Goal: Task Accomplishment & Management: Manage account settings

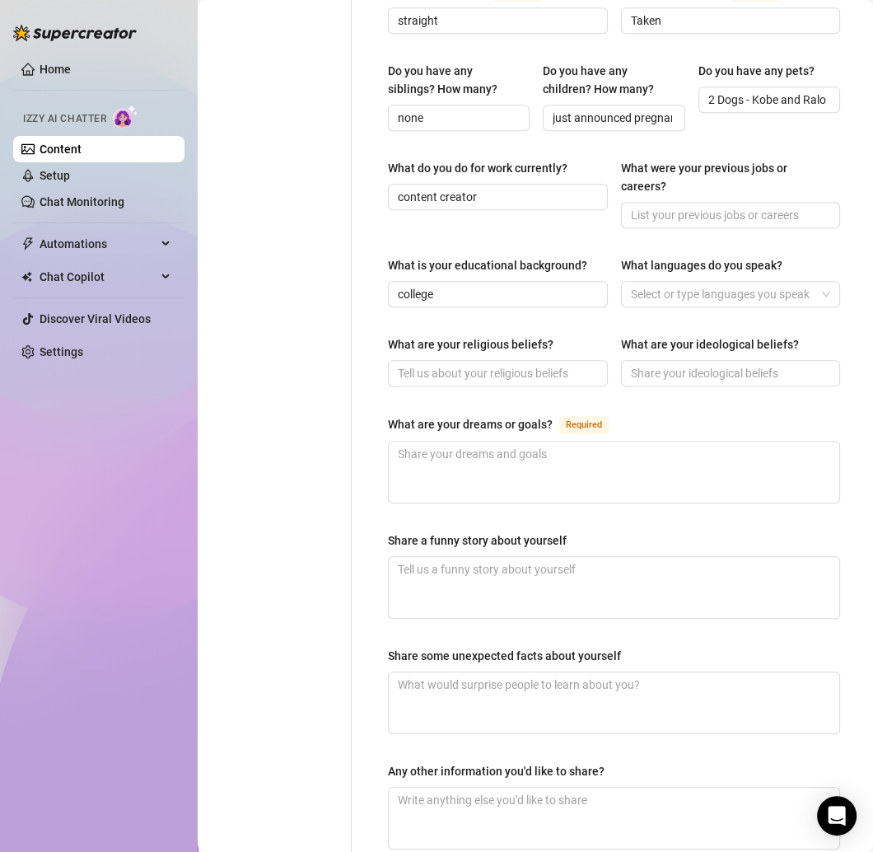
scroll to position [727, 0]
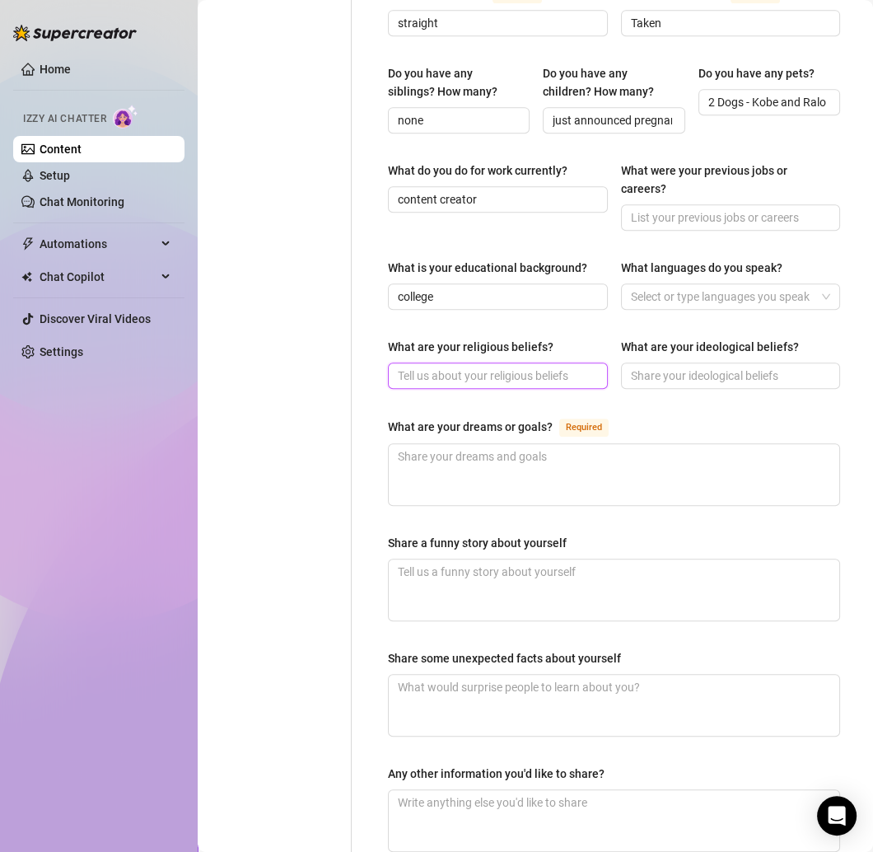
click at [436, 367] on input "What are your religious beliefs?" at bounding box center [496, 376] width 197 height 18
paste input "Not super religious—more spiritual. I believe in good energy & manifesting what…"
click at [503, 367] on input "Not super religious—more spiritual. I believe in good energy & manifesting what…" at bounding box center [496, 376] width 197 height 18
type input "Not super religious, more spiritual. I believe in good energy & manifesting wha…"
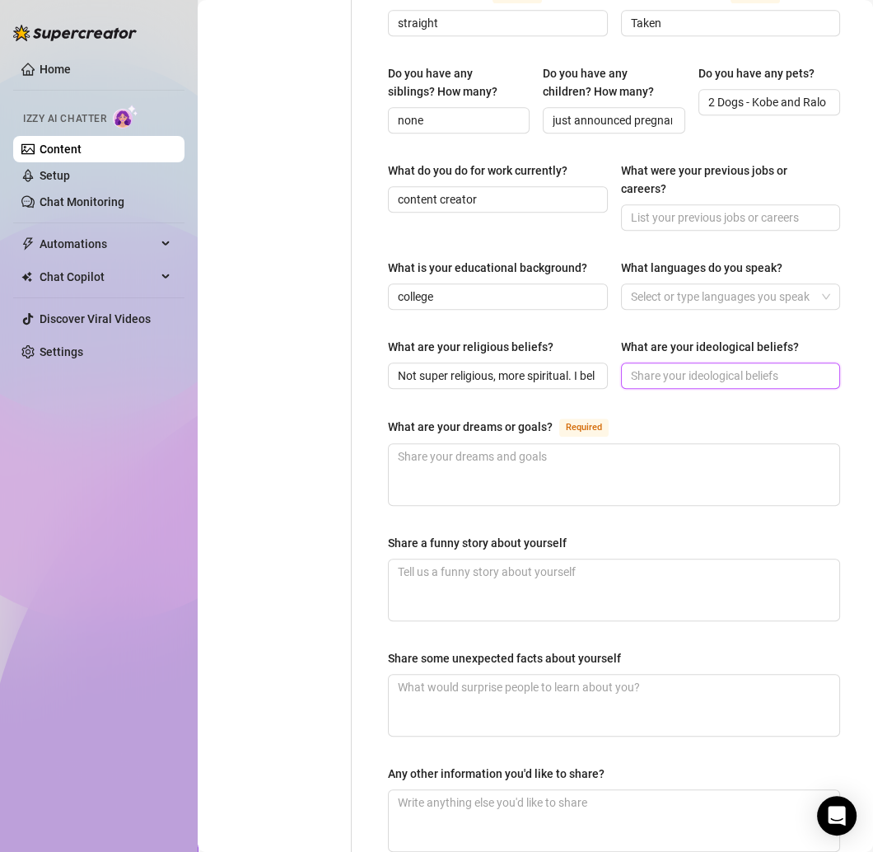
click at [657, 367] on input "What are your ideological beliefs?" at bounding box center [729, 376] width 197 height 18
paste input "I keep it real. I believe in hard work, enjoying life, and never settling for l…"
type input "I keep it real. I believe in hard work, enjoying life, and never settling for l…"
click at [624, 382] on div "Name Required Aracelys Rodriguez Nickname(s) Celys Gender Required Female Male …" at bounding box center [614, 156] width 452 height 1420
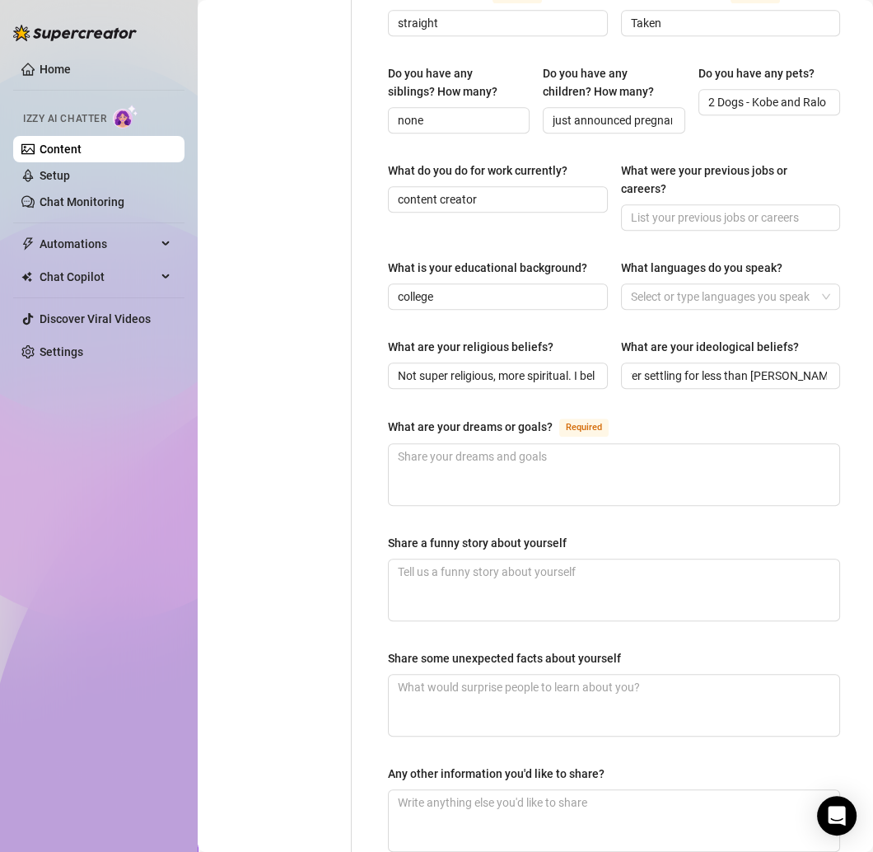
scroll to position [0, 0]
click at [503, 456] on textarea "What are your dreams or goals? Required" at bounding box center [614, 474] width 451 height 61
paste textarea "Travel the world 🌍, keep building my brand, live a luxury lifestyle, and give m…"
type textarea "Travel the world 🌍, keep building my brand, live a luxury lifestyle, and give m…"
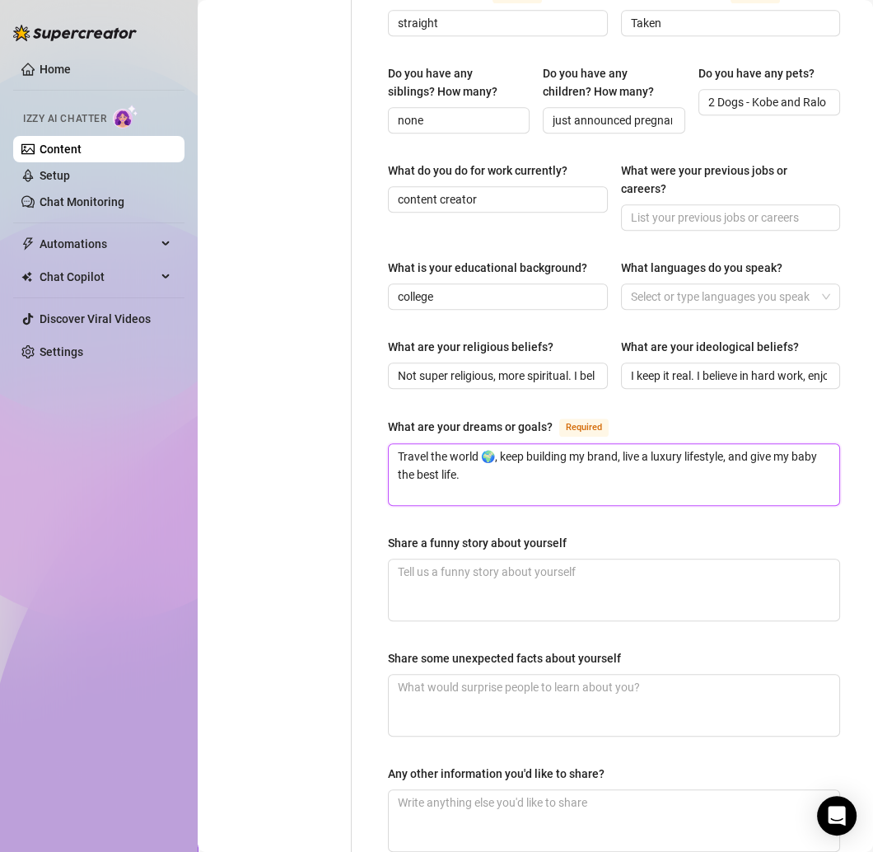
type textarea "Travel the world 🌍, keep building my brand, live a luxury lifestyle, and give m…"
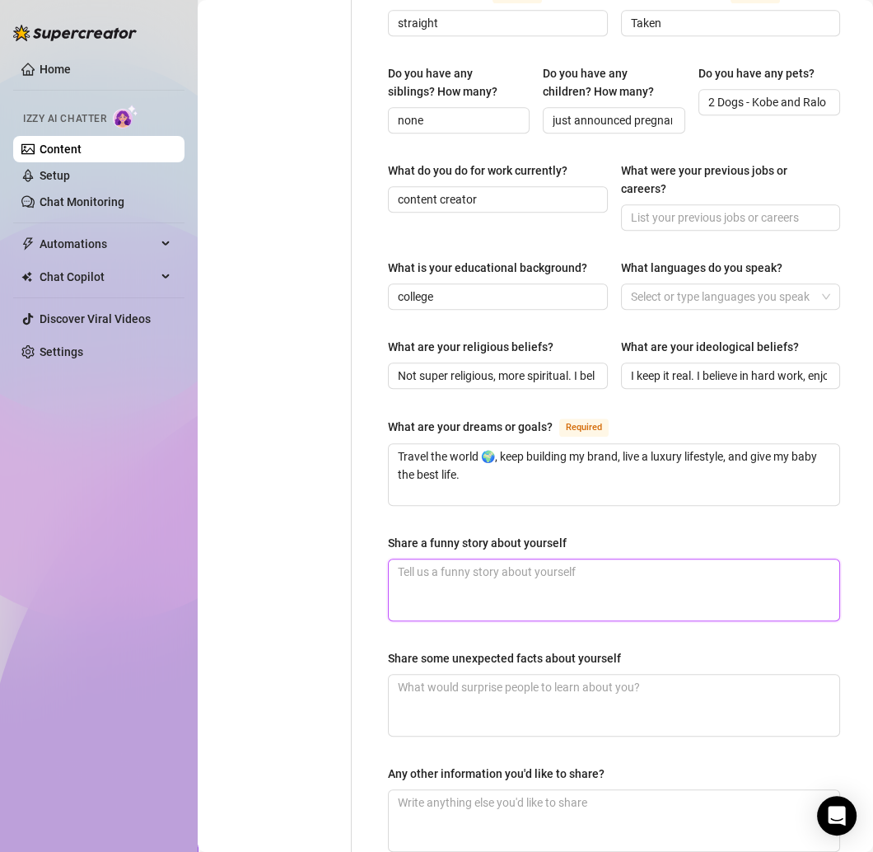
click at [450, 559] on textarea "Share a funny story about yourself" at bounding box center [614, 589] width 451 height 61
paste textarea "One time I wore heels to a beach party (bad idea 👠+sand=disaster). I ended up b…"
type textarea "One time I wore heels to a beach party (bad idea 👠+sand=disaster). I ended up b…"
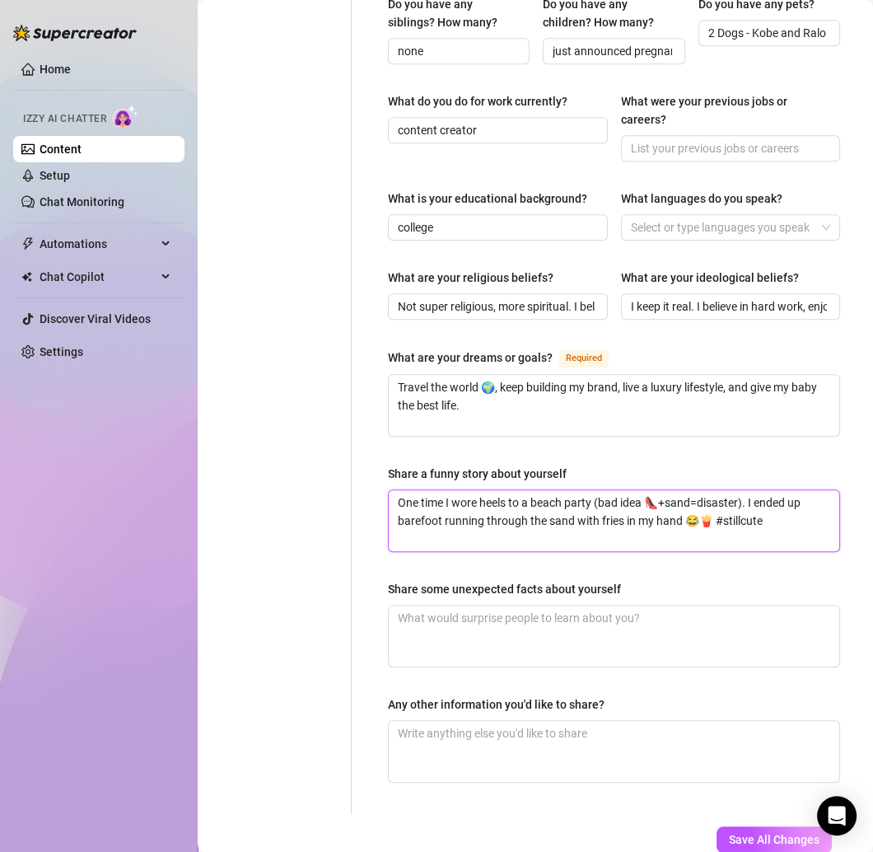
scroll to position [802, 0]
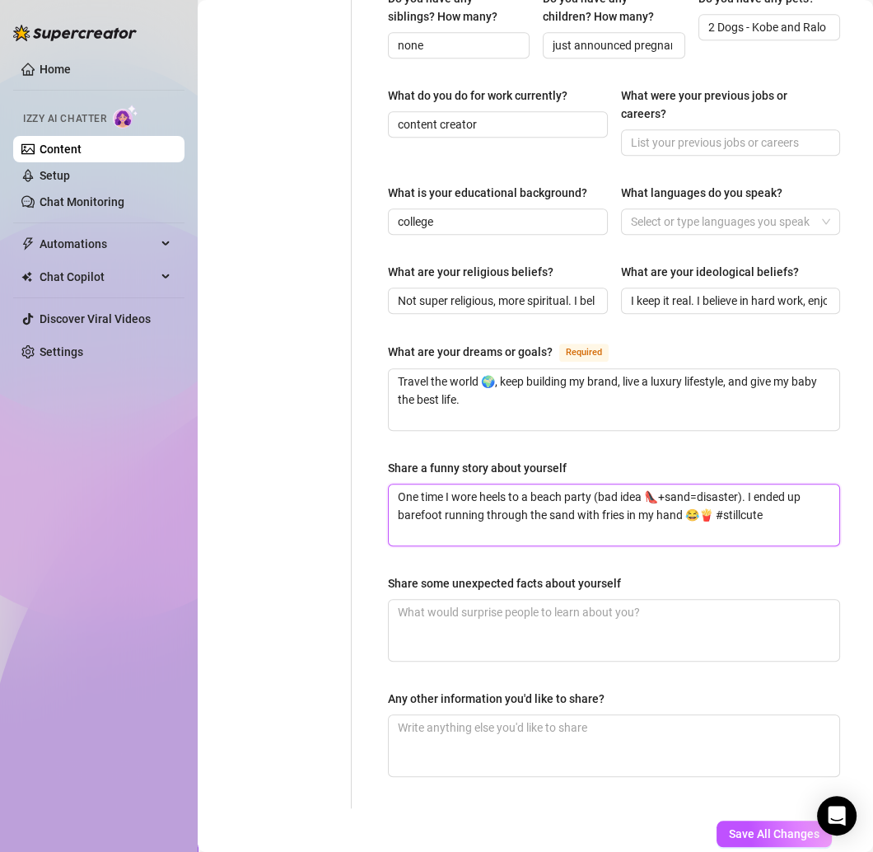
type textarea "One time I wore heels to a beach party (bad idea 👠+sand=disaster). I ended up b…"
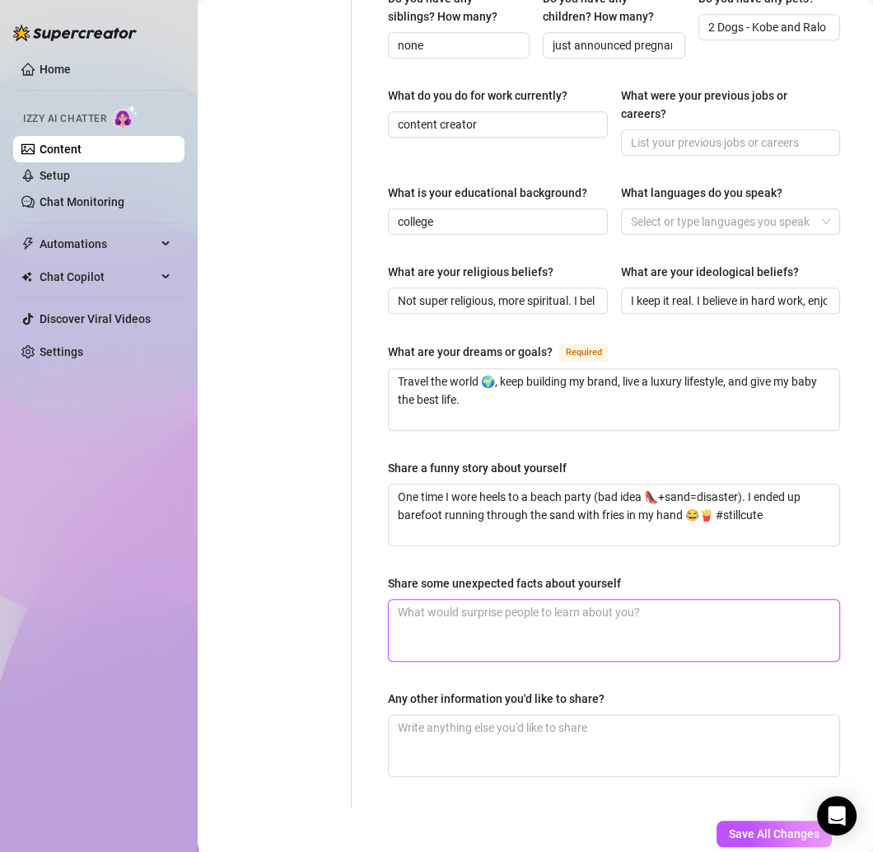
click at [458, 615] on textarea "Share some unexpected facts about yourself" at bounding box center [614, 630] width 451 height 61
paste textarea "I love to paint 🎨 I’m lowkey a runner 🏃🏻‍♀️ Obsessed with fries 🍟 but also into…"
type textarea "I love to paint 🎨 I’m lowkey a runner 🏃🏻‍♀️ Obsessed with fries 🍟 but also into…"
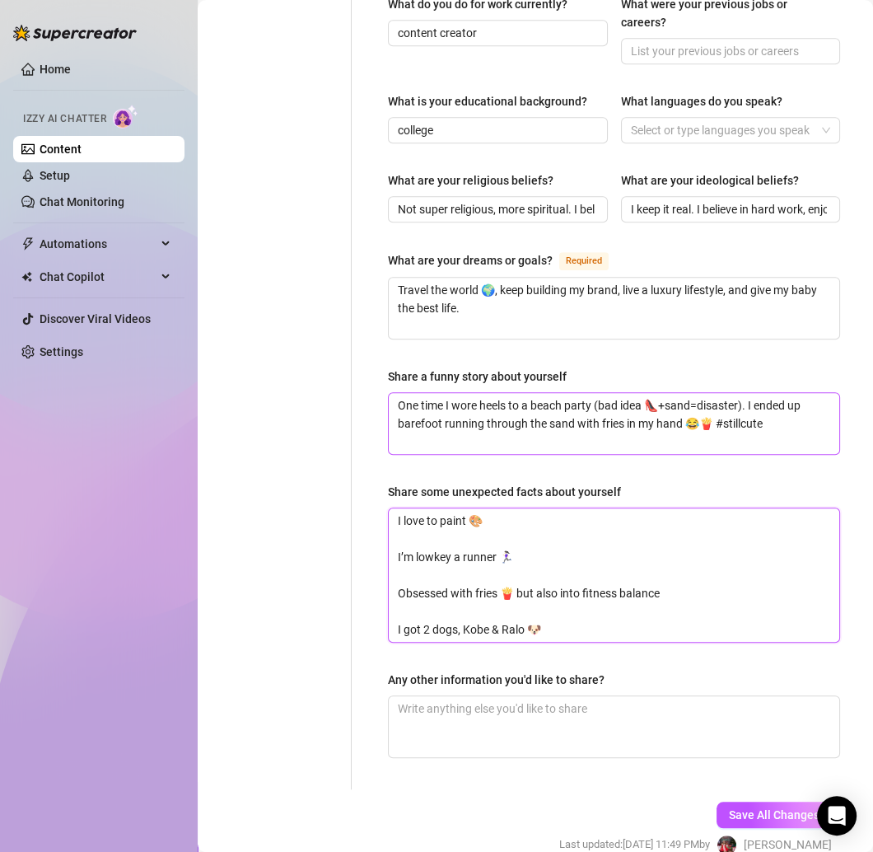
scroll to position [894, 0]
type textarea "I love to paint 🎨 I’m lowkey a runner 🏃🏻‍♀️ Obsessed with fries 🍟 but also into…"
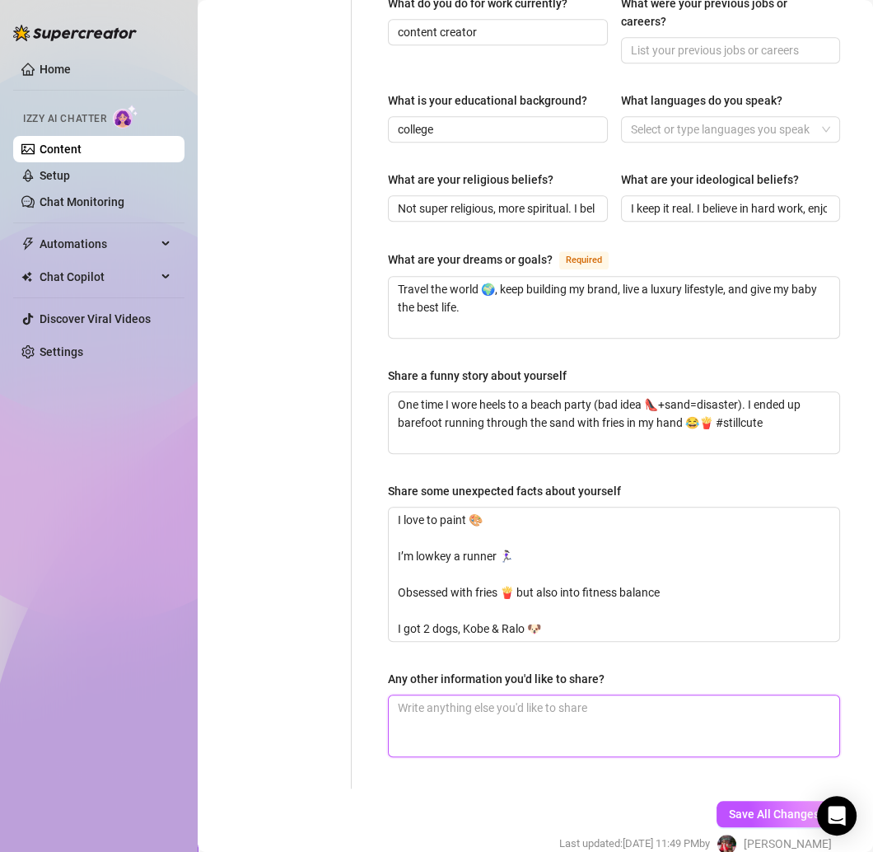
click at [507, 695] on textarea "Any other information you'd like to share?" at bounding box center [614, 725] width 451 height 61
paste textarea "I’m 5’3, 32B, shoe size 8, Leo queen ♌️, Puerto Rican & Costa Rican mix 🔥"
type textarea "I’m 5’3, 32B, shoe size 8, Leo queen ♌️, Puerto Rican & Costa Rican mix 🔥"
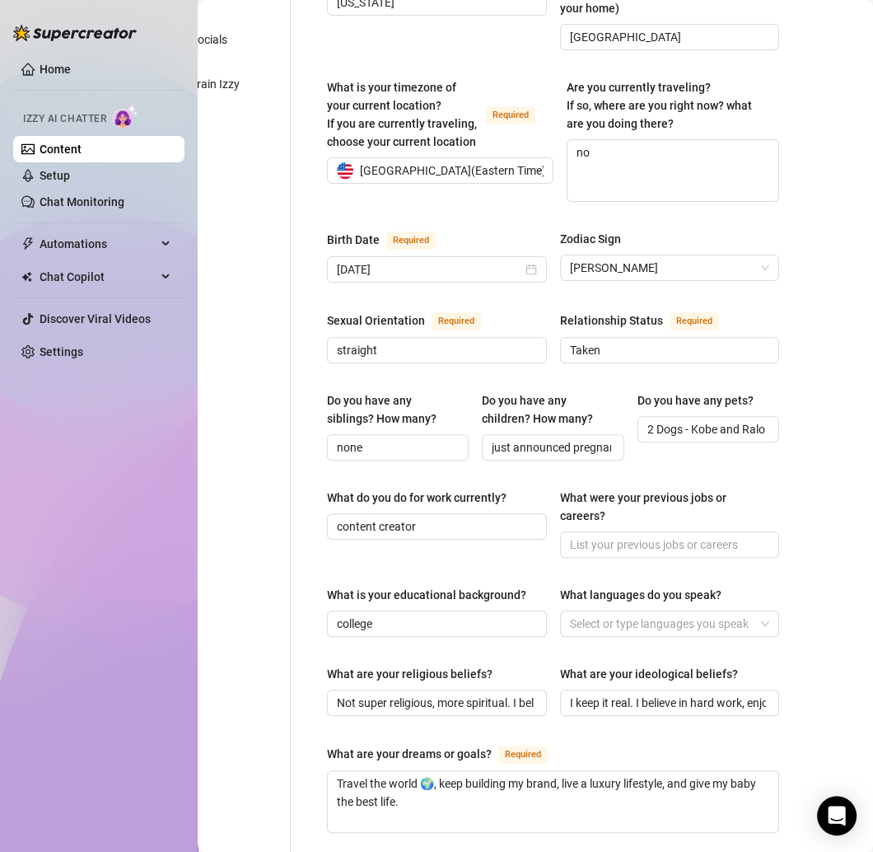
scroll to position [424, 61]
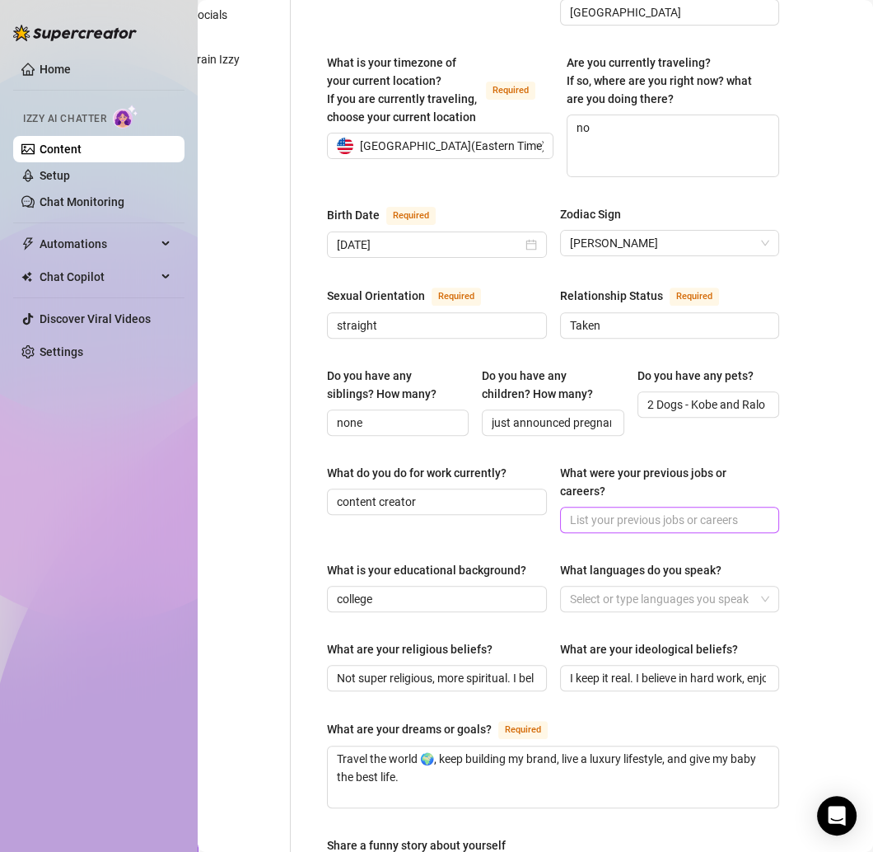
type textarea "I’m 5’3, 32B, shoe size 8, Leo queen ♌️, Puerto Rican & Costa Rican mix 🔥"
click at [617, 508] on span at bounding box center [670, 520] width 220 height 26
click at [609, 511] on input "What were your previous jobs or careers?" at bounding box center [668, 520] width 197 height 18
type input "content creator"
click at [602, 587] on div at bounding box center [661, 598] width 196 height 23
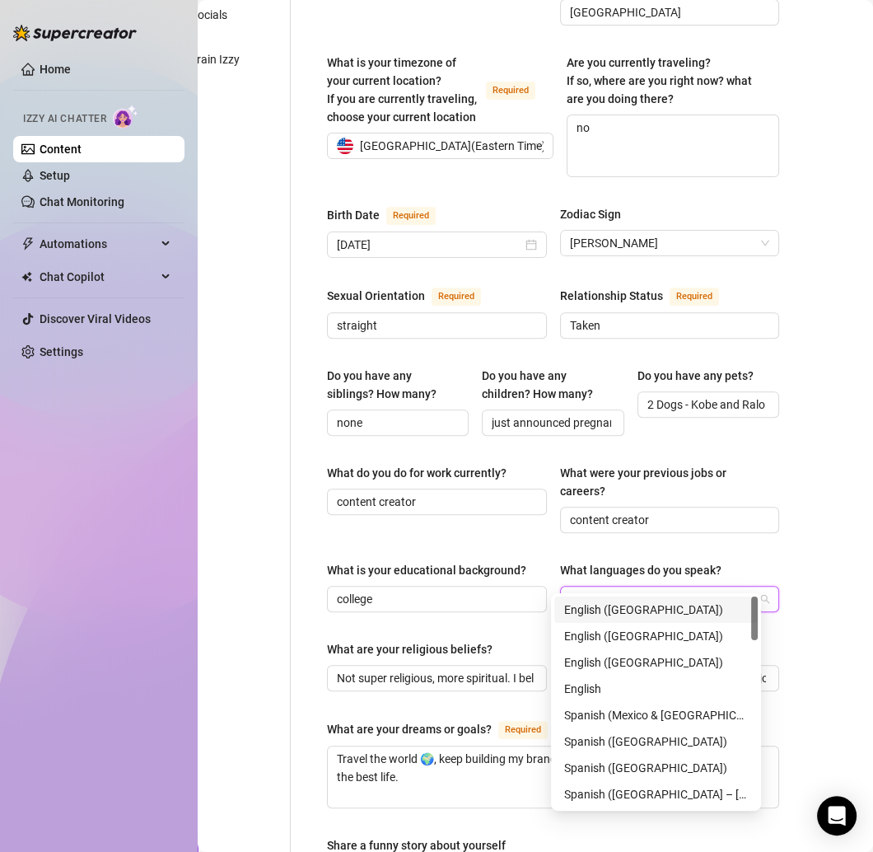
click at [605, 601] on div "English (US)" at bounding box center [656, 610] width 184 height 18
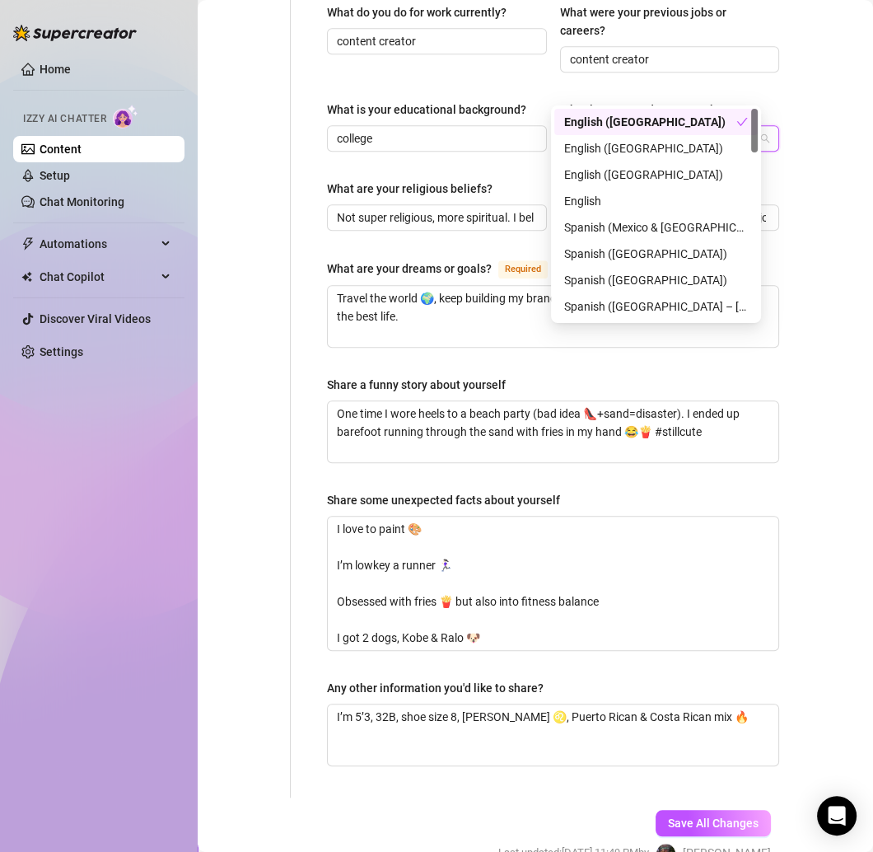
scroll to position [968, 61]
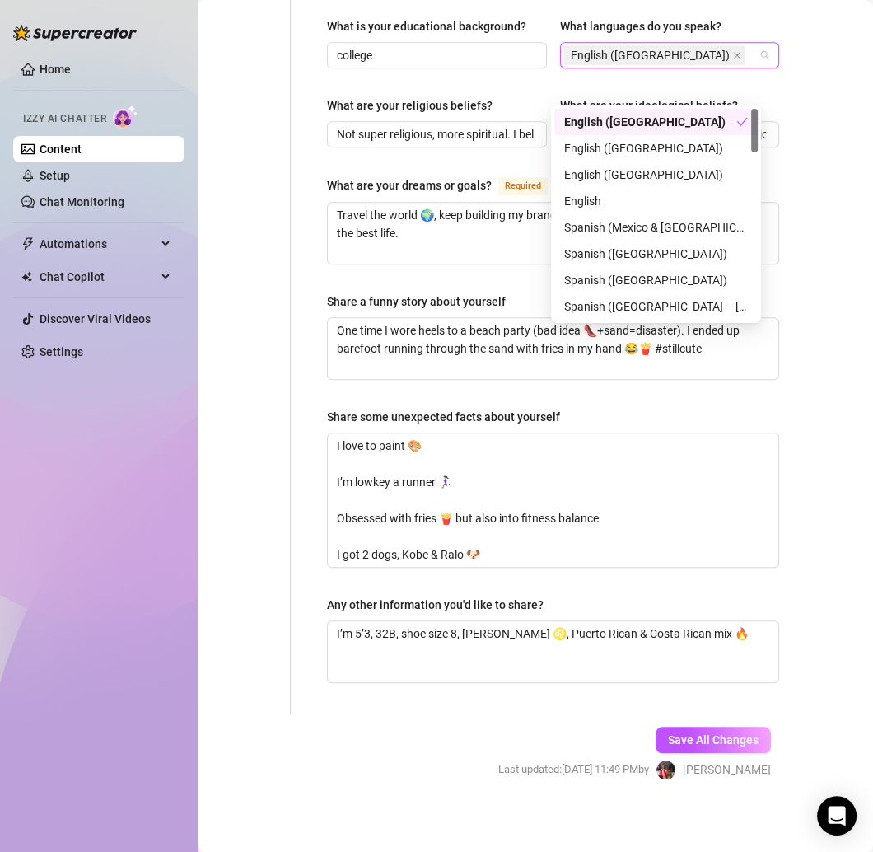
click at [830, 554] on div "Content Library Content for Celys Celys (lowkeycelys) Bio 28% Products 0 Bump M…" at bounding box center [536, 426] width 676 height 852
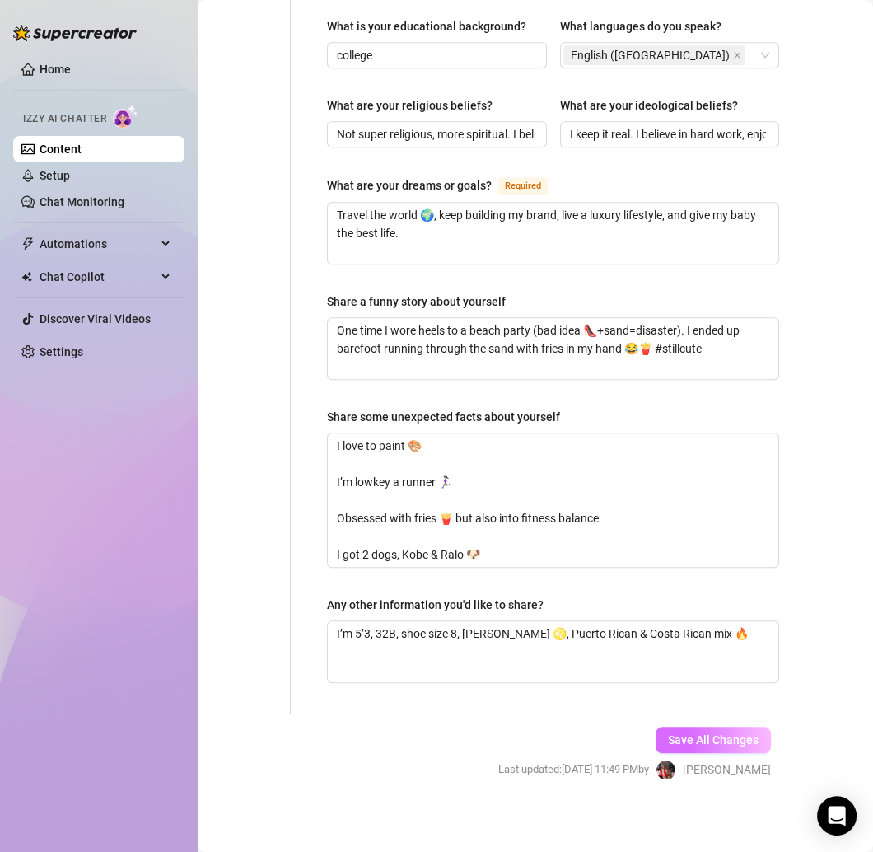
click at [686, 733] on span "Save All Changes" at bounding box center [713, 739] width 91 height 13
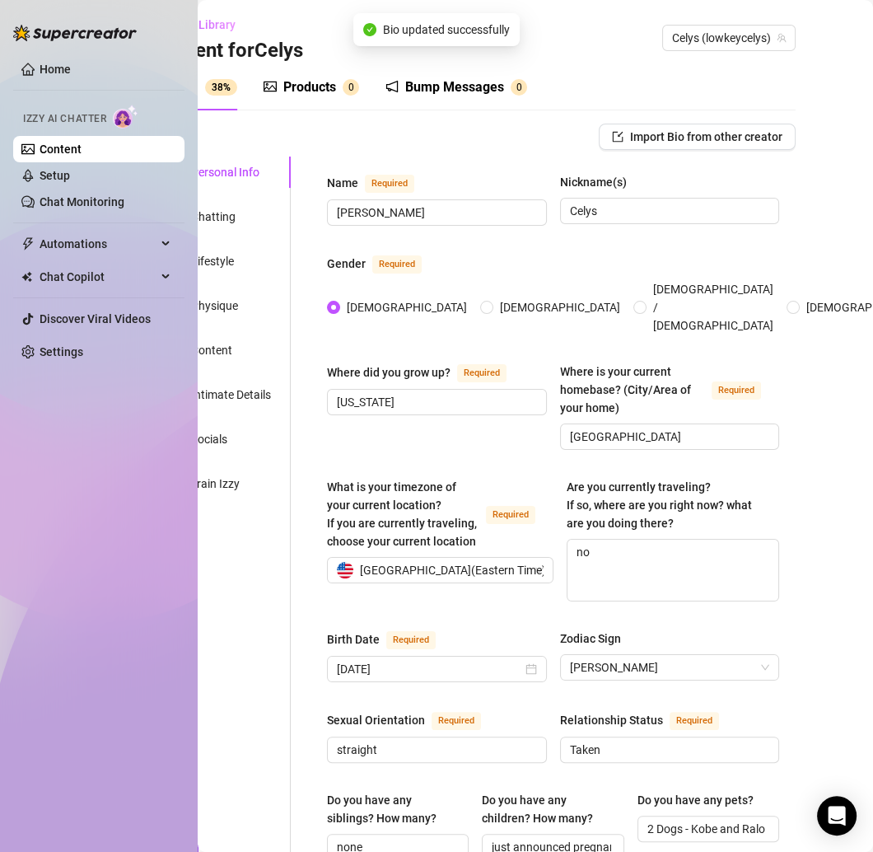
scroll to position [0, 0]
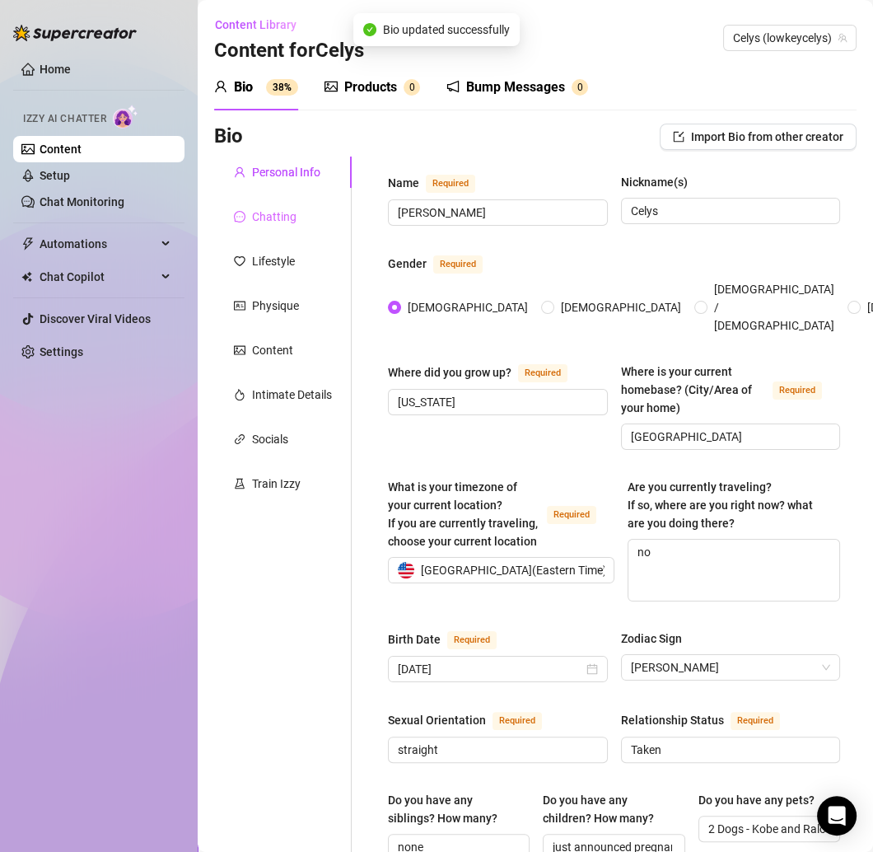
click at [279, 206] on div "Chatting" at bounding box center [283, 216] width 138 height 31
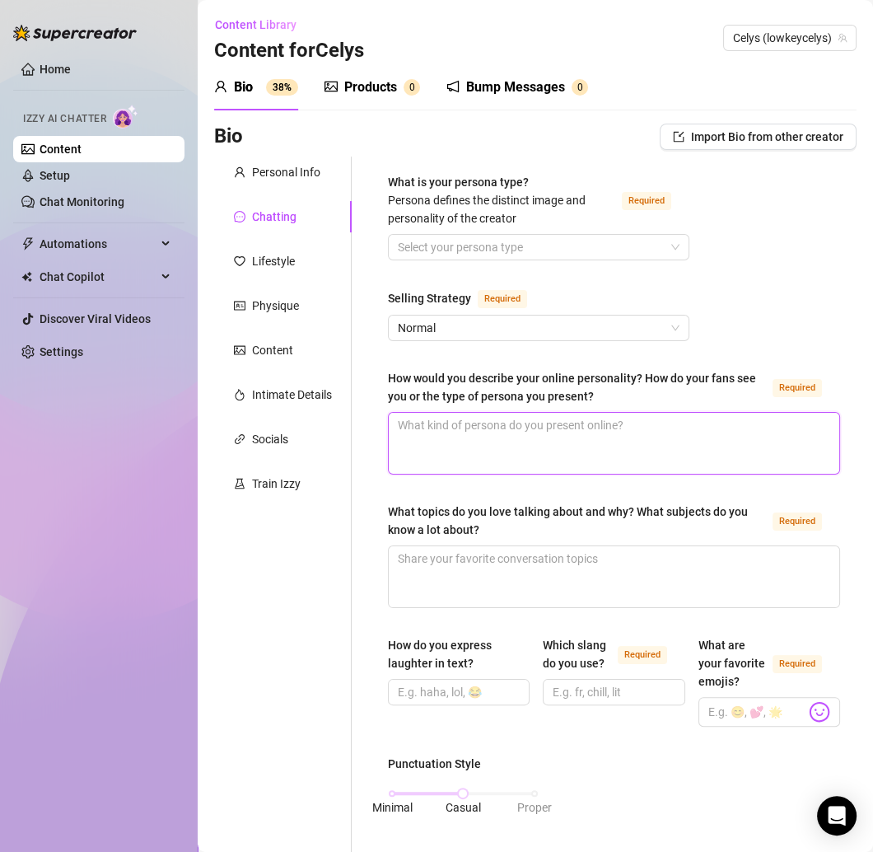
click at [437, 453] on textarea "How would you describe your online personality? How do your fans see you or the…" at bounding box center [614, 443] width 451 height 61
paste textarea "A boujee baddie 😘 confident, playful, a little savage but also sweet when I wan…"
type textarea "A boujee baddie 😘 confident, playful, a little savage but also sweet when I wan…"
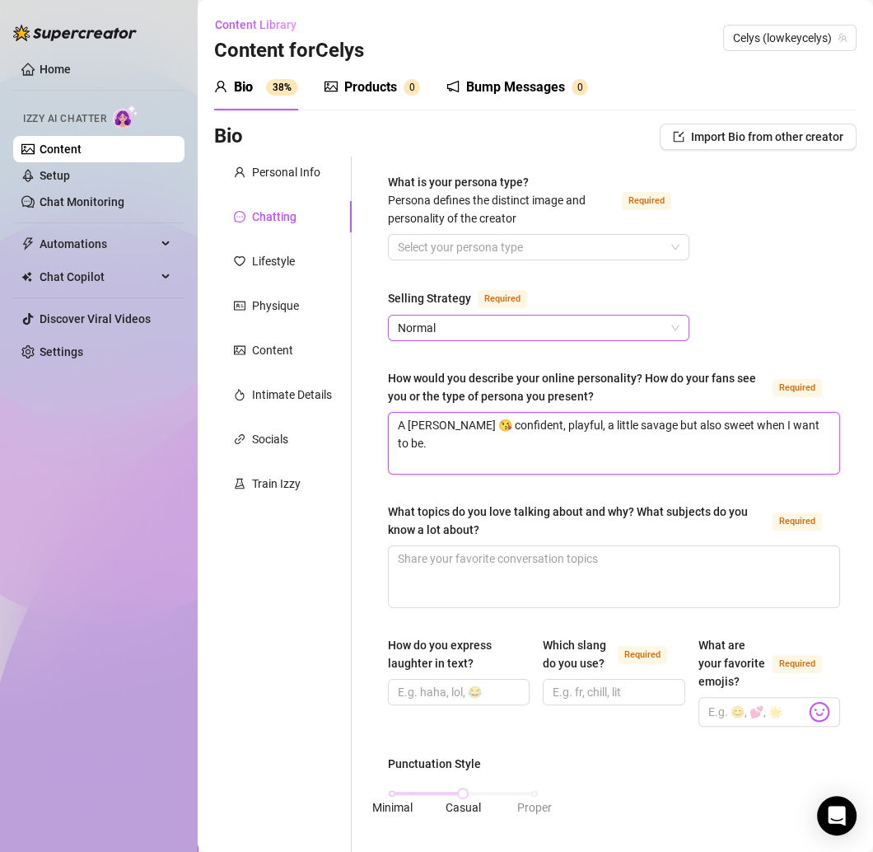
click at [421, 325] on span "Normal" at bounding box center [539, 328] width 282 height 25
type textarea "A boujee baddie 😘 confident, playful, a little savage but also sweet when I wan…"
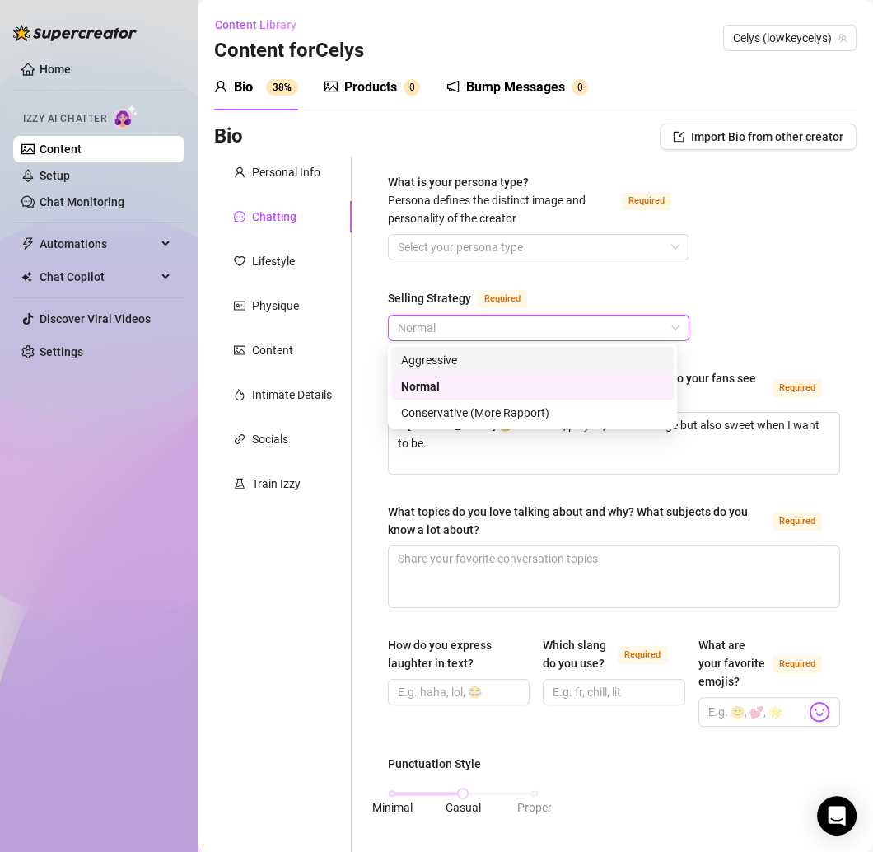
click at [428, 360] on div "Aggressive" at bounding box center [532, 360] width 263 height 18
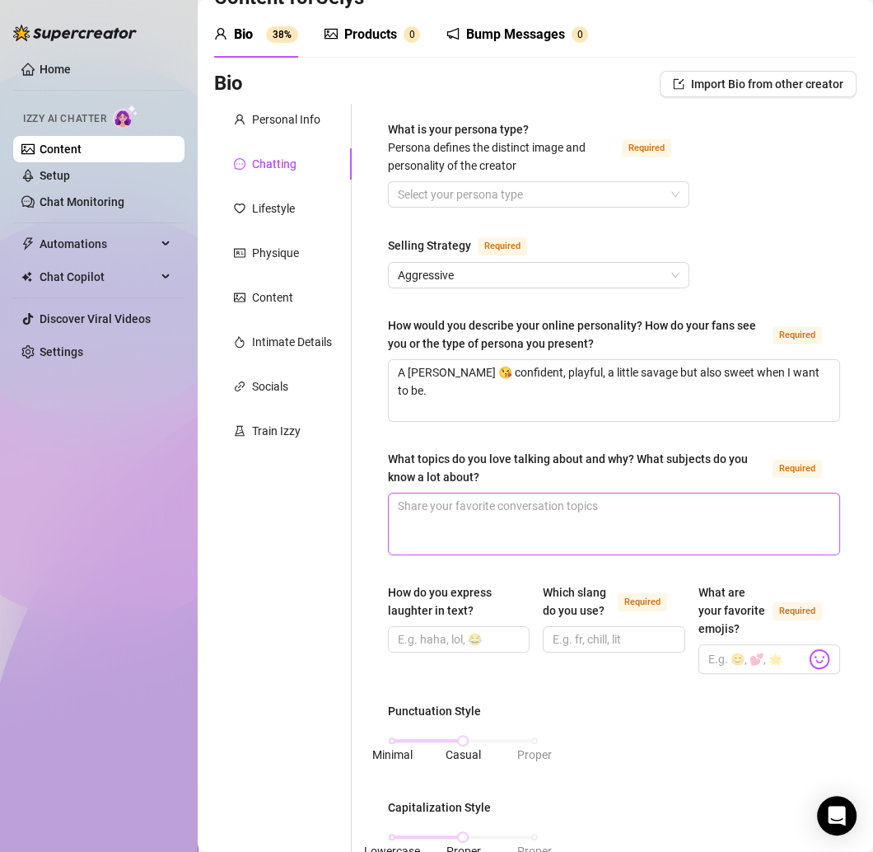
scroll to position [834, 0]
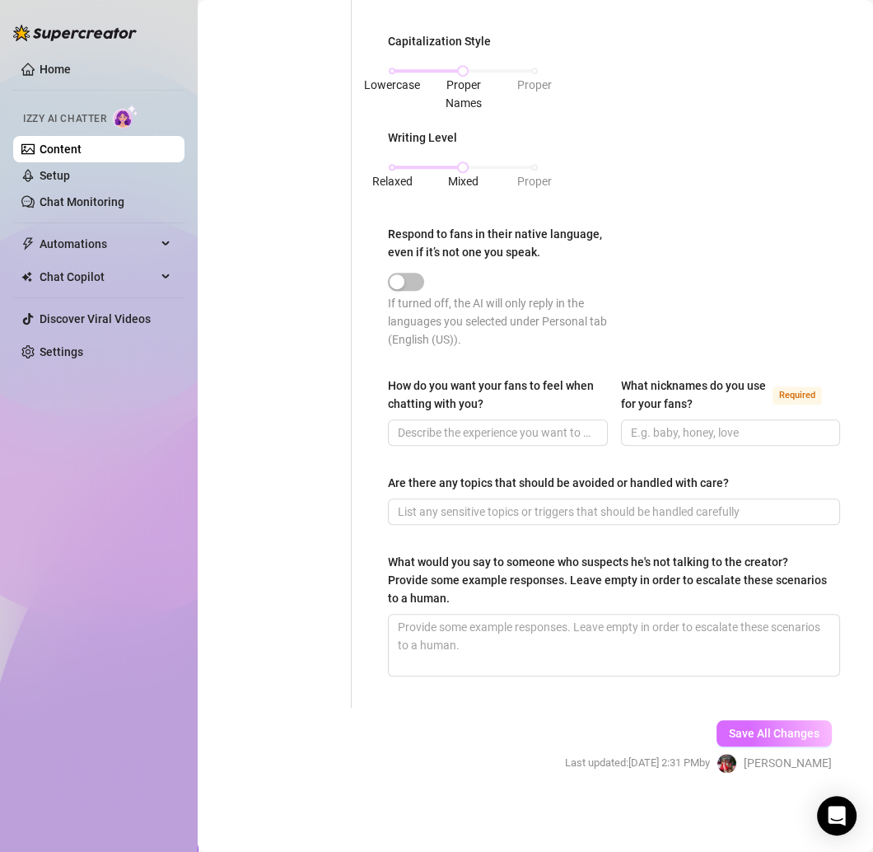
click at [729, 736] on span "Save All Changes" at bounding box center [774, 733] width 91 height 13
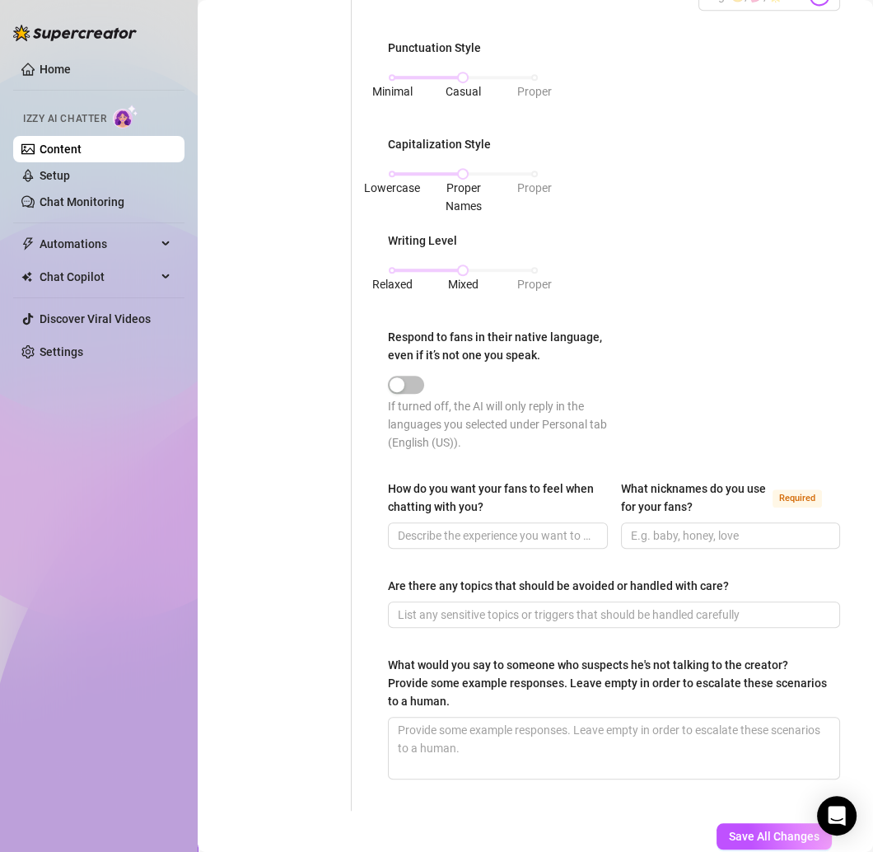
scroll to position [713, 0]
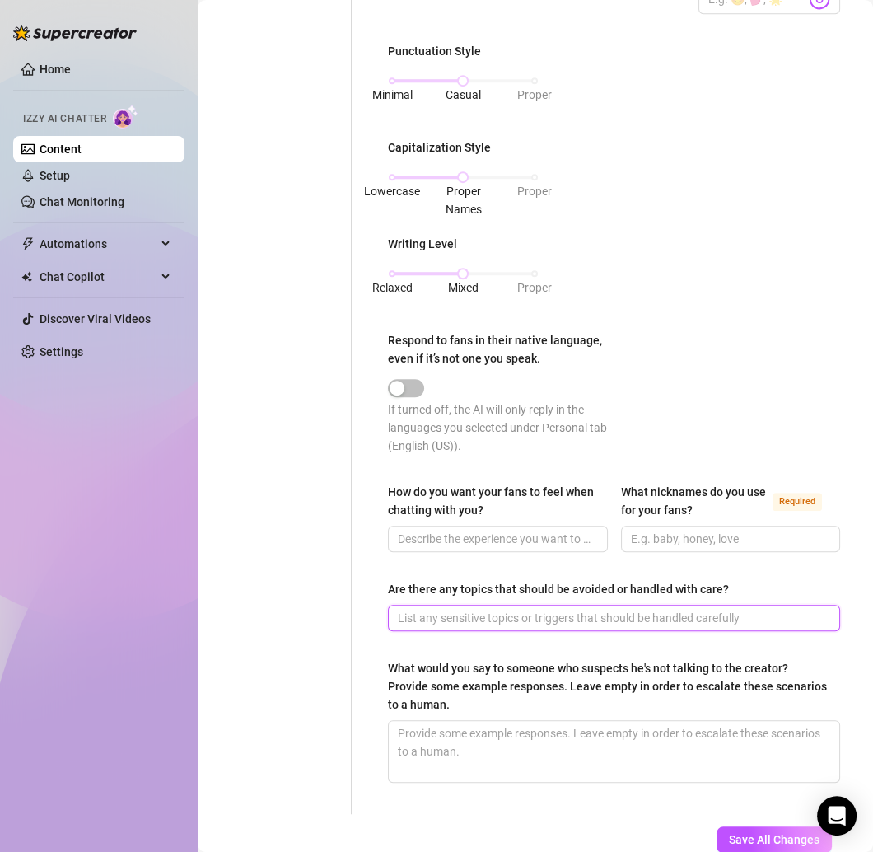
click at [486, 627] on input "Are there any topics that should be avoided or handled with care?" at bounding box center [612, 618] width 429 height 18
paste input "Fashion, beauty, travel, reality TV drama 👀 and of course food. I can talk frie…"
type input "Fashion, beauty, travel, reality TV drama 👀 and of course food. I can talk frie…"
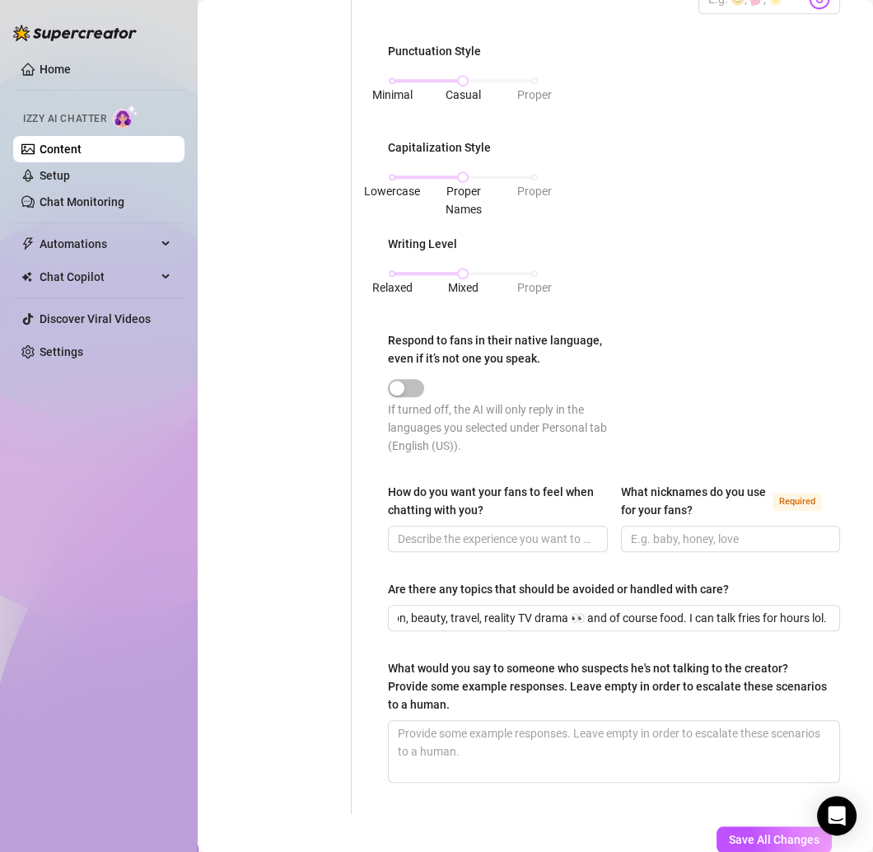
click at [333, 608] on div "Personal Info Chatting Lifestyle Physique Content Intimate Details Socials Trai…" at bounding box center [283, 129] width 138 height 1370
click at [444, 548] on input "How do you want your fans to feel when chatting with you?" at bounding box center [496, 539] width 197 height 18
paste input "Entertained, special, and like they’re talking to that boujee bestie who hypes …"
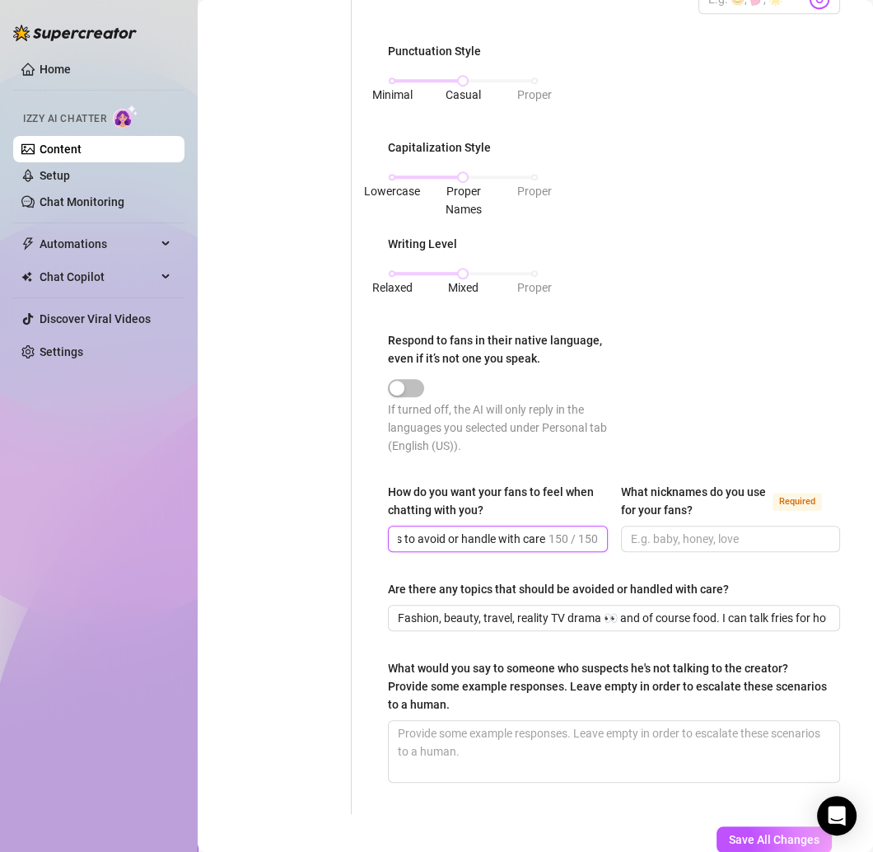
type input "Entertained, special, and like they’re talking to that boujee bestie who hypes …"
click at [431, 648] on div "What is your persona type? Persona defines the distinct image and personality o…" at bounding box center [614, 128] width 452 height 1337
click at [418, 548] on input "Entertained, special, and like they’re talking to that boujee bestie who hypes …" at bounding box center [471, 539] width 147 height 18
click at [479, 548] on input "How do you want your fans to feel when chatting with you?" at bounding box center [496, 539] width 197 height 18
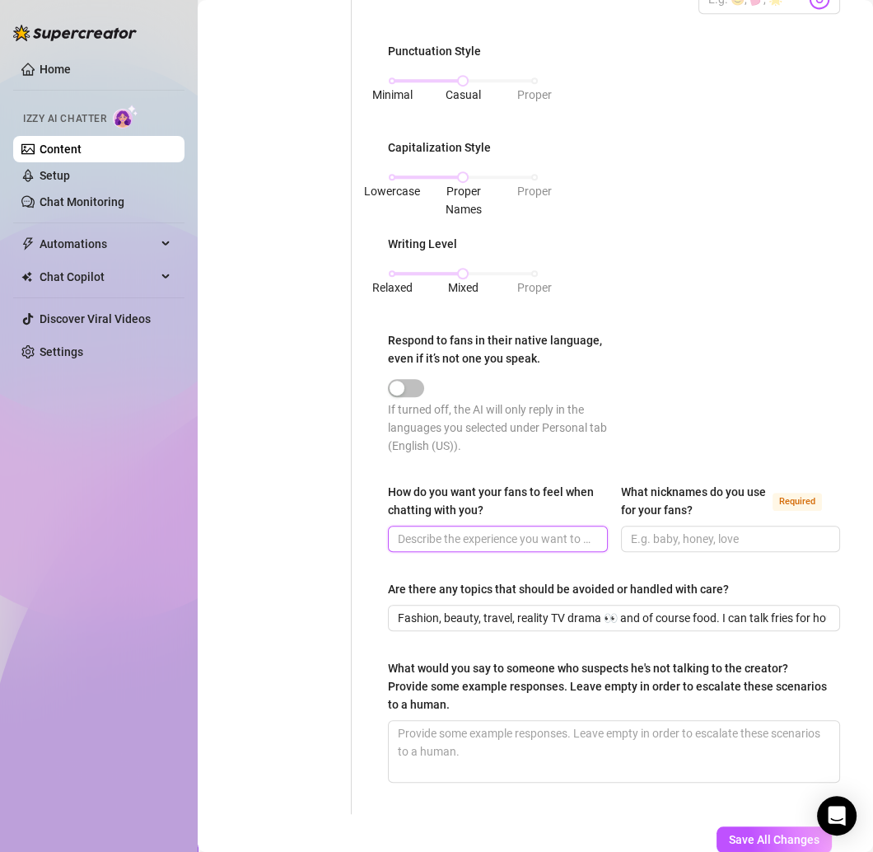
paste input "Entertained, special, and like they’re talking to that boujee bestie who hypes …"
type input "Entertained, special, and like they’re talking to that boujee bestie who hypes …"
click at [369, 592] on div "What is your persona type? Persona defines the distinct image and personality o…" at bounding box center [604, 129] width 505 height 1370
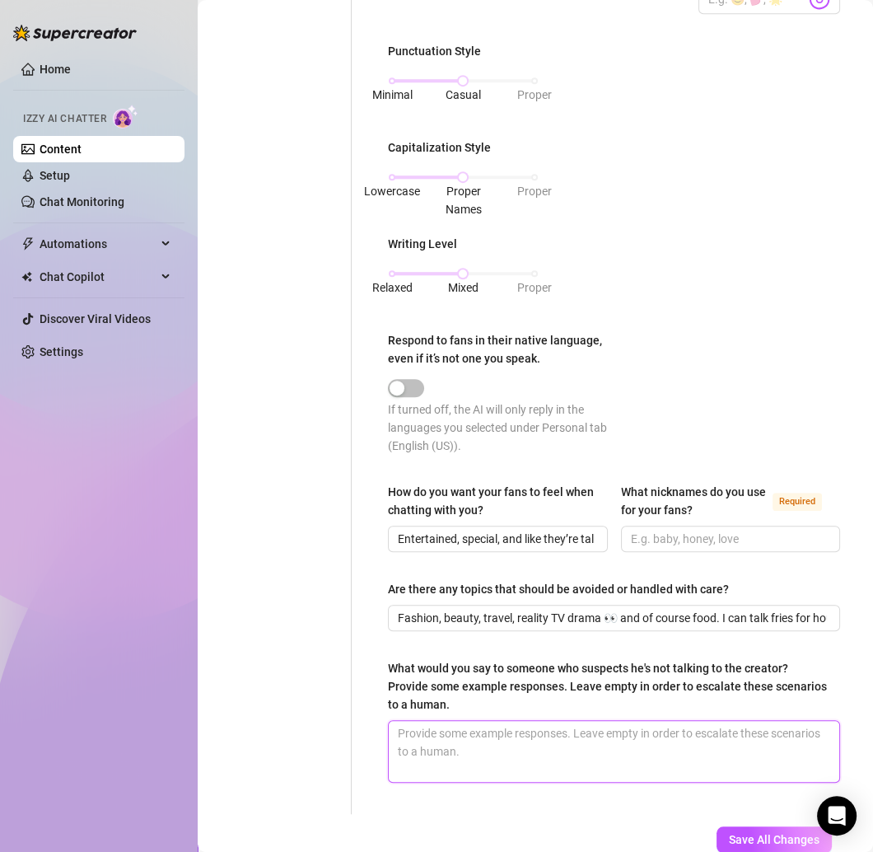
click at [419, 756] on textarea "What would you say to someone who suspects he's not talking to the creator? Pro…" at bounding box center [614, 751] width 451 height 61
paste textarea "It’s me babe 😘 nobody else can give boujee baddie Leo vibes like I do."
type textarea "It’s me babe 😘 nobody else can give boujee baddie Leo vibes like I do."
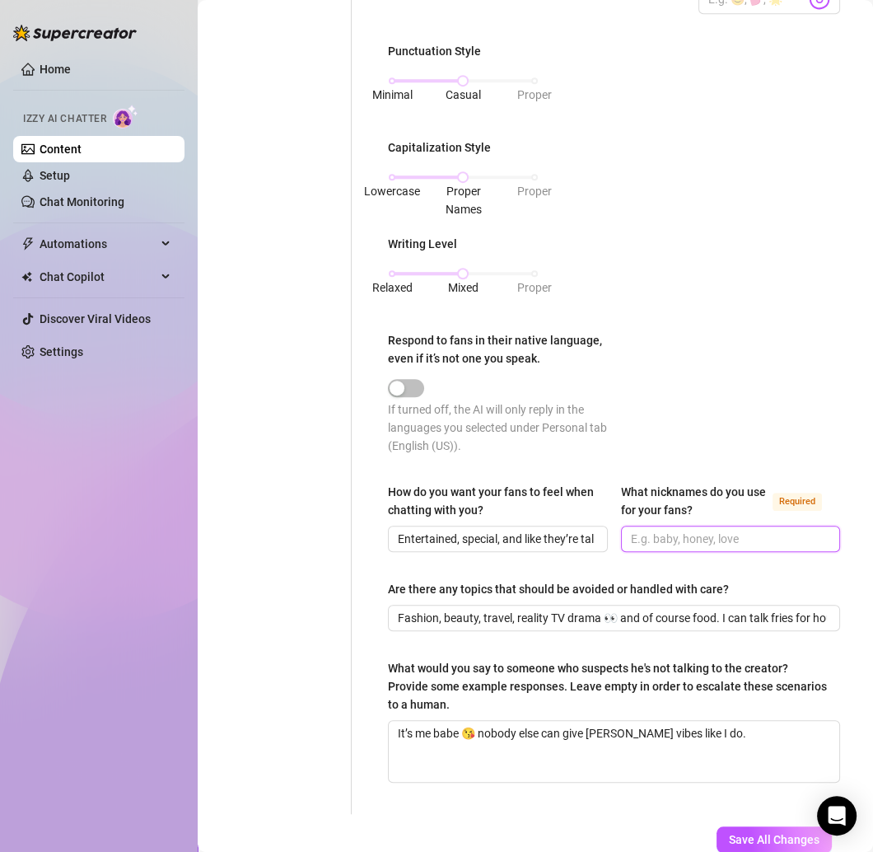
click at [648, 548] on input "What nicknames do you use for your fans? Required" at bounding box center [729, 539] width 197 height 18
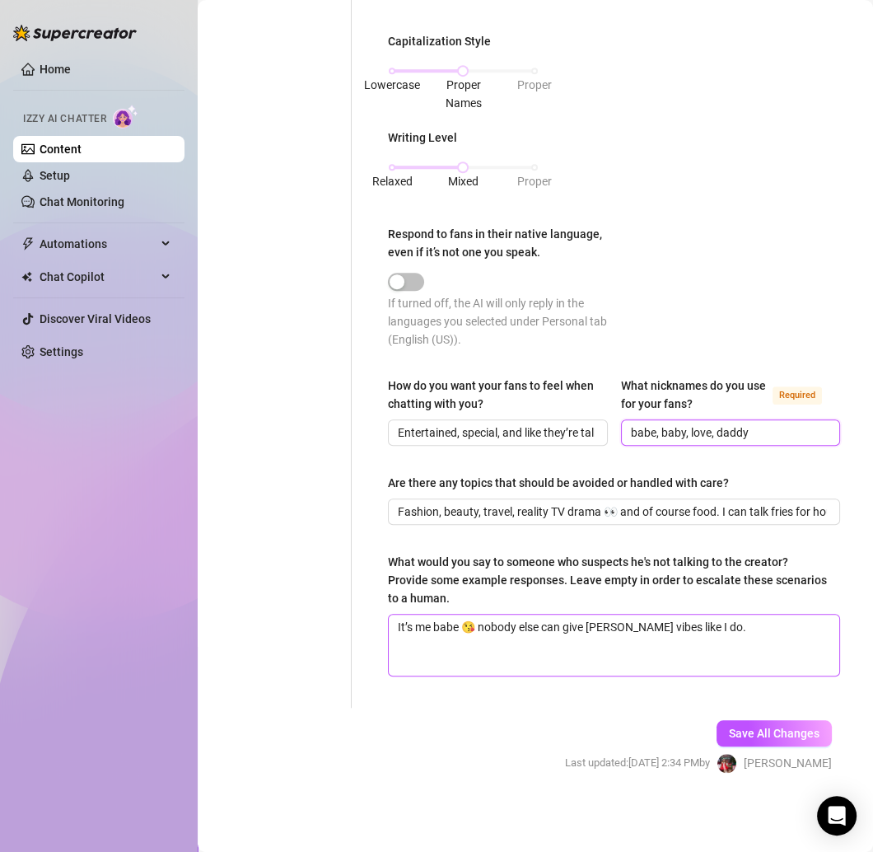
scroll to position [175, 0]
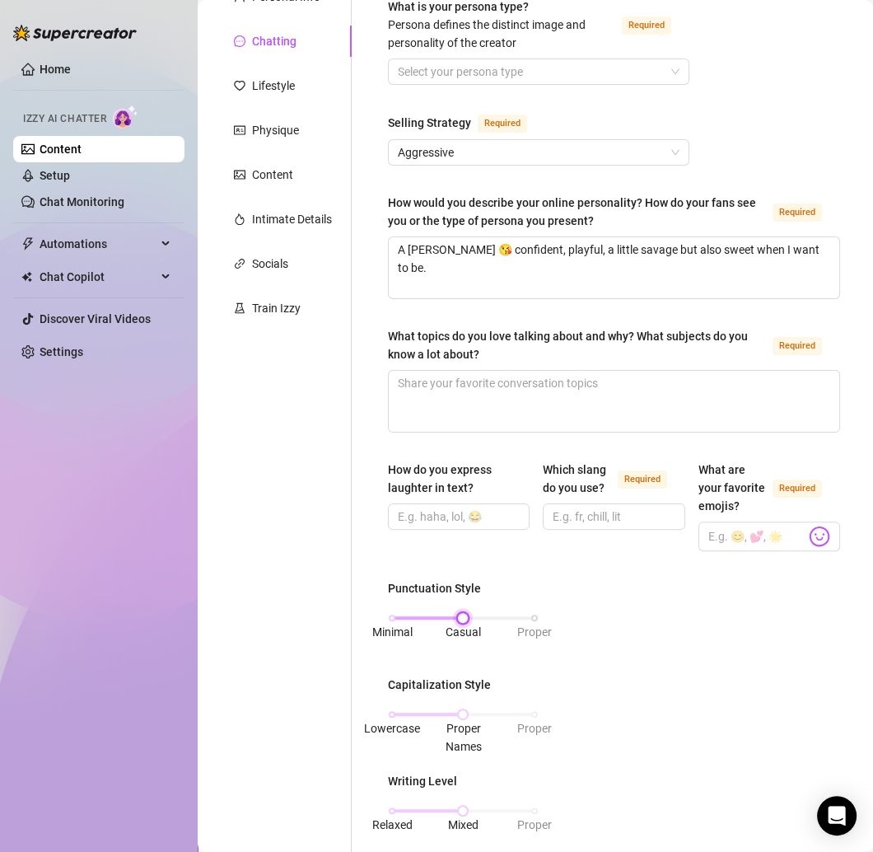
type input "babe, baby, love, daddy"
click at [394, 623] on div "Minimal Casual Proper" at bounding box center [463, 618] width 143 height 10
click at [400, 719] on div "Lowercase Proper Names Proper" at bounding box center [463, 714] width 143 height 10
click at [455, 719] on div "Lowercase Proper Names Proper" at bounding box center [463, 714] width 143 height 10
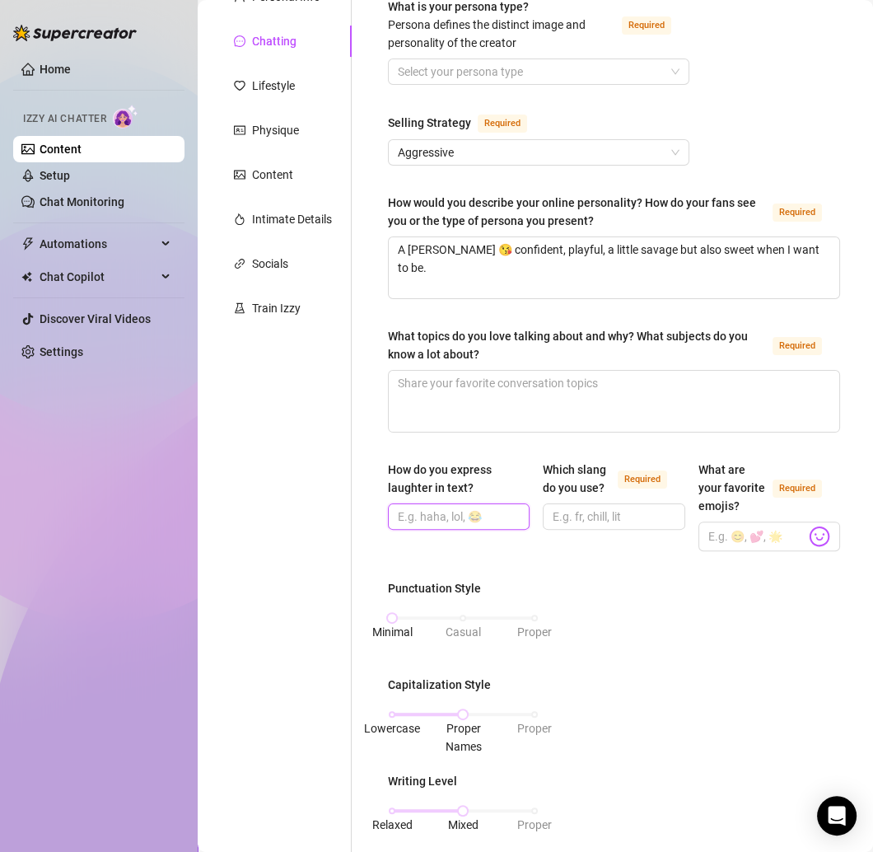
click at [449, 520] on input "How do you express laughter in text?" at bounding box center [457, 516] width 119 height 18
type input "haha, lol, 😂"
click at [559, 526] on input "Which slang do you use? Required" at bounding box center [612, 516] width 119 height 18
type input "fr, omg, ngl, lol"
click at [755, 596] on div "Punctuation Style Minimal Casual Proper Capitalization Style Lowercase Proper N…" at bounding box center [614, 793] width 452 height 428
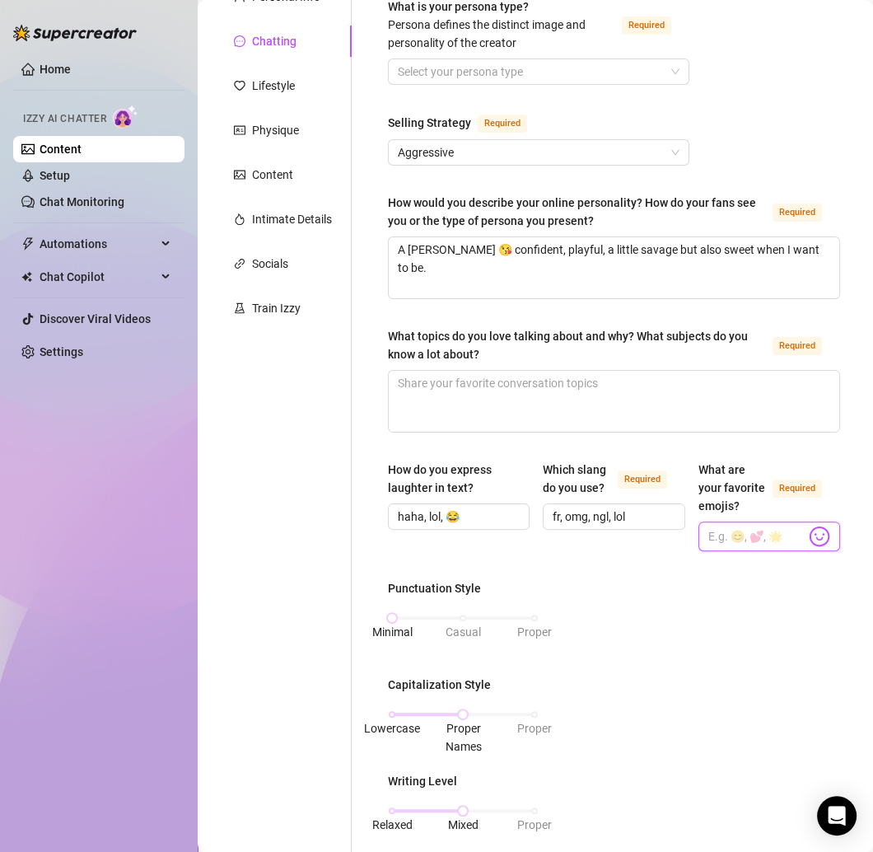
click at [732, 547] on input "What are your favorite emojis? Required" at bounding box center [756, 536] width 97 height 21
click at [818, 551] on span at bounding box center [770, 536] width 142 height 30
click at [809, 547] on img at bounding box center [819, 536] width 21 height 21
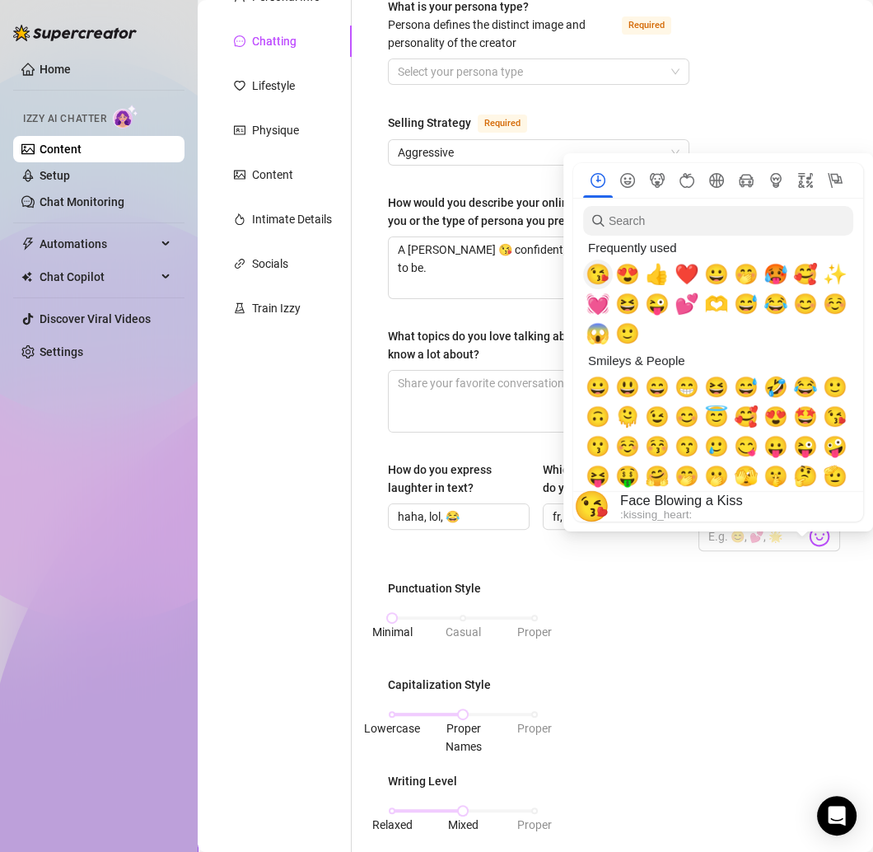
click at [603, 280] on span "😘" at bounding box center [598, 274] width 25 height 23
click at [625, 280] on span "😍" at bounding box center [627, 274] width 25 height 23
click at [801, 275] on span "🥰" at bounding box center [805, 274] width 25 height 23
click at [771, 275] on span "🥵" at bounding box center [776, 274] width 25 height 23
click at [592, 300] on span "💓" at bounding box center [598, 303] width 25 height 23
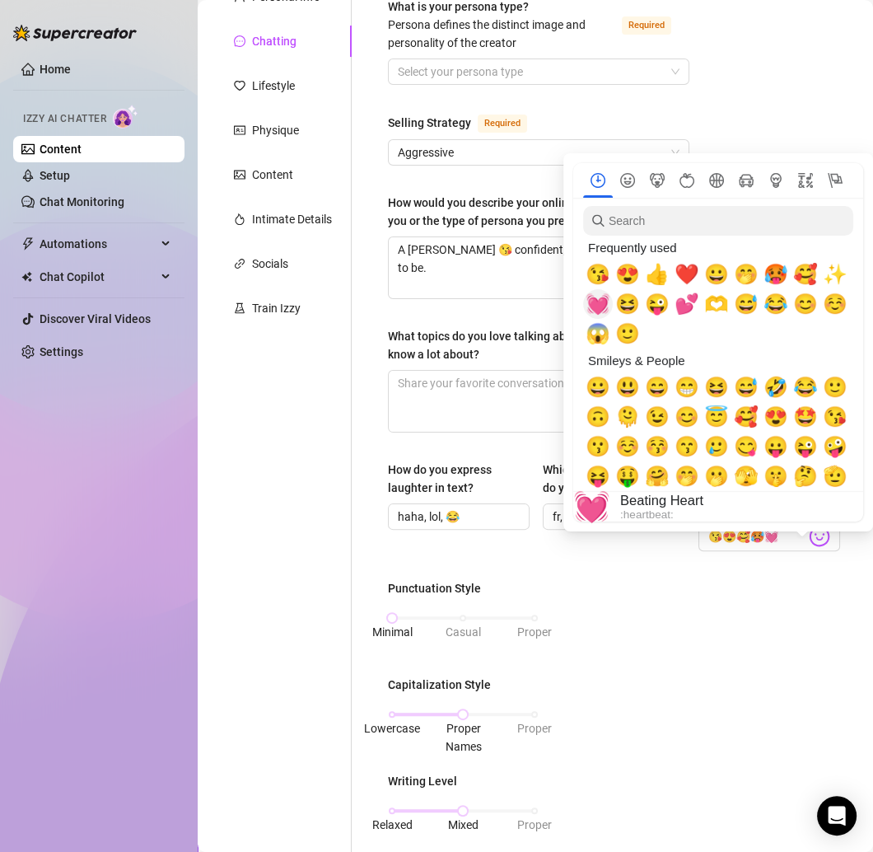
click at [596, 299] on span "💓" at bounding box center [598, 303] width 25 height 23
click at [684, 308] on span "💕" at bounding box center [687, 303] width 25 height 23
click at [824, 307] on div "☺️" at bounding box center [836, 304] width 30 height 30
click at [801, 309] on span "😊" at bounding box center [805, 303] width 25 height 23
type input "😘😍🥰🥵💕☺️😊"
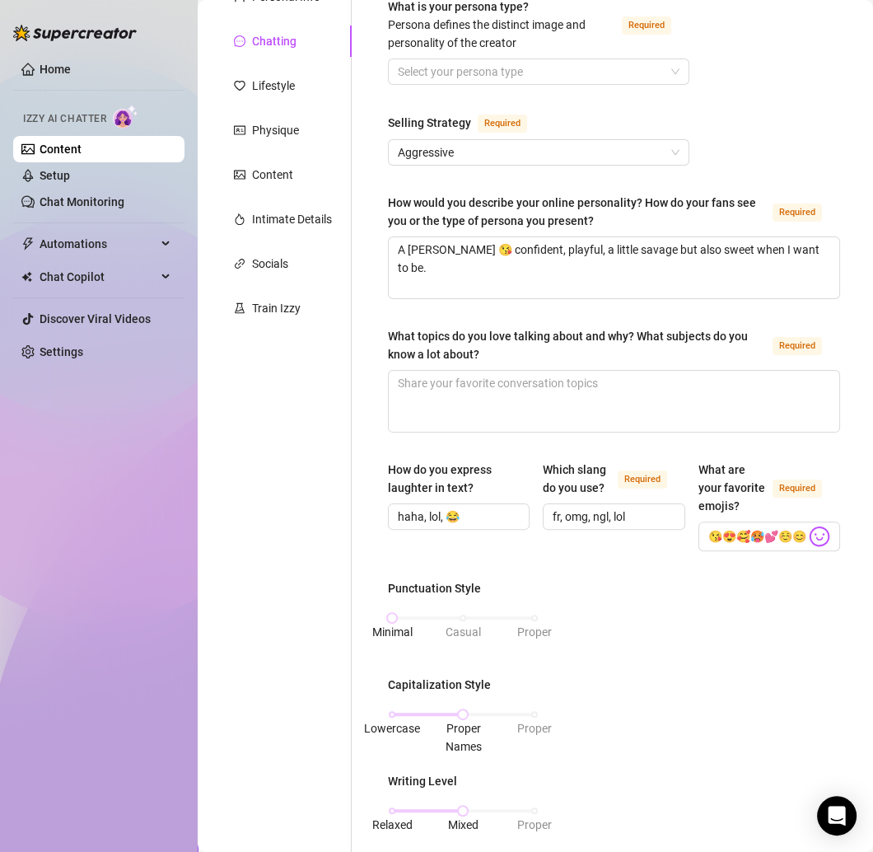
click at [770, 634] on div "Punctuation Style Minimal Casual Proper Capitalization Style Lowercase Proper N…" at bounding box center [614, 793] width 452 height 428
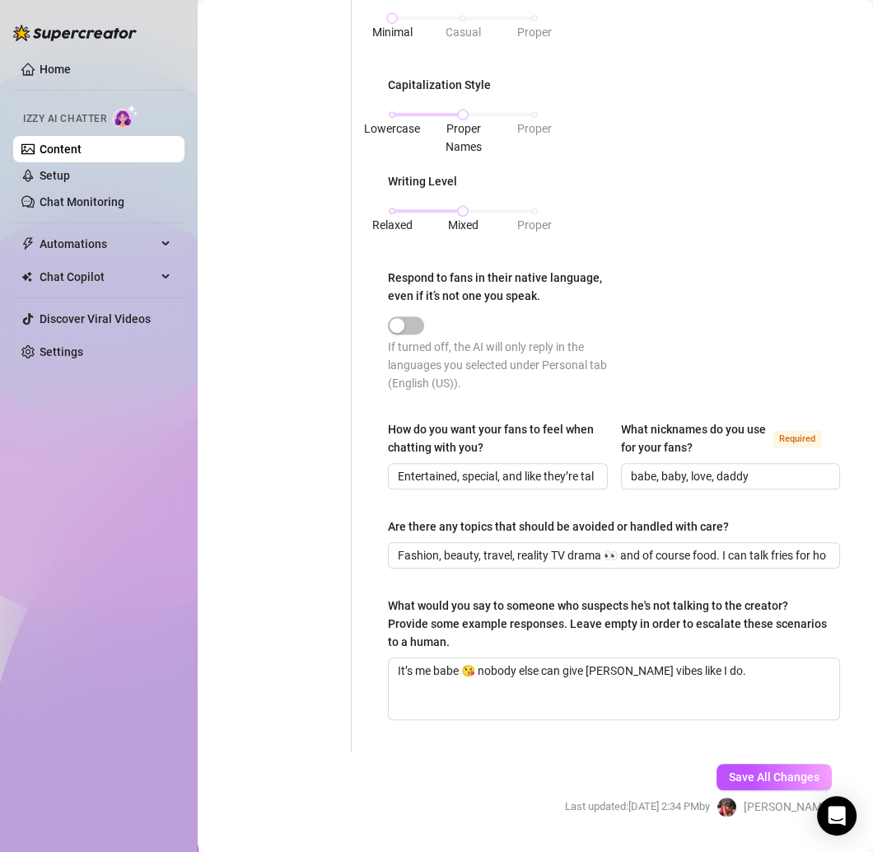
scroll to position [834, 0]
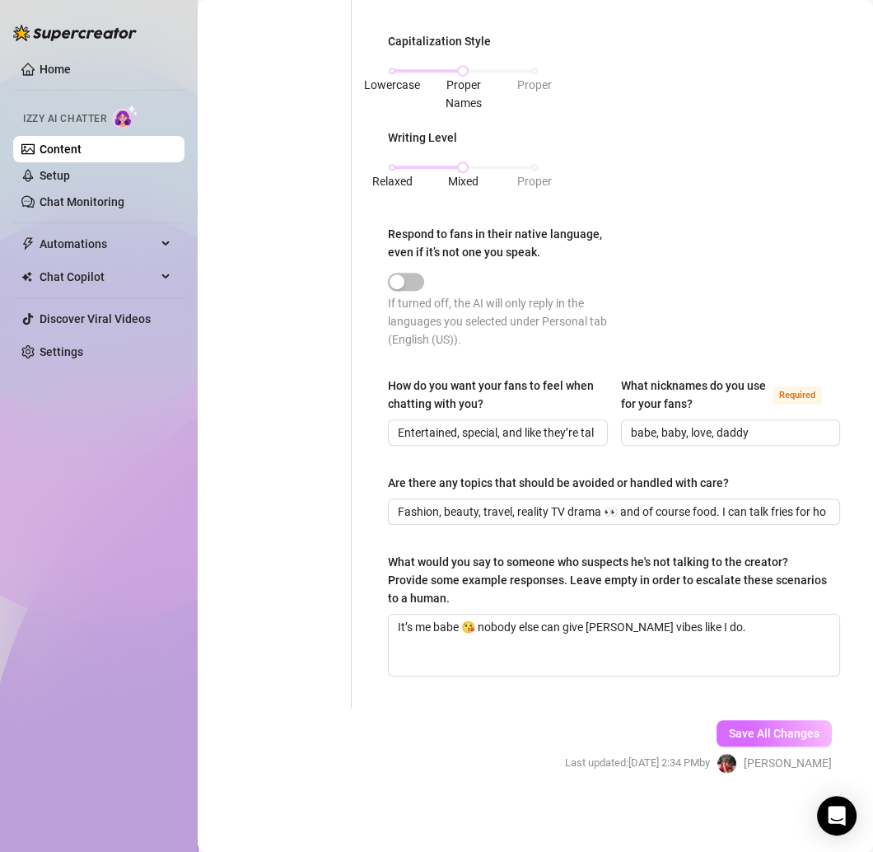
click at [728, 725] on button "Save All Changes" at bounding box center [774, 733] width 115 height 26
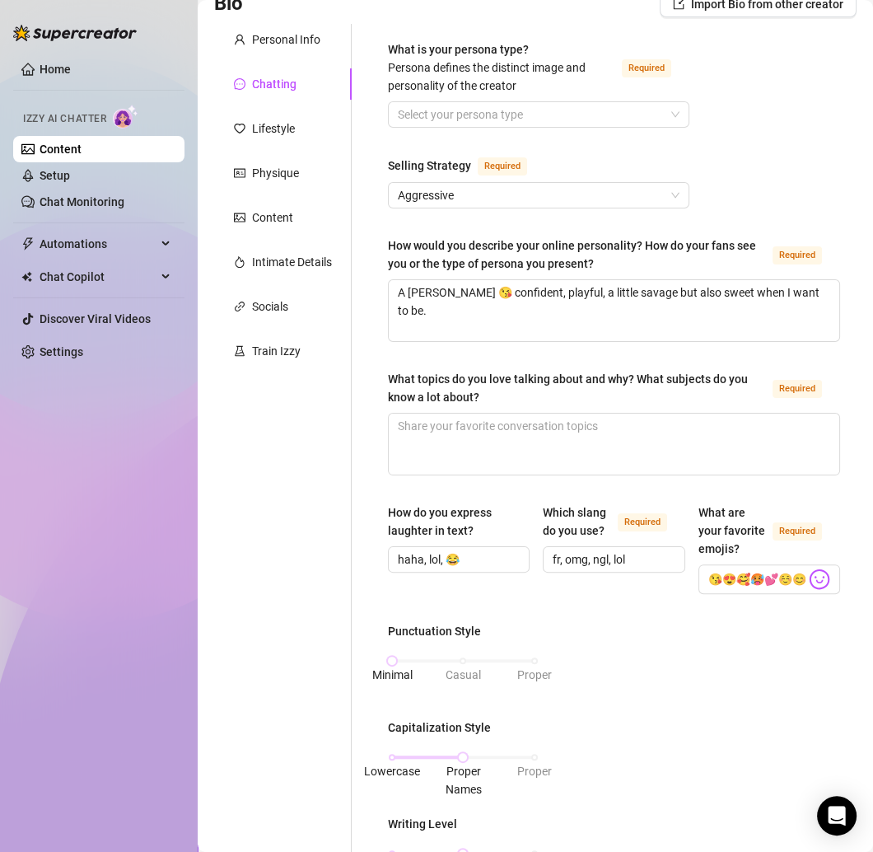
scroll to position [0, 0]
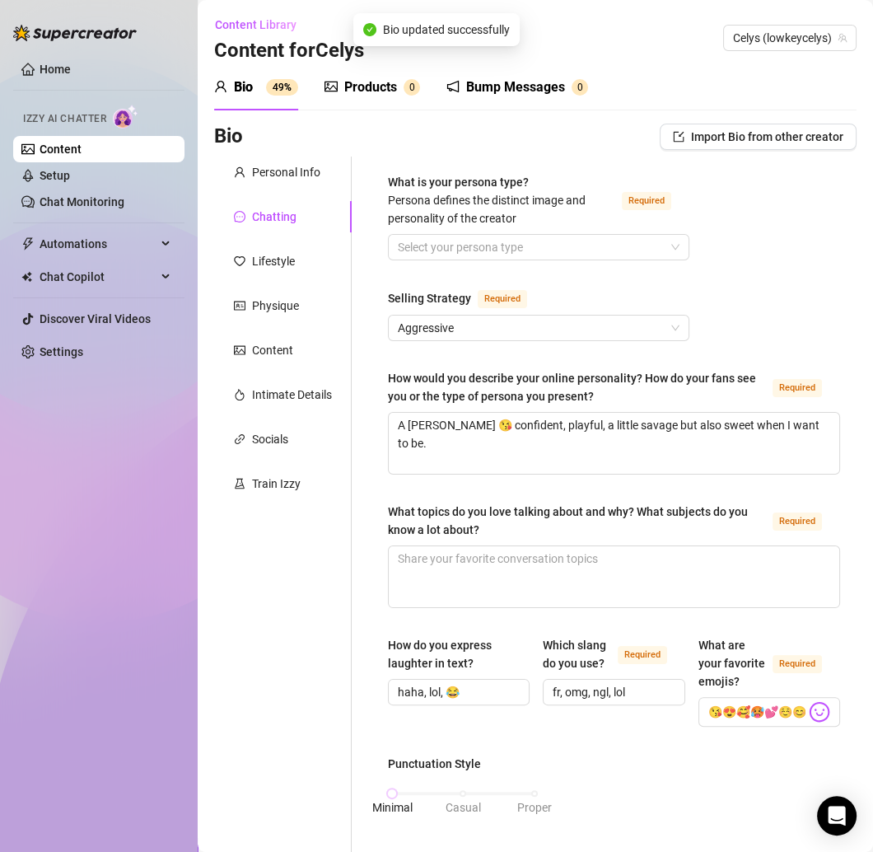
type input "fr, omg, ngl, lol"
click at [530, 251] on input "What is your persona type? Persona defines the distinct image and personality o…" at bounding box center [531, 247] width 267 height 25
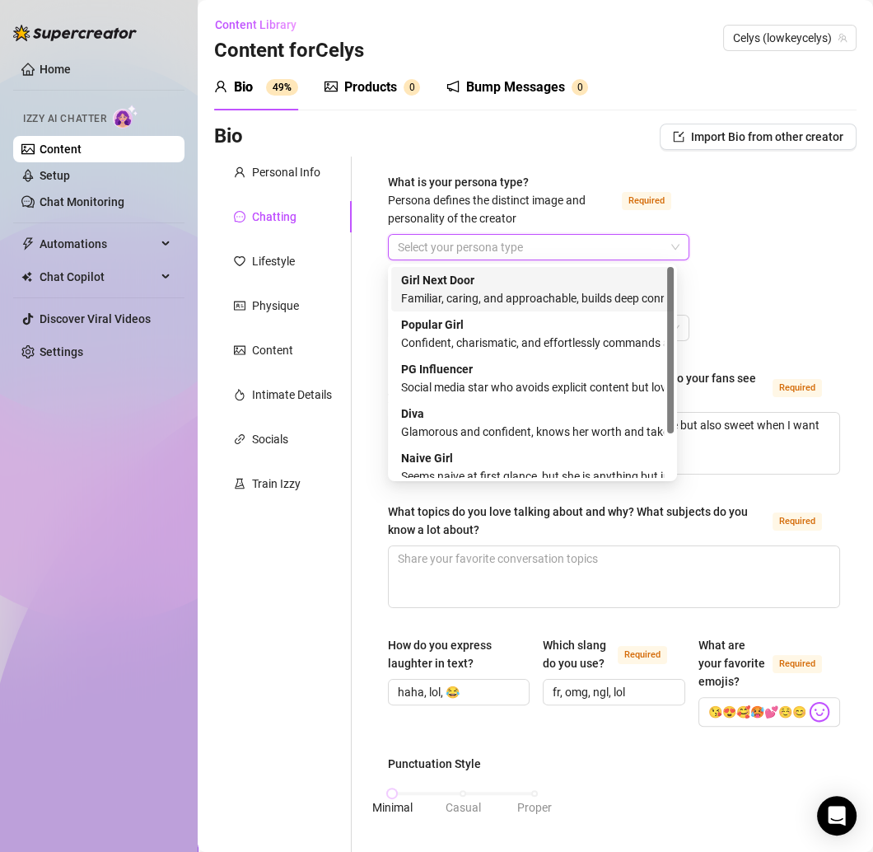
click at [477, 286] on div "Girl Next Door Familiar, caring, and approachable, builds deep connections with…" at bounding box center [532, 289] width 263 height 36
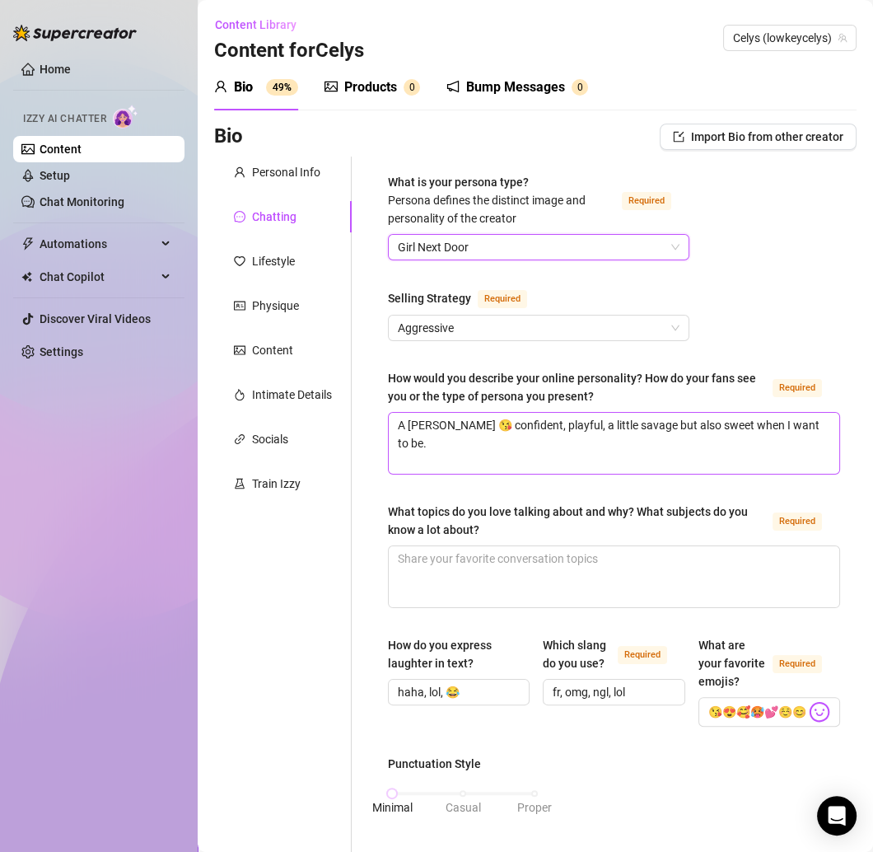
scroll to position [834, 0]
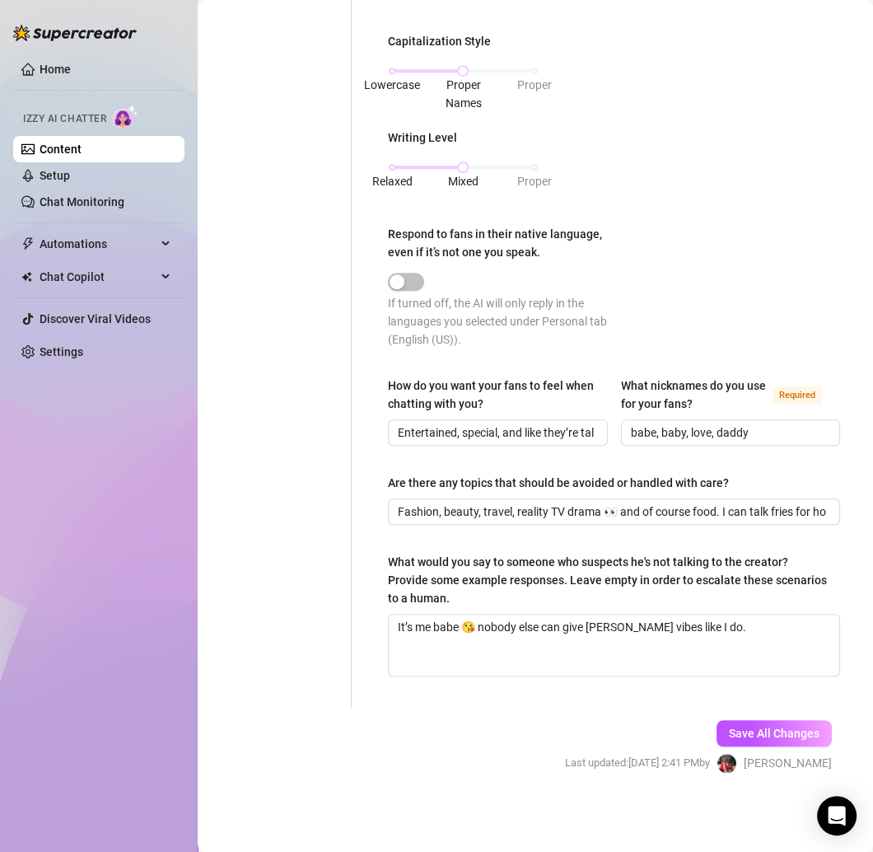
click at [773, 716] on div "Save All Changes Last updated: Aug 20, 2025 2:41 PM by Clarice S." at bounding box center [698, 747] width 316 height 78
click at [770, 729] on span "Save All Changes" at bounding box center [774, 733] width 91 height 13
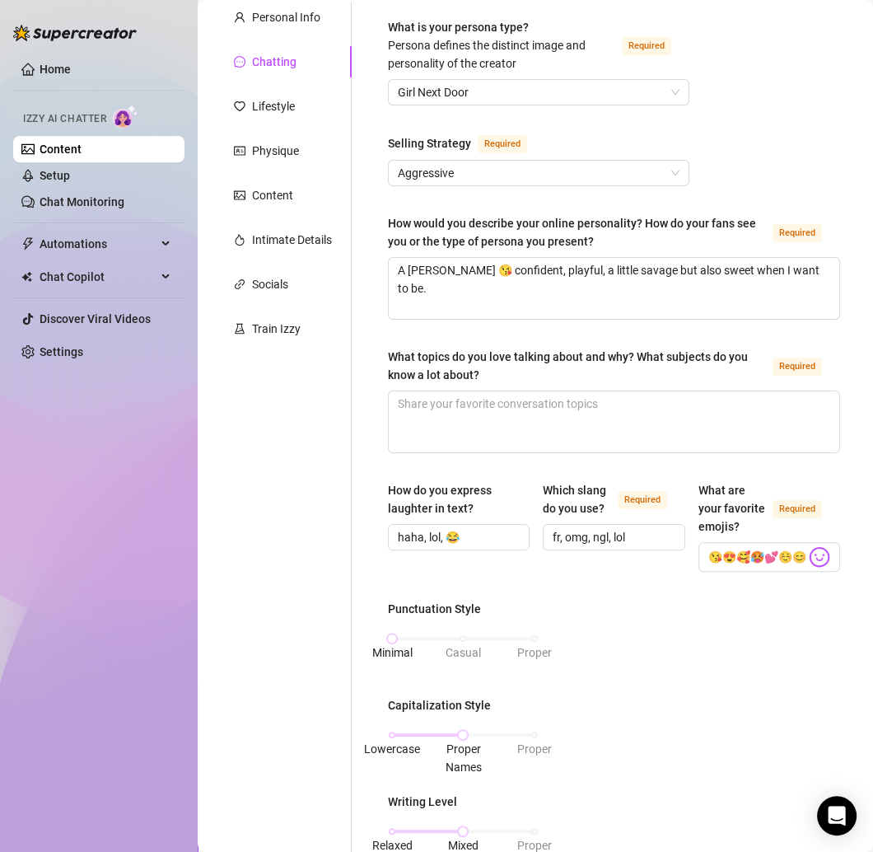
scroll to position [0, 0]
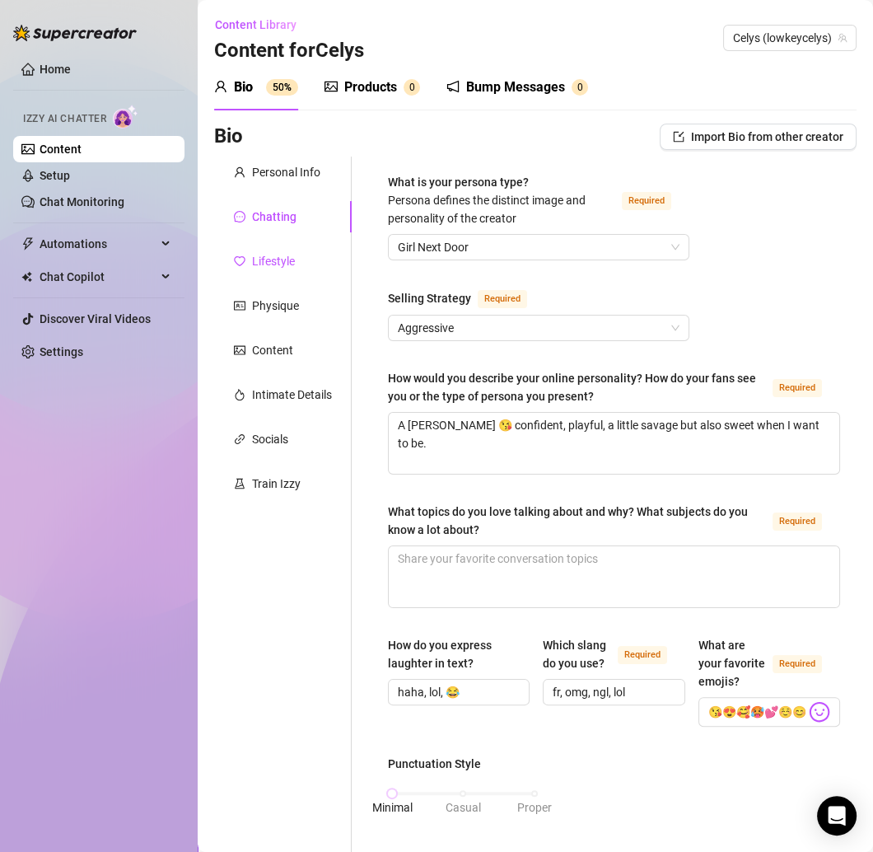
click at [271, 260] on div "Lifestyle" at bounding box center [273, 261] width 43 height 18
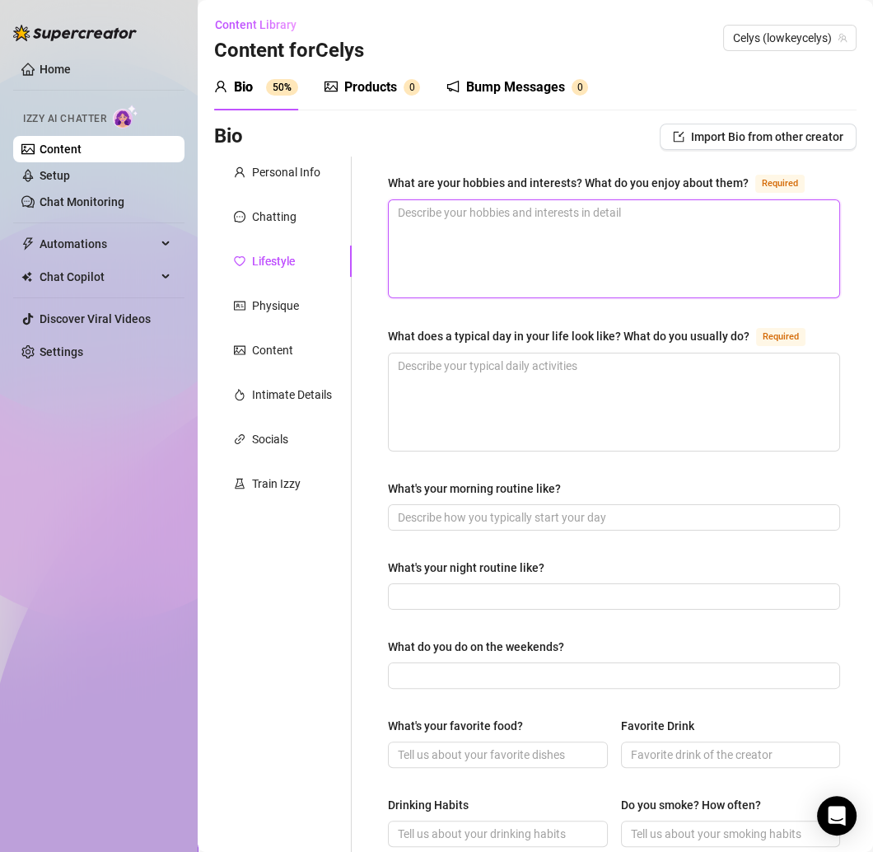
click at [457, 241] on textarea "What are your hobbies and interests? What do you enjoy about them? Required" at bounding box center [614, 248] width 451 height 97
paste textarea "Traveling ✈️, painting 🎨, running 🏃🏻‍♀️, and fashion/beauty 💄"
type textarea "Traveling ✈️, painting 🎨, running 🏃🏻‍♀️, and fashion/beauty 💄"
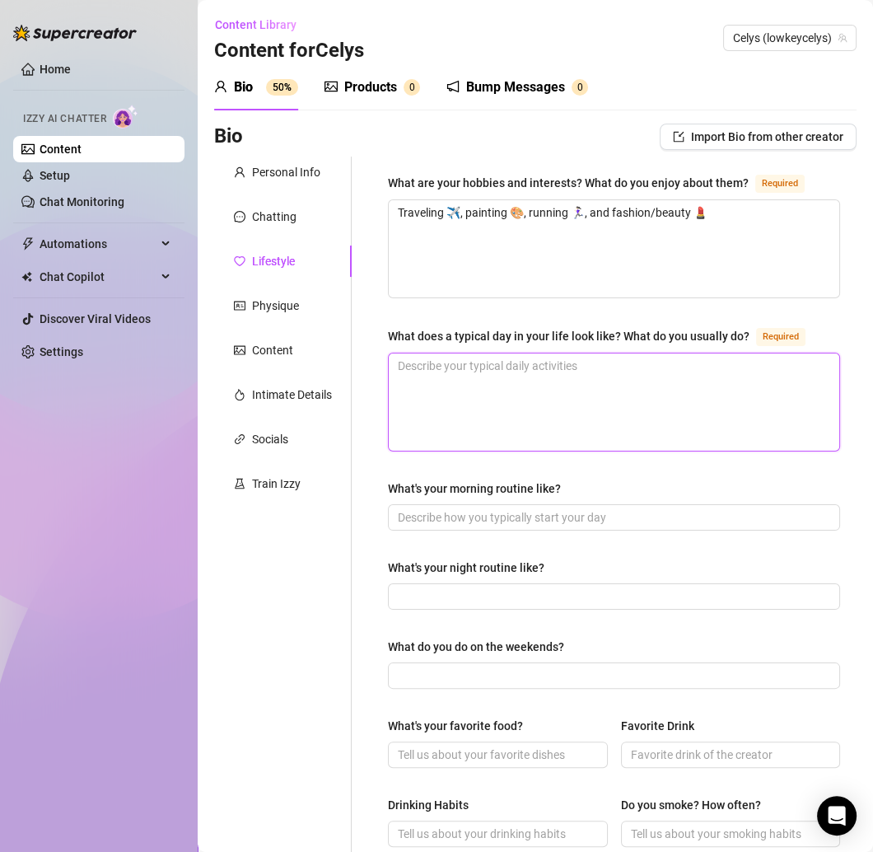
click at [470, 387] on textarea "What does a typical day in your life look like? What do you usually do? Required" at bounding box center [614, 401] width 451 height 97
paste textarea "Morning vibes, content, running errands, walking my dogs, making time for beaut…"
type textarea "Morning vibes, content, running errands, walking my dogs, making time for beaut…"
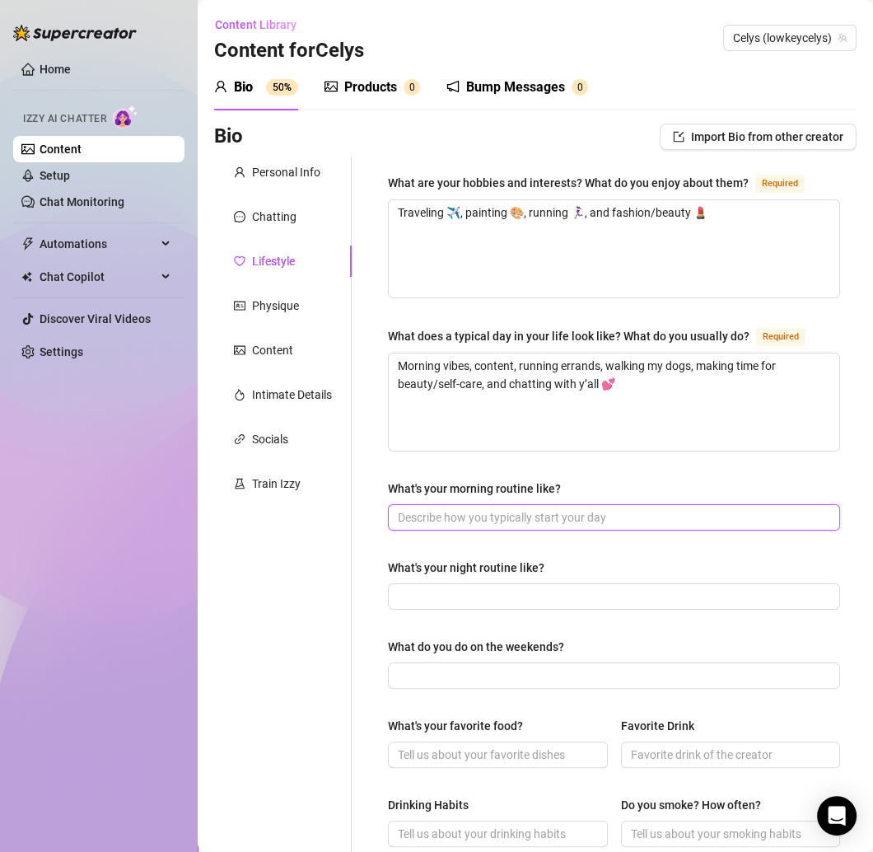
click at [451, 521] on input "What's your morning routine like?" at bounding box center [612, 517] width 429 height 18
paste input "Wake up, skincare + coffee ☕, breakfast, walk the dogs 🐶"
type input "Wake up, skincare + coffee ☕, breakfast, walk the dogs 🐶"
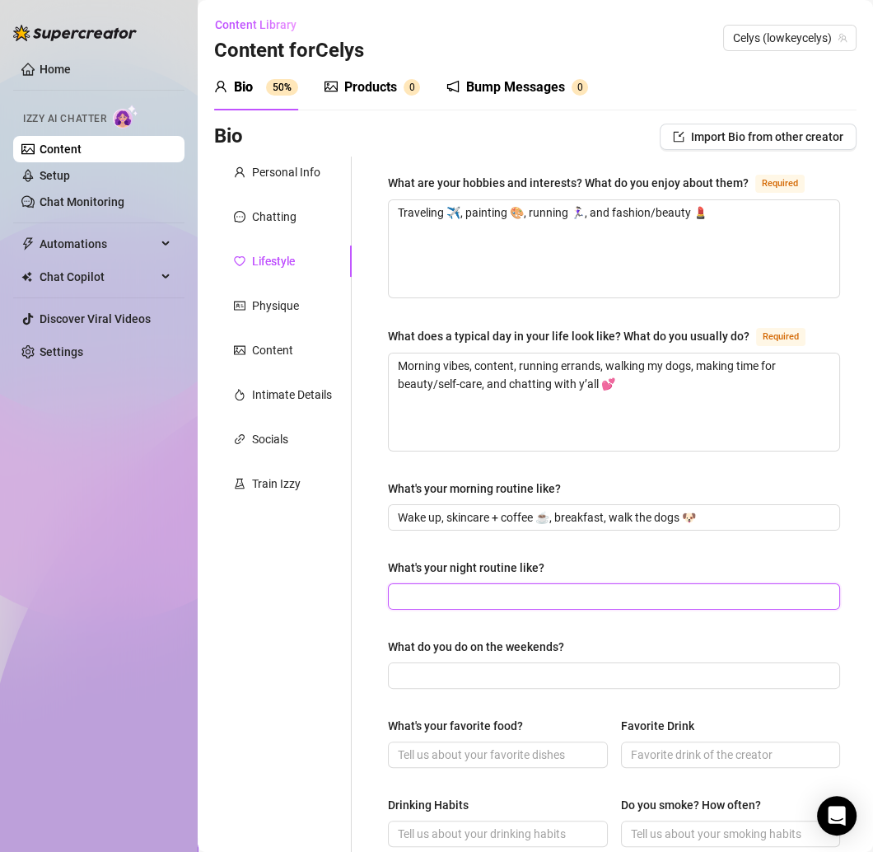
click at [430, 593] on input "What's your night routine like?" at bounding box center [612, 596] width 429 height 18
paste input "Shower, skincare, maybe a glass of wine 🍷, Netflix, cuddle with my pups 🐶"
type input "Shower, skincare, maybe a glass of wine 🍷, Netflix, cuddle with my pups 🐶"
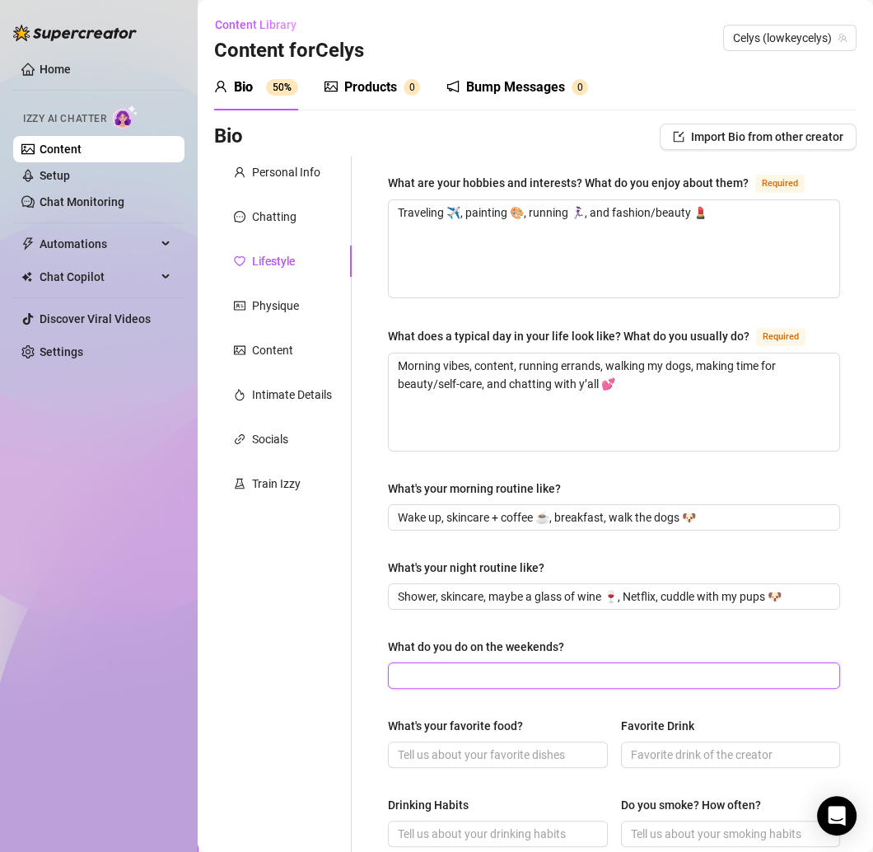
click at [479, 679] on input "What do you do on the weekends?" at bounding box center [612, 675] width 429 height 18
paste input "Travel if I can ✈️, or chill with friends, glam myself up, or relax at home."
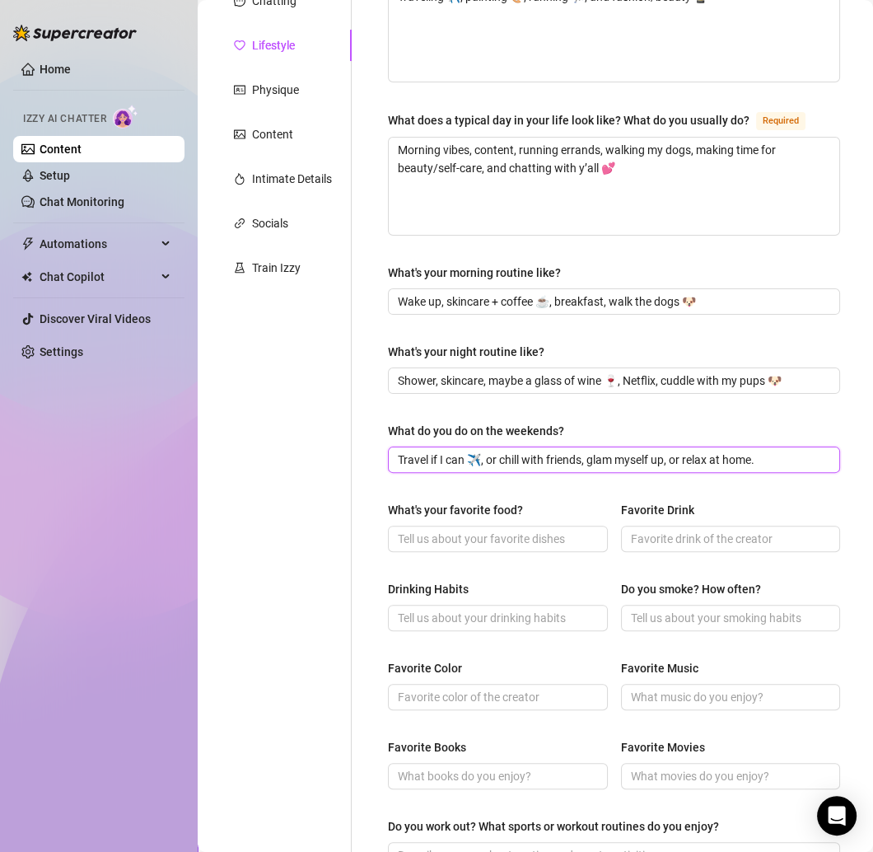
scroll to position [554, 0]
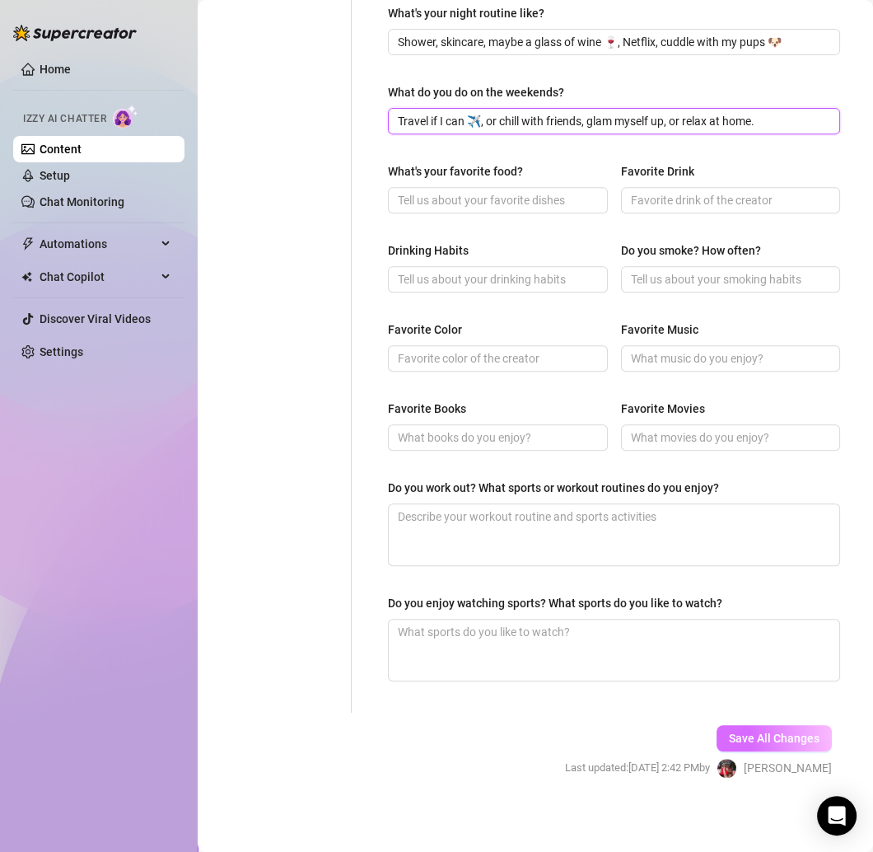
type input "Travel if I can ✈️, or chill with friends, glam myself up, or relax at home."
click at [770, 732] on span "Save All Changes" at bounding box center [774, 738] width 91 height 13
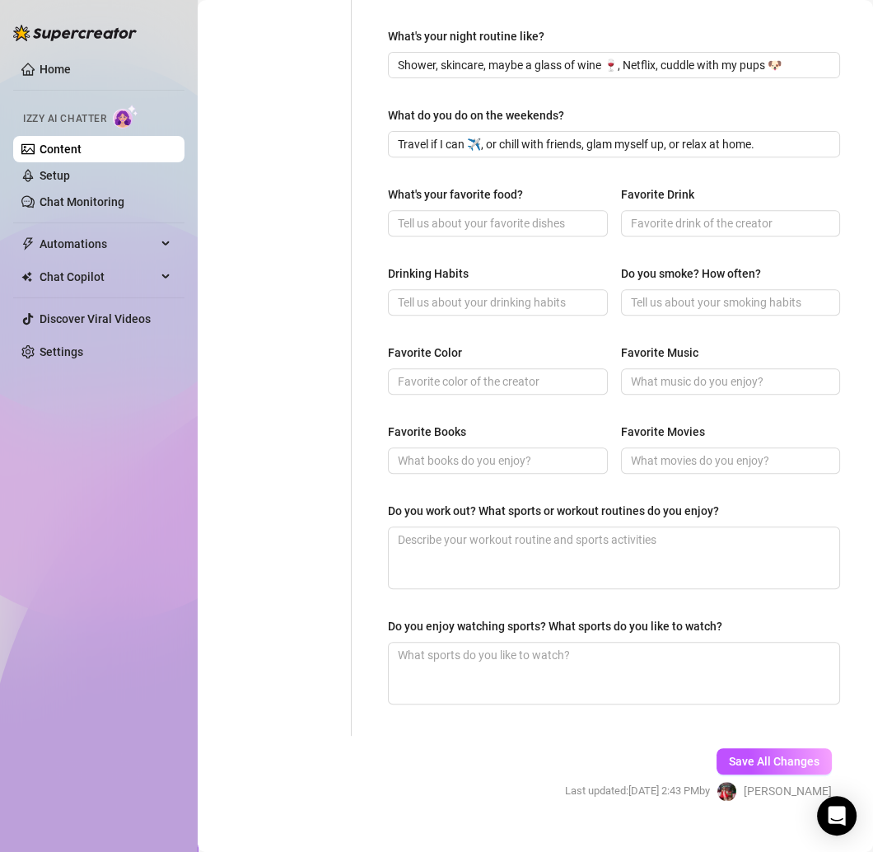
scroll to position [546, 0]
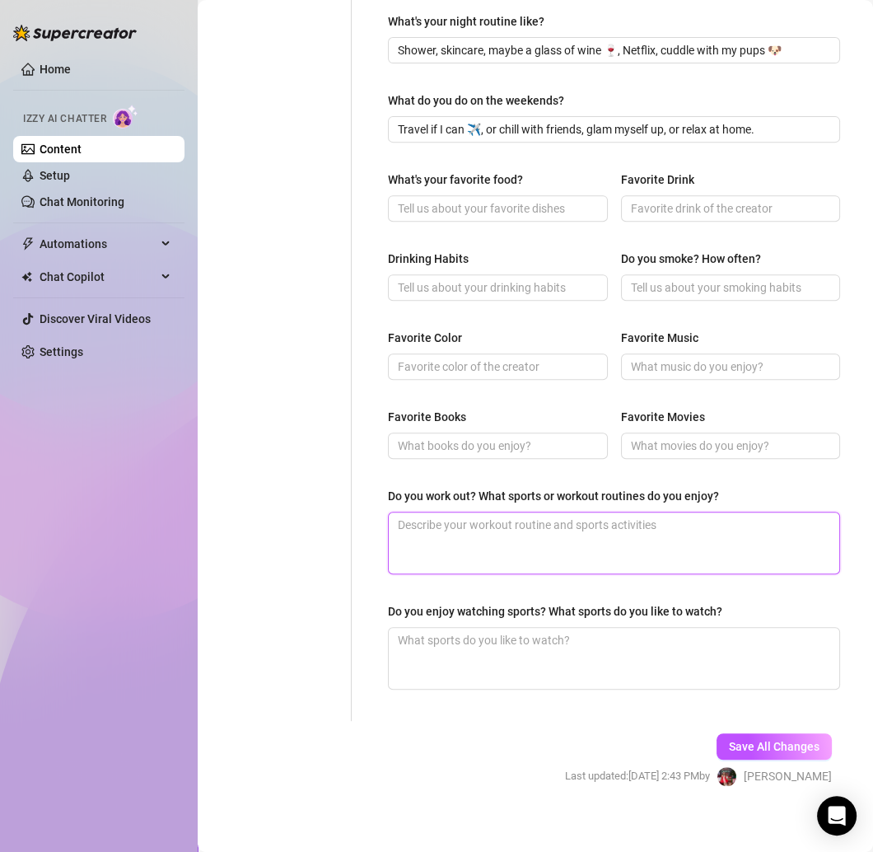
click at [444, 540] on textarea "Do you work out? What sports or workout routines do you enjoy?" at bounding box center [614, 542] width 451 height 61
paste textarea "Yes—running & fitness to stay toned."
type textarea "Yes—running & fitness to stay toned."
click at [425, 518] on textarea "Yes—running & fitness to stay toned." at bounding box center [614, 542] width 451 height 61
type textarea "Yesrunning & fitness to stay toned."
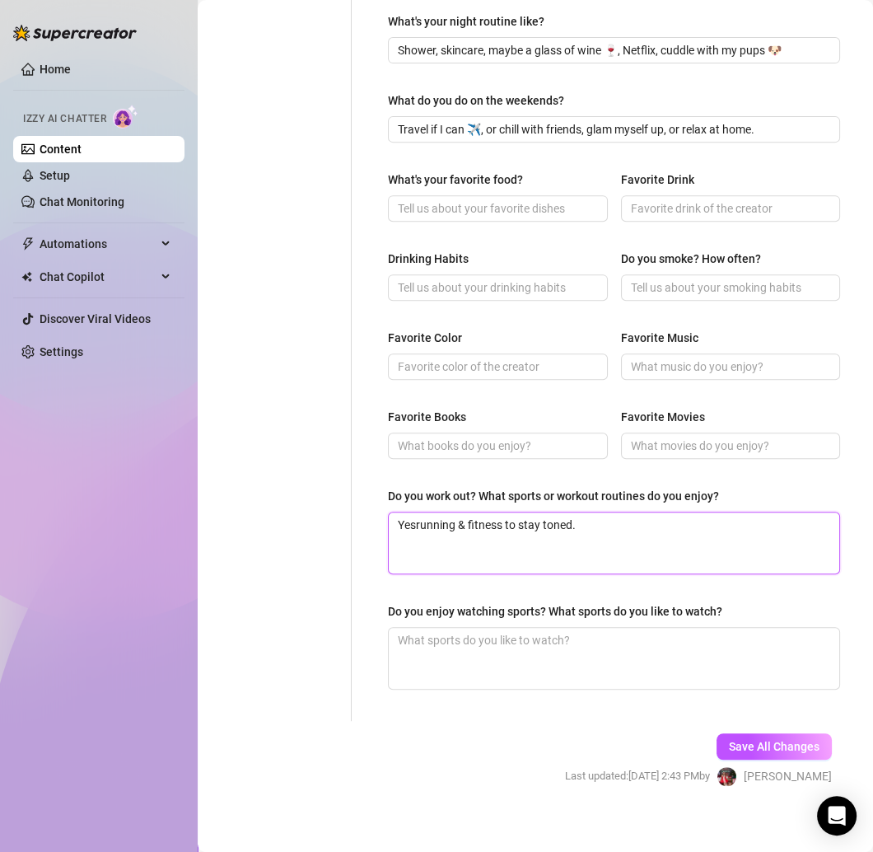
type textarea "Yes,running & fitness to stay toned."
type textarea "Yes, running & fitness to stay toned."
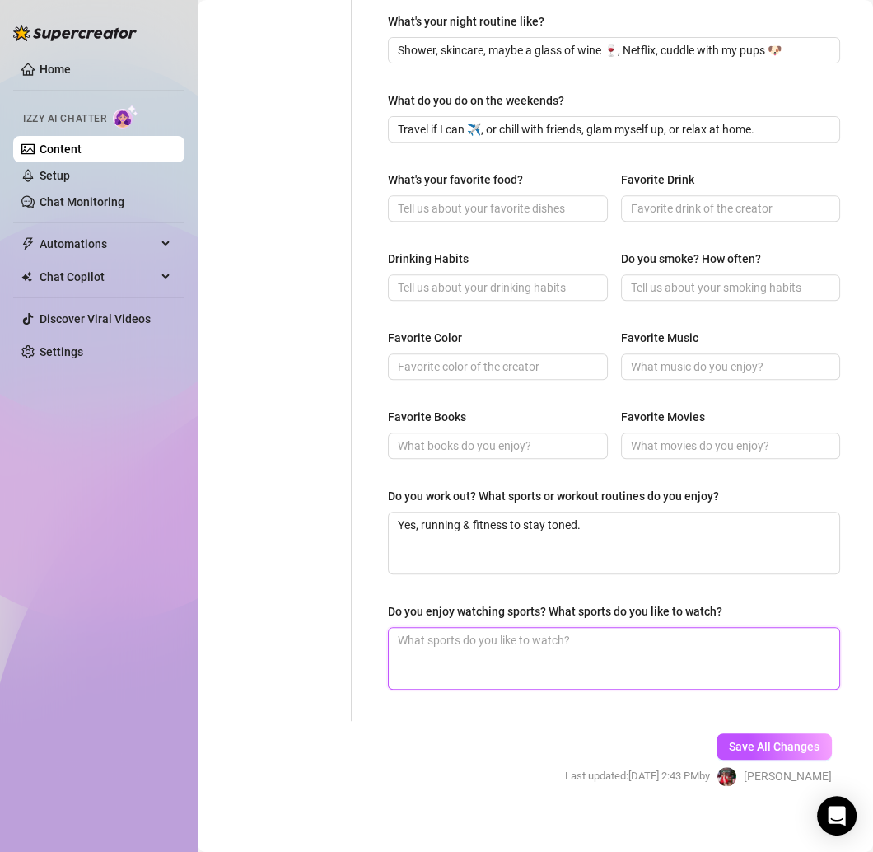
click at [467, 635] on textarea "Do you enjoy watching sports? What sports do you like to watch?" at bounding box center [614, 658] width 451 height 61
paste textarea "Yes—football 🏈 Cowboys fan 💙⭐️"
type textarea "Yes—football 🏈 Cowboys fan 💙⭐️"
click at [428, 636] on textarea "Yes—football 🏈 Cowboys fan 💙⭐️" at bounding box center [614, 658] width 451 height 61
type textarea "Yesfootball 🏈 Cowboys fan 💙⭐️"
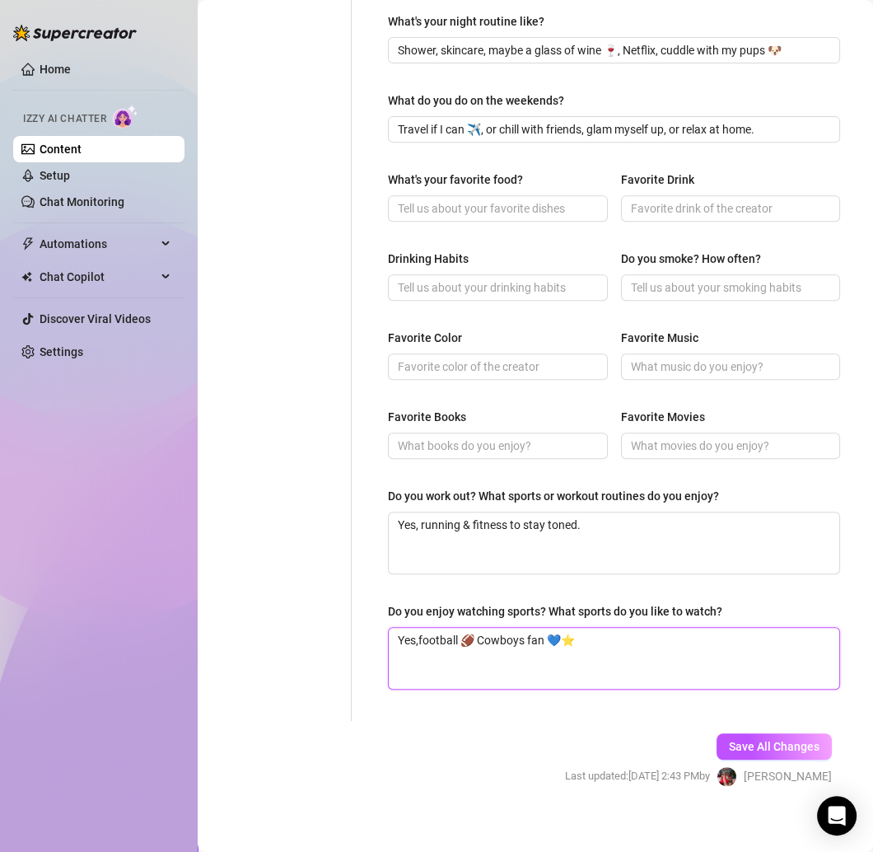
type textarea "Yes, football 🏈 Cowboys fan 💙⭐️"
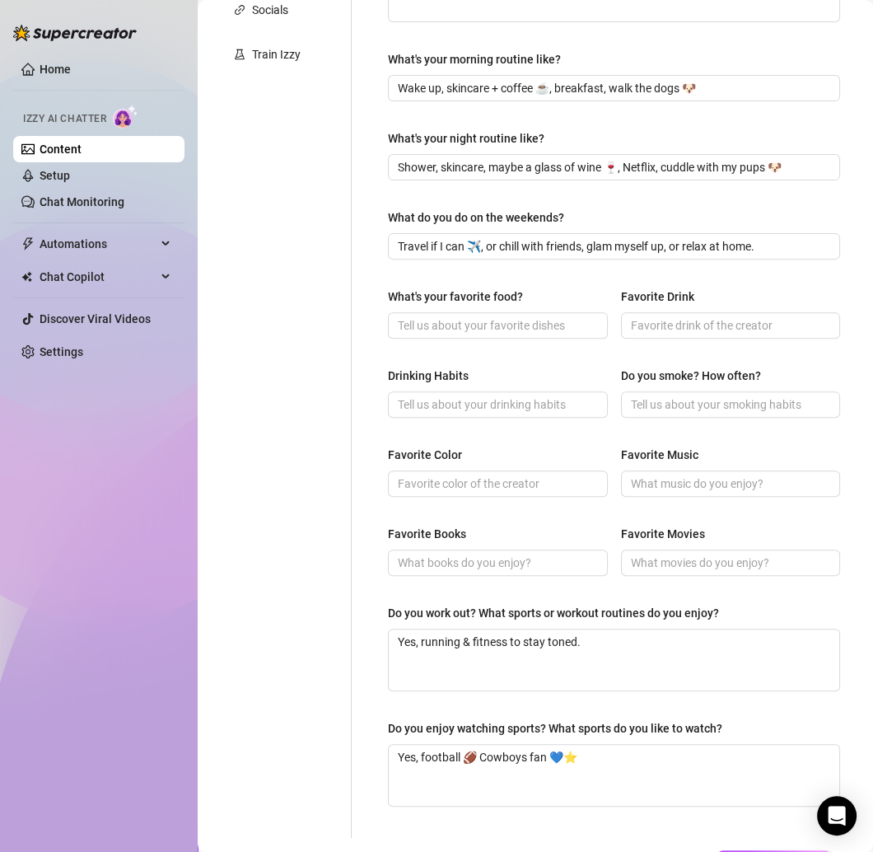
scroll to position [353, 0]
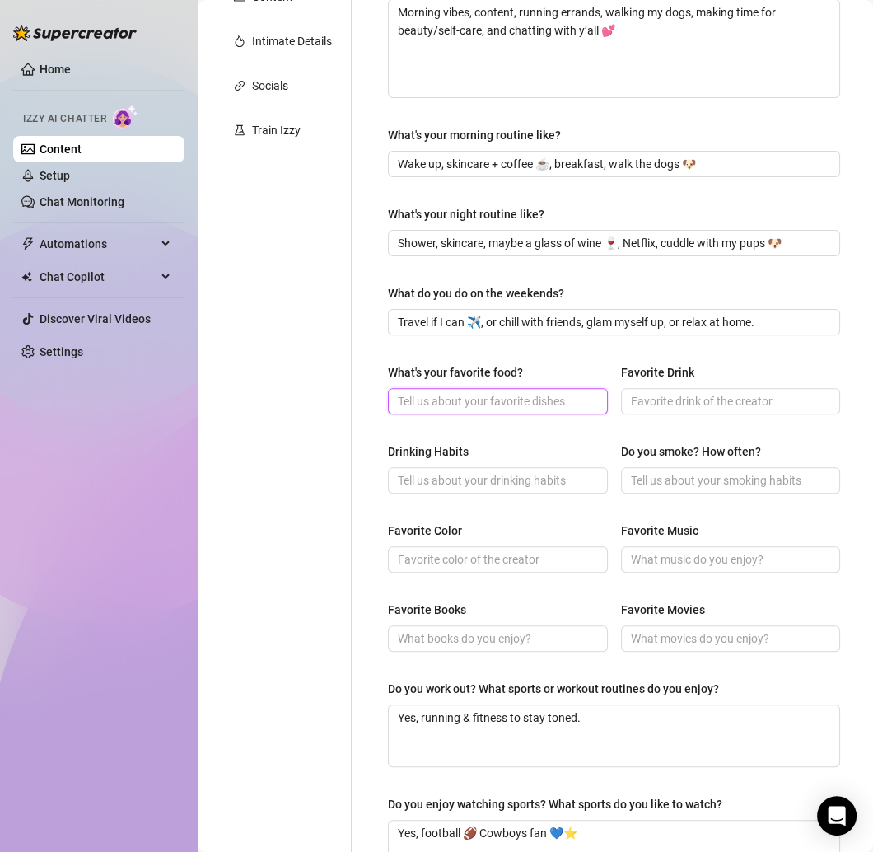
click at [468, 399] on input "What's your favorite food?" at bounding box center [496, 401] width 197 height 18
paste input "French fries 🍟 always."
type input "French fries 🍟 always."
click at [470, 472] on input "Drinking Habits" at bounding box center [496, 480] width 197 height 18
paste input "Yes, I drink socially 🍹 but no drugs or smoking."
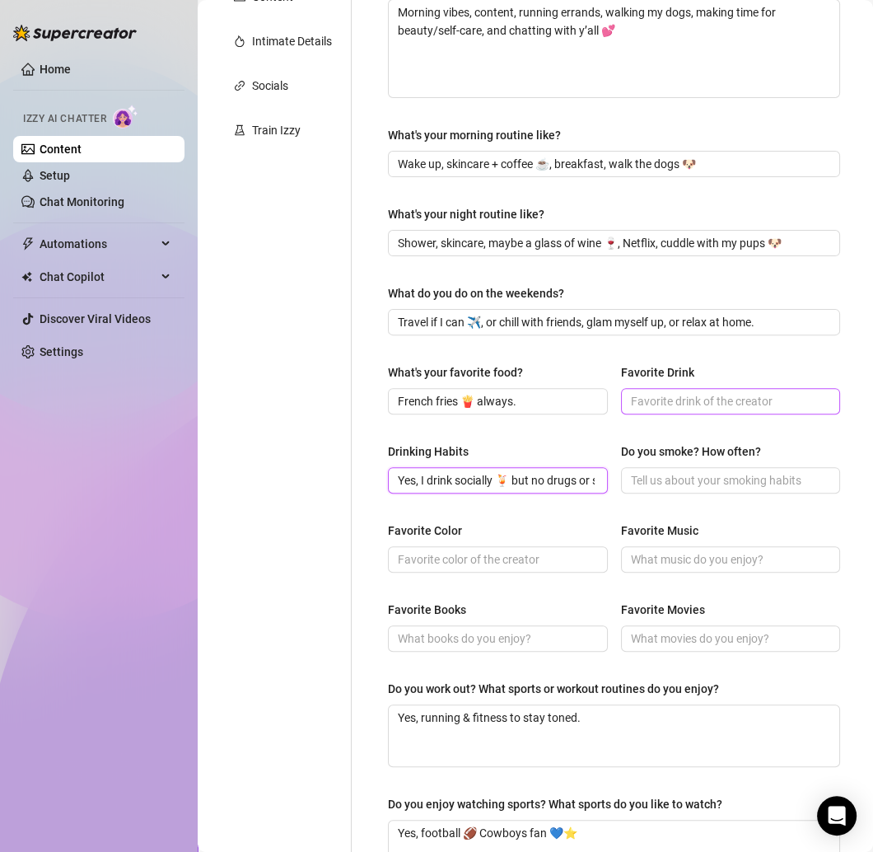
scroll to position [0, 54]
type input "Yes, I drink socially 🍹 but no drugs or smoking."
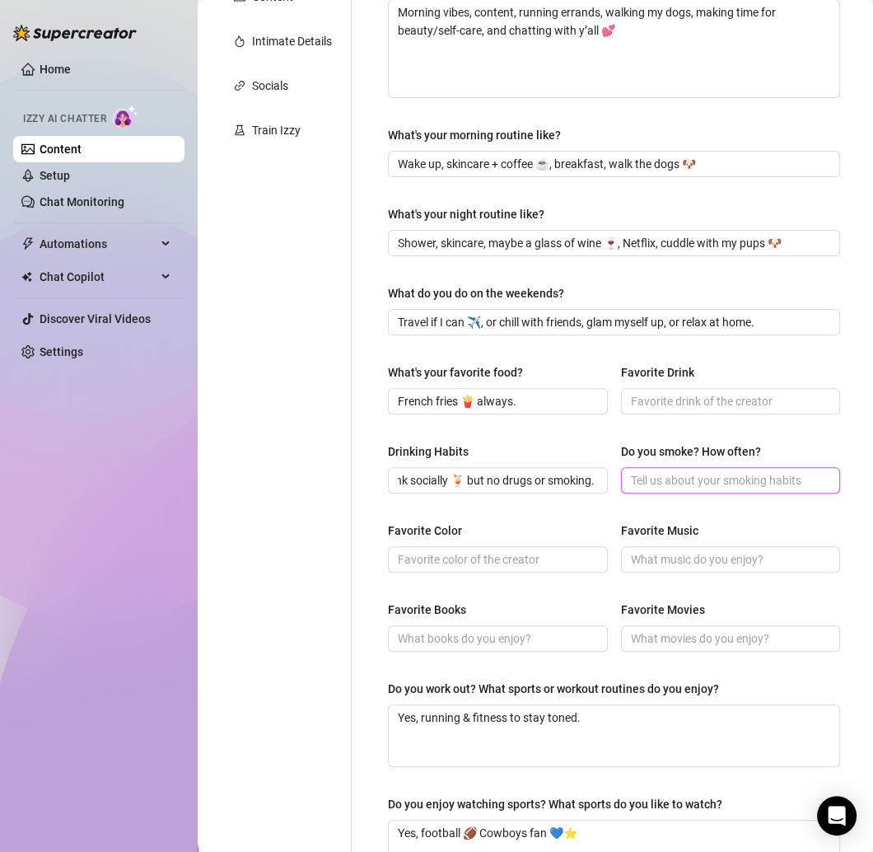
scroll to position [0, 0]
click at [694, 475] on input "Do you smoke? How often?" at bounding box center [729, 480] width 197 height 18
type input "NO"
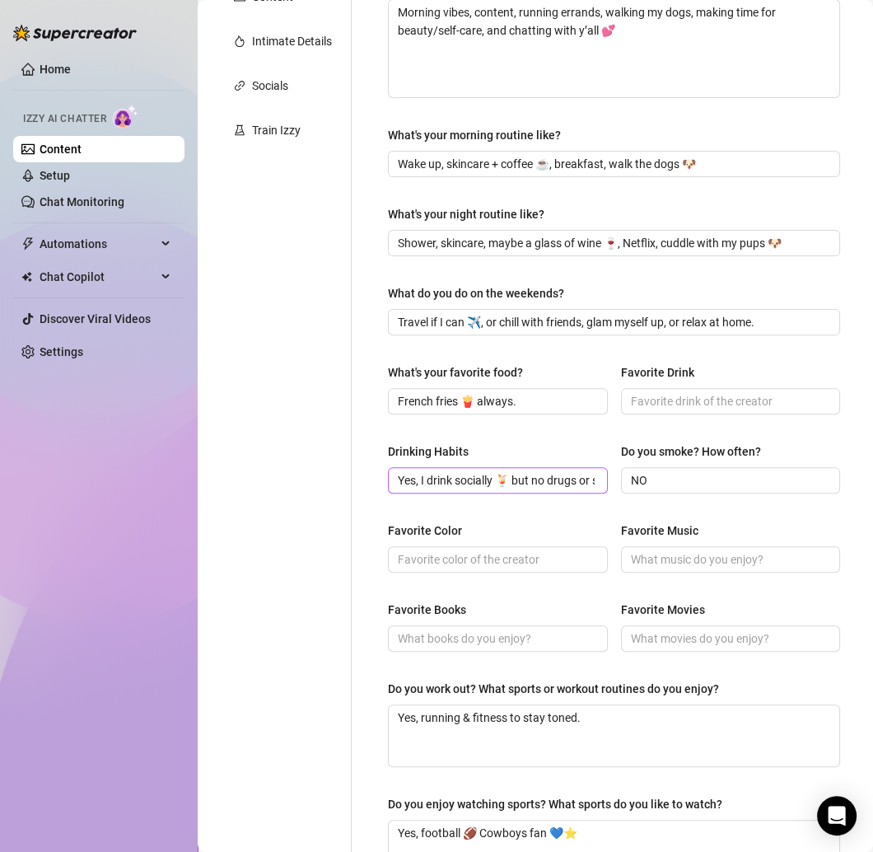
click at [569, 467] on span "Yes, I drink socially 🍹 but no drugs or smoking." at bounding box center [498, 480] width 220 height 26
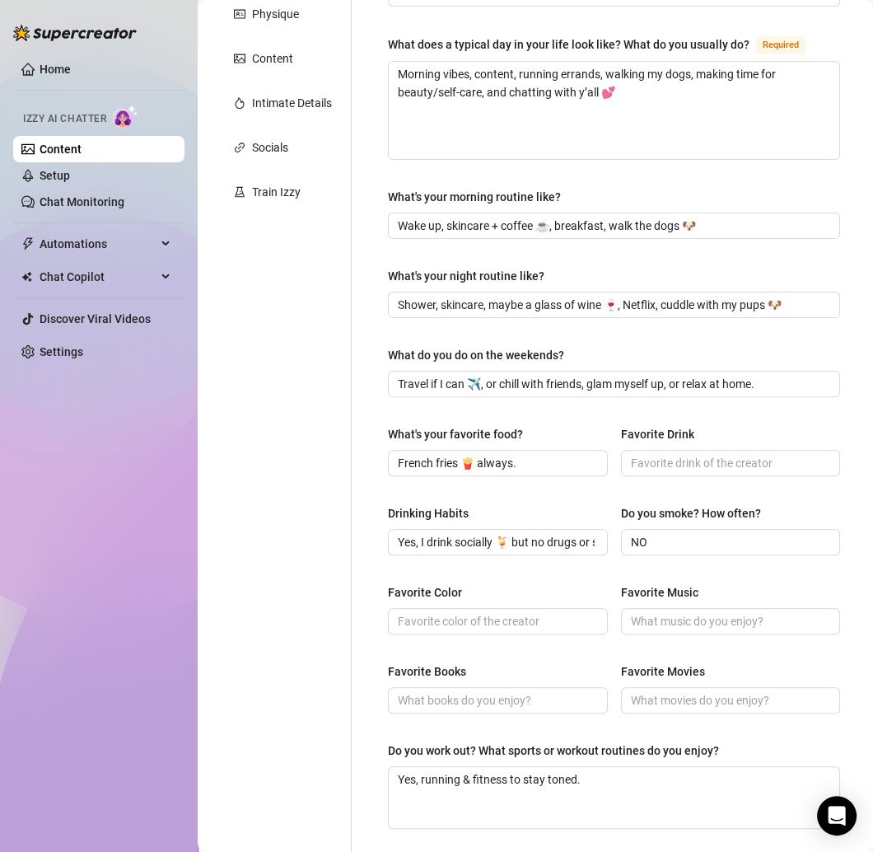
scroll to position [279, 0]
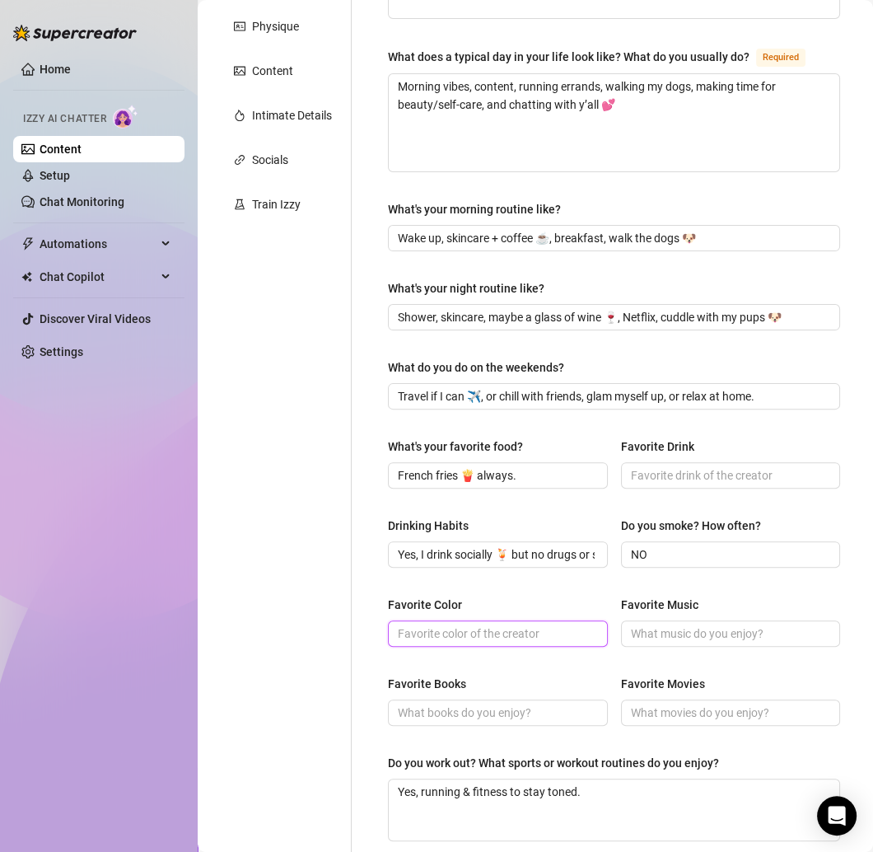
click at [430, 624] on input "Favorite Color" at bounding box center [496, 633] width 197 height 18
click at [464, 625] on input "Favorite Color" at bounding box center [496, 633] width 197 height 18
paste input "Pink 💖"
type input "Pink 💖"
click at [454, 715] on input "Favorite Books" at bounding box center [496, 713] width 197 height 18
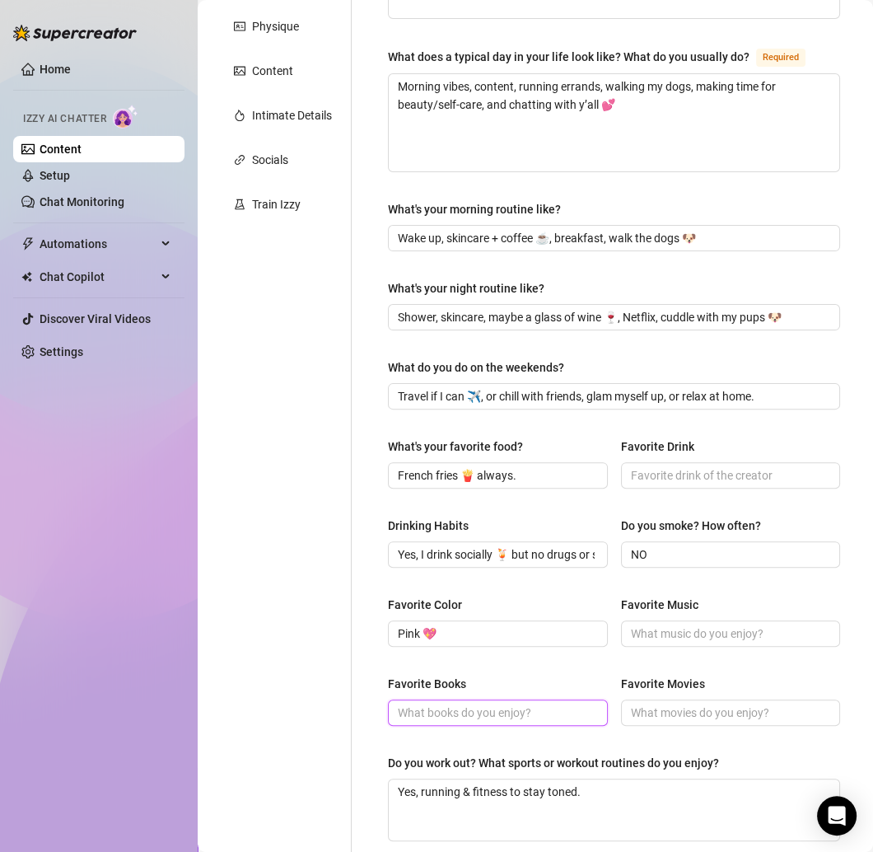
paste input "Not a bookworm 😅"
type input "Not a bookworm 😅"
click at [665, 644] on div "Favorite Color Pink 💖 Favorite Music" at bounding box center [614, 629] width 452 height 66
click at [661, 634] on input "Favorite Music" at bounding box center [729, 633] width 197 height 18
paste input "R&B 🎶"
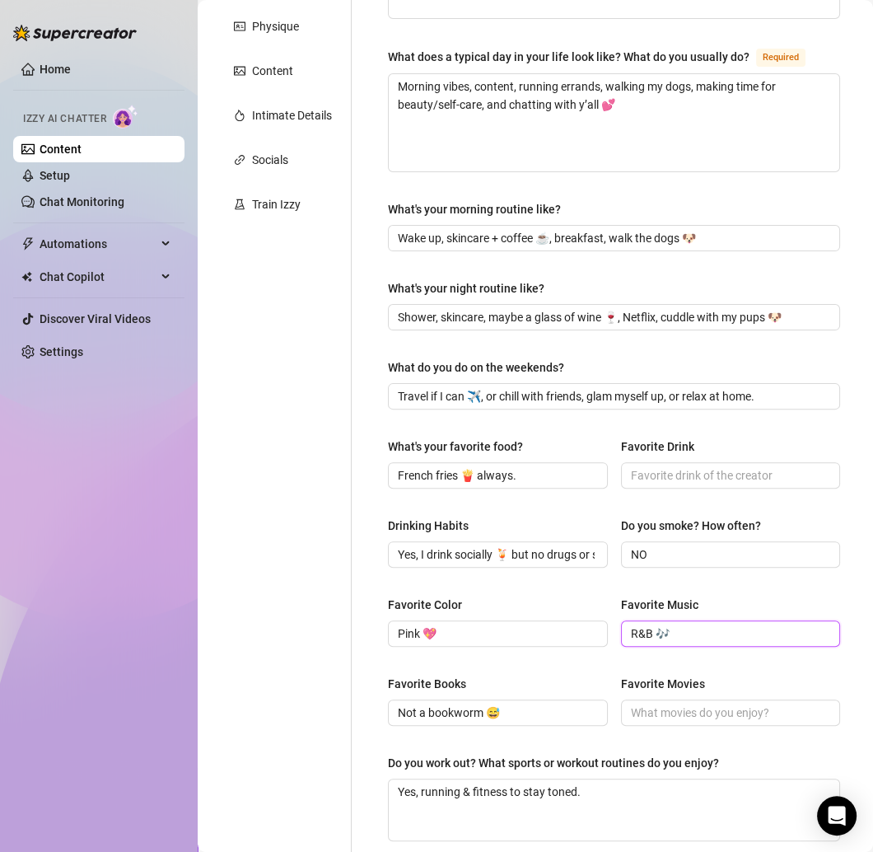
type input "R&B 🎶"
click at [676, 473] on input "Favorite Drink" at bounding box center [729, 475] width 197 height 18
paste input "Wine 🍷 or cocktails 🍹"
type input "Wine 🍷 or cocktails 🍹"
click at [662, 731] on div "Favorite Books Not a bookworm 😅 Favorite Movies" at bounding box center [614, 708] width 452 height 66
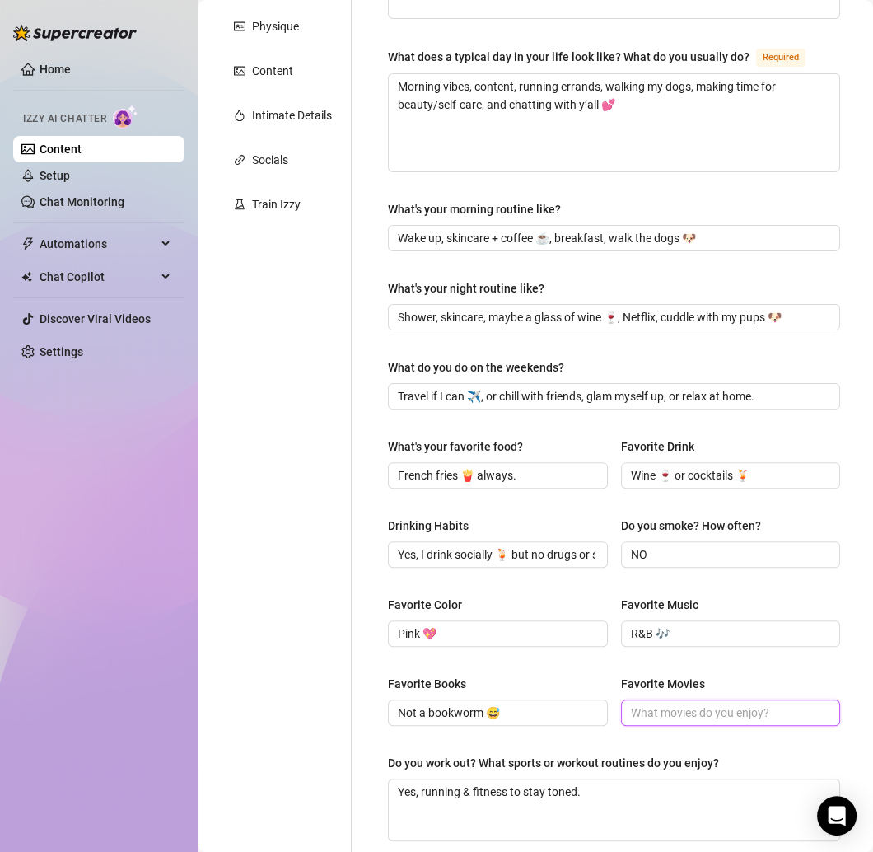
click at [659, 718] on input "Favorite Movies" at bounding box center [729, 713] width 197 height 18
paste input "Fun chick flicks + action 🎬"
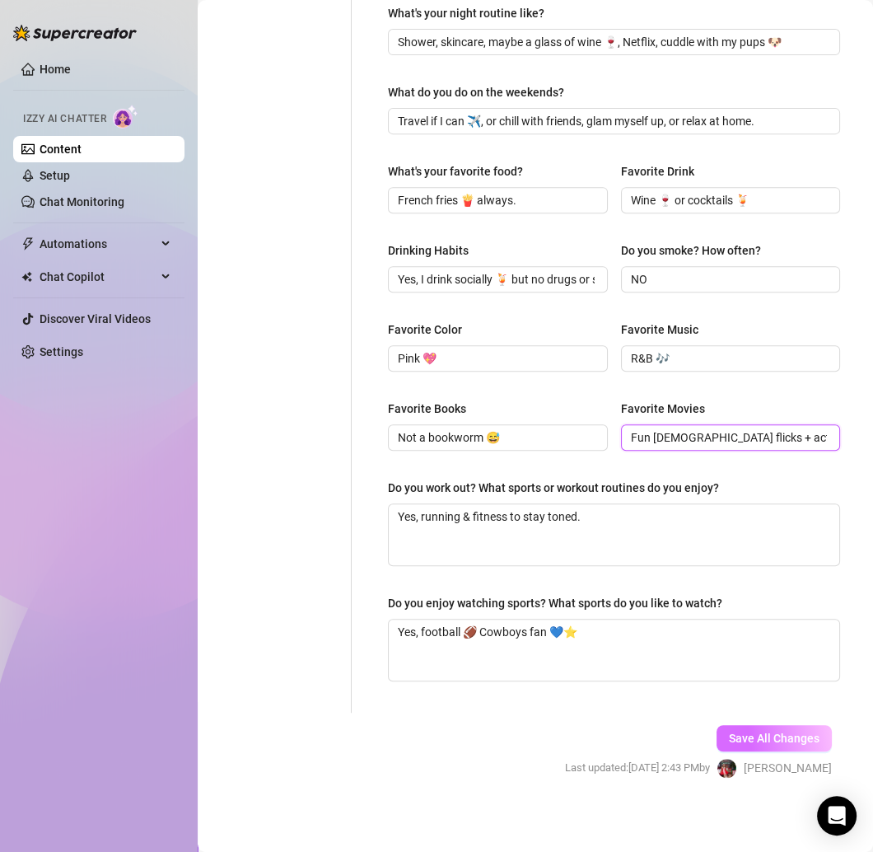
type input "Fun chick flicks + action 🎬"
click at [753, 739] on span "Save All Changes" at bounding box center [774, 738] width 91 height 13
click at [755, 732] on span "Save All Changes" at bounding box center [774, 738] width 91 height 13
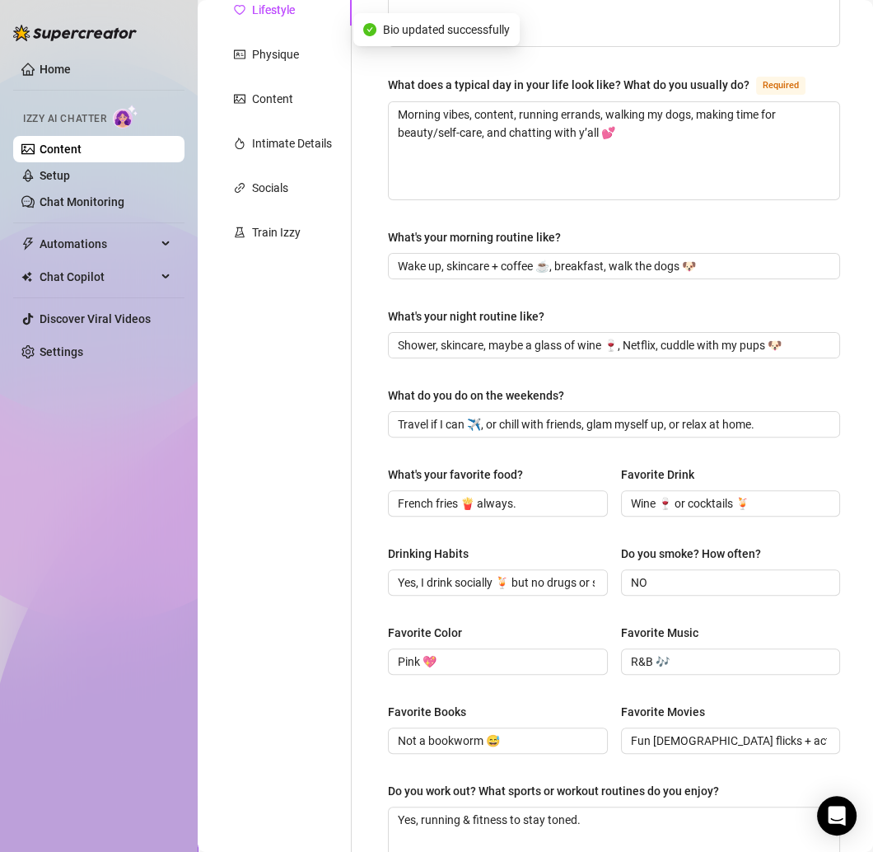
scroll to position [0, 0]
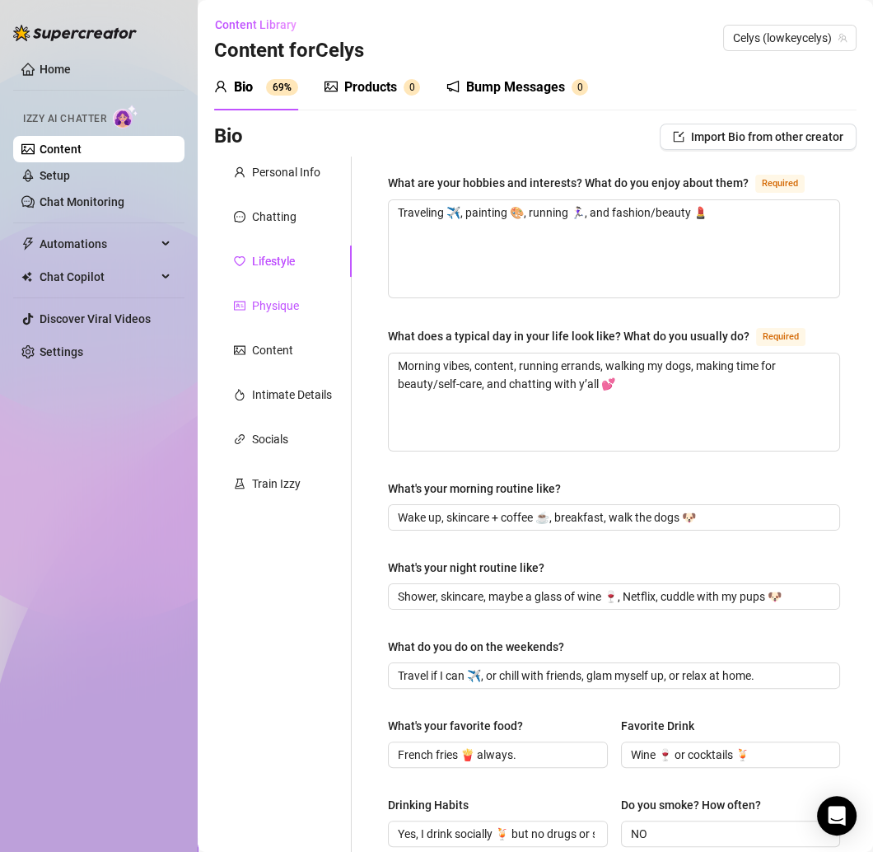
click at [291, 305] on div "Physique" at bounding box center [275, 306] width 47 height 18
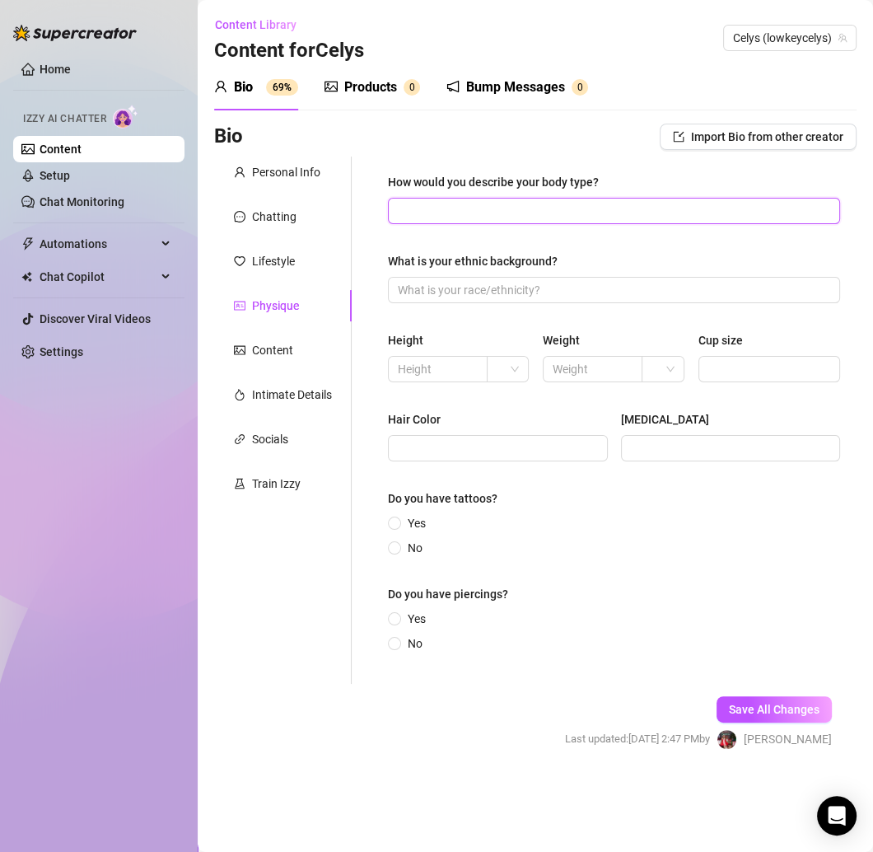
click at [425, 217] on input "How would you describe your body type?" at bounding box center [612, 211] width 429 height 18
paste input "Petite, curvy, toned, with that baddie vibe 💕"
type input "Petite, curvy, toned, with that baddie vibe 💕"
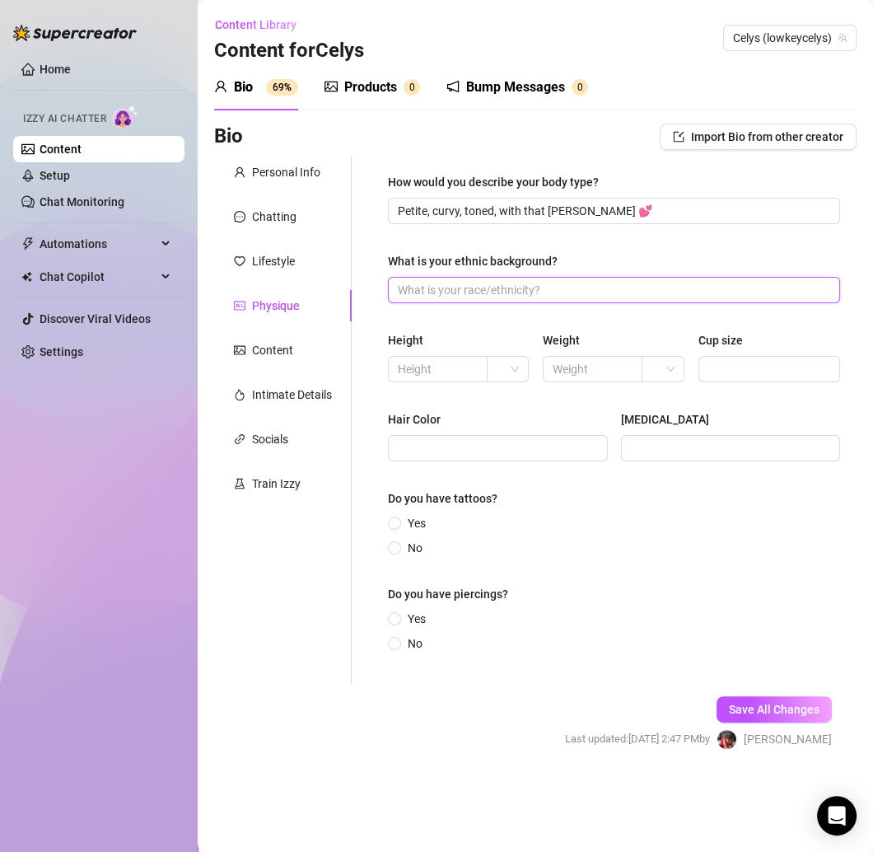
click at [433, 287] on input "What is your ethnic background?" at bounding box center [612, 290] width 429 height 18
paste input "Puerto Rican & Costa Rican 🌺"
type input "Puerto Rican & Costa Rican 🌺"
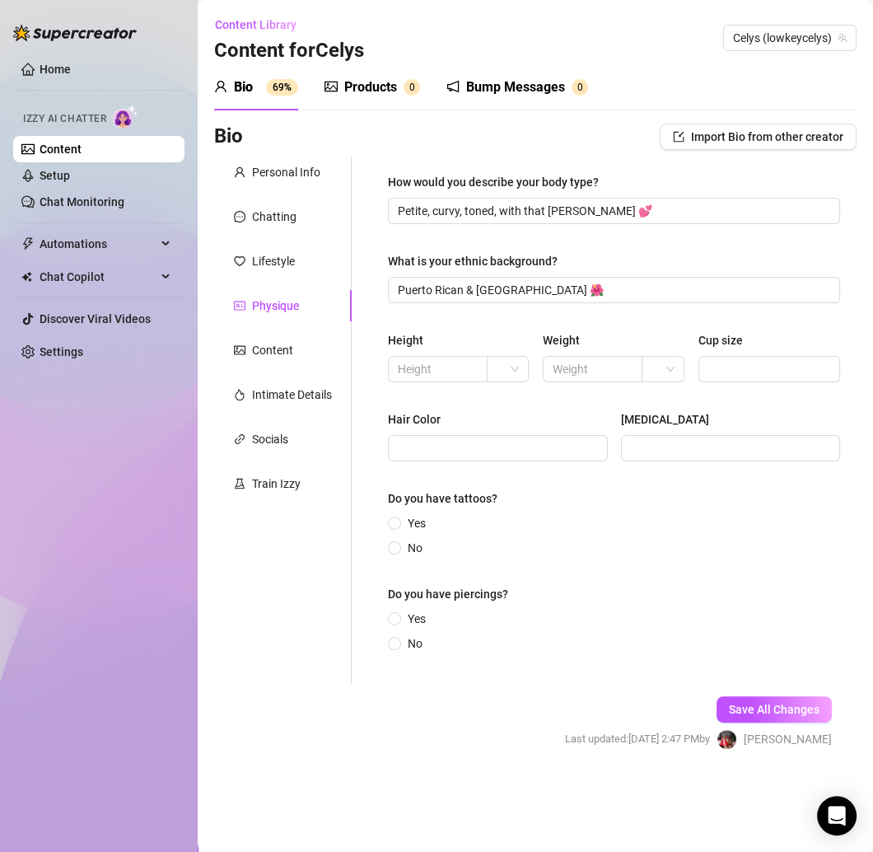
click at [423, 339] on label "Height" at bounding box center [411, 340] width 47 height 18
click at [503, 371] on input "search" at bounding box center [501, 369] width 8 height 25
click at [513, 434] on div "ft" at bounding box center [508, 428] width 16 height 18
click at [446, 376] on input "text" at bounding box center [436, 369] width 77 height 18
type input "5'3"
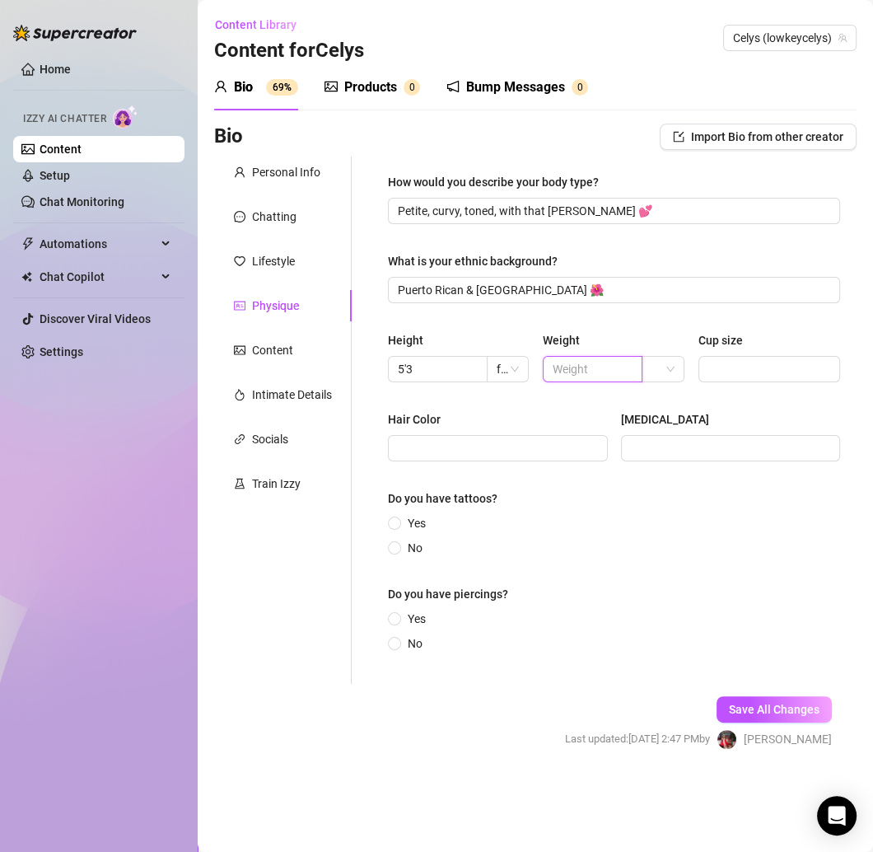
click at [585, 367] on input "text" at bounding box center [591, 369] width 77 height 18
click at [748, 371] on input "Cup size" at bounding box center [767, 369] width 119 height 18
type input "32B"
click at [544, 447] on input "Hair Color" at bounding box center [496, 448] width 197 height 18
click at [406, 442] on input "Hair Color" at bounding box center [496, 448] width 197 height 18
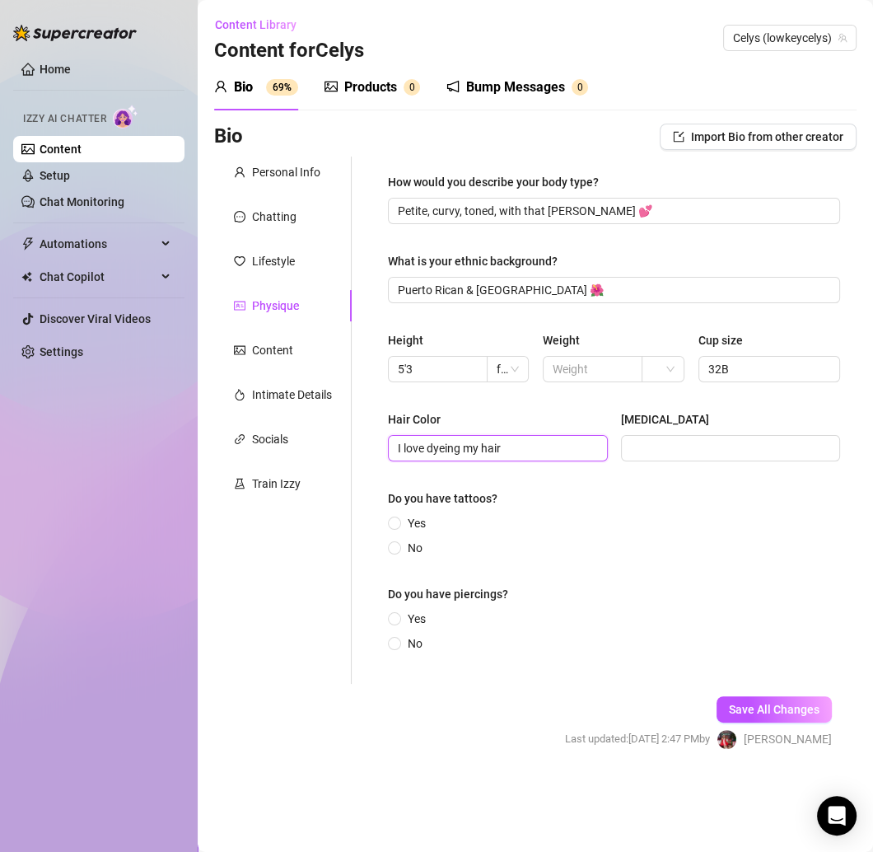
type input "I love dyeing my hair"
click at [650, 461] on div "Hair Color I love dyeing my hair Eye Color" at bounding box center [614, 443] width 452 height 66
click at [650, 449] on input "[MEDICAL_DATA]" at bounding box center [729, 448] width 197 height 18
type input "dark brown"
click at [394, 549] on input "No" at bounding box center [395, 549] width 7 height 11
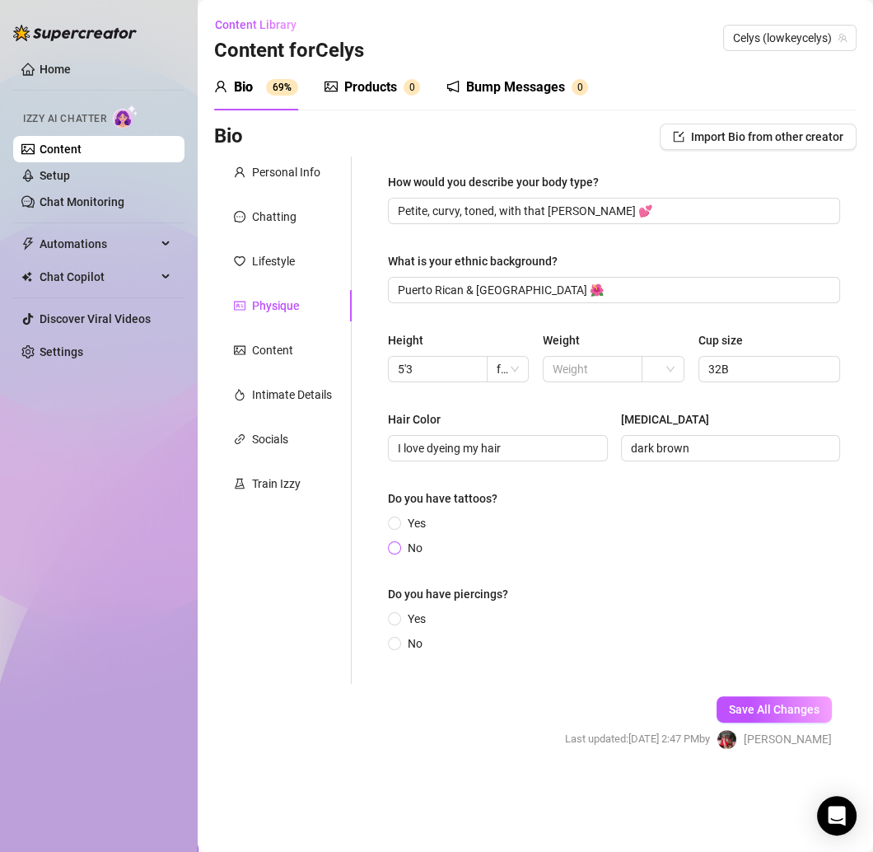
radio input "true"
click at [407, 606] on div "Do you have piercings?" at bounding box center [614, 597] width 452 height 25
click at [406, 612] on span "Yes" at bounding box center [416, 619] width 31 height 18
click at [399, 615] on input "Yes" at bounding box center [395, 620] width 7 height 11
radio input "true"
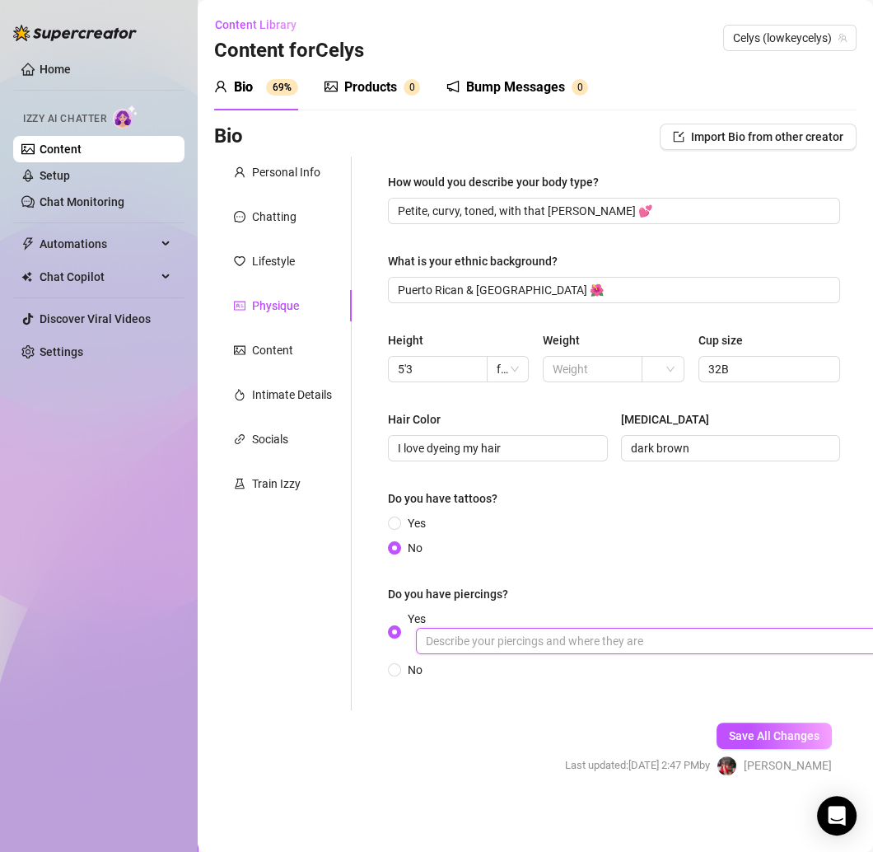
click at [540, 648] on input "Yes" at bounding box center [663, 641] width 494 height 26
type input "ear piercings"
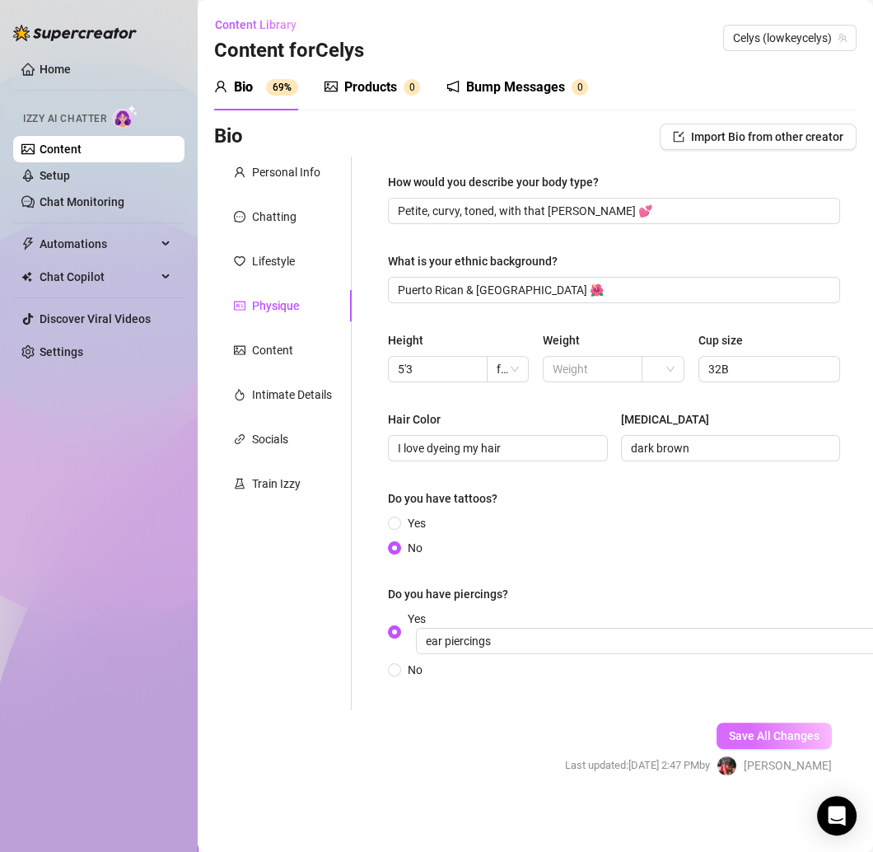
click at [751, 732] on span "Save All Changes" at bounding box center [774, 735] width 91 height 13
type input "I love dyeing my hair"
click at [751, 732] on span "Save All Changes" at bounding box center [774, 735] width 91 height 13
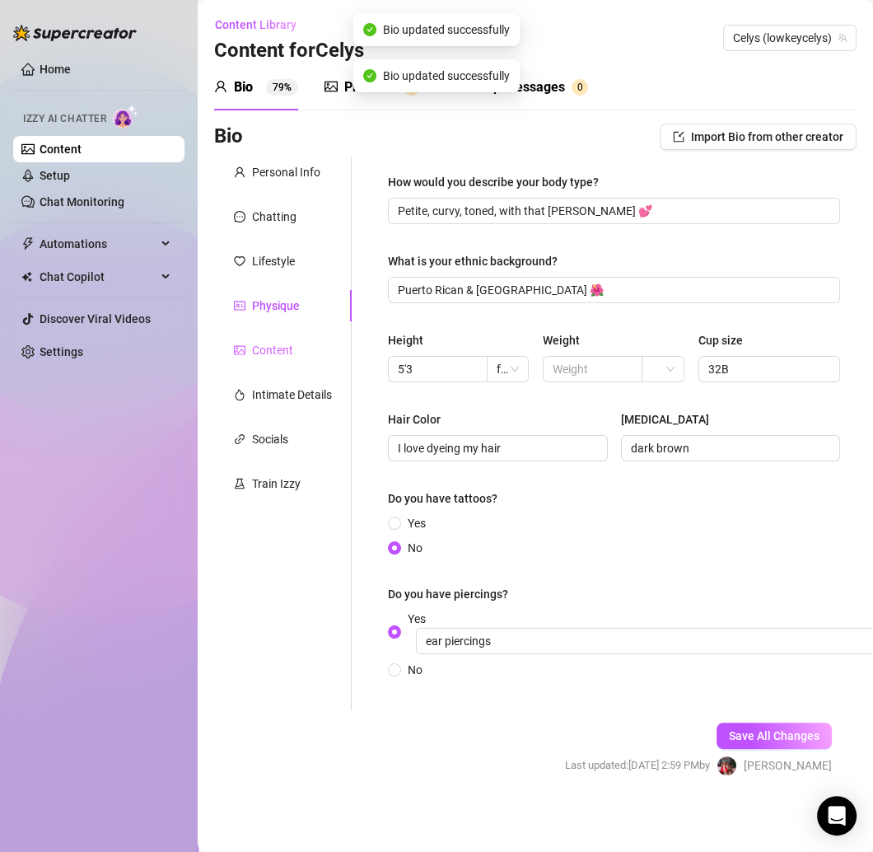
click at [304, 357] on div "Content" at bounding box center [283, 349] width 138 height 31
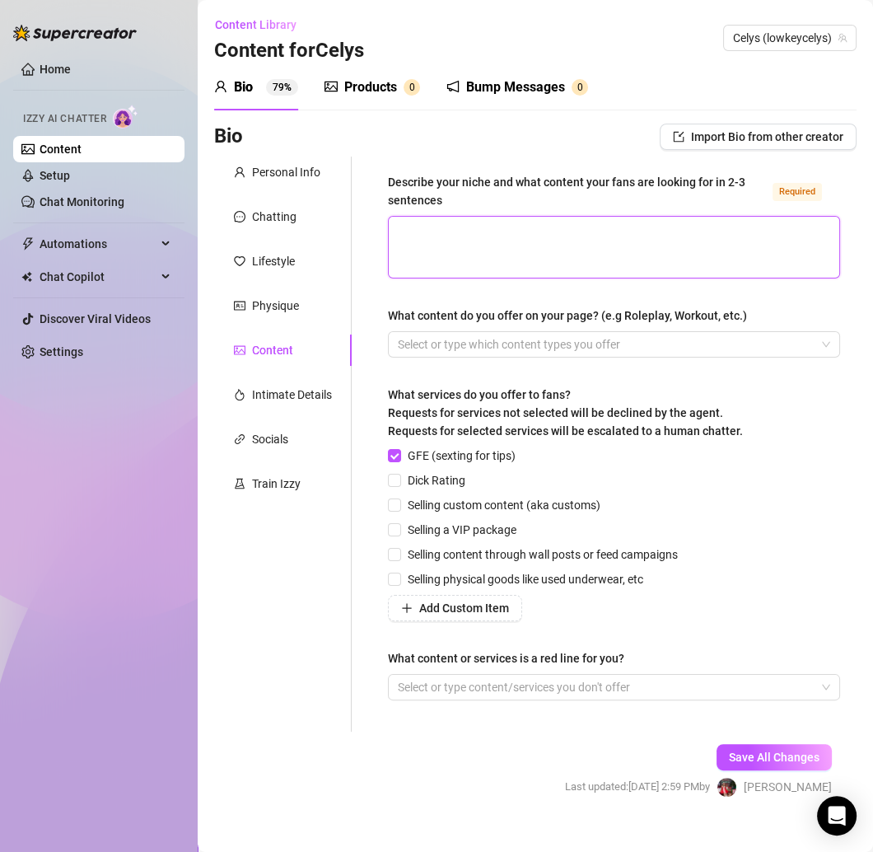
click at [434, 238] on textarea "Describe your niche and what content your fans are looking for in 2-3 sentences…" at bounding box center [614, 247] width 451 height 61
paste textarea "I give boujee baddie vibes with a mix of playful & sexy content 😘 Think Leo con…"
type textarea "I give boujee baddie vibes with a mix of playful & sexy content 😘 Think Leo con…"
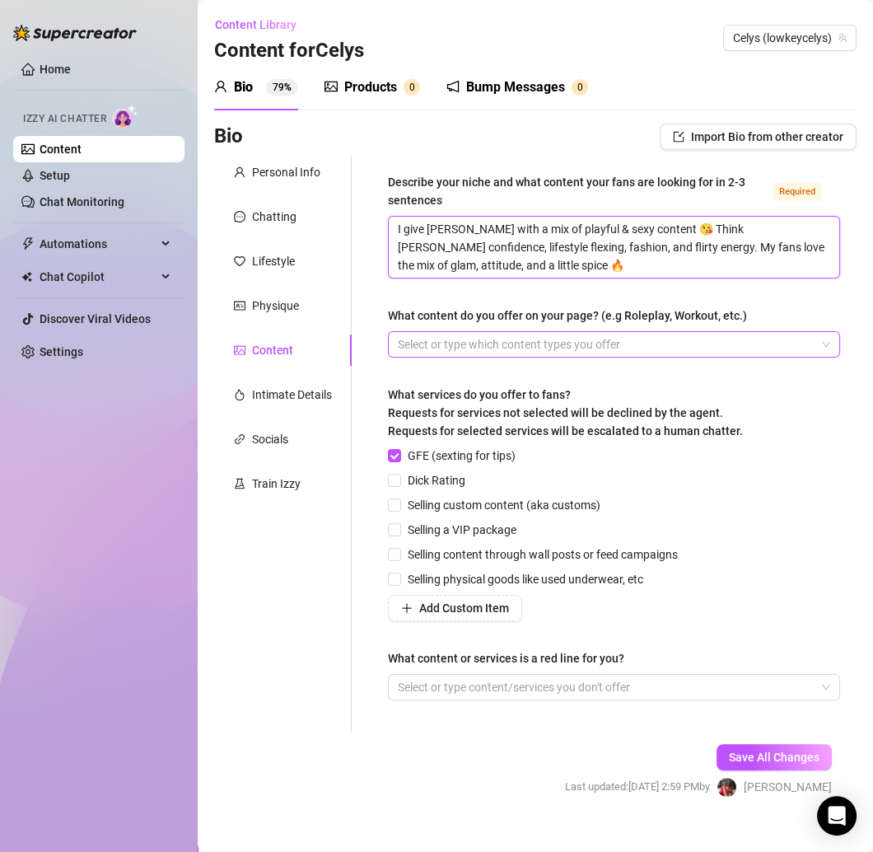
click at [437, 344] on div at bounding box center [605, 344] width 428 height 23
type textarea "I give boujee baddie vibes with a mix of playful & sexy content 😘 Think Leo con…"
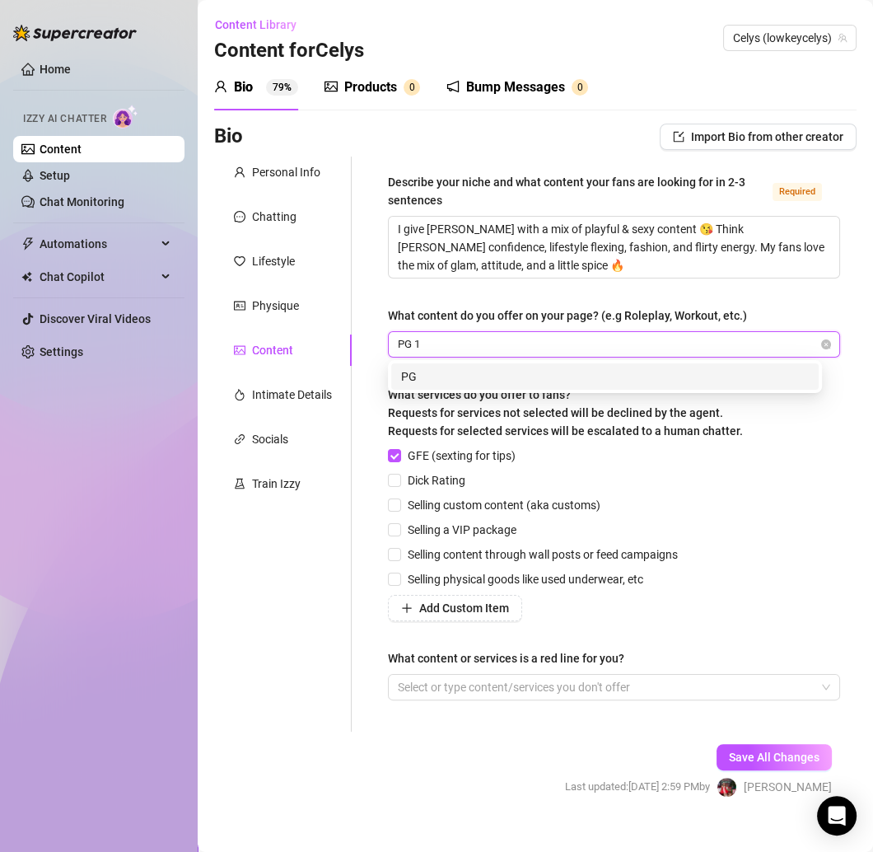
type input "PG 13"
type input "Tease"
type input "Lingerie"
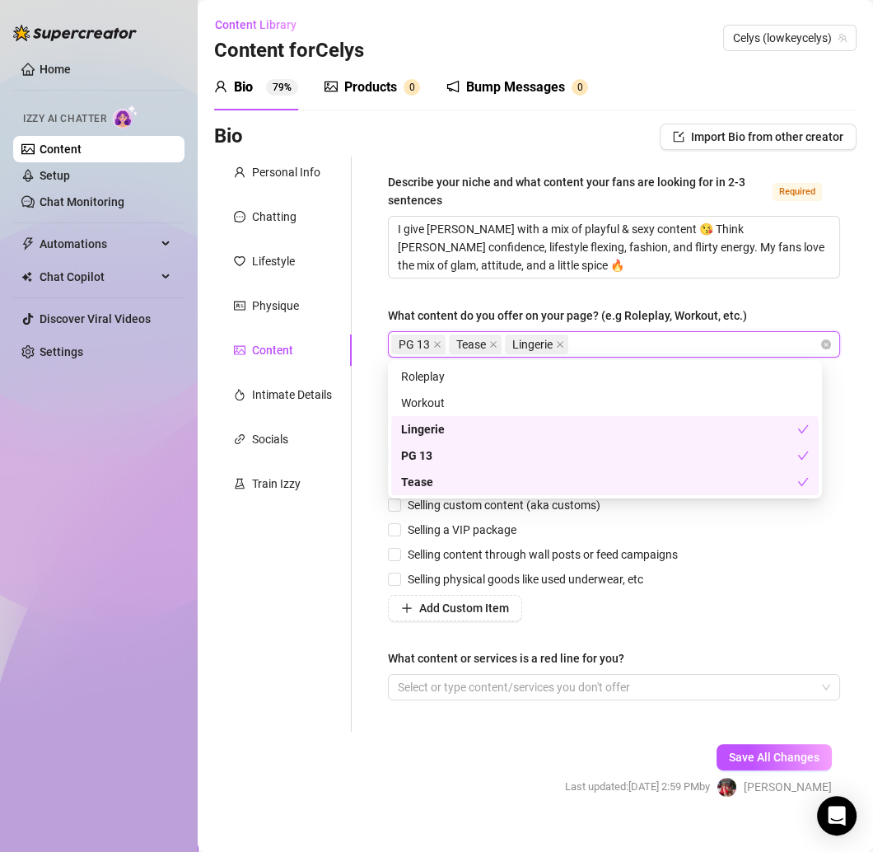
click at [343, 548] on div "Personal Info Chatting Lifestyle Physique Content Intimate Details Socials Trai…" at bounding box center [283, 444] width 138 height 575
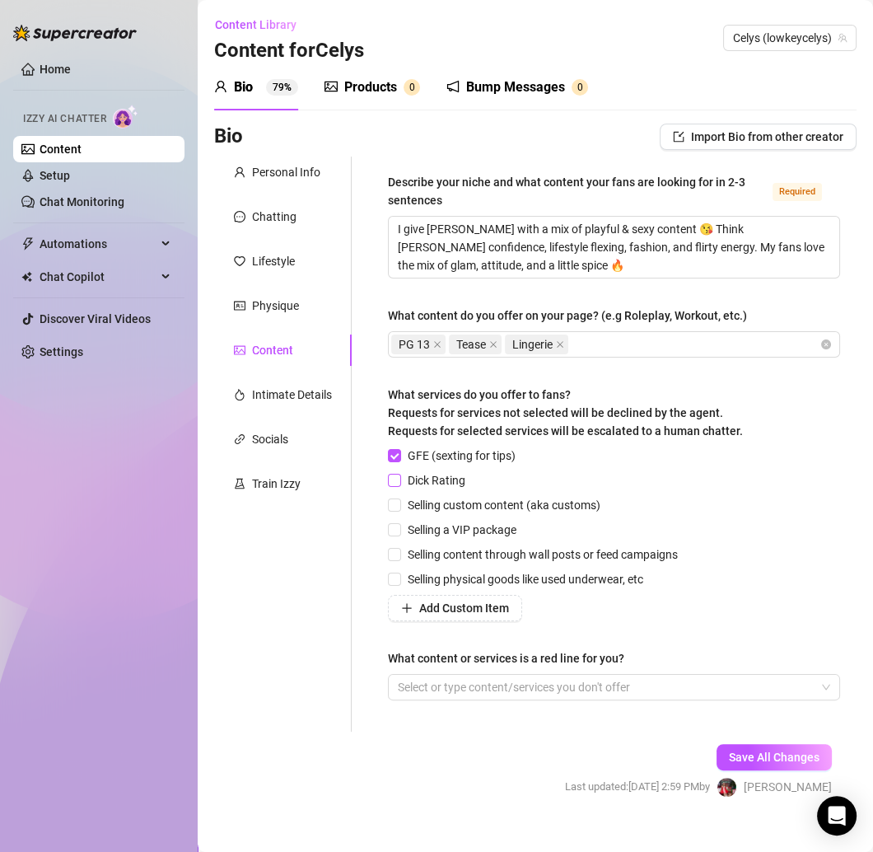
click at [396, 484] on input "Dick Rating" at bounding box center [394, 480] width 12 height 12
checkbox input "true"
click at [397, 554] on input "Selling content through wall posts or feed campaigns" at bounding box center [394, 554] width 12 height 12
checkbox input "true"
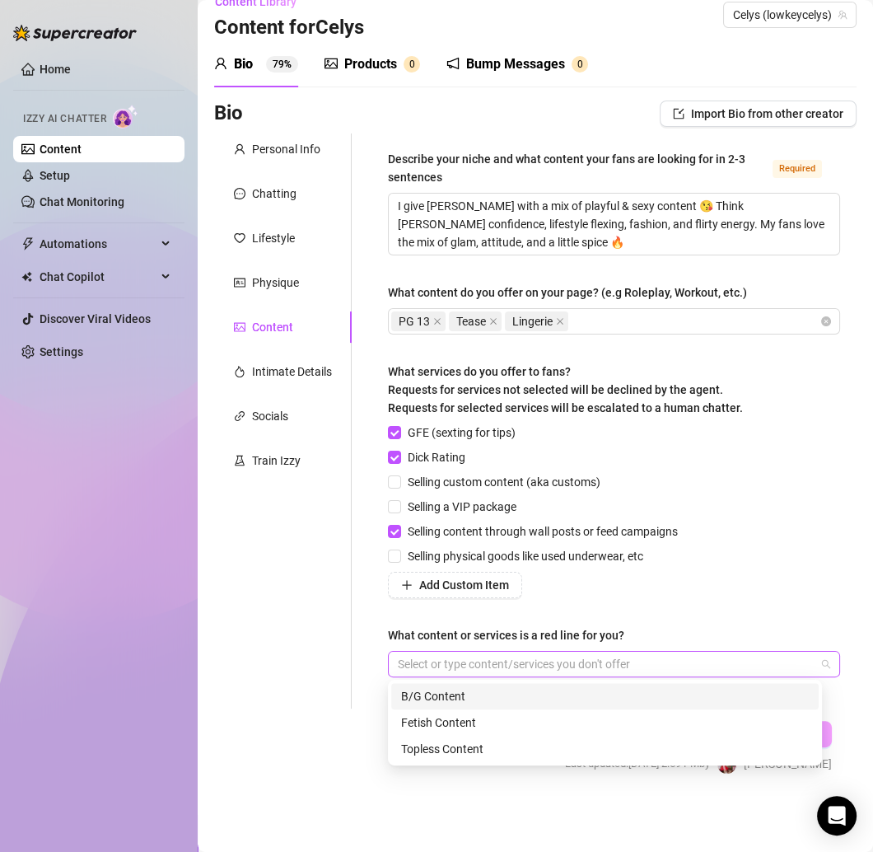
click at [567, 668] on div at bounding box center [605, 663] width 428 height 23
click at [486, 690] on div "B/G Content" at bounding box center [605, 696] width 408 height 18
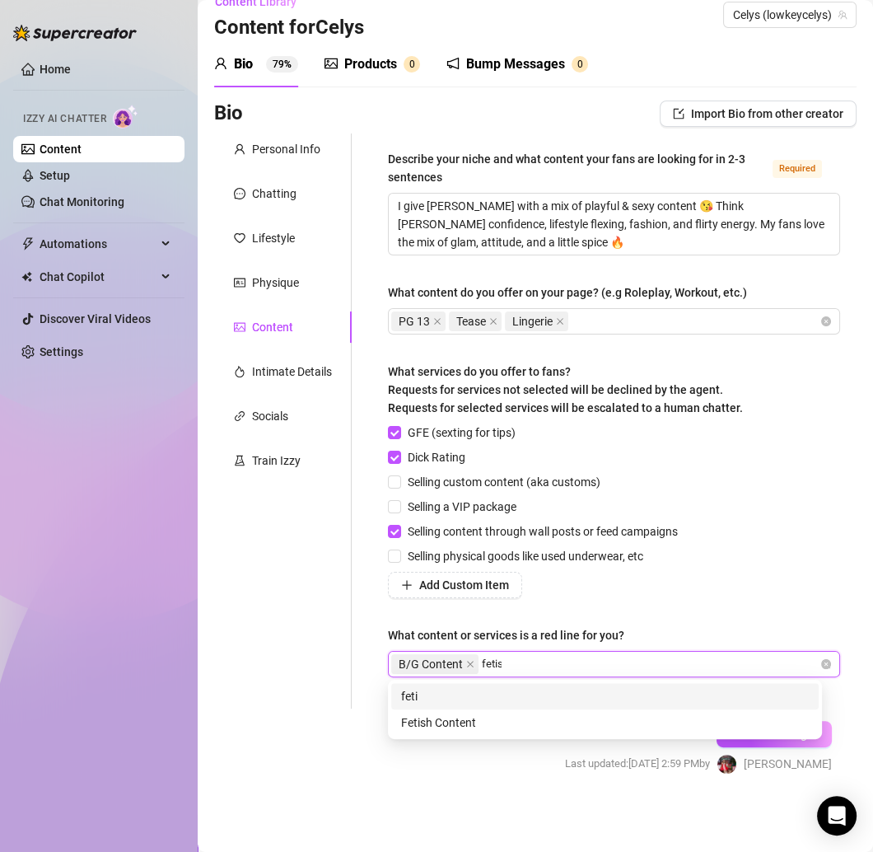
type input "fetish"
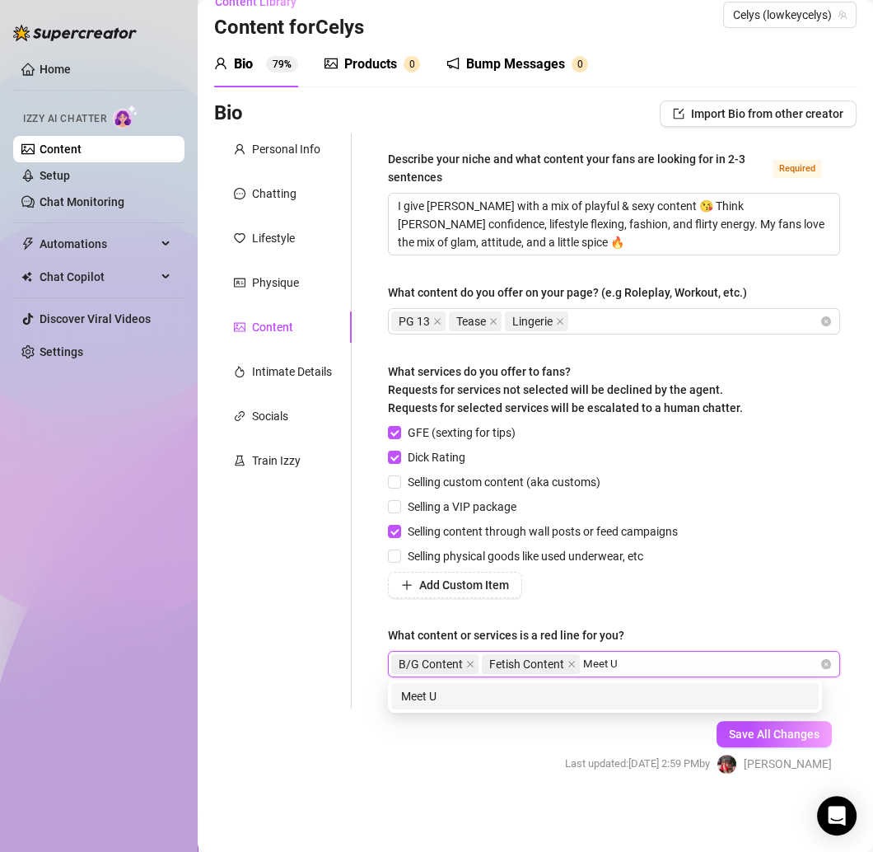
type input "Meet Up"
type input "Video Call"
type input "Face time call"
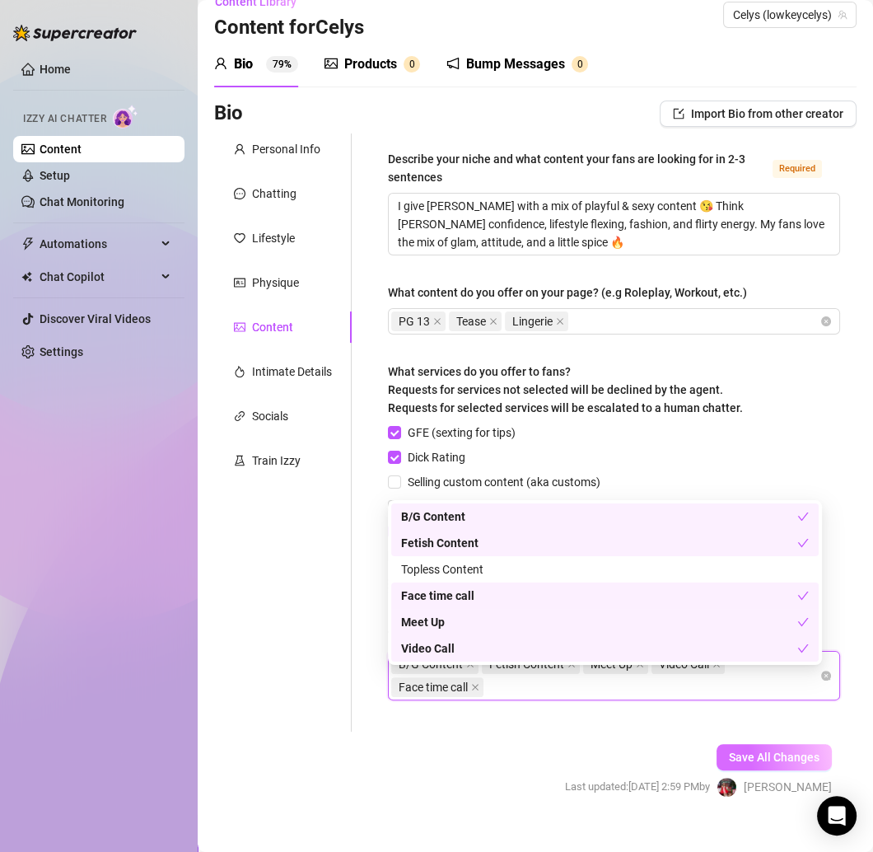
click at [747, 748] on button "Save All Changes" at bounding box center [774, 757] width 115 height 26
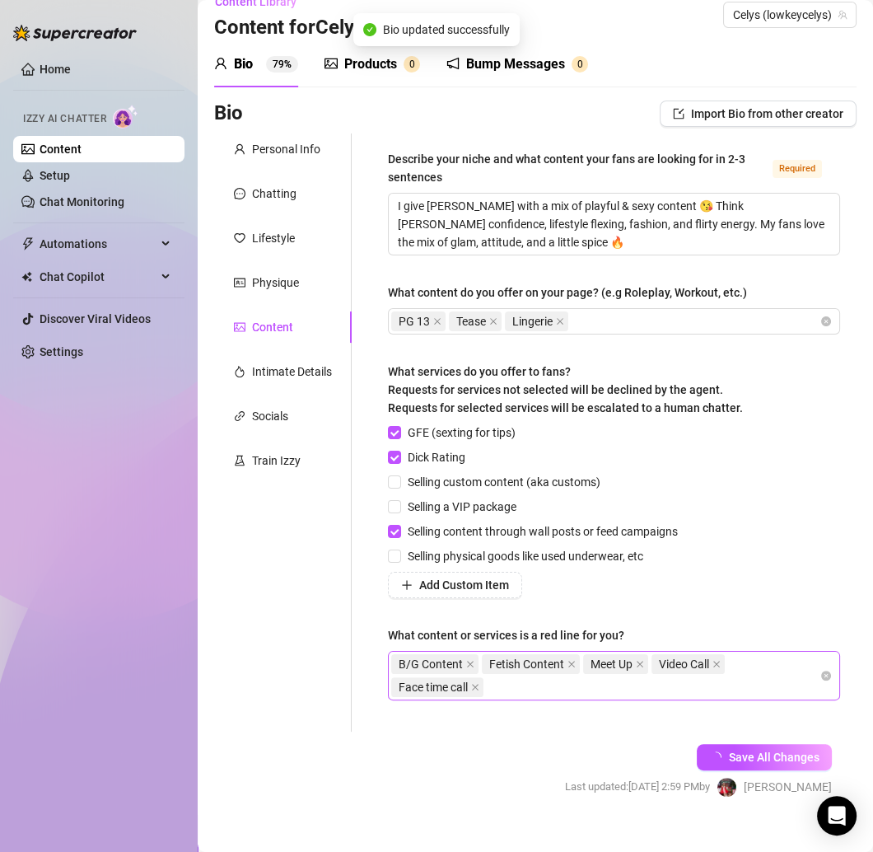
scroll to position [0, 0]
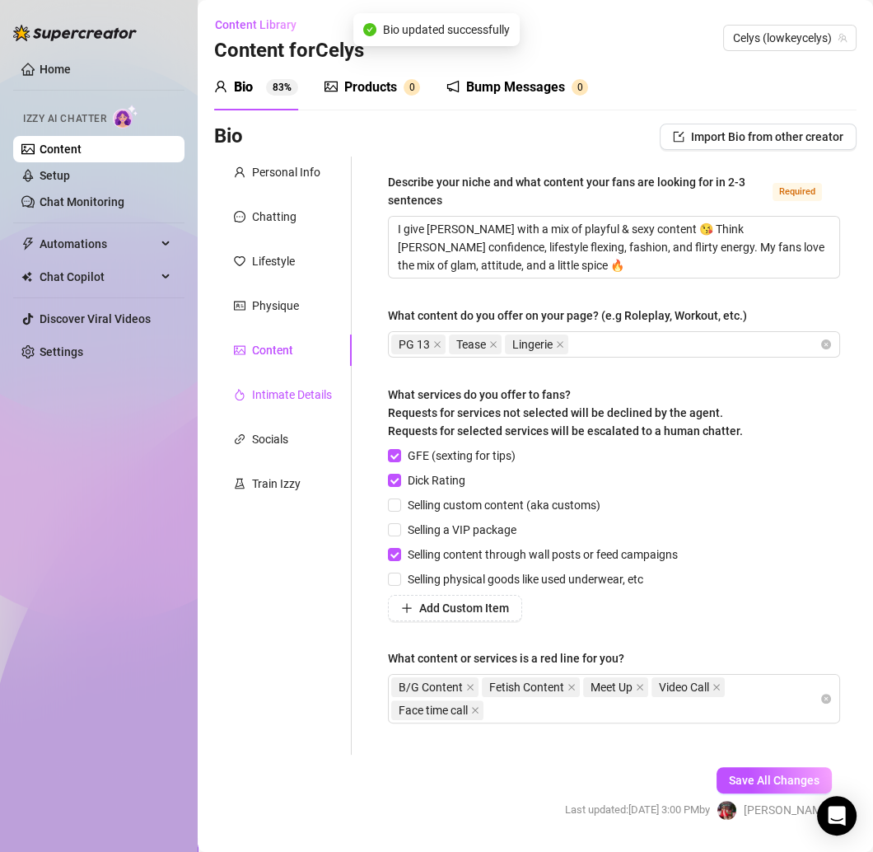
click at [287, 389] on div "Intimate Details" at bounding box center [292, 395] width 80 height 18
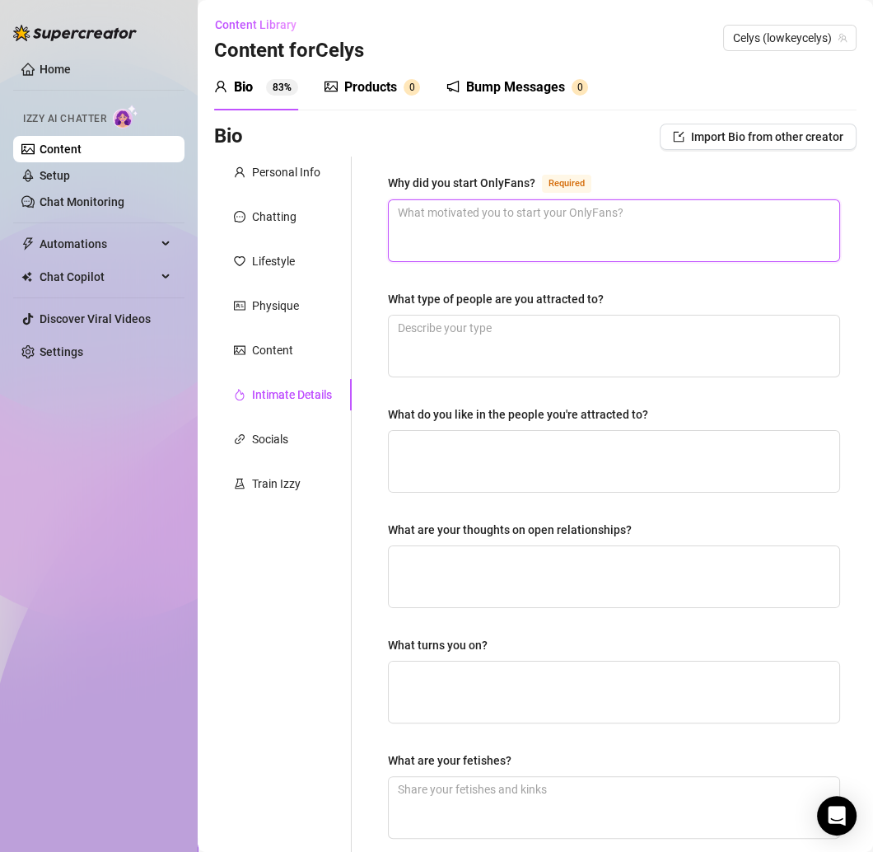
click at [483, 206] on textarea "Why did you start OnlyFans? Required" at bounding box center [614, 230] width 451 height 61
paste textarea "To build my brand, make that bag 💼💖, and connect with fans in a realer way."
type textarea "To build my brand, make that bag 💼💖, and connect with fans in a realer way."
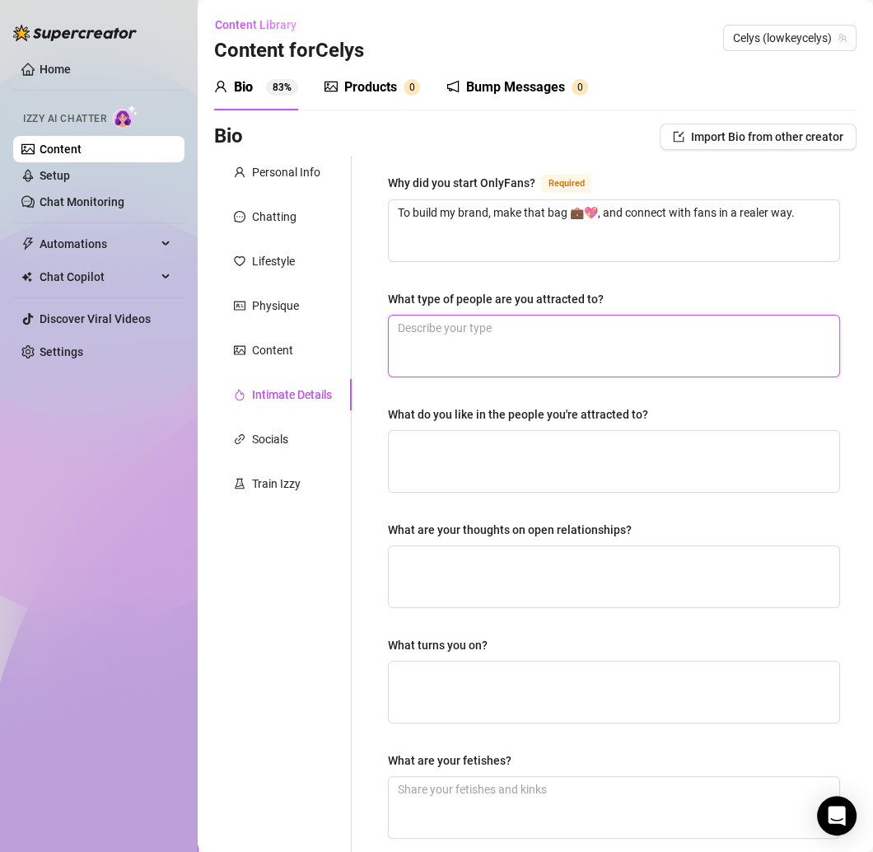
click at [437, 349] on textarea "What type of people are you attracted to?" at bounding box center [614, 346] width 451 height 61
paste textarea "Confident, funny, and ambitious people."
type textarea "Confident, funny, and ambitious people."
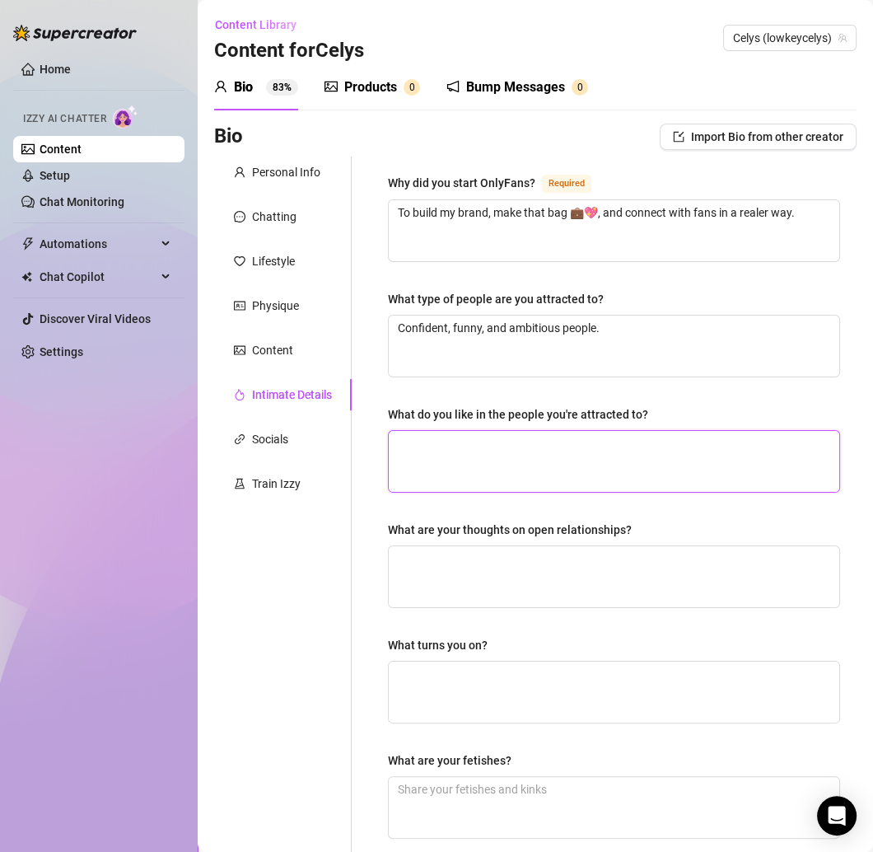
click at [513, 443] on textarea "What do you like in the people you're attracted to?" at bounding box center [614, 461] width 451 height 61
paste textarea "Energy, style, and someone who can match my vibe."
type textarea "Energy, style, and someone who can match my vibe."
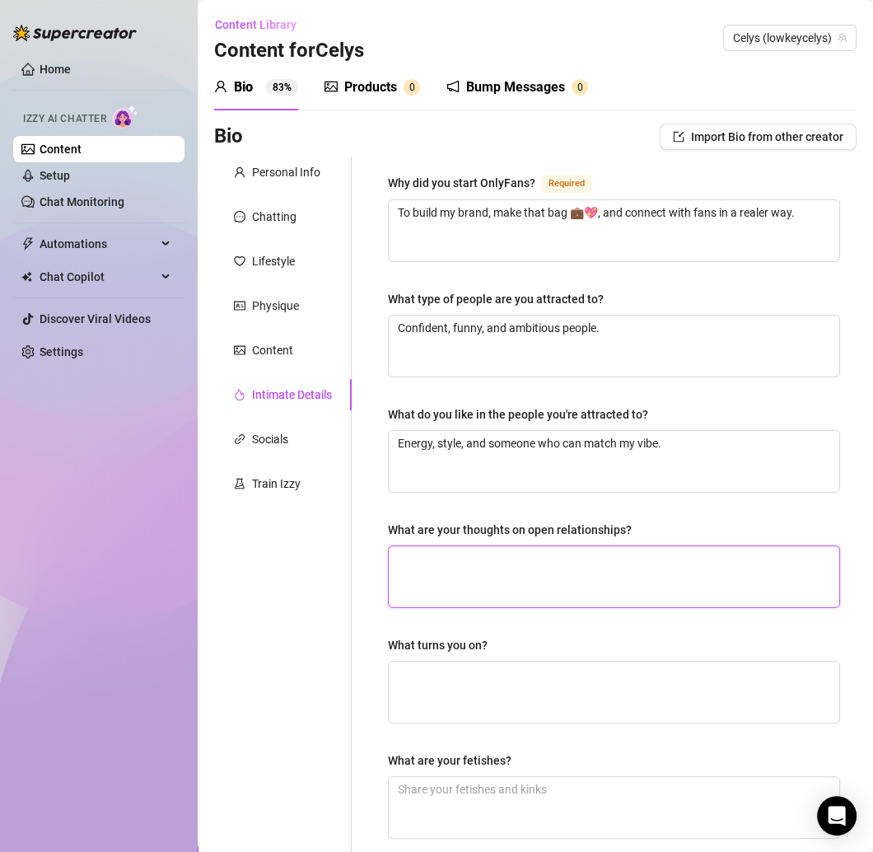
click at [440, 574] on textarea "What are your thoughts on open relationships?" at bounding box center [614, 576] width 451 height 61
paste textarea "Not for me 💅 but do you boo."
type textarea "Not for me 💅 but do you boo."
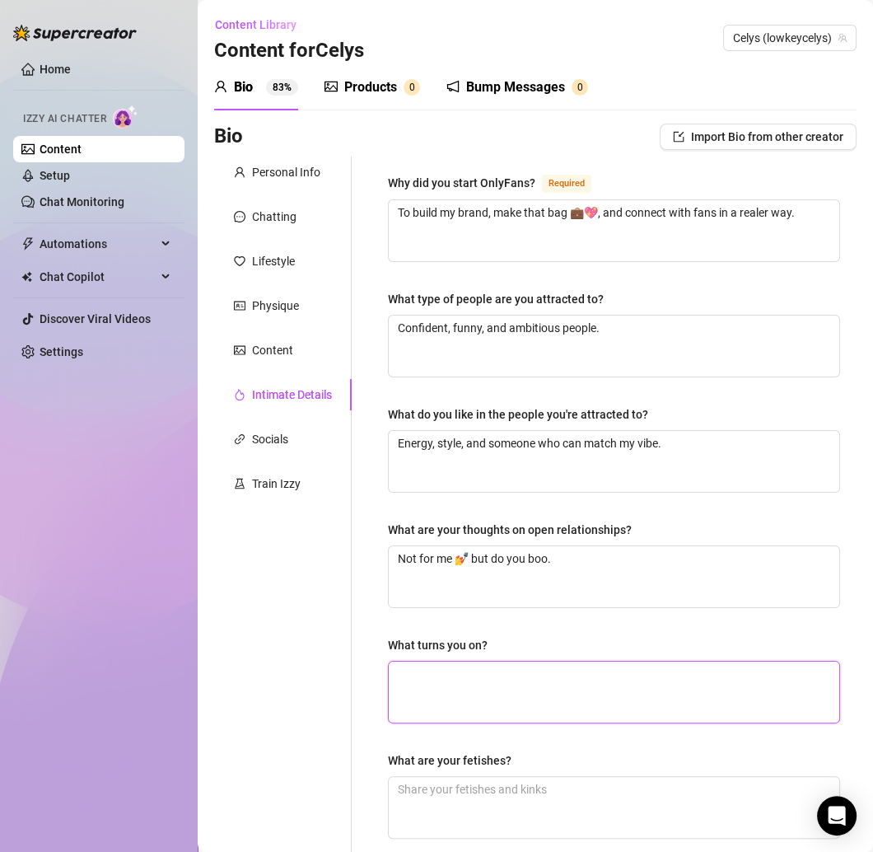
click at [472, 668] on textarea "What turns you on?" at bounding box center [614, 692] width 451 height 61
paste textarea "Confidence, dominance, and someone who knows how to tease 😏"
type textarea "Confidence, dominance, and someone who knows how to tease 😏"
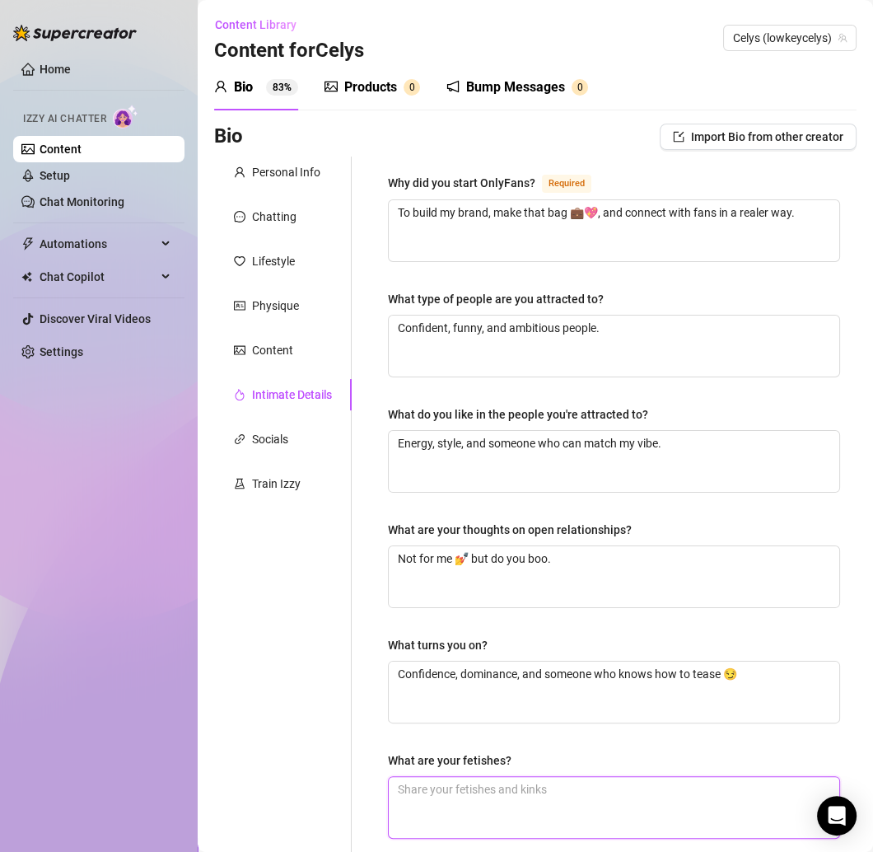
click at [487, 799] on textarea "What are your fetishes?" at bounding box center [614, 807] width 451 height 61
paste textarea "I like control, teasing, and a little roleplay 💋"
type textarea "I like control, teasing, and a little roleplay 💋"
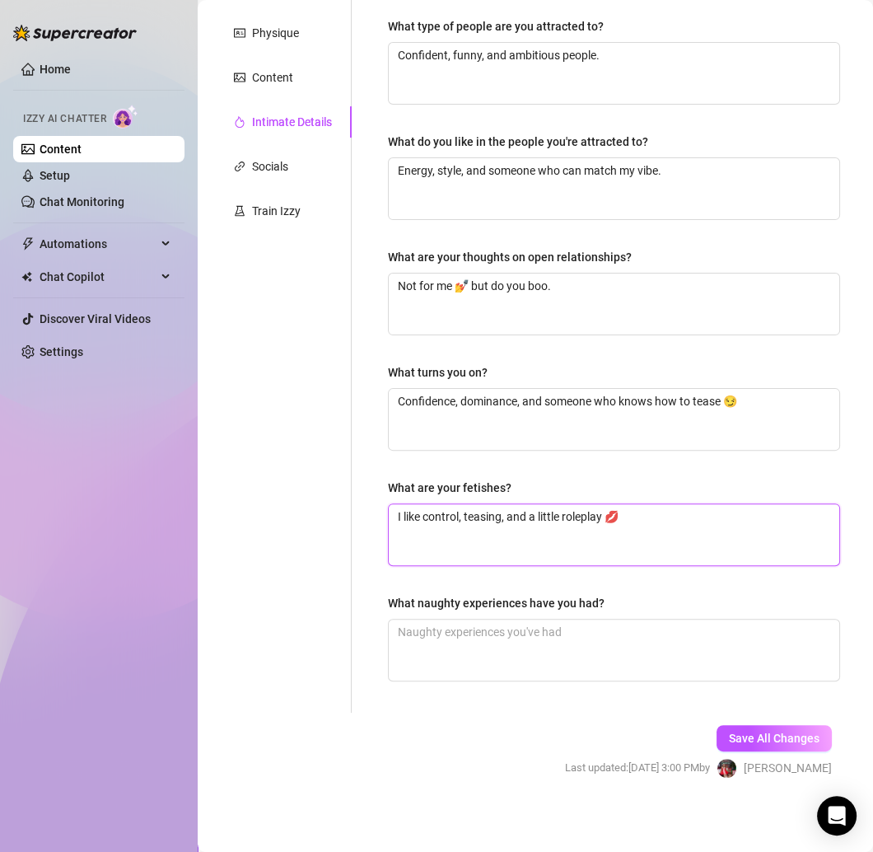
type textarea "I like control, teasing, and a little roleplay 💋"
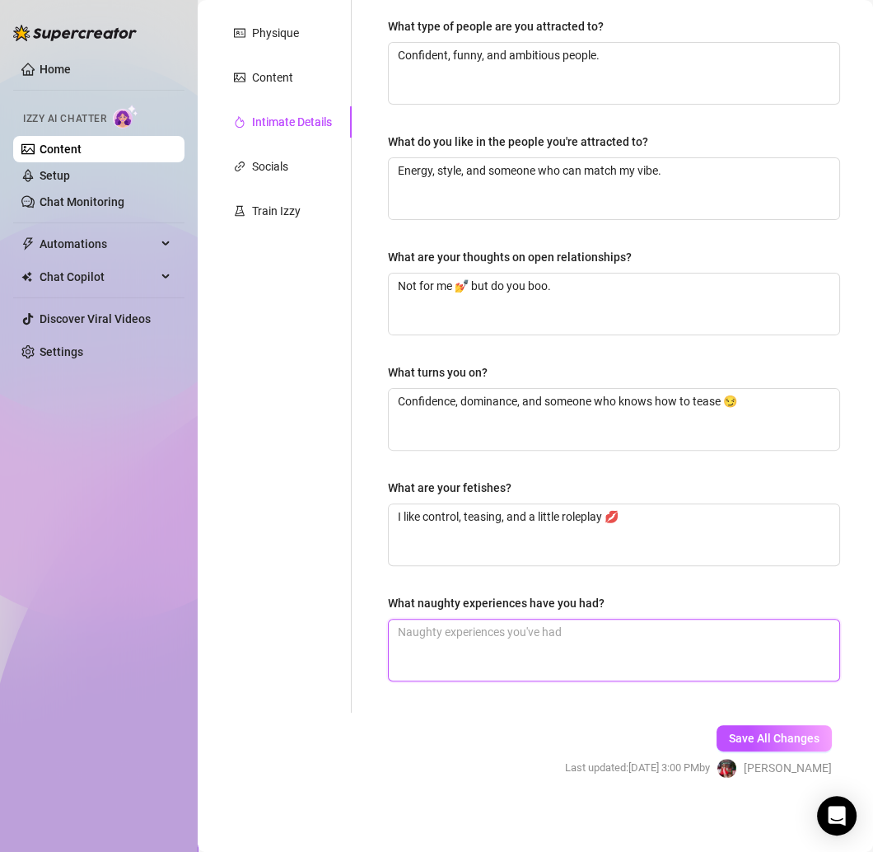
click at [500, 638] on textarea "What naughty experiences have you had?" at bounding box center [614, 650] width 451 height 61
paste textarea "Let’s just say… boujee baddies know how to get wild when the moment’s right 😉"
type textarea "Let’s just say… boujee baddies know how to get wild when the moment’s right 😉"
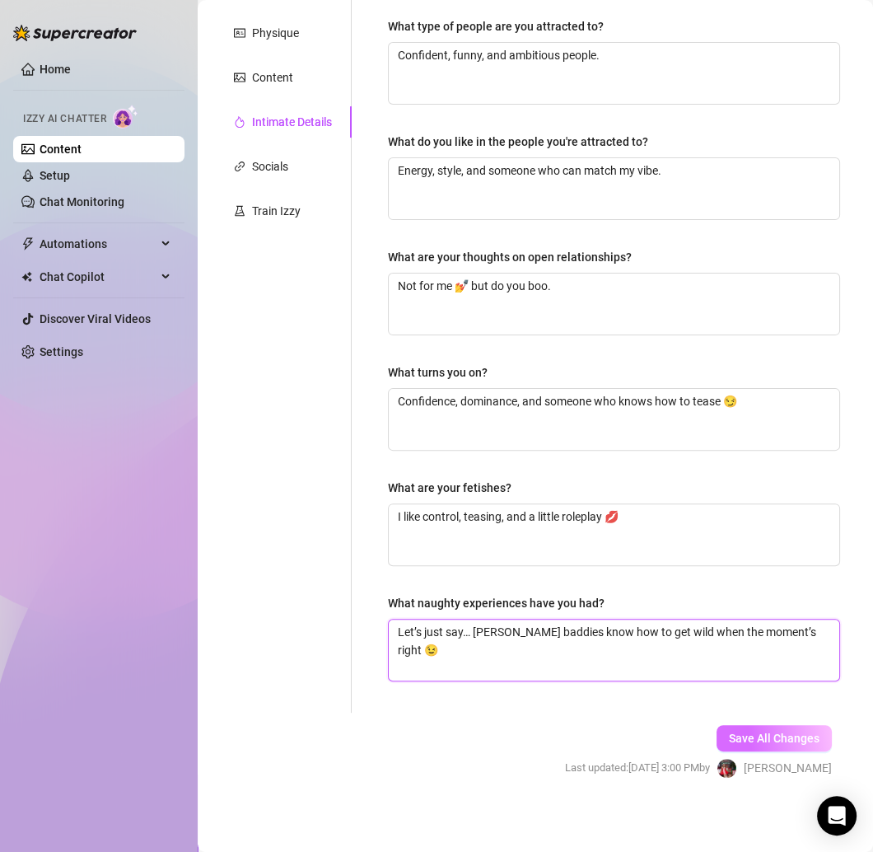
type textarea "Let’s just say… boujee baddies know how to get wild when the moment’s right 😉"
click at [752, 732] on span "Save All Changes" at bounding box center [774, 738] width 91 height 13
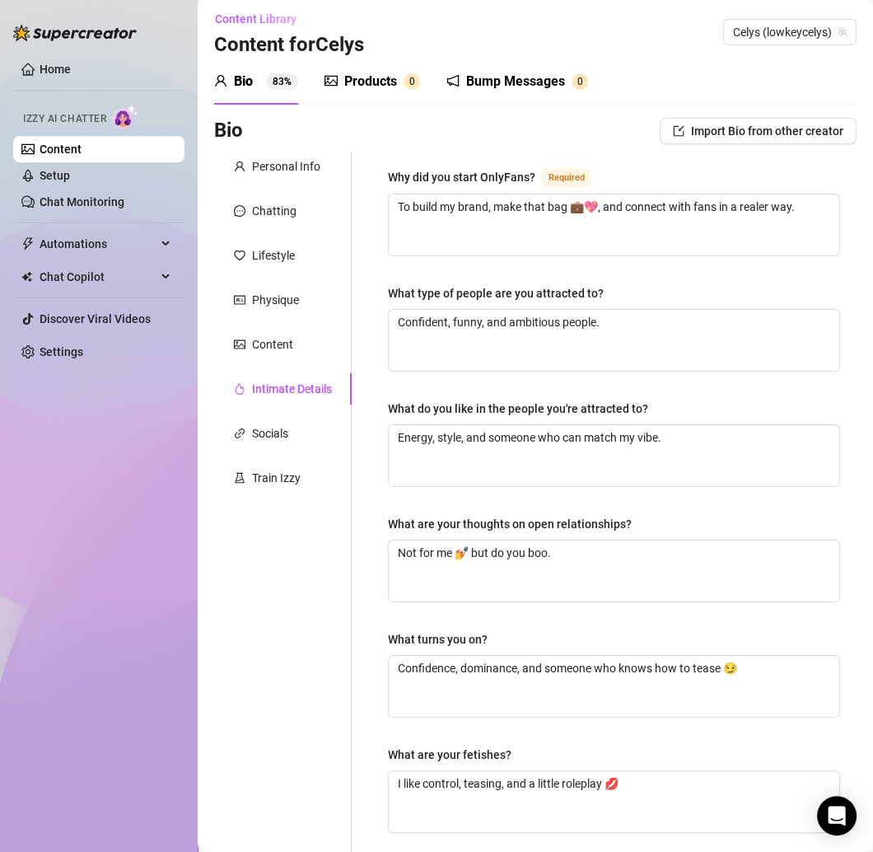
scroll to position [0, 0]
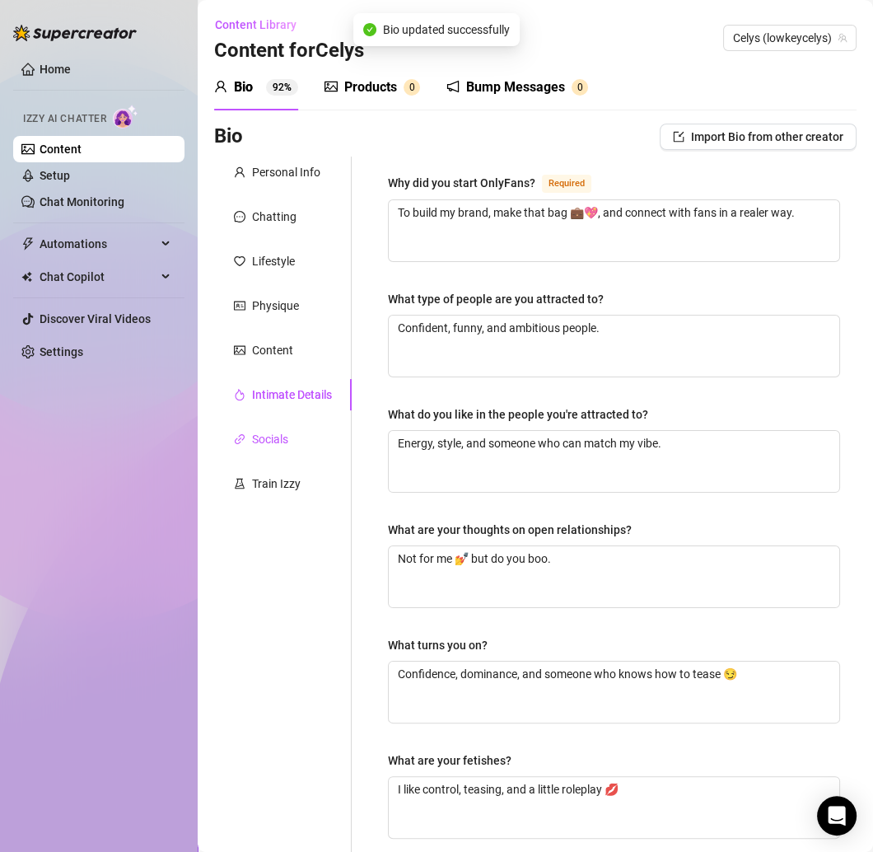
click at [283, 443] on div "Socials" at bounding box center [270, 439] width 36 height 18
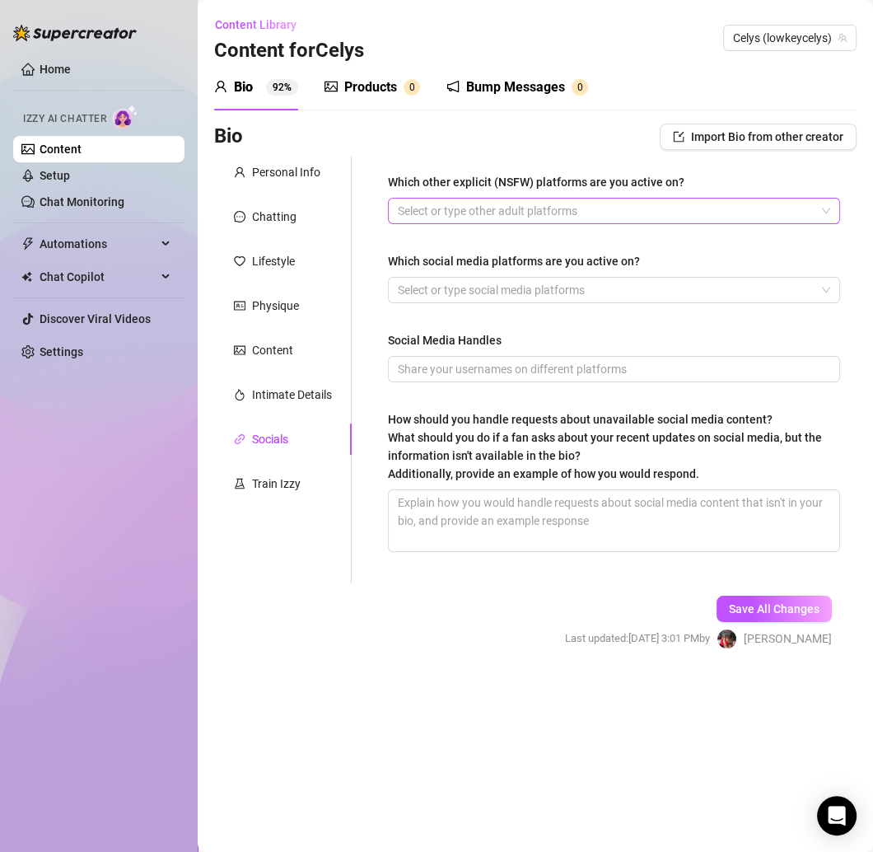
click at [477, 205] on div at bounding box center [605, 210] width 428 height 23
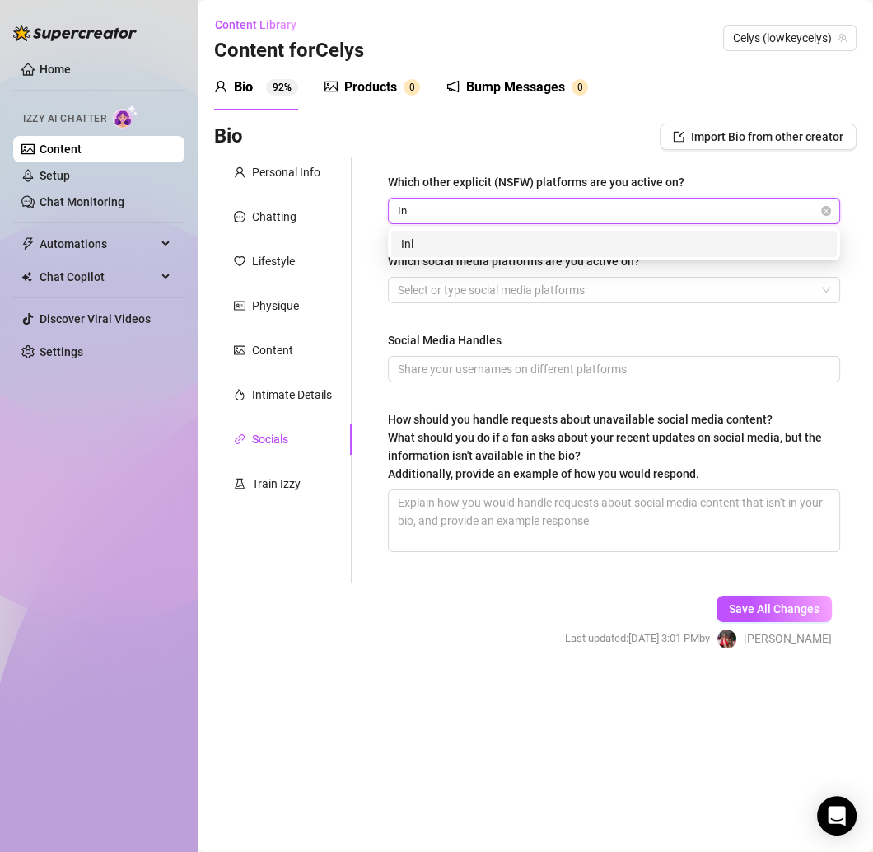
type input "I"
type input "Onlyfans"
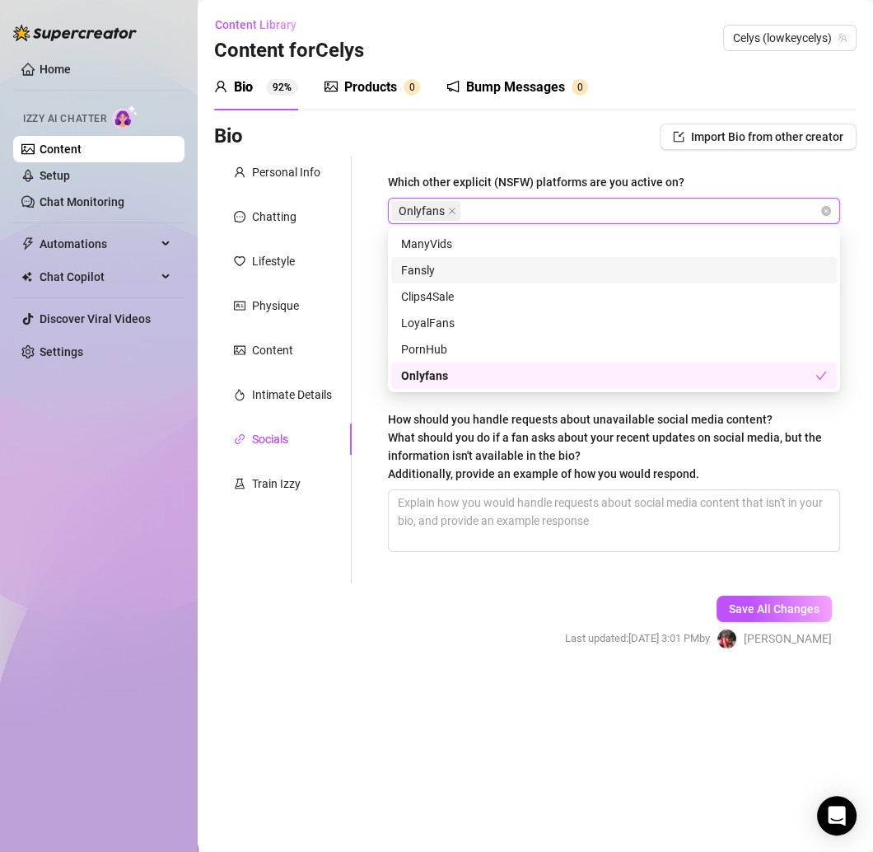
click at [361, 316] on div "Which other explicit (NSFW) platforms are you active on? Onlyfans Which social …" at bounding box center [604, 370] width 505 height 427
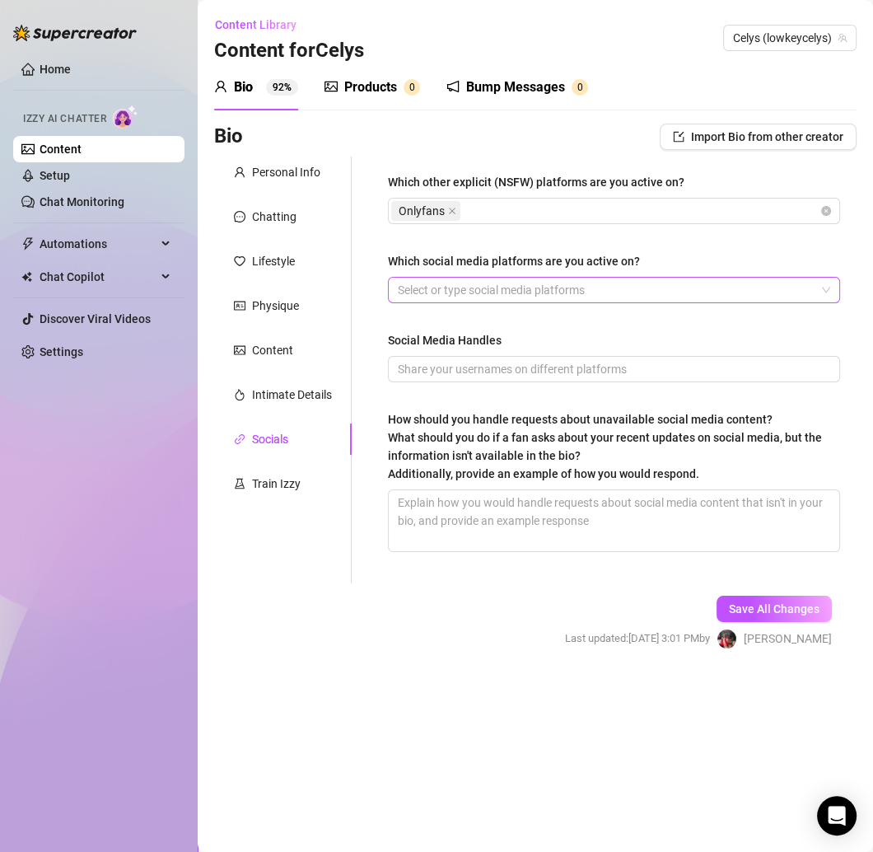
click at [458, 296] on div at bounding box center [605, 289] width 428 height 23
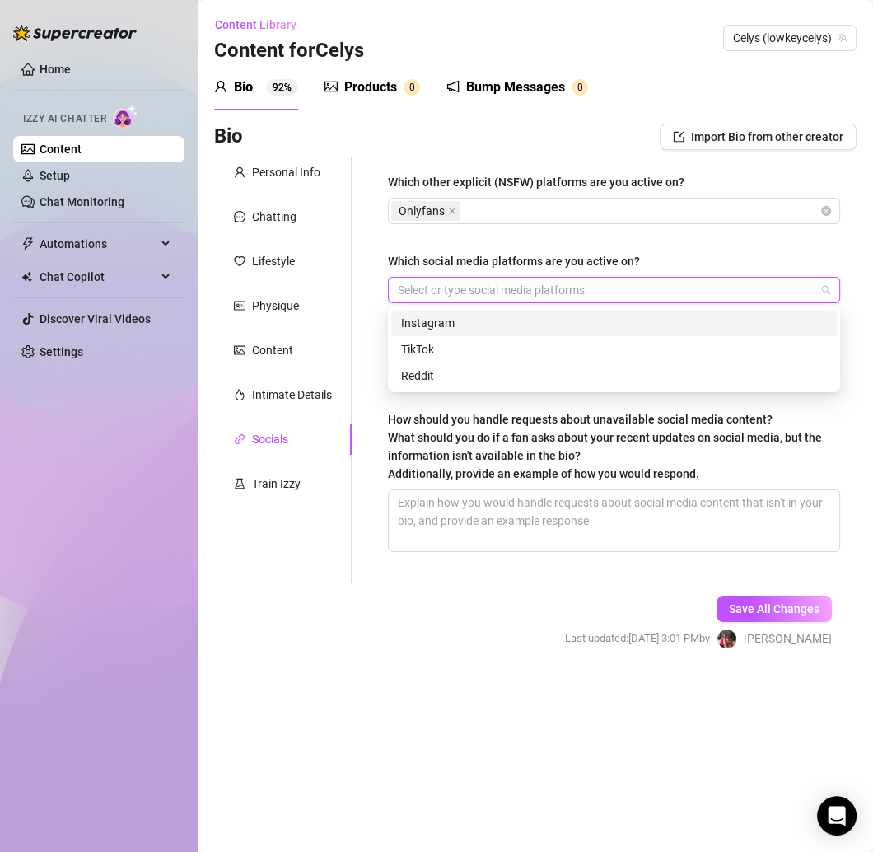
click at [515, 323] on div "Instagram" at bounding box center [614, 323] width 426 height 18
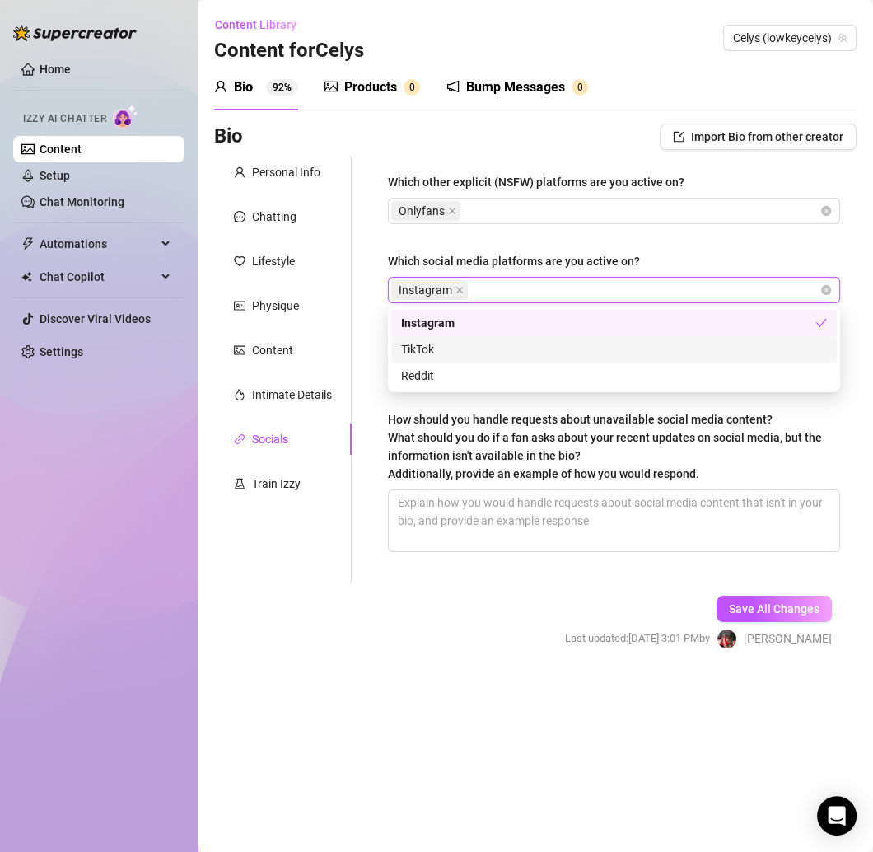
click at [461, 339] on div "TikTok" at bounding box center [614, 349] width 446 height 26
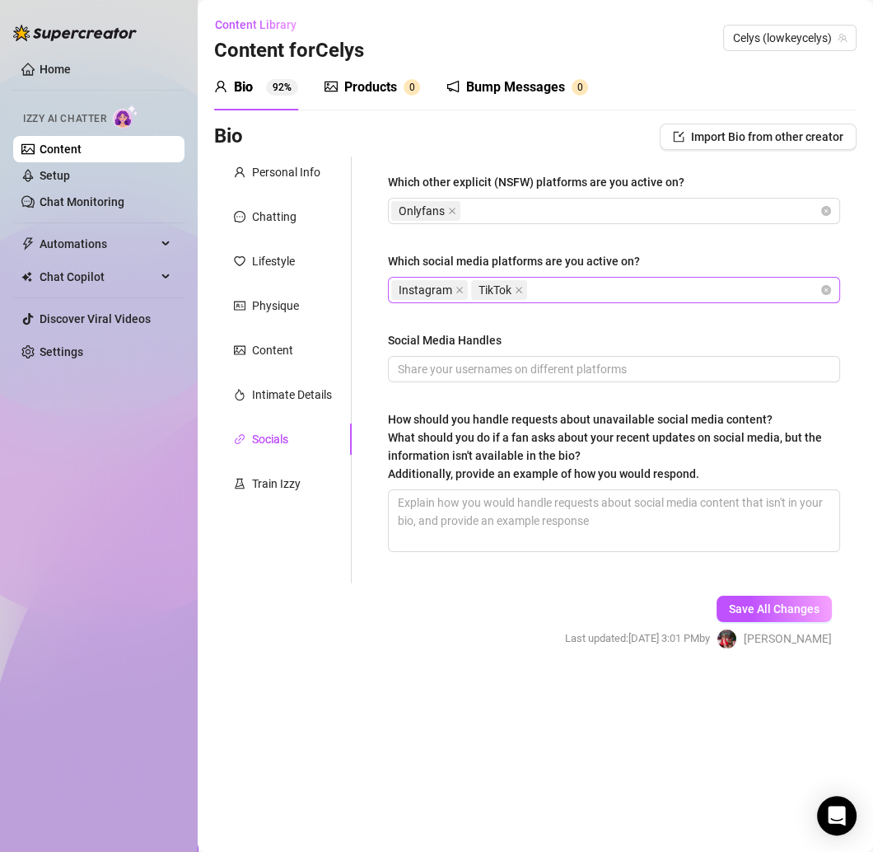
click at [564, 291] on div "Instagram TikTok" at bounding box center [605, 289] width 428 height 23
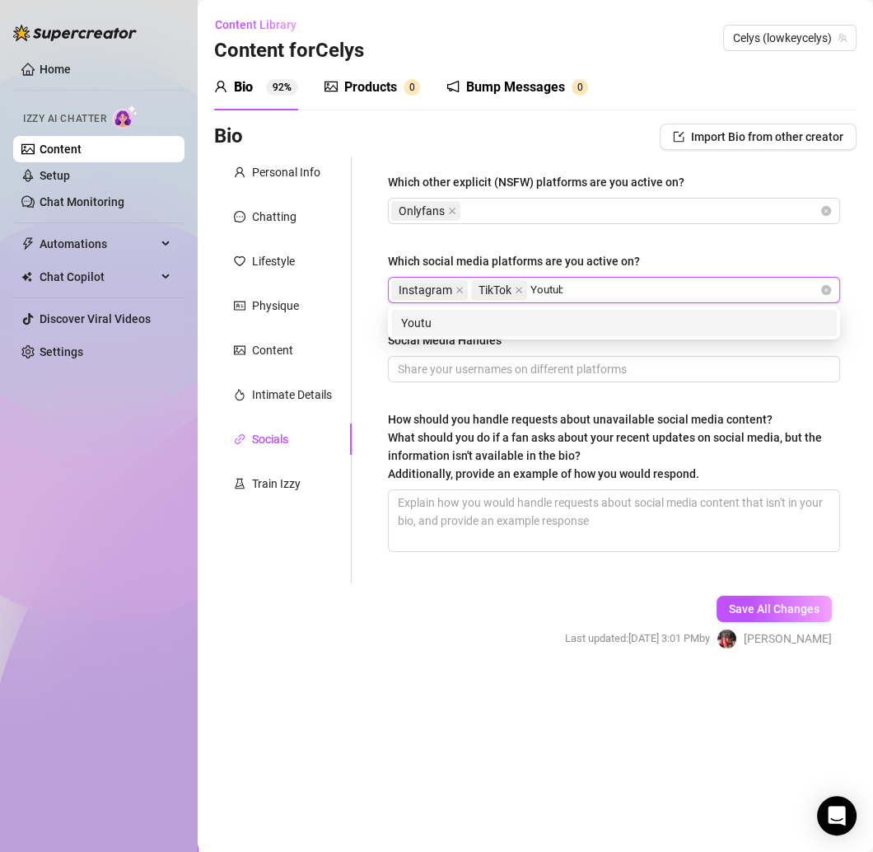
type input "Youtube"
type input "t"
type input "Twitter"
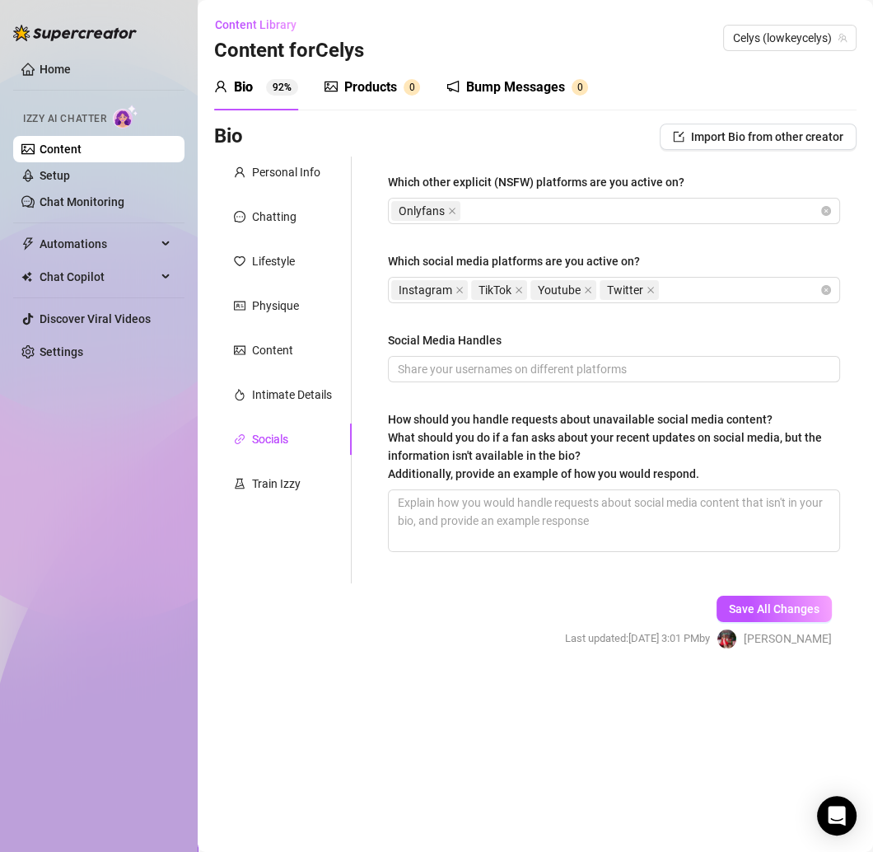
click at [508, 483] on div "How should you handle requests about unavailable social media content? What sho…" at bounding box center [614, 449] width 452 height 79
click at [503, 505] on textarea "How should you handle requests about unavailable social media content? What sho…" at bounding box center [614, 520] width 451 height 61
paste textarea "Keep it boujee & clear: “That’s not on here babe 💕 but I’ve got plenty of exclu…"
type textarea "Keep it boujee & clear: “That’s not on here babe 💕 but I’ve got plenty of exclu…"
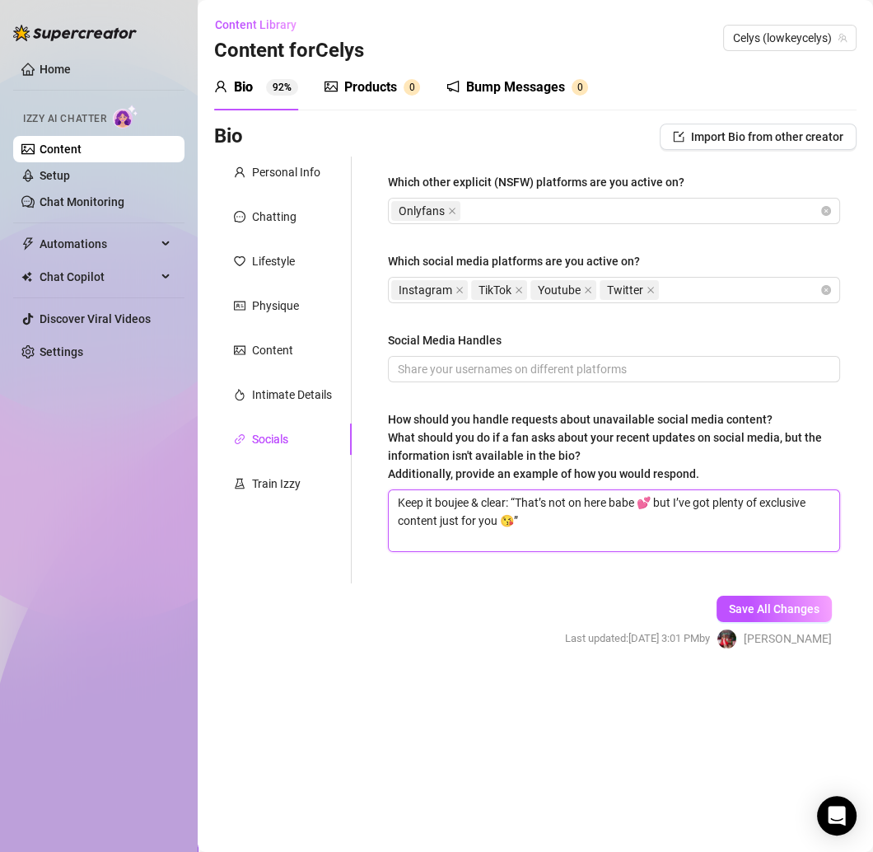
type textarea "Keep it boujee & clear: “That’s not on here babe 💕 but I’ve got plenty of exclu…"
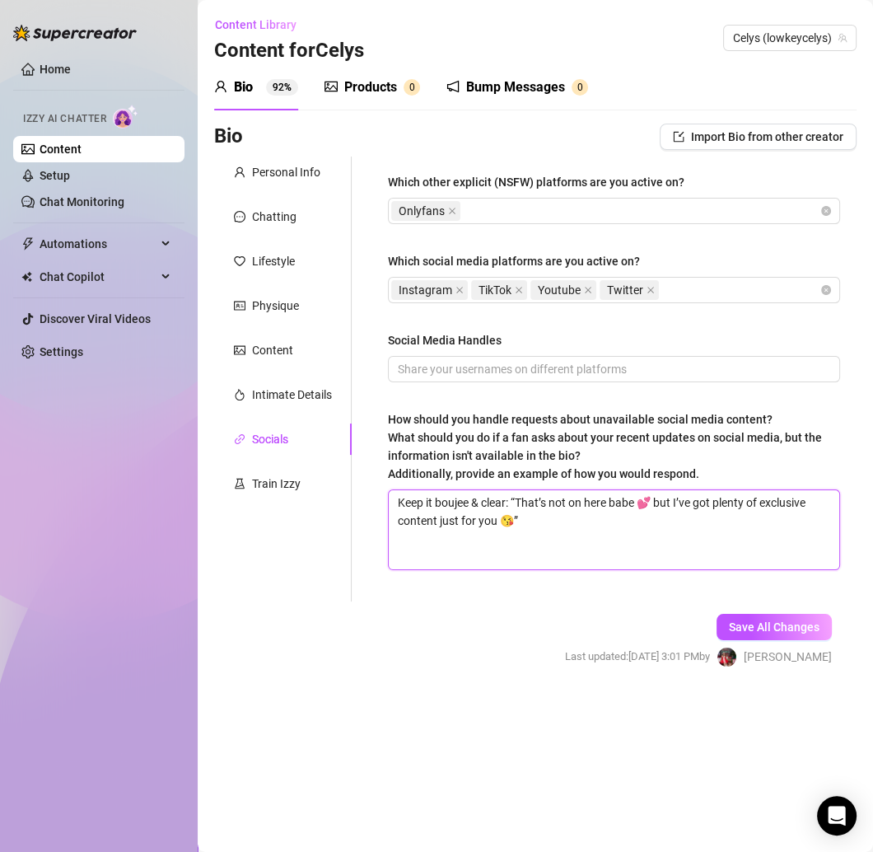
type textarea "Keep it boujee & clear: “That’s not on here babe 💕 but I’ve got plenty of exclu…"
click at [545, 541] on textarea "Keep it boujee & clear: “That’s not on here babe 💕 but I’ve got plenty of exclu…" at bounding box center [614, 529] width 451 height 79
type textarea "Keep it boujee & clear: “That’s not on here babe 💕 but I’ve got plenty of exclu…"
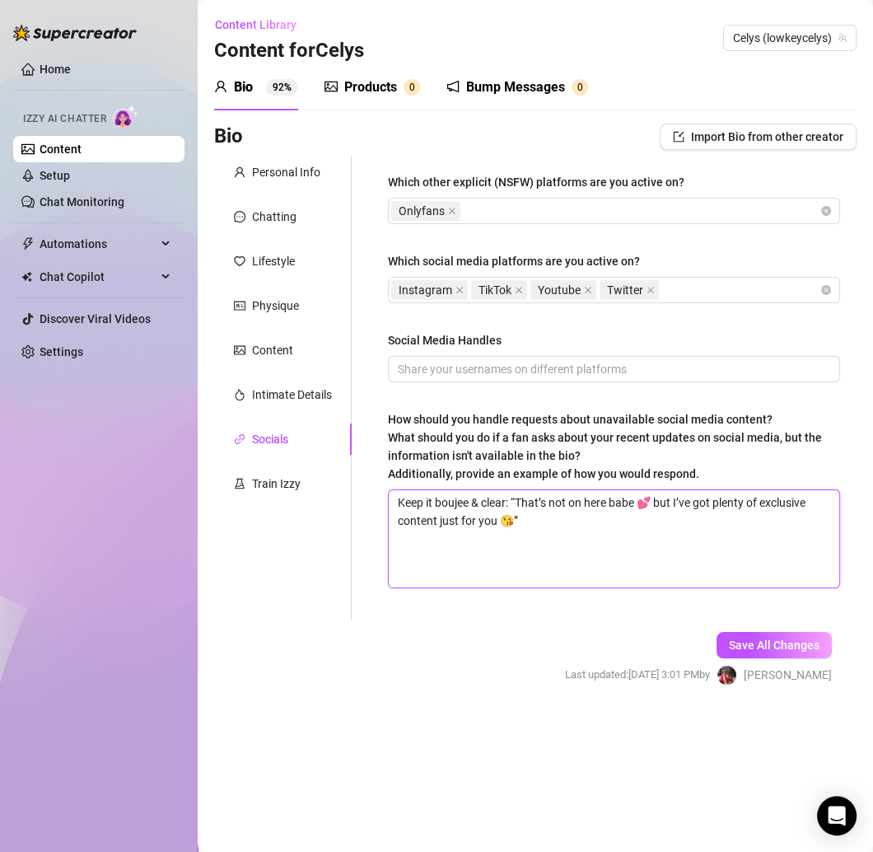
paste textarea "Redirect flirty + playful: “Aww you’re so sweet to check 😘 I keep my best & mos…"
type textarea "Keep it boujee & clear: “That’s not on here babe 💕 but I’ve got plenty of exclu…"
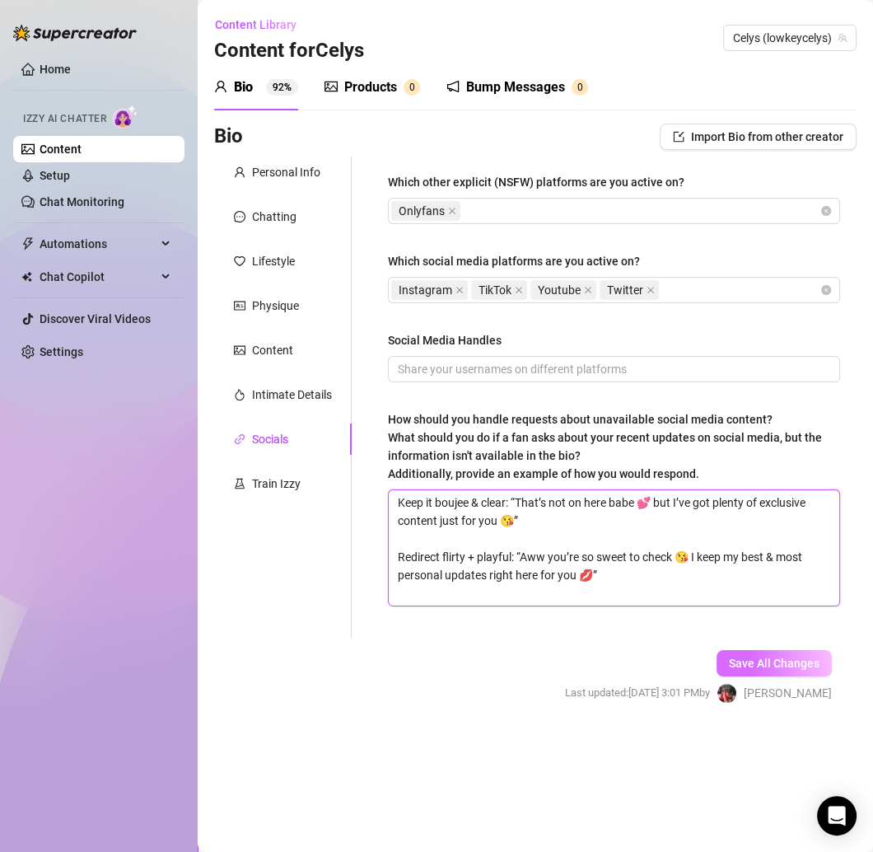
type textarea "Keep it boujee & clear: “That’s not on here babe 💕 but I’ve got plenty of exclu…"
click at [814, 654] on button "Save All Changes" at bounding box center [774, 663] width 115 height 26
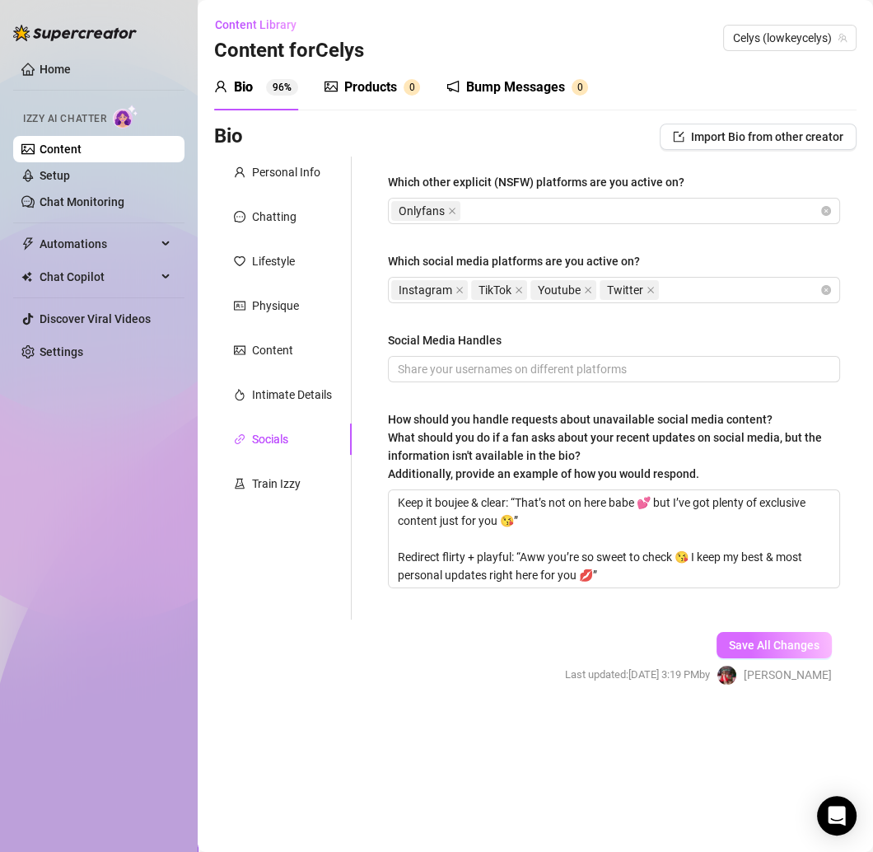
click at [757, 634] on button "Save All Changes" at bounding box center [774, 645] width 115 height 26
click at [356, 97] on div "Products 0" at bounding box center [373, 87] width 96 height 46
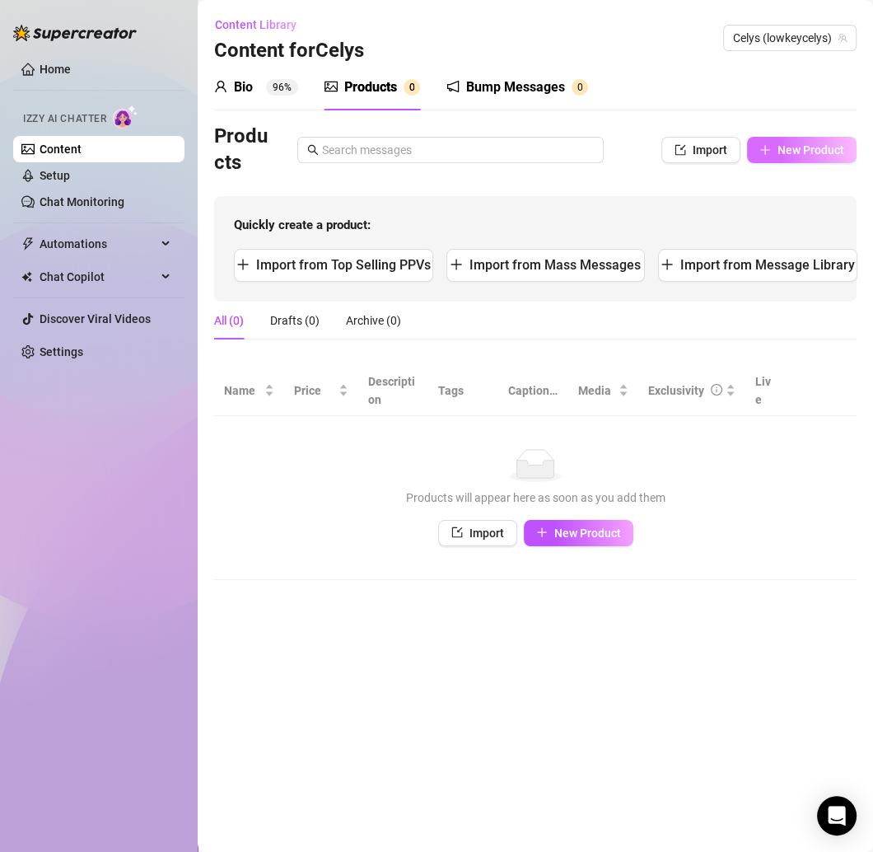
click at [767, 139] on button "New Product" at bounding box center [802, 150] width 110 height 26
type textarea "Type your message here..."
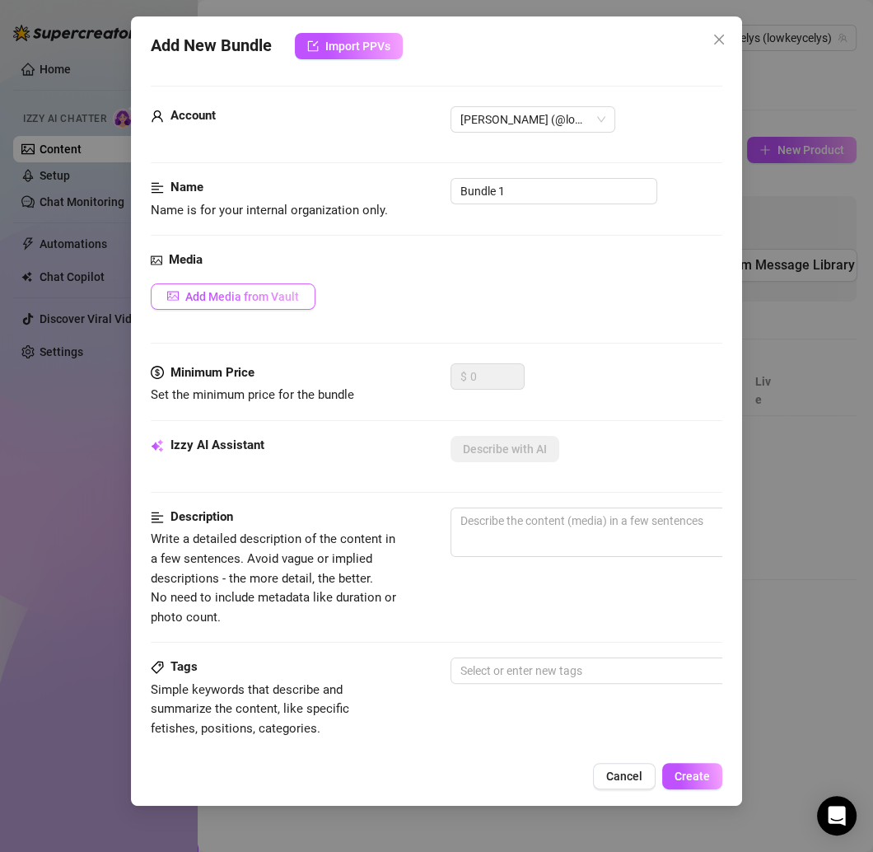
click at [250, 290] on span "Add Media from Vault" at bounding box center [242, 296] width 114 height 13
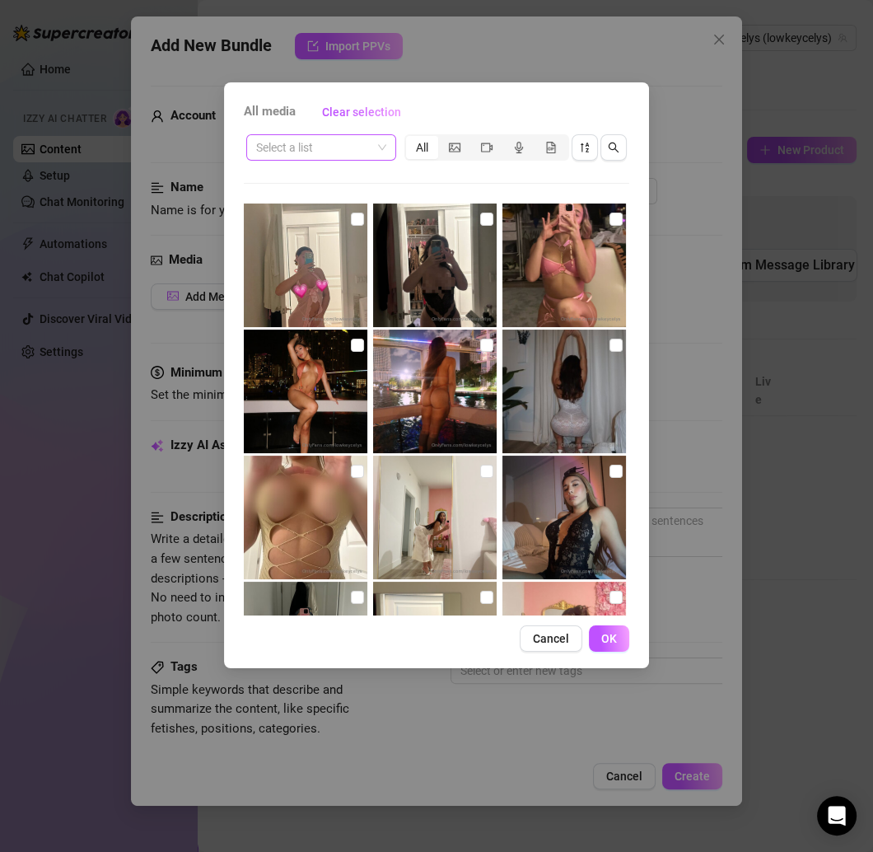
click at [362, 135] on input "search" at bounding box center [313, 147] width 115 height 25
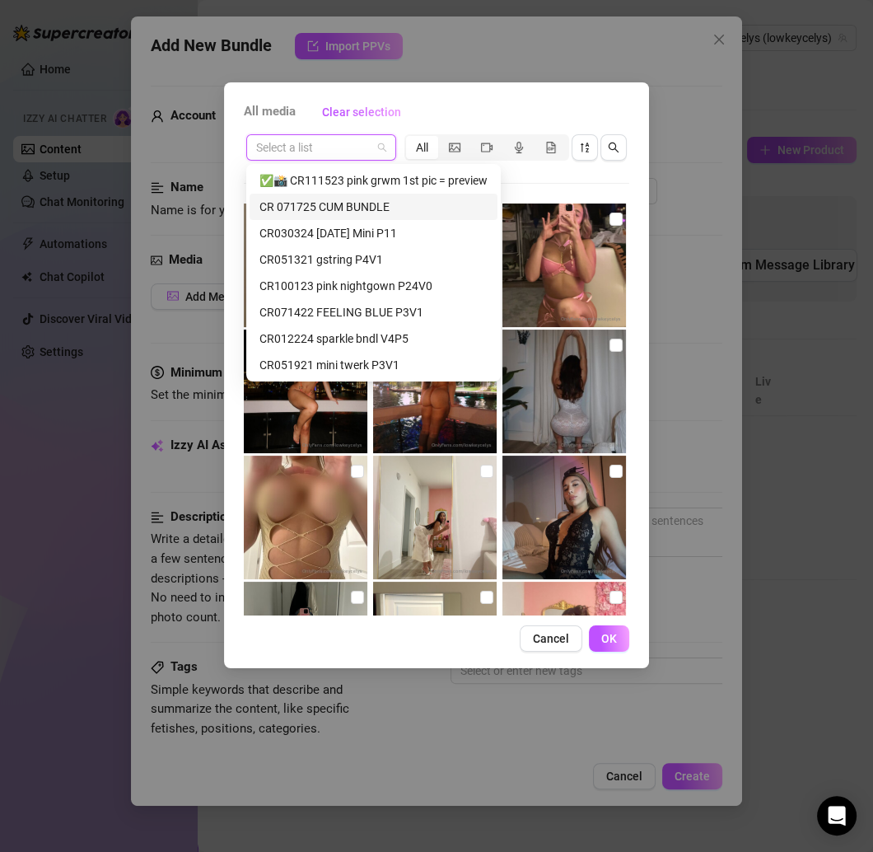
click at [356, 203] on div "CR 071725 CUM BUNDLE" at bounding box center [374, 207] width 228 height 18
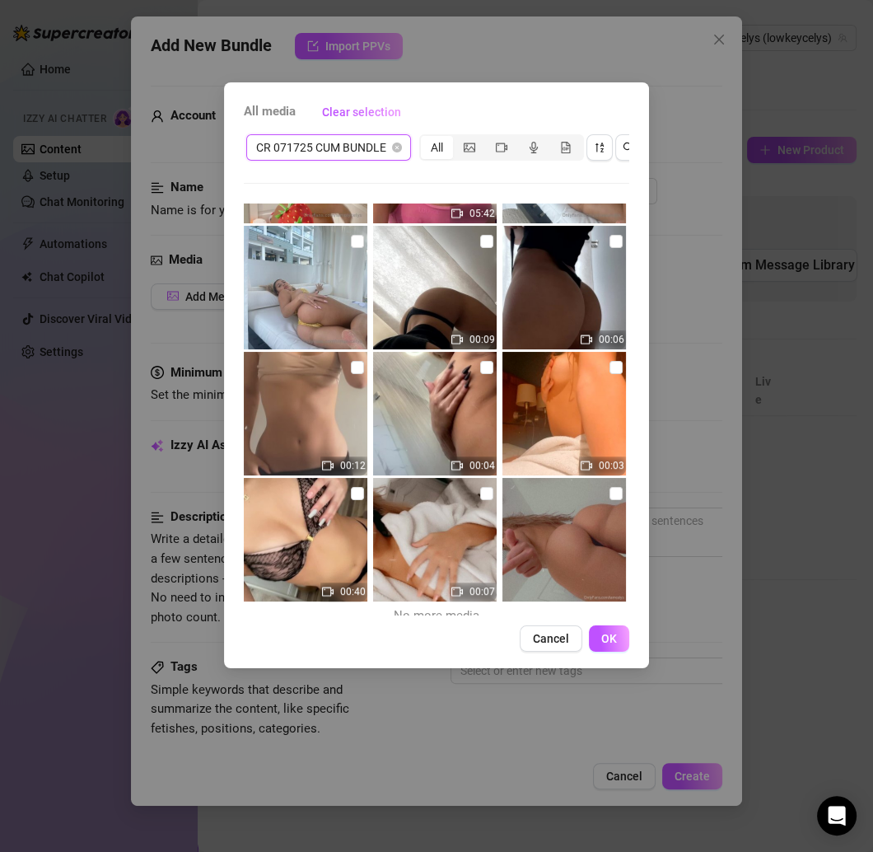
scroll to position [495, 0]
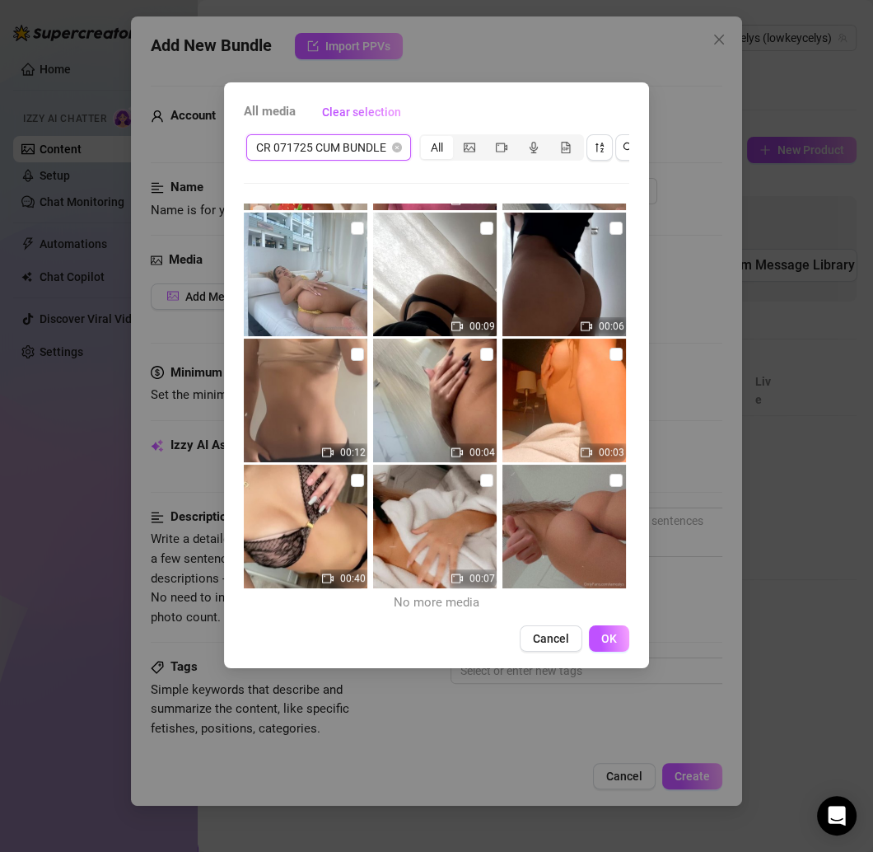
click at [596, 476] on img at bounding box center [565, 527] width 124 height 124
click at [480, 478] on input "checkbox" at bounding box center [486, 480] width 13 height 13
checkbox input "true"
click at [359, 480] on input "checkbox" at bounding box center [357, 480] width 13 height 13
checkbox input "true"
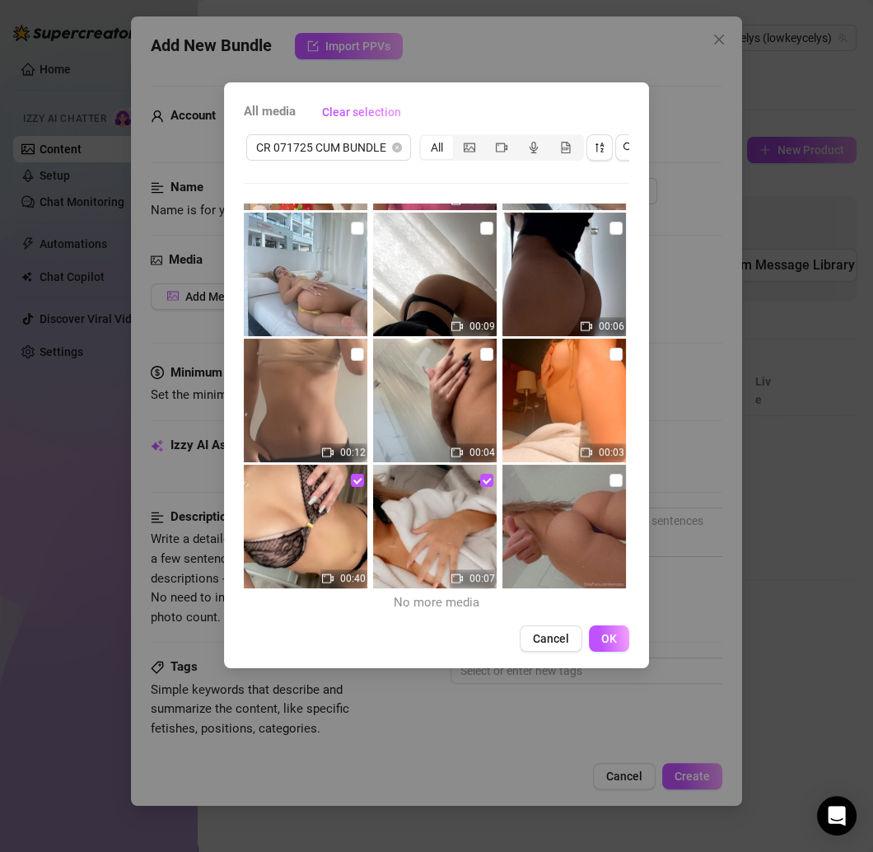
click at [470, 479] on img at bounding box center [435, 527] width 124 height 124
click at [610, 483] on input "checkbox" at bounding box center [616, 480] width 13 height 13
checkbox input "true"
click at [353, 480] on input "checkbox" at bounding box center [357, 480] width 13 height 13
checkbox input "false"
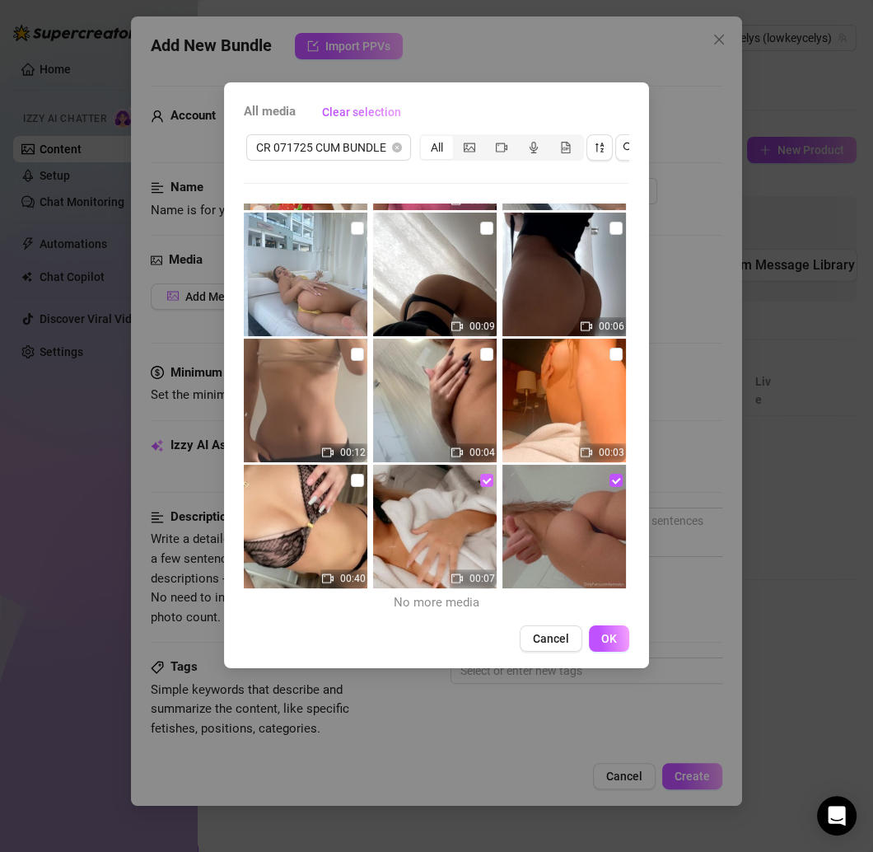
click at [480, 481] on input "checkbox" at bounding box center [486, 480] width 13 height 13
checkbox input "false"
click at [610, 477] on input "checkbox" at bounding box center [616, 480] width 13 height 13
checkbox input "false"
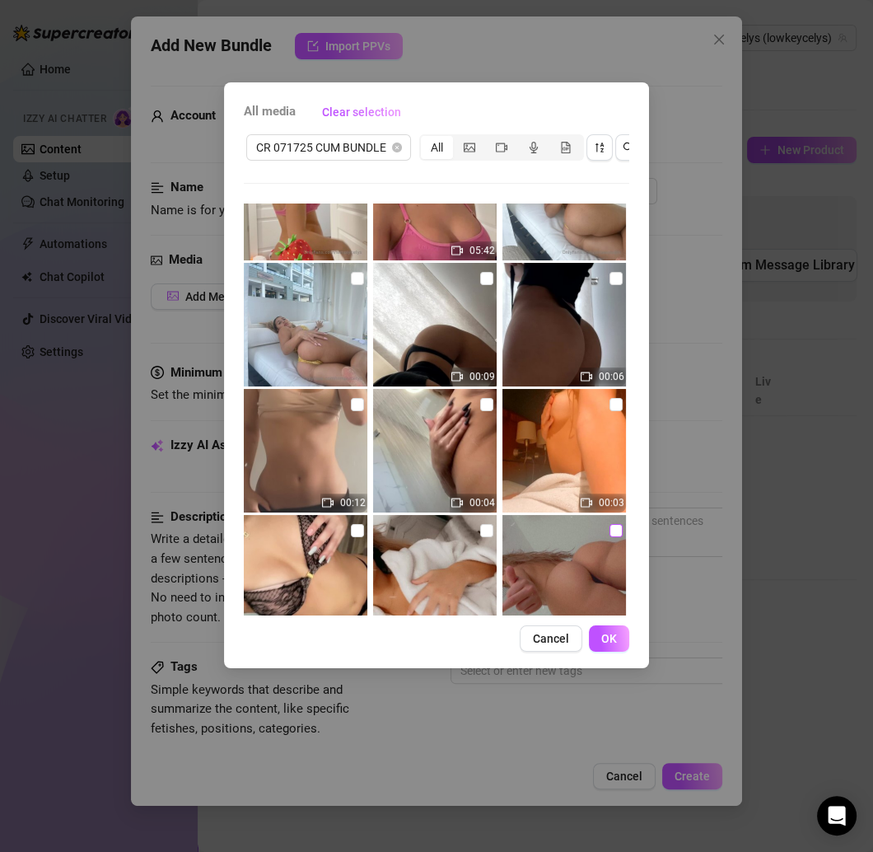
scroll to position [415, 0]
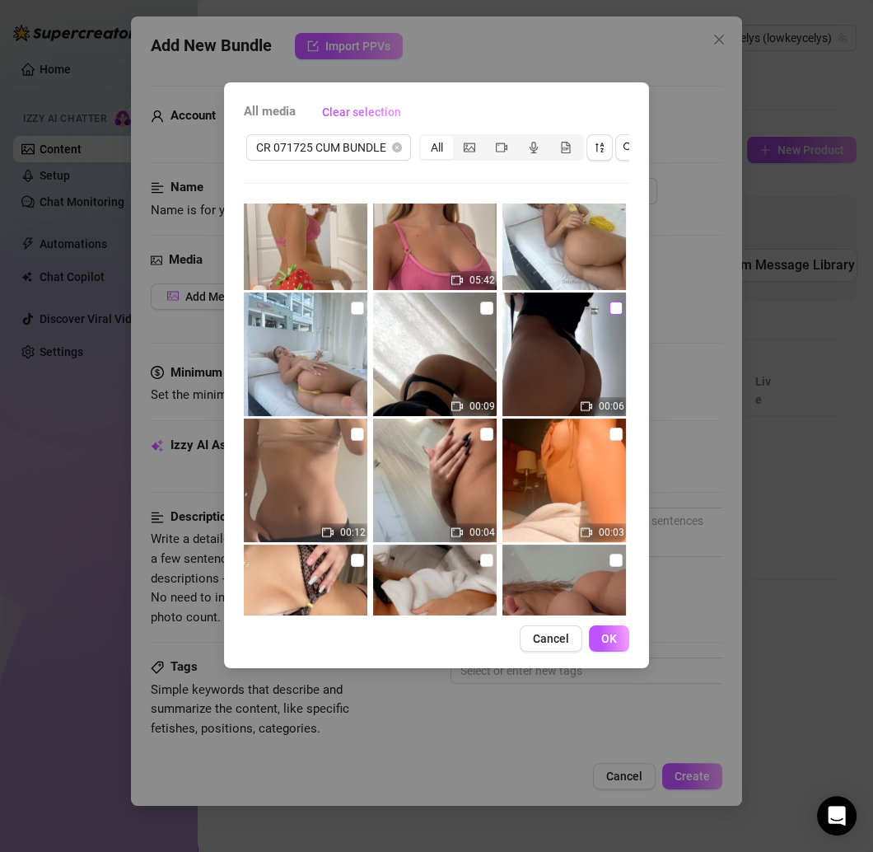
click at [610, 299] on label at bounding box center [616, 308] width 13 height 18
click at [610, 302] on input "checkbox" at bounding box center [616, 308] width 13 height 13
checkbox input "true"
click at [482, 306] on input "checkbox" at bounding box center [486, 308] width 13 height 13
checkbox input "true"
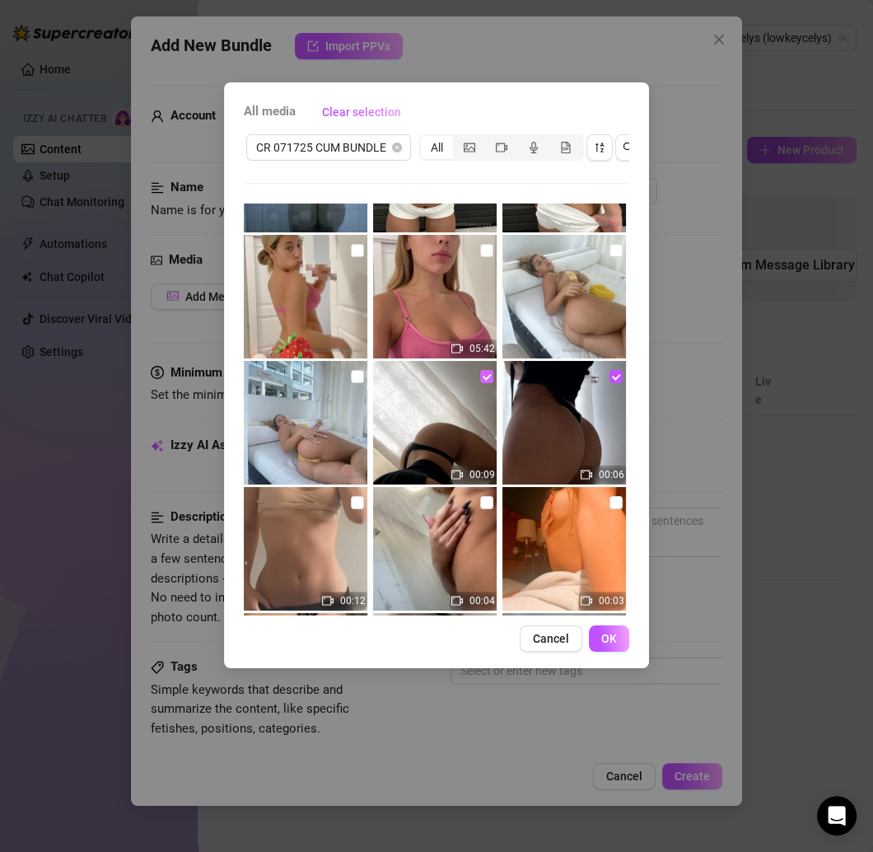
scroll to position [294, 0]
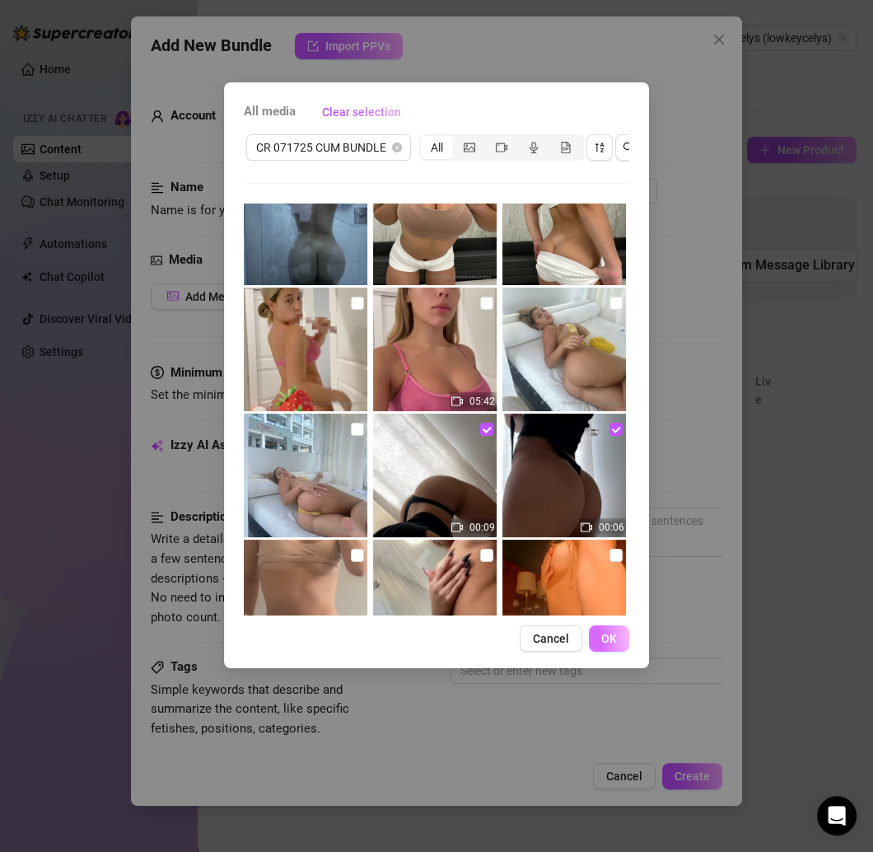
click at [593, 645] on button "OK" at bounding box center [609, 638] width 40 height 26
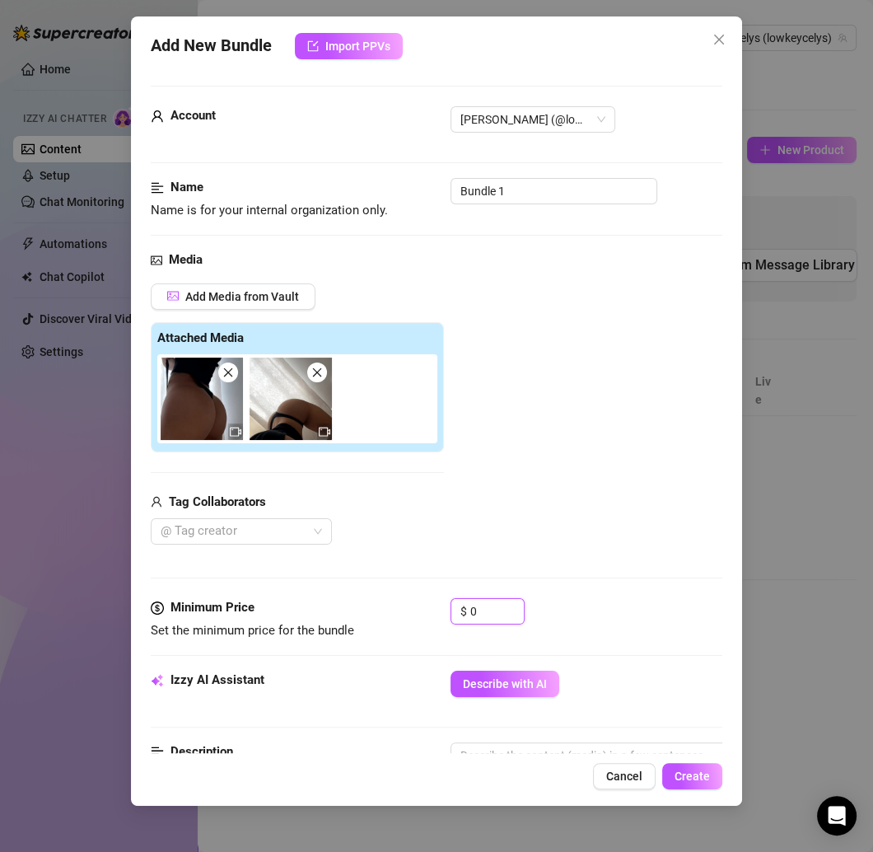
drag, startPoint x: 495, startPoint y: 598, endPoint x: 428, endPoint y: 608, distance: 67.5
click at [432, 608] on div "Minimum Price Set the minimum price for the bundle $ 0" at bounding box center [437, 619] width 572 height 42
drag, startPoint x: 482, startPoint y: 610, endPoint x: 428, endPoint y: 610, distance: 53.5
click at [429, 610] on div "Minimum Price Set the minimum price for the bundle $ 0" at bounding box center [437, 619] width 572 height 42
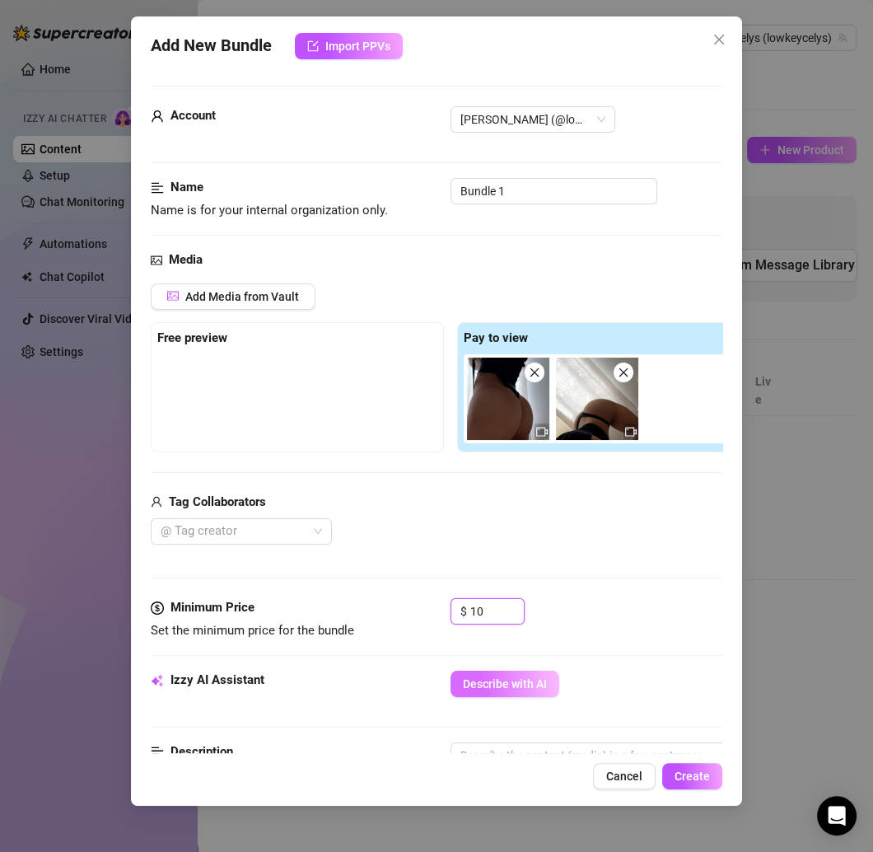
type input "10"
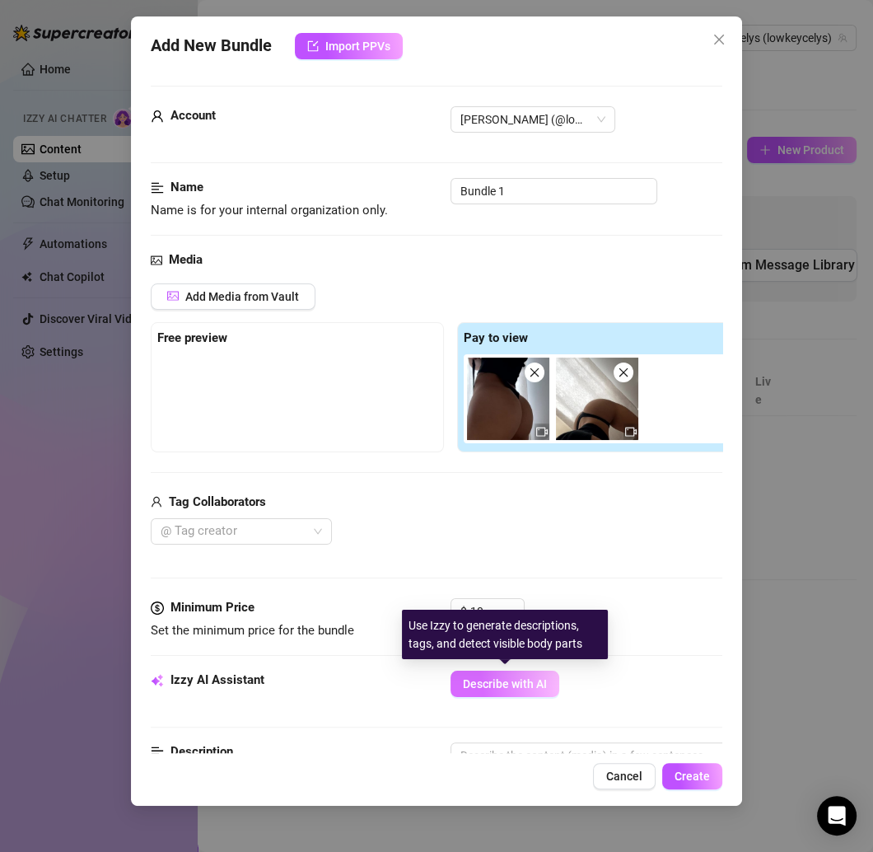
click at [519, 681] on span "Describe with AI" at bounding box center [505, 683] width 84 height 13
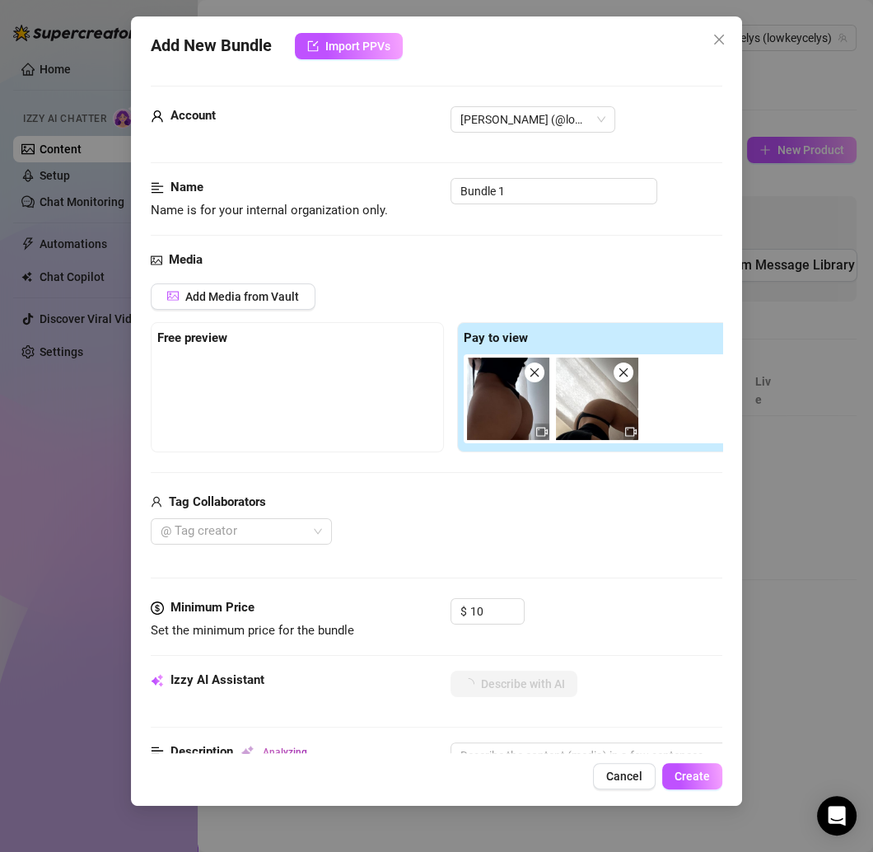
type textarea "Aracelys"
type textarea "Aracelys is"
type textarea "Aracelys is on"
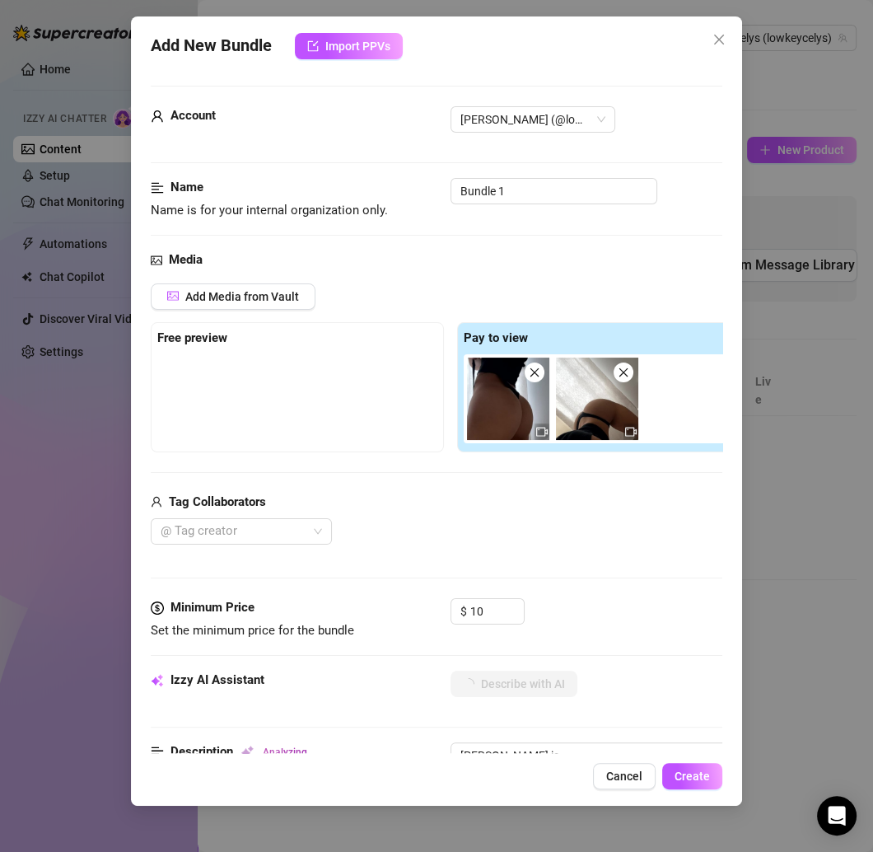
type textarea "Aracelys is on"
type textarea "Aracelys is on all"
type textarea "Aracelys is on all fours"
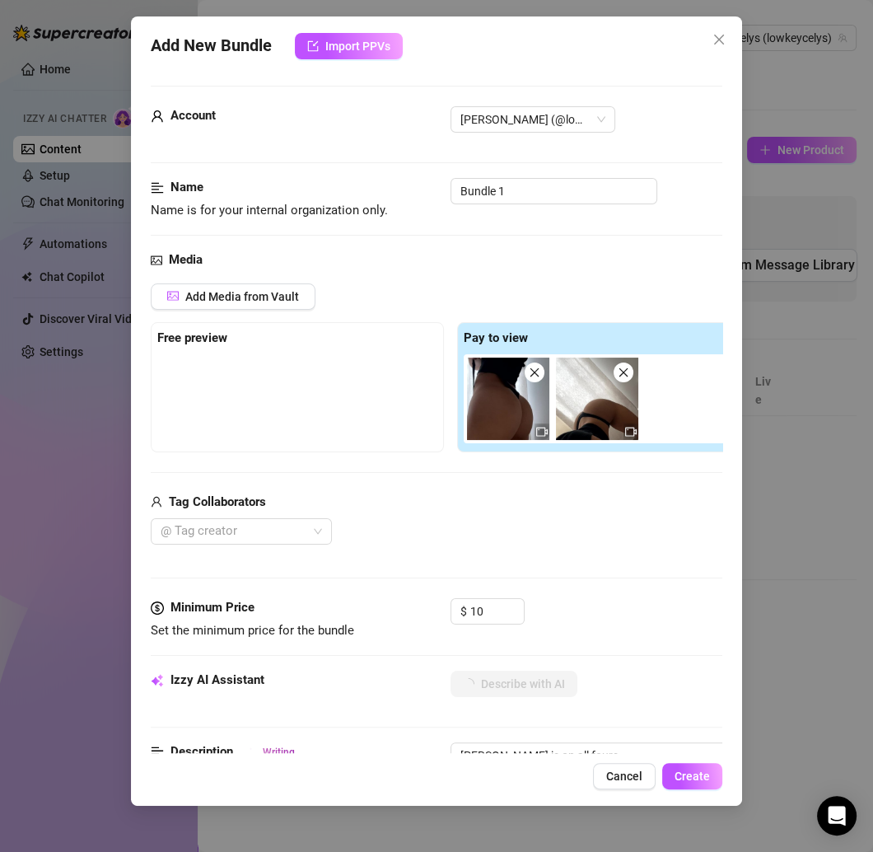
type textarea "Aracelys is on all fours in"
type textarea "Aracelys is on all fours in bed"
type textarea "Aracelys is on all fours in bed wearing"
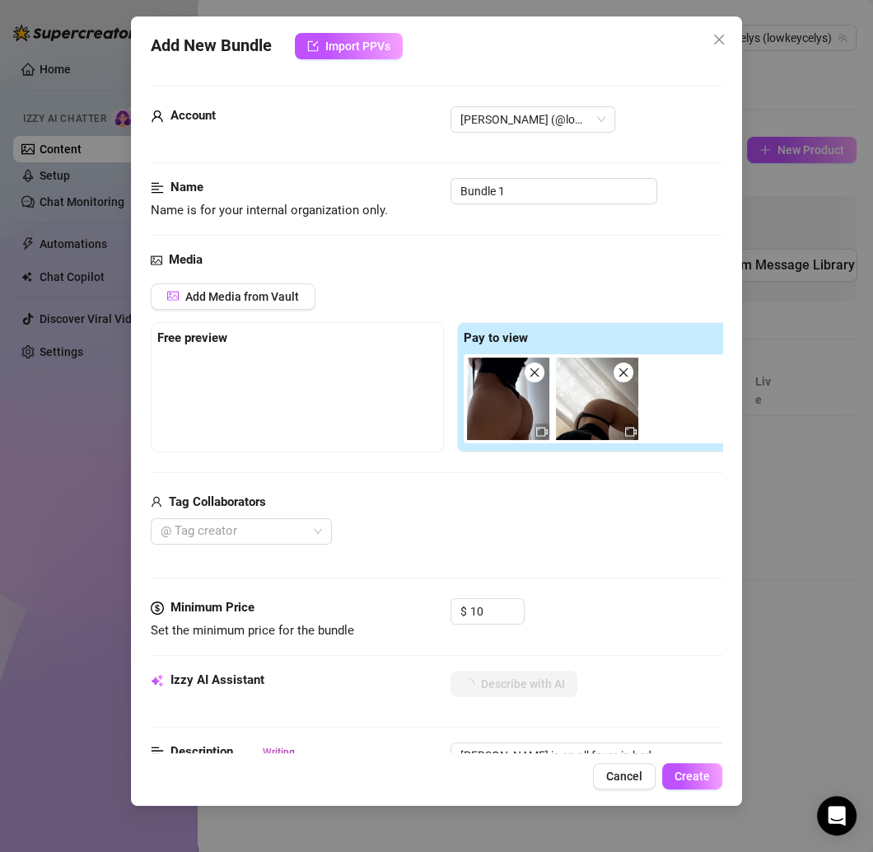
type textarea "Aracelys is on all fours in bed wearing"
type textarea "Aracelys is on all fours in bed wearing black"
type textarea "Aracelys is on all fours in bed wearing black lingerie"
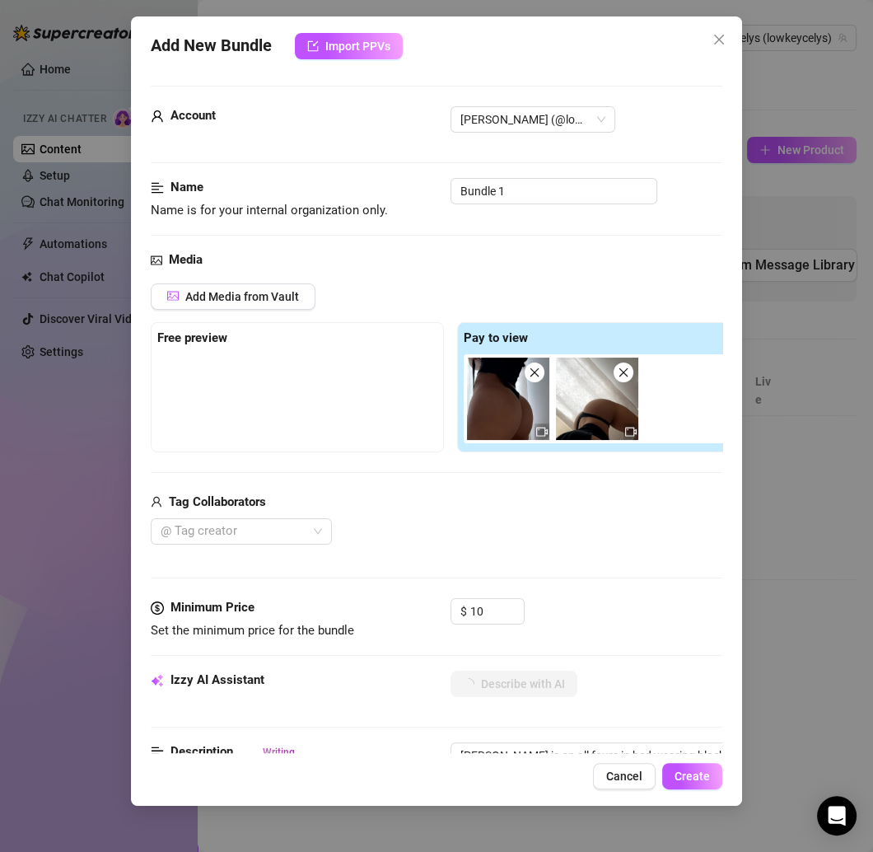
type textarea "Aracelys is on all fours in bed wearing black lingerie with"
type textarea "Aracelys is on all fours in bed wearing black lingerie with garter"
type textarea "Aracelys is on all fours in bed wearing black lingerie with garter straps,"
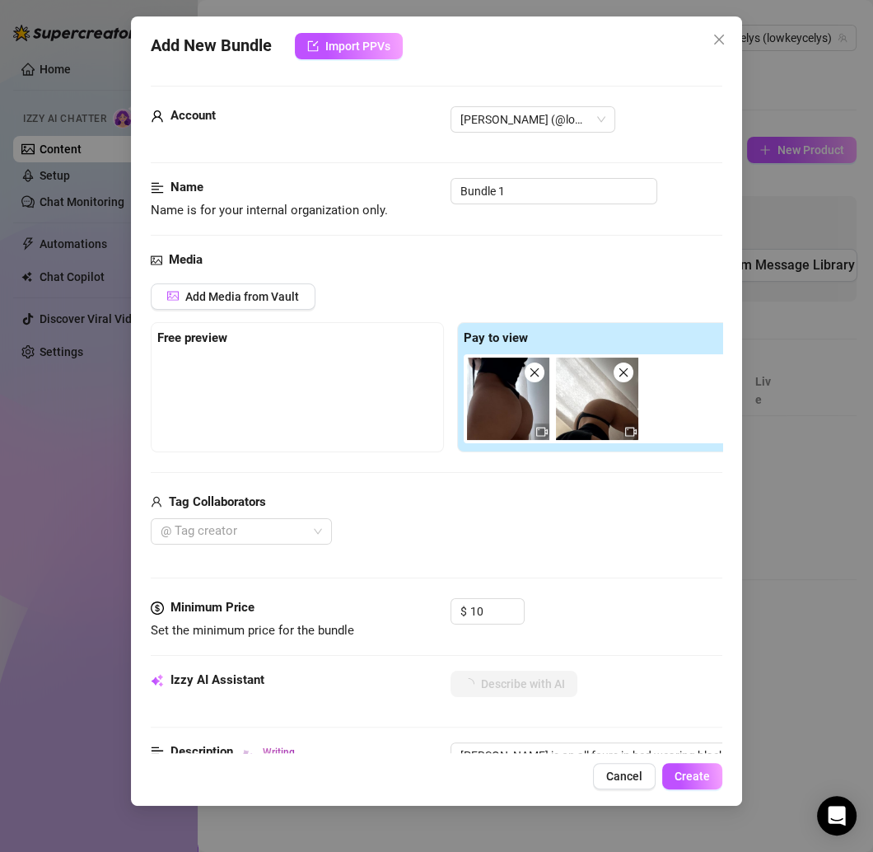
type textarea "Aracelys is on all fours in bed wearing black lingerie with garter straps,"
type textarea "Aracelys is on all fours in bed wearing black lingerie with garter straps, show…"
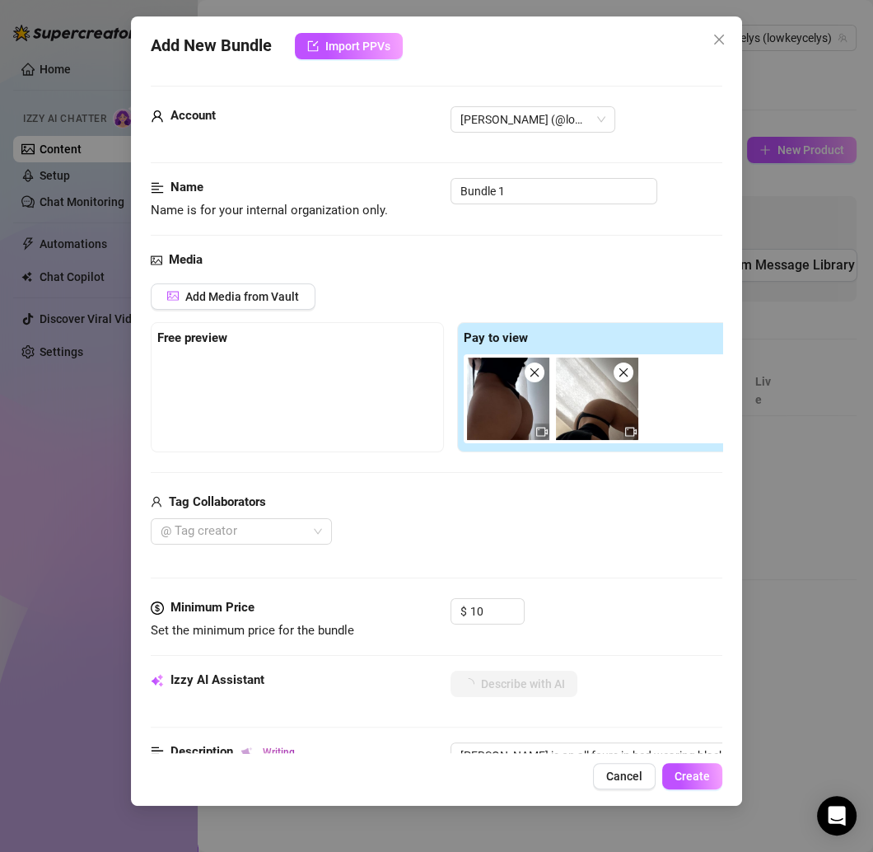
type textarea "Aracelys is on all fours in bed wearing black lingerie with garter straps, show…"
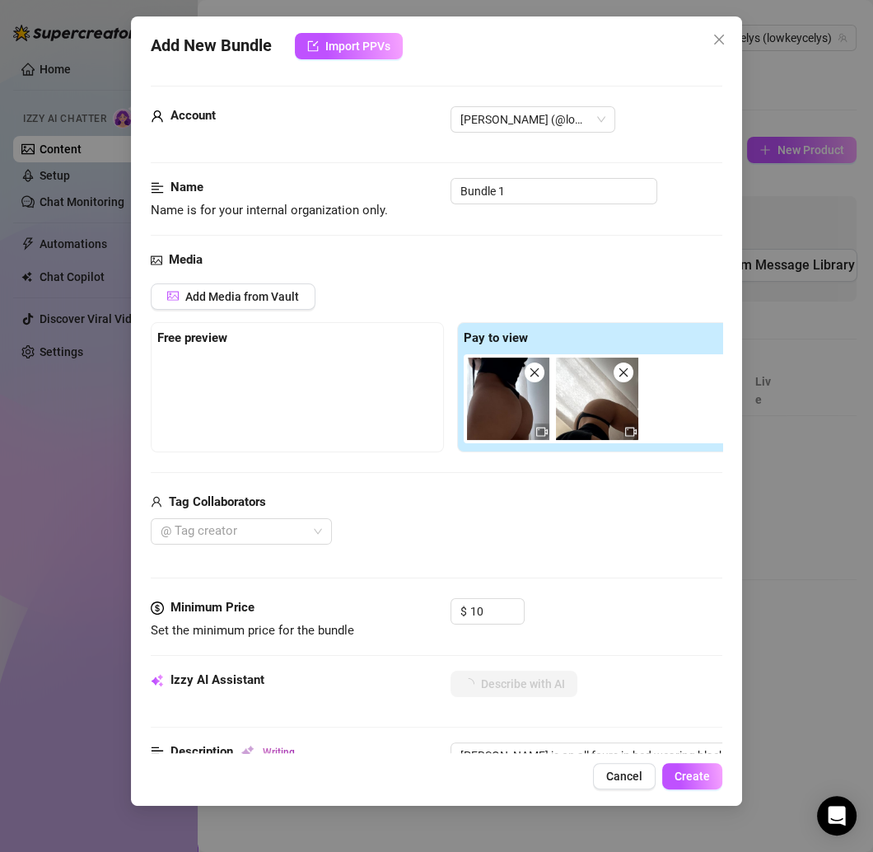
type textarea "Aracelys is on all fours in bed wearing black lingerie with garter straps, show…"
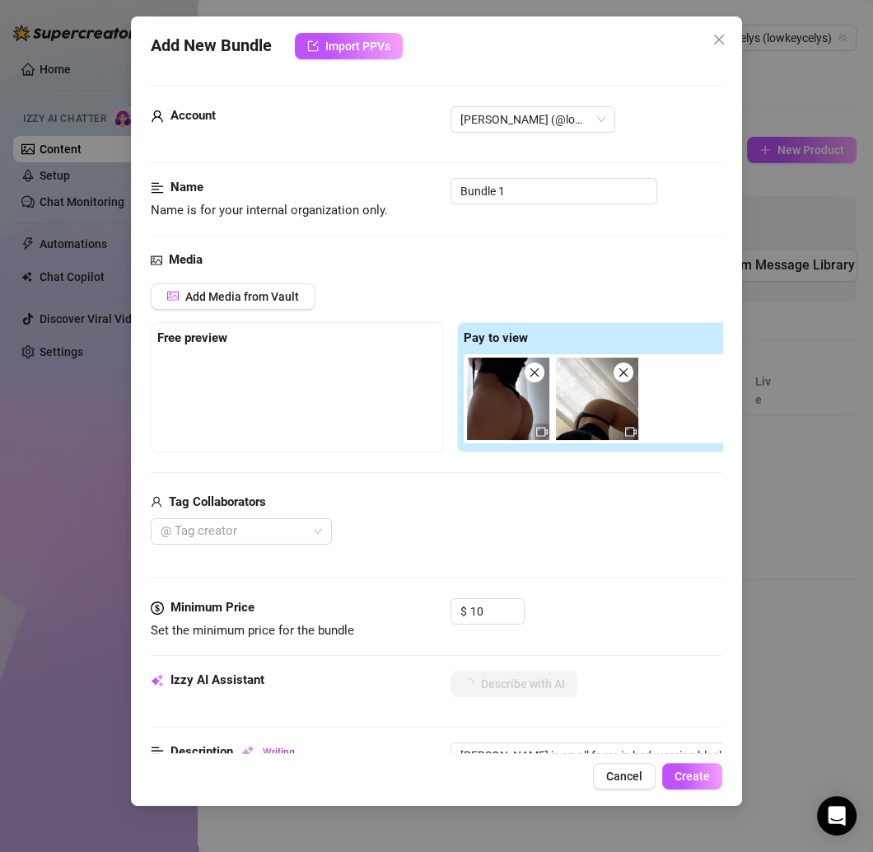
type textarea "Aracelys is on all fours in bed wearing black lingerie with garter straps, show…"
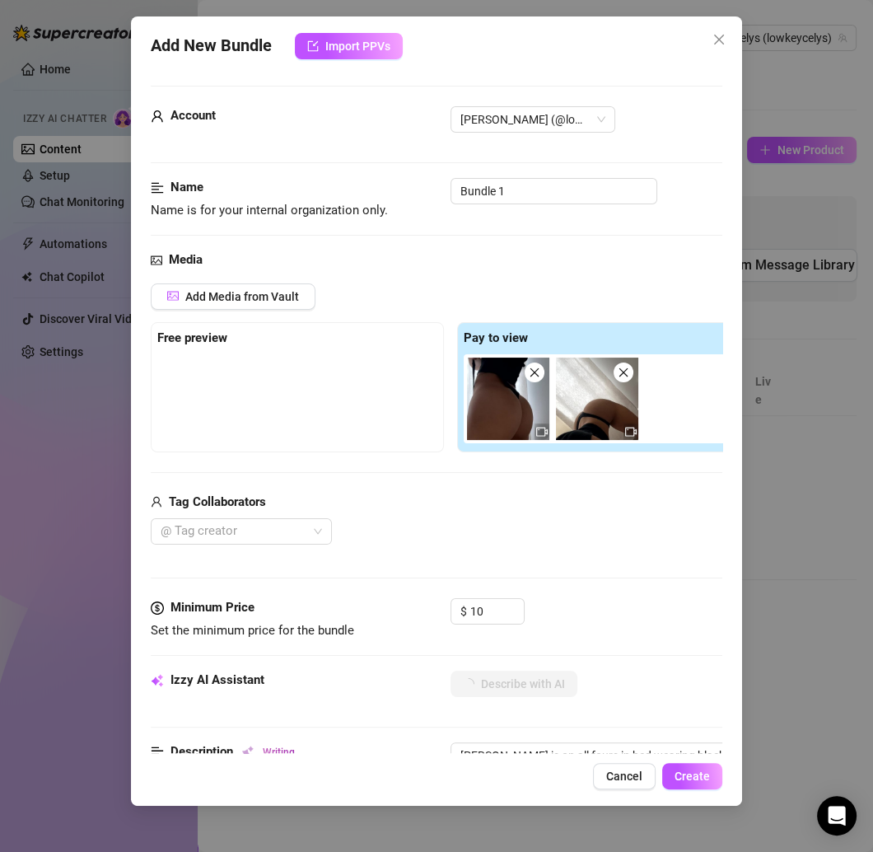
type textarea "Aracelys is on all fours in bed wearing black lingerie with garter straps, show…"
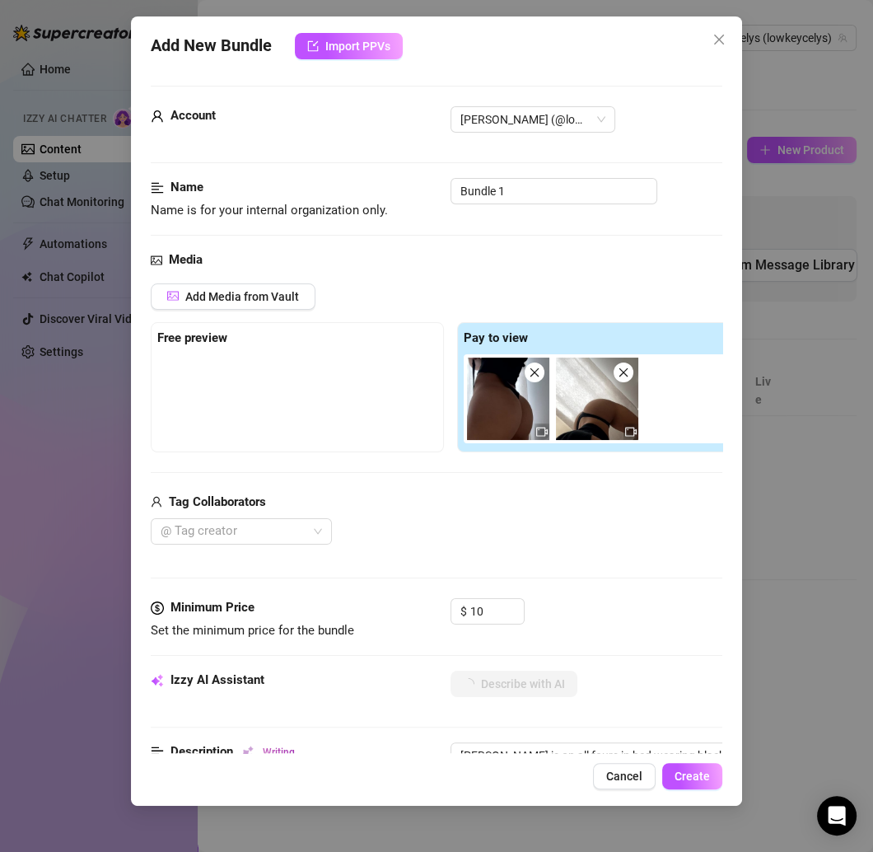
type textarea "Aracelys is on all fours in bed wearing black lingerie with garter straps, show…"
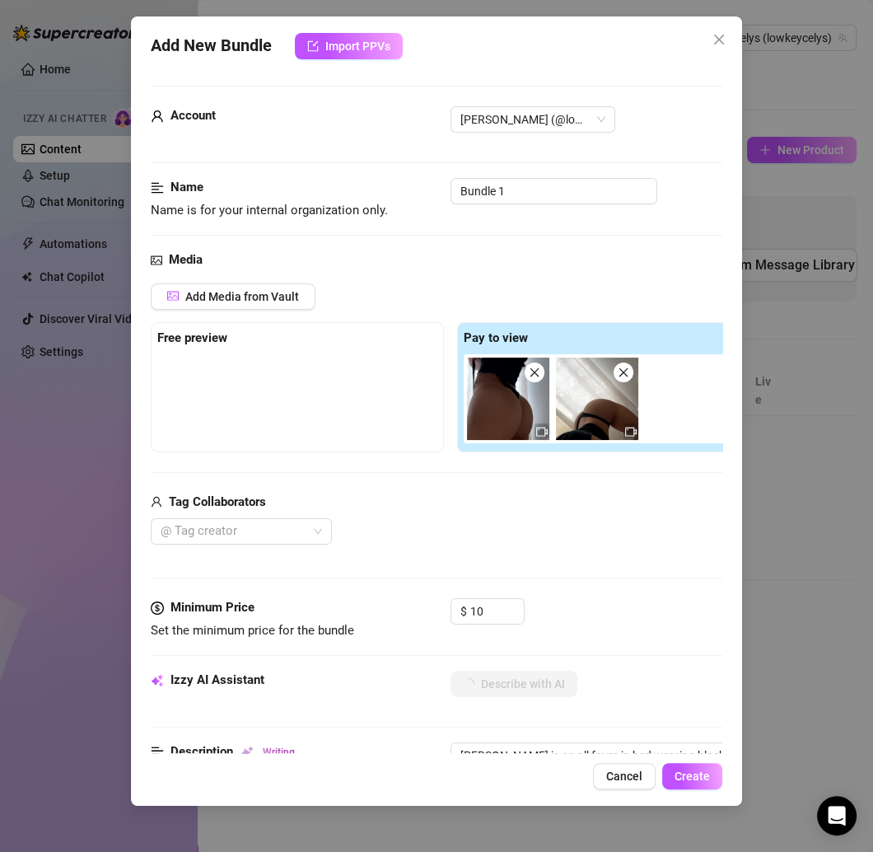
type textarea "Aracelys is on all fours in bed wearing black lingerie with garter straps, show…"
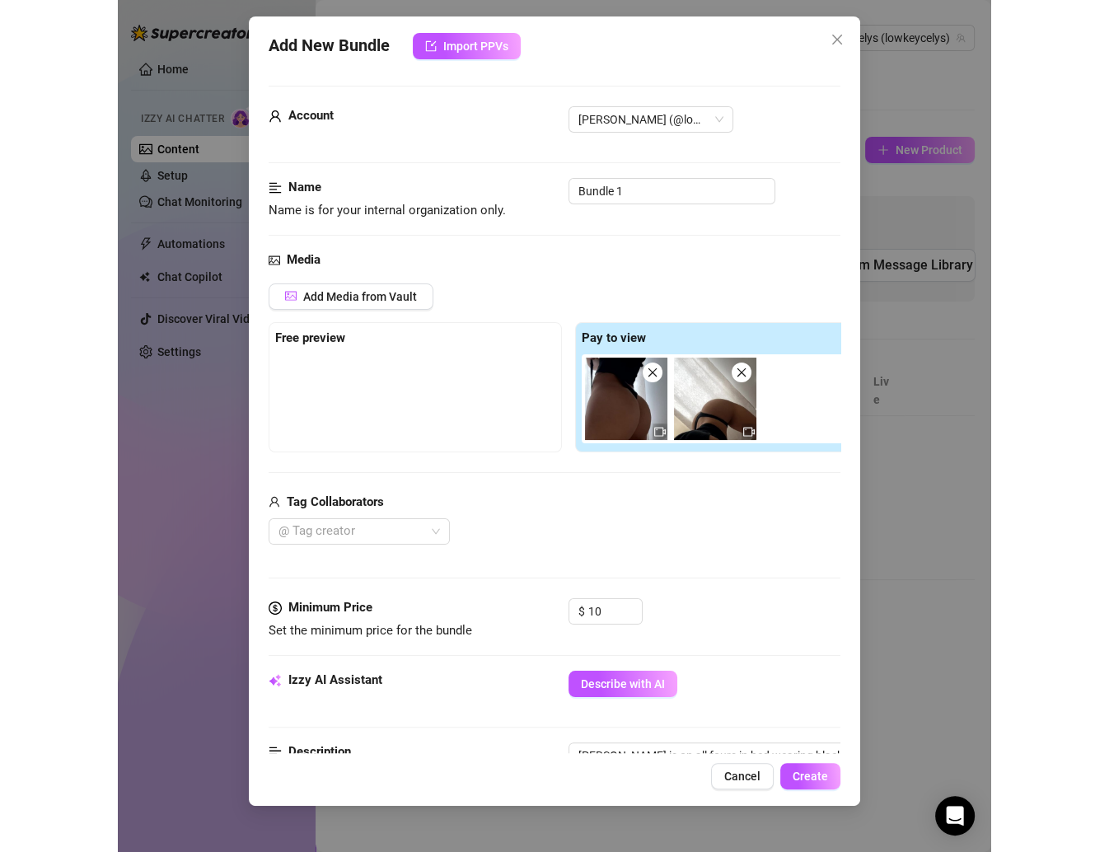
scroll to position [147, 0]
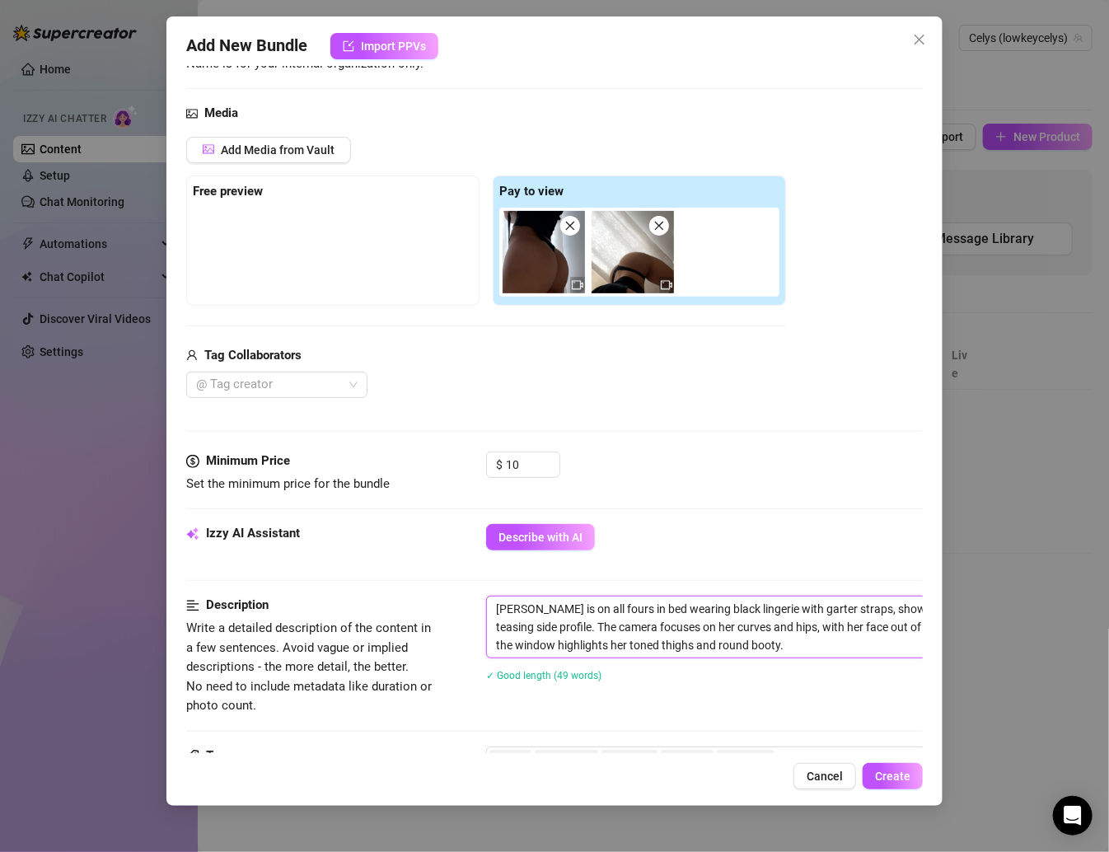
drag, startPoint x: 492, startPoint y: 609, endPoint x: 860, endPoint y: 649, distance: 370.5
click at [860, 649] on textarea "Aracelys is on all fours in bed wearing black lingerie with garter straps, show…" at bounding box center [774, 626] width 575 height 61
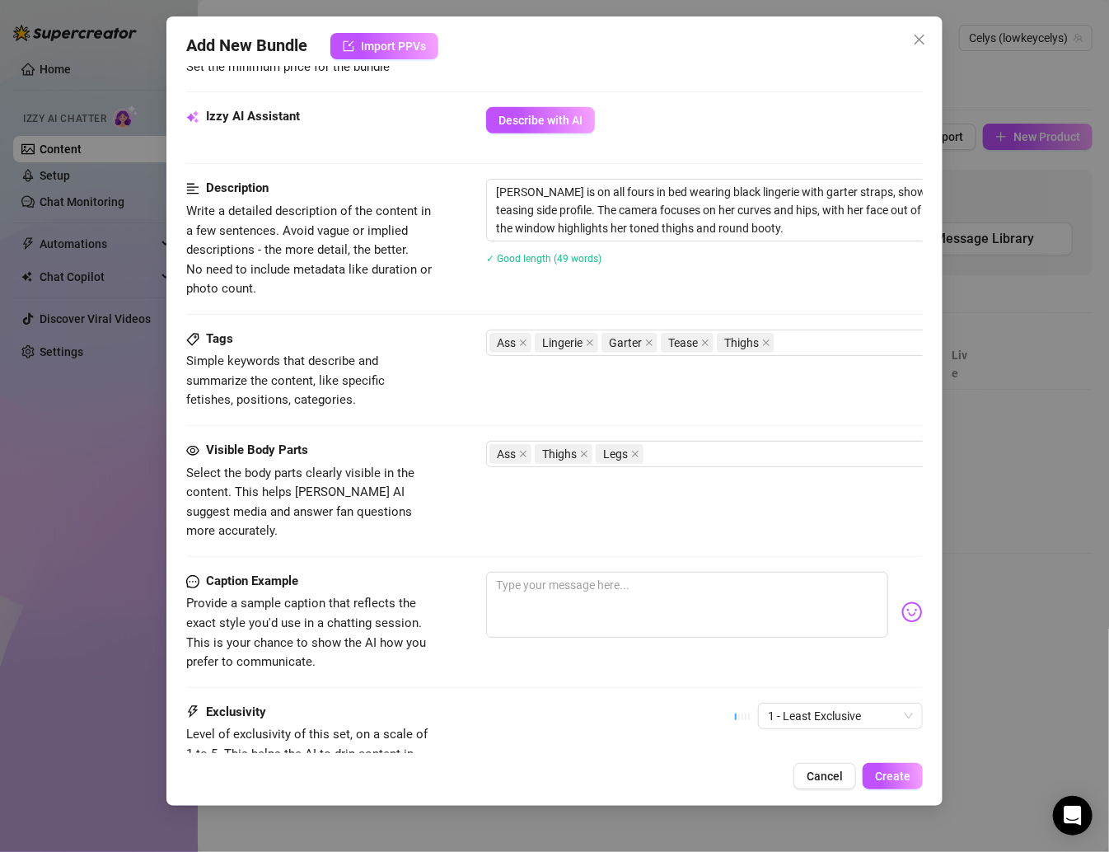
scroll to position [565, 0]
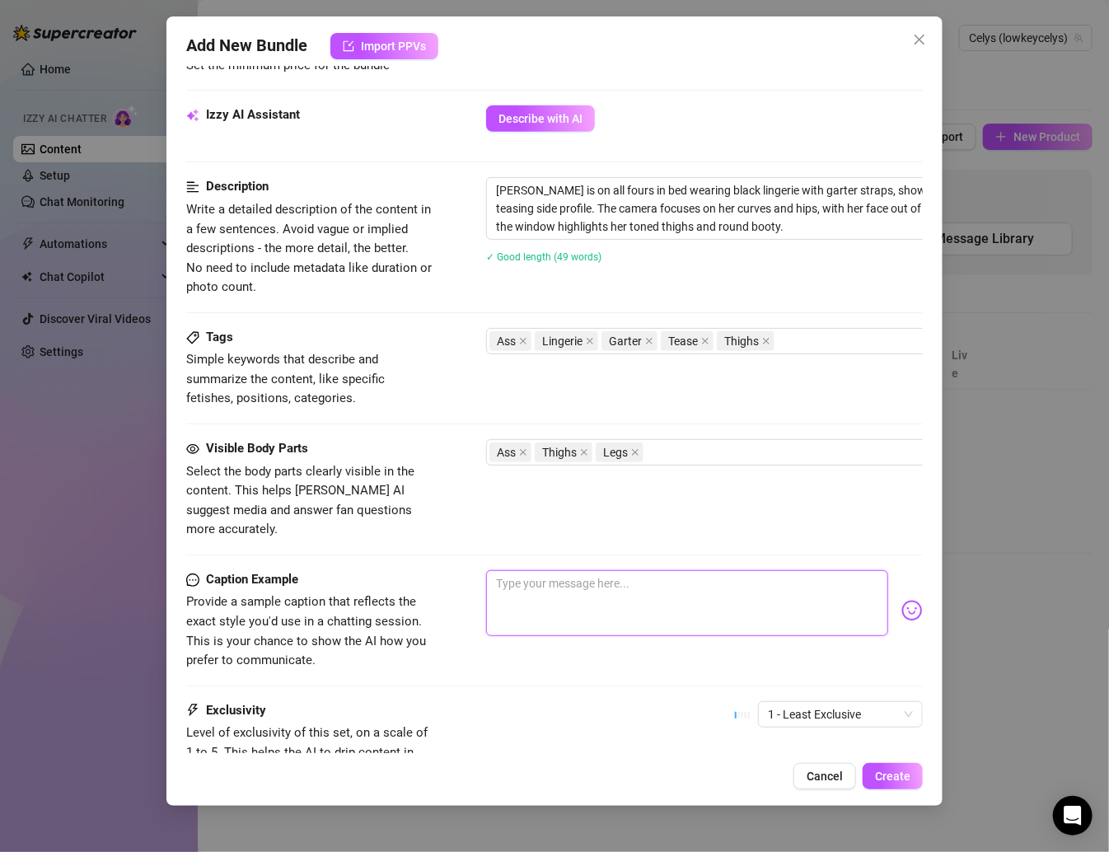
click at [523, 570] on textarea at bounding box center [687, 603] width 402 height 66
paste textarea "Catch me like this & you might just forget how to act 😘🍑 soft daylight, thick t…"
drag, startPoint x: 691, startPoint y: 571, endPoint x: 717, endPoint y: 573, distance: 25.7
click at [717, 573] on textarea "Catch me like this & you might just forget how to act 😘🍑 soft daylight, thick t…" at bounding box center [687, 603] width 402 height 66
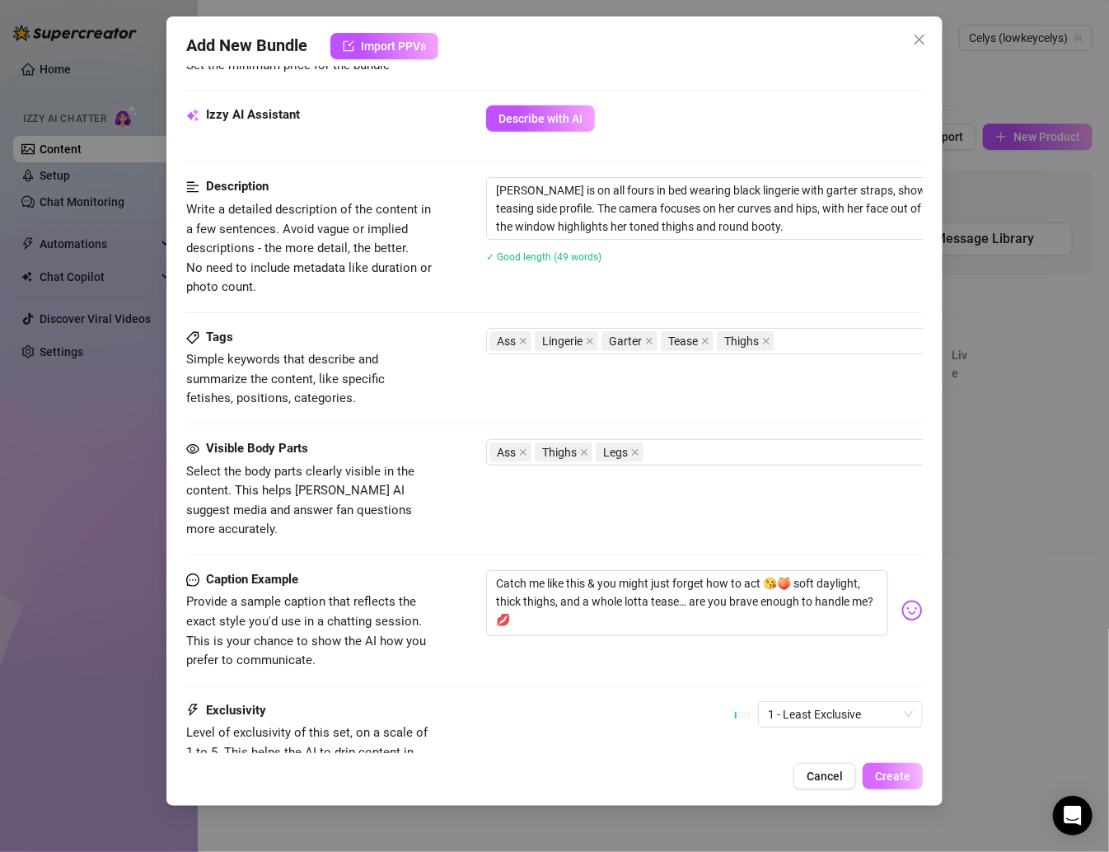
click at [872, 765] on button "Create" at bounding box center [893, 776] width 60 height 26
click at [872, 783] on button "Create" at bounding box center [893, 776] width 60 height 26
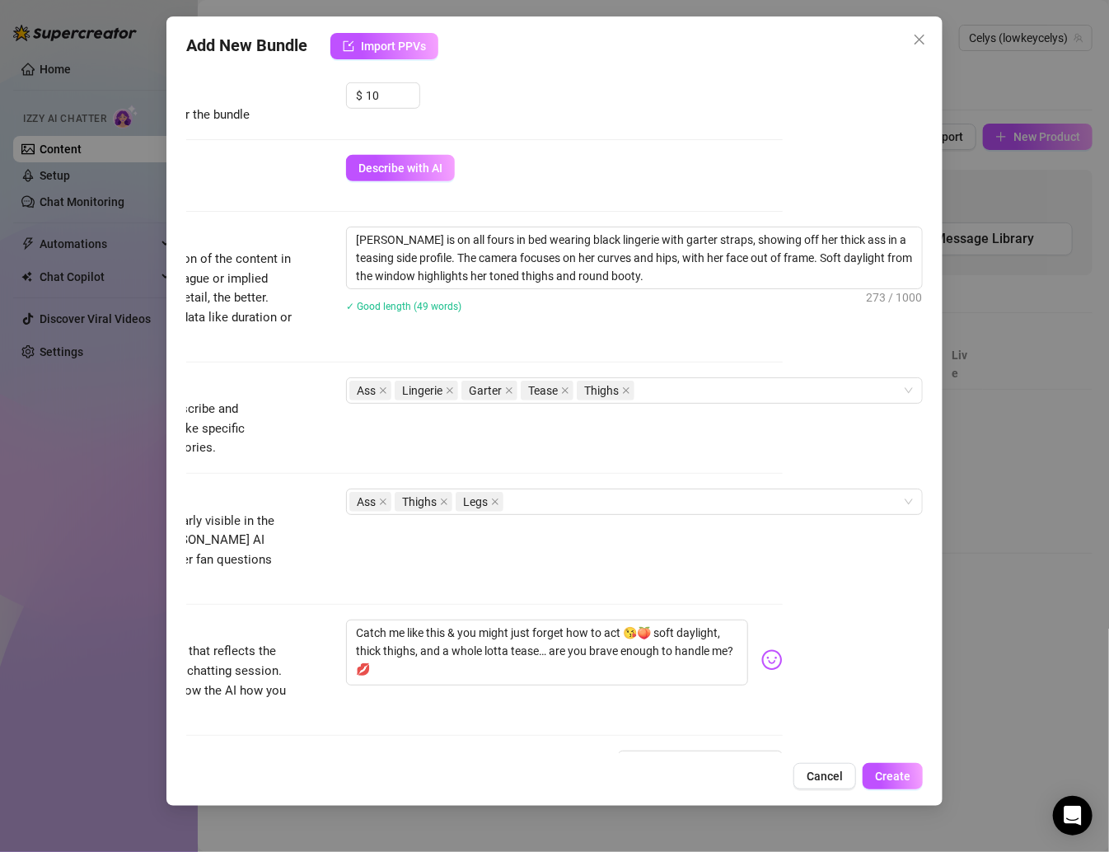
scroll to position [516, 157]
drag, startPoint x: 380, startPoint y: 276, endPoint x: 332, endPoint y: 275, distance: 47.8
click at [347, 275] on textarea "Aracelys is on all fours in bed wearing black lingerie with garter straps, show…" at bounding box center [634, 257] width 575 height 61
click at [872, 775] on span "Create" at bounding box center [892, 775] width 35 height 13
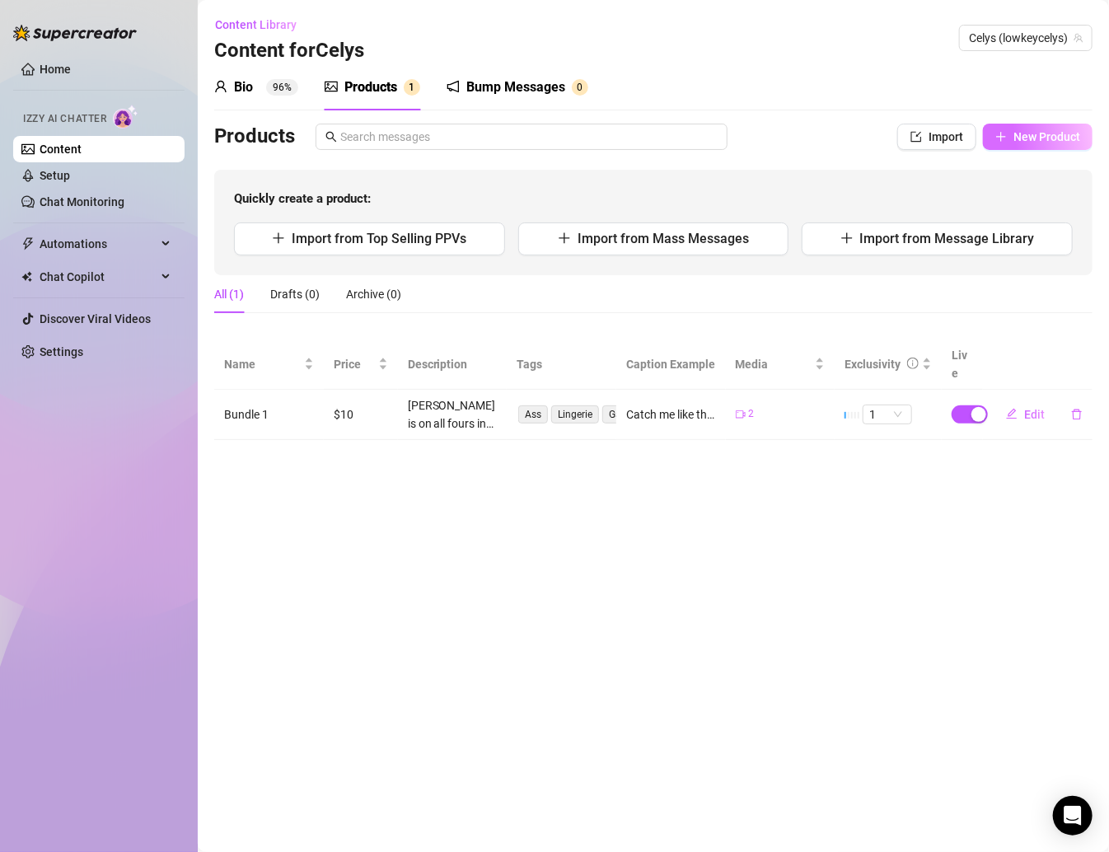
click at [872, 133] on span "New Product" at bounding box center [1046, 136] width 67 height 13
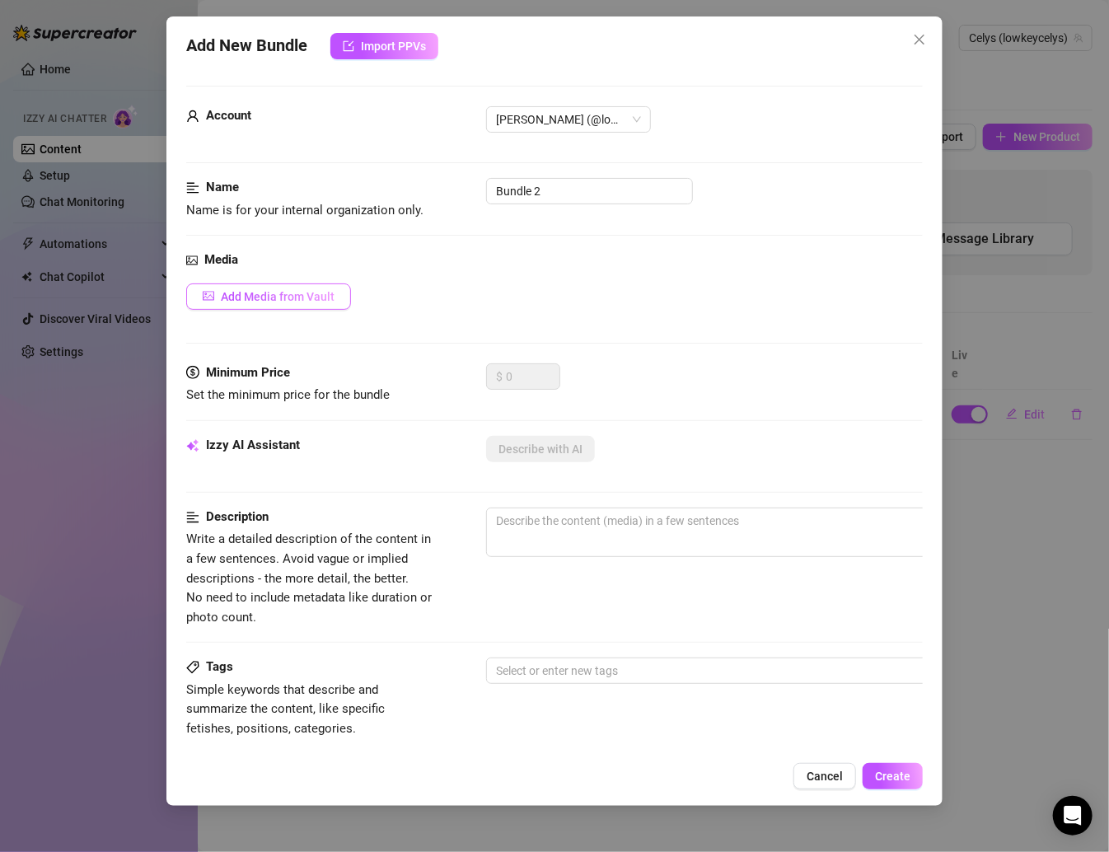
click at [288, 295] on span "Add Media from Vault" at bounding box center [278, 296] width 114 height 13
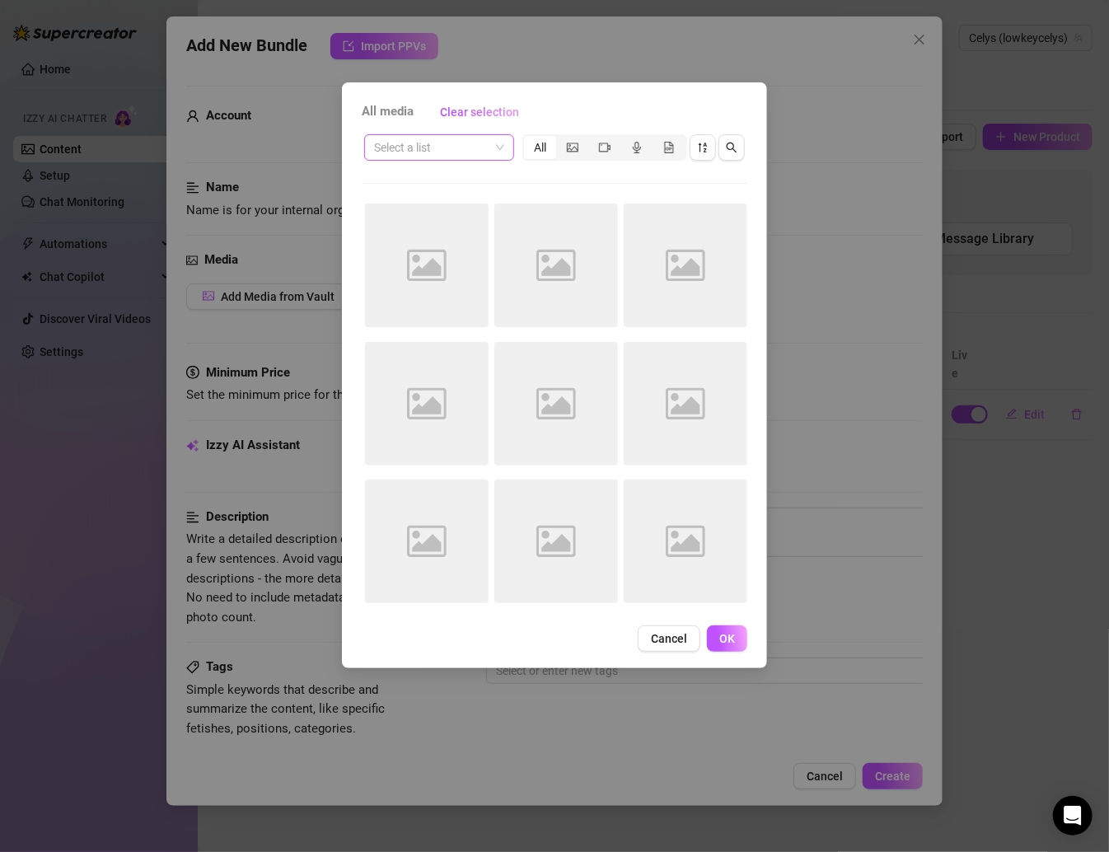
click at [492, 144] on span at bounding box center [439, 147] width 130 height 25
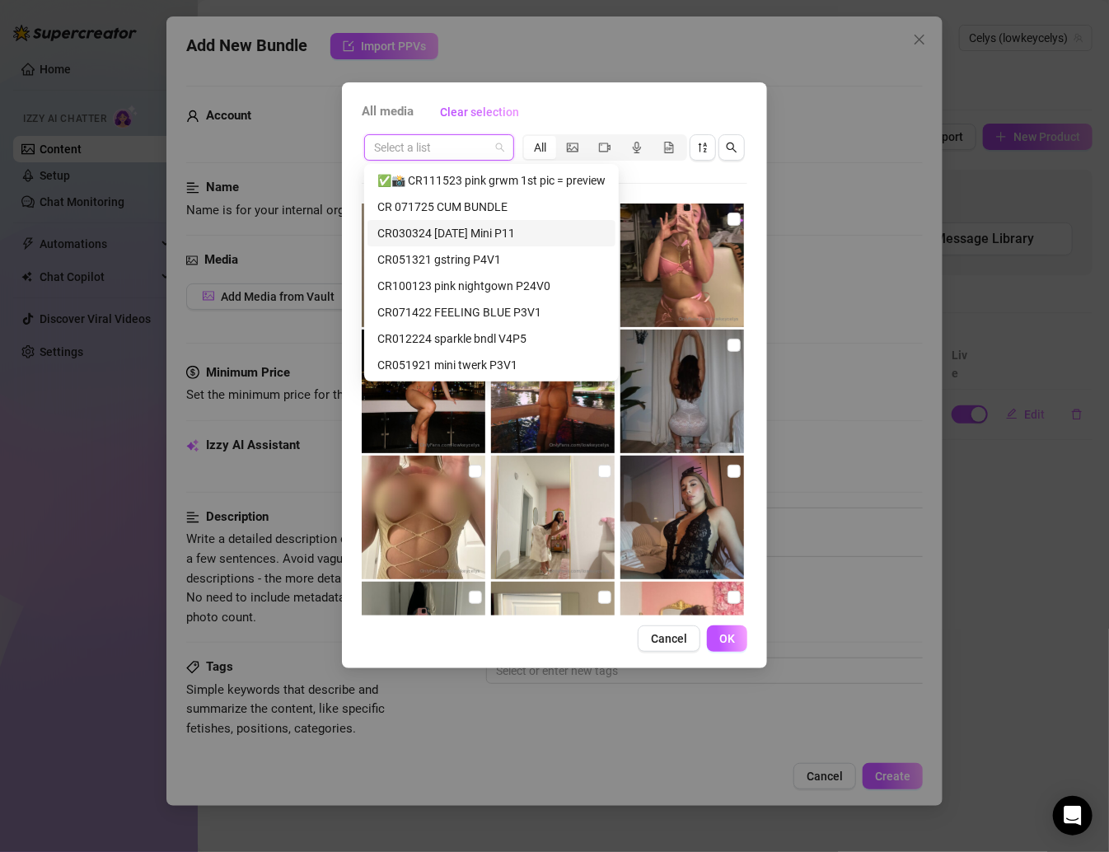
click at [494, 236] on div "CR030324 Sunday Mini P11" at bounding box center [491, 233] width 228 height 18
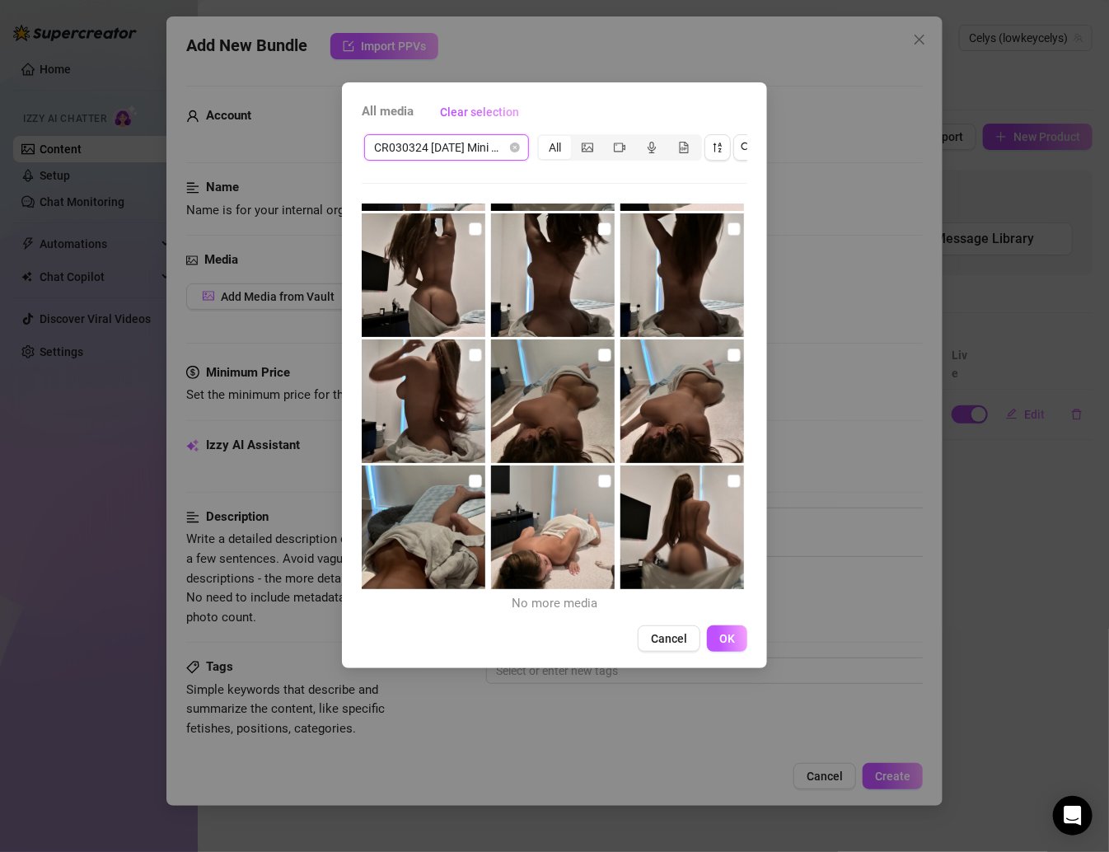
scroll to position [0, 0]
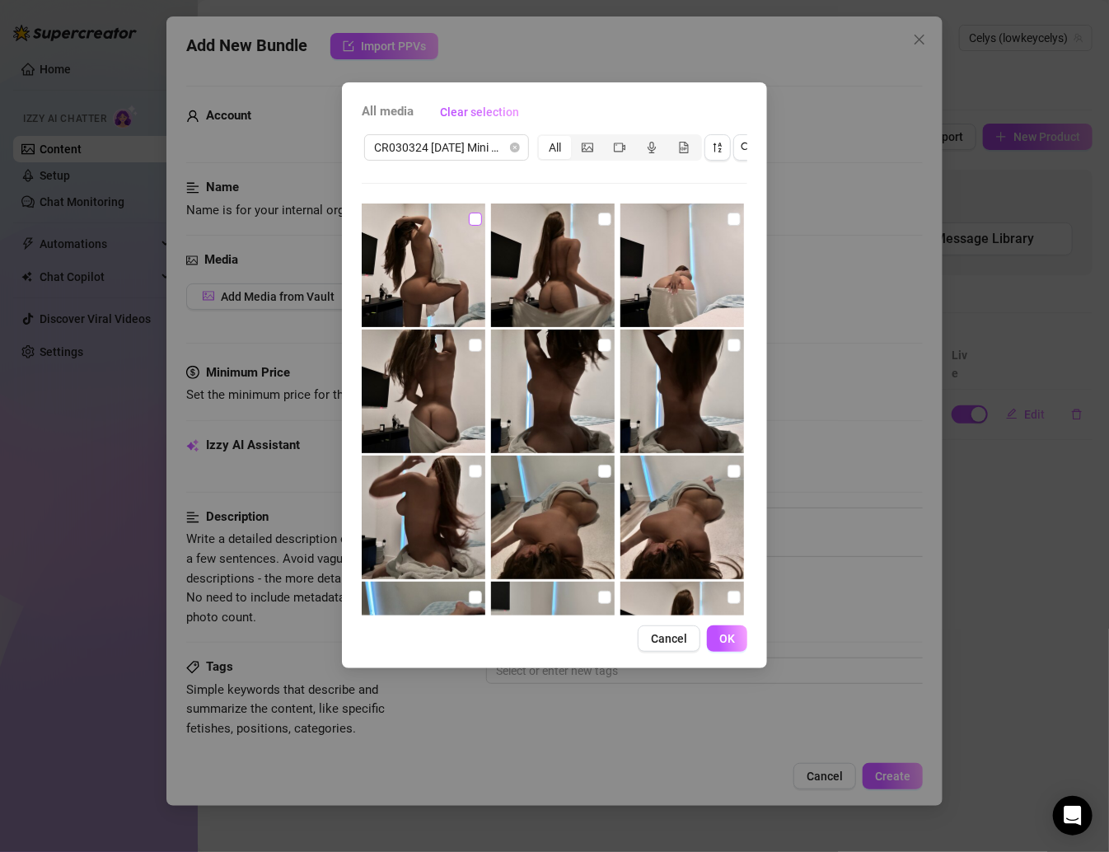
click at [469, 219] on input "checkbox" at bounding box center [475, 219] width 13 height 13
click at [602, 219] on input "checkbox" at bounding box center [604, 219] width 13 height 13
click at [727, 214] on input "checkbox" at bounding box center [733, 219] width 13 height 13
click at [727, 345] on input "checkbox" at bounding box center [733, 345] width 13 height 13
click at [598, 344] on input "checkbox" at bounding box center [604, 345] width 13 height 13
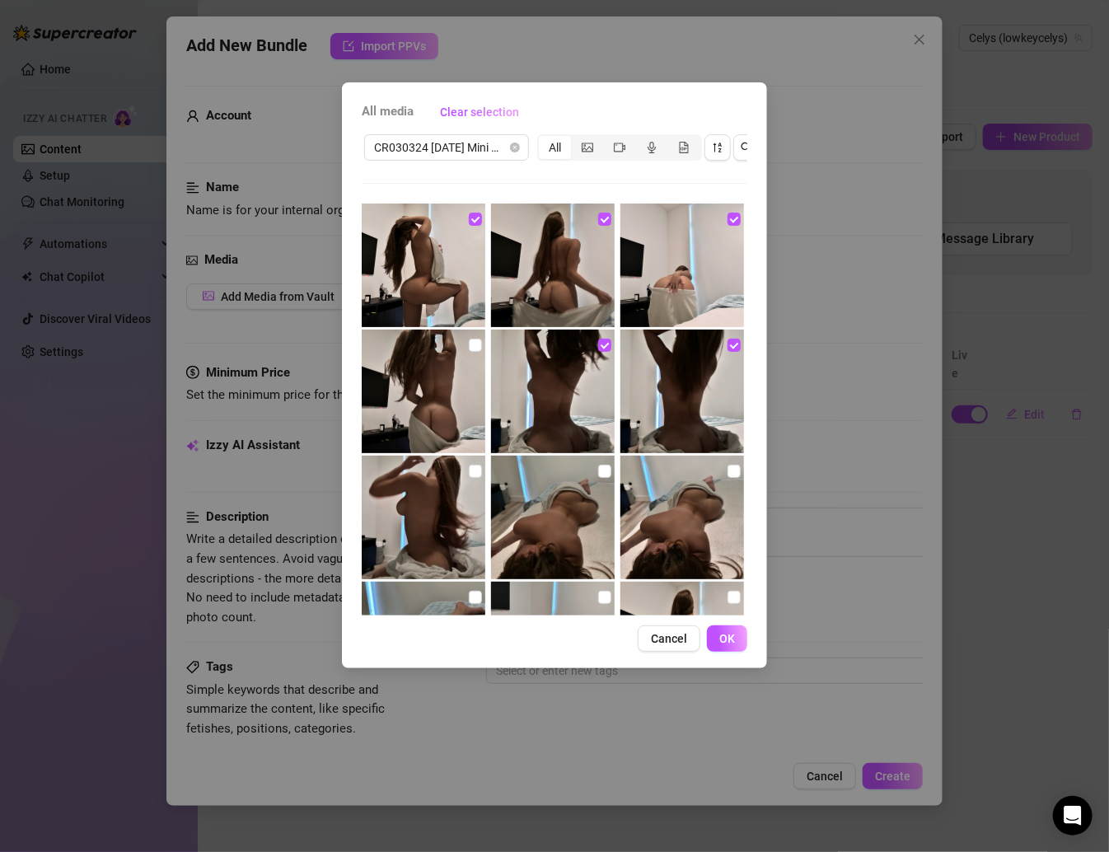
click at [480, 344] on img at bounding box center [424, 392] width 124 height 124
click at [479, 344] on img at bounding box center [424, 392] width 124 height 124
click at [469, 341] on input "checkbox" at bounding box center [475, 345] width 13 height 13
click at [470, 475] on input "checkbox" at bounding box center [475, 471] width 13 height 13
click at [598, 472] on input "checkbox" at bounding box center [604, 471] width 13 height 13
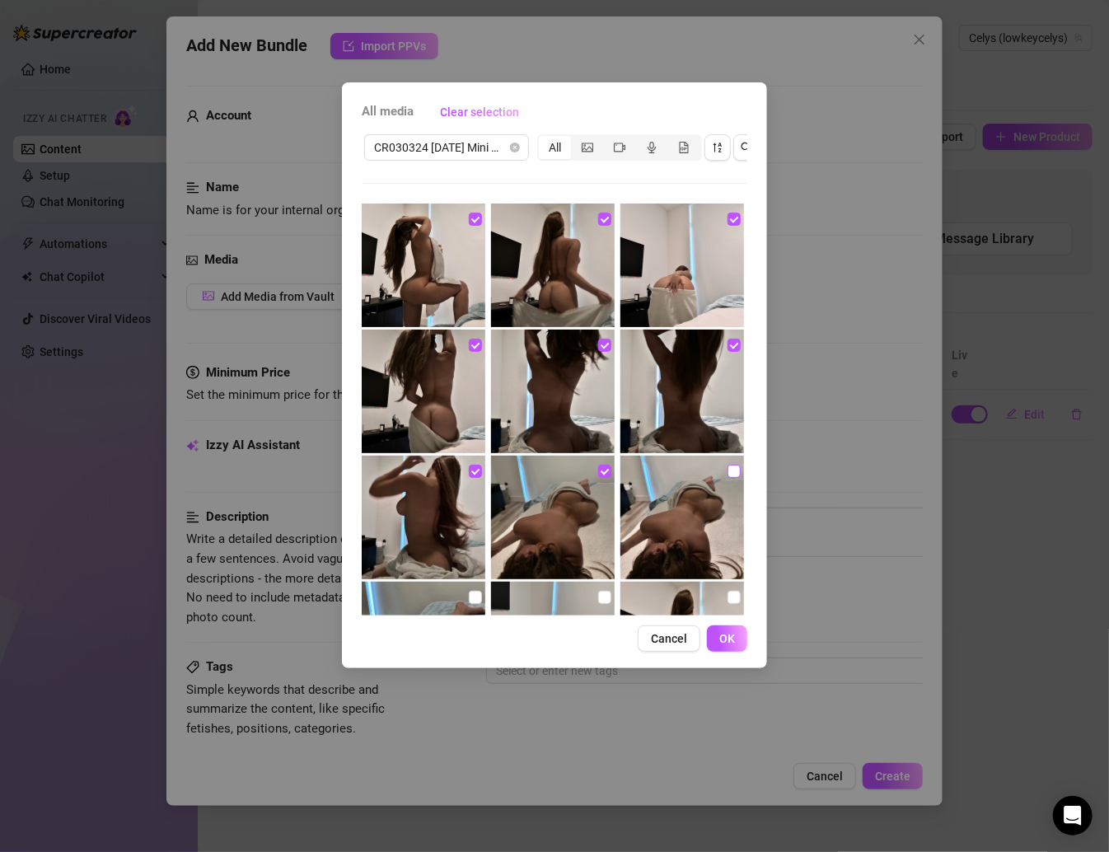
click at [727, 471] on input "checkbox" at bounding box center [733, 471] width 13 height 13
click at [727, 596] on input "checkbox" at bounding box center [733, 597] width 13 height 13
click at [599, 589] on label at bounding box center [604, 597] width 13 height 18
click at [599, 591] on input "checkbox" at bounding box center [604, 597] width 13 height 13
click at [471, 592] on input "checkbox" at bounding box center [475, 597] width 13 height 13
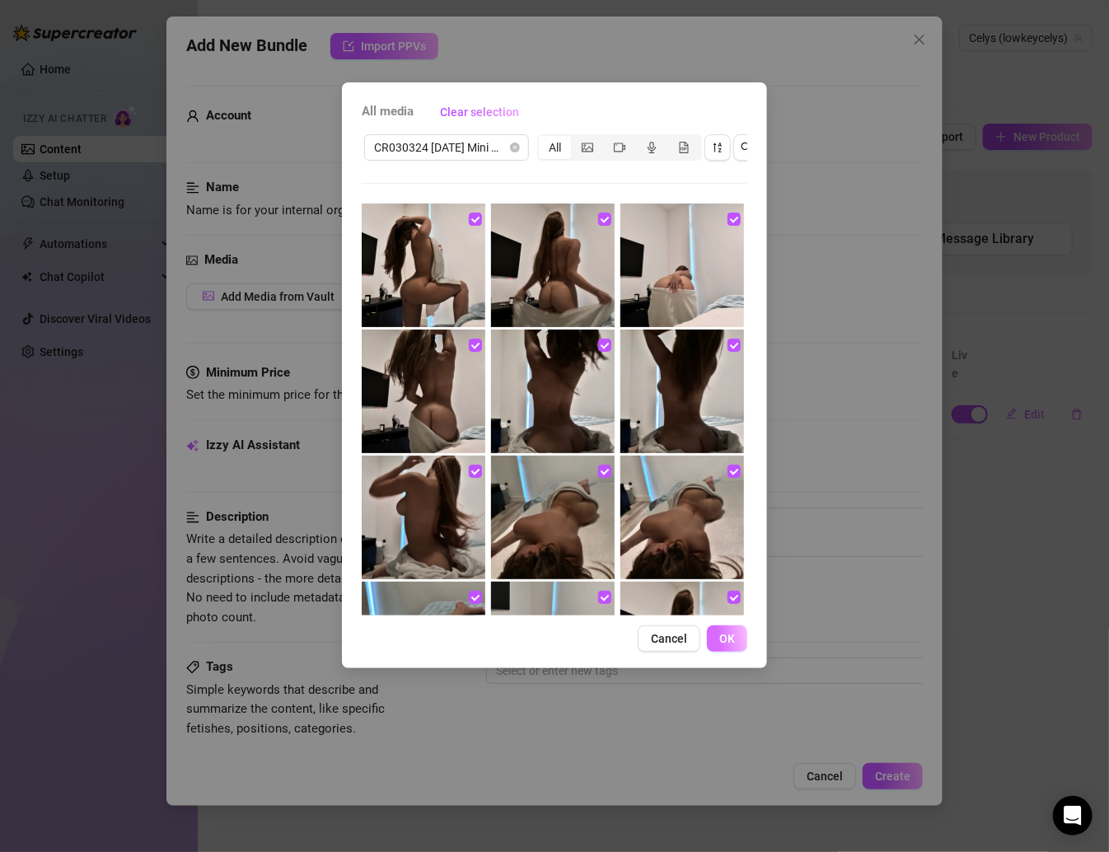
click at [727, 647] on button "OK" at bounding box center [727, 638] width 40 height 26
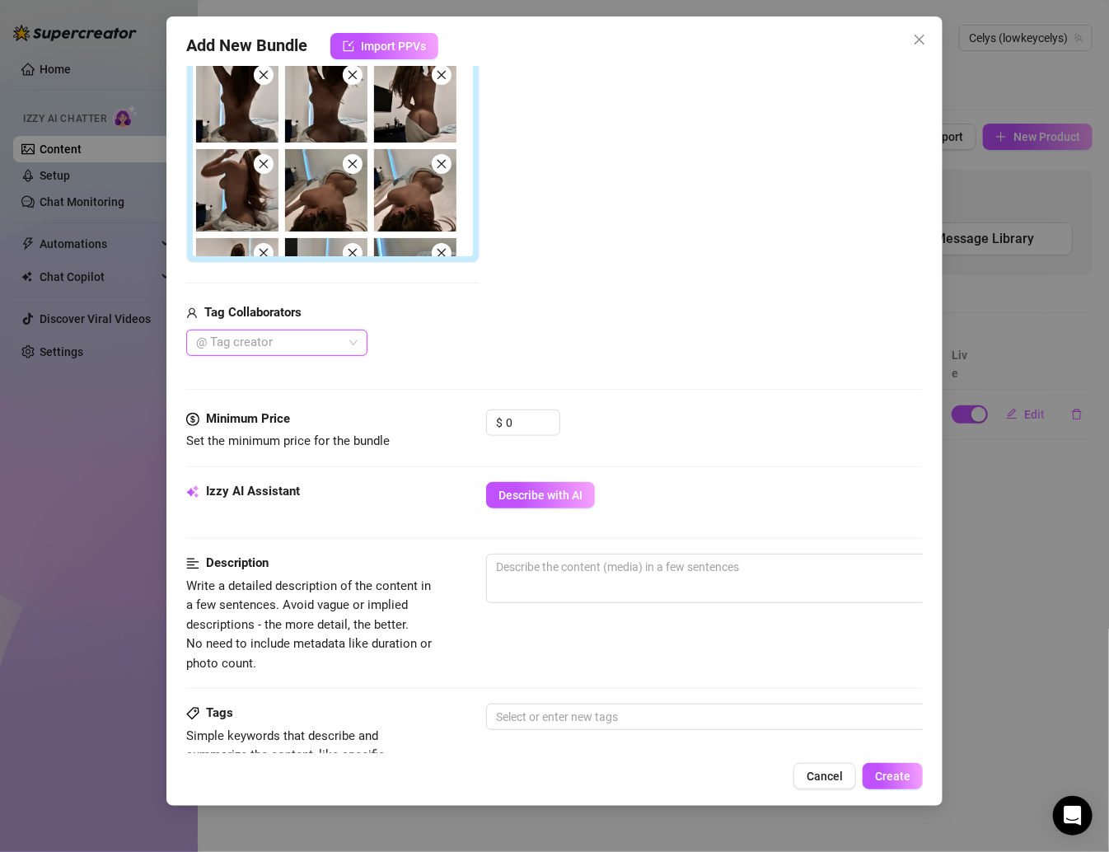
scroll to position [438, 0]
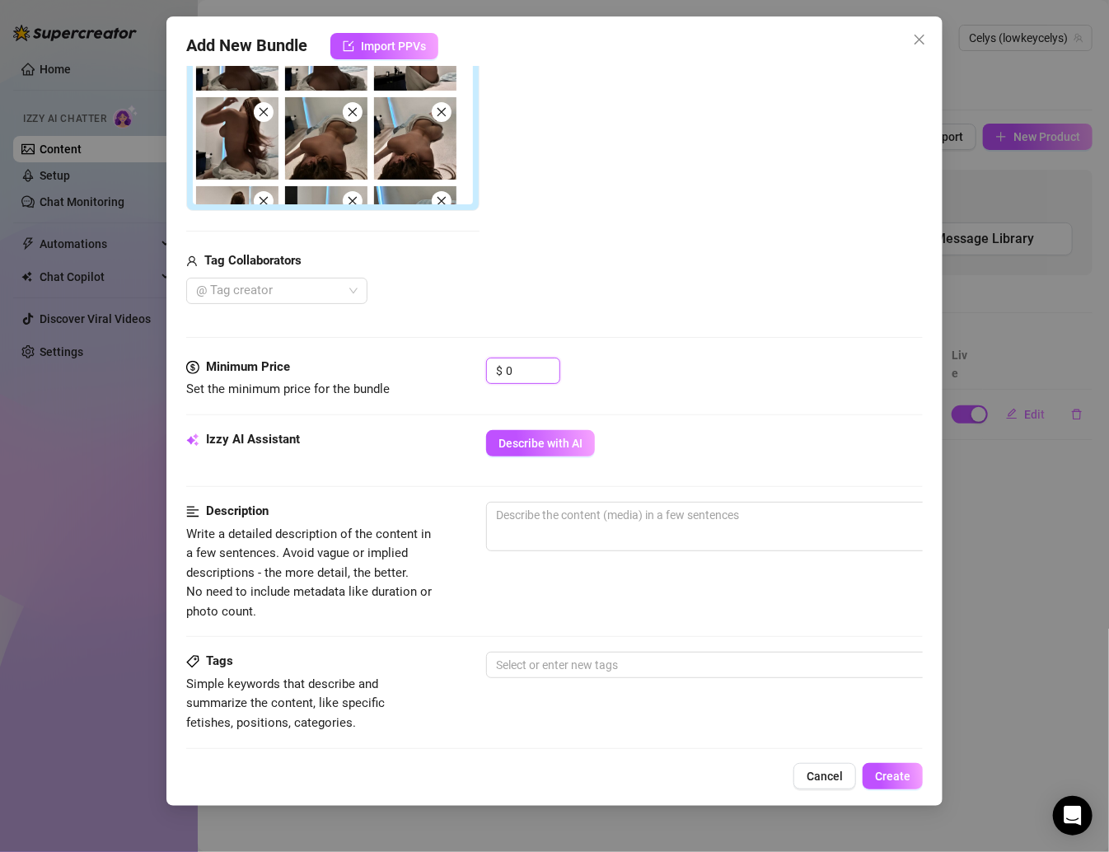
drag, startPoint x: 534, startPoint y: 371, endPoint x: 475, endPoint y: 370, distance: 59.3
click at [475, 370] on div "Minimum Price Set the minimum price for the bundle $ 0" at bounding box center [554, 379] width 736 height 42
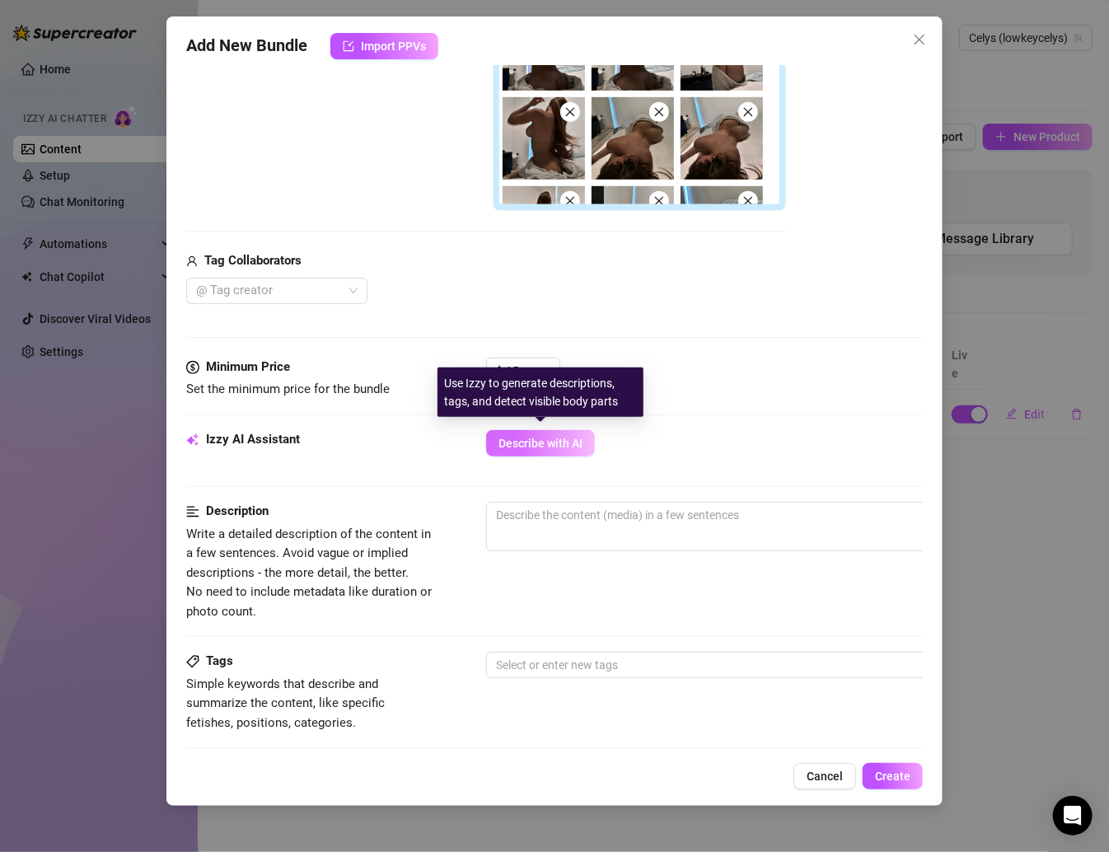
click at [563, 439] on span "Describe with AI" at bounding box center [540, 443] width 84 height 13
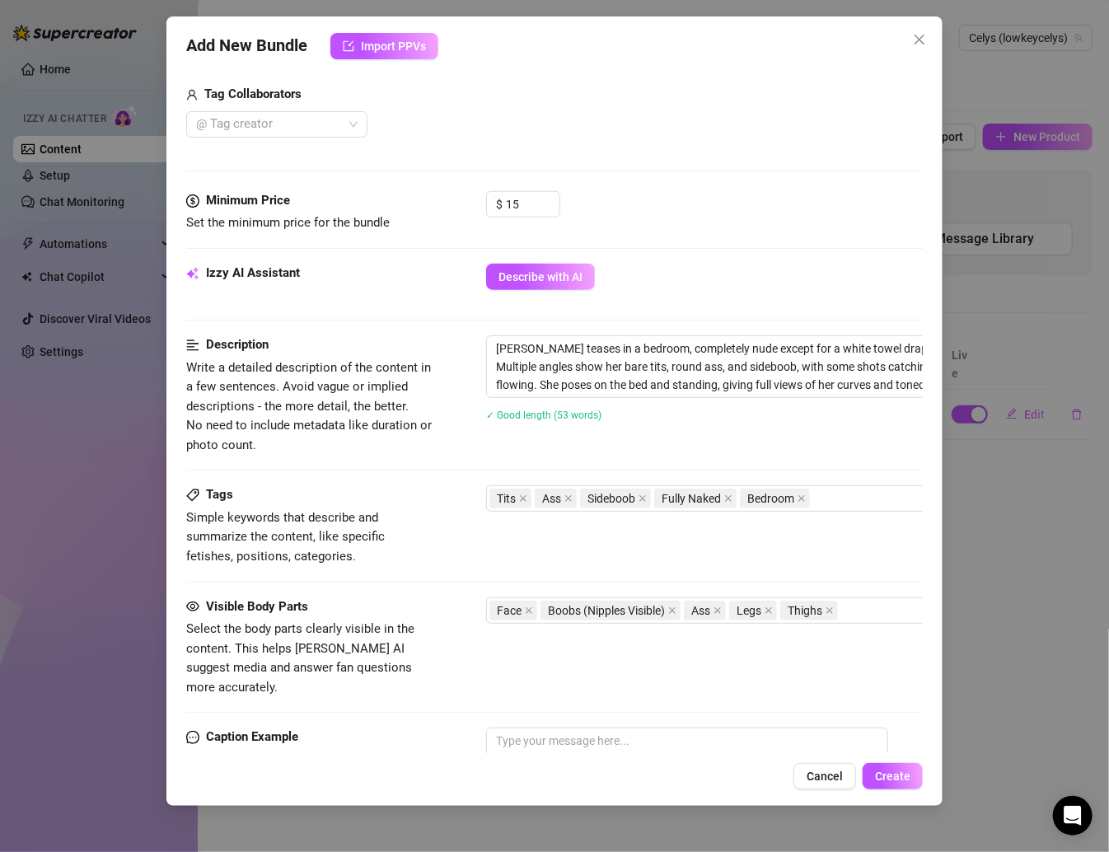
scroll to position [807, 0]
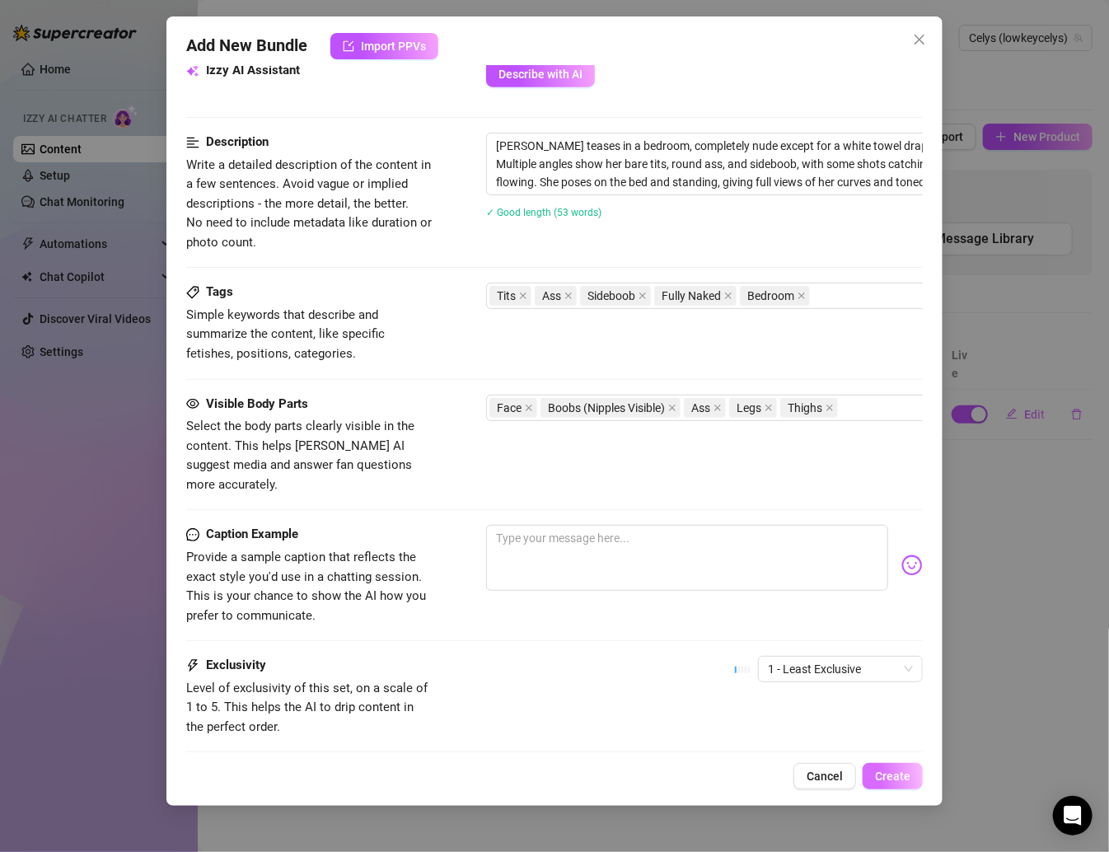
click at [872, 768] on button "Create" at bounding box center [893, 776] width 60 height 26
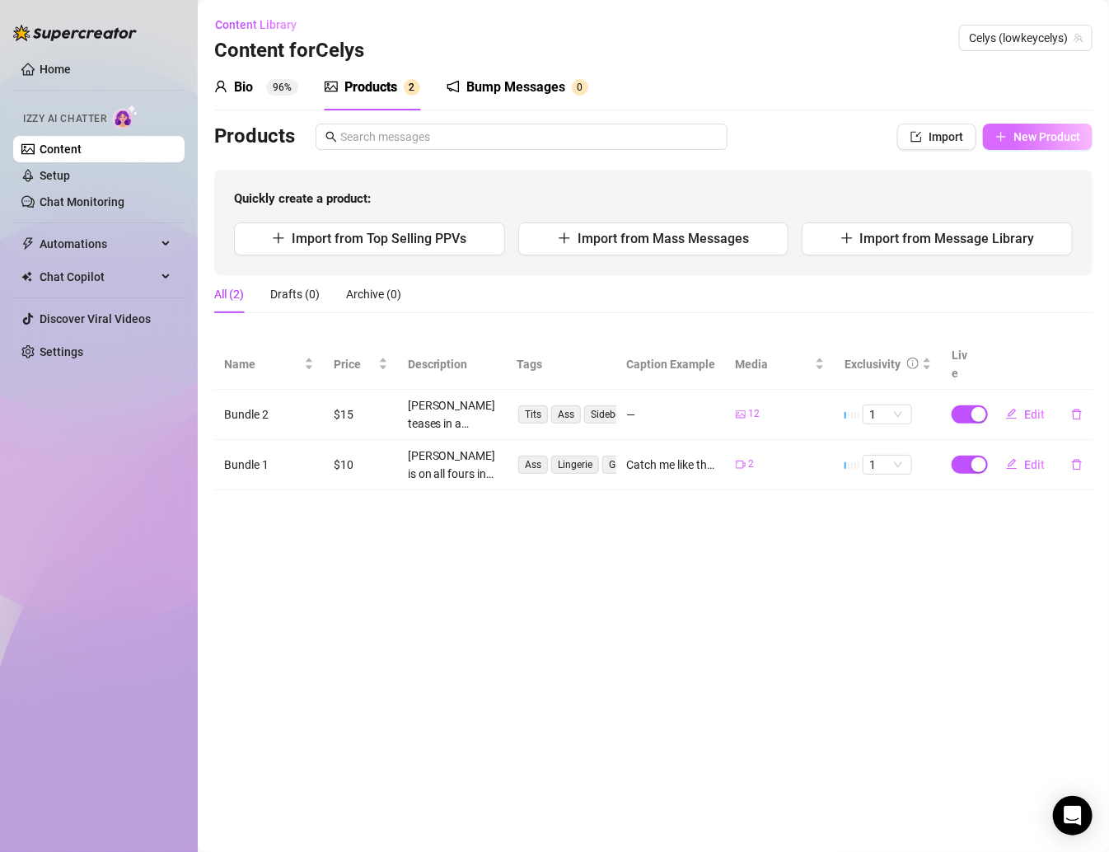
click at [872, 135] on span "New Product" at bounding box center [1046, 136] width 67 height 13
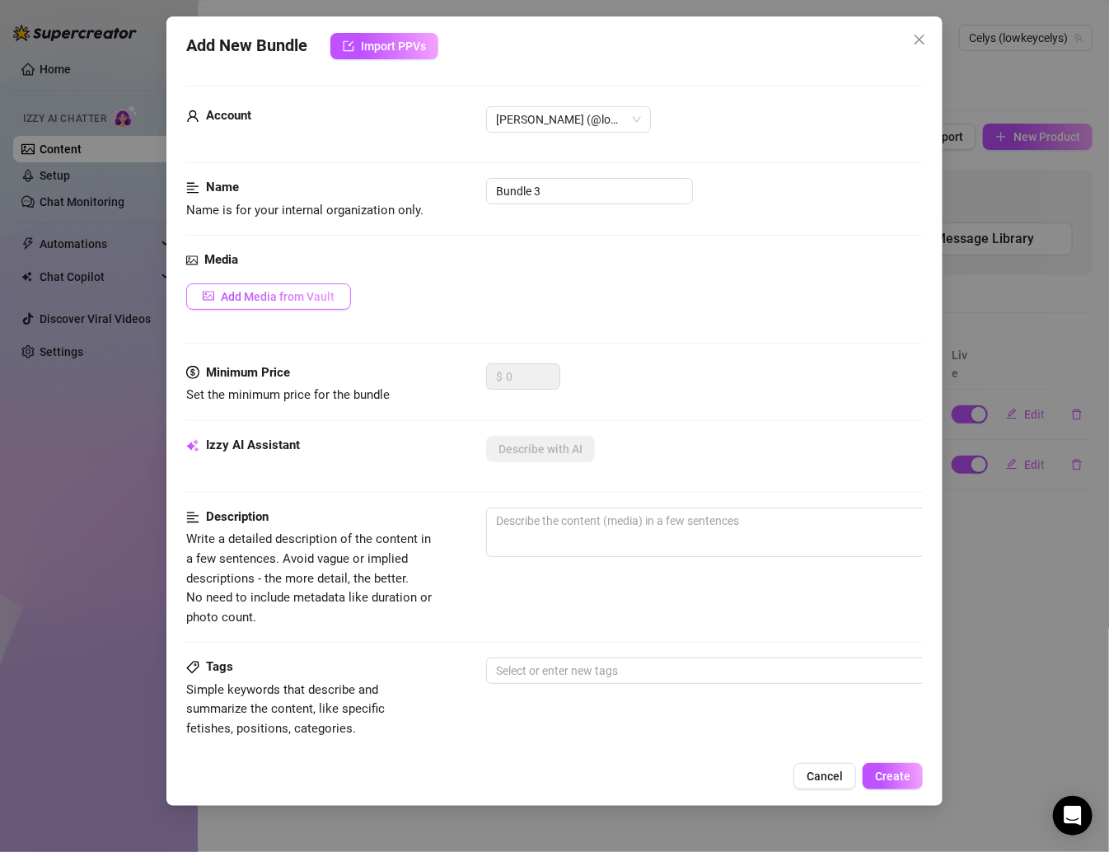
click at [302, 295] on span "Add Media from Vault" at bounding box center [278, 296] width 114 height 13
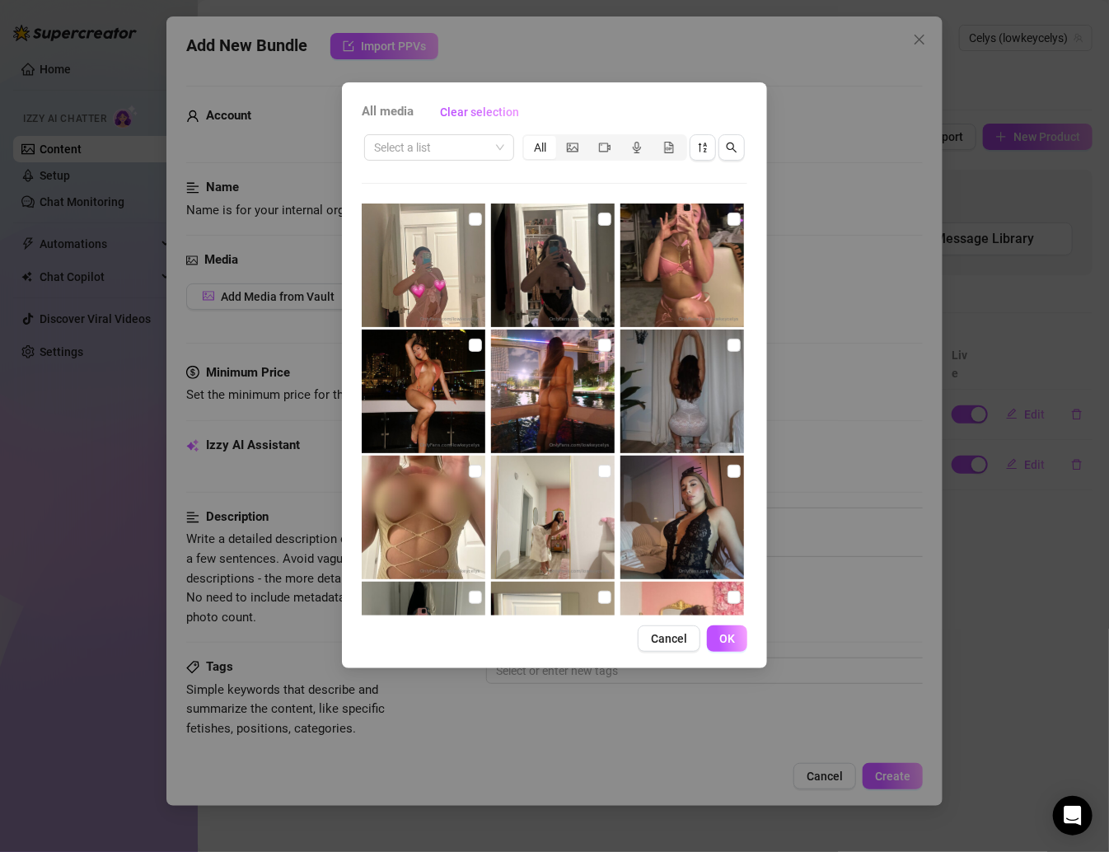
click at [454, 165] on div "Select a list All 00:05" at bounding box center [555, 374] width 386 height 484
click at [453, 155] on input "search" at bounding box center [431, 147] width 115 height 25
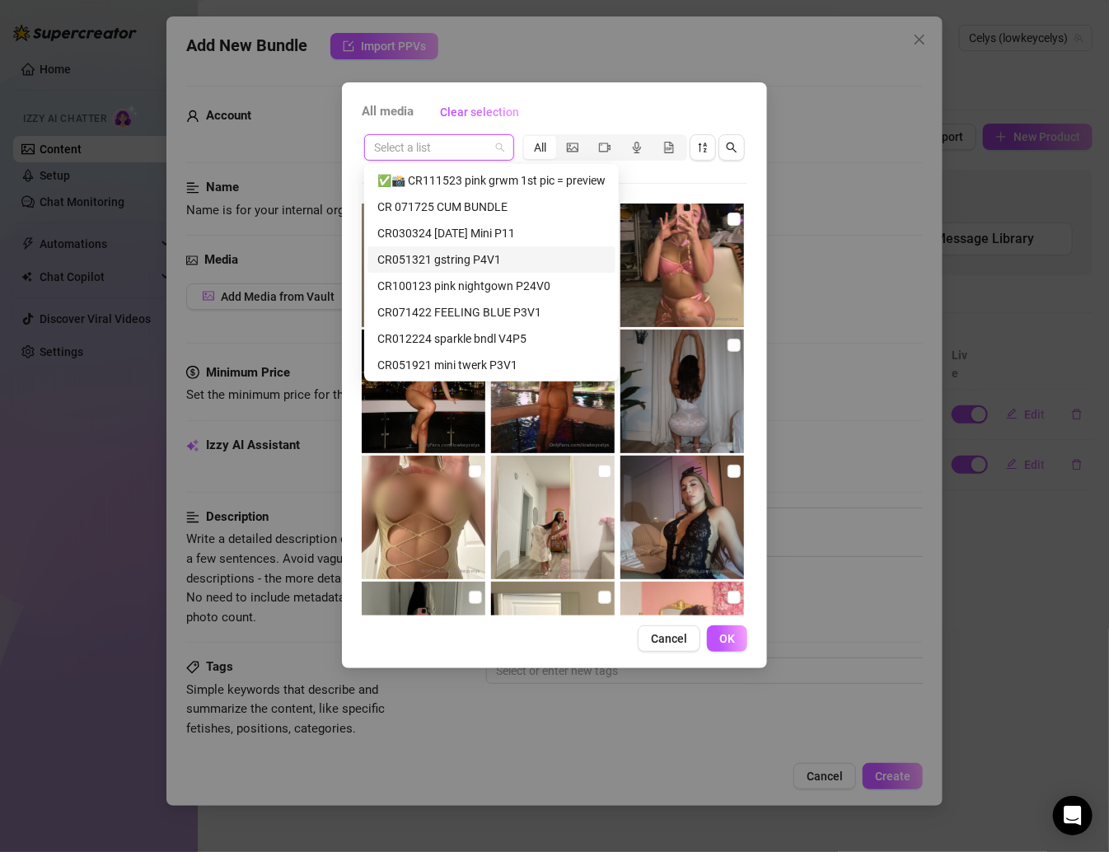
click at [493, 261] on div "CR051321 gstring P4V1" at bounding box center [491, 259] width 228 height 18
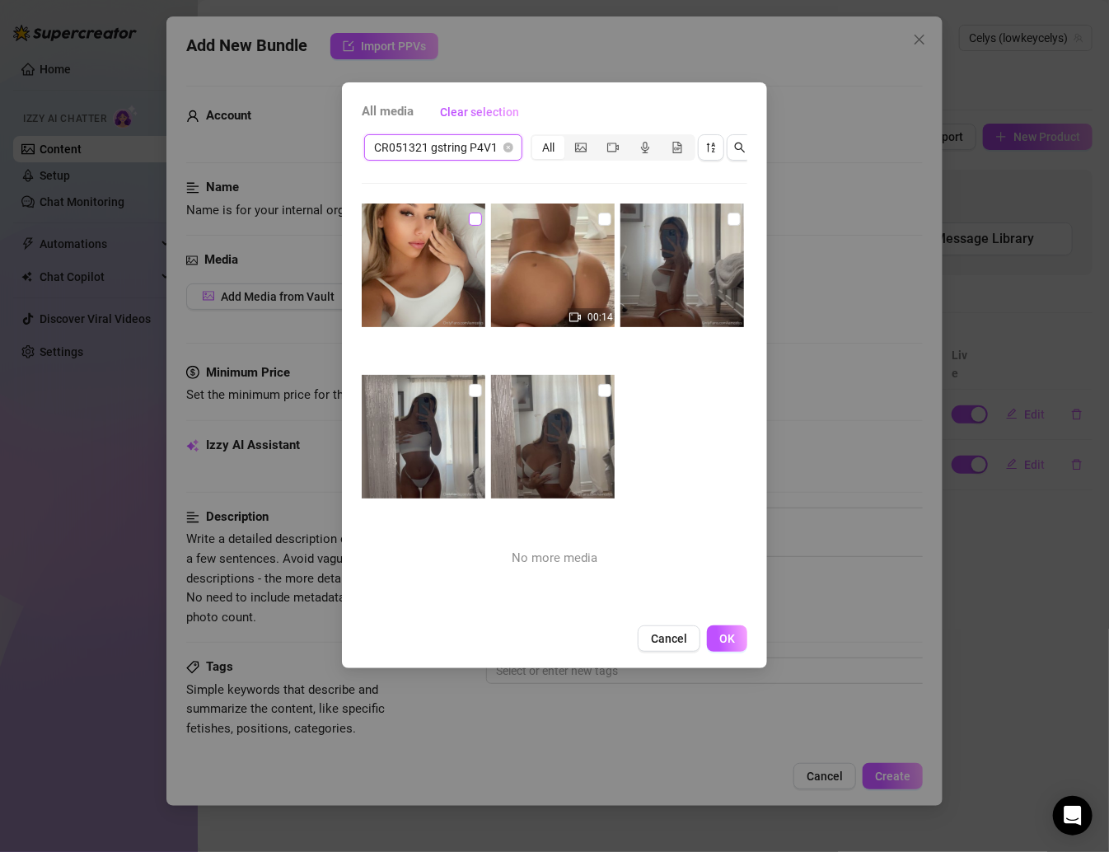
click at [469, 220] on input "checkbox" at bounding box center [475, 219] width 13 height 13
click at [598, 215] on input "checkbox" at bounding box center [604, 219] width 13 height 13
click at [727, 222] on input "checkbox" at bounding box center [733, 219] width 13 height 13
click at [598, 379] on img at bounding box center [553, 437] width 124 height 124
click at [605, 387] on div at bounding box center [554, 459] width 127 height 169
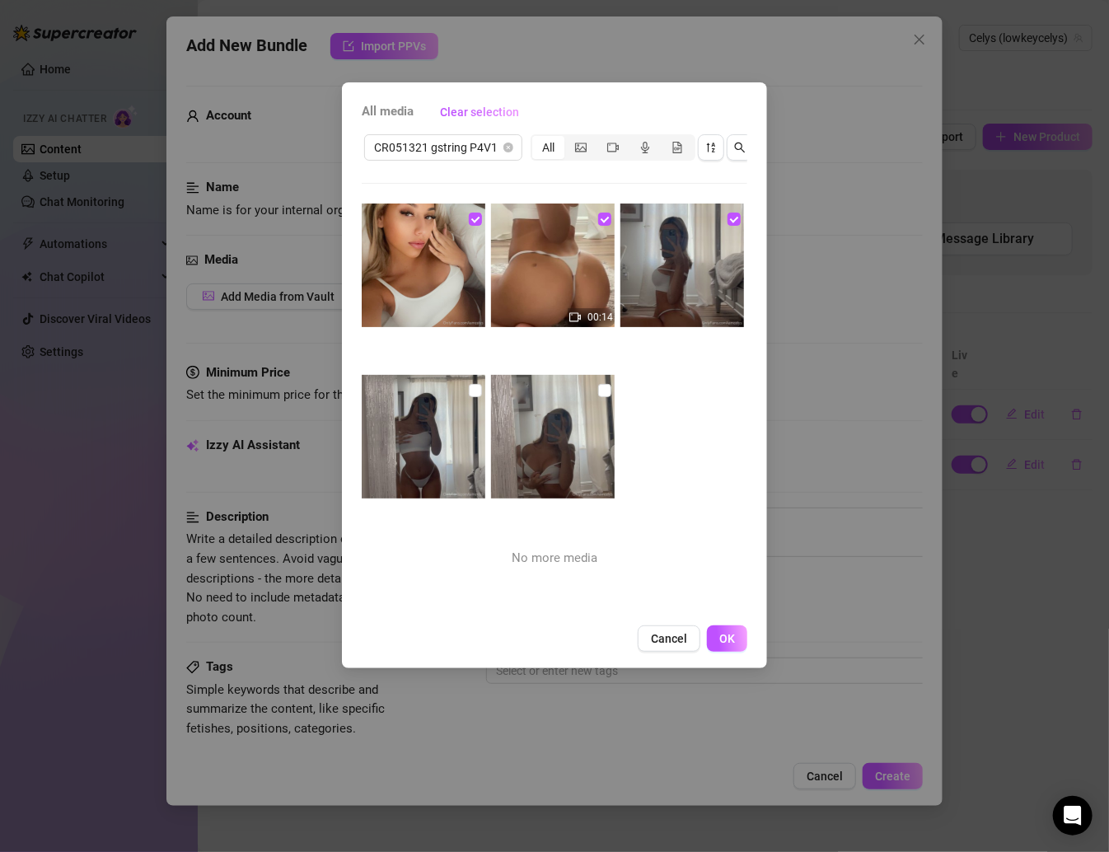
click at [479, 391] on img at bounding box center [424, 437] width 124 height 124
click at [469, 386] on input "checkbox" at bounding box center [475, 390] width 13 height 13
click at [598, 388] on input "checkbox" at bounding box center [604, 390] width 13 height 13
click at [727, 652] on button "OK" at bounding box center [727, 638] width 40 height 26
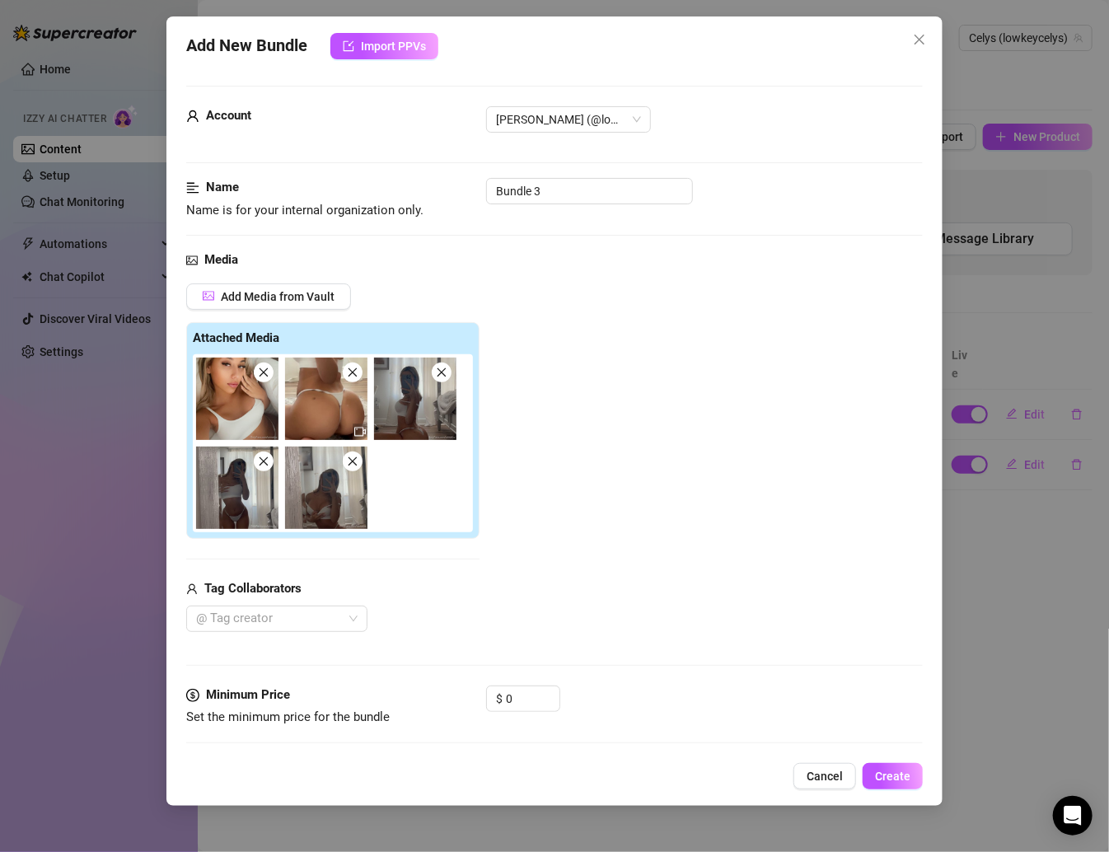
scroll to position [123, 0]
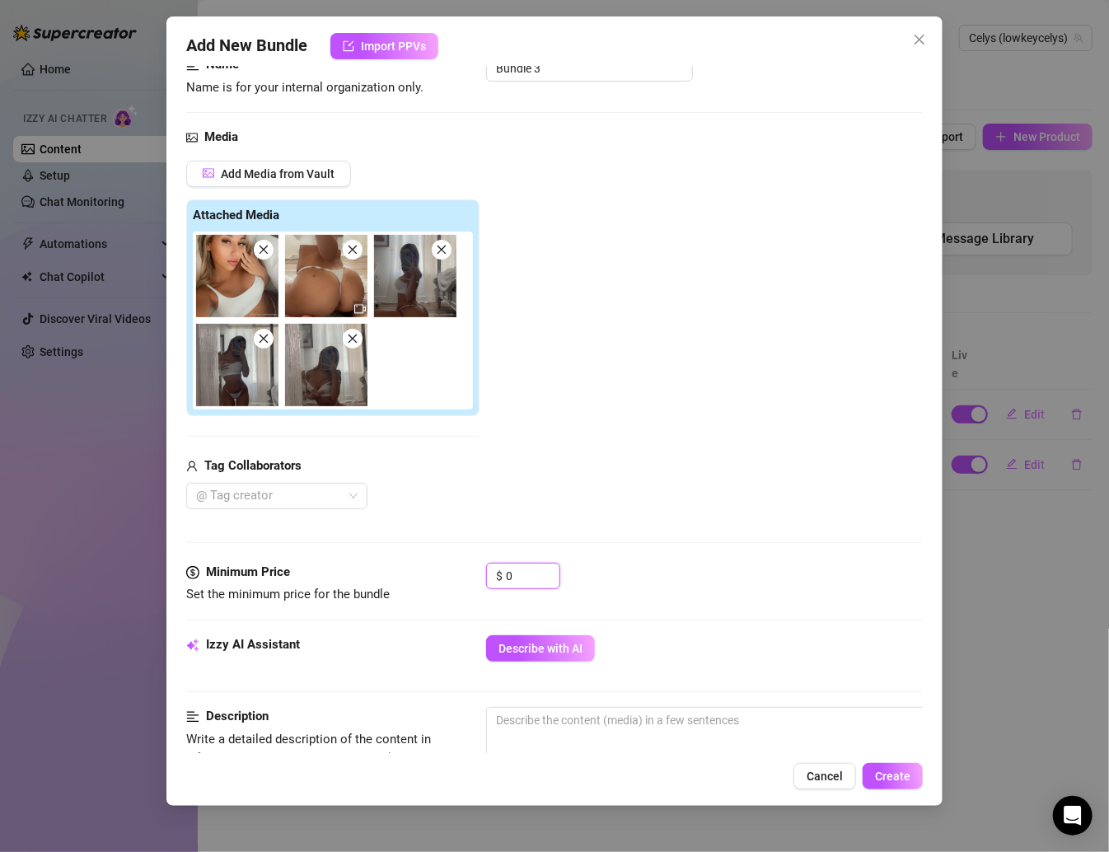
drag, startPoint x: 519, startPoint y: 571, endPoint x: 461, endPoint y: 571, distance: 57.7
click at [461, 571] on div "Minimum Price Set the minimum price for the bundle $ 0" at bounding box center [554, 584] width 736 height 42
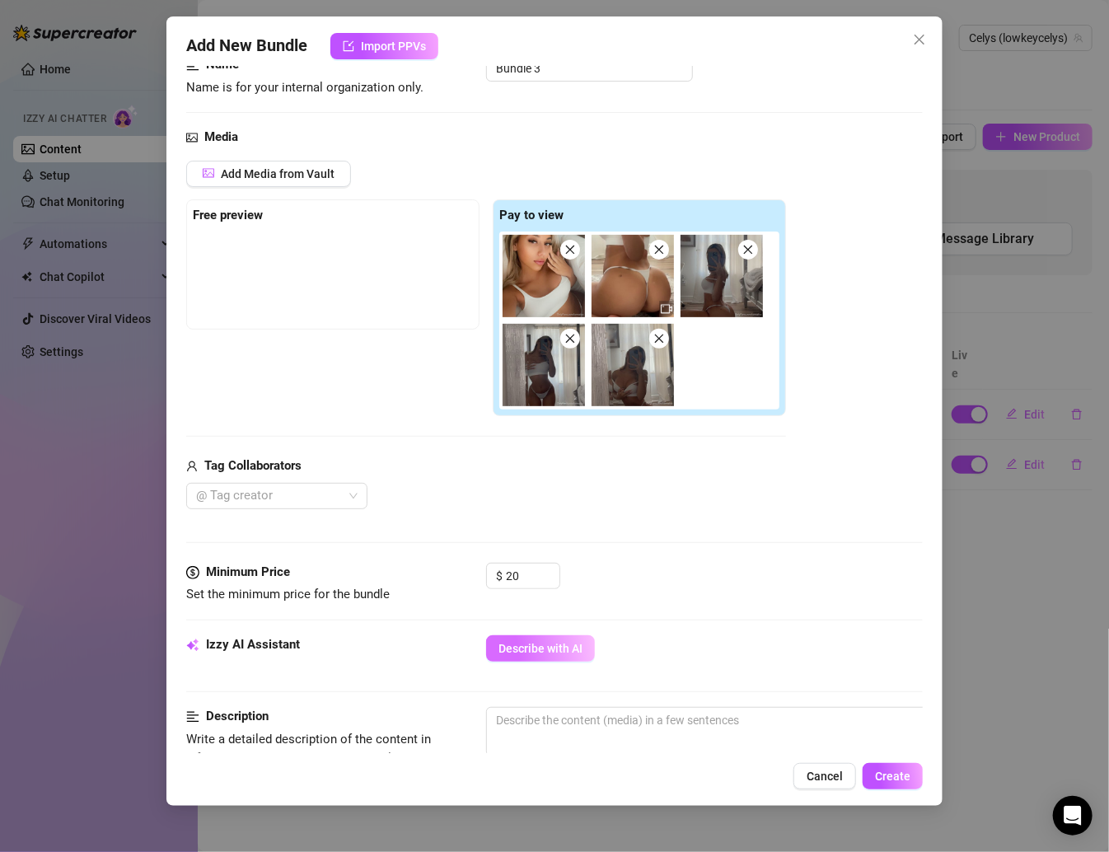
click at [543, 647] on span "Describe with AI" at bounding box center [540, 648] width 84 height 13
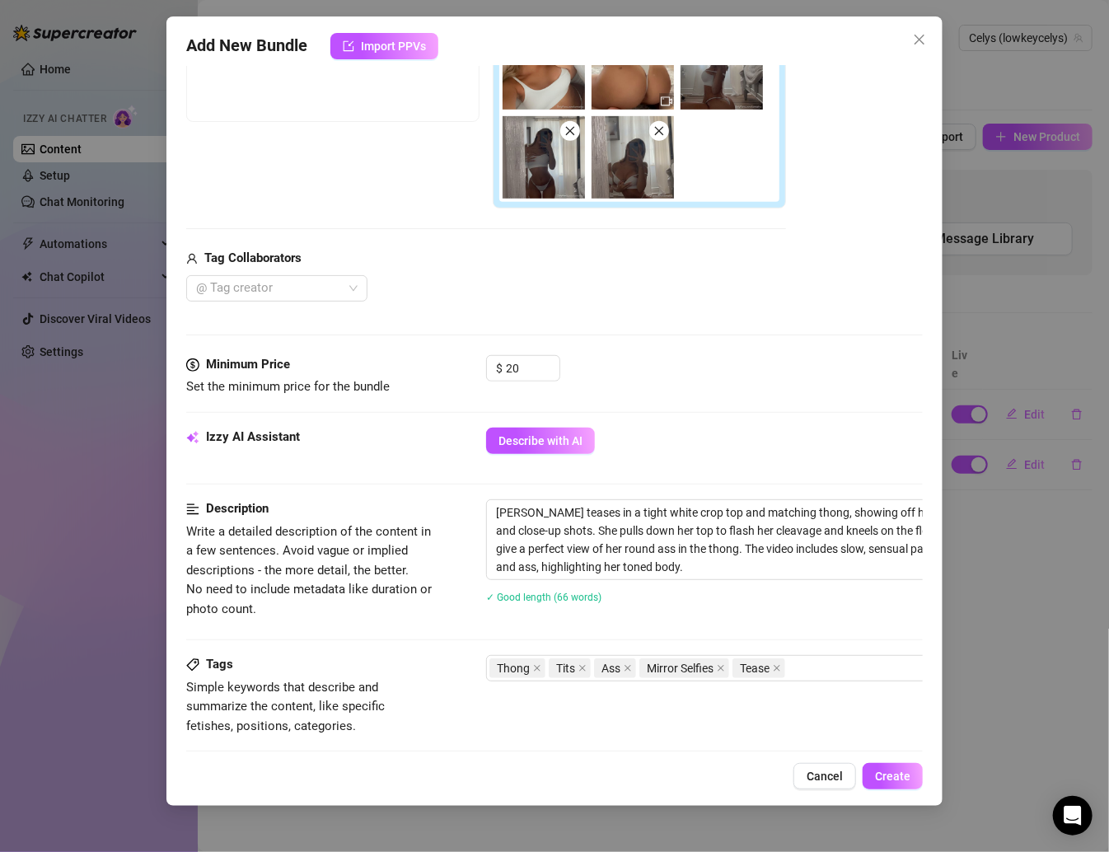
scroll to position [0, 0]
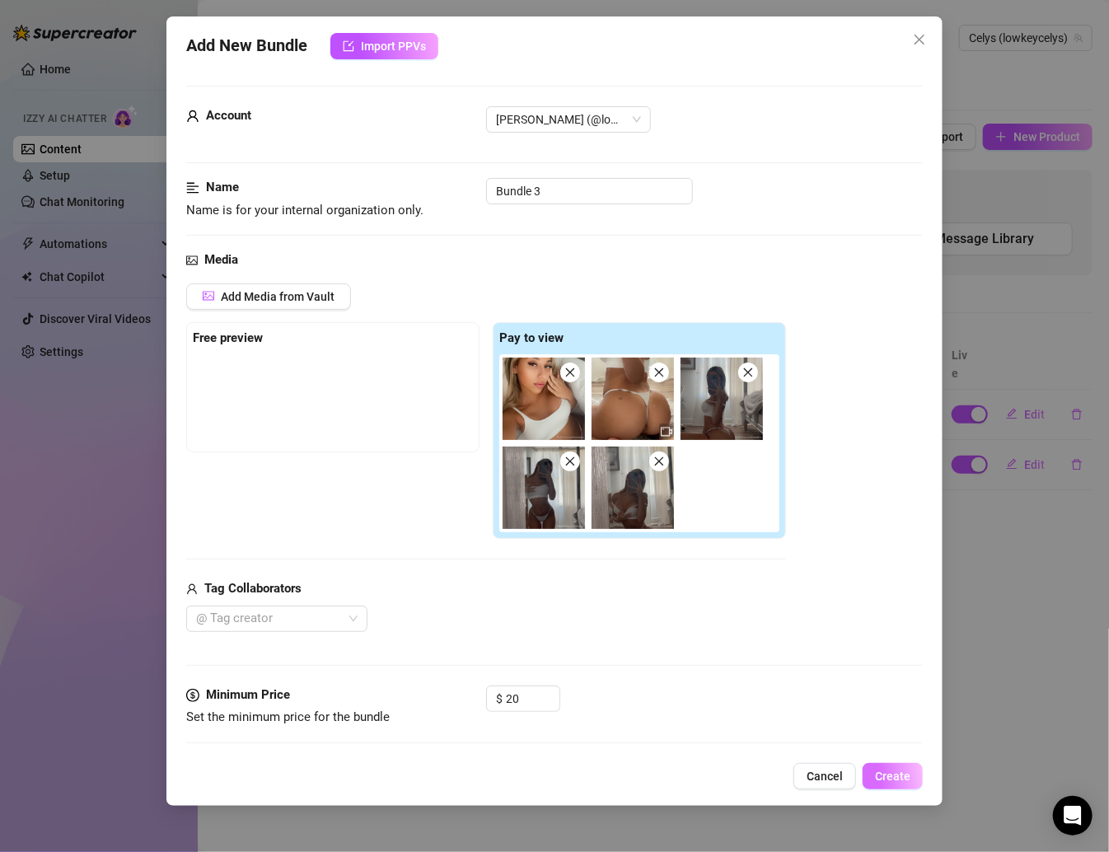
click at [872, 777] on span "Create" at bounding box center [892, 775] width 35 height 13
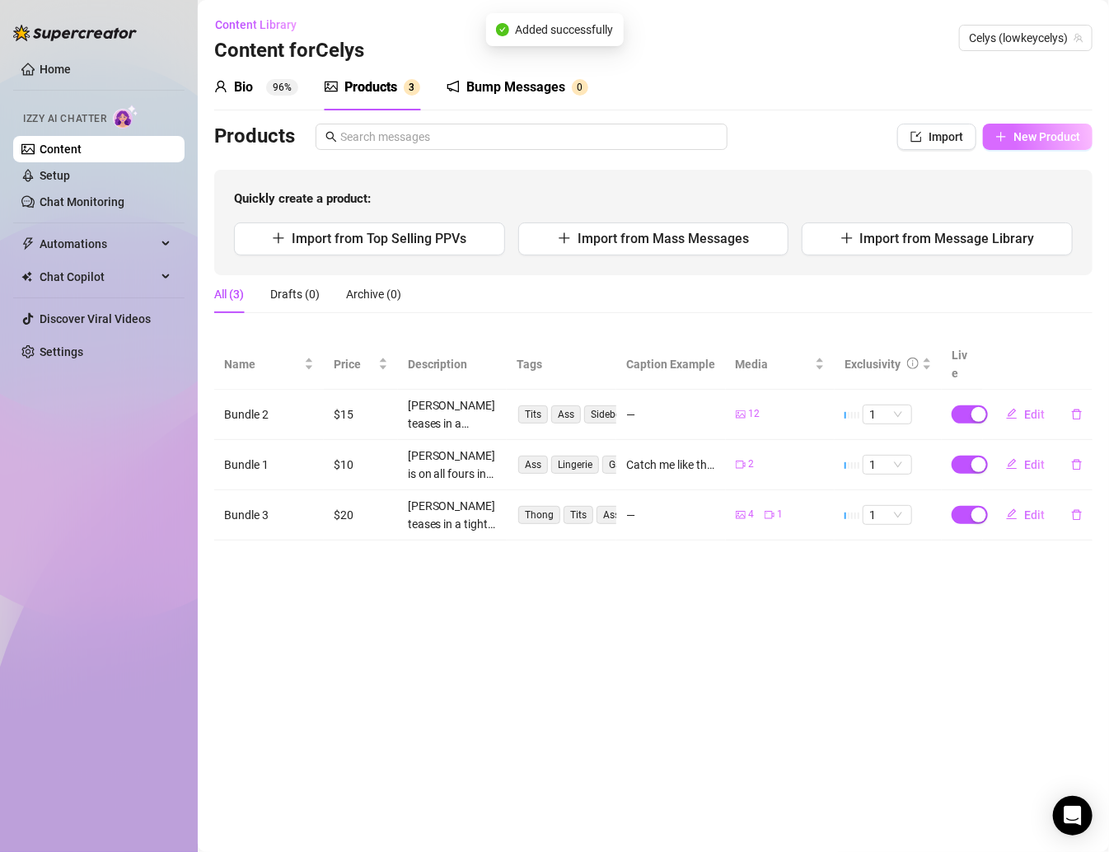
click at [872, 134] on icon "plus" at bounding box center [1000, 136] width 1 height 9
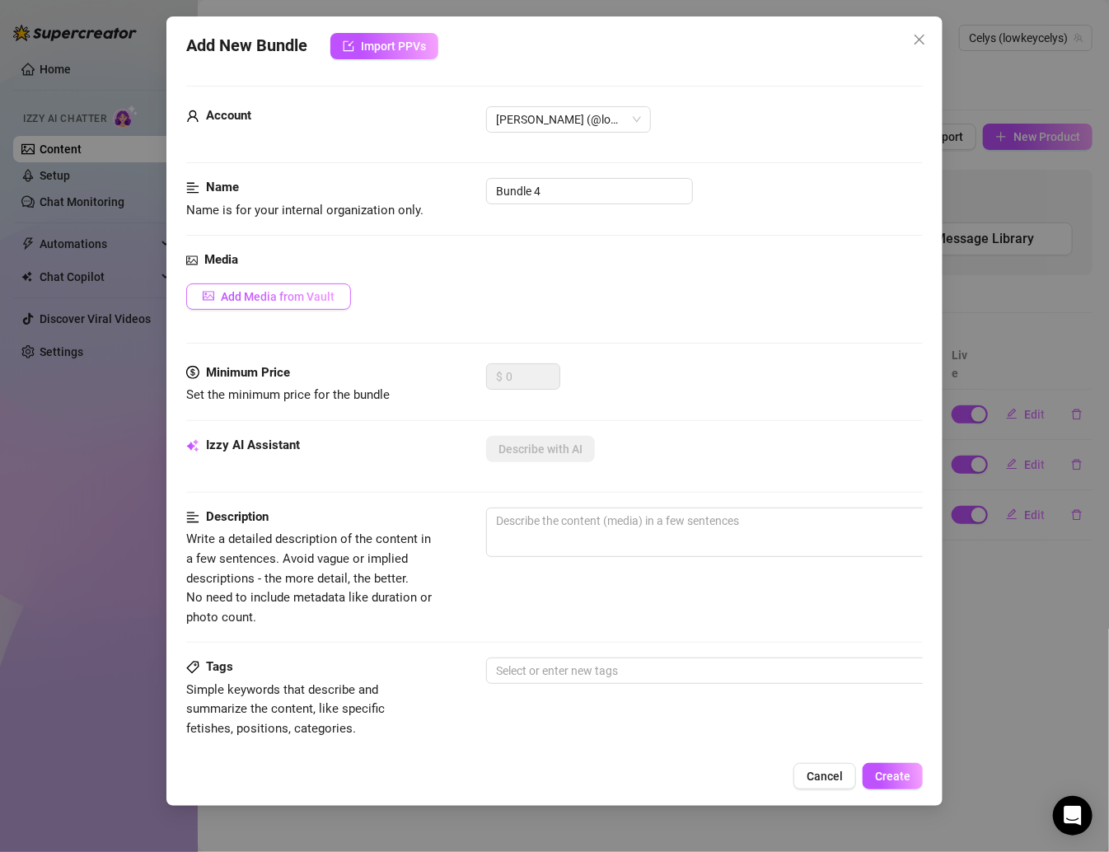
click at [261, 290] on span "Add Media from Vault" at bounding box center [278, 296] width 114 height 13
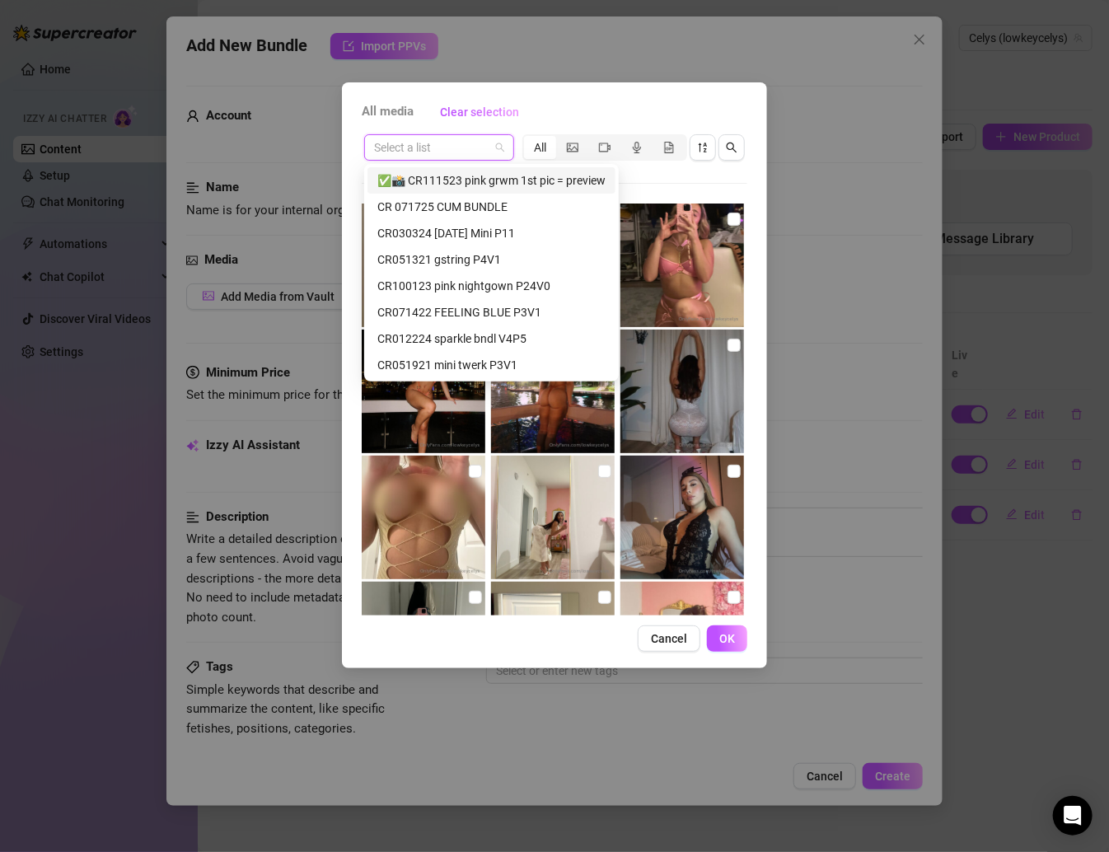
click at [453, 152] on input "search" at bounding box center [431, 147] width 115 height 25
click at [493, 285] on div "CR100123 pink nightgown P24V0" at bounding box center [491, 286] width 228 height 18
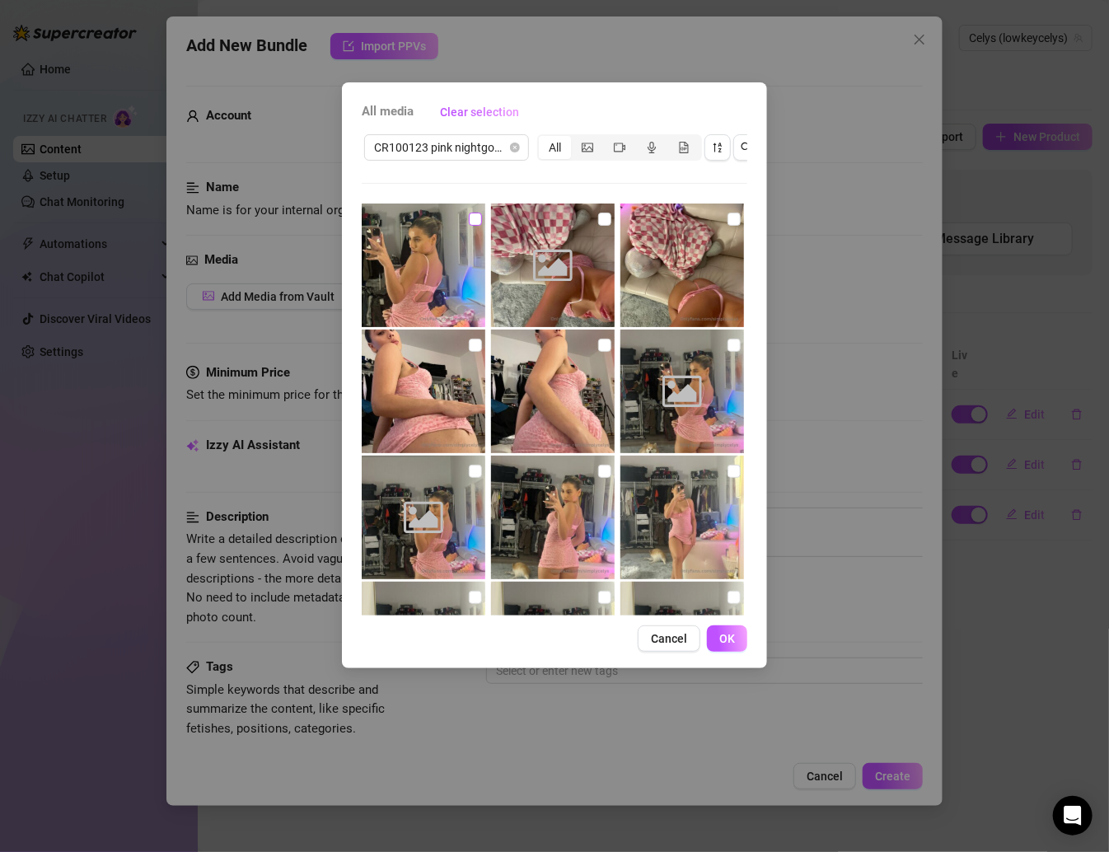
click at [471, 223] on input "checkbox" at bounding box center [475, 219] width 13 height 13
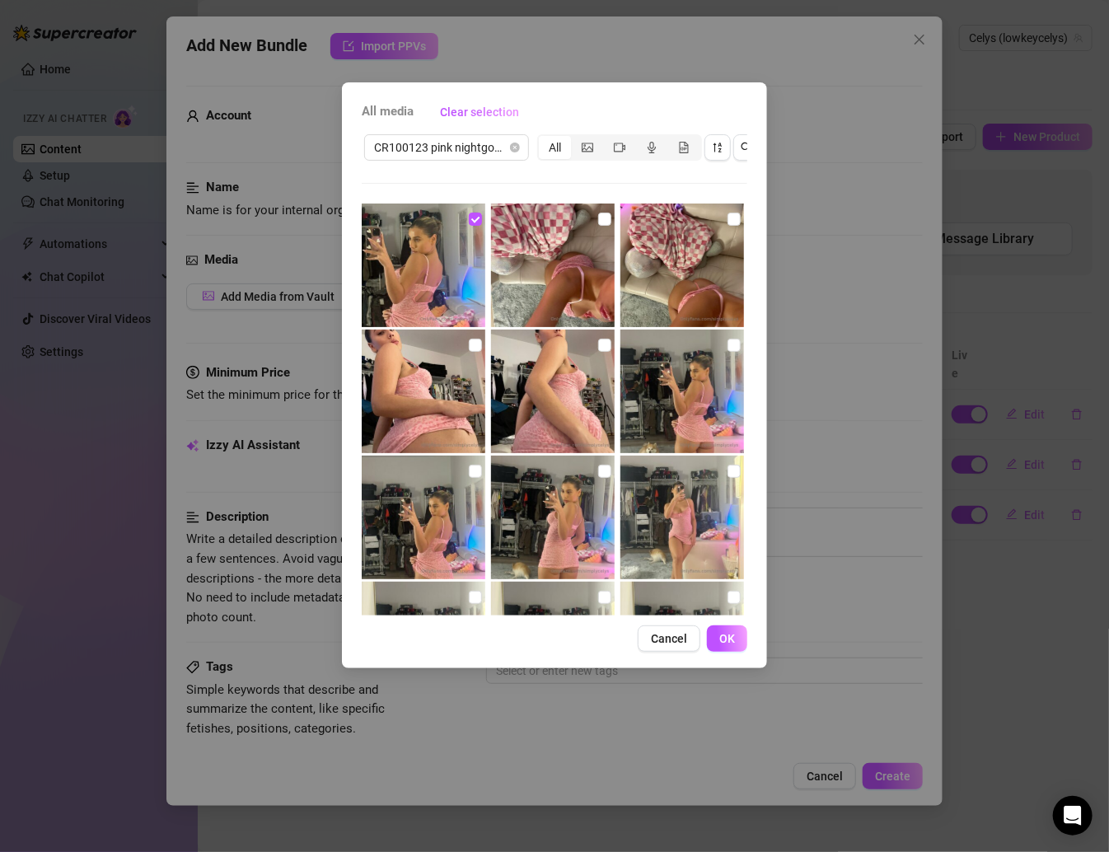
click at [609, 217] on img at bounding box center [553, 265] width 124 height 124
click at [727, 214] on input "checkbox" at bounding box center [733, 219] width 13 height 13
click at [727, 342] on input "checkbox" at bounding box center [733, 345] width 13 height 13
click at [598, 215] on input "checkbox" at bounding box center [604, 219] width 13 height 13
click at [600, 345] on input "checkbox" at bounding box center [604, 345] width 13 height 13
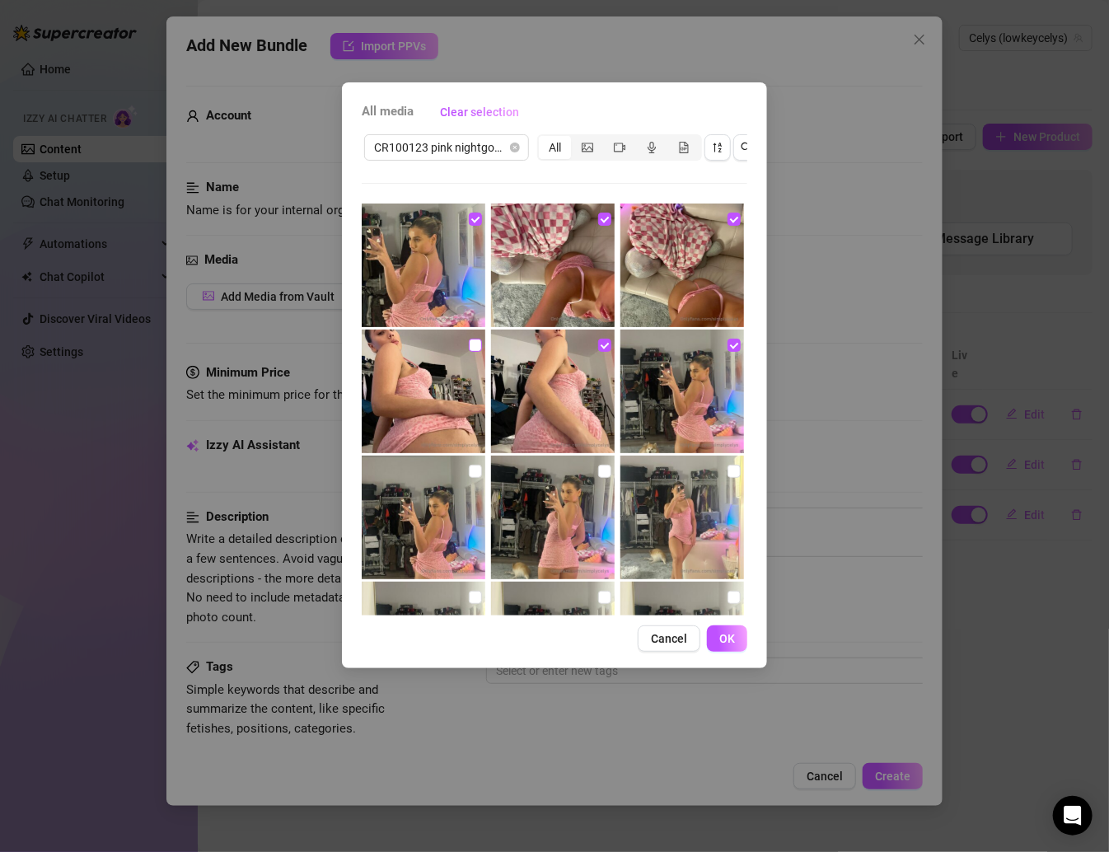
click at [469, 345] on input "checkbox" at bounding box center [475, 345] width 13 height 13
click at [470, 466] on input "checkbox" at bounding box center [475, 471] width 13 height 13
click at [598, 474] on input "checkbox" at bounding box center [604, 471] width 13 height 13
click at [727, 474] on input "checkbox" at bounding box center [733, 471] width 13 height 13
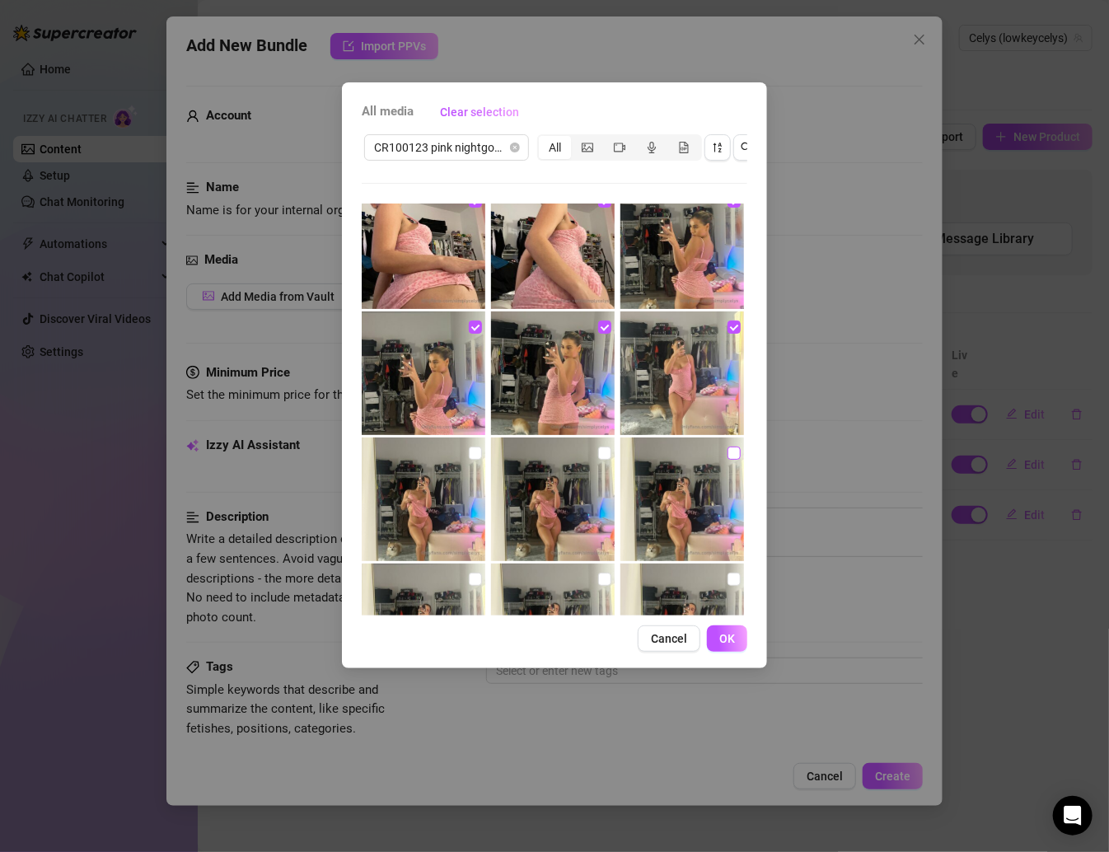
click at [727, 444] on label at bounding box center [733, 453] width 13 height 18
click at [727, 447] on input "checkbox" at bounding box center [733, 453] width 13 height 13
click at [601, 451] on input "checkbox" at bounding box center [604, 453] width 13 height 13
click at [476, 448] on input "checkbox" at bounding box center [475, 453] width 13 height 13
click at [469, 579] on input "checkbox" at bounding box center [475, 579] width 13 height 13
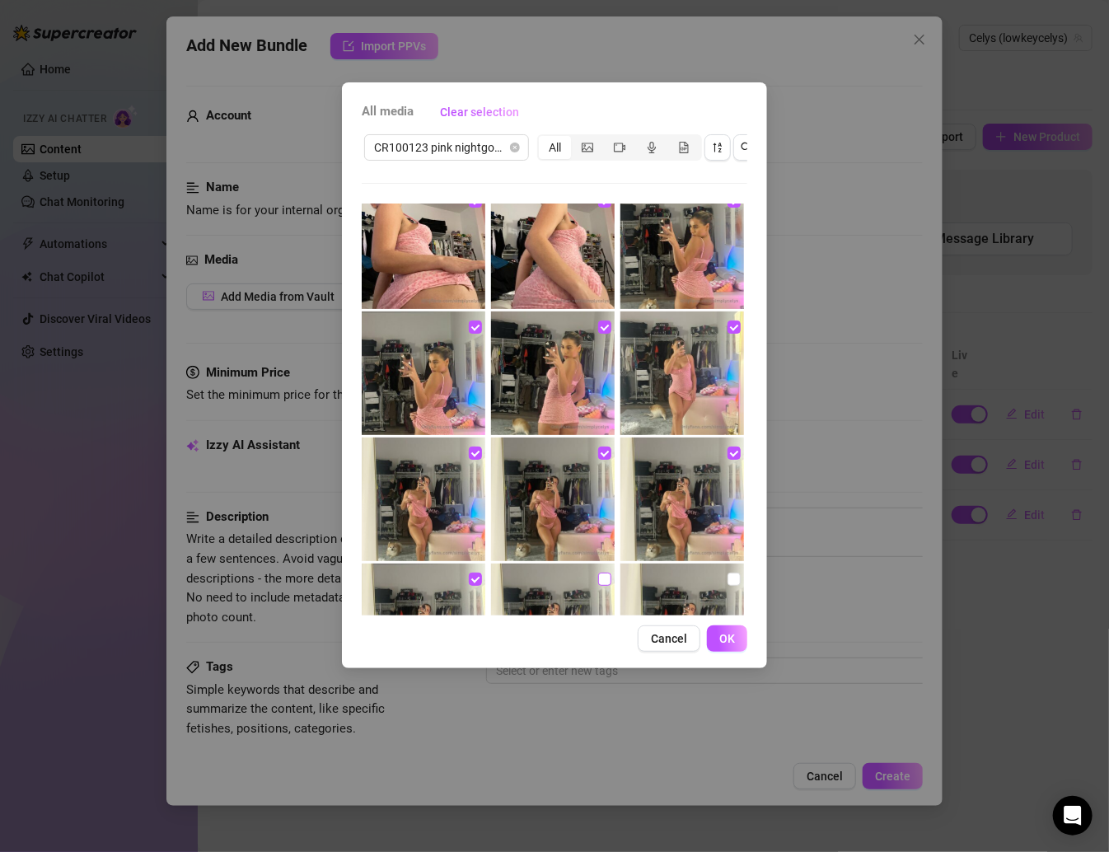
click at [599, 575] on input "checkbox" at bounding box center [604, 579] width 13 height 13
click at [727, 576] on input "checkbox" at bounding box center [733, 579] width 13 height 13
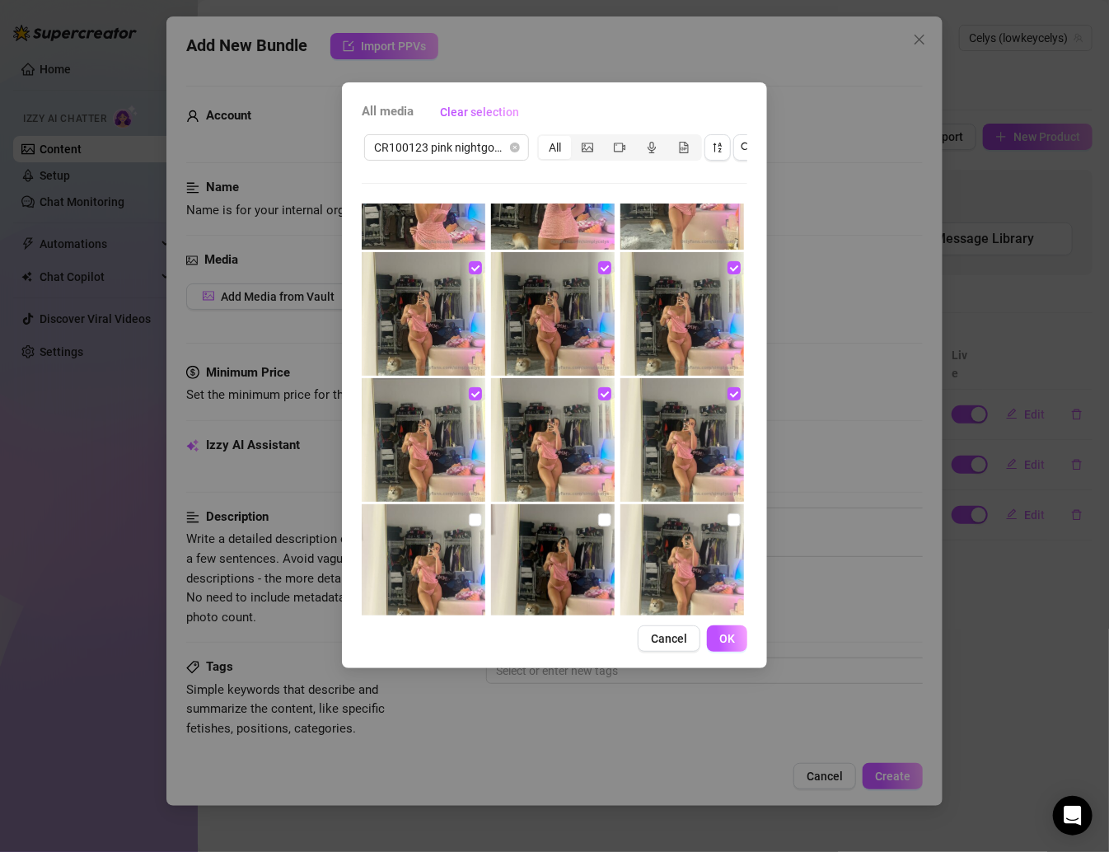
click at [717, 519] on img at bounding box center [682, 566] width 124 height 124
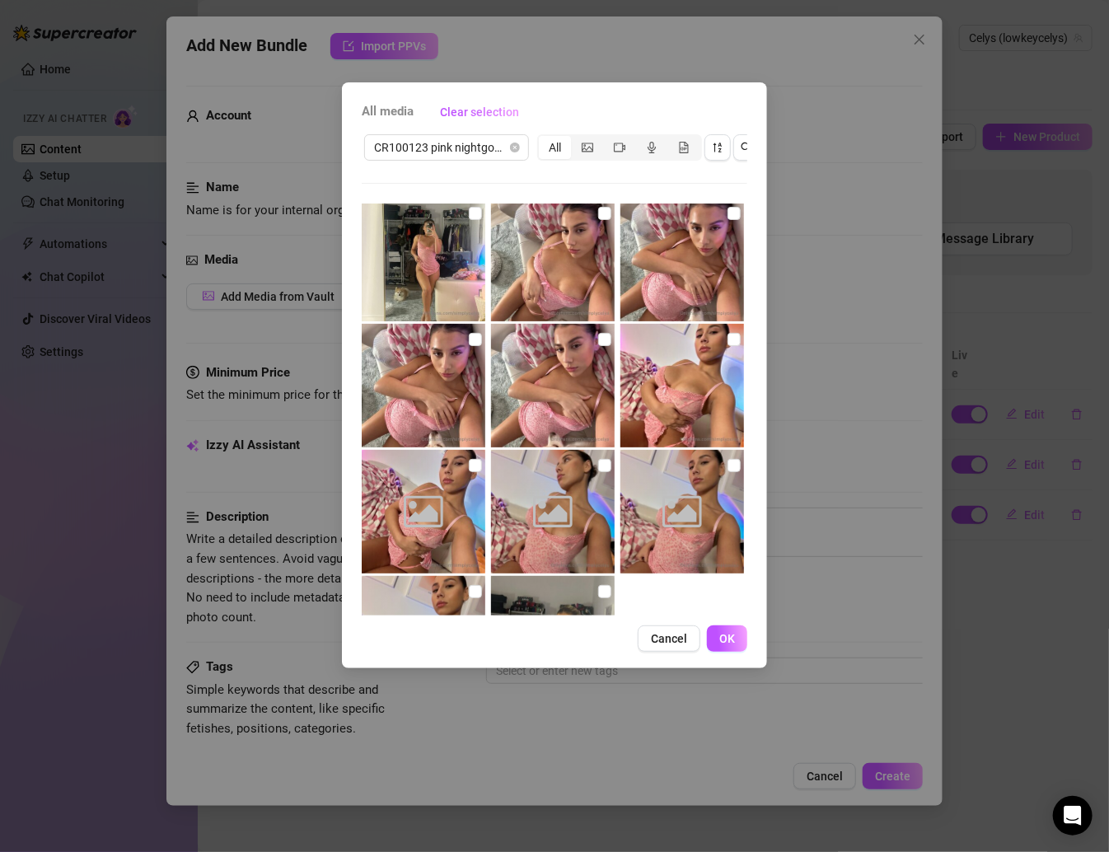
scroll to position [872, 0]
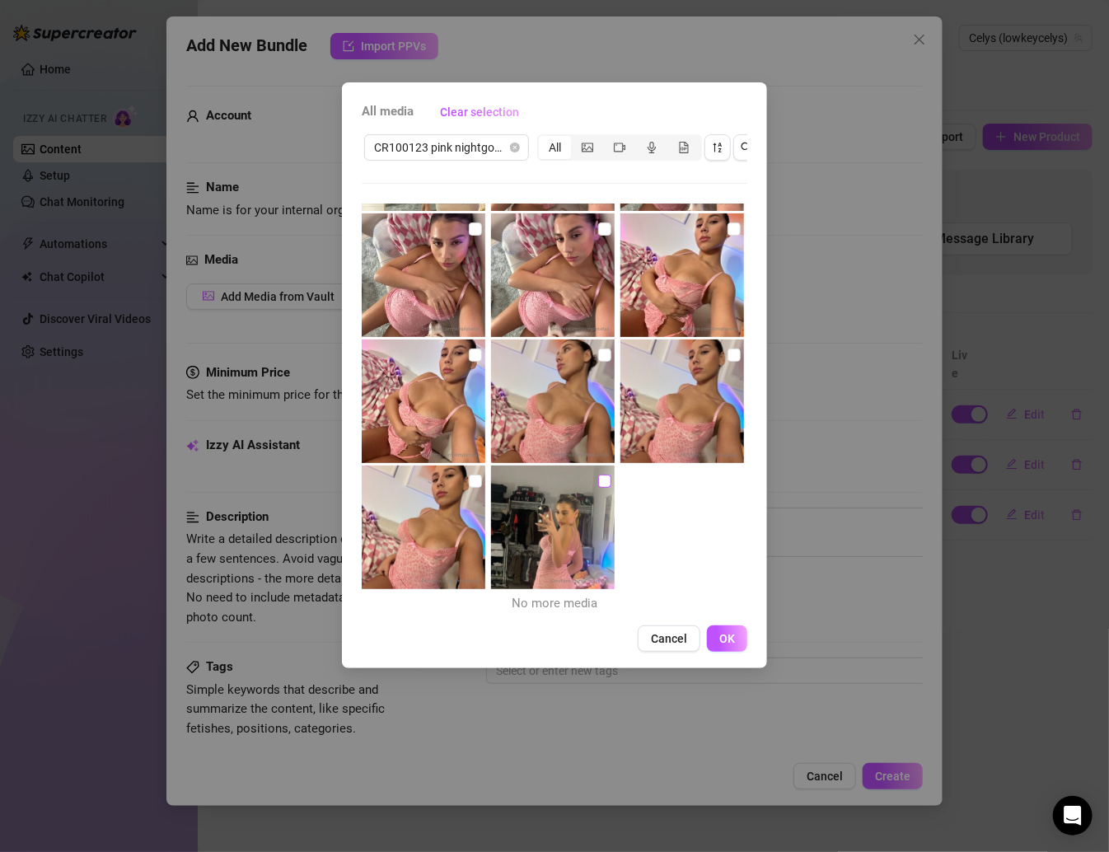
click at [600, 481] on input "checkbox" at bounding box center [604, 481] width 13 height 13
click at [469, 489] on label at bounding box center [475, 481] width 13 height 18
click at [469, 488] on input "checkbox" at bounding box center [475, 481] width 13 height 13
click at [470, 350] on input "checkbox" at bounding box center [475, 354] width 13 height 13
click at [598, 350] on input "checkbox" at bounding box center [604, 354] width 13 height 13
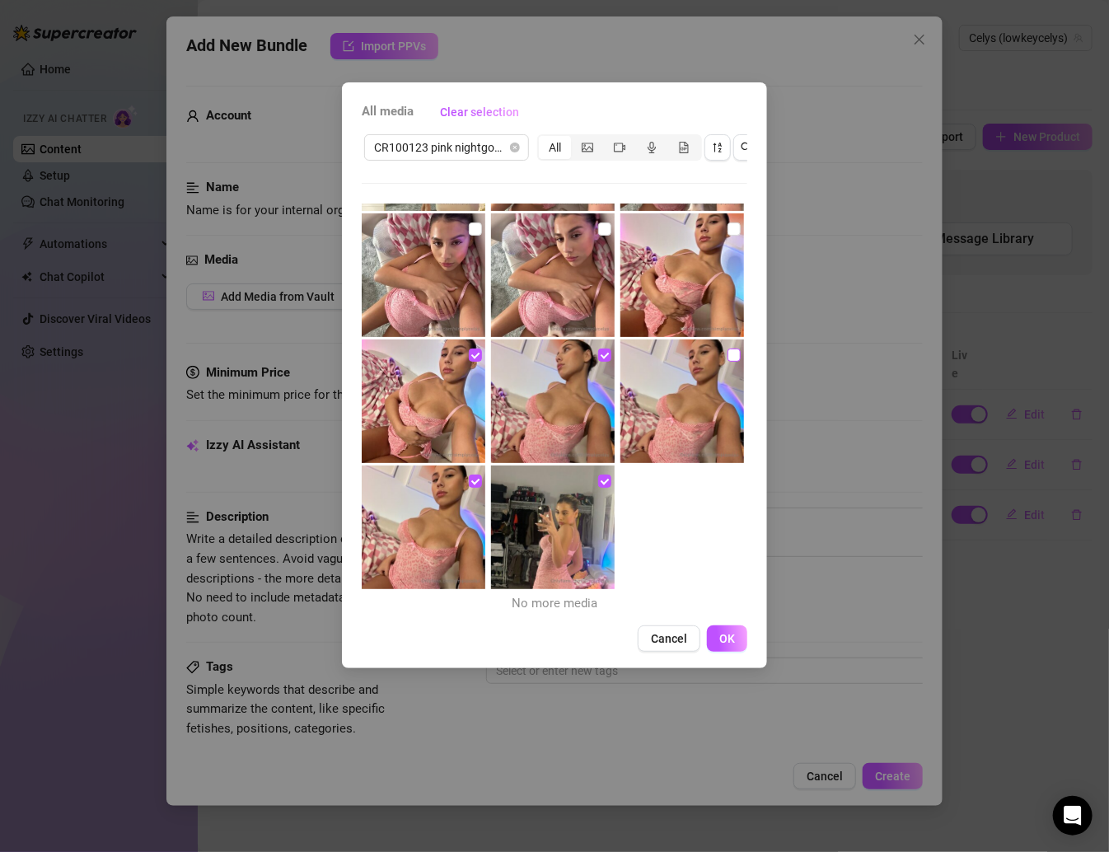
click at [727, 350] on input "checkbox" at bounding box center [733, 354] width 13 height 13
click at [727, 227] on input "checkbox" at bounding box center [733, 228] width 13 height 13
click at [598, 230] on input "checkbox" at bounding box center [604, 228] width 13 height 13
click at [469, 220] on label at bounding box center [475, 229] width 13 height 18
click at [469, 222] on input "checkbox" at bounding box center [475, 228] width 13 height 13
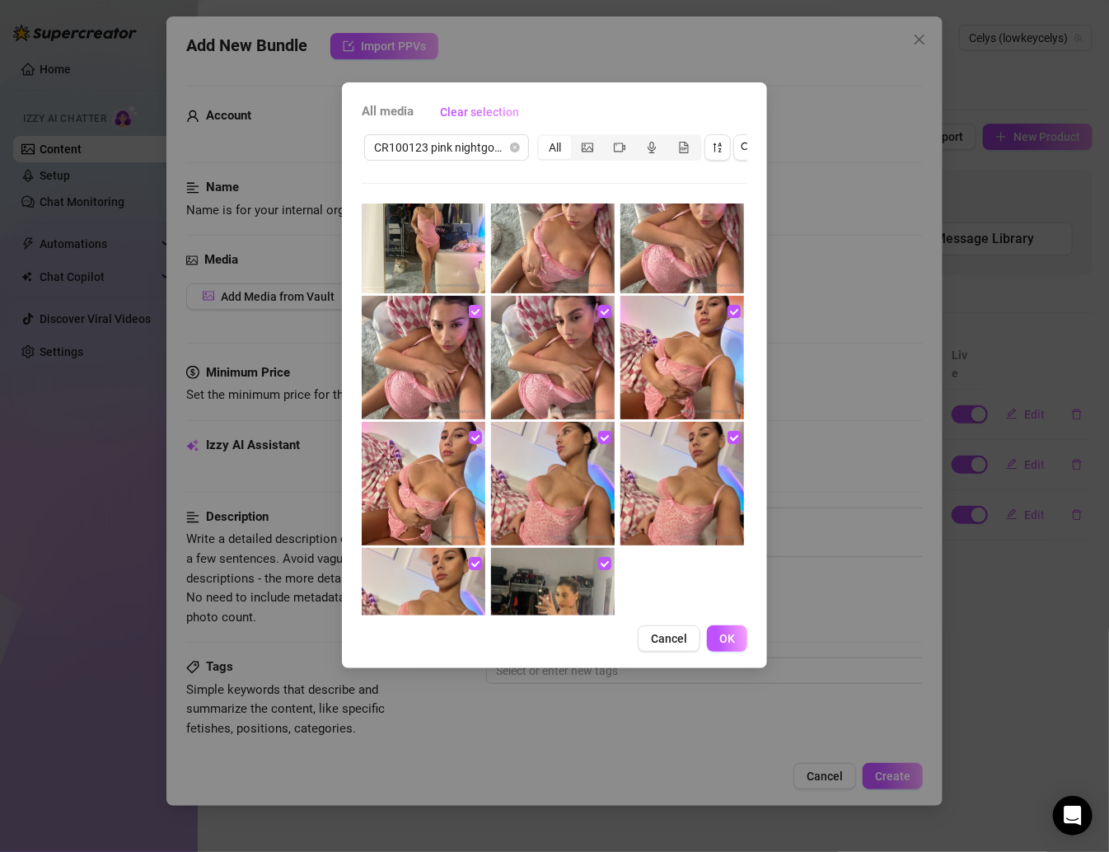
scroll to position [721, 0]
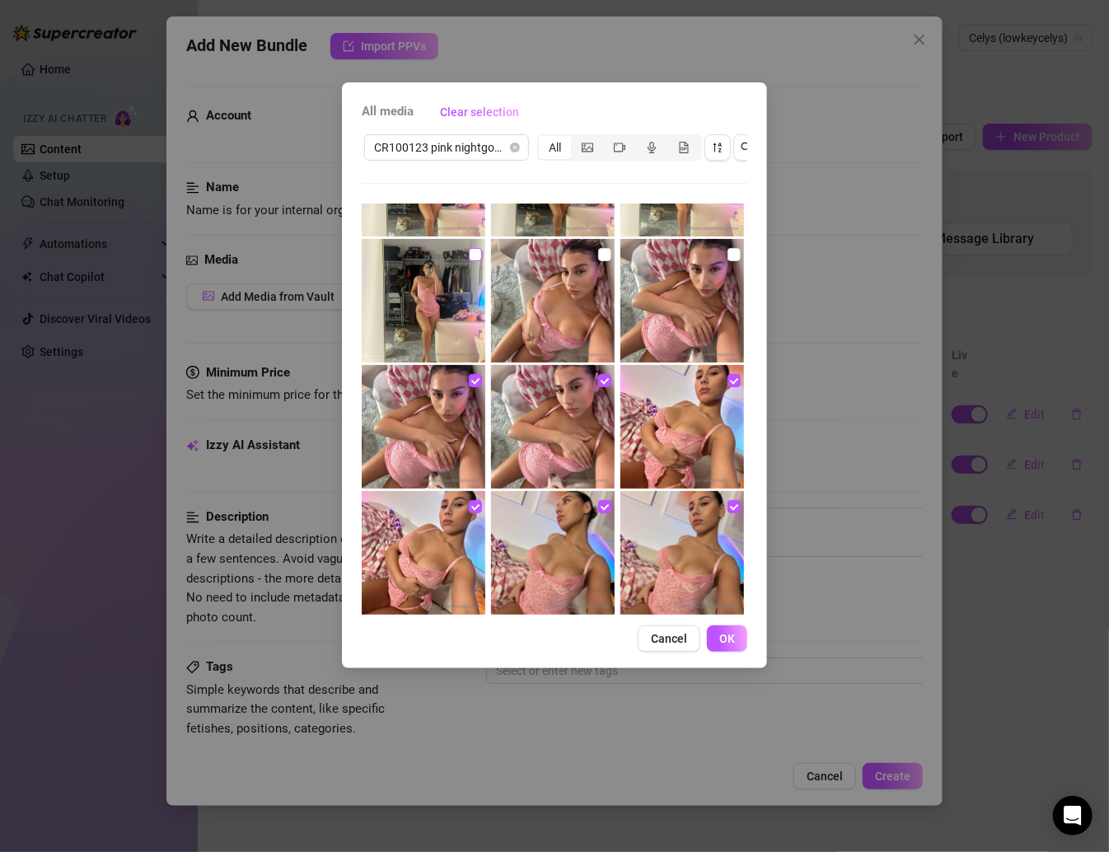
click at [475, 256] on input "checkbox" at bounding box center [475, 254] width 13 height 13
click at [598, 253] on input "checkbox" at bounding box center [604, 254] width 13 height 13
click at [727, 258] on input "checkbox" at bounding box center [733, 254] width 13 height 13
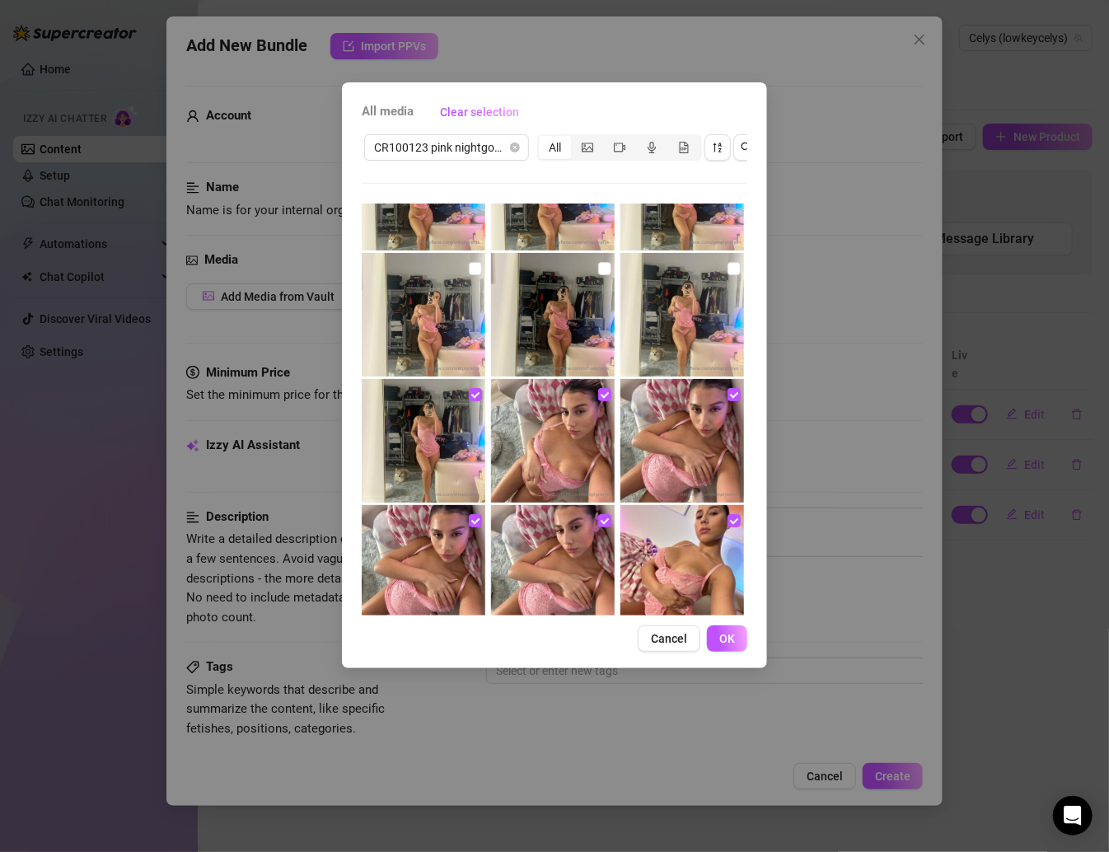
scroll to position [562, 0]
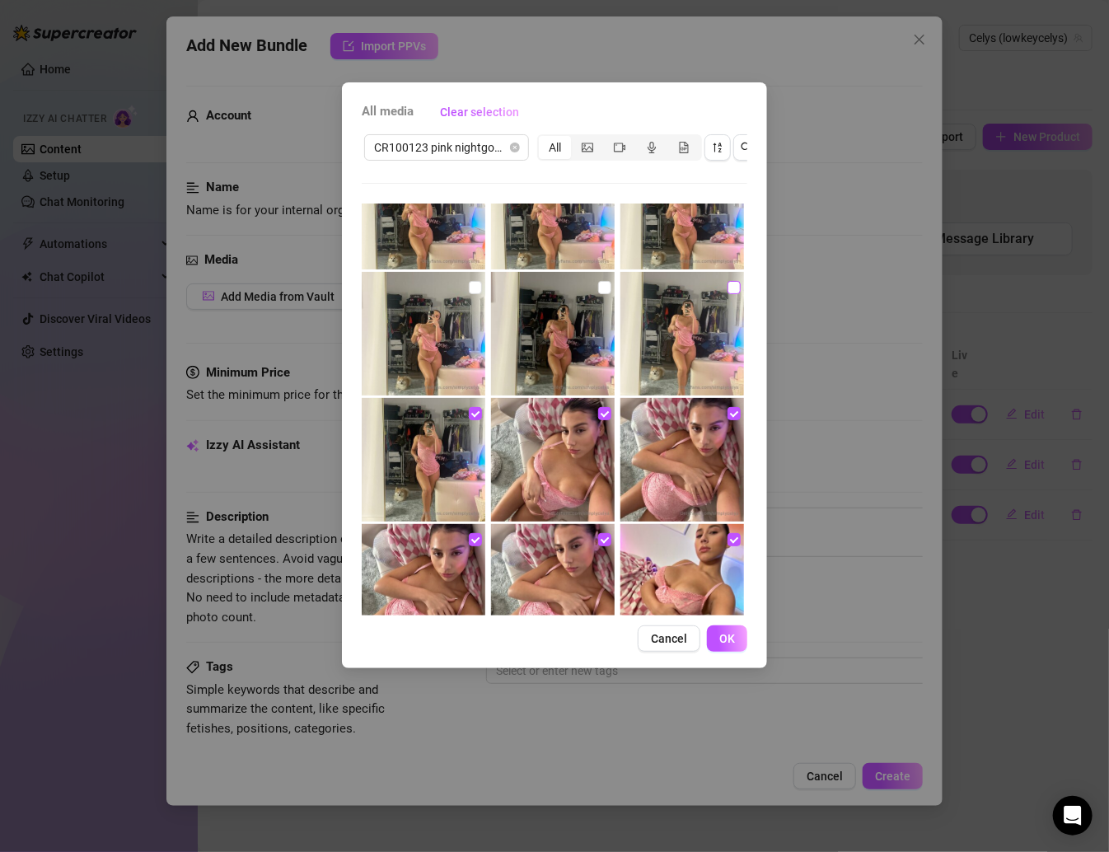
click at [727, 289] on input "checkbox" at bounding box center [733, 287] width 13 height 13
click at [598, 285] on input "checkbox" at bounding box center [604, 287] width 13 height 13
click at [476, 283] on input "checkbox" at bounding box center [475, 287] width 13 height 13
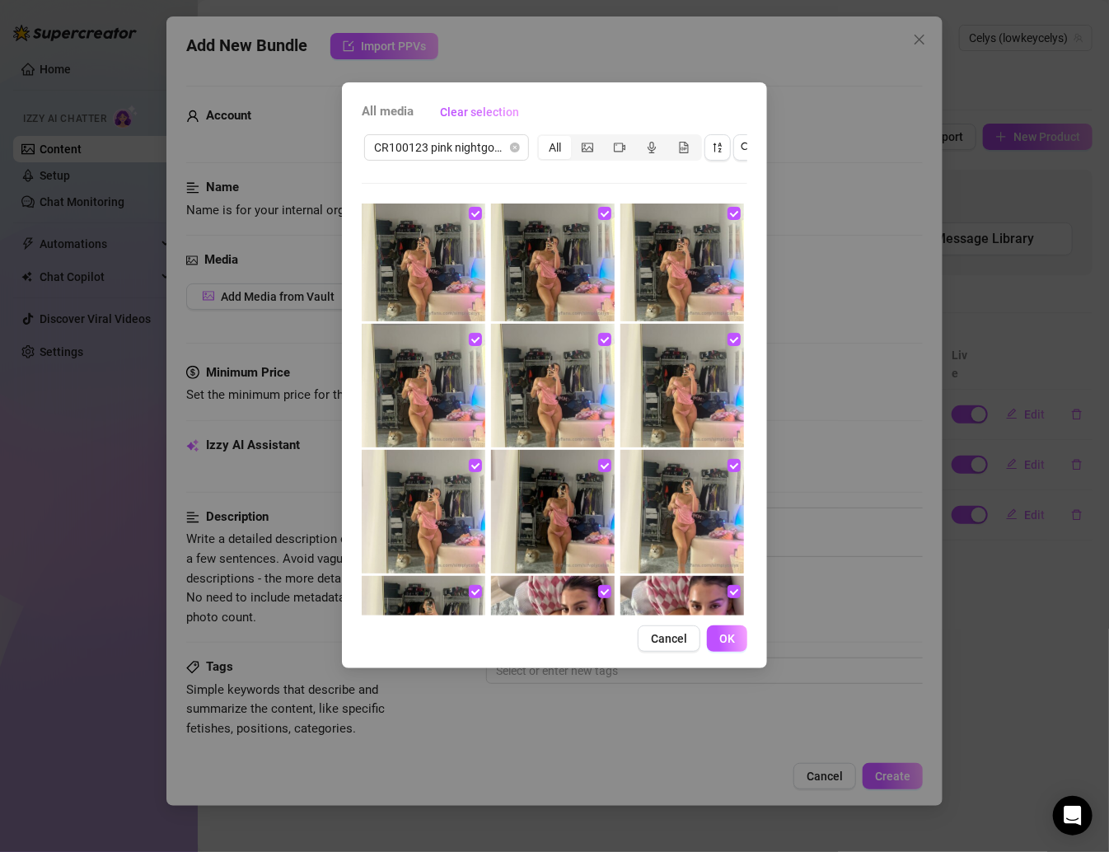
scroll to position [367, 0]
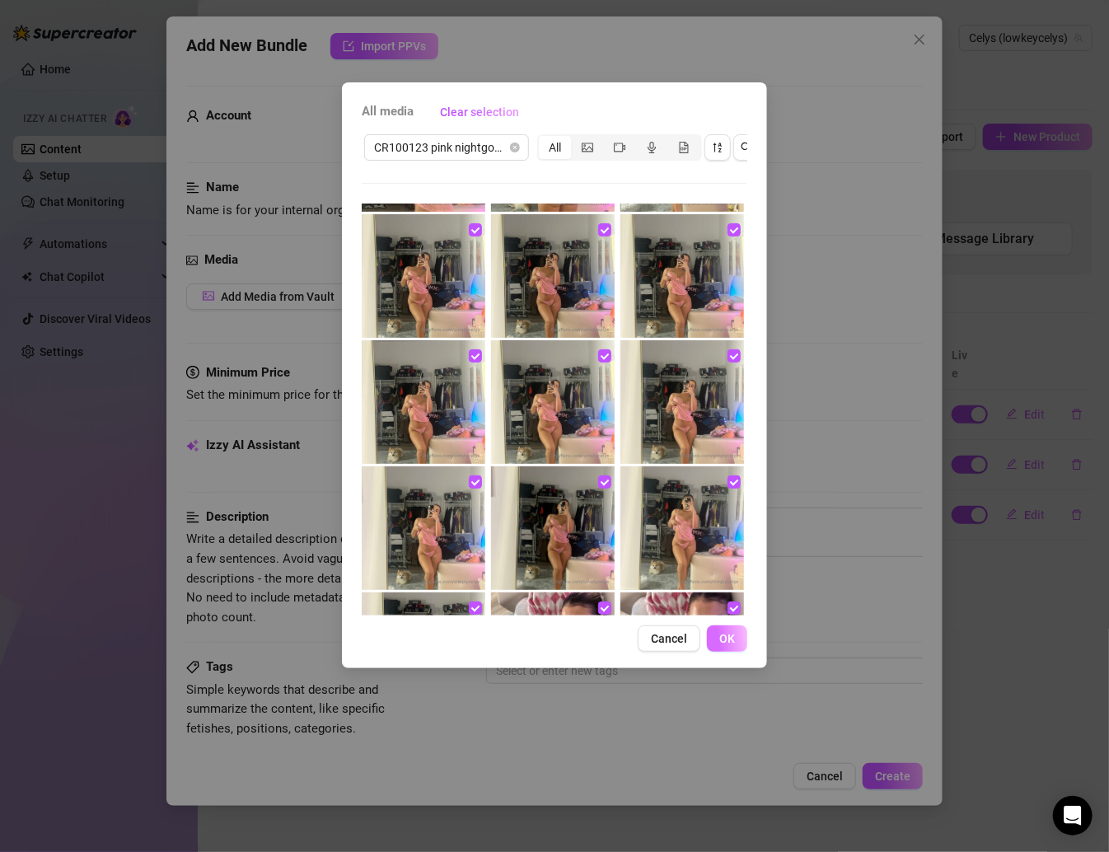
click at [732, 652] on button "OK" at bounding box center [727, 638] width 40 height 26
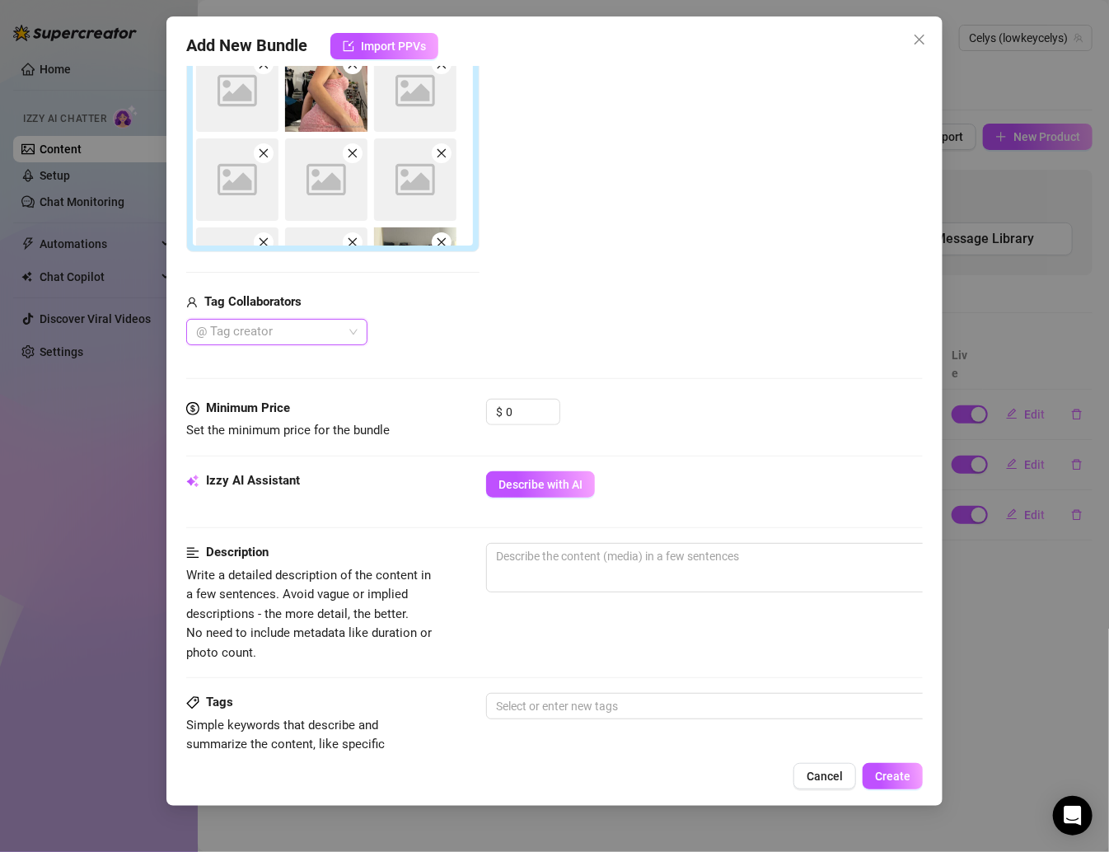
scroll to position [531, 0]
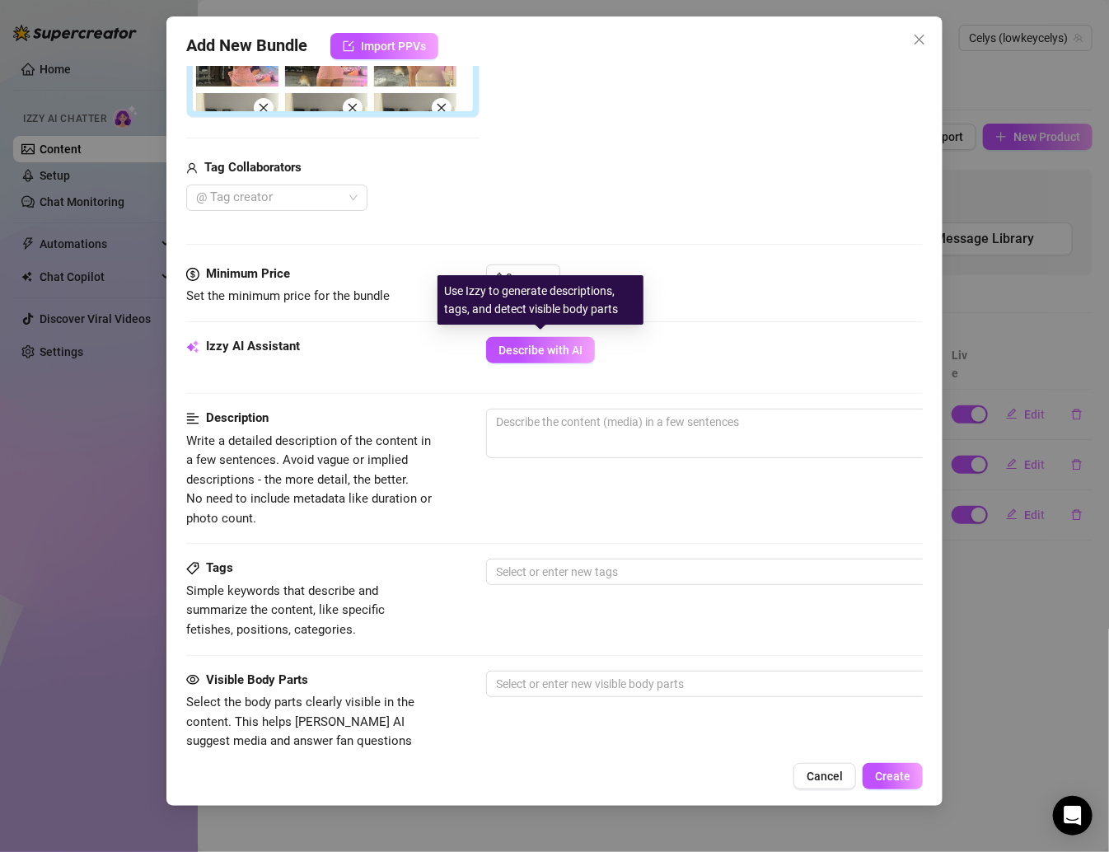
click at [520, 275] on div "Use Izzy to generate descriptions, tags, and detect visible body parts" at bounding box center [540, 299] width 206 height 49
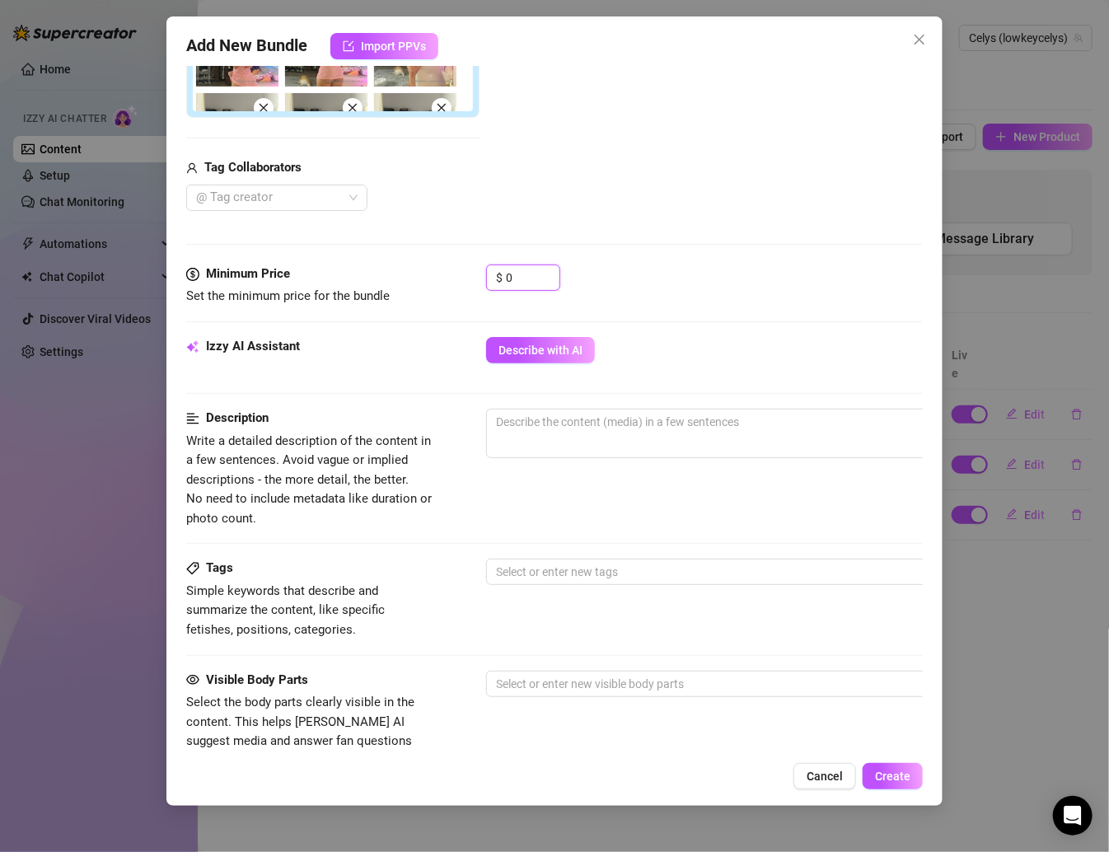
drag, startPoint x: 525, startPoint y: 266, endPoint x: 466, endPoint y: 266, distance: 58.5
click at [466, 266] on div "Minimum Price Set the minimum price for the bundle $ 0" at bounding box center [554, 285] width 736 height 42
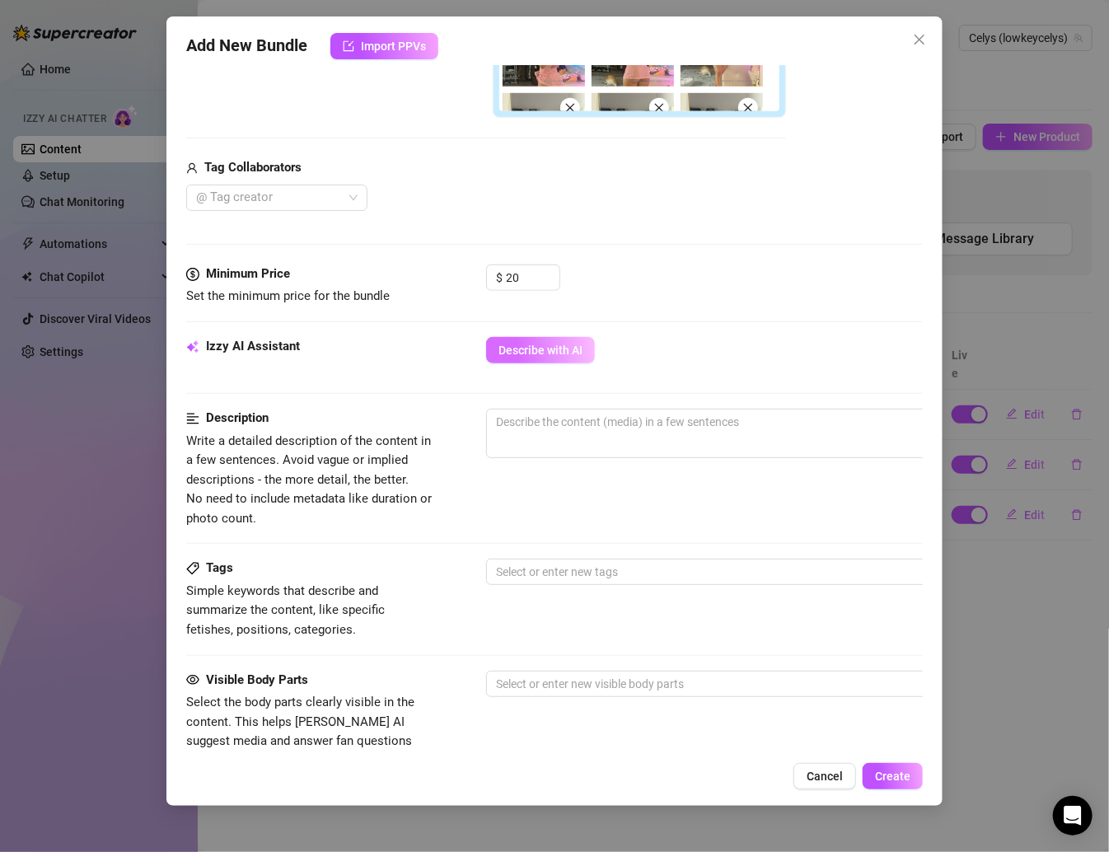
click at [571, 344] on span "Describe with AI" at bounding box center [540, 350] width 84 height 13
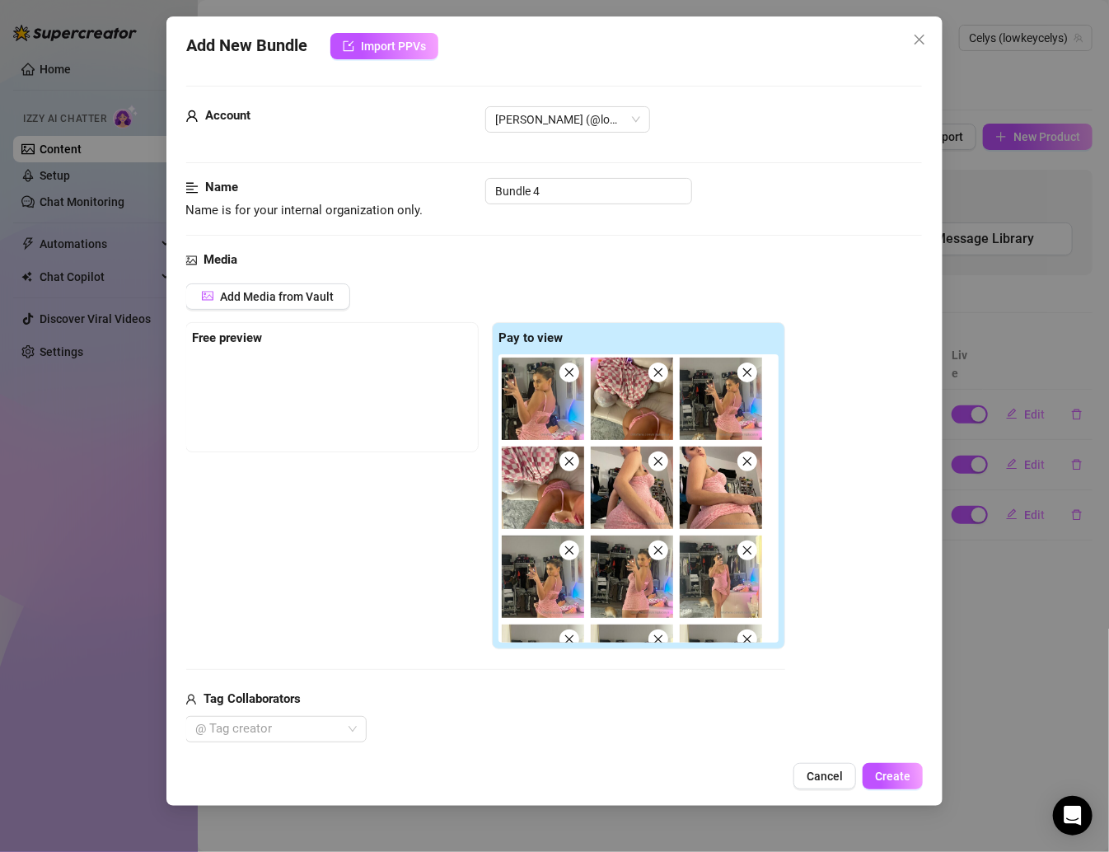
scroll to position [601, 0]
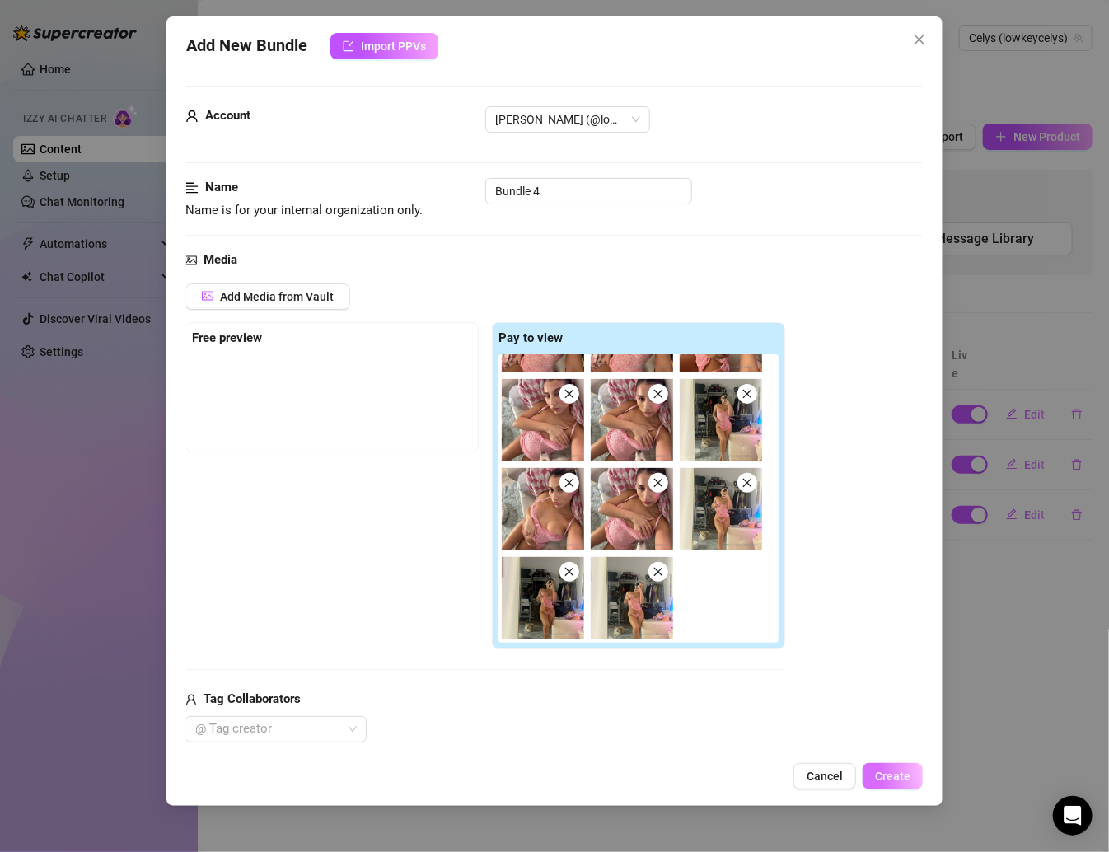
click at [867, 769] on button "Create" at bounding box center [893, 776] width 60 height 26
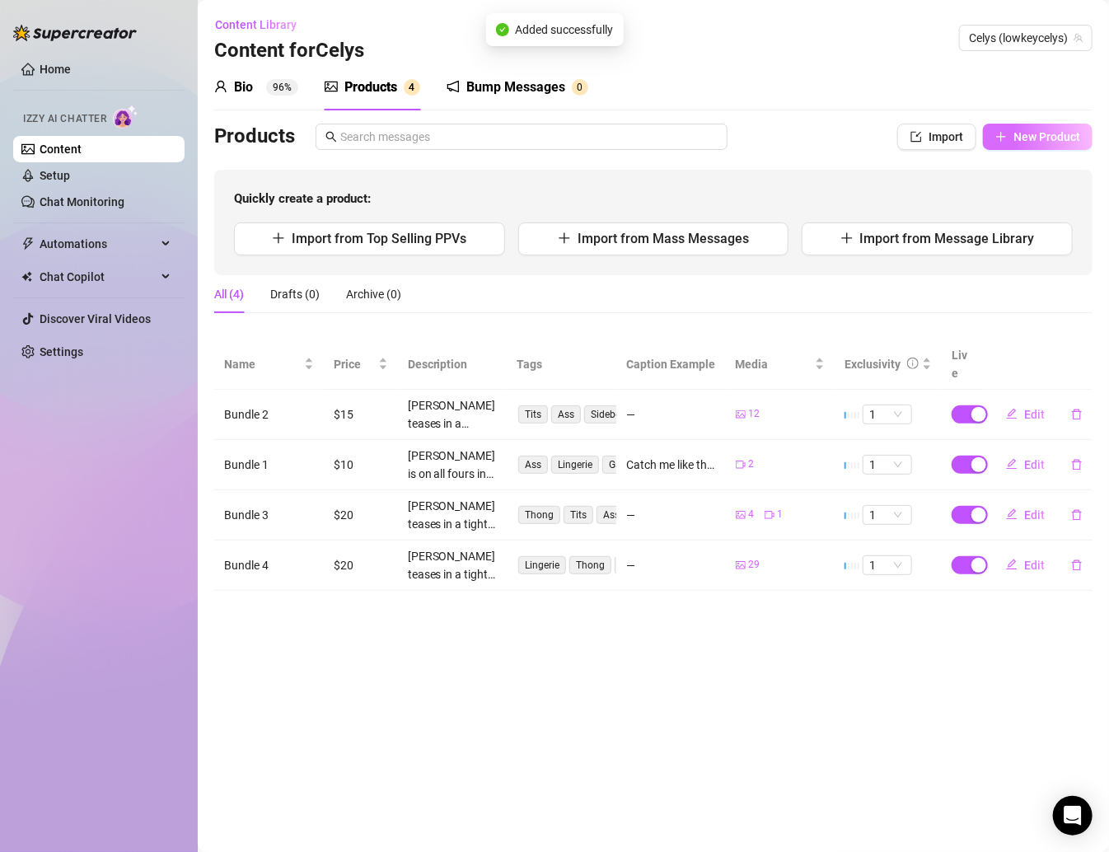
click at [872, 130] on span "button" at bounding box center [1001, 136] width 12 height 13
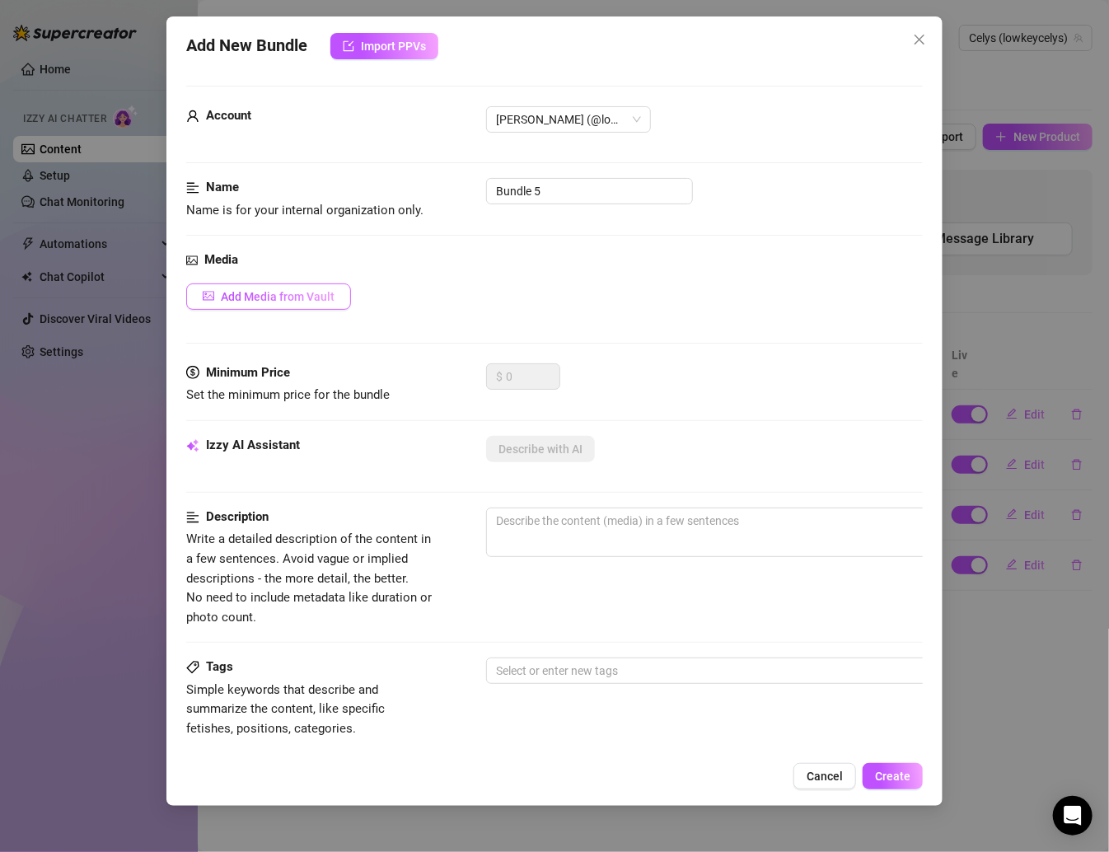
click at [305, 296] on span "Add Media from Vault" at bounding box center [278, 296] width 114 height 13
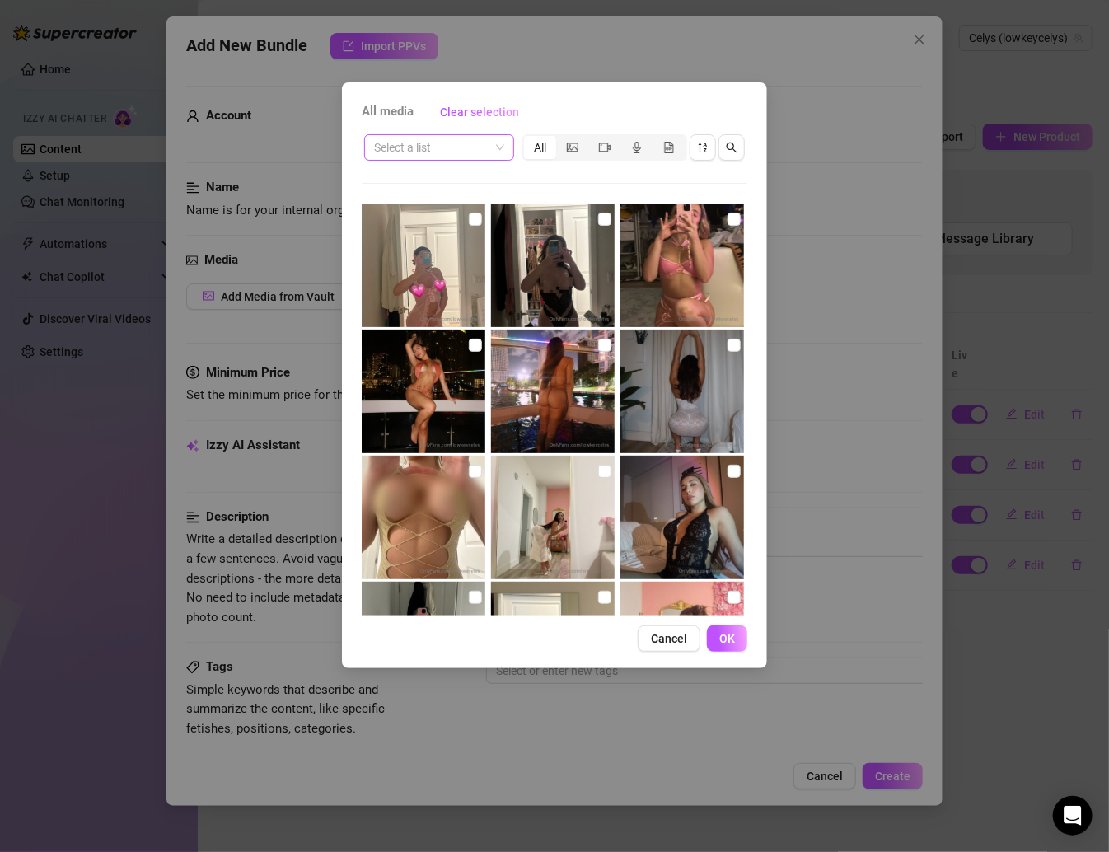
click at [504, 147] on div "Select a list" at bounding box center [439, 147] width 150 height 26
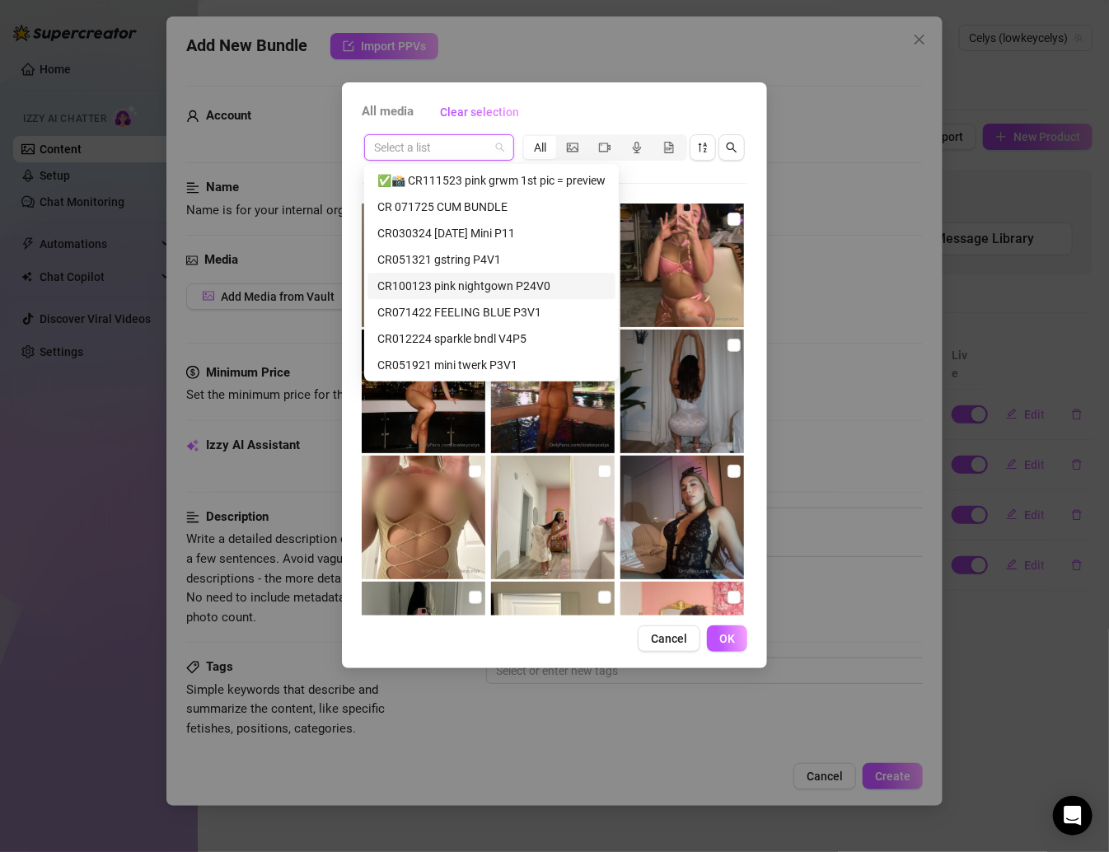
click at [516, 301] on div "CR071422 FEELING BLUE P3V1" at bounding box center [491, 312] width 248 height 26
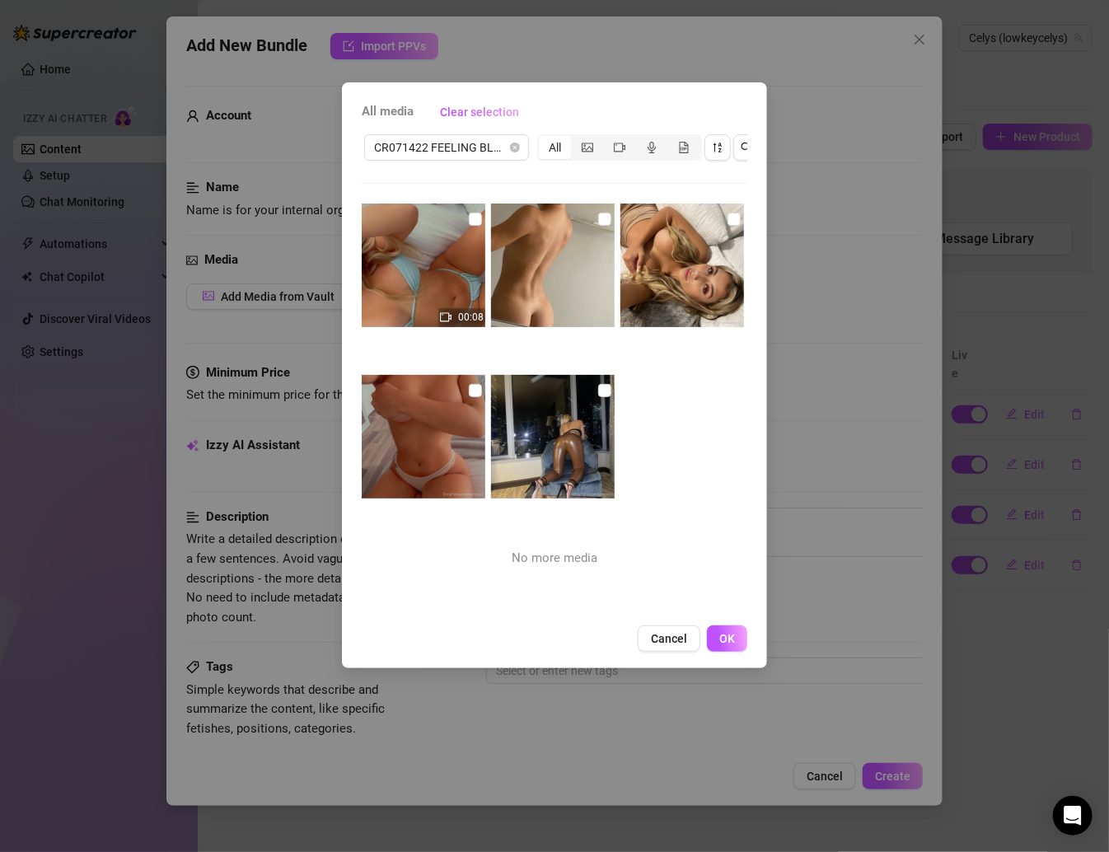
click at [479, 219] on img at bounding box center [424, 265] width 124 height 124
click at [598, 220] on input "checkbox" at bounding box center [604, 219] width 13 height 13
click at [727, 213] on input "checkbox" at bounding box center [733, 219] width 13 height 13
click at [470, 217] on input "checkbox" at bounding box center [475, 219] width 13 height 13
click at [473, 388] on input "checkbox" at bounding box center [475, 390] width 13 height 13
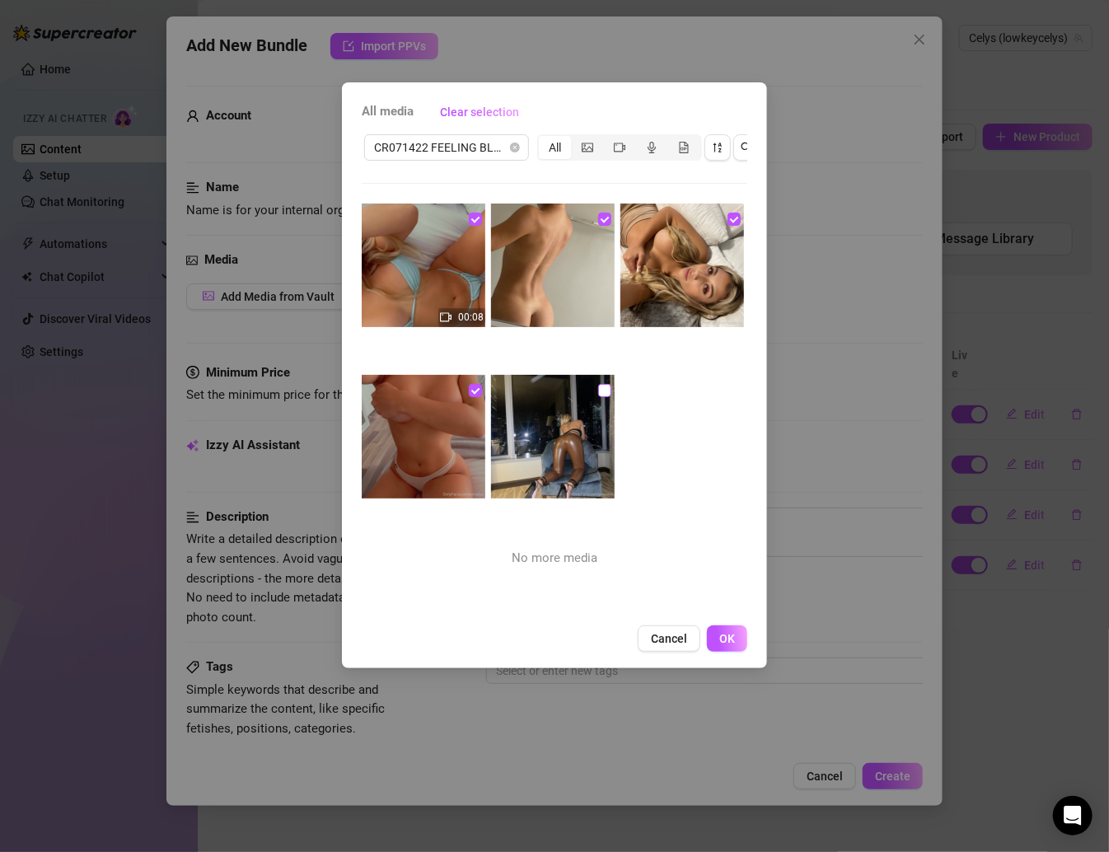
click at [598, 389] on input "checkbox" at bounding box center [604, 390] width 13 height 13
click at [722, 645] on span "OK" at bounding box center [727, 638] width 16 height 13
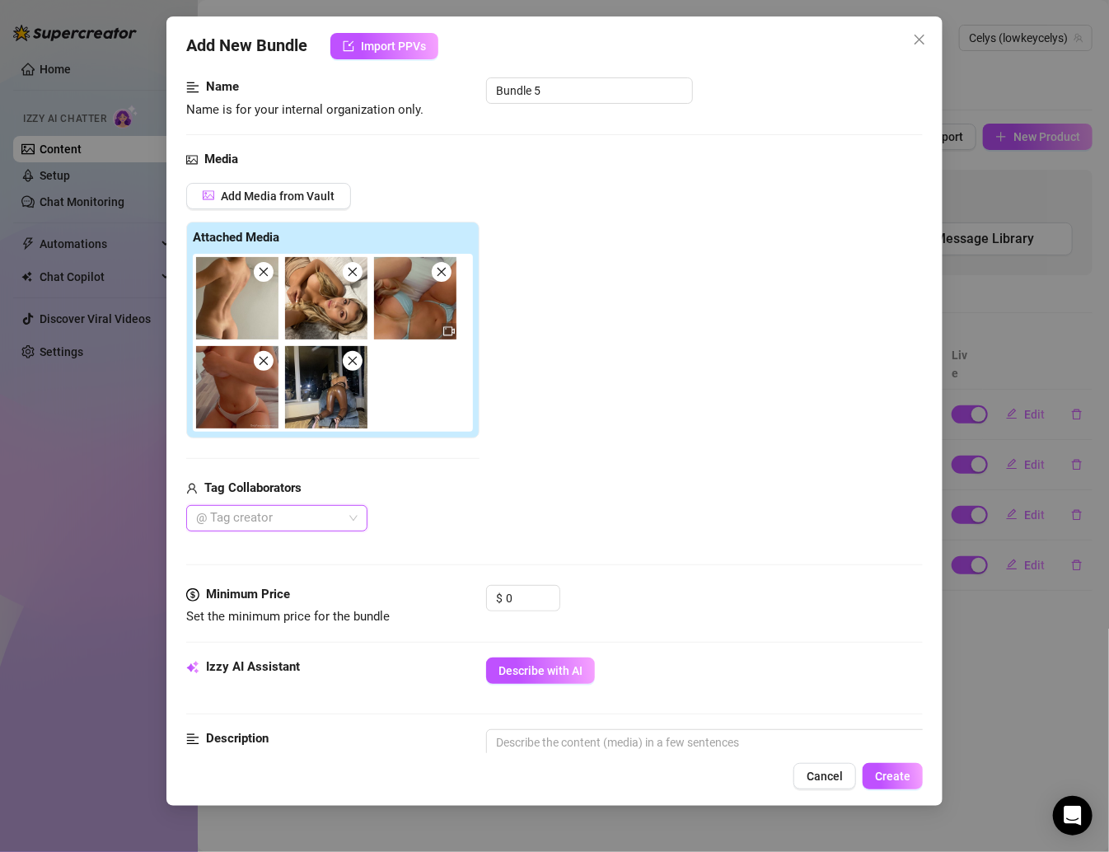
scroll to position [366, 0]
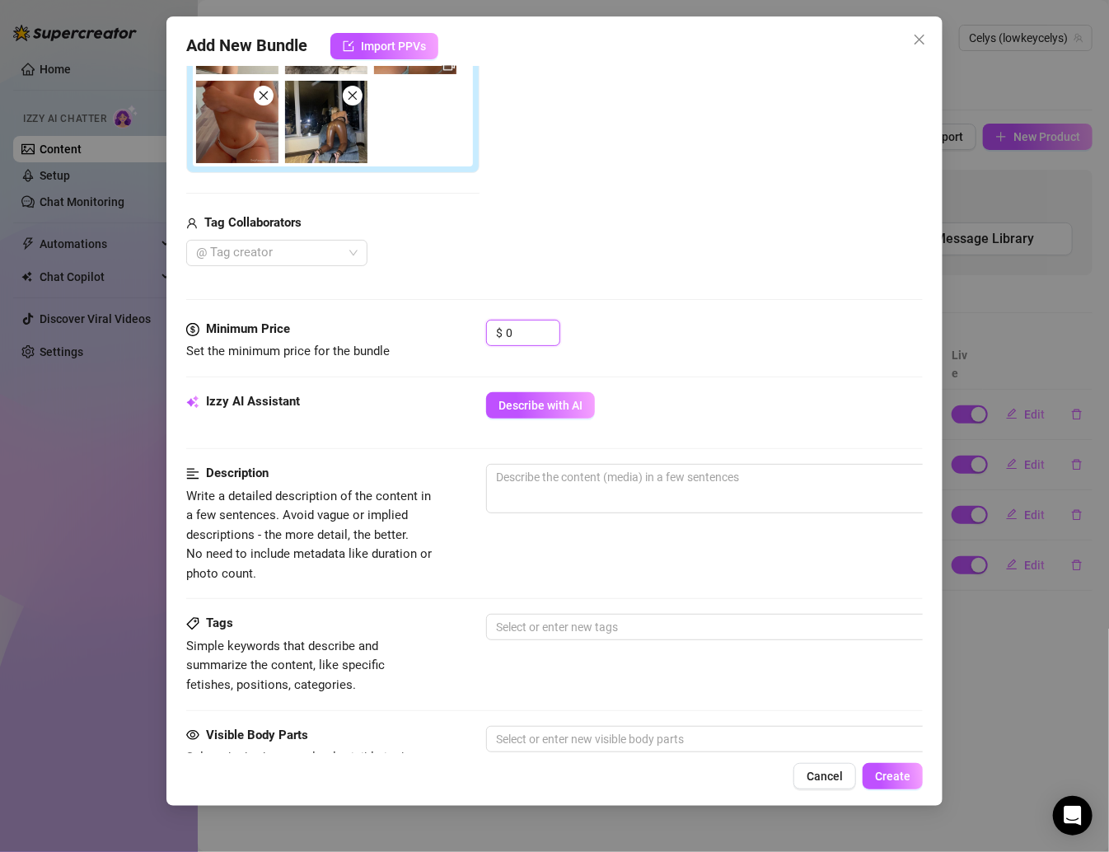
drag, startPoint x: 527, startPoint y: 332, endPoint x: 446, endPoint y: 332, distance: 81.6
click at [446, 332] on div "Minimum Price Set the minimum price for the bundle $ 0" at bounding box center [554, 341] width 736 height 42
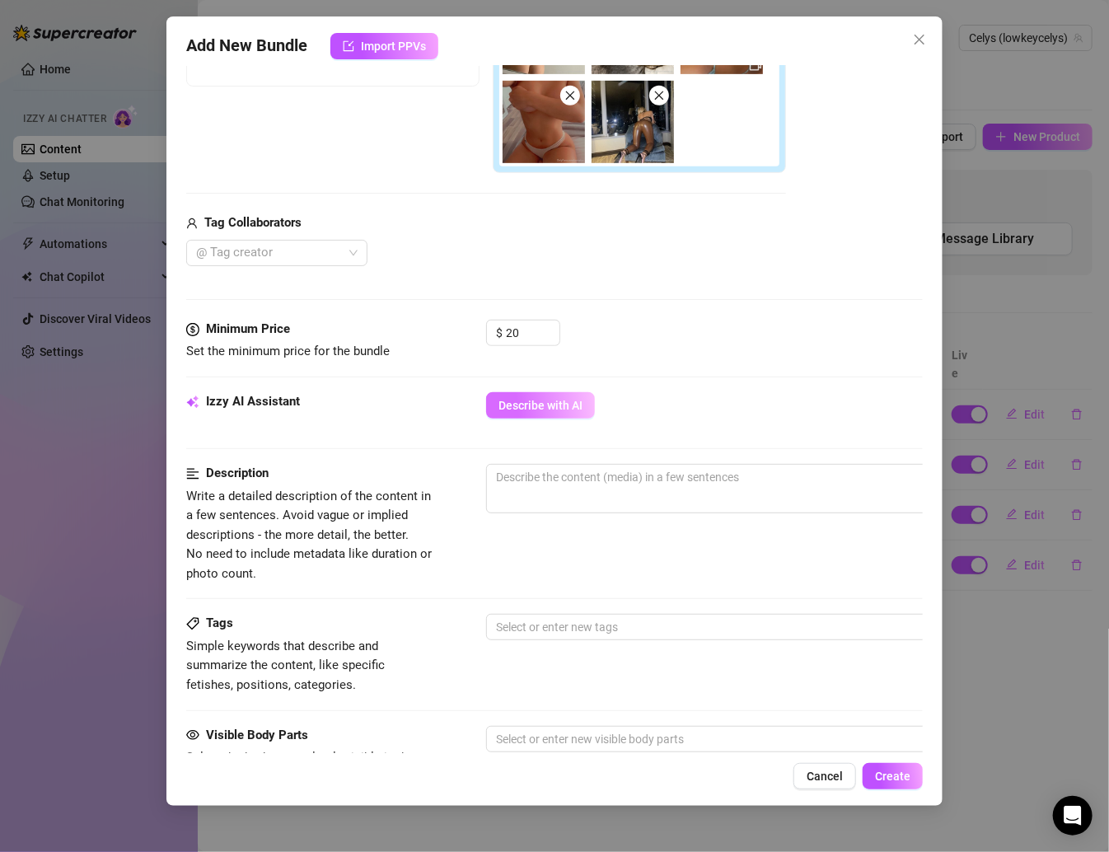
click at [563, 392] on button "Describe with AI" at bounding box center [540, 405] width 109 height 26
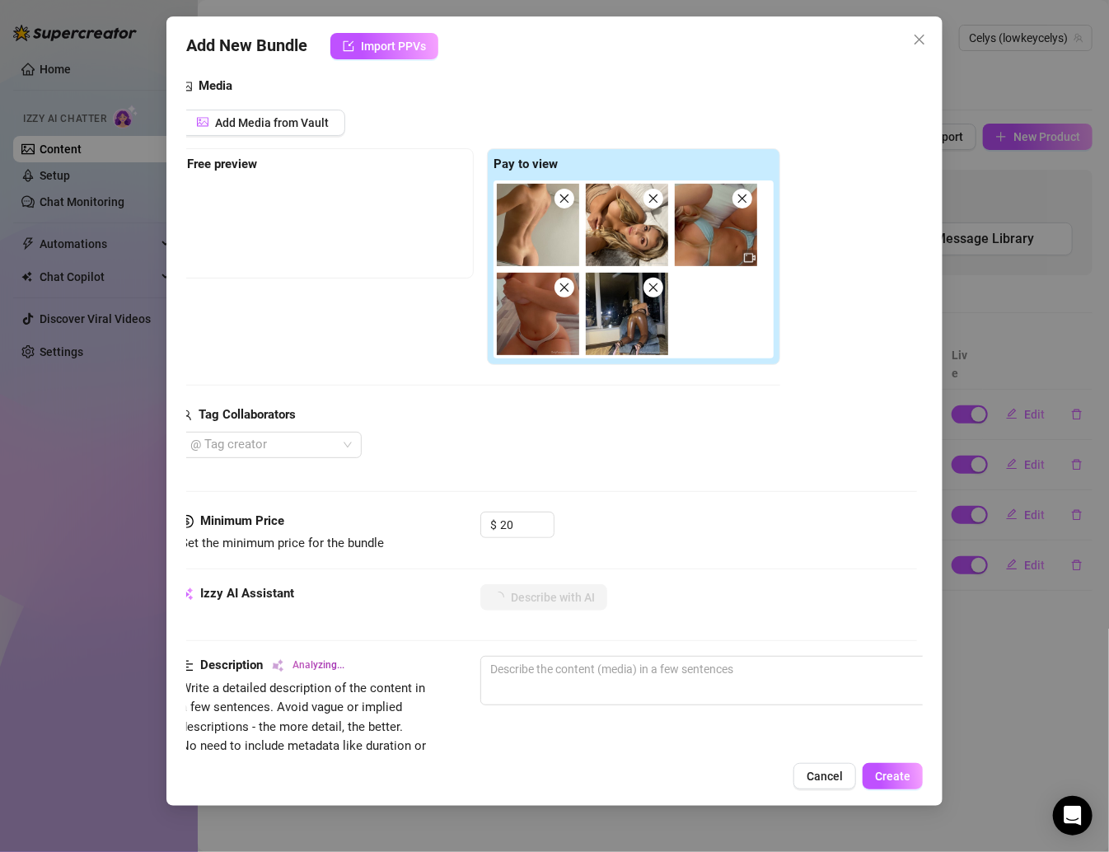
scroll to position [175, 6]
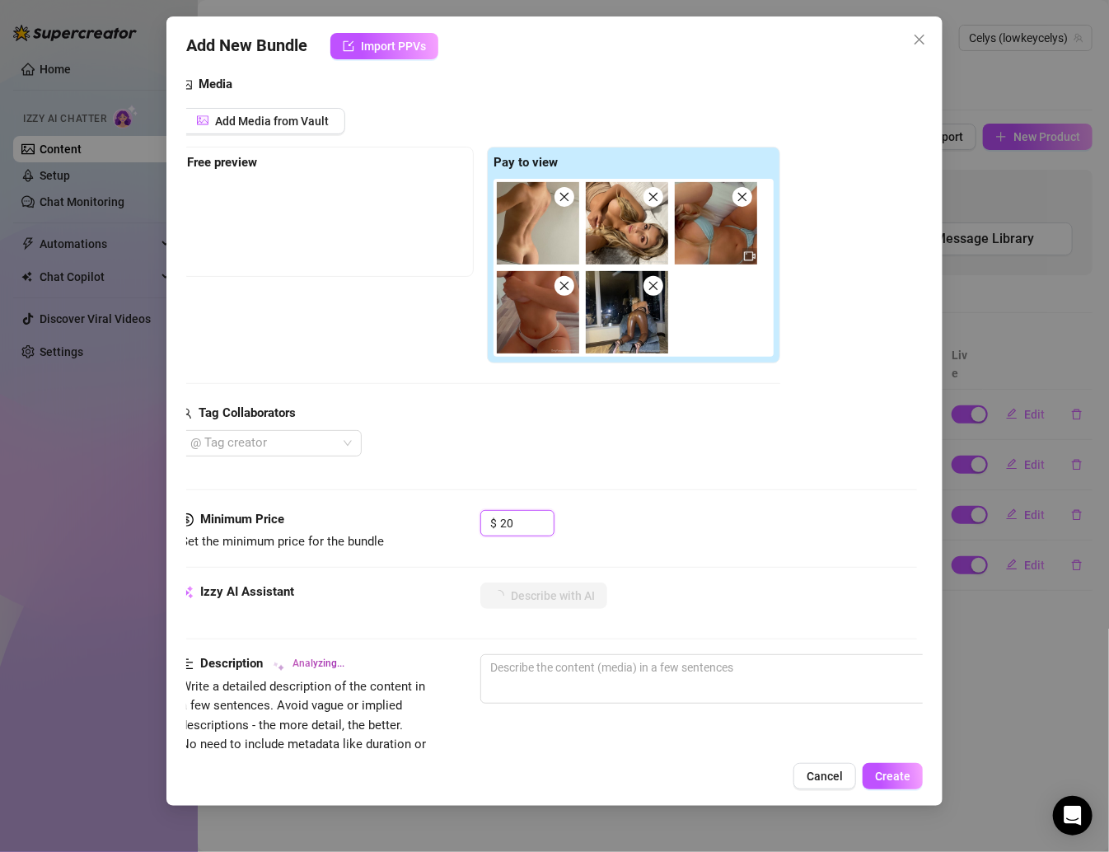
drag, startPoint x: 517, startPoint y: 521, endPoint x: 477, endPoint y: 521, distance: 40.4
click at [477, 521] on div "Minimum Price Set the minimum price for the bundle $ 20" at bounding box center [548, 531] width 736 height 42
click at [595, 510] on div "$ 15" at bounding box center [698, 530] width 437 height 41
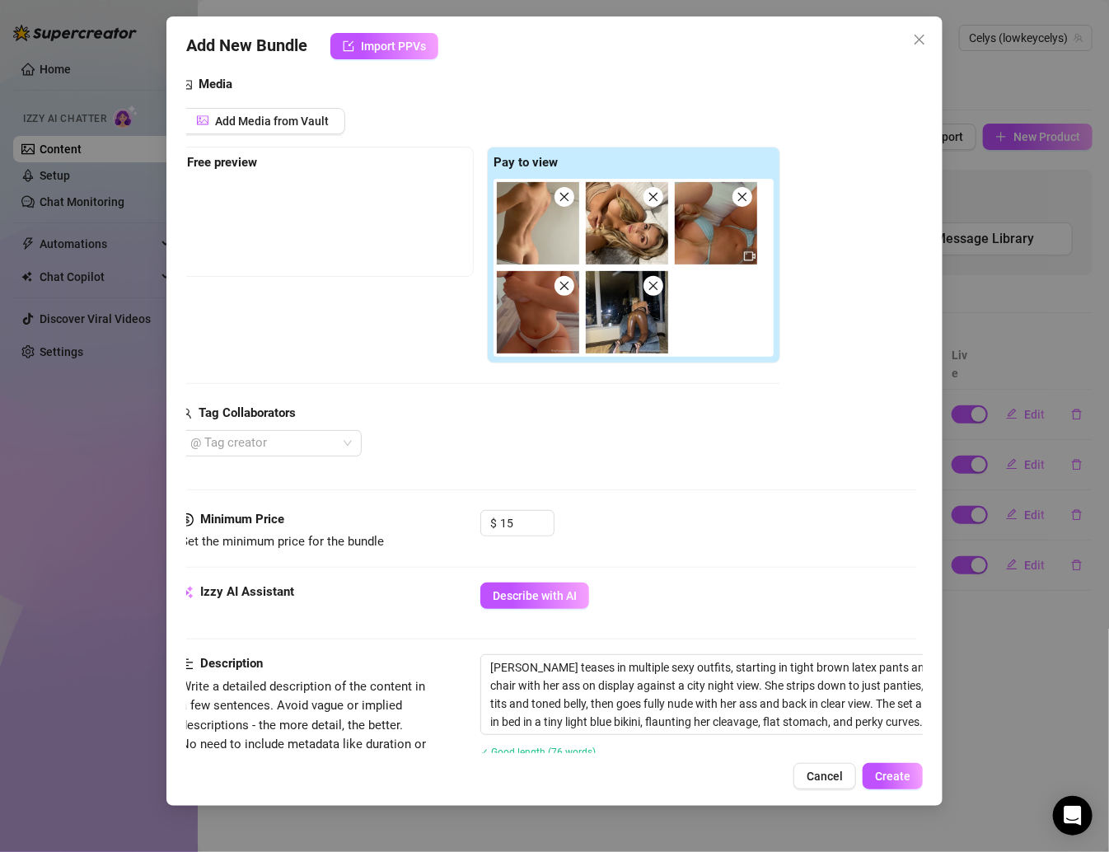
scroll to position [387, 6]
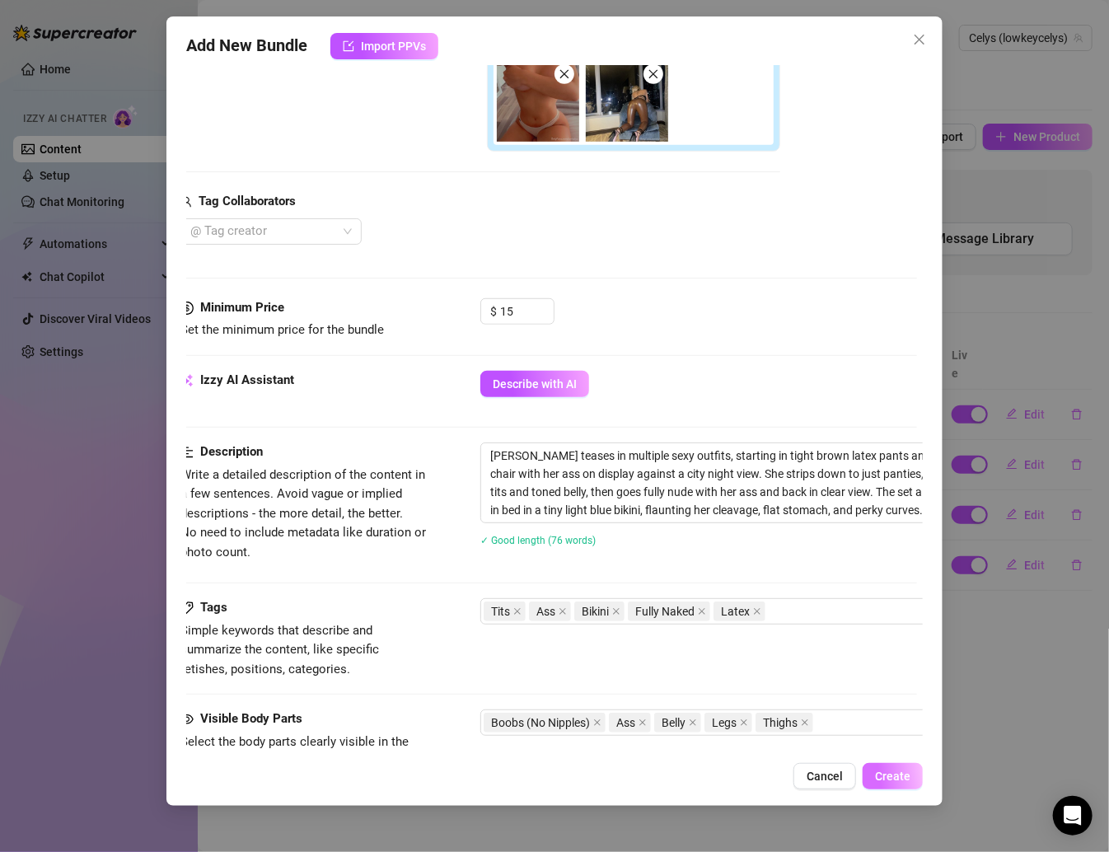
click at [872, 781] on span "Create" at bounding box center [892, 775] width 35 height 13
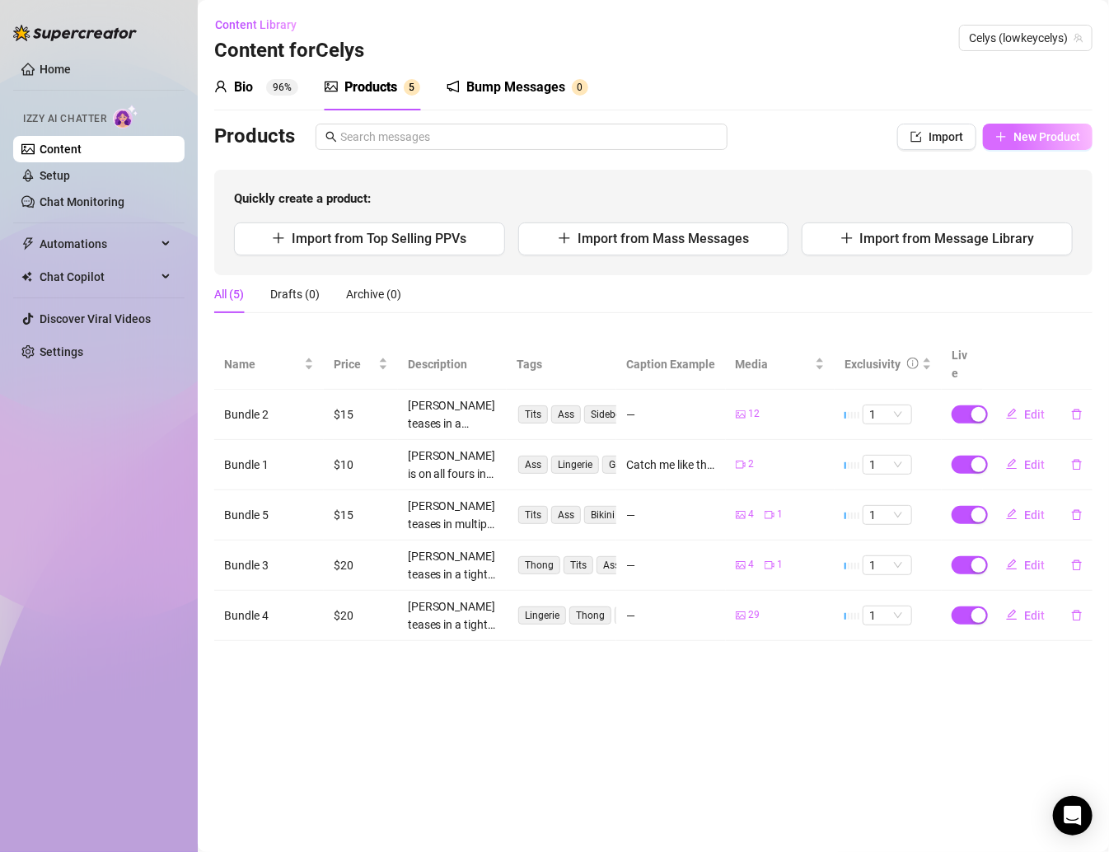
click at [872, 133] on span "New Product" at bounding box center [1046, 136] width 67 height 13
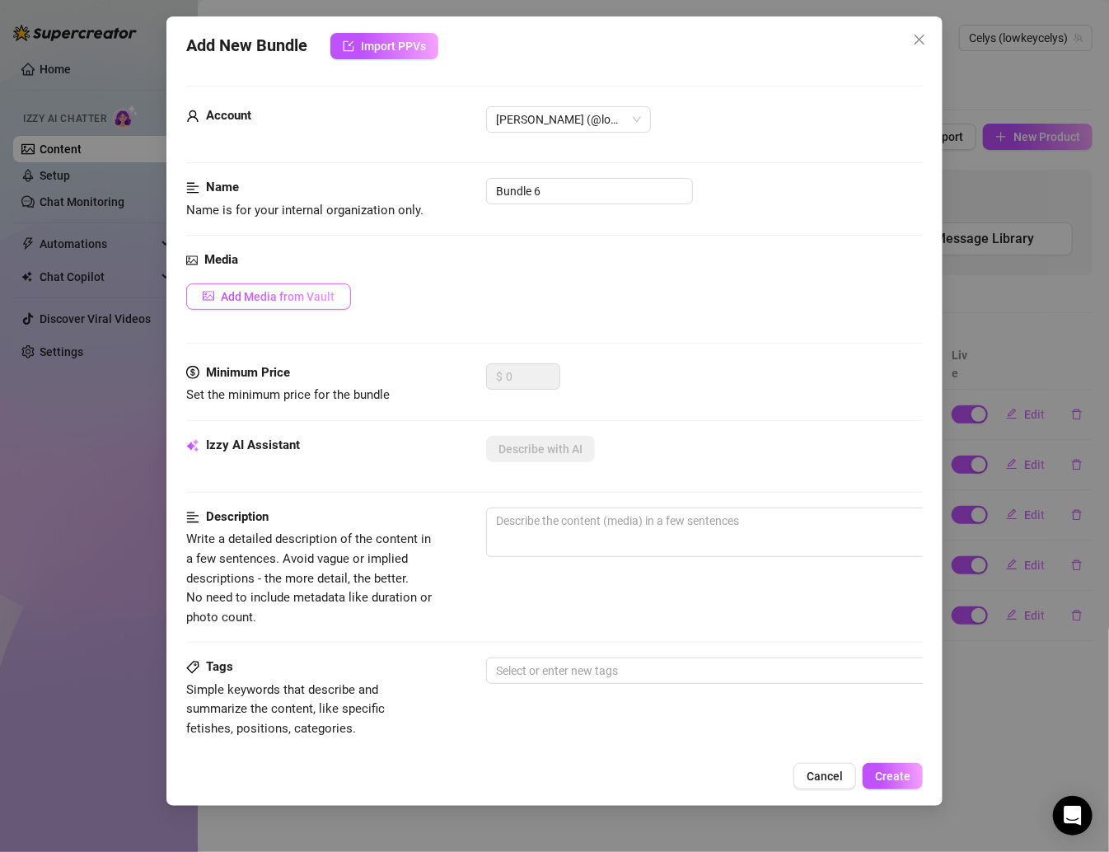
click at [287, 302] on button "Add Media from Vault" at bounding box center [268, 296] width 165 height 26
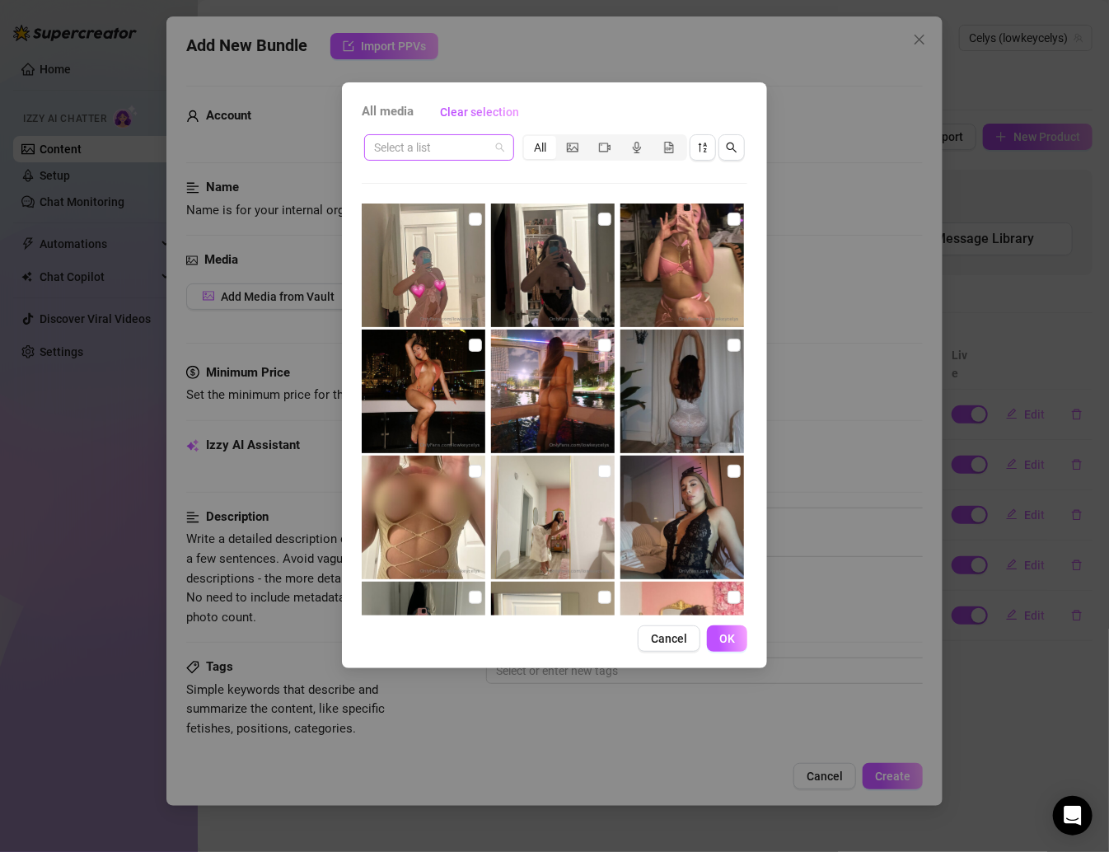
click at [439, 157] on input "search" at bounding box center [431, 147] width 115 height 25
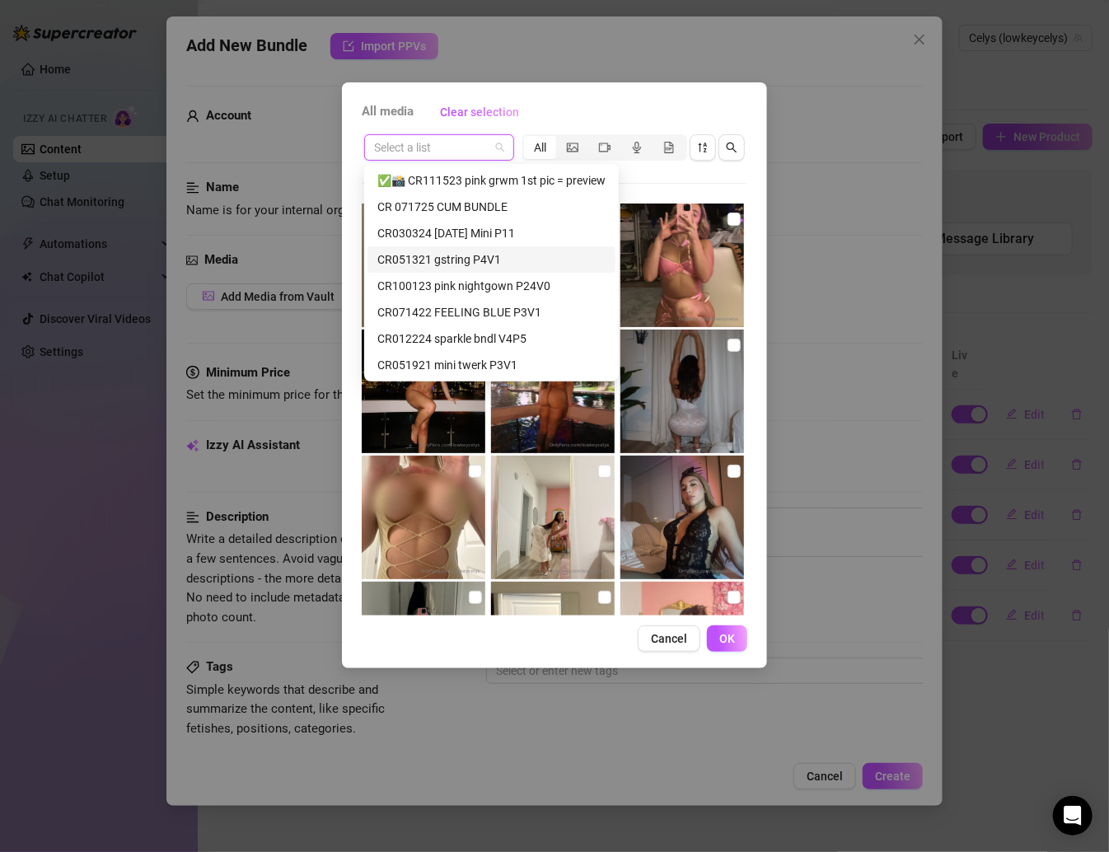
scroll to position [25, 0]
click at [489, 305] on div "CR012224 sparkle bndl V4P5" at bounding box center [493, 314] width 232 height 18
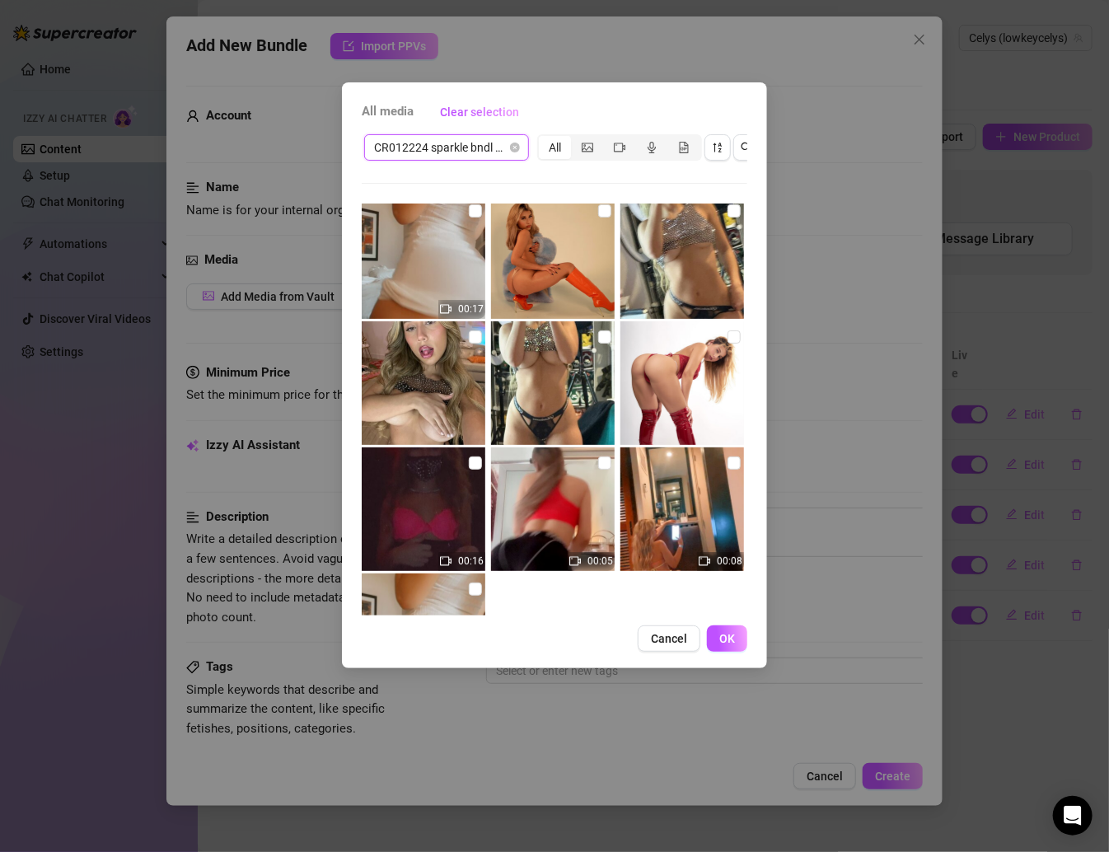
scroll to position [0, 0]
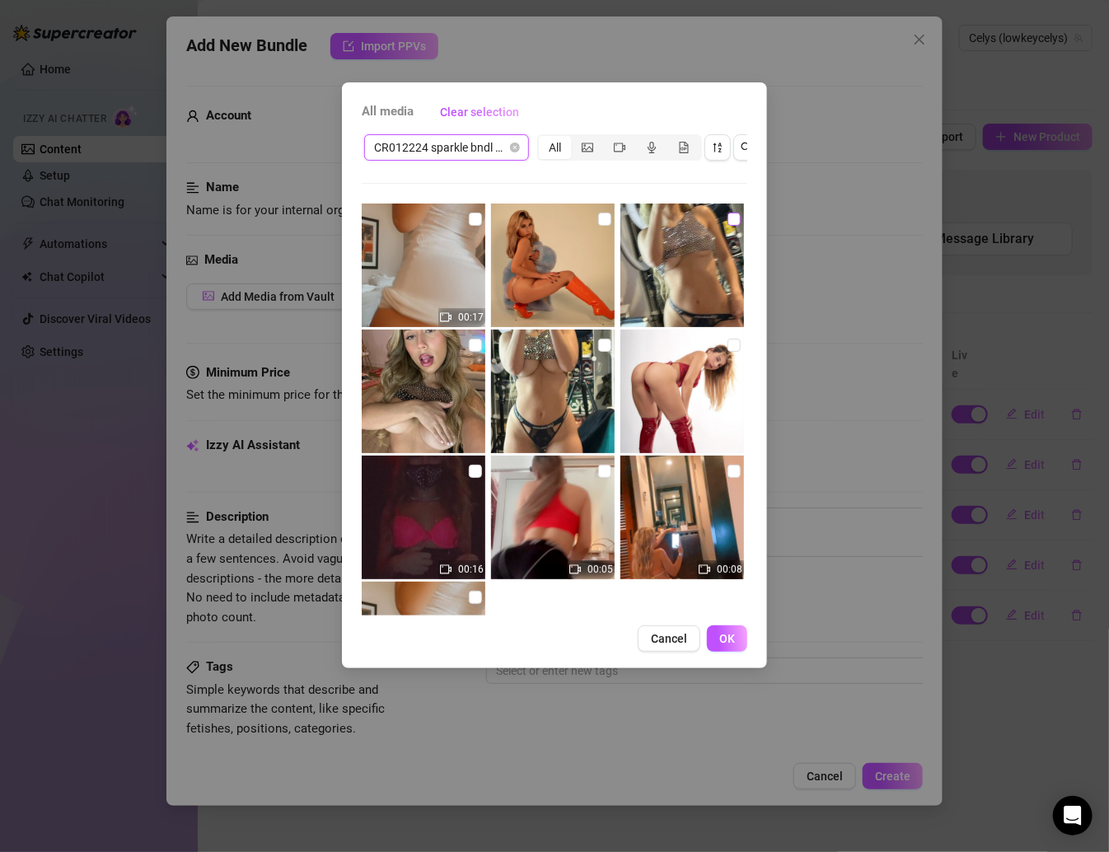
click at [727, 216] on input "checkbox" at bounding box center [733, 219] width 13 height 13
click at [598, 349] on input "checkbox" at bounding box center [604, 345] width 13 height 13
click at [465, 335] on img at bounding box center [424, 392] width 124 height 124
click at [475, 337] on label at bounding box center [475, 345] width 13 height 18
click at [475, 339] on input "checkbox" at bounding box center [475, 345] width 13 height 13
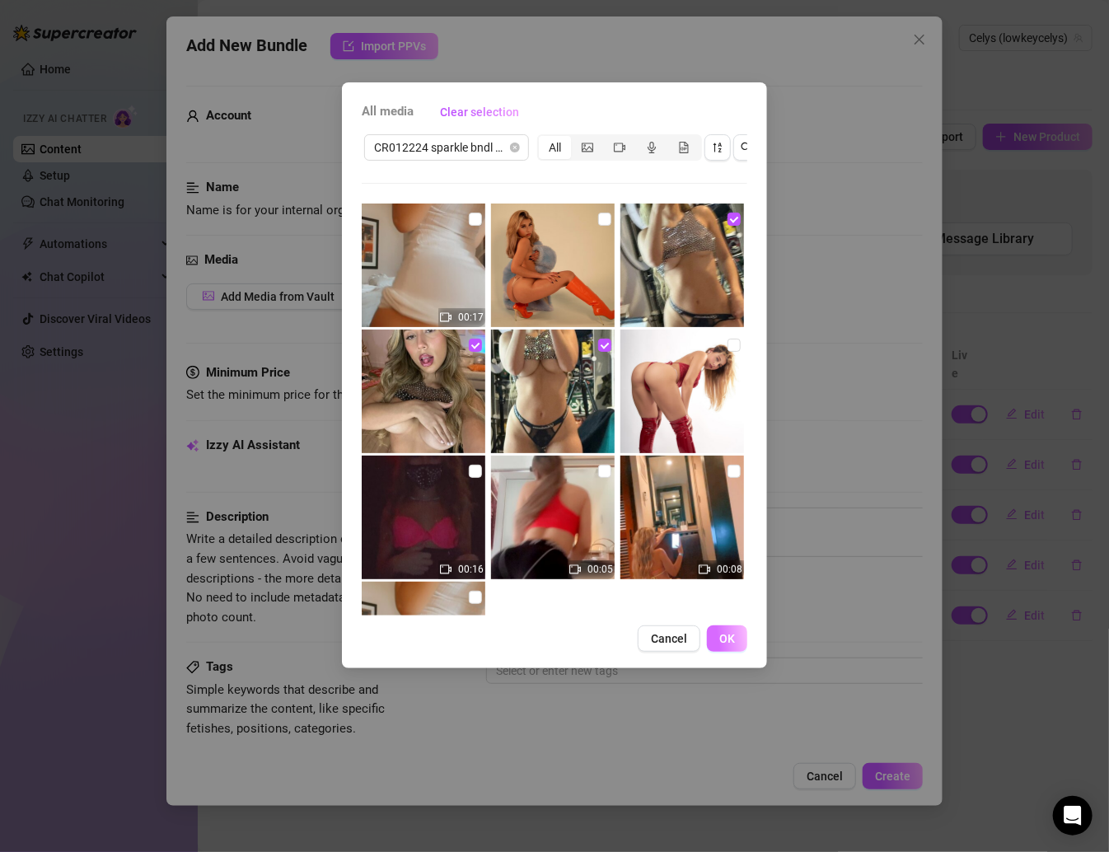
click at [730, 645] on span "OK" at bounding box center [727, 638] width 16 height 13
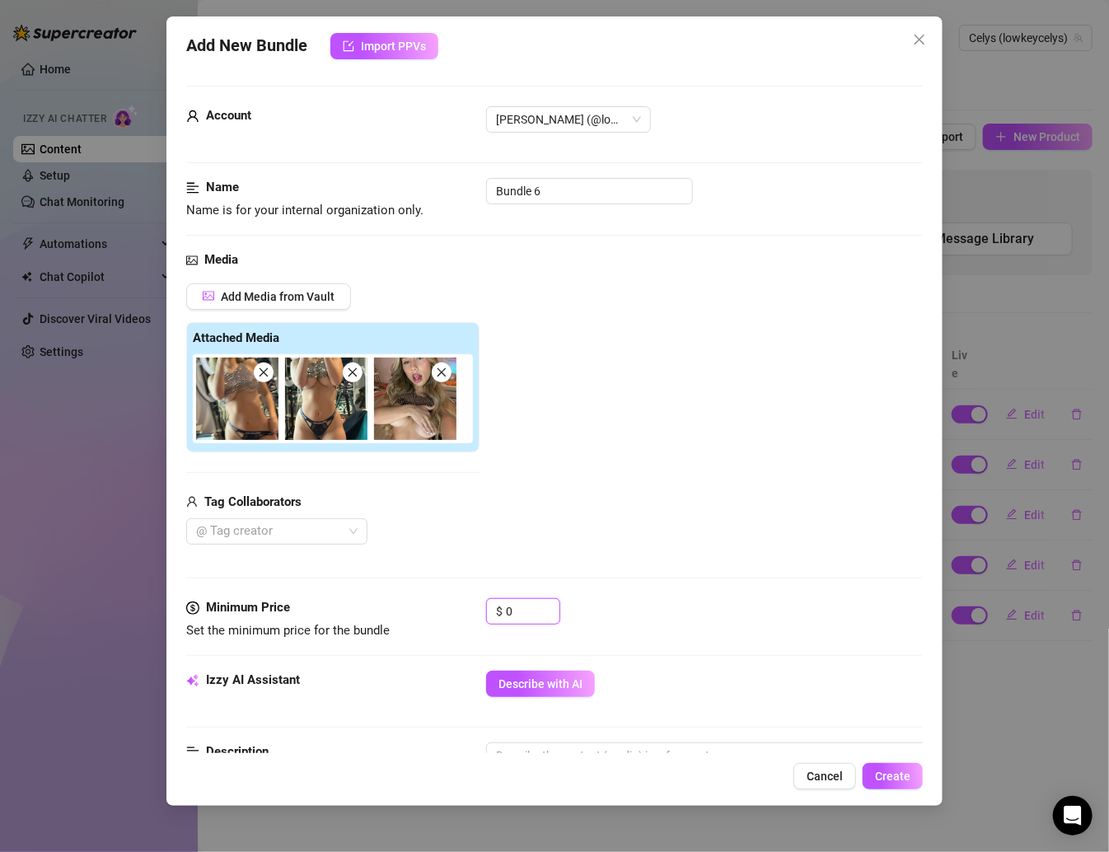
drag, startPoint x: 533, startPoint y: 617, endPoint x: 451, endPoint y: 617, distance: 82.4
click at [451, 617] on div "Minimum Price Set the minimum price for the bundle $ 0" at bounding box center [554, 619] width 736 height 42
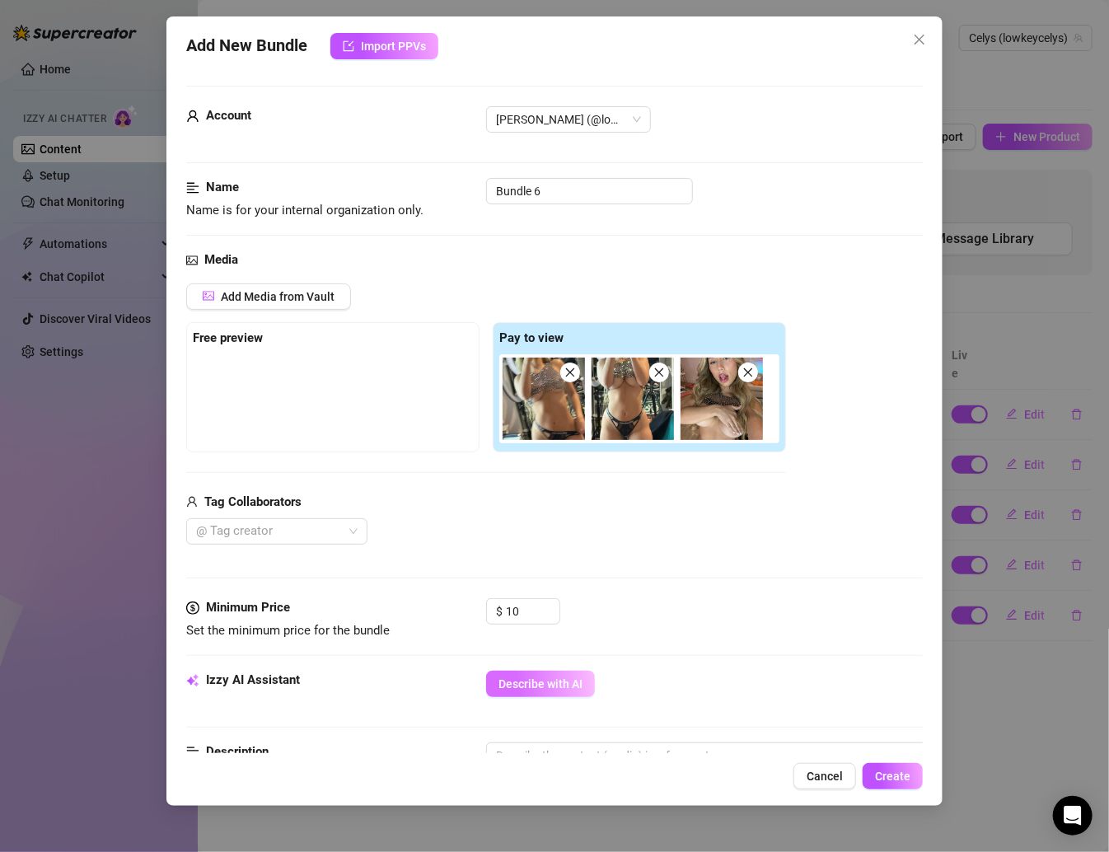
click at [562, 674] on button "Describe with AI" at bounding box center [540, 684] width 109 height 26
click at [872, 773] on span "Create" at bounding box center [892, 775] width 35 height 13
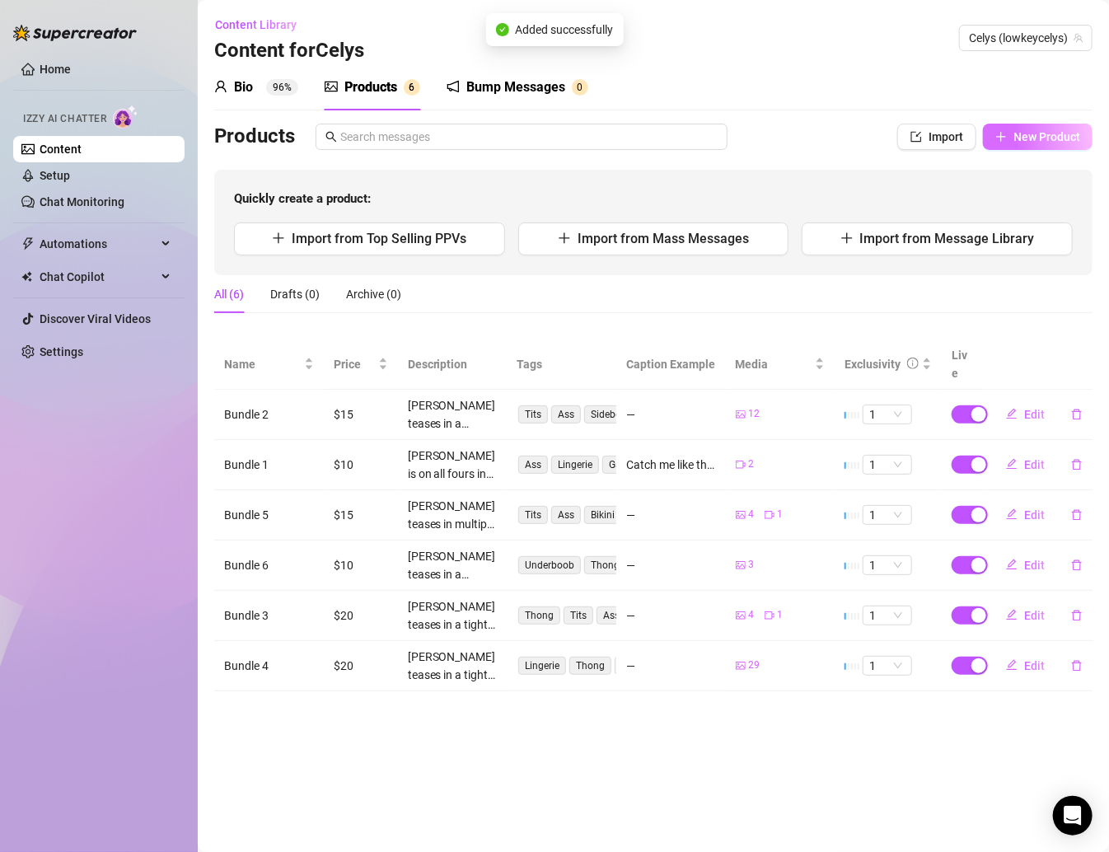
click at [872, 130] on span "New Product" at bounding box center [1046, 136] width 67 height 13
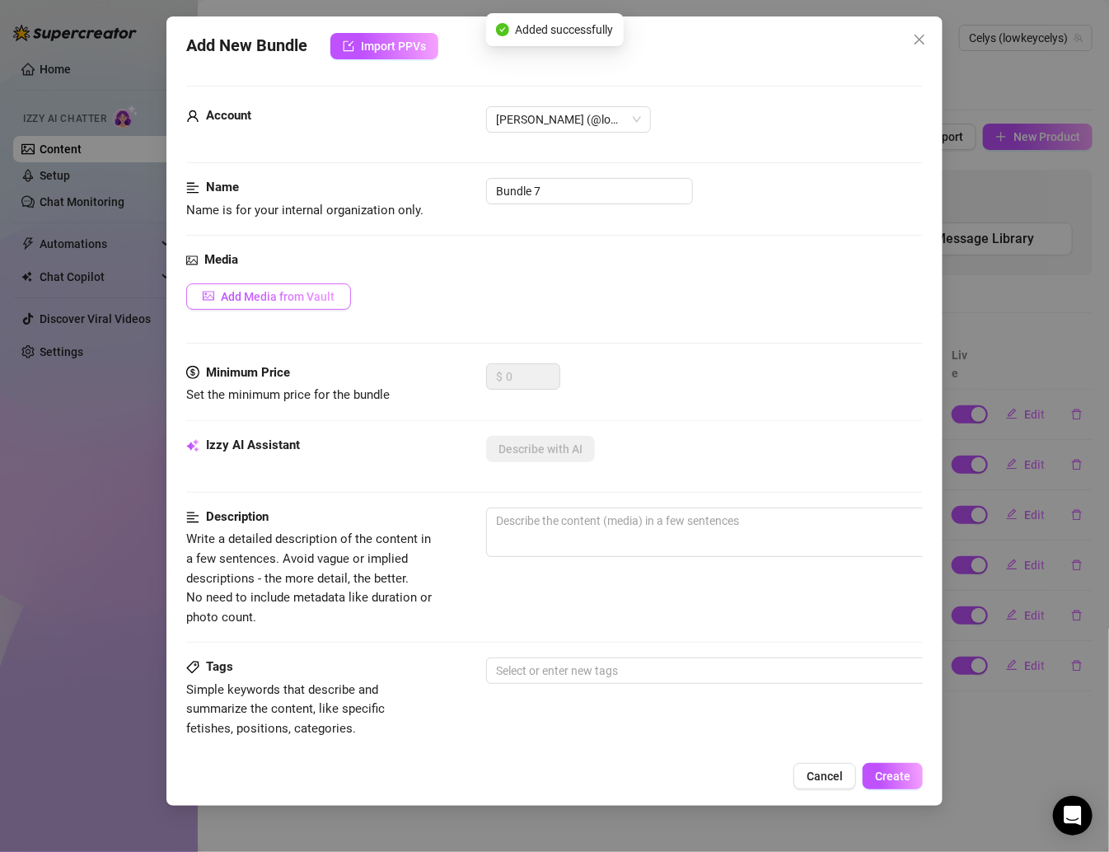
click at [321, 291] on span "Add Media from Vault" at bounding box center [278, 296] width 114 height 13
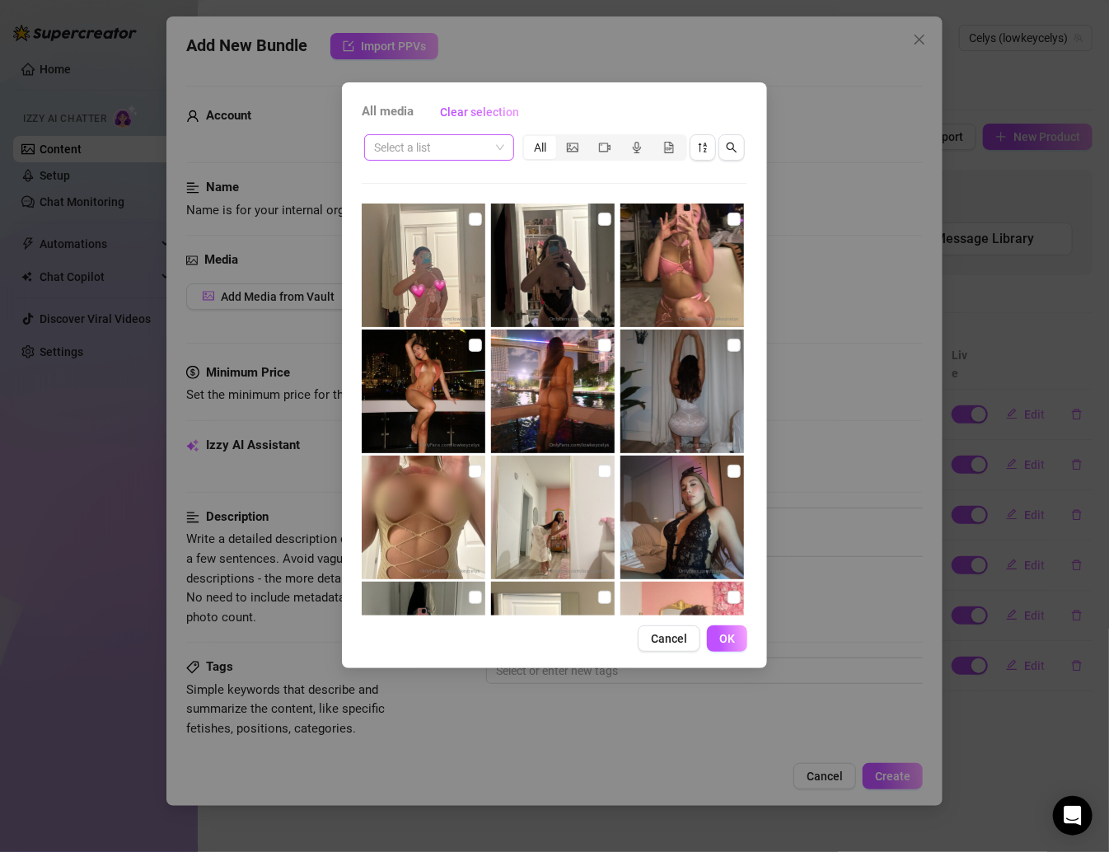
click at [474, 144] on input "search" at bounding box center [431, 147] width 115 height 25
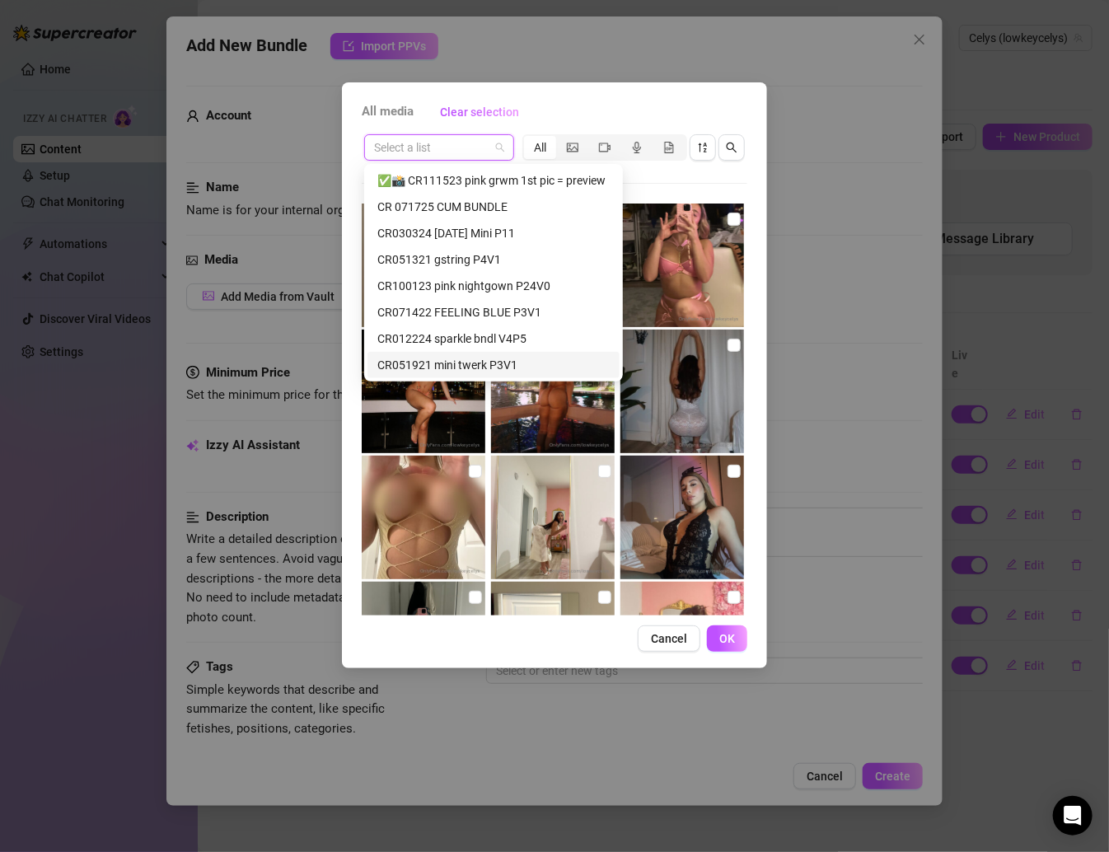
click at [495, 356] on div "CR051921 mini twerk P3V1" at bounding box center [493, 365] width 232 height 18
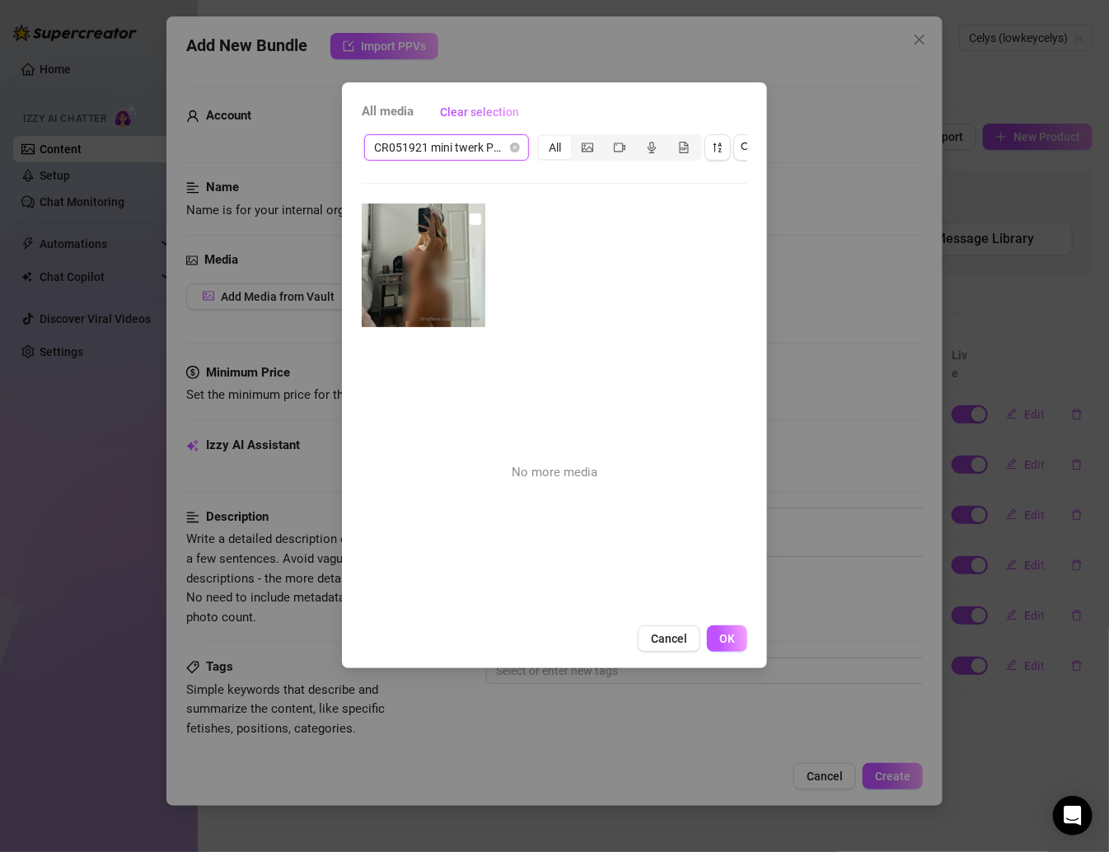
click at [488, 152] on span "CR051921 mini twerk P3V1" at bounding box center [446, 147] width 145 height 25
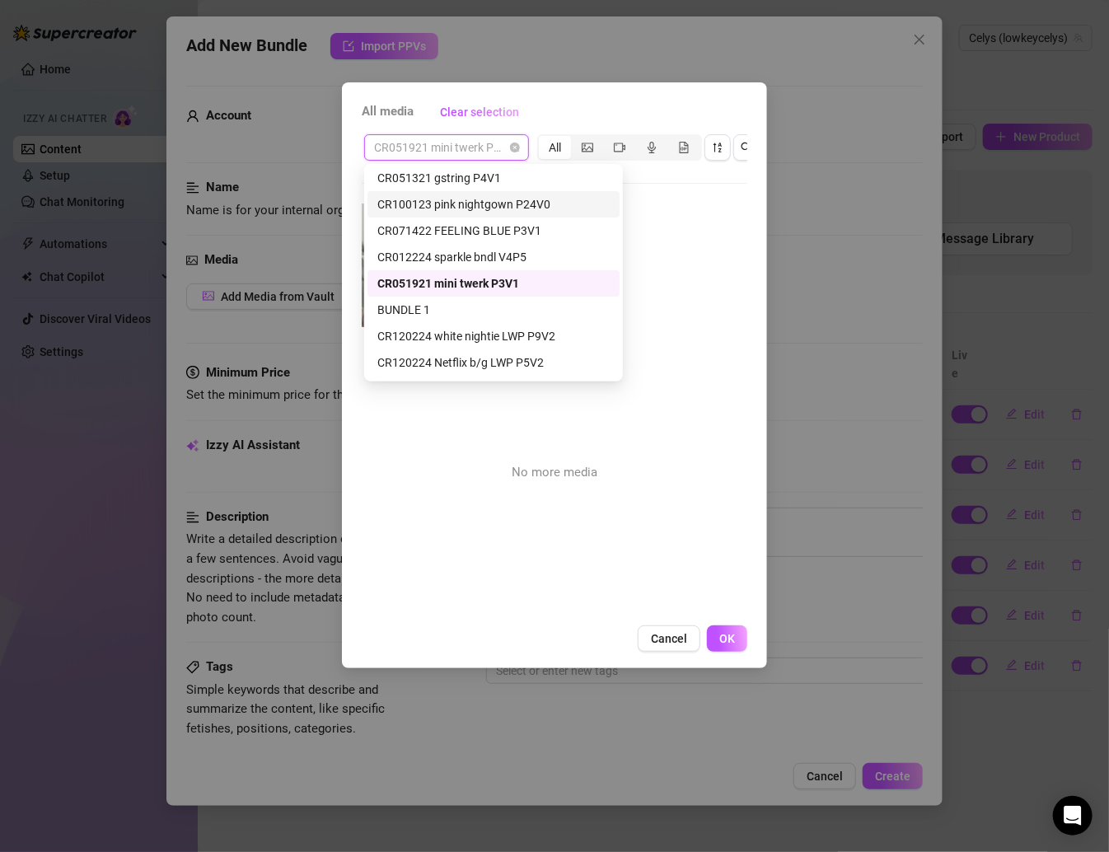
scroll to position [82, 0]
click at [485, 316] on div "BUNDLE 1" at bounding box center [493, 309] width 232 height 18
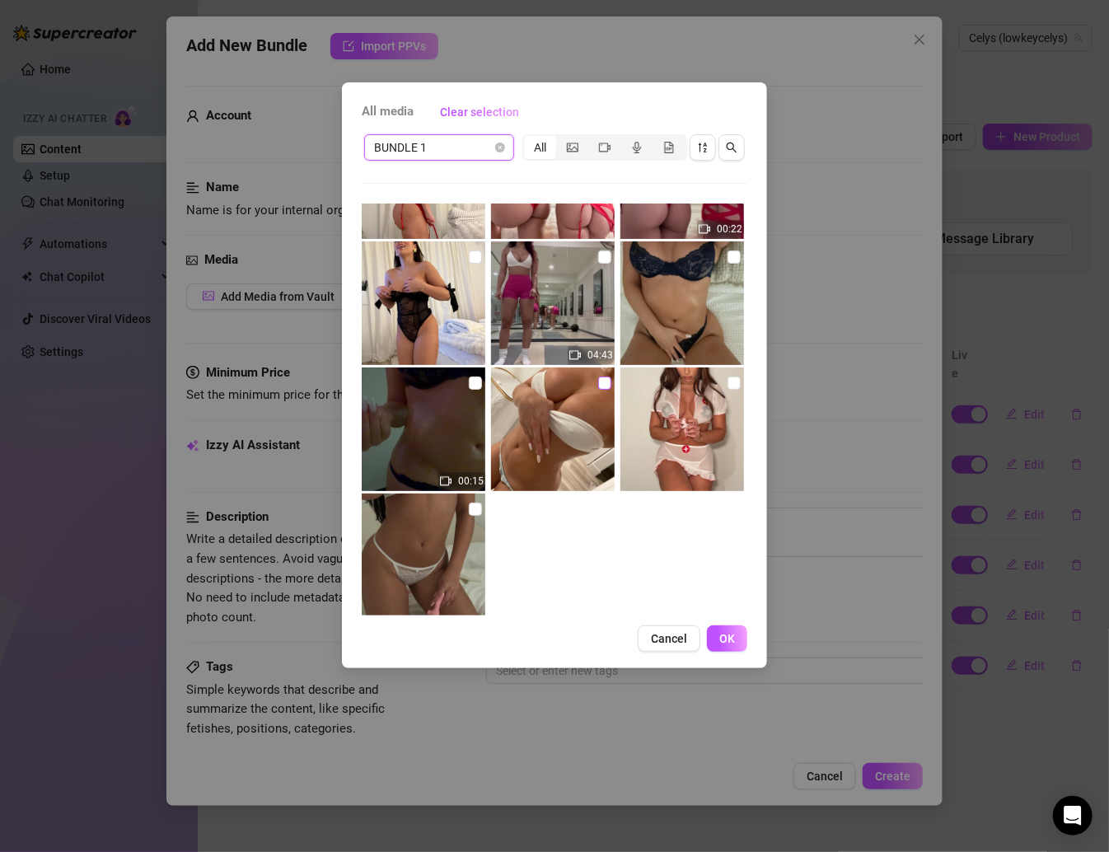
scroll to position [357, 0]
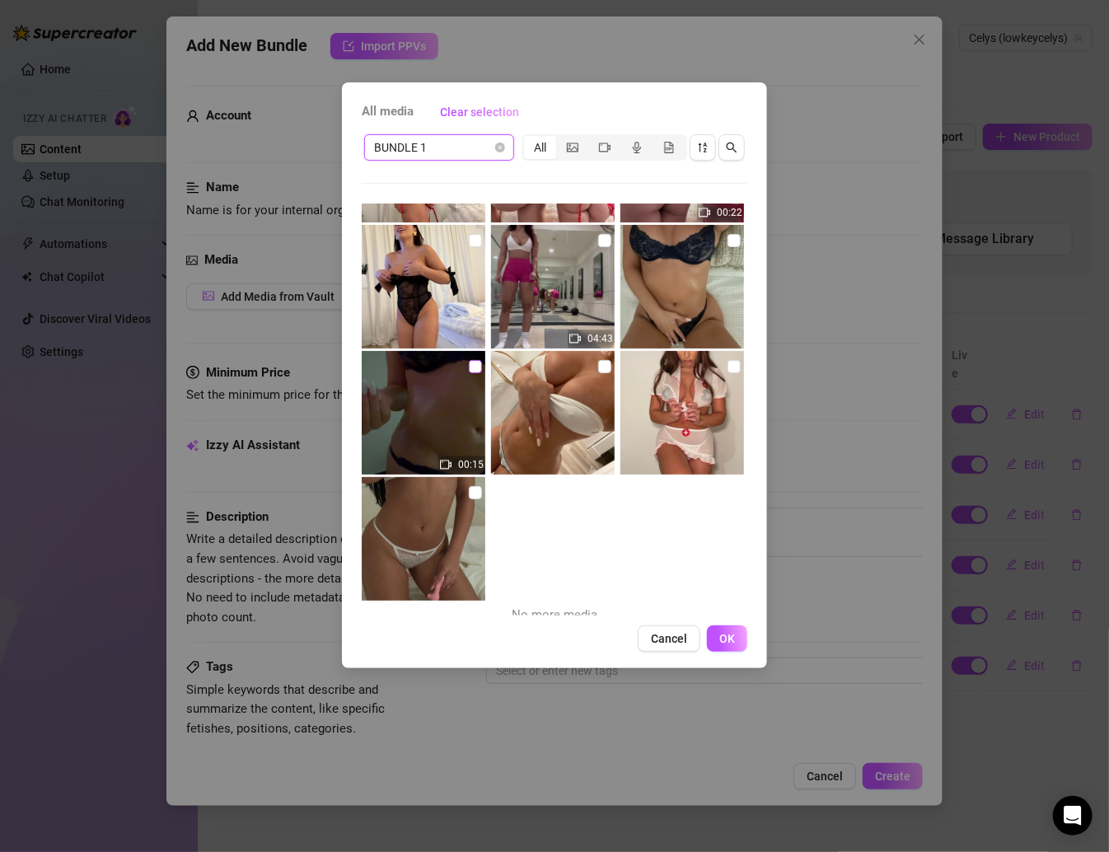
click at [473, 366] on input "checkbox" at bounding box center [475, 366] width 13 height 13
click at [727, 231] on label at bounding box center [733, 240] width 13 height 18
click at [727, 234] on input "checkbox" at bounding box center [733, 240] width 13 height 13
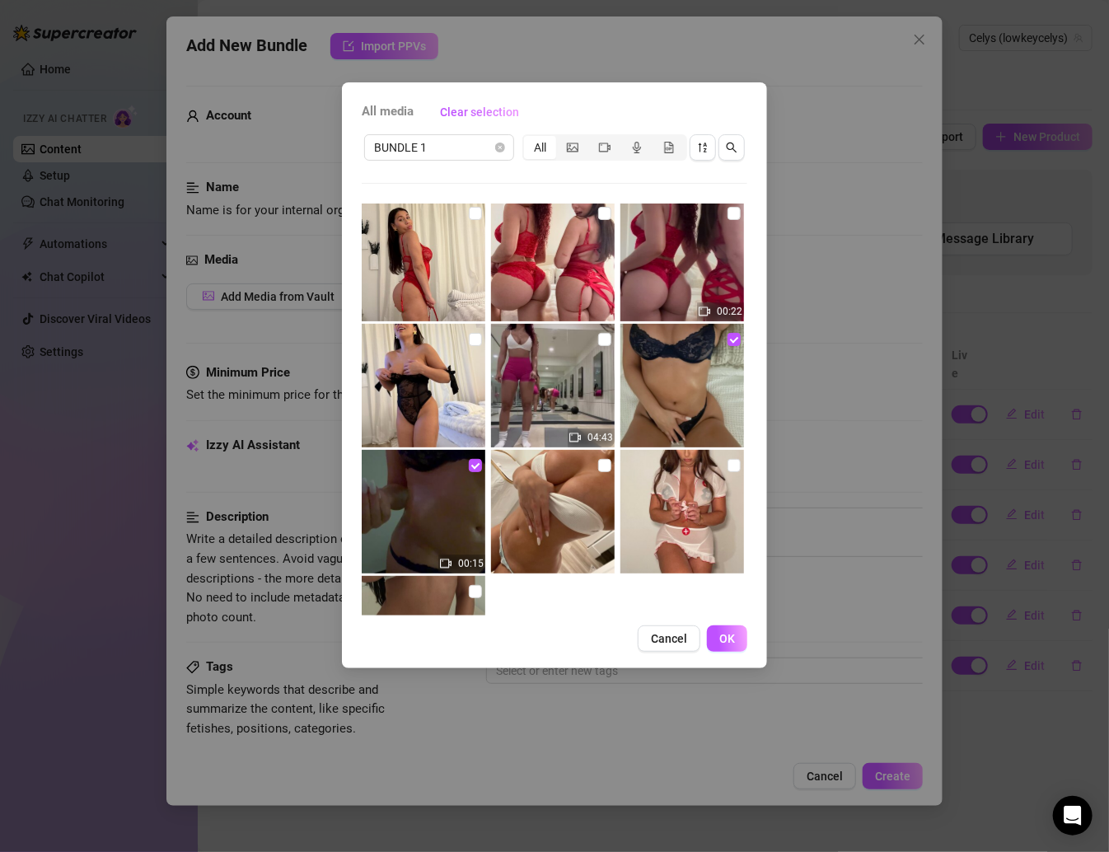
scroll to position [197, 0]
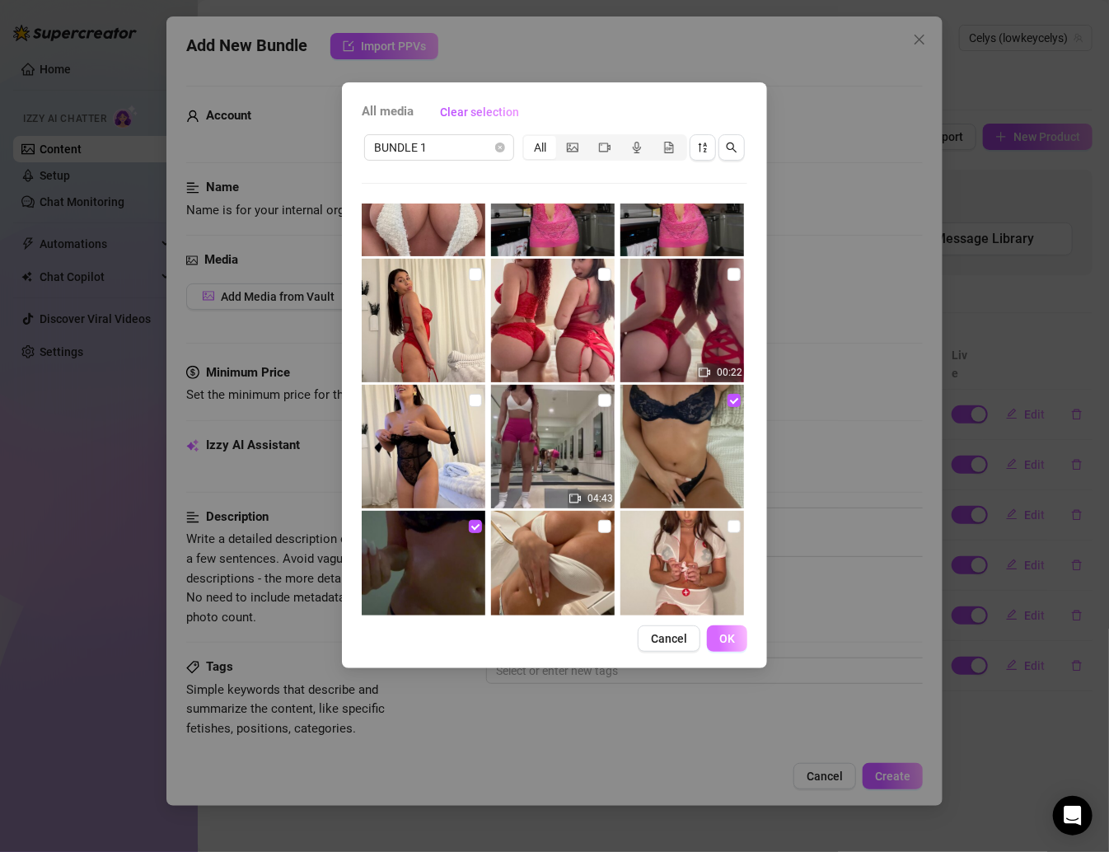
click at [728, 637] on span "OK" at bounding box center [727, 638] width 16 height 13
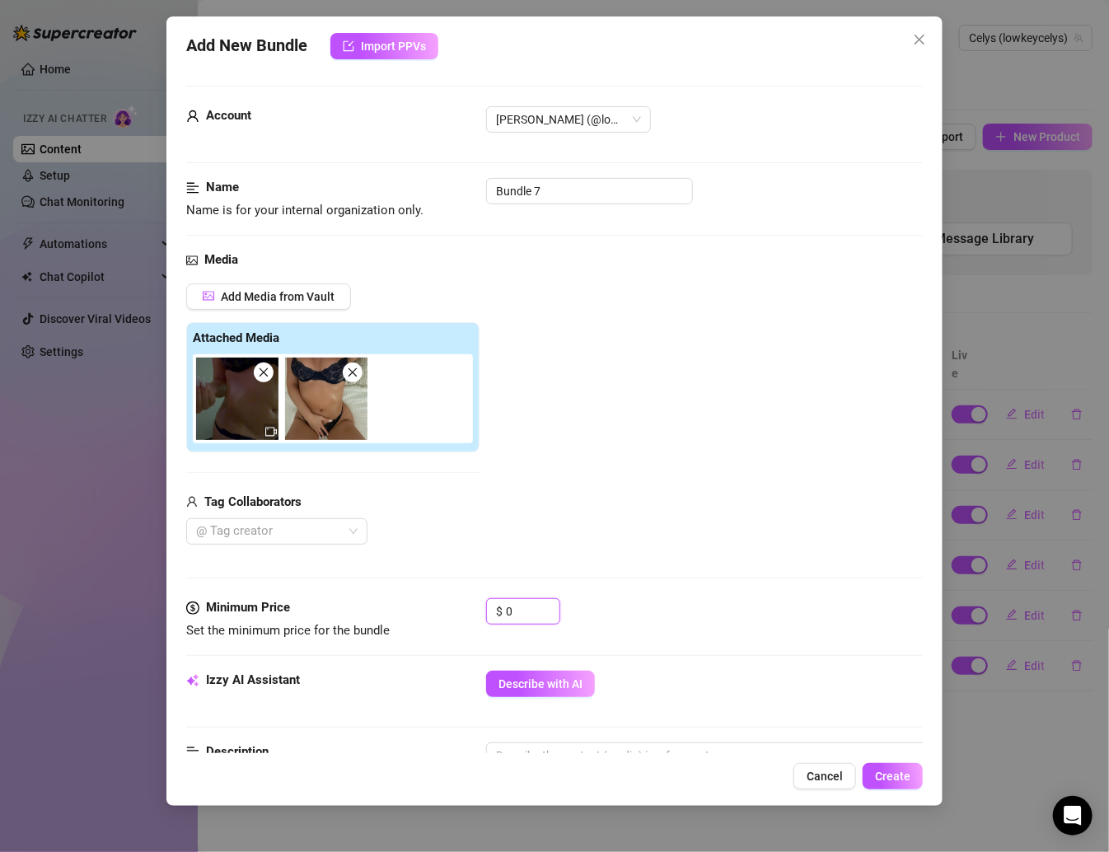
drag, startPoint x: 520, startPoint y: 604, endPoint x: 420, endPoint y: 604, distance: 99.7
click at [421, 605] on div "Minimum Price Set the minimum price for the bundle $ 0" at bounding box center [554, 619] width 736 height 42
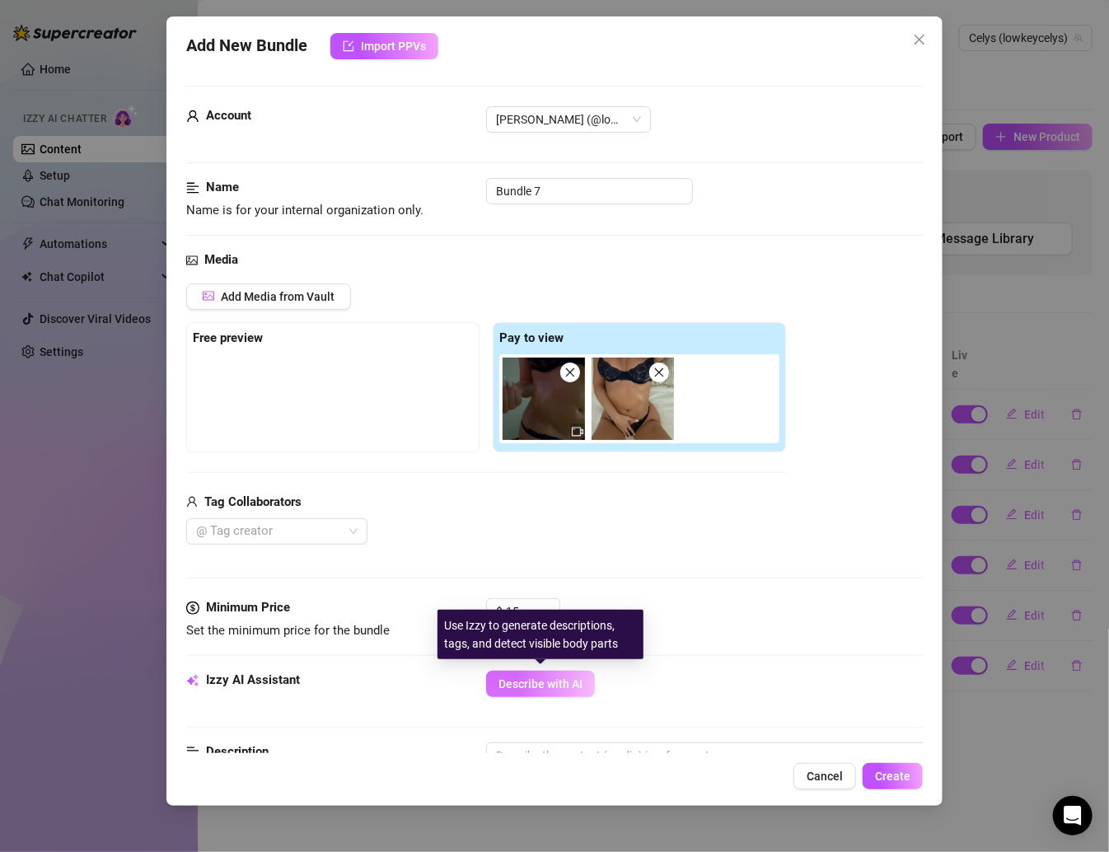
click at [536, 690] on button "Describe with AI" at bounding box center [540, 684] width 109 height 26
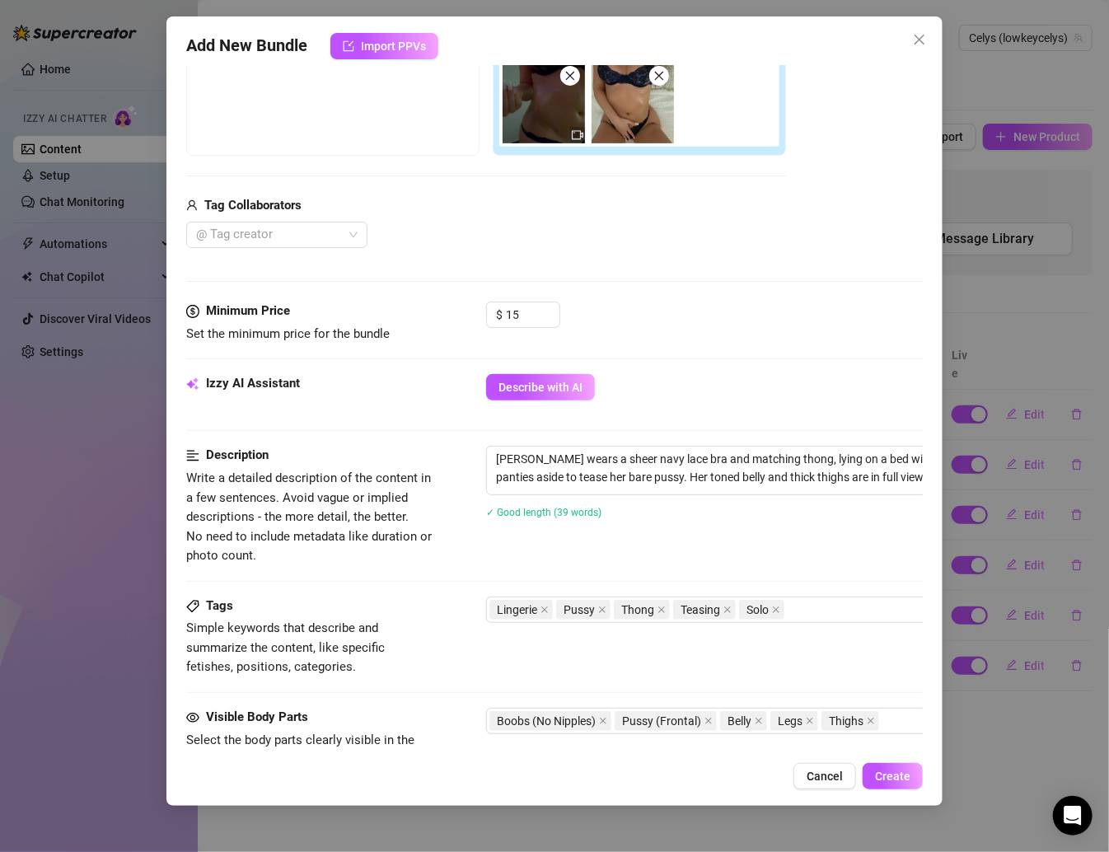
scroll to position [132, 0]
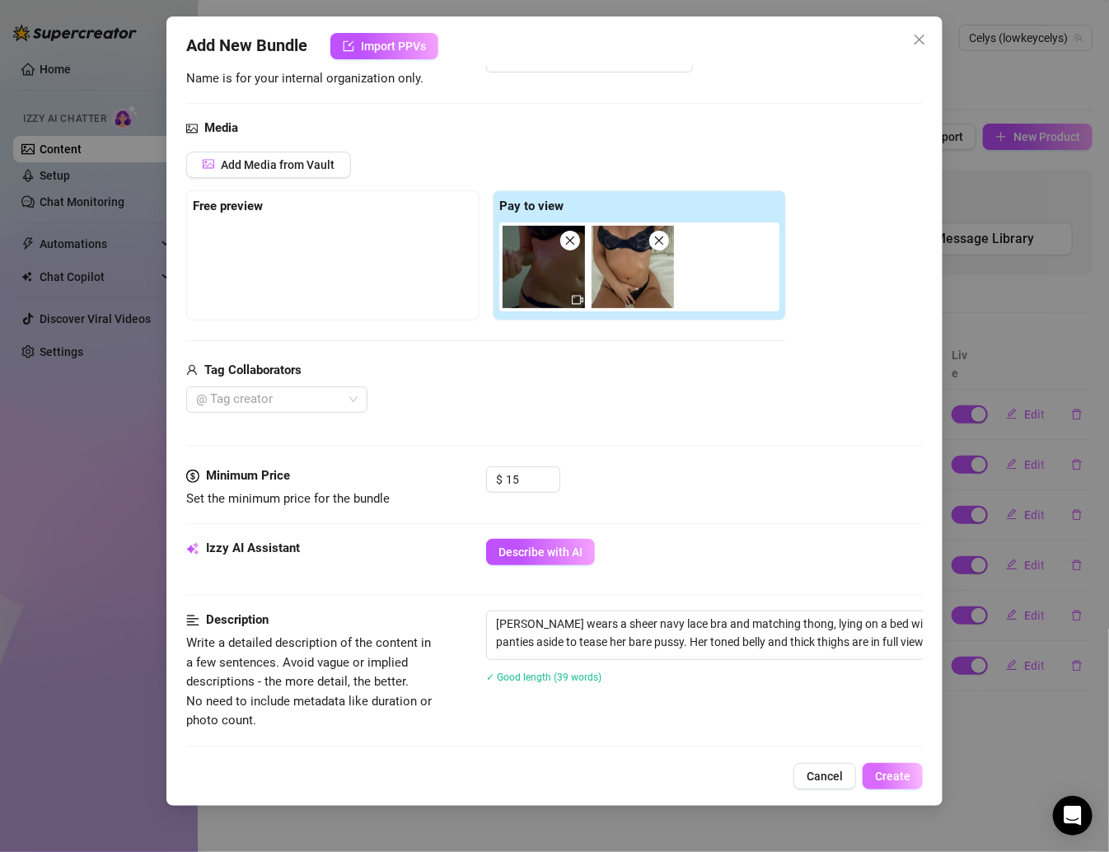
click at [872, 773] on span "Create" at bounding box center [892, 775] width 35 height 13
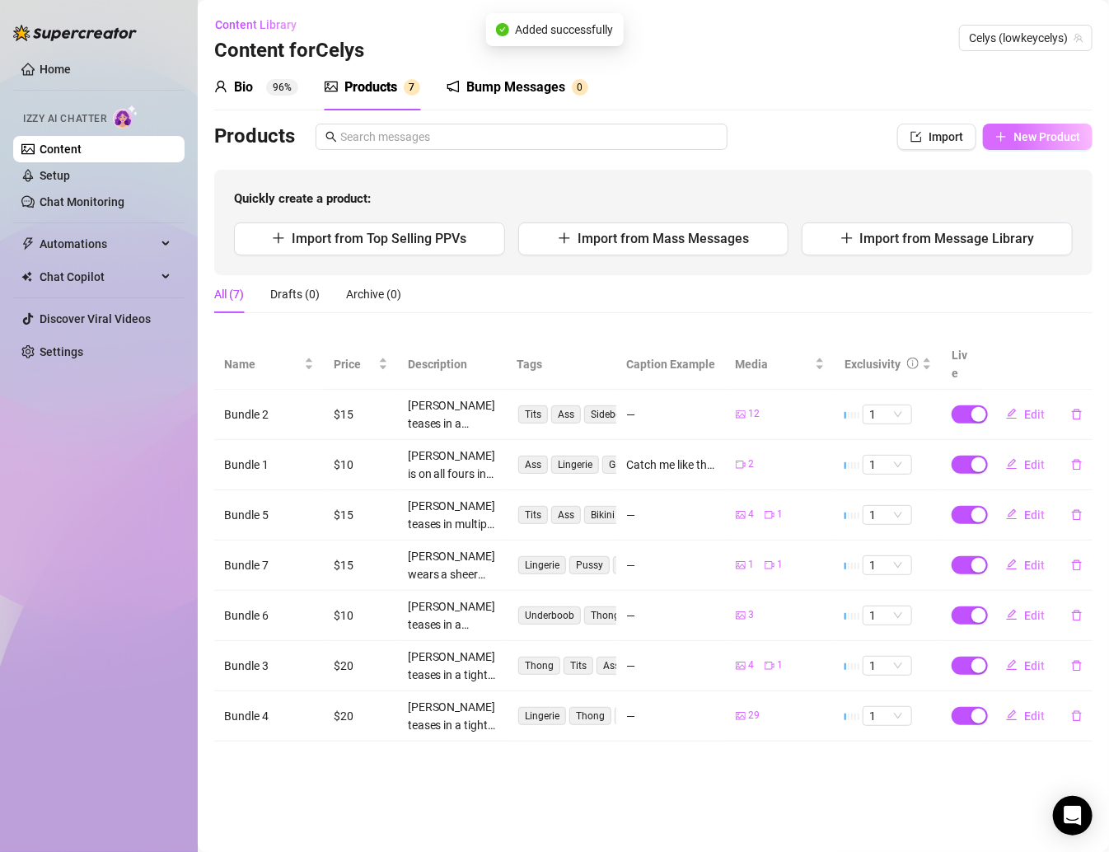
click at [872, 133] on span "New Product" at bounding box center [1046, 136] width 67 height 13
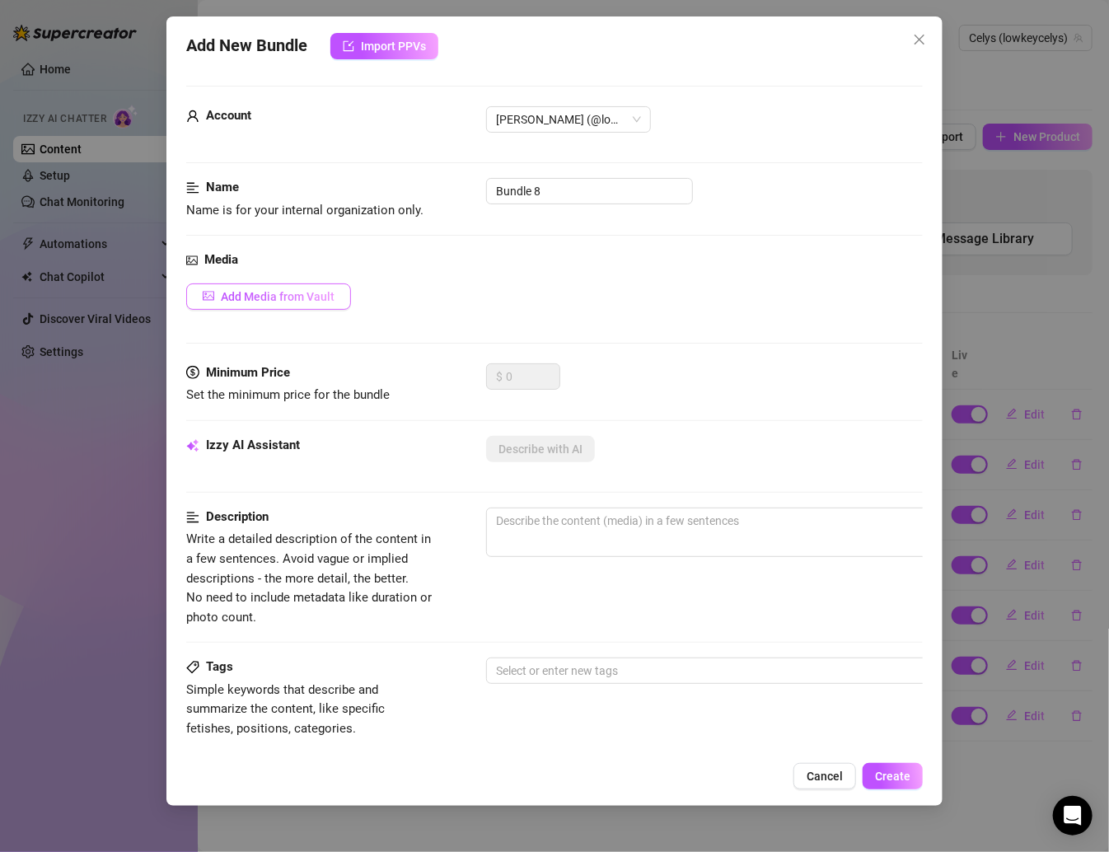
click at [303, 294] on span "Add Media from Vault" at bounding box center [278, 296] width 114 height 13
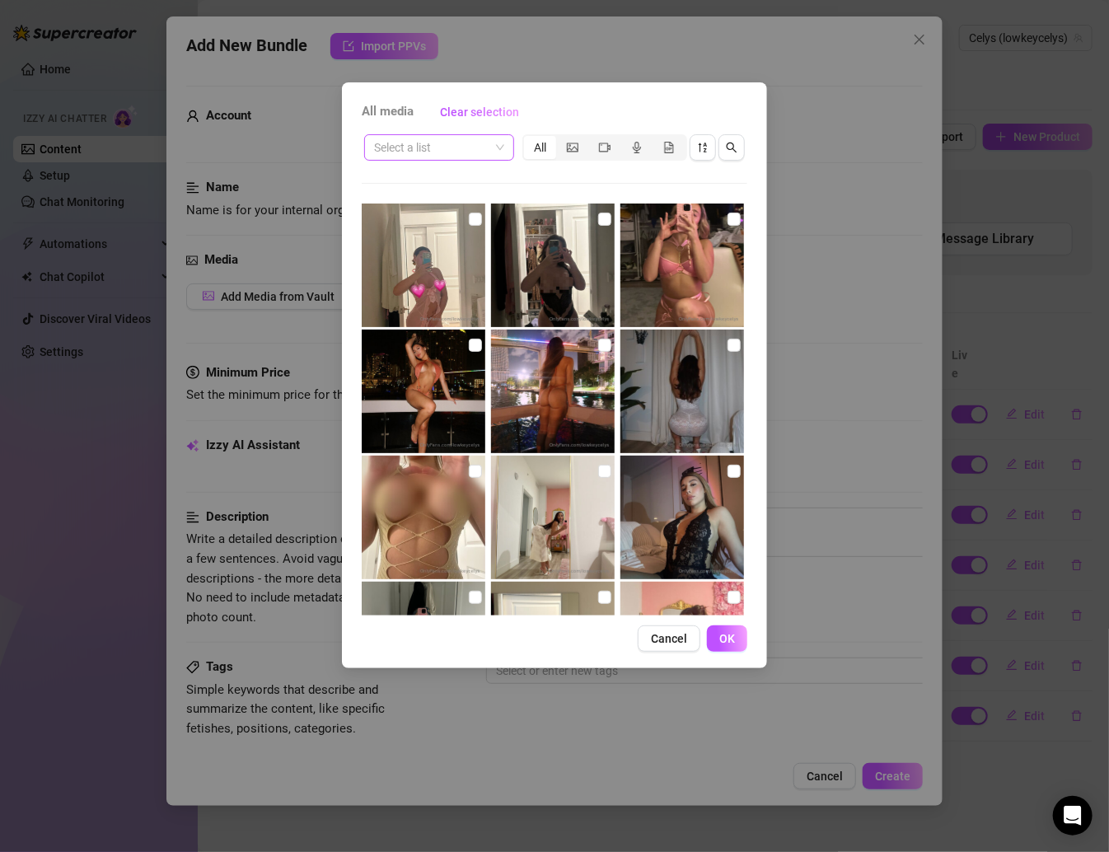
click at [492, 147] on span at bounding box center [439, 147] width 130 height 25
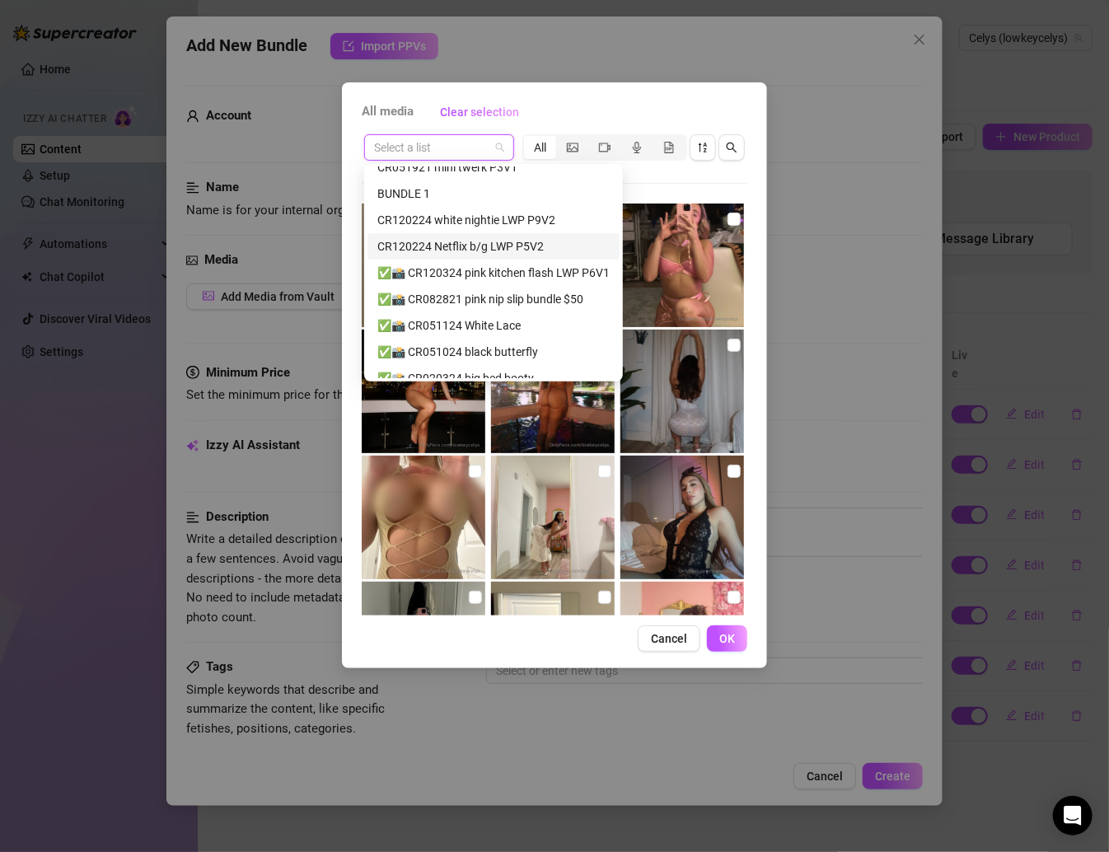
scroll to position [174, 0]
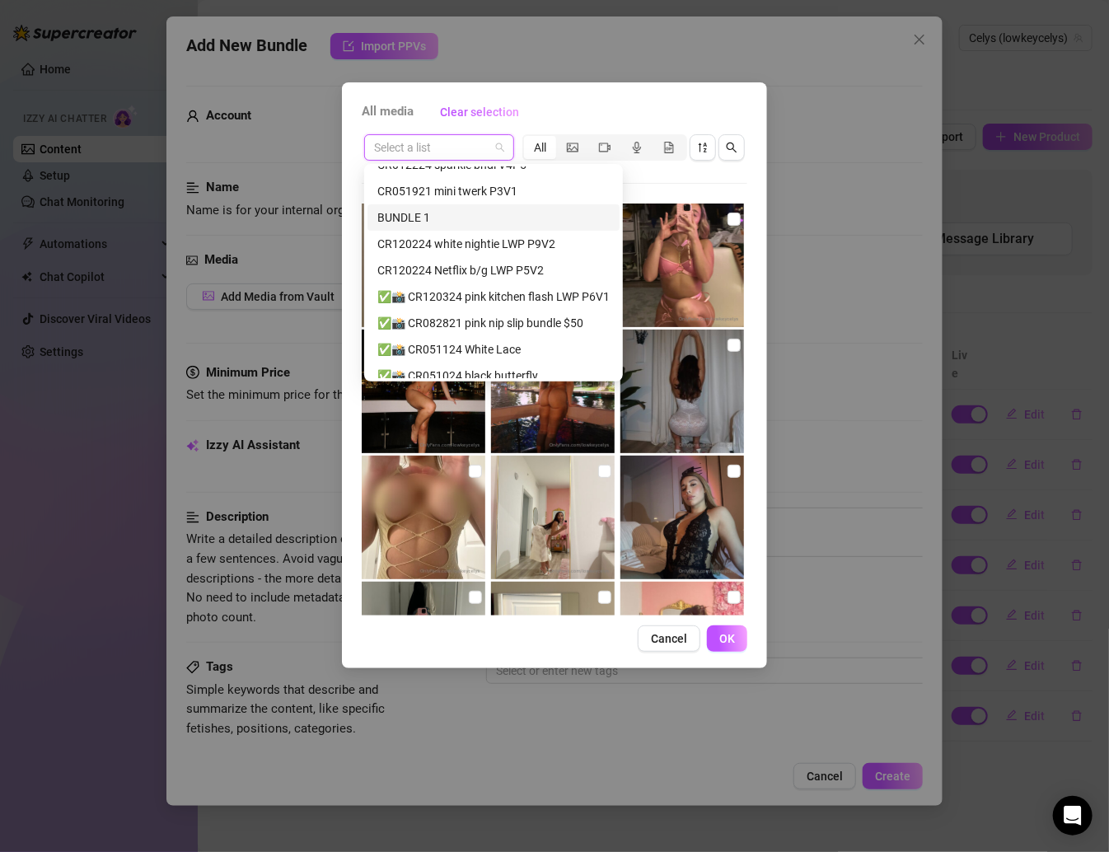
click at [411, 214] on div "BUNDLE 1" at bounding box center [493, 217] width 232 height 18
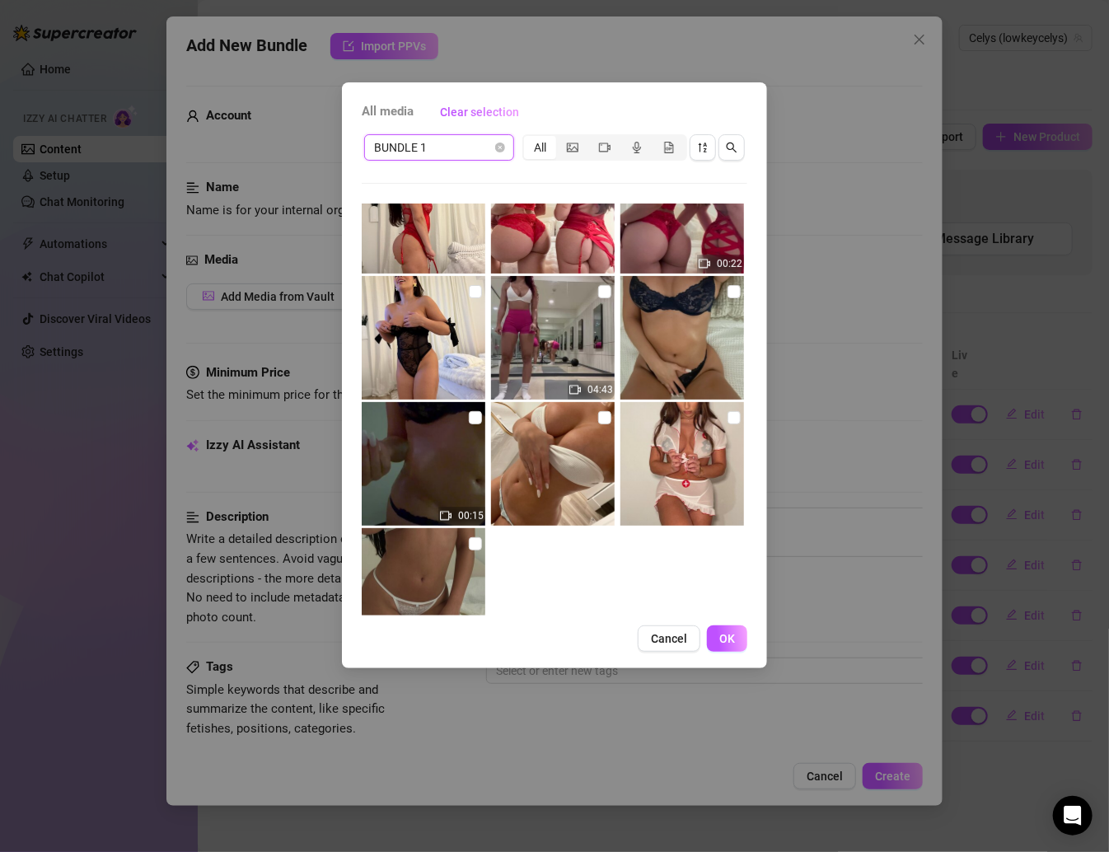
scroll to position [368, 0]
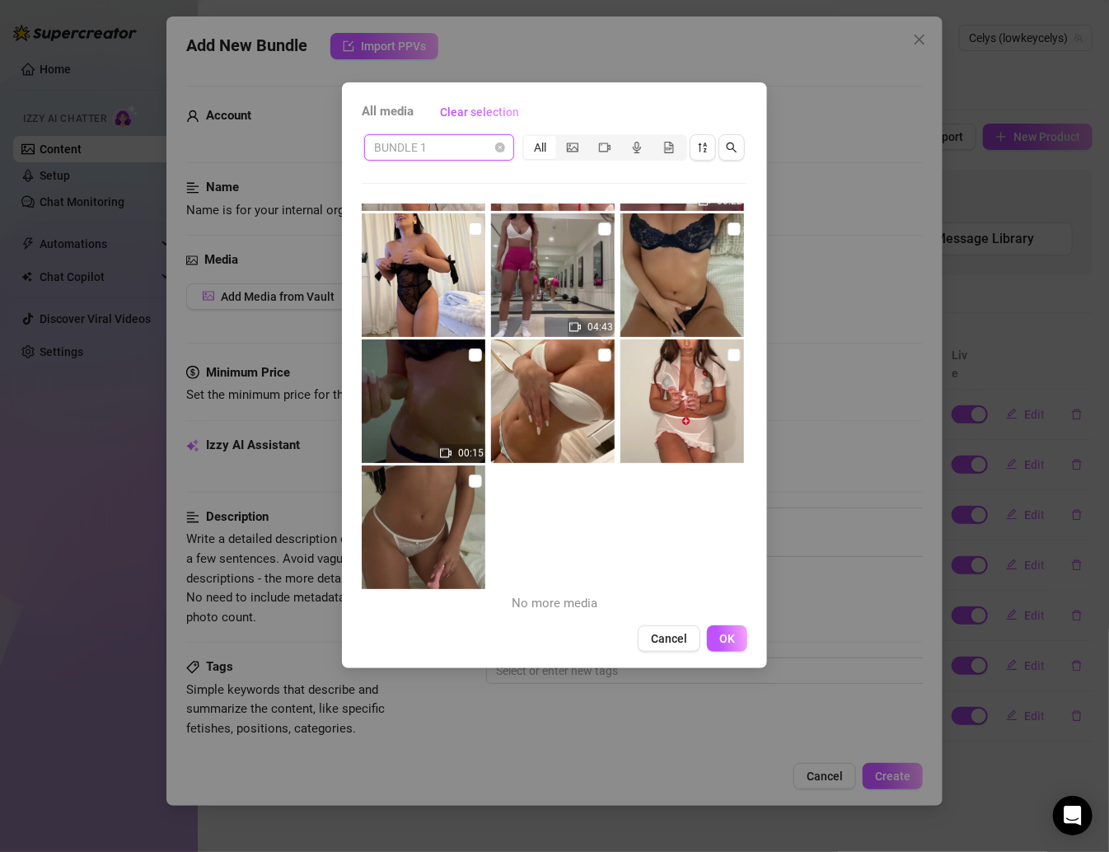
click at [493, 152] on span "BUNDLE 1" at bounding box center [439, 147] width 130 height 25
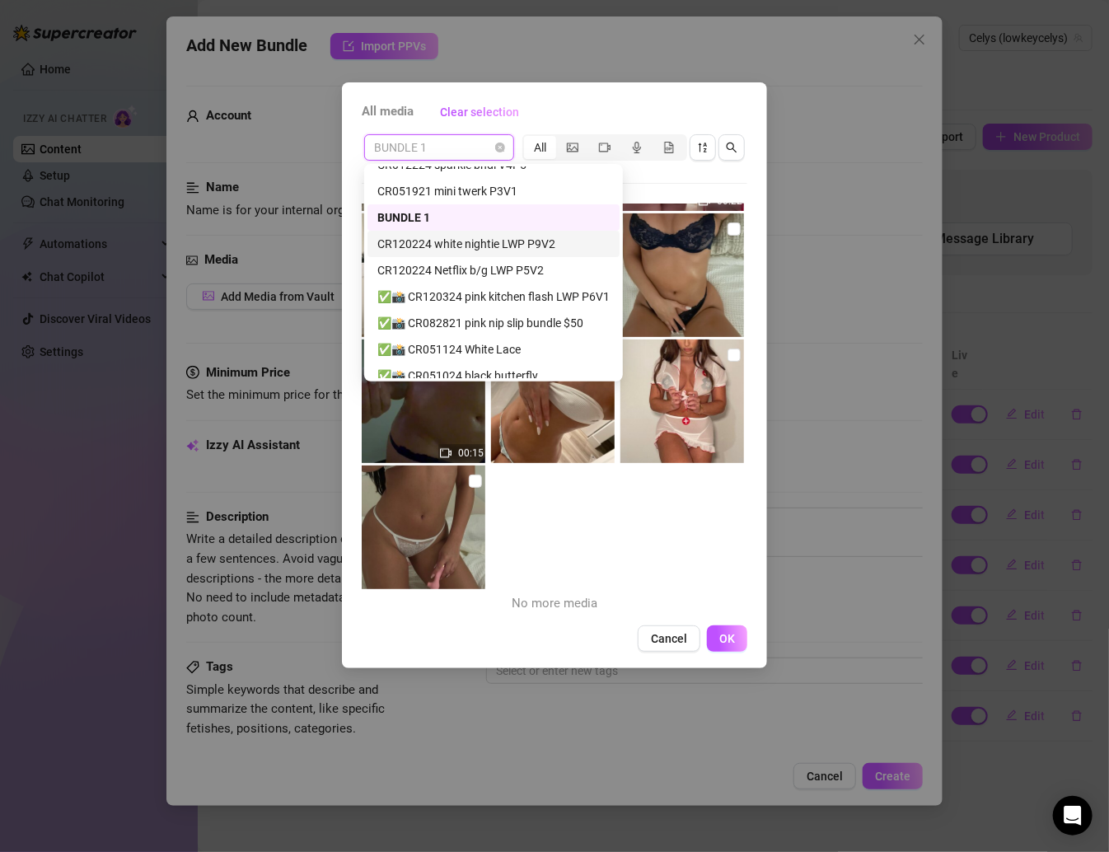
click at [488, 248] on div "CR120224 white nightie LWP P9V2" at bounding box center [493, 244] width 232 height 18
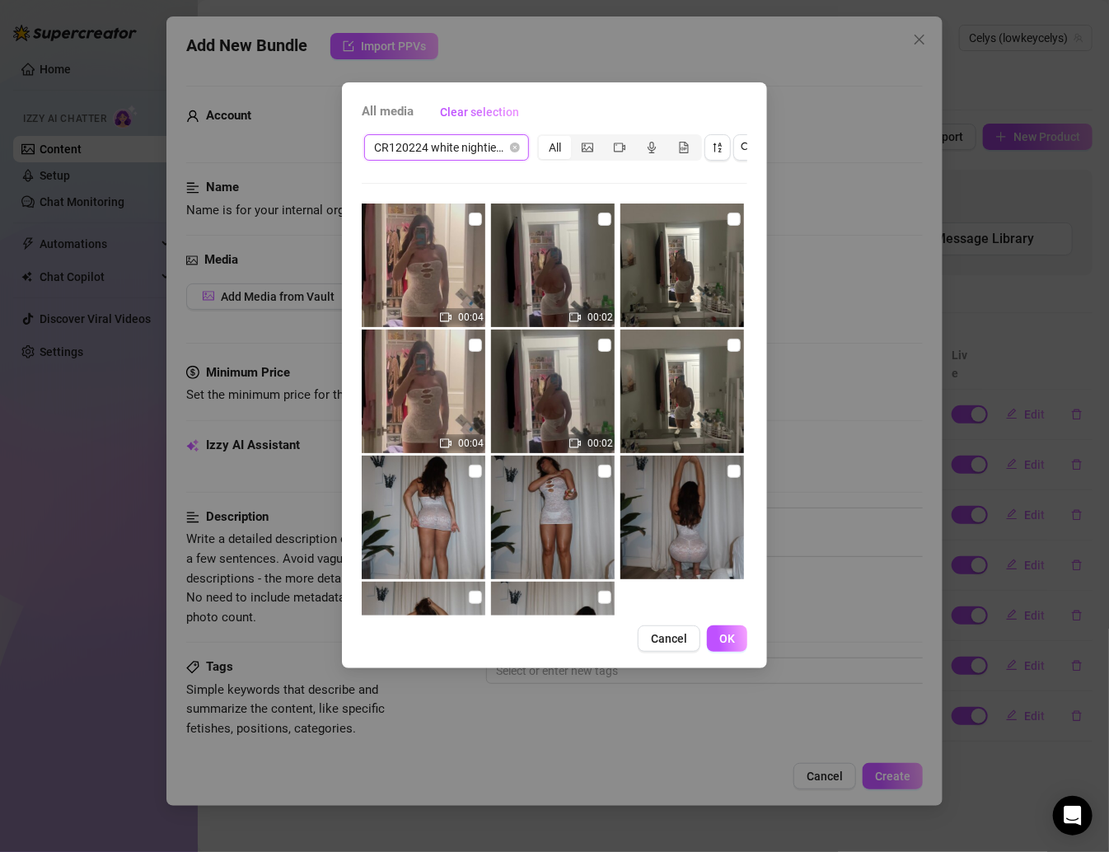
scroll to position [116, 0]
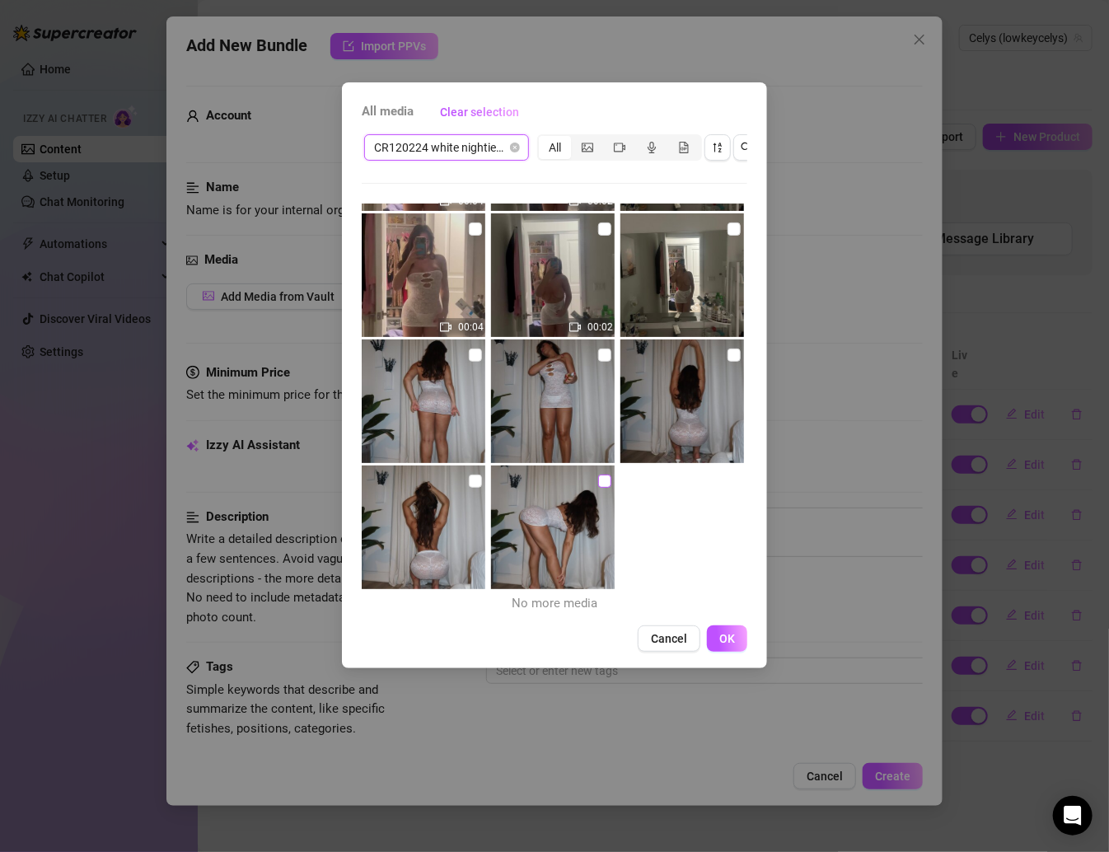
click at [598, 481] on input "checkbox" at bounding box center [604, 481] width 13 height 13
click at [480, 480] on img at bounding box center [424, 527] width 124 height 124
click at [475, 479] on input "checkbox" at bounding box center [475, 481] width 13 height 13
click at [715, 354] on img at bounding box center [682, 401] width 124 height 124
click at [715, 349] on img at bounding box center [682, 401] width 124 height 124
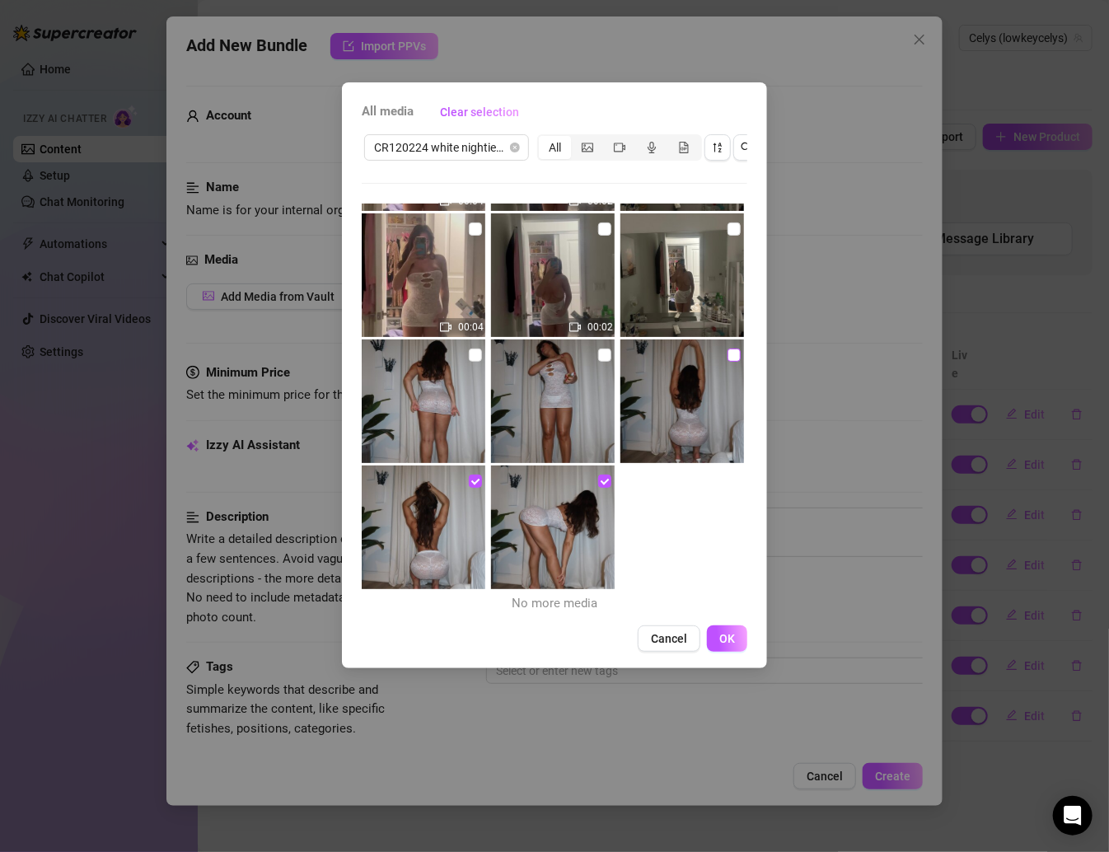
click at [727, 351] on input "checkbox" at bounding box center [733, 354] width 13 height 13
click at [598, 353] on input "checkbox" at bounding box center [604, 354] width 13 height 13
click at [476, 353] on input "checkbox" at bounding box center [475, 354] width 13 height 13
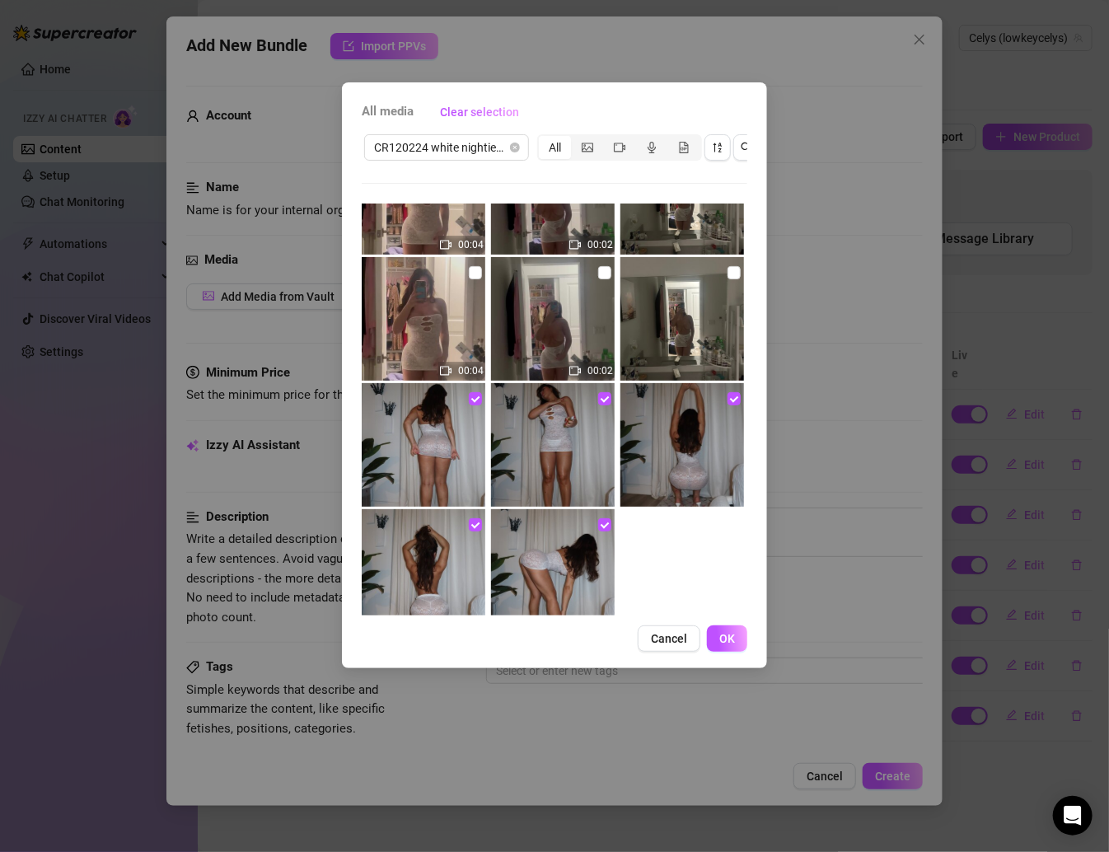
scroll to position [54, 0]
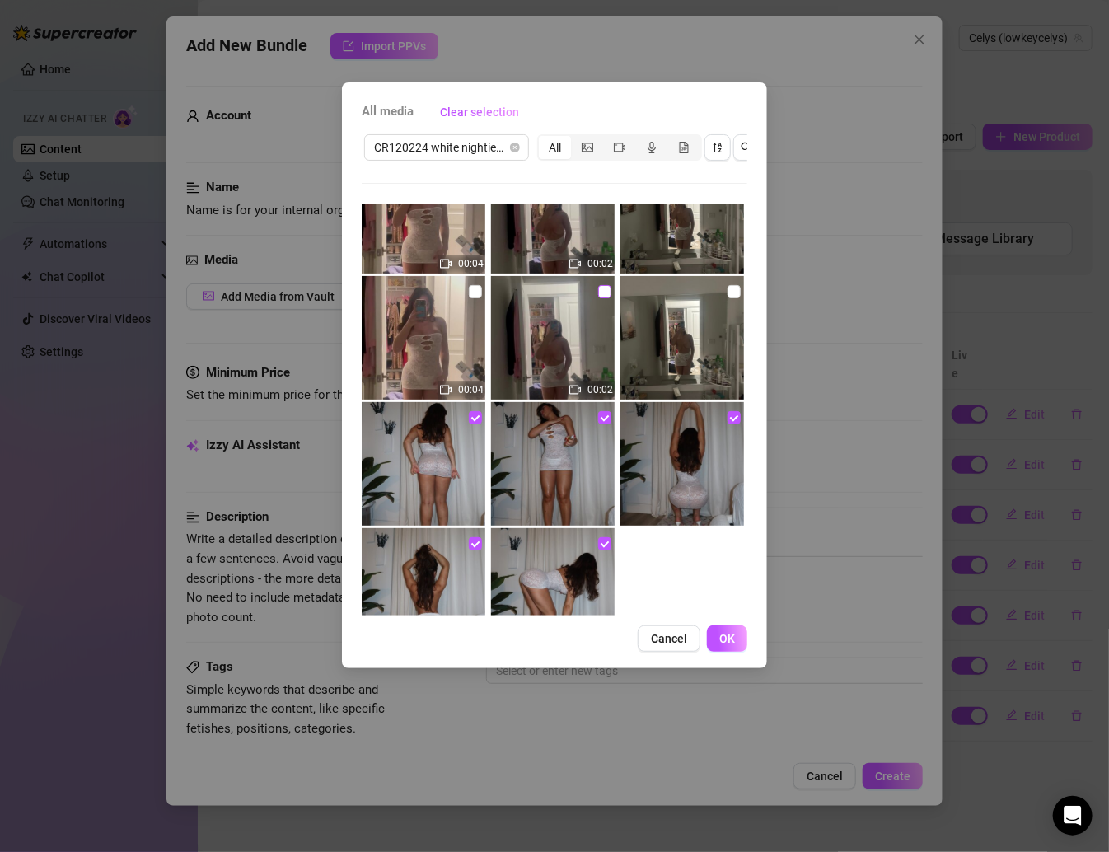
click at [601, 283] on label at bounding box center [604, 292] width 13 height 18
click at [601, 285] on input "checkbox" at bounding box center [604, 291] width 13 height 13
click at [479, 290] on img at bounding box center [424, 338] width 124 height 124
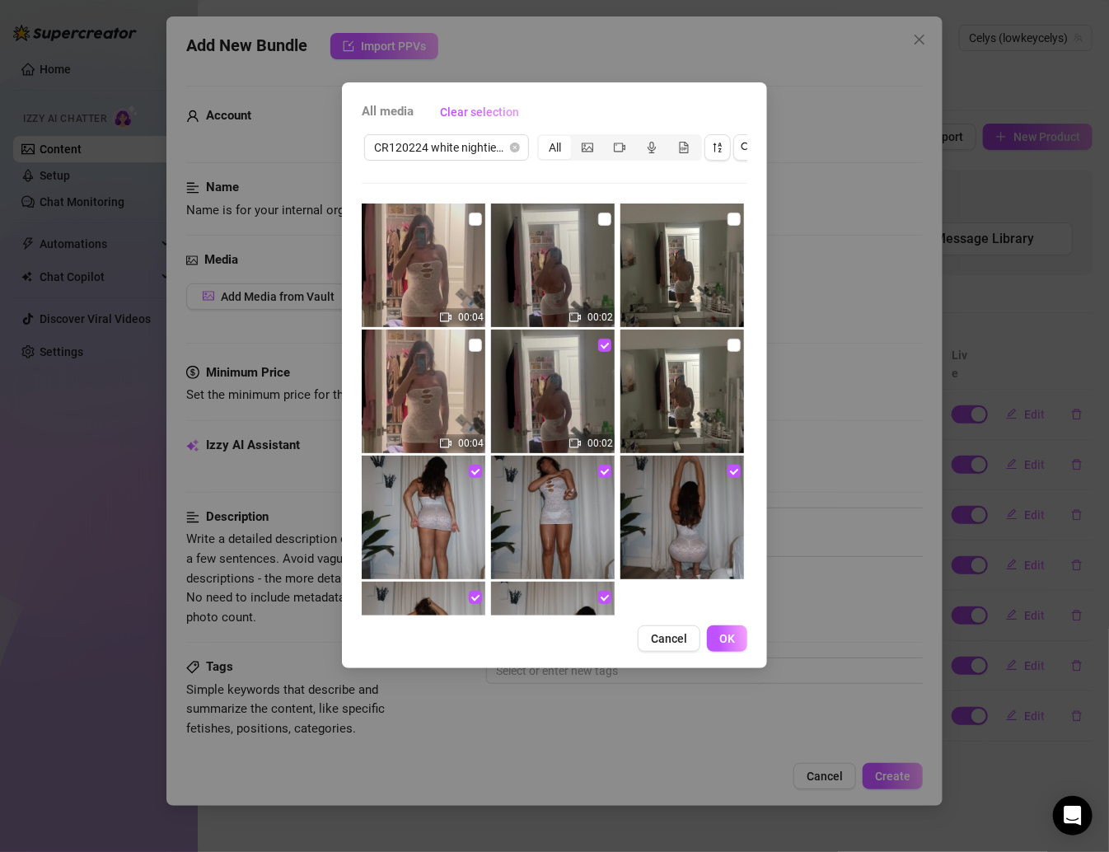
scroll to position [0, 0]
click at [471, 346] on input "checkbox" at bounding box center [475, 345] width 13 height 13
click at [472, 222] on input "checkbox" at bounding box center [475, 219] width 13 height 13
click at [600, 221] on input "checkbox" at bounding box center [604, 219] width 13 height 13
click at [727, 220] on input "checkbox" at bounding box center [733, 219] width 13 height 13
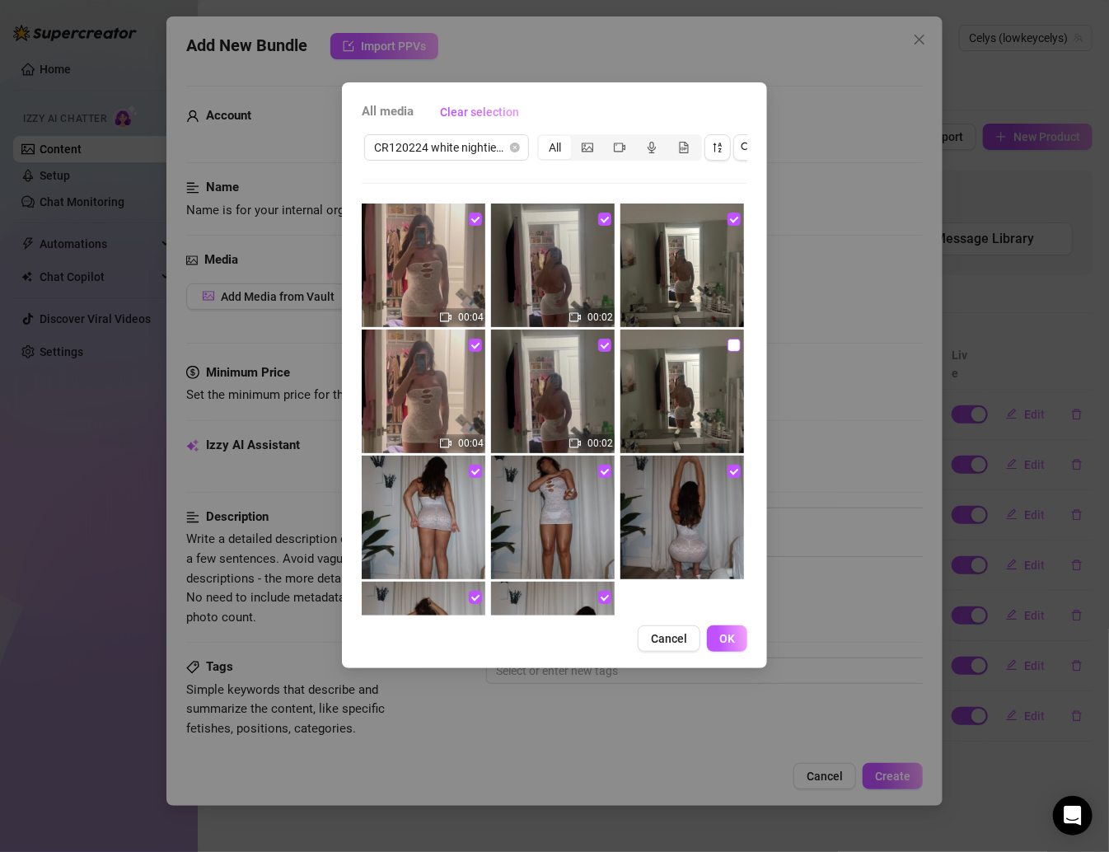
click at [727, 344] on input "checkbox" at bounding box center [733, 345] width 13 height 13
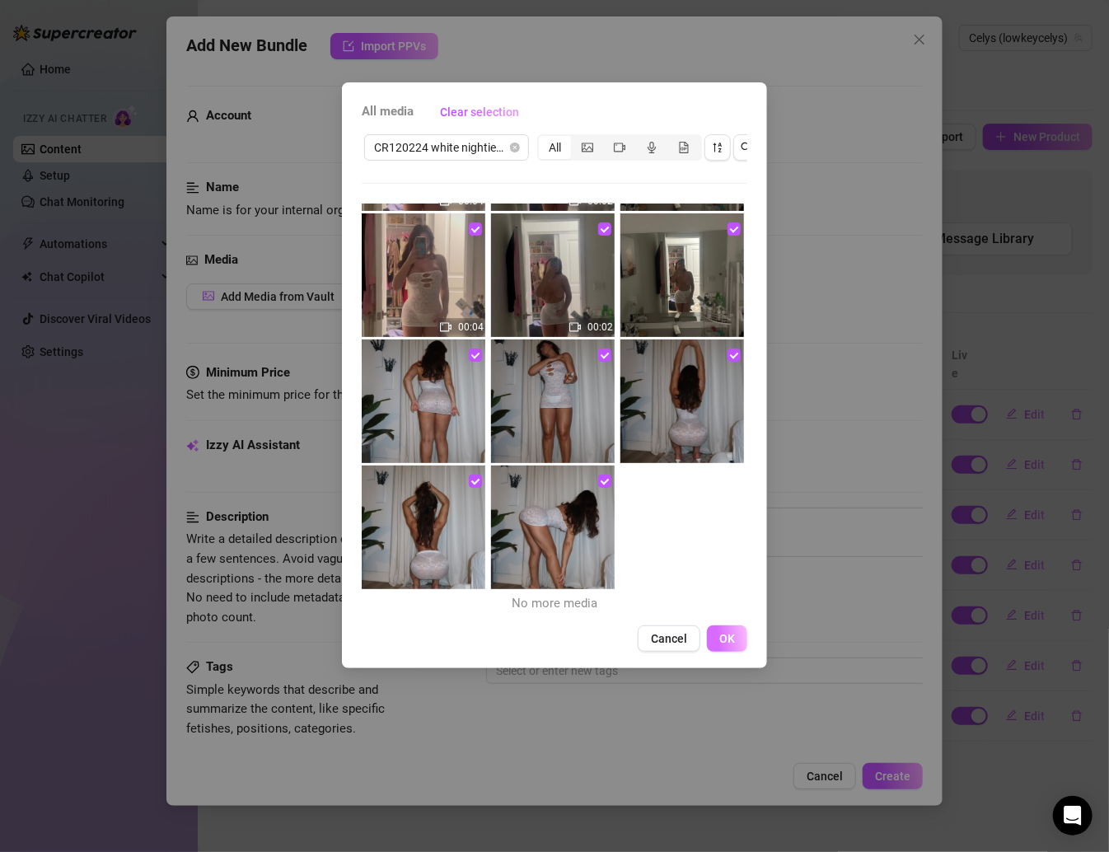
click at [718, 652] on button "OK" at bounding box center [727, 638] width 40 height 26
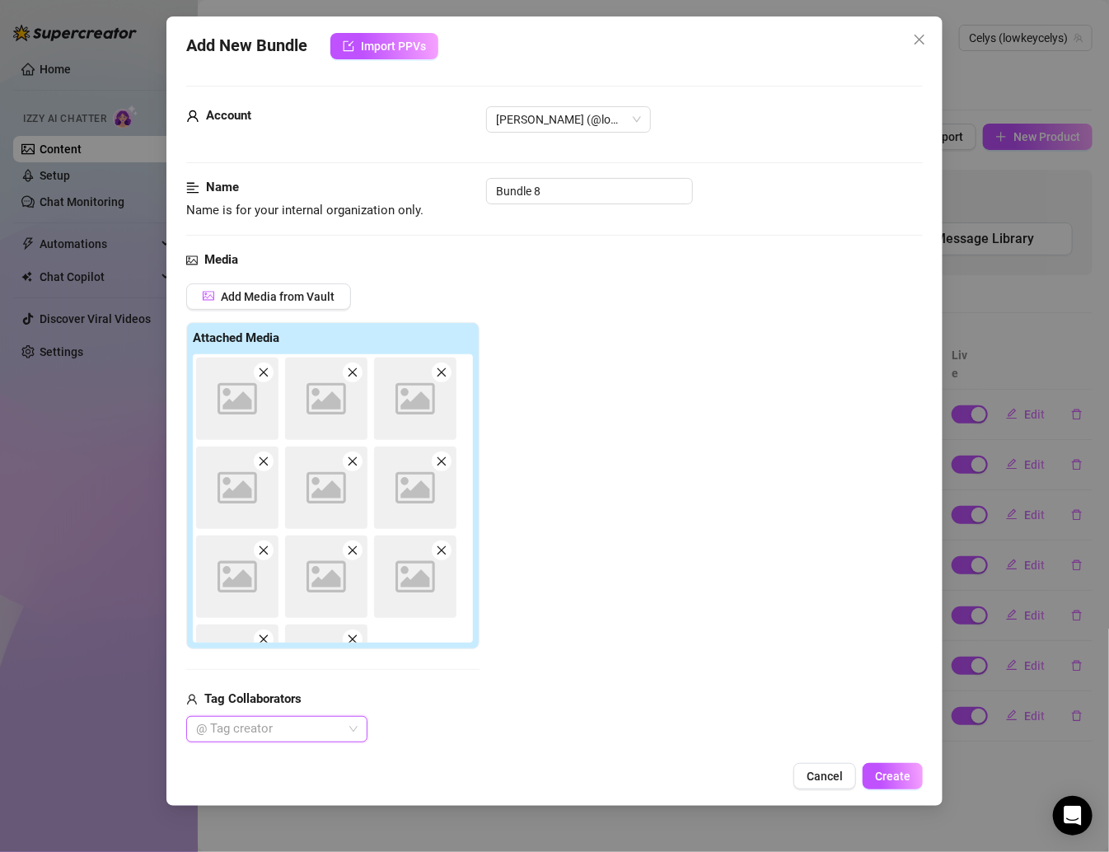
scroll to position [448, 0]
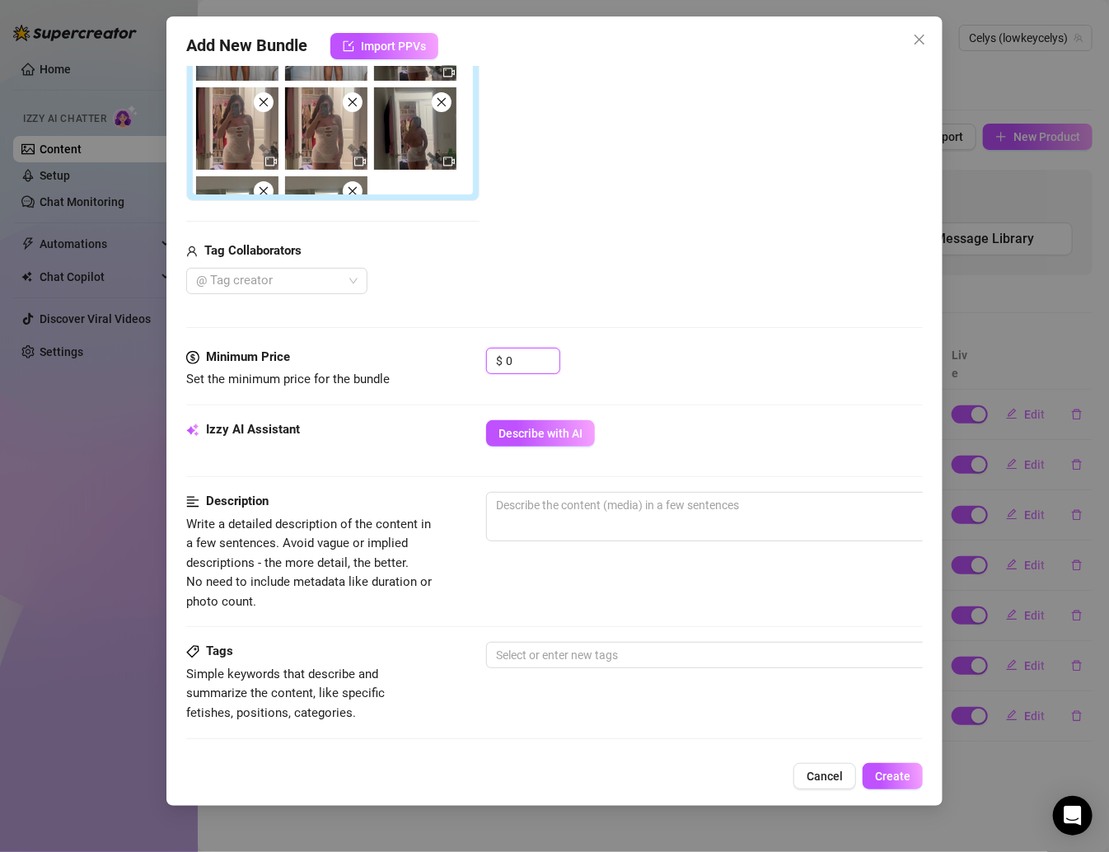
drag, startPoint x: 523, startPoint y: 350, endPoint x: 478, endPoint y: 350, distance: 45.3
click at [479, 350] on div "Minimum Price Set the minimum price for the bundle $ 0" at bounding box center [554, 369] width 736 height 42
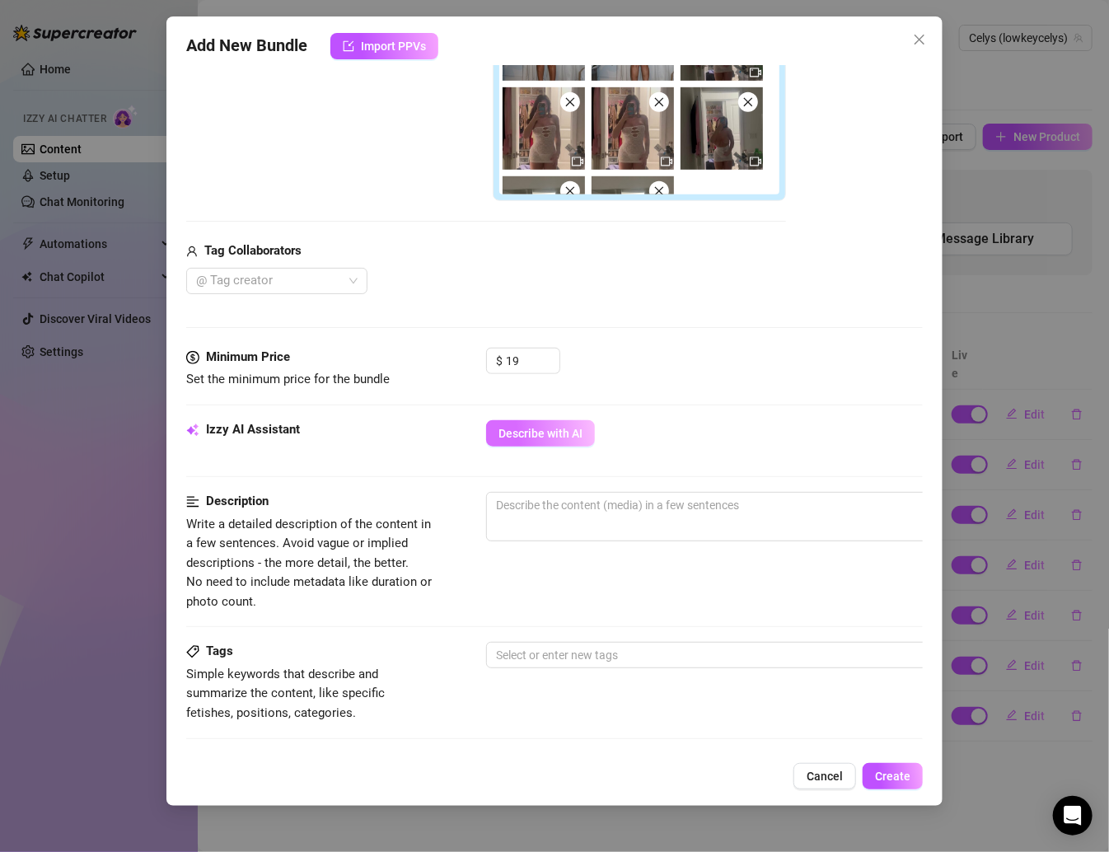
click at [536, 432] on span "Describe with AI" at bounding box center [540, 433] width 84 height 13
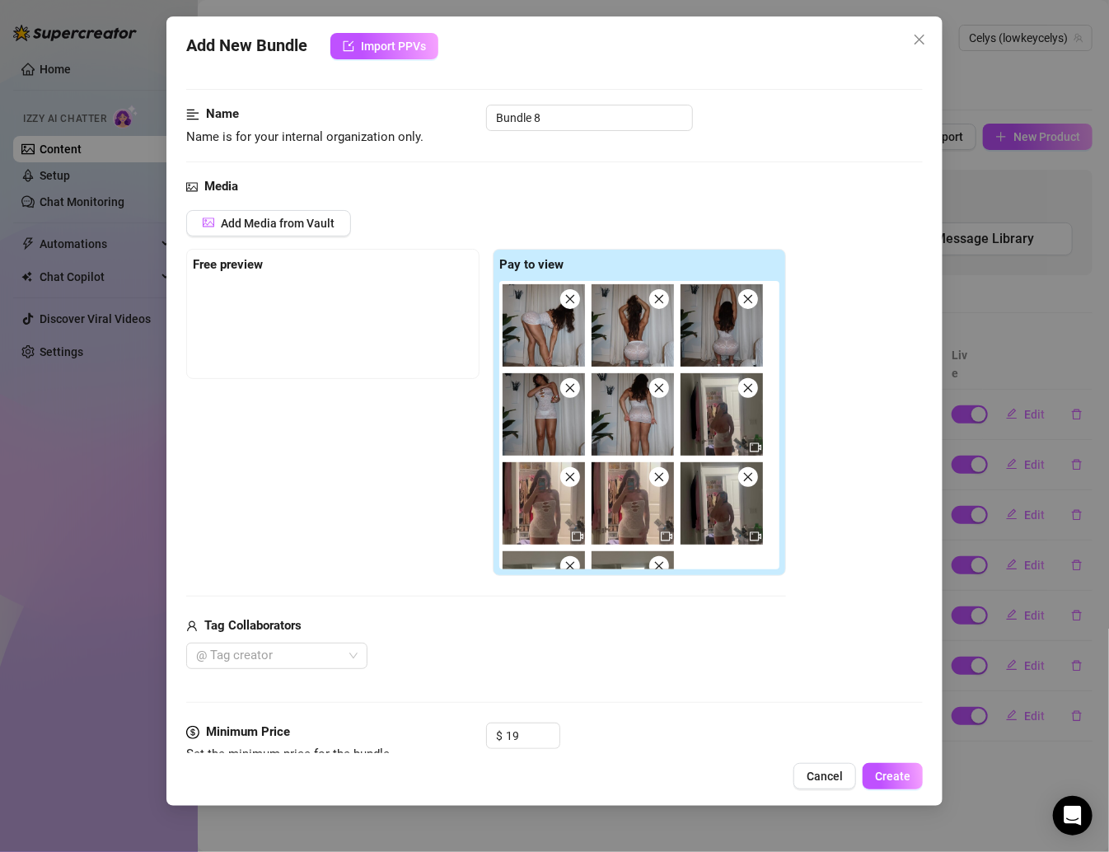
scroll to position [0, 0]
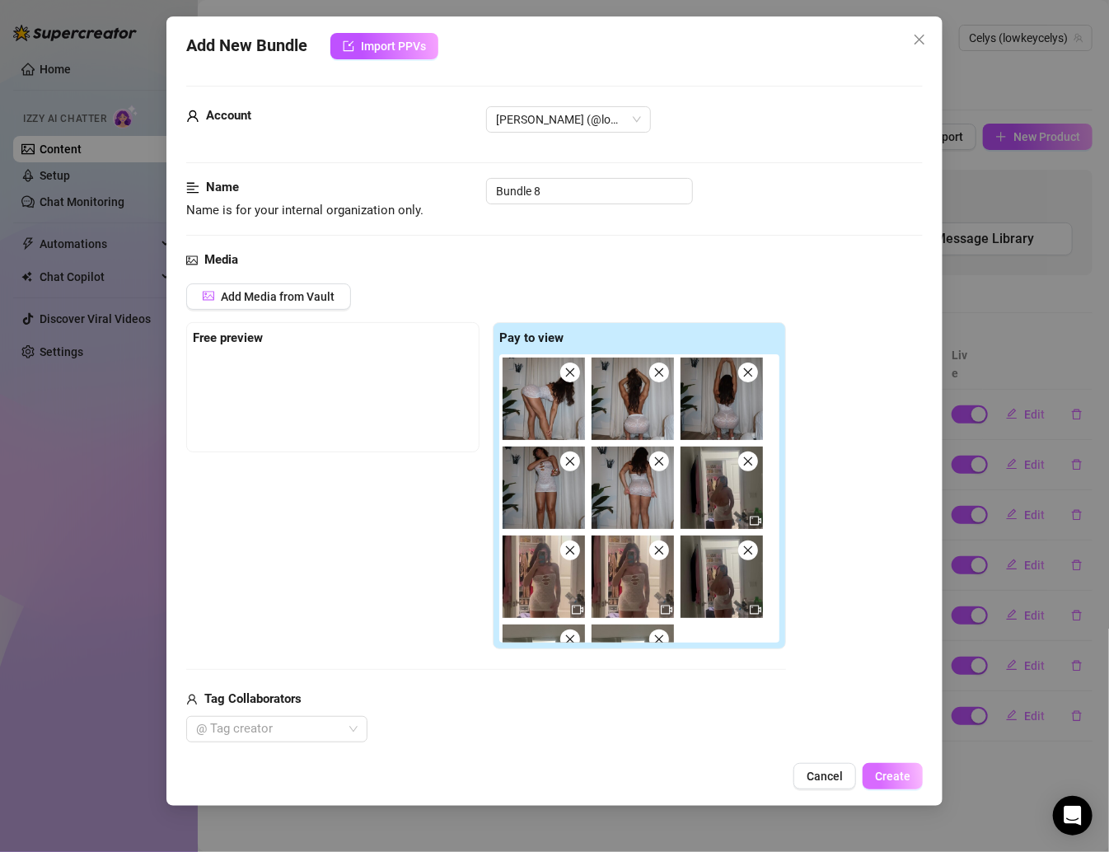
click at [872, 787] on button "Create" at bounding box center [893, 776] width 60 height 26
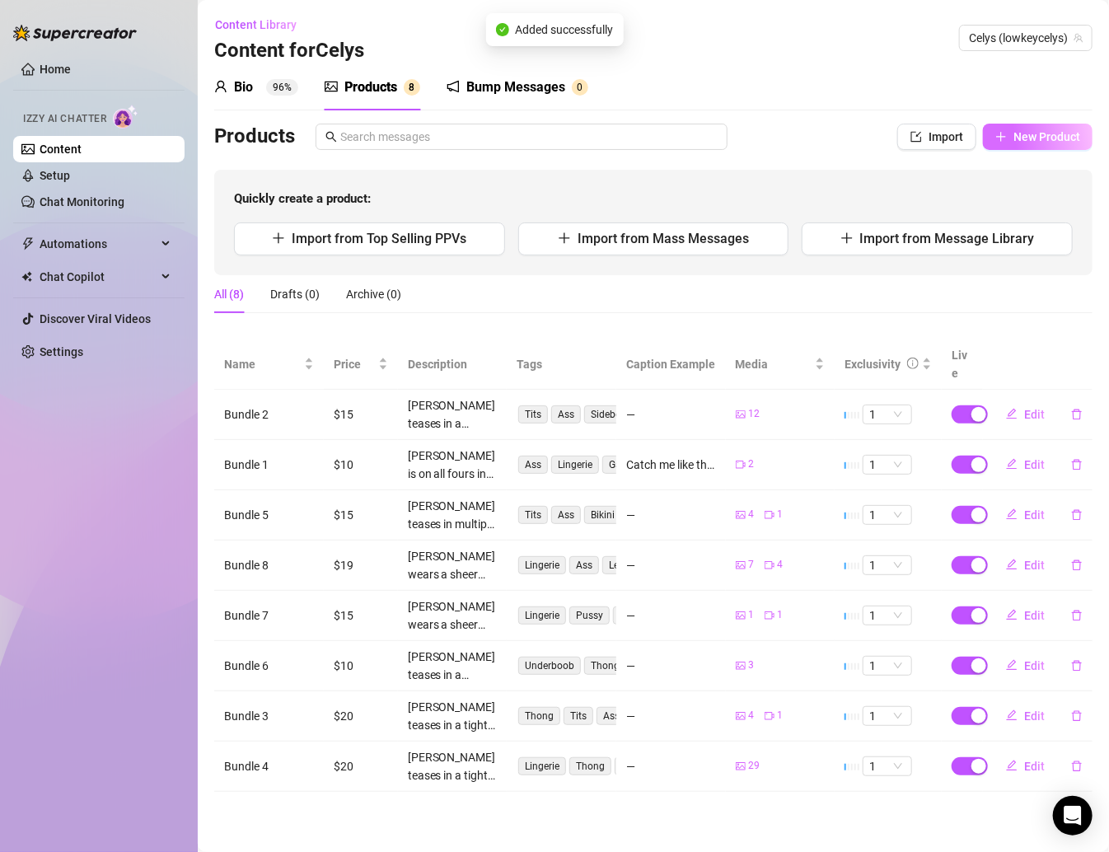
click at [872, 138] on button "New Product" at bounding box center [1038, 137] width 110 height 26
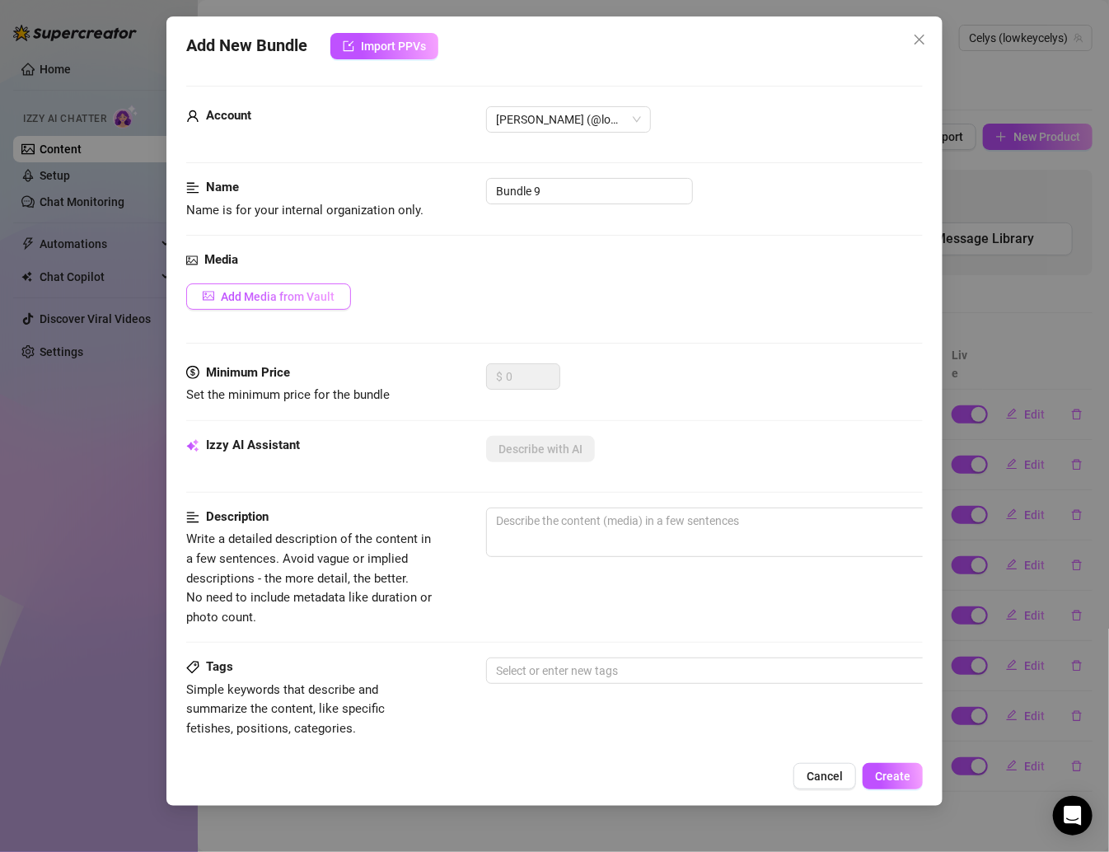
click at [319, 290] on span "Add Media from Vault" at bounding box center [278, 296] width 114 height 13
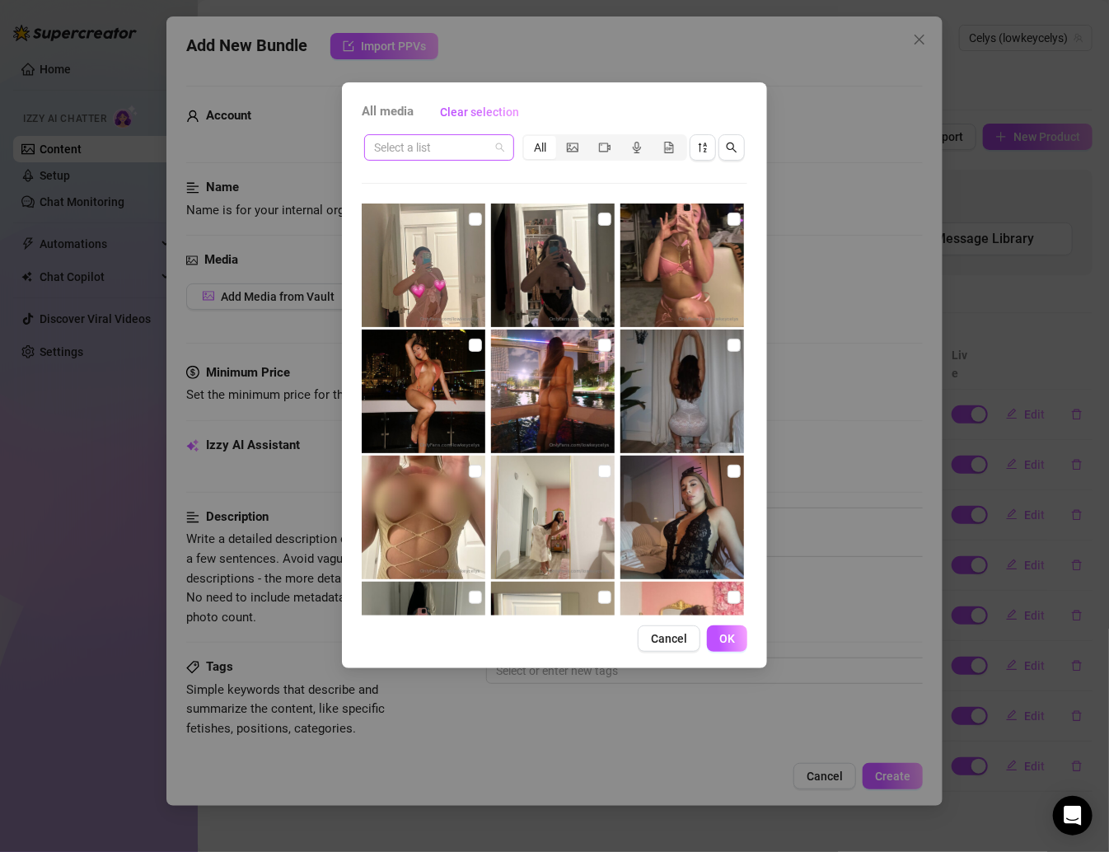
click at [428, 138] on input "search" at bounding box center [431, 147] width 115 height 25
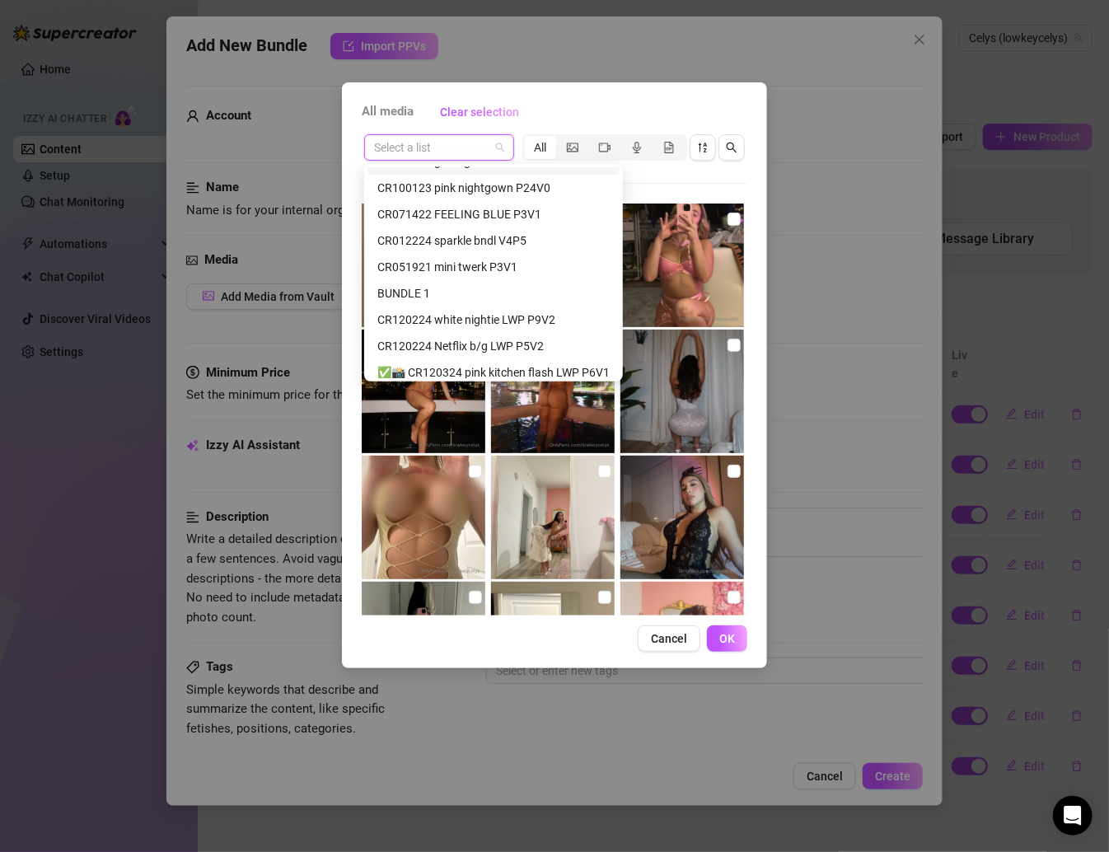
scroll to position [117, 0]
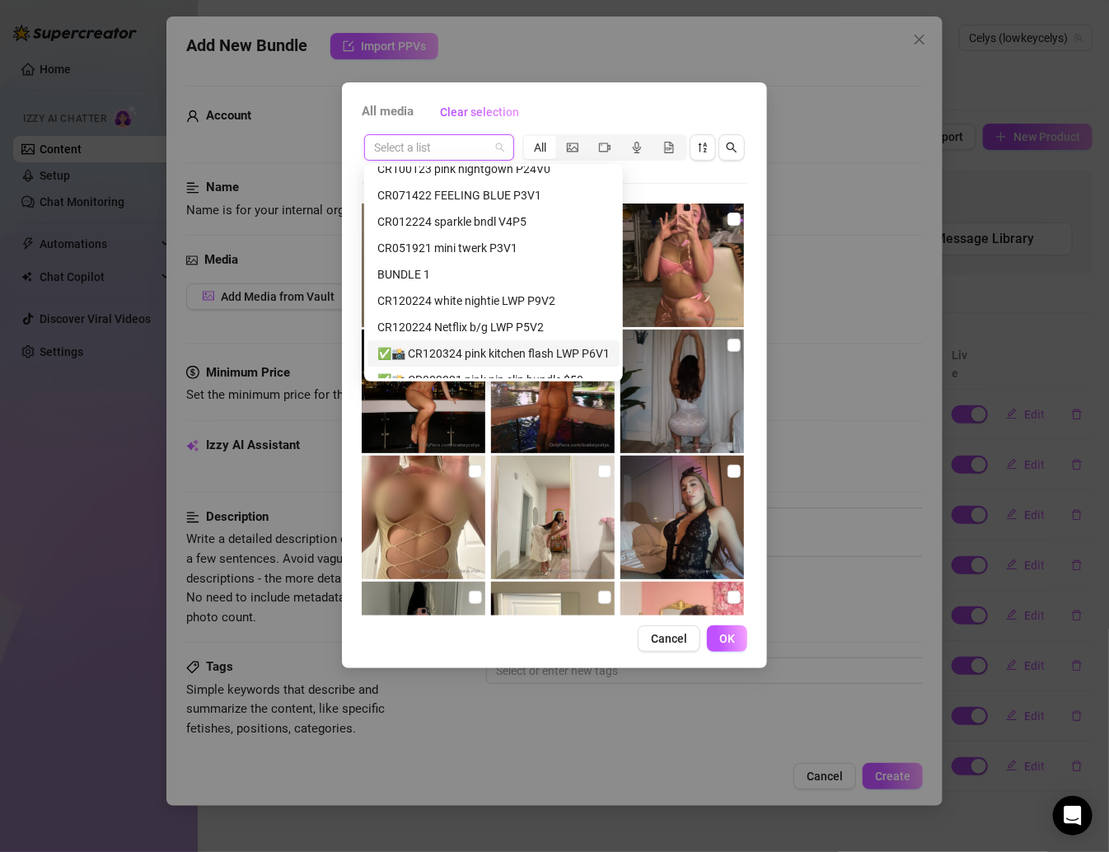
click at [488, 353] on div "✅📸 CR120324 pink kitchen flash LWP P6V1" at bounding box center [493, 353] width 232 height 18
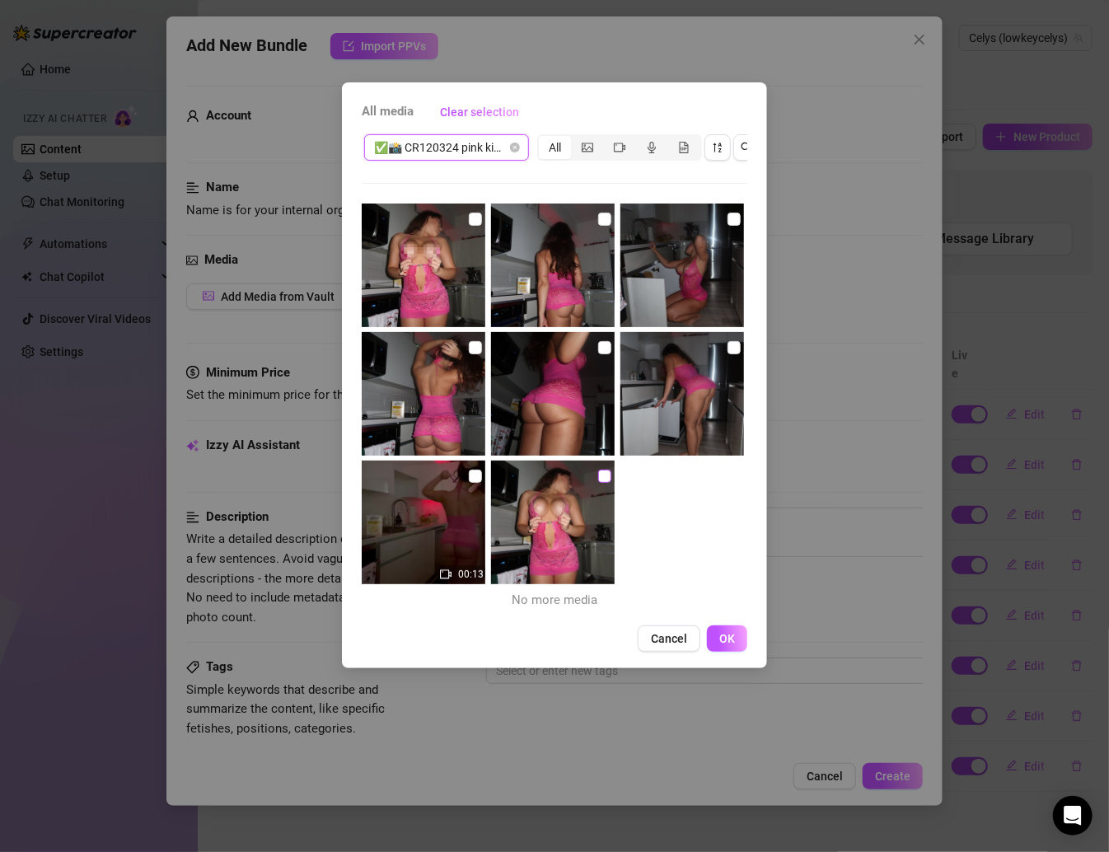
click at [598, 477] on input "checkbox" at bounding box center [604, 476] width 13 height 13
click at [476, 474] on input "checkbox" at bounding box center [475, 476] width 13 height 13
click at [469, 342] on input "checkbox" at bounding box center [475, 347] width 13 height 13
click at [604, 344] on input "checkbox" at bounding box center [604, 347] width 13 height 13
click at [727, 344] on input "checkbox" at bounding box center [733, 347] width 13 height 13
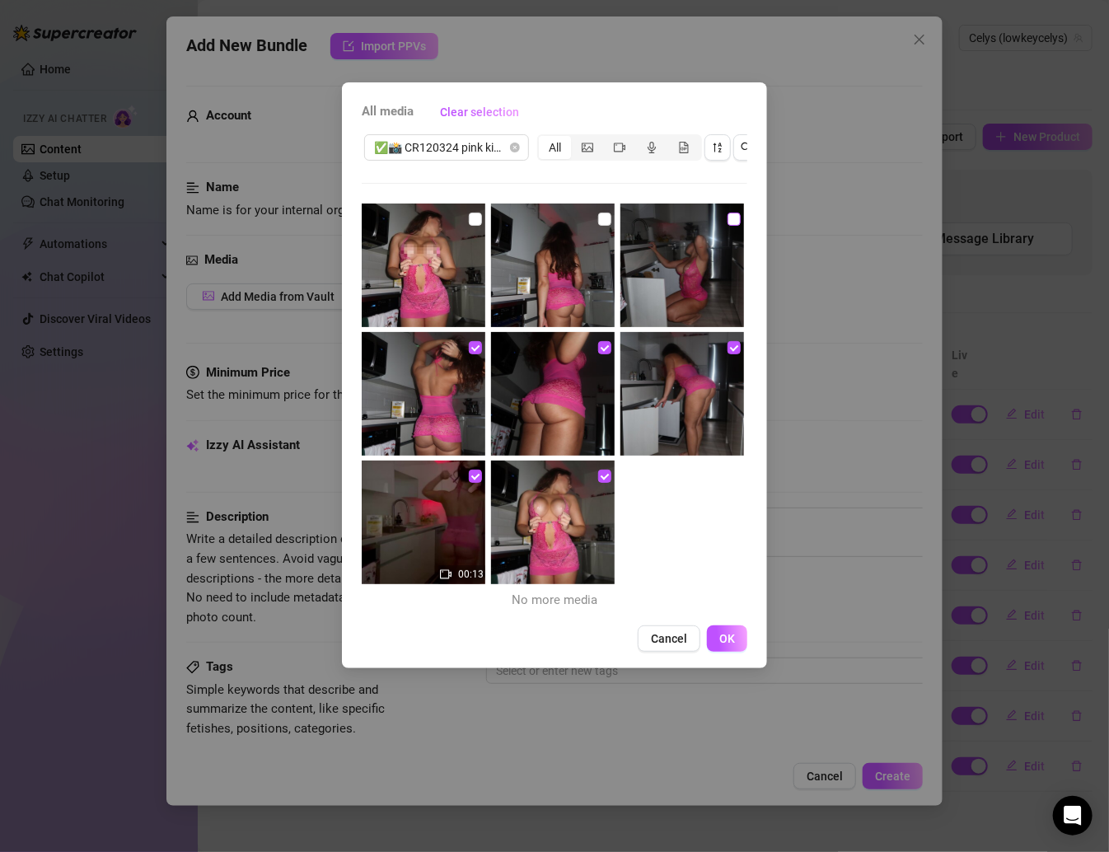
click at [727, 213] on input "checkbox" at bounding box center [733, 219] width 13 height 13
click at [608, 214] on img at bounding box center [553, 265] width 124 height 124
click at [601, 214] on input "checkbox" at bounding box center [604, 219] width 13 height 13
click at [469, 217] on input "checkbox" at bounding box center [475, 219] width 13 height 13
click at [734, 645] on span "OK" at bounding box center [727, 638] width 16 height 13
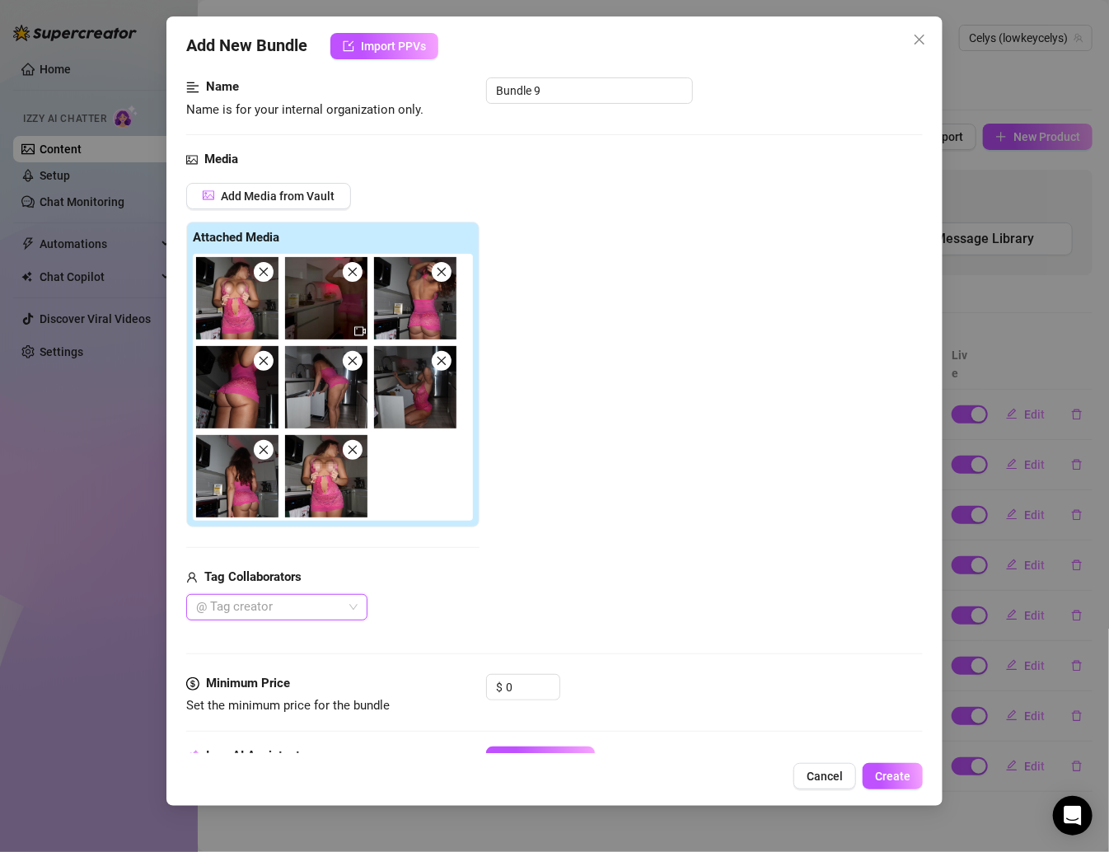
scroll to position [105, 0]
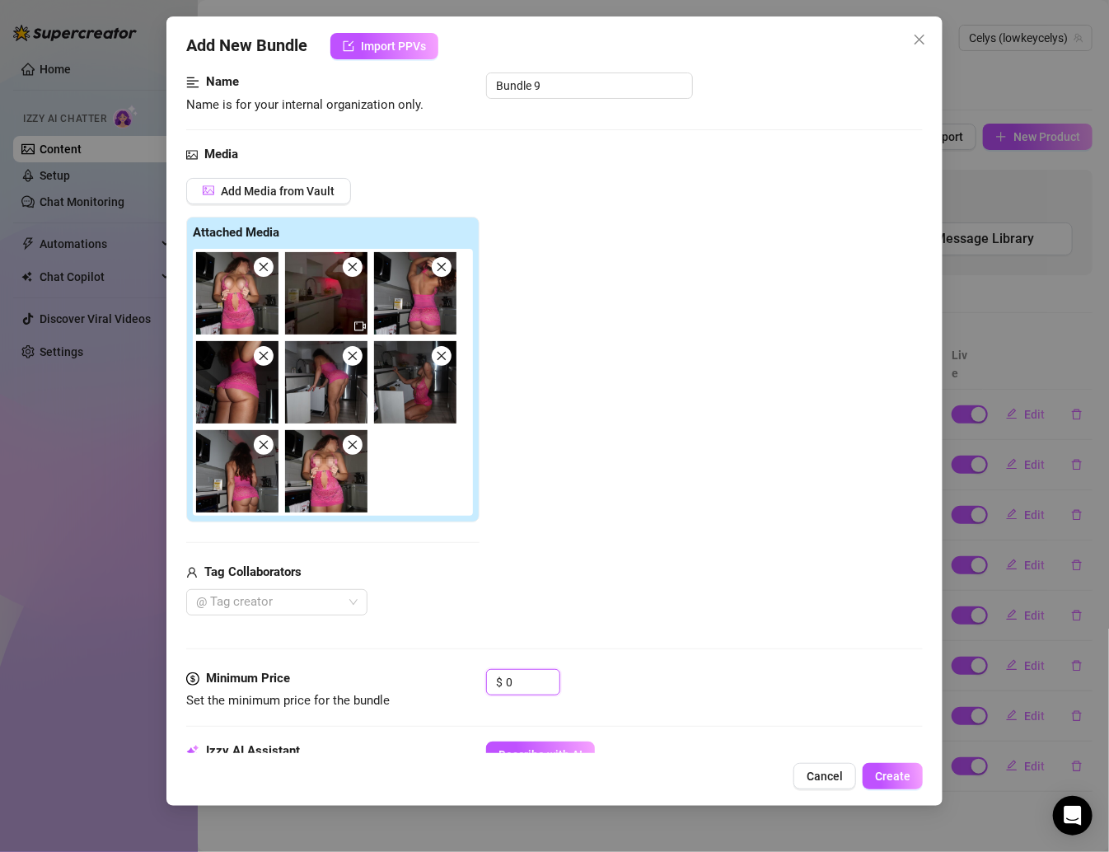
drag, startPoint x: 520, startPoint y: 680, endPoint x: 461, endPoint y: 680, distance: 58.5
click at [462, 680] on div "Minimum Price Set the minimum price for the bundle $ 0" at bounding box center [554, 690] width 736 height 42
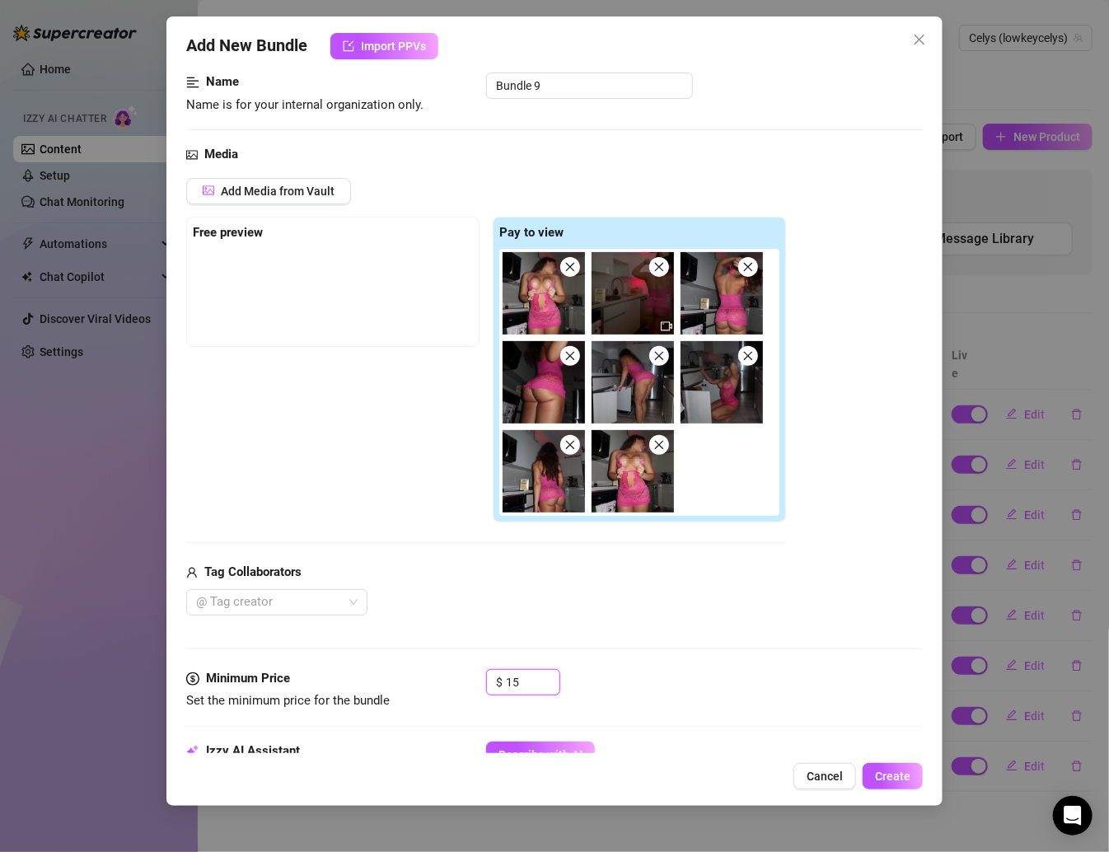
scroll to position [54, 0]
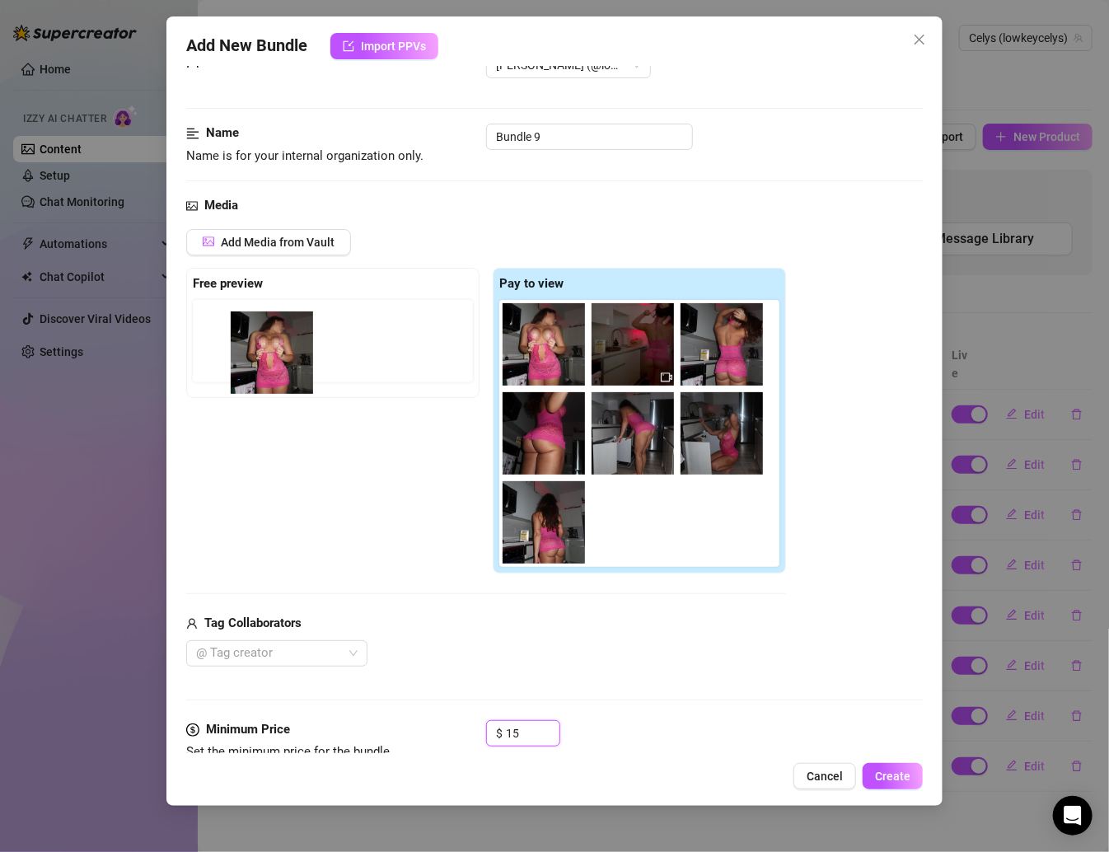
drag, startPoint x: 629, startPoint y: 536, endPoint x: 258, endPoint y: 364, distance: 409.5
click at [255, 364] on div "Free preview Pay to view" at bounding box center [486, 421] width 600 height 306
drag, startPoint x: 641, startPoint y: 507, endPoint x: 254, endPoint y: 323, distance: 428.9
click at [254, 323] on div "Free preview Pay to view" at bounding box center [486, 421] width 600 height 306
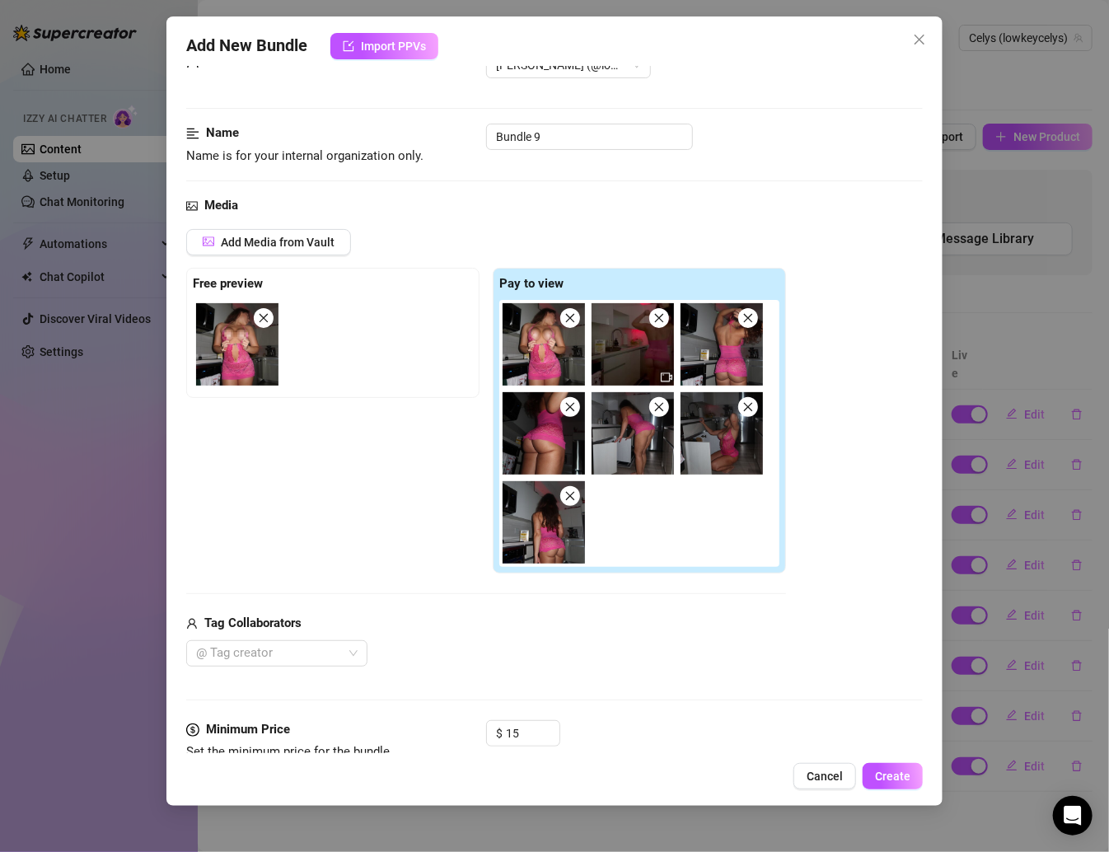
click at [391, 499] on div "Free preview Pay to view" at bounding box center [486, 421] width 600 height 306
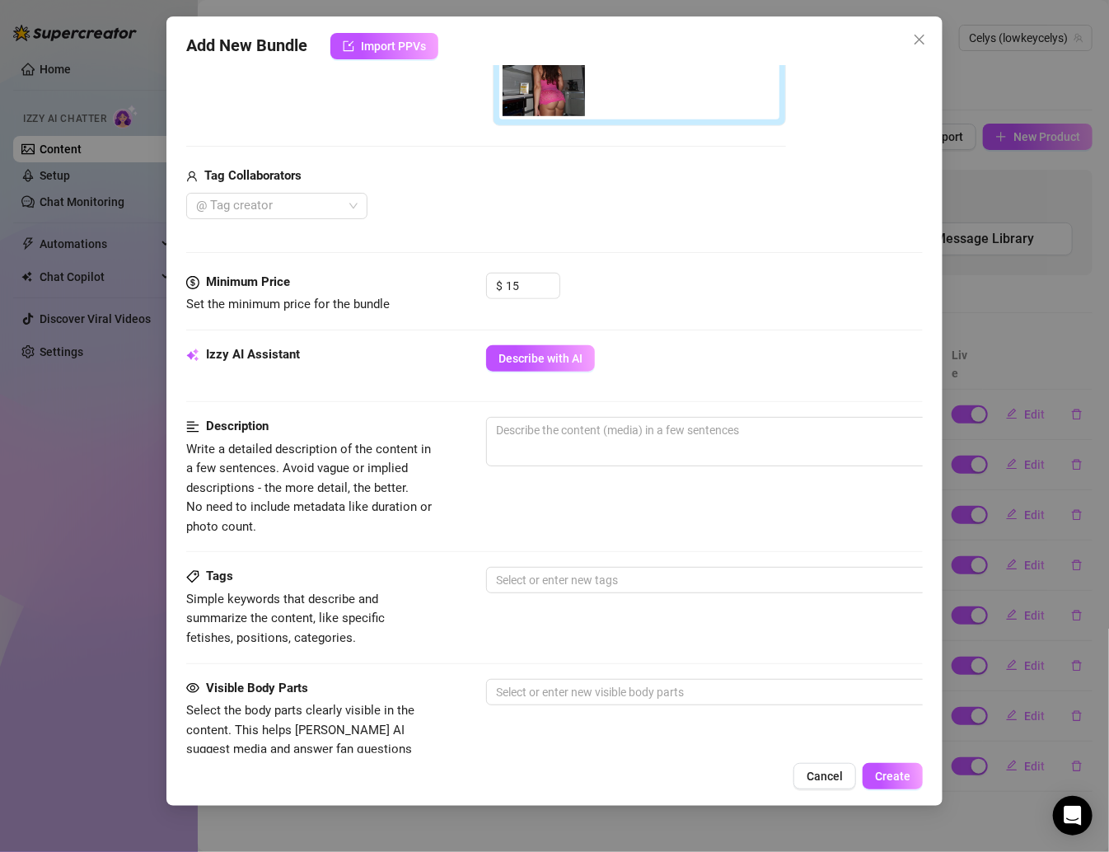
scroll to position [367, 0]
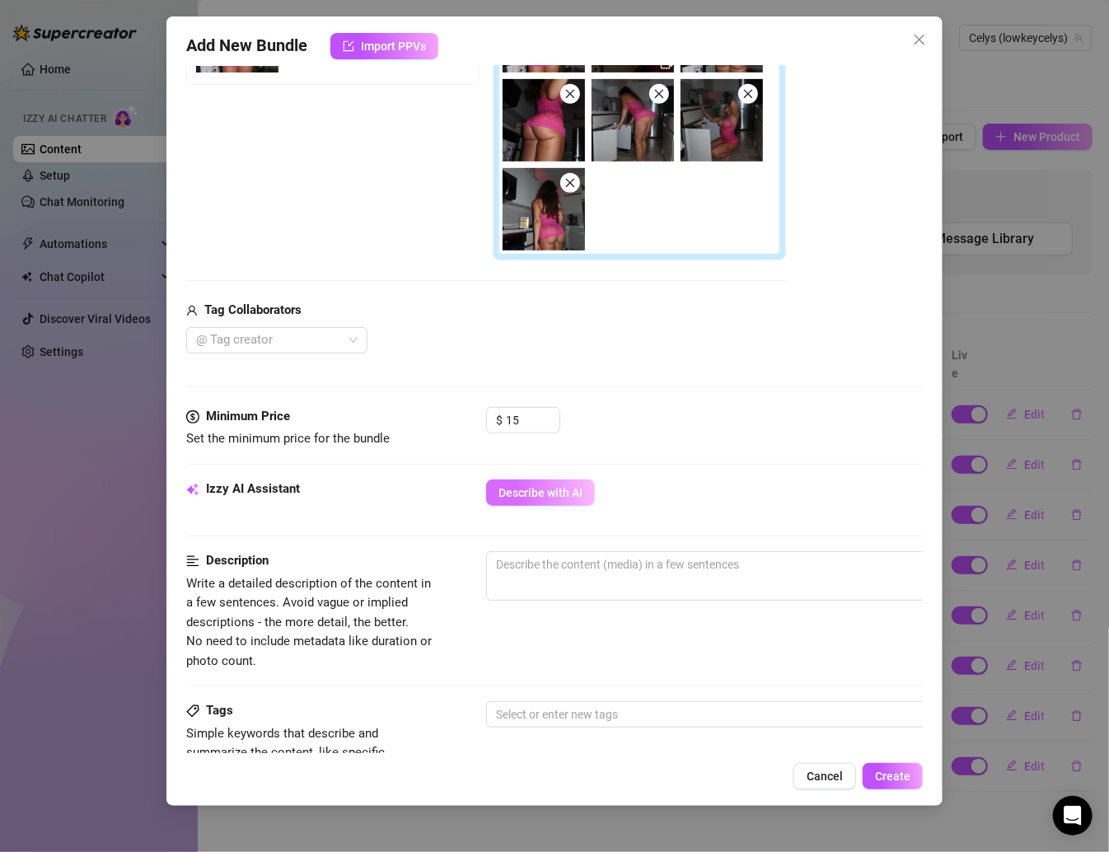
click at [559, 493] on span "Describe with AI" at bounding box center [540, 492] width 84 height 13
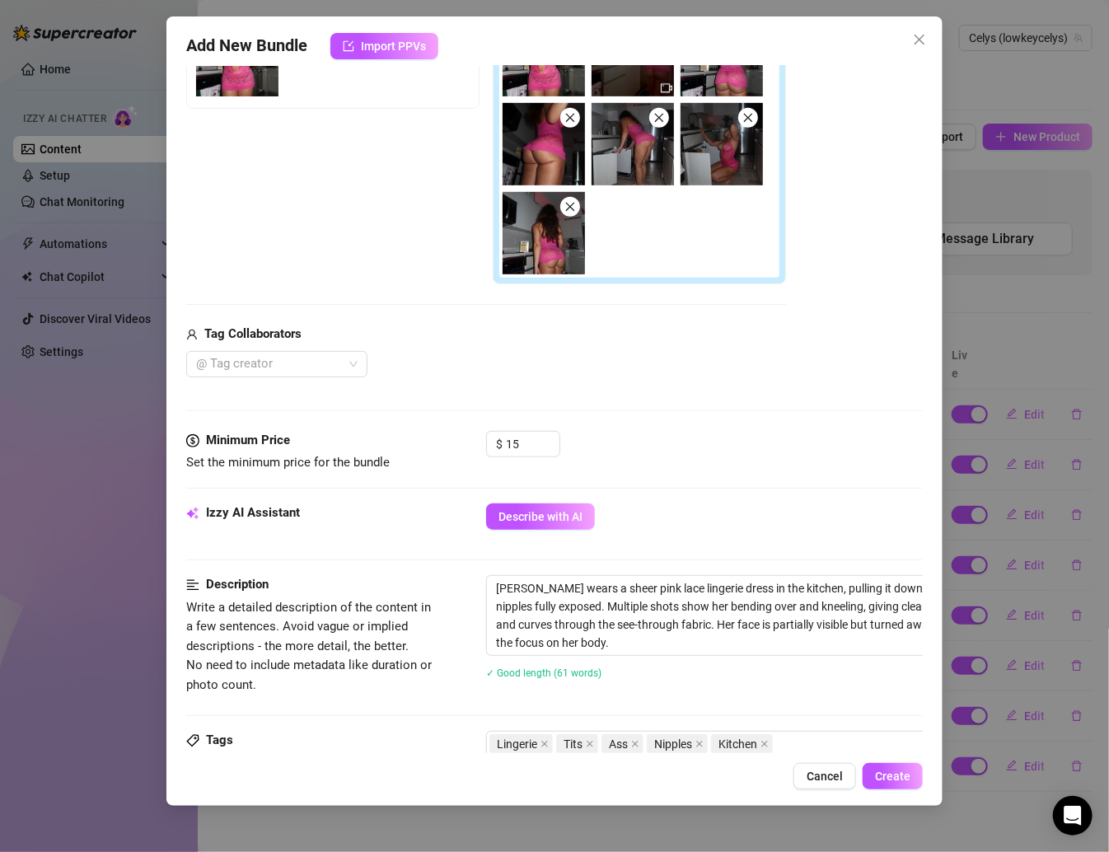
scroll to position [190, 0]
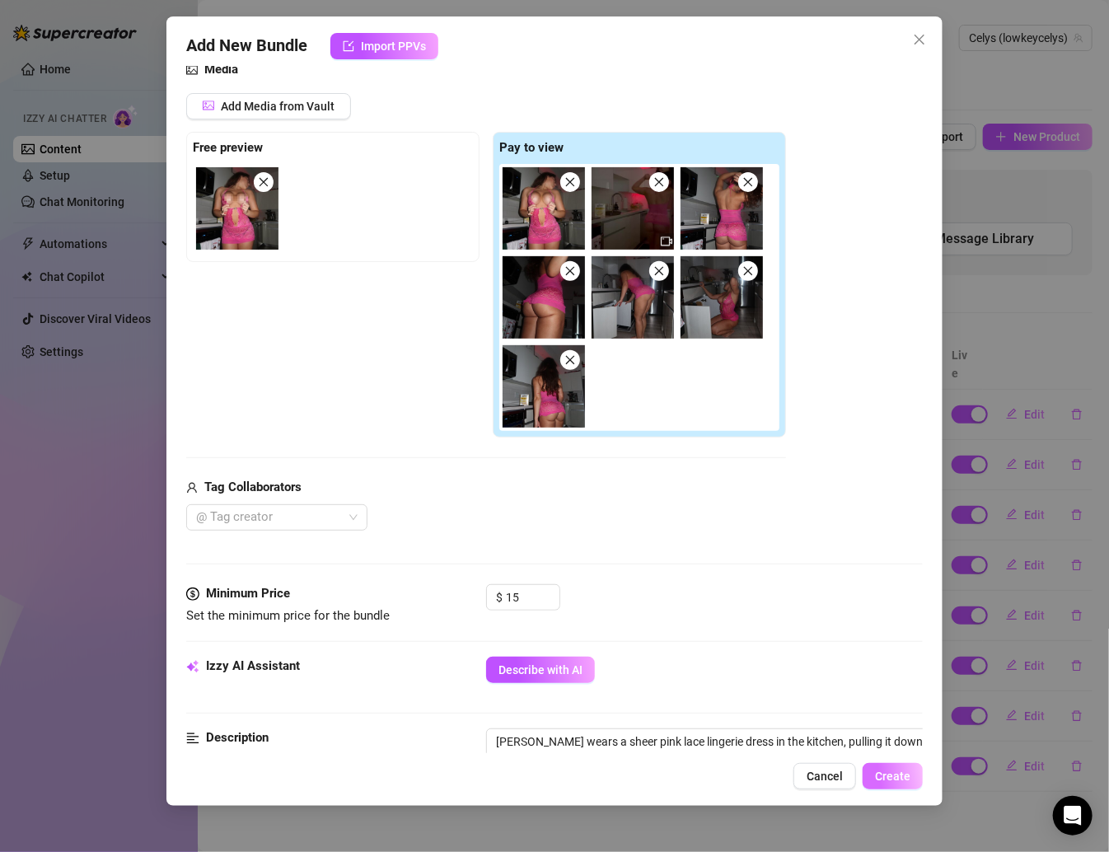
click at [872, 779] on span "Create" at bounding box center [892, 775] width 35 height 13
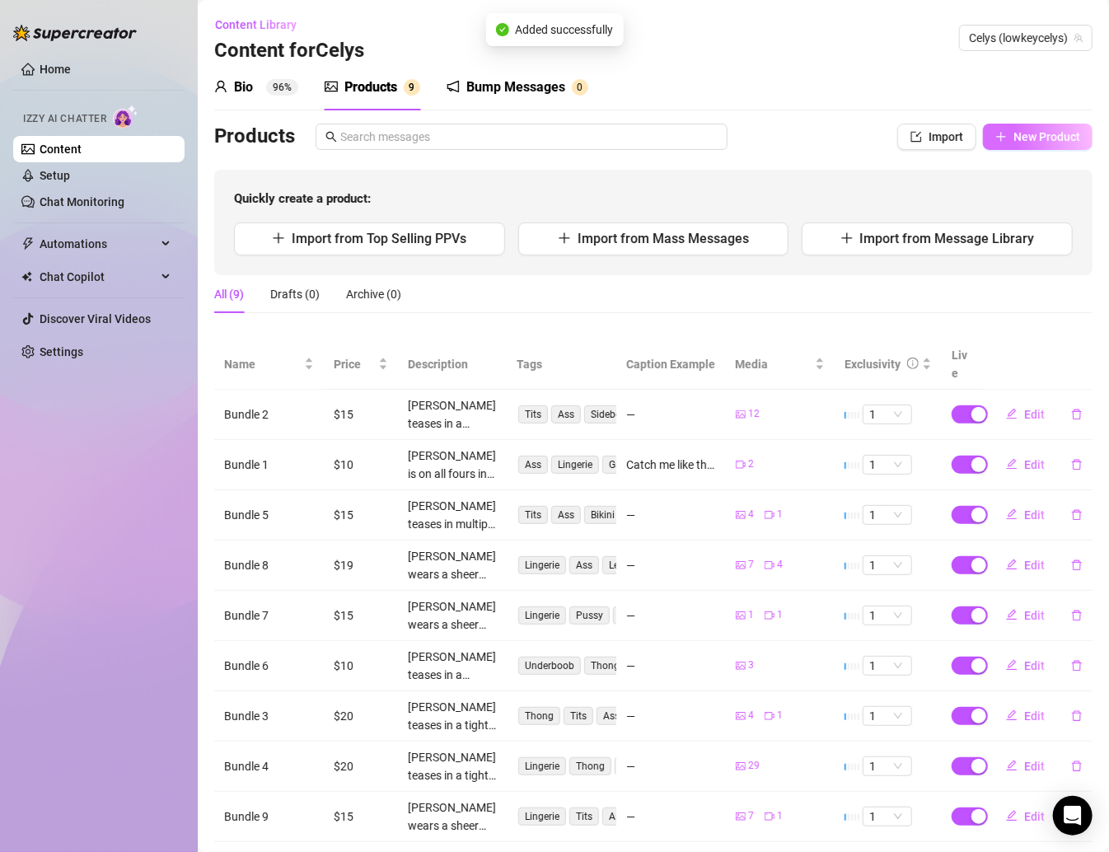
click at [872, 137] on span "New Product" at bounding box center [1046, 136] width 67 height 13
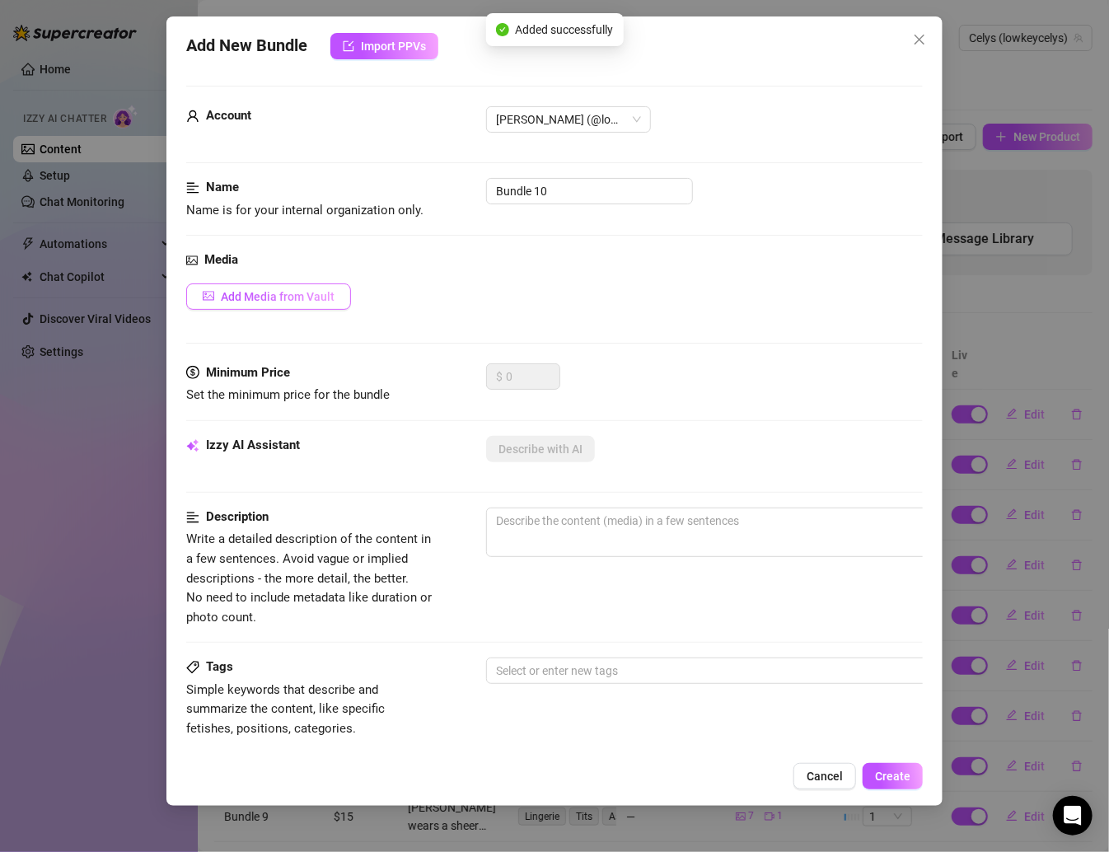
click at [290, 296] on span "Add Media from Vault" at bounding box center [278, 296] width 114 height 13
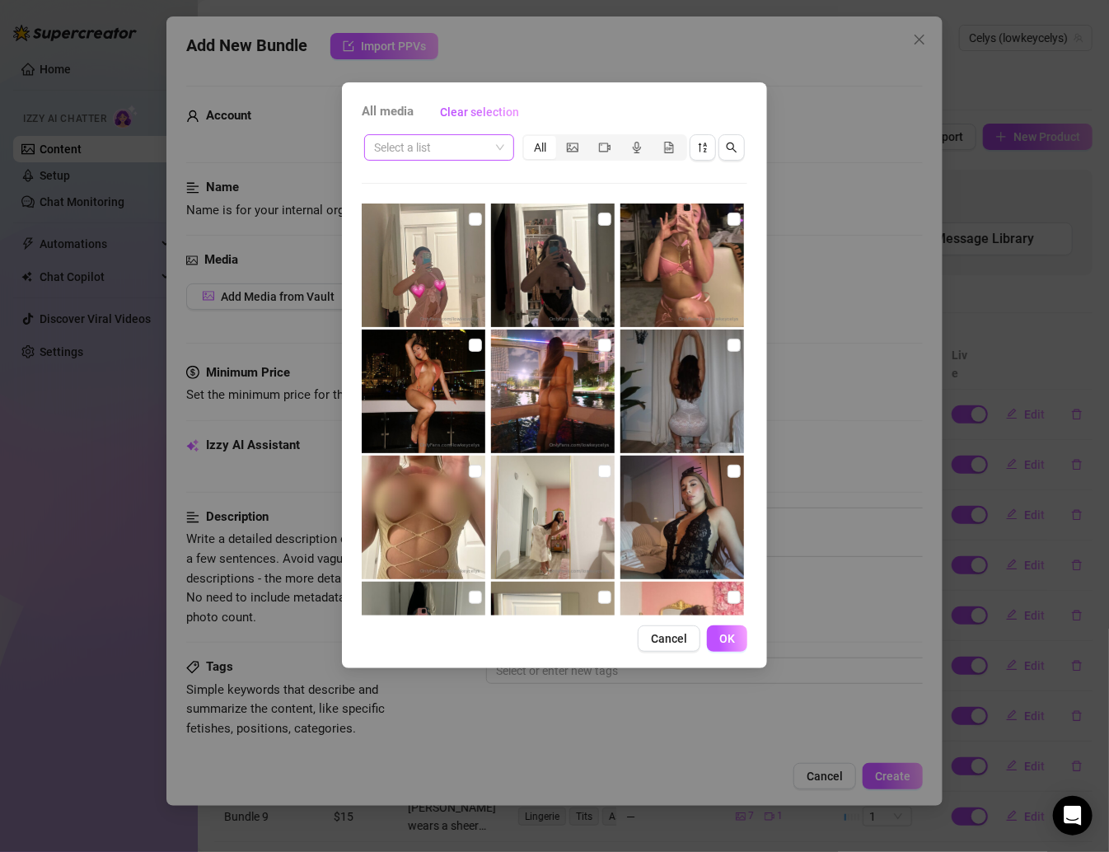
click at [431, 150] on input "search" at bounding box center [431, 147] width 115 height 25
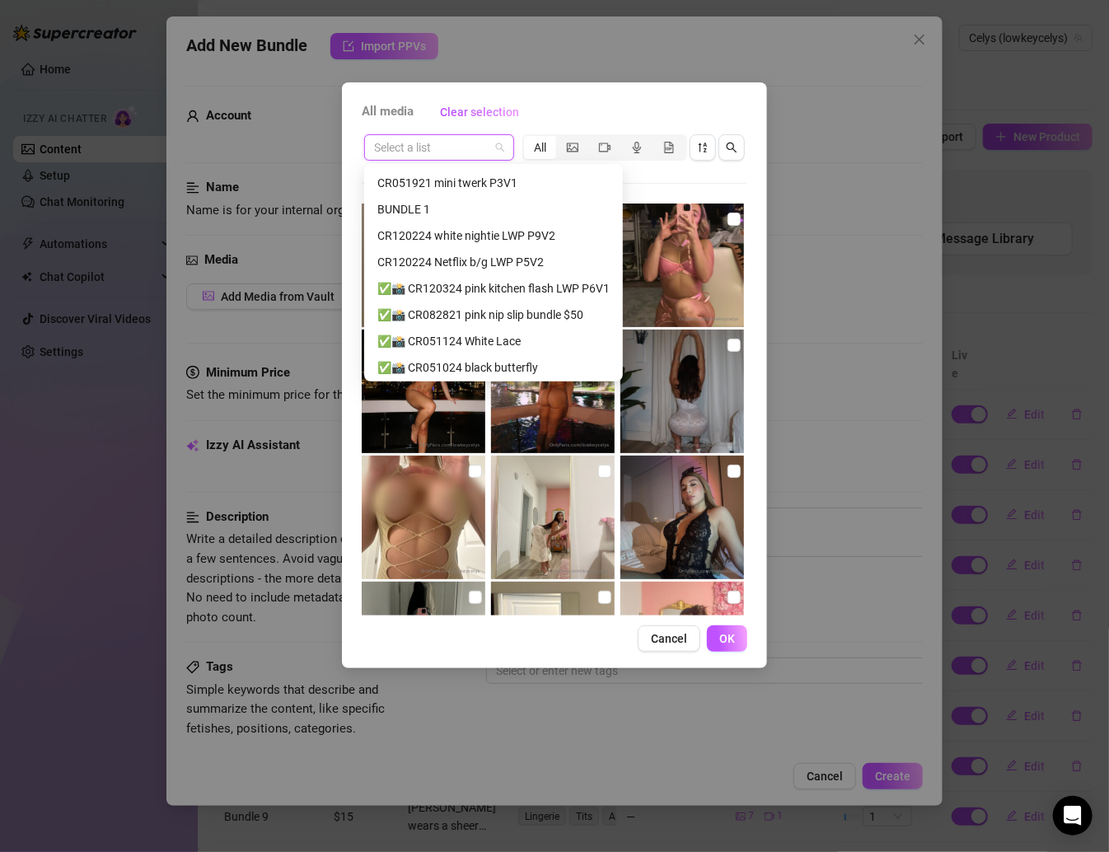
scroll to position [188, 0]
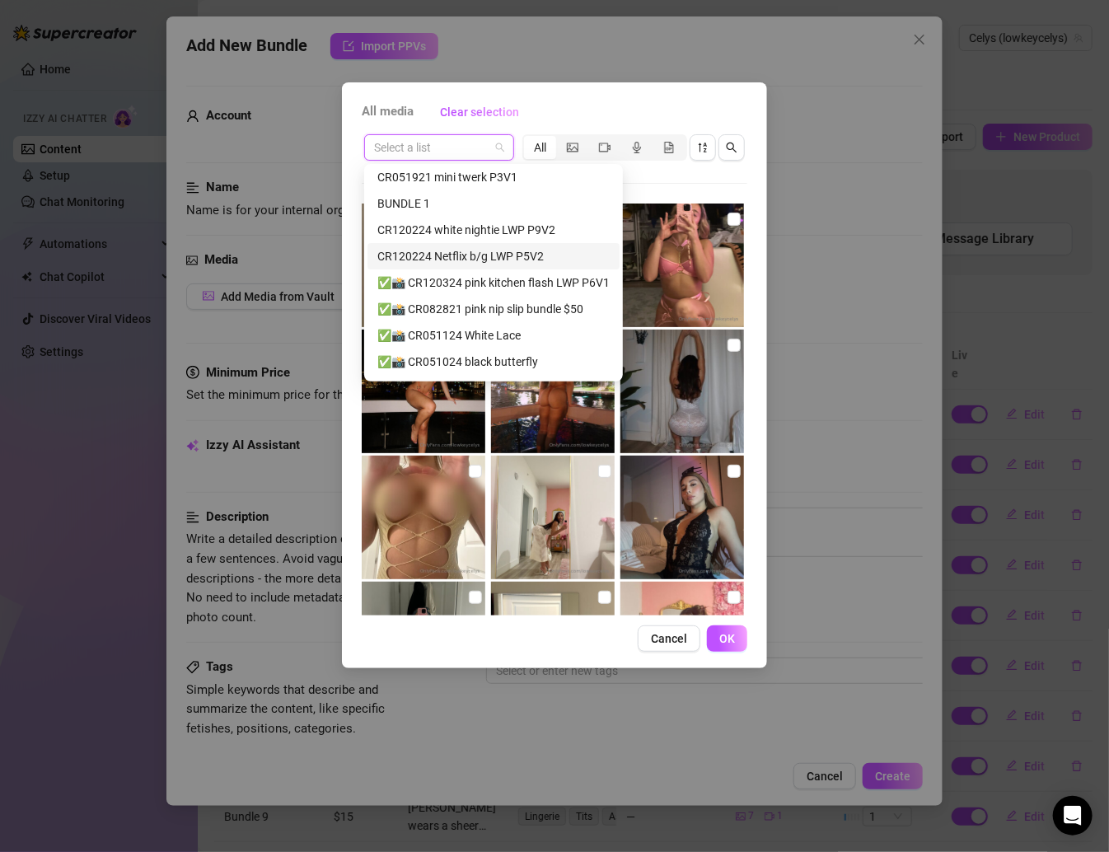
click at [483, 259] on div "CR120224 Netflix b/g LWP P5V2" at bounding box center [493, 256] width 232 height 18
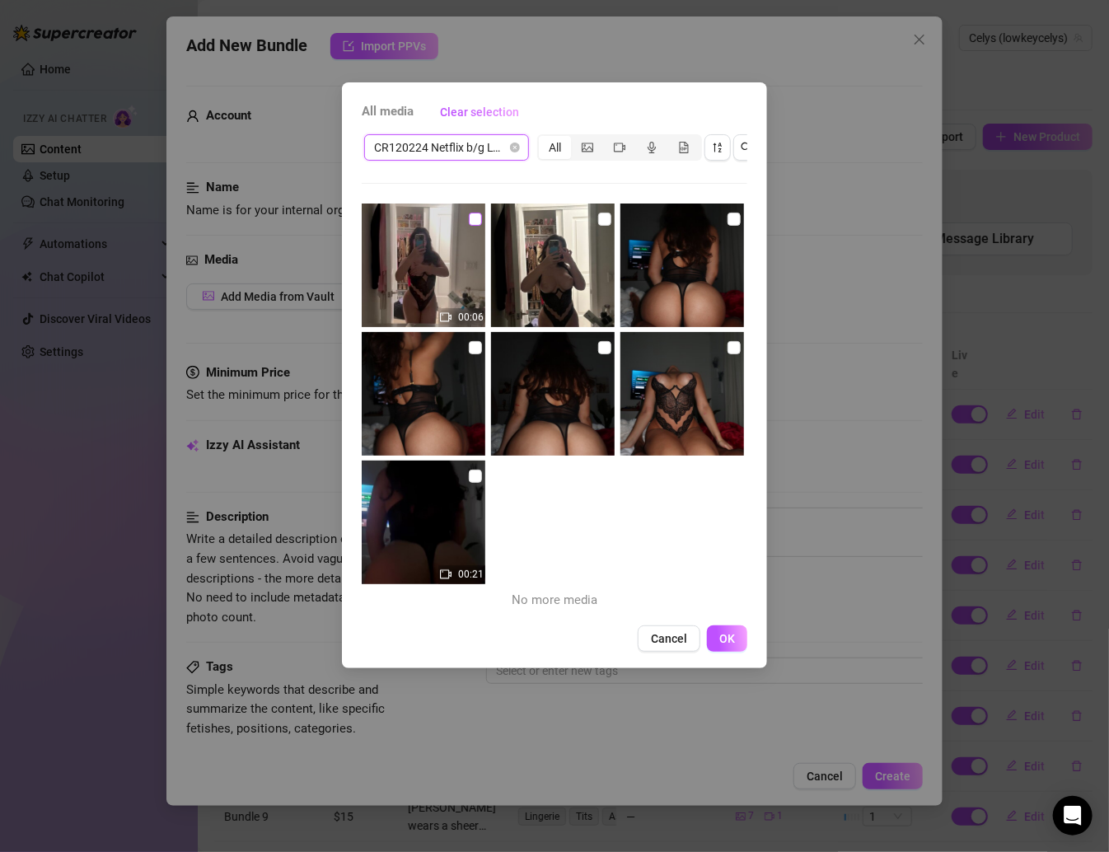
click at [473, 222] on input "checkbox" at bounding box center [475, 219] width 13 height 13
click at [473, 350] on input "checkbox" at bounding box center [475, 347] width 13 height 13
click at [596, 228] on img at bounding box center [553, 265] width 124 height 124
click at [598, 222] on input "checkbox" at bounding box center [604, 219] width 13 height 13
click at [709, 222] on img at bounding box center [682, 265] width 124 height 124
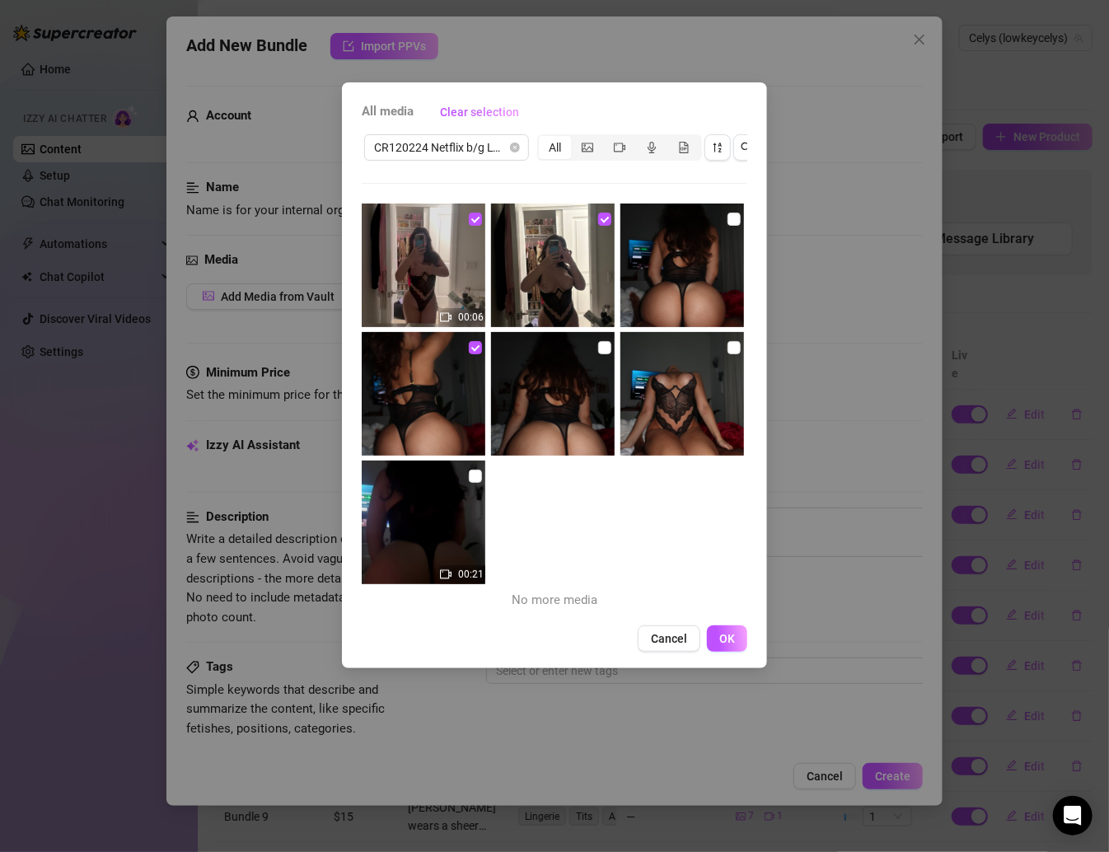
click at [717, 222] on img at bounding box center [682, 265] width 124 height 124
click at [727, 221] on input "checkbox" at bounding box center [733, 219] width 13 height 13
click at [727, 343] on input "checkbox" at bounding box center [733, 347] width 13 height 13
click at [602, 342] on input "checkbox" at bounding box center [604, 347] width 13 height 13
click at [469, 480] on input "checkbox" at bounding box center [475, 476] width 13 height 13
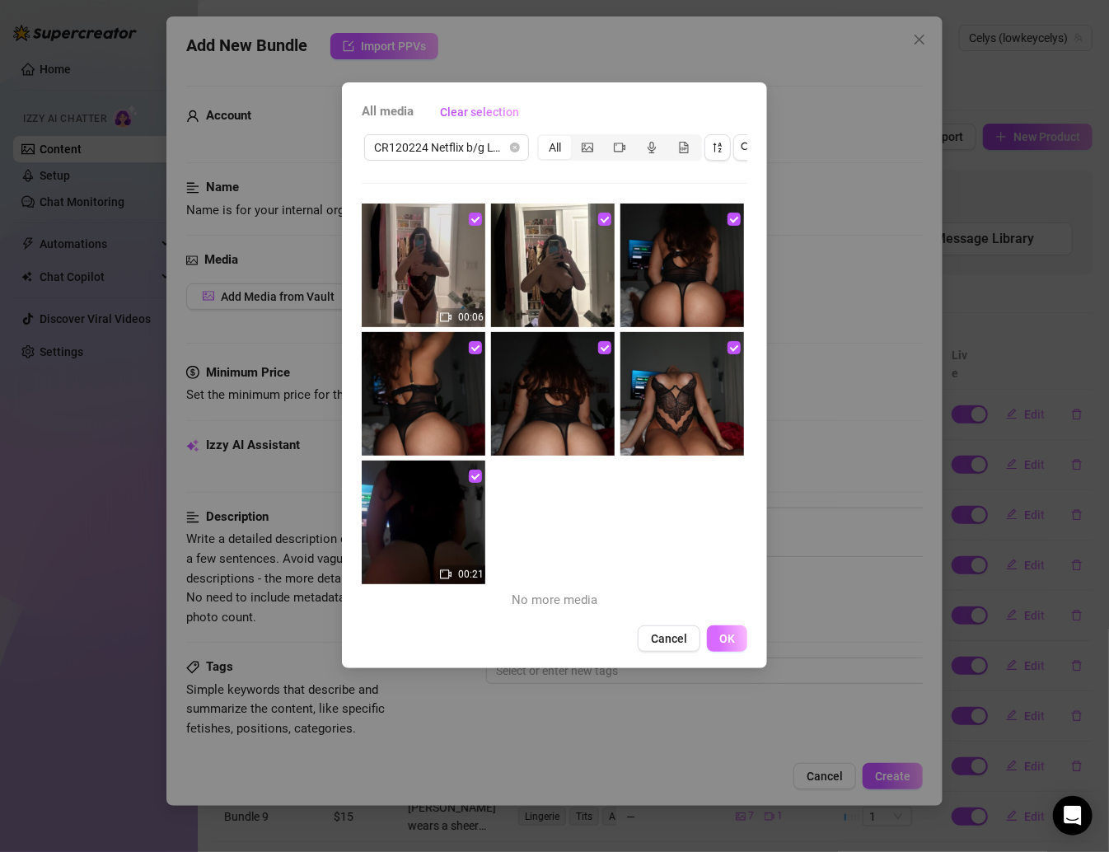
click at [732, 645] on span "OK" at bounding box center [727, 638] width 16 height 13
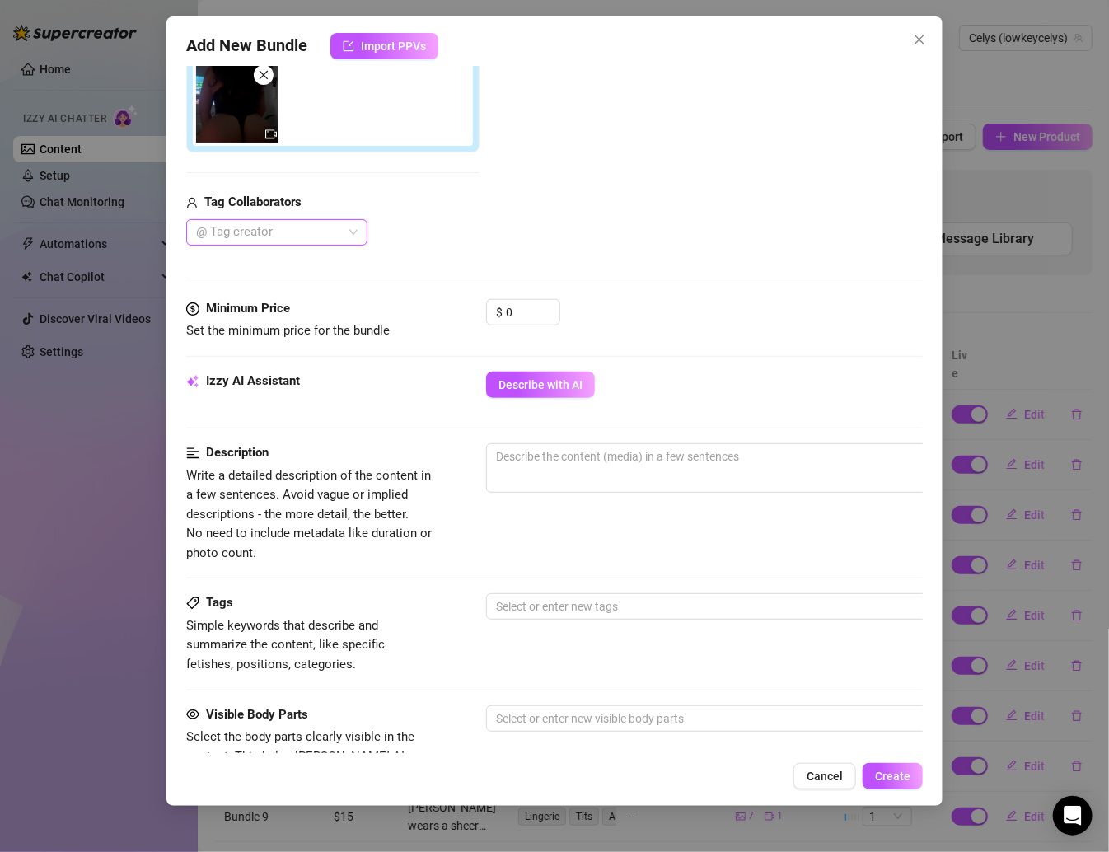
scroll to position [372, 0]
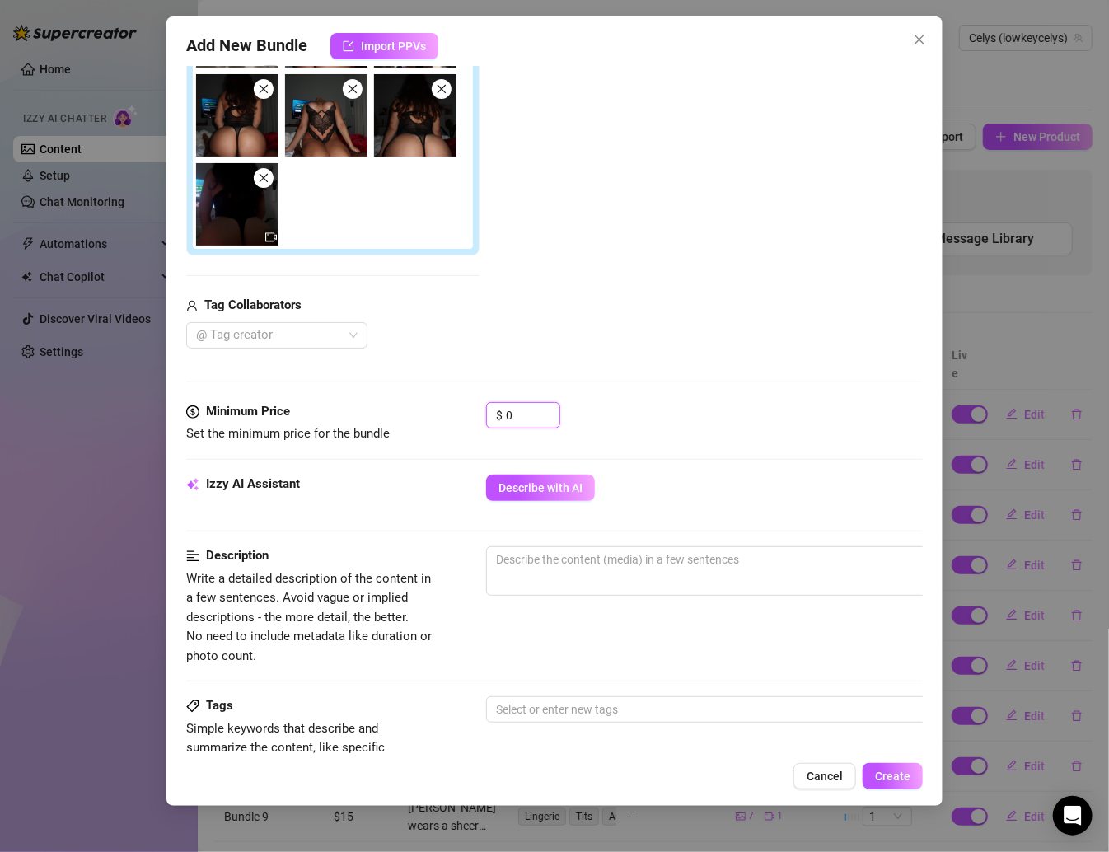
drag, startPoint x: 527, startPoint y: 416, endPoint x: 428, endPoint y: 407, distance: 100.1
click at [428, 407] on div "Minimum Price Set the minimum price for the bundle $ 0" at bounding box center [554, 423] width 736 height 42
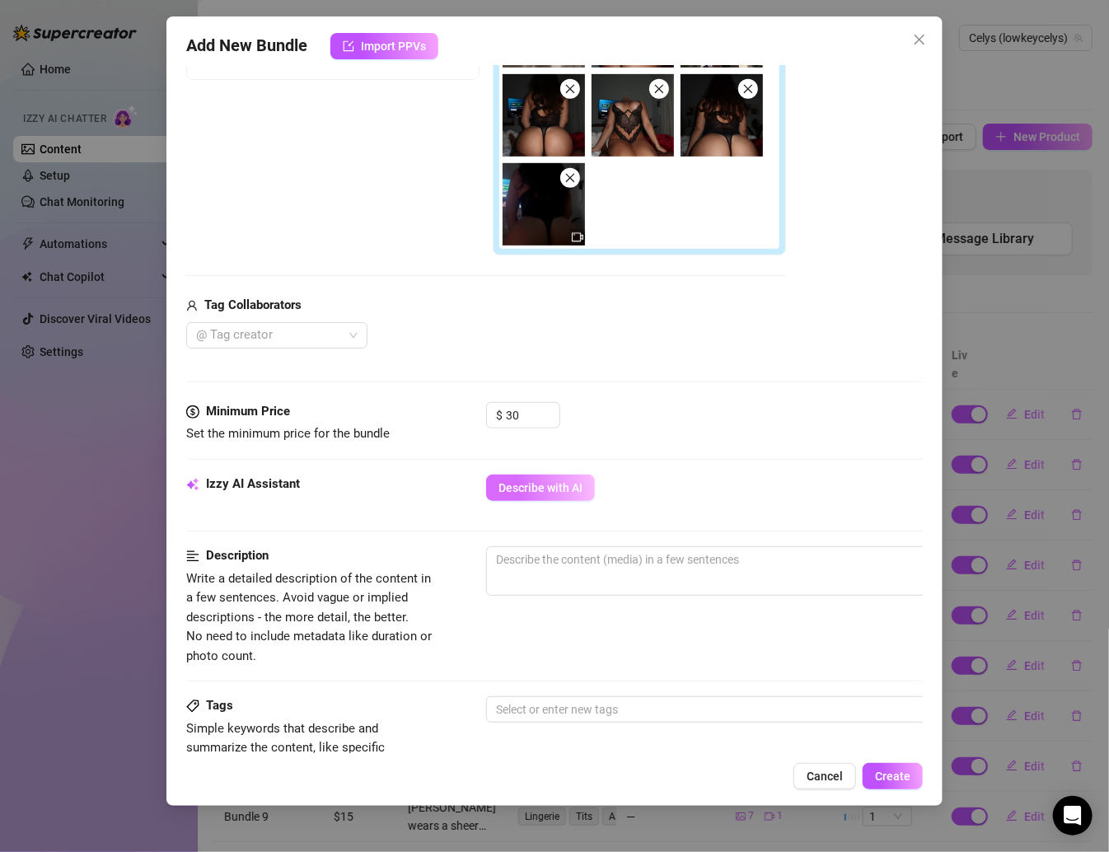
click at [558, 493] on button "Describe with AI" at bounding box center [540, 488] width 109 height 26
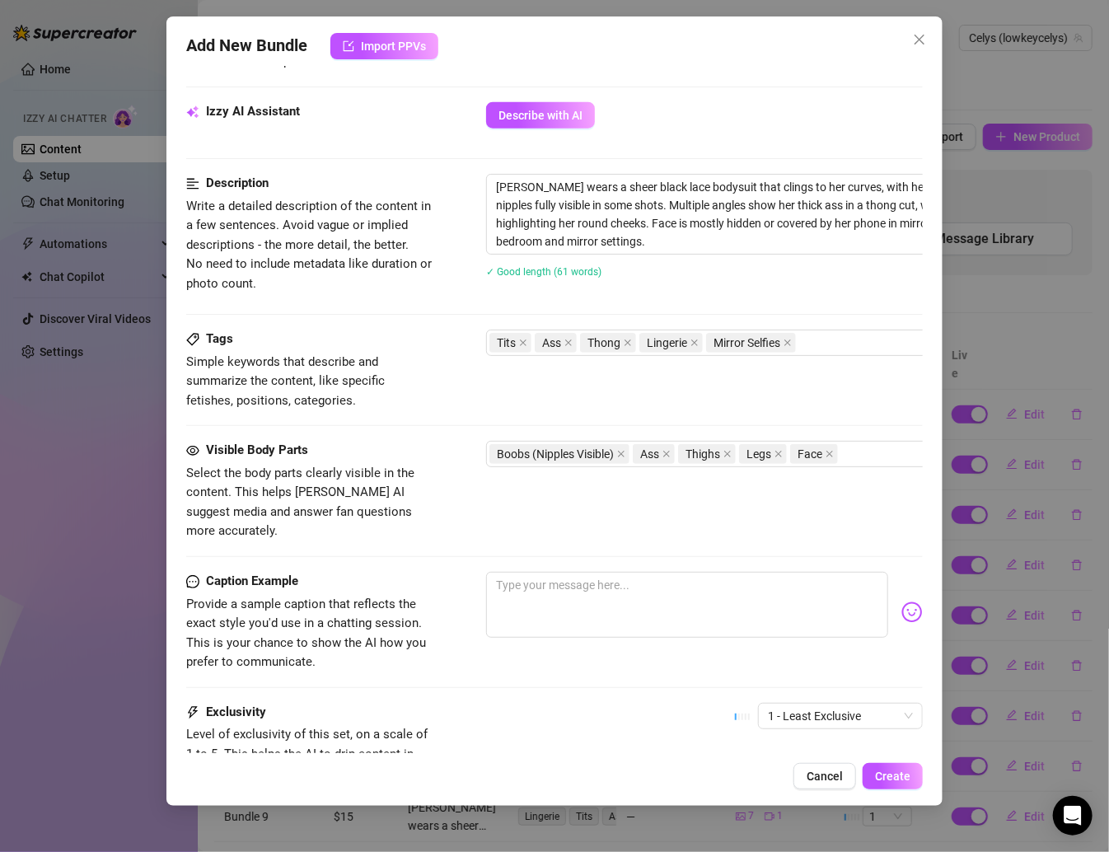
scroll to position [759, 0]
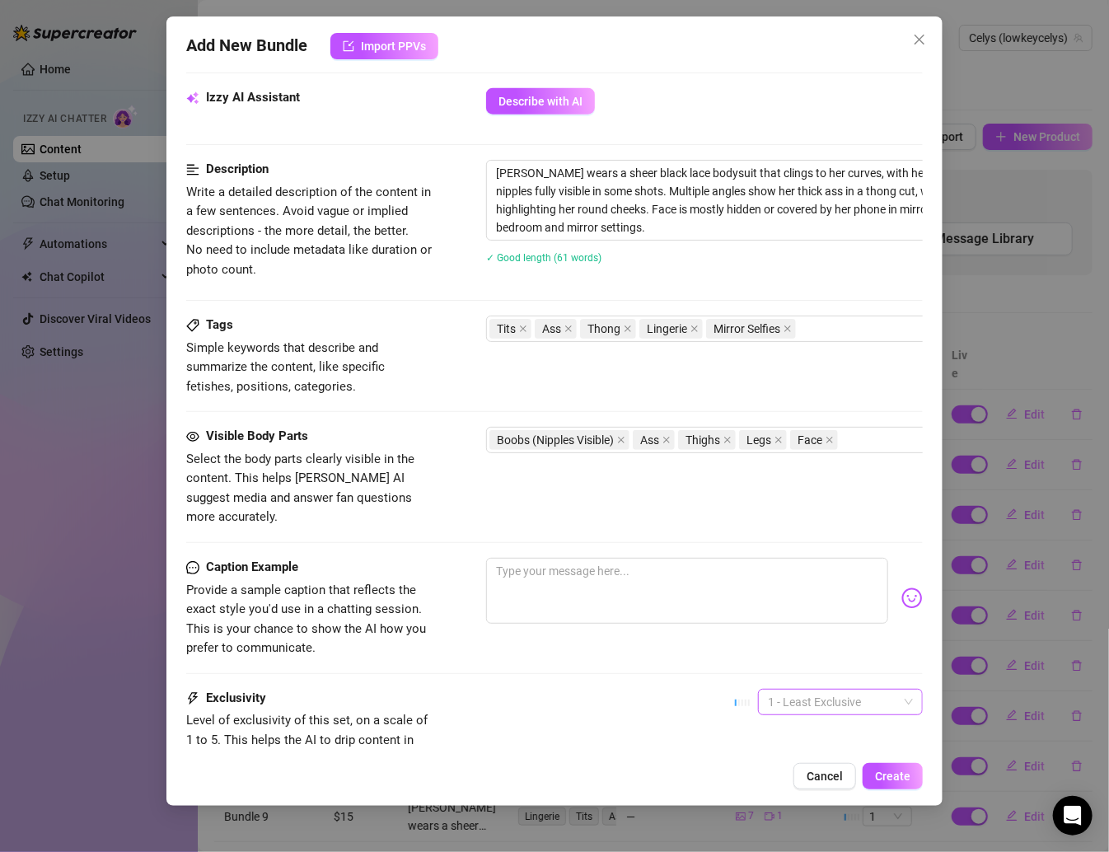
click at [822, 690] on span "1 - Least Exclusive" at bounding box center [840, 702] width 145 height 25
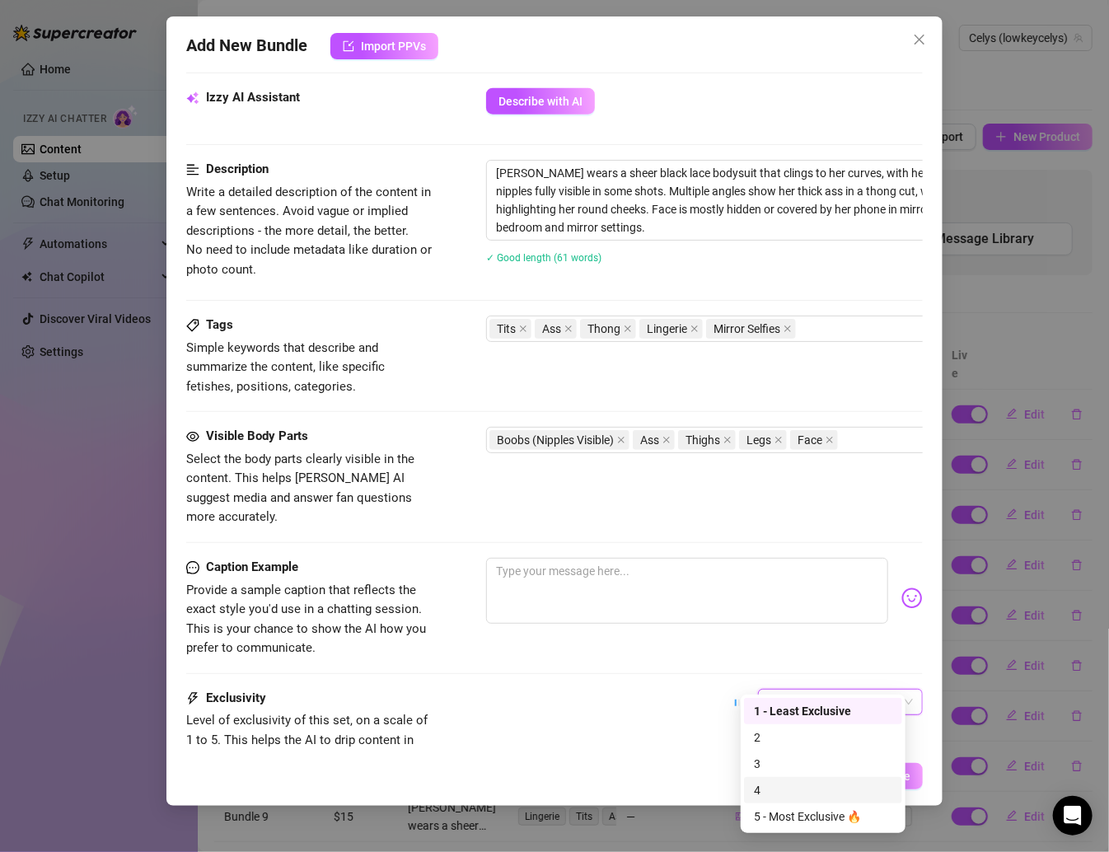
click at [765, 784] on div "4" at bounding box center [823, 790] width 138 height 18
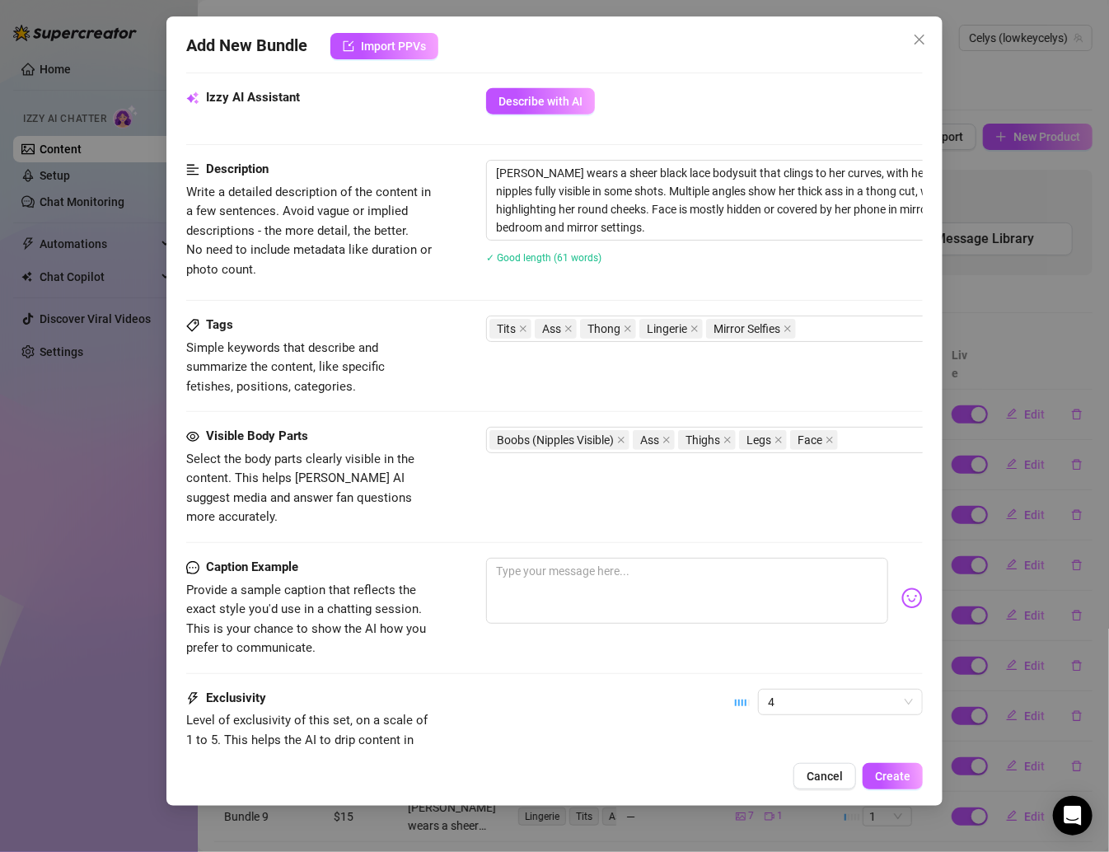
click at [642, 689] on div "Exclusivity Level of exclusivity of this set, on a scale of 1 to 5. This helps …" at bounding box center [554, 729] width 736 height 81
click at [808, 690] on span "4" at bounding box center [840, 702] width 145 height 25
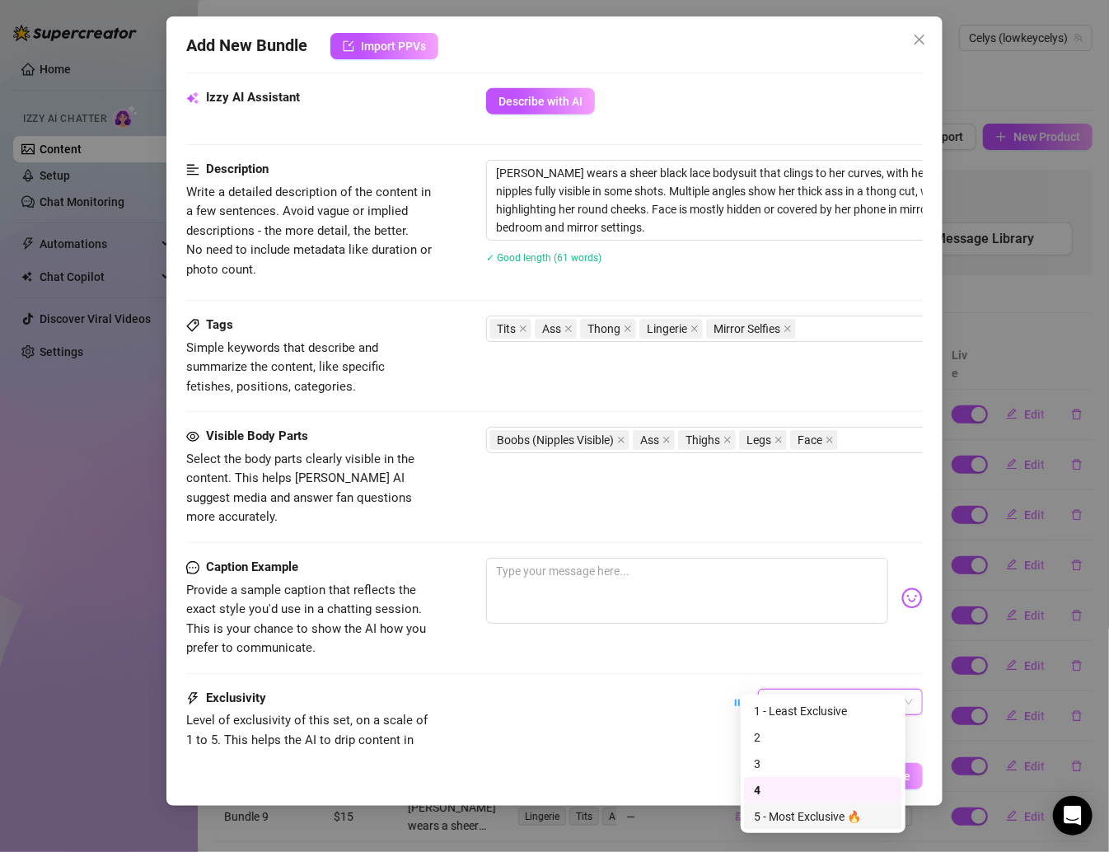
click at [786, 811] on div "5 - Most Exclusive 🔥" at bounding box center [823, 816] width 138 height 18
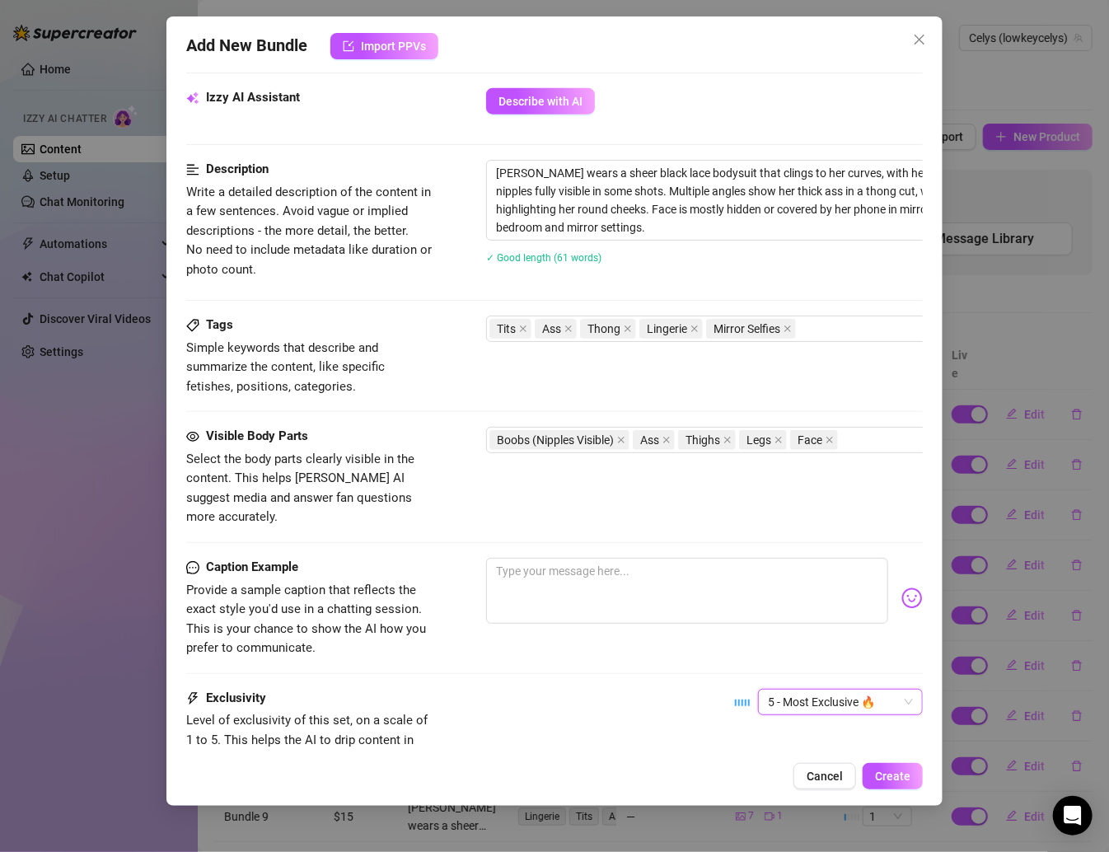
click at [655, 720] on div "Exclusivity Level of exclusivity of this set, on a scale of 1 to 5. This helps …" at bounding box center [554, 729] width 736 height 81
click at [872, 765] on button "Create" at bounding box center [893, 776] width 60 height 26
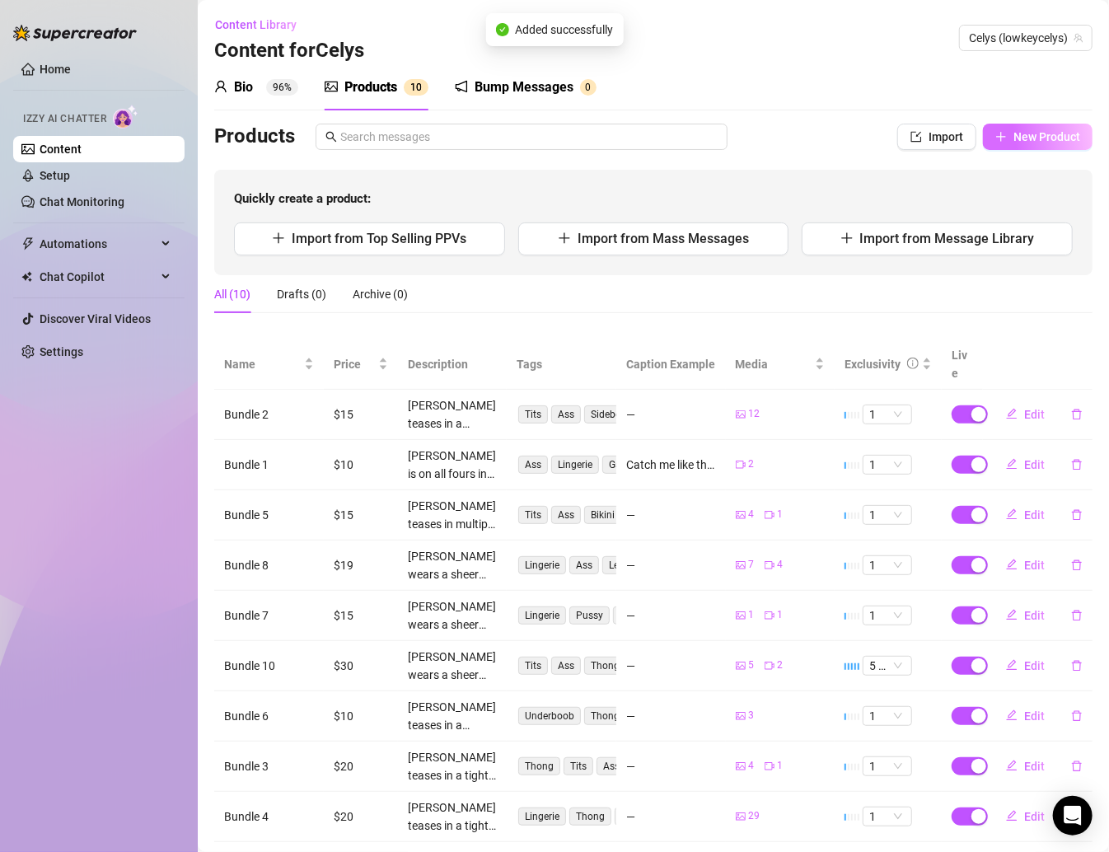
click at [872, 125] on button "New Product" at bounding box center [1038, 137] width 110 height 26
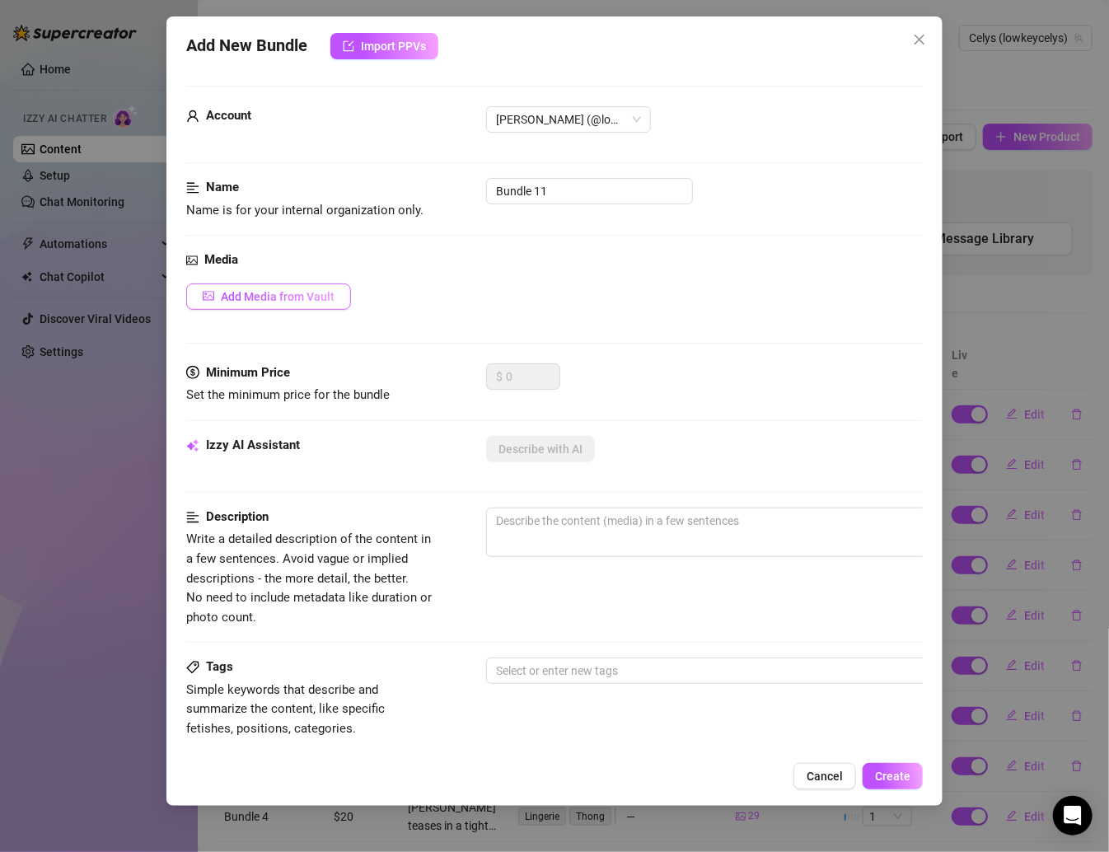
click at [326, 297] on span "Add Media from Vault" at bounding box center [278, 296] width 114 height 13
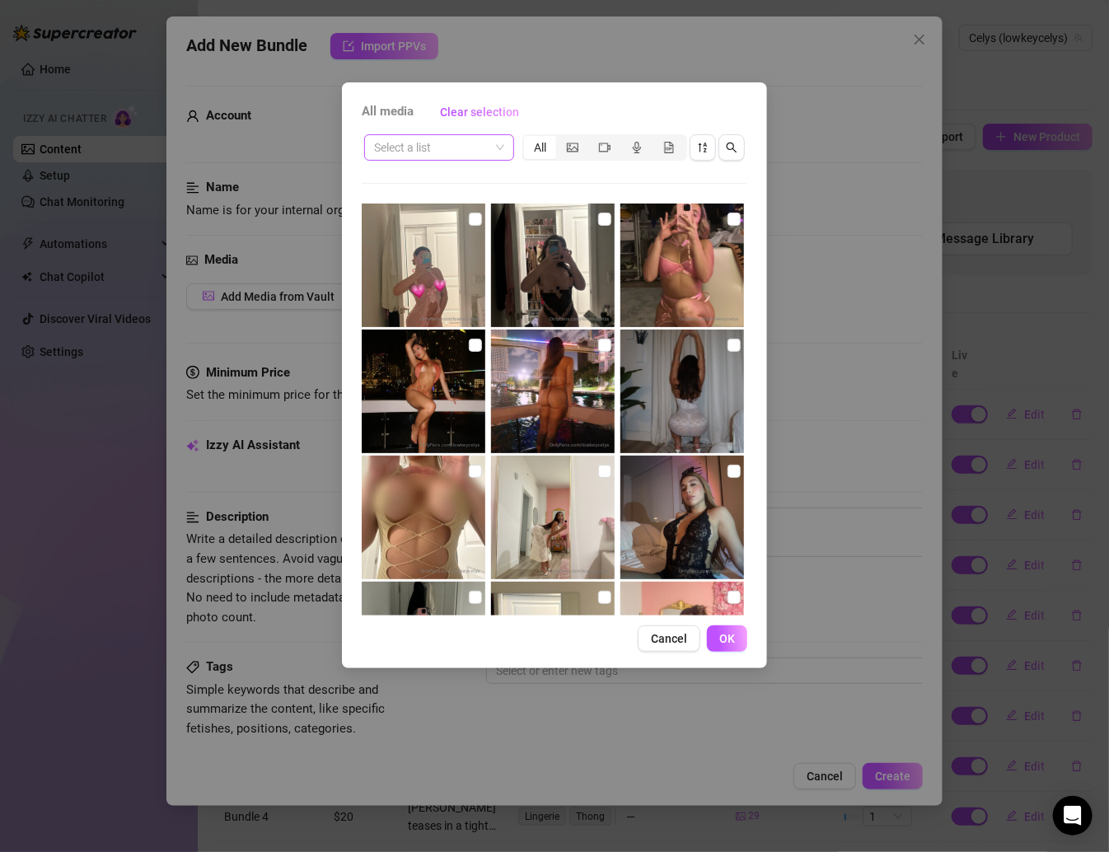
click at [420, 143] on input "search" at bounding box center [431, 147] width 115 height 25
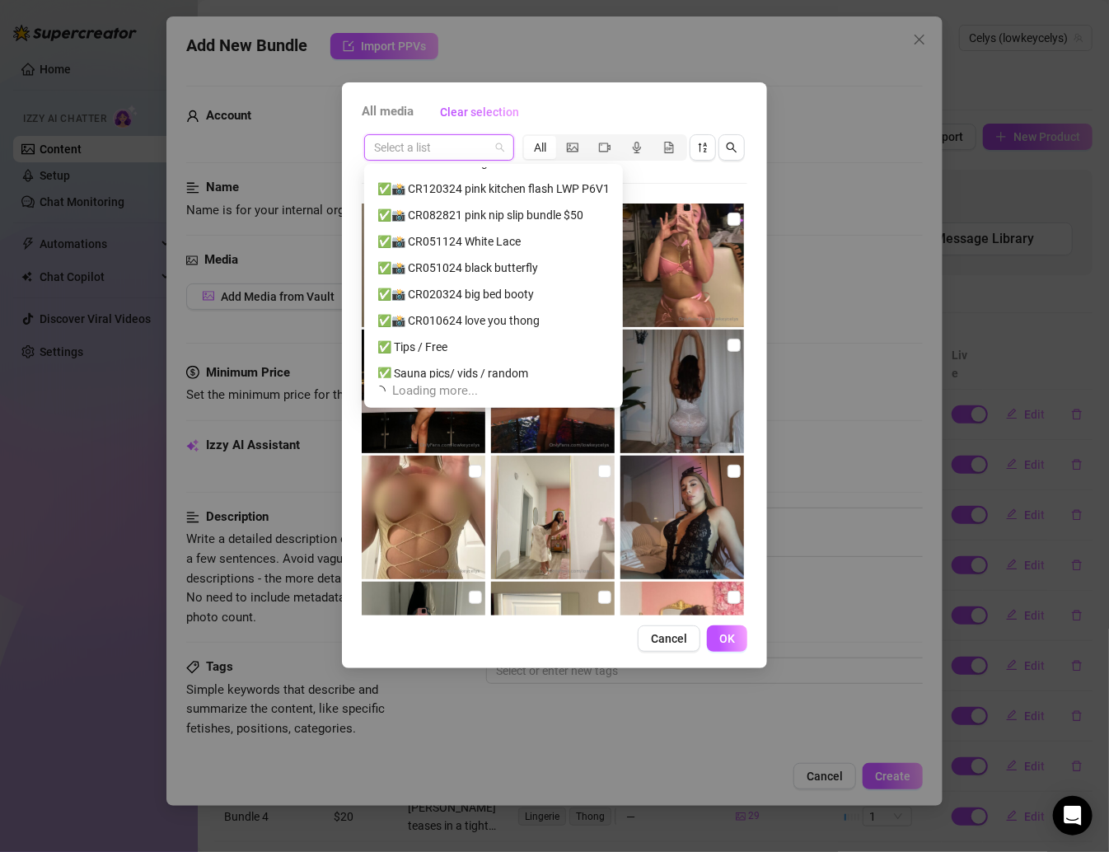
scroll to position [280, 0]
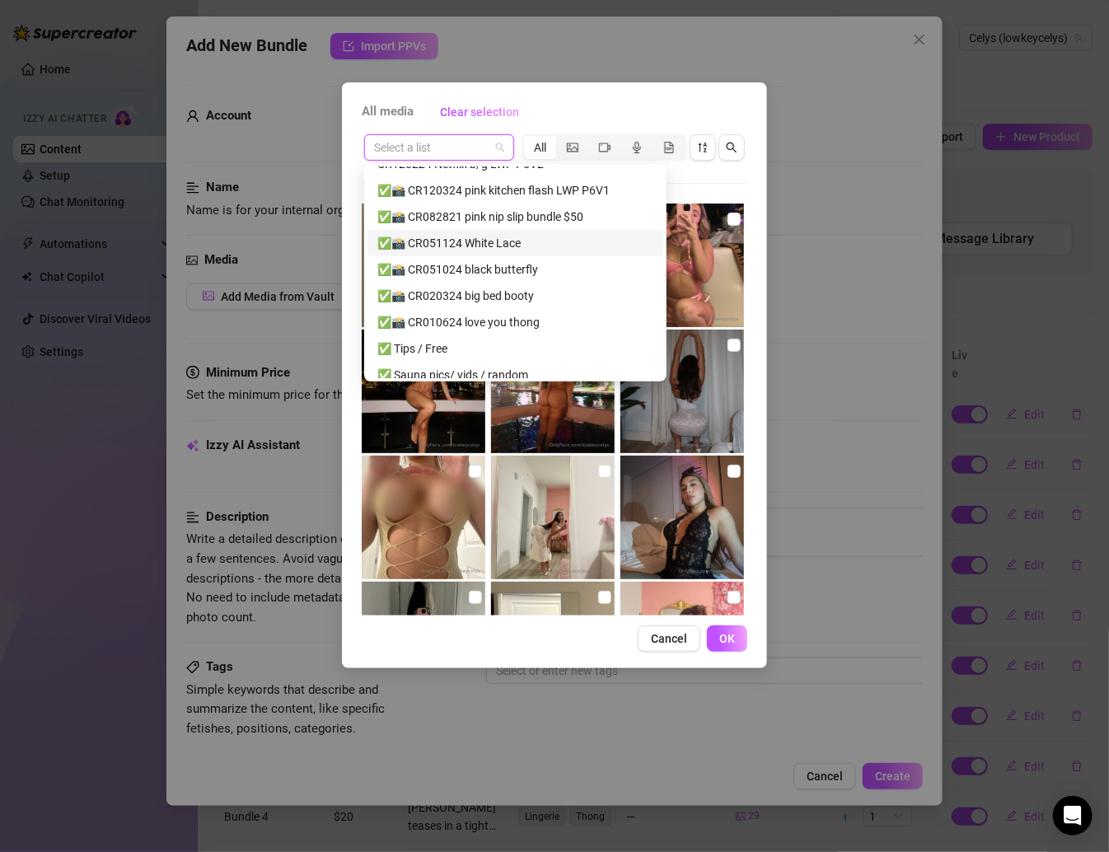
click at [464, 245] on div "✅📸 CR051124 White Lace" at bounding box center [515, 243] width 276 height 18
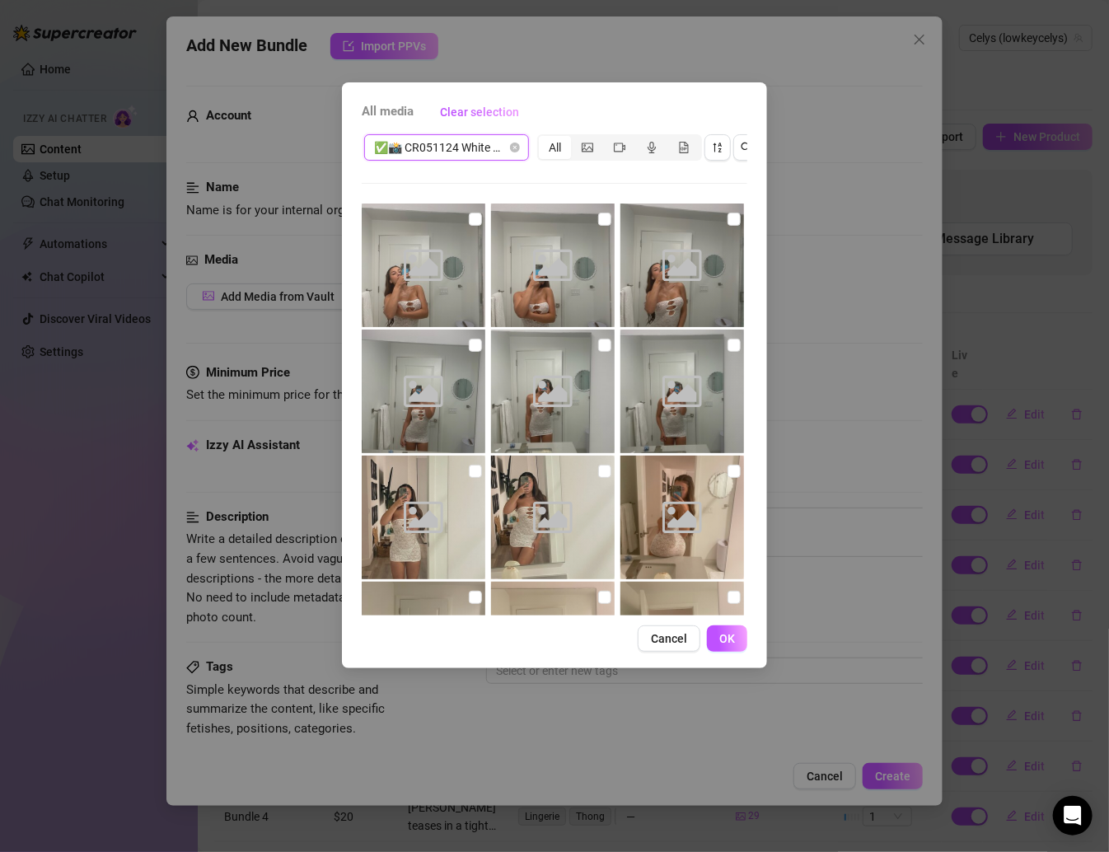
click at [497, 152] on span "✅📸 CR051124 White Lace" at bounding box center [446, 147] width 145 height 25
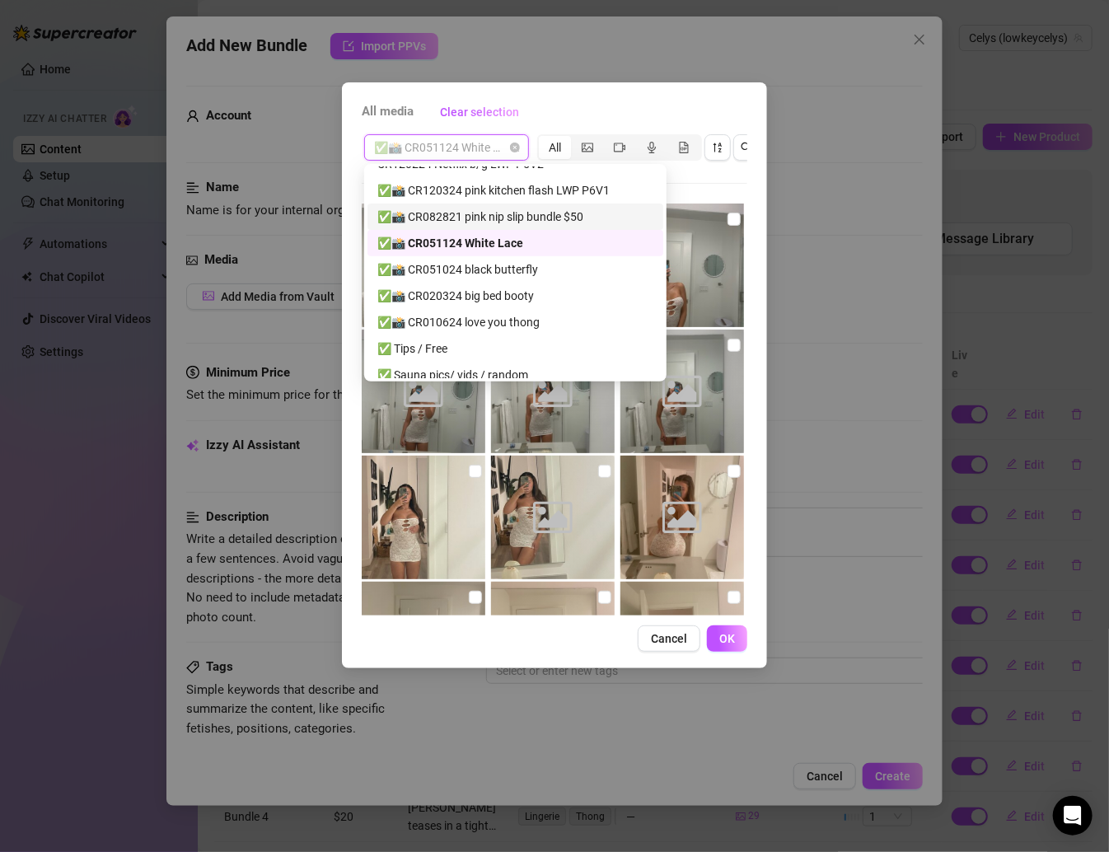
scroll to position [171, 0]
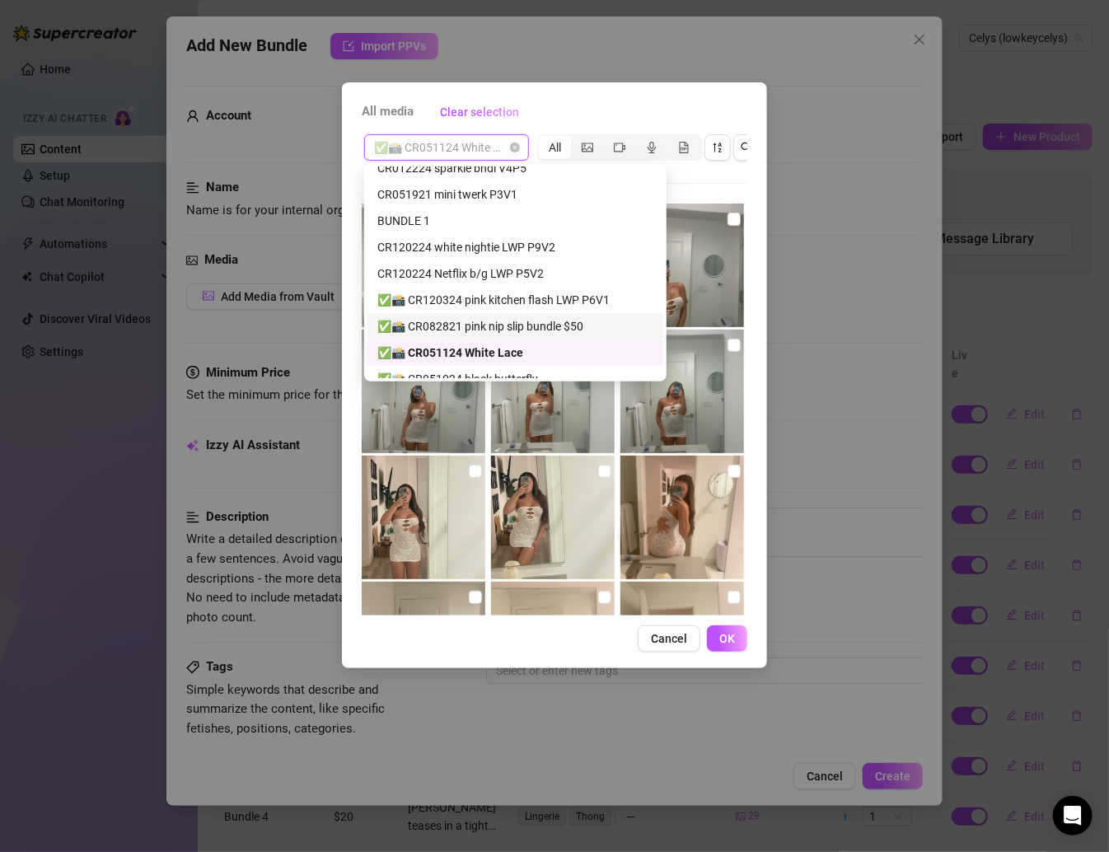
click at [500, 321] on div "✅📸 CR082821 pink nip slip bundle $50" at bounding box center [515, 326] width 276 height 18
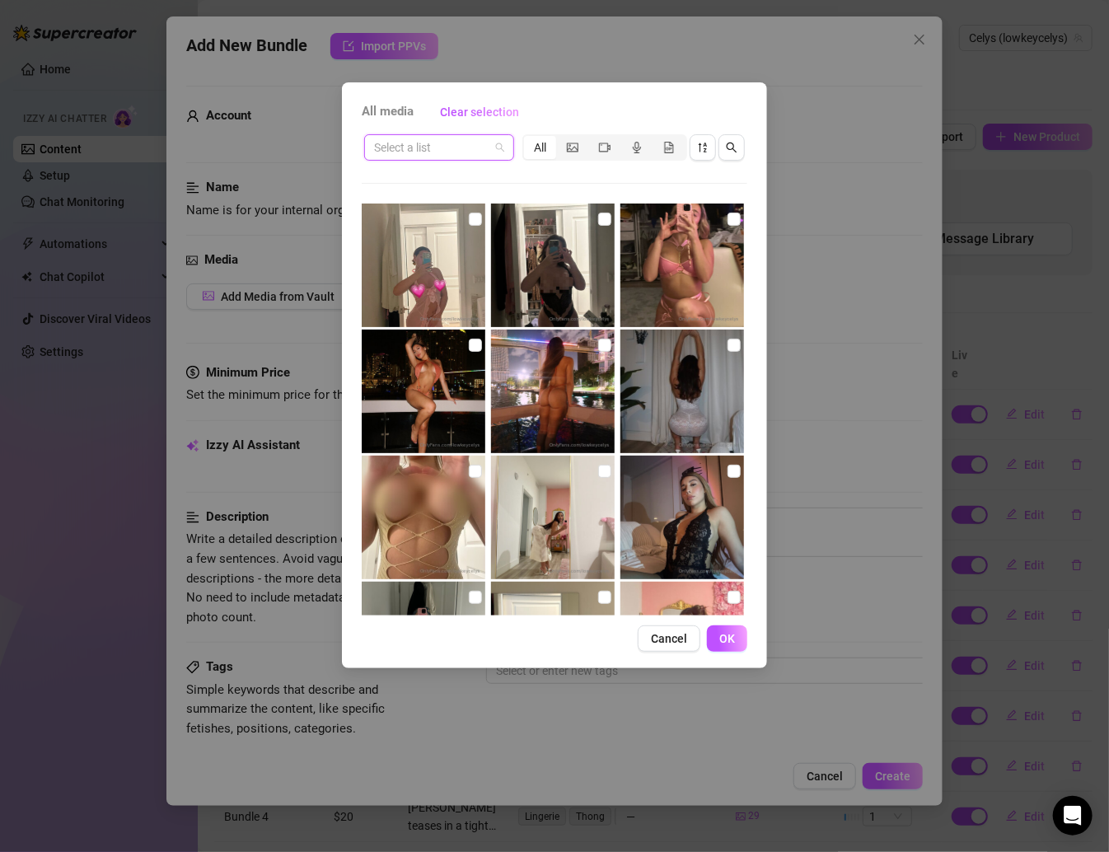
click at [479, 147] on input "search" at bounding box center [431, 147] width 115 height 25
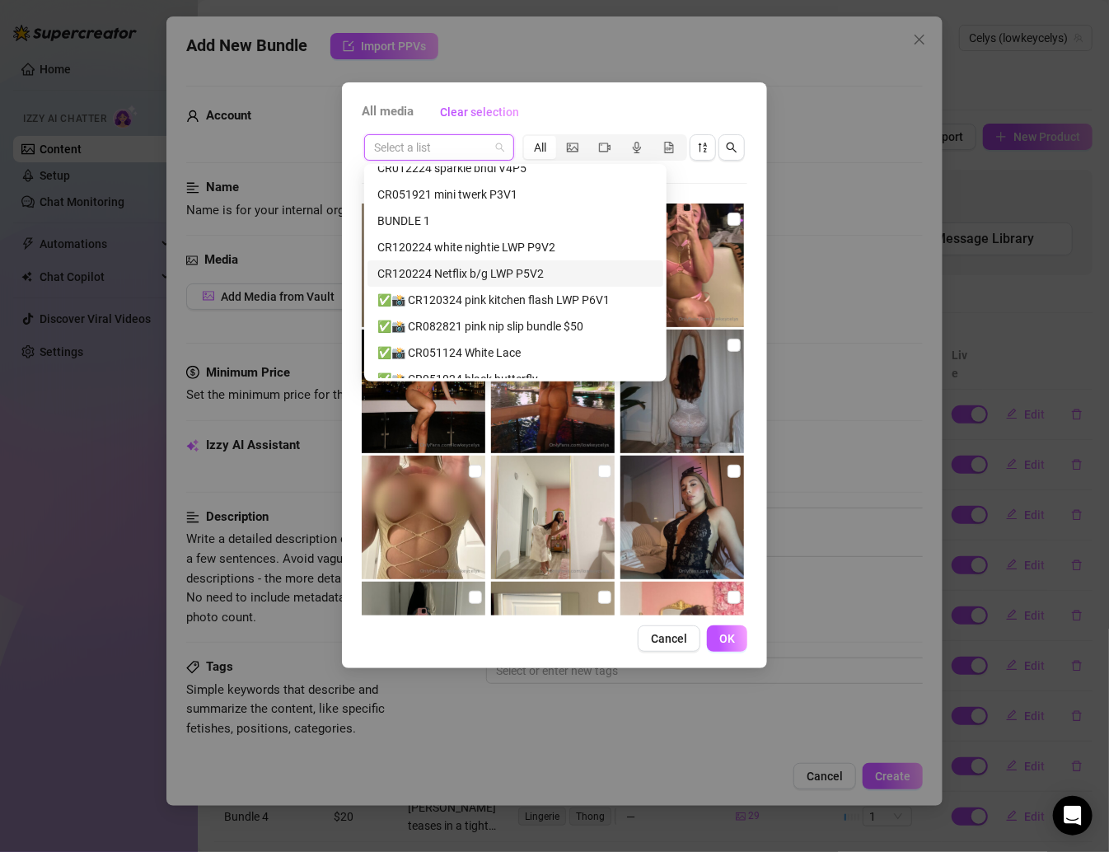
scroll to position [203, 0]
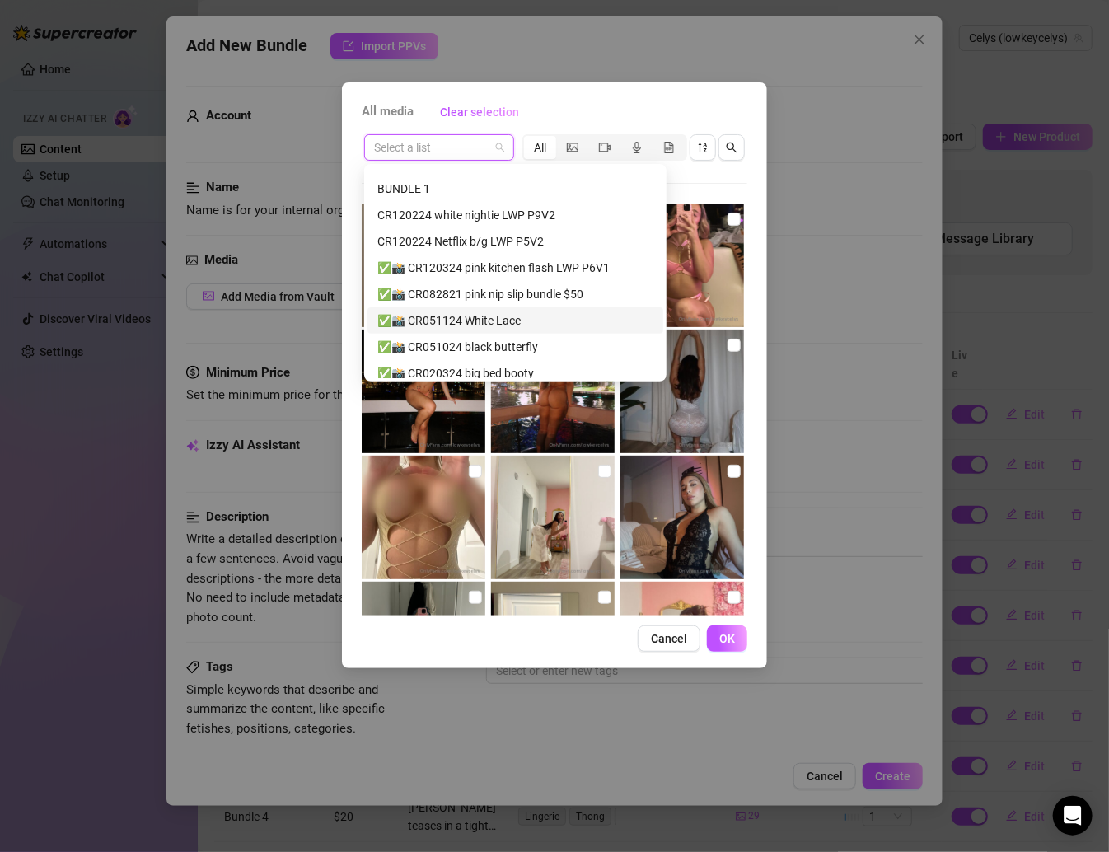
click at [466, 314] on div "✅📸 CR051124 White Lace" at bounding box center [515, 320] width 276 height 18
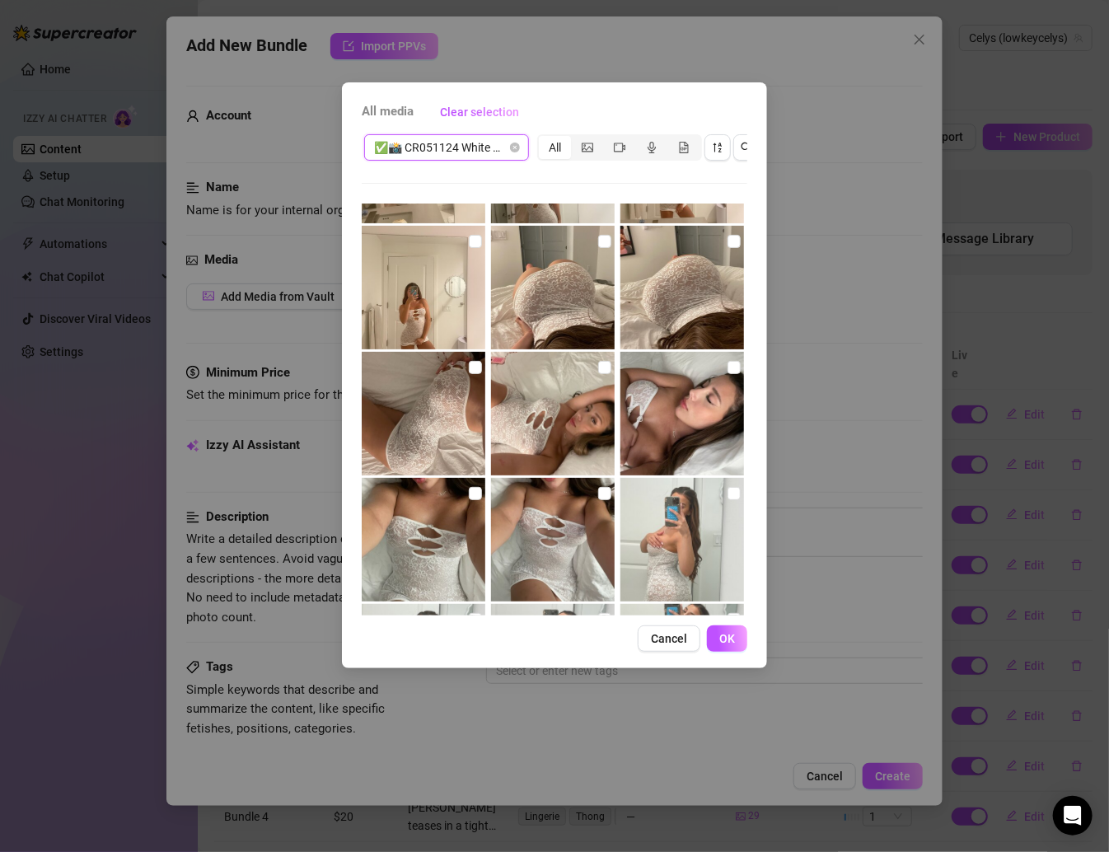
scroll to position [615, 0]
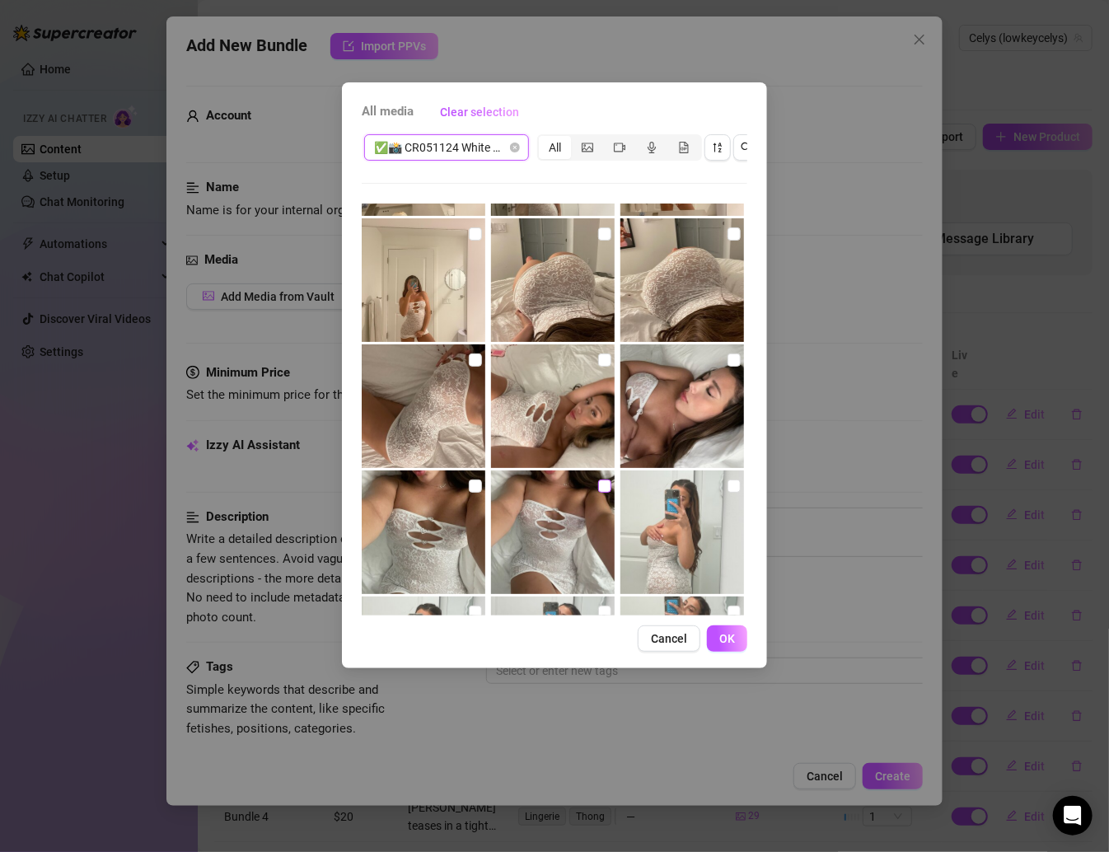
click at [599, 490] on input "checkbox" at bounding box center [604, 485] width 13 height 13
click at [469, 482] on input "checkbox" at bounding box center [475, 485] width 13 height 13
click at [598, 353] on input "checkbox" at bounding box center [604, 359] width 13 height 13
click at [715, 367] on img at bounding box center [682, 406] width 124 height 124
click at [727, 351] on label at bounding box center [733, 360] width 13 height 18
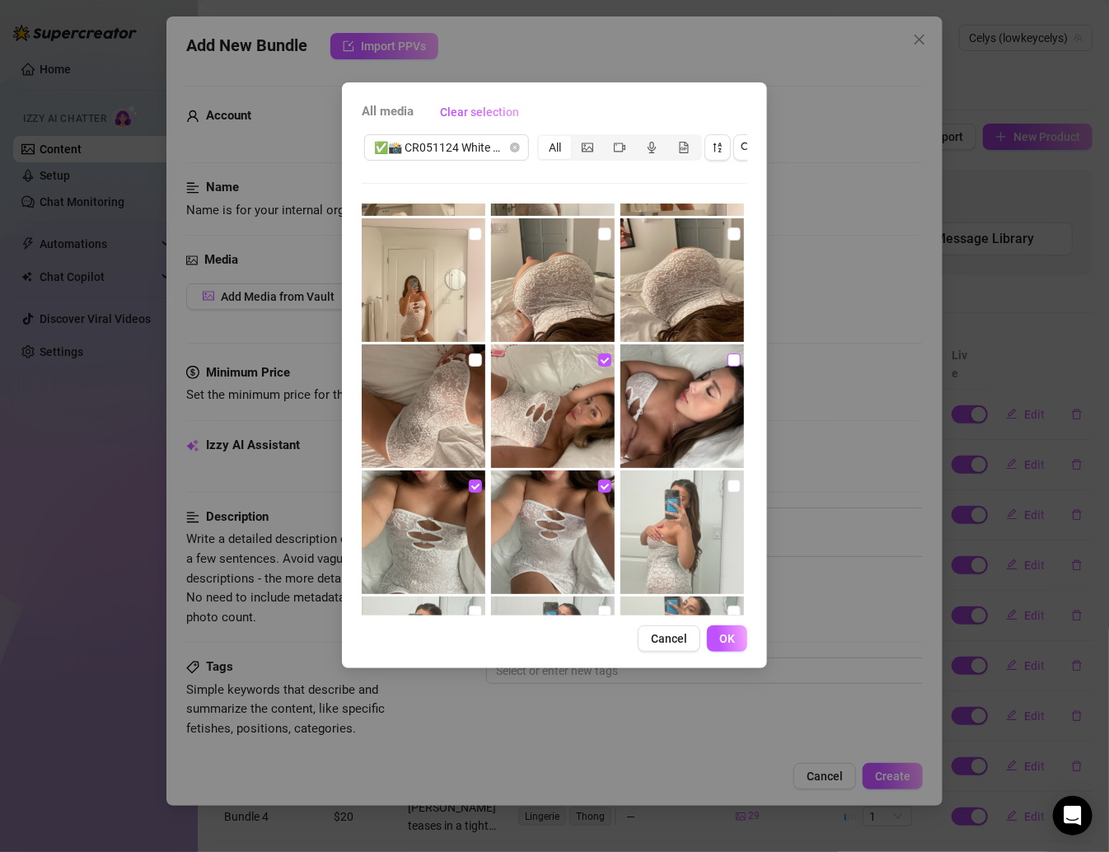
click at [727, 353] on input "checkbox" at bounding box center [733, 359] width 13 height 13
click at [716, 648] on button "OK" at bounding box center [727, 638] width 40 height 26
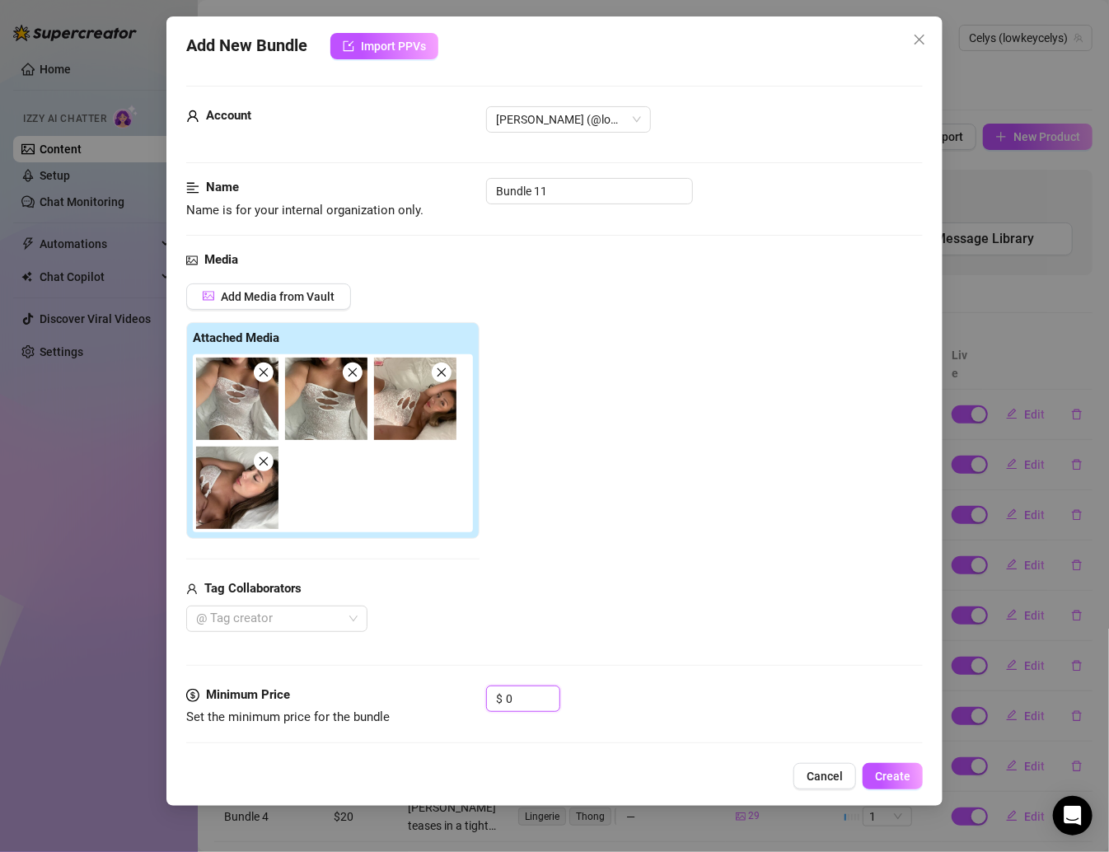
drag, startPoint x: 521, startPoint y: 697, endPoint x: 474, endPoint y: 697, distance: 47.0
click at [474, 697] on div "Minimum Price Set the minimum price for the bundle $ 0" at bounding box center [554, 706] width 736 height 42
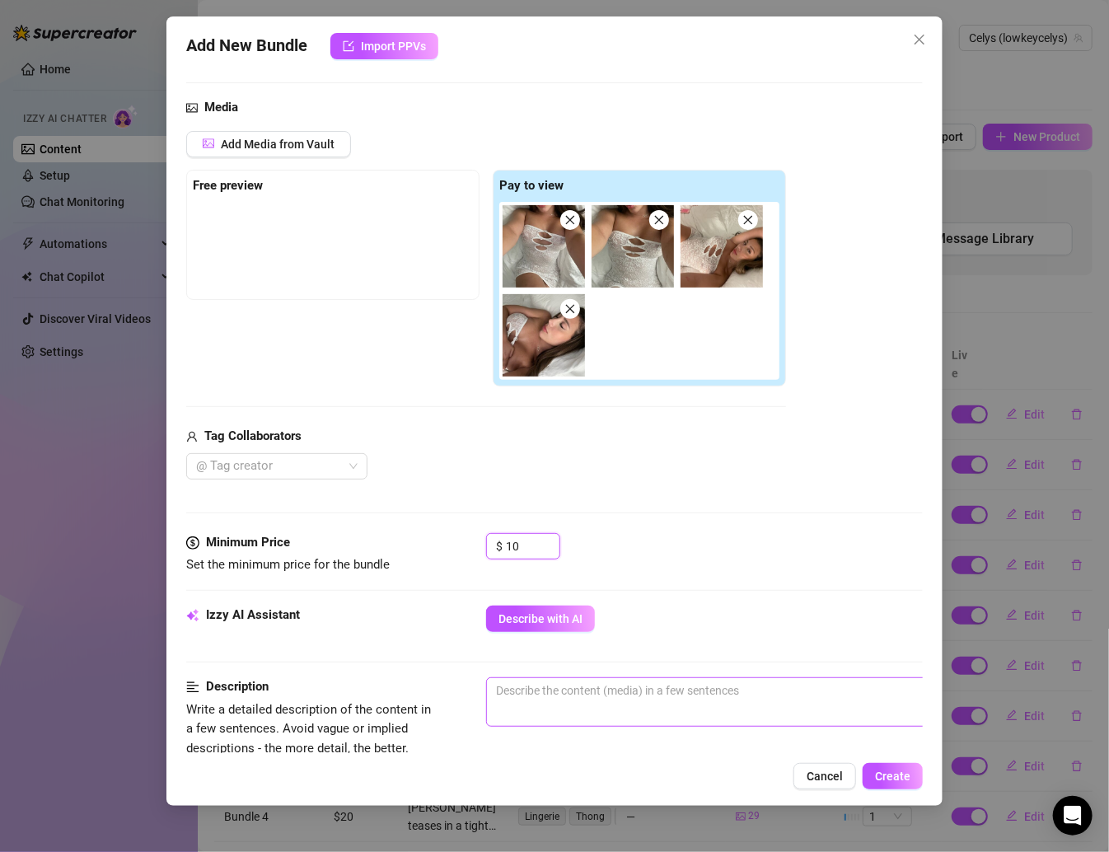
scroll to position [286, 0]
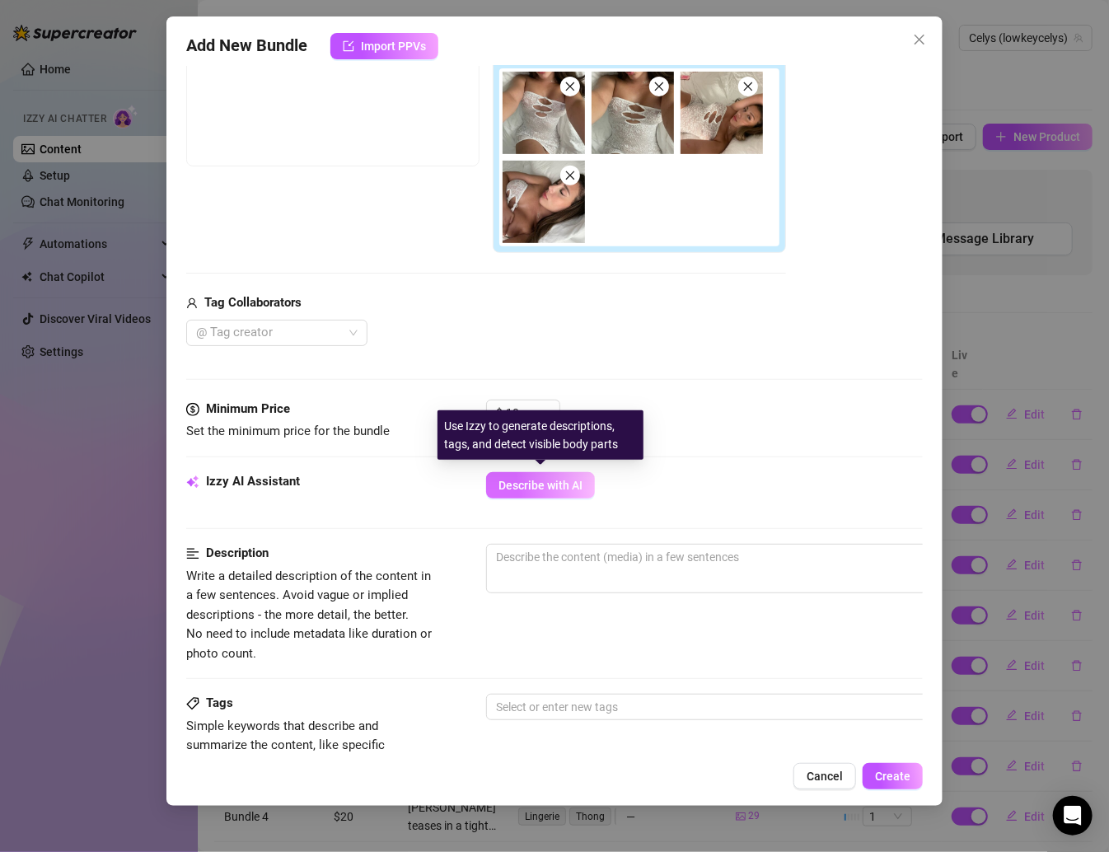
click at [544, 486] on span "Describe with AI" at bounding box center [540, 485] width 84 height 13
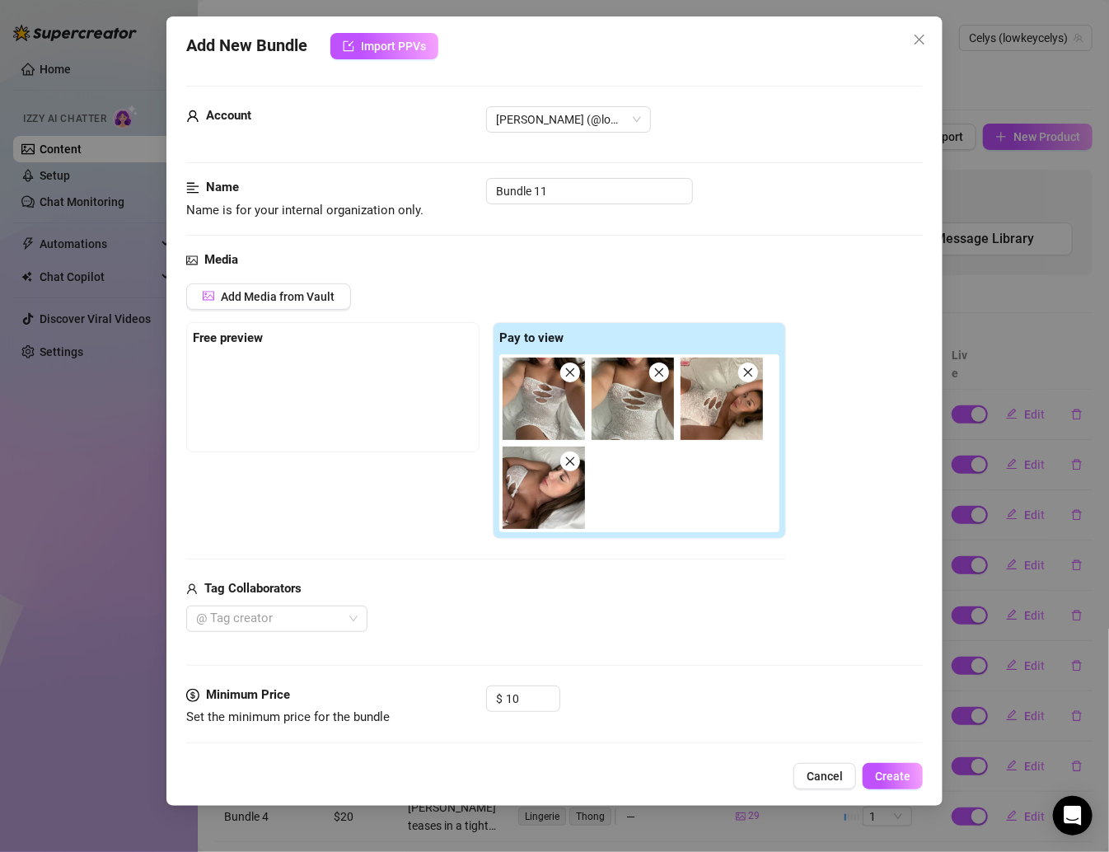
scroll to position [797, 0]
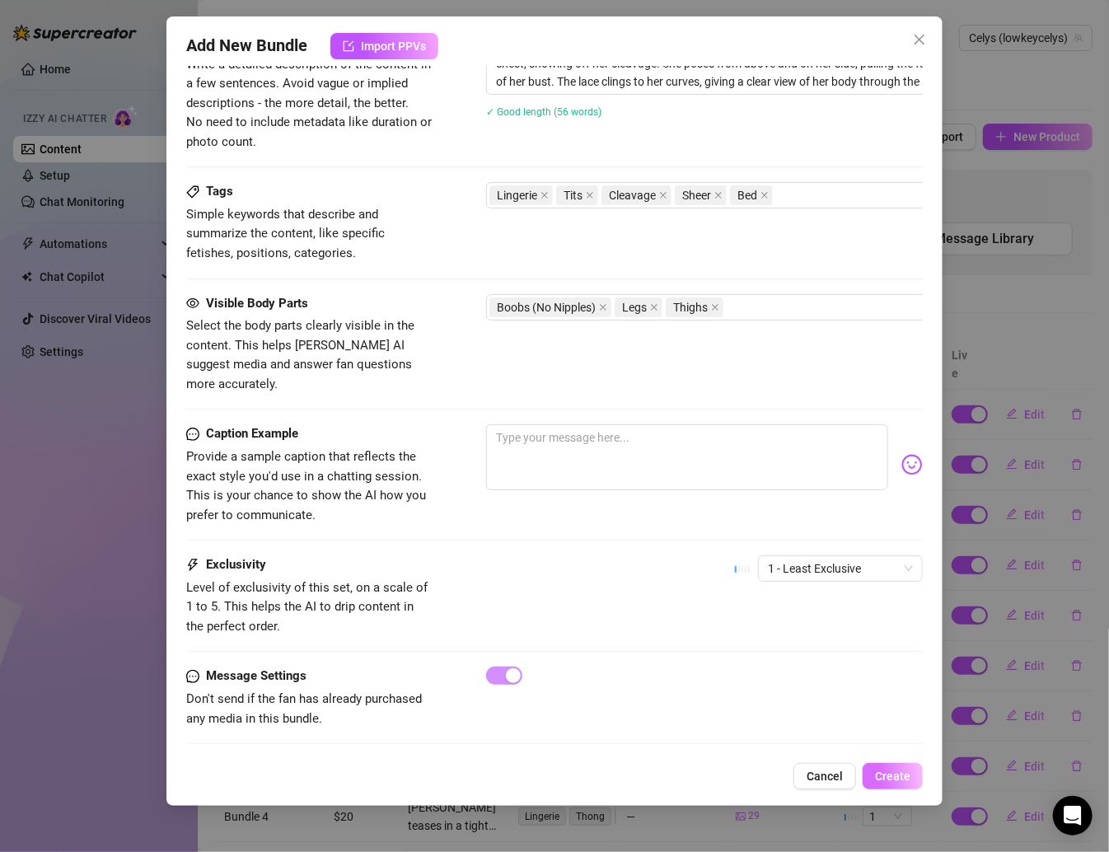
click at [872, 782] on span "Create" at bounding box center [892, 775] width 35 height 13
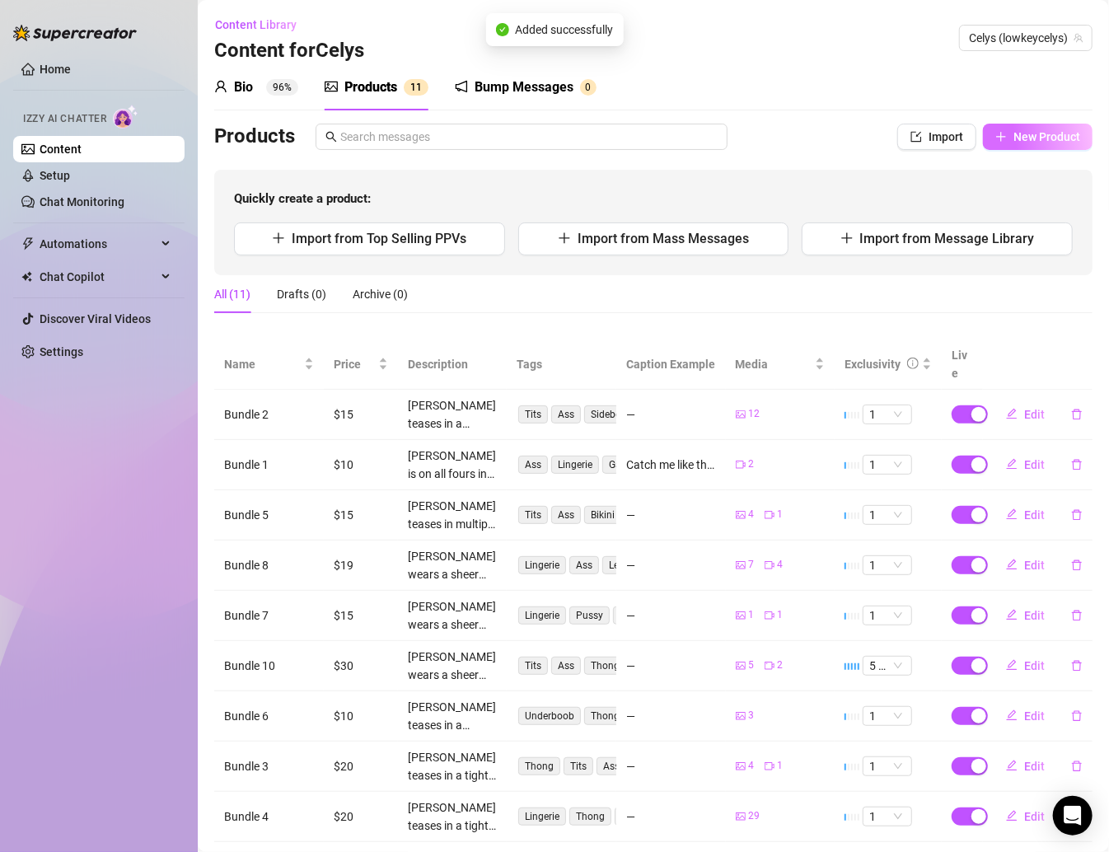
click at [872, 138] on button "New Product" at bounding box center [1038, 137] width 110 height 26
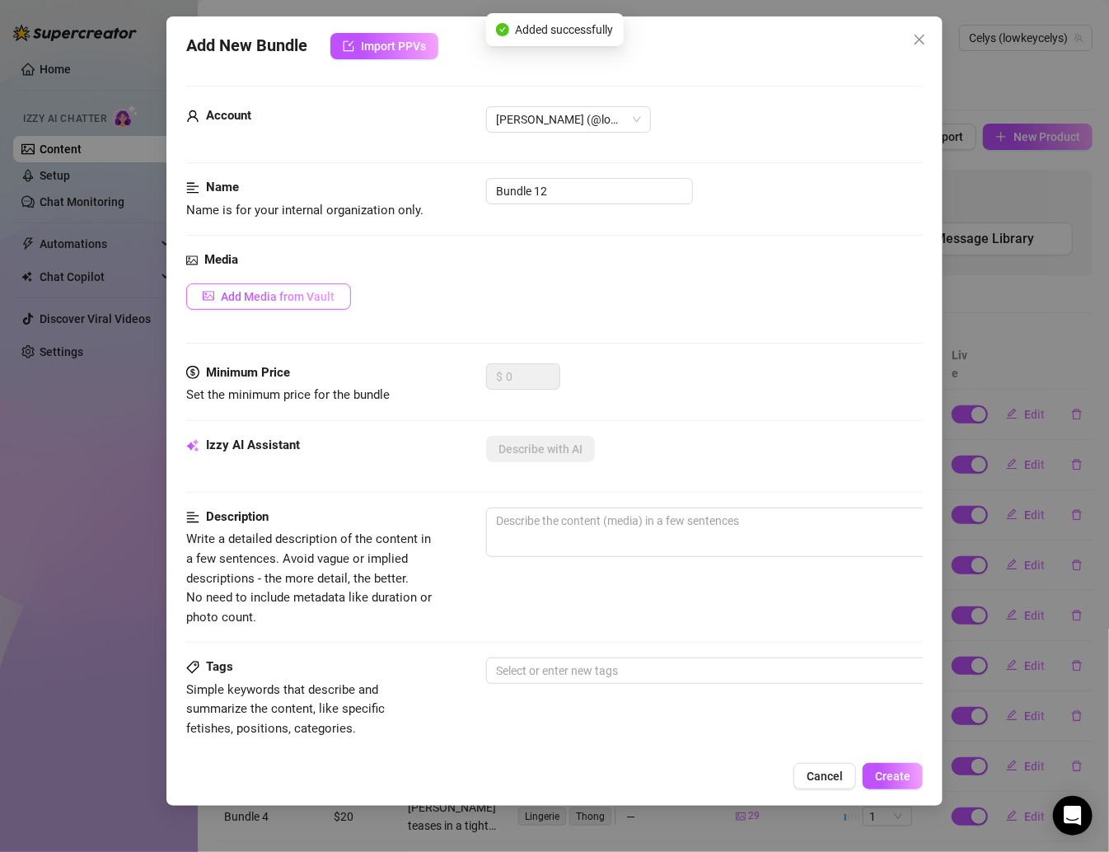
click at [297, 285] on button "Add Media from Vault" at bounding box center [268, 296] width 165 height 26
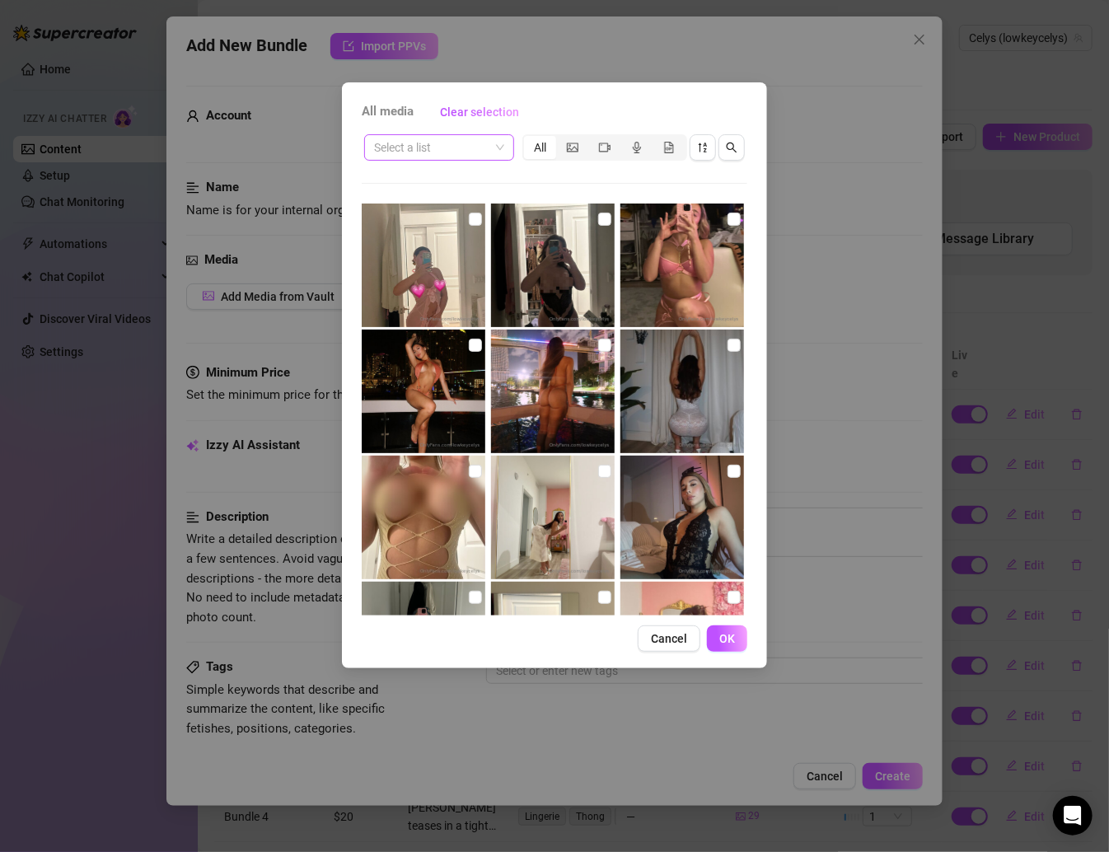
click at [483, 145] on input "search" at bounding box center [431, 147] width 115 height 25
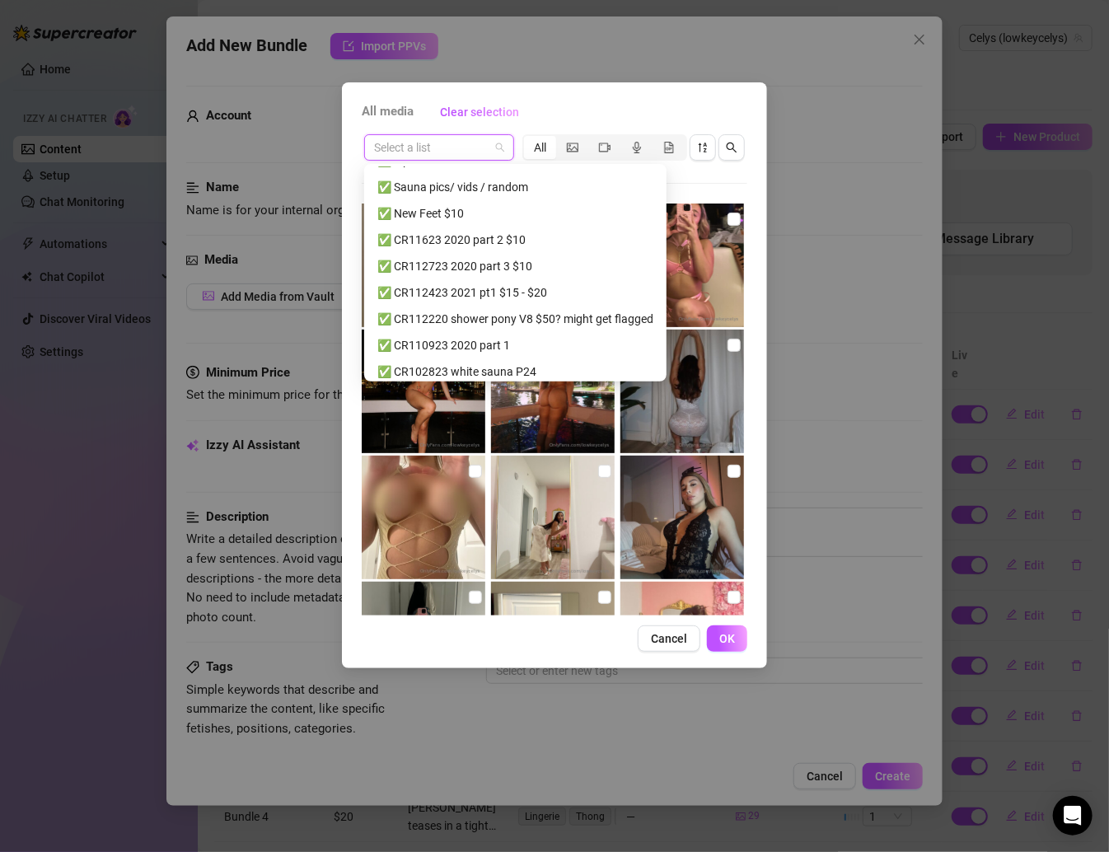
scroll to position [466, 0]
click at [479, 218] on div "✅ New Feet $10" at bounding box center [515, 215] width 276 height 18
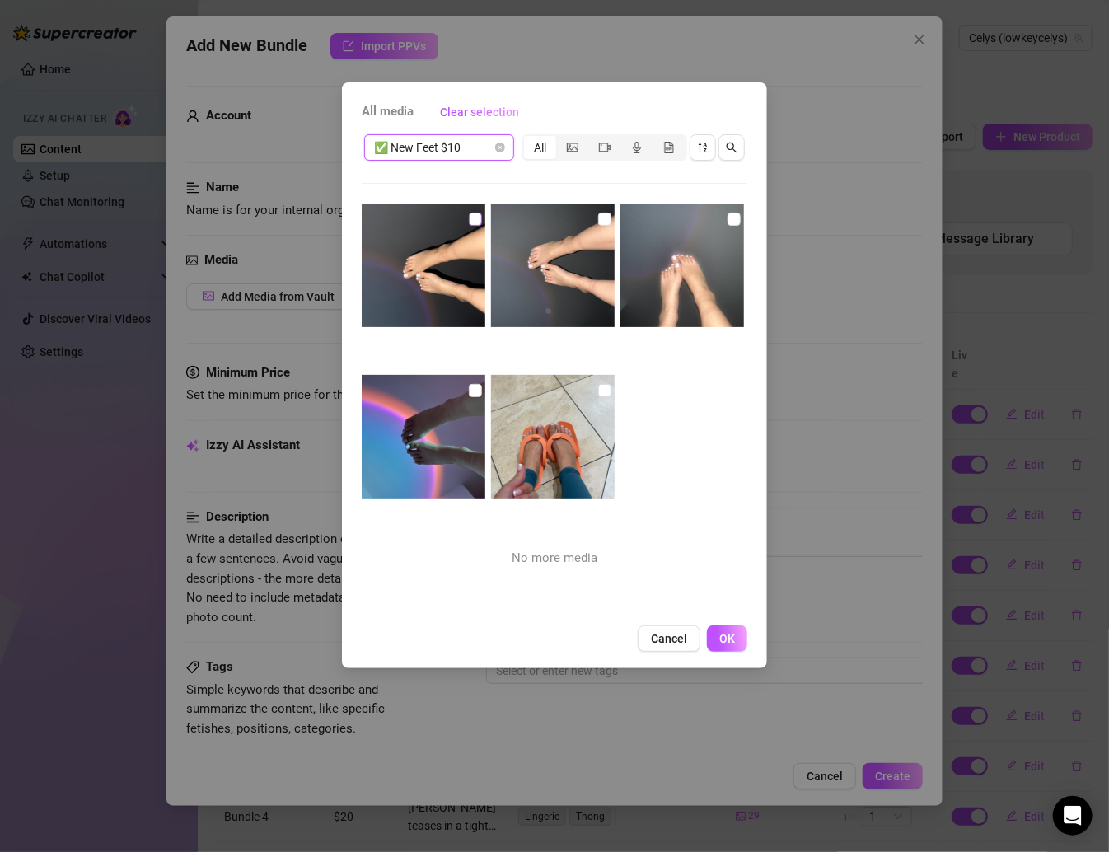
click at [475, 226] on label at bounding box center [475, 219] width 13 height 18
click at [475, 226] on input "checkbox" at bounding box center [475, 219] width 13 height 13
click at [590, 222] on img at bounding box center [553, 265] width 124 height 124
click at [598, 218] on input "checkbox" at bounding box center [604, 219] width 13 height 13
click at [717, 219] on img at bounding box center [682, 265] width 124 height 124
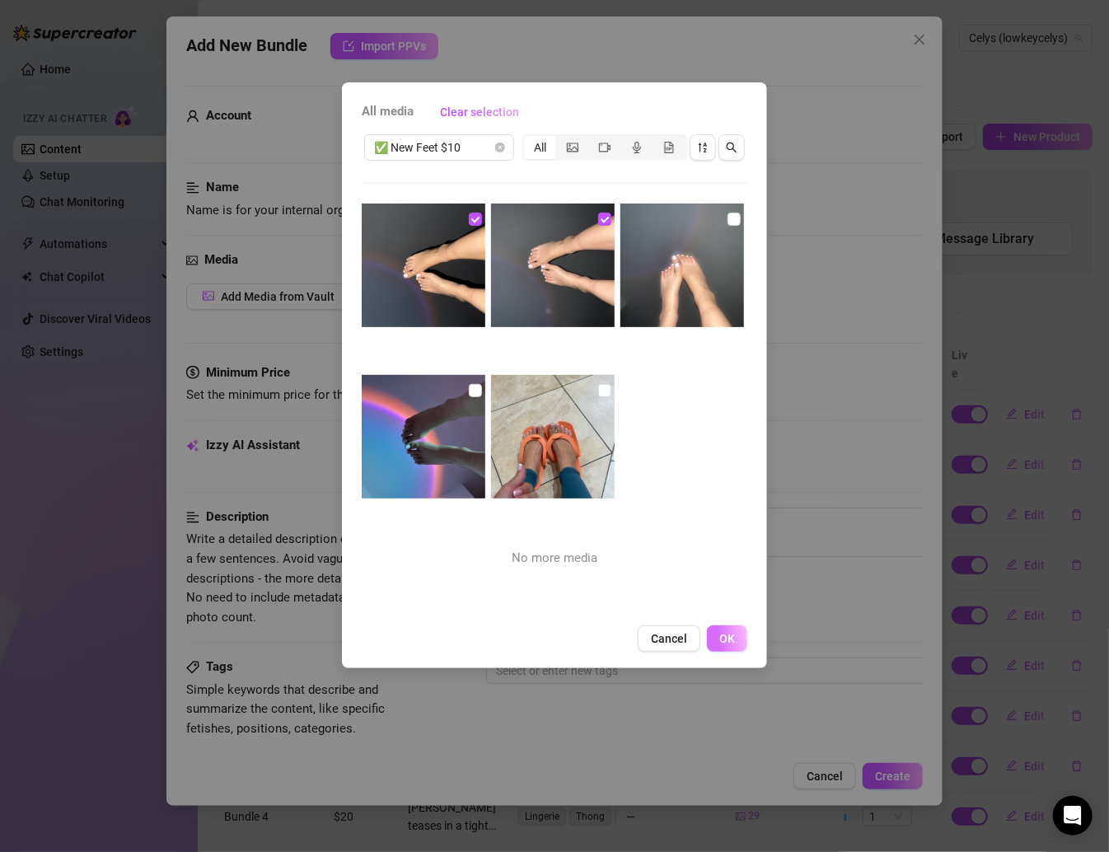
click at [722, 637] on span "OK" at bounding box center [727, 638] width 16 height 13
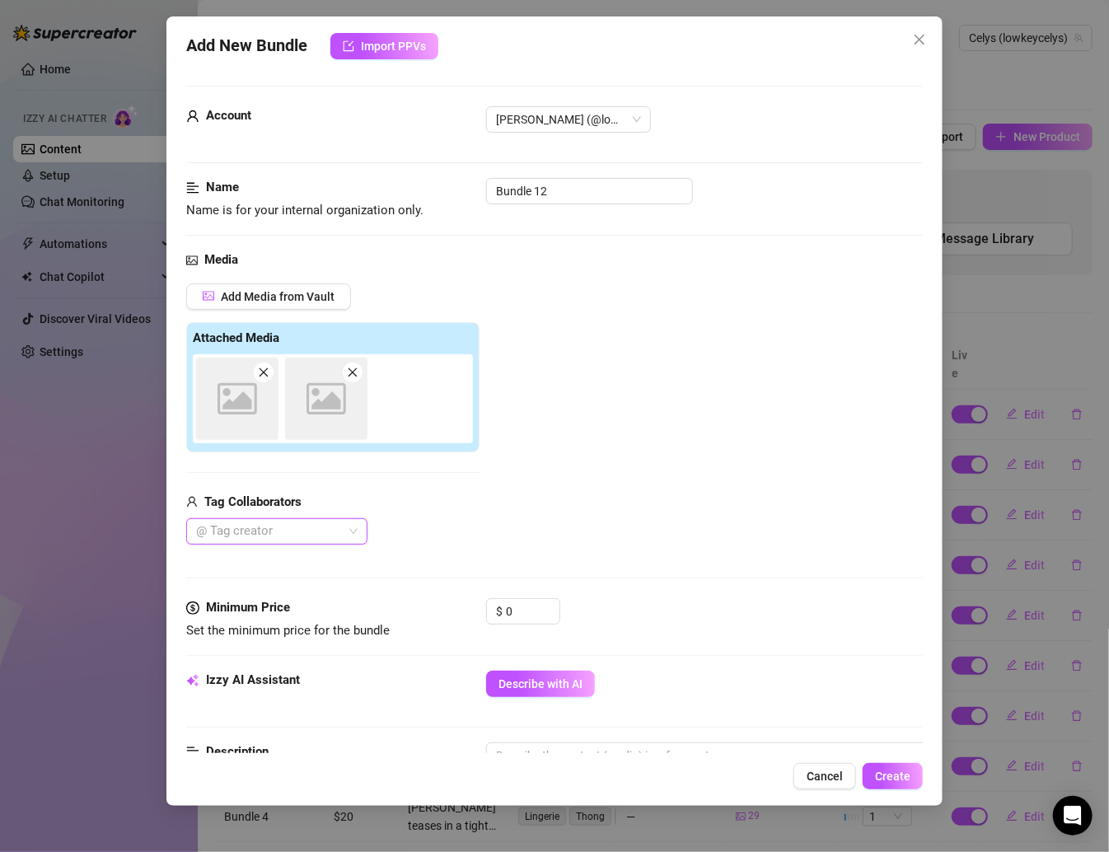
scroll to position [115, 0]
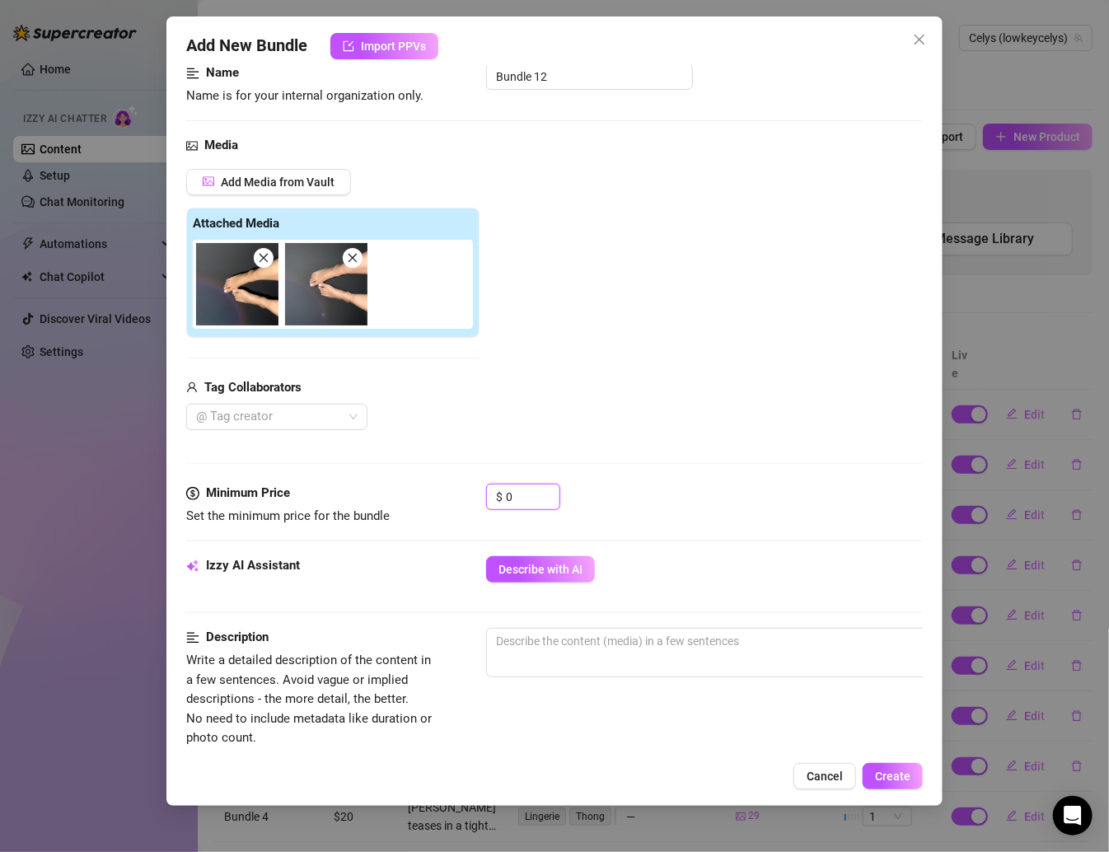
drag, startPoint x: 523, startPoint y: 489, endPoint x: 451, endPoint y: 489, distance: 71.7
click at [451, 489] on div "Minimum Price Set the minimum price for the bundle $ 0" at bounding box center [554, 505] width 736 height 42
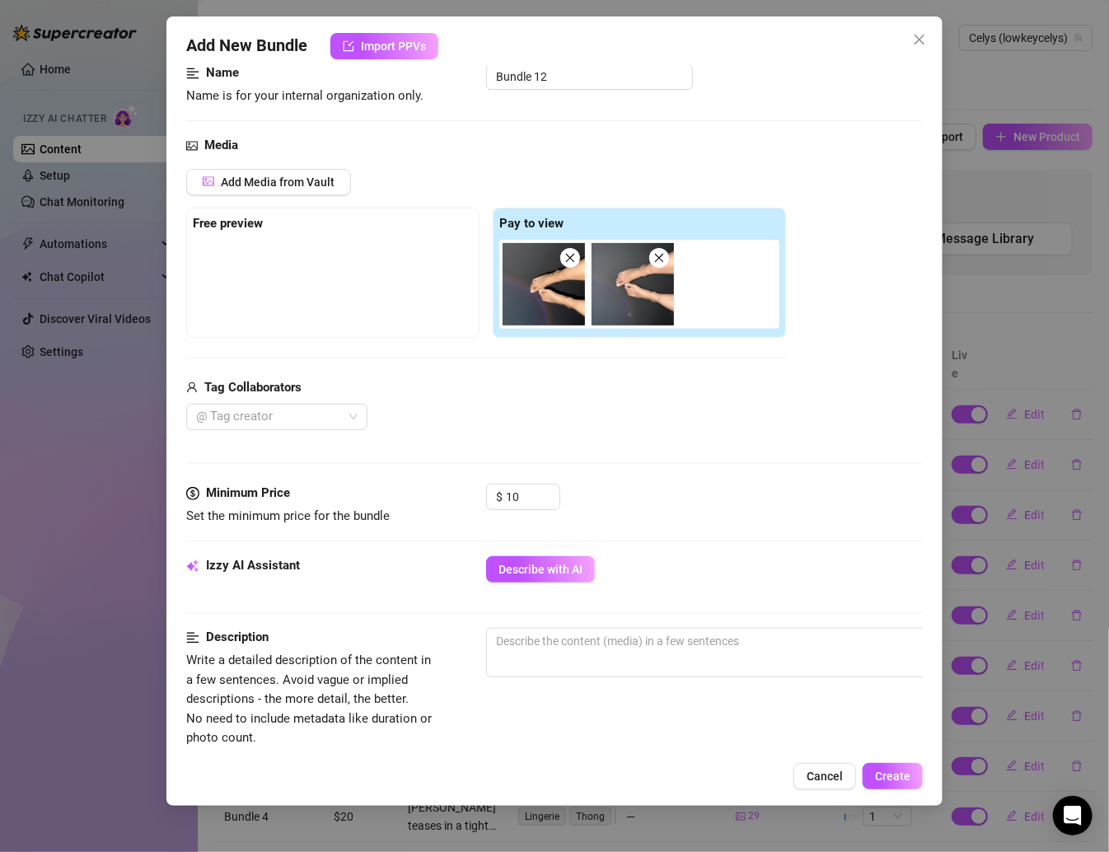
click at [519, 550] on div "Minimum Price Set the minimum price for the bundle $ 10" at bounding box center [554, 520] width 736 height 72
click at [519, 564] on span "Describe with AI" at bounding box center [540, 569] width 84 height 13
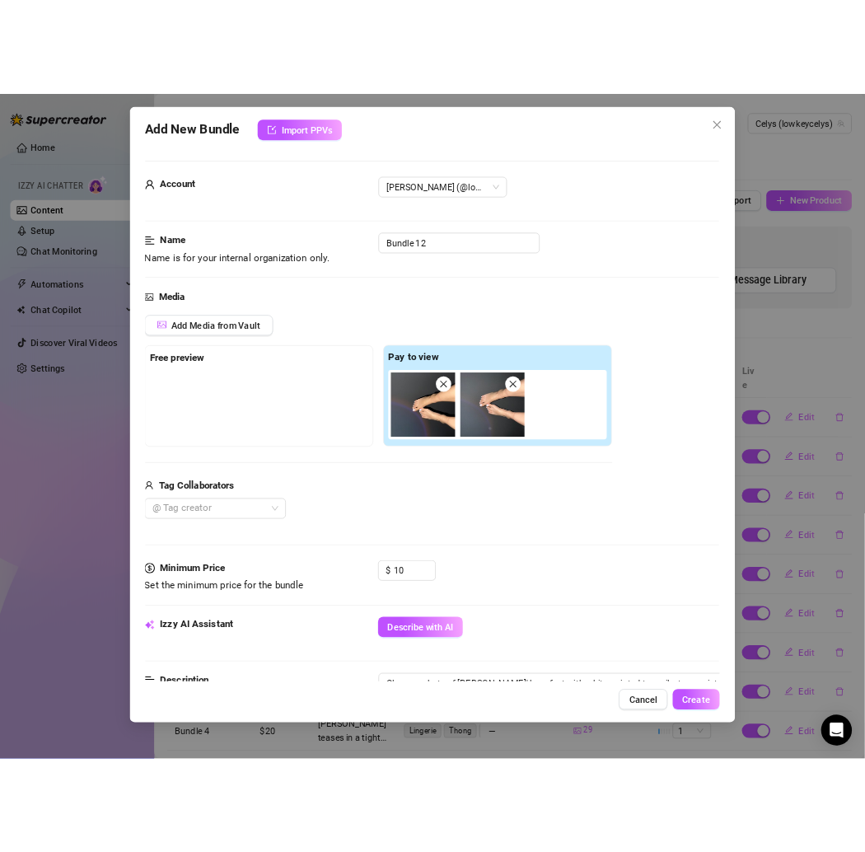
scroll to position [711, 1]
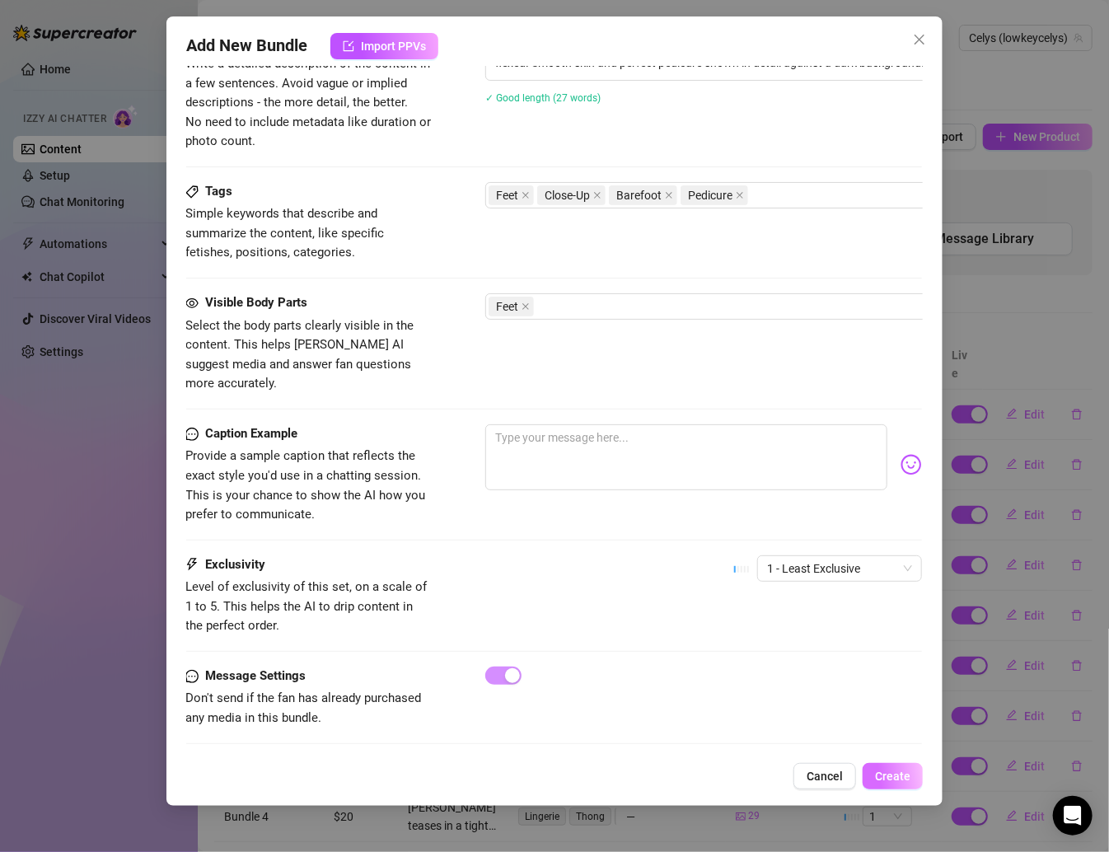
click at [872, 774] on span "Create" at bounding box center [892, 775] width 35 height 13
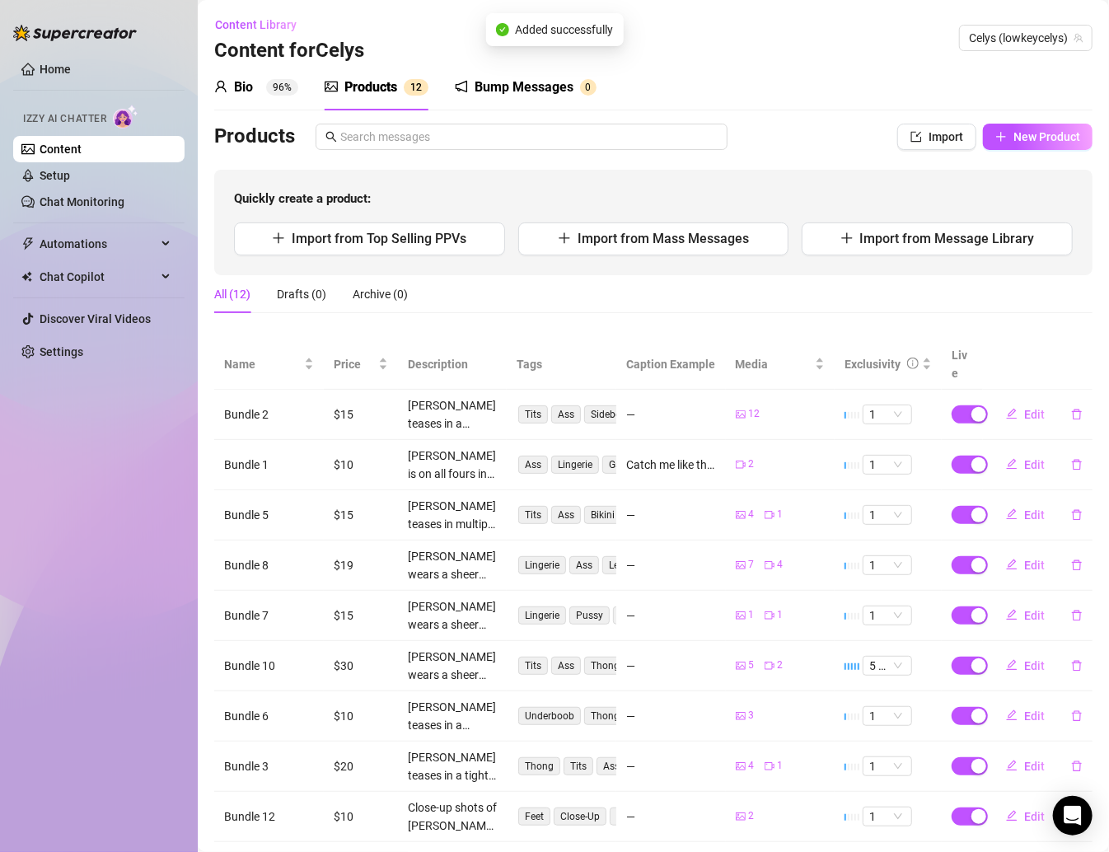
click at [564, 91] on div "Bump Messages" at bounding box center [524, 87] width 99 height 20
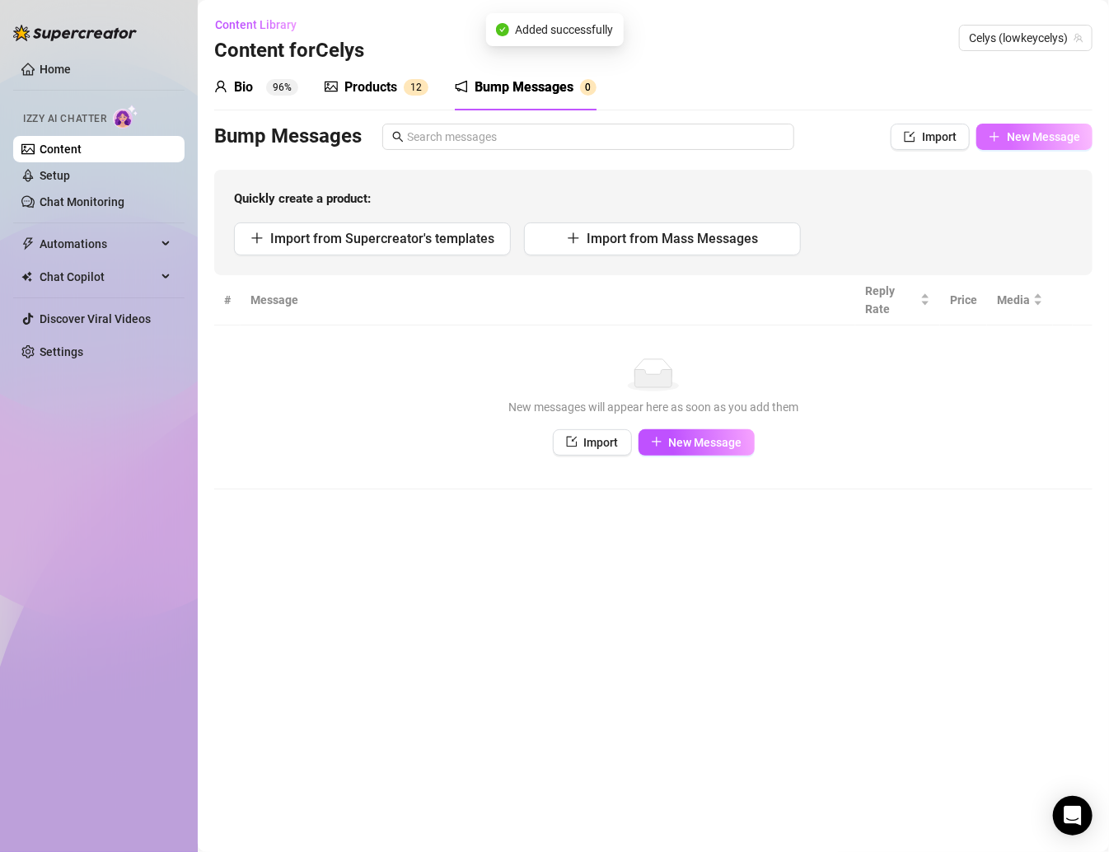
click at [872, 139] on span "New Message" at bounding box center [1043, 136] width 73 height 13
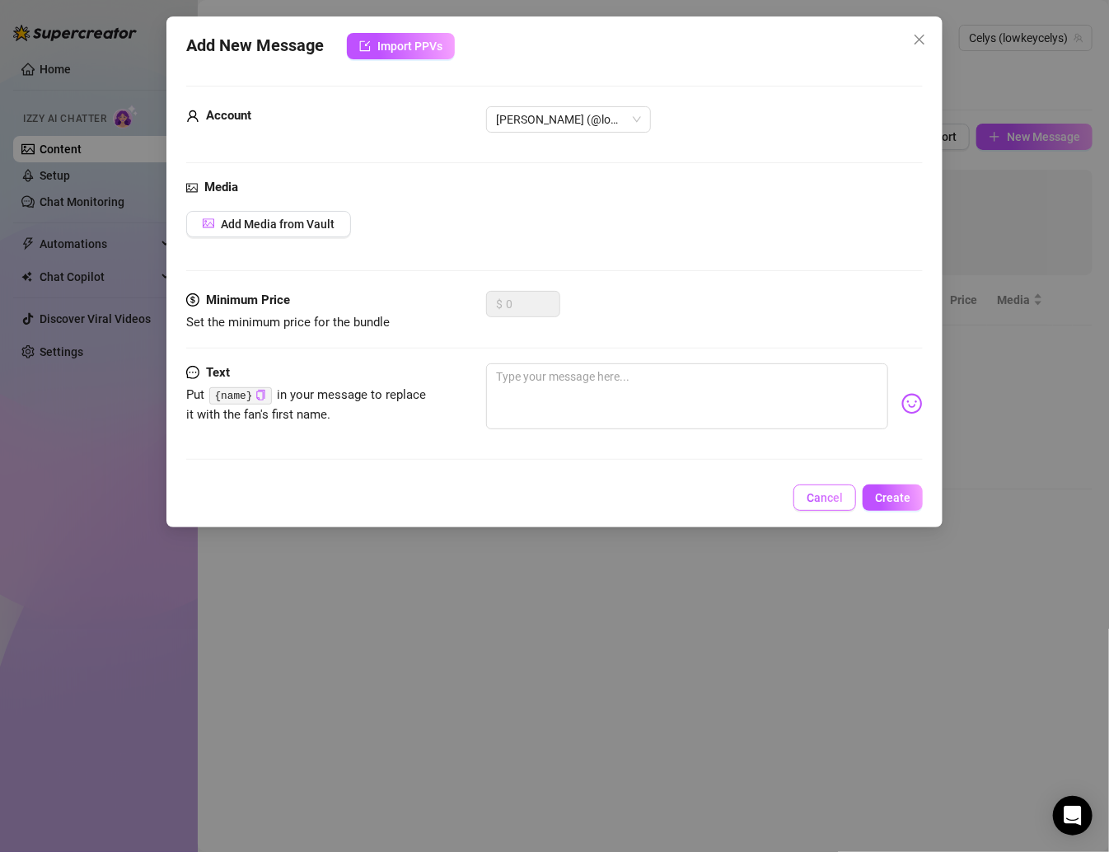
click at [824, 501] on span "Cancel" at bounding box center [825, 497] width 36 height 13
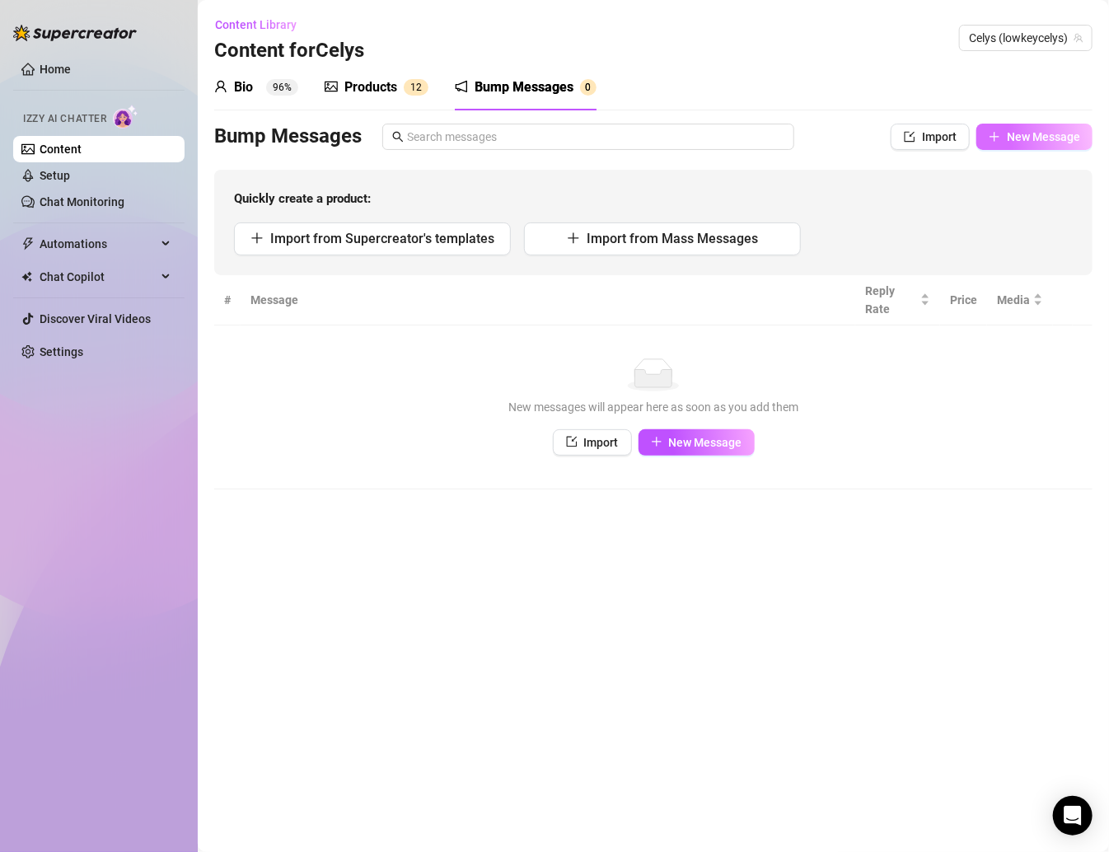
click at [872, 132] on icon "plus" at bounding box center [995, 137] width 12 height 12
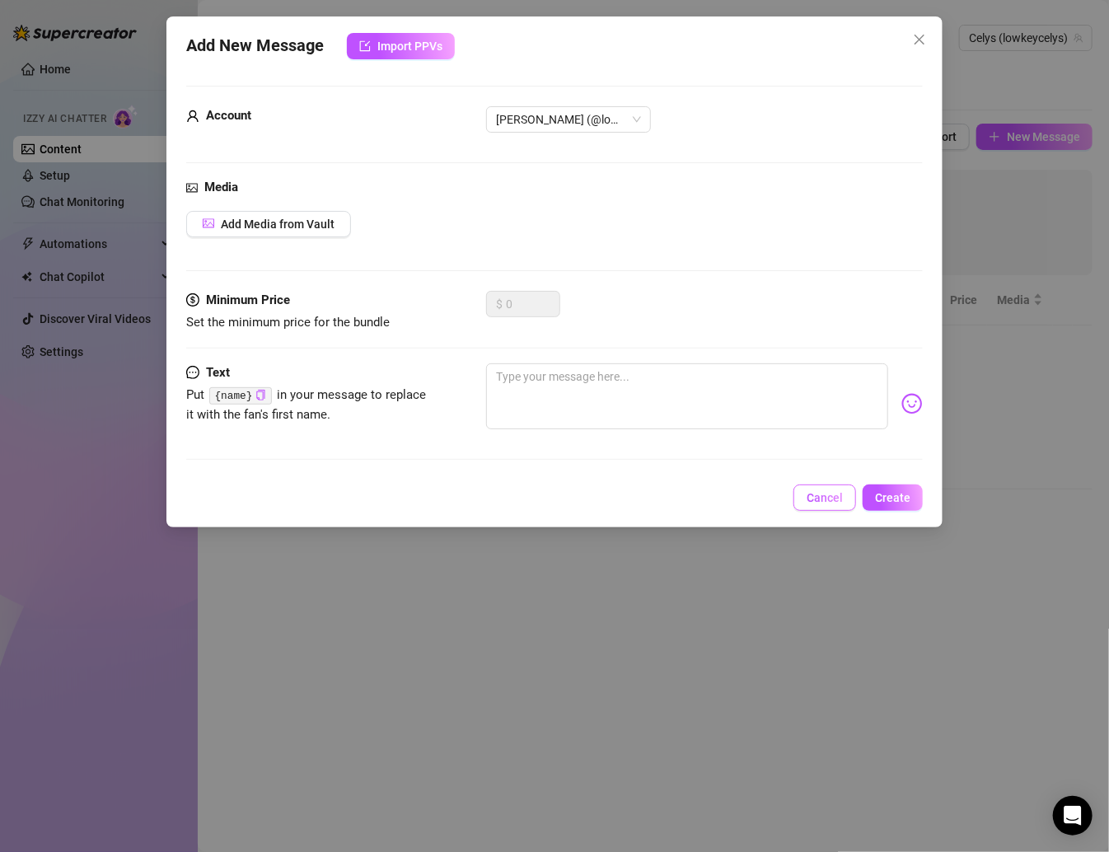
click at [842, 499] on span "Cancel" at bounding box center [825, 497] width 36 height 13
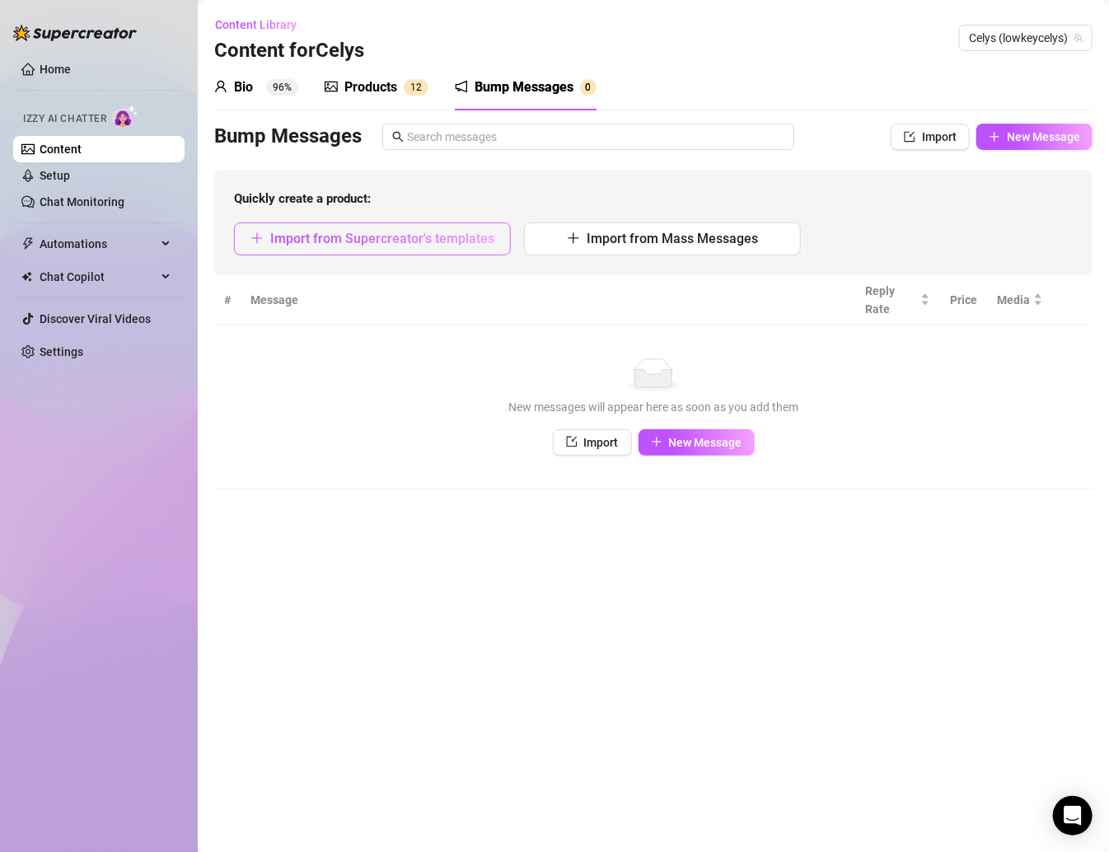
click at [455, 242] on span "Import from Supercreator's templates" at bounding box center [382, 239] width 224 height 16
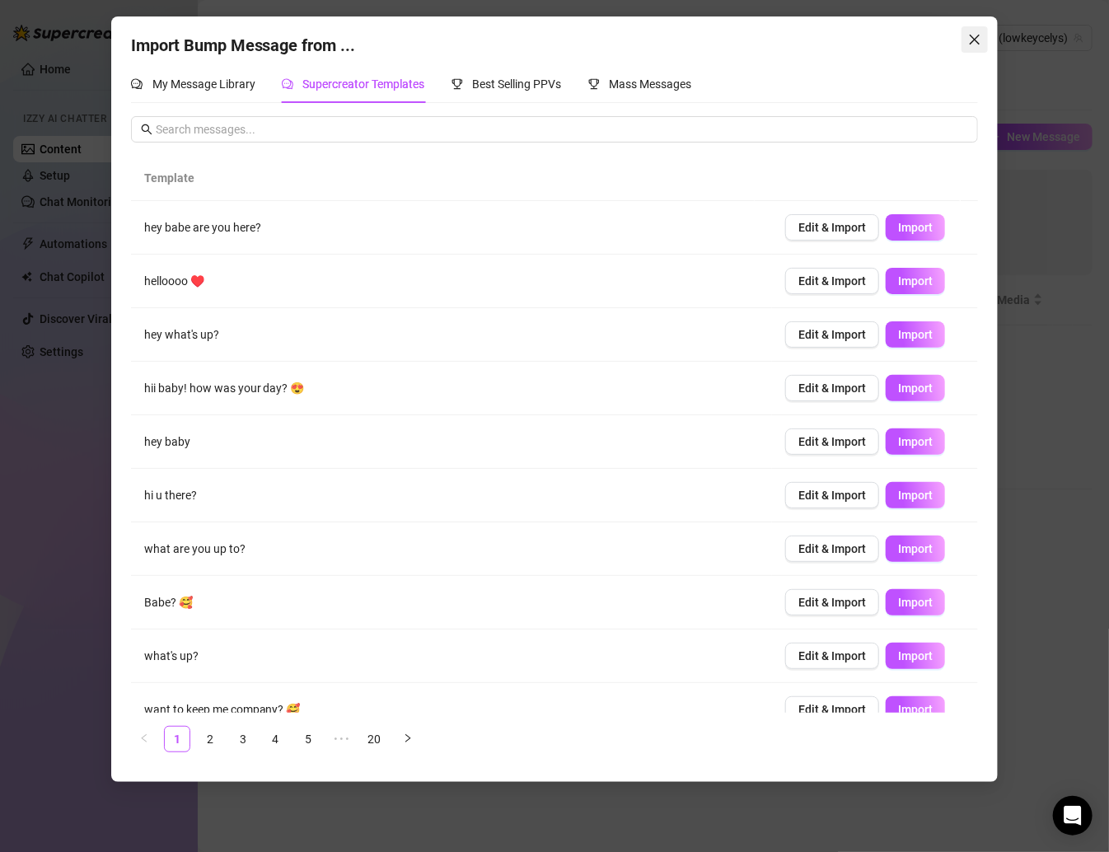
click at [872, 42] on icon "close" at bounding box center [974, 39] width 13 height 13
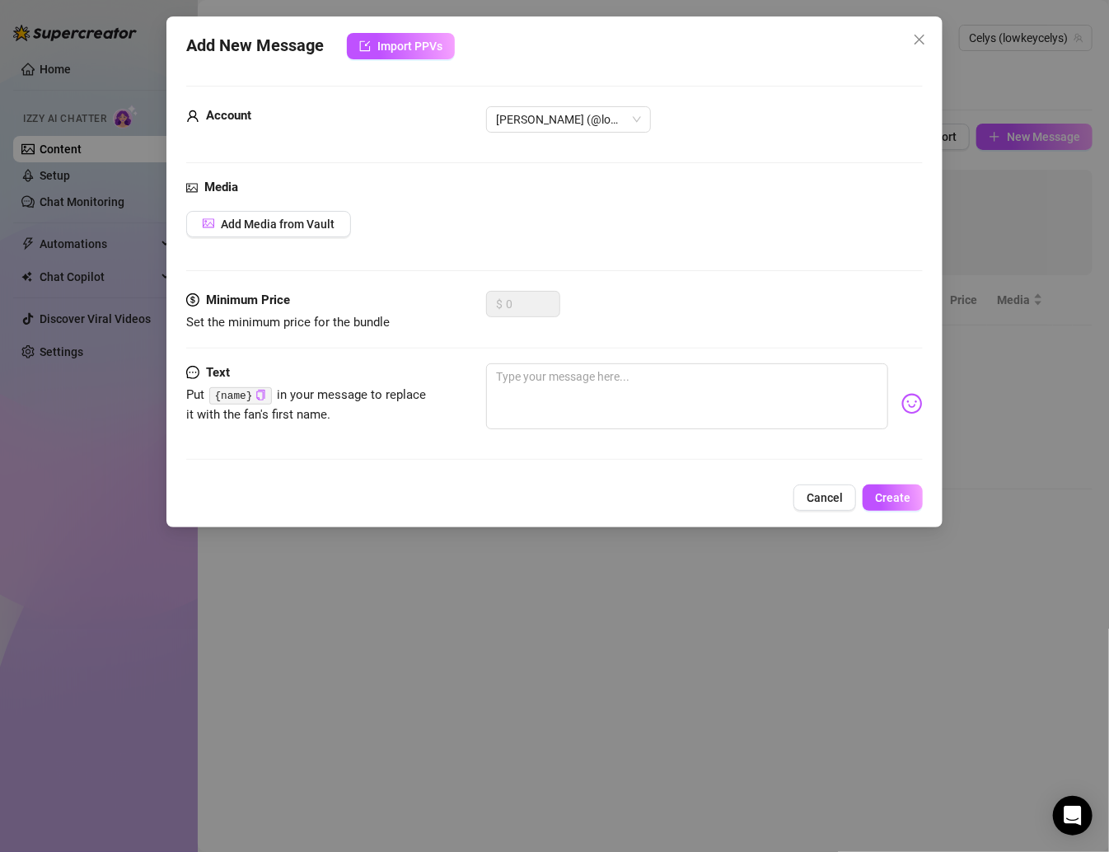
click at [872, 139] on div "Add New Message Import PPVs Account Celys (@lowkeycelys) Media Add Media from V…" at bounding box center [554, 426] width 1109 height 852
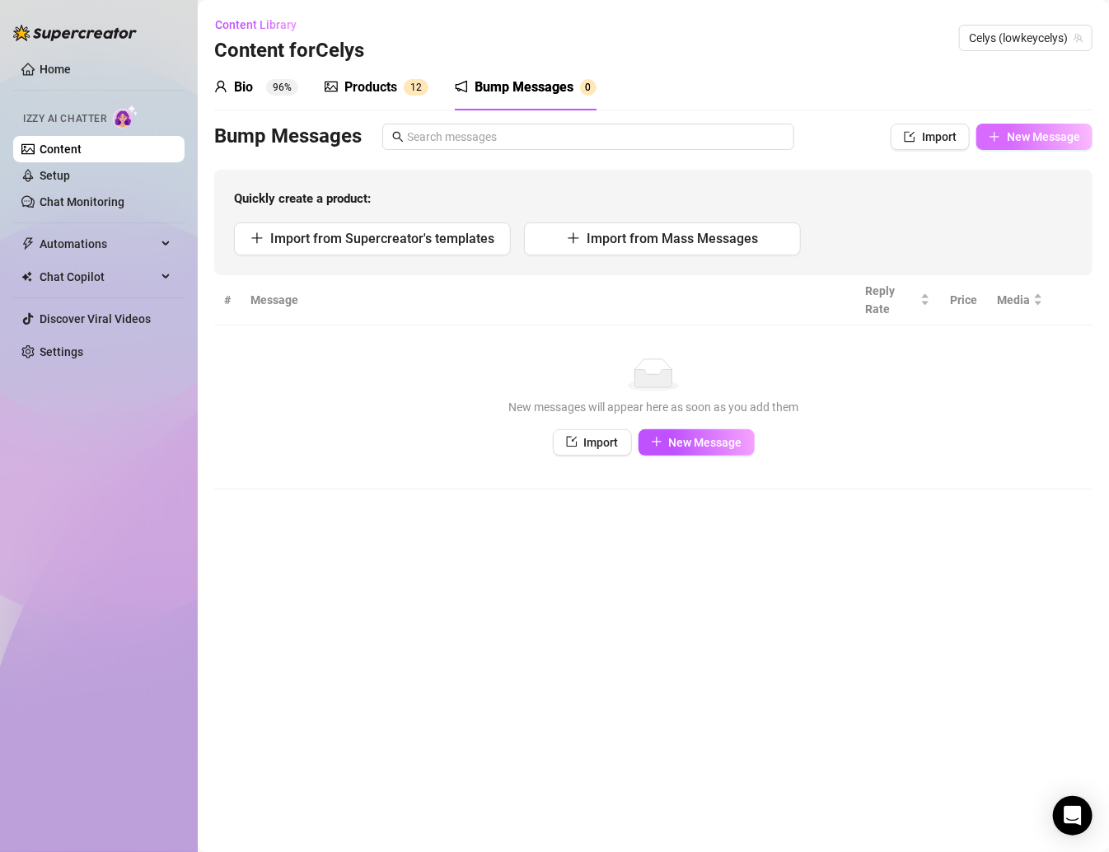
click at [872, 135] on icon "plus" at bounding box center [995, 137] width 12 height 12
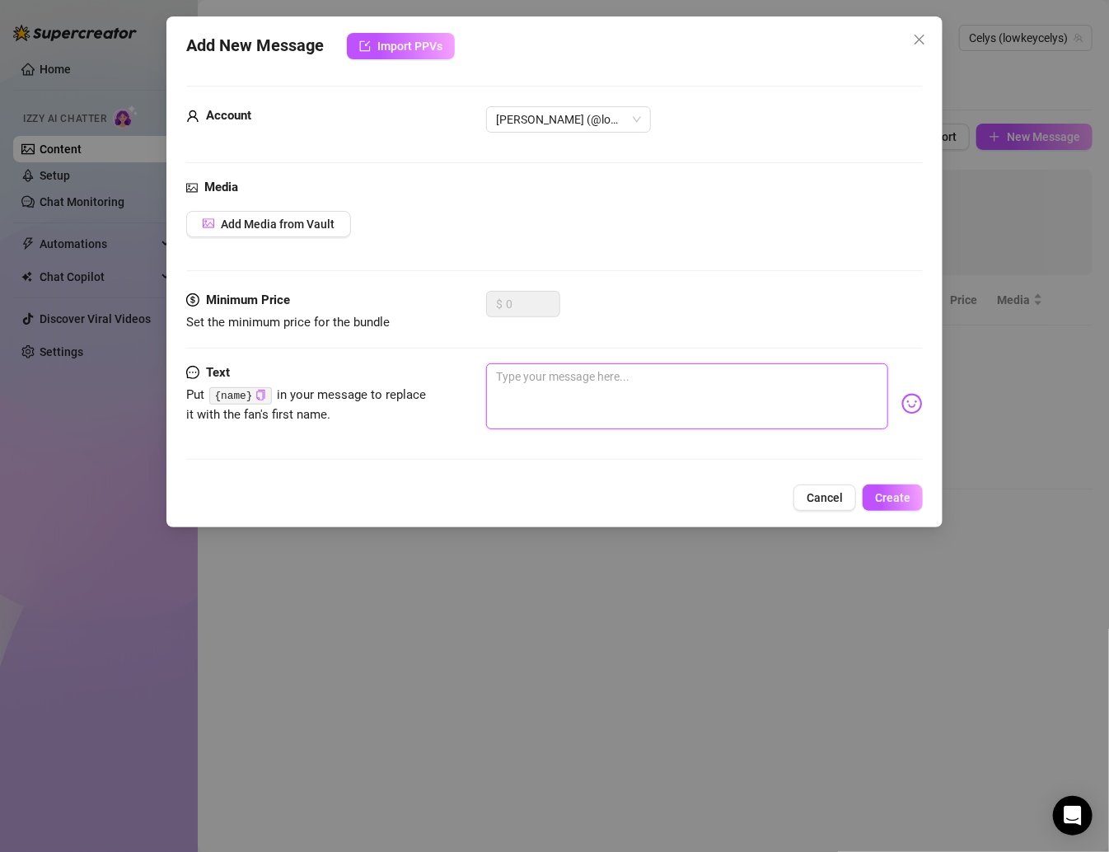
click at [564, 389] on textarea at bounding box center [687, 396] width 402 height 66
paste textarea "So… are you one of those guys who can actually keep up, or just talk a big game…"
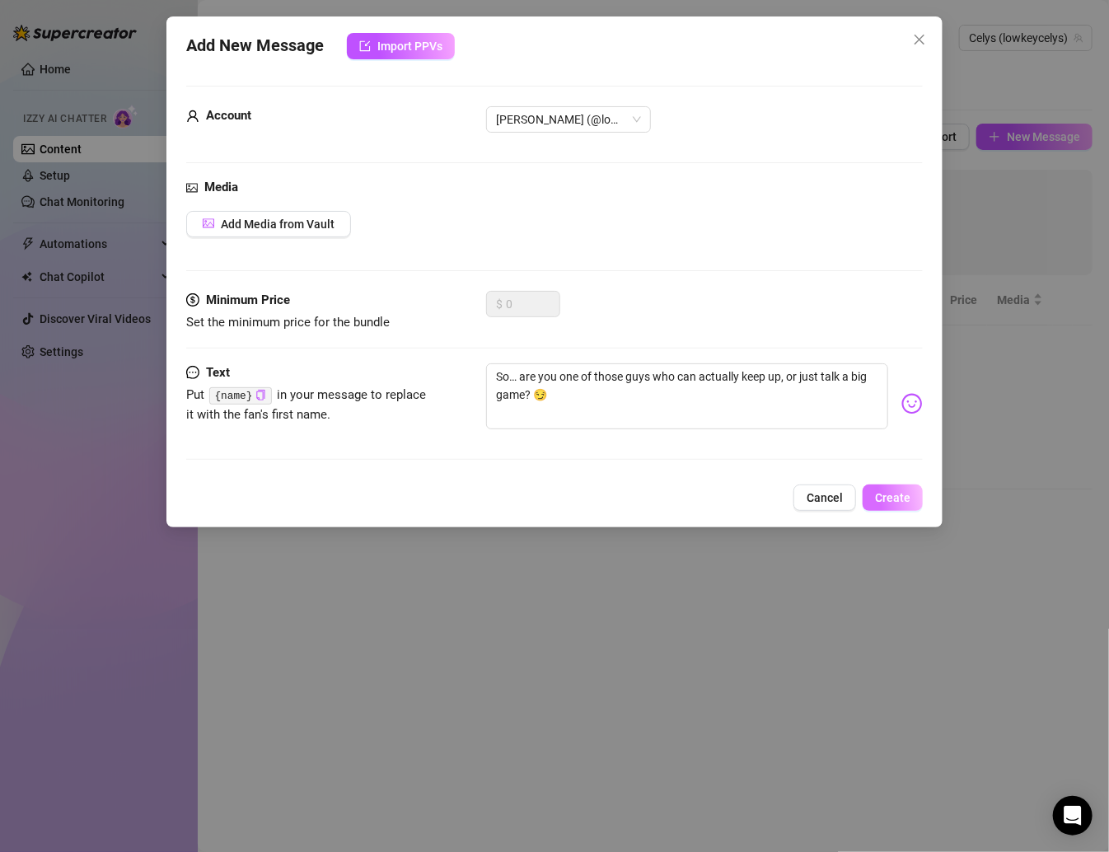
click at [872, 496] on button "Create" at bounding box center [893, 497] width 60 height 26
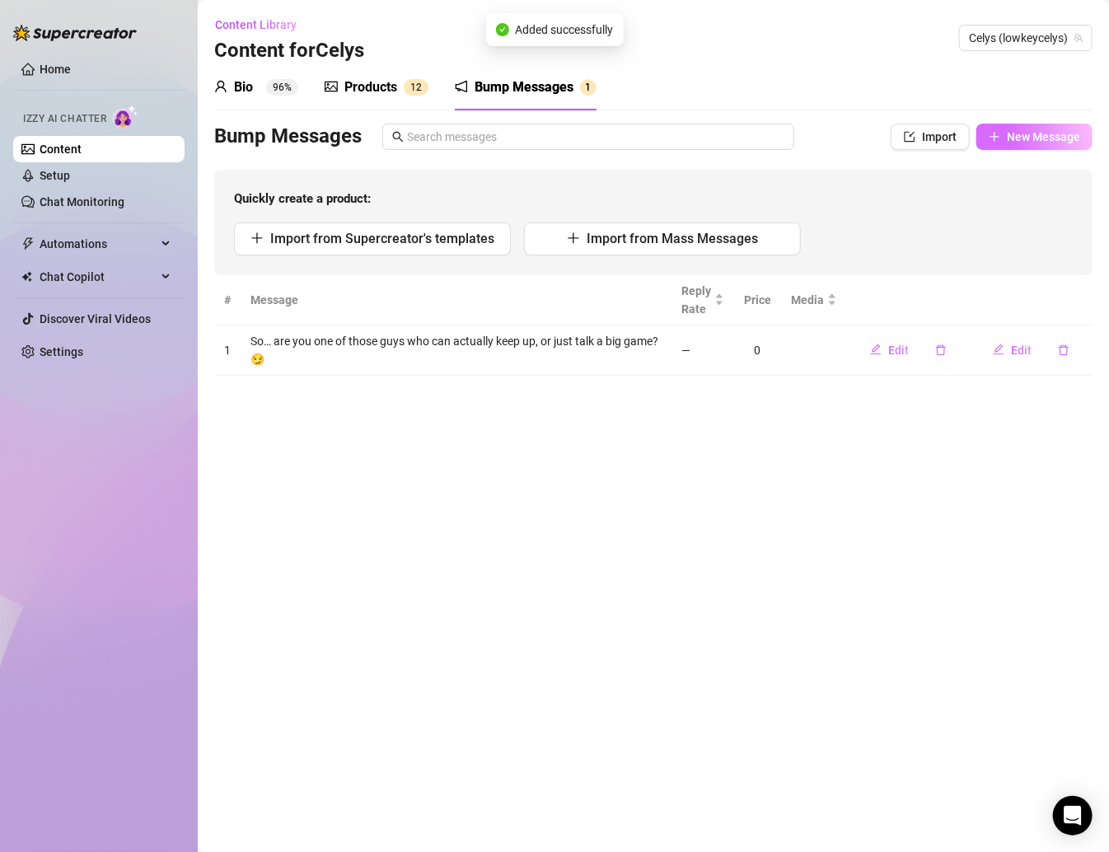
click at [872, 139] on span "New Message" at bounding box center [1043, 136] width 73 height 13
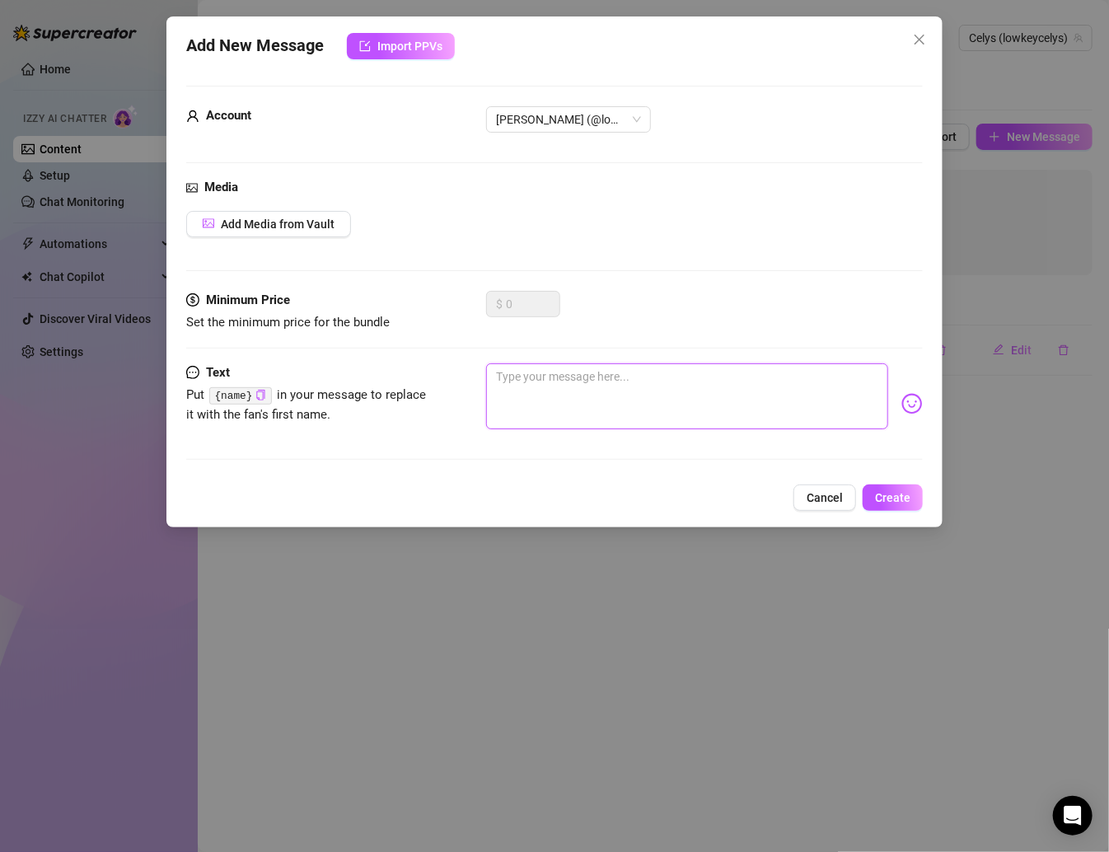
click at [601, 408] on textarea at bounding box center [687, 396] width 402 height 66
paste textarea "Tell me, do you like a girl who’s a lil savage… or does that scare you off? 😘"
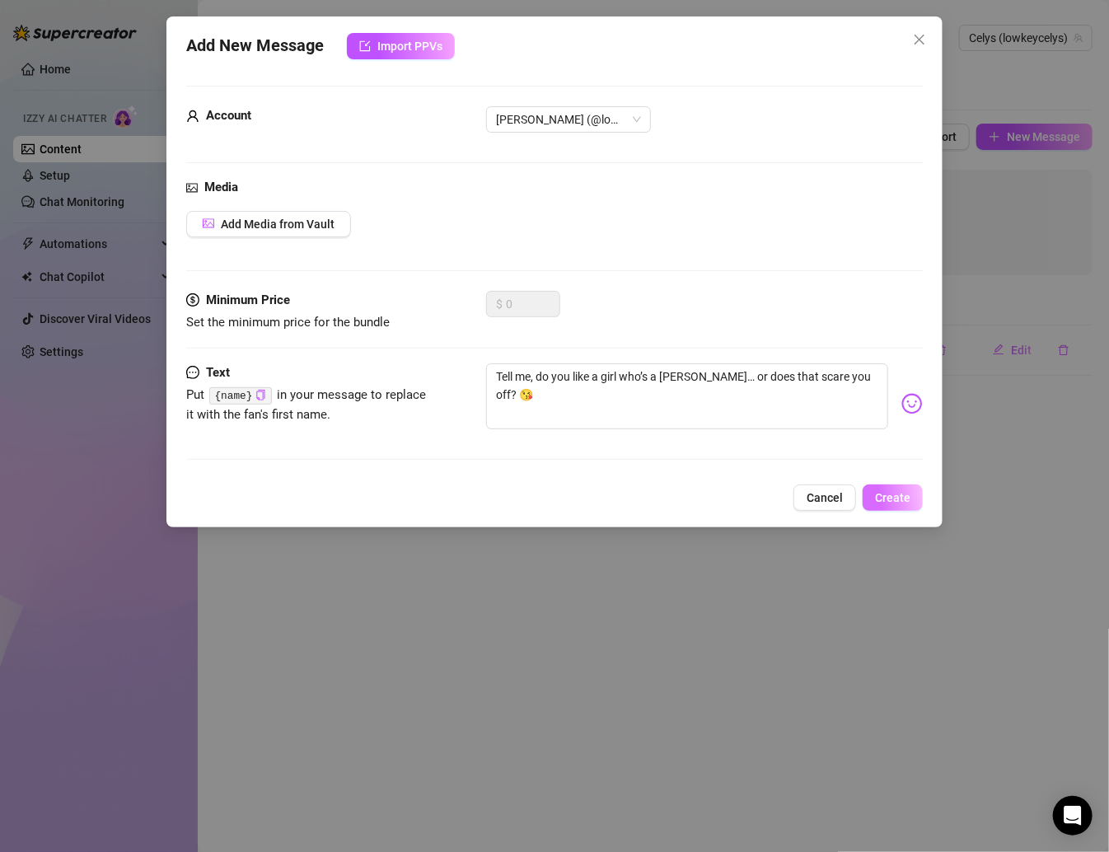
click at [872, 501] on span "Create" at bounding box center [892, 497] width 35 height 13
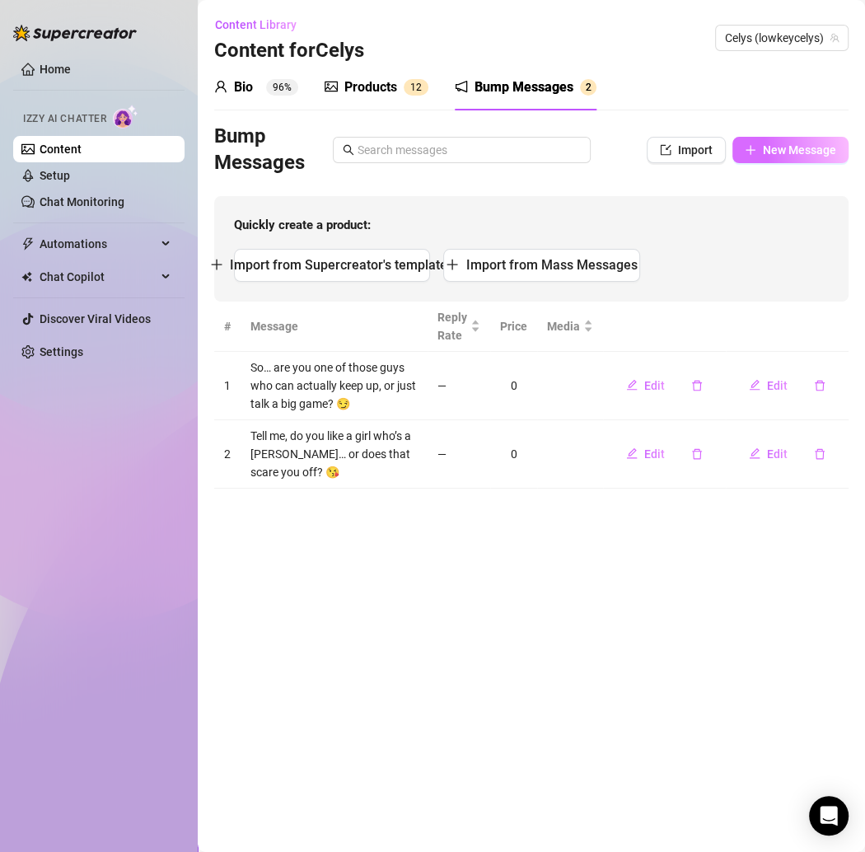
click at [783, 149] on span "New Message" at bounding box center [799, 149] width 73 height 13
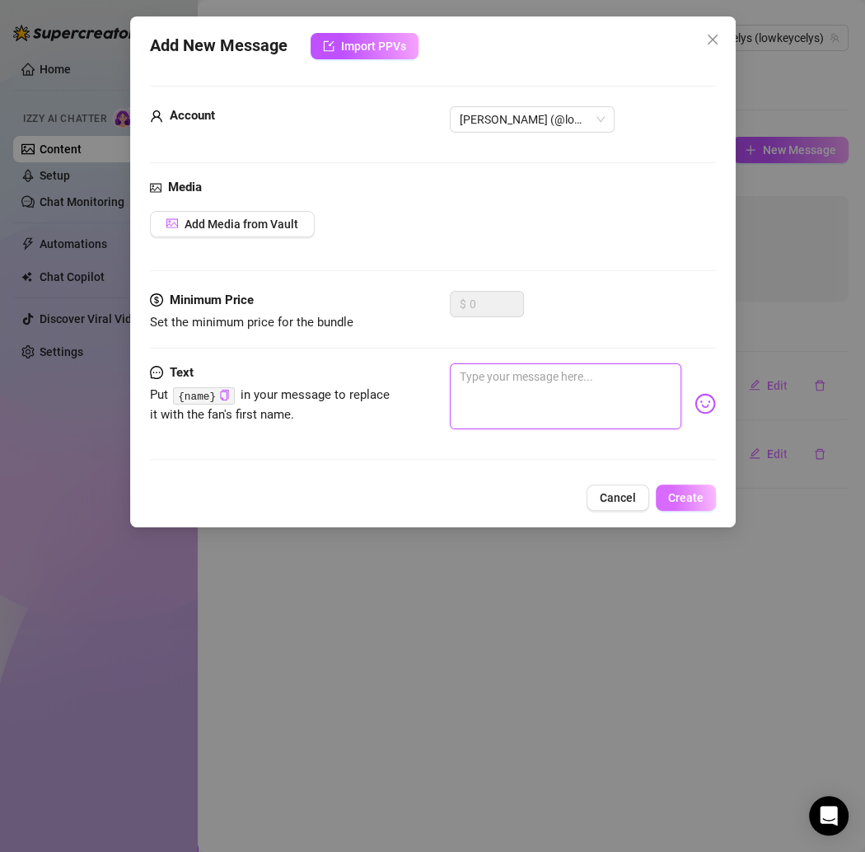
drag, startPoint x: 530, startPoint y: 376, endPoint x: 676, endPoint y: 496, distance: 189.0
click at [529, 375] on textarea at bounding box center [565, 396] width 231 height 66
paste textarea "Be honest… when you saw my ass, did you stop breathing for a sec? 👀🍑"
click at [676, 497] on span "Create" at bounding box center [685, 497] width 35 height 13
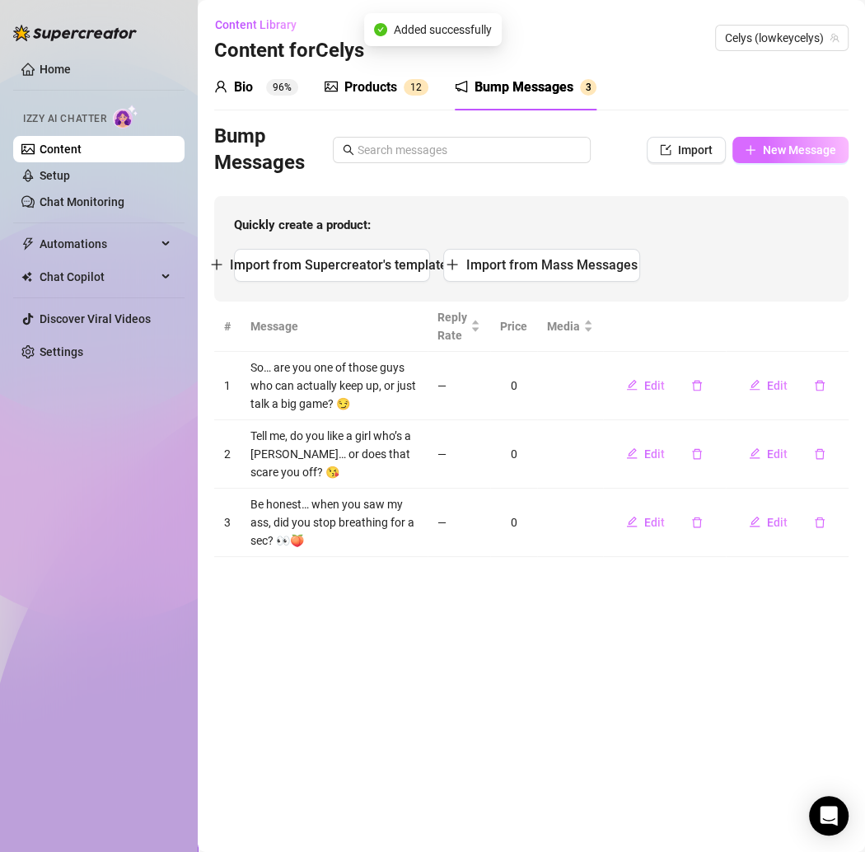
click at [780, 148] on span "New Message" at bounding box center [799, 149] width 73 height 13
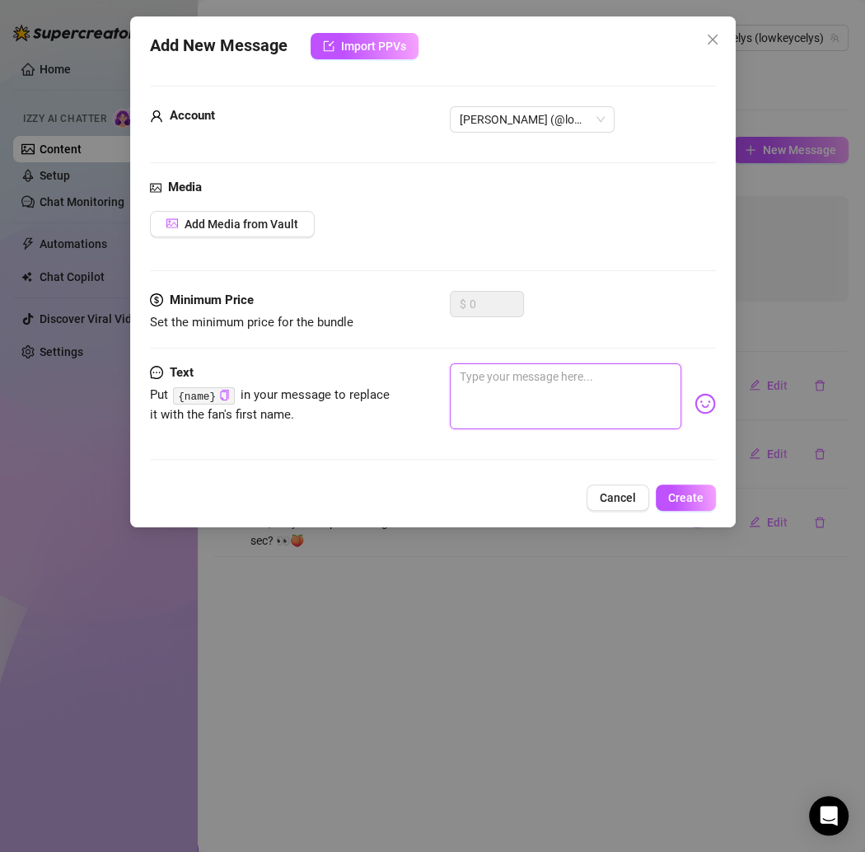
click at [489, 389] on textarea at bounding box center [565, 396] width 231 height 66
paste textarea "I like men who don’t get intimidated… you one of them, or nah? 😉"
click at [685, 497] on span "Create" at bounding box center [685, 497] width 35 height 13
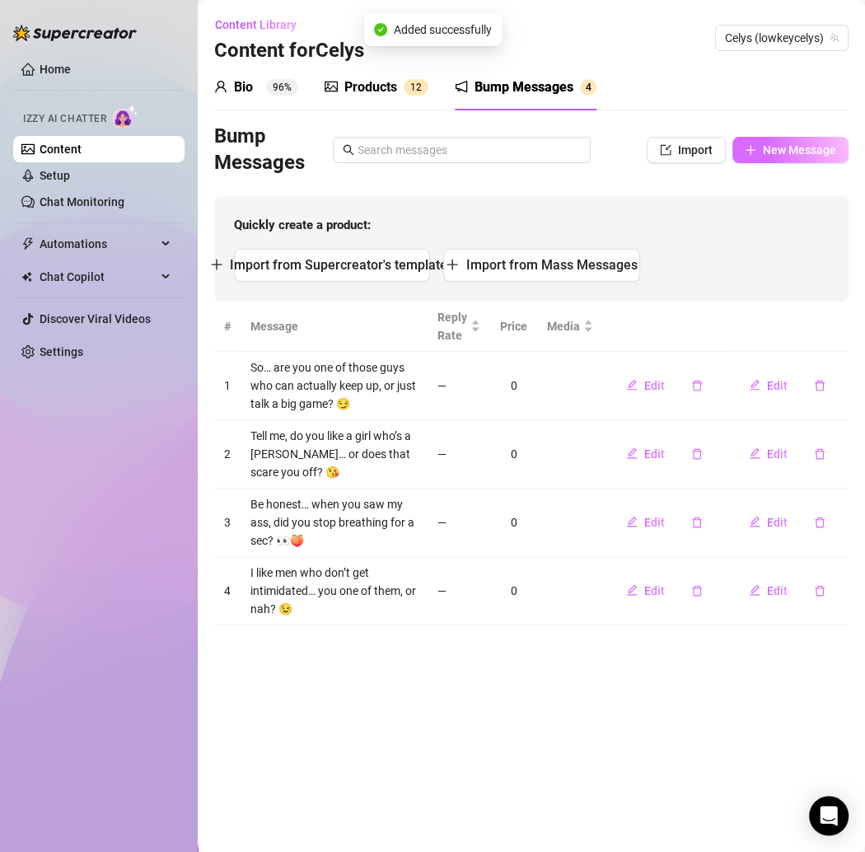
click at [781, 152] on span "New Message" at bounding box center [799, 149] width 73 height 13
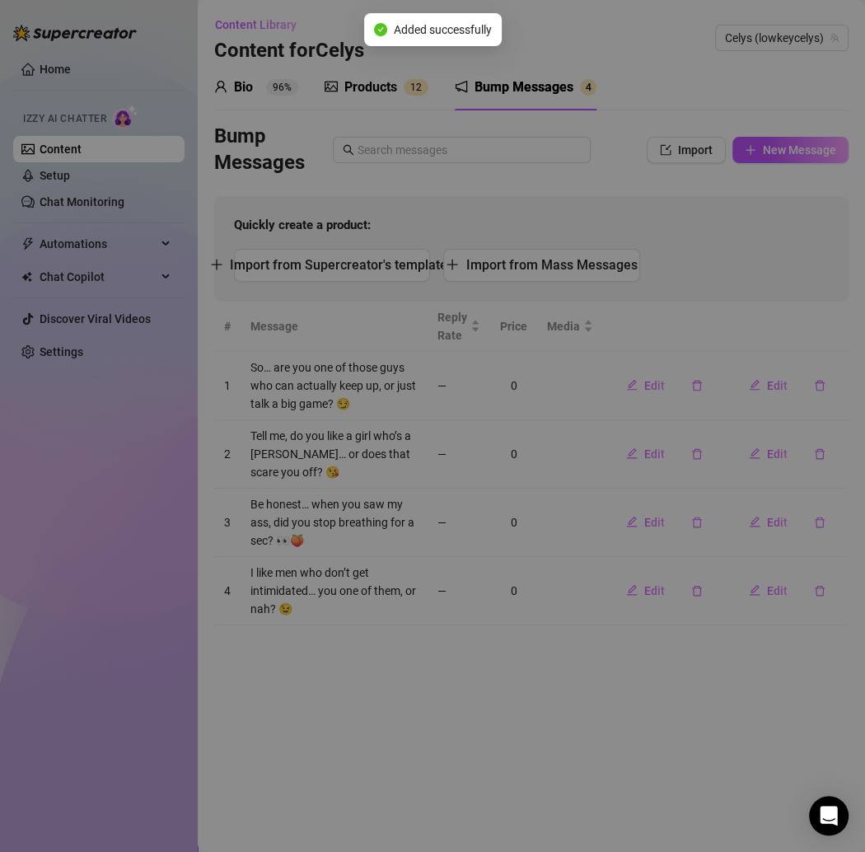
click at [533, 355] on div "Add New Message Import PPVs Account Celys (@lowkeycelys) Media Add Media from V…" at bounding box center [432, 426] width 865 height 852
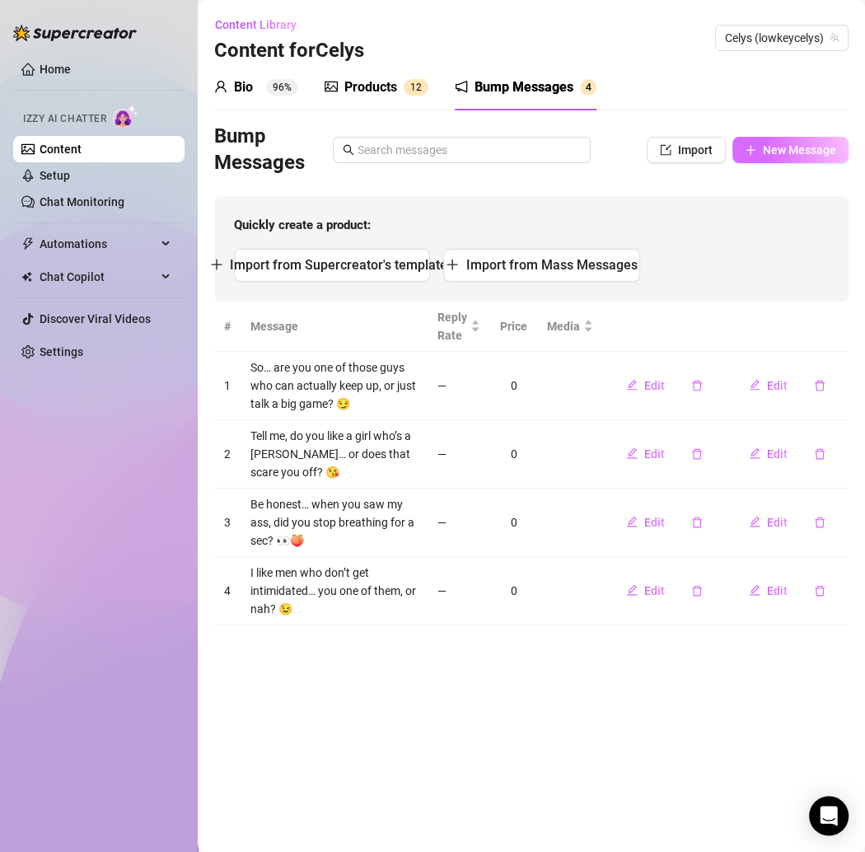
click at [782, 153] on span "New Message" at bounding box center [799, 149] width 73 height 13
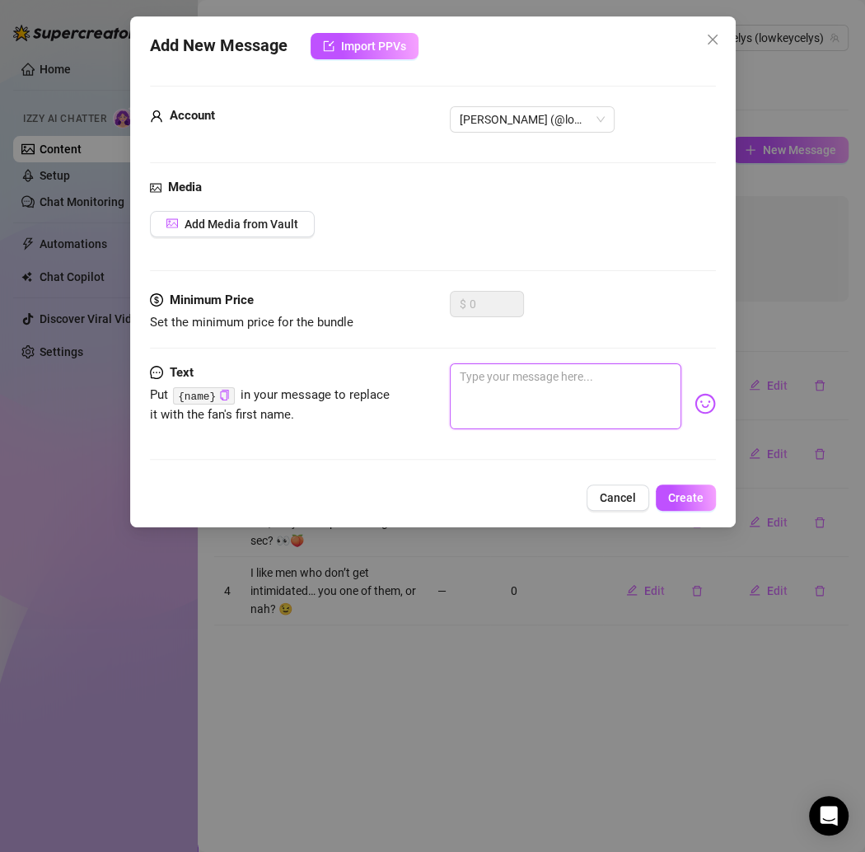
click at [531, 395] on textarea at bounding box center [565, 396] width 231 height 66
paste textarea "What’s your toxic trait? Mine is being way too hot to be ignored 💋"
click at [683, 498] on span "Create" at bounding box center [685, 497] width 35 height 13
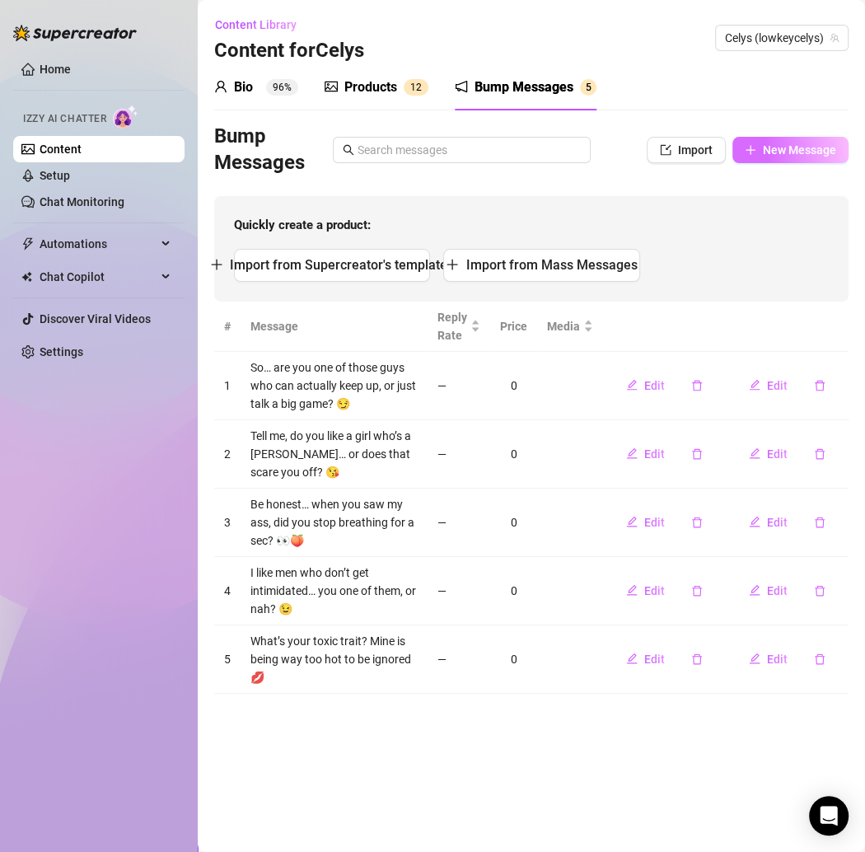
click at [762, 146] on button "New Message" at bounding box center [790, 150] width 116 height 26
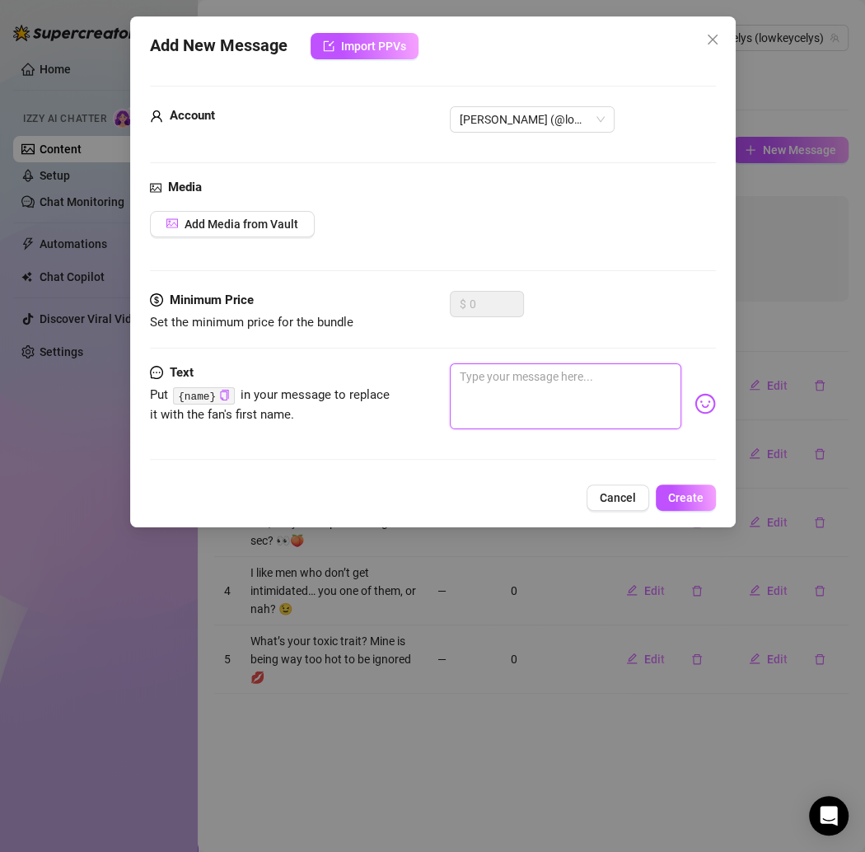
click at [482, 372] on textarea at bounding box center [565, 396] width 231 height 66
paste textarea "I’m the type to steal your hoodie and your attention 😏 you cool with that?"
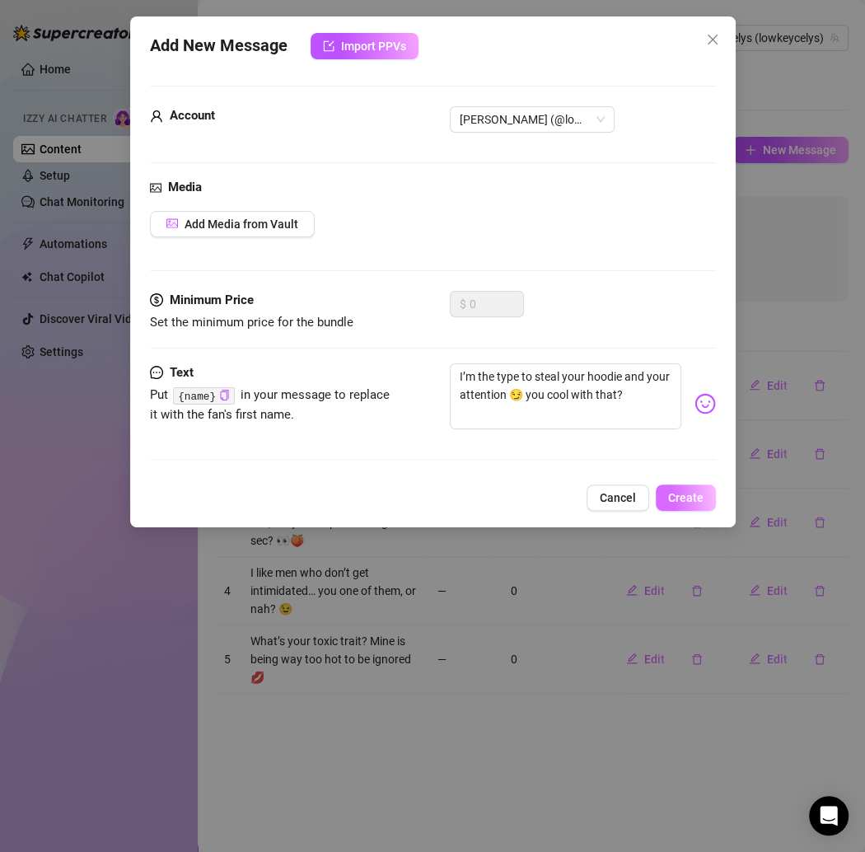
click at [694, 498] on span "Create" at bounding box center [685, 497] width 35 height 13
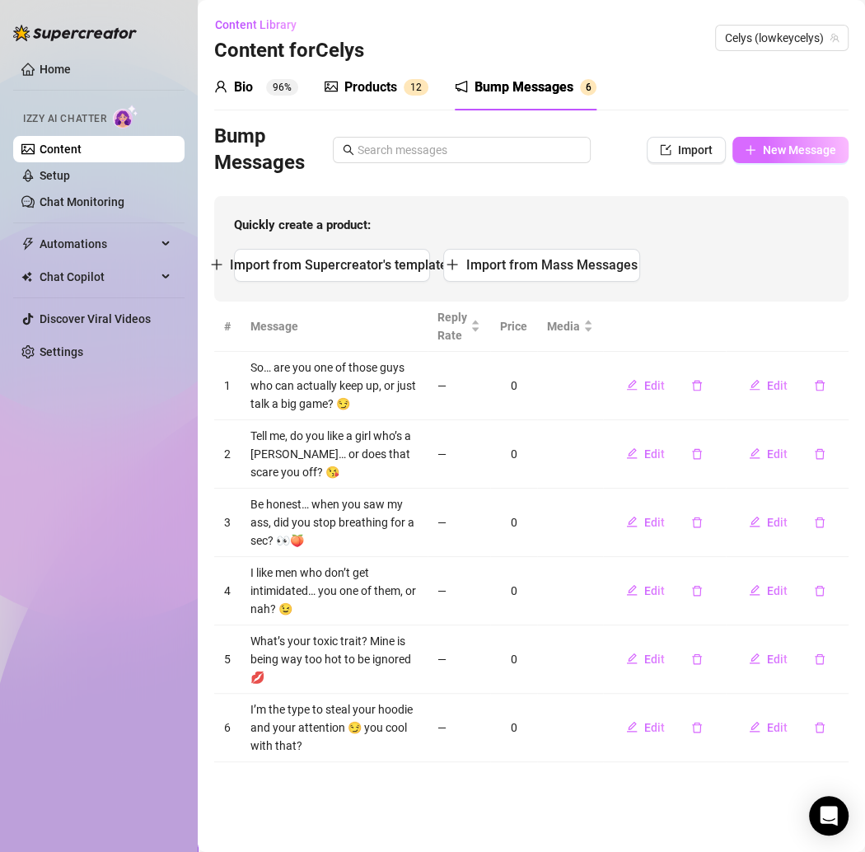
click at [775, 146] on span "New Message" at bounding box center [799, 149] width 73 height 13
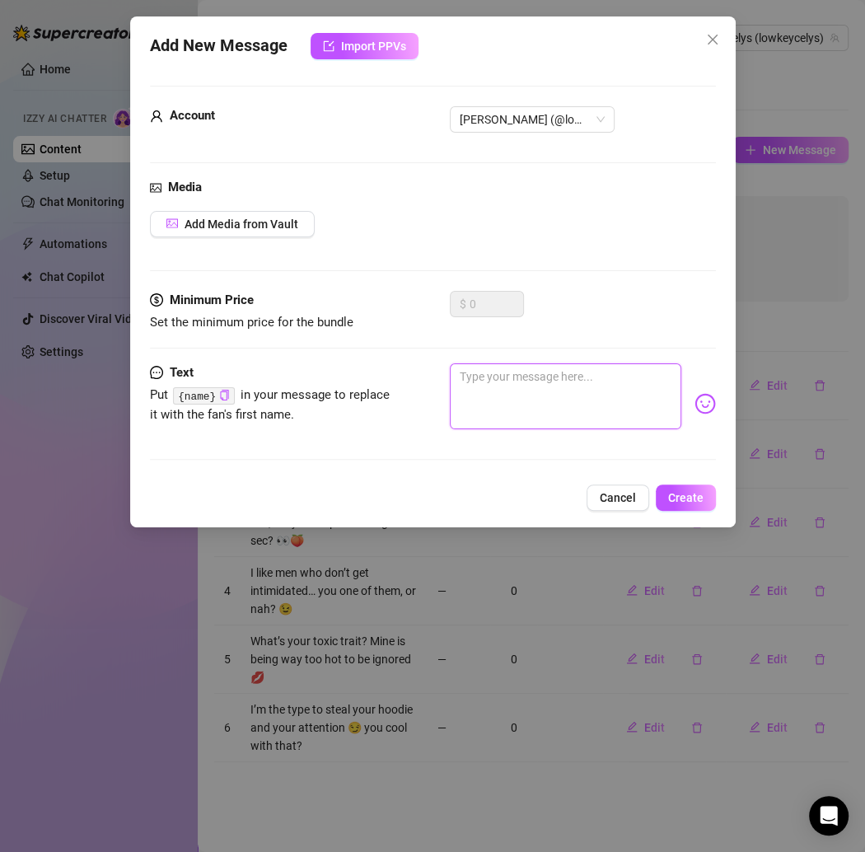
click at [573, 417] on textarea at bounding box center [565, 396] width 231 height 66
paste textarea "I could be sweet… but I kinda like being bad 😘 what do you think suits me more?"
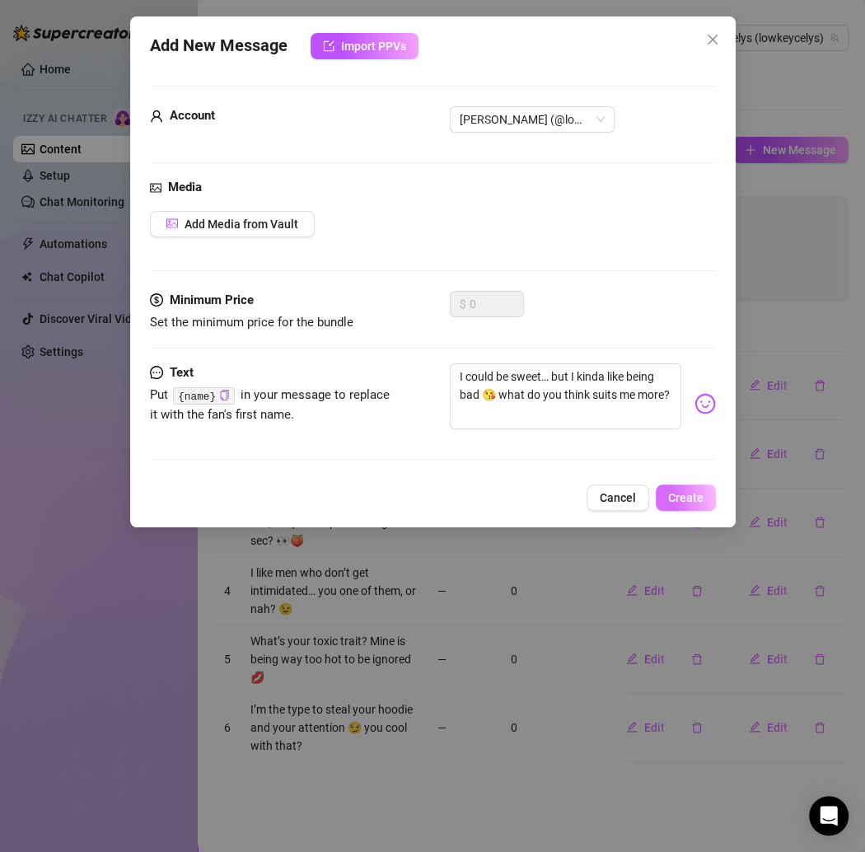
click at [694, 493] on span "Create" at bounding box center [685, 497] width 35 height 13
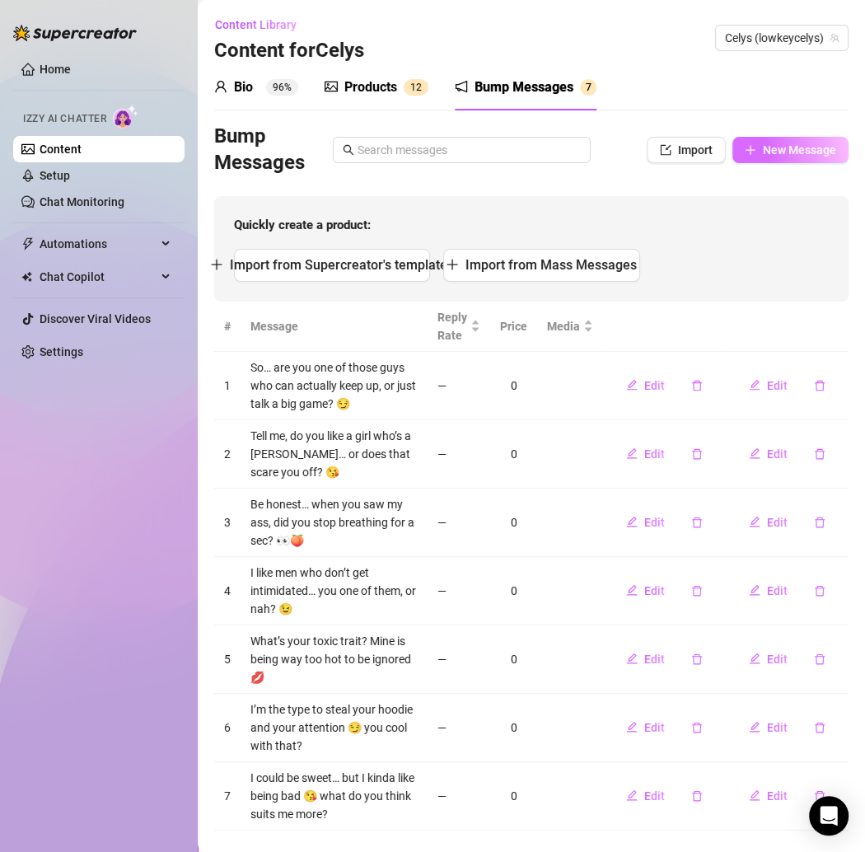
click at [760, 142] on button "New Message" at bounding box center [790, 150] width 116 height 26
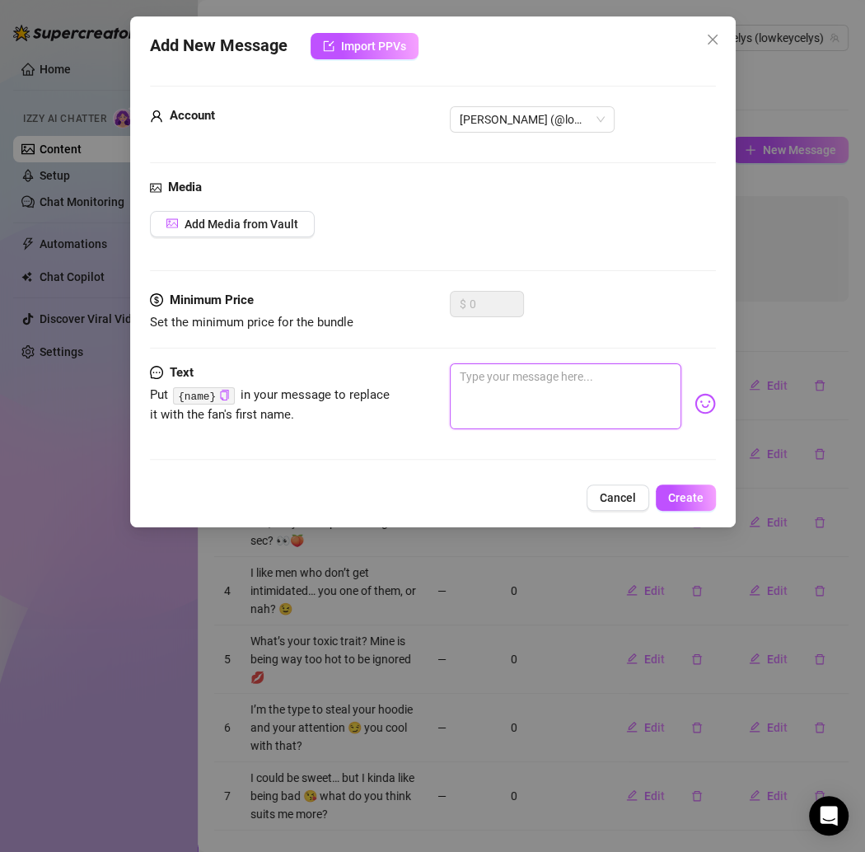
click at [501, 363] on textarea at bounding box center [565, 396] width 231 height 66
paste textarea "Do you like a girl who teases you a lil, or do you need me to behave? 👅"
click at [682, 484] on button "Create" at bounding box center [686, 497] width 60 height 26
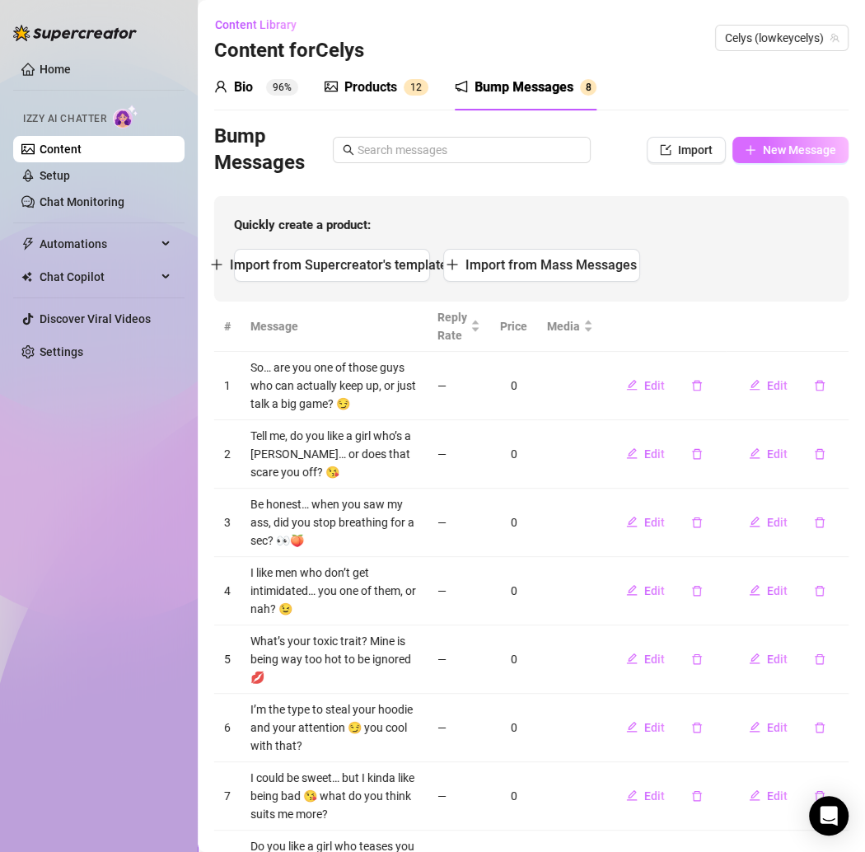
click at [792, 147] on span "New Message" at bounding box center [799, 149] width 73 height 13
click at [786, 147] on span "New Message" at bounding box center [799, 149] width 73 height 13
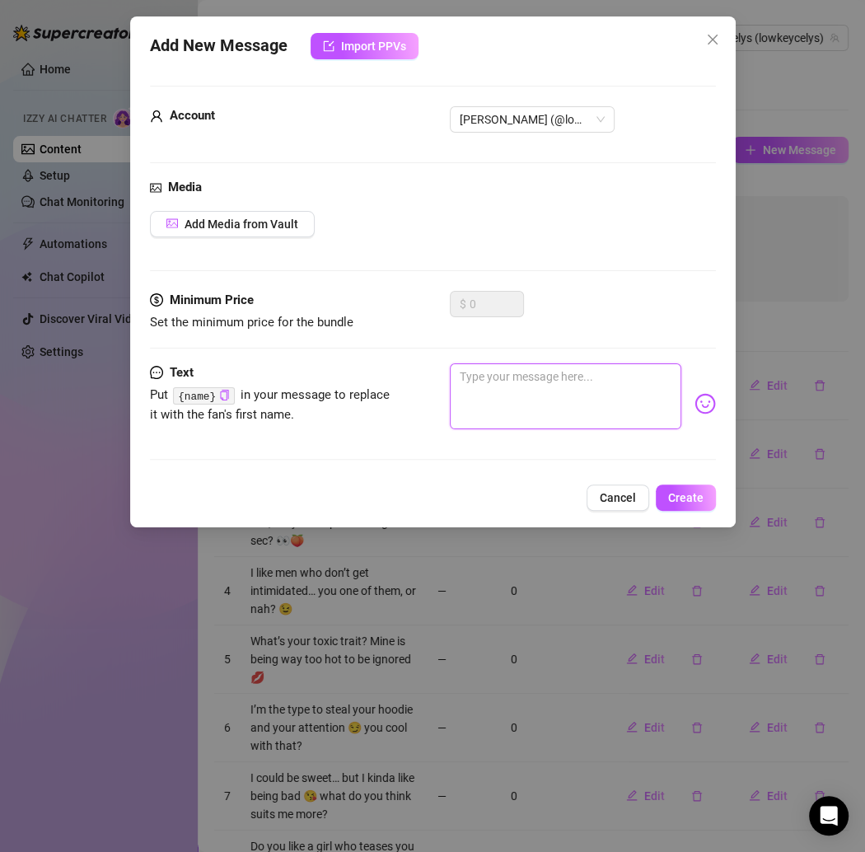
click at [480, 370] on textarea at bounding box center [565, 396] width 231 height 66
paste textarea "So, are you obsessed yet, or should I turn it up a notch? 🔥"
click at [690, 491] on span "Create" at bounding box center [685, 497] width 35 height 13
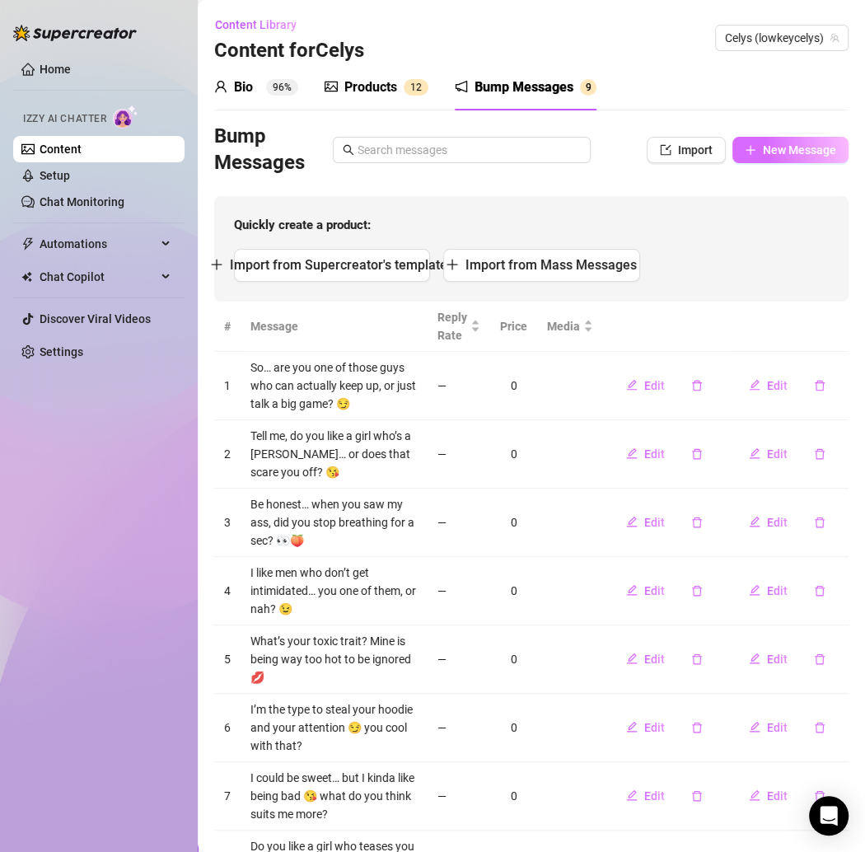
click at [740, 160] on button "New Message" at bounding box center [790, 150] width 116 height 26
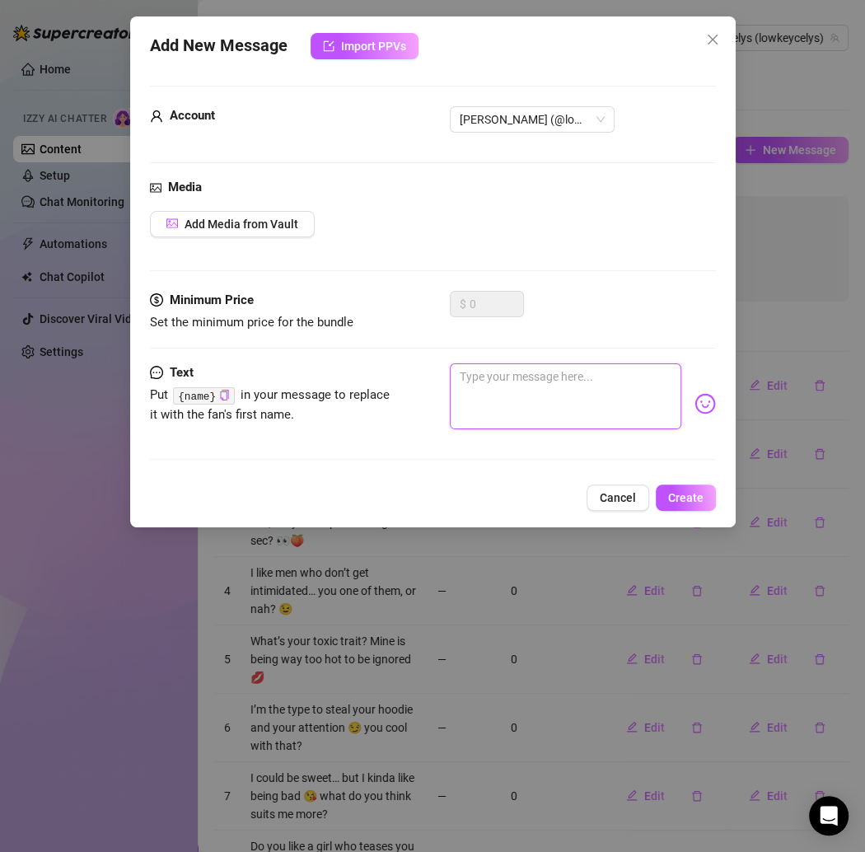
click at [589, 384] on textarea at bounding box center [565, 396] width 231 height 66
paste textarea "Confidence is sexy, don’t you think?… good thing I’ve got plenty 😏"
click at [680, 491] on span "Create" at bounding box center [685, 497] width 35 height 13
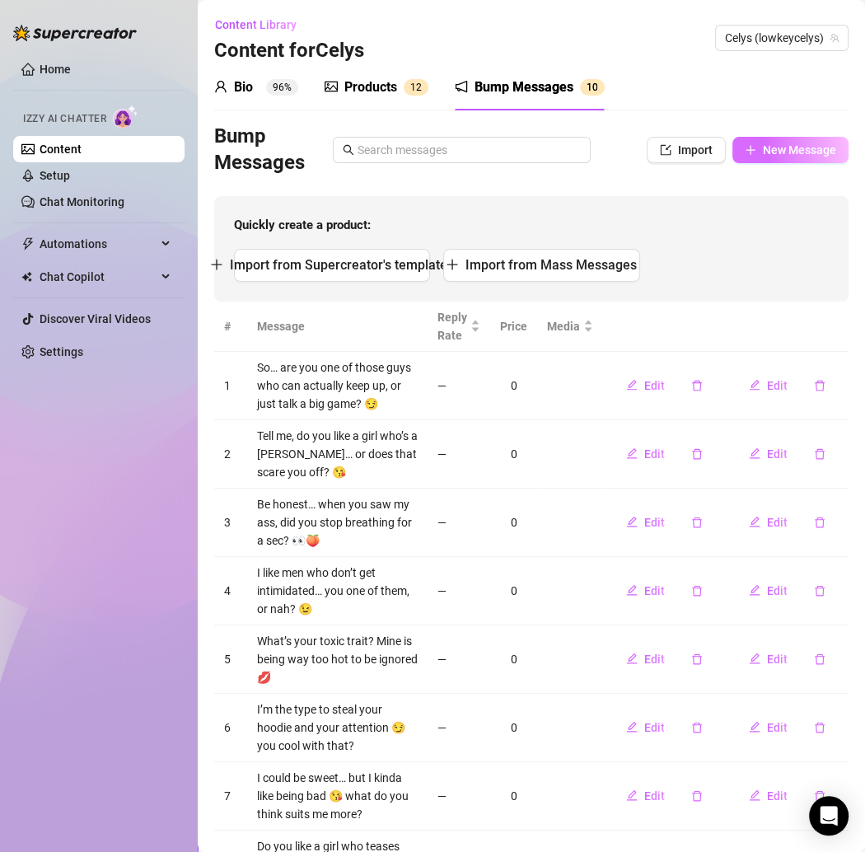
click at [745, 153] on icon "plus" at bounding box center [751, 150] width 12 height 12
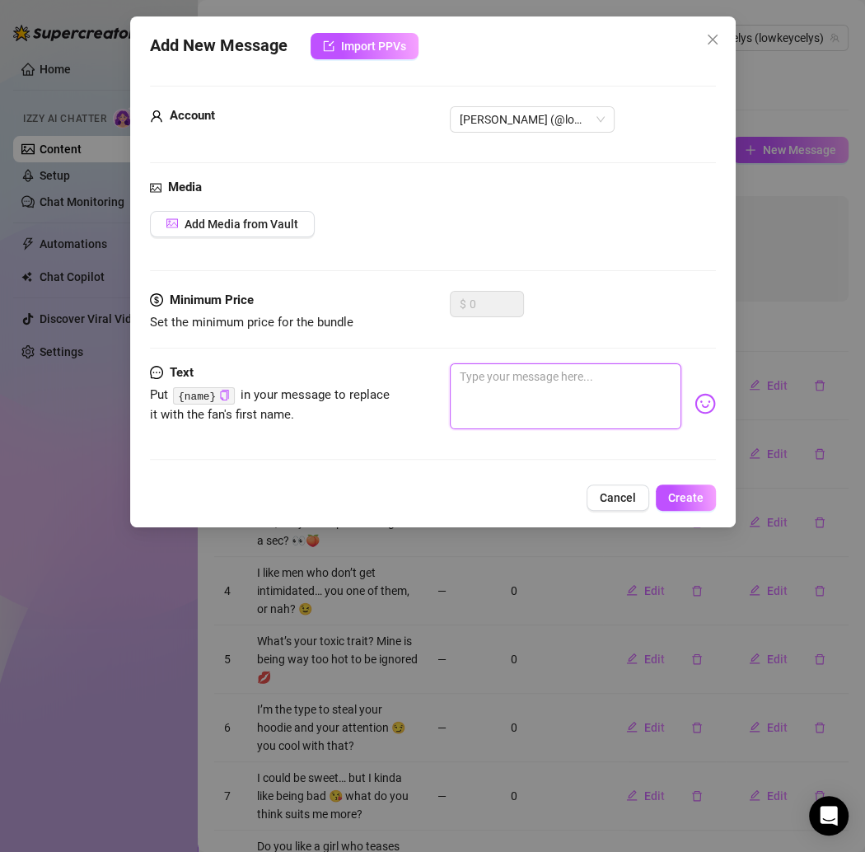
click at [552, 399] on textarea at bounding box center [565, 396] width 231 height 66
paste textarea "Lowkey… I could spoil you or ruin you… depends how you play your cards 😘"
click at [676, 484] on button "Create" at bounding box center [686, 497] width 60 height 26
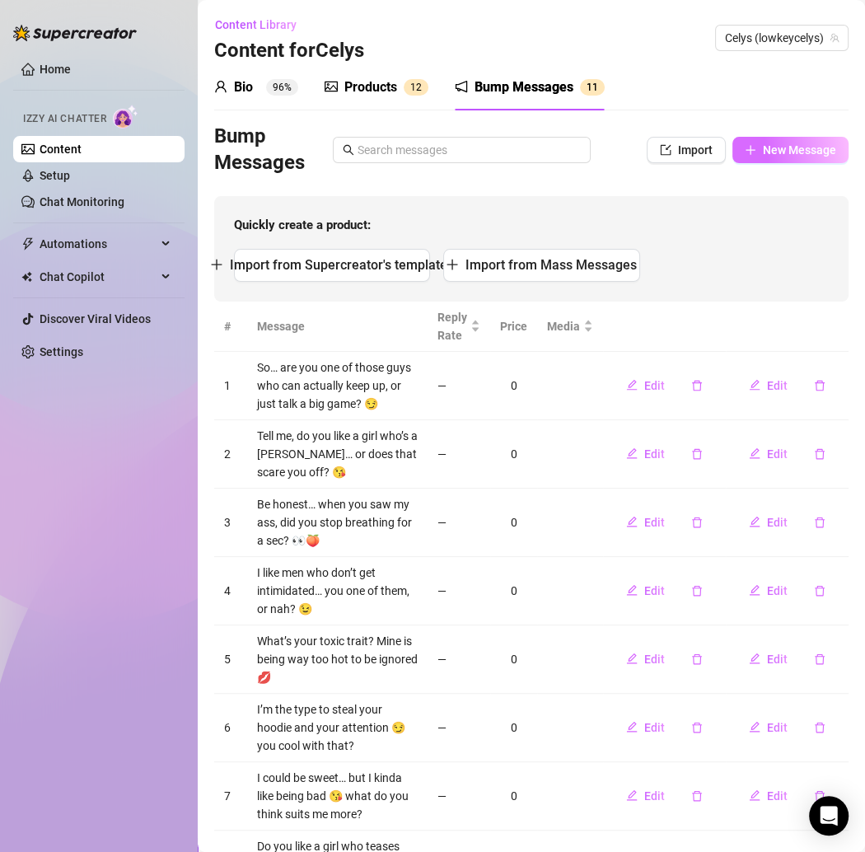
click at [763, 153] on span "New Message" at bounding box center [799, 149] width 73 height 13
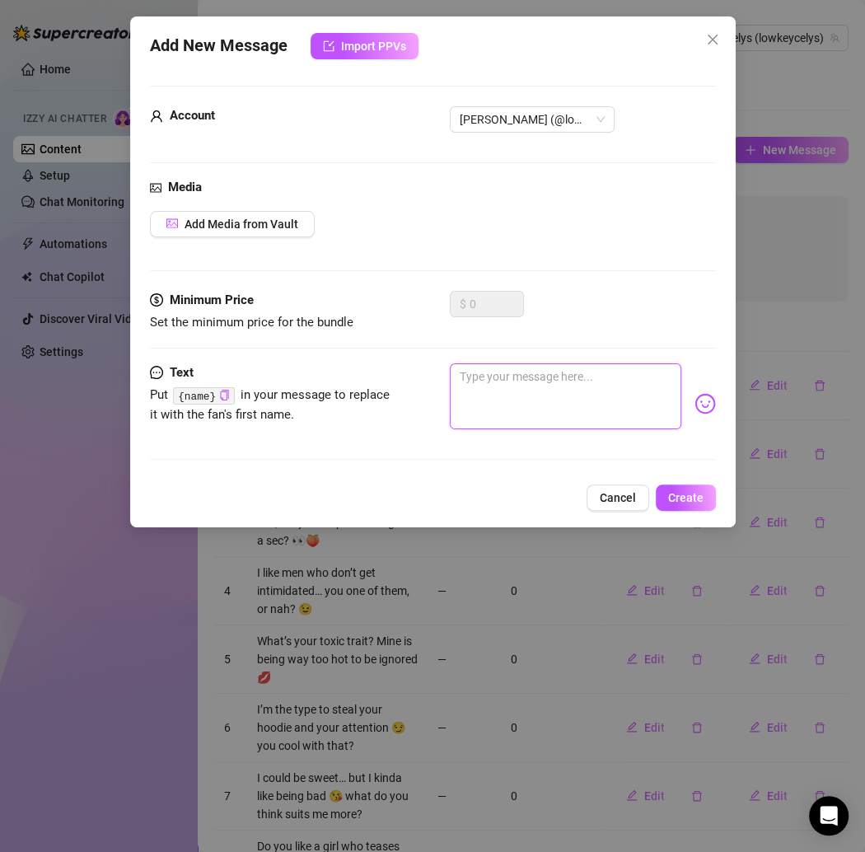
click at [610, 363] on textarea at bounding box center [565, 396] width 231 height 66
paste textarea "Would you survive a night with me, or would you tap out too quick? 👀"
click at [675, 497] on span "Create" at bounding box center [685, 497] width 35 height 13
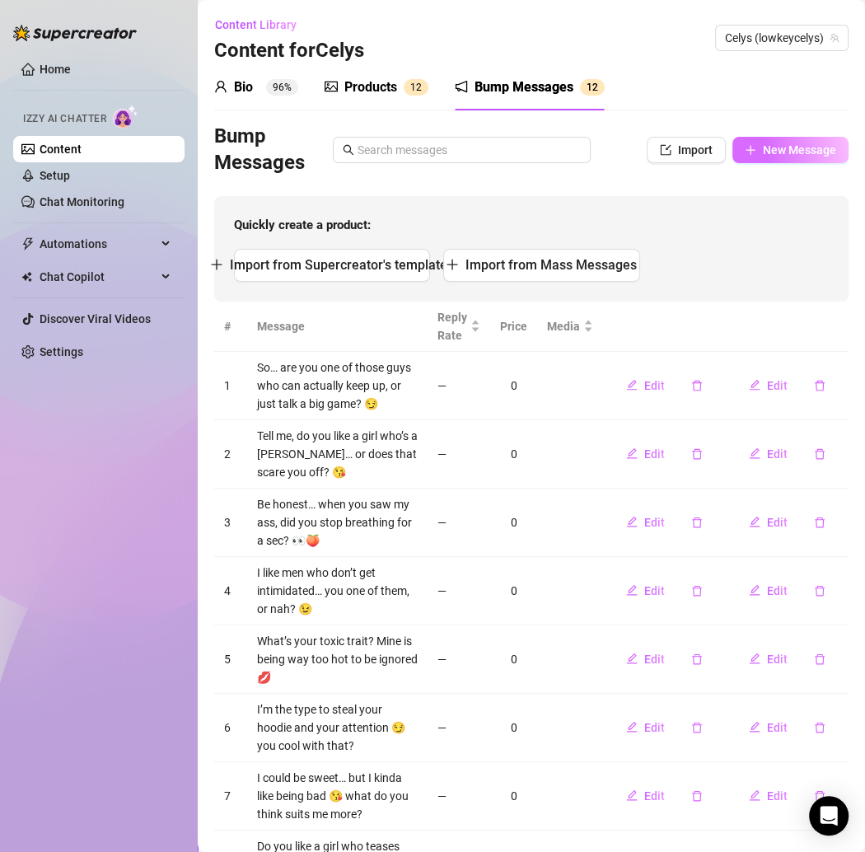
click at [763, 152] on span "New Message" at bounding box center [799, 149] width 73 height 13
click at [747, 174] on div "Bump Messages Import New Message" at bounding box center [531, 150] width 634 height 53
click at [763, 152] on span "New Message" at bounding box center [799, 149] width 73 height 13
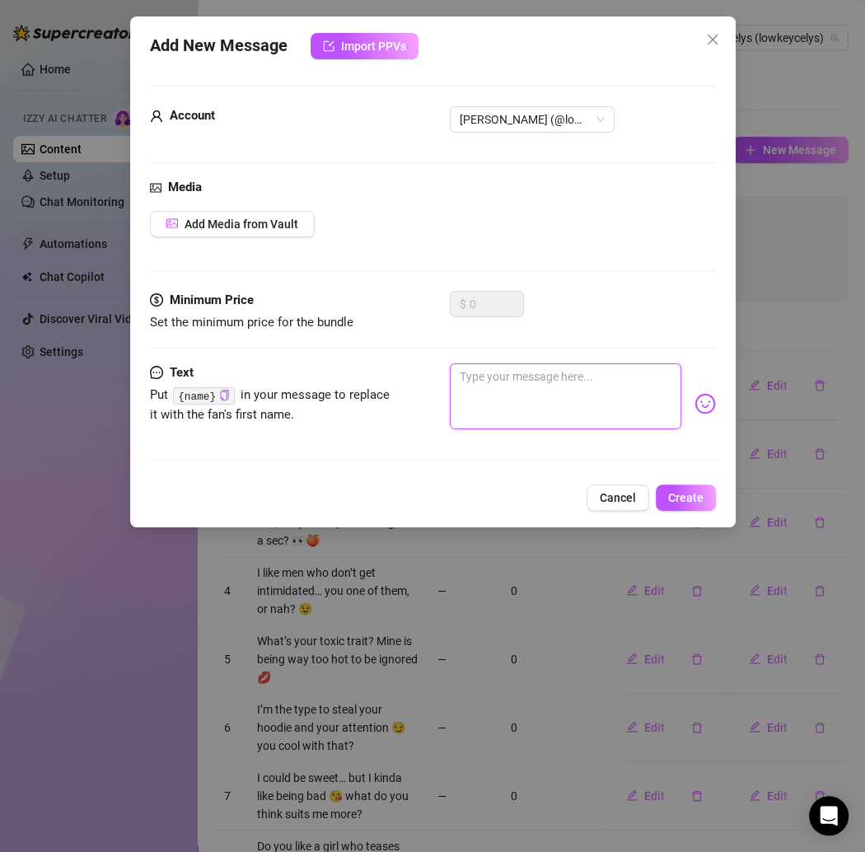
click at [531, 393] on textarea at bounding box center [565, 396] width 231 height 66
paste textarea "Not everyone can handle me… think you’re the exception? 💋"
click at [692, 484] on button "Create" at bounding box center [686, 497] width 60 height 26
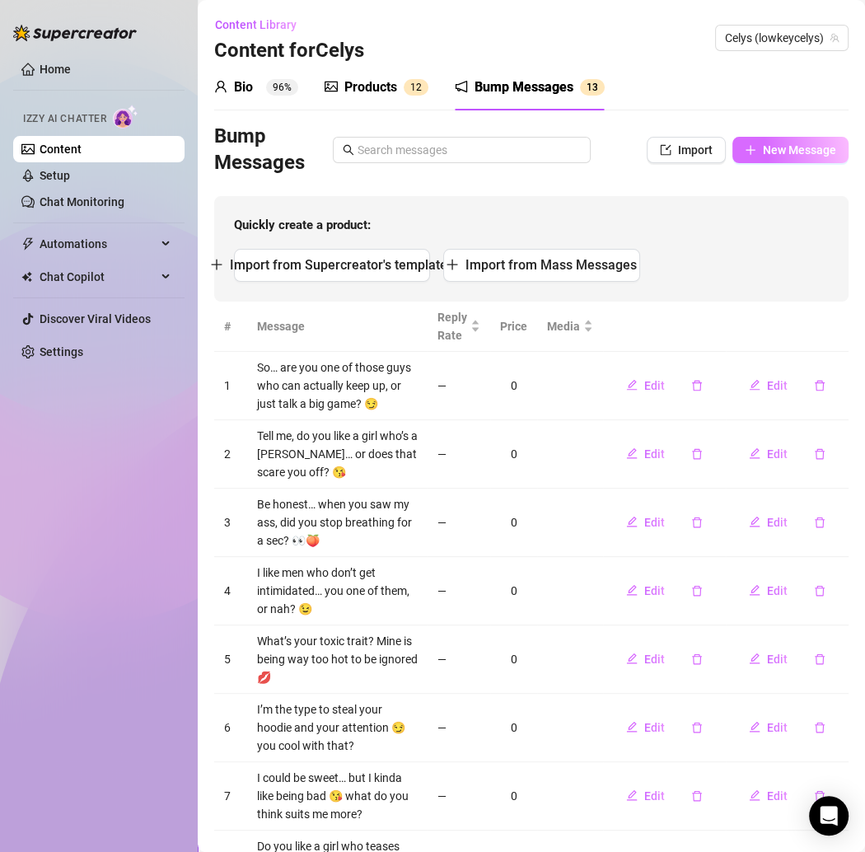
click at [763, 146] on span "New Message" at bounding box center [799, 149] width 73 height 13
click at [743, 152] on button "New Message" at bounding box center [790, 150] width 116 height 26
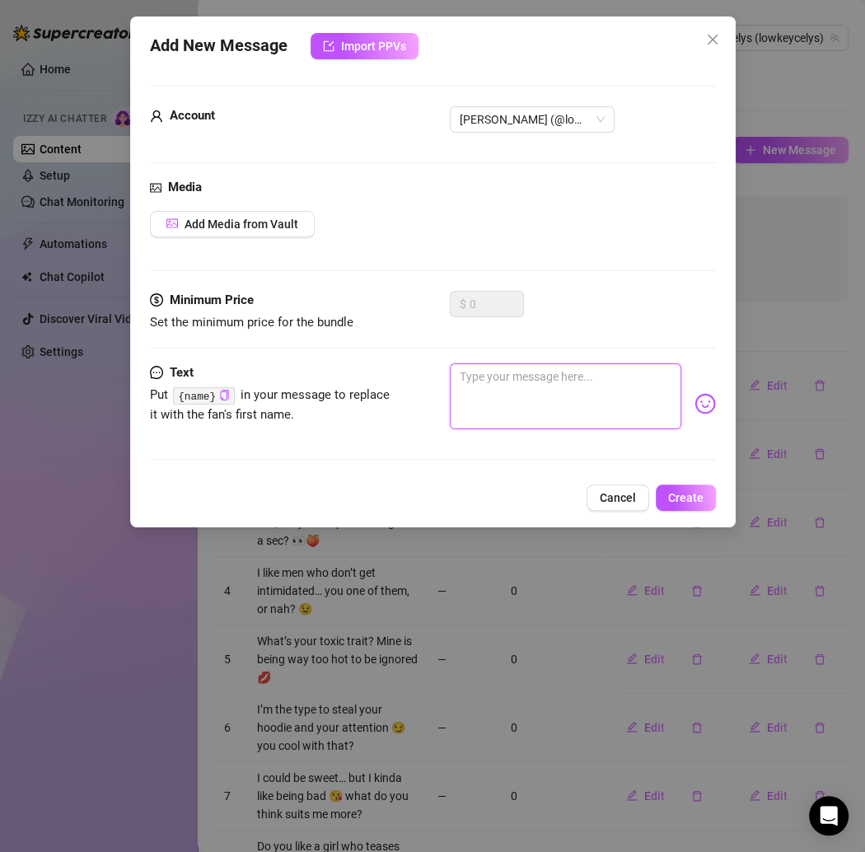
click at [492, 363] on textarea at bounding box center [565, 396] width 231 height 66
paste textarea "What’s hotter to you—my smile or my ass? Trick question, it’s both 😘"
click at [568, 377] on textarea "What’s hotter to you—my smile or my ass? Trick question, it’s both 😘" at bounding box center [565, 396] width 231 height 66
click at [671, 484] on button "Create" at bounding box center [686, 497] width 60 height 26
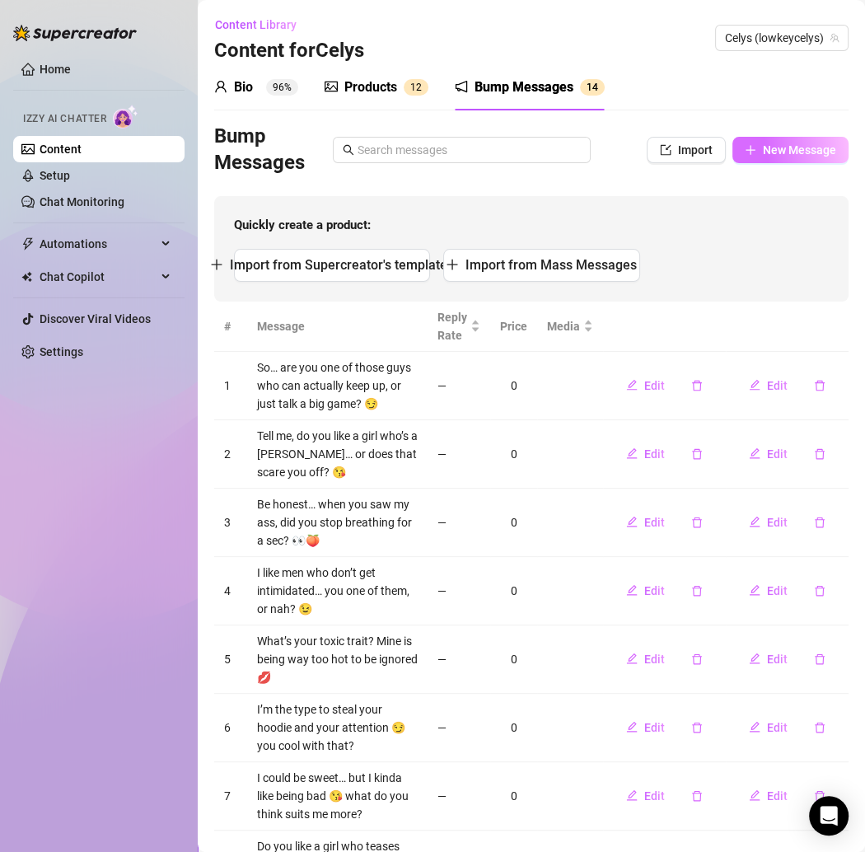
click at [763, 152] on span "New Message" at bounding box center [799, 149] width 73 height 13
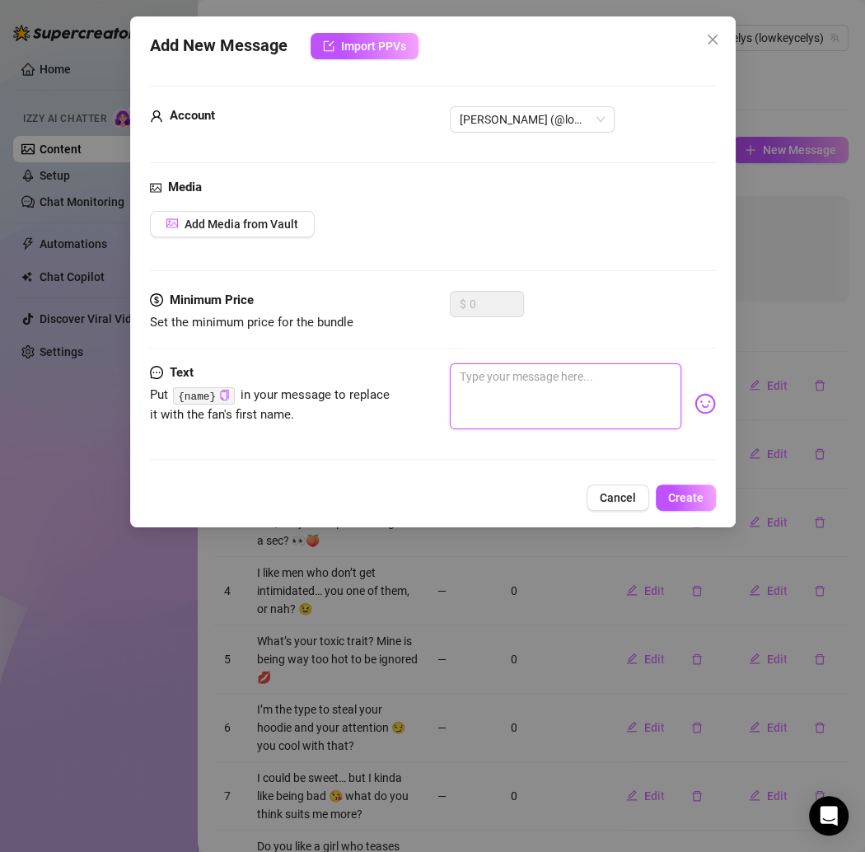
click at [507, 377] on textarea at bounding box center [565, 396] width 231 height 66
paste textarea "Do you want me to be the angel on your shoulder or the devil in your bed? 😈"
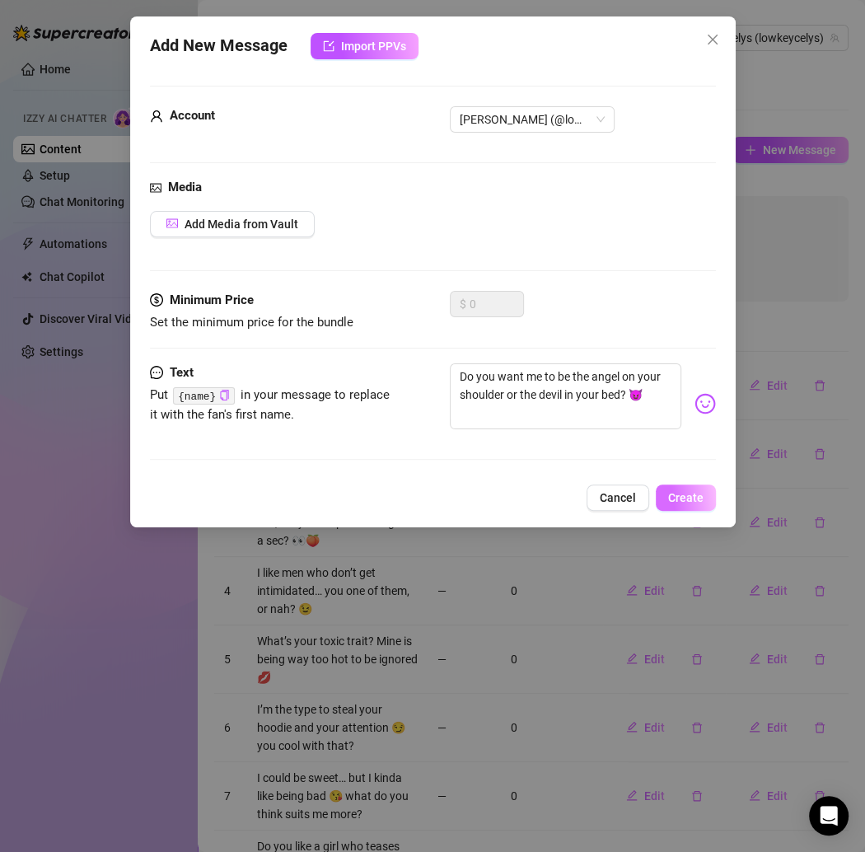
click at [682, 502] on span "Create" at bounding box center [685, 497] width 35 height 13
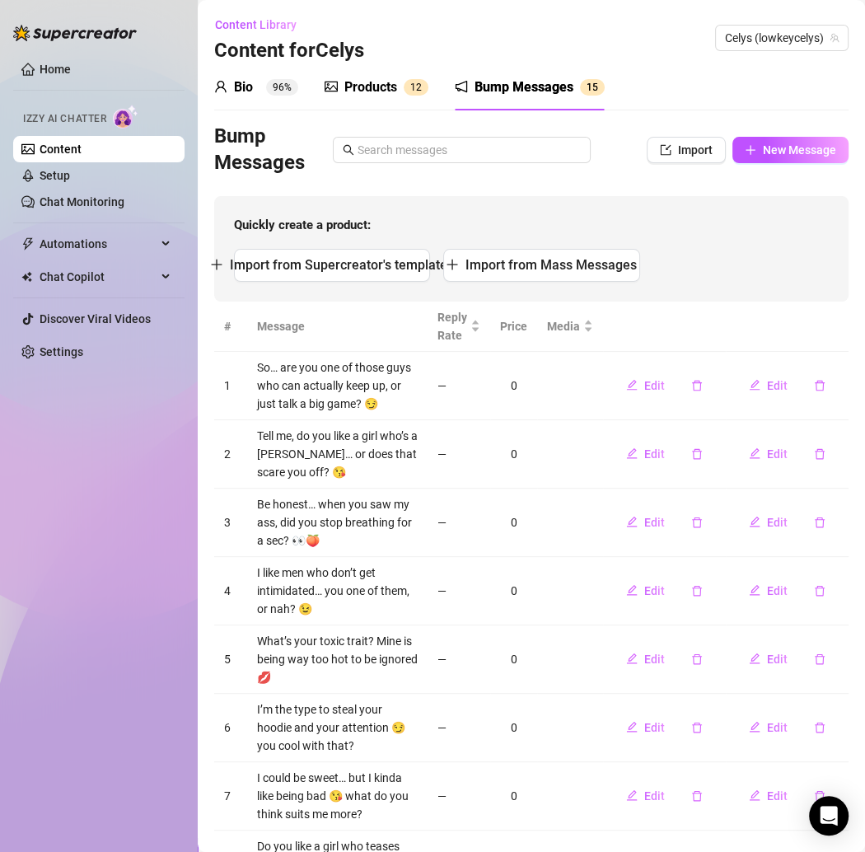
click at [180, 34] on div "Home Izzy AI Chatter Content Setup Chat Monitoring Automations Chat Copilot Dis…" at bounding box center [98, 418] width 171 height 837
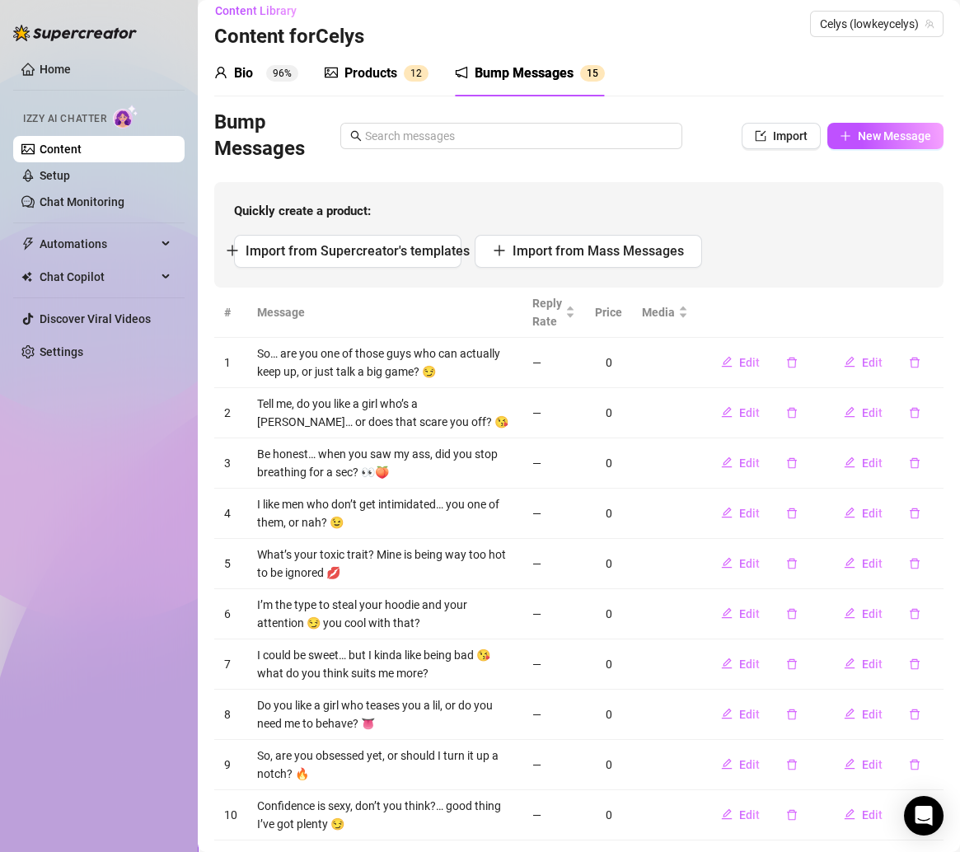
scroll to position [0, 0]
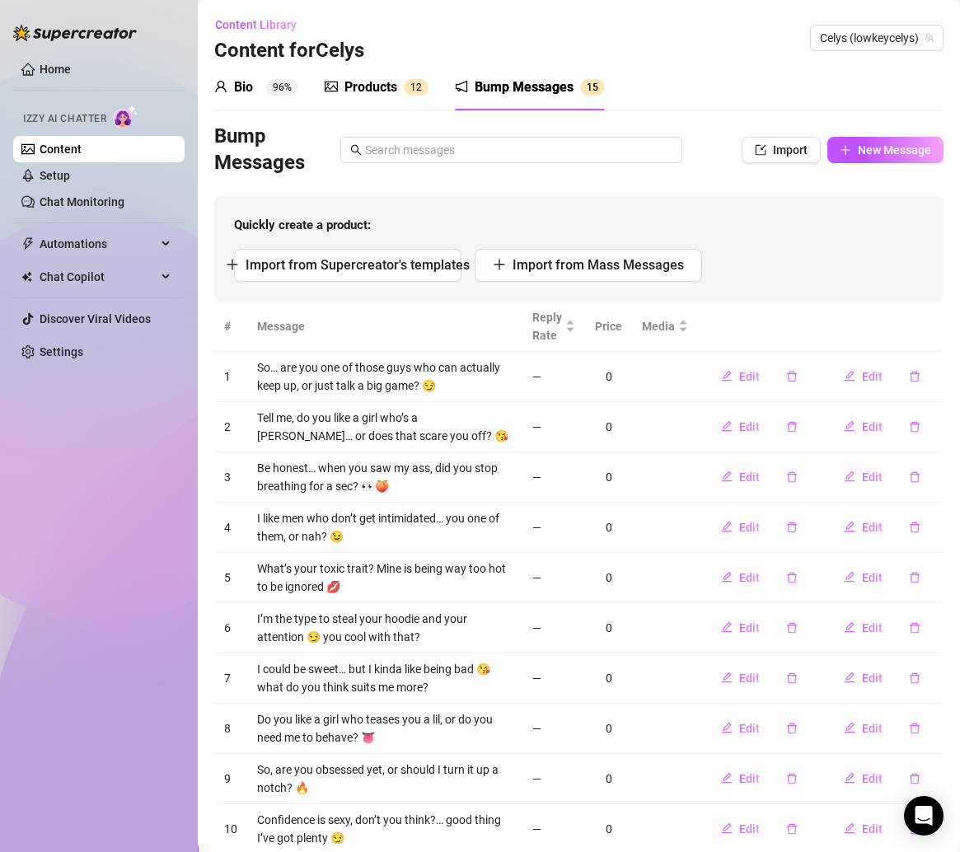
click at [82, 153] on link "Content" at bounding box center [61, 149] width 42 height 13
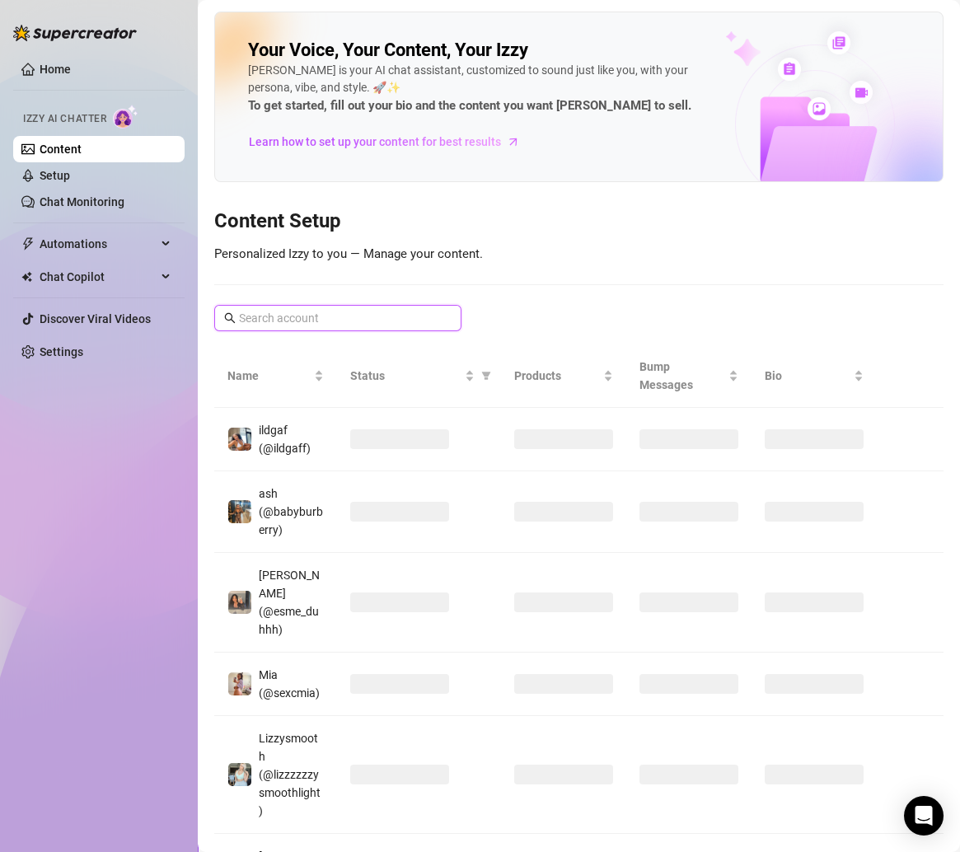
click at [383, 317] on input "text" at bounding box center [338, 318] width 199 height 18
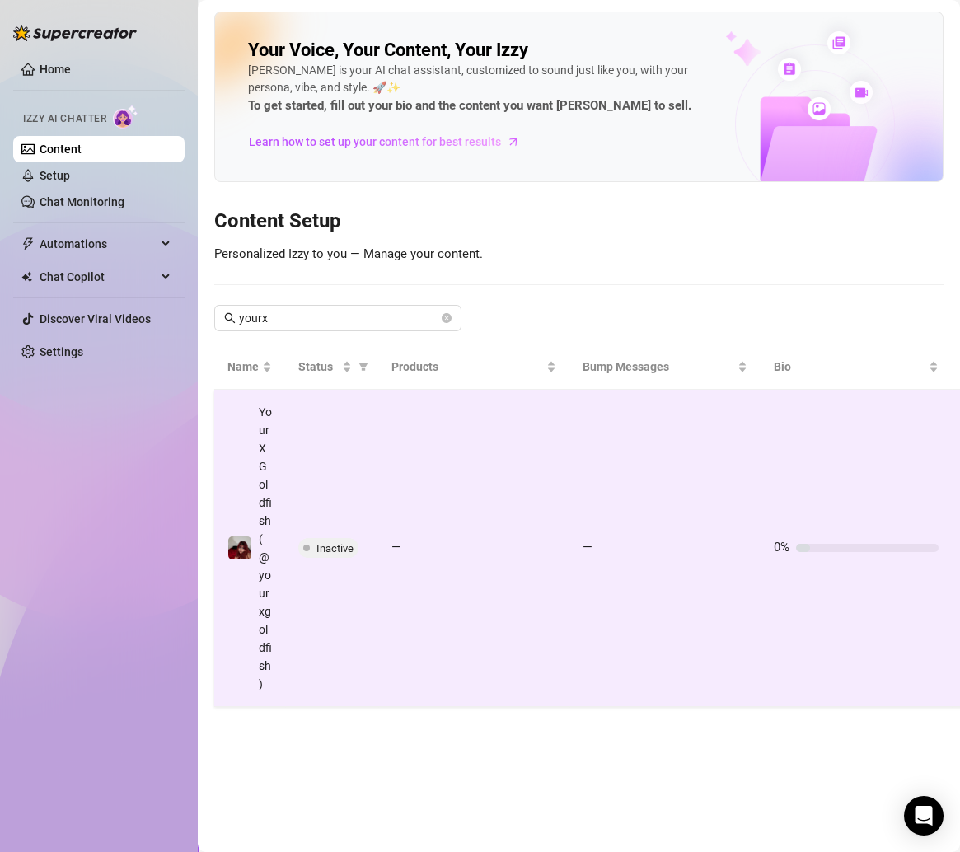
click at [512, 479] on td "—" at bounding box center [473, 548] width 191 height 317
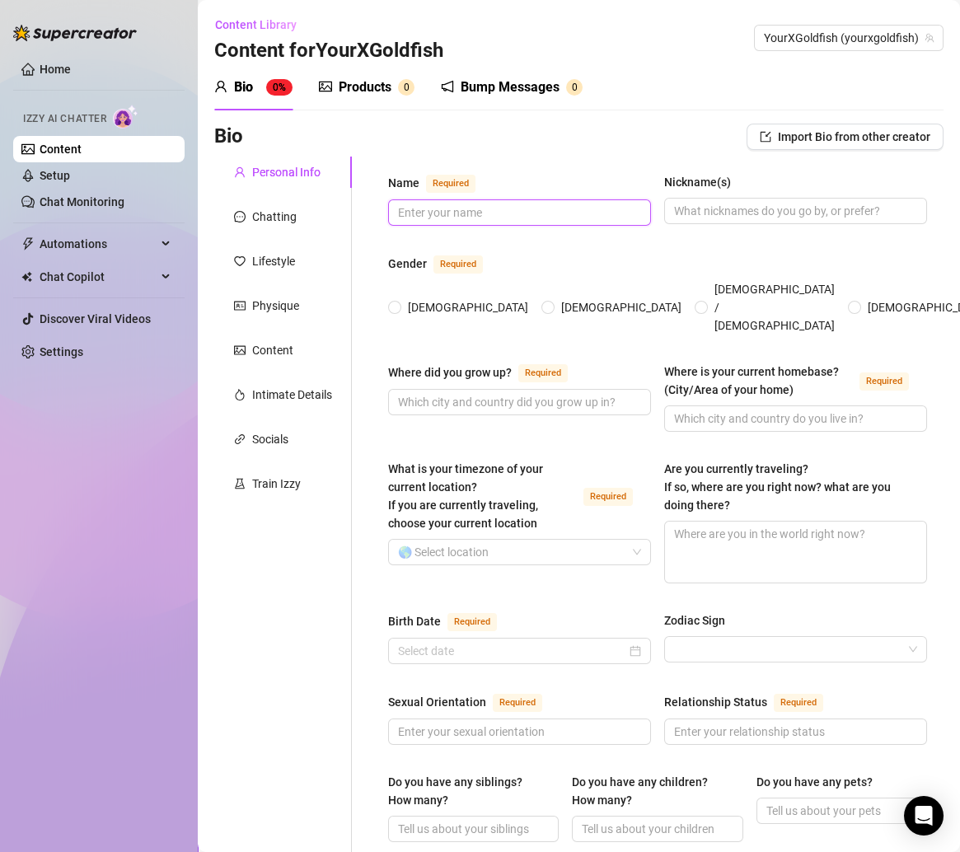
click at [456, 204] on input "Name Required" at bounding box center [518, 212] width 240 height 18
drag, startPoint x: 322, startPoint y: 47, endPoint x: 456, endPoint y: 49, distance: 134.3
click at [456, 49] on div "Content Library Content for YourXGoldfish YourXGoldfish (yourxgoldfish)" at bounding box center [578, 38] width 729 height 53
copy h3 "YourXGoldfish"
click at [457, 203] on input "Name Required" at bounding box center [518, 212] width 240 height 18
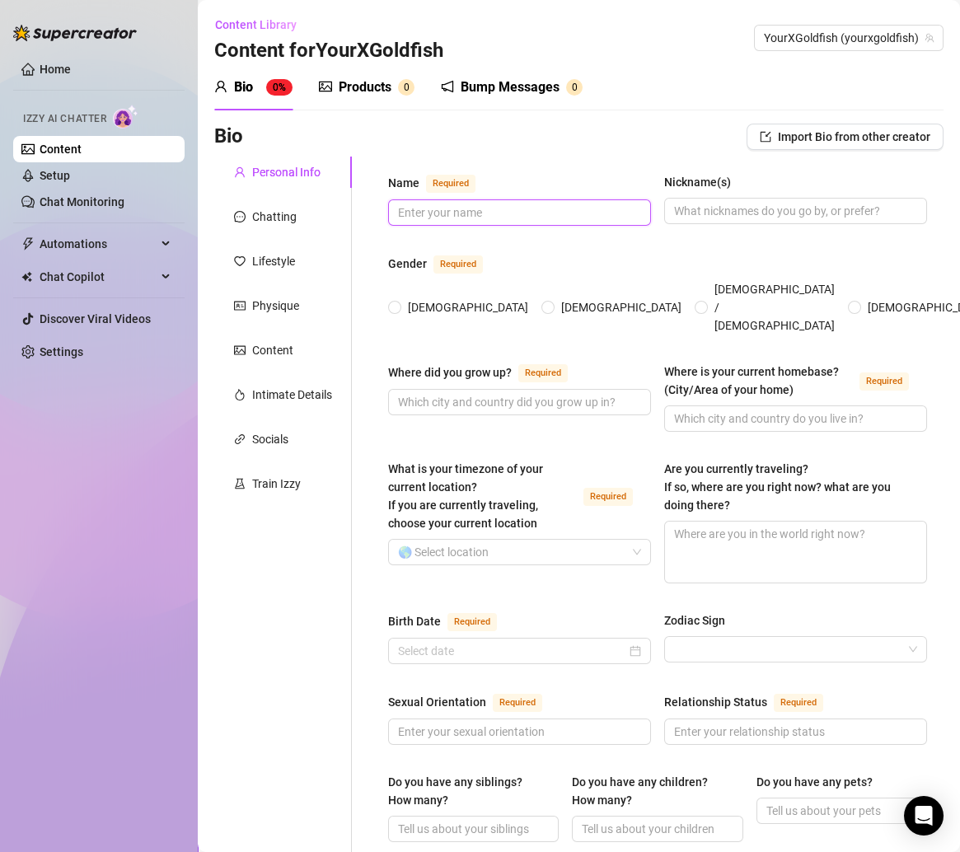
paste input "YourXGoldfish"
click at [727, 213] on input "Nickname(s)" at bounding box center [794, 211] width 240 height 18
click at [531, 249] on div "Name Required YourXGoldfish Nickname(s) Goldfish Gender Required Female Male No…" at bounding box center [657, 865] width 539 height 1384
click at [421, 298] on span "[DEMOGRAPHIC_DATA]" at bounding box center [467, 307] width 133 height 18
click at [399, 303] on input "[DEMOGRAPHIC_DATA]" at bounding box center [395, 308] width 7 height 11
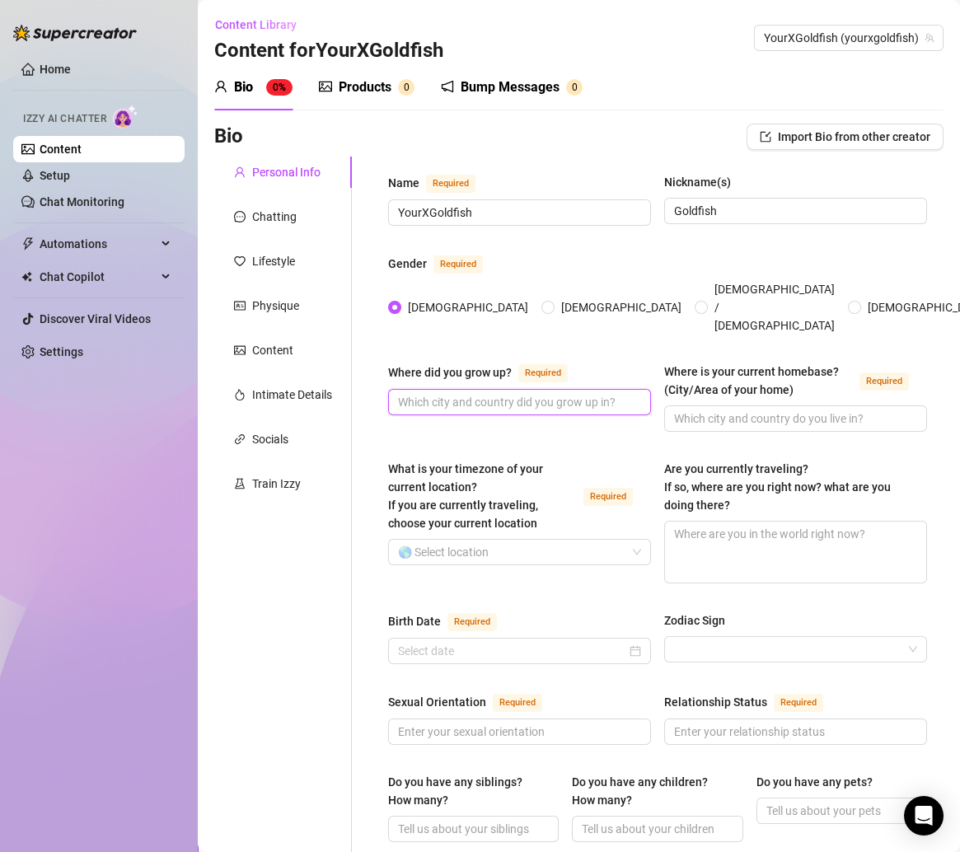
click at [443, 393] on input "Where did you grow up? Required" at bounding box center [518, 402] width 240 height 18
paste input "Vegas baby 😝 born & raised."
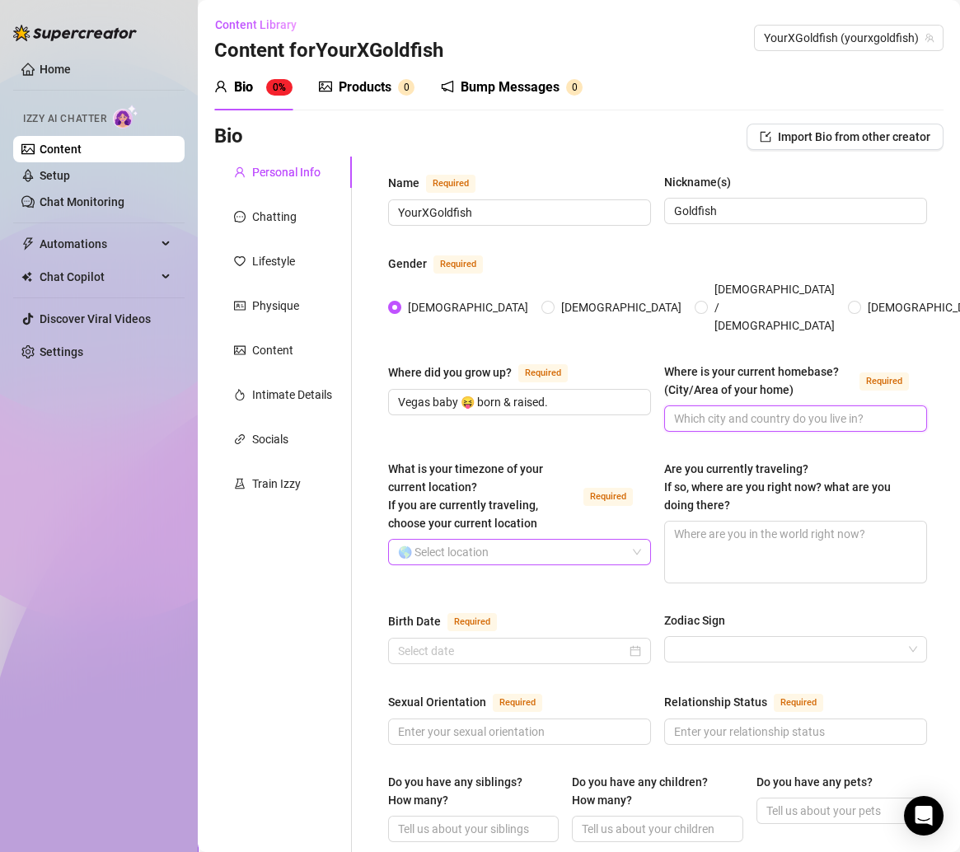
drag, startPoint x: 708, startPoint y: 396, endPoint x: 563, endPoint y: 527, distance: 195.4
click at [709, 409] on input "Where is your current homebase? (City/Area of your home) Required" at bounding box center [794, 418] width 240 height 18
paste input "Still here in Vegas 🤪❤️"
click at [555, 540] on input "What is your timezone of your current location? If you are currently traveling,…" at bounding box center [512, 552] width 228 height 25
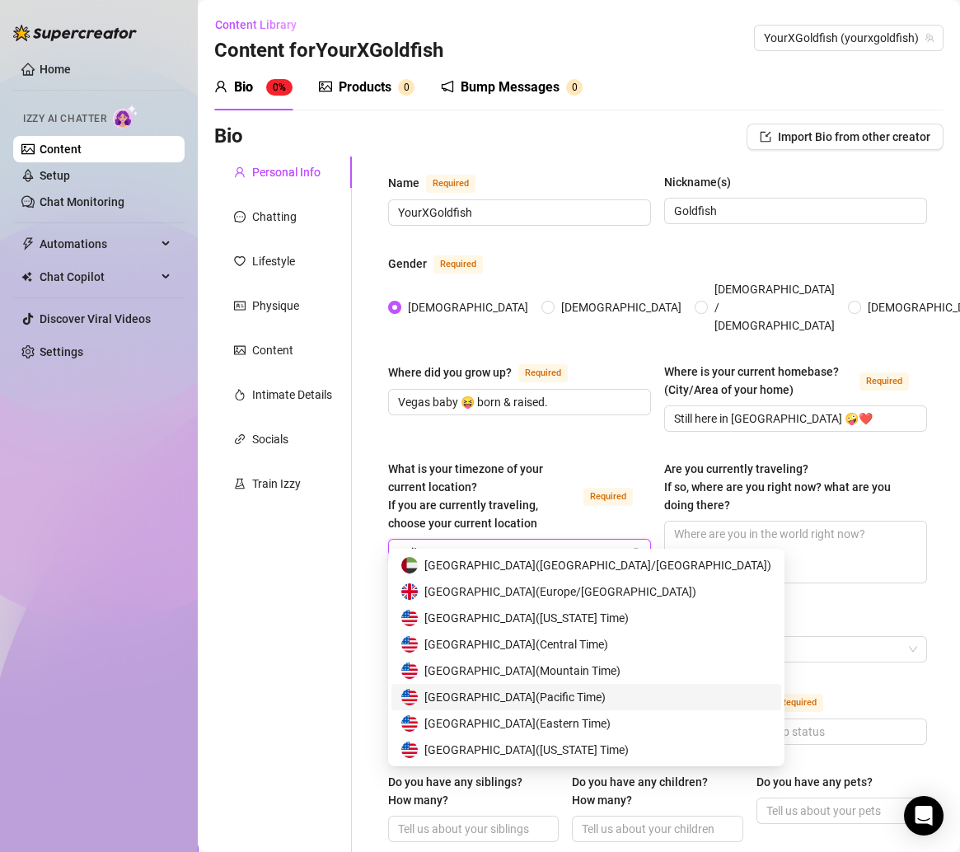
click at [587, 702] on span "United States of America ( Pacific Time )" at bounding box center [514, 697] width 181 height 18
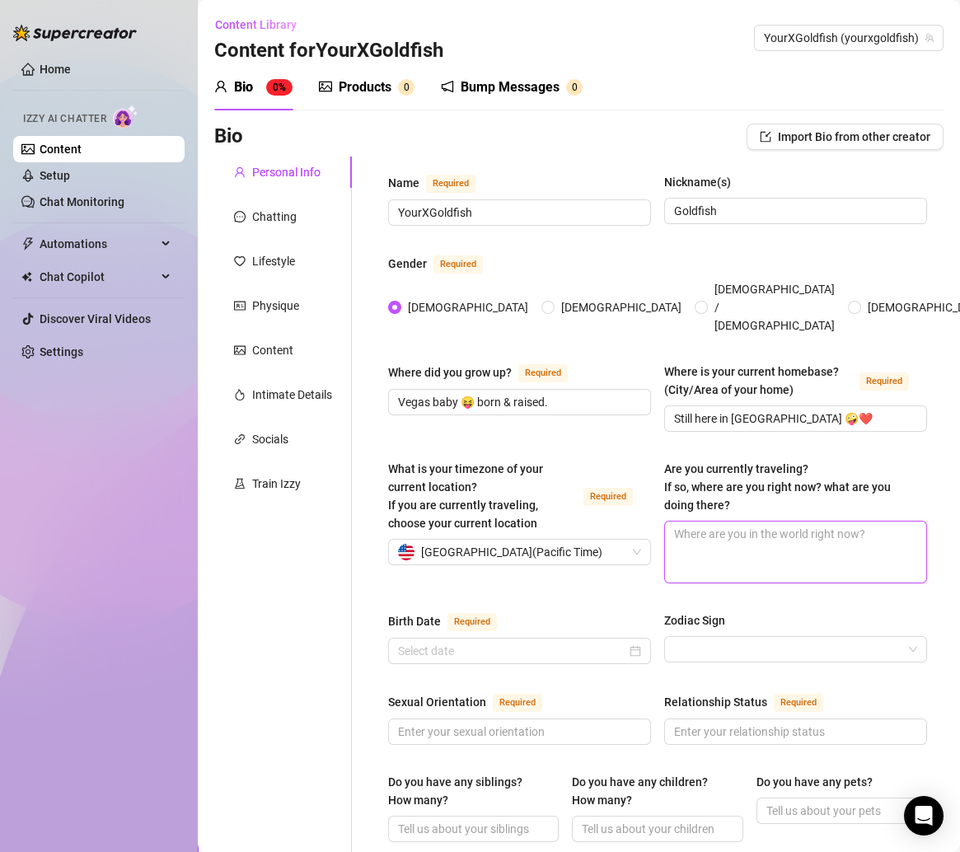
click at [719, 521] on textarea "Are you currently traveling? If so, where are you right now? what are you doing…" at bounding box center [795, 551] width 261 height 61
paste textarea "Not rn 😏 but when I do I’ll definitely tell uuuu 💕"
click at [688, 637] on input "Zodiac Sign" at bounding box center [788, 649] width 228 height 25
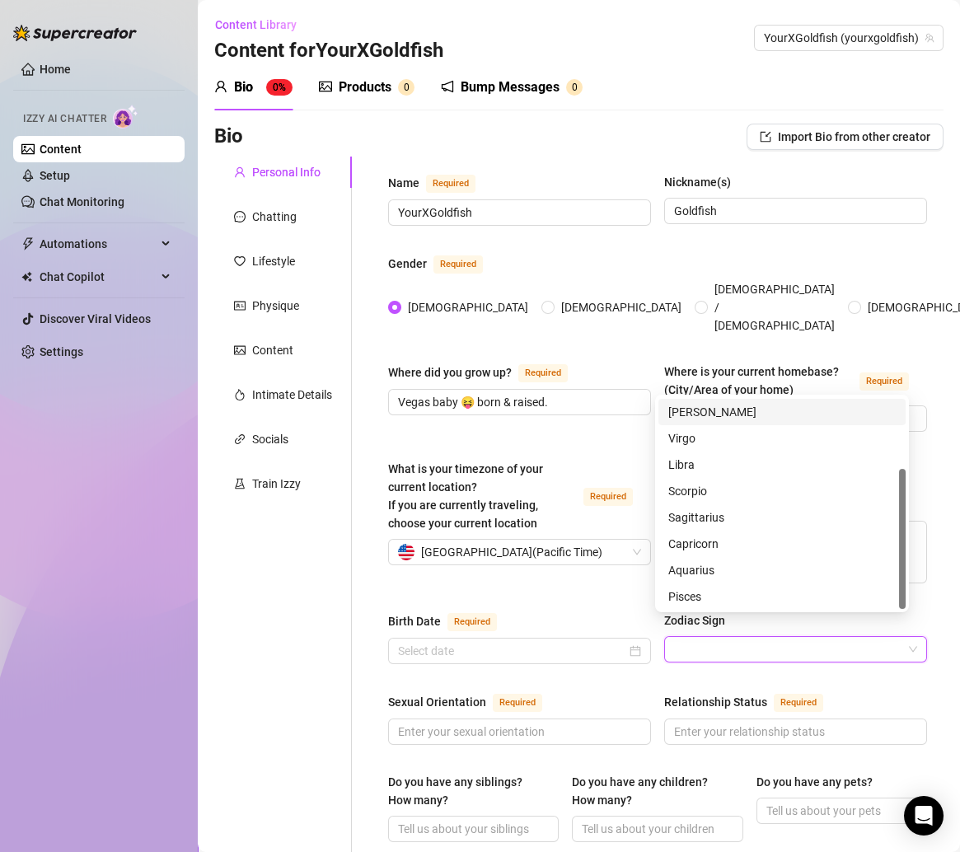
scroll to position [105, 0]
click at [699, 539] on div "Capricorn" at bounding box center [781, 544] width 227 height 18
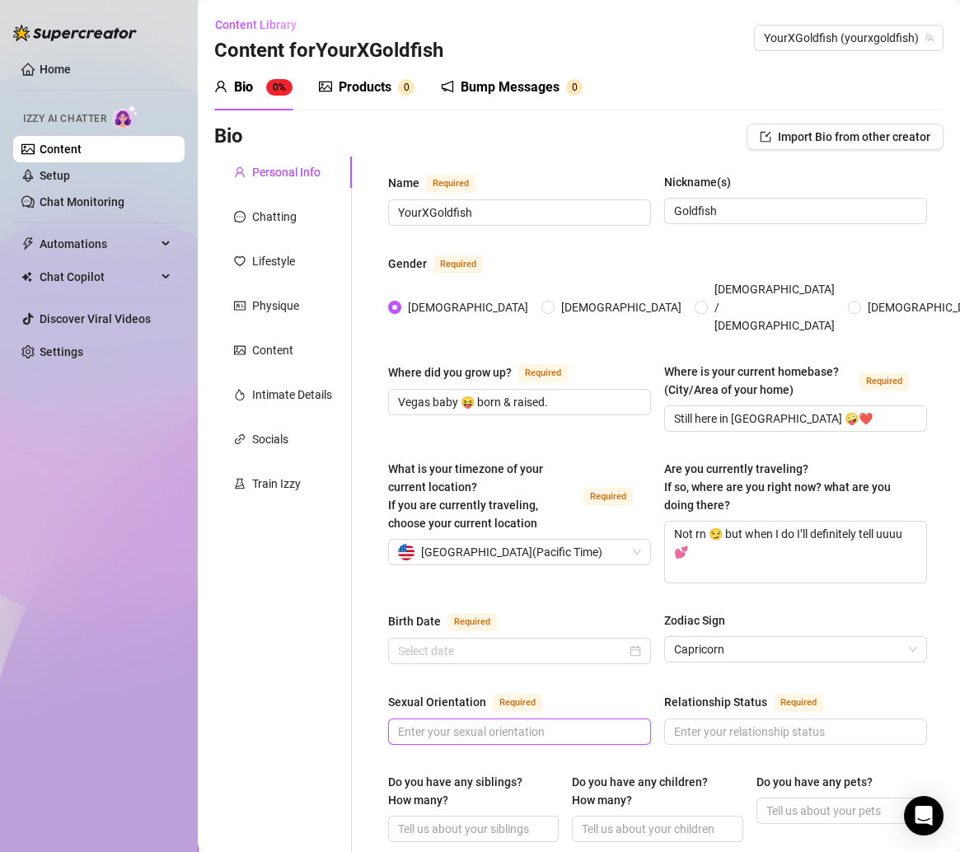
click at [453, 722] on input "Sexual Orientation Required" at bounding box center [518, 731] width 240 height 18
paste input "Bi 😶💋 love who I vibe with."
click at [624, 642] on div at bounding box center [519, 651] width 243 height 18
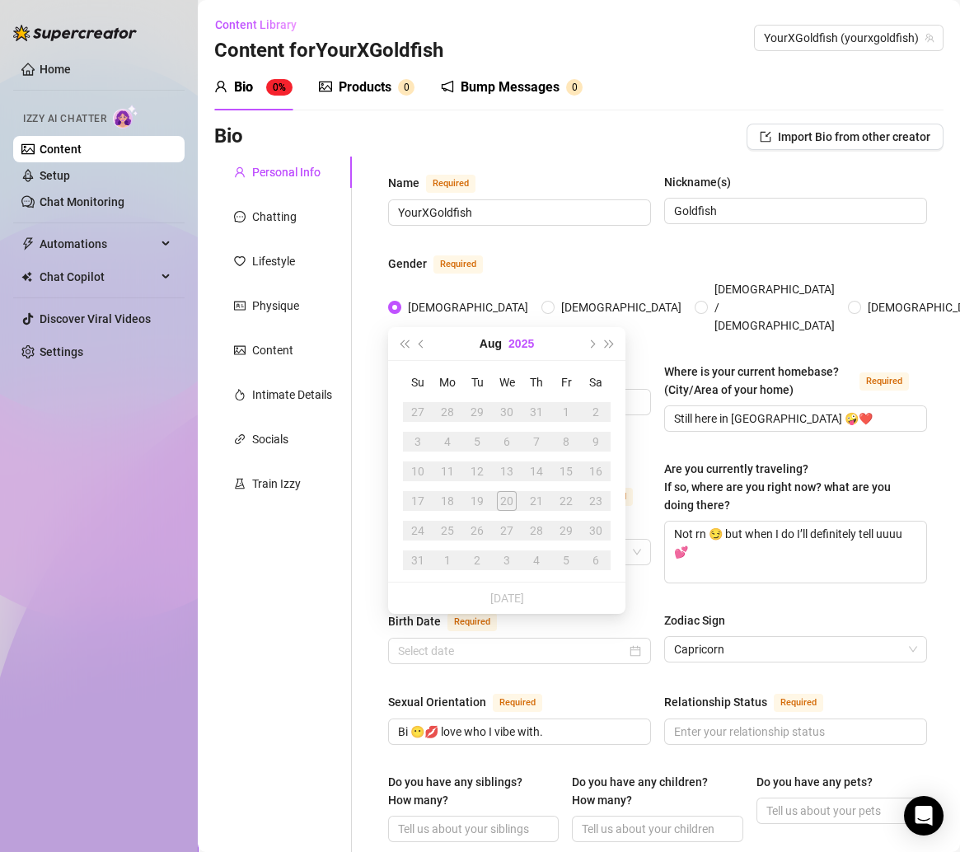
click at [512, 357] on button "2025" at bounding box center [521, 343] width 26 height 33
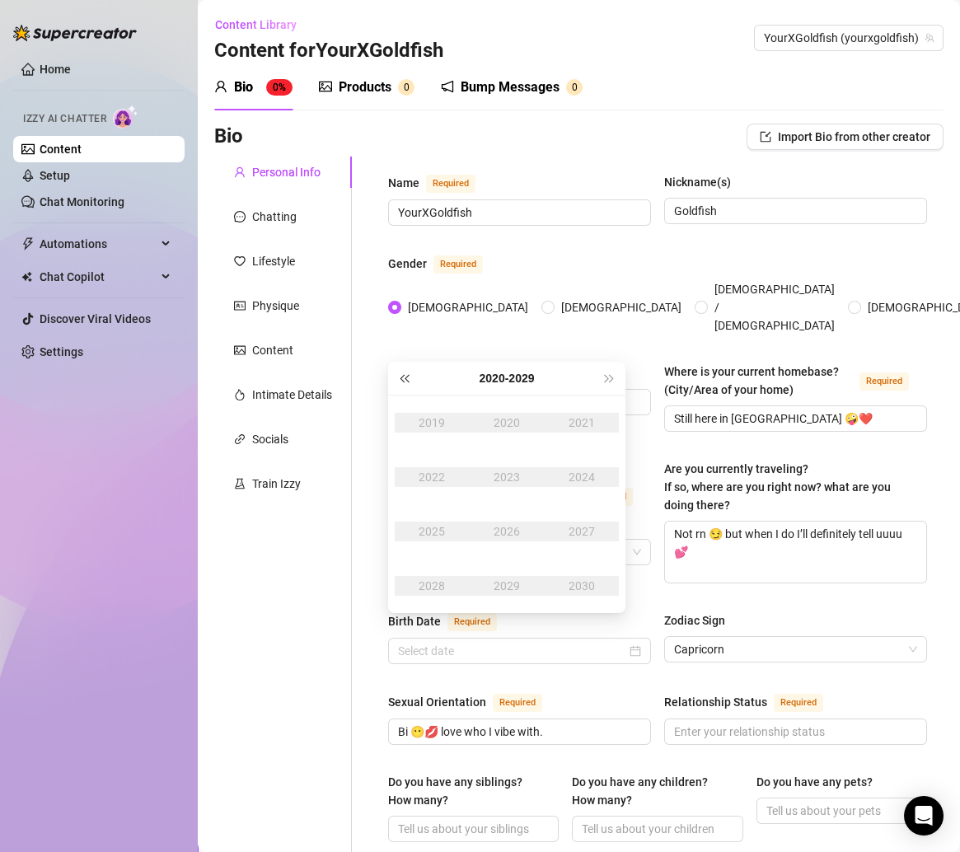
click at [403, 380] on span "Last year (Control + left)" at bounding box center [404, 378] width 8 height 8
click at [404, 373] on button "Last year (Control + left)" at bounding box center [404, 378] width 18 height 33
click at [601, 490] on td "2004" at bounding box center [581, 477] width 75 height 54
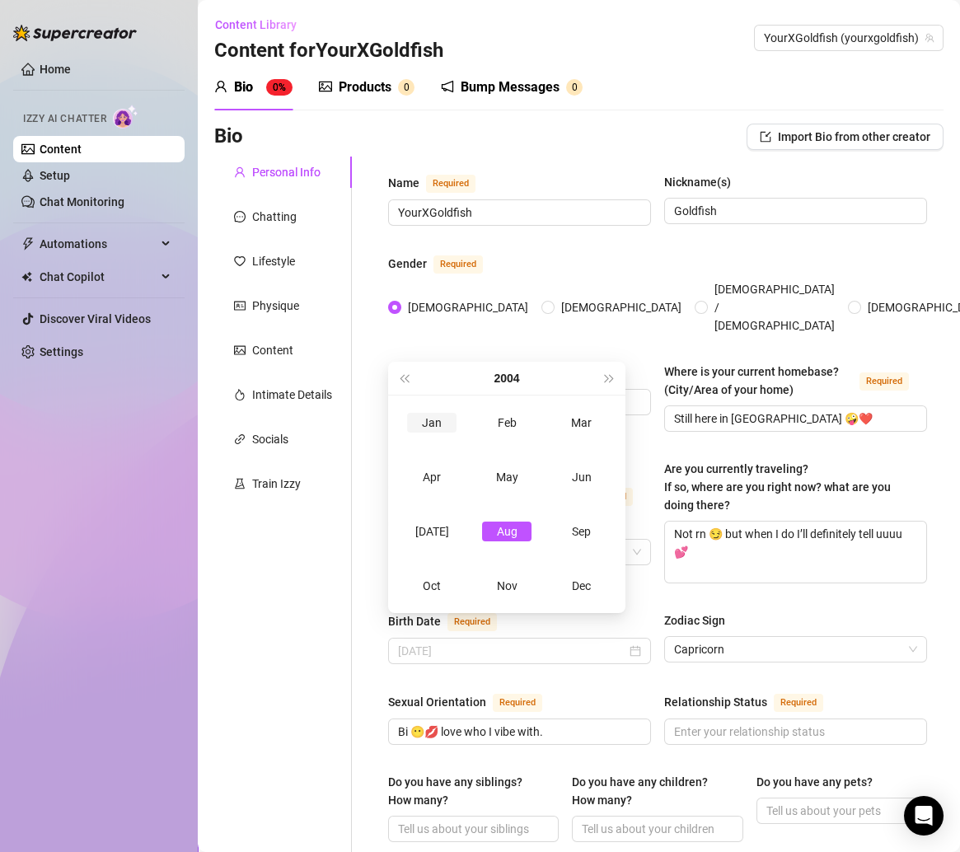
click at [428, 422] on div "Jan" at bounding box center [431, 423] width 49 height 20
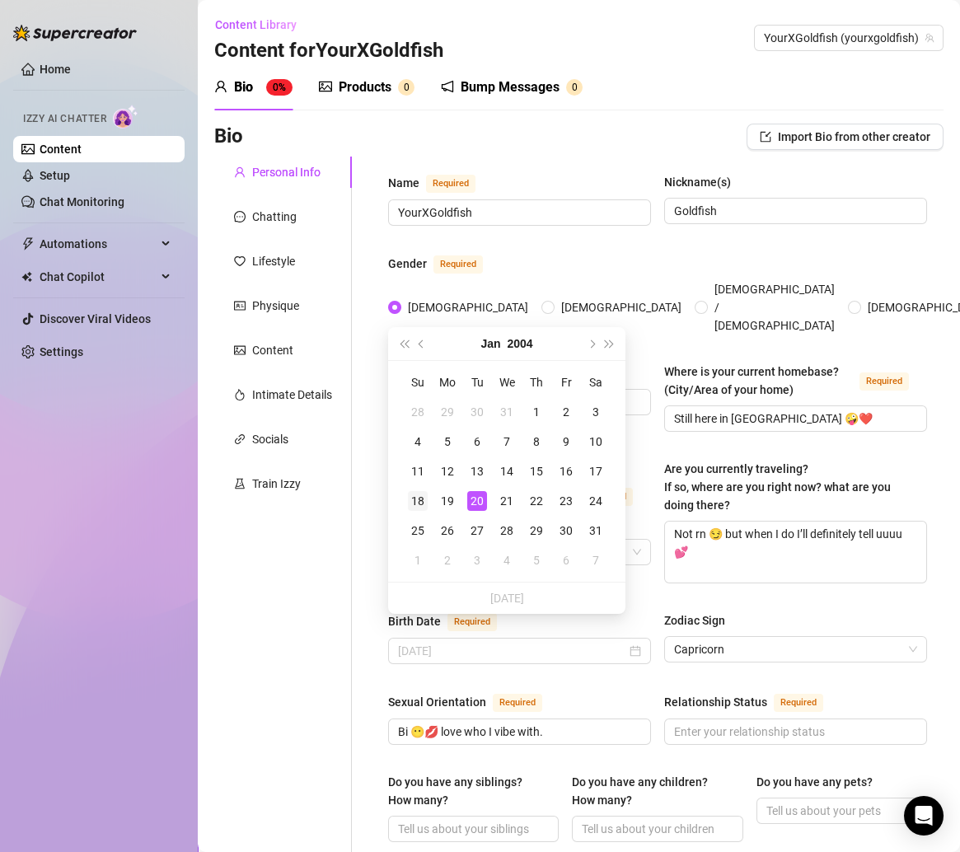
click at [414, 497] on div "18" at bounding box center [418, 501] width 20 height 20
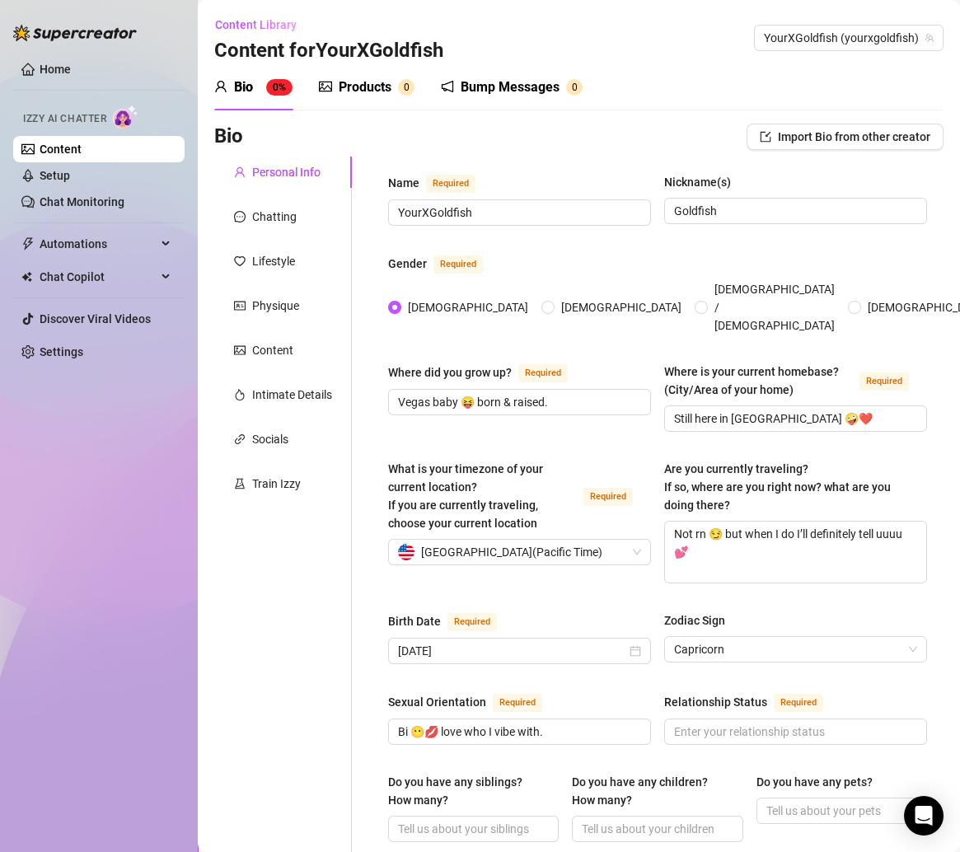
click at [585, 576] on div "What is your timezone of your current location? If you are currently traveling,…" at bounding box center [657, 529] width 539 height 138
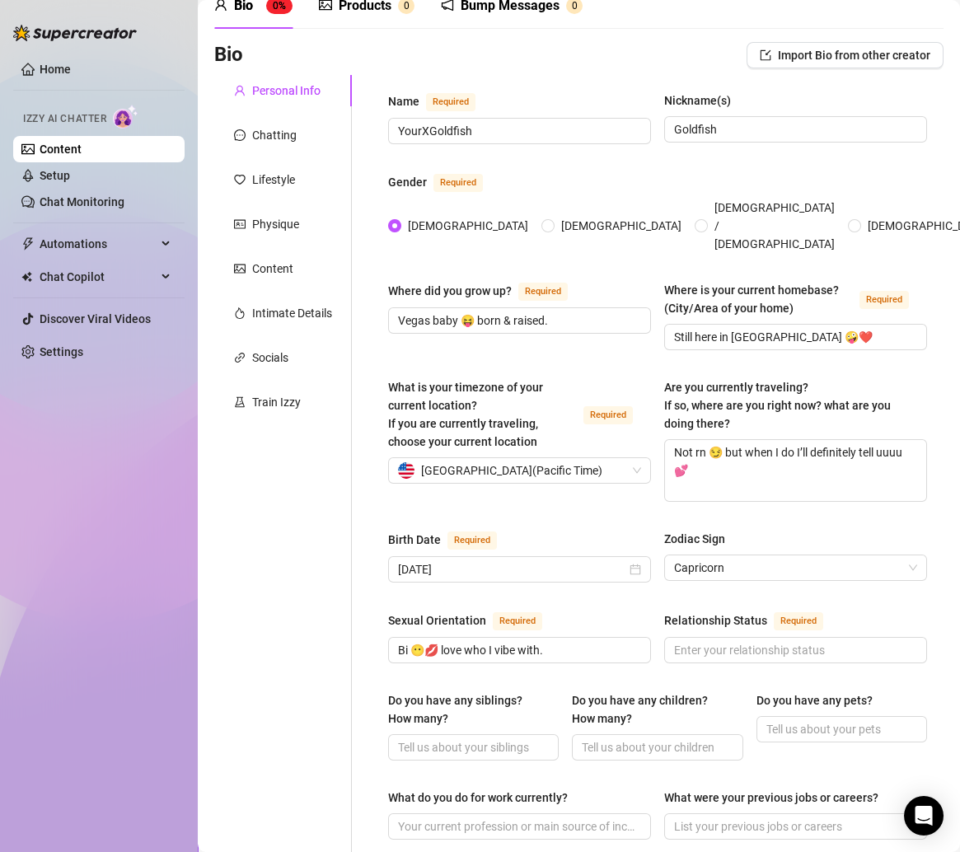
scroll to position [110, 0]
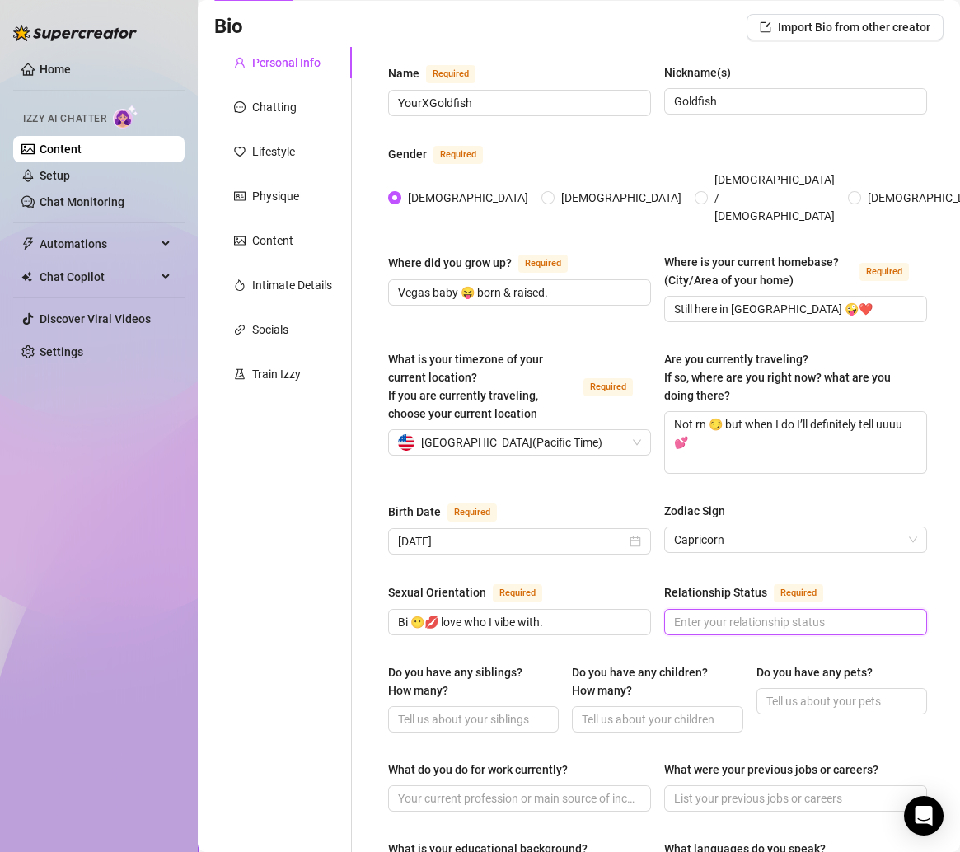
click at [736, 613] on input "Relationship Status Required" at bounding box center [794, 622] width 240 height 18
paste input "Single 💕"
click at [440, 708] on span at bounding box center [473, 719] width 171 height 26
click at [432, 710] on input "Do you have any siblings? How many?" at bounding box center [471, 719] width 147 height 18
paste input "Yep but I don’t really talk about family stuff much 😶."
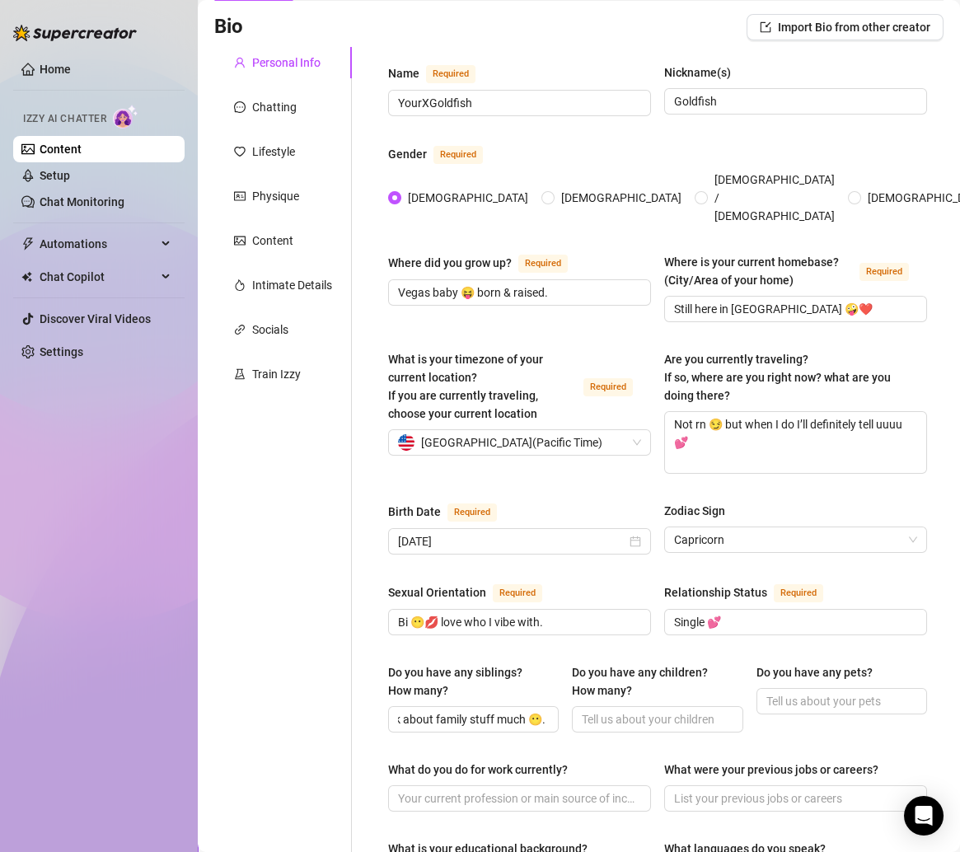
scroll to position [0, 0]
click at [629, 710] on input "Do you have any children? How many?" at bounding box center [655, 719] width 147 height 18
paste input "Nope 😏 just my pets, they’re enough babies 😂😭."
click at [788, 692] on input "Do you have any pets?" at bounding box center [839, 701] width 147 height 18
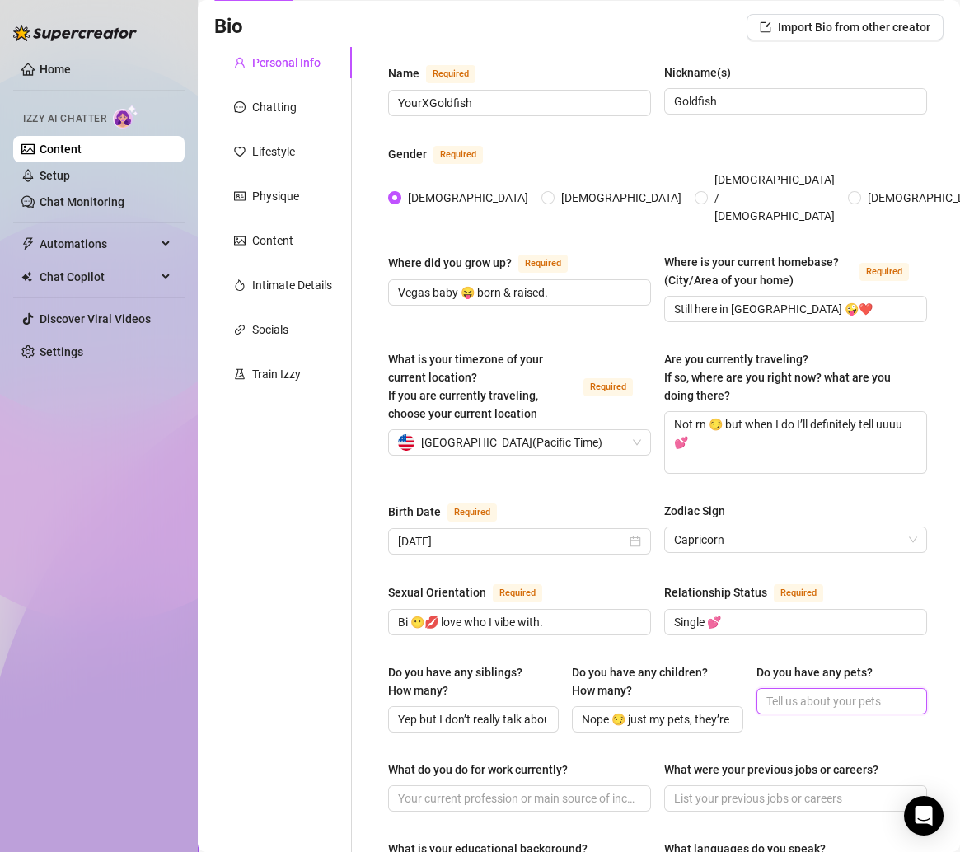
paste input "Yesss 🐾 my cat Courage, turtle Squirtle, and snake Saturn 🫶 (had another snake …"
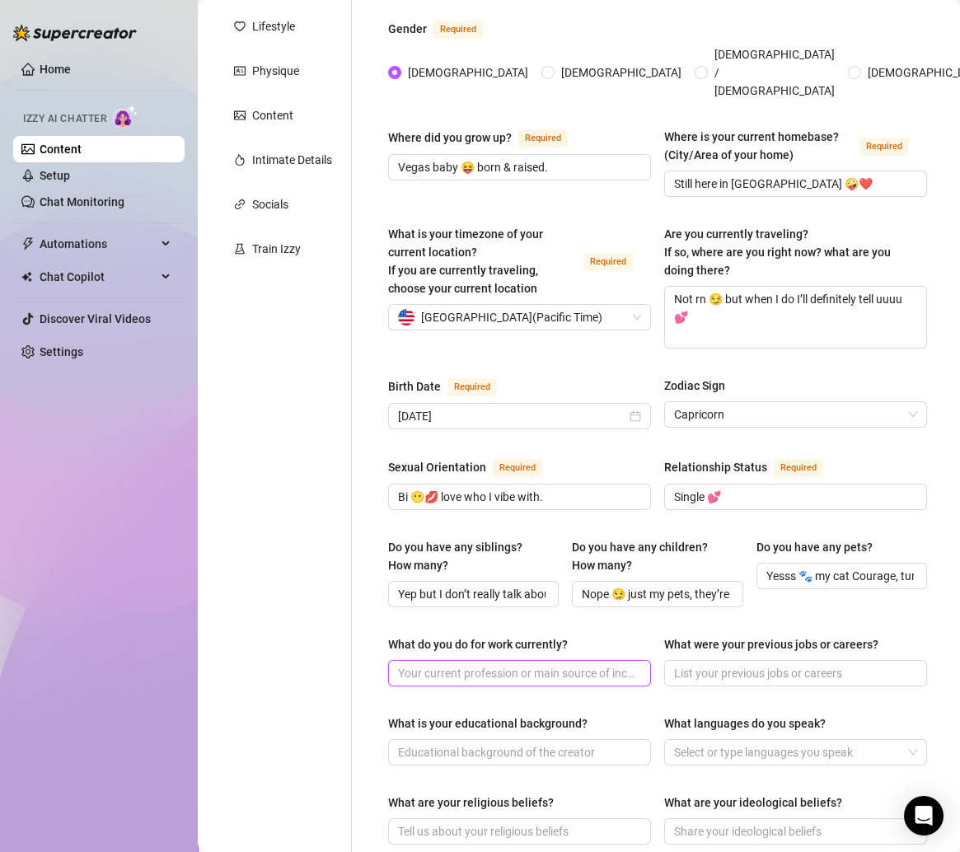
click at [456, 664] on input "What do you do for work currently?" at bounding box center [518, 673] width 240 height 18
paste input "OF + socials 👅 that’s my whole world right now."
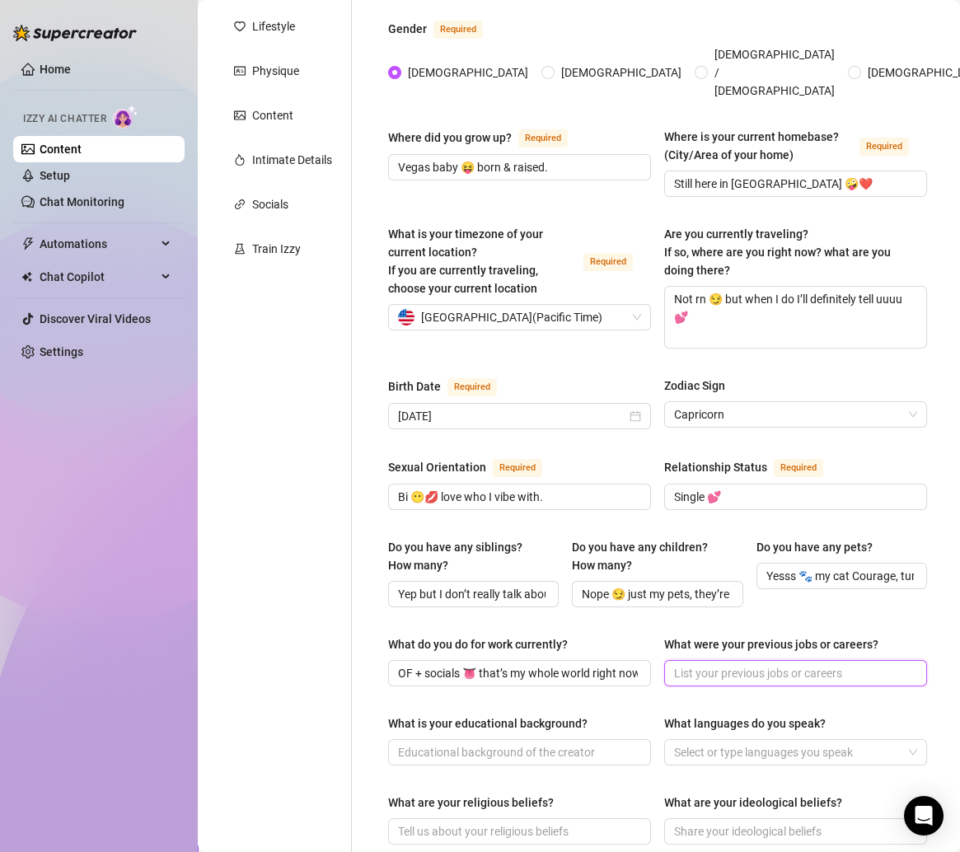
click at [727, 664] on input "What were your previous jobs or careers?" at bounding box center [794, 673] width 240 height 18
paste input "Just lil jobs here & there before content, nothing crazy 🤪."
click at [610, 605] on div "Name Required YourXGoldfish Nickname(s) Goldfish Gender Required Female Male No…" at bounding box center [657, 630] width 539 height 1384
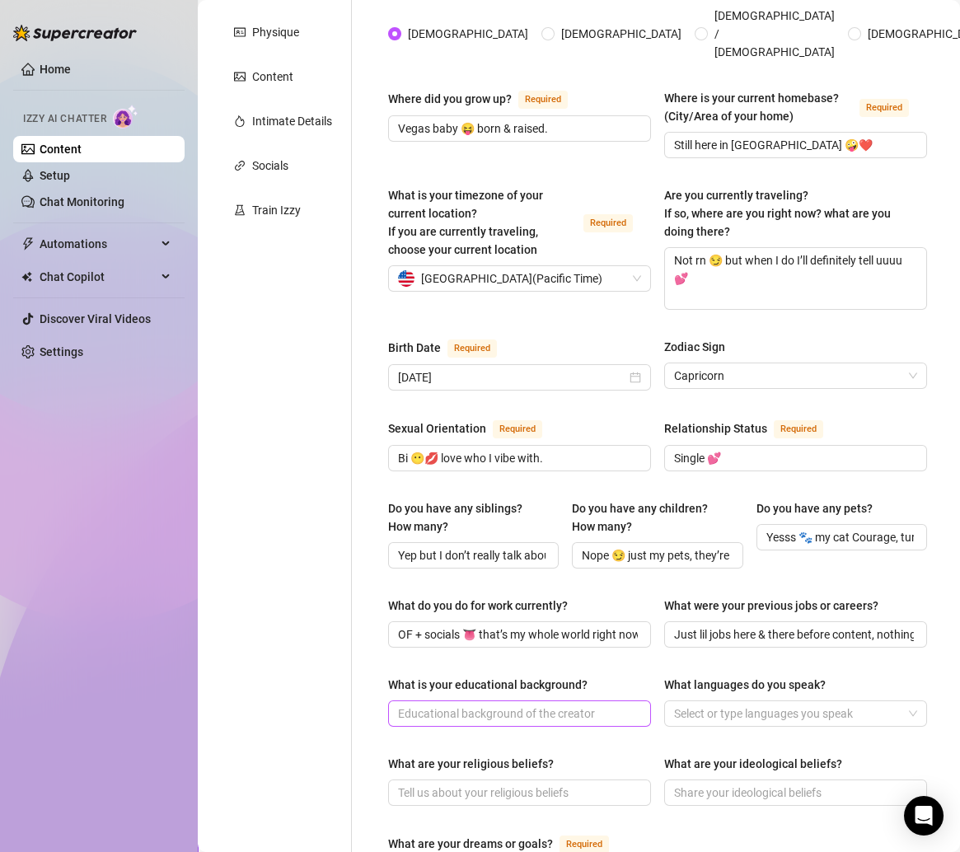
click at [443, 700] on span at bounding box center [519, 713] width 263 height 26
paste input "Some college, then I decided to go all in on my content 💋."
click at [700, 702] on div at bounding box center [786, 713] width 239 height 23
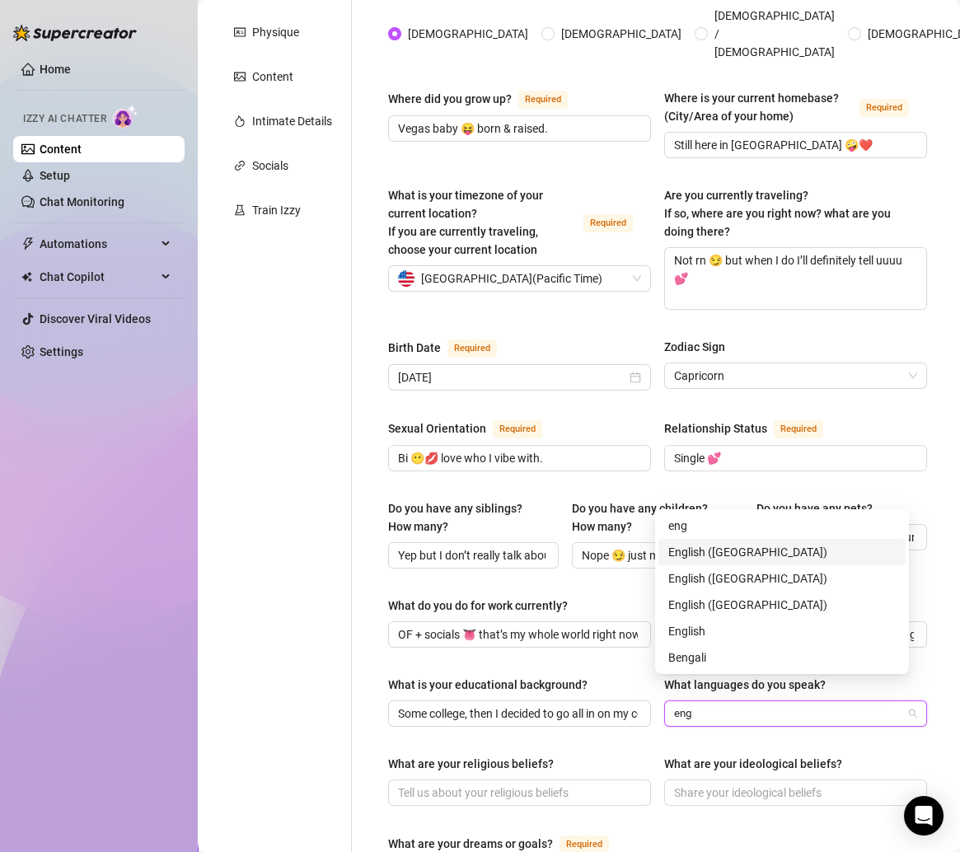
click at [702, 541] on div "English (US)" at bounding box center [781, 552] width 247 height 26
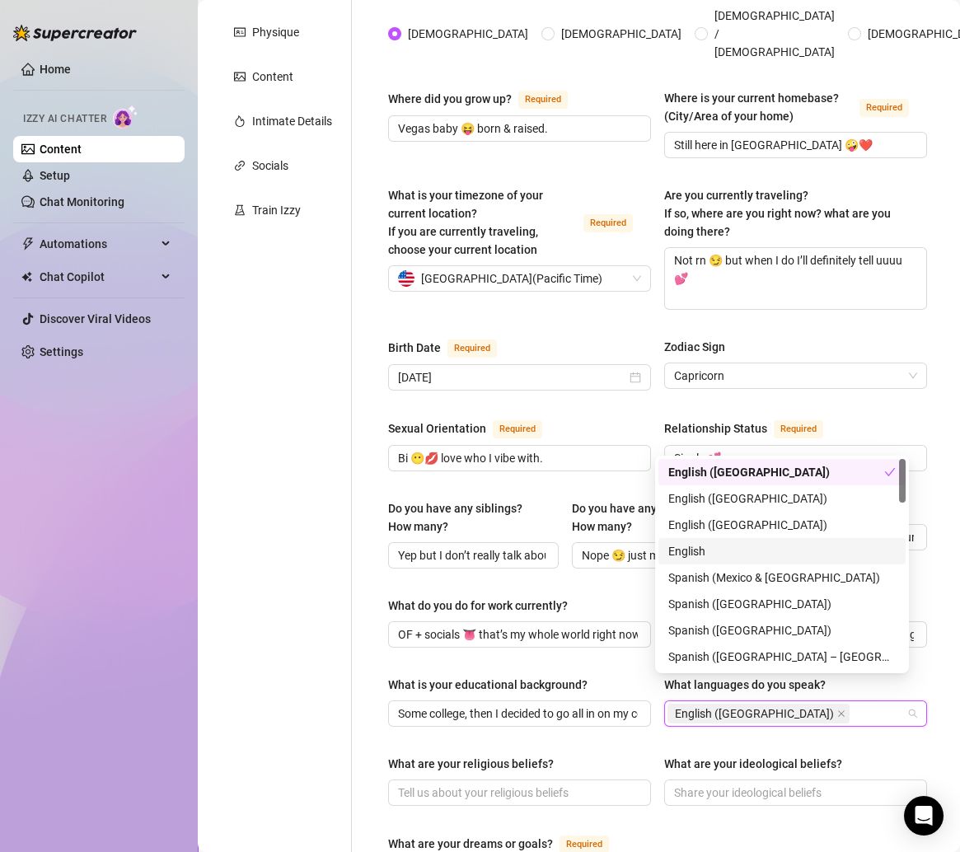
scroll to position [370, 0]
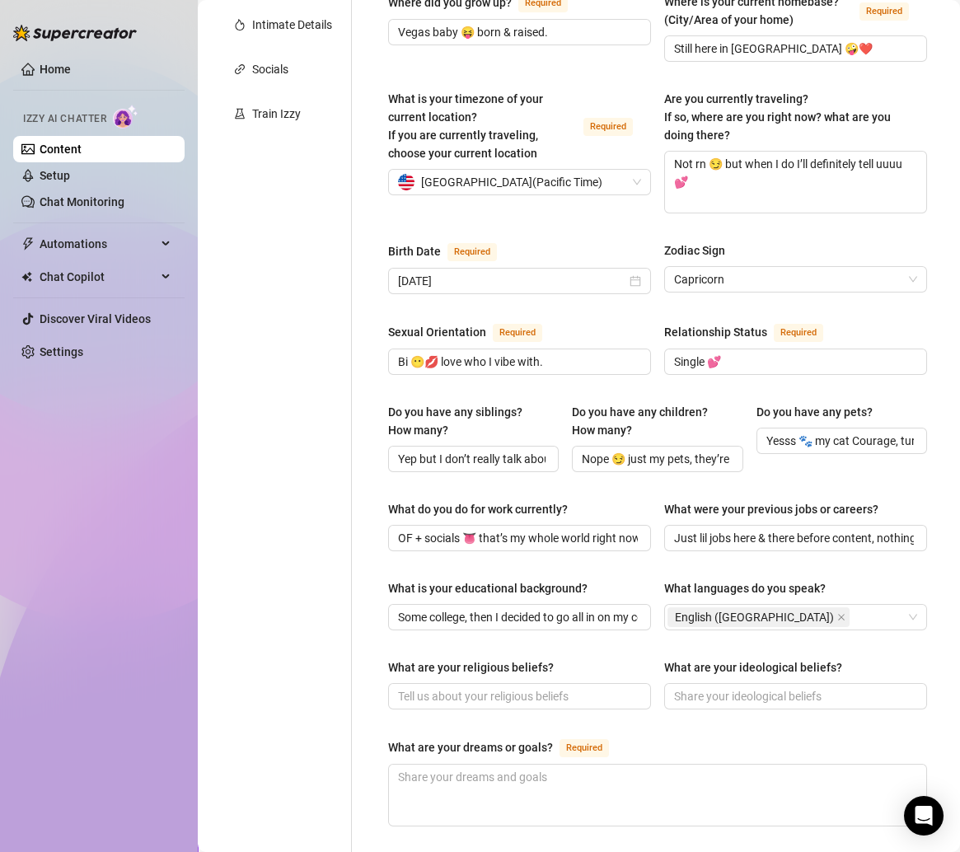
click at [340, 603] on div "Personal Info Chatting Lifestyle Physique Content Intimate Details Socials Trai…" at bounding box center [283, 495] width 138 height 1417
click at [487, 687] on input "What are your religious beliefs?" at bounding box center [518, 696] width 240 height 18
paste input "Not super religious 🙈 just spiritual vibes."
click at [695, 687] on input "What are your ideological beliefs?" at bounding box center [794, 696] width 240 height 18
paste input "Live your life, don’t judge people, and have fun 😏💕"
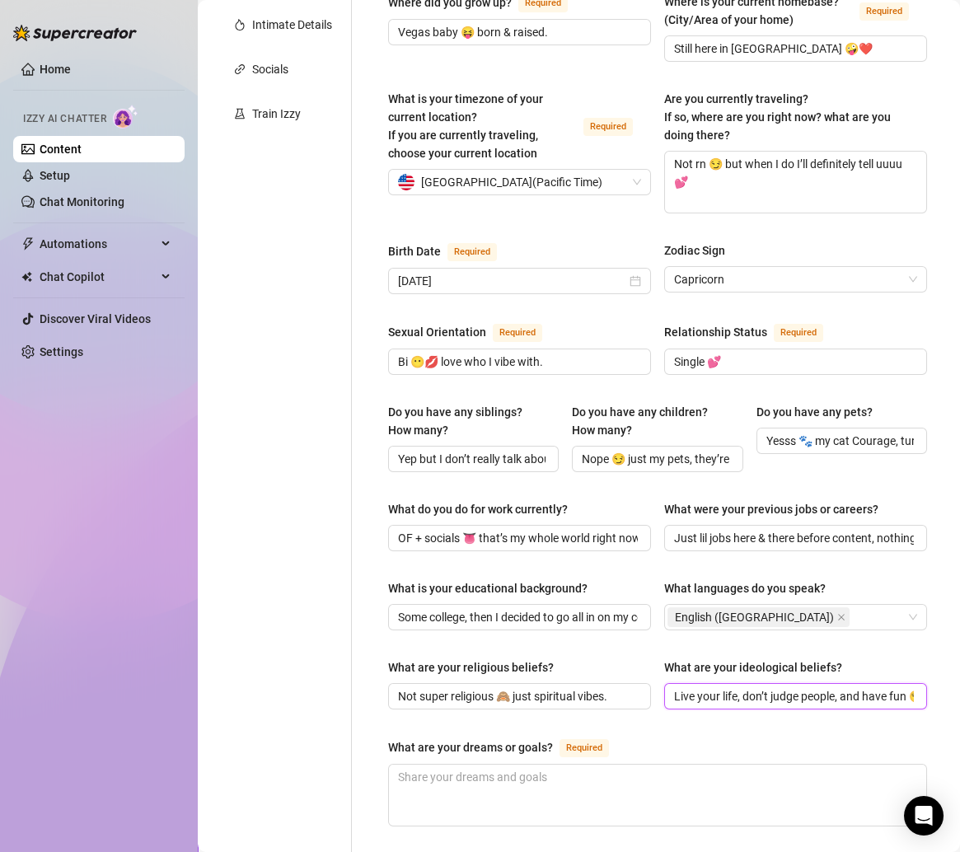
scroll to position [0, 30]
click at [661, 697] on div "What are your religious beliefs? Not super religious 🙈 just spiritual vibes. Wh…" at bounding box center [657, 691] width 539 height 66
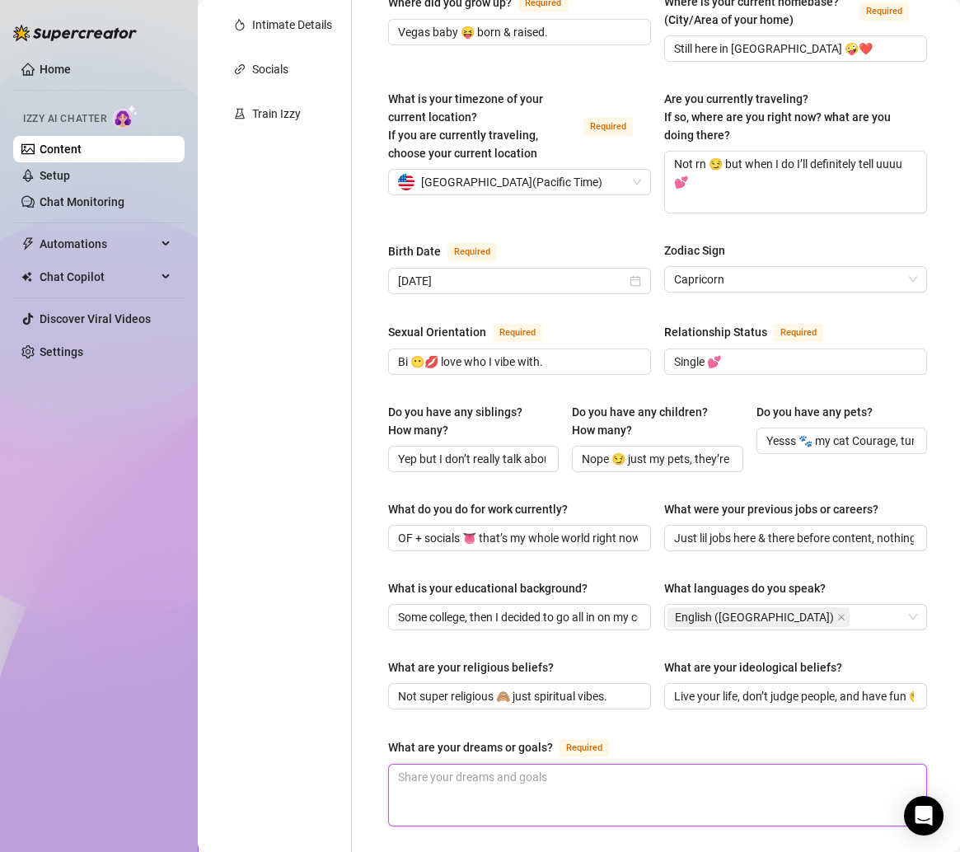
click at [549, 765] on textarea "What are your dreams or goals? Required" at bounding box center [657, 795] width 537 height 61
paste textarea "To build my brand bigger, spoil my pets, travel, and live like a bad bitch fore…"
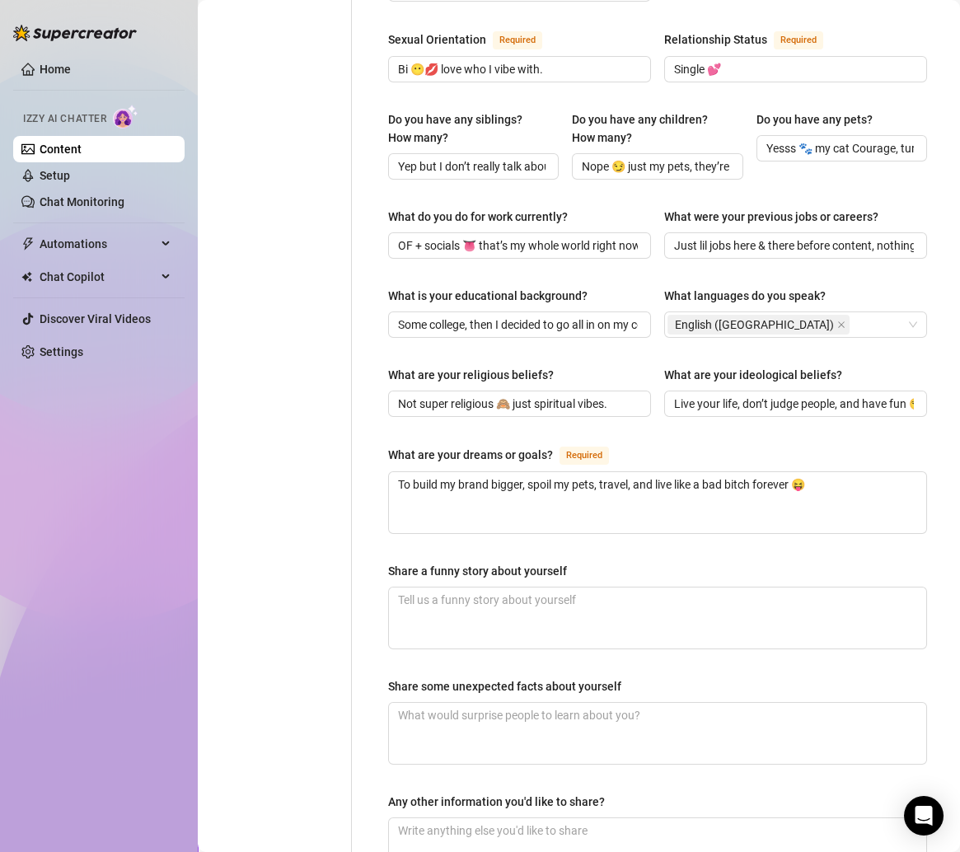
scroll to position [675, 0]
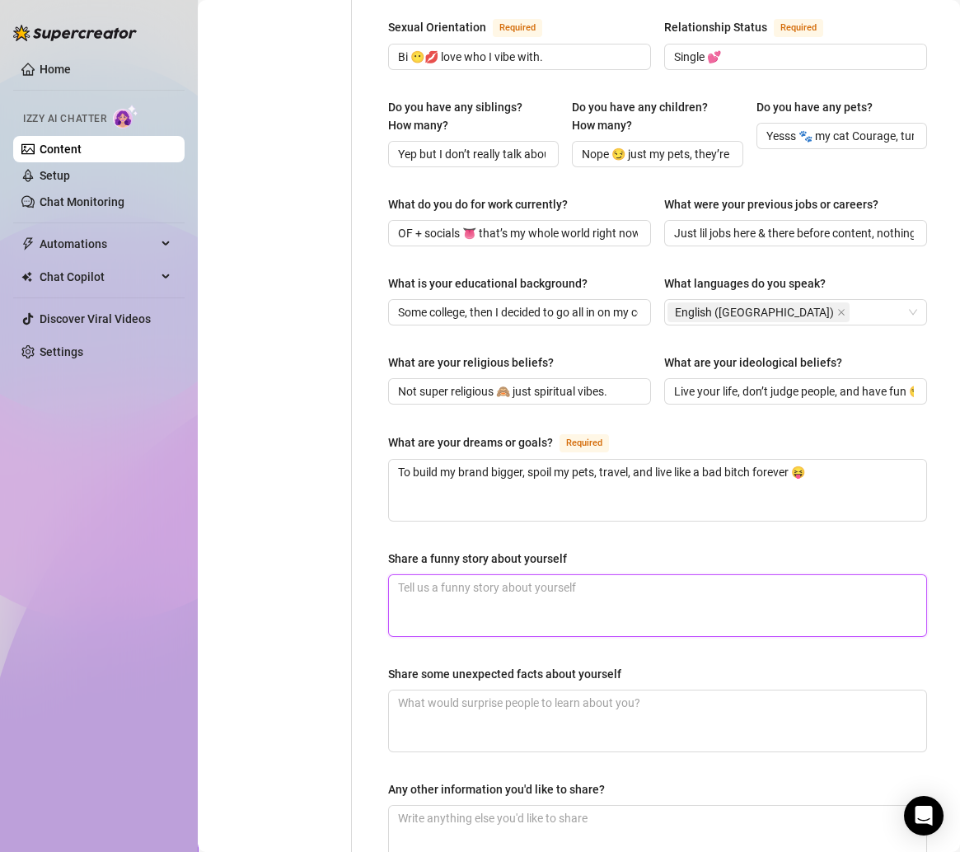
click at [433, 575] on textarea "Share a funny story about yourself" at bounding box center [657, 605] width 537 height 61
paste textarea "One time I tried to teach my turtle tricks 🤨… yeah, she was not into it 😂😭"
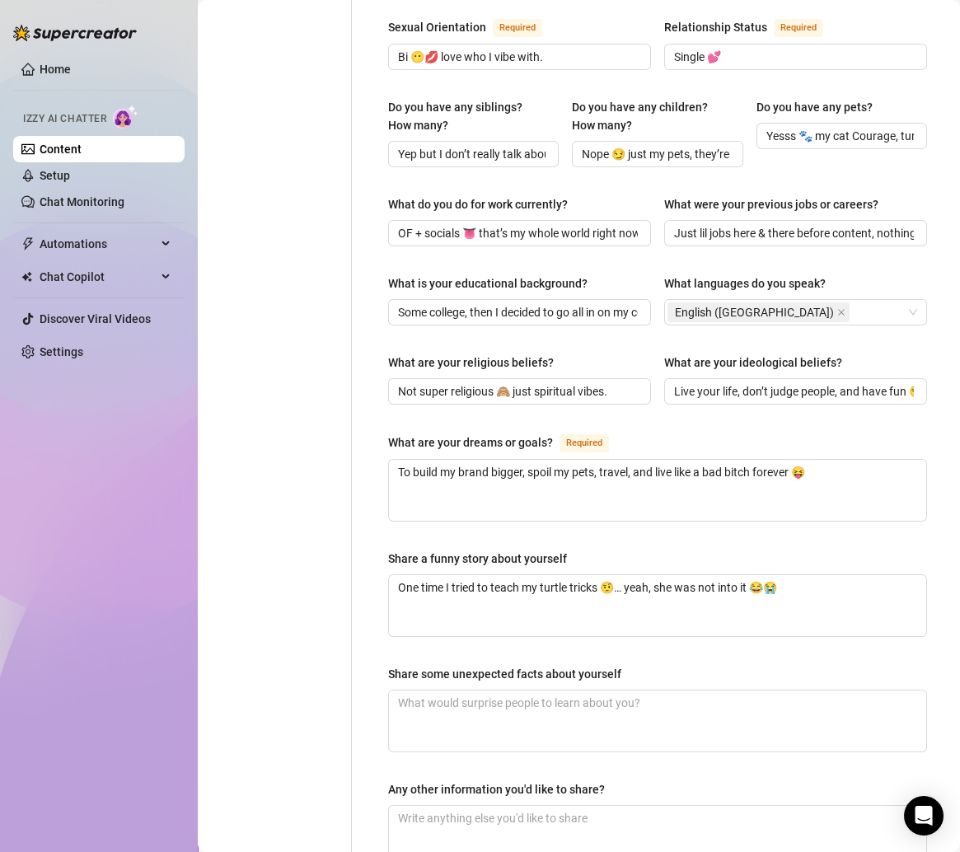
click at [348, 588] on div "Personal Info Chatting Lifestyle Physique Content Intimate Details Socials Trai…" at bounding box center [283, 190] width 138 height 1417
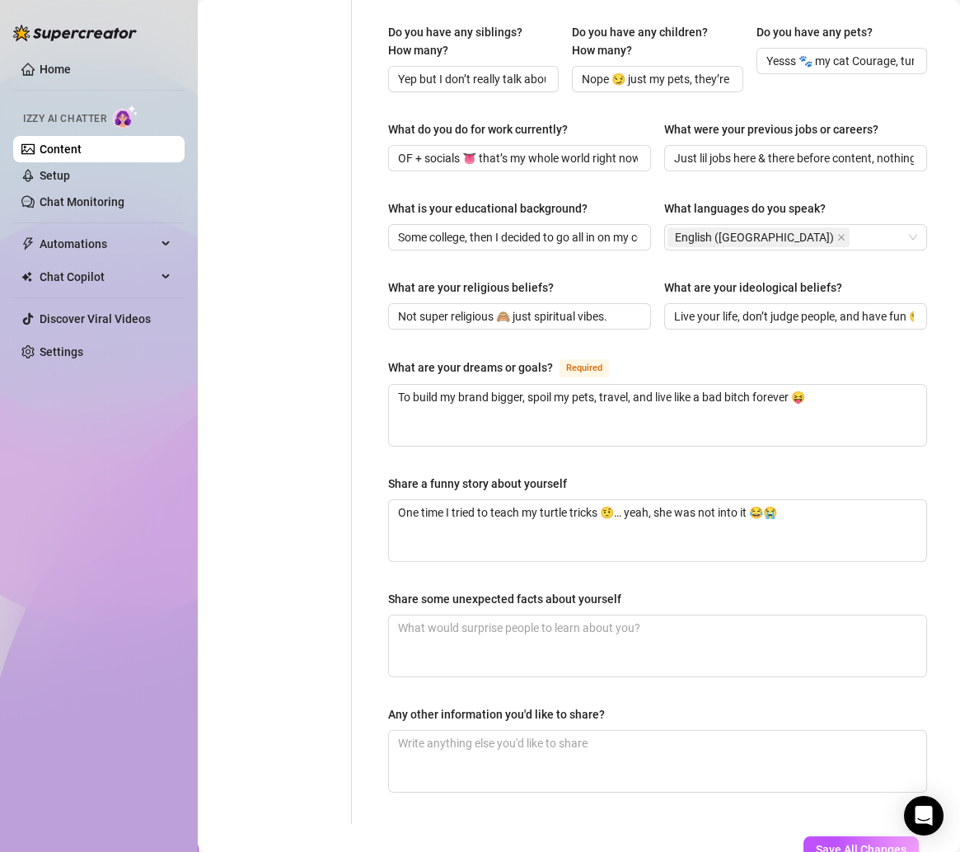
scroll to position [780, 0]
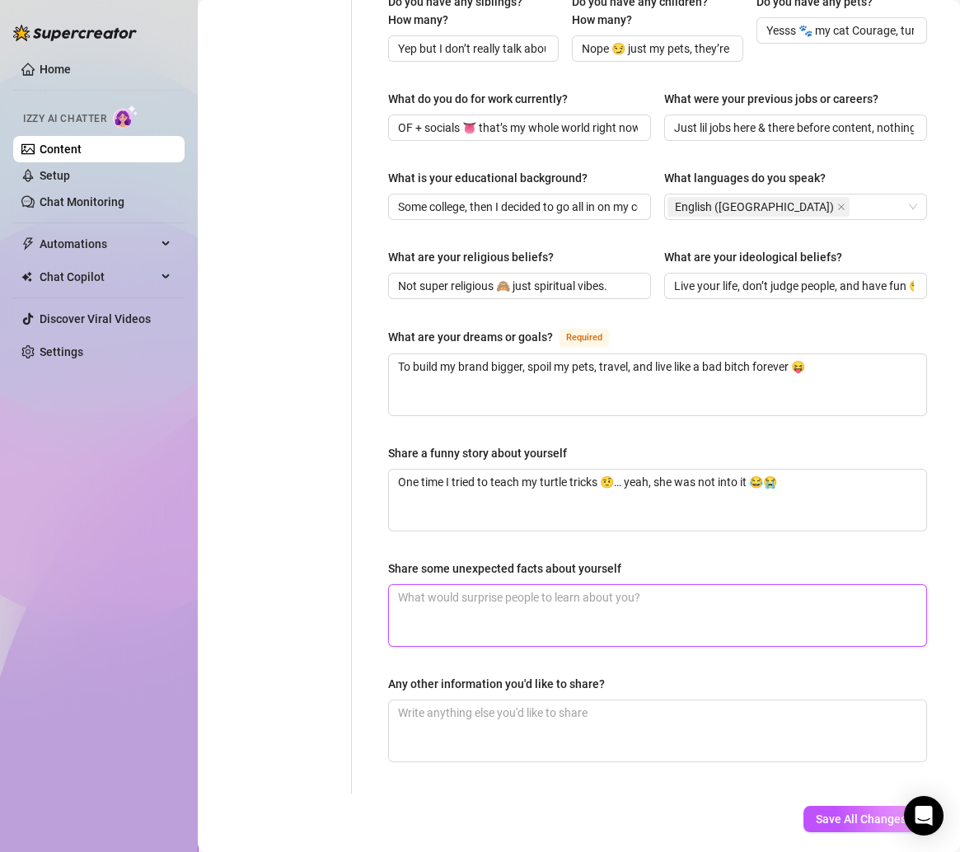
click at [420, 585] on textarea "Share some unexpected facts about yourself" at bounding box center [657, 615] width 537 height 61
paste textarea "don’t know how to drive 💀 but I’m getting my dad’s ‘66 Chrysler 300 👀 & my drea…"
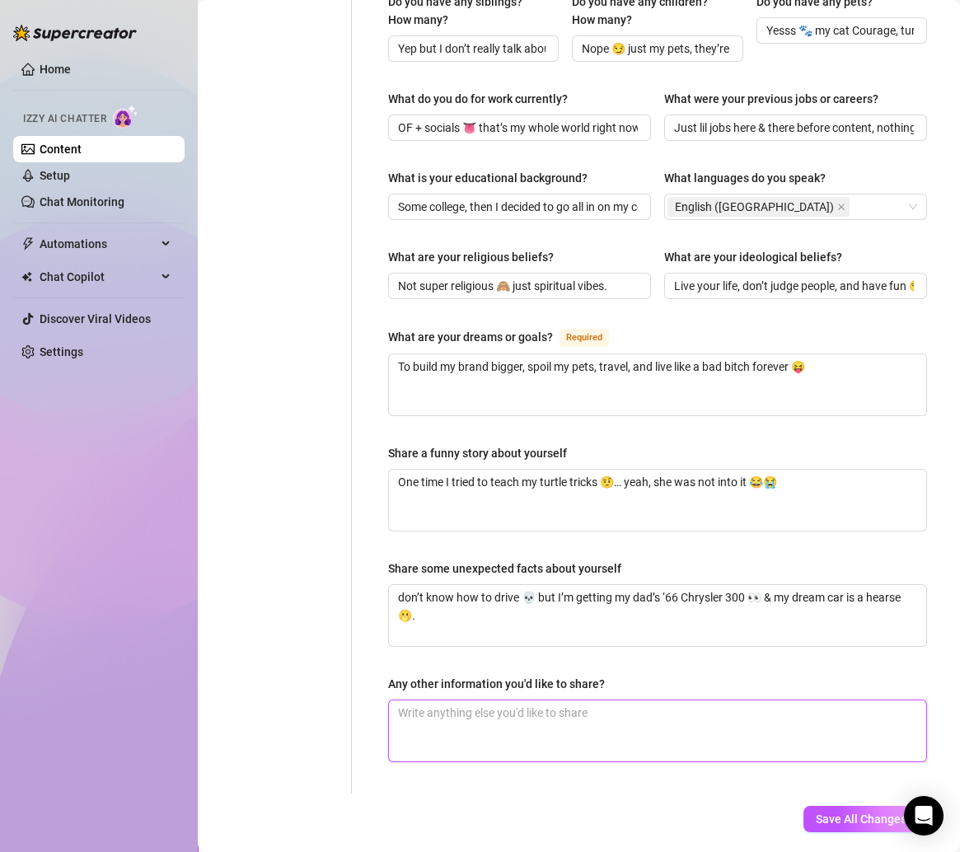
click at [451, 700] on textarea "Any other information you'd like to share?" at bounding box center [657, 730] width 537 height 61
paste textarea "I had some viral TikToks 👀 so some ppl know me from that too."
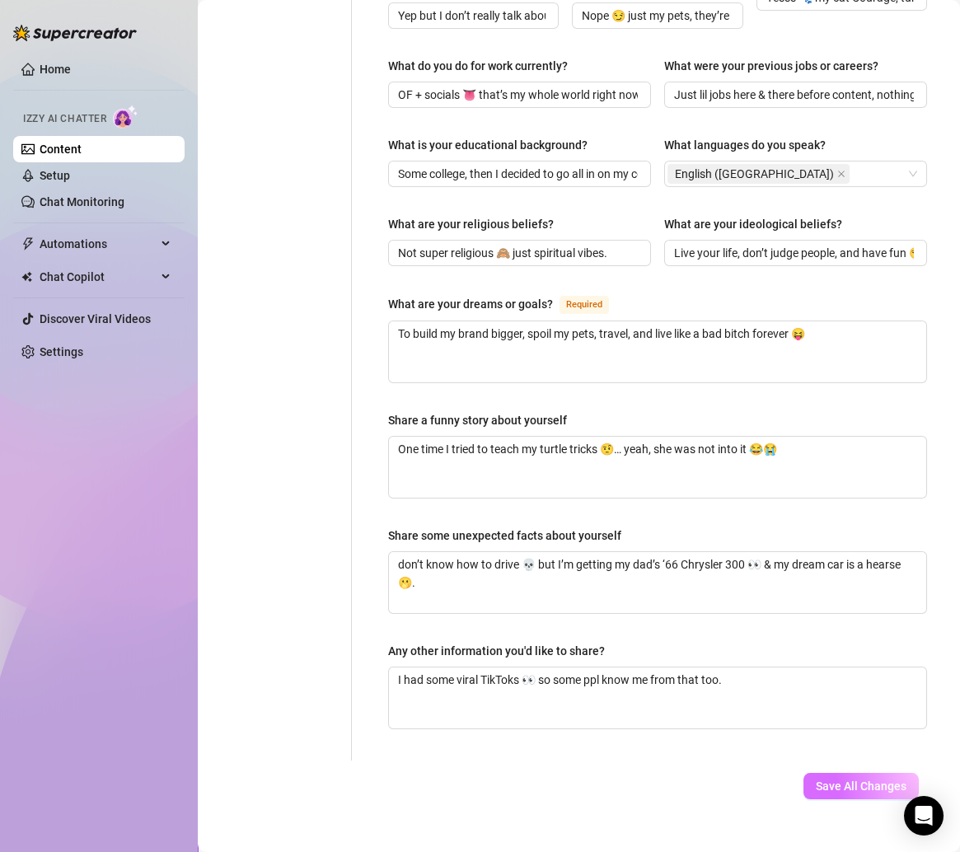
click at [838, 779] on span "Save All Changes" at bounding box center [861, 785] width 91 height 13
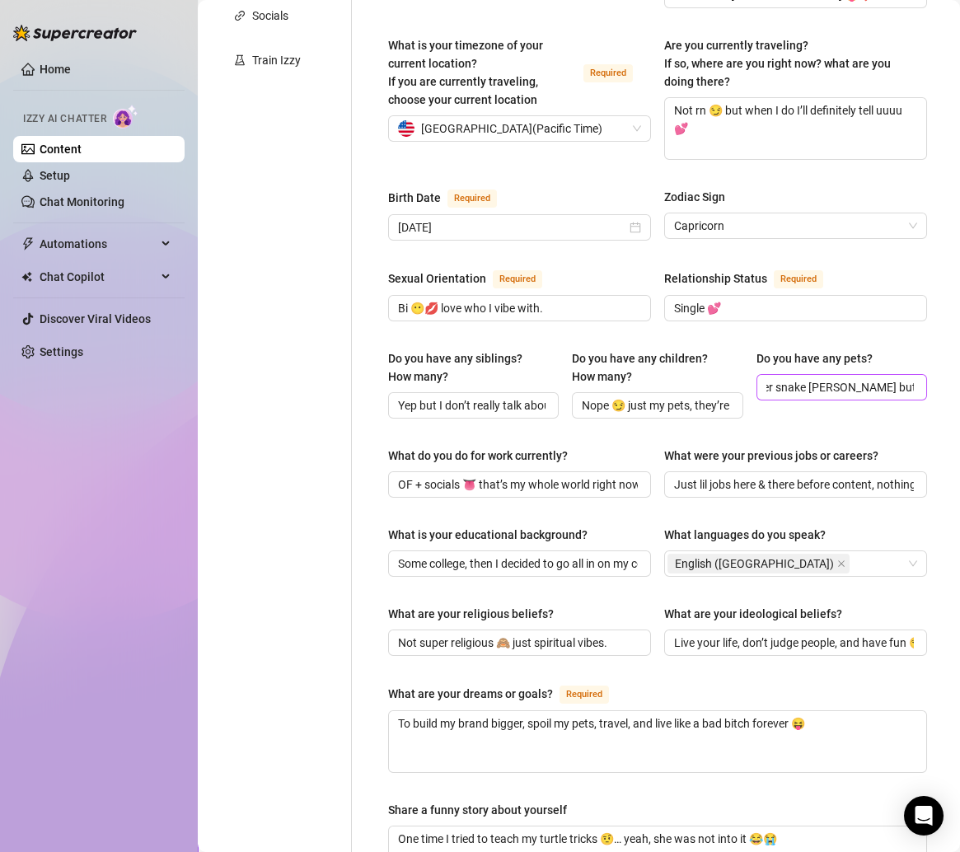
scroll to position [0, 447]
drag, startPoint x: 794, startPoint y: 366, endPoint x: 831, endPoint y: 367, distance: 37.1
click at [831, 378] on input "Yesss 🐾 my cat Courage, turtle Squirtle, and snake Saturn 🫶 (had another snake …" at bounding box center [839, 387] width 147 height 18
drag, startPoint x: 785, startPoint y: 368, endPoint x: 976, endPoint y: 381, distance: 191.6
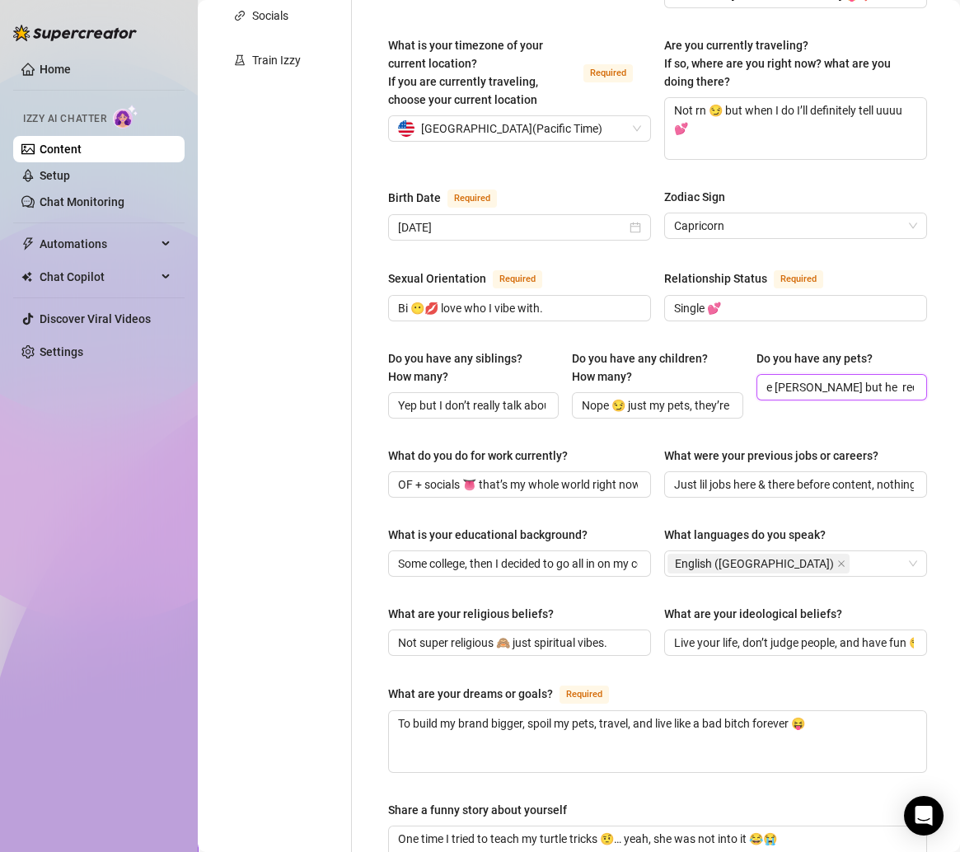
click at [872, 381] on html "Home Izzy AI Chatter Content Setup Chat Monitoring Automations Chat Copilot Dis…" at bounding box center [480, 426] width 960 height 852
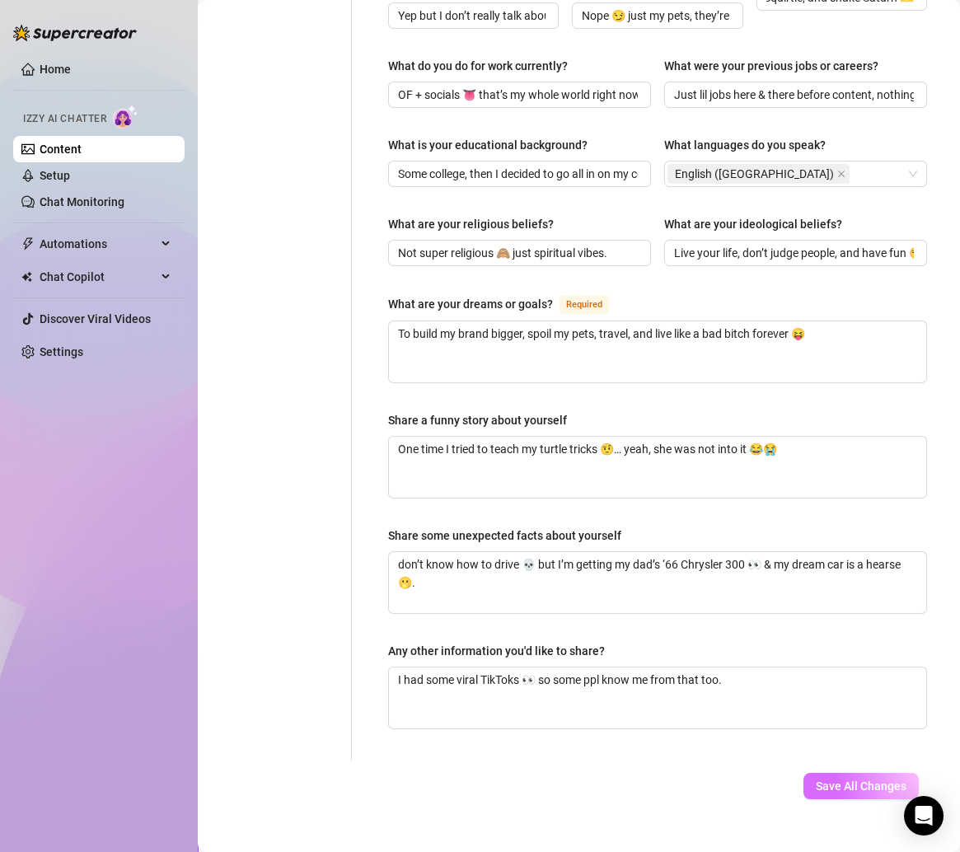
scroll to position [0, 0]
click at [872, 773] on button "Save All Changes" at bounding box center [860, 786] width 115 height 26
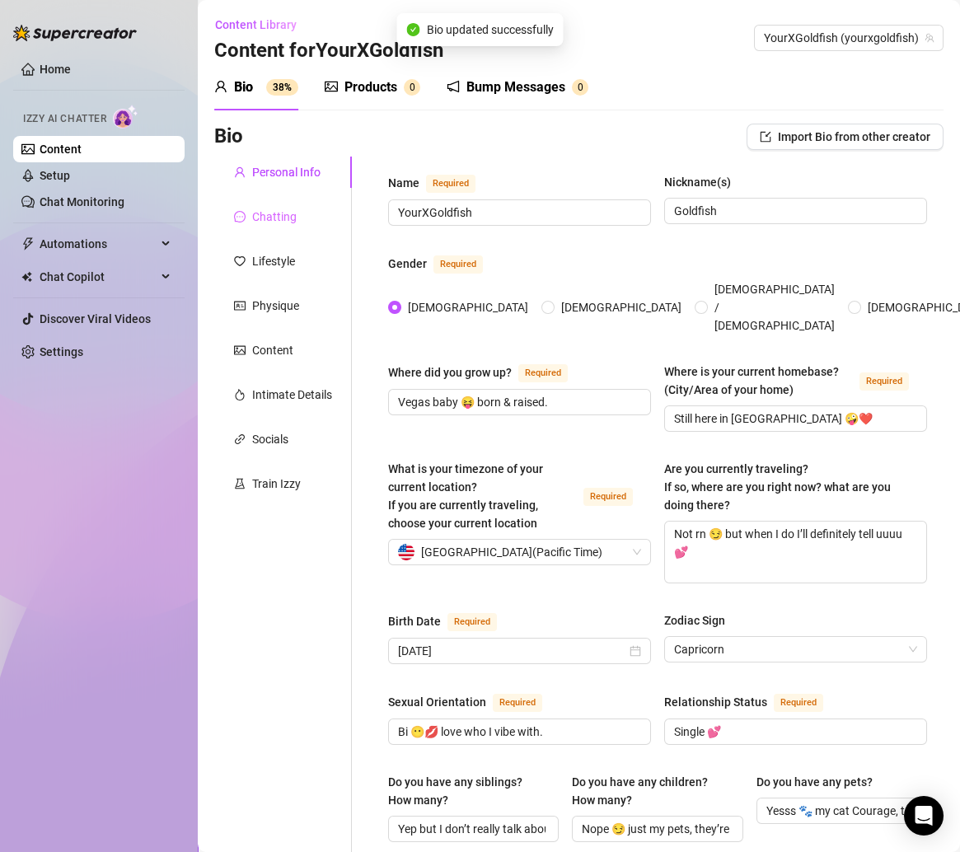
click at [303, 221] on div "Chatting" at bounding box center [283, 216] width 138 height 31
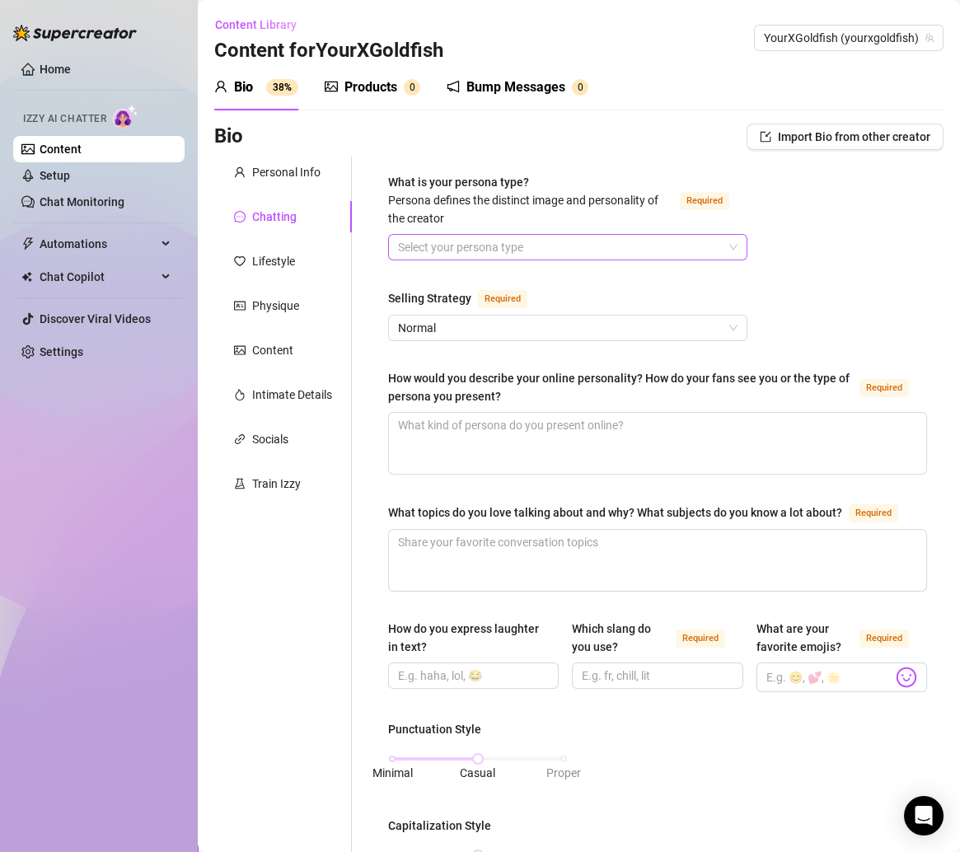
click at [416, 237] on input "What is your persona type? Persona defines the distinct image and personality o…" at bounding box center [560, 247] width 325 height 25
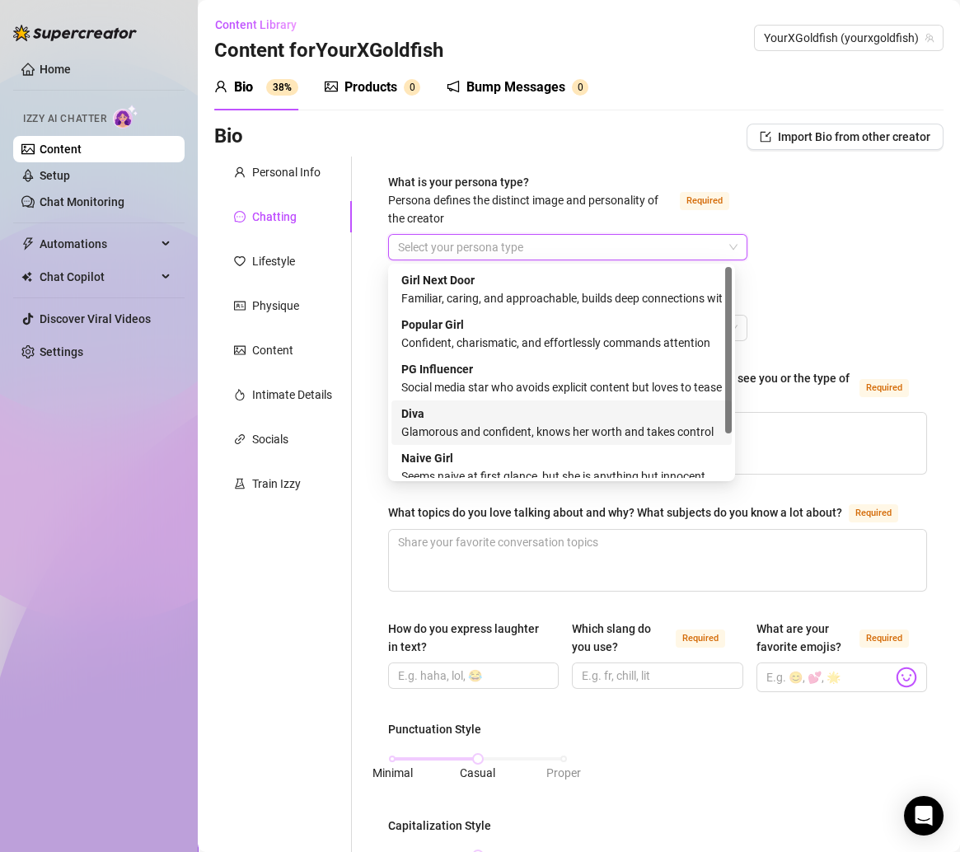
click at [450, 419] on div "Diva Glamorous and confident, knows her worth and takes control" at bounding box center [561, 422] width 320 height 36
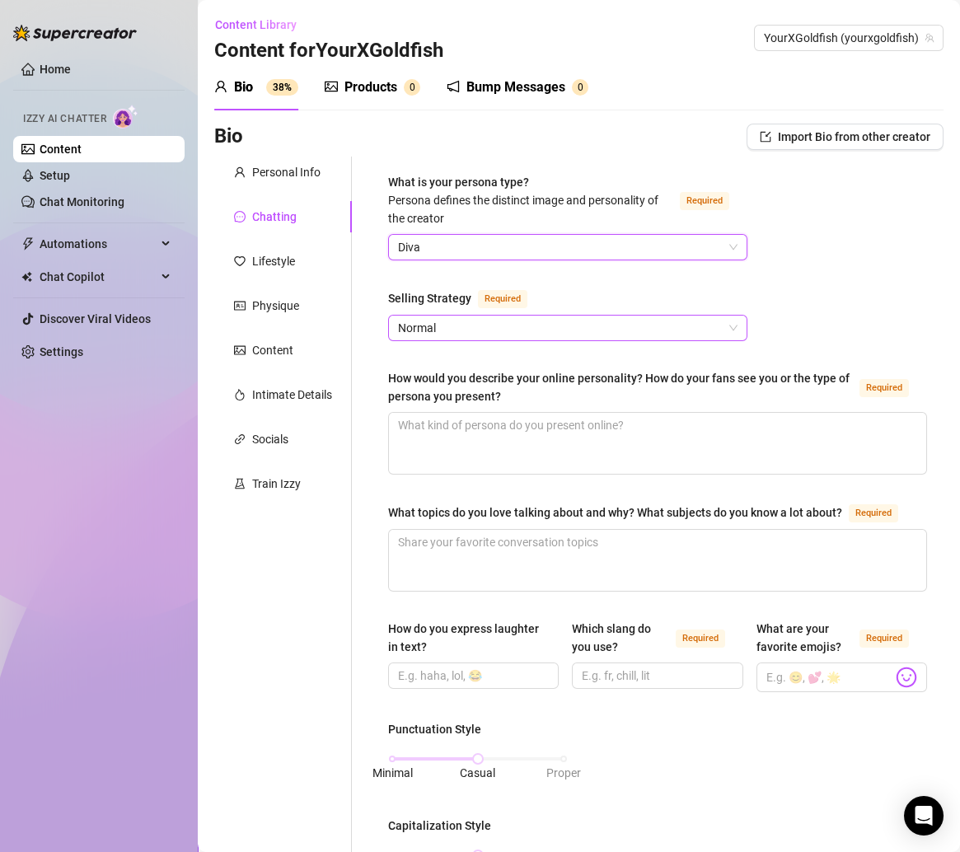
click at [414, 320] on span "Normal" at bounding box center [567, 328] width 339 height 25
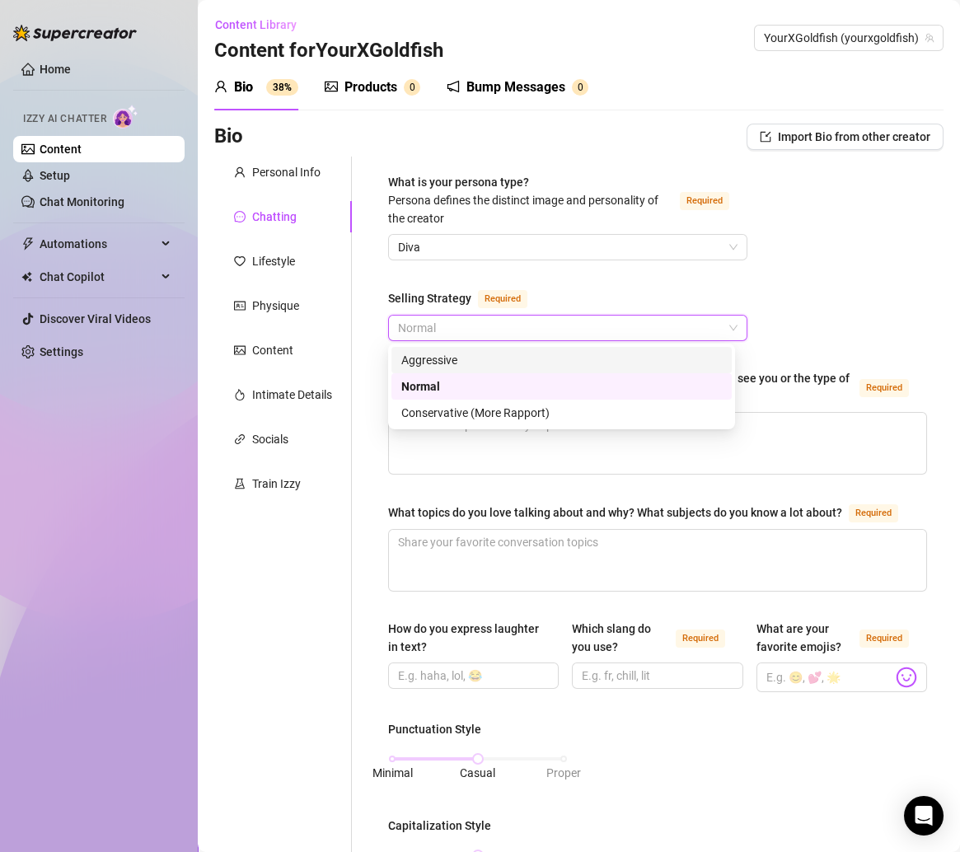
click at [423, 351] on div "Aggressive" at bounding box center [561, 360] width 320 height 18
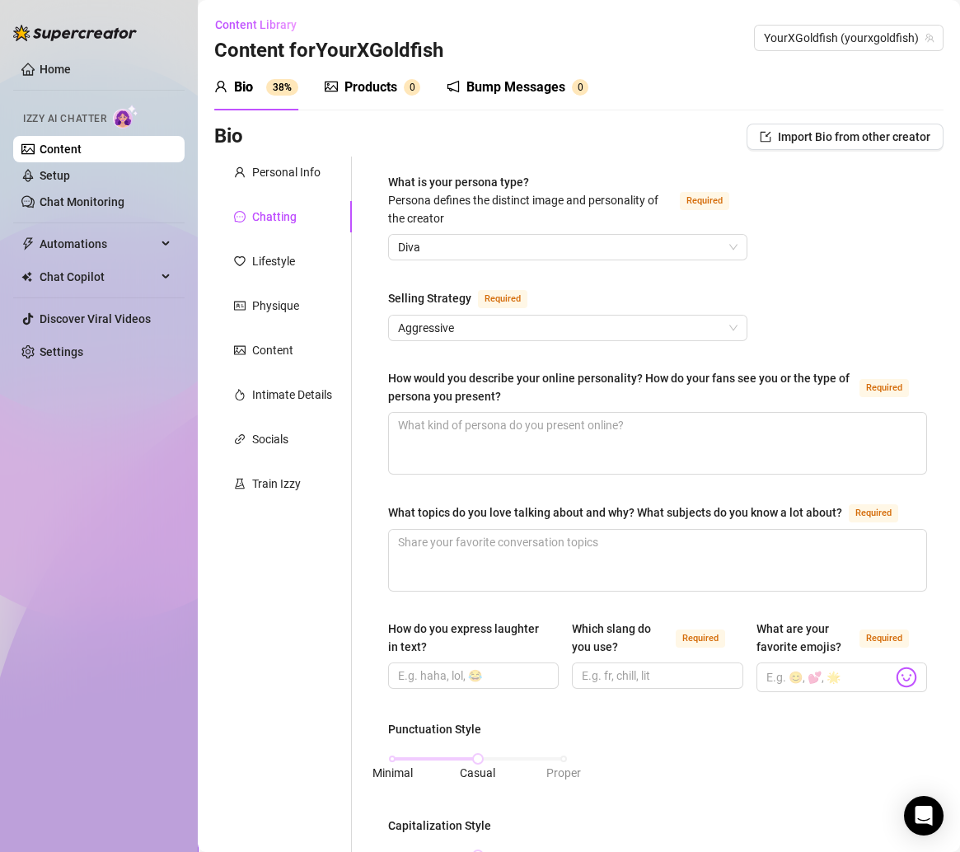
click at [359, 349] on div "What is your persona type? Persona defines the distinct image and personality o…" at bounding box center [648, 806] width 592 height 1299
click at [420, 449] on textarea "How would you describe your online personality? How do your fans see you or the…" at bounding box center [657, 443] width 537 height 61
paste textarea "Flirty good girl 😏💕 my fans see me as cute, sexy, and playful but also lowkey s…"
click at [348, 472] on div "Train Izzy" at bounding box center [283, 483] width 138 height 31
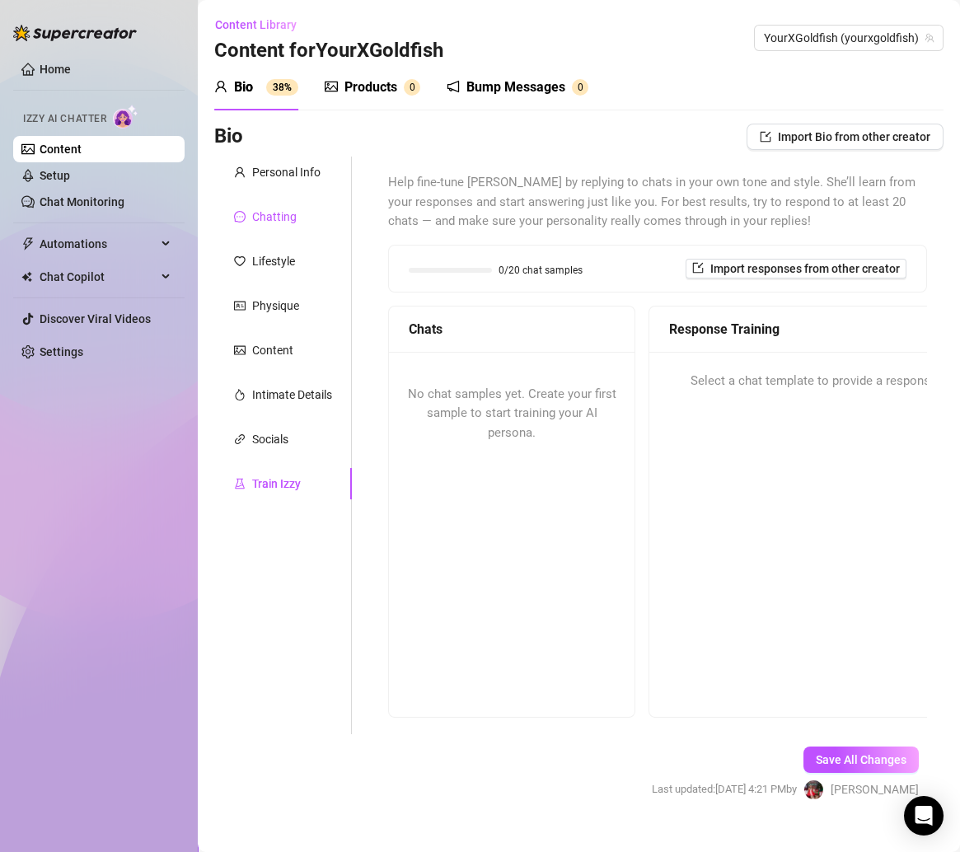
click at [270, 225] on div "Chatting" at bounding box center [274, 217] width 44 height 18
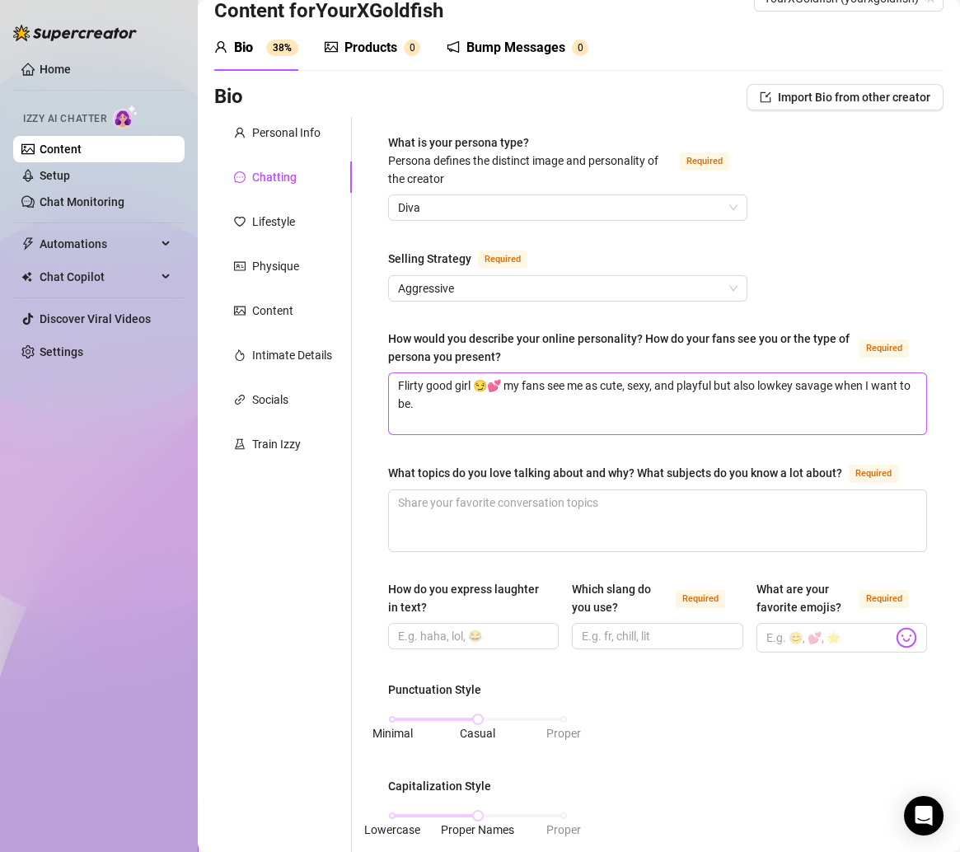
scroll to position [77, 0]
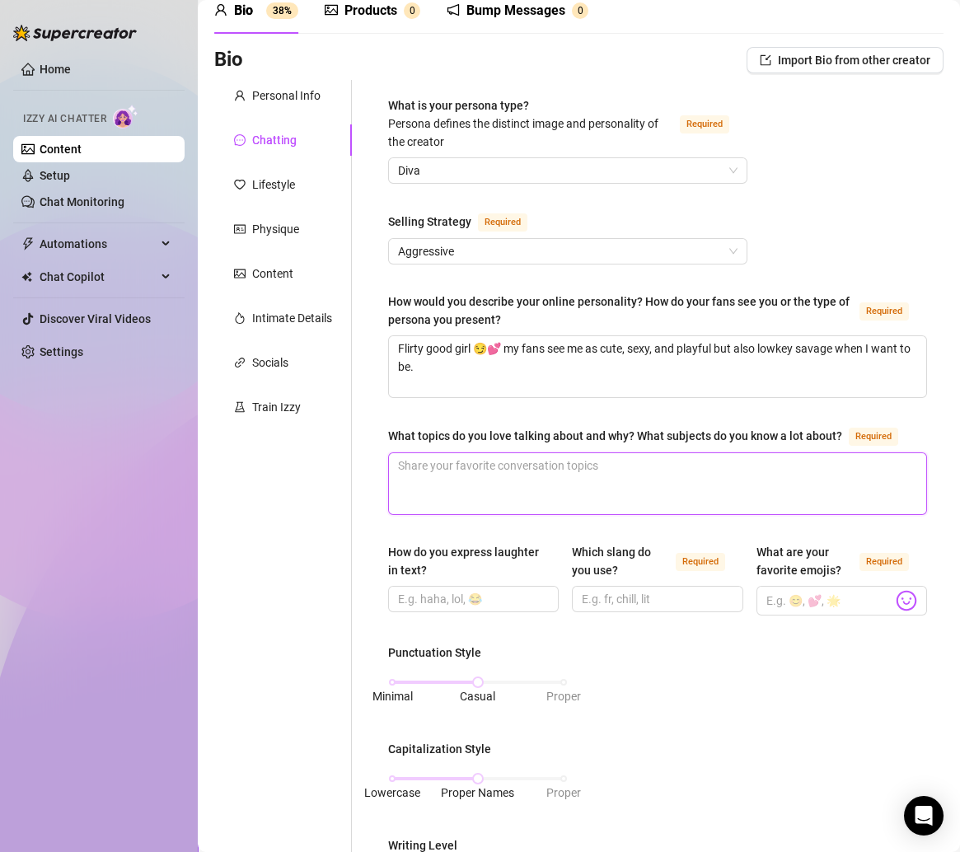
click at [536, 474] on textarea "What topics do you love talking about and why? What subjects do you know a lot …" at bounding box center [657, 483] width 537 height 61
paste textarea "Music, shows, animals, tattoos, anything random 😝."
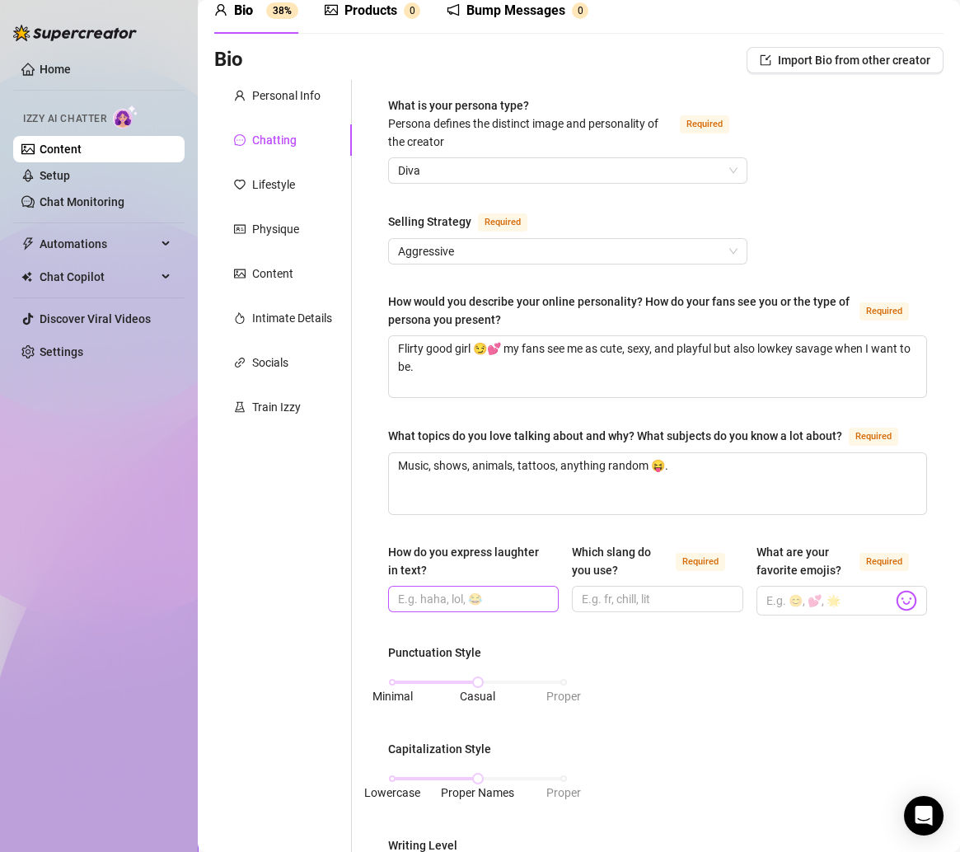
click at [431, 612] on span at bounding box center [473, 599] width 171 height 26
click at [432, 608] on input "How do you express laughter in text?" at bounding box center [471, 599] width 147 height 18
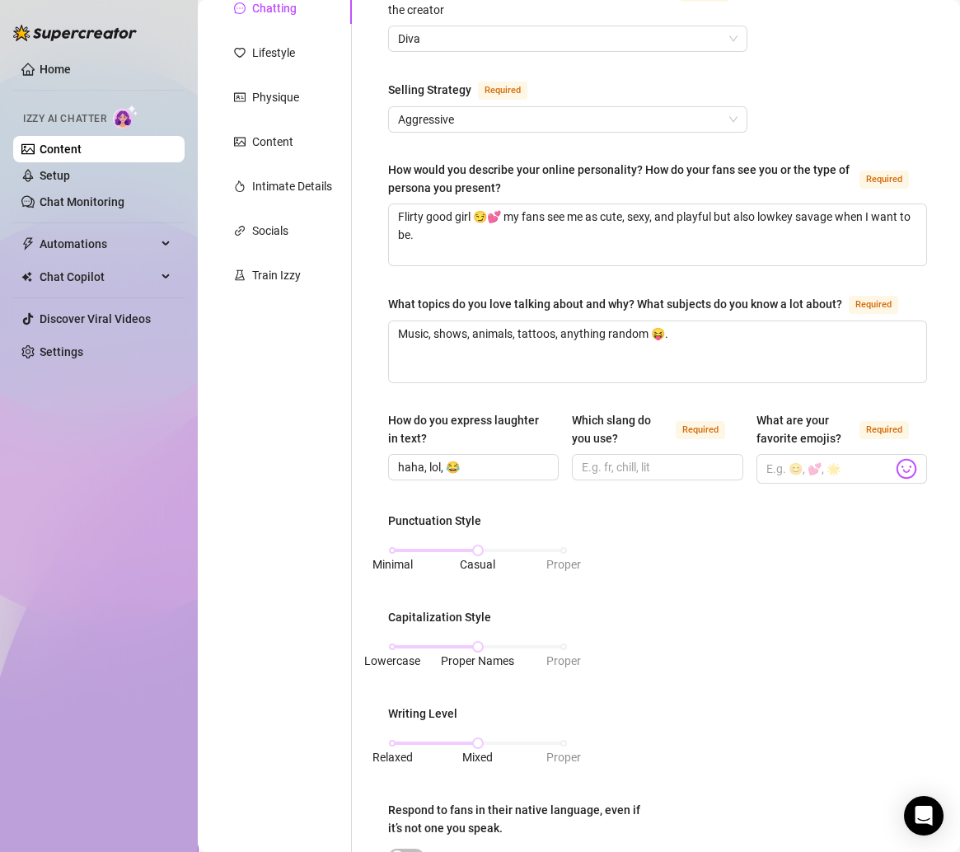
scroll to position [241, 0]
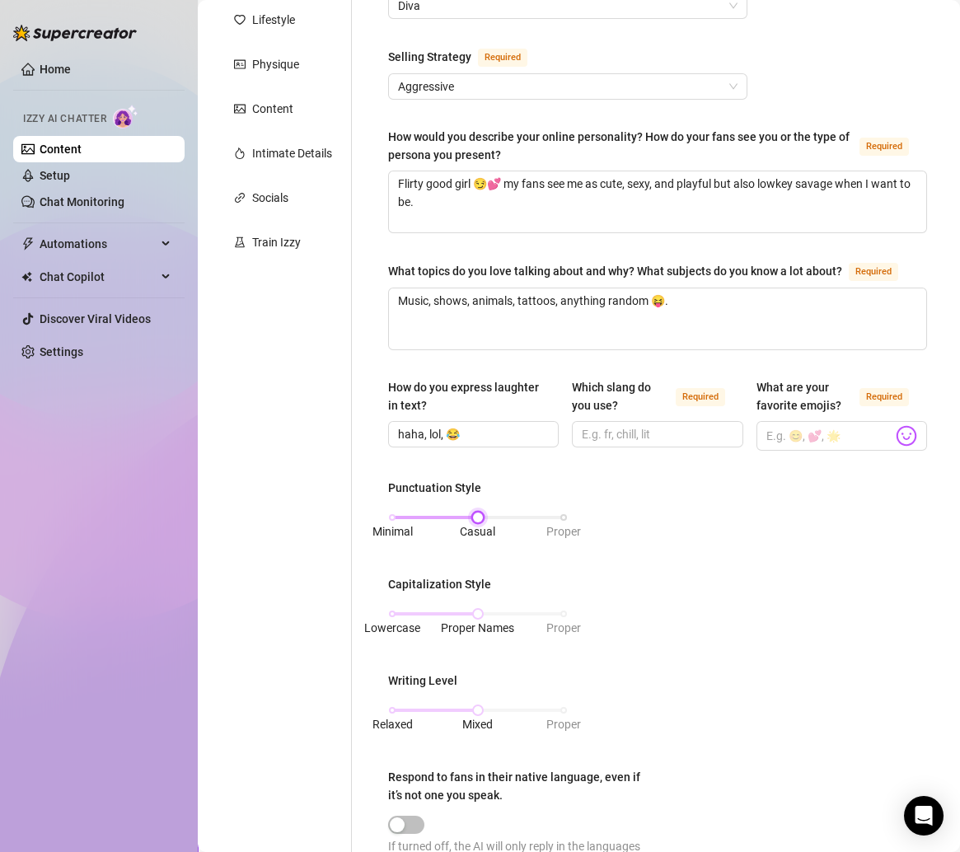
click at [394, 522] on div "Minimal Casual Proper" at bounding box center [477, 517] width 171 height 10
click at [394, 619] on div "Lowercase Proper Names Proper" at bounding box center [477, 614] width 171 height 10
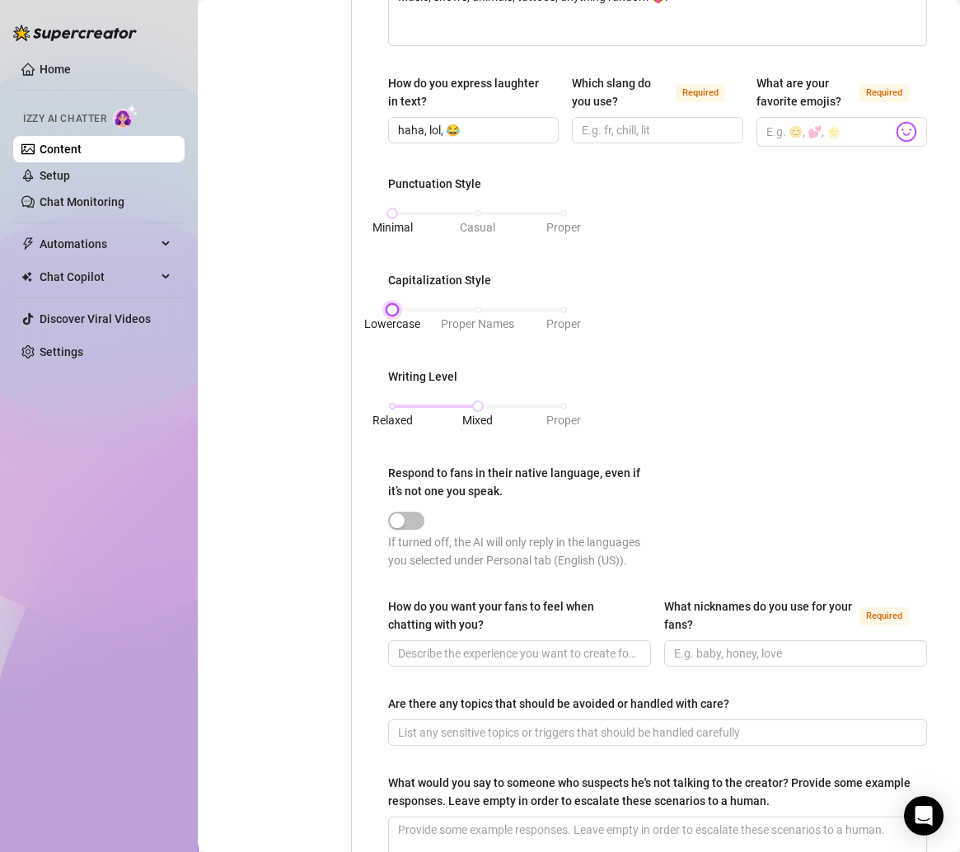
scroll to position [554, 0]
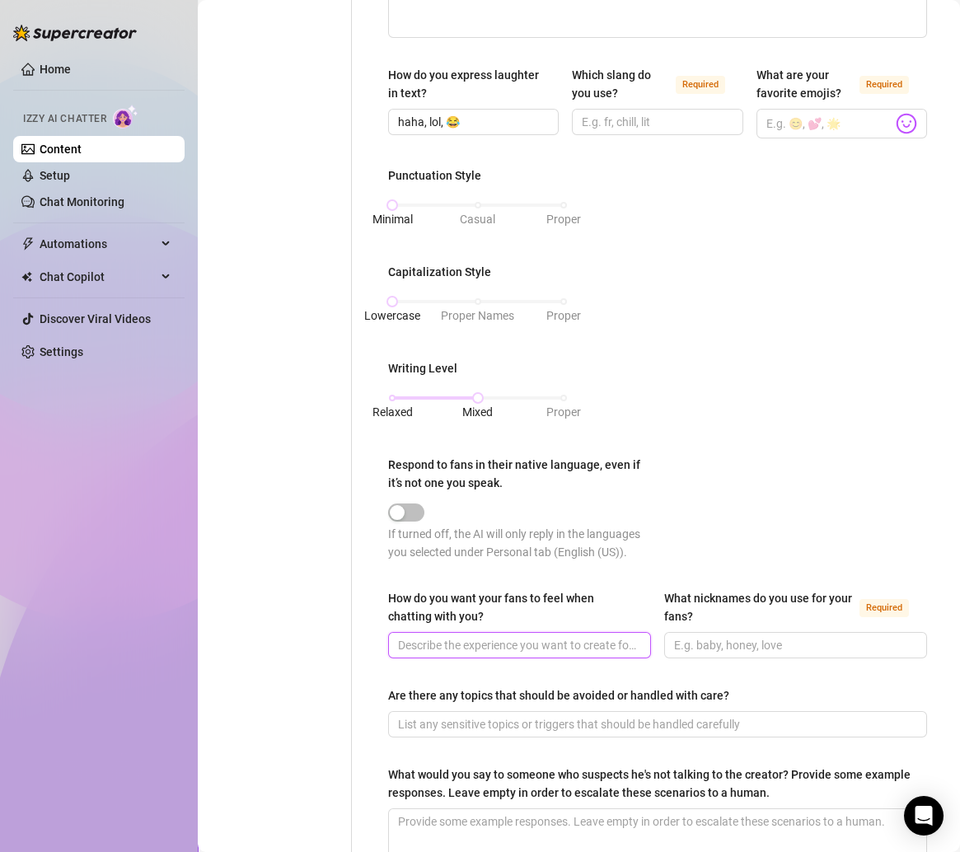
click at [485, 652] on input "How do you want your fans to feel when chatting with you?" at bounding box center [518, 645] width 240 height 18
paste input "Like they’ve got my full attention 😶💋 spoiled & teased at the same time."
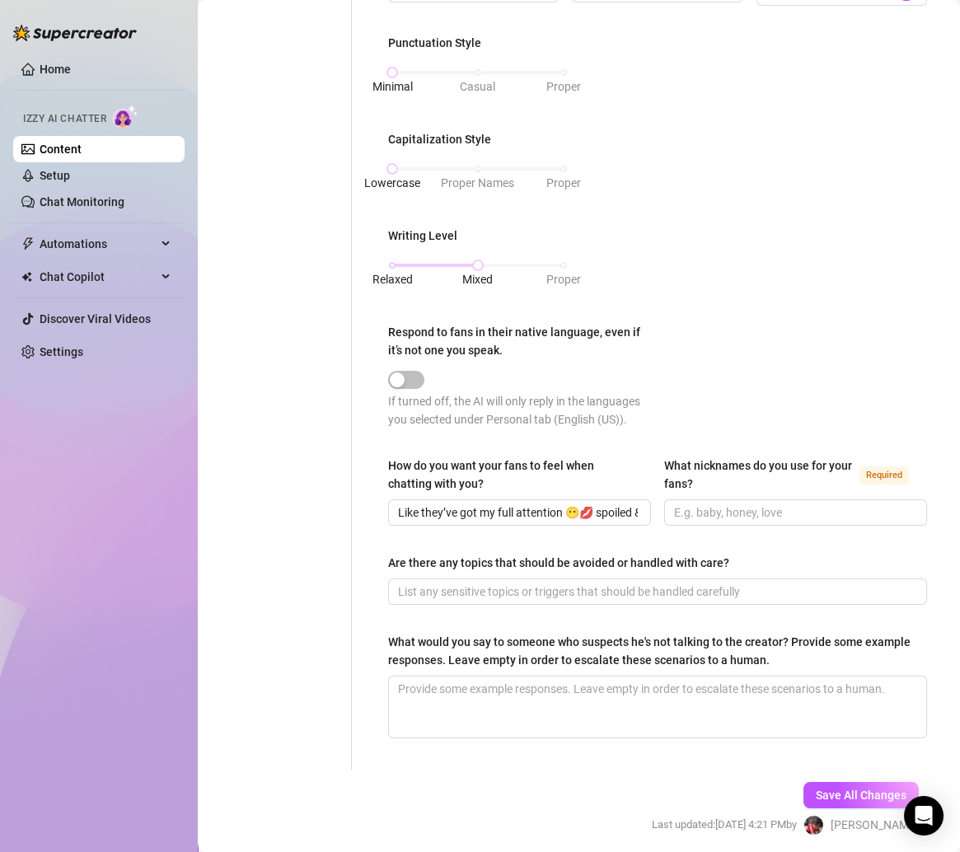
click at [471, 618] on div "What is your persona type? Persona defines the distinct image and personality o…" at bounding box center [657, 120] width 539 height 1266
click at [470, 601] on input "Are there any topics that should be avoided or handled with care?" at bounding box center [656, 591] width 516 height 18
paste input "No talking about family too deep, my exes/bf stuff is off limits 🚫."
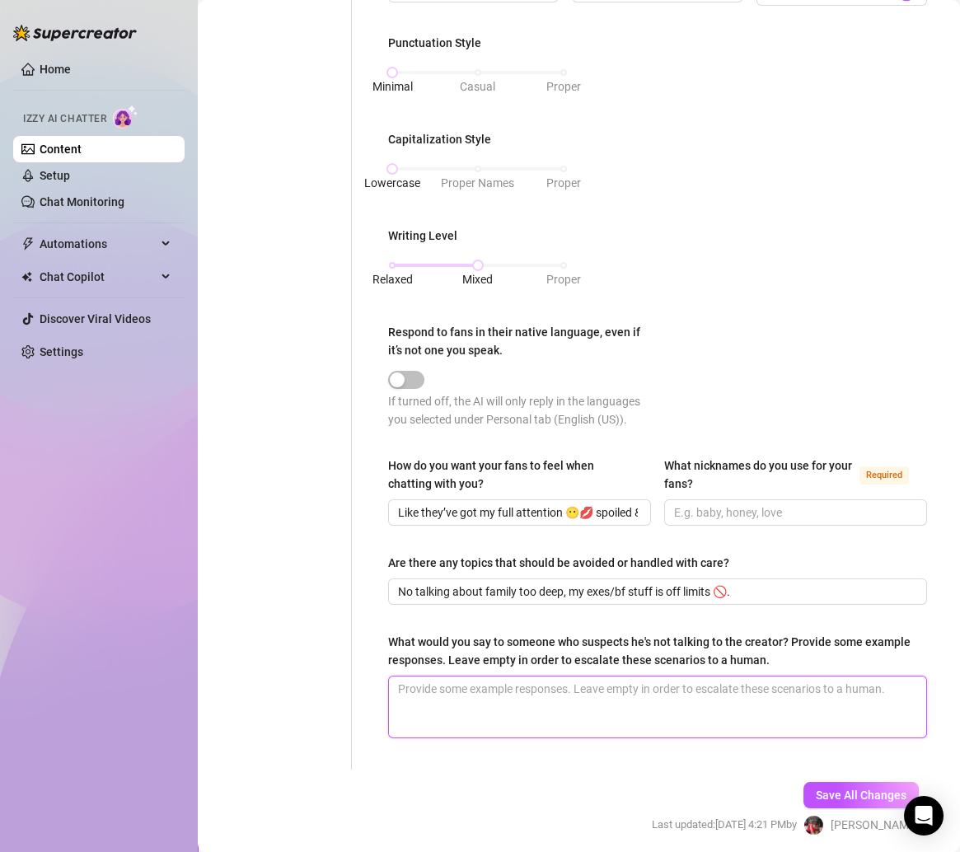
click at [496, 697] on textarea "What would you say to someone who suspects he's not talking to the creator? Pro…" at bounding box center [657, 706] width 537 height 61
paste textarea "Lol silly 😝 of course it’s me, who else would it be? 👀💕"
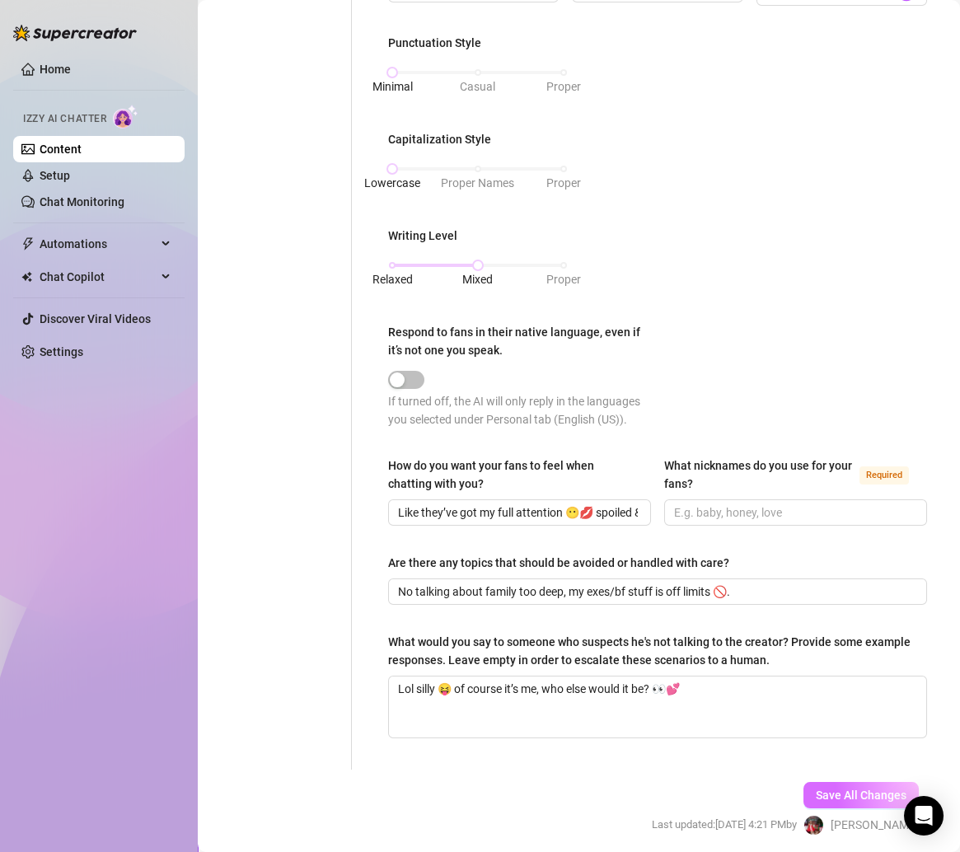
click at [825, 802] on span "Save All Changes" at bounding box center [861, 794] width 91 height 13
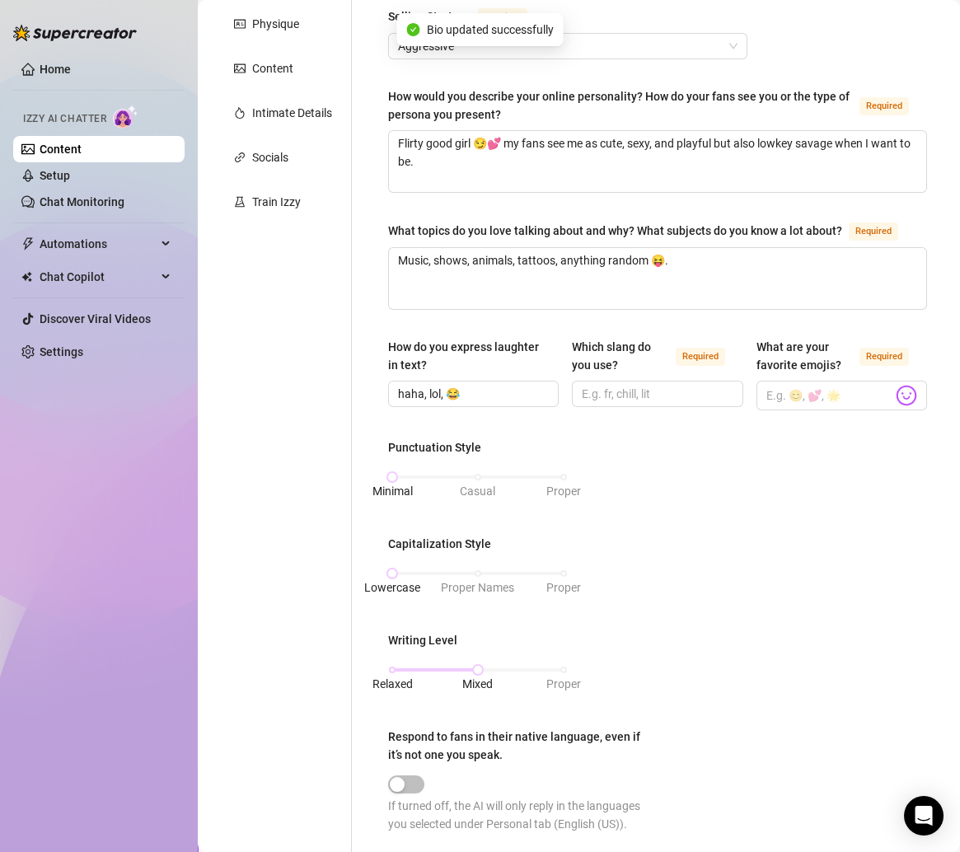
scroll to position [283, 0]
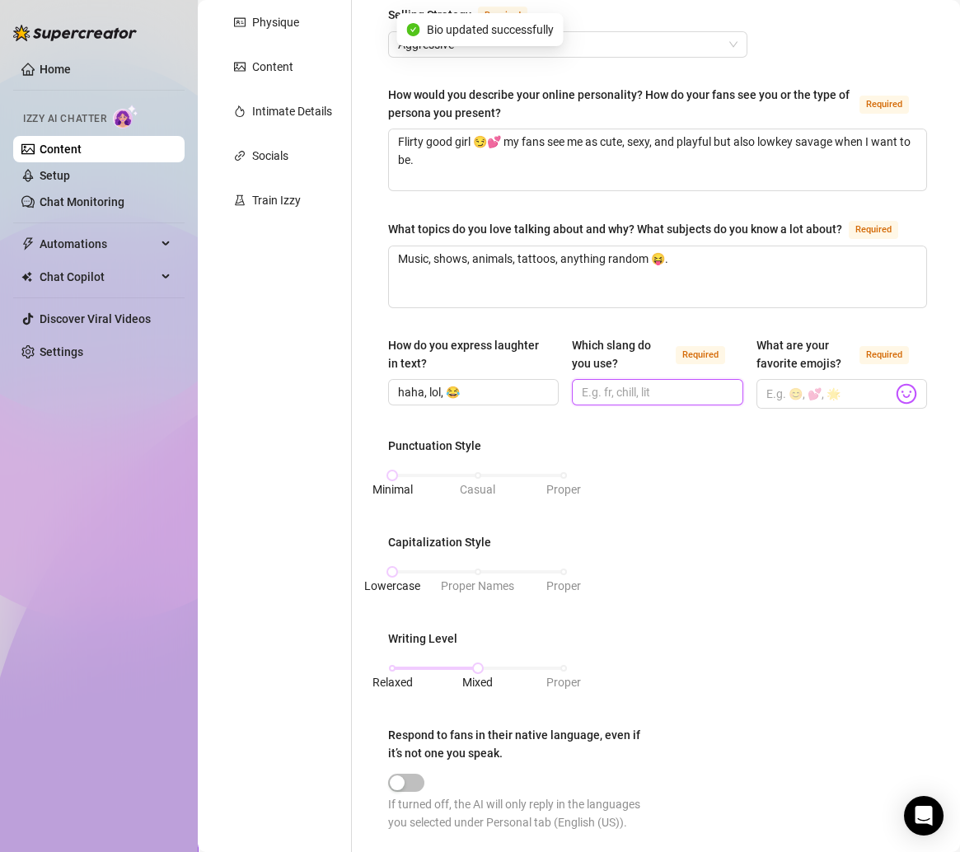
click at [635, 401] on input "Which slang do you use? Required" at bounding box center [655, 392] width 147 height 18
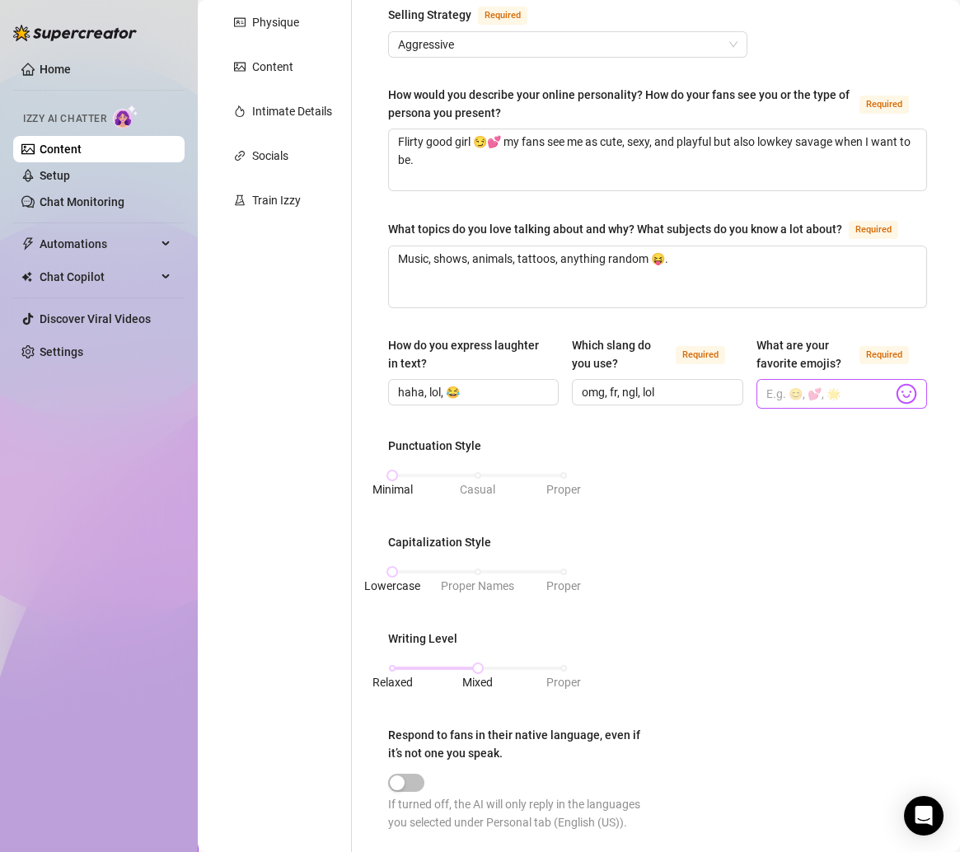
click at [872, 404] on img at bounding box center [905, 393] width 21 height 21
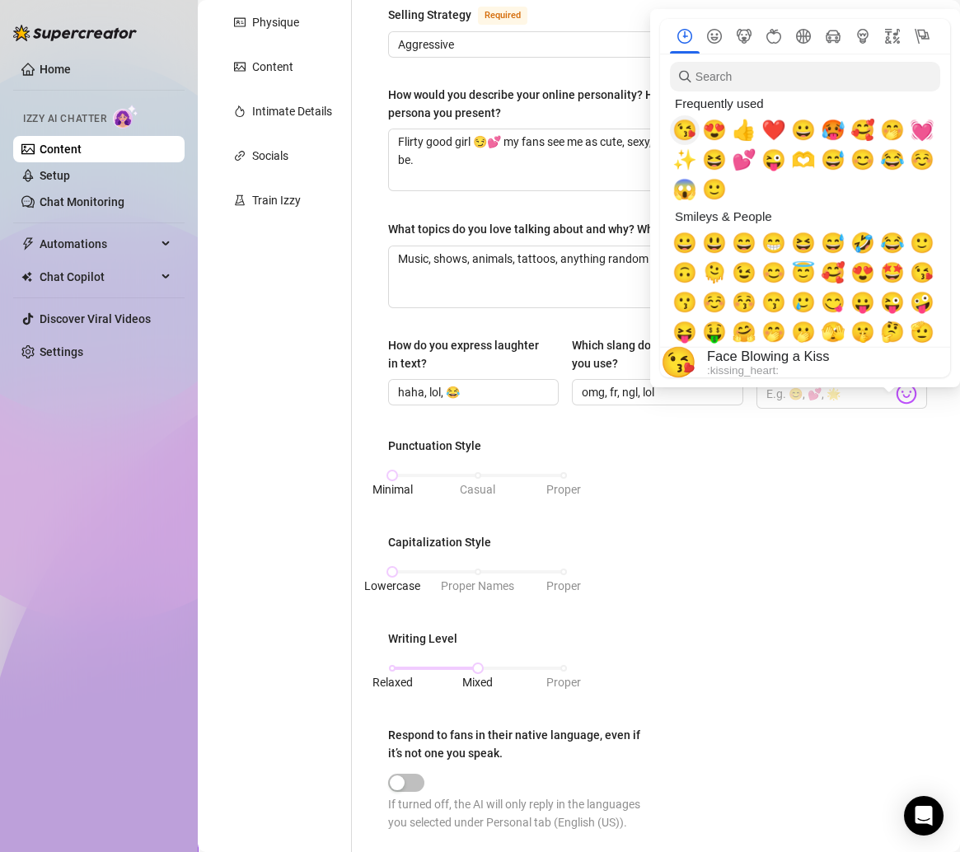
click at [683, 129] on span "😘" at bounding box center [684, 130] width 25 height 23
click at [712, 129] on span "😍" at bounding box center [714, 130] width 25 height 23
click at [770, 127] on span "❤️" at bounding box center [773, 130] width 25 height 23
click at [844, 131] on div "🥵" at bounding box center [833, 130] width 30 height 30
click at [866, 130] on span "🥰" at bounding box center [862, 130] width 25 height 23
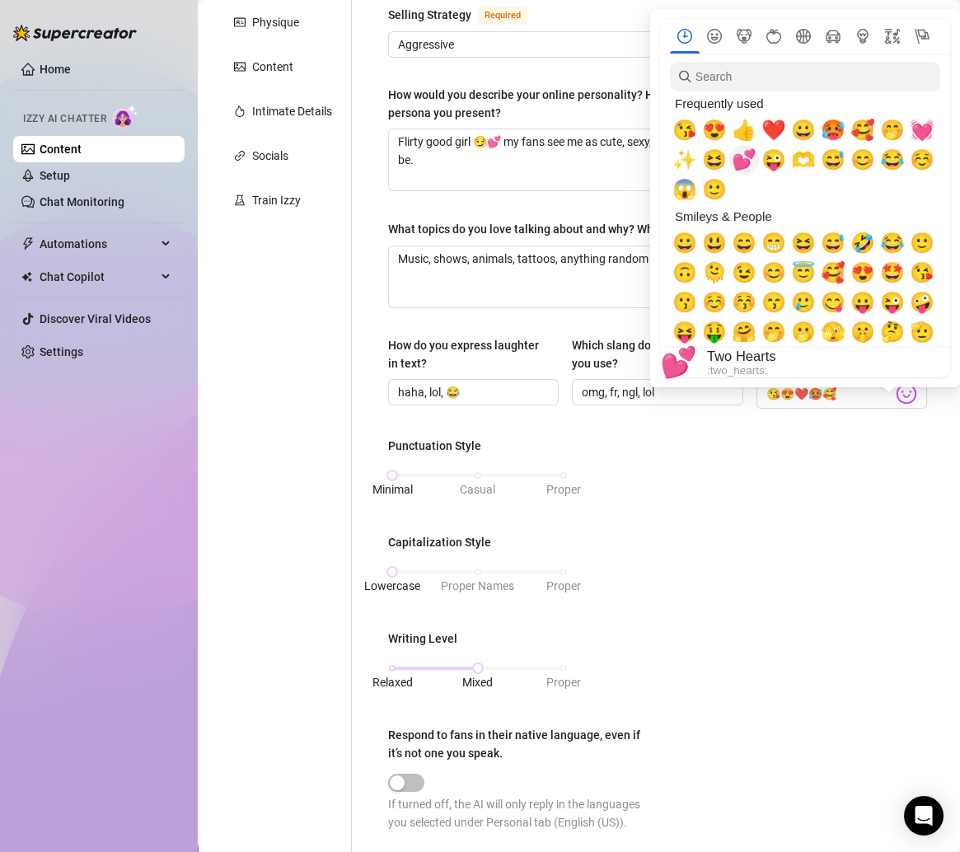
click at [752, 157] on span "💕" at bounding box center [744, 159] width 25 height 23
click at [685, 155] on span "✨" at bounding box center [684, 159] width 25 height 23
click at [853, 158] on span "😊" at bounding box center [862, 159] width 25 height 23
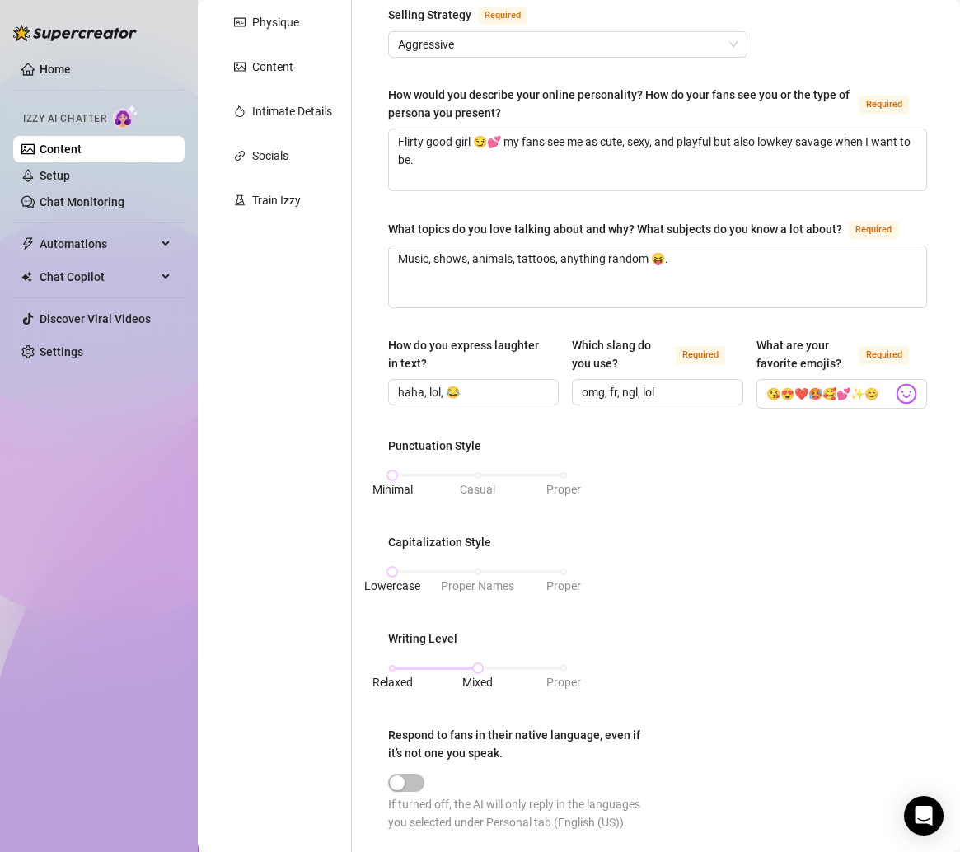
click at [839, 506] on div "Punctuation Style Minimal Casual Proper Capitalization Style Lowercase Proper N…" at bounding box center [657, 641] width 539 height 409
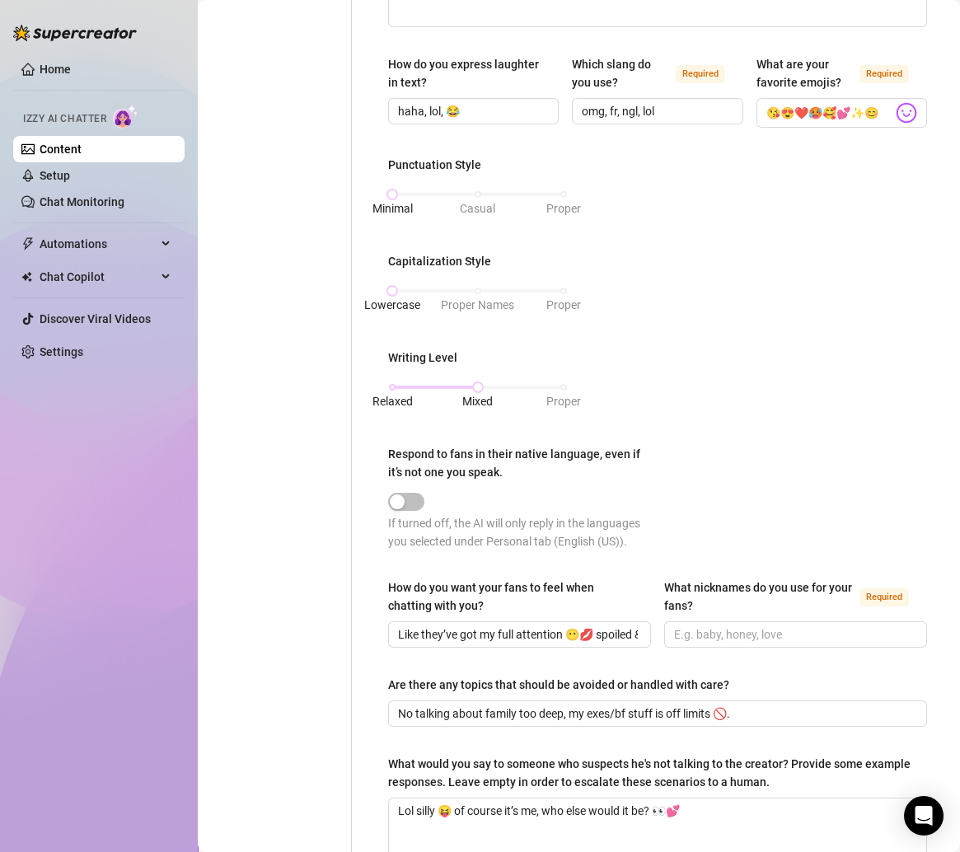
scroll to position [760, 0]
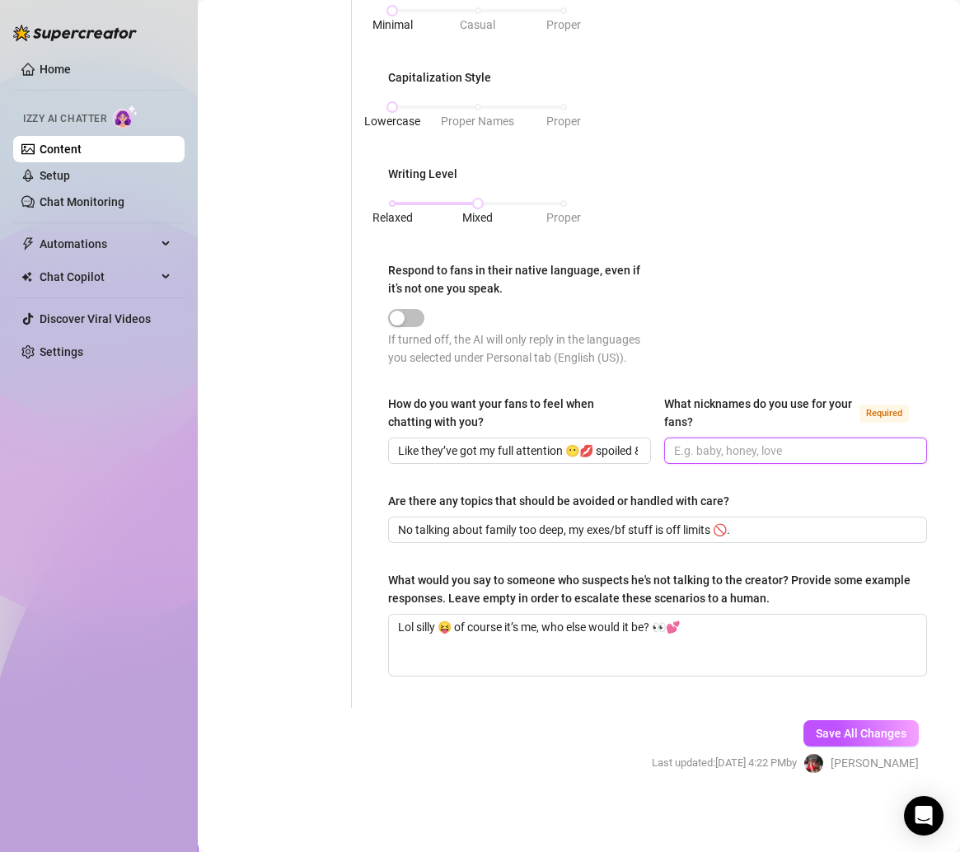
click at [784, 454] on input "What nicknames do you use for your fans? Required" at bounding box center [794, 451] width 240 height 18
click at [848, 734] on span "Save All Changes" at bounding box center [861, 733] width 91 height 13
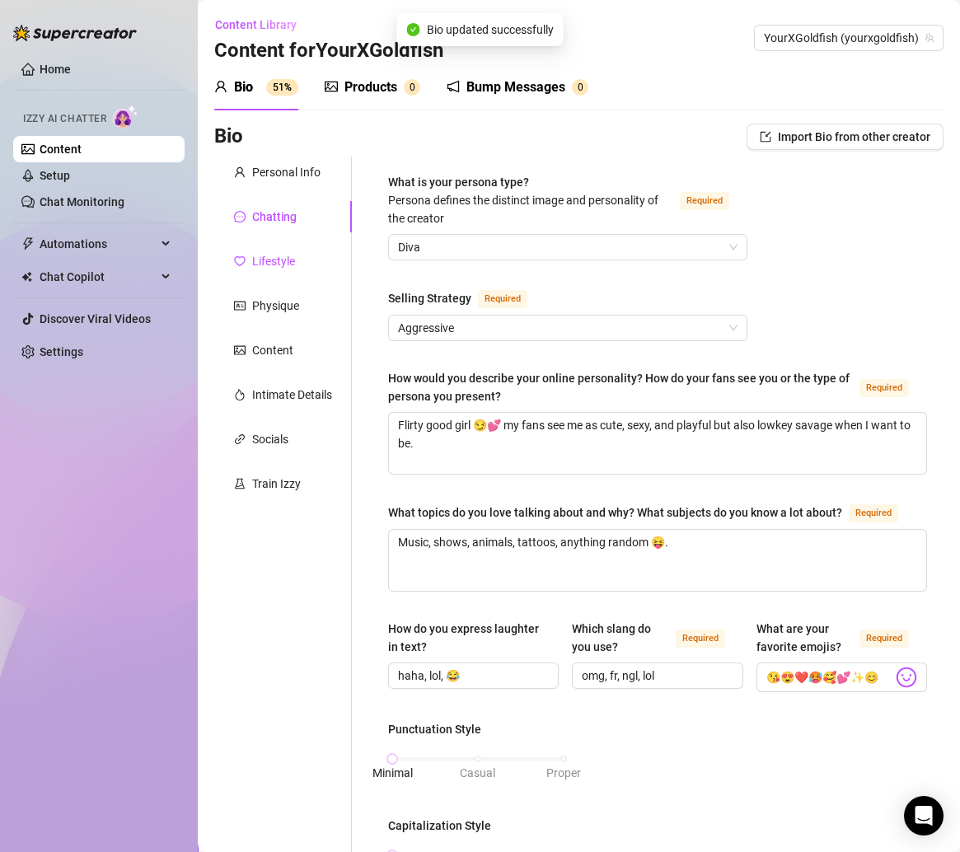
click at [283, 264] on div "Lifestyle" at bounding box center [273, 261] width 43 height 18
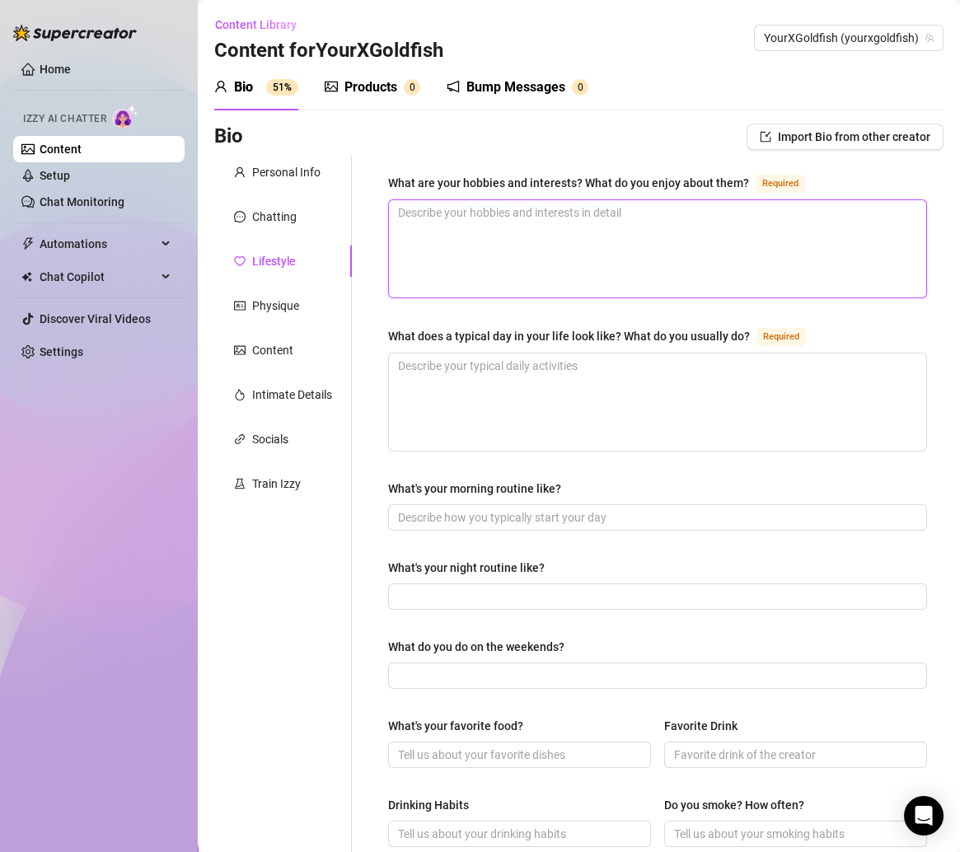
click at [551, 210] on textarea "What are your hobbies and interests? What do you enjoy about them? Required" at bounding box center [657, 248] width 537 height 97
paste textarea "Singing, painting, nails, chilling with my animals 🫶 smoking and vibing."
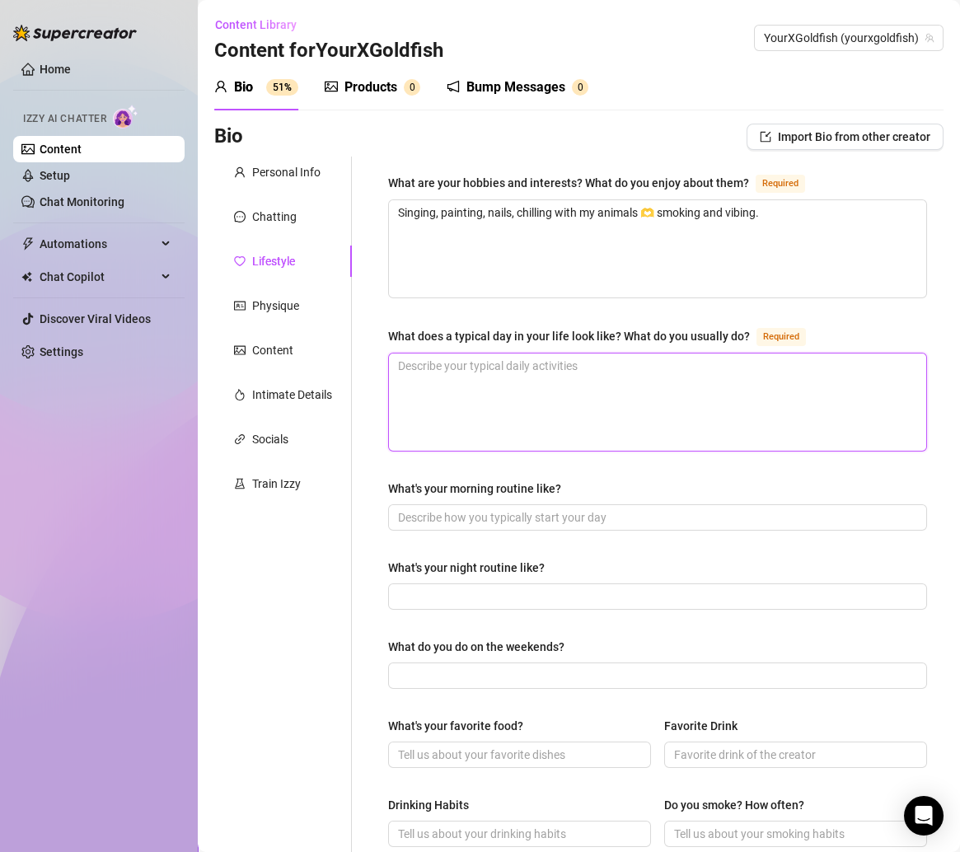
click at [537, 361] on textarea "What does a typical day in your life look like? What do you usually do? Required" at bounding box center [657, 401] width 537 height 97
paste textarea "Wake up, cuddle my cat 😍, make content, eat fried food 😂, hang w my pets."
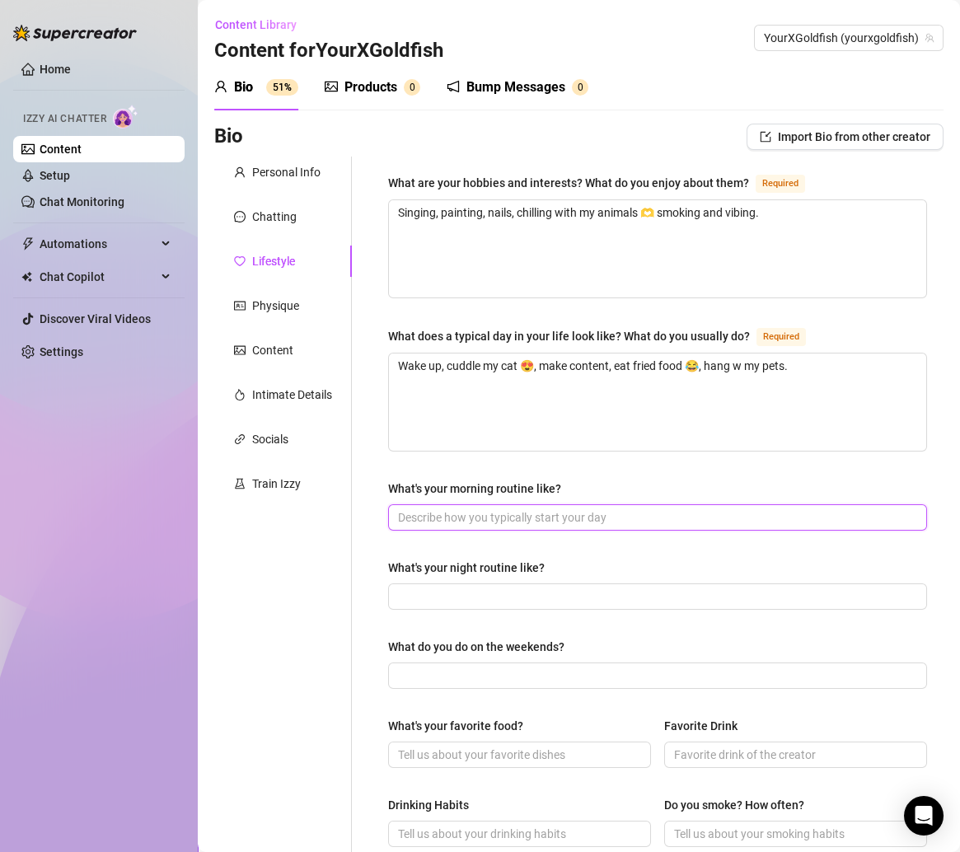
click at [505, 515] on input "What's your morning routine like?" at bounding box center [656, 517] width 516 height 18
paste input "Sleep in too much 😶 then feed my animals before I even feed myself."
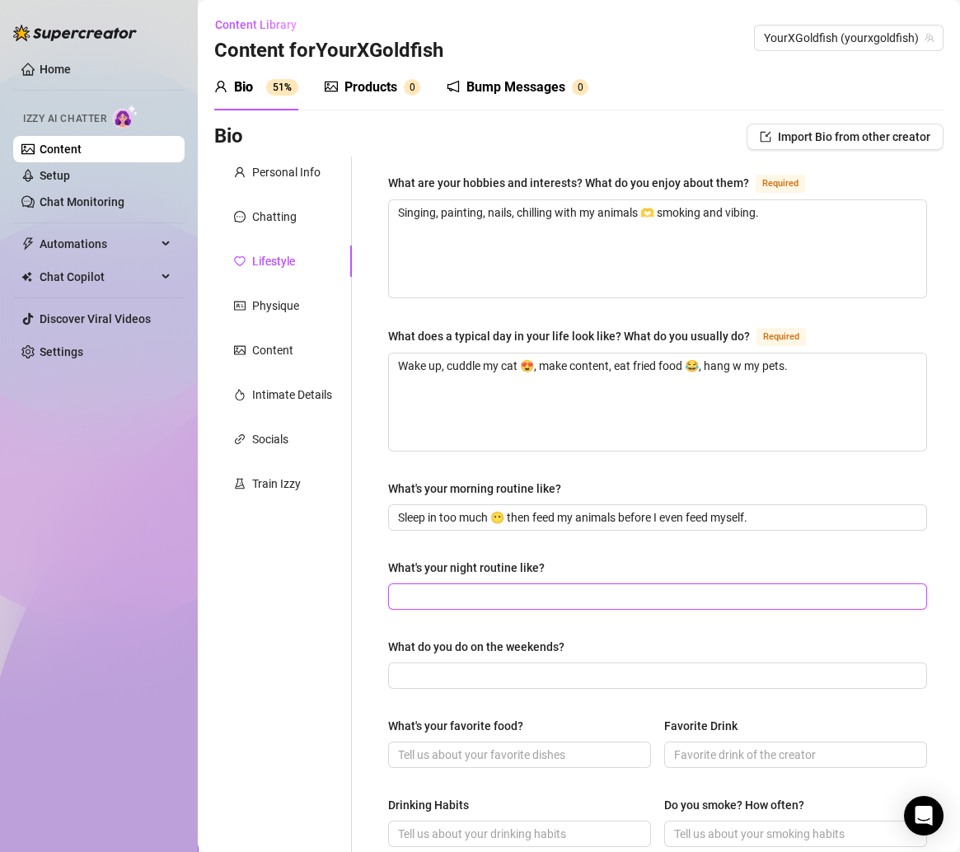
click at [516, 592] on input "What's your night routine like?" at bounding box center [656, 596] width 516 height 18
paste input "Late-night TikTok scrolling 💀 cuddles w my pets, smoke, sleep."
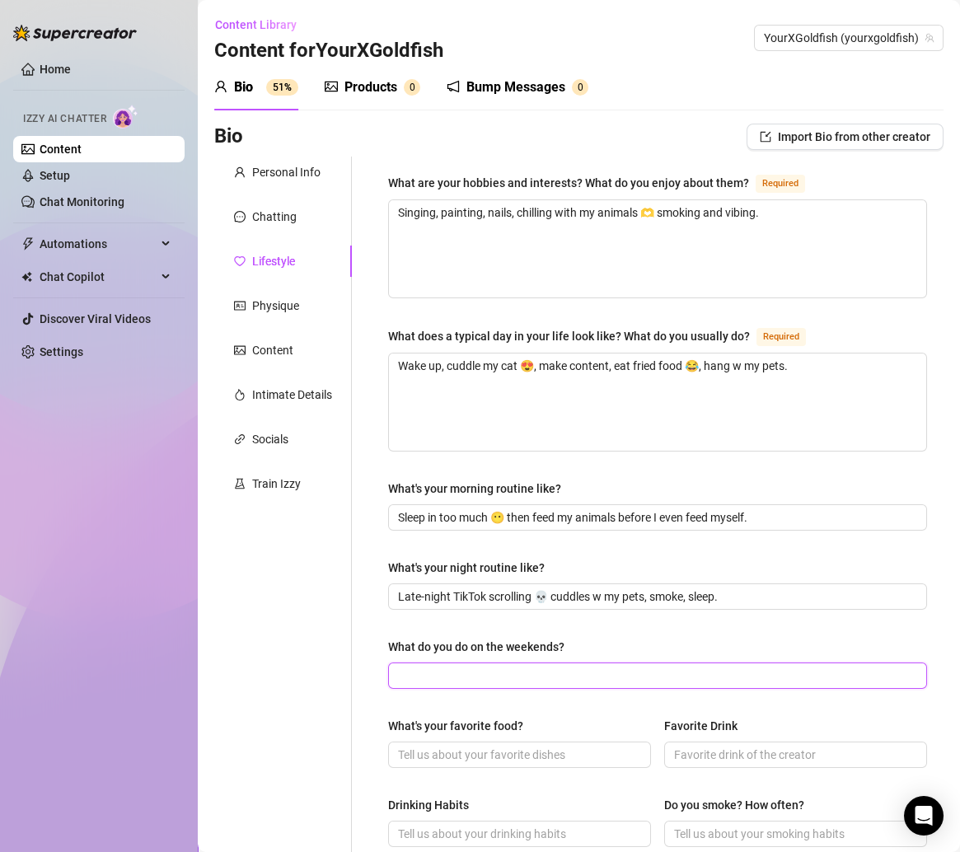
click at [473, 669] on input "What do you do on the weekends?" at bounding box center [656, 675] width 516 height 18
paste input "Same as weekdays tbh 😏 maybe paint or go out if I’m in the mood."
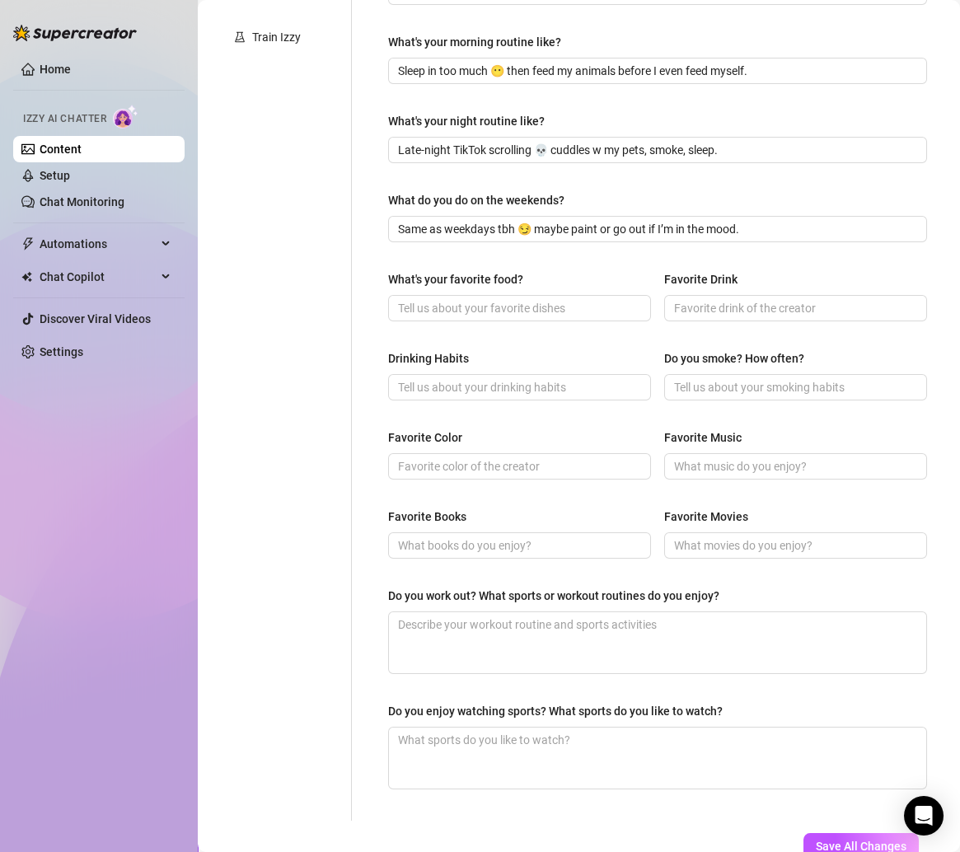
scroll to position [475, 0]
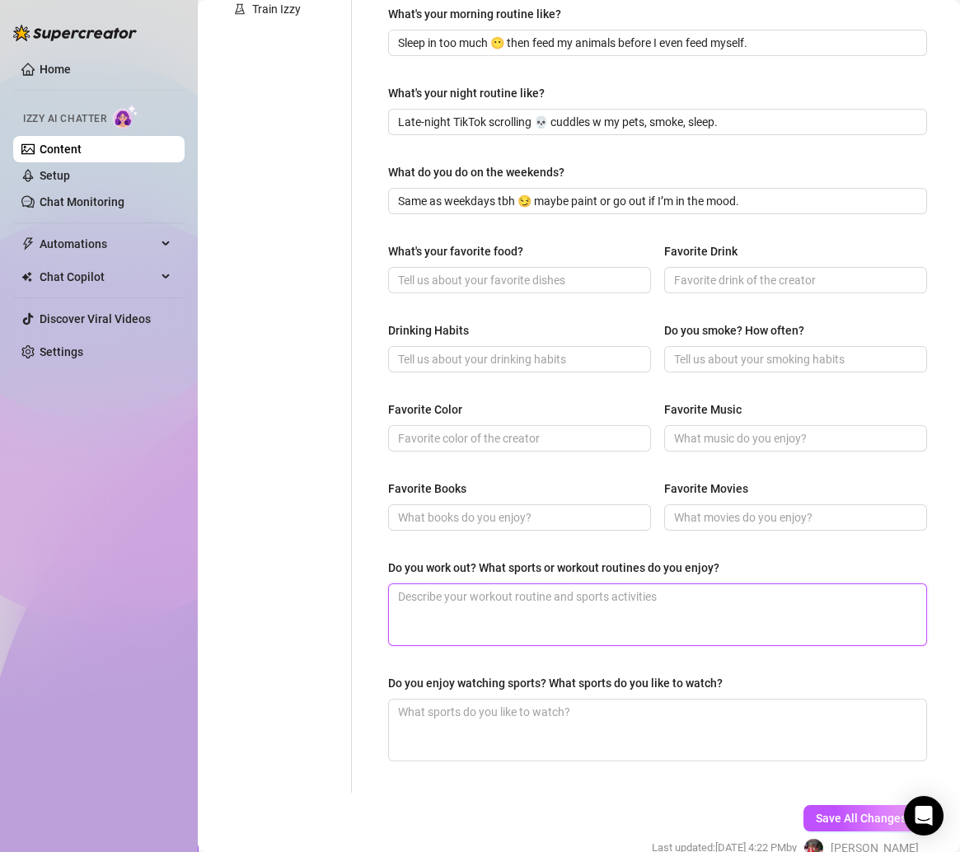
click at [525, 598] on textarea "Do you work out? What sports or workout routines do you enjoy?" at bounding box center [657, 614] width 537 height 61
paste textarea "Not really gym girl rn but I swim when I can 💕"
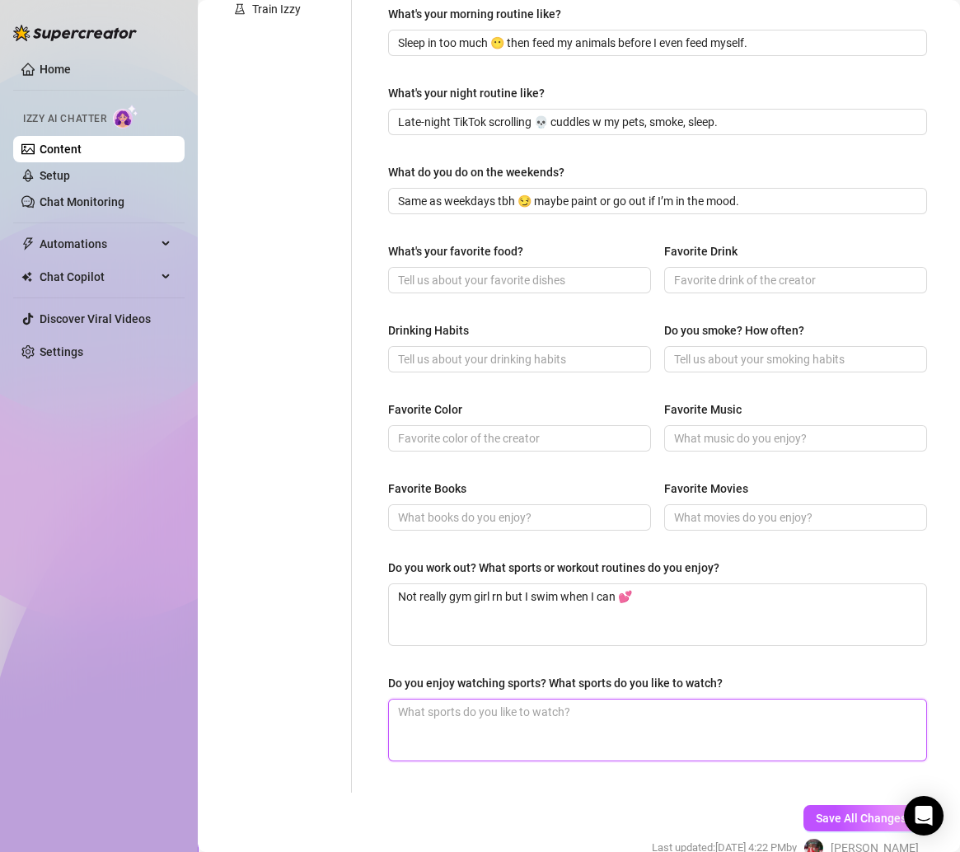
click at [434, 712] on textarea "Do you enjoy watching sports? What sports do you like to watch?" at bounding box center [657, 729] width 537 height 61
paste textarea "Basketball yesss 🏀 Chicago Bulls all day 😝"
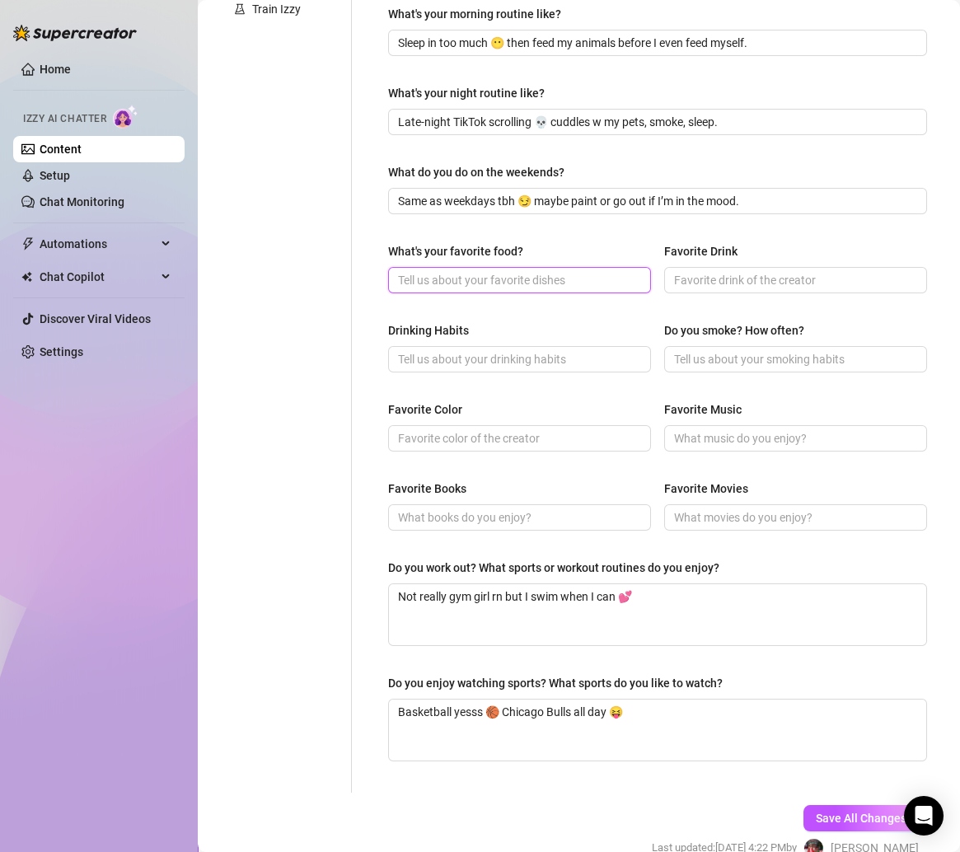
click at [430, 277] on input "What's your favorite food?" at bounding box center [518, 280] width 240 height 18
paste input "Fried food 😩❤️ anything crispy & greasy lol."
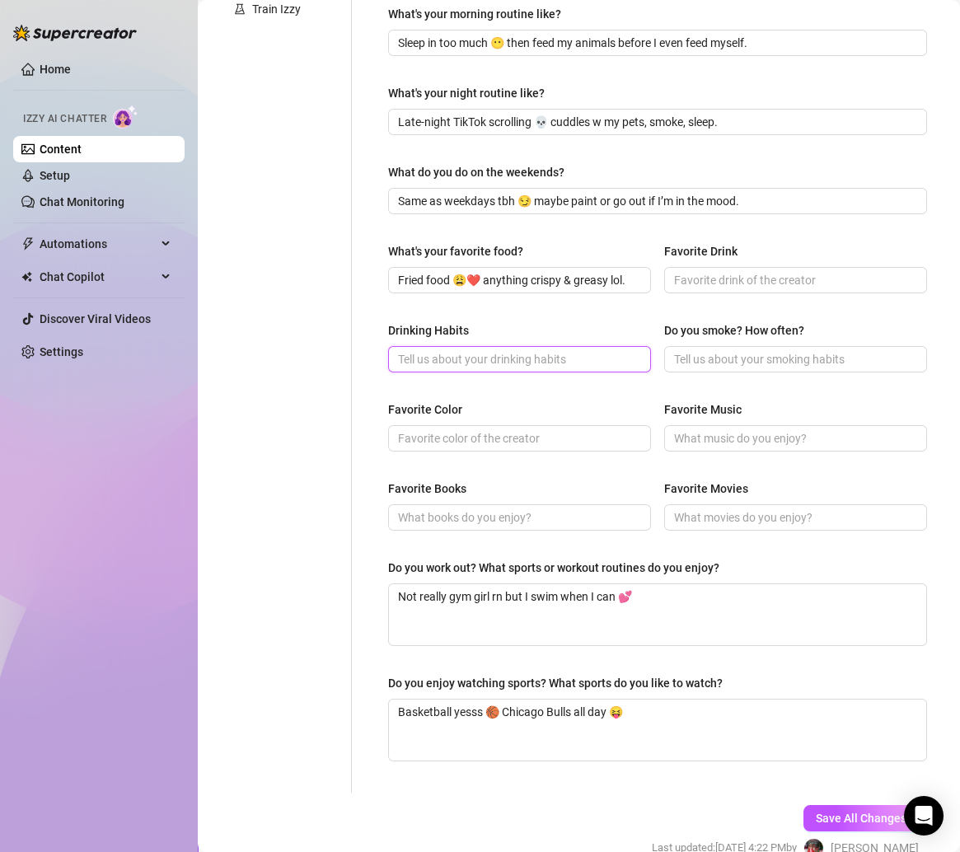
click at [424, 351] on input "Drinking Habits" at bounding box center [518, 359] width 240 height 18
paste input "Social drinker 😏"
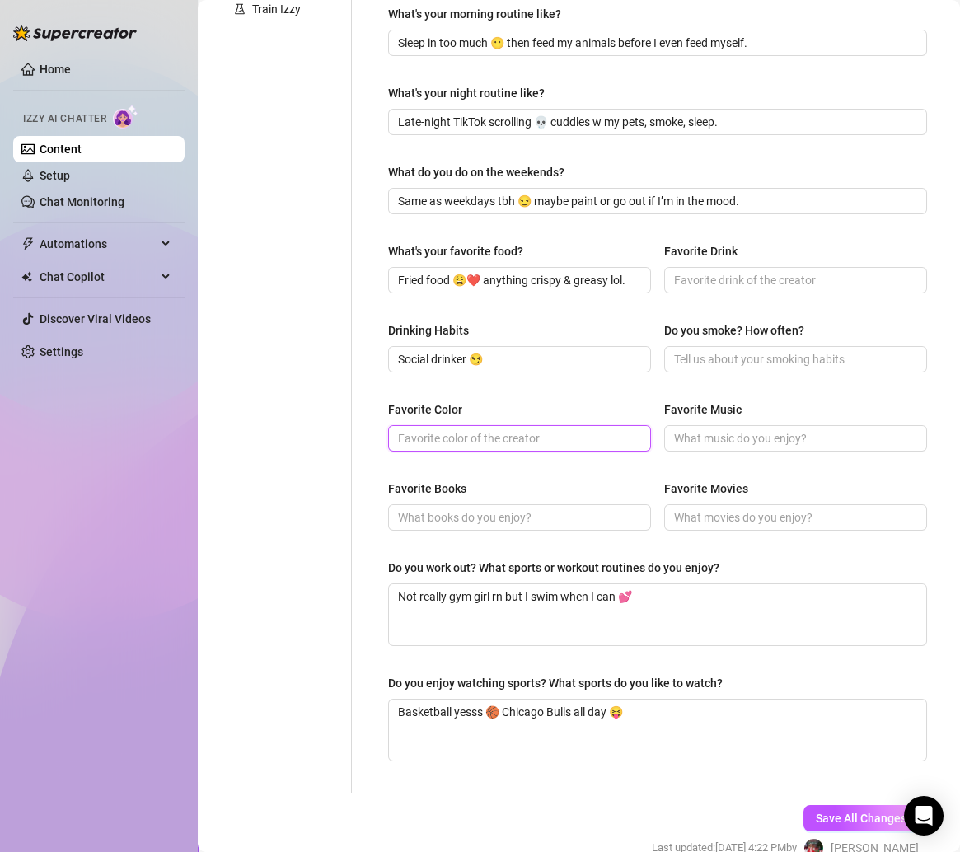
click at [428, 434] on input "Favorite Color" at bounding box center [518, 438] width 240 height 18
click at [451, 429] on input "Favorite Color" at bounding box center [518, 438] width 240 height 18
paste input "red ❤️ happy color yellow 💕"
click at [450, 512] on input "Favorite Books" at bounding box center [518, 517] width 240 height 18
paste input "don’t read much rn 😶"
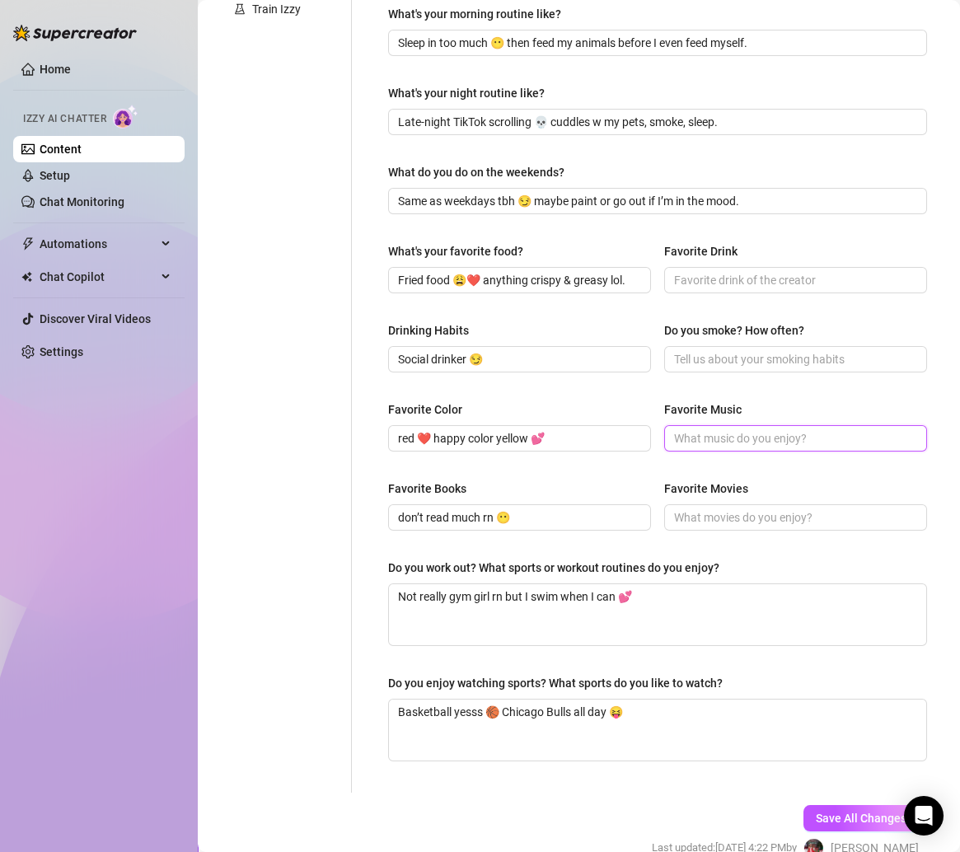
click at [709, 436] on input "Favorite Music" at bounding box center [794, 438] width 240 height 18
paste input "rn obsessed w SZA 😍"
click at [699, 512] on input "Favorite Movies" at bounding box center [794, 517] width 240 height 18
paste input "Supernatural is my show 👀"
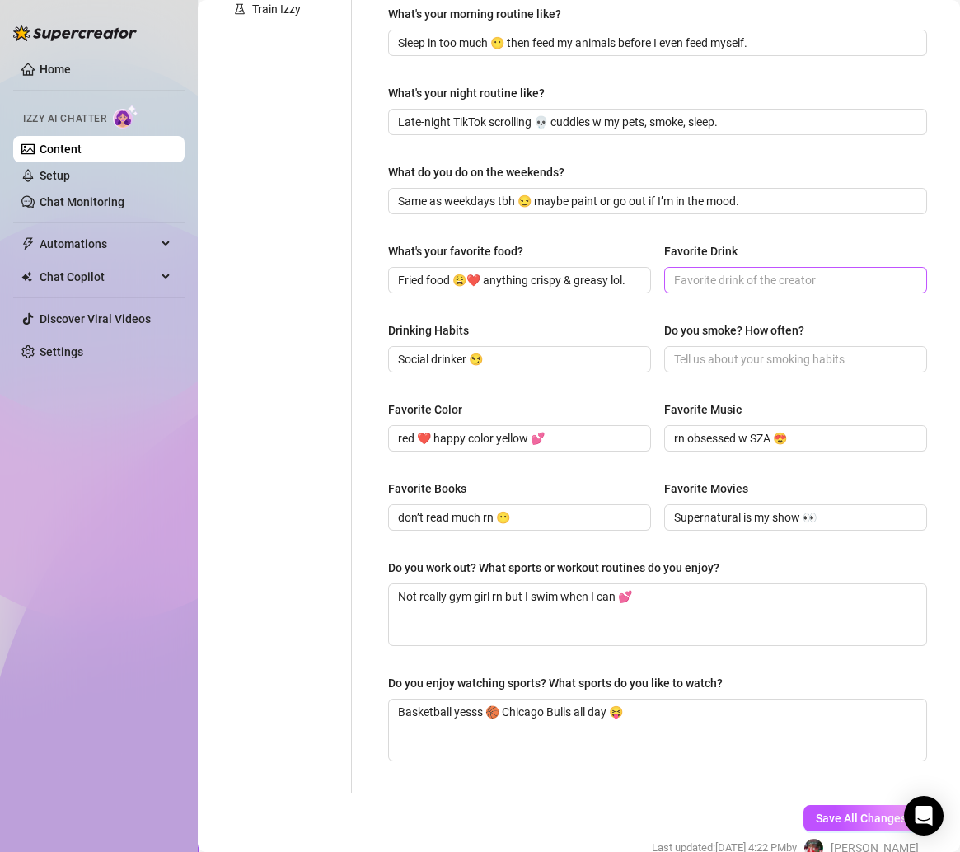
click at [722, 288] on span at bounding box center [795, 280] width 263 height 26
paste input "anything fun and fruity 💋"
click at [688, 358] on input "Do you smoke? How often?" at bounding box center [794, 359] width 240 height 18
paste input "Yup 😶💨"
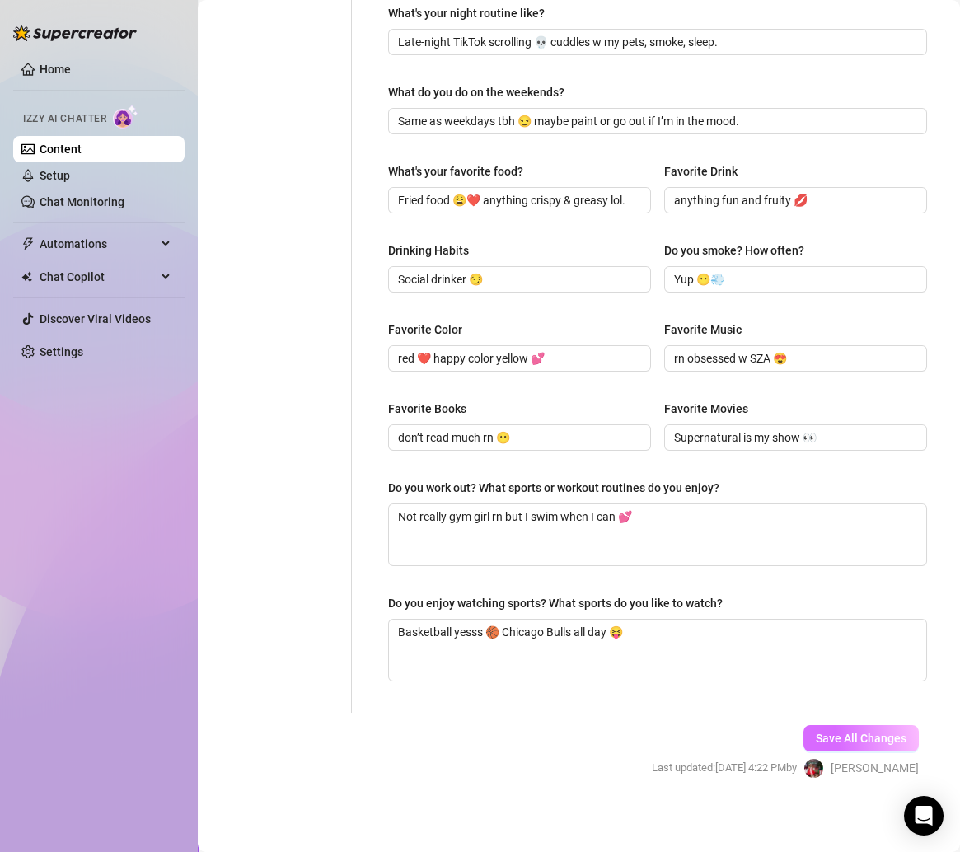
click at [835, 734] on span "Save All Changes" at bounding box center [861, 738] width 91 height 13
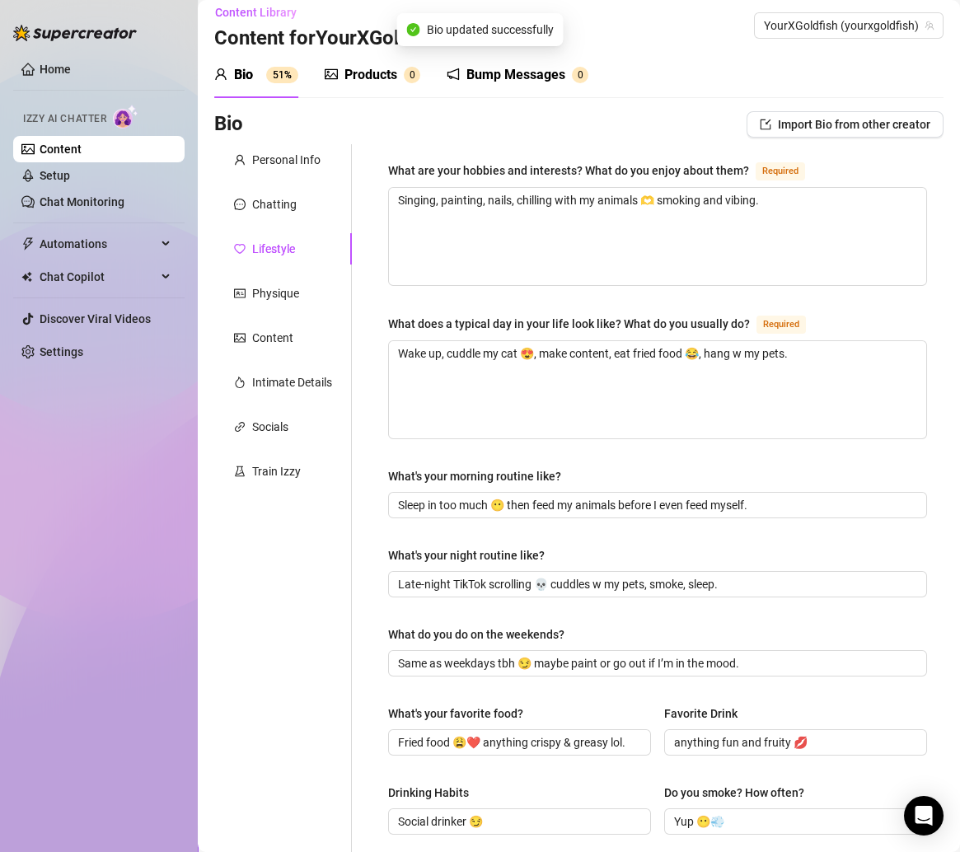
scroll to position [0, 0]
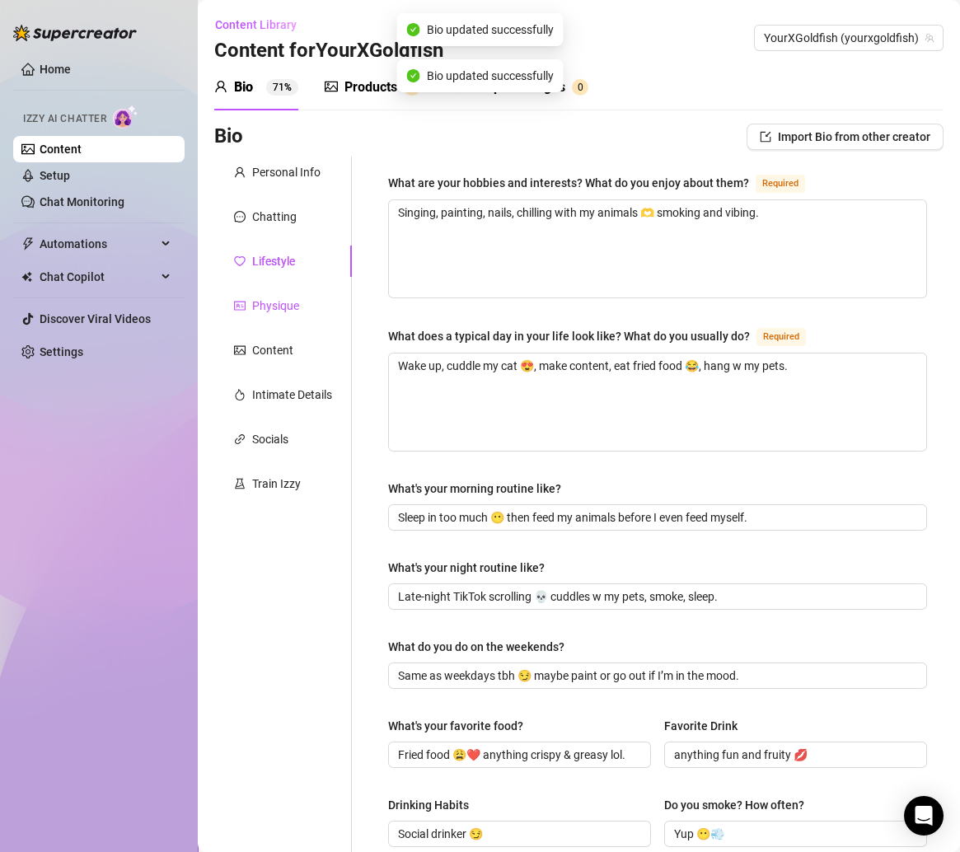
click at [285, 300] on div "Physique" at bounding box center [275, 306] width 47 height 18
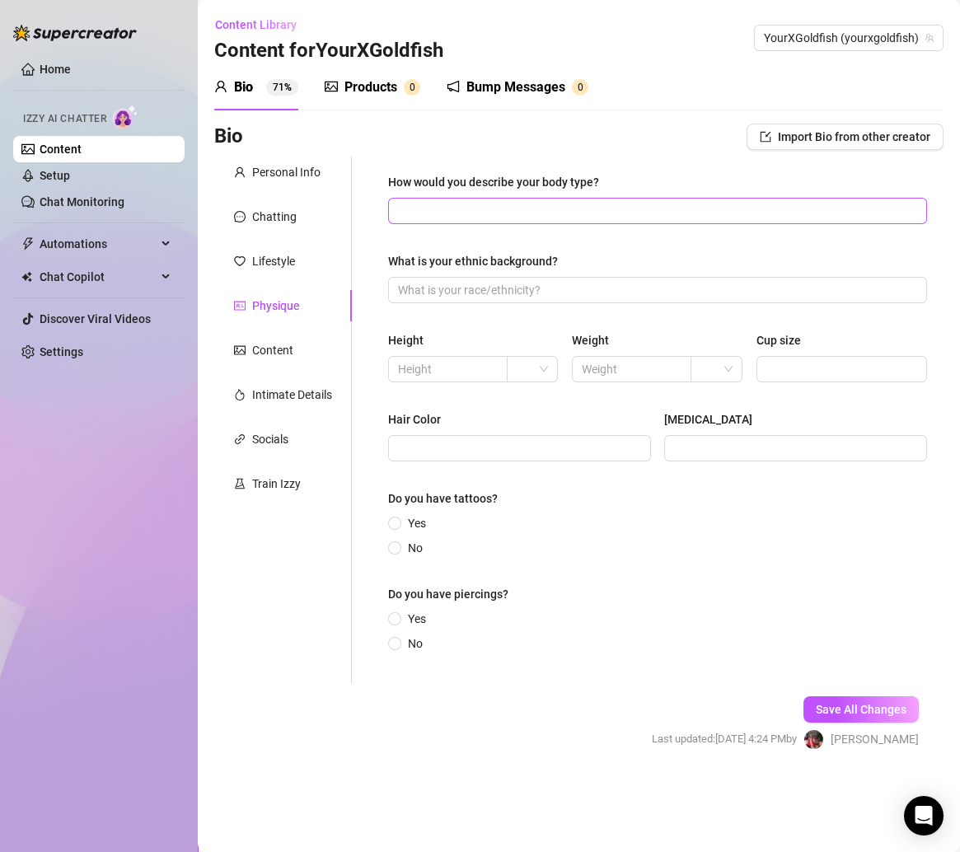
click at [441, 199] on span at bounding box center [657, 211] width 539 height 26
paste input "4’11 😭 tiny but thick in the right places 👅"
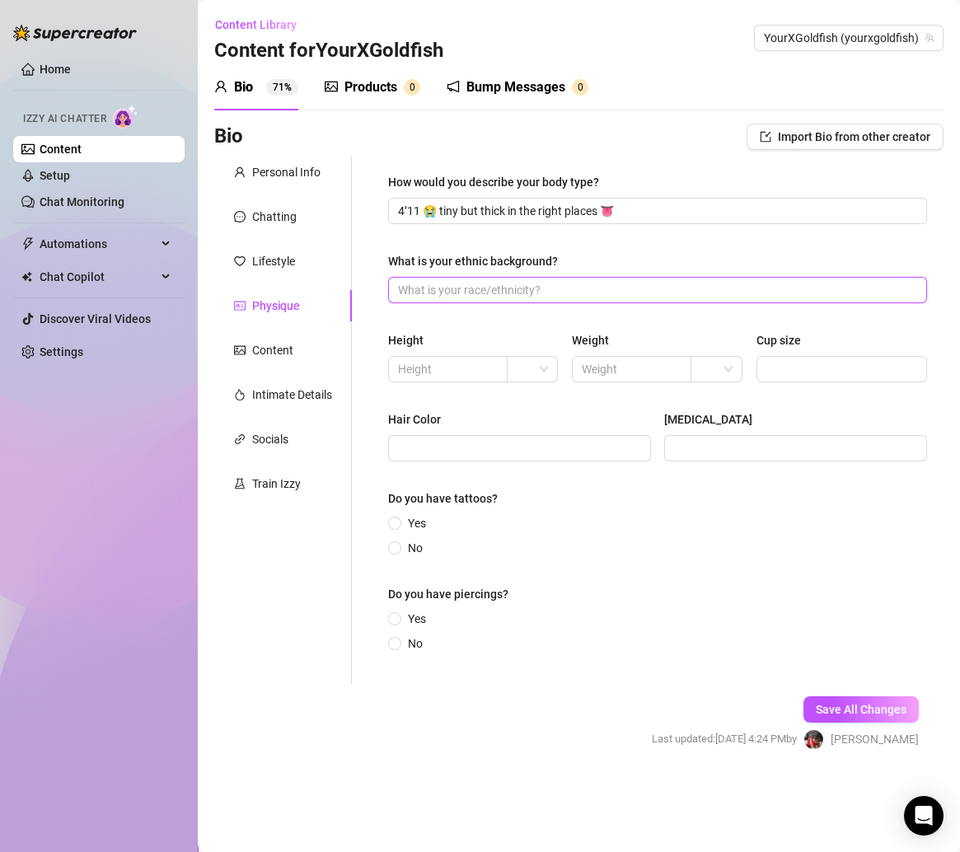
click at [490, 284] on input "What is your ethnic background?" at bounding box center [656, 290] width 516 height 18
paste input "Puerto Rican & Costa Rican mix ✨"
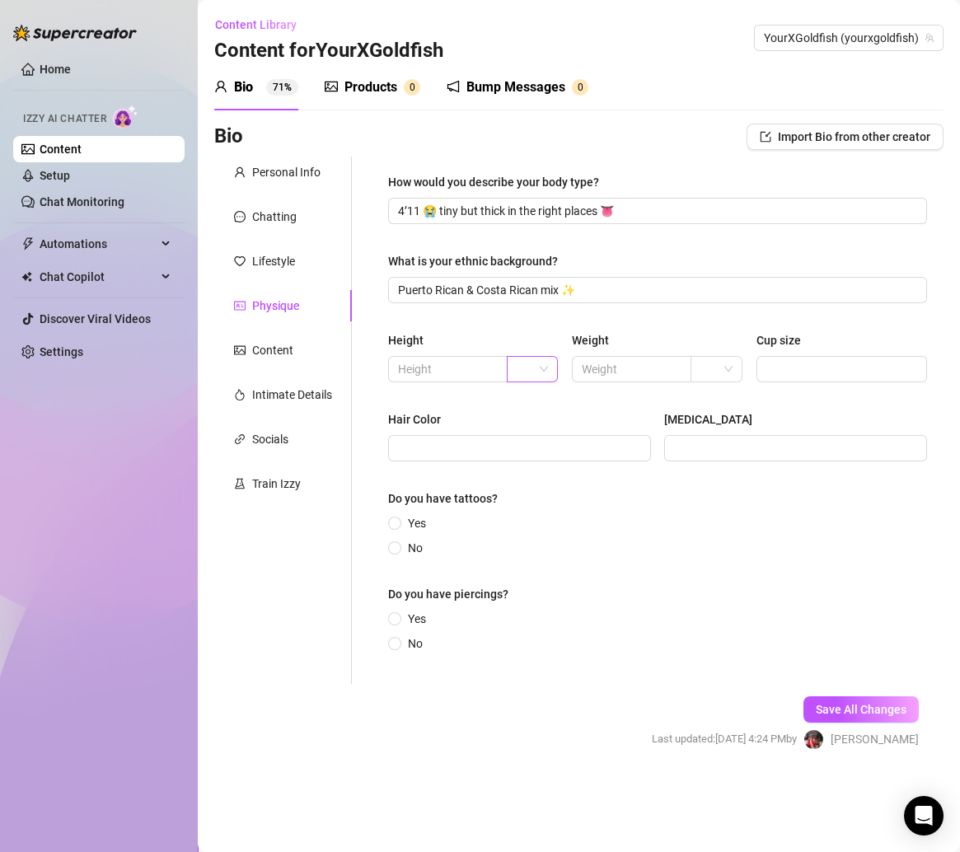
click at [533, 368] on input "search" at bounding box center [525, 369] width 16 height 25
click at [528, 428] on div "ft" at bounding box center [532, 428] width 25 height 18
click at [451, 371] on input "text" at bounding box center [446, 369] width 96 height 18
click at [450, 340] on div "Height" at bounding box center [473, 343] width 171 height 25
click at [479, 450] on input "Hair Color" at bounding box center [518, 448] width 240 height 18
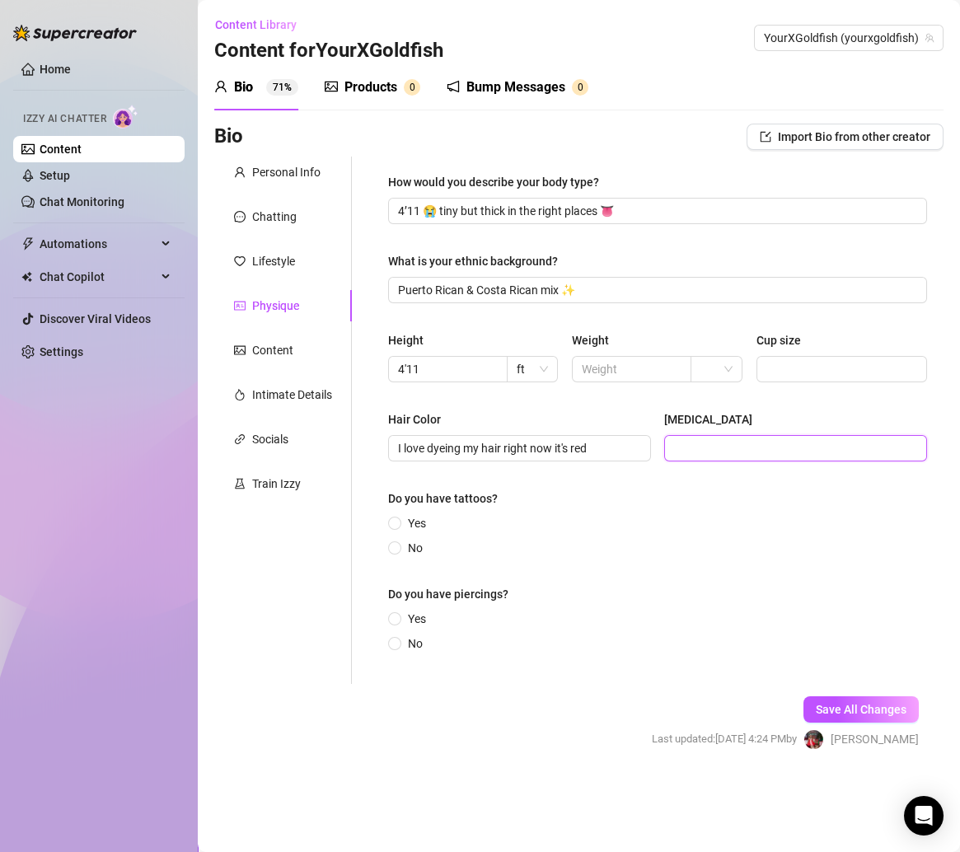
click at [797, 454] on input "[MEDICAL_DATA]" at bounding box center [794, 448] width 240 height 18
click at [809, 364] on input "Cup size" at bounding box center [839, 369] width 147 height 18
click at [755, 468] on div "Hair Color I love dyeing my hair right now it's red Eye Color" at bounding box center [657, 443] width 539 height 66
click at [747, 453] on input "[MEDICAL_DATA]" at bounding box center [794, 448] width 240 height 18
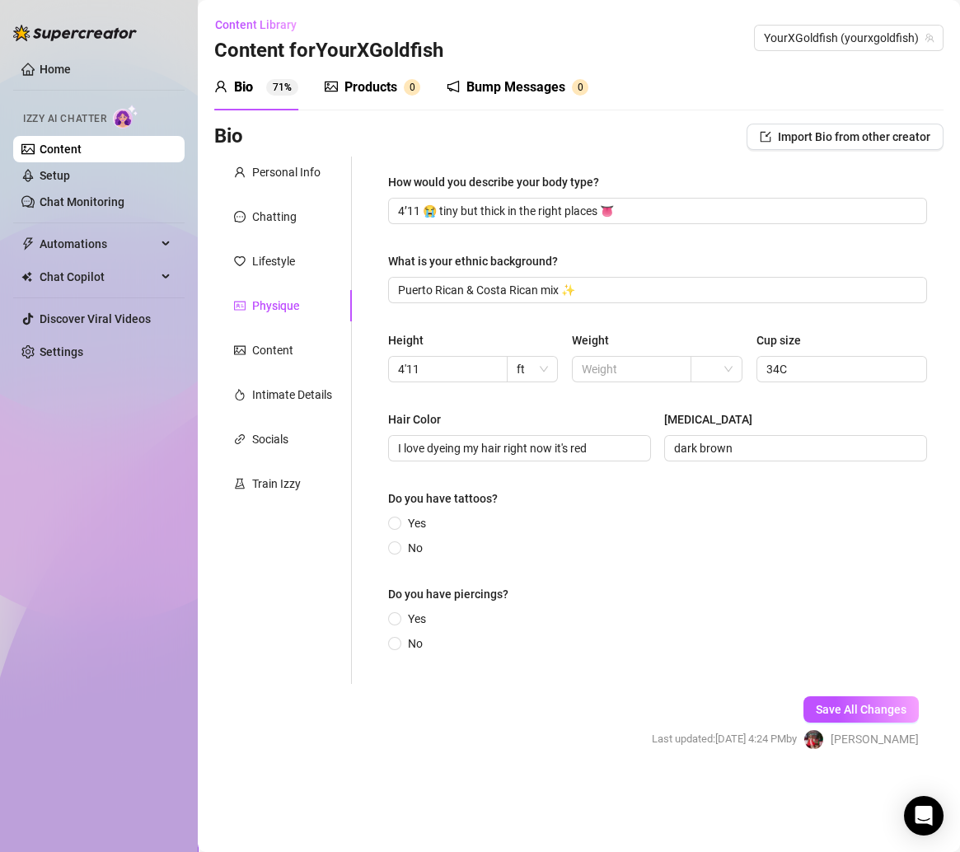
click at [538, 507] on div "Do you have tattoos?" at bounding box center [657, 501] width 539 height 25
click at [397, 522] on input "Yes" at bounding box center [395, 524] width 7 height 11
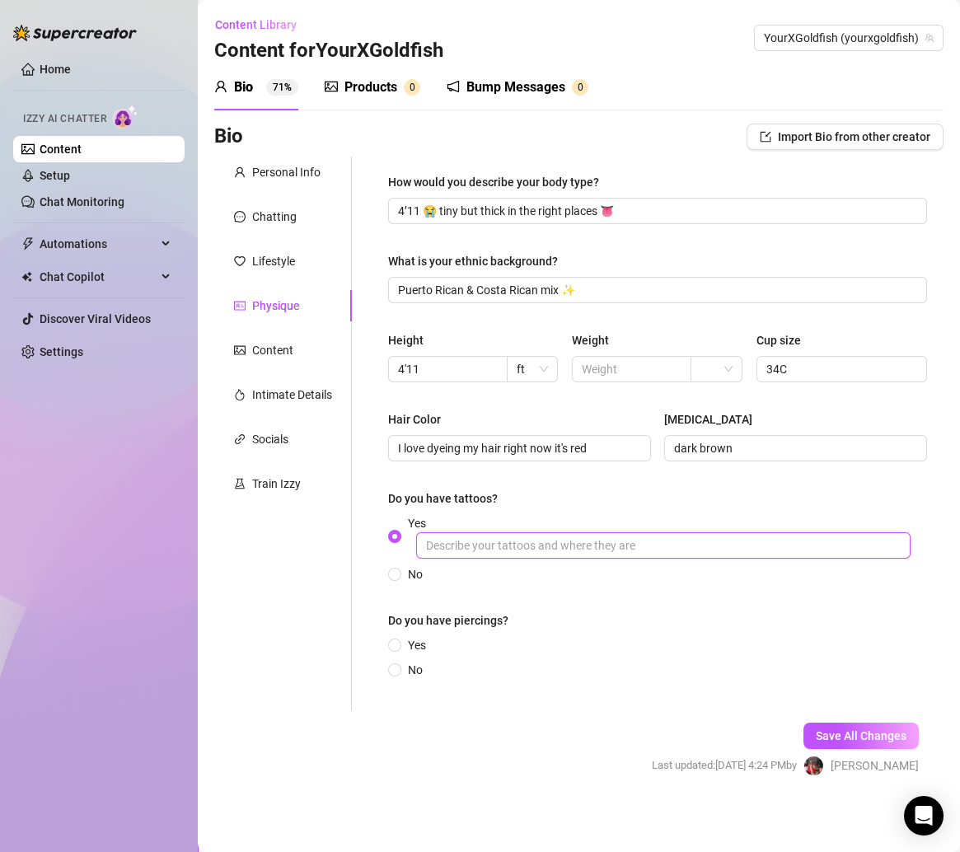
click at [517, 540] on input "Yes" at bounding box center [663, 545] width 494 height 26
click at [398, 636] on label "Yes" at bounding box center [410, 645] width 44 height 18
click at [398, 641] on input "Yes" at bounding box center [395, 646] width 7 height 11
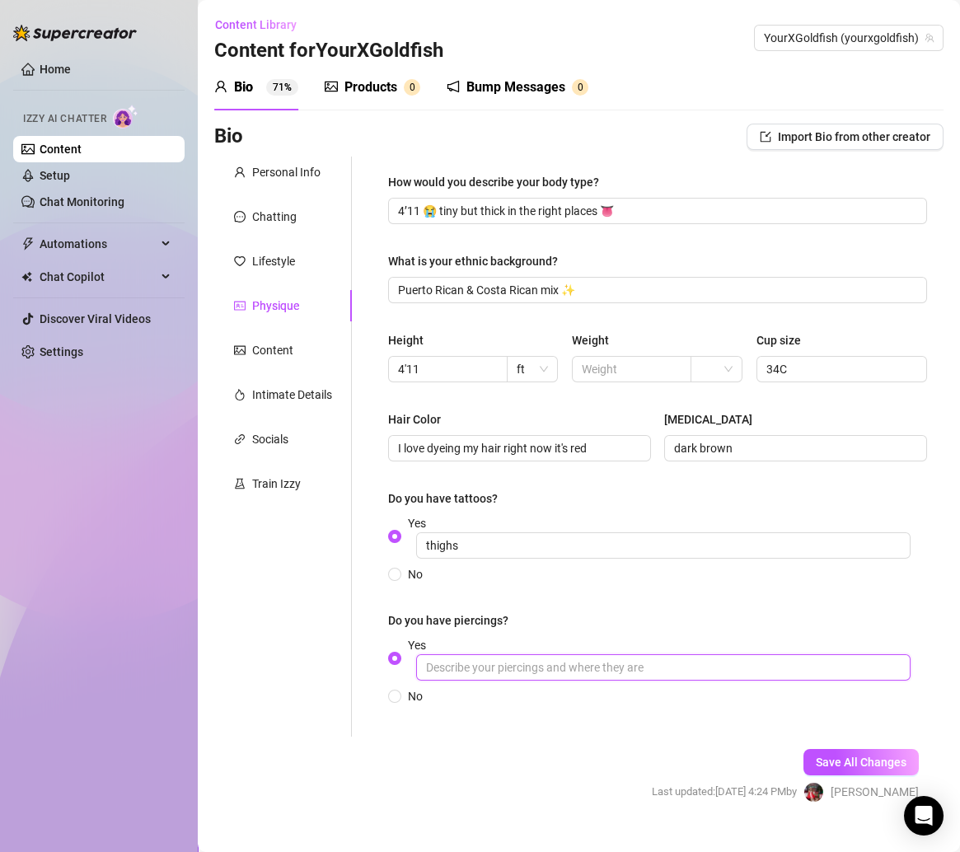
click at [543, 670] on input "Yes" at bounding box center [663, 667] width 494 height 26
click at [486, 672] on input "belly button face" at bounding box center [663, 667] width 494 height 26
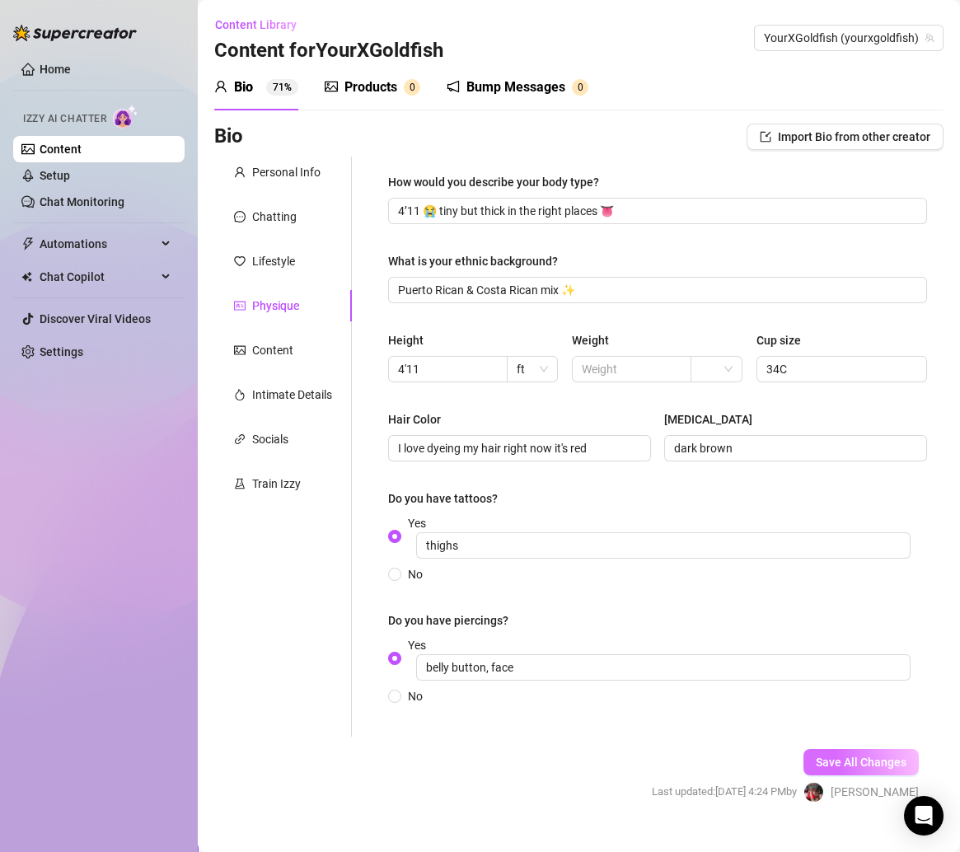
click at [836, 755] on span "Save All Changes" at bounding box center [861, 761] width 91 height 13
click at [845, 765] on span "Save All Changes" at bounding box center [861, 761] width 91 height 13
click at [279, 350] on div "Content" at bounding box center [272, 350] width 41 height 18
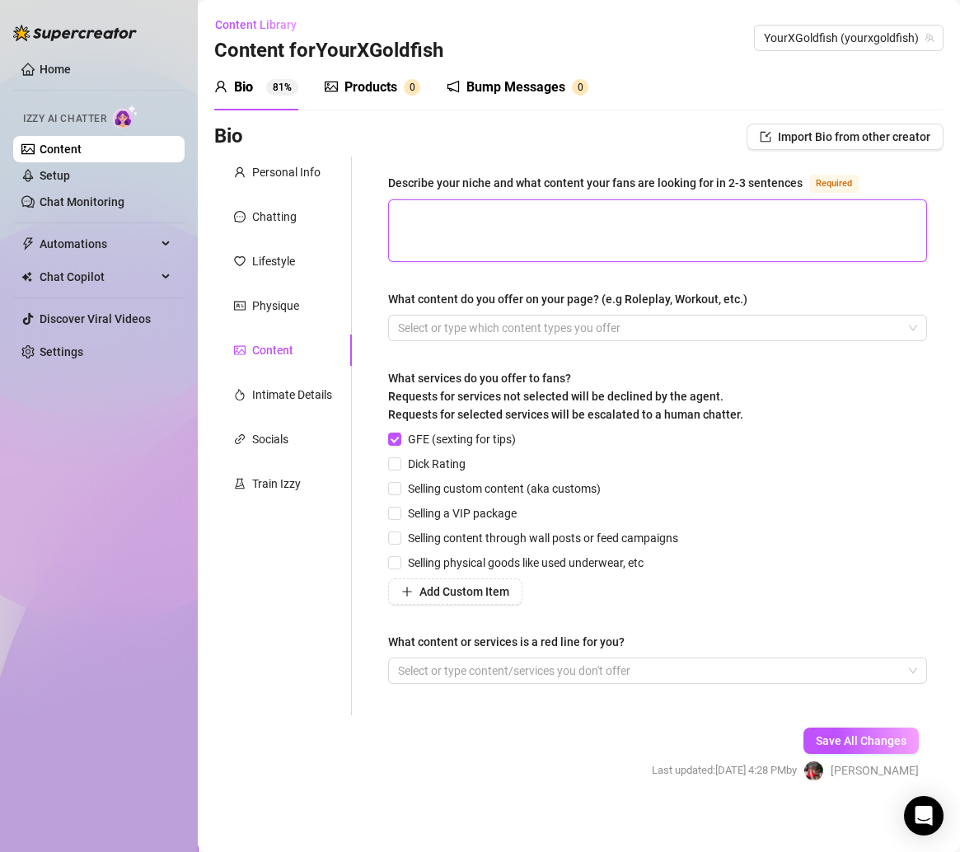
click at [441, 235] on textarea "Describe your niche and what content your fans are looking for in 2-3 sentences…" at bounding box center [657, 230] width 537 height 61
paste textarea "Fans love my mix of flirty good-girl vibes & naughty teasing 😏. My content is s…"
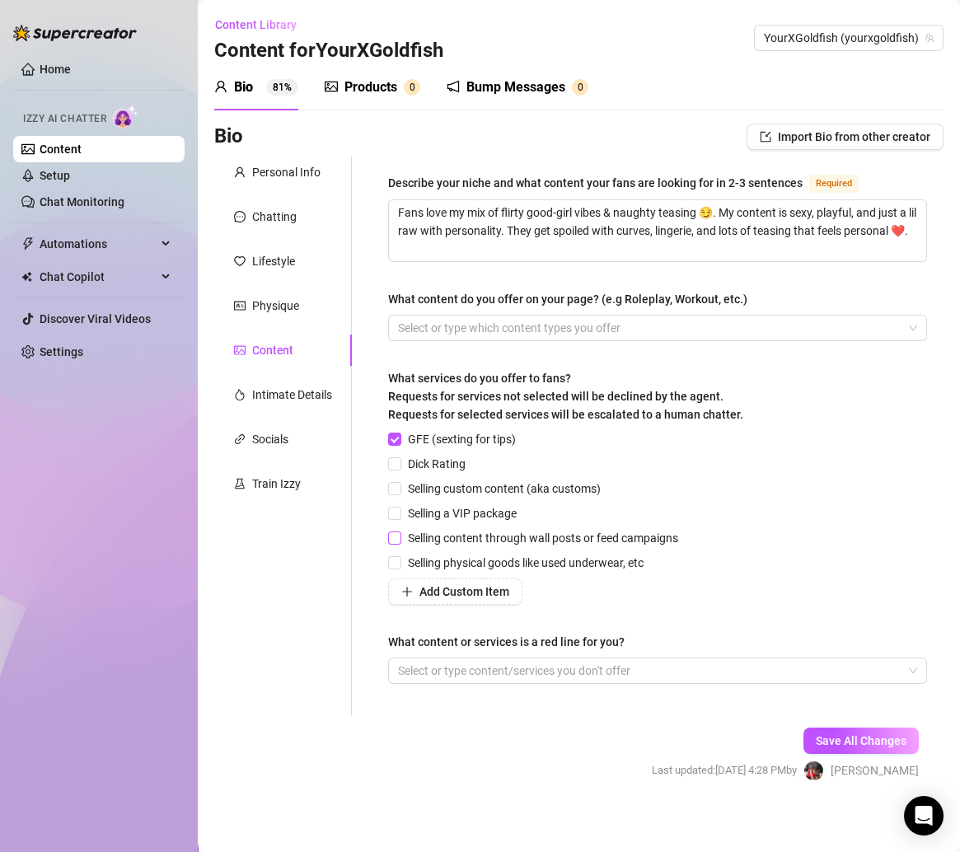
click at [401, 536] on span "Selling content through wall posts or feed campaigns" at bounding box center [542, 538] width 283 height 18
click at [400, 536] on input "Selling content through wall posts or feed campaigns" at bounding box center [394, 537] width 12 height 12
click at [394, 465] on input "Dick Rating" at bounding box center [394, 463] width 12 height 12
click at [833, 738] on span "Save All Changes" at bounding box center [861, 740] width 91 height 13
click at [833, 739] on span "Save All Changes" at bounding box center [861, 740] width 91 height 13
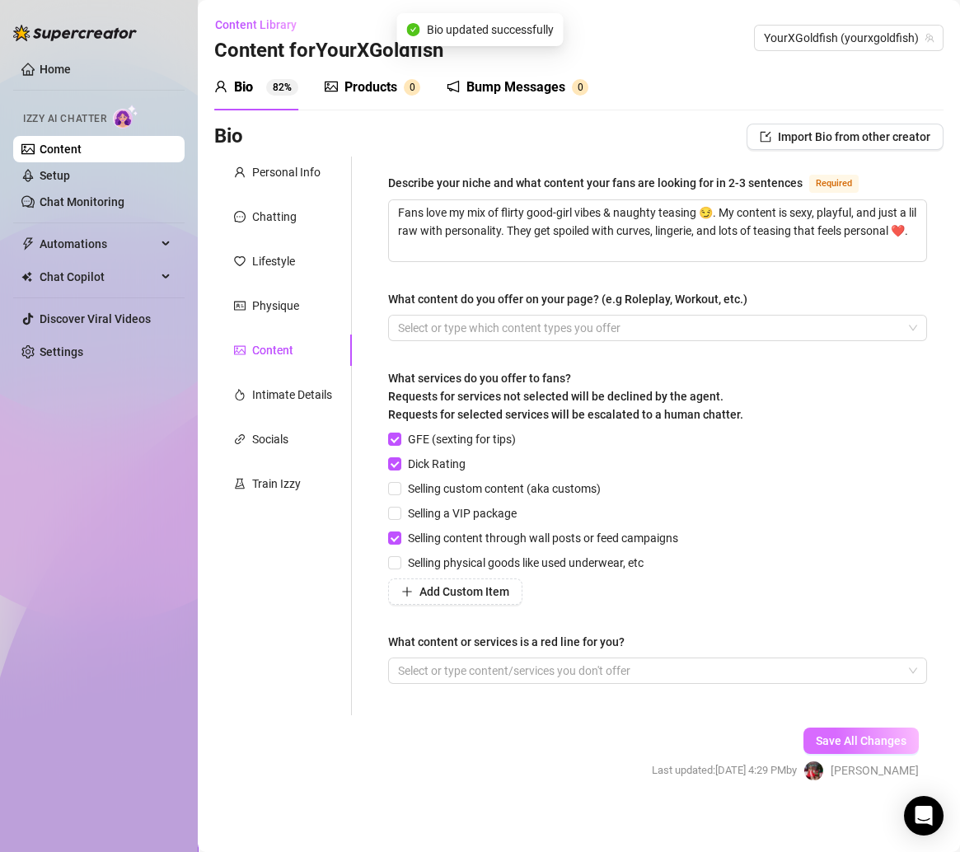
click at [833, 740] on span "Save All Changes" at bounding box center [861, 740] width 91 height 13
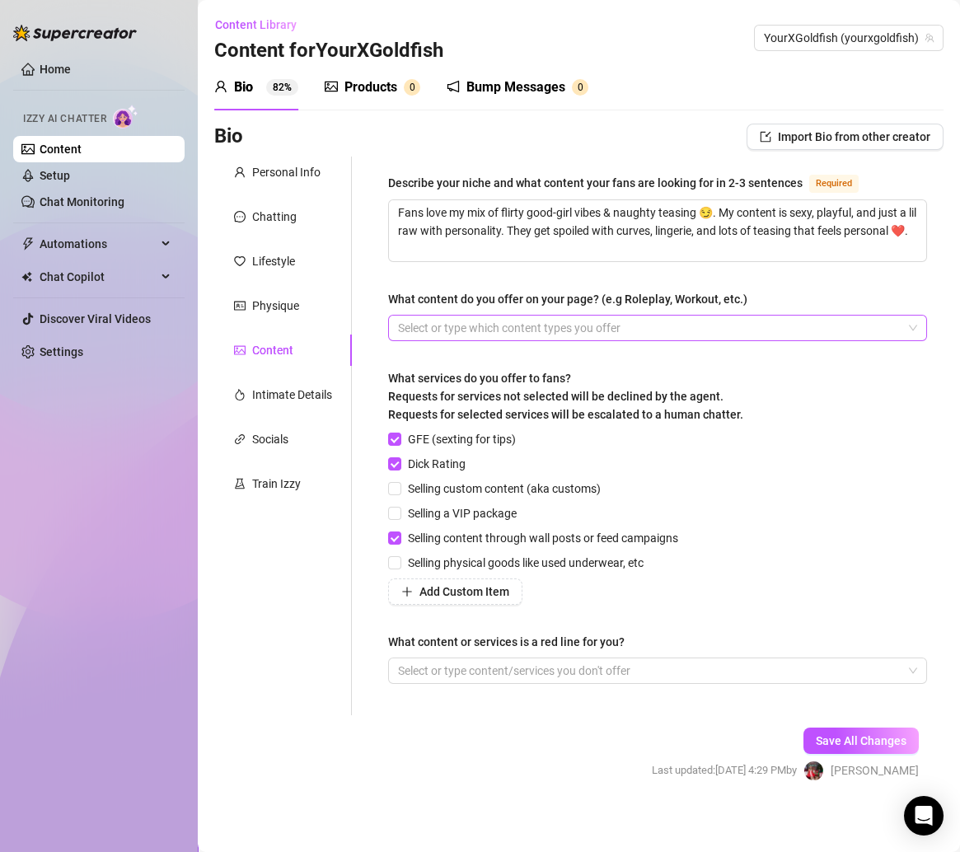
click at [433, 326] on div at bounding box center [648, 327] width 515 height 23
click at [785, 325] on div "dildo machine solo topless booty tits naked" at bounding box center [648, 327] width 515 height 23
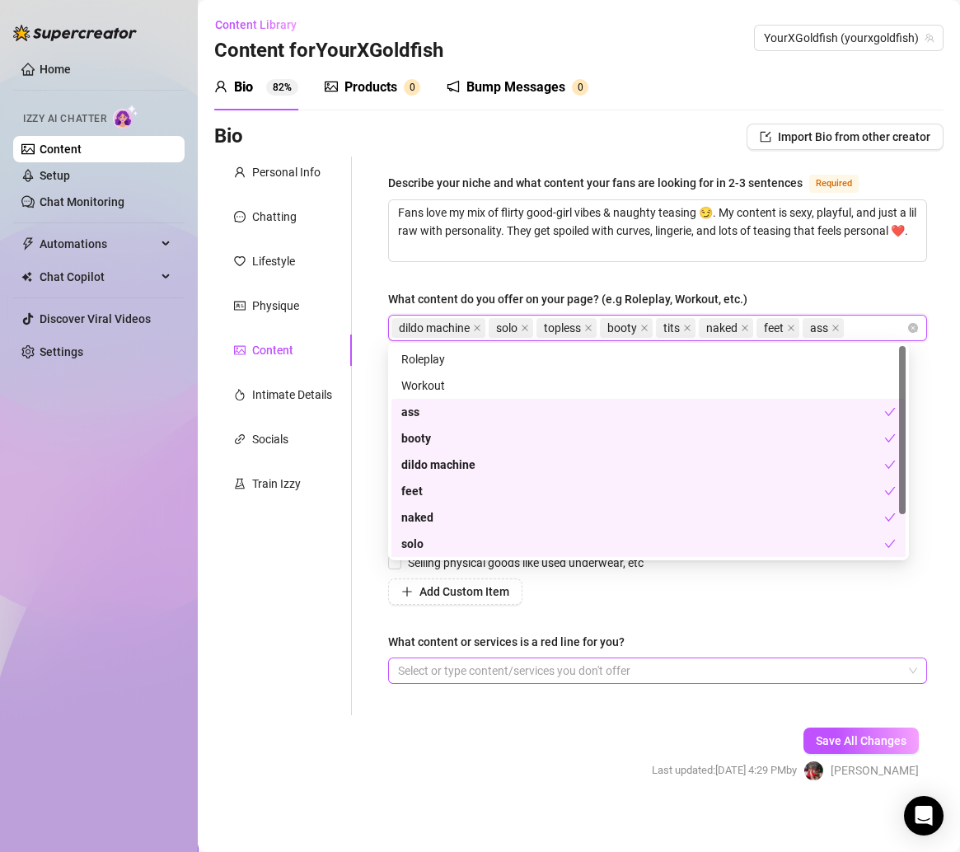
click at [656, 680] on div "Select or type content/services you don't offer" at bounding box center [657, 670] width 539 height 26
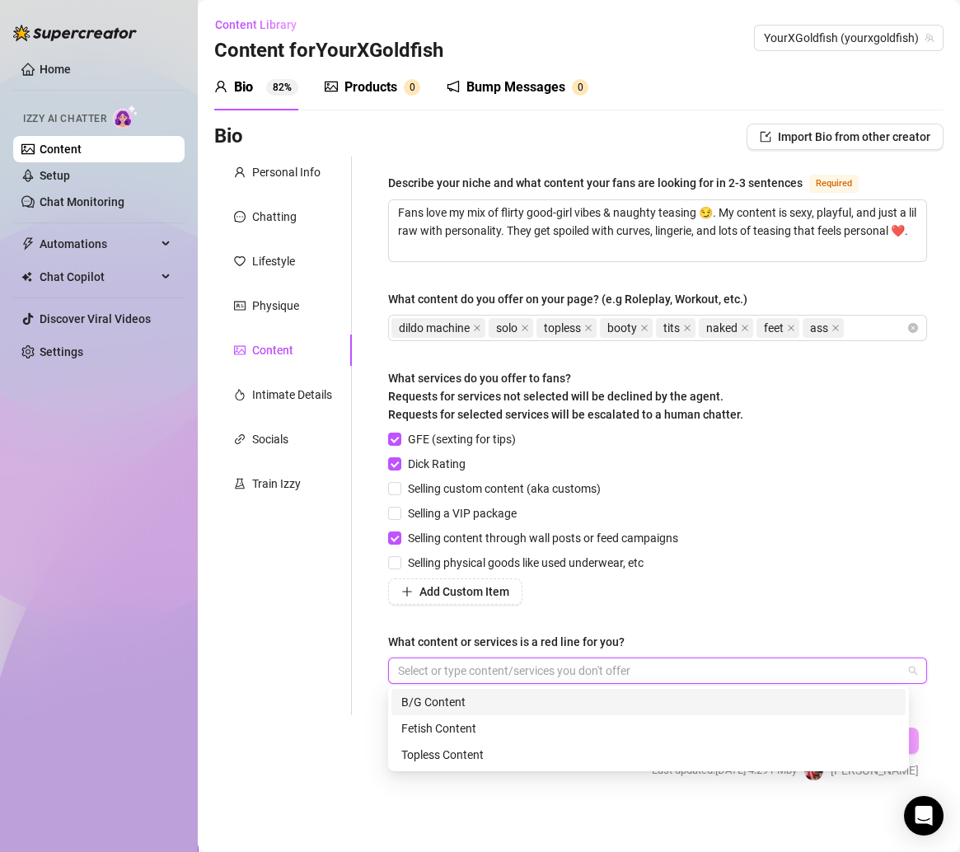
click at [634, 680] on div at bounding box center [648, 670] width 515 height 23
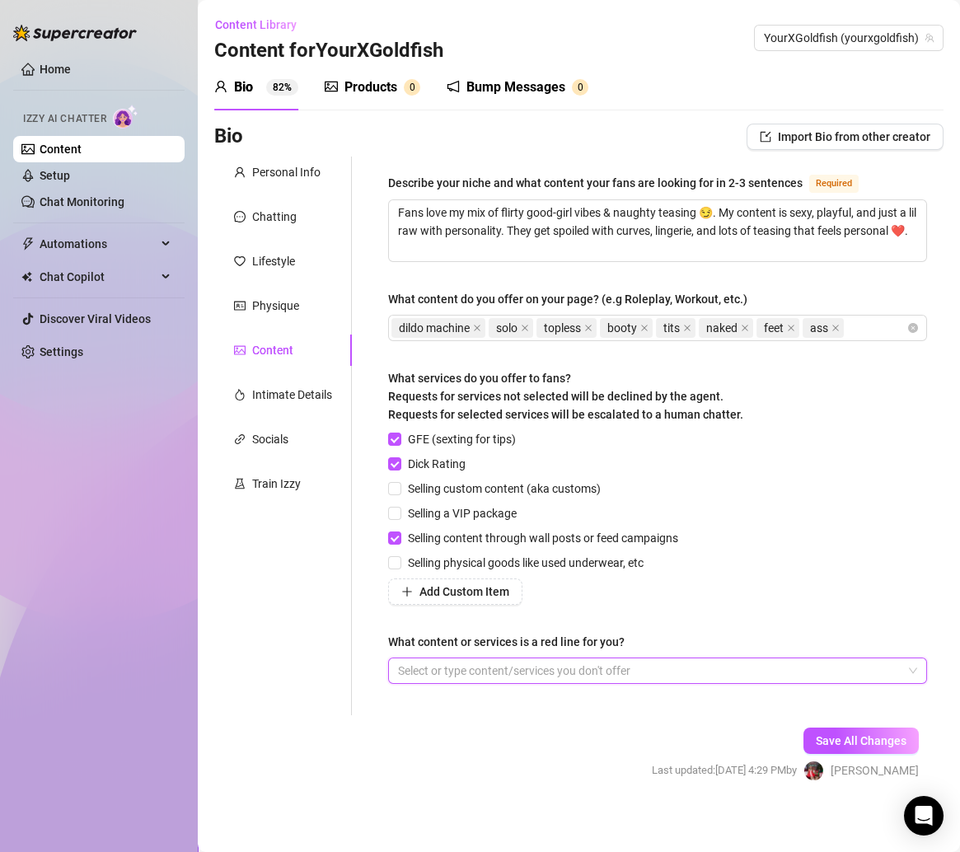
click at [602, 662] on div at bounding box center [648, 670] width 515 height 23
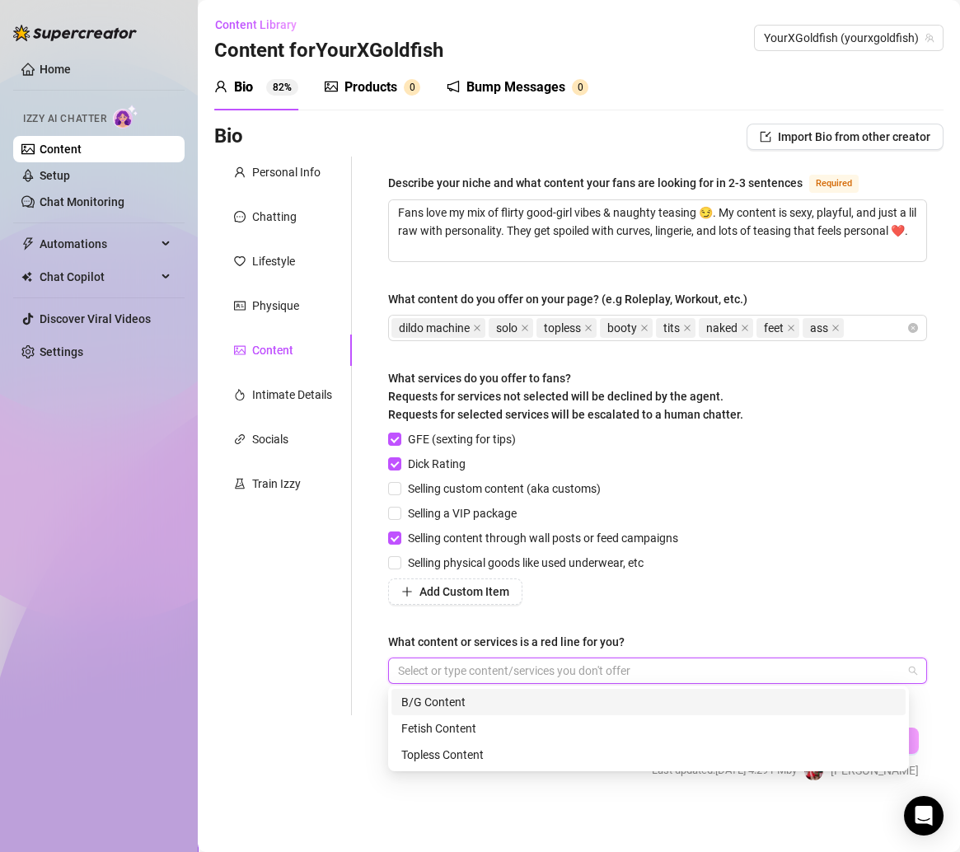
click at [548, 709] on div "B/G Content" at bounding box center [648, 702] width 494 height 18
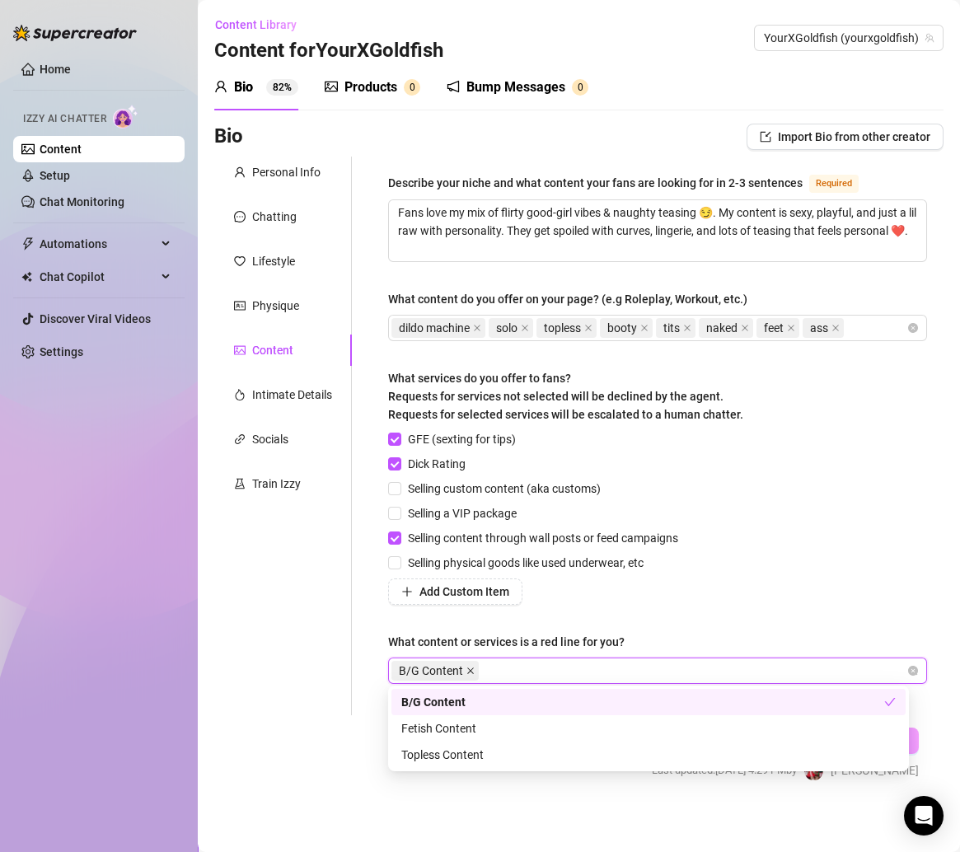
click at [469, 667] on icon "close" at bounding box center [470, 670] width 8 height 8
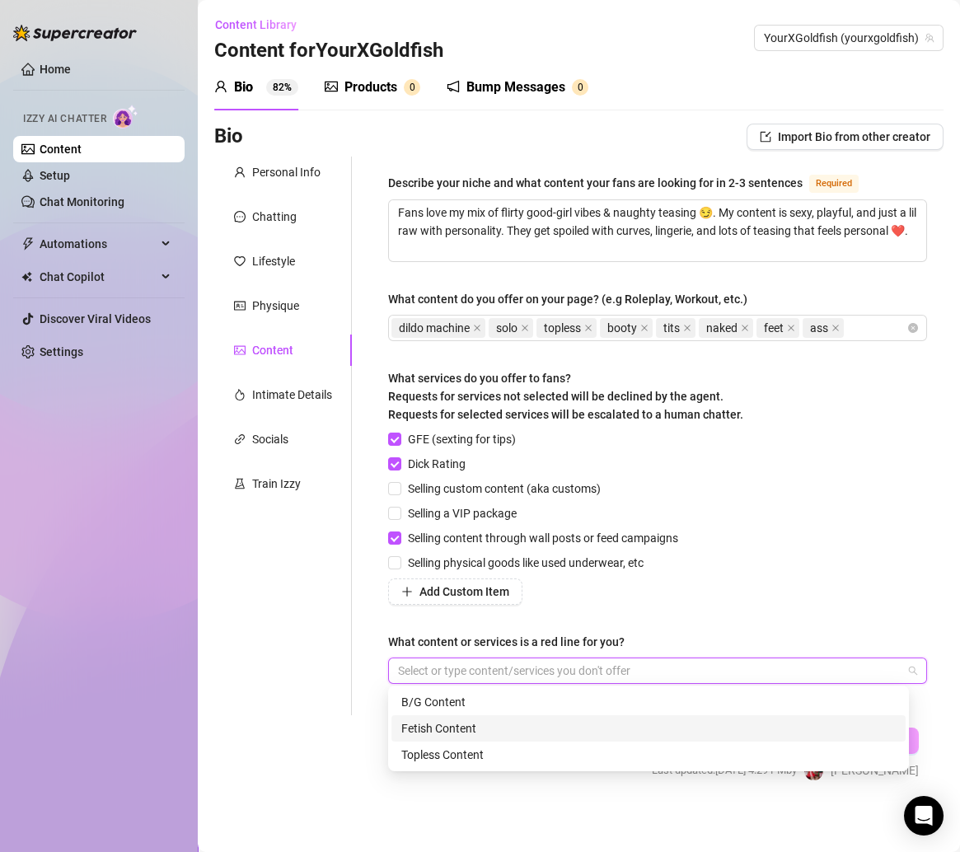
click at [453, 721] on div "Fetish Content" at bounding box center [648, 728] width 494 height 18
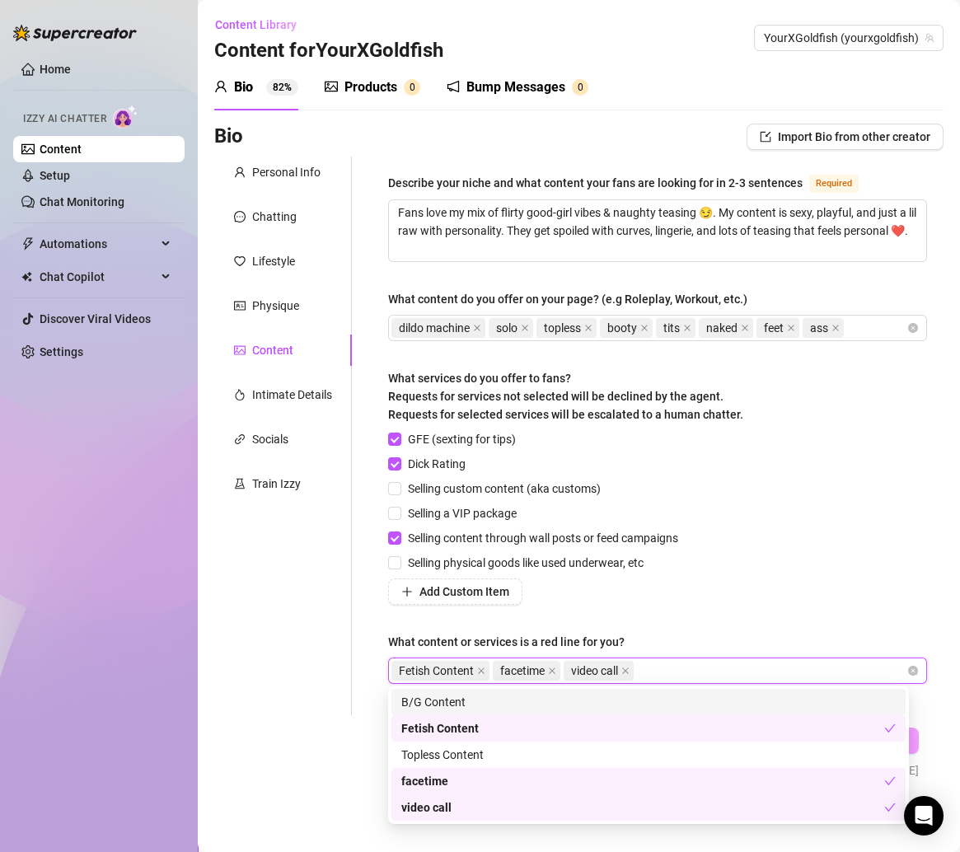
click at [820, 521] on div "GFE (sexting for tips) Dick Rating Selling custom content (aka customs) Selling…" at bounding box center [657, 517] width 539 height 175
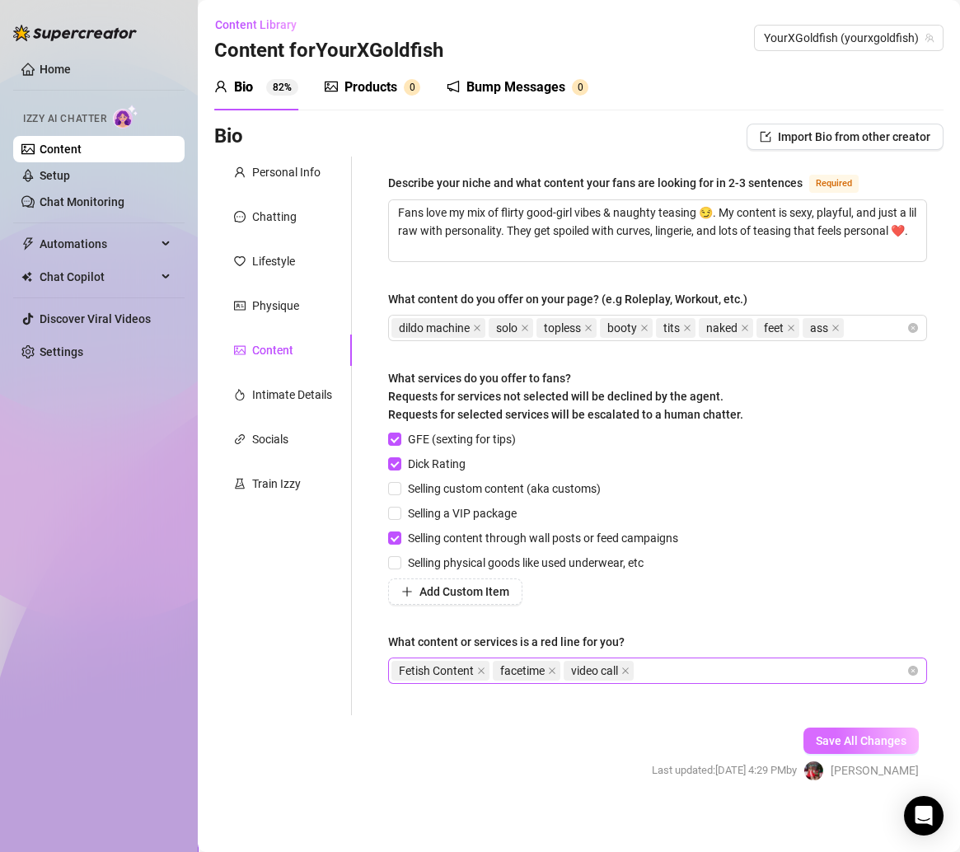
click at [844, 734] on span "Save All Changes" at bounding box center [861, 740] width 91 height 13
click at [304, 399] on div "Intimate Details" at bounding box center [292, 395] width 80 height 18
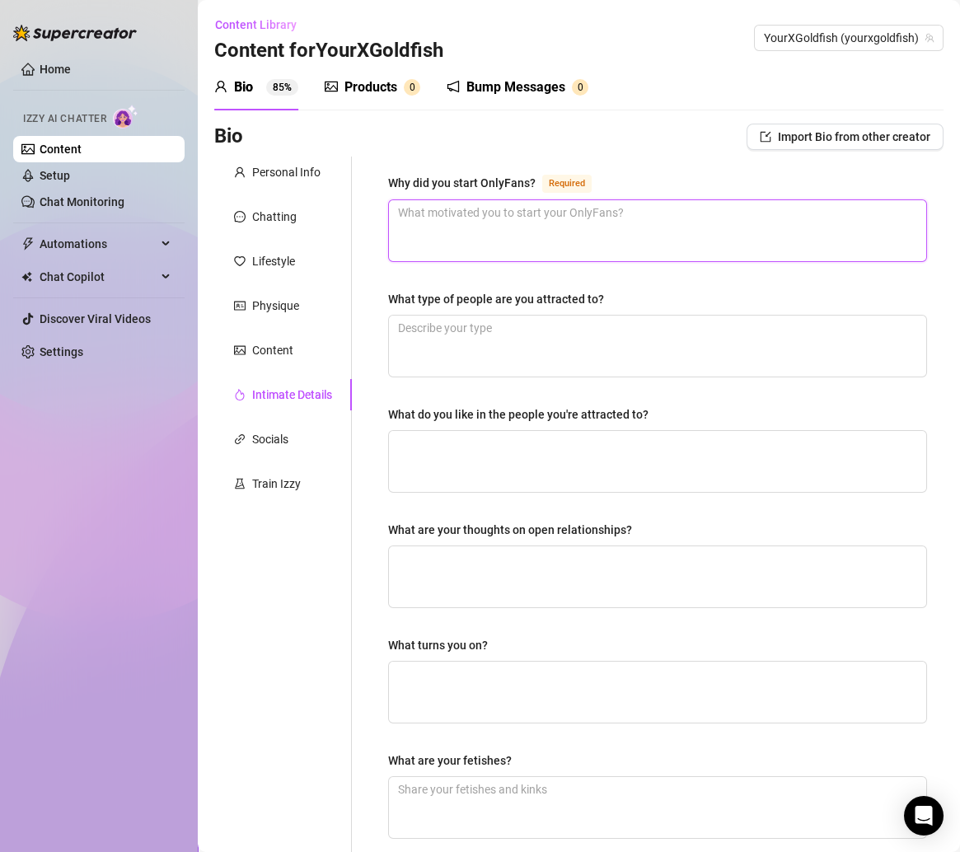
click at [503, 219] on textarea "Why did you start OnlyFans? Required" at bounding box center [657, 230] width 537 height 61
paste textarea "Cuz I knew I could be my own boss & make a bag doing what I love 😶💋"
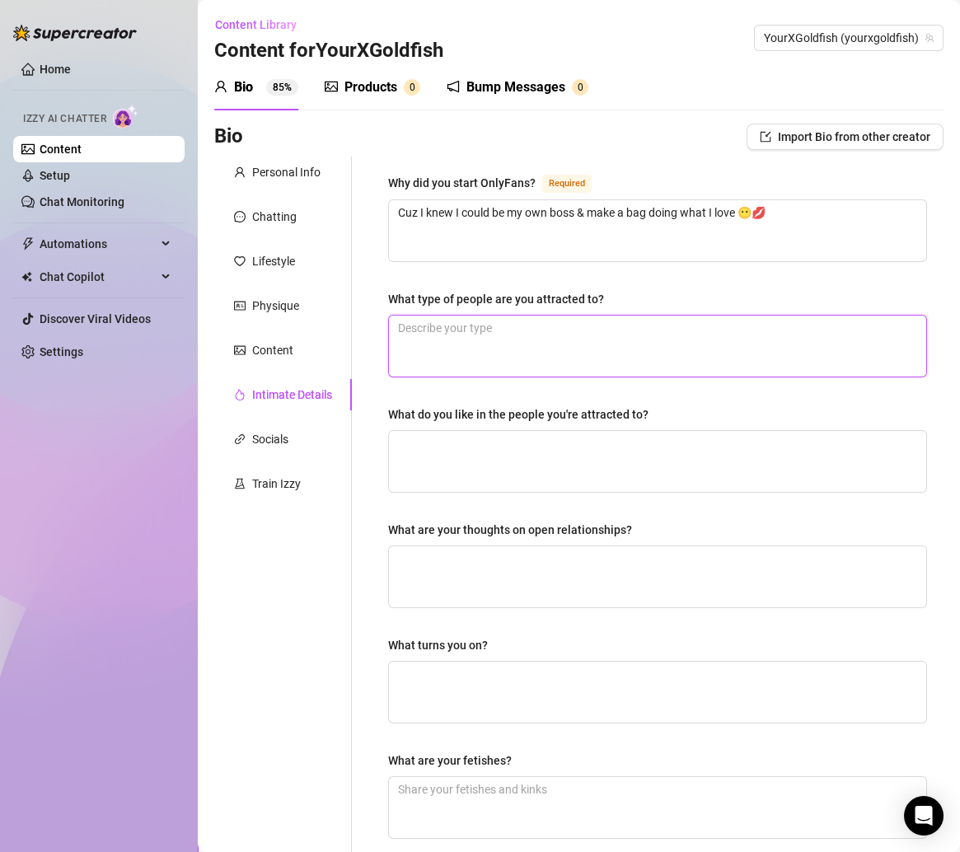
click at [471, 346] on textarea "What type of people are you attracted to?" at bounding box center [657, 346] width 537 height 61
paste textarea "Confident, funny, lowkey freaky 😝"
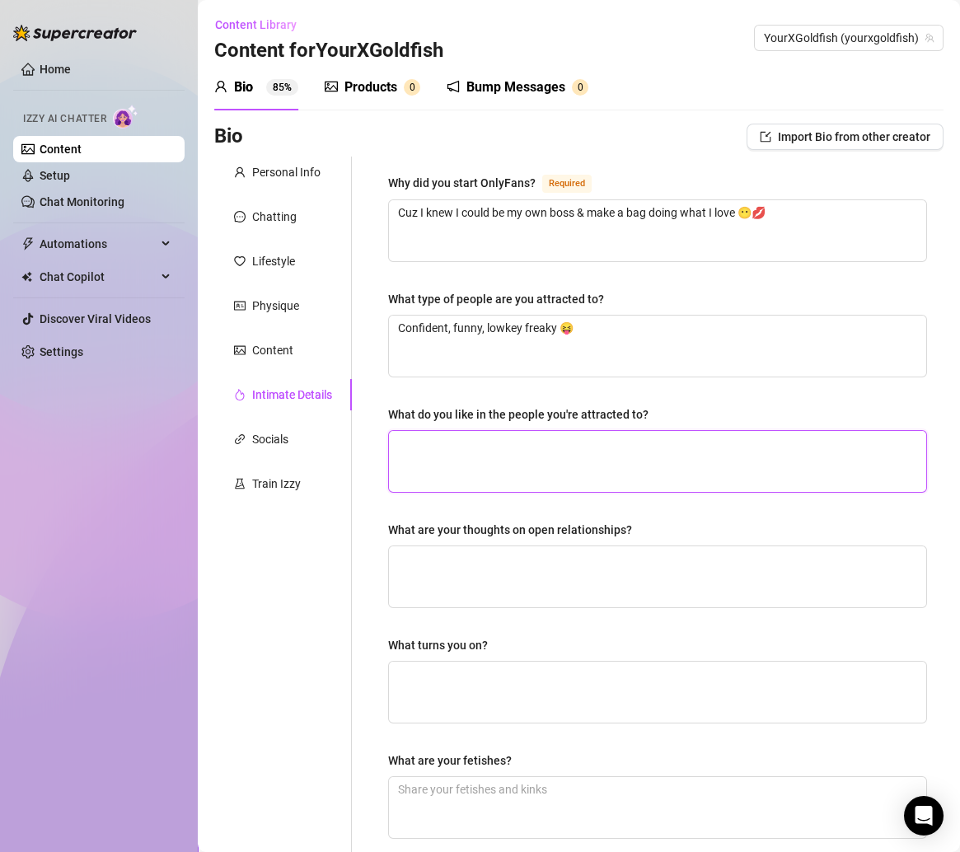
click at [571, 441] on textarea "What do you like in the people you're attracted to?" at bounding box center [657, 461] width 537 height 61
click at [518, 434] on textarea "What do you like in the people you're attracted to?" at bounding box center [657, 461] width 537 height 61
paste textarea "Good energy, ambition, someone who can make me laugh until I can’t breathe 😂😭"
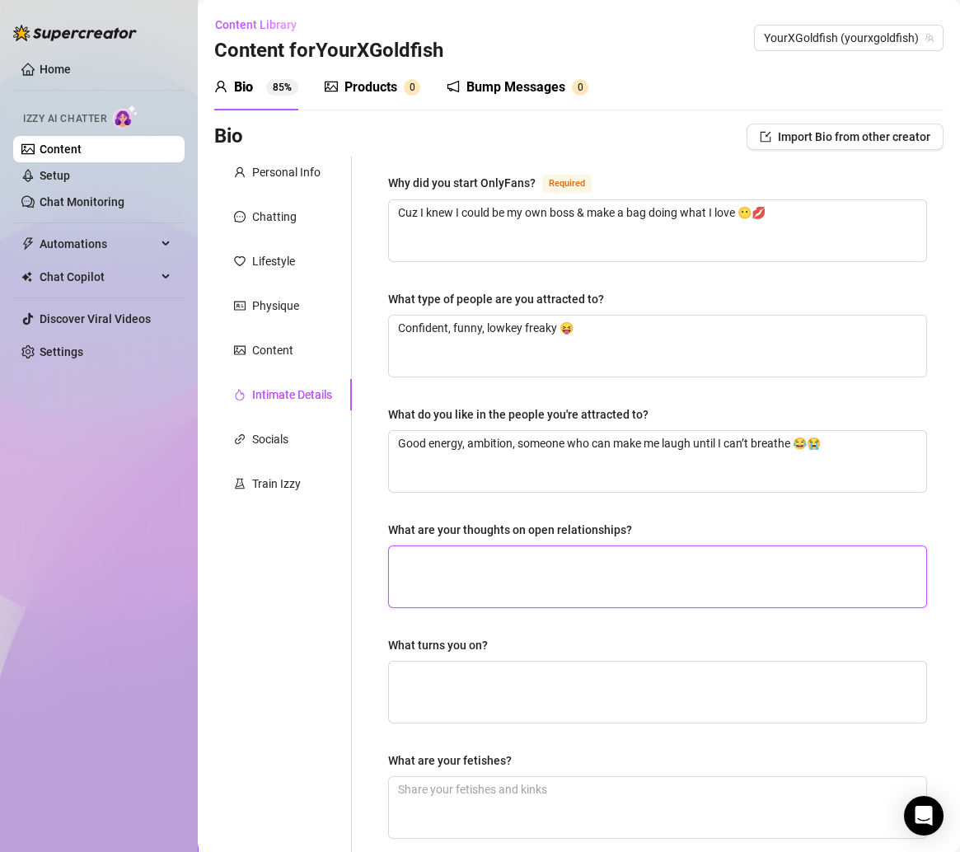
click at [536, 558] on textarea "What are your thoughts on open relationships?" at bounding box center [657, 576] width 537 height 61
paste textarea "Not my thing rn 🤨 but if it works for others that’s cute."
click at [395, 546] on textarea "Not my thing rn 🤨 but if it works for others that’s cute." at bounding box center [657, 576] width 537 height 61
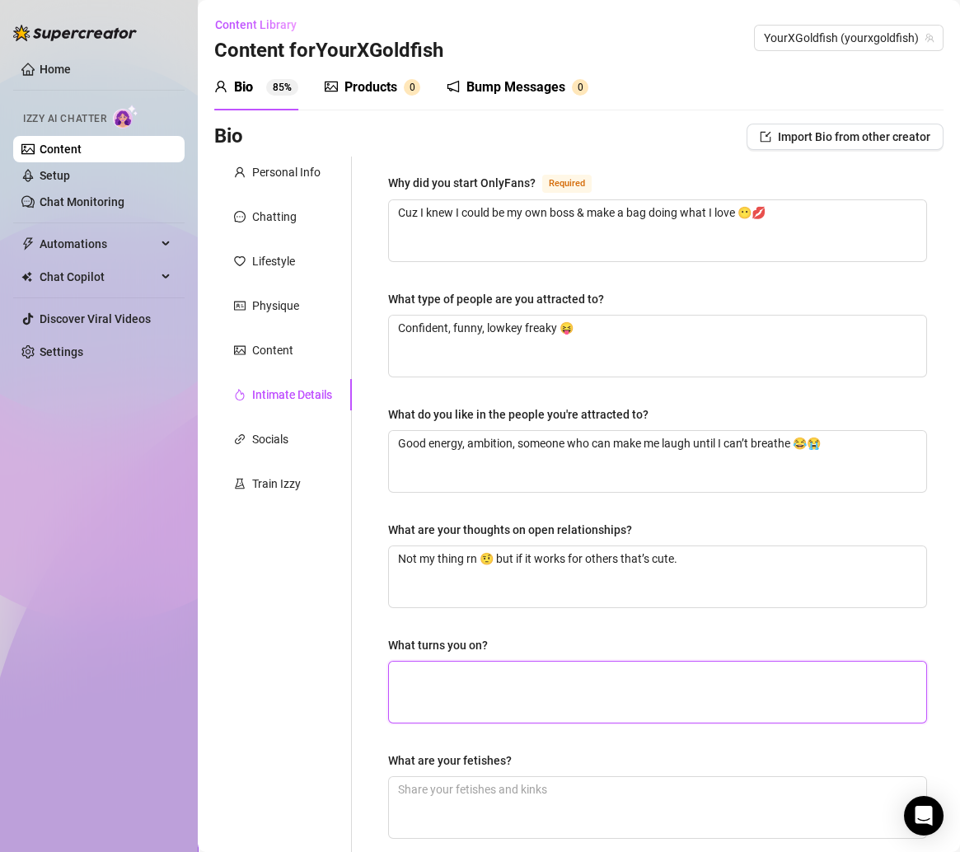
click at [493, 687] on textarea "What turns you on?" at bounding box center [657, 692] width 537 height 61
paste textarea "Confidence 👀 someone who knows what they’re doing."
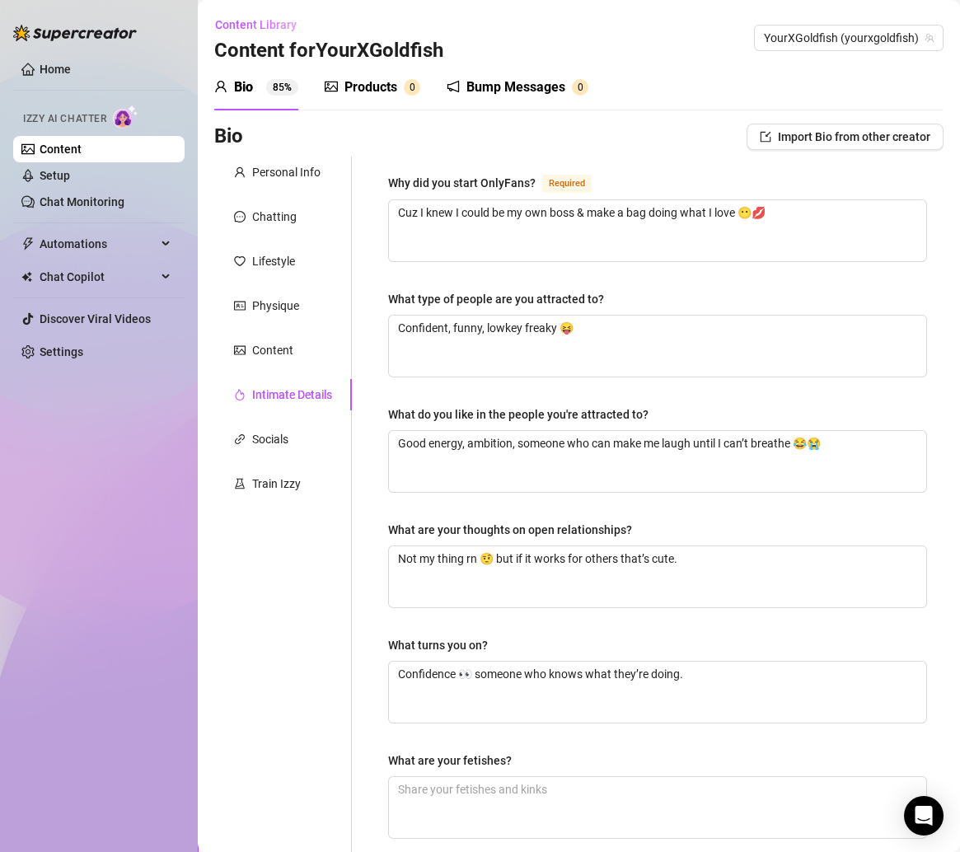
click at [413, 625] on div "Why did you start OnlyFans? Required Cuz I knew I could be my own boss & make a…" at bounding box center [657, 571] width 539 height 796
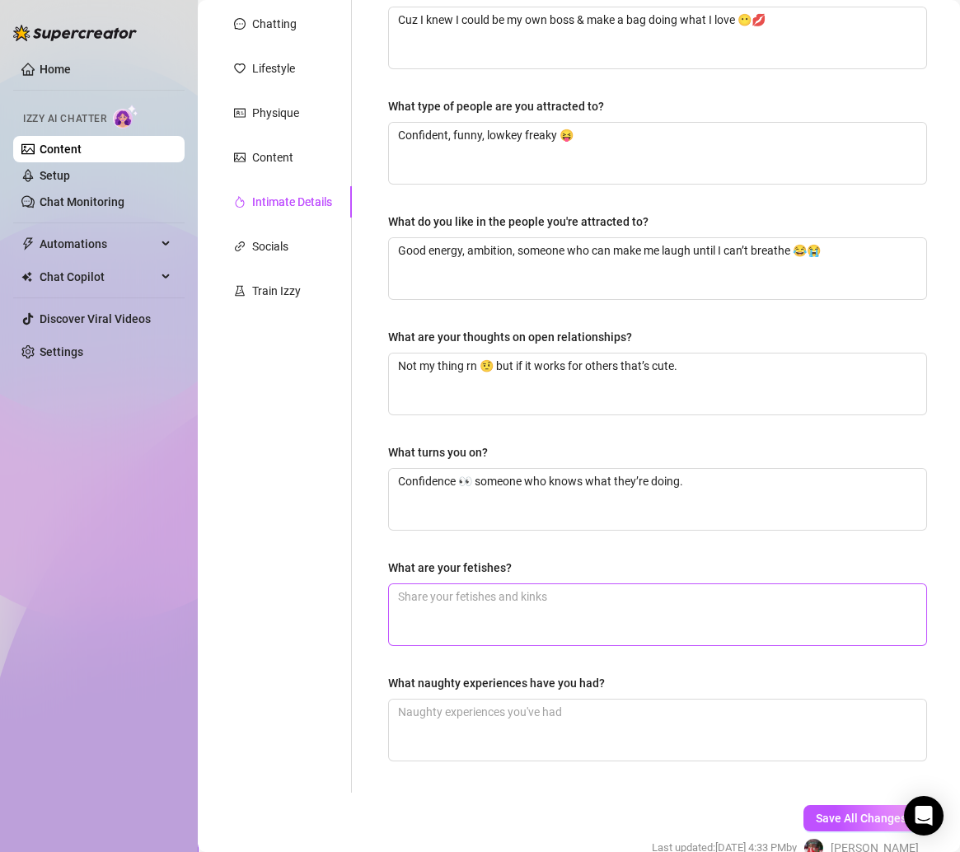
scroll to position [225, 0]
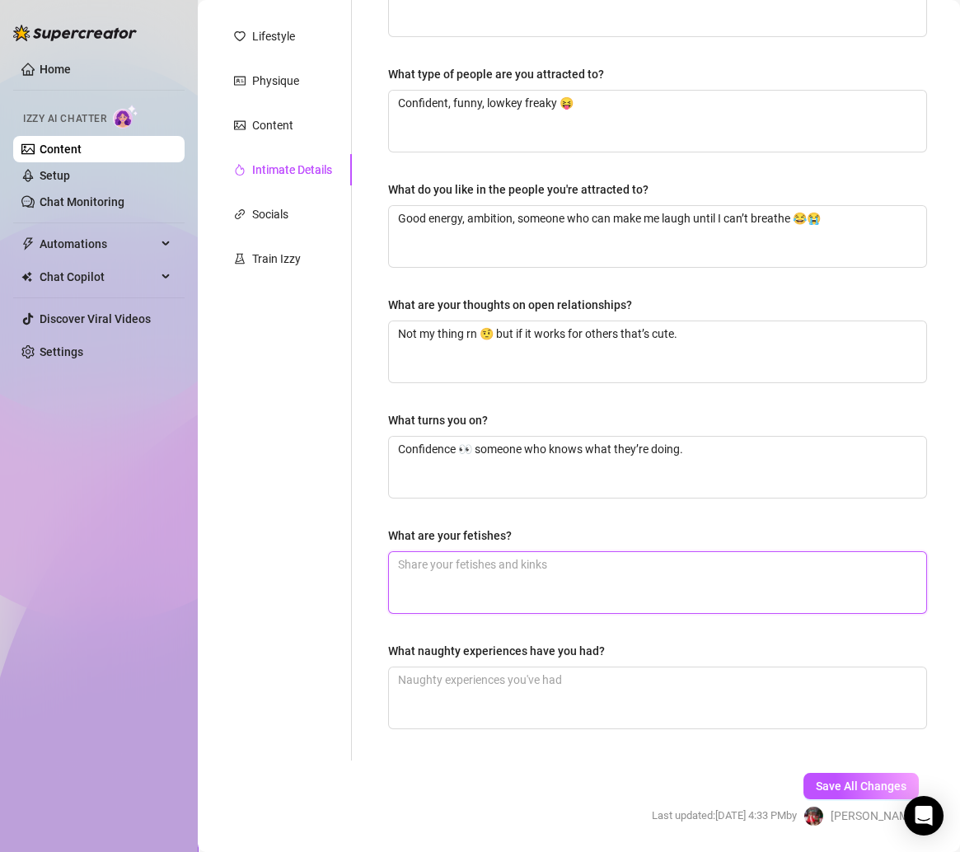
click at [464, 577] on textarea "What are your fetishes?" at bounding box center [657, 582] width 537 height 61
paste textarea "Lowkey into teasing, edging, roleplay vibes 😏"
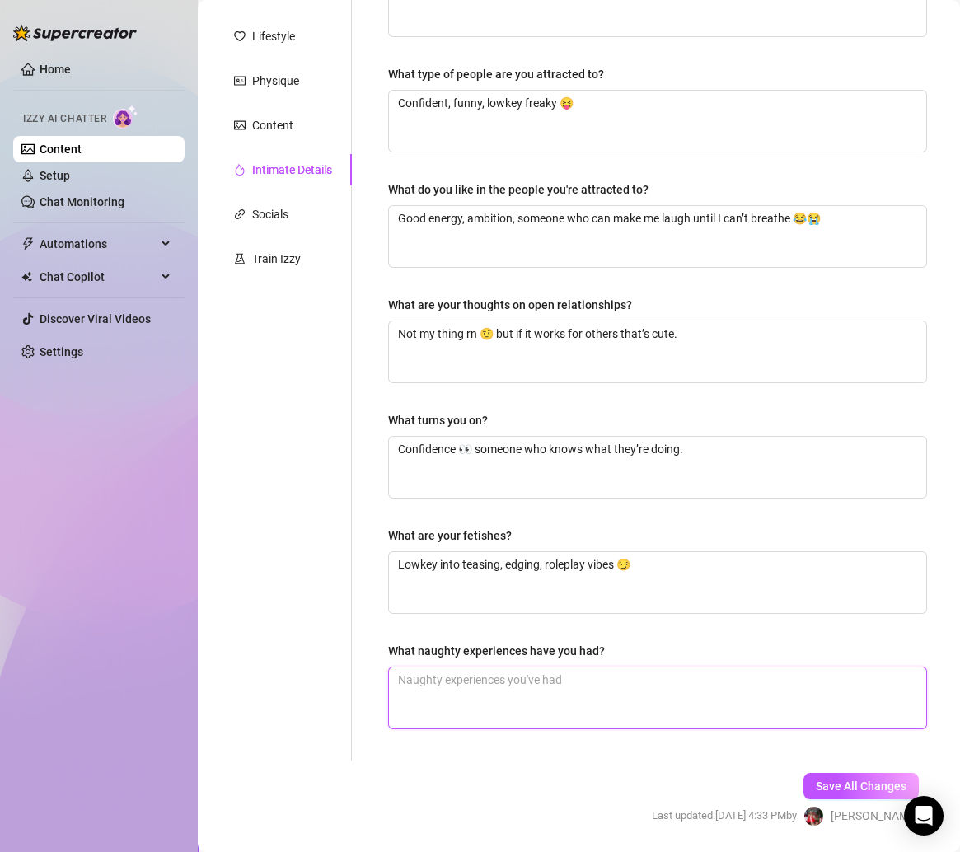
click at [436, 689] on textarea "What naughty experiences have you had?" at bounding box center [657, 697] width 537 height 61
click at [435, 689] on textarea "What naughty experiences have you had?" at bounding box center [657, 697] width 537 height 61
paste
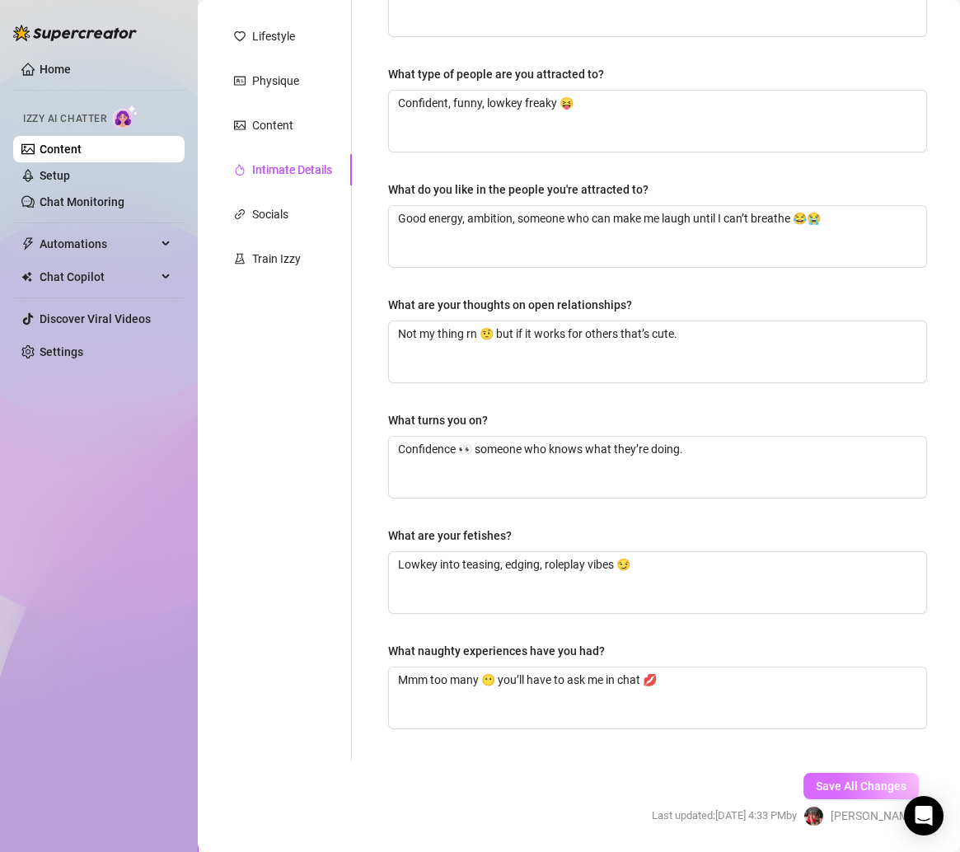
click at [810, 773] on button "Save All Changes" at bounding box center [860, 786] width 115 height 26
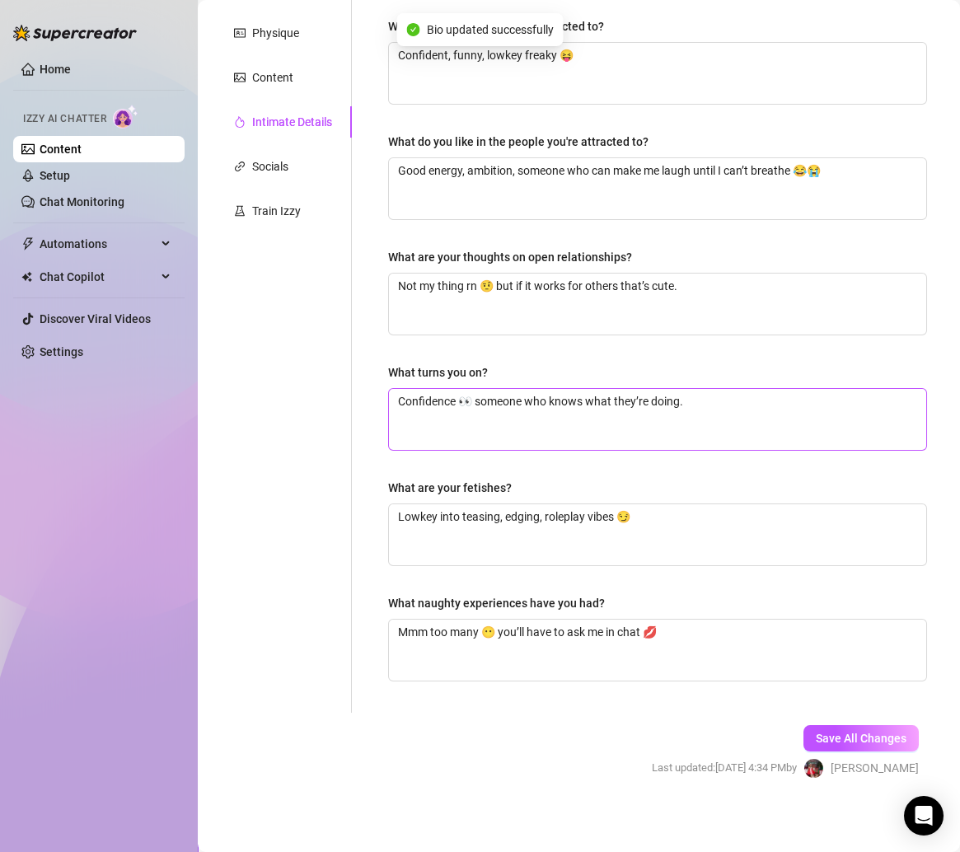
scroll to position [0, 0]
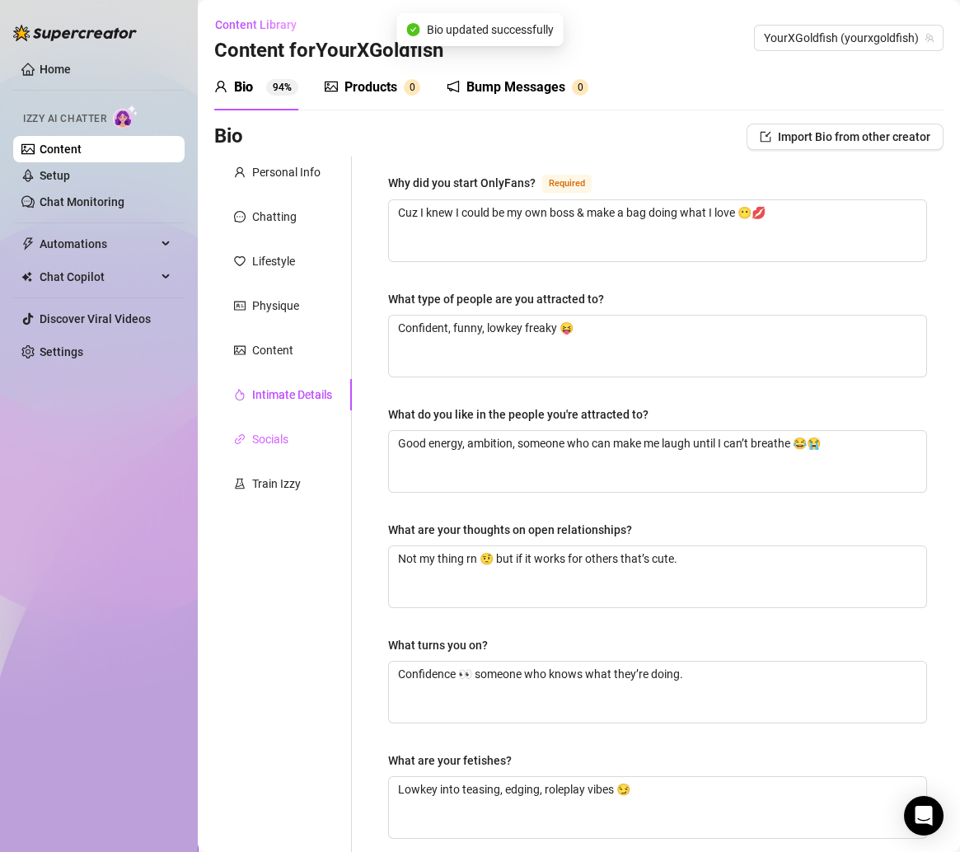
click at [304, 436] on div "Socials" at bounding box center [283, 438] width 138 height 31
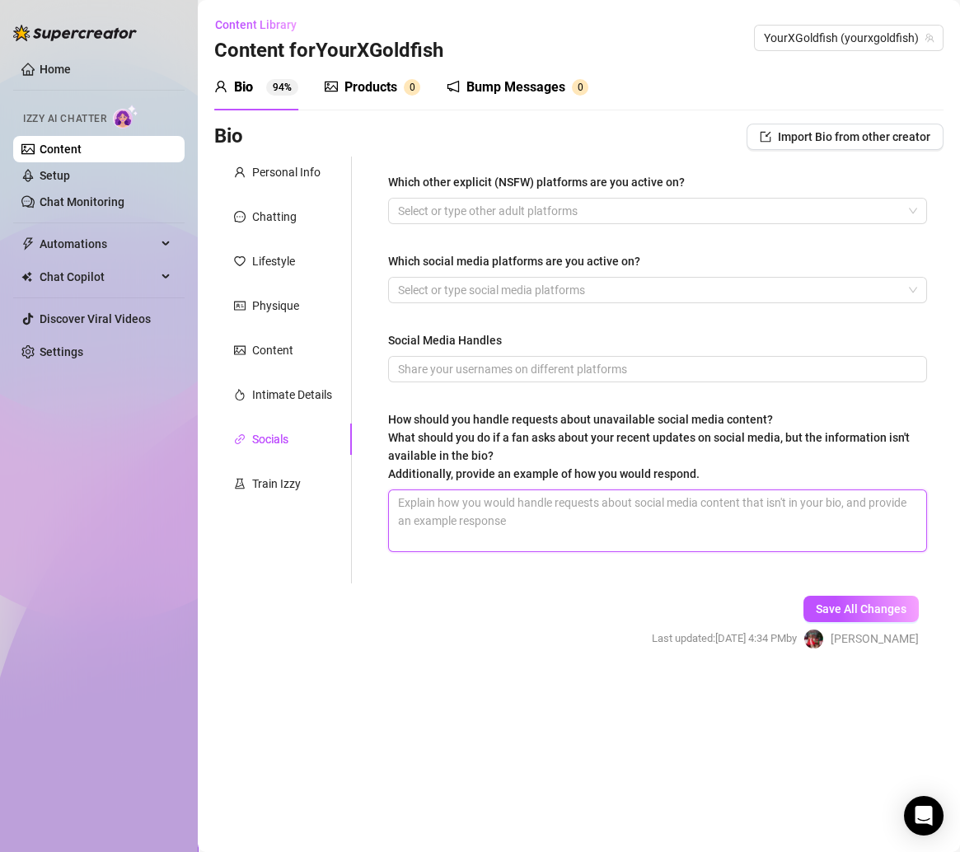
click at [479, 511] on textarea "How should you handle requests about unavailable social media content? What sho…" at bounding box center [657, 520] width 537 height 61
click at [872, 512] on textarea "Just tell them it’s not available, but I’ve got plenty of hot exclusives right …" at bounding box center [657, 520] width 537 height 61
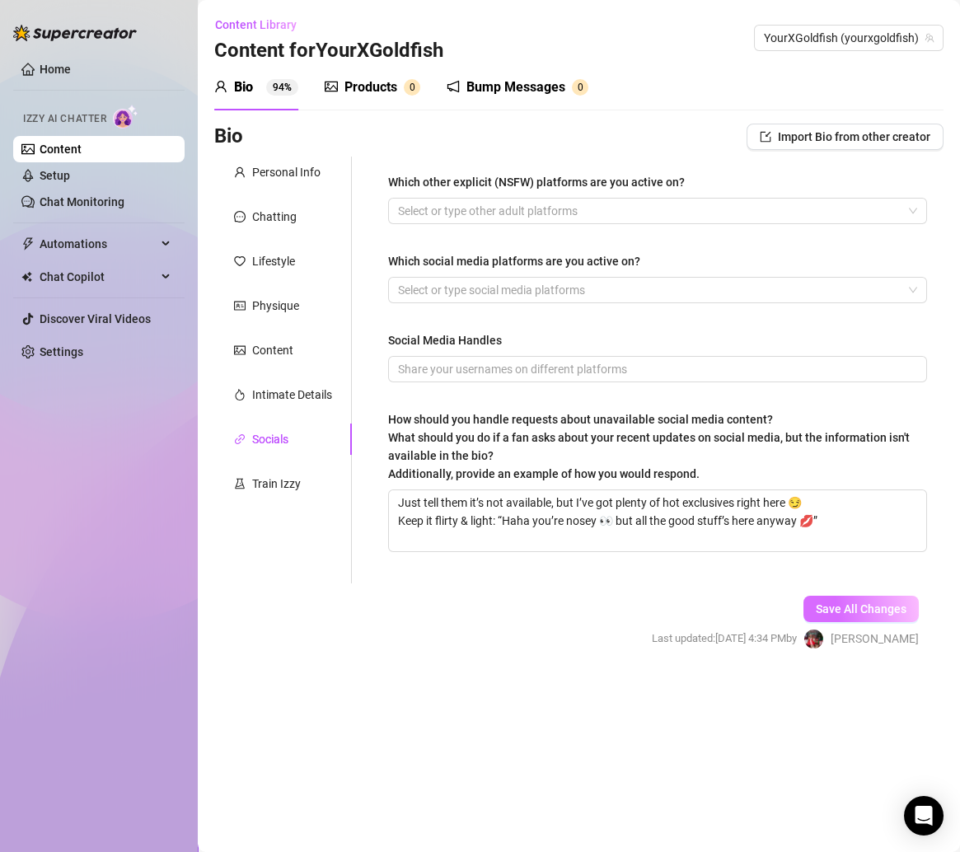
click at [872, 596] on button "Save All Changes" at bounding box center [860, 609] width 115 height 26
click at [528, 204] on div at bounding box center [648, 210] width 515 height 23
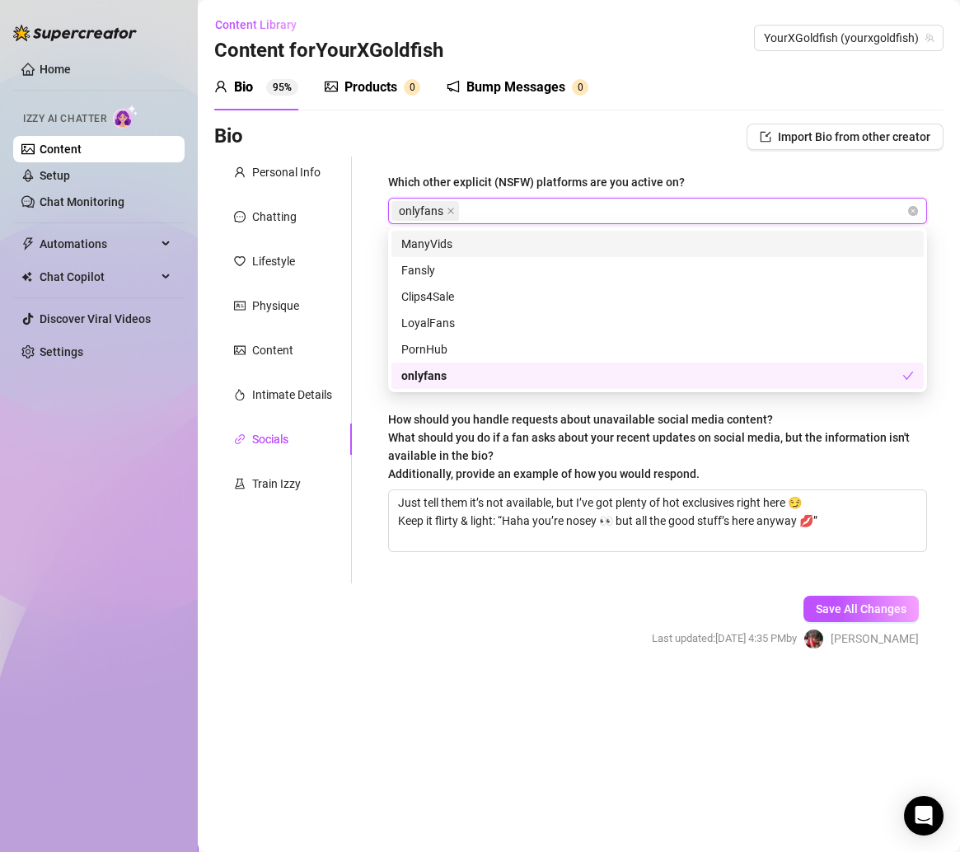
click at [576, 137] on div "Bio Import Bio from other creator" at bounding box center [578, 137] width 729 height 26
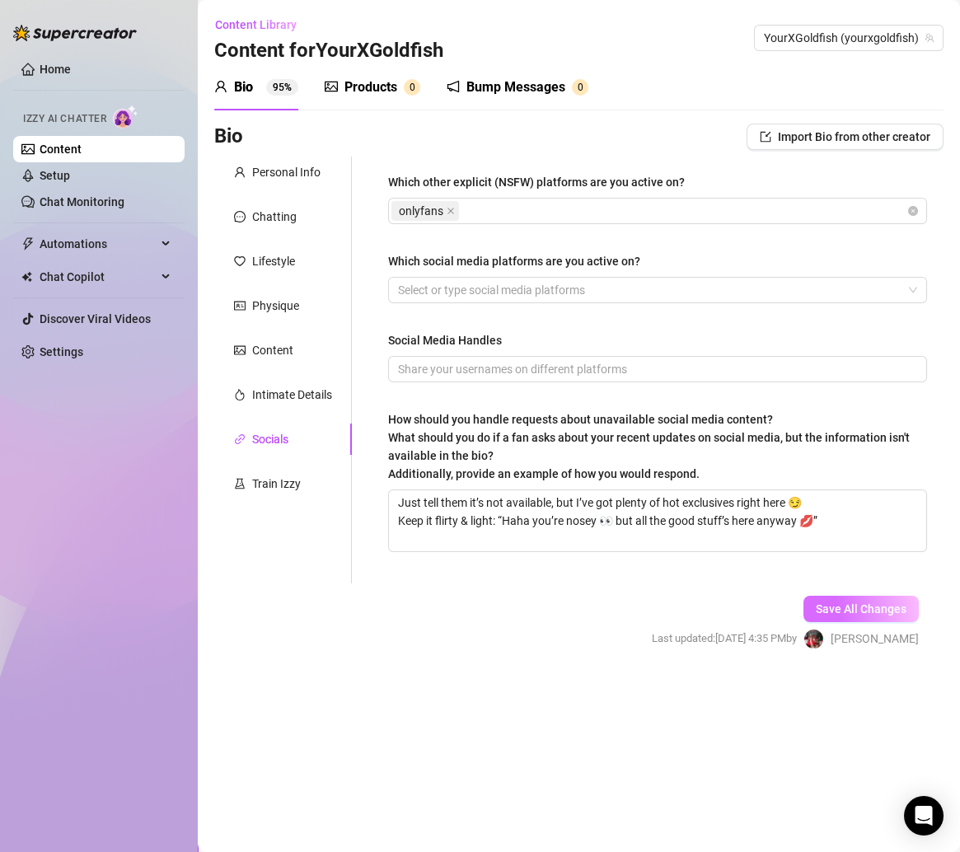
click at [855, 608] on span "Save All Changes" at bounding box center [861, 608] width 91 height 13
click at [376, 87] on div "Products" at bounding box center [370, 87] width 53 height 20
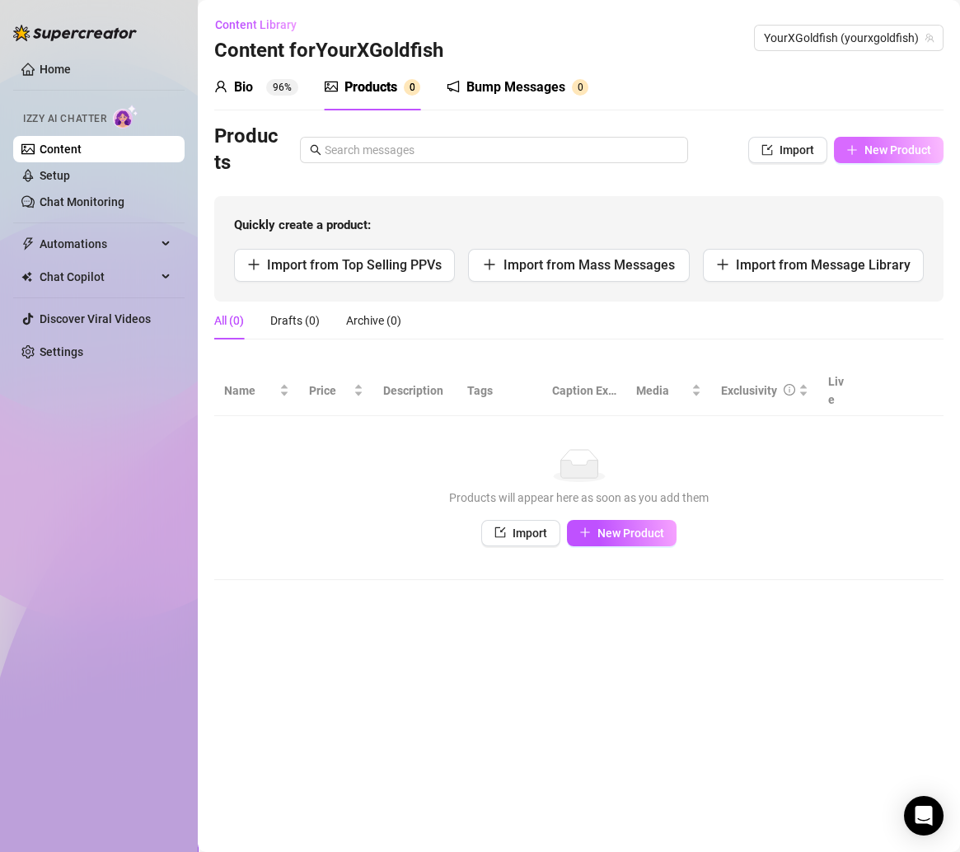
click at [872, 144] on span "New Product" at bounding box center [897, 149] width 67 height 13
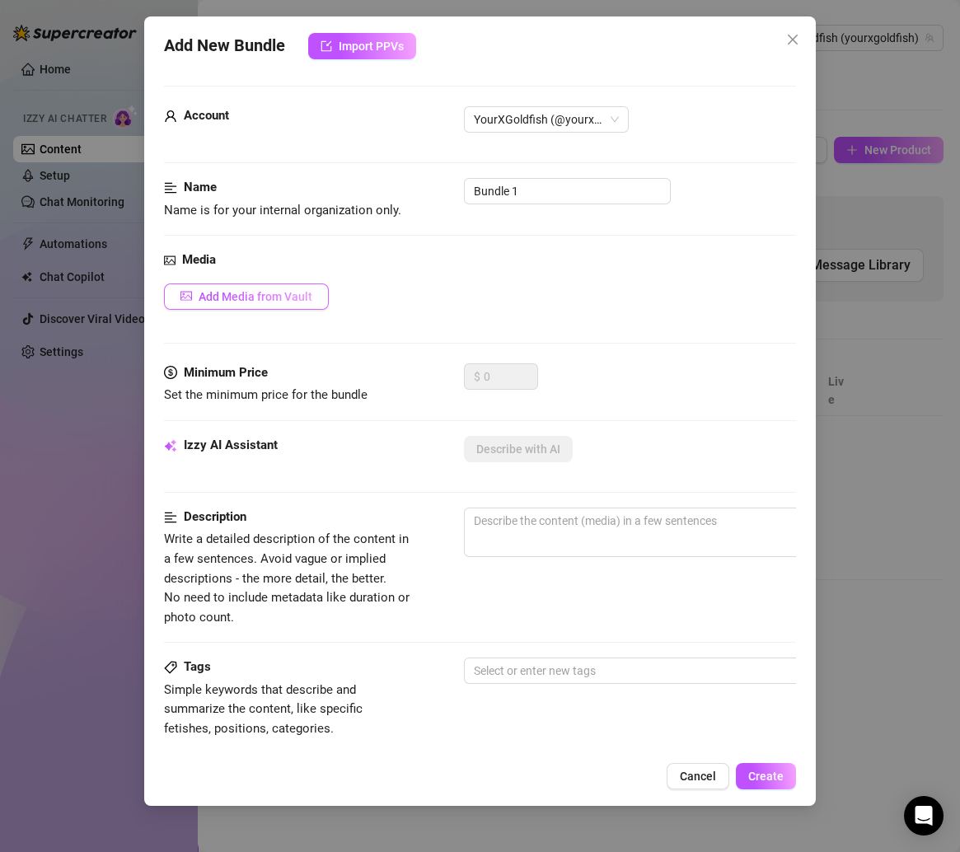
click at [276, 298] on span "Add Media from Vault" at bounding box center [256, 296] width 114 height 13
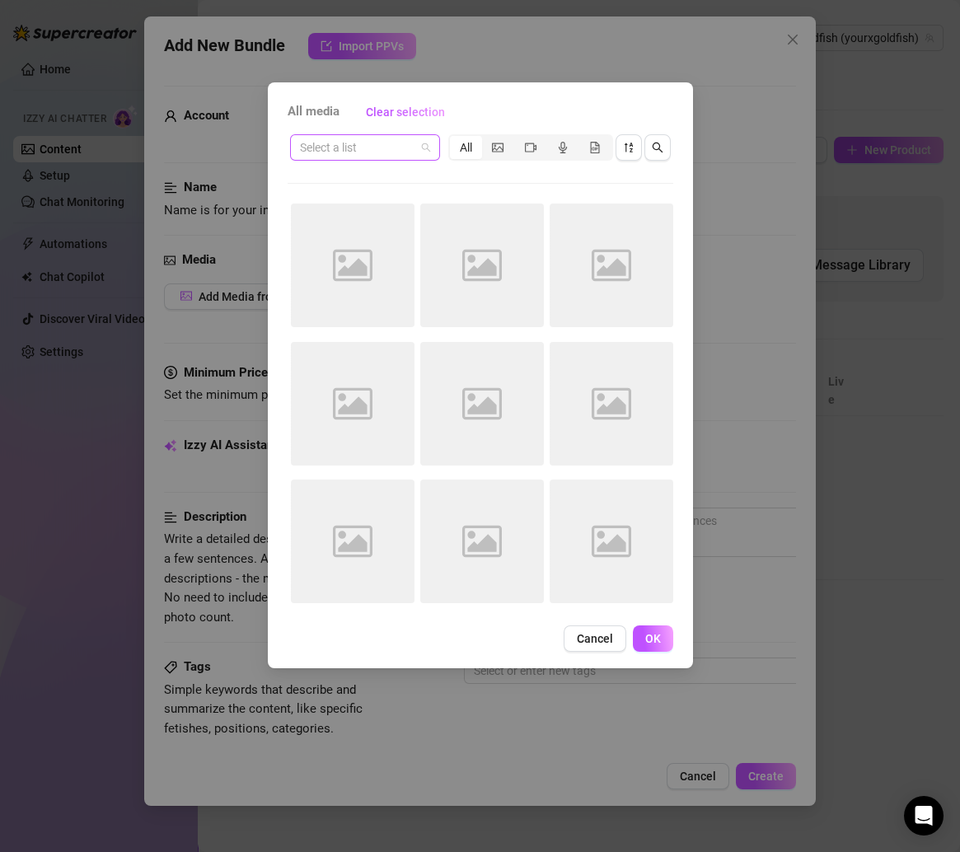
click at [422, 153] on span at bounding box center [365, 147] width 130 height 25
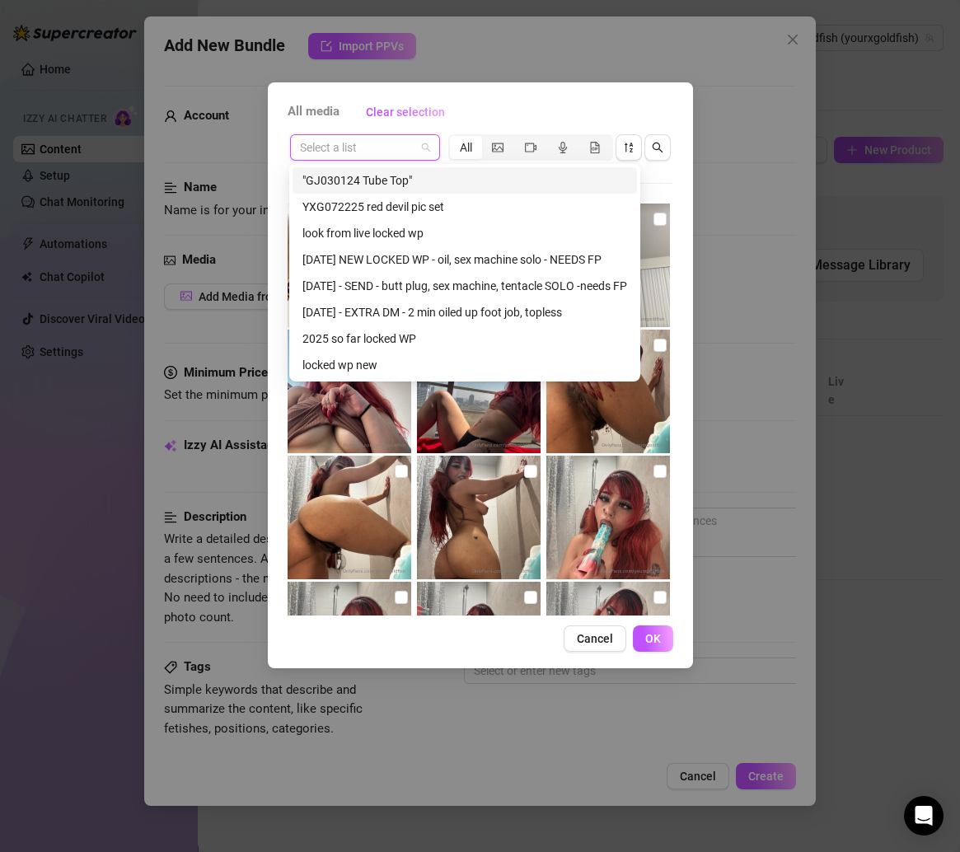
click at [422, 184] on div ""GJ030124 Tube Top"" at bounding box center [464, 180] width 325 height 18
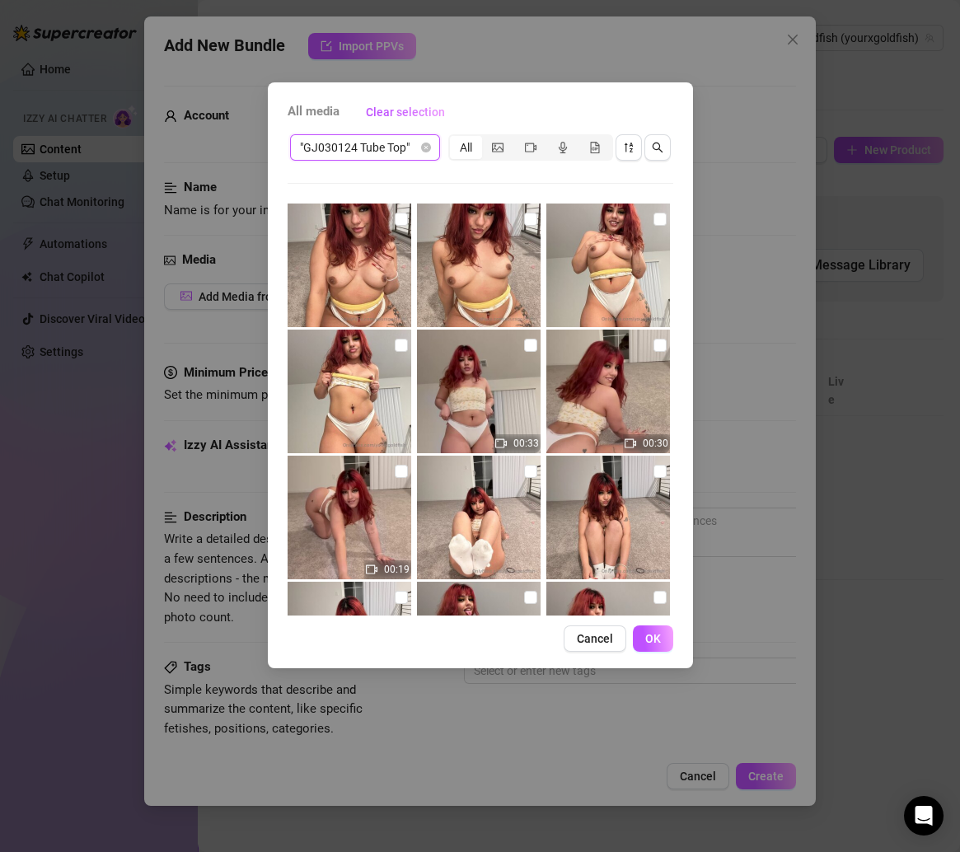
click at [402, 229] on img at bounding box center [350, 265] width 124 height 124
click at [400, 216] on input "checkbox" at bounding box center [401, 219] width 13 height 13
click at [524, 218] on input "checkbox" at bounding box center [530, 219] width 13 height 13
click at [653, 220] on input "checkbox" at bounding box center [659, 219] width 13 height 13
click at [530, 217] on img at bounding box center [479, 265] width 124 height 124
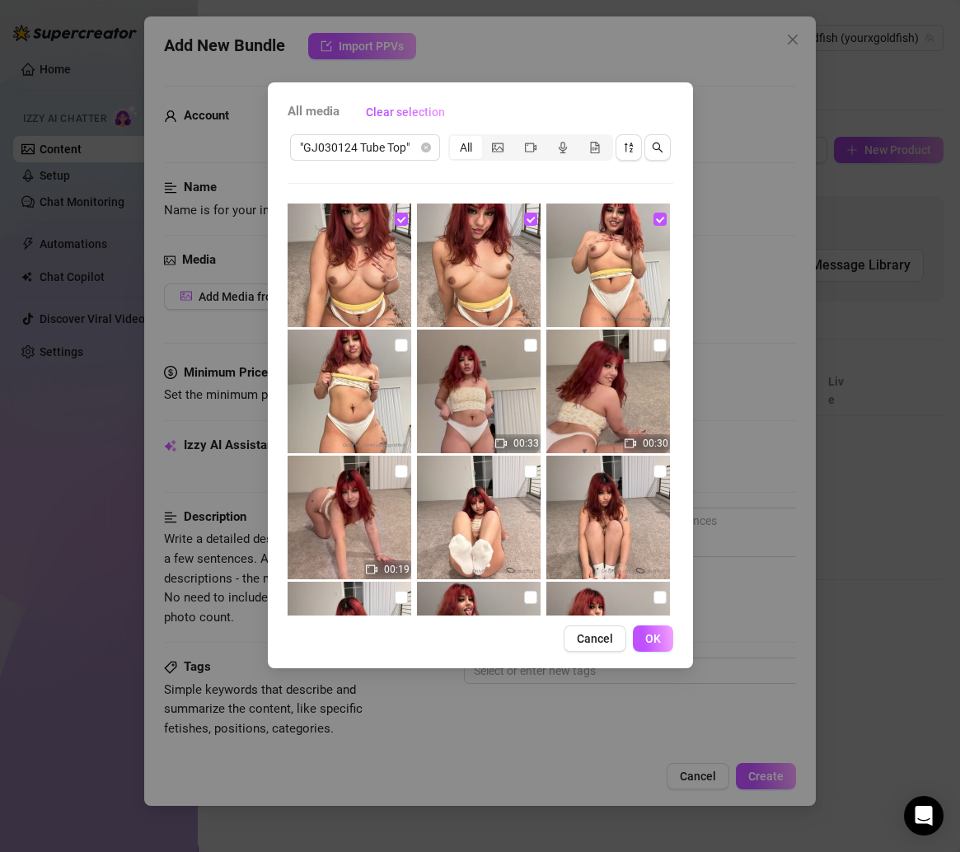
click at [409, 214] on img at bounding box center [350, 265] width 124 height 124
click at [397, 214] on input "checkbox" at bounding box center [401, 219] width 13 height 13
click at [653, 217] on input "checkbox" at bounding box center [659, 219] width 13 height 13
click at [526, 218] on input "checkbox" at bounding box center [530, 219] width 13 height 13
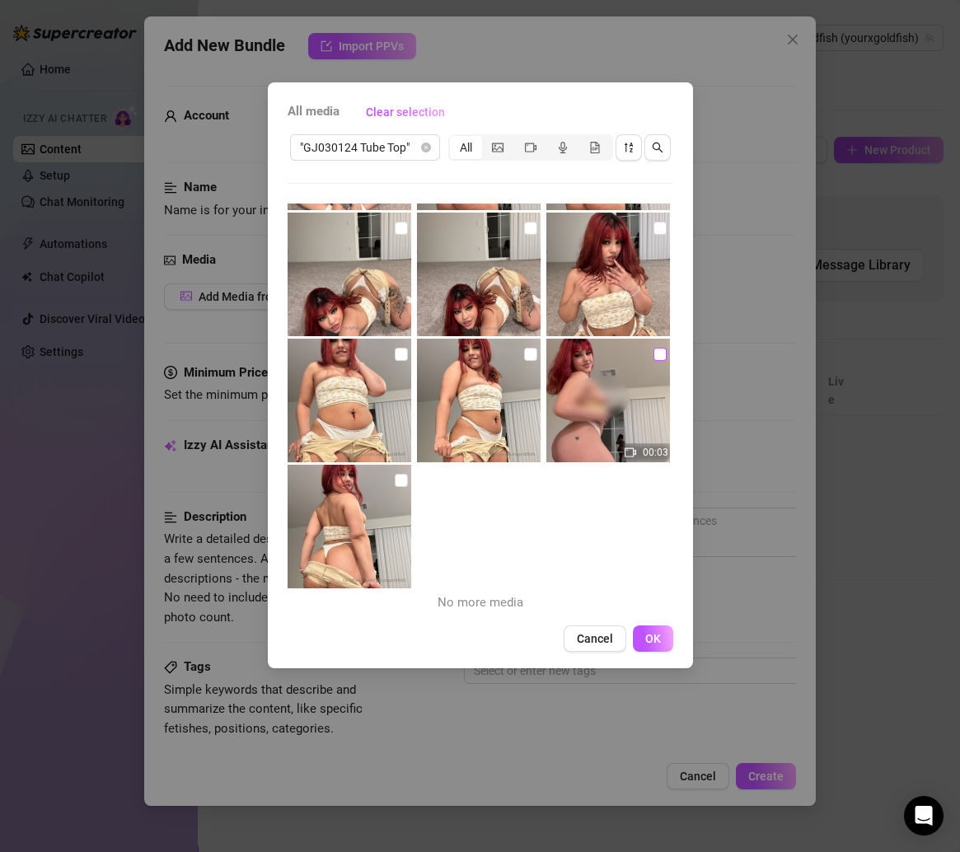
click at [653, 350] on input "checkbox" at bounding box center [659, 354] width 13 height 13
click at [524, 353] on input "checkbox" at bounding box center [530, 354] width 13 height 13
click at [396, 360] on label at bounding box center [401, 354] width 13 height 18
click at [396, 360] on input "checkbox" at bounding box center [401, 354] width 13 height 13
click at [395, 487] on label at bounding box center [401, 480] width 13 height 18
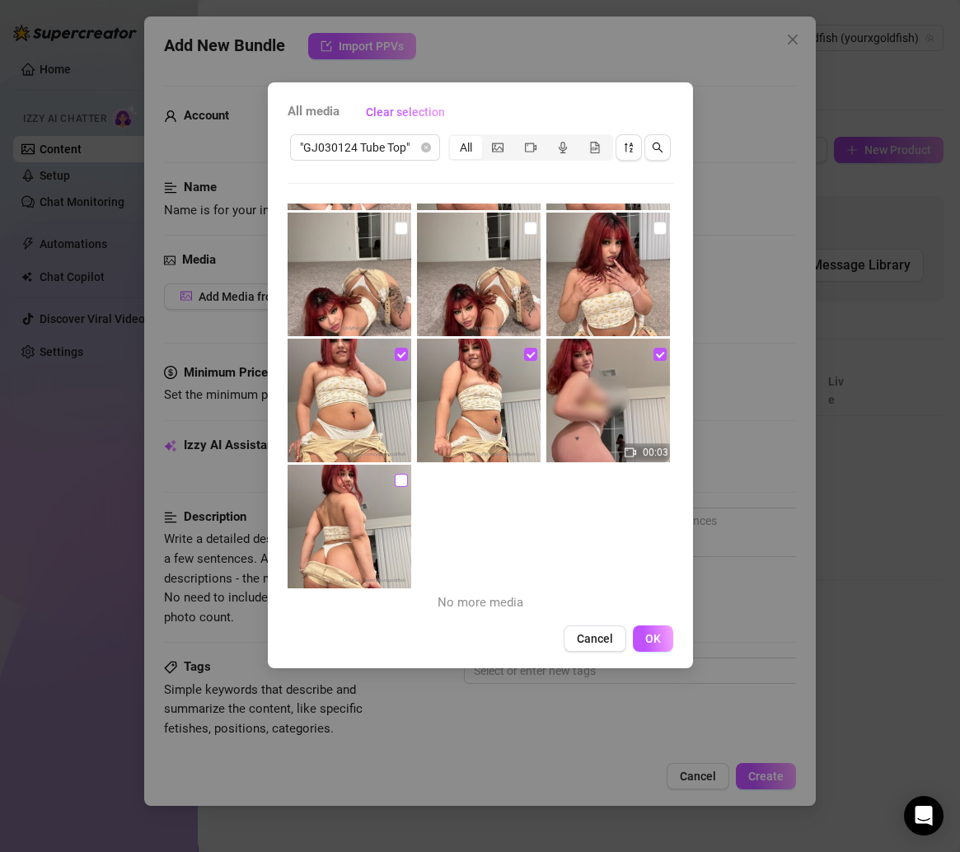
click at [395, 487] on input "checkbox" at bounding box center [401, 480] width 13 height 13
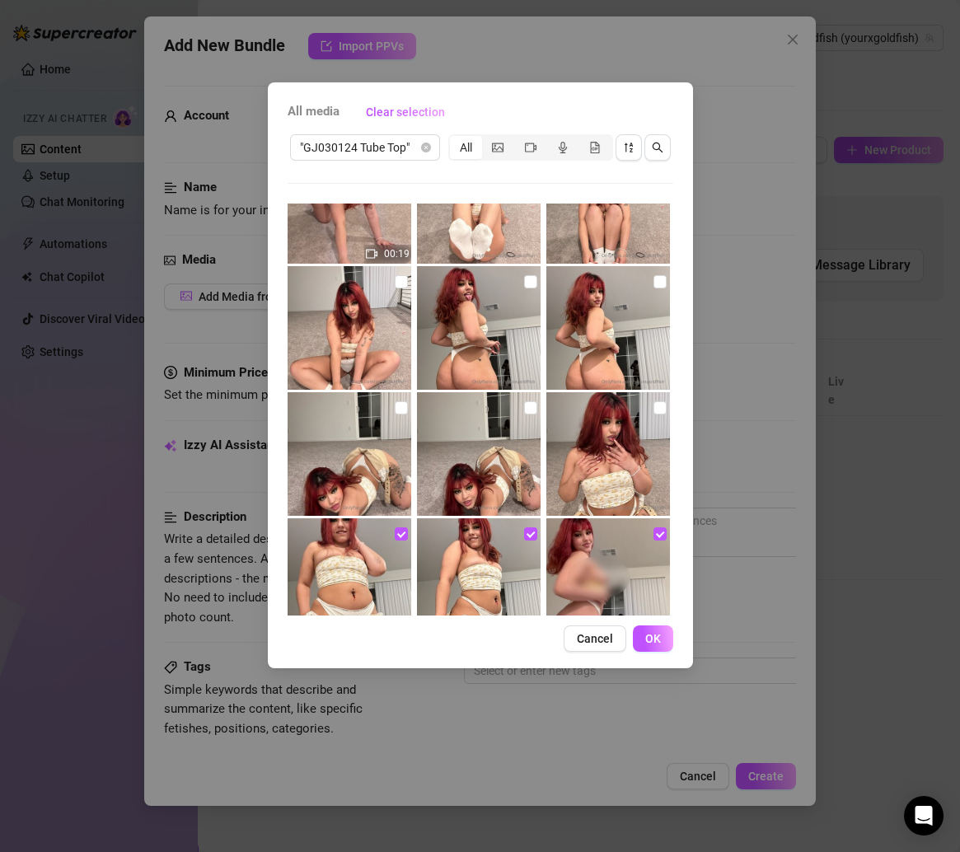
scroll to position [305, 0]
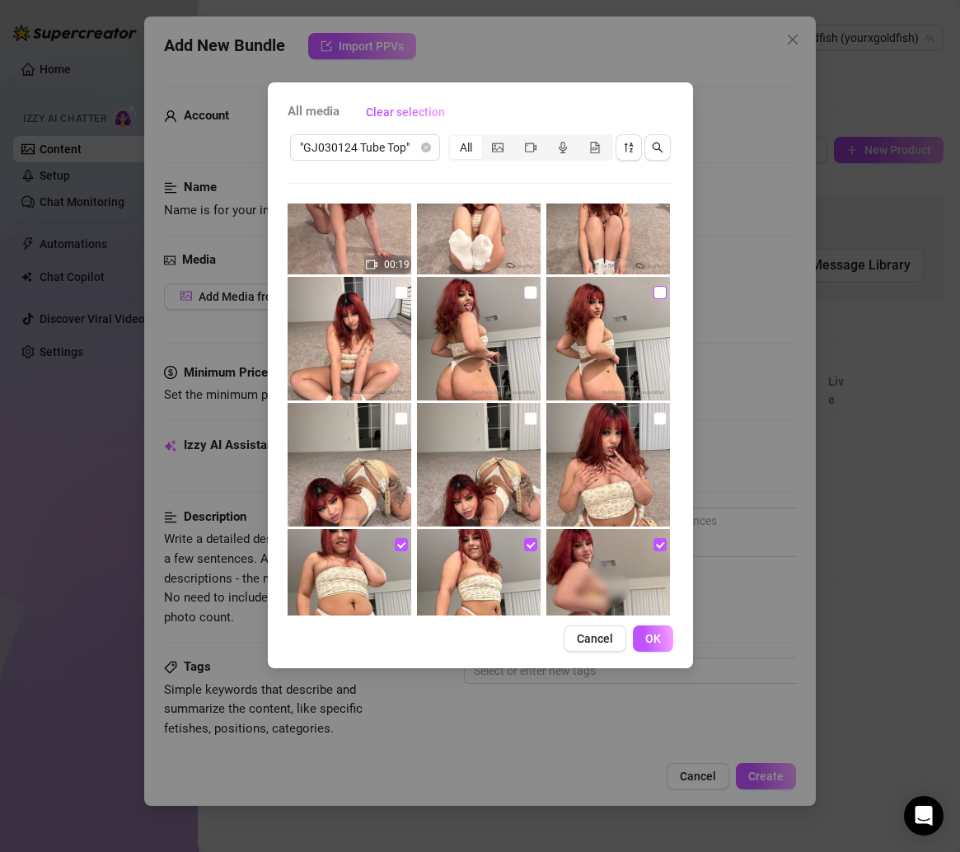
click at [653, 292] on input "checkbox" at bounding box center [659, 292] width 13 height 13
click at [527, 291] on input "checkbox" at bounding box center [530, 292] width 13 height 13
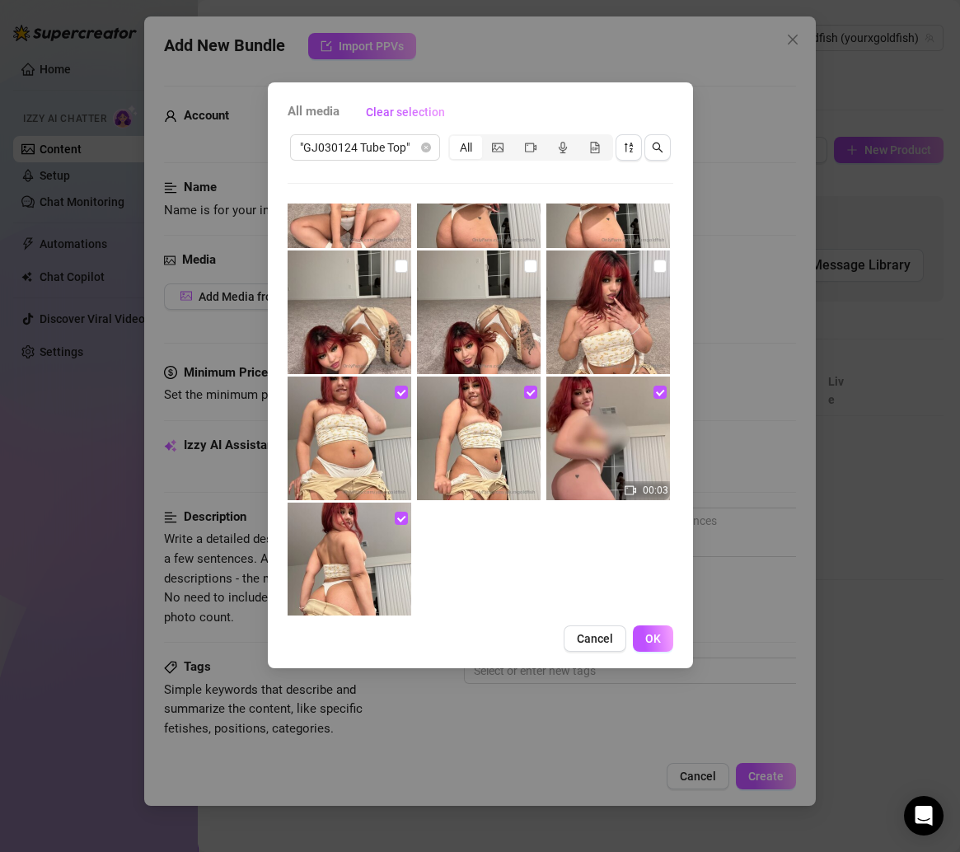
scroll to position [495, 0]
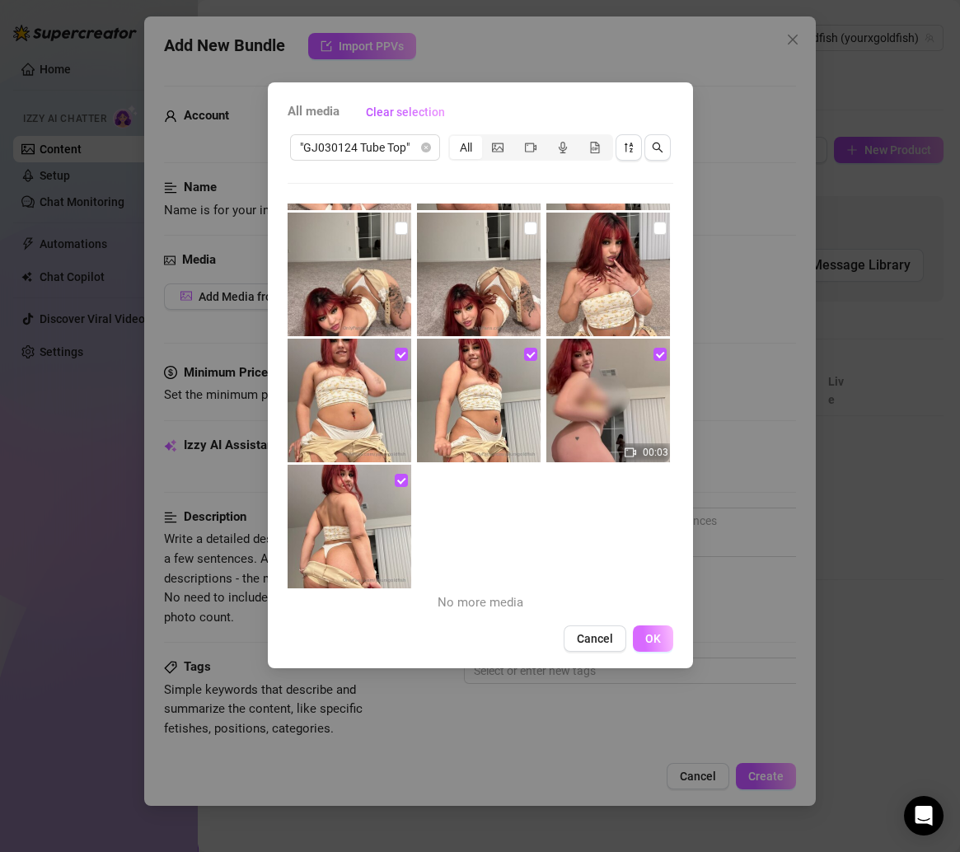
click at [649, 641] on span "OK" at bounding box center [653, 638] width 16 height 13
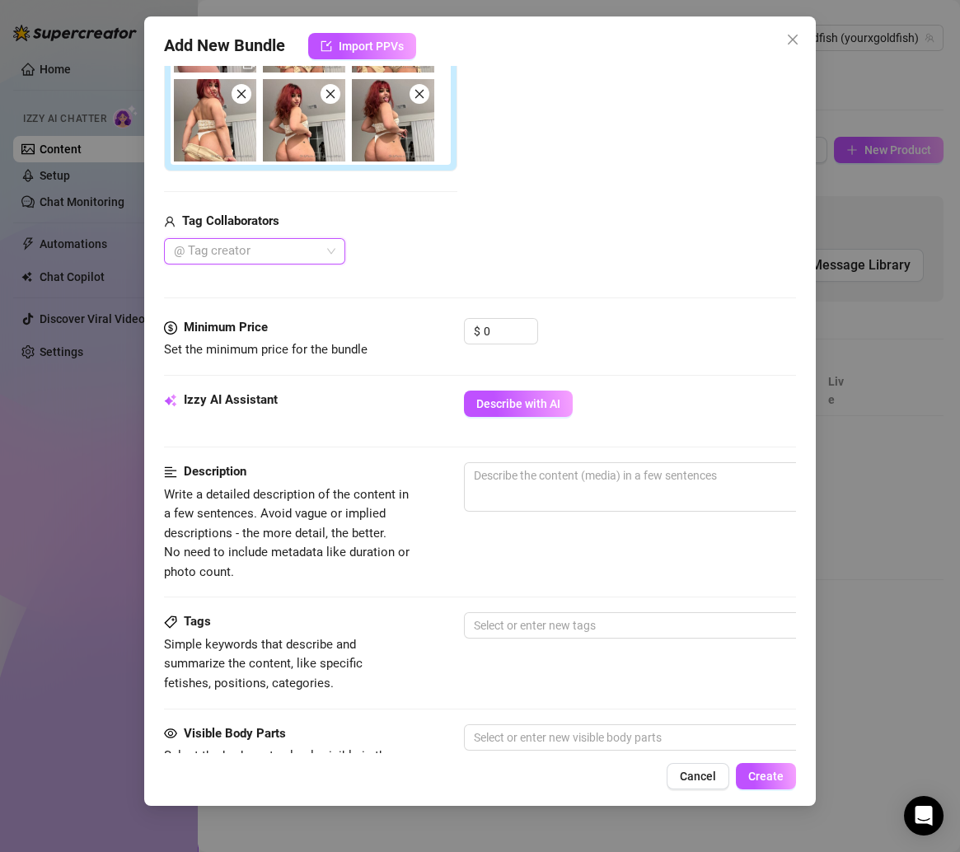
scroll to position [332, 0]
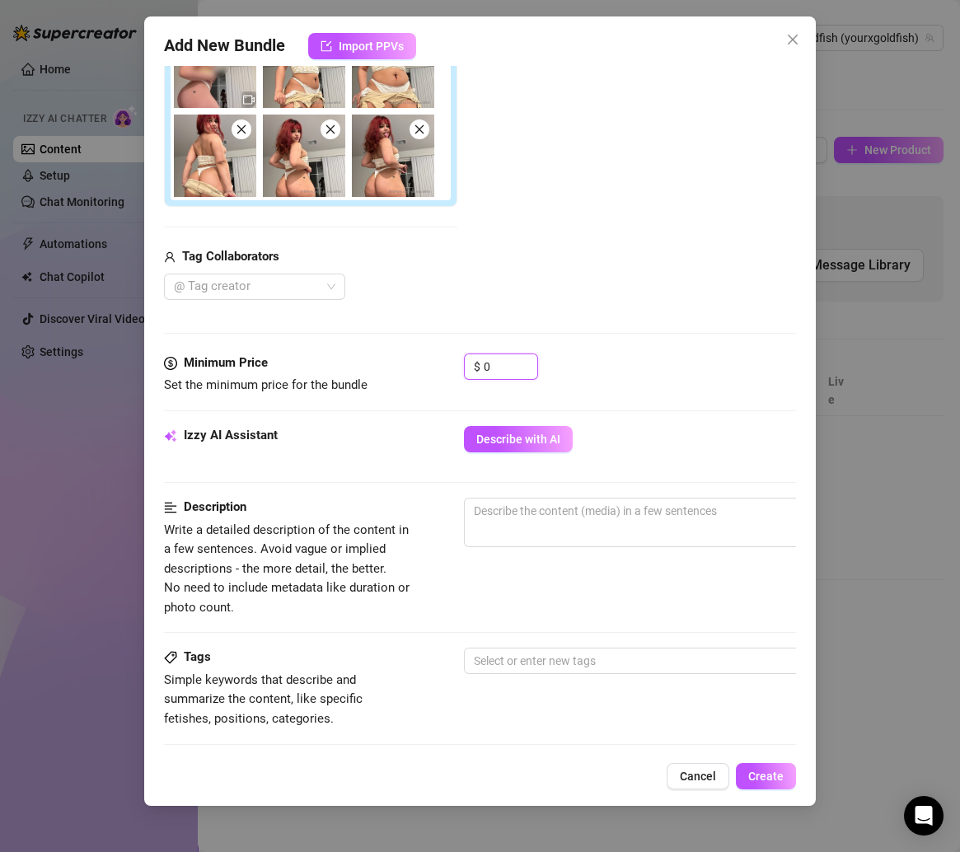
drag, startPoint x: 505, startPoint y: 368, endPoint x: 430, endPoint y: 368, distance: 75.0
click at [430, 368] on div "Minimum Price Set the minimum price for the bundle $ 0" at bounding box center [480, 374] width 633 height 42
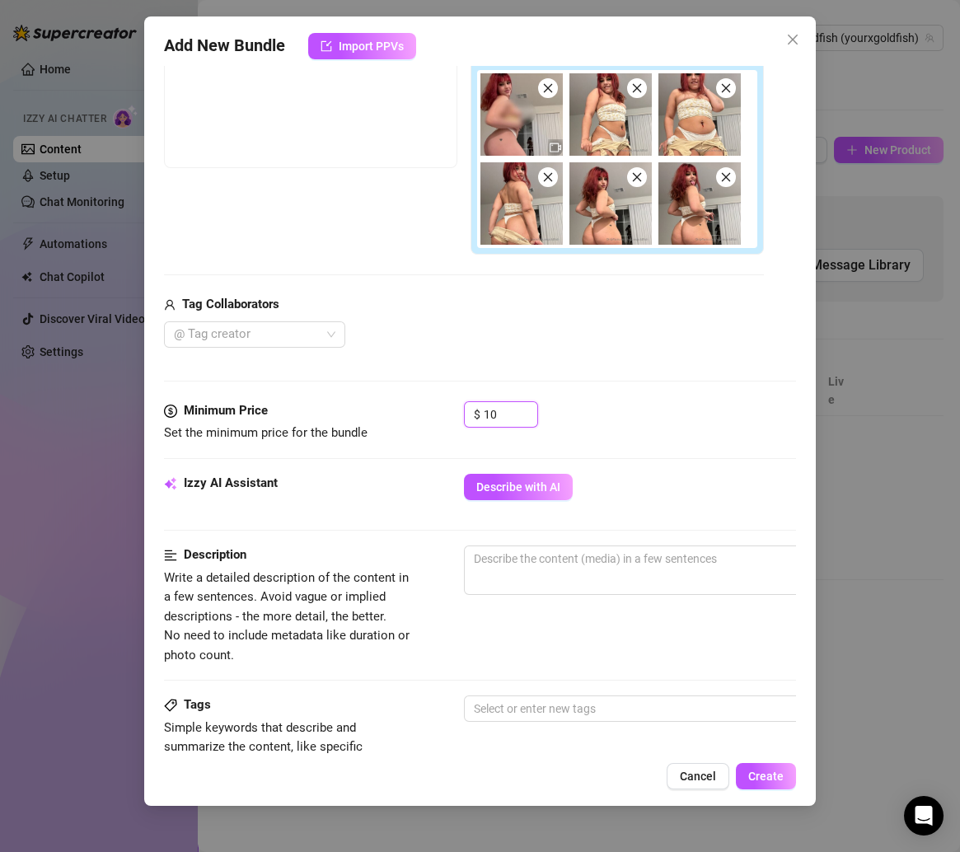
scroll to position [157, 0]
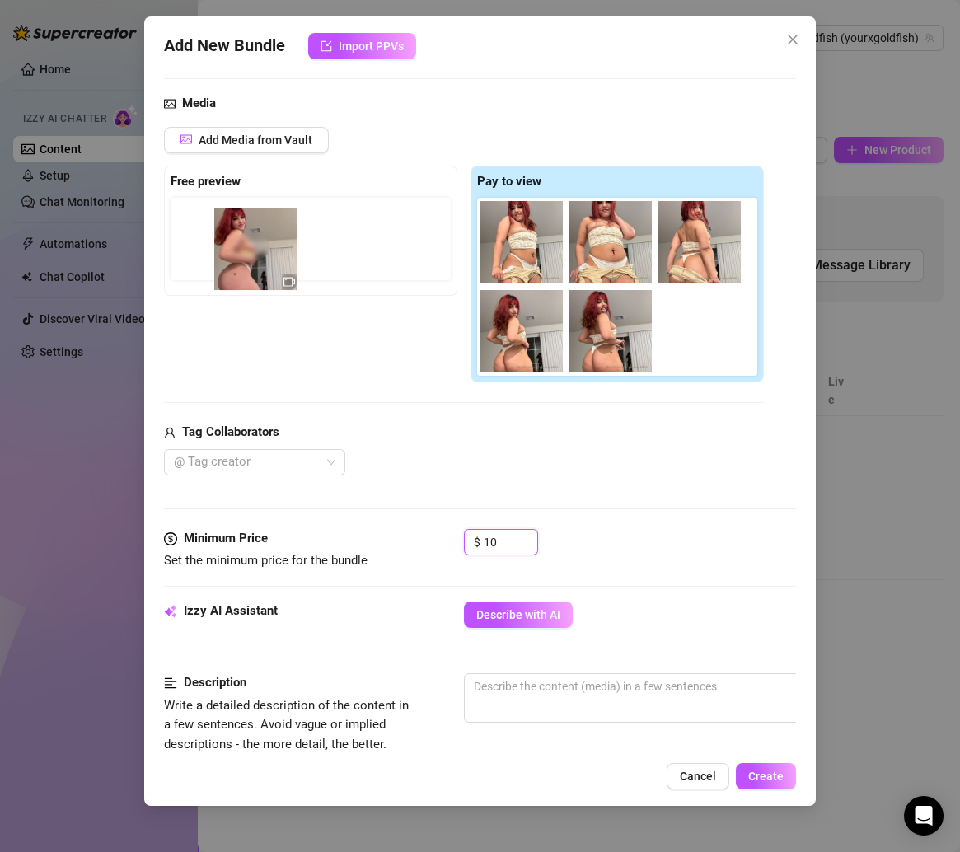
drag, startPoint x: 529, startPoint y: 234, endPoint x: 245, endPoint y: 235, distance: 283.4
click at [245, 235] on div "Free preview Pay to view" at bounding box center [464, 274] width 600 height 217
drag, startPoint x: 499, startPoint y: 256, endPoint x: 193, endPoint y: 251, distance: 306.5
click at [193, 251] on div "Free preview Pay to view" at bounding box center [464, 274] width 600 height 217
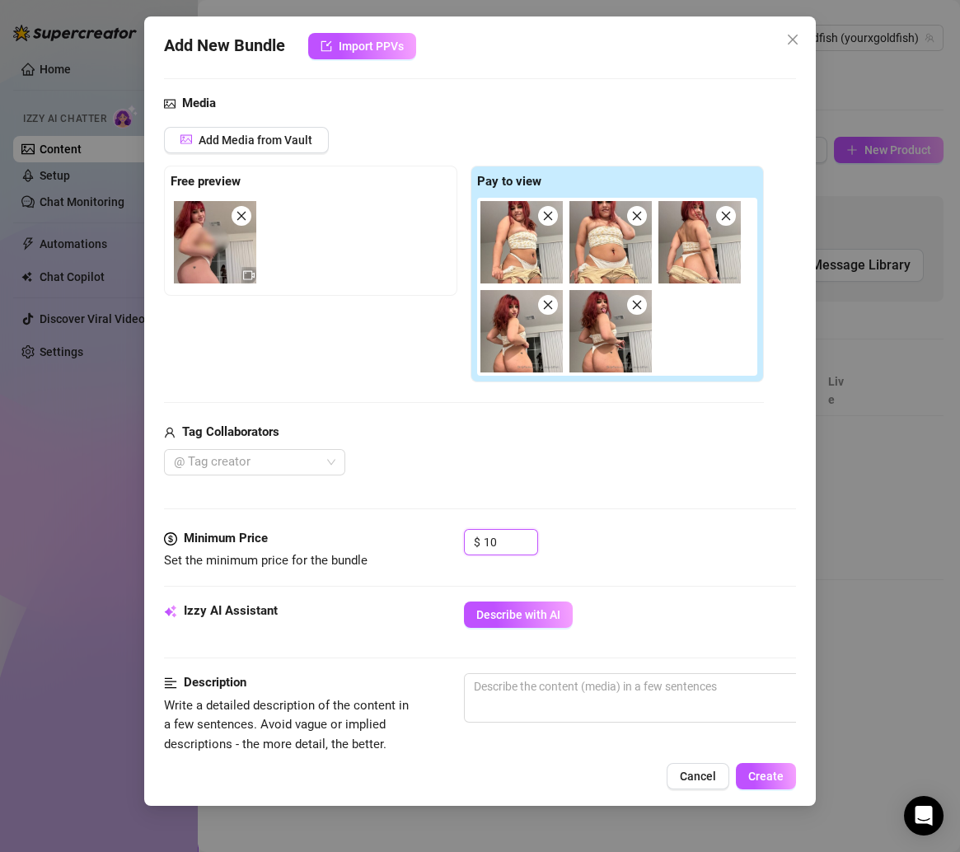
scroll to position [394, 0]
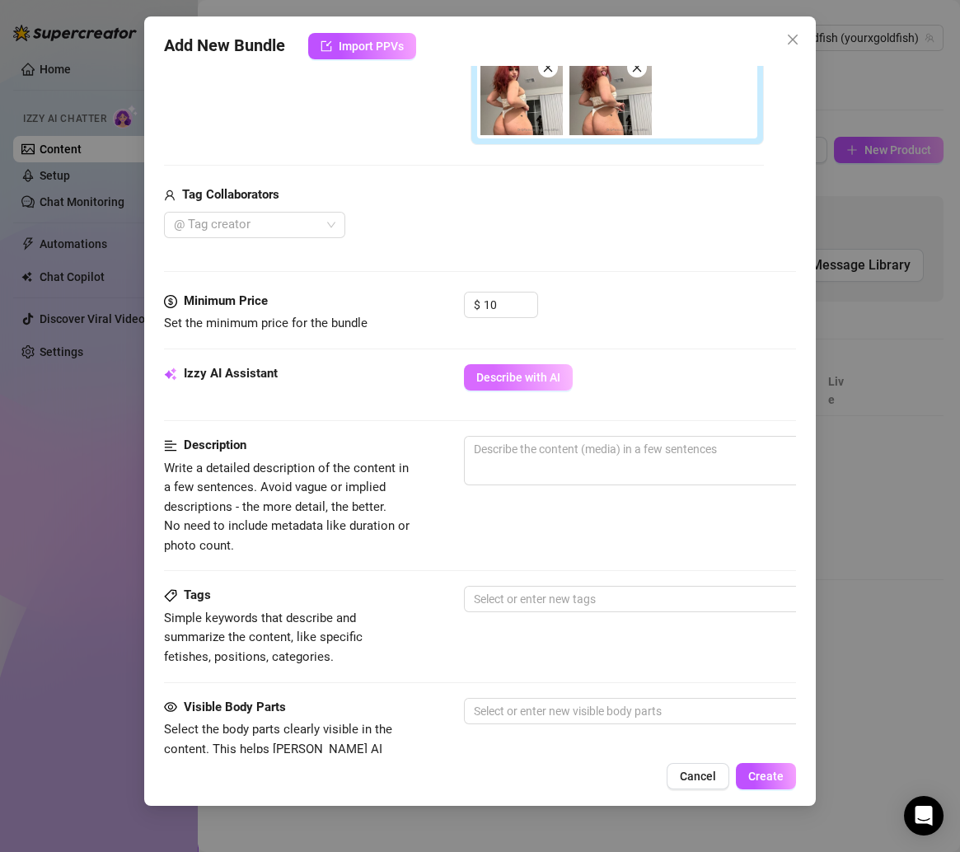
click at [518, 377] on span "Describe with AI" at bounding box center [518, 377] width 84 height 13
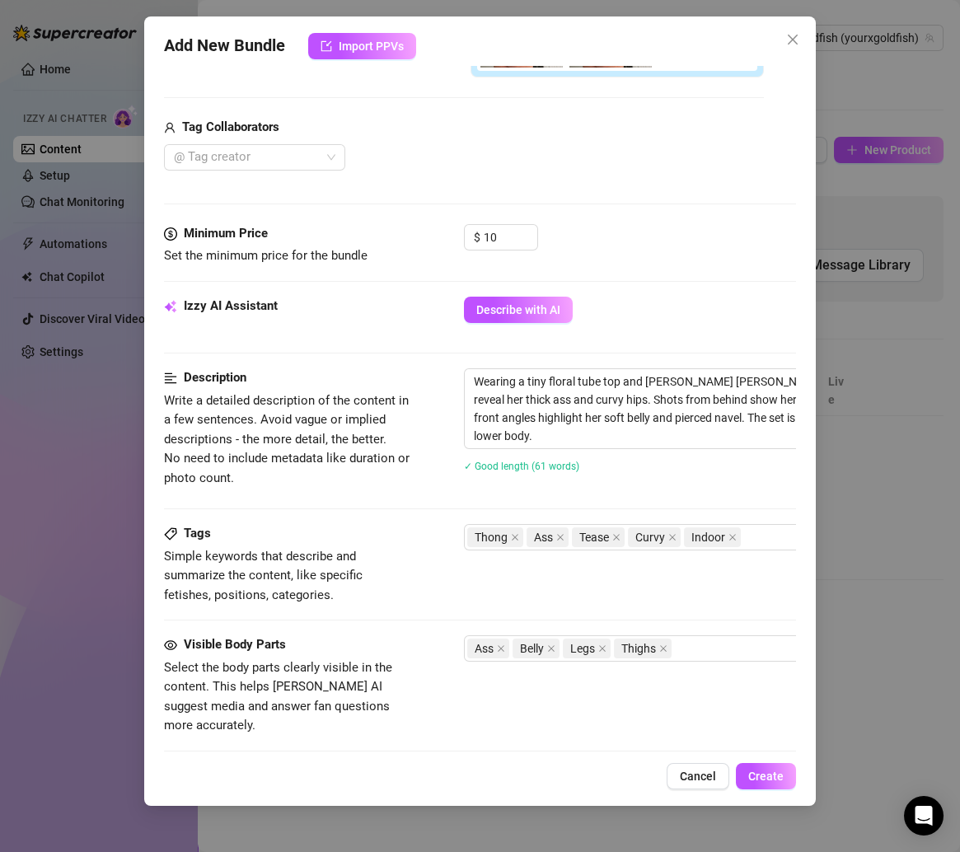
scroll to position [473, 0]
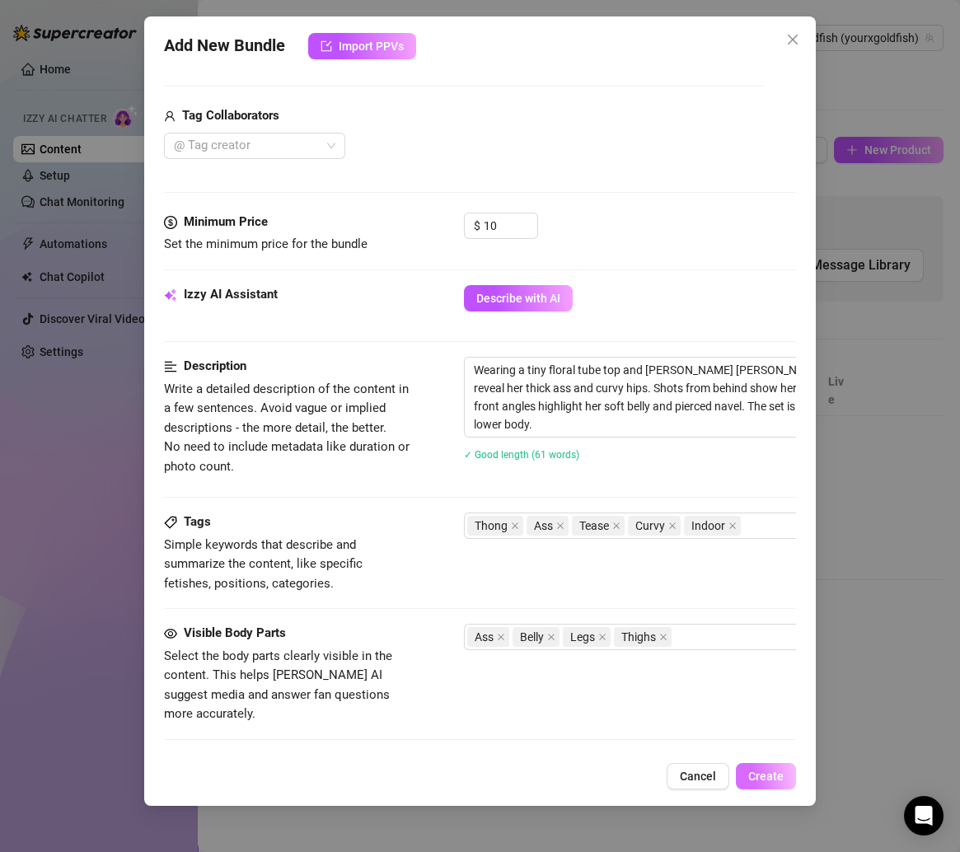
click at [752, 777] on span "Create" at bounding box center [765, 775] width 35 height 13
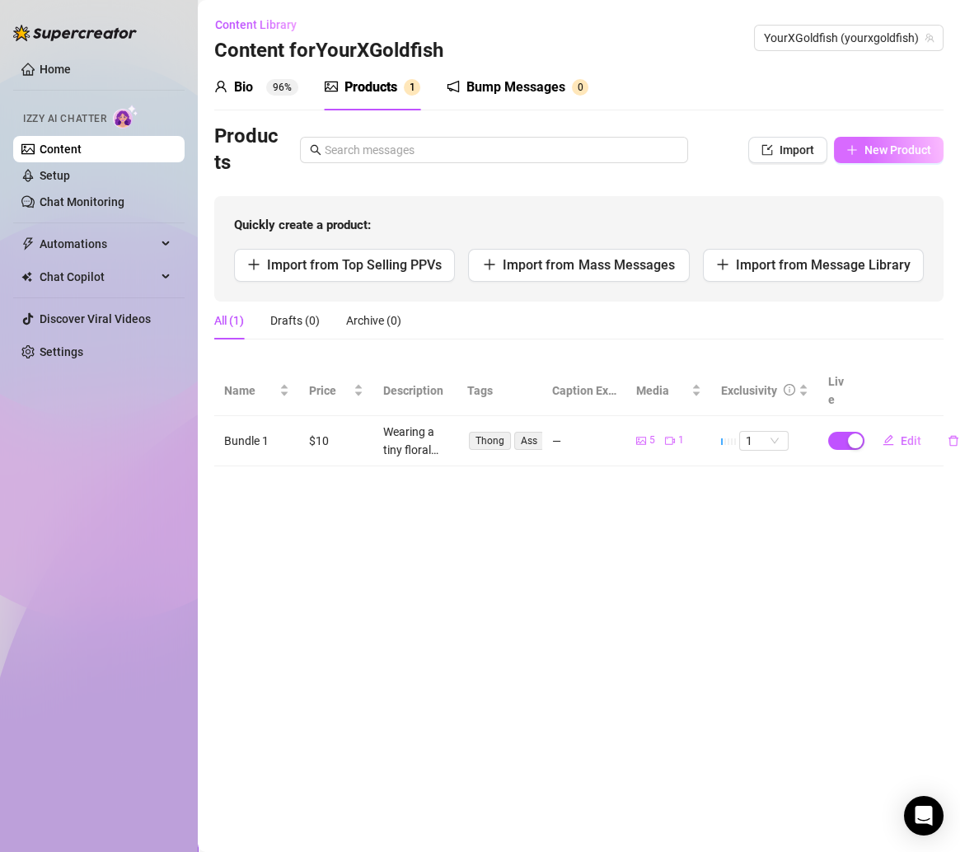
click at [872, 147] on span "New Product" at bounding box center [897, 149] width 67 height 13
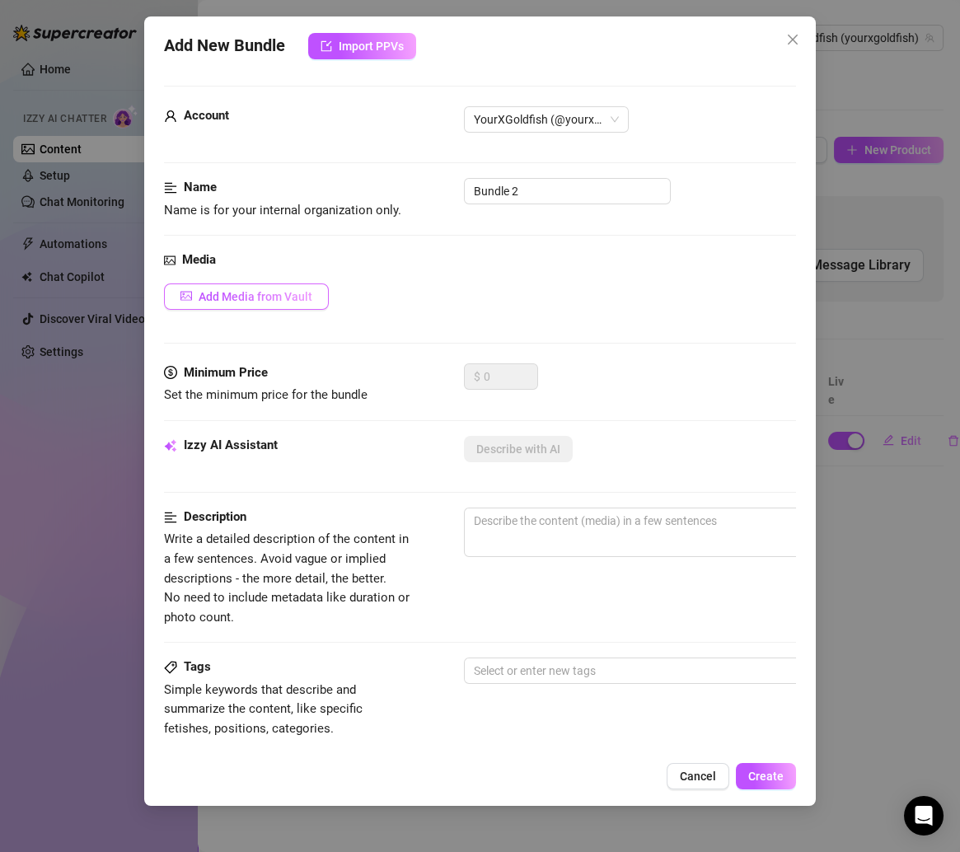
click at [267, 301] on span "Add Media from Vault" at bounding box center [256, 296] width 114 height 13
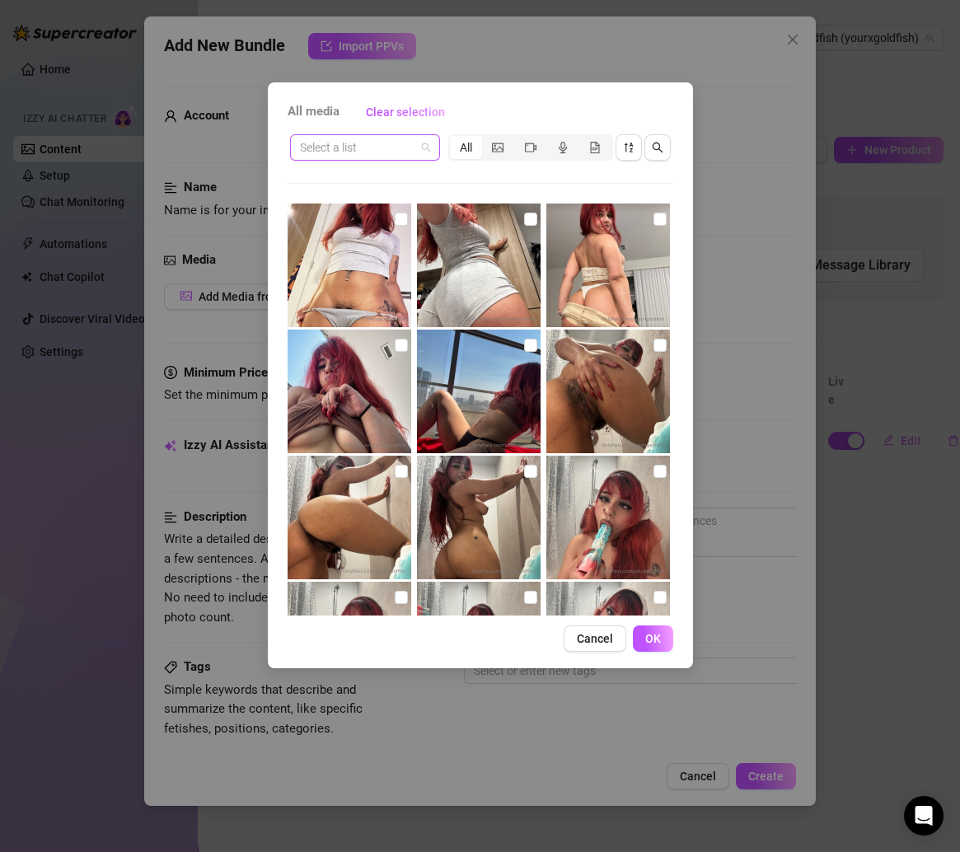
click at [428, 150] on span at bounding box center [365, 147] width 130 height 25
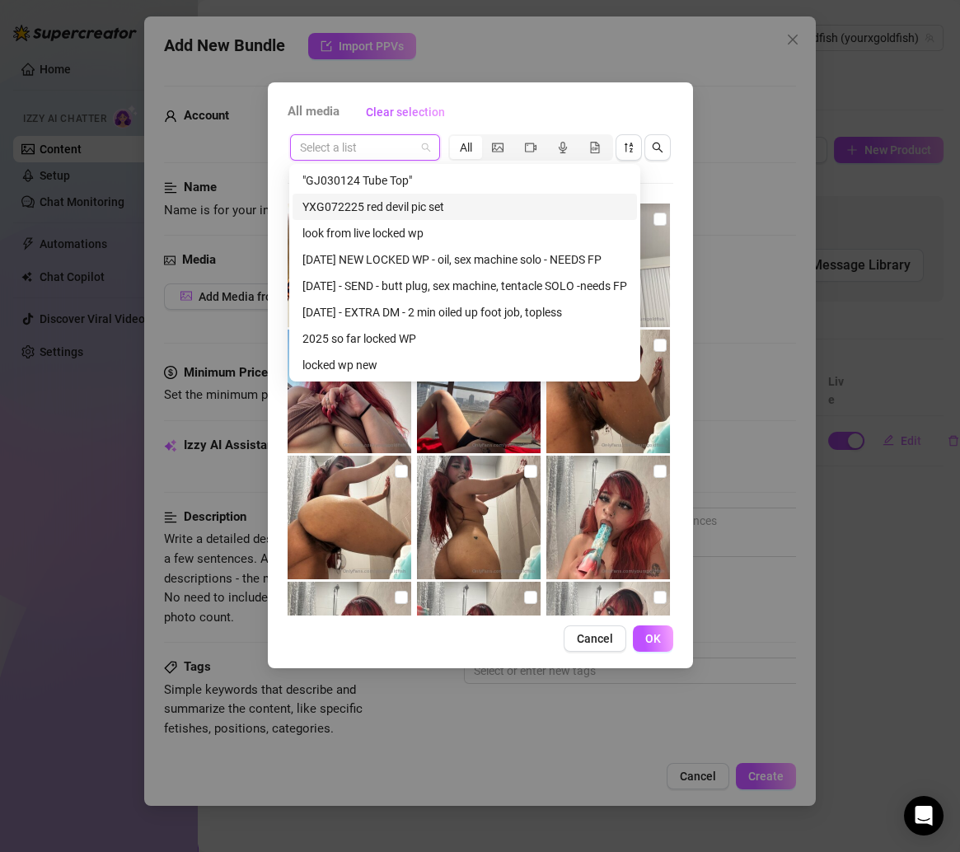
click at [397, 212] on div "YXG072225 red devil pic set" at bounding box center [464, 207] width 325 height 18
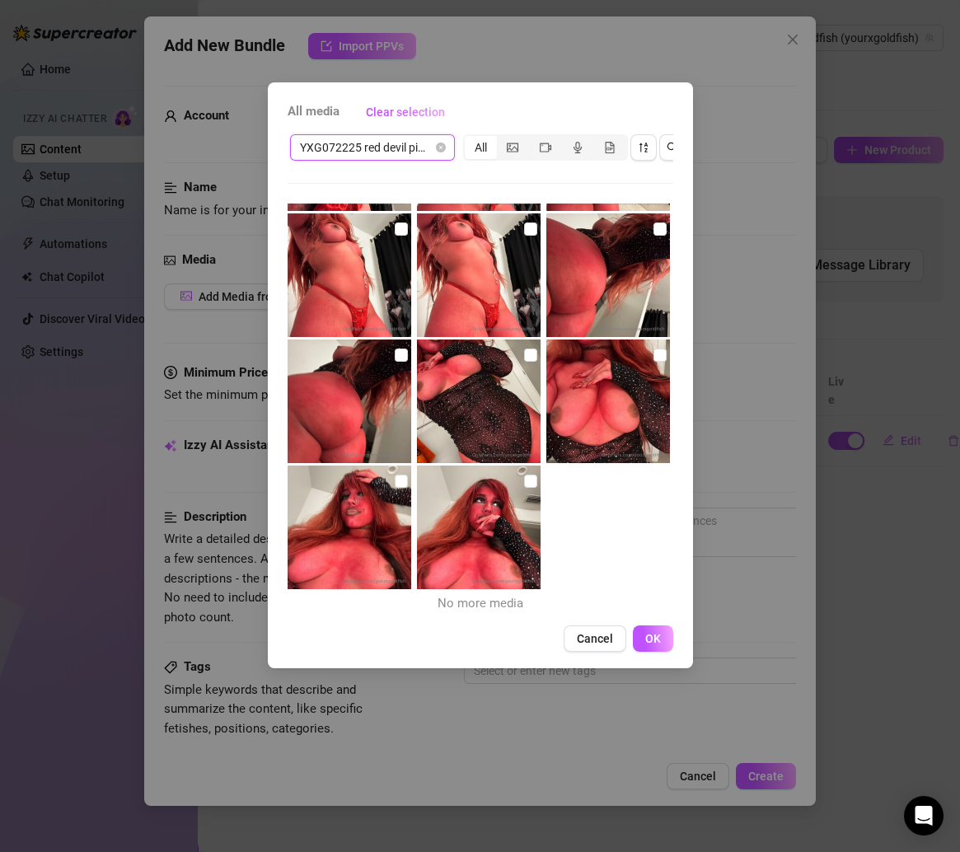
scroll to position [0, 0]
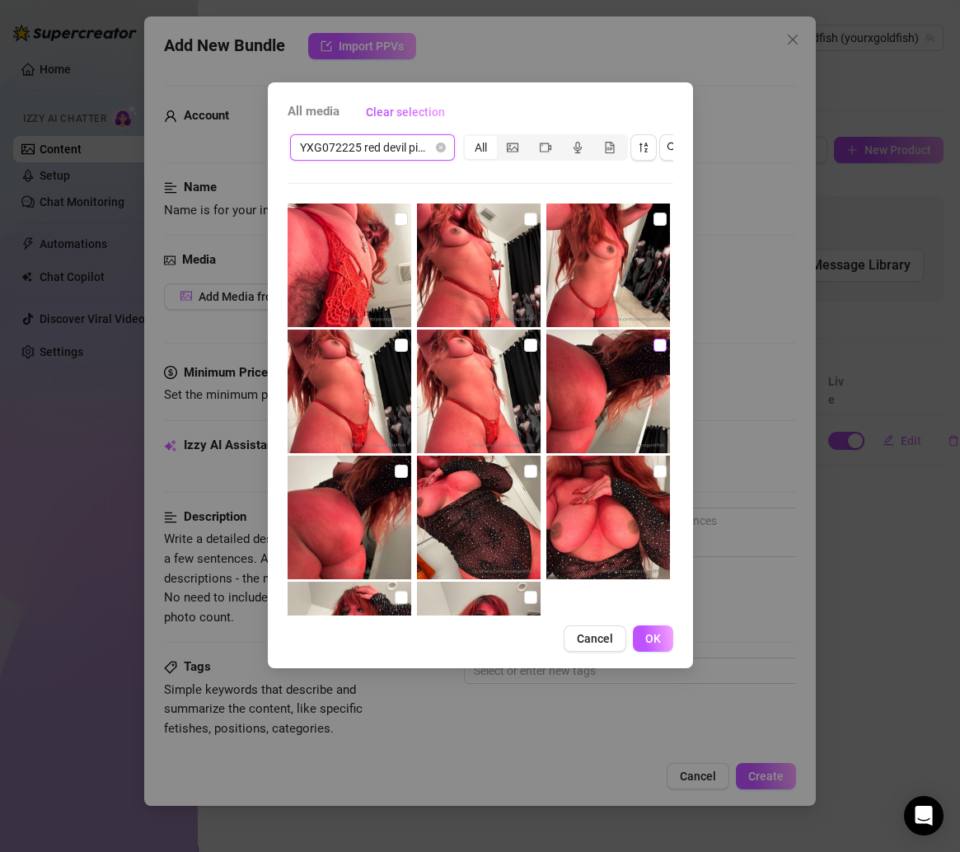
click at [653, 344] on input "checkbox" at bounding box center [659, 345] width 13 height 13
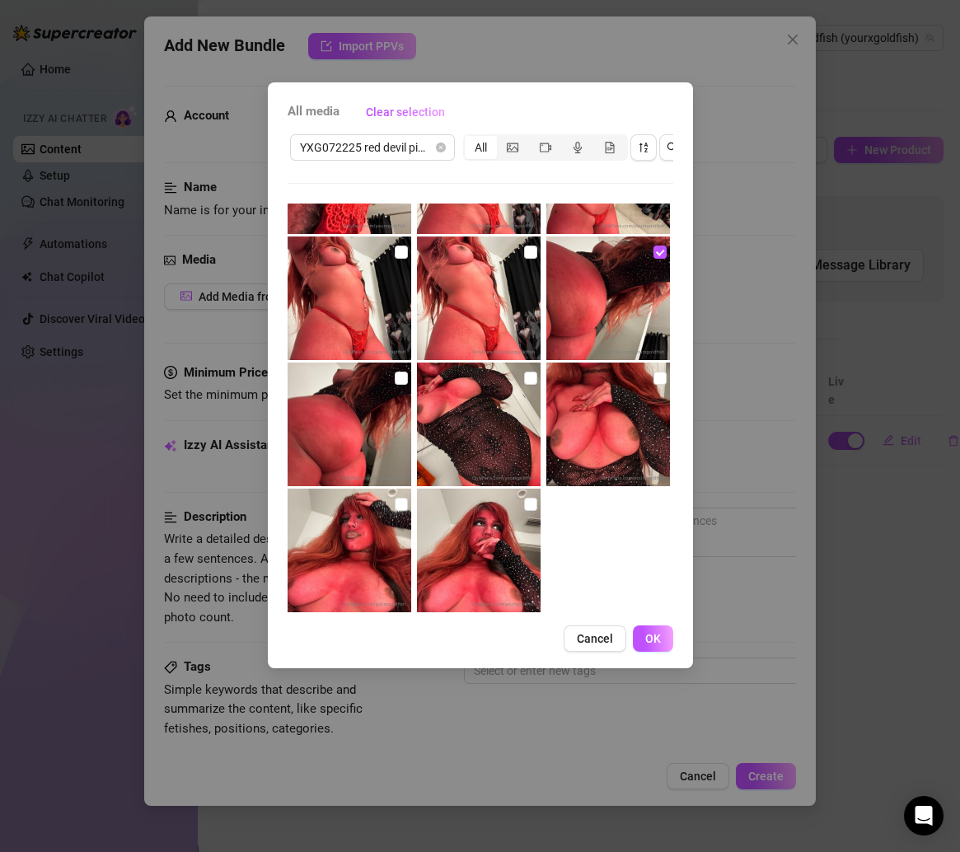
scroll to position [101, 0]
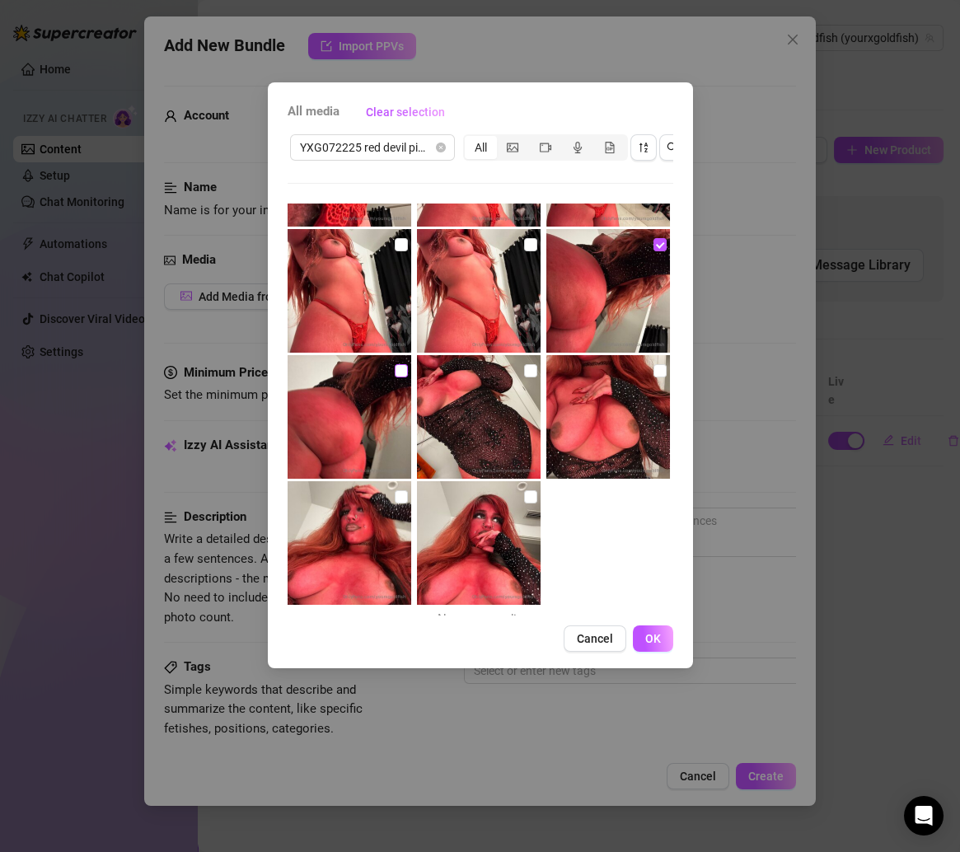
click at [395, 376] on input "checkbox" at bounding box center [401, 370] width 13 height 13
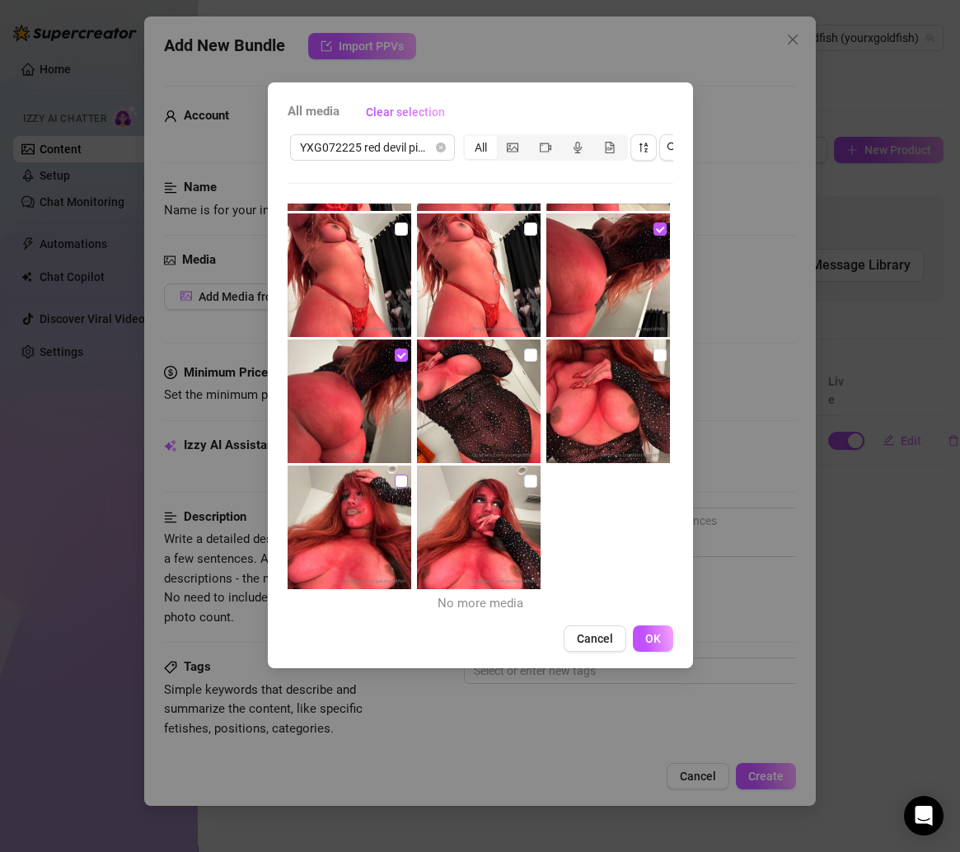
click at [395, 478] on input "checkbox" at bounding box center [401, 481] width 13 height 13
click at [524, 483] on input "checkbox" at bounding box center [530, 481] width 13 height 13
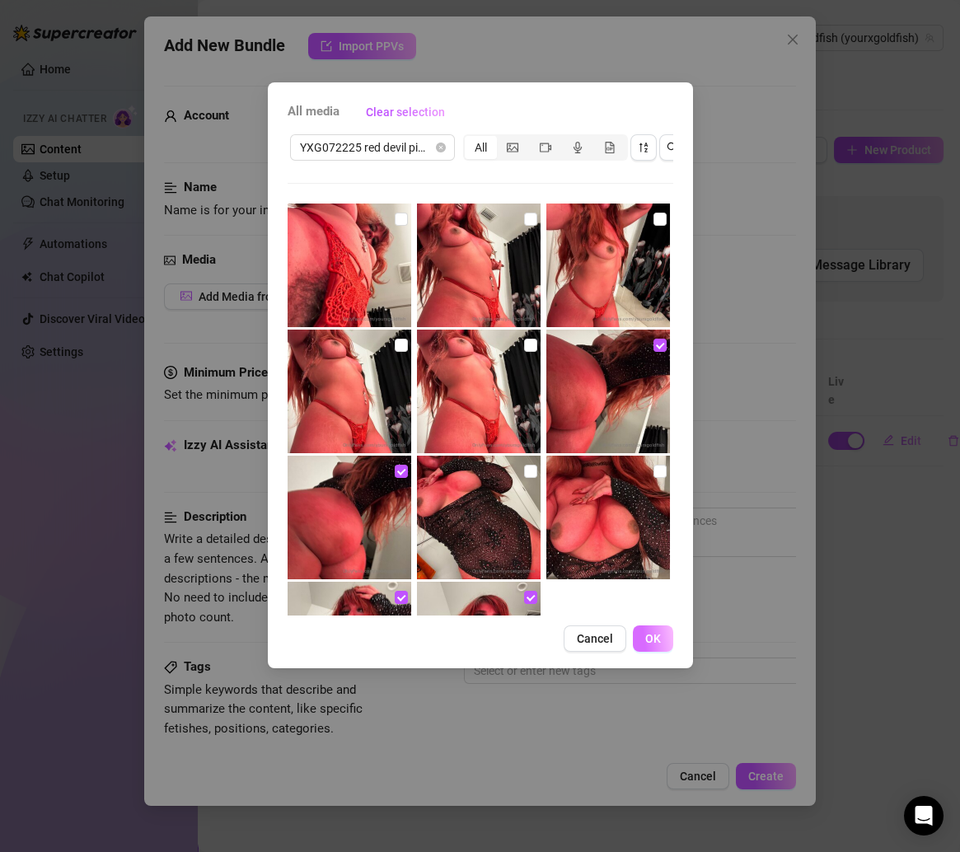
click at [643, 649] on button "OK" at bounding box center [653, 638] width 40 height 26
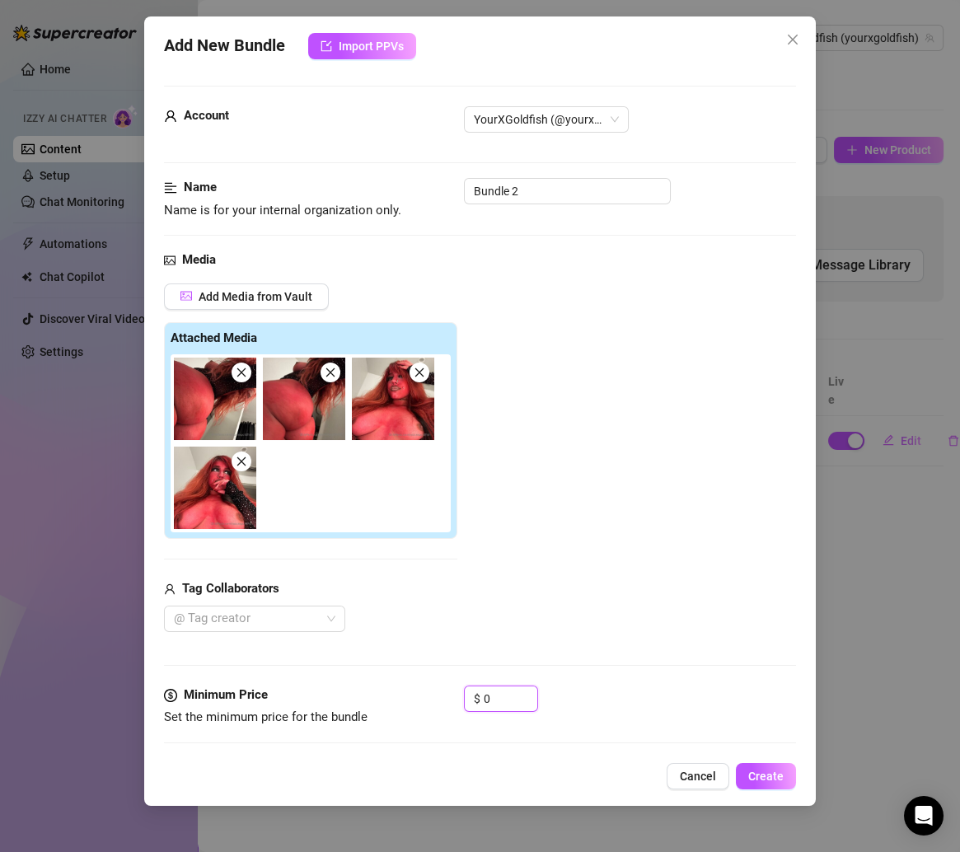
drag, startPoint x: 499, startPoint y: 697, endPoint x: 395, endPoint y: 697, distance: 104.6
click at [395, 697] on div "Minimum Price Set the minimum price for the bundle $ 0" at bounding box center [480, 706] width 633 height 42
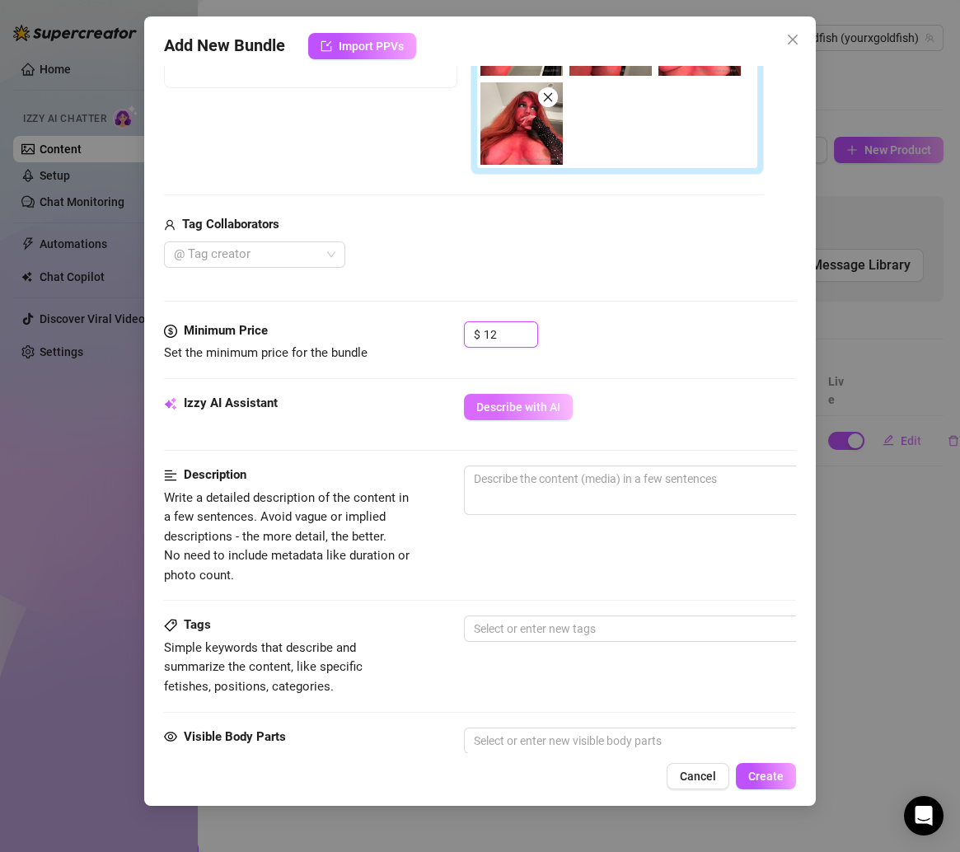
scroll to position [350, 0]
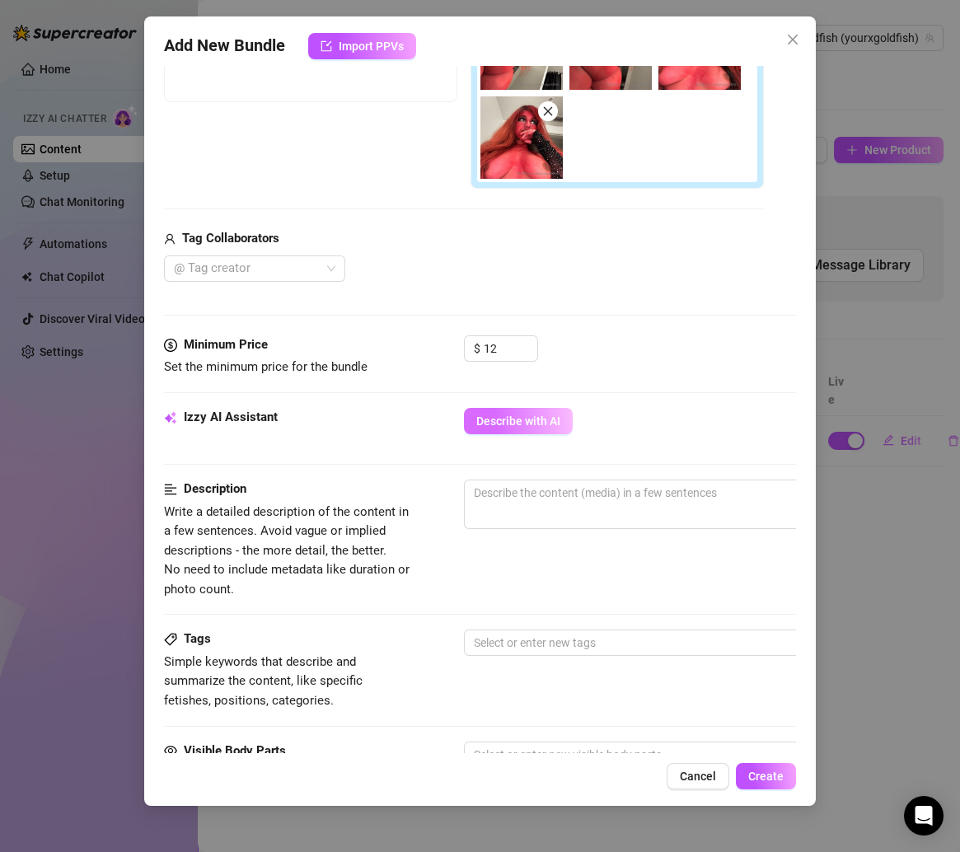
click at [517, 409] on button "Describe with AI" at bounding box center [518, 421] width 109 height 26
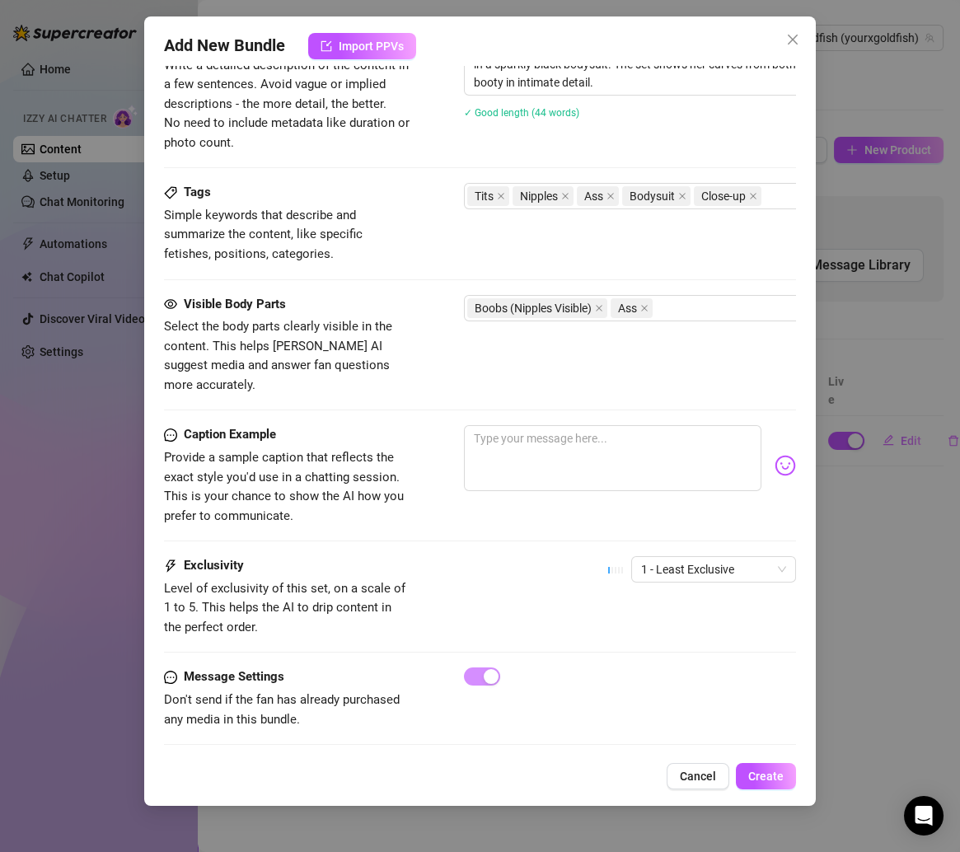
scroll to position [797, 0]
click at [673, 559] on div "1 - Least Exclusive" at bounding box center [702, 575] width 188 height 41
click at [673, 556] on span "1 - Least Exclusive" at bounding box center [713, 568] width 145 height 25
click at [631, 510] on div "Caption Example Provide a sample caption that reflects the exact style you'd us…" at bounding box center [480, 489] width 633 height 131
click at [761, 774] on span "Create" at bounding box center [765, 775] width 35 height 13
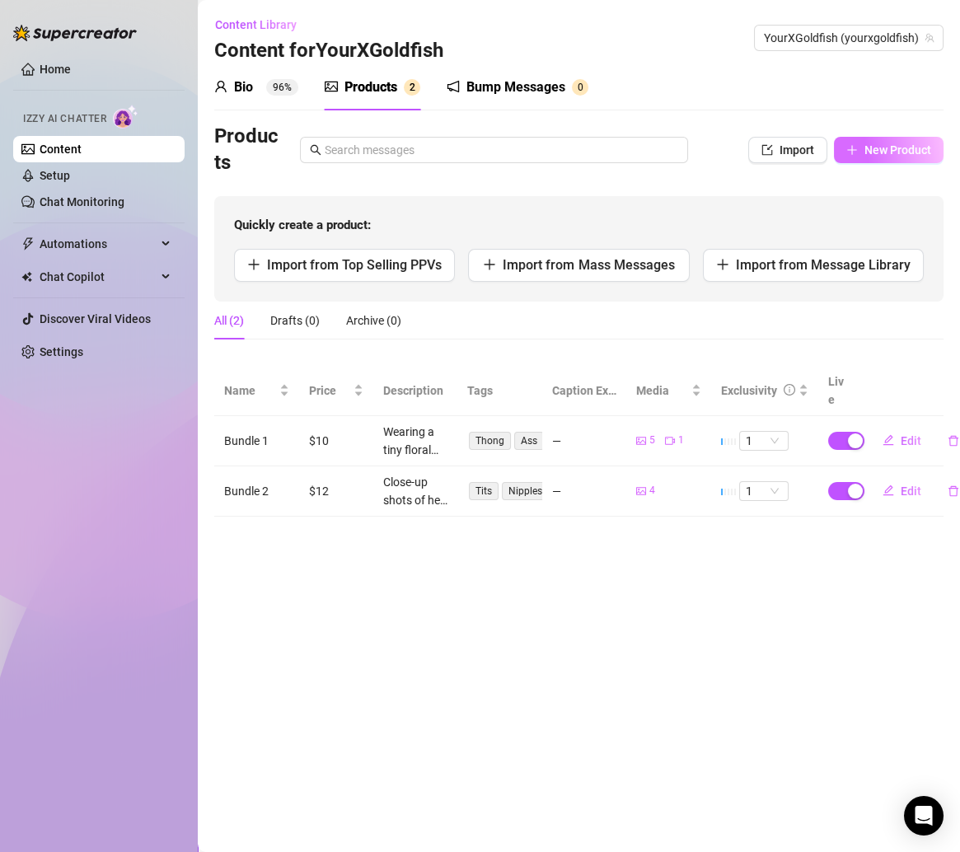
click at [851, 138] on button "New Product" at bounding box center [889, 150] width 110 height 26
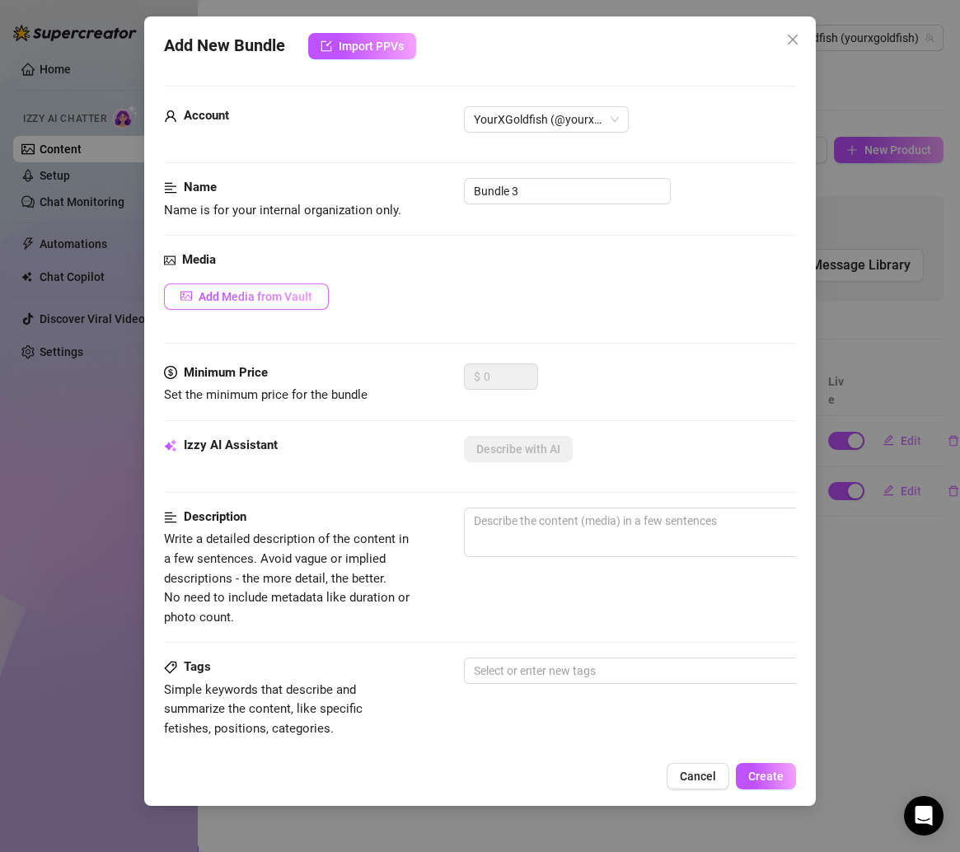
click at [287, 292] on span "Add Media from Vault" at bounding box center [256, 296] width 114 height 13
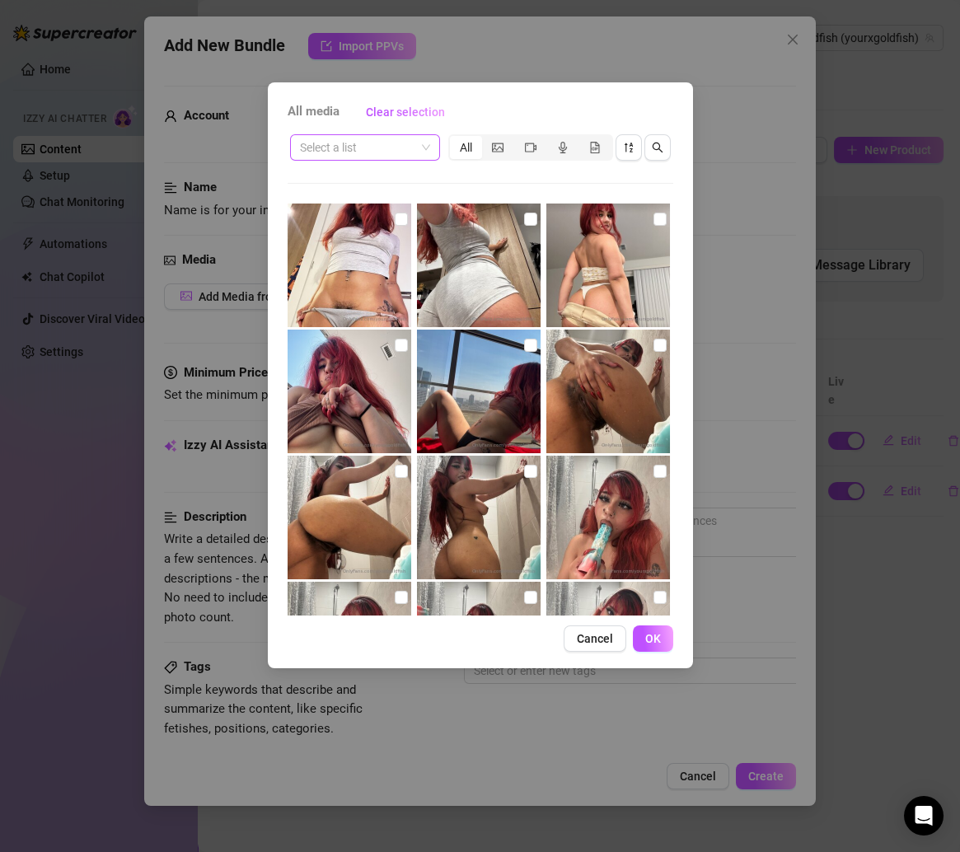
click at [362, 147] on input "search" at bounding box center [357, 147] width 115 height 25
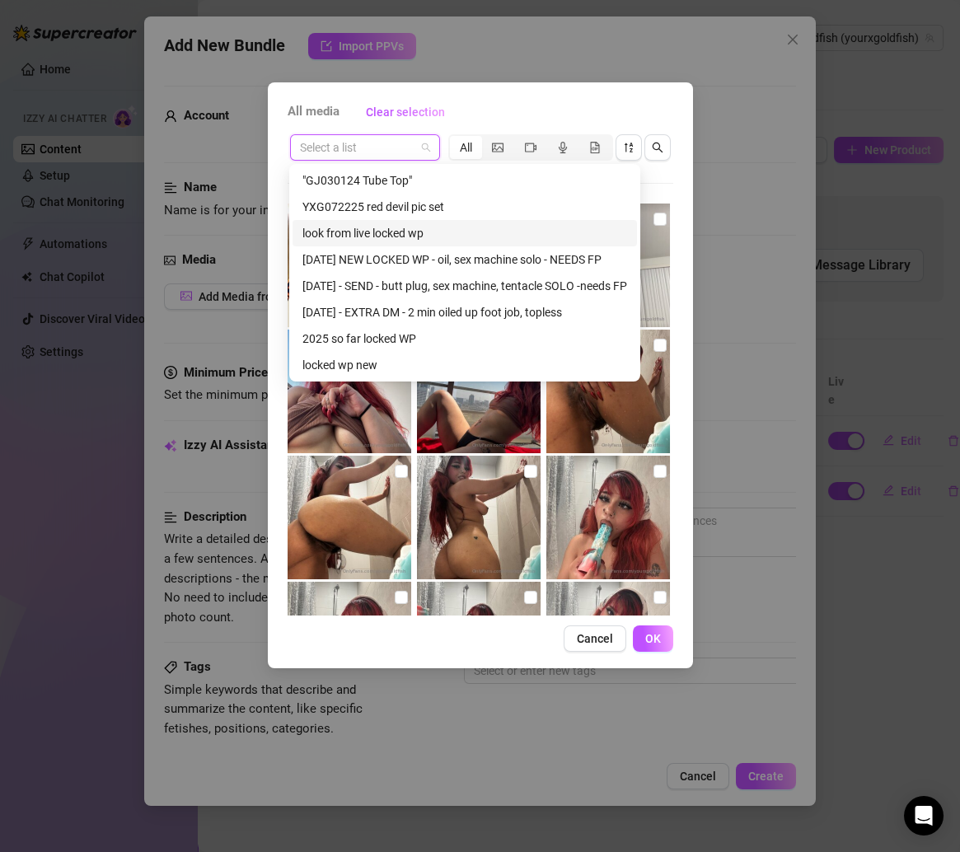
click at [395, 227] on div "look from live locked wp" at bounding box center [464, 233] width 325 height 18
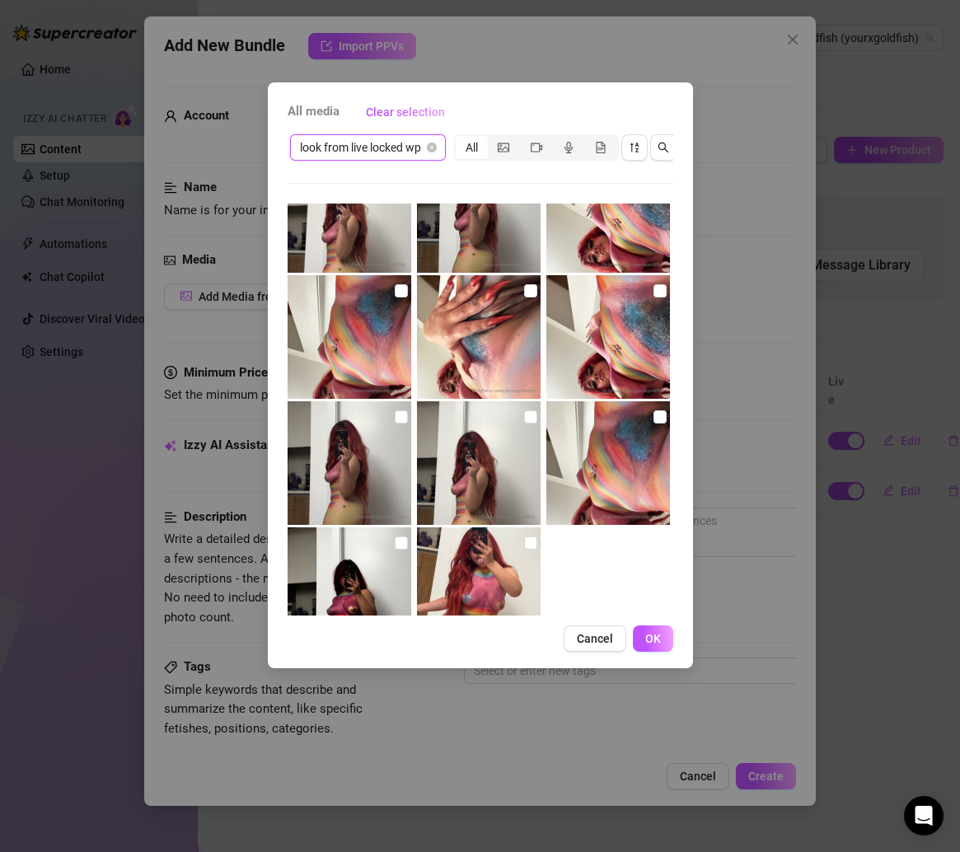
scroll to position [368, 0]
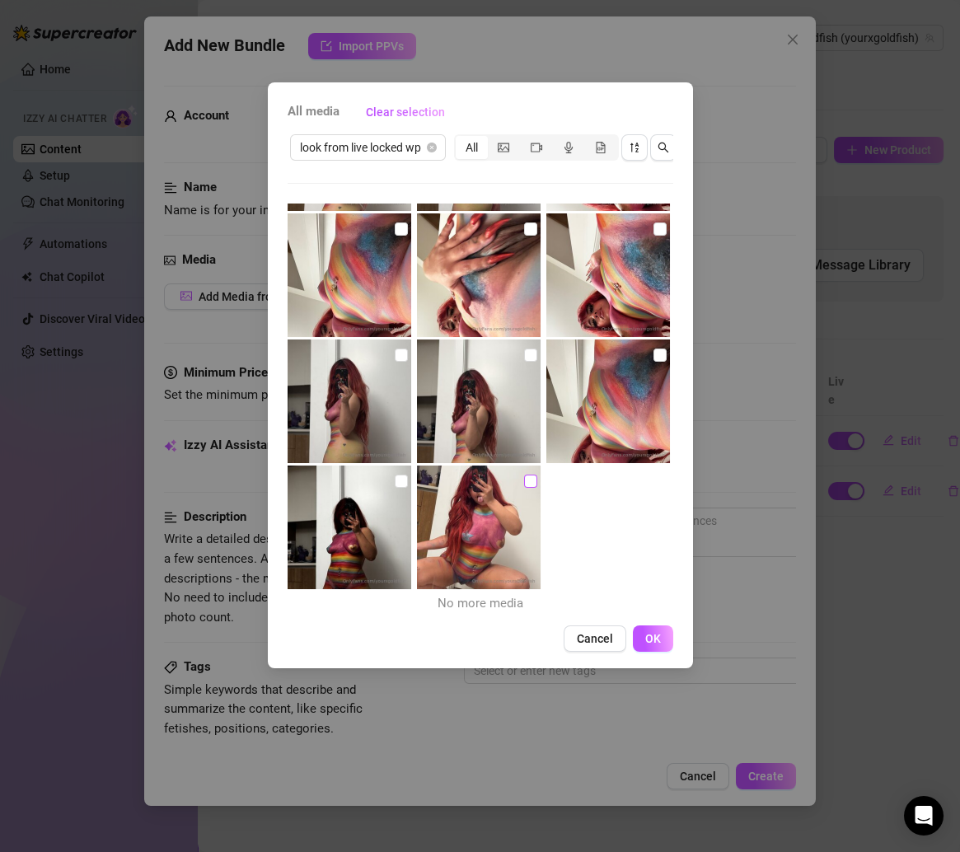
click at [524, 482] on input "checkbox" at bounding box center [530, 481] width 13 height 13
click at [653, 360] on input "checkbox" at bounding box center [659, 354] width 13 height 13
click at [653, 230] on input "checkbox" at bounding box center [659, 228] width 13 height 13
click at [524, 357] on input "checkbox" at bounding box center [530, 354] width 13 height 13
click at [395, 352] on input "checkbox" at bounding box center [401, 354] width 13 height 13
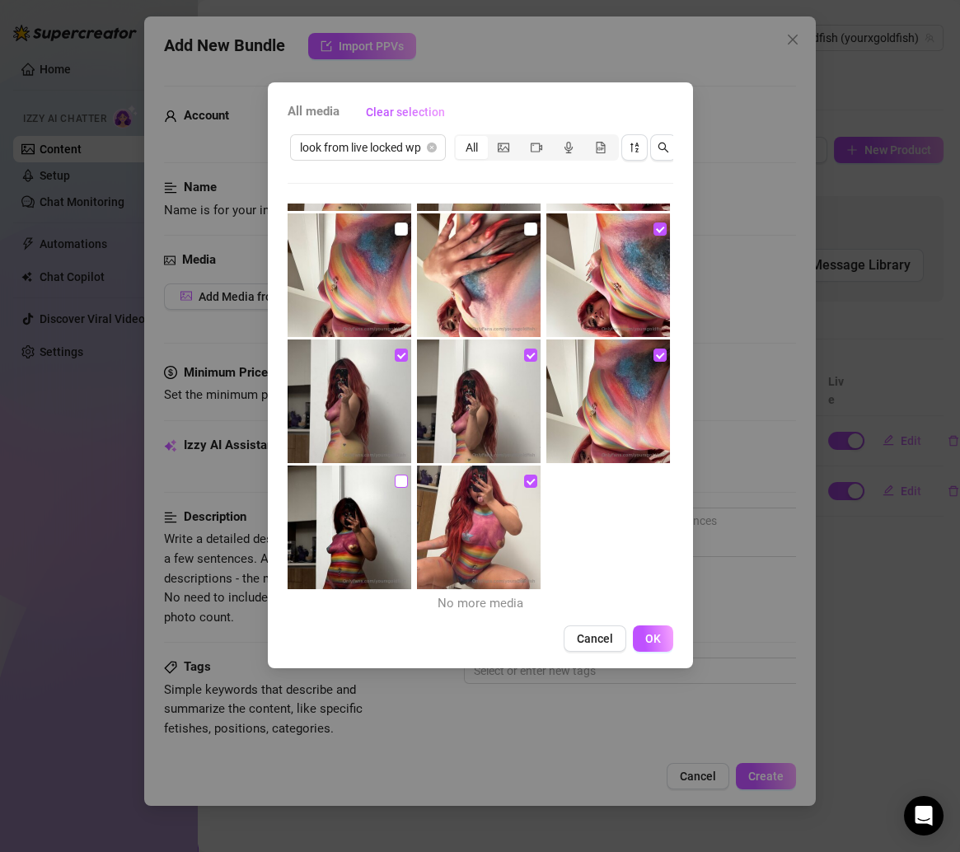
click at [395, 475] on input "checkbox" at bounding box center [401, 481] width 13 height 13
click at [648, 645] on span "OK" at bounding box center [653, 638] width 16 height 13
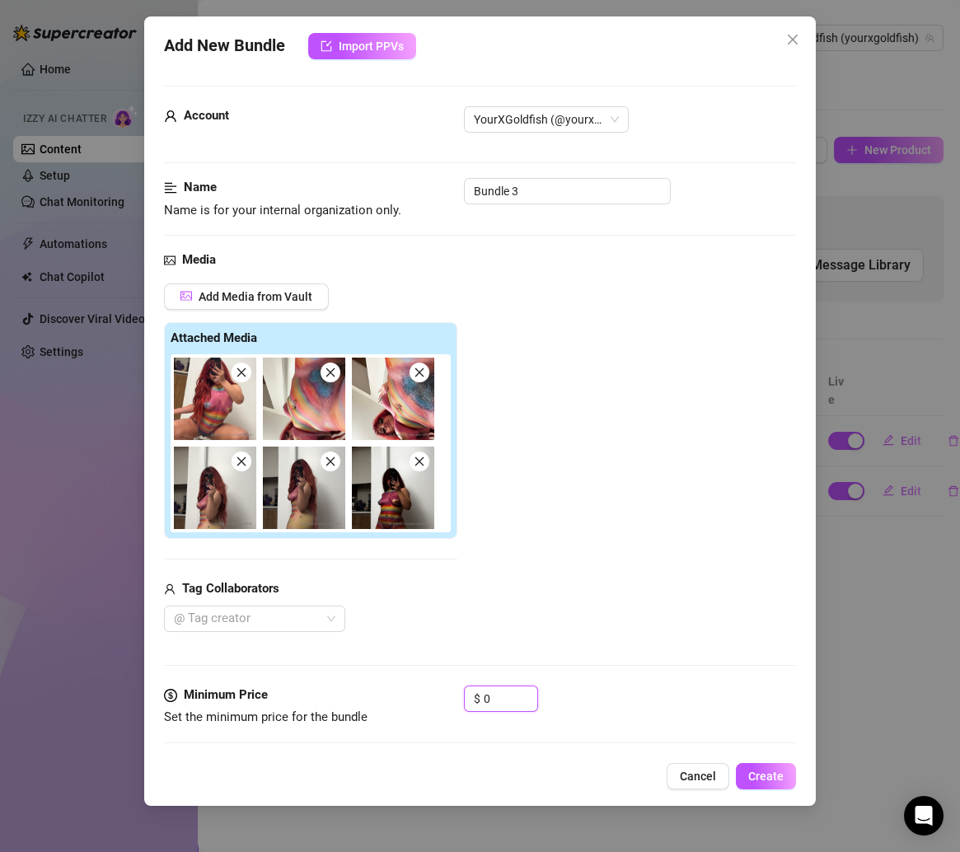
drag, startPoint x: 499, startPoint y: 694, endPoint x: 364, endPoint y: 693, distance: 135.1
click at [368, 694] on div "Minimum Price Set the minimum price for the bundle $ 0" at bounding box center [480, 706] width 633 height 42
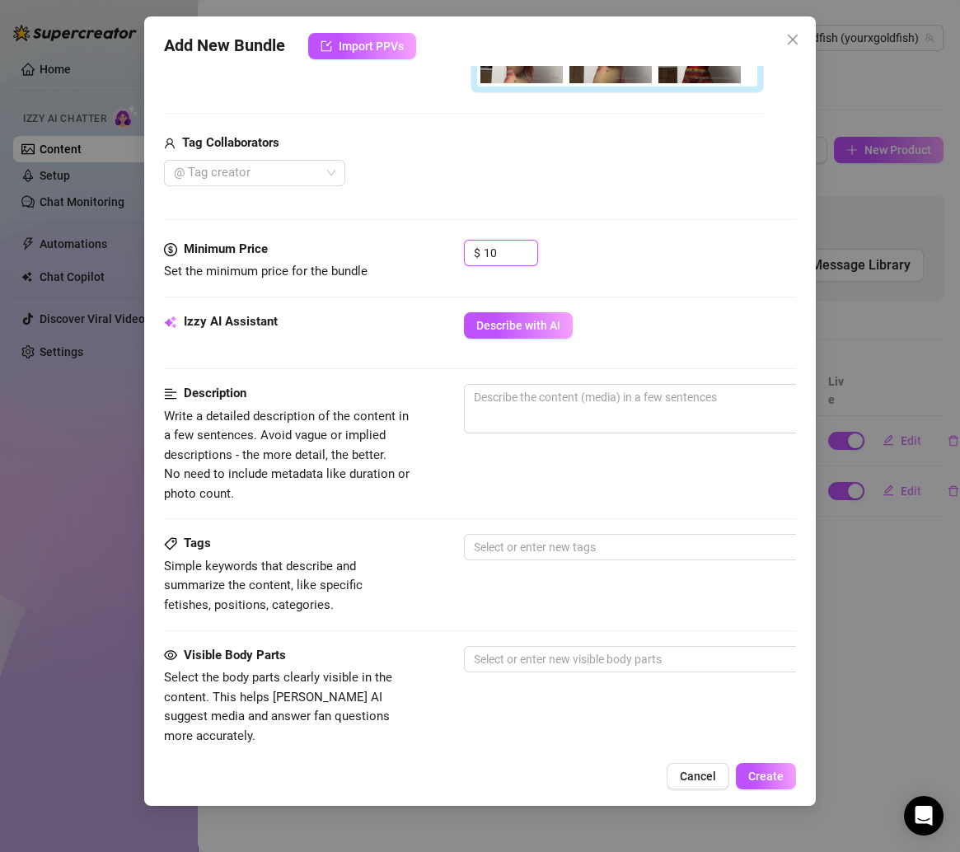
scroll to position [527, 0]
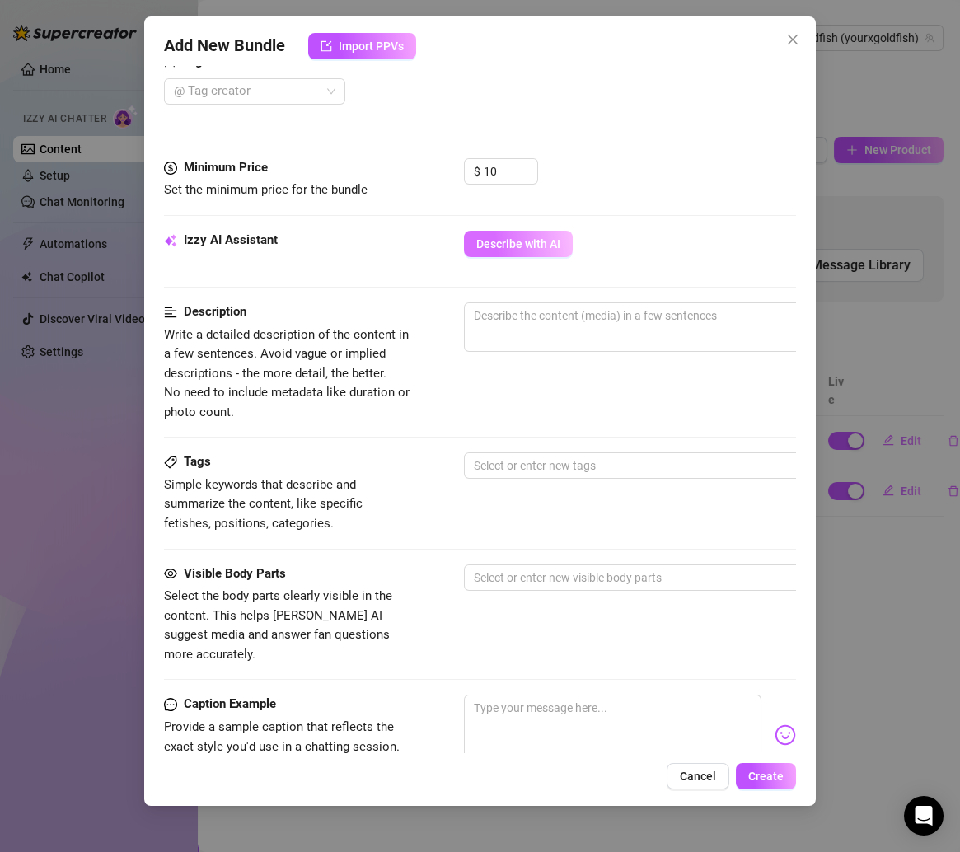
click at [539, 239] on span "Describe with AI" at bounding box center [518, 243] width 84 height 13
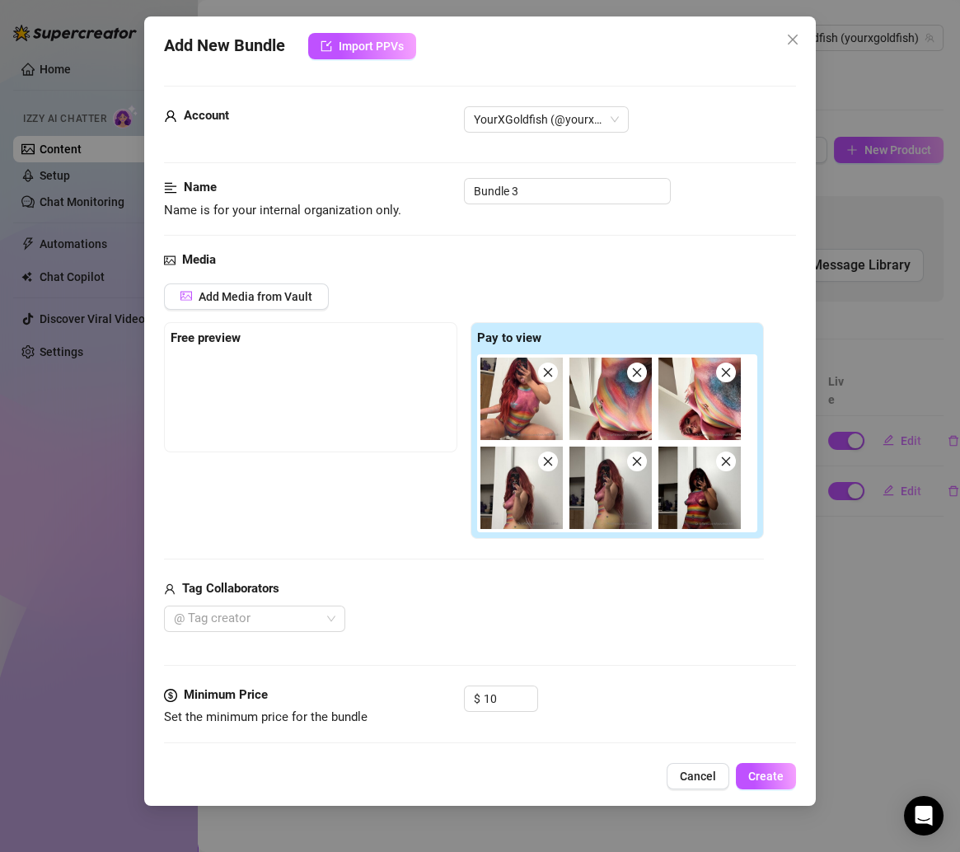
scroll to position [740, 0]
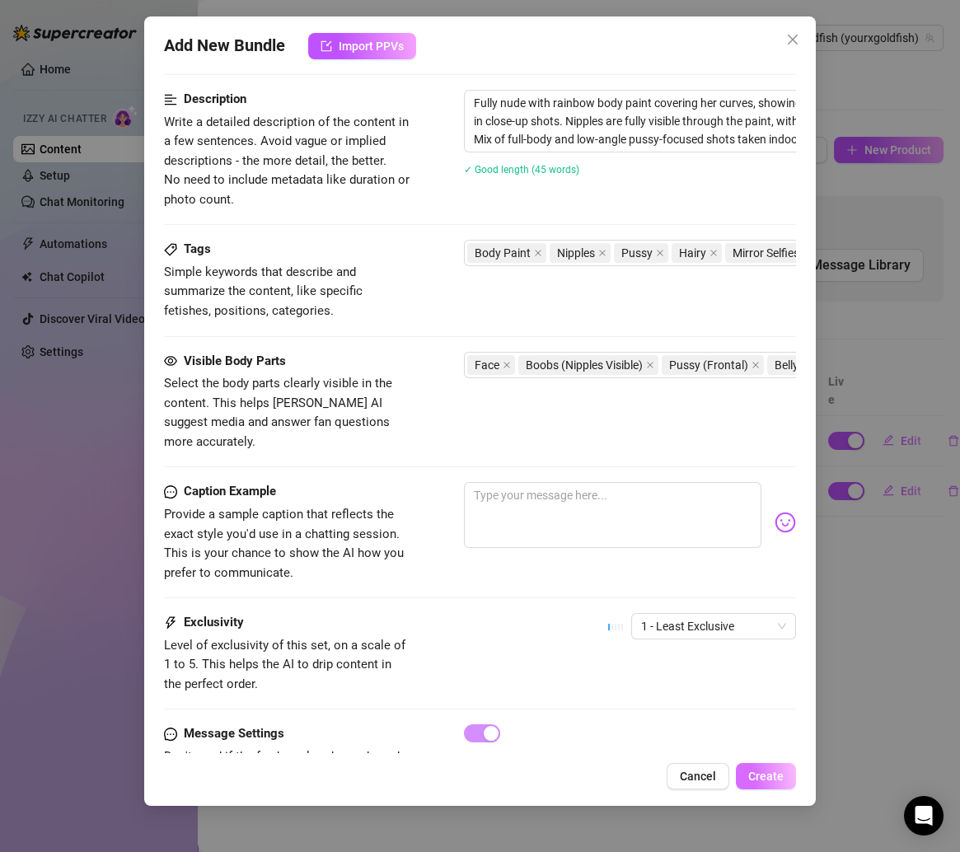
click at [754, 772] on span "Create" at bounding box center [765, 775] width 35 height 13
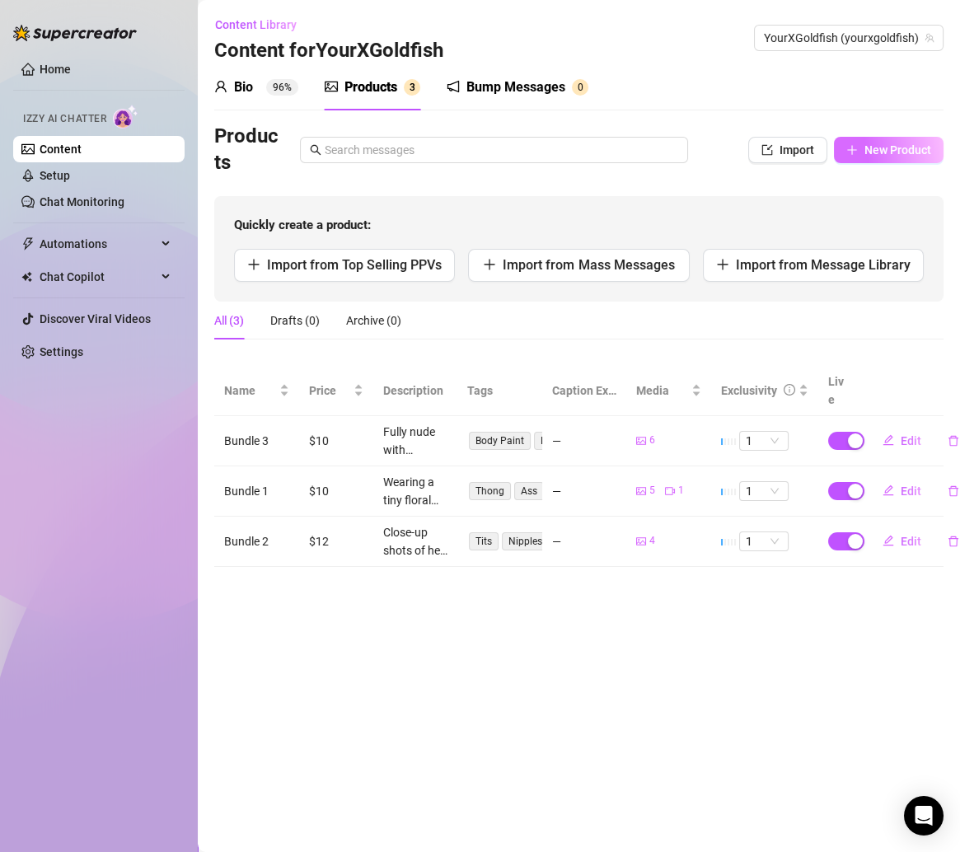
click at [872, 152] on span "New Product" at bounding box center [897, 149] width 67 height 13
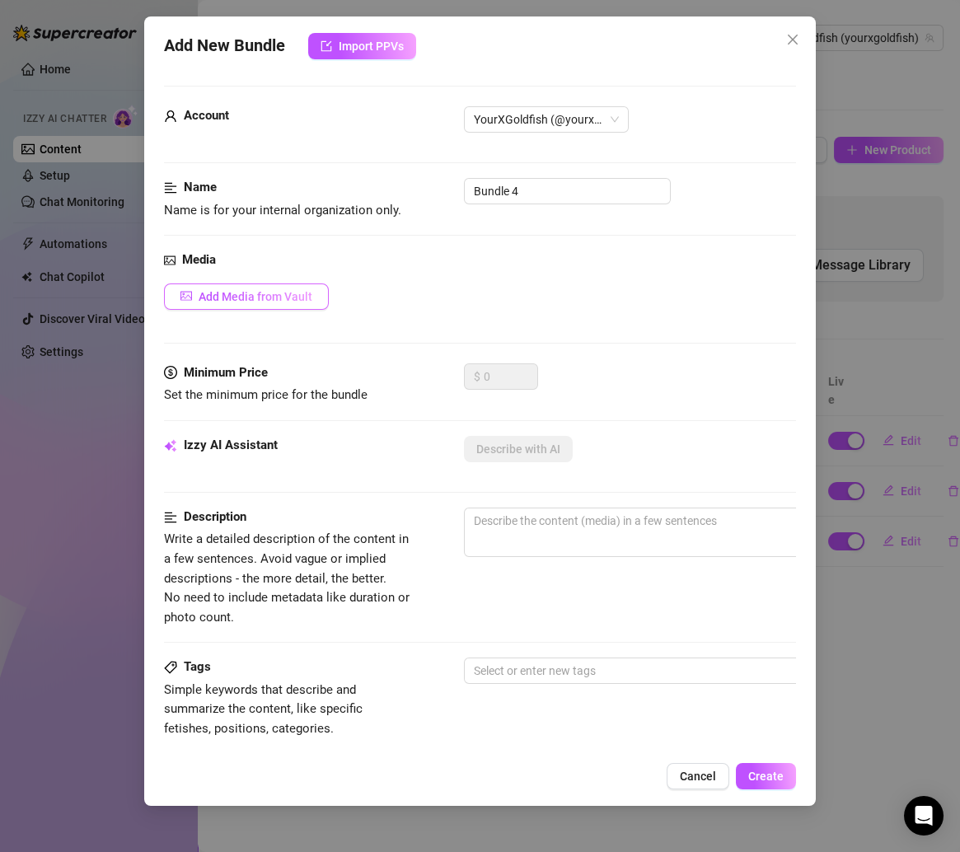
click at [274, 287] on button "Add Media from Vault" at bounding box center [246, 296] width 165 height 26
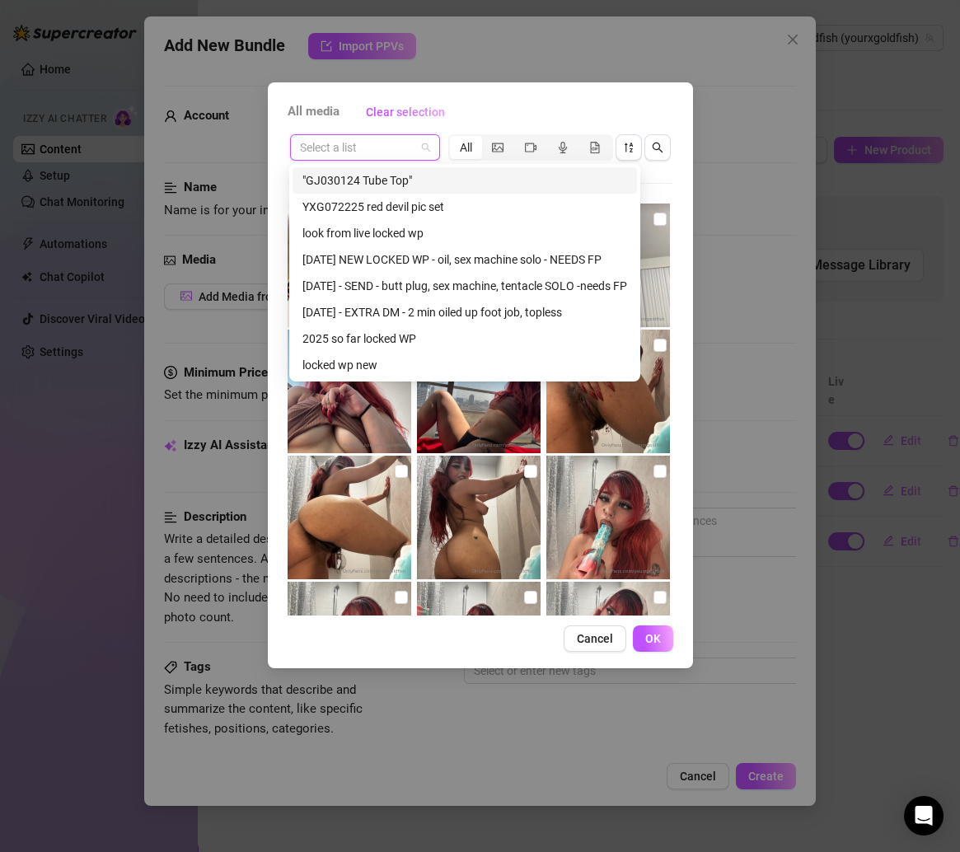
click at [409, 158] on input "search" at bounding box center [357, 147] width 115 height 25
click at [404, 256] on div "5/30/25 NEW LOCKED WP - oil, sex machine solo - NEEDS FP" at bounding box center [464, 259] width 325 height 18
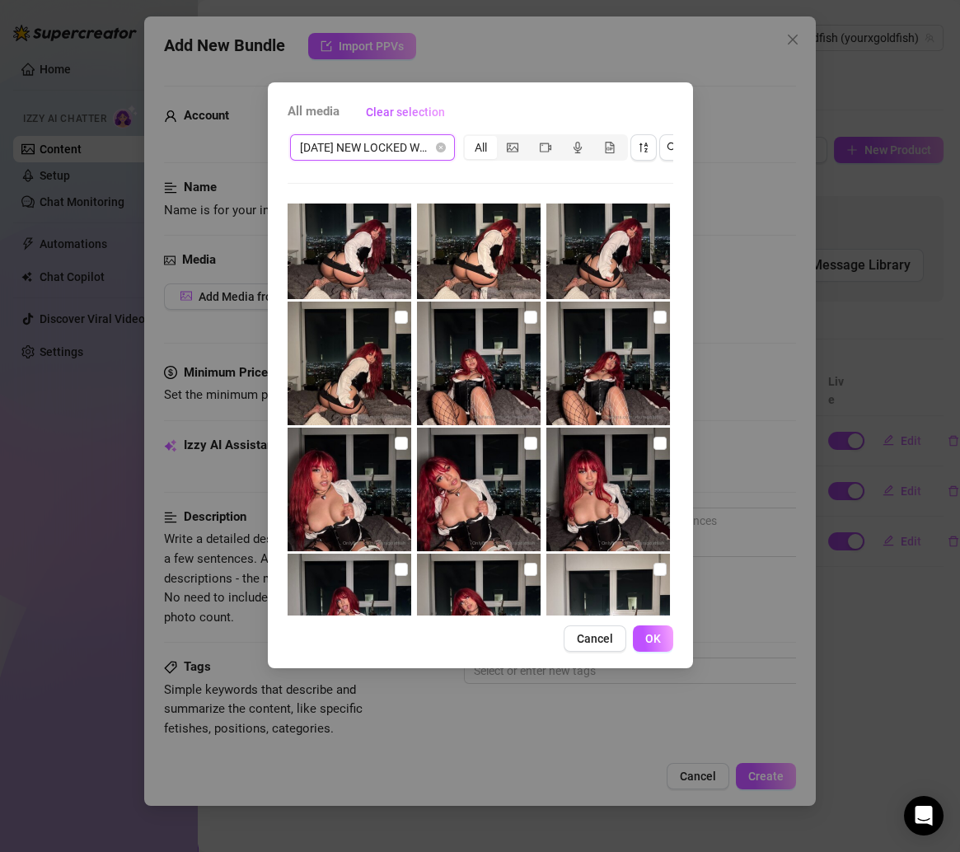
scroll to position [756, 0]
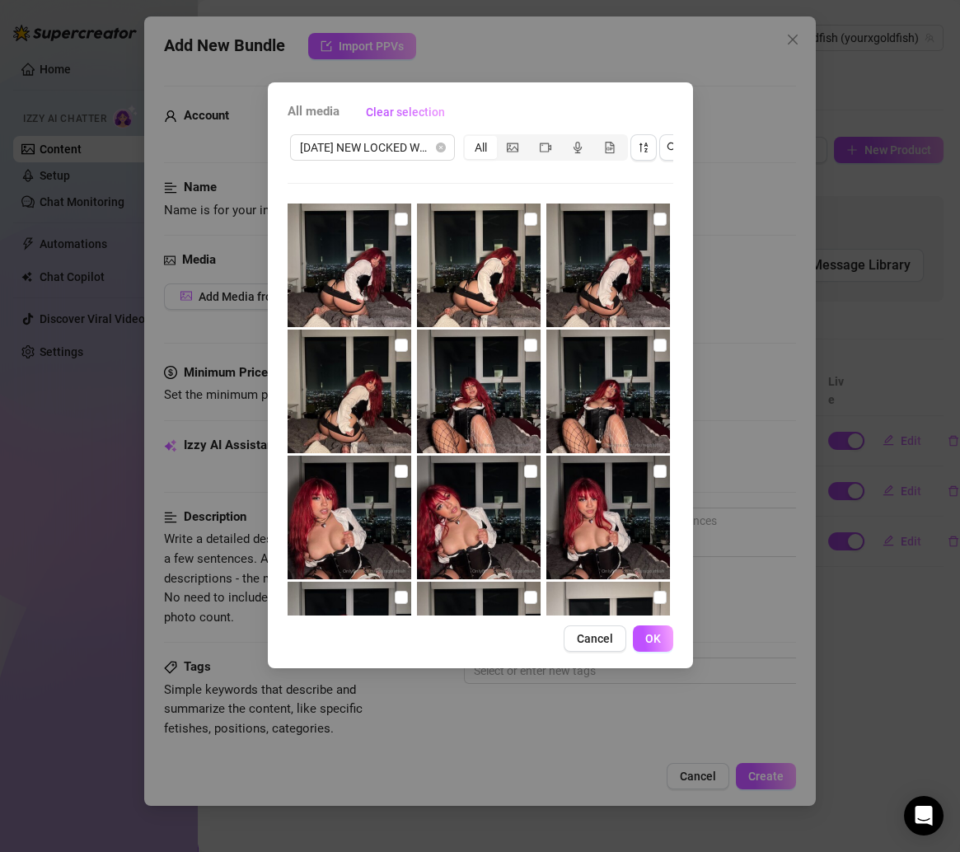
click at [489, 381] on img at bounding box center [479, 392] width 124 height 124
click at [524, 344] on input "checkbox" at bounding box center [530, 345] width 13 height 13
click at [653, 345] on input "checkbox" at bounding box center [659, 345] width 13 height 13
click at [395, 478] on label at bounding box center [401, 471] width 13 height 18
click at [395, 478] on input "checkbox" at bounding box center [401, 471] width 13 height 13
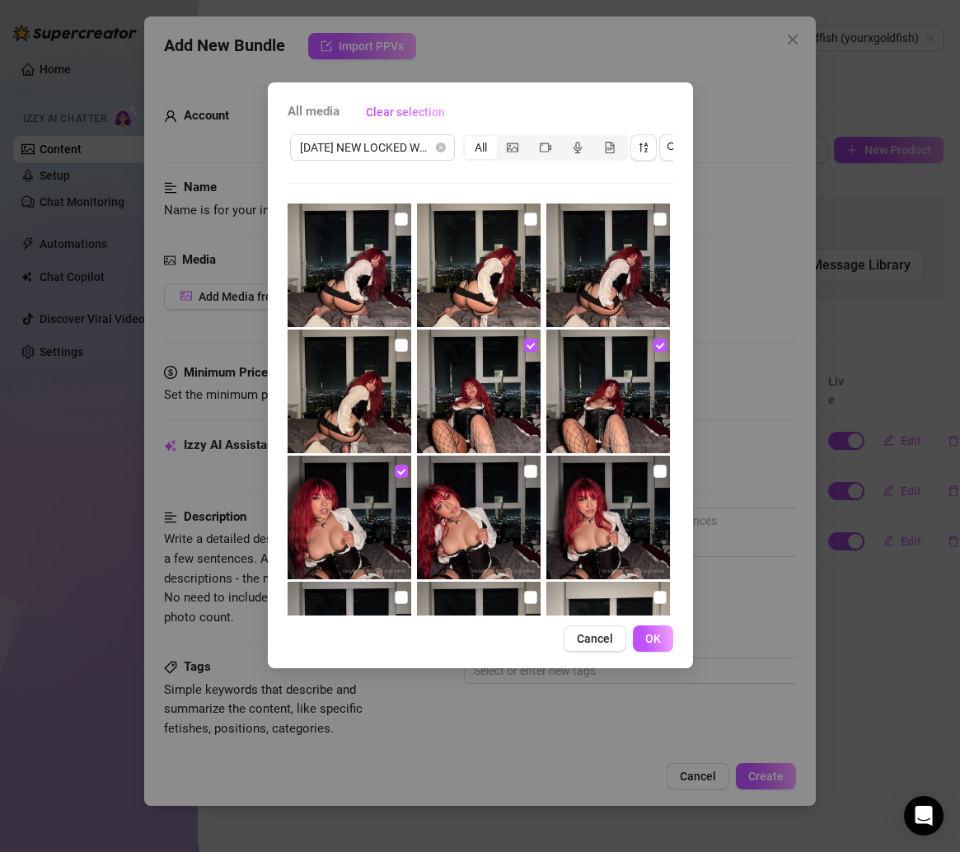
click at [516, 470] on img at bounding box center [479, 518] width 124 height 124
click at [653, 474] on input "checkbox" at bounding box center [659, 471] width 13 height 13
click at [645, 648] on button "OK" at bounding box center [653, 638] width 40 height 26
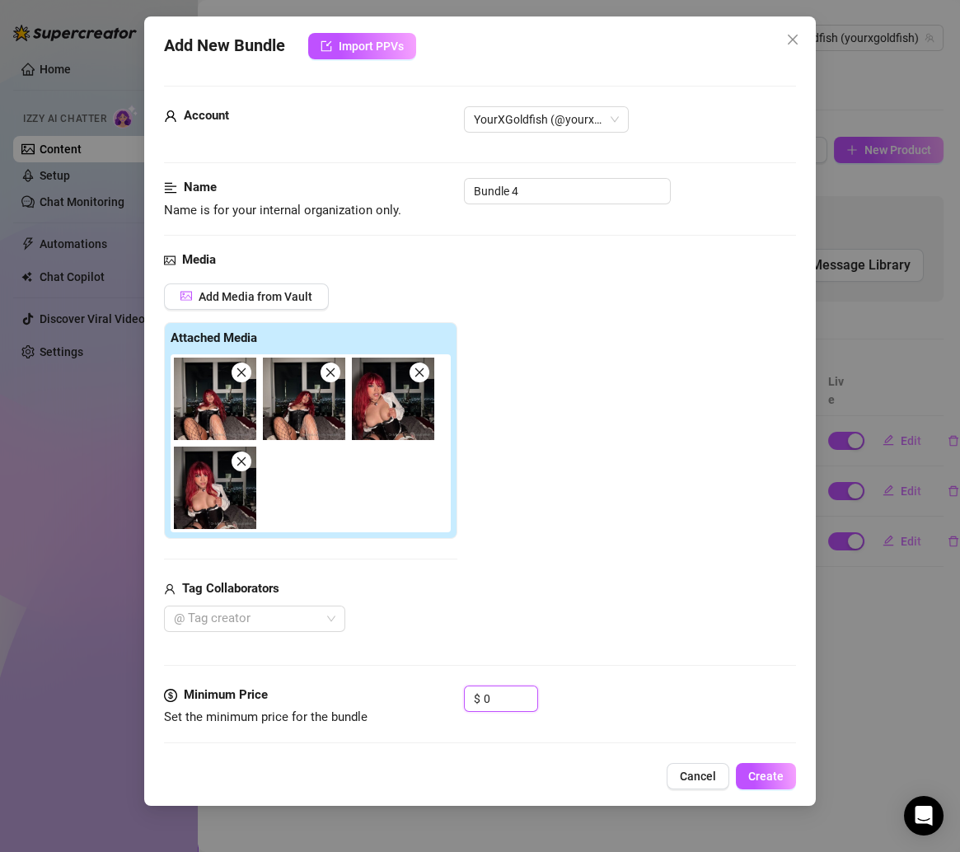
drag, startPoint x: 503, startPoint y: 690, endPoint x: 409, endPoint y: 687, distance: 93.9
click at [409, 688] on div "Minimum Price Set the minimum price for the bundle $ 0" at bounding box center [480, 706] width 633 height 42
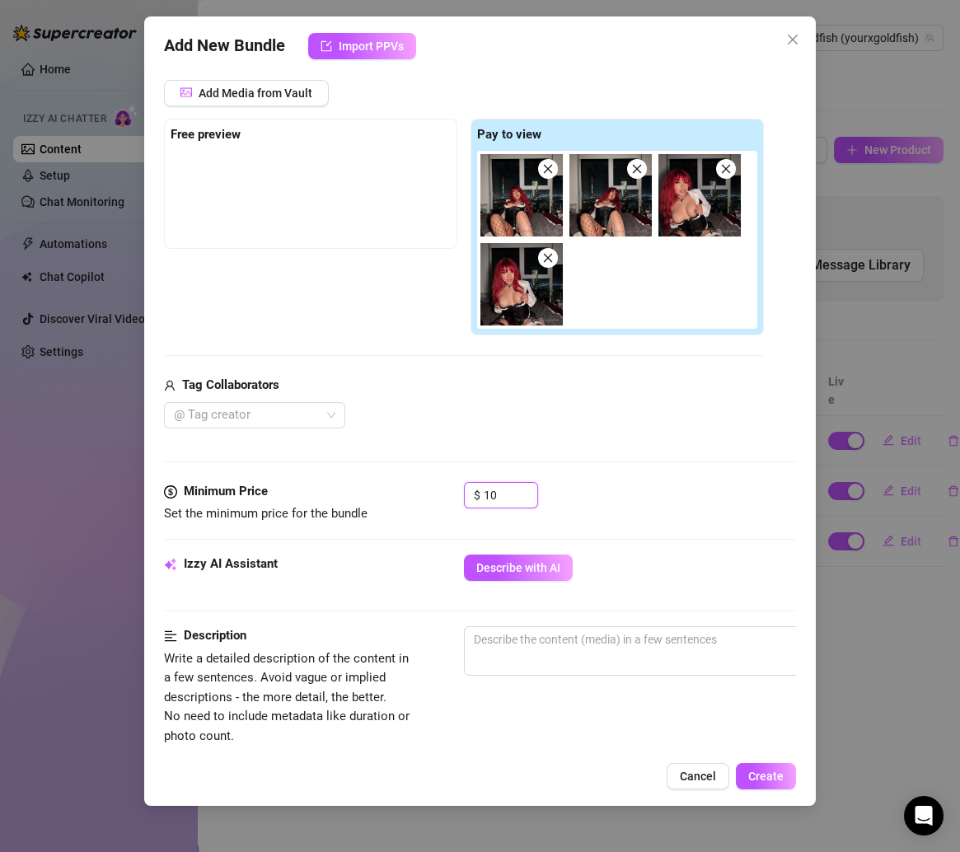
scroll to position [345, 0]
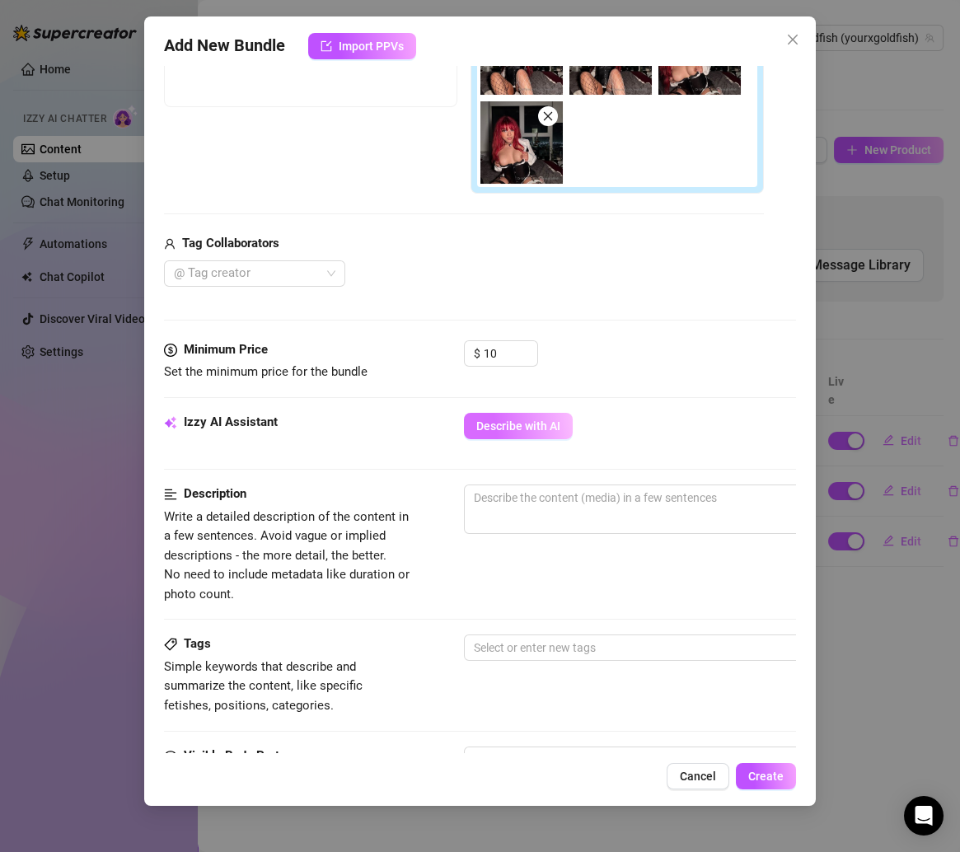
click at [524, 419] on span "Describe with AI" at bounding box center [518, 425] width 84 height 13
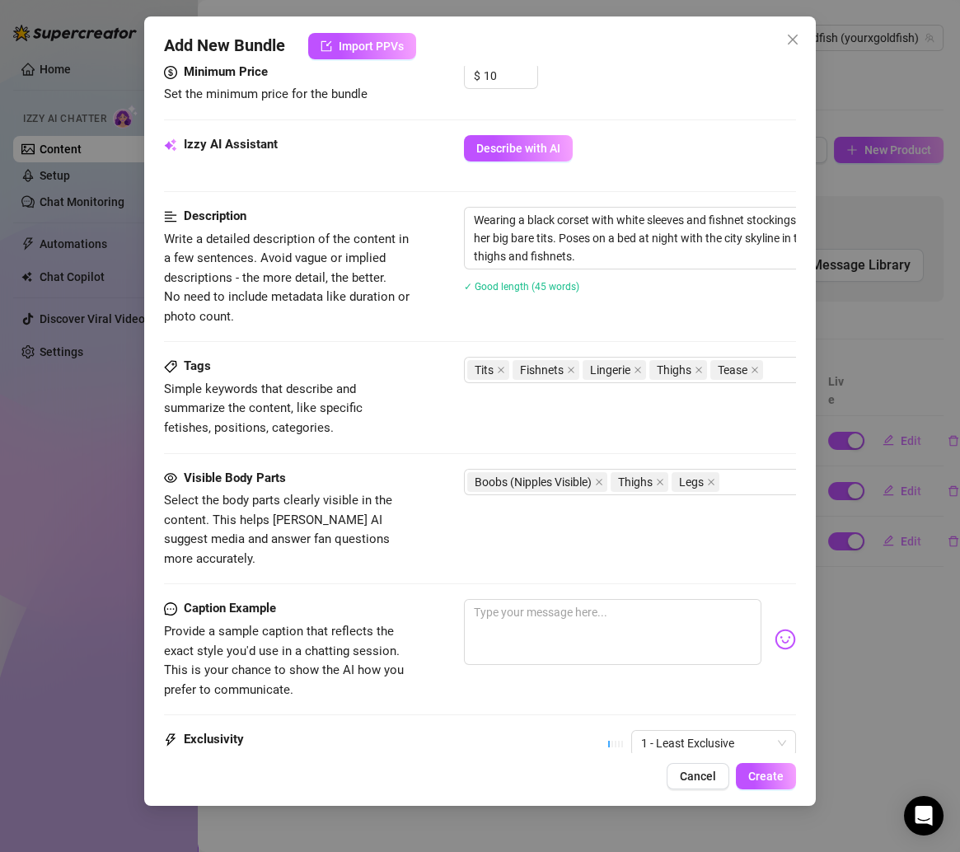
scroll to position [646, 0]
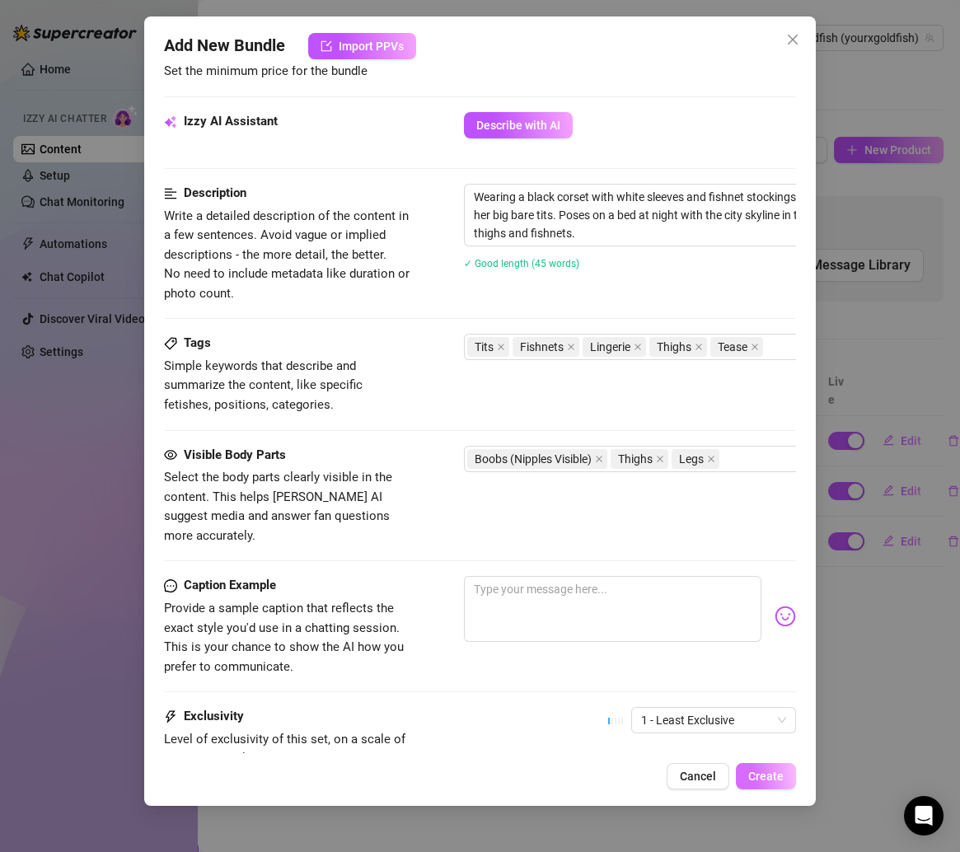
click at [757, 774] on span "Create" at bounding box center [765, 775] width 35 height 13
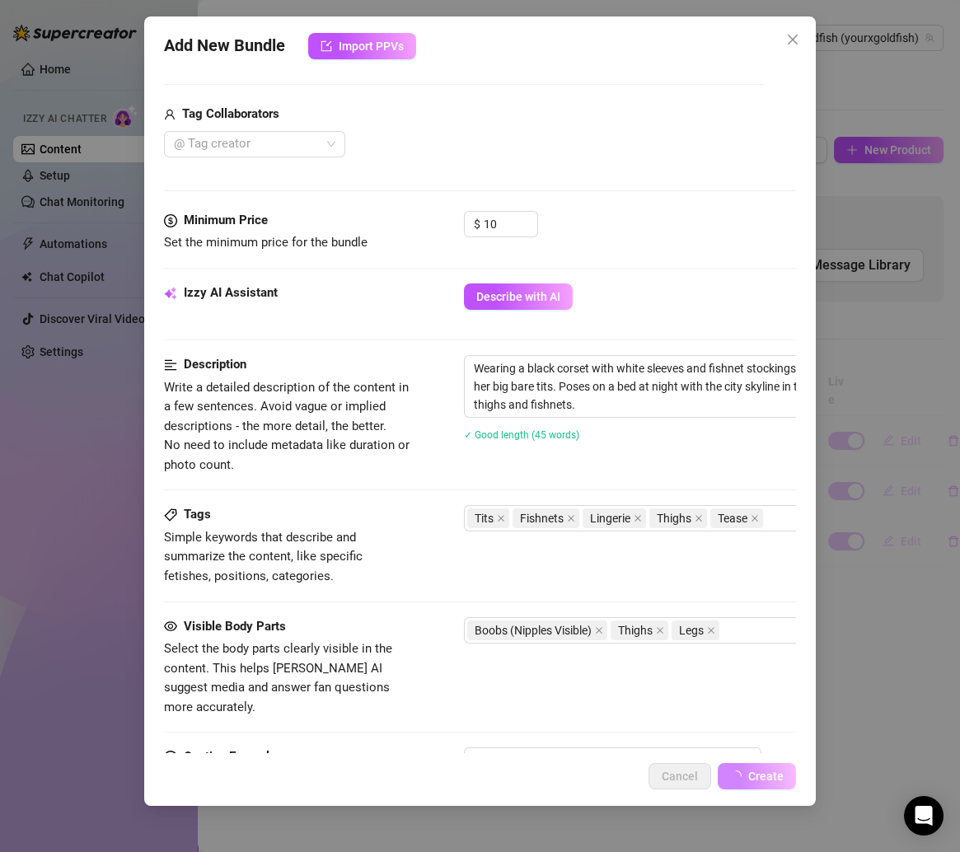
scroll to position [0, 0]
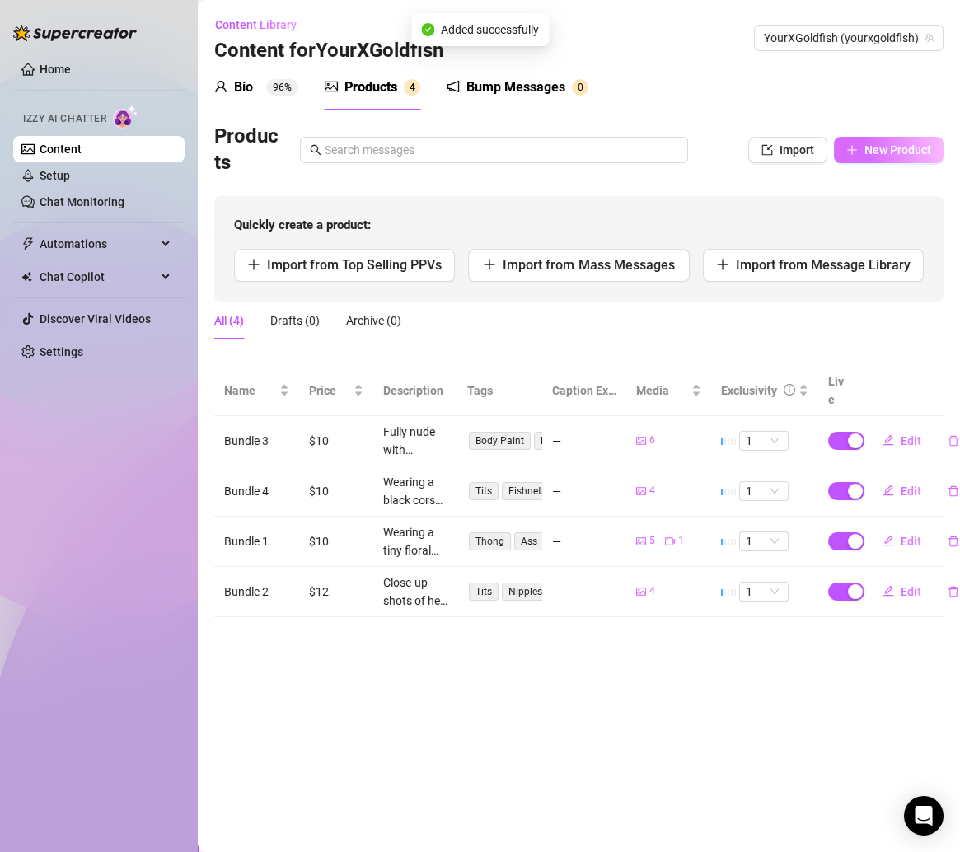
click at [894, 161] on button "New Product" at bounding box center [889, 150] width 110 height 26
type textarea "Type your message here..."
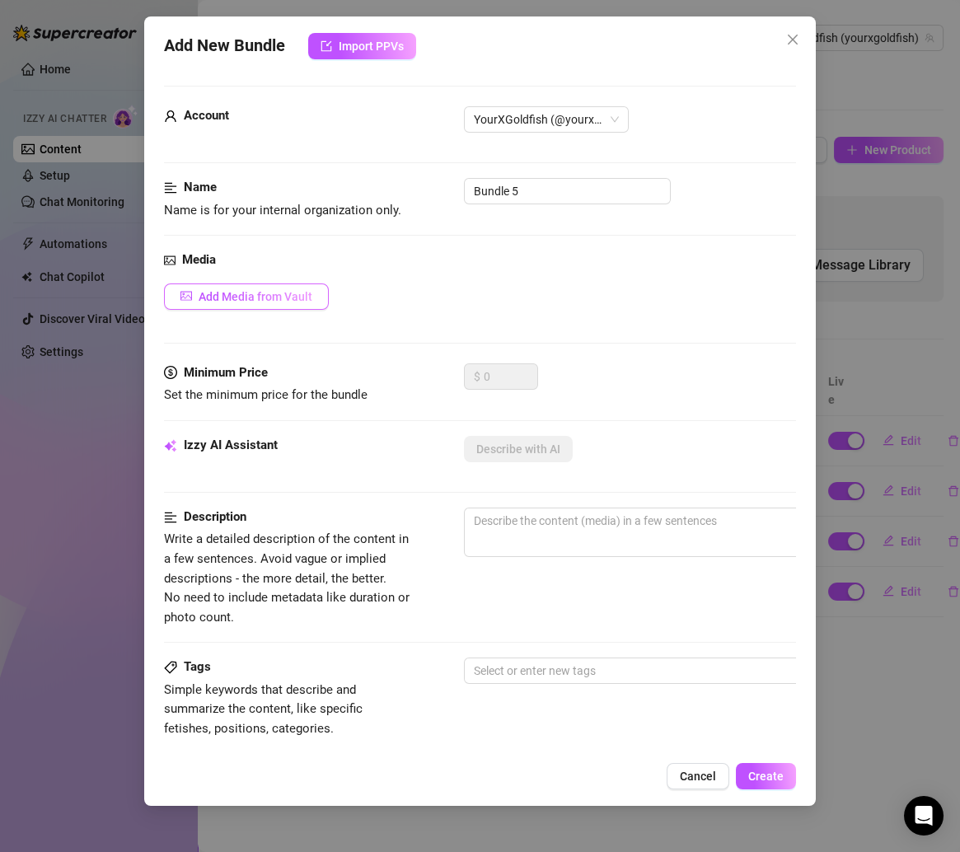
click at [238, 299] on span "Add Media from Vault" at bounding box center [256, 296] width 114 height 13
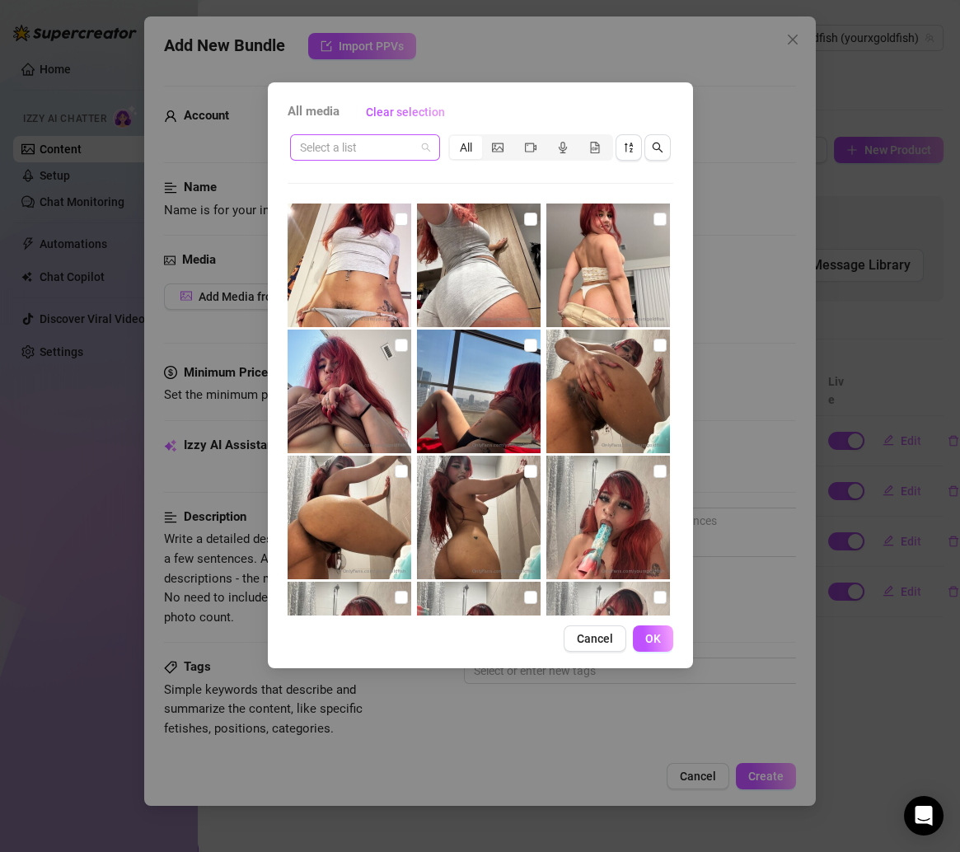
click at [410, 138] on input "search" at bounding box center [357, 147] width 115 height 25
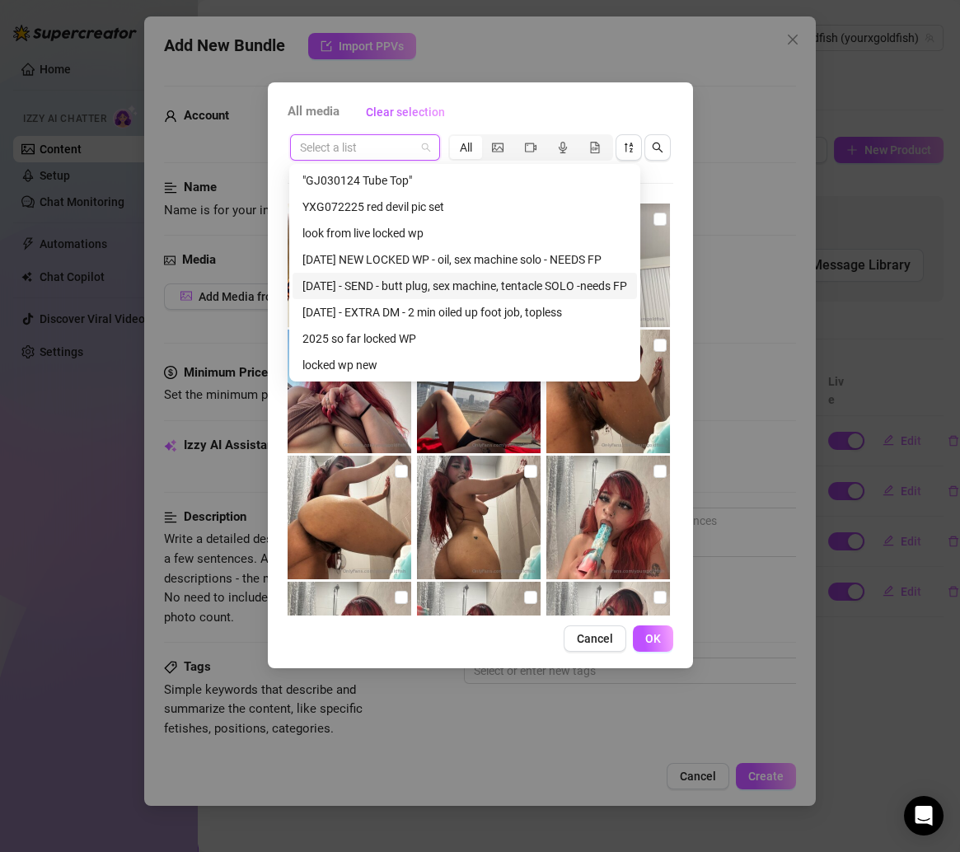
click at [434, 282] on div "5/31/25 - SEND - butt plug, sex machine, tentacle SOLO -needs FP" at bounding box center [464, 286] width 325 height 18
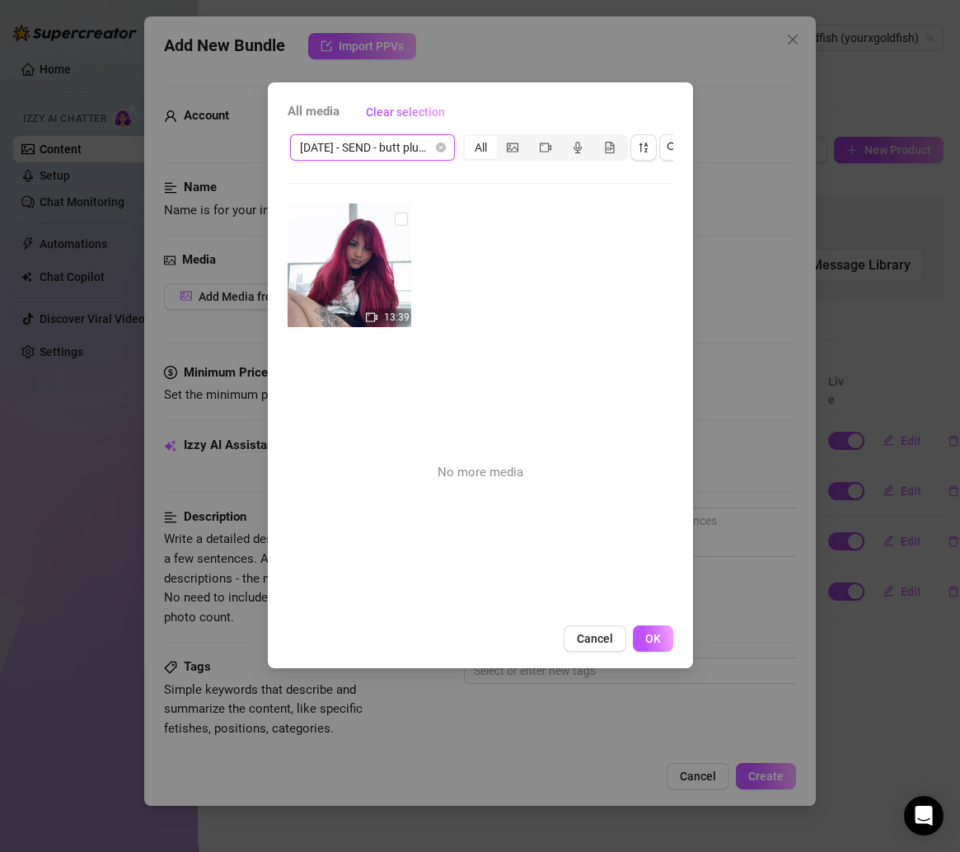
click at [413, 139] on span "5/31/25 - SEND - butt plug, sex machine, tentacle SOLO -needs FP" at bounding box center [372, 147] width 145 height 25
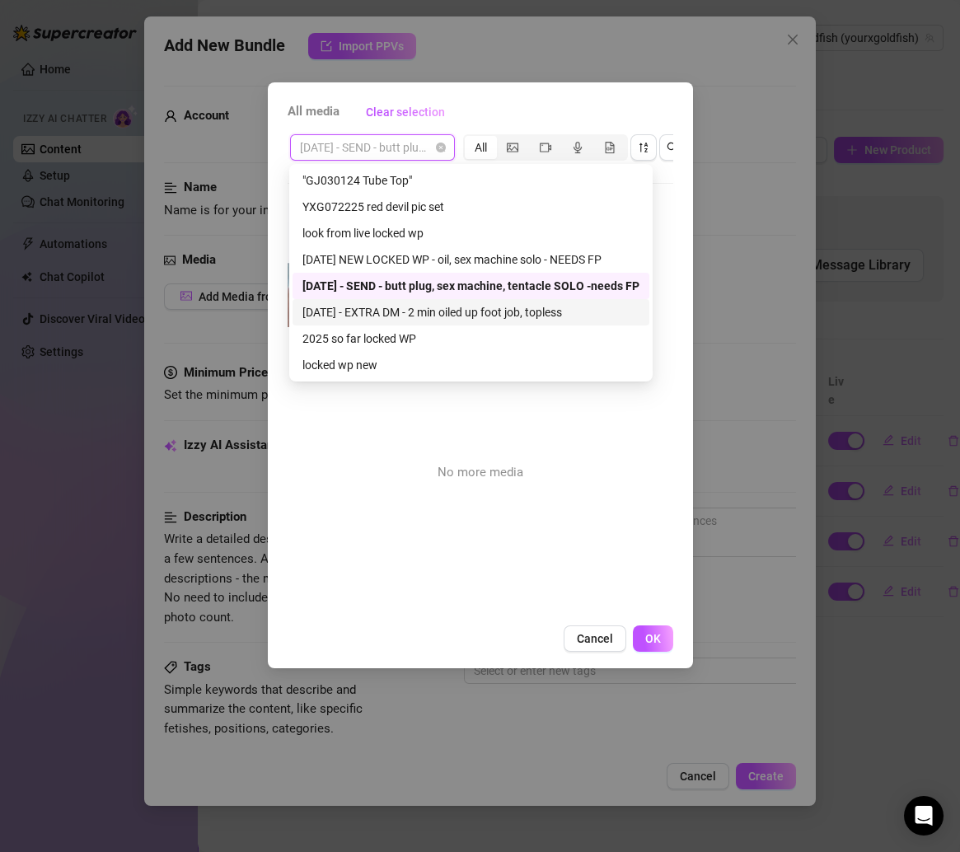
click at [419, 311] on div "5/30/25 - EXTRA DM - 2 min oiled up foot job, topless" at bounding box center [470, 312] width 337 height 18
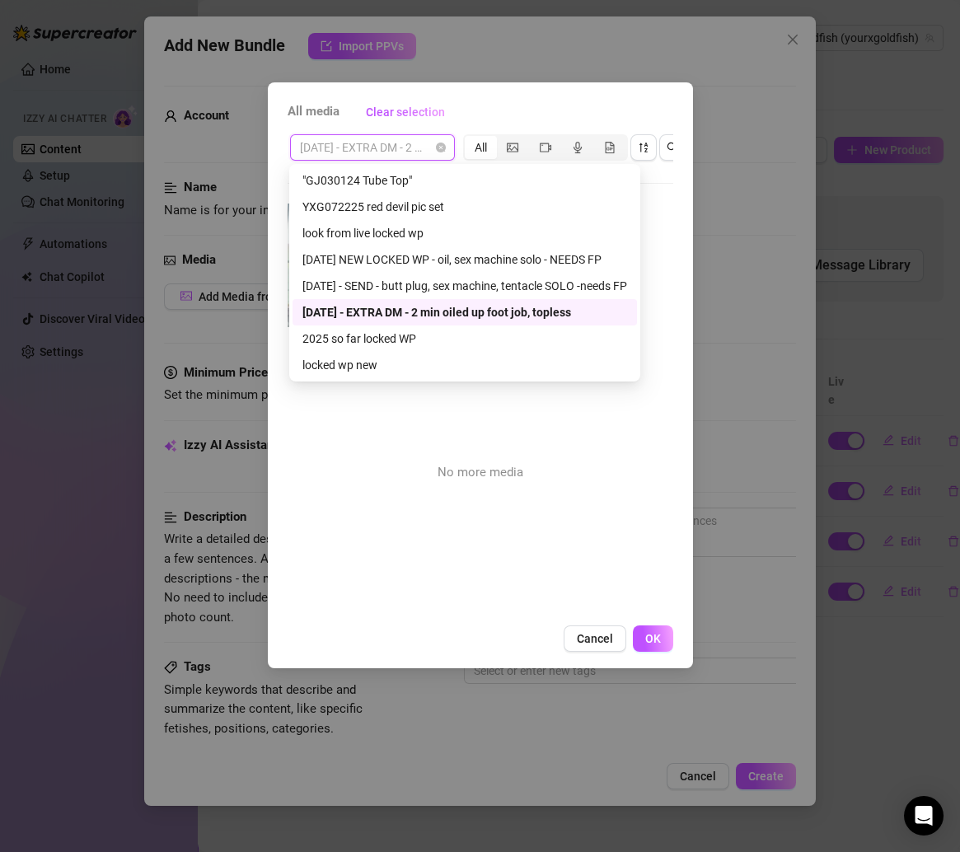
click at [425, 145] on span "5/30/25 - EXTRA DM - 2 min oiled up foot job, topless" at bounding box center [372, 147] width 145 height 25
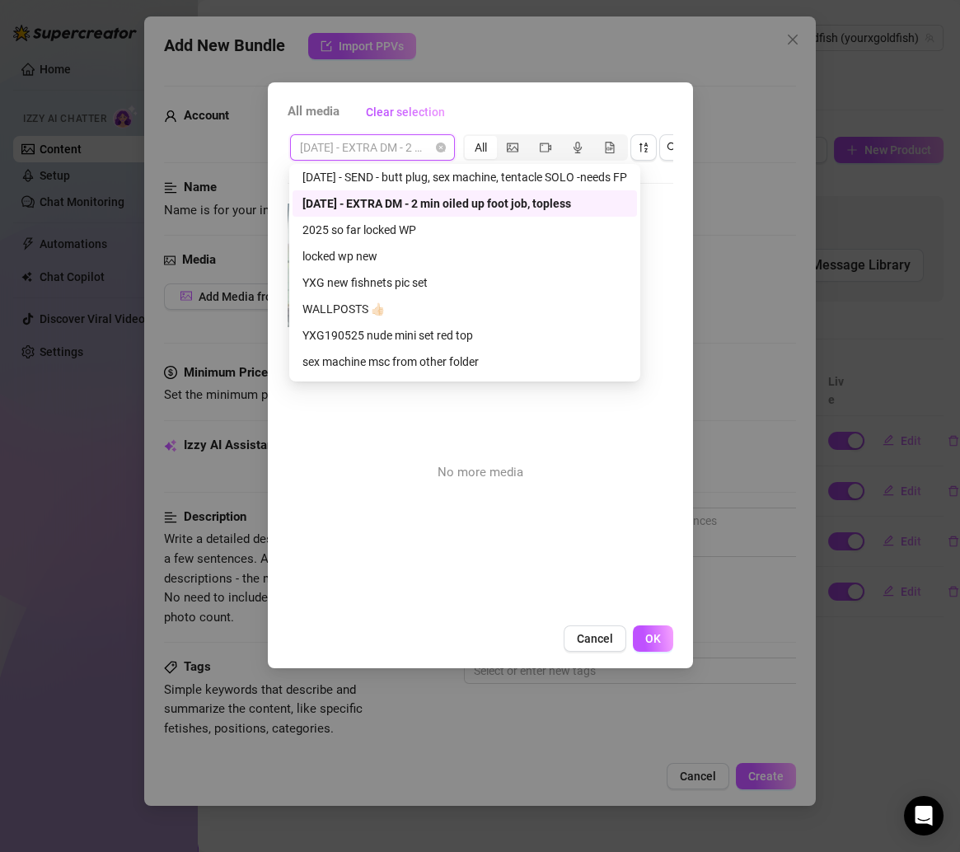
scroll to position [136, 0]
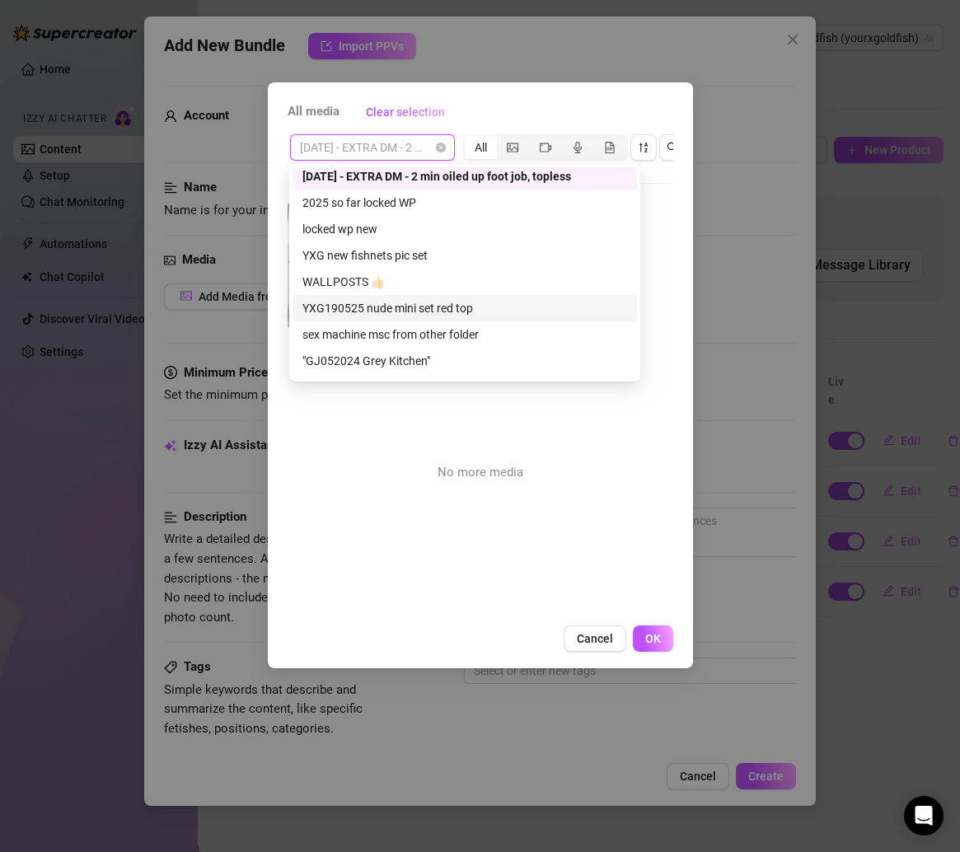
click at [409, 309] on div "YXG190525 nude mini set red top" at bounding box center [464, 308] width 325 height 18
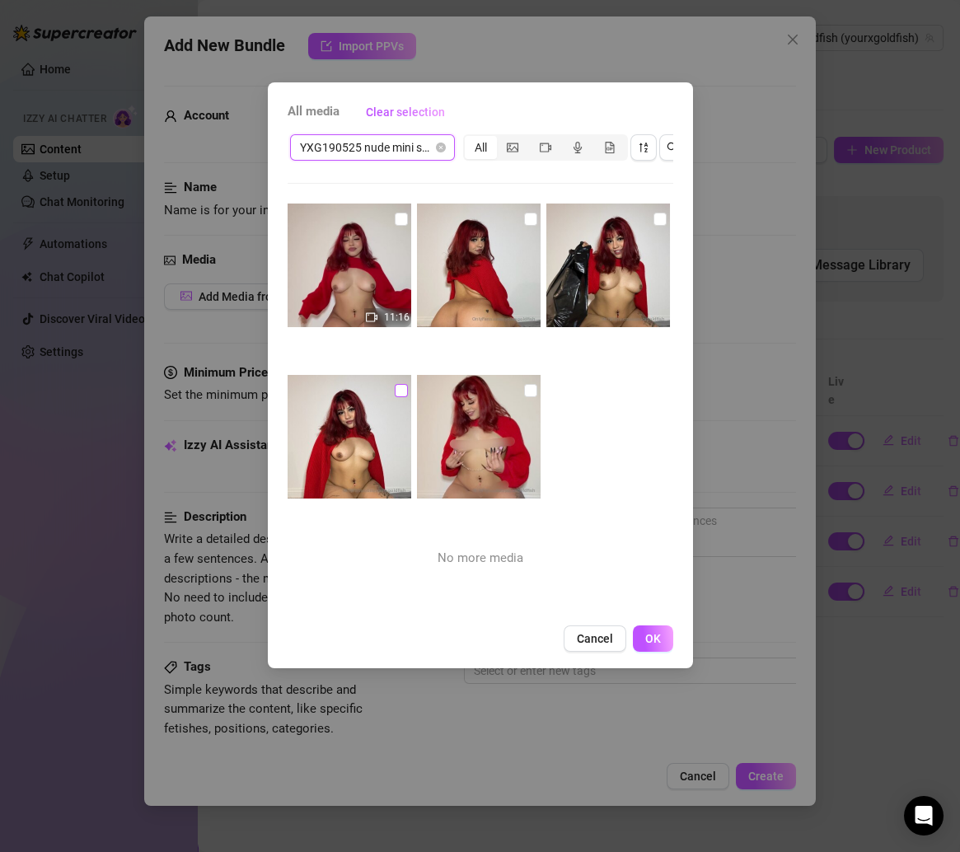
click at [395, 394] on input "checkbox" at bounding box center [401, 390] width 13 height 13
checkbox input "true"
click at [641, 220] on img at bounding box center [608, 265] width 124 height 124
click at [653, 220] on input "checkbox" at bounding box center [659, 219] width 13 height 13
checkbox input "true"
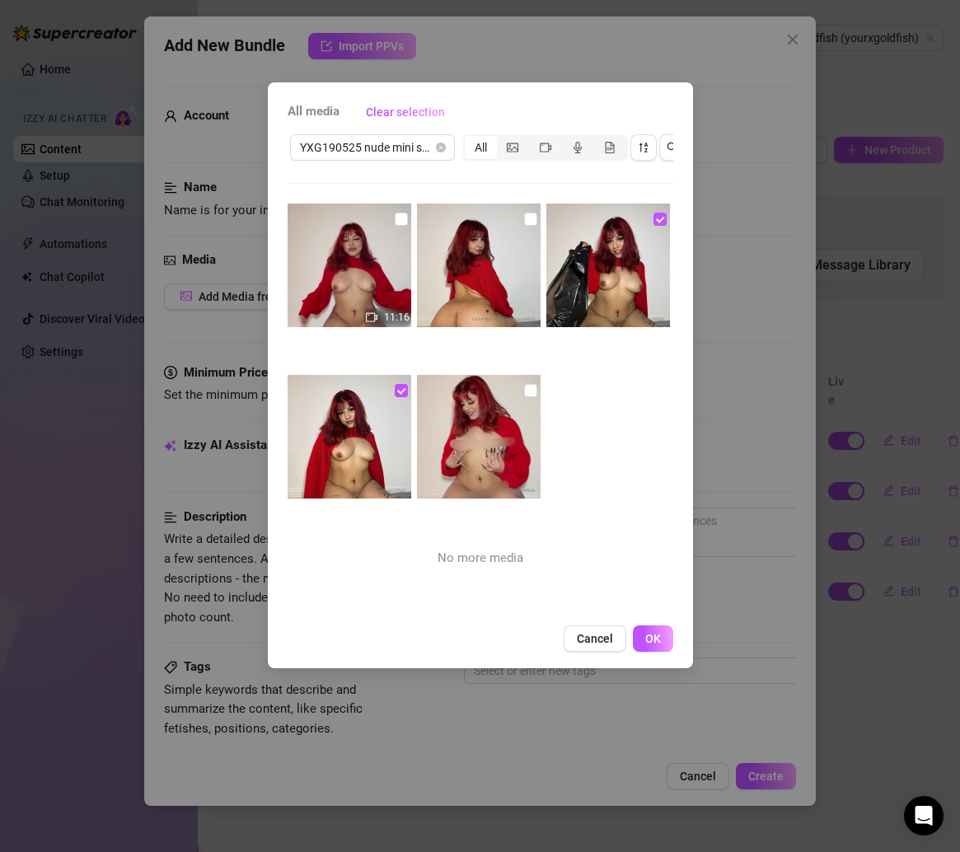
click at [533, 222] on img at bounding box center [479, 265] width 124 height 124
click at [530, 218] on input "checkbox" at bounding box center [530, 219] width 13 height 13
checkbox input "true"
click at [524, 392] on input "checkbox" at bounding box center [530, 390] width 13 height 13
checkbox input "true"
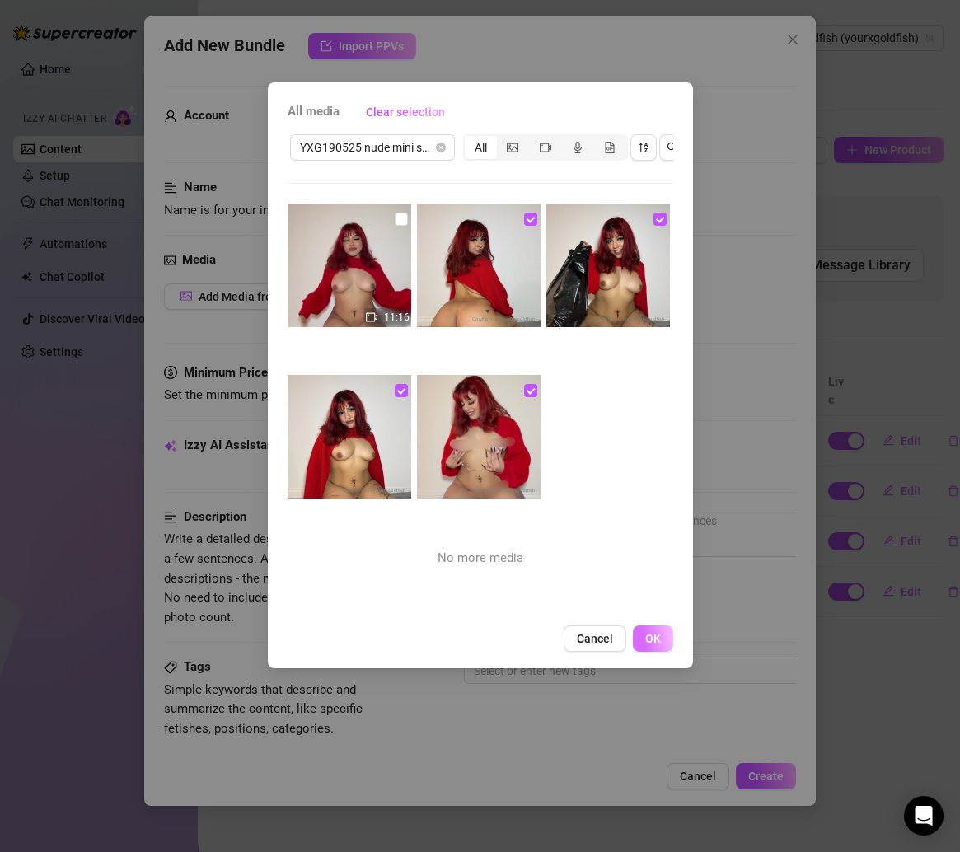
click at [645, 645] on span "OK" at bounding box center [653, 638] width 16 height 13
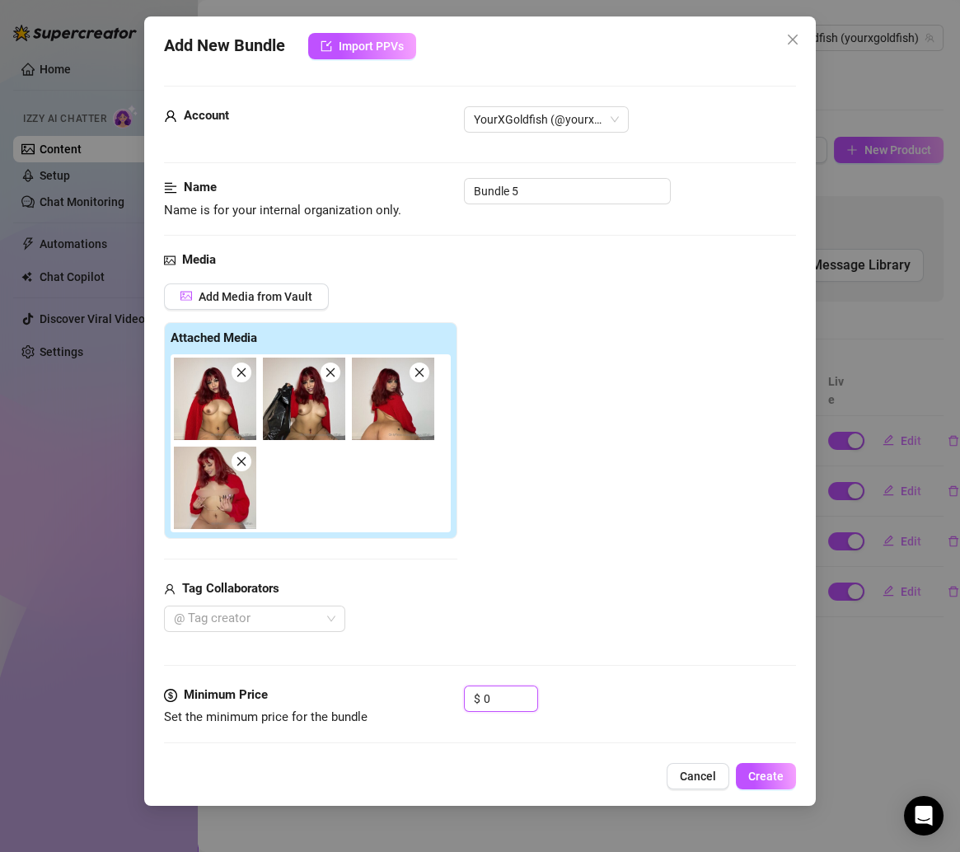
drag, startPoint x: 507, startPoint y: 694, endPoint x: 399, endPoint y: 685, distance: 109.1
click at [399, 685] on div "Minimum Price Set the minimum price for the bundle $ 0" at bounding box center [480, 706] width 633 height 42
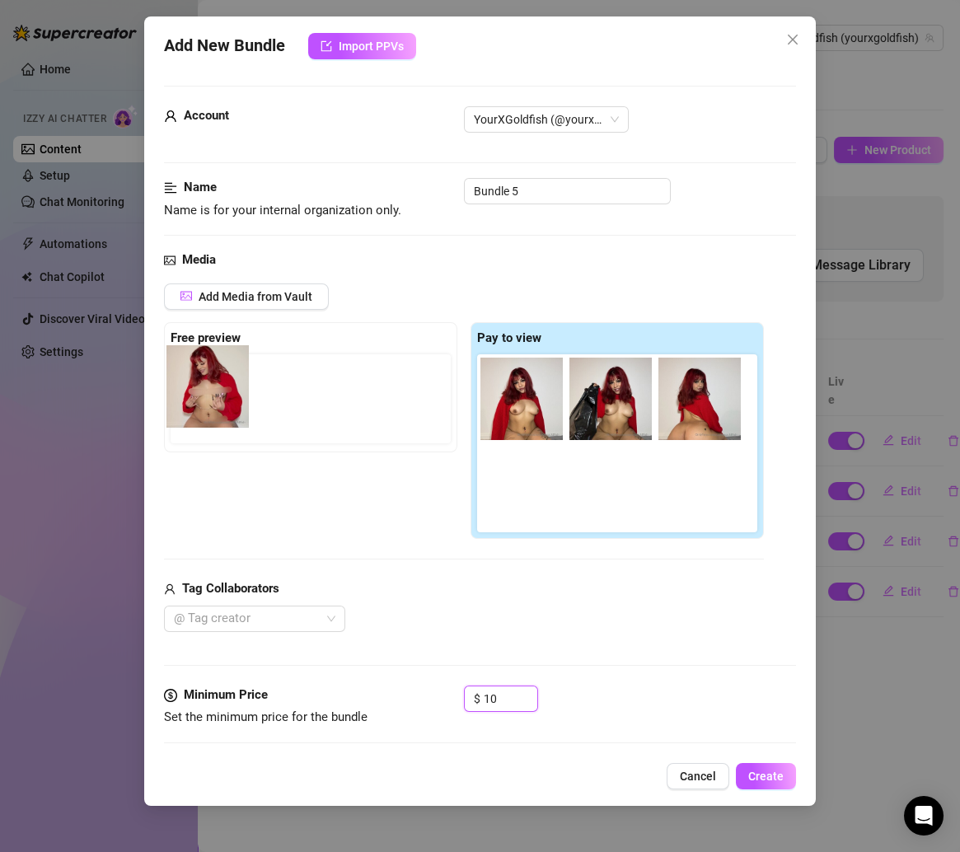
drag, startPoint x: 539, startPoint y: 514, endPoint x: 219, endPoint y: 415, distance: 334.6
click at [219, 415] on div "Free preview Pay to view" at bounding box center [464, 430] width 600 height 217
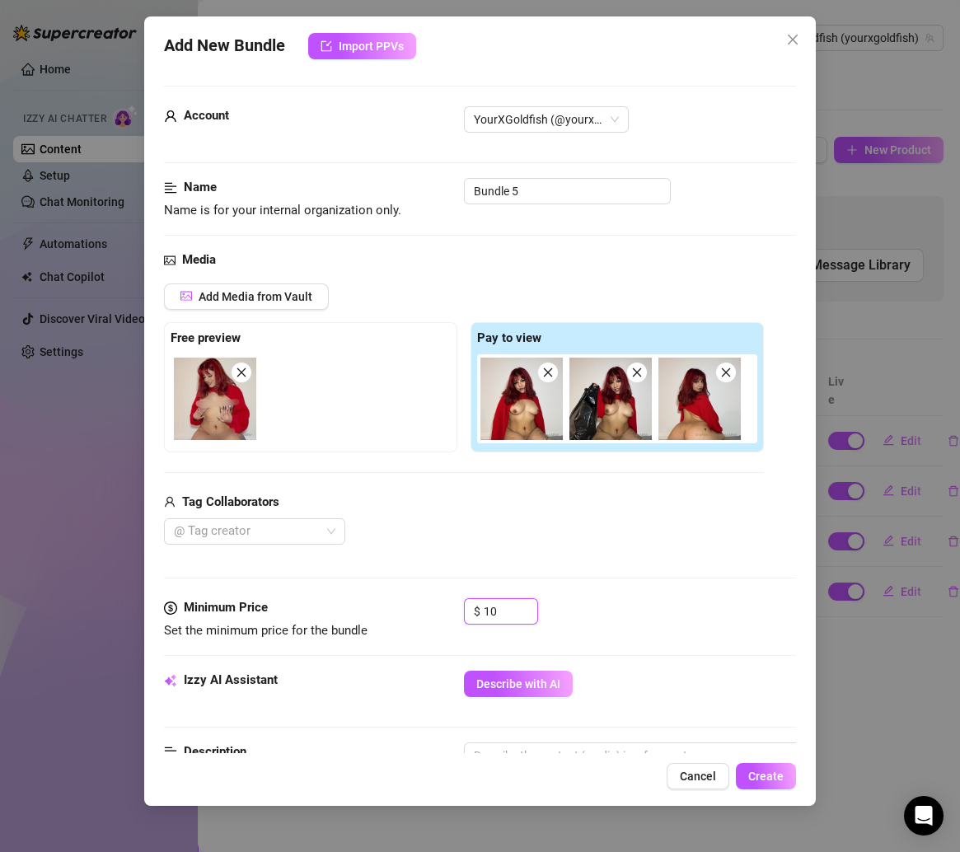
scroll to position [184, 0]
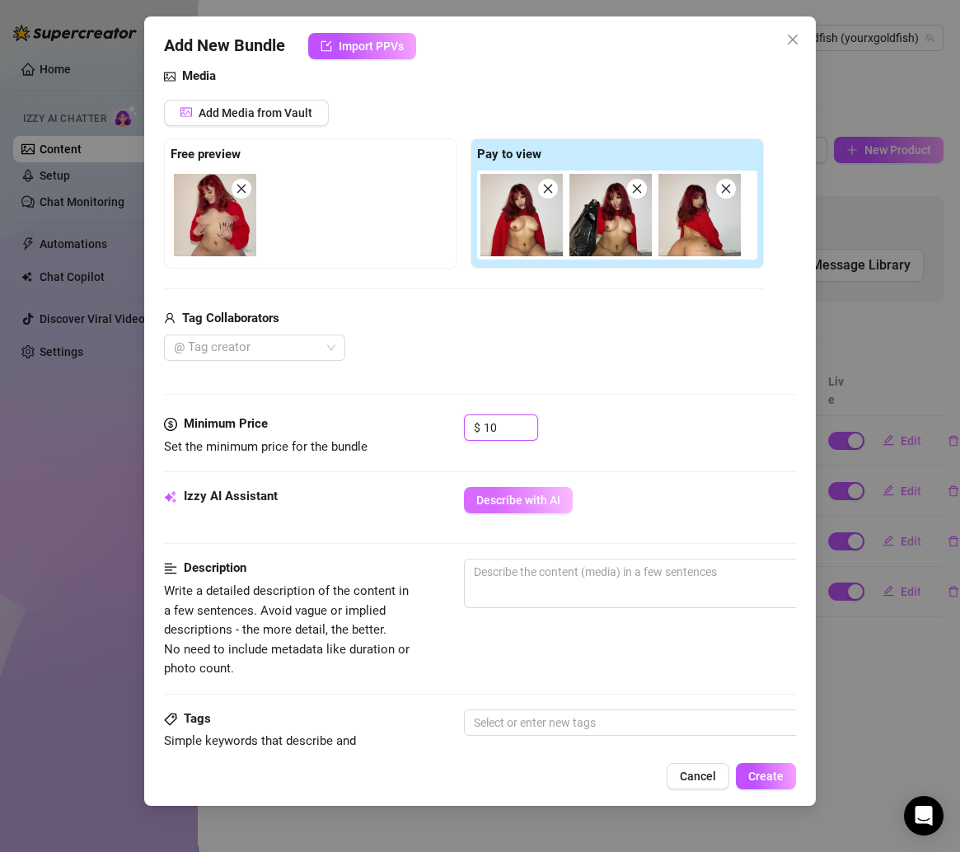
type input "10"
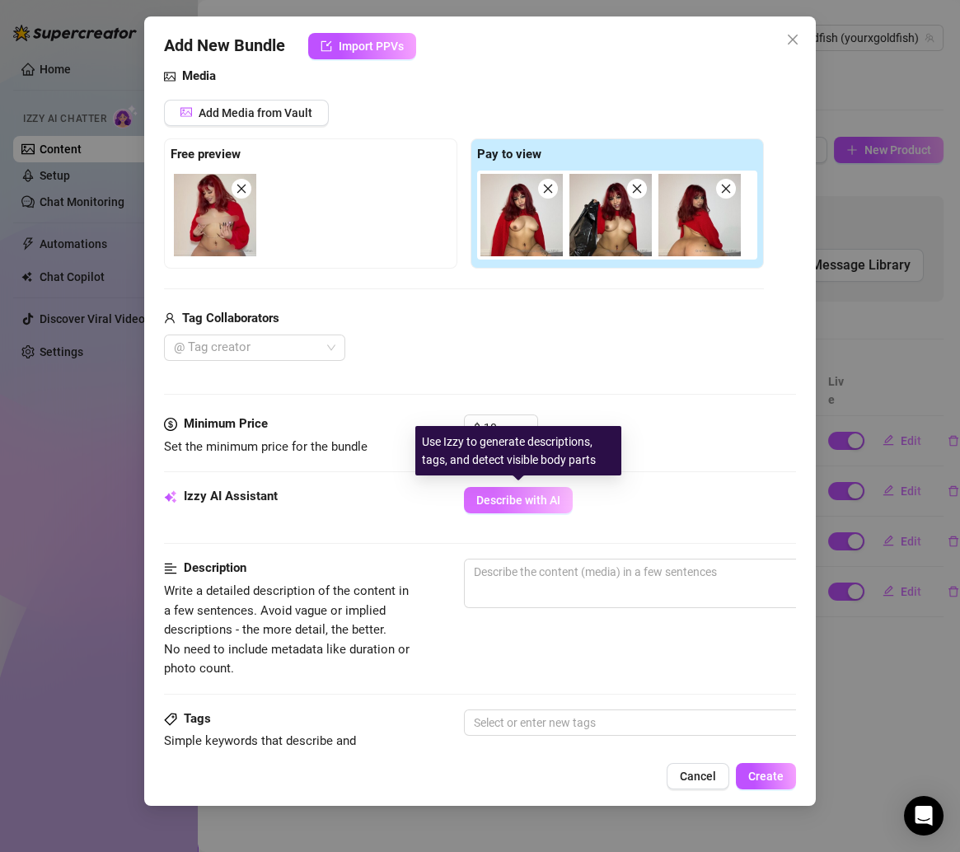
click at [540, 497] on span "Describe with AI" at bounding box center [518, 499] width 84 height 13
type textarea "Topless"
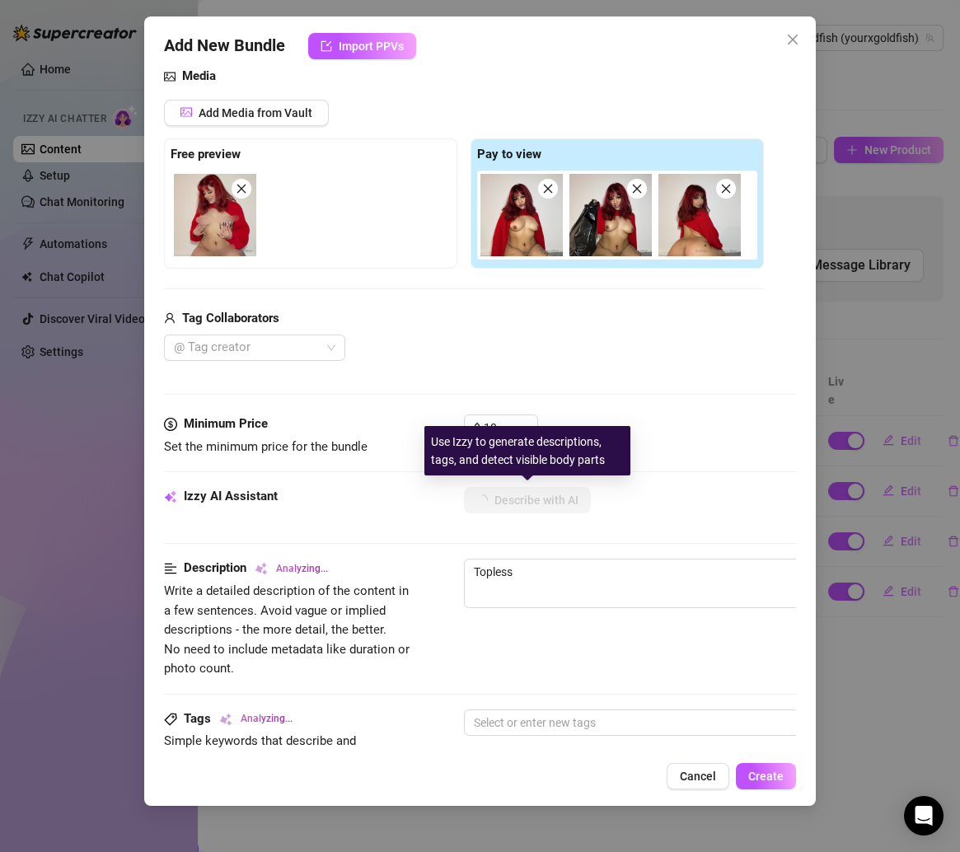
type textarea "Topless in"
type textarea "Topless in a"
type textarea "Topless in a loose"
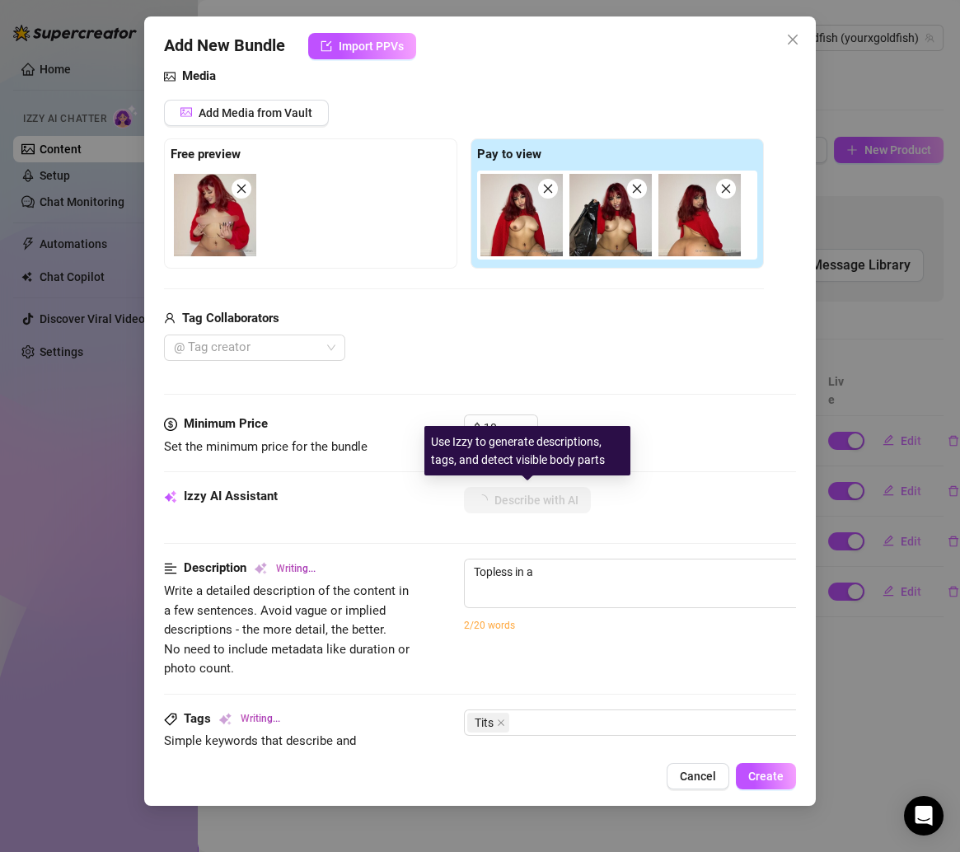
type textarea "Topless in a loose"
type textarea "Topless in a loose red"
type textarea "Topless in a loose red sweater,"
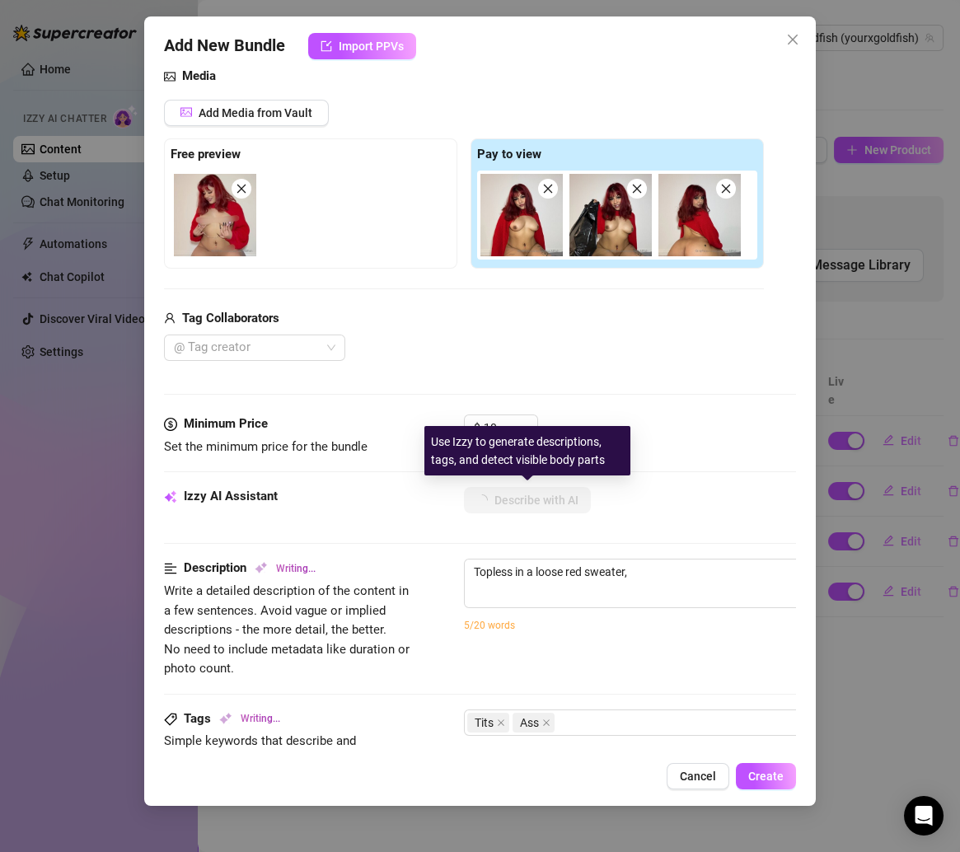
type textarea "Topless in a loose red sweater, she"
type textarea "Topless in a loose red sweater, she shows"
type textarea "Topless in a loose red sweater, she shows off"
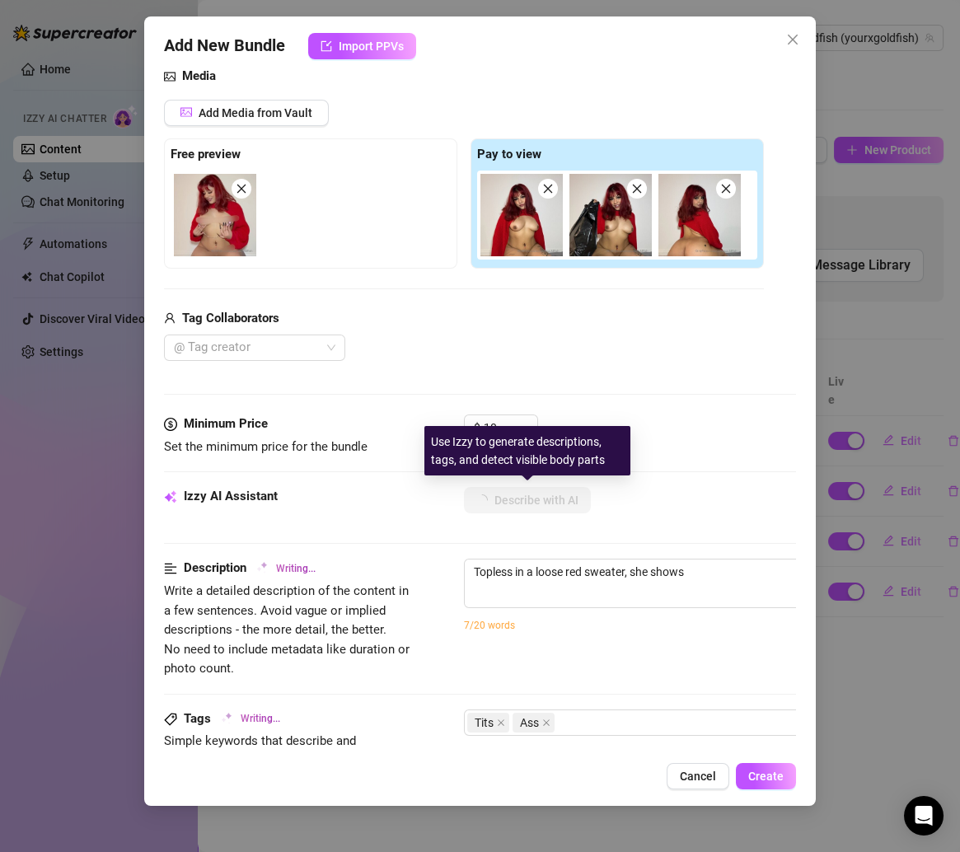
type textarea "Topless in a loose red sweater, she shows off"
type textarea "Topless in a loose red sweater, she shows off her"
type textarea "Topless in a loose red sweater, she shows off her perky"
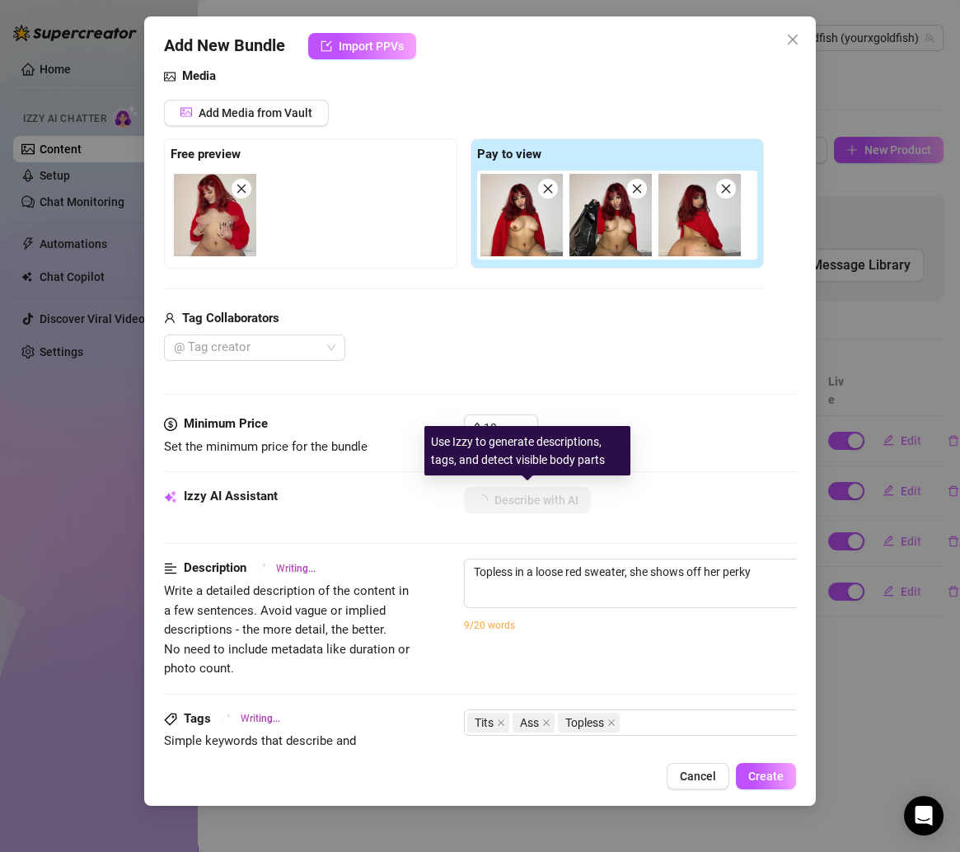
type textarea "Topless in a loose red sweater, she shows off her perky tits"
type textarea "Topless in a loose red sweater, she shows off her perky tits and"
type textarea "Topless in a loose red sweater, she shows off her perky tits and pierced"
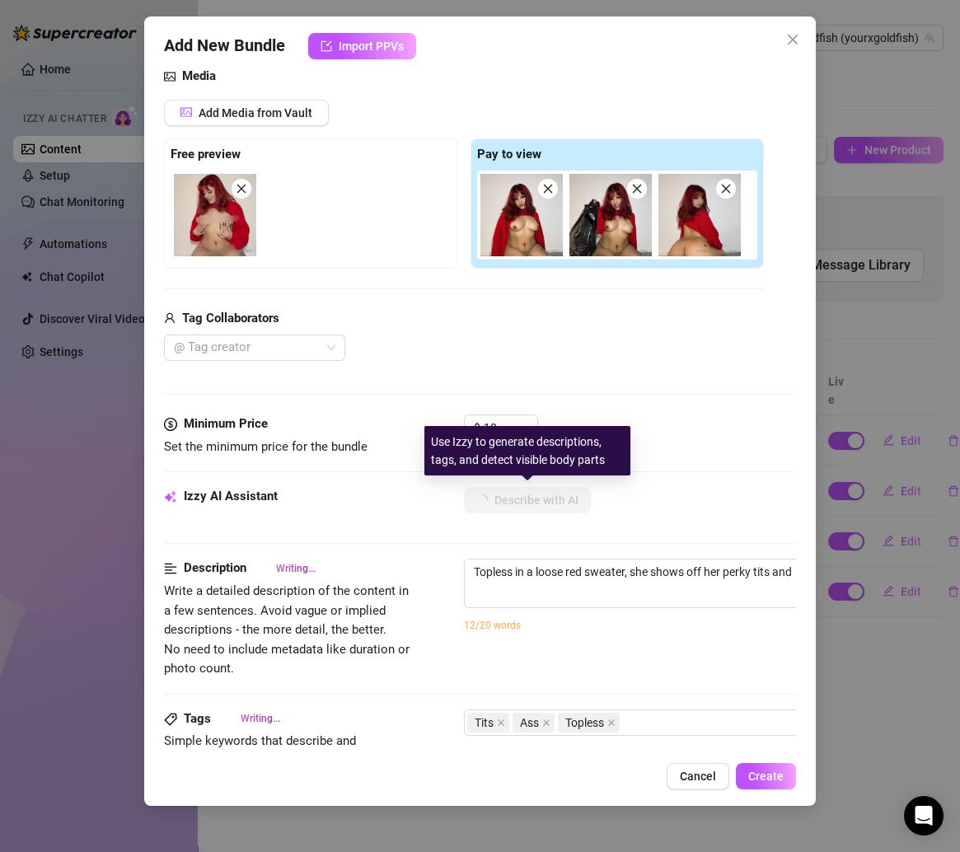
type textarea "Topless in a loose red sweater, she shows off her perky tits and pierced"
type textarea "Topless in a loose red sweater, she shows off her perky tits and pierced belly"
type textarea "Topless in a loose red sweater, she shows off her perky tits and pierced belly …"
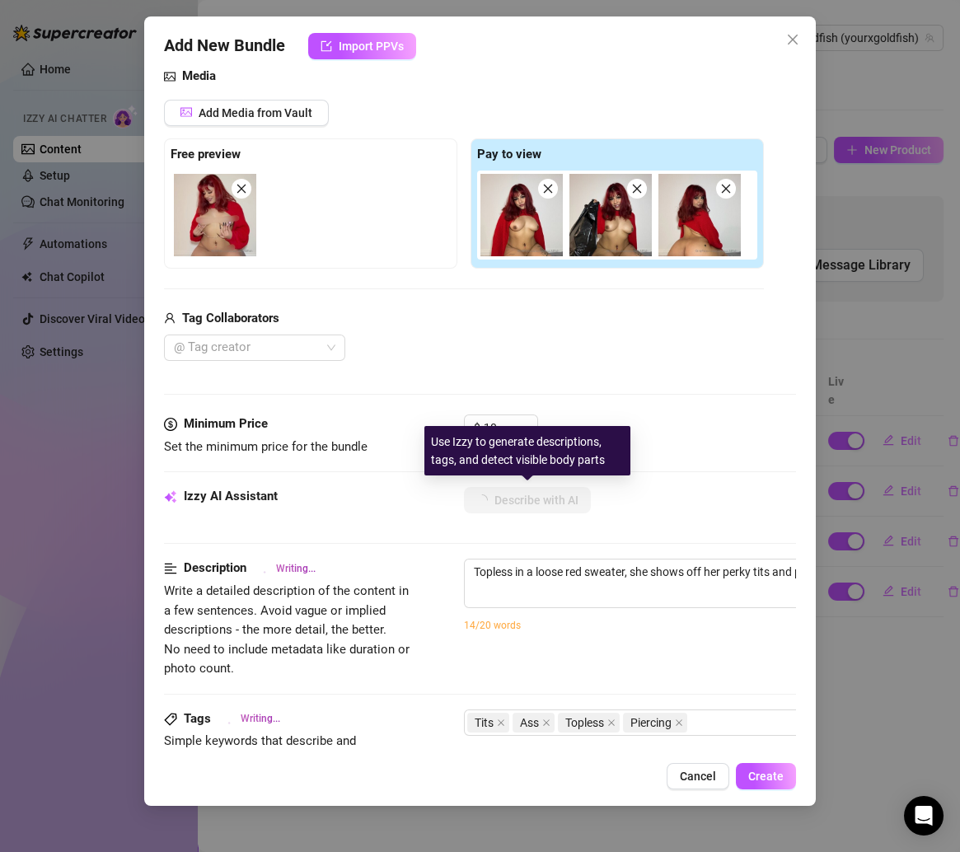
type textarea "Topless in a loose red sweater, she shows off her perky tits and pierced belly …"
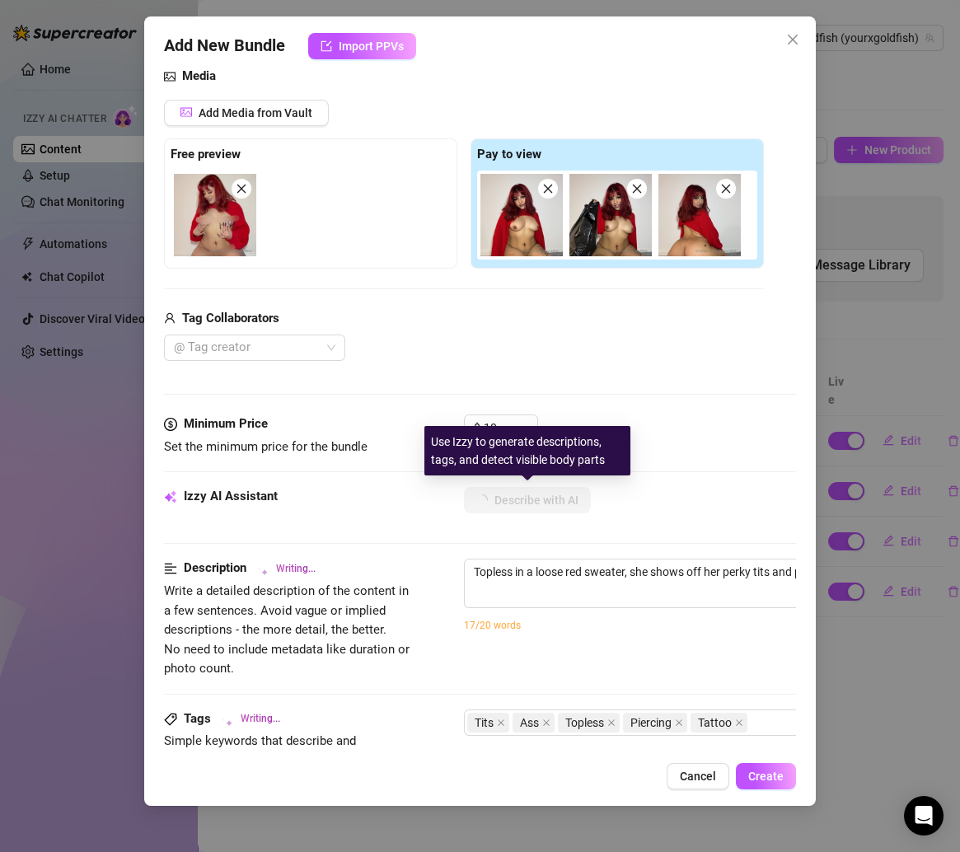
type textarea "Topless in a loose red sweater, she shows off her perky tits and pierced belly …"
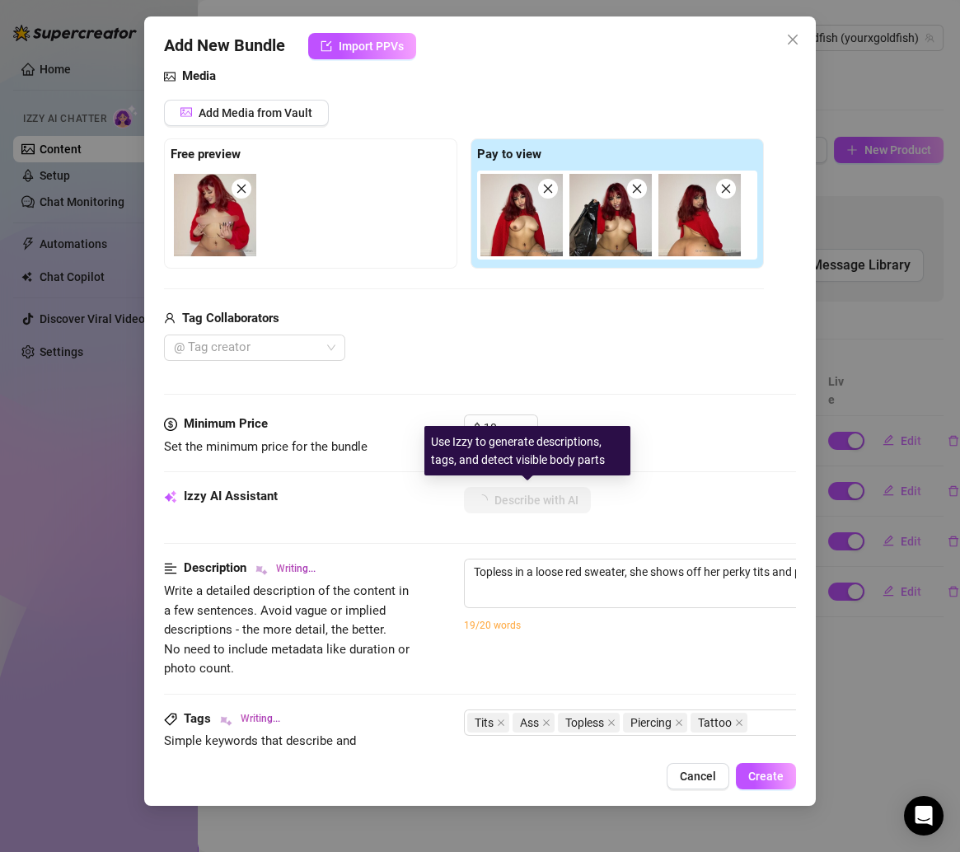
type textarea "Topless in a loose red sweater, she shows off her perky tits and pierced belly …"
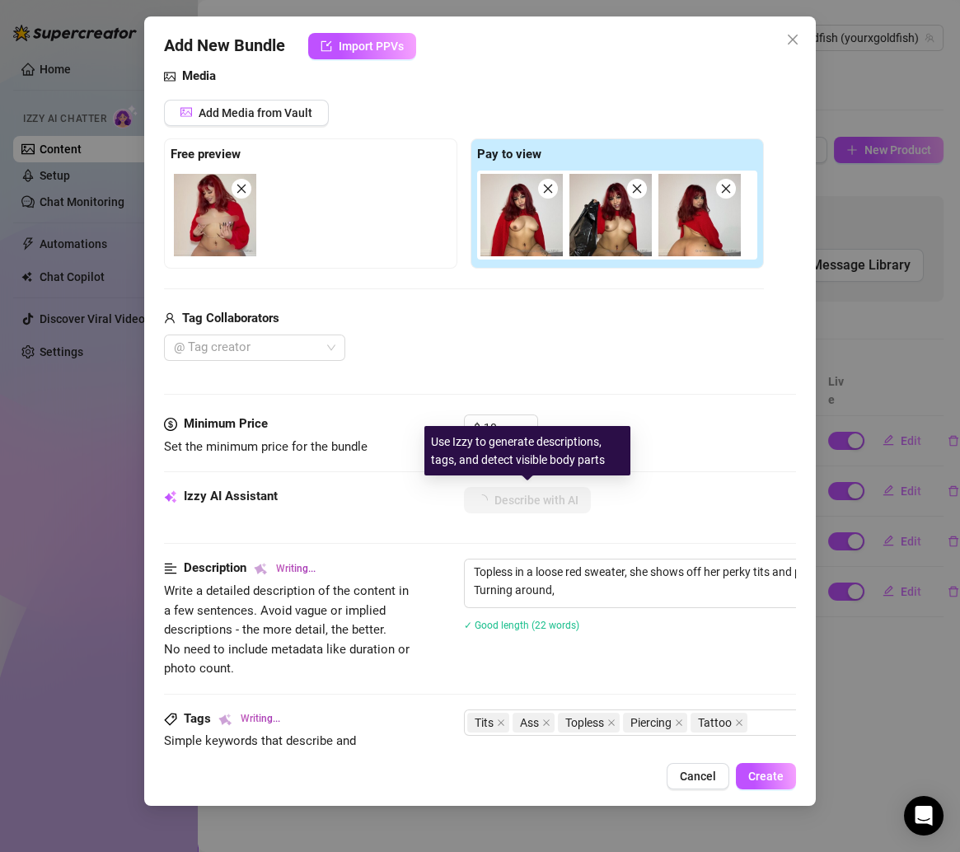
type textarea "Topless in a loose red sweater, she shows off her perky tits and pierced belly …"
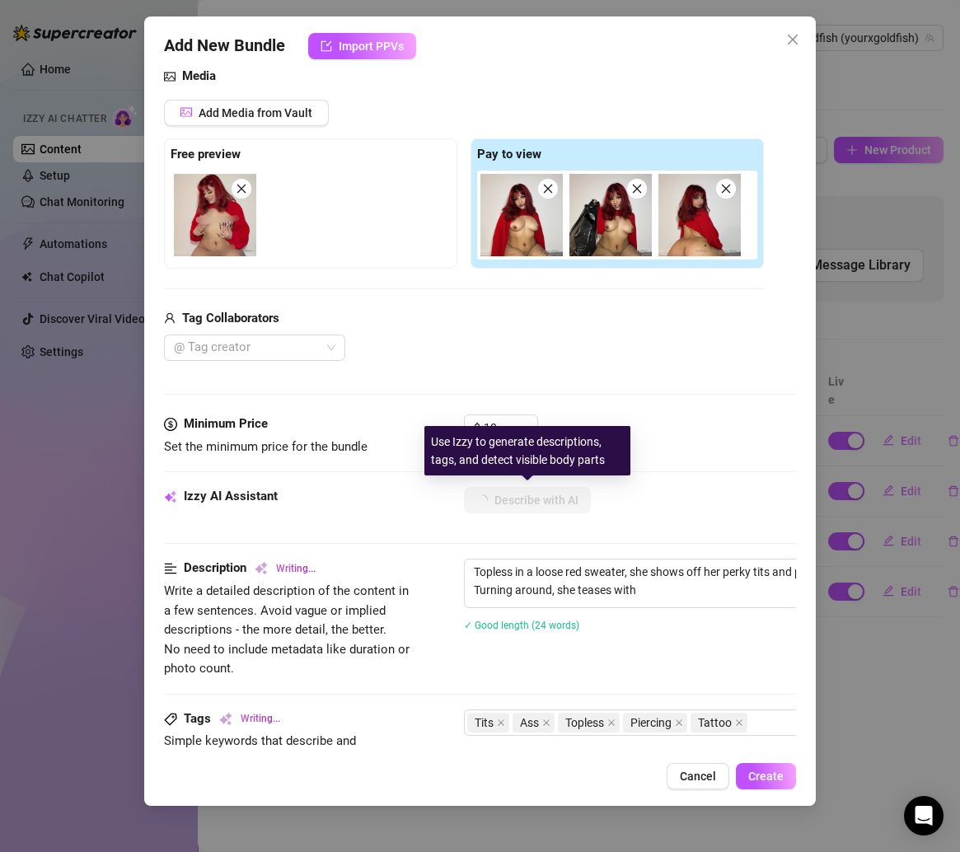
type textarea "Topless in a loose red sweater, she shows off her perky tits and pierced belly …"
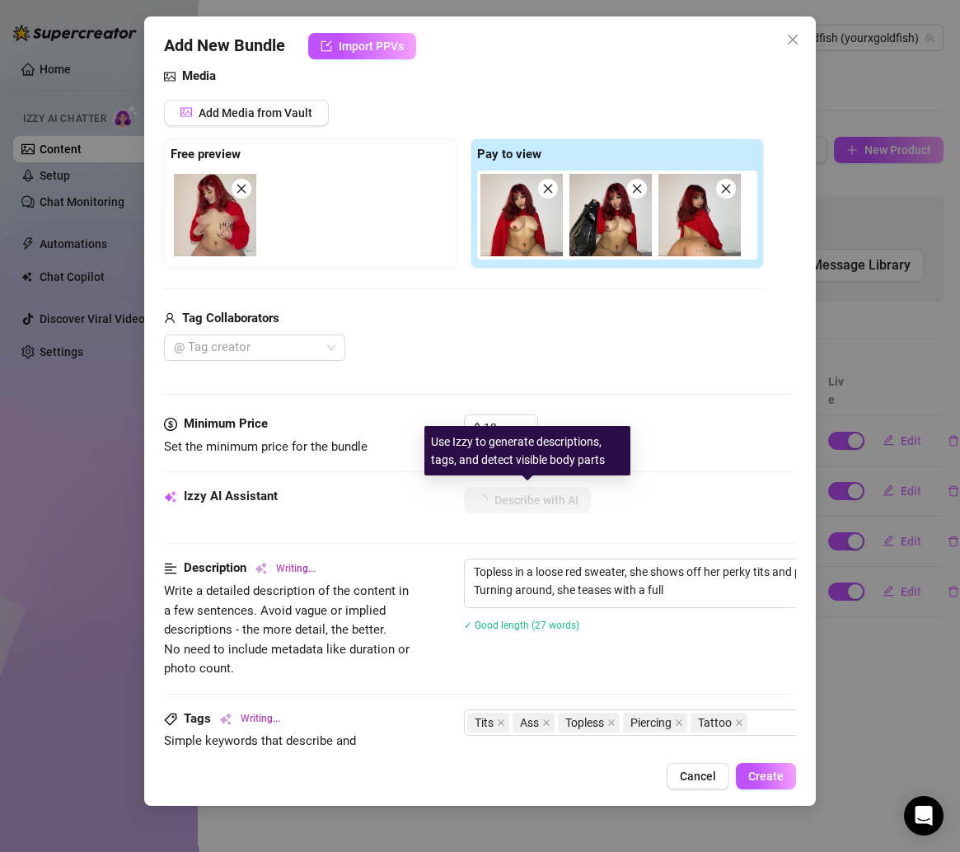
type textarea "Topless in a loose red sweater, she shows off her perky tits and pierced belly …"
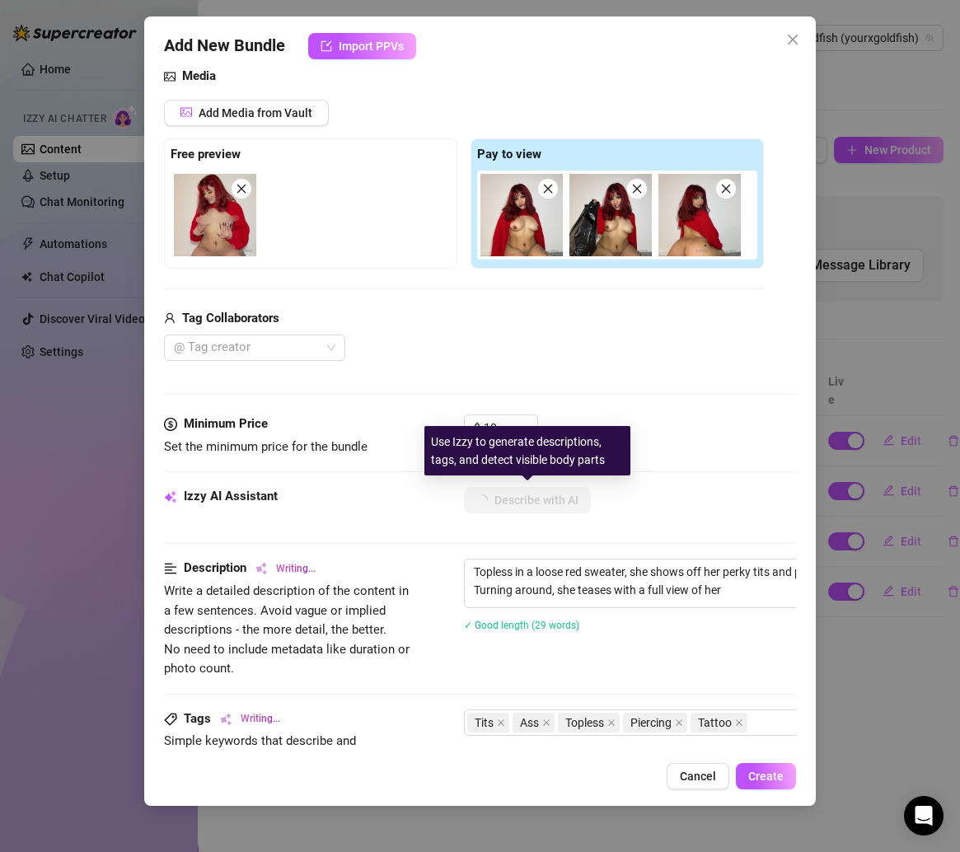
type textarea "Topless in a loose red sweater, she shows off her perky tits and pierced belly …"
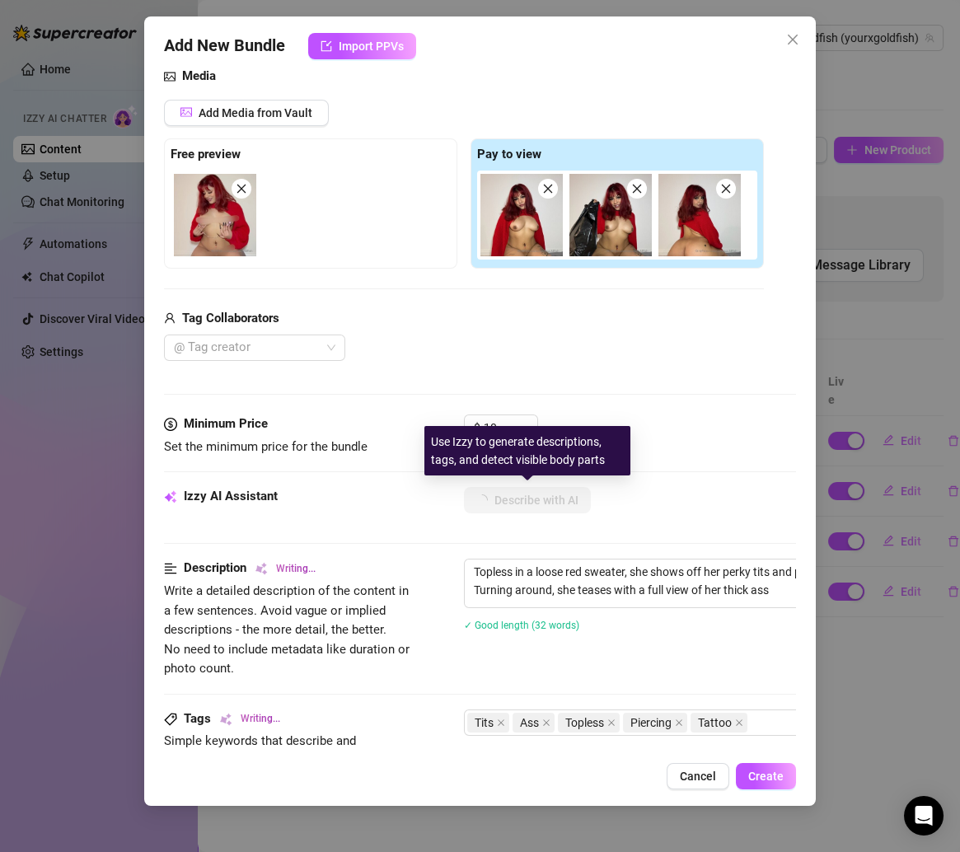
type textarea "Topless in a loose red sweater, she shows off her perky tits and pierced belly …"
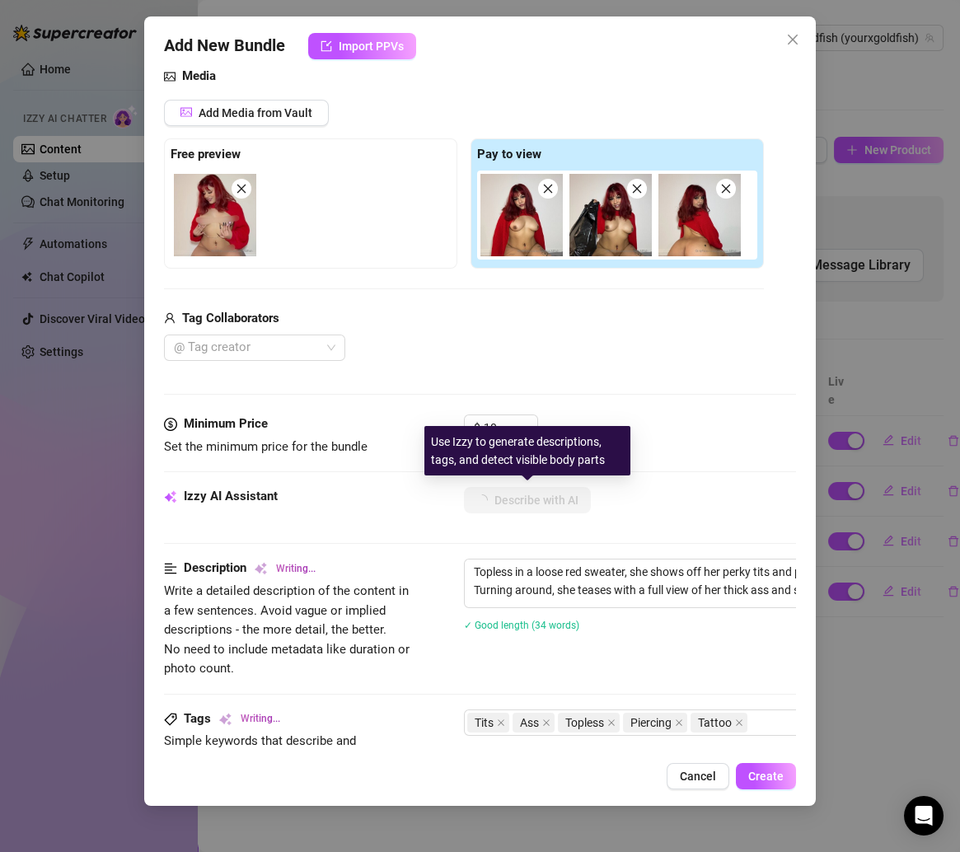
type textarea "Topless in a loose red sweater, she shows off her perky tits and pierced belly …"
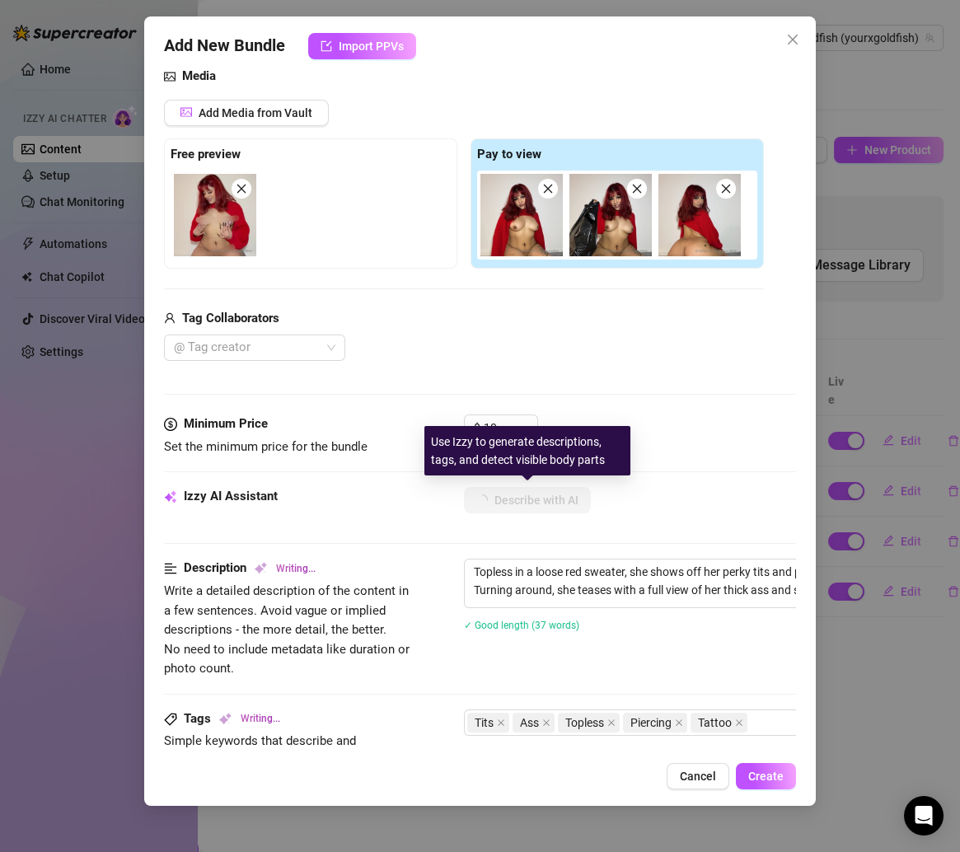
type textarea "Topless in a loose red sweater, she shows off her perky tits and pierced belly …"
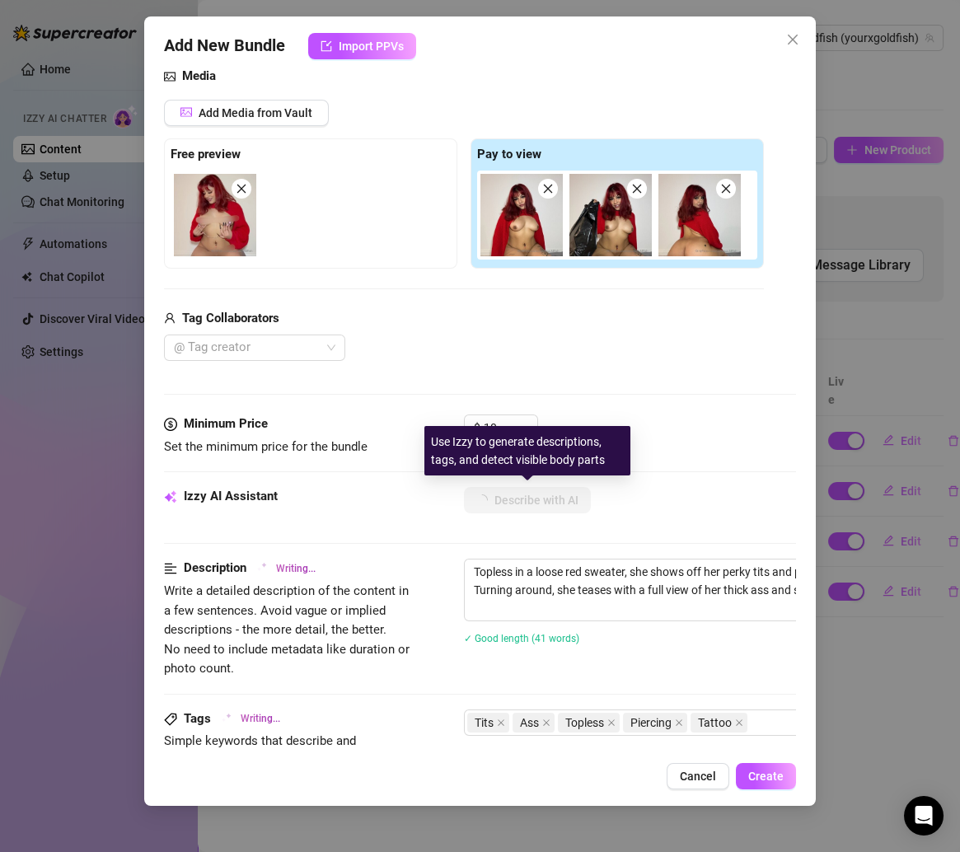
type textarea "Topless in a loose red sweater, she shows off her perky tits and pierced belly …"
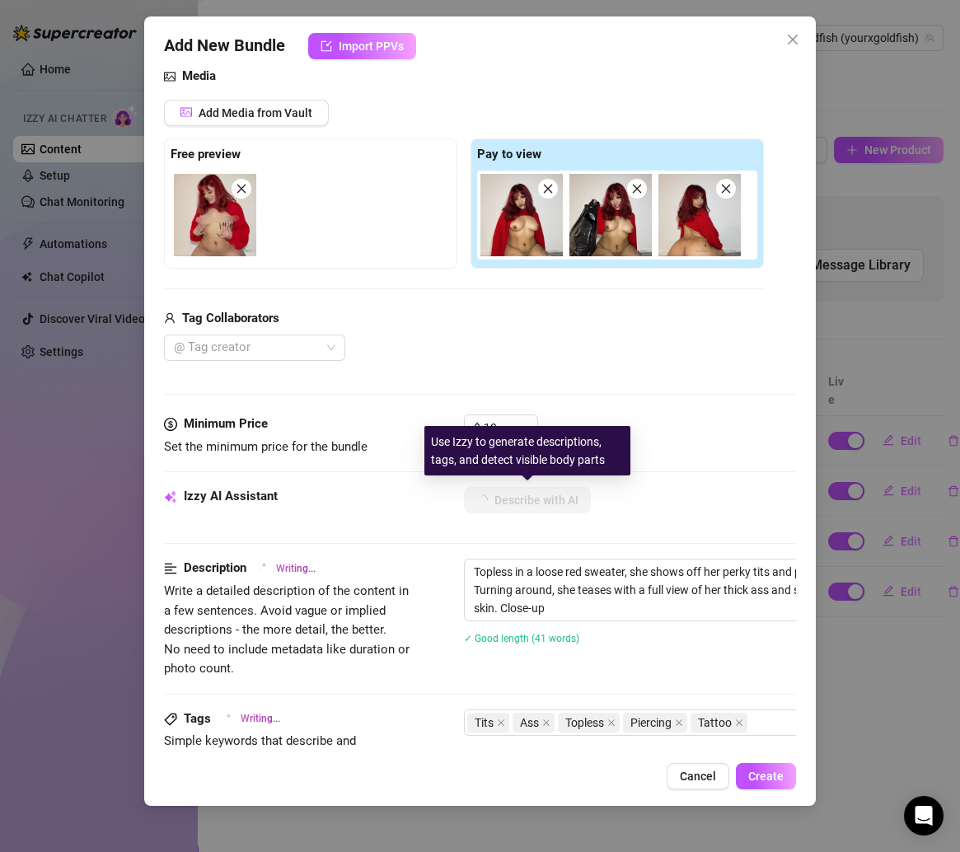
type textarea "Topless in a loose red sweater, she shows off her perky tits and pierced belly …"
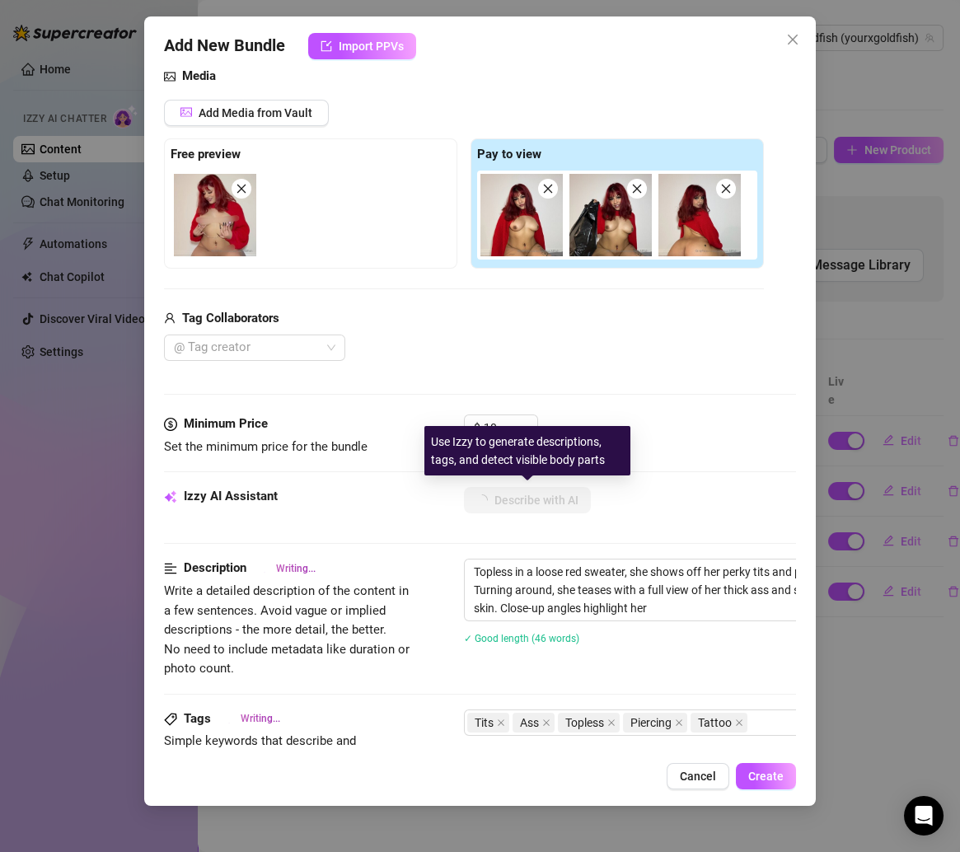
type textarea "Topless in a loose red sweater, she shows off her perky tits and pierced belly …"
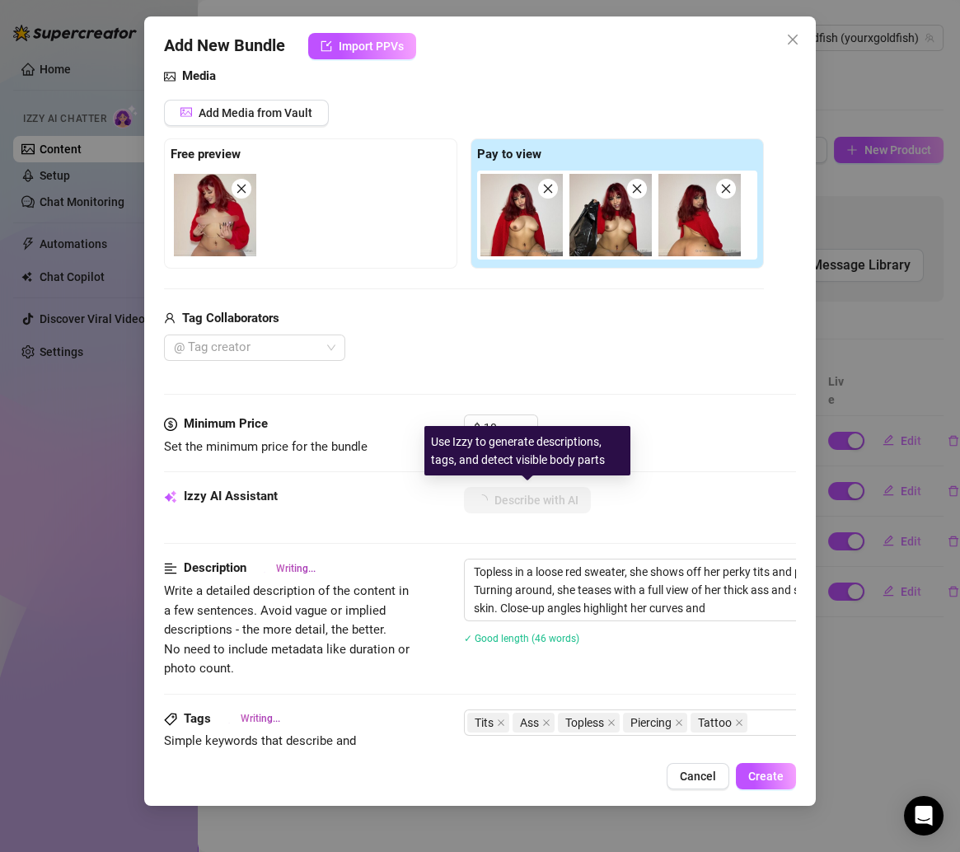
type textarea "Topless in a loose red sweater, she shows off her perky tits and pierced belly …"
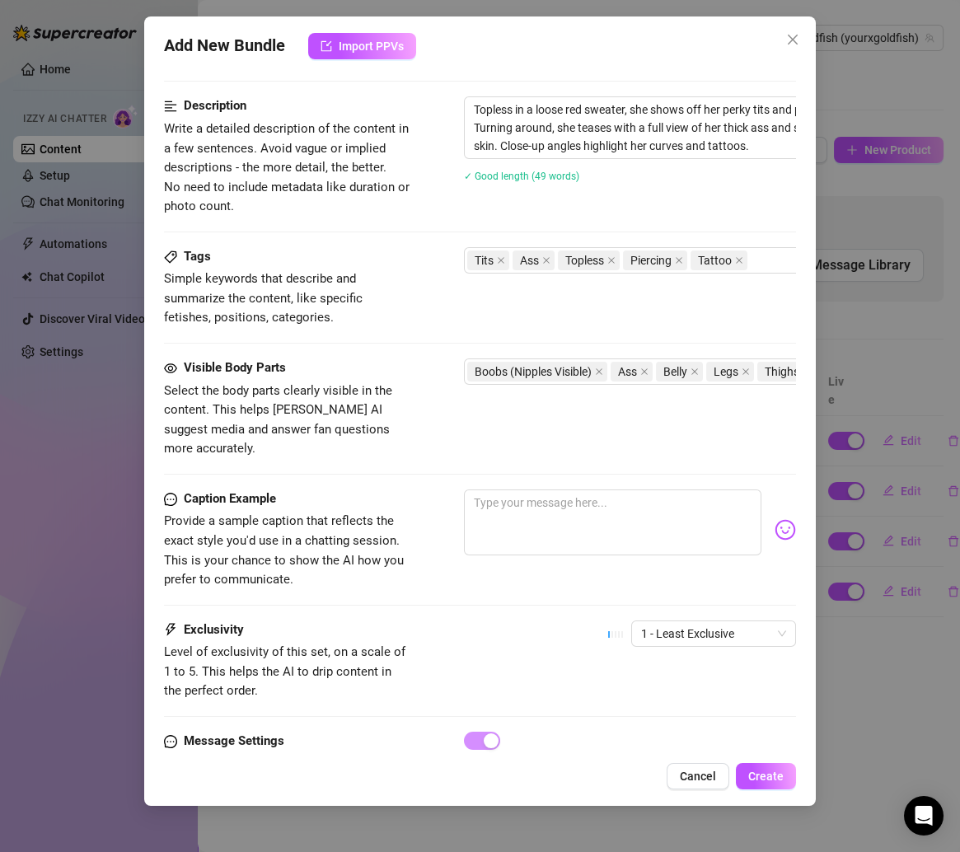
scroll to position [711, 0]
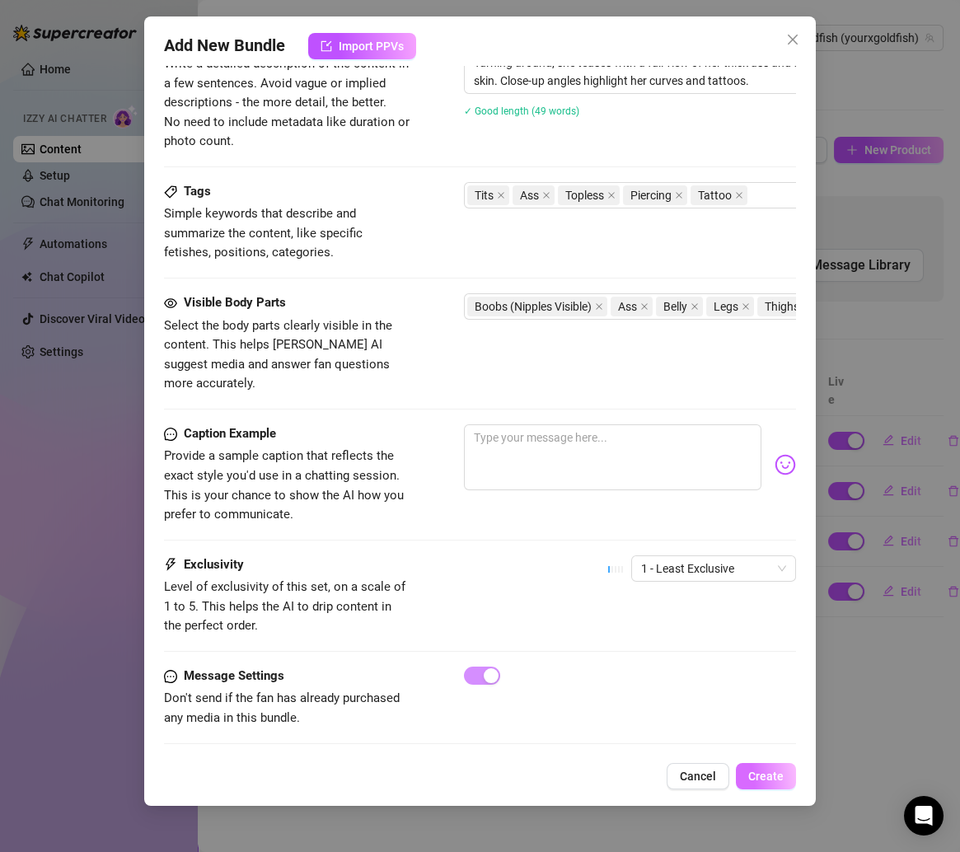
click at [769, 770] on span "Create" at bounding box center [765, 775] width 35 height 13
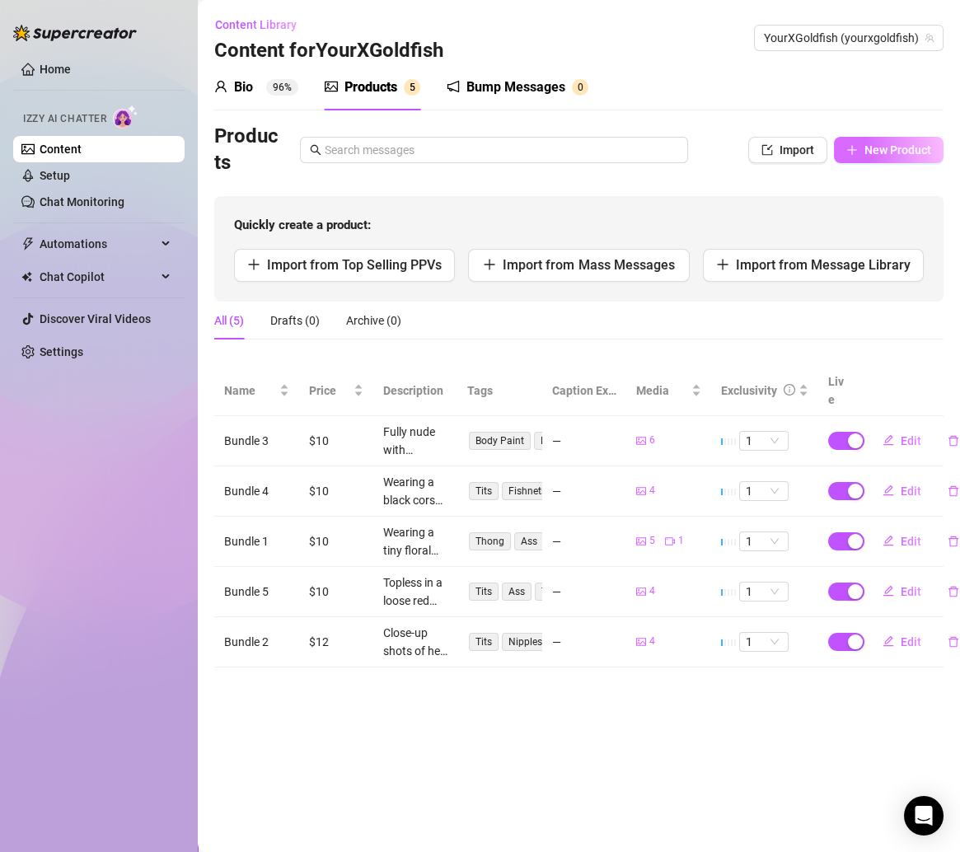
click at [886, 143] on span "New Product" at bounding box center [897, 149] width 67 height 13
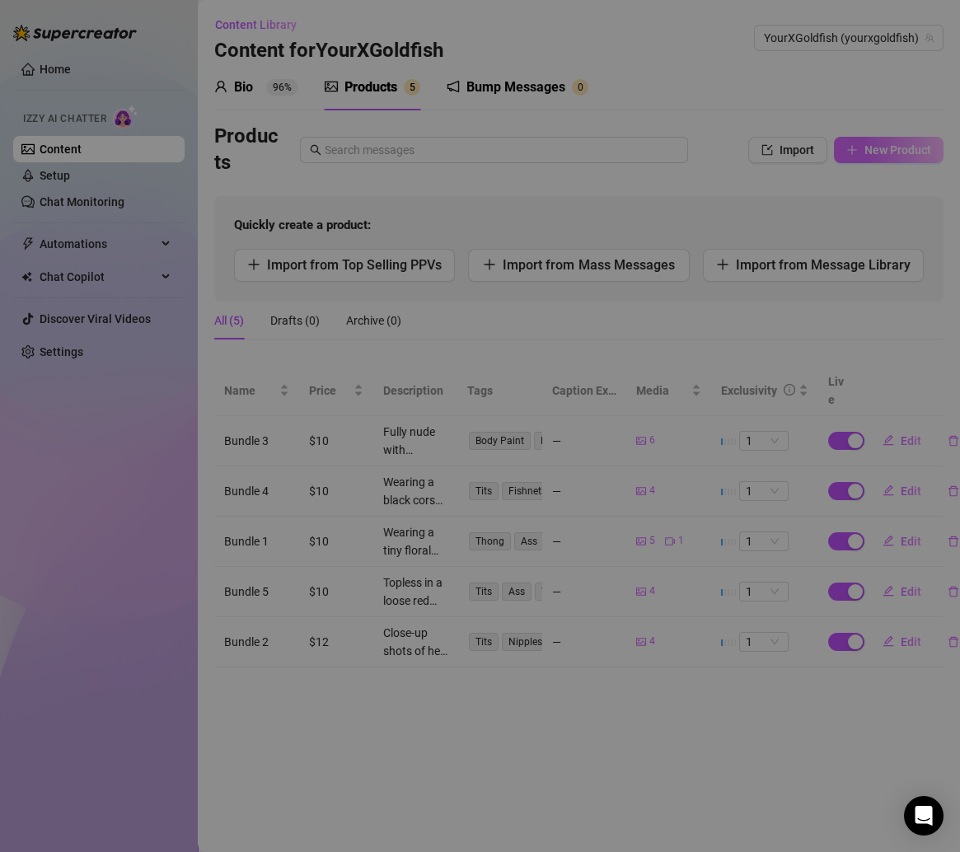
type textarea "Type your message here..."
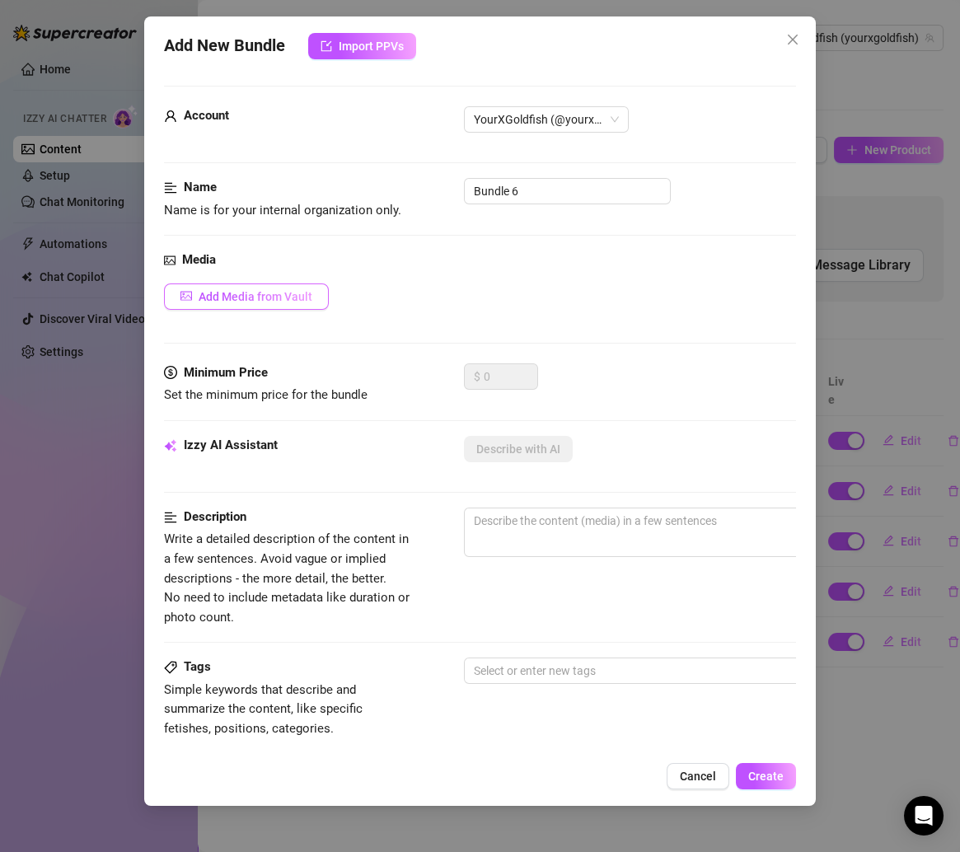
click at [285, 290] on span "Add Media from Vault" at bounding box center [256, 296] width 114 height 13
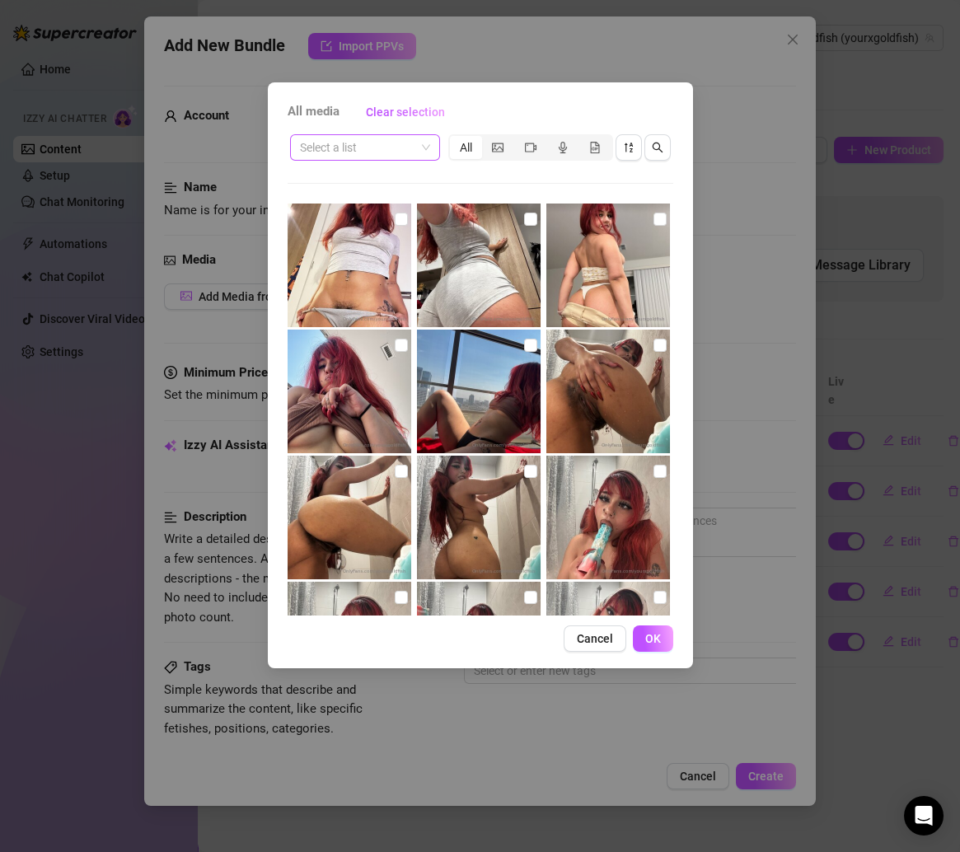
click at [372, 144] on input "search" at bounding box center [357, 147] width 115 height 25
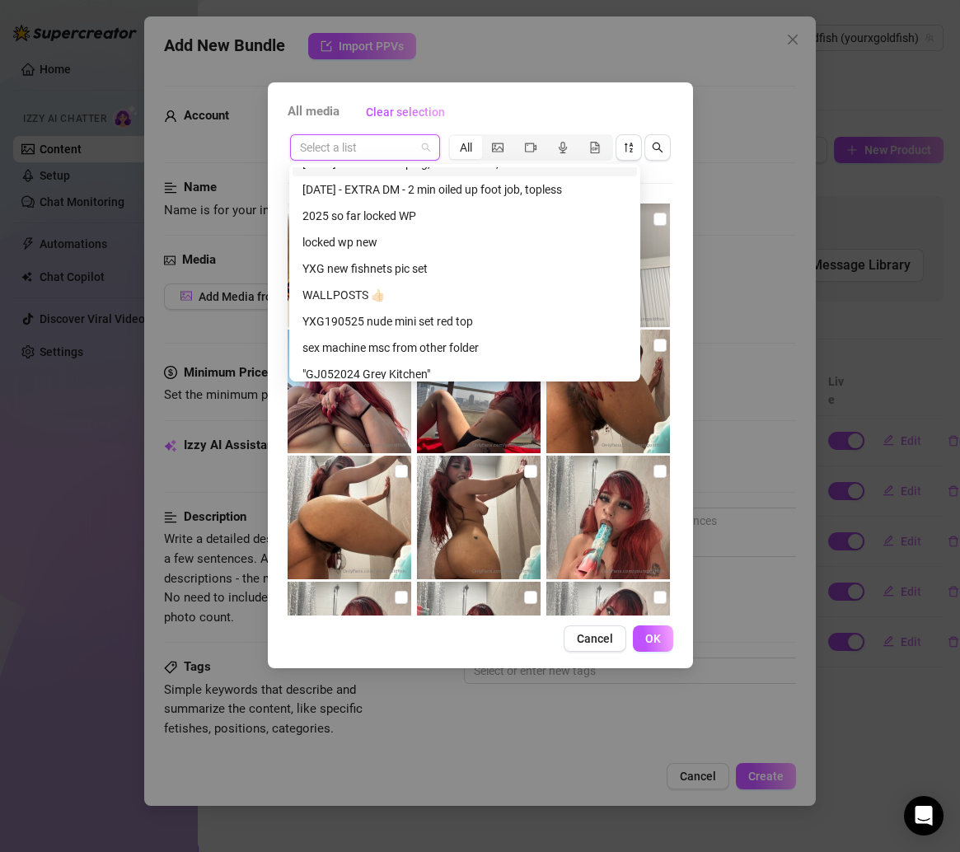
scroll to position [124, 0]
click at [379, 271] on div "YXG new fishnets pic set" at bounding box center [464, 268] width 325 height 18
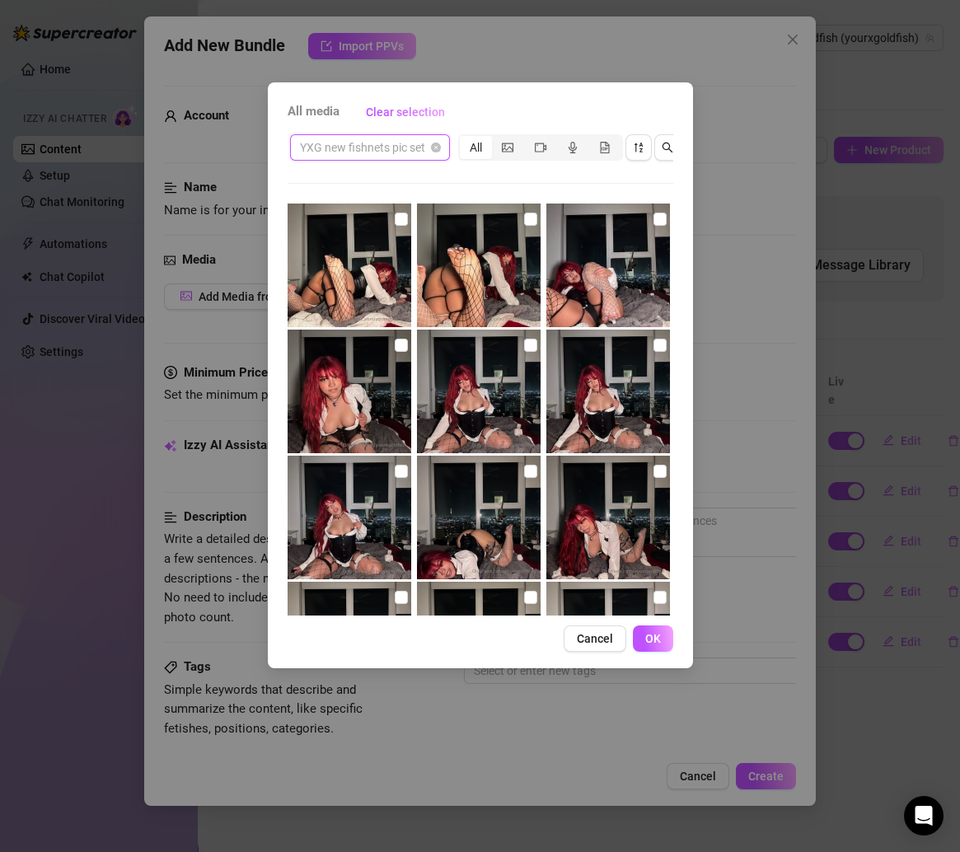
click at [395, 143] on span "YXG new fishnets pic set" at bounding box center [370, 147] width 140 height 25
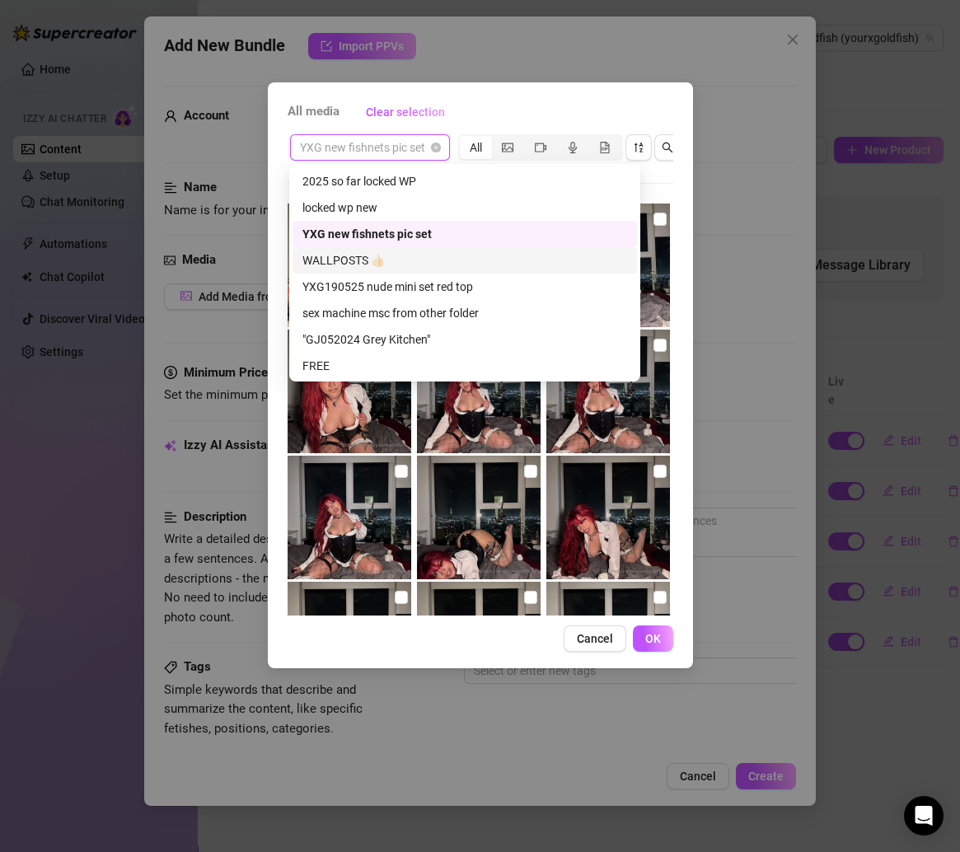
scroll to position [158, 0]
click at [382, 284] on div "YXG190525 nude mini set red top" at bounding box center [464, 286] width 325 height 18
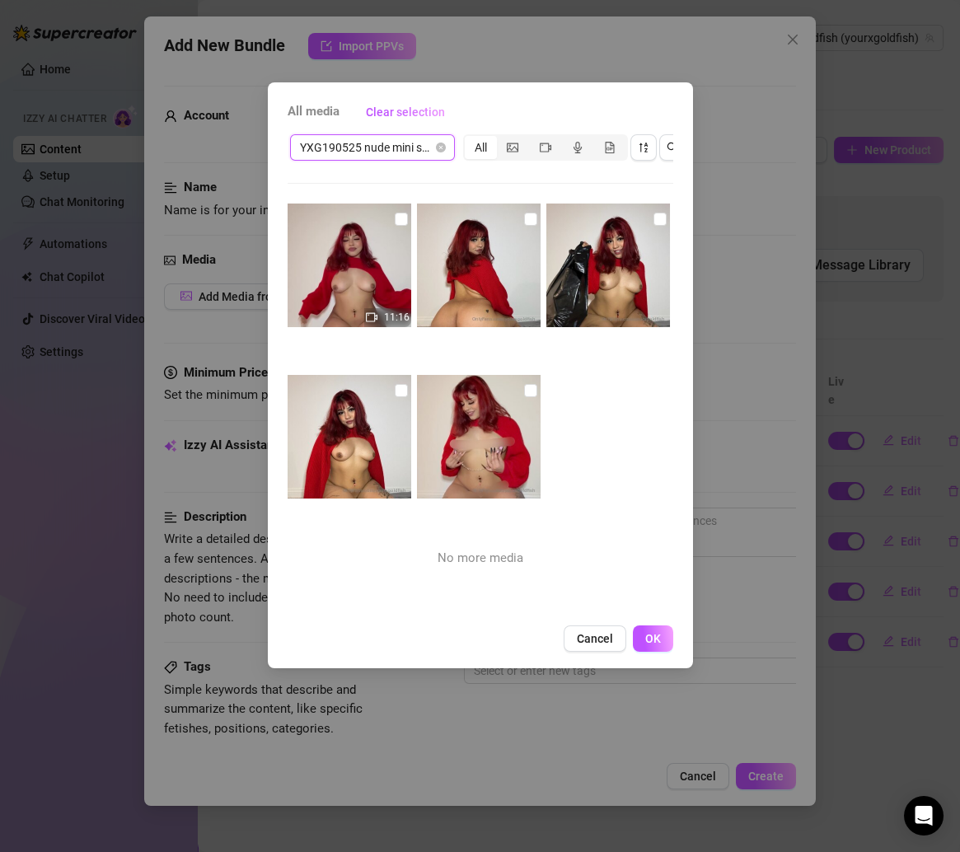
click at [428, 152] on span "YXG190525 nude mini set red top" at bounding box center [372, 147] width 145 height 25
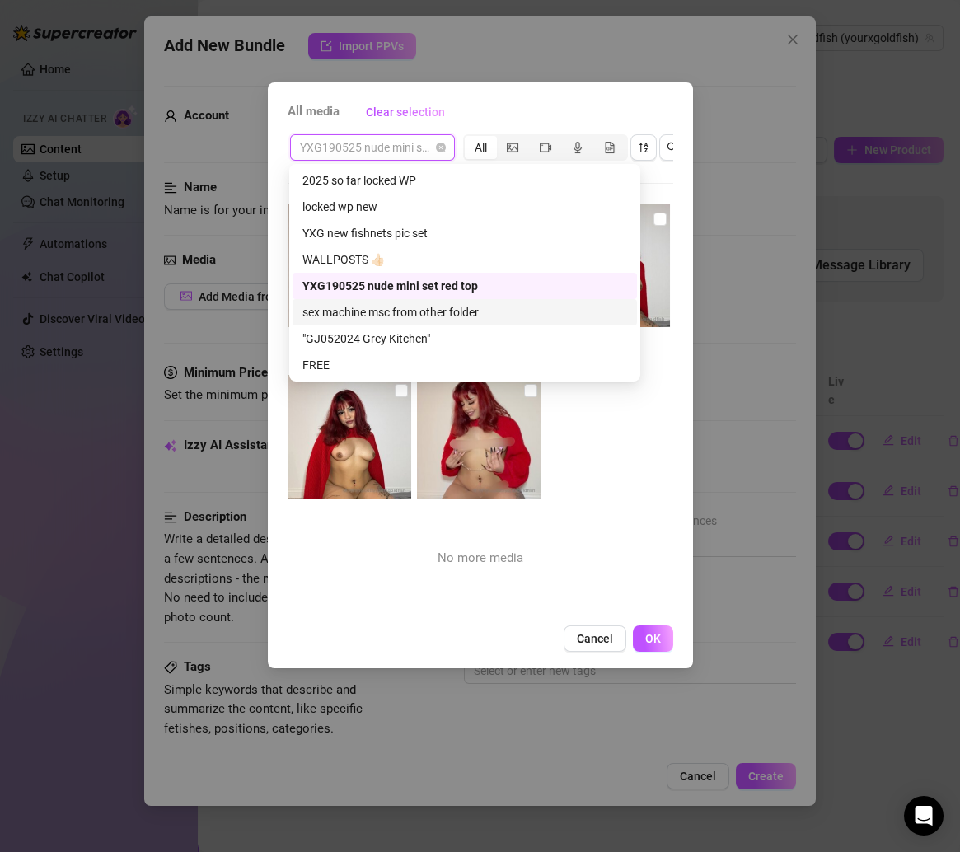
click at [419, 310] on div "sex machine msc from other folder" at bounding box center [464, 312] width 325 height 18
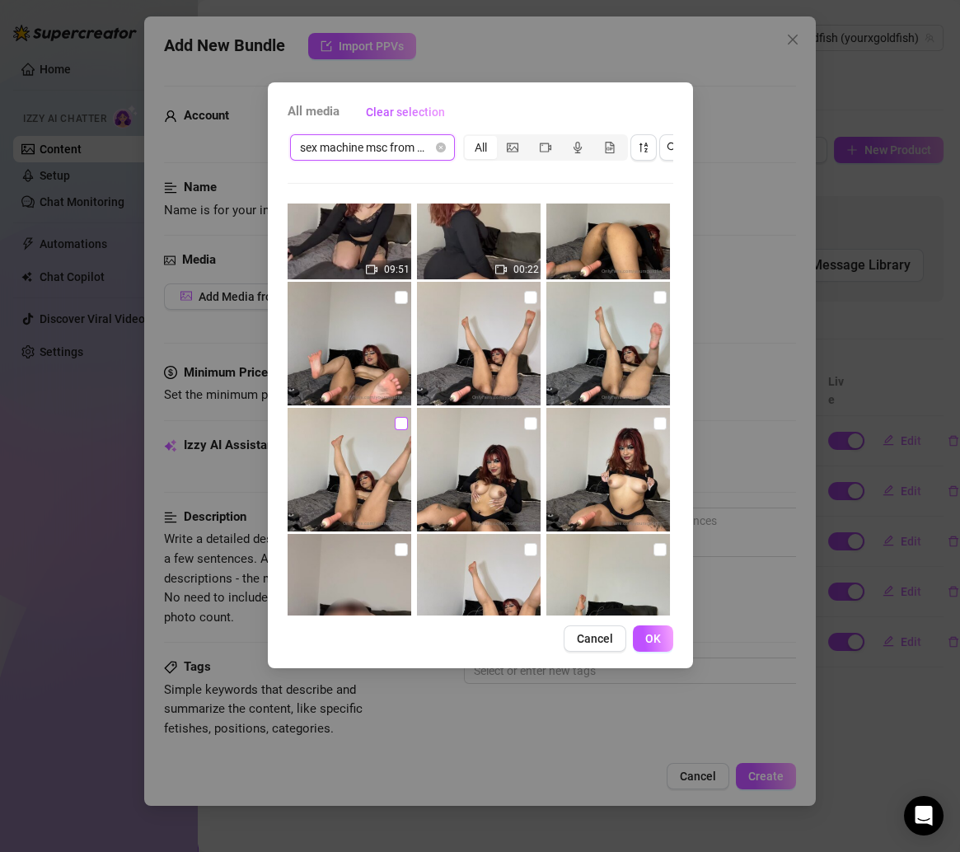
scroll to position [0, 0]
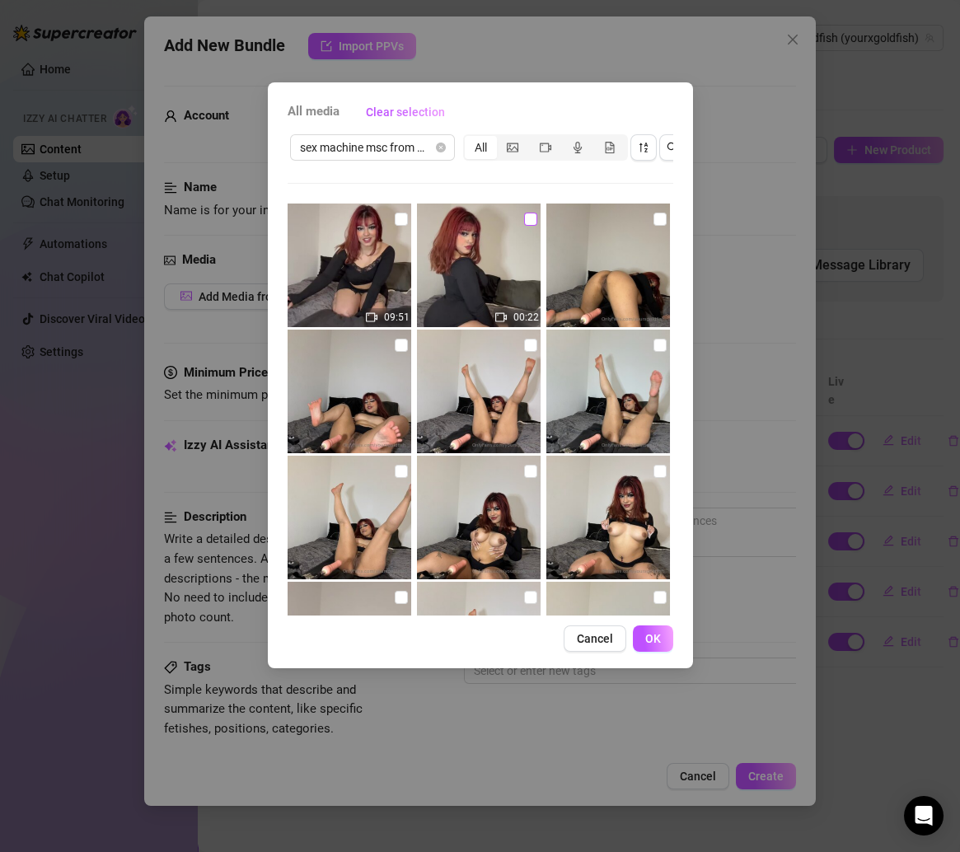
click at [524, 220] on input "checkbox" at bounding box center [530, 219] width 13 height 13
checkbox input "true"
click at [641, 225] on img at bounding box center [608, 265] width 124 height 124
click at [653, 217] on input "checkbox" at bounding box center [659, 219] width 13 height 13
checkbox input "true"
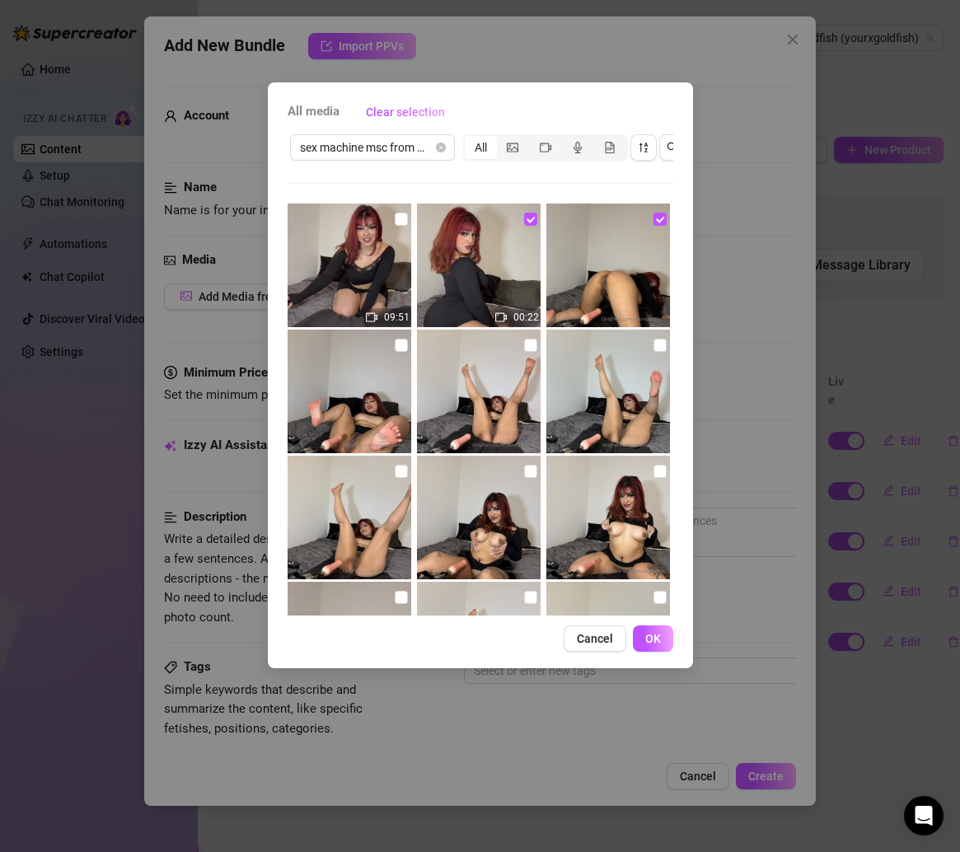
click at [522, 354] on img at bounding box center [479, 392] width 124 height 124
click at [653, 344] on input "checkbox" at bounding box center [659, 345] width 13 height 13
checkbox input "true"
click at [388, 343] on img at bounding box center [350, 392] width 124 height 124
click at [400, 344] on input "checkbox" at bounding box center [401, 345] width 13 height 13
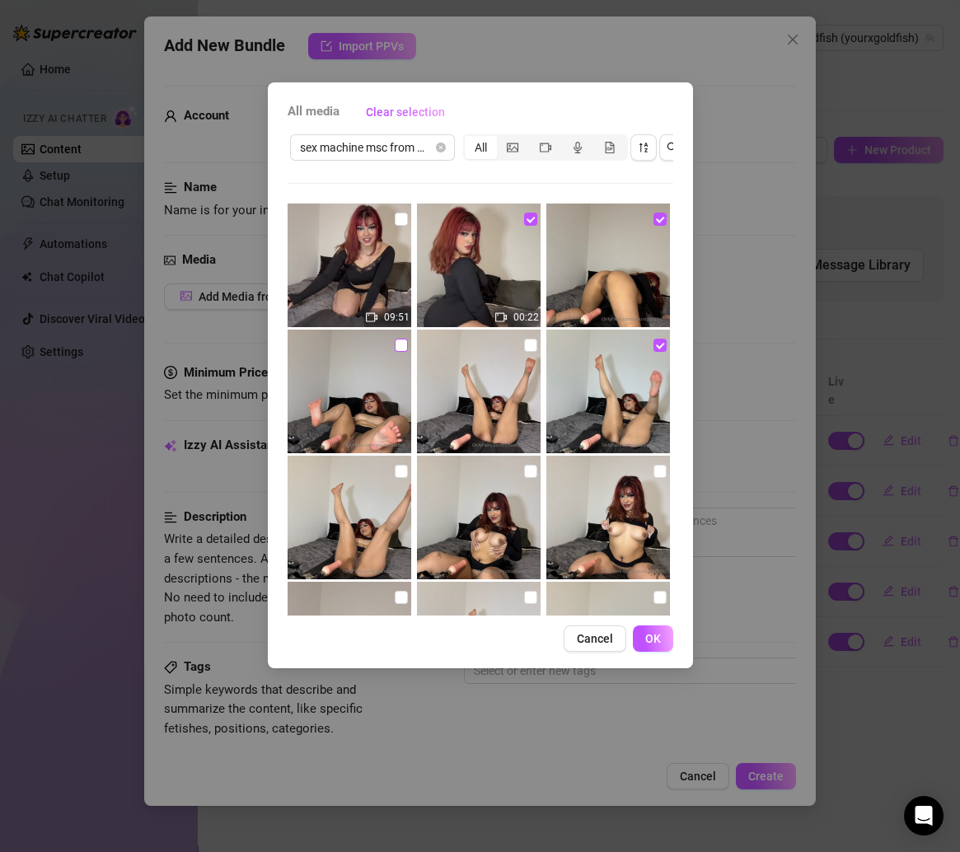
checkbox input "true"
click at [399, 470] on input "checkbox" at bounding box center [401, 471] width 13 height 13
click at [397, 472] on input "checkbox" at bounding box center [401, 471] width 13 height 13
checkbox input "false"
click at [395, 336] on label at bounding box center [401, 345] width 13 height 18
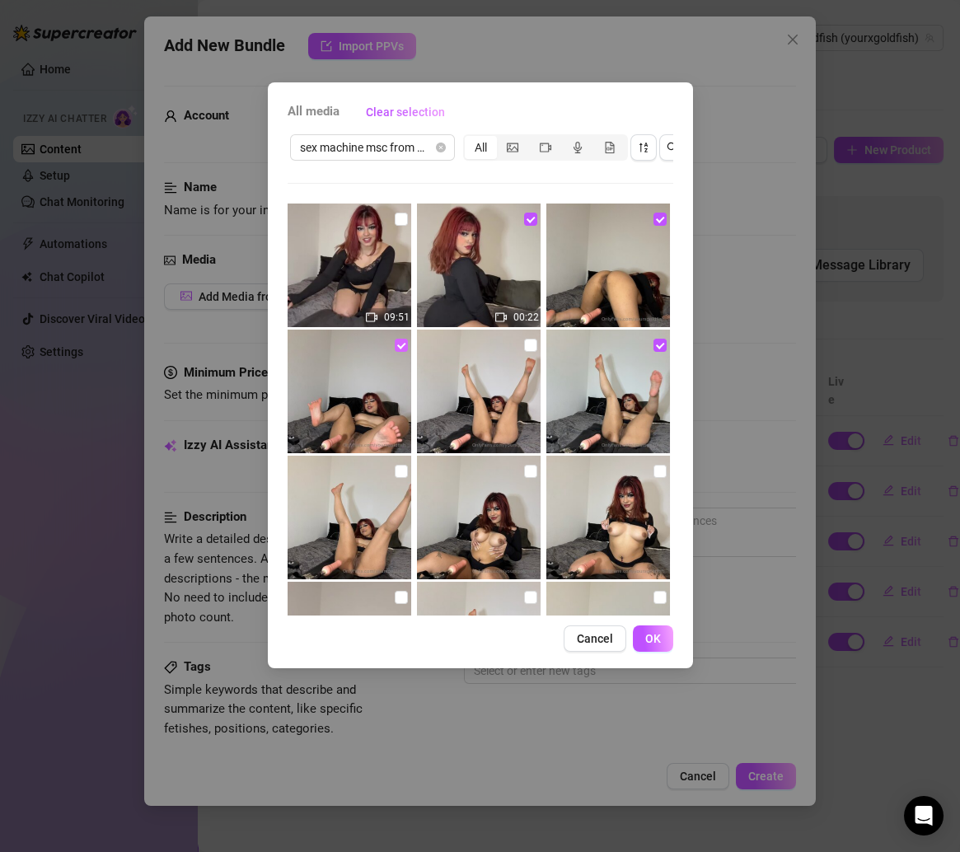
click at [395, 339] on input "checkbox" at bounding box center [401, 345] width 13 height 13
checkbox input "false"
click at [653, 342] on input "checkbox" at bounding box center [659, 345] width 13 height 13
checkbox input "false"
click at [653, 216] on input "checkbox" at bounding box center [659, 219] width 13 height 13
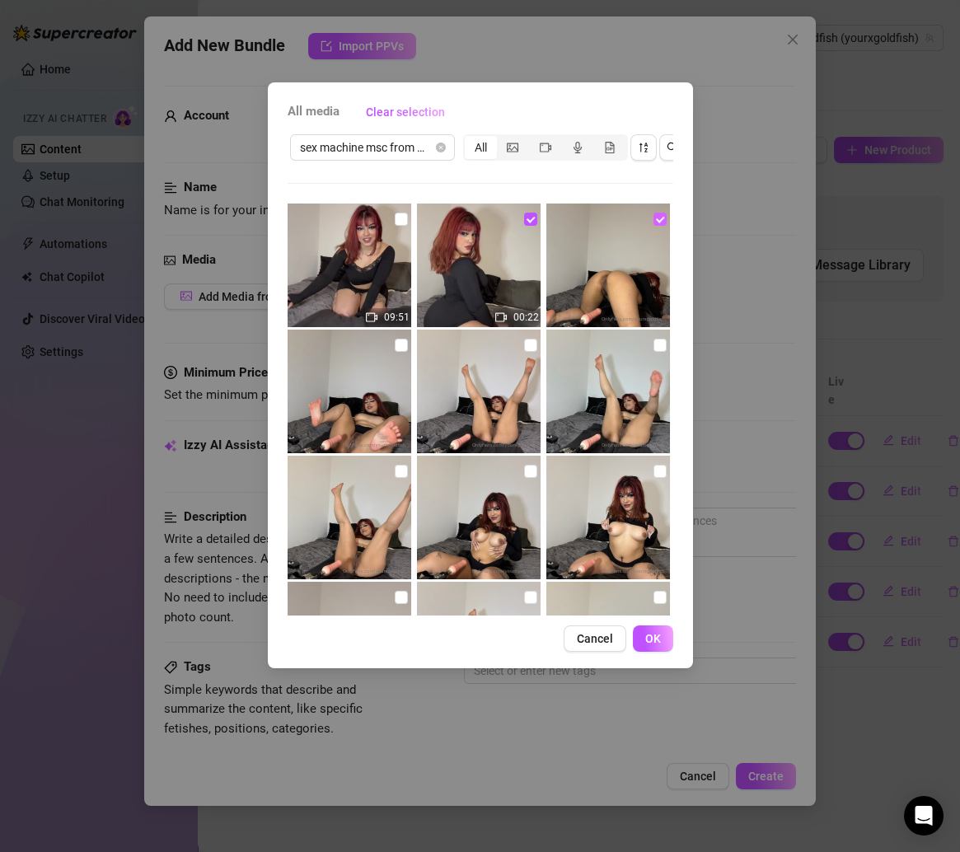
checkbox input "false"
click at [653, 471] on input "checkbox" at bounding box center [659, 471] width 13 height 13
checkbox input "true"
click at [524, 467] on input "checkbox" at bounding box center [530, 471] width 13 height 13
checkbox input "true"
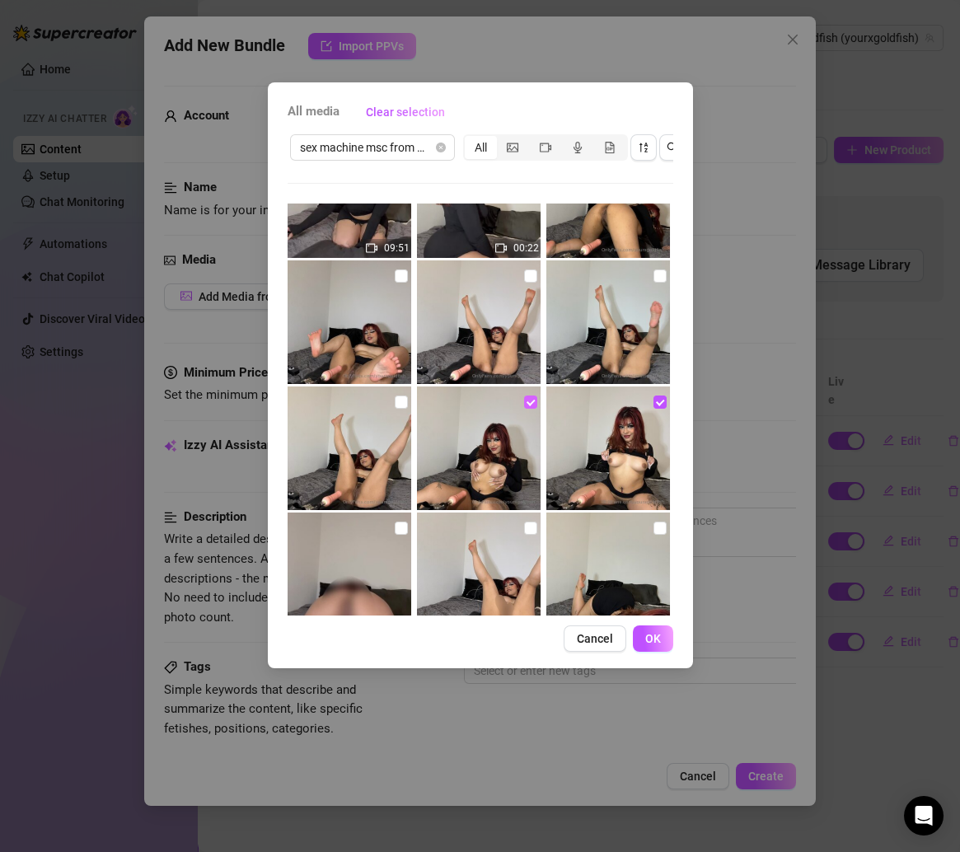
scroll to position [116, 0]
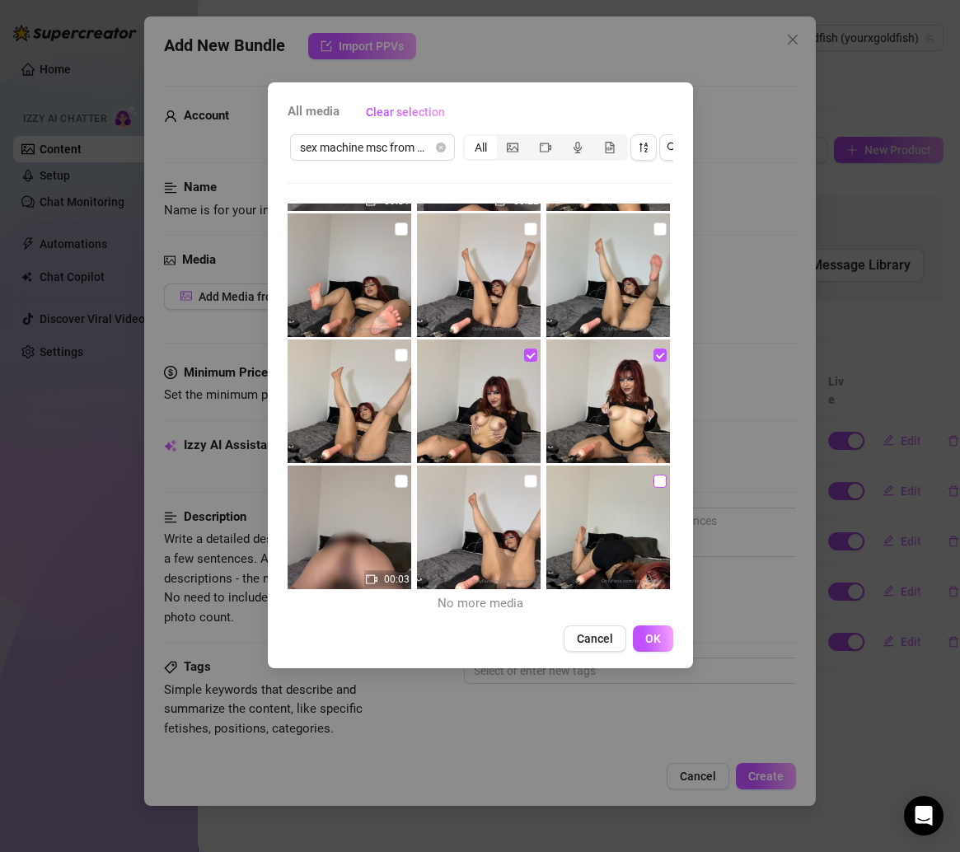
click at [653, 482] on input "checkbox" at bounding box center [659, 481] width 13 height 13
checkbox input "true"
click at [652, 652] on button "OK" at bounding box center [653, 638] width 40 height 26
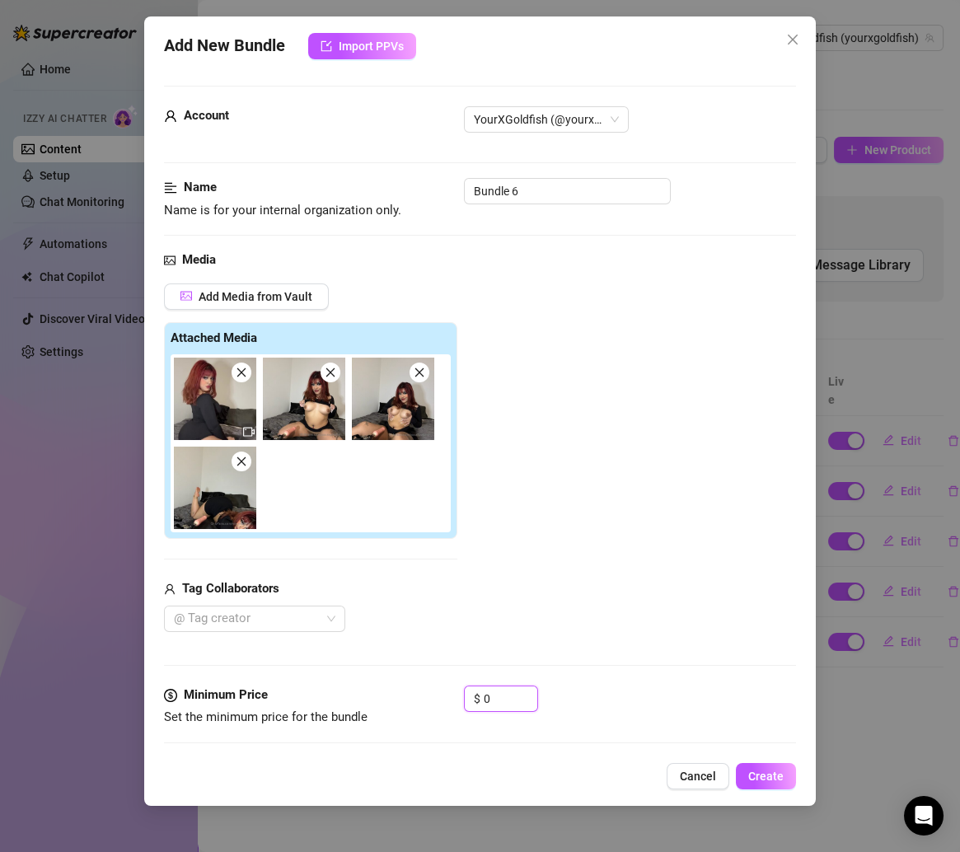
drag, startPoint x: 501, startPoint y: 689, endPoint x: 325, endPoint y: 689, distance: 175.5
click at [325, 689] on div "Minimum Price Set the minimum price for the bundle $ 0" at bounding box center [480, 706] width 633 height 42
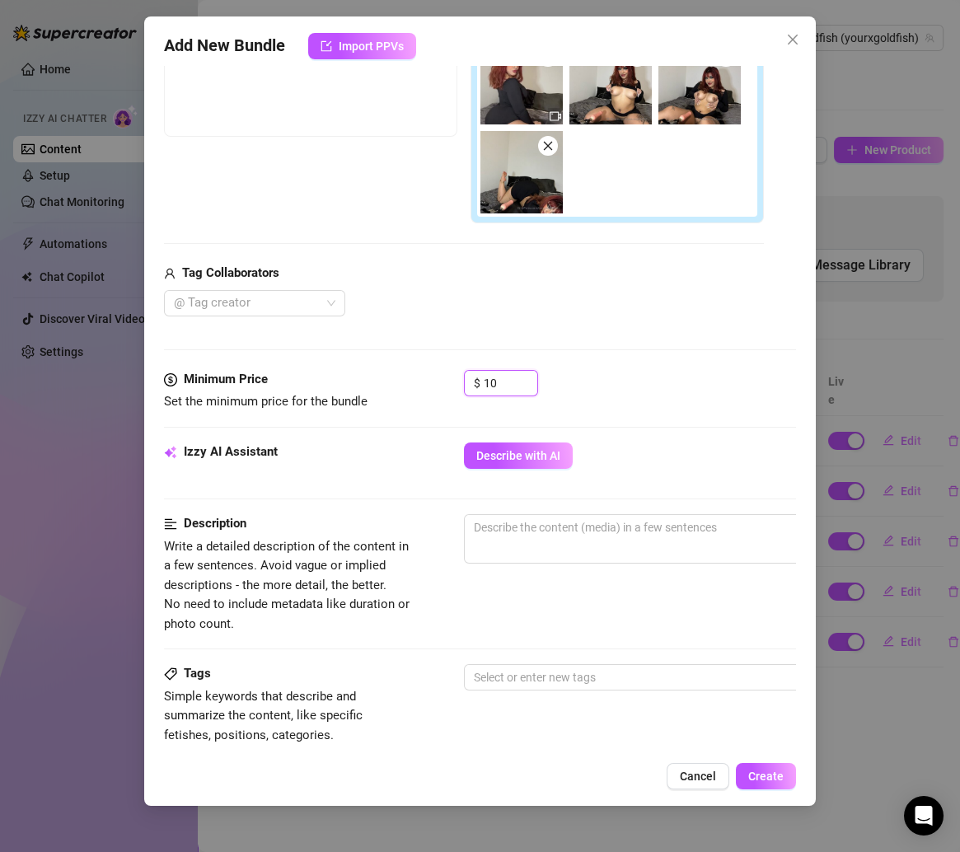
scroll to position [394, 0]
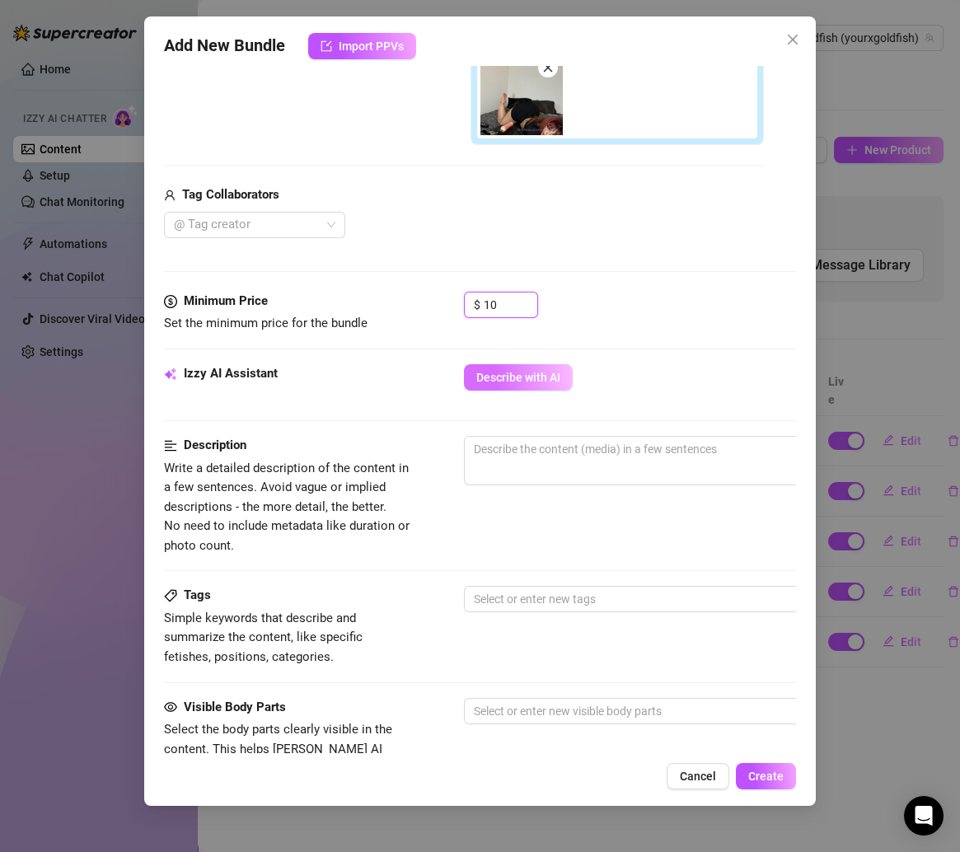
type input "10"
click at [508, 371] on span "Describe with AI" at bounding box center [518, 377] width 84 height 13
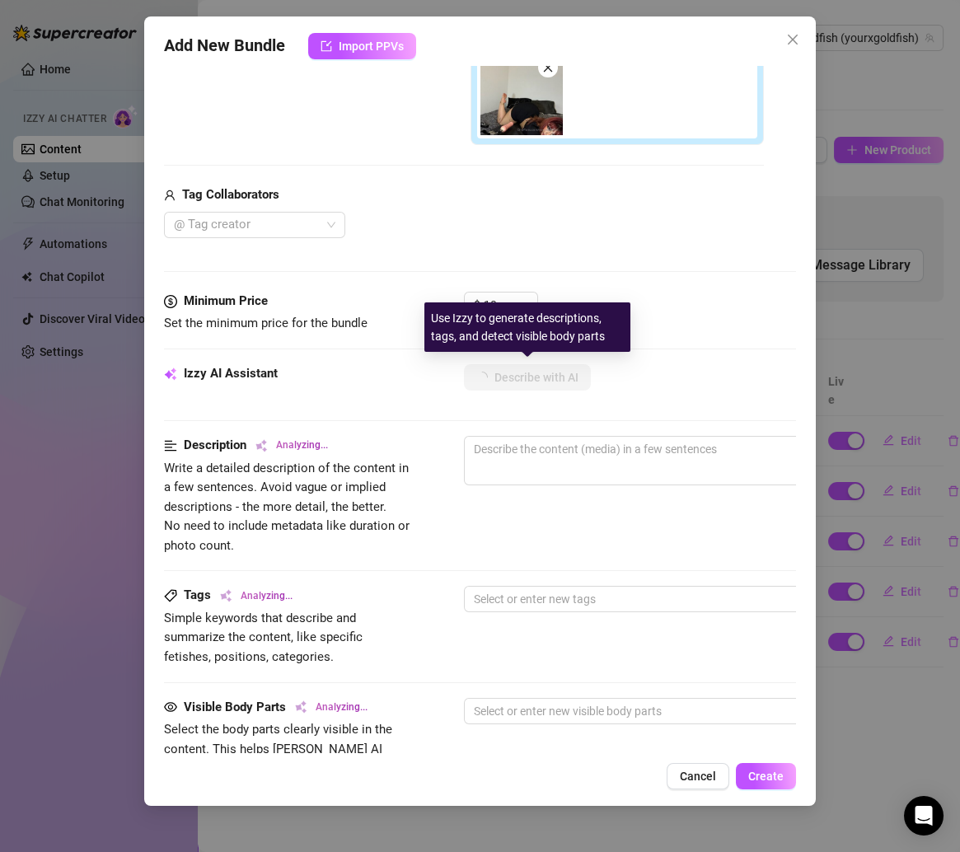
type textarea "Wearing"
type textarea "Wearing a"
type textarea "Wearing a black"
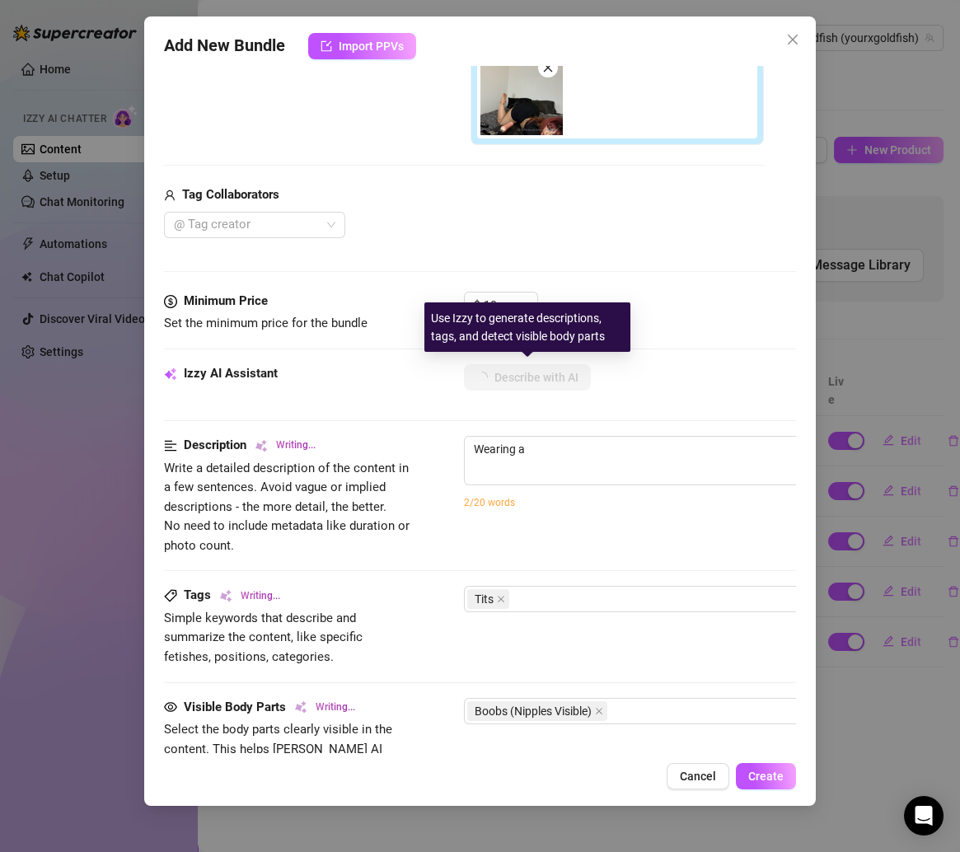
type textarea "Wearing a black"
type textarea "Wearing a black crop"
type textarea "Wearing a black crop top"
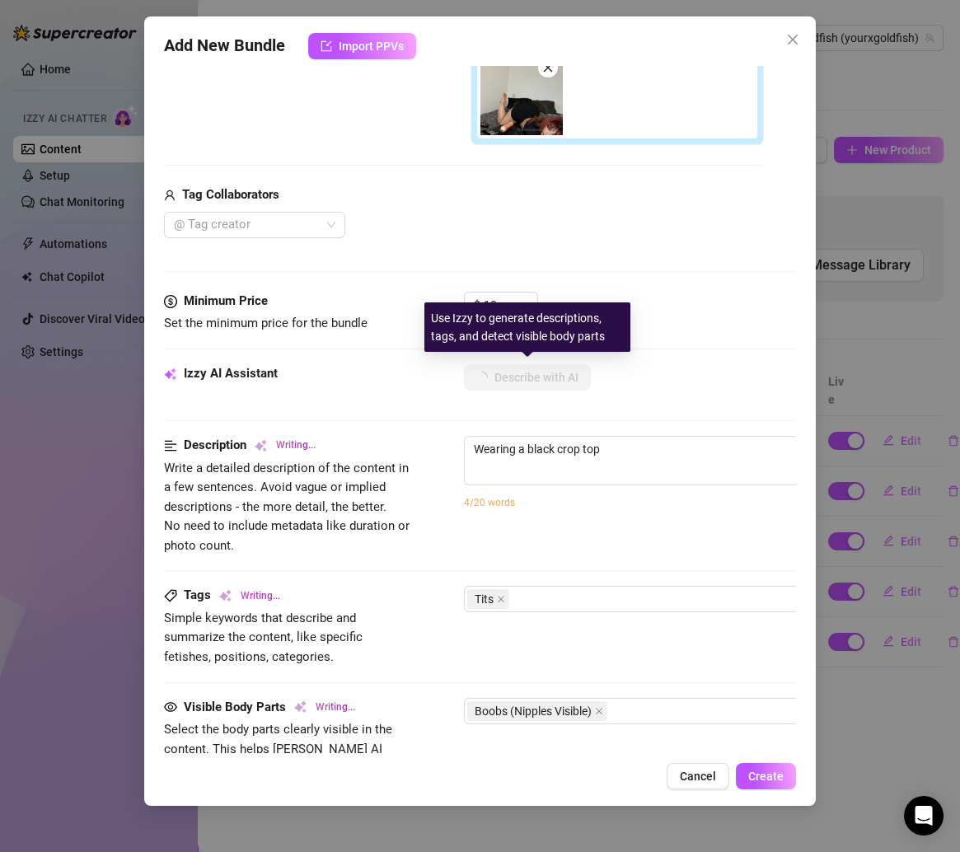
type textarea "Wearing a black crop top and"
type textarea "Wearing a black crop top and shorts,"
type textarea "Wearing a black crop top and shorts, she"
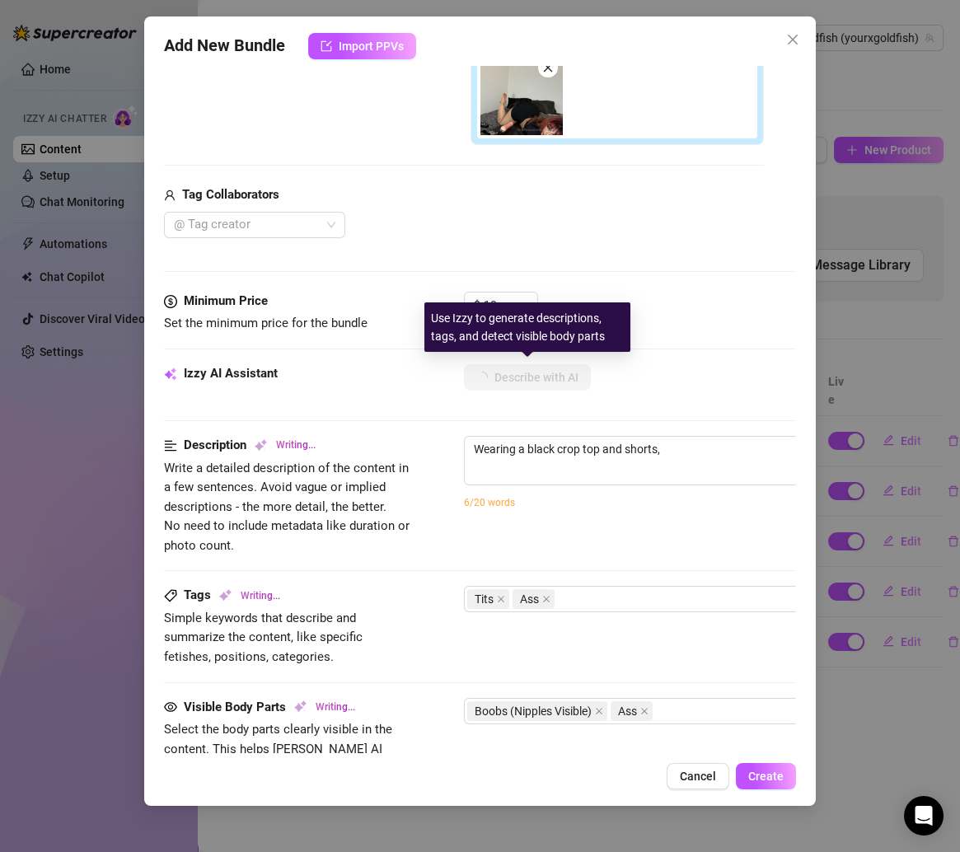
type textarea "Wearing a black crop top and shorts, she"
type textarea "Wearing a black crop top and shorts, she teases"
type textarea "Wearing a black crop top and shorts, she teases on"
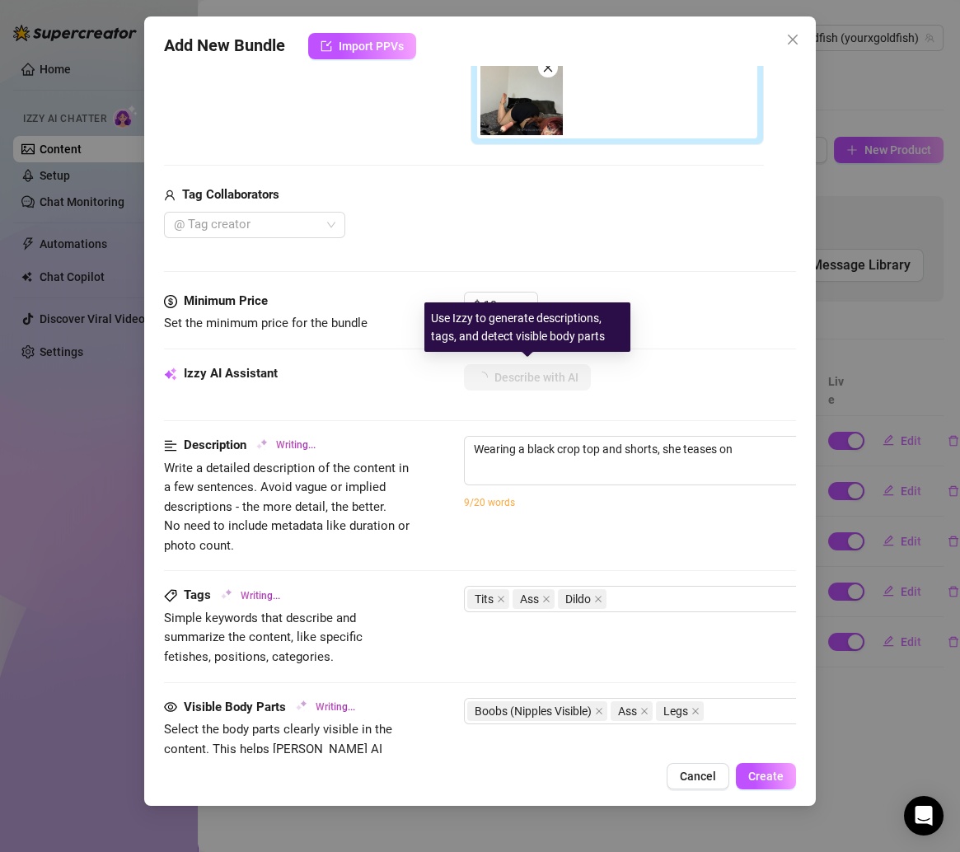
type textarea "Wearing a black crop top and shorts, she teases on the"
type textarea "Wearing a black crop top and shorts, she teases on the bed"
type textarea "Wearing a black crop top and shorts, she teases on the bed with"
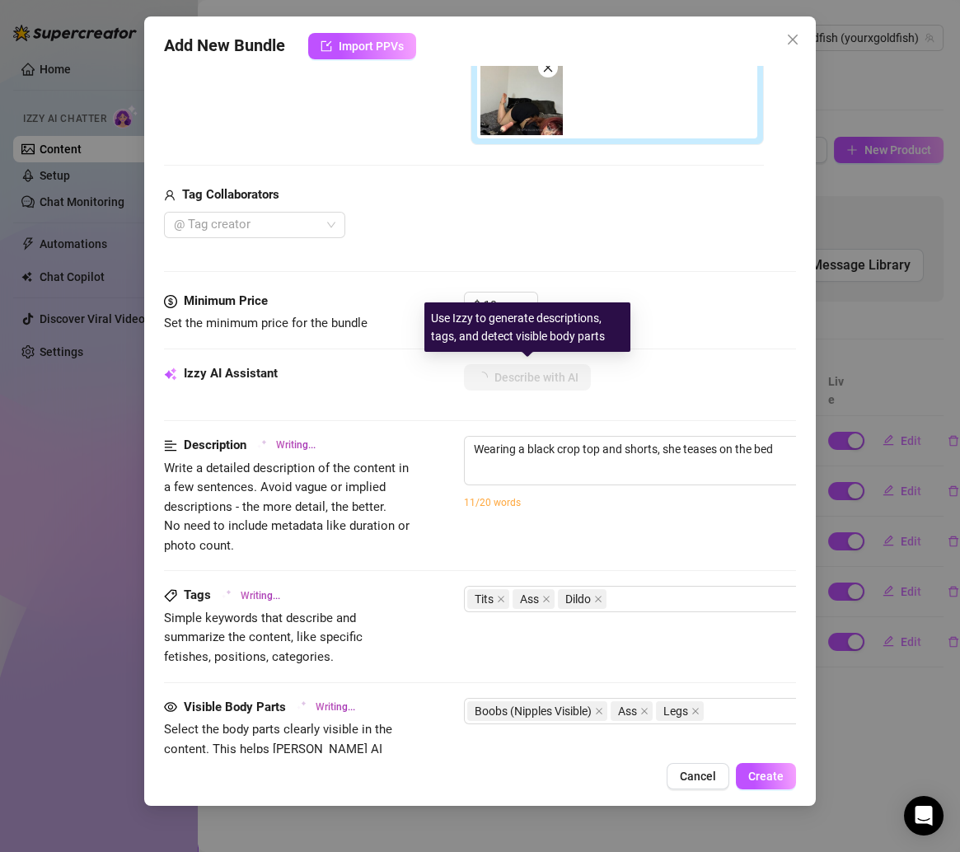
type textarea "Wearing a black crop top and shorts, she teases on the bed with"
type textarea "Wearing a black crop top and shorts, she teases on the bed with a"
type textarea "Wearing a black crop top and shorts, she teases on the bed with a pink"
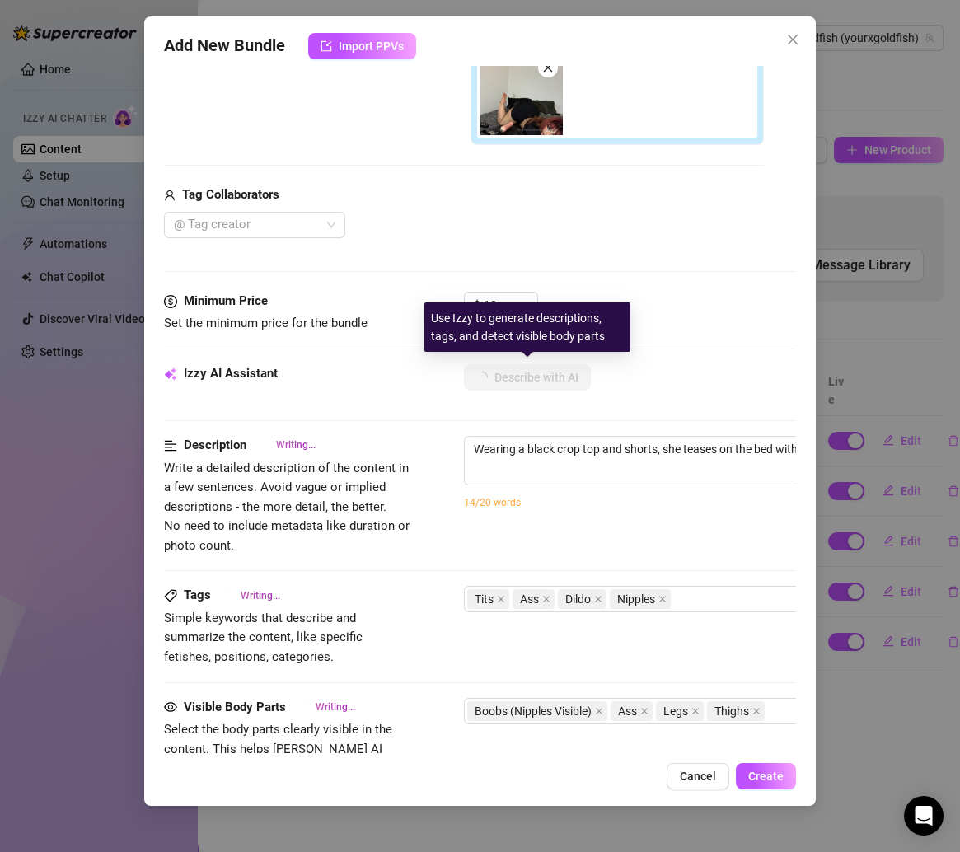
type textarea "Wearing a black crop top and shorts, she teases on the bed with a pink dildo"
type textarea "Wearing a black crop top and shorts, she teases on the bed with a pink dildo ma…"
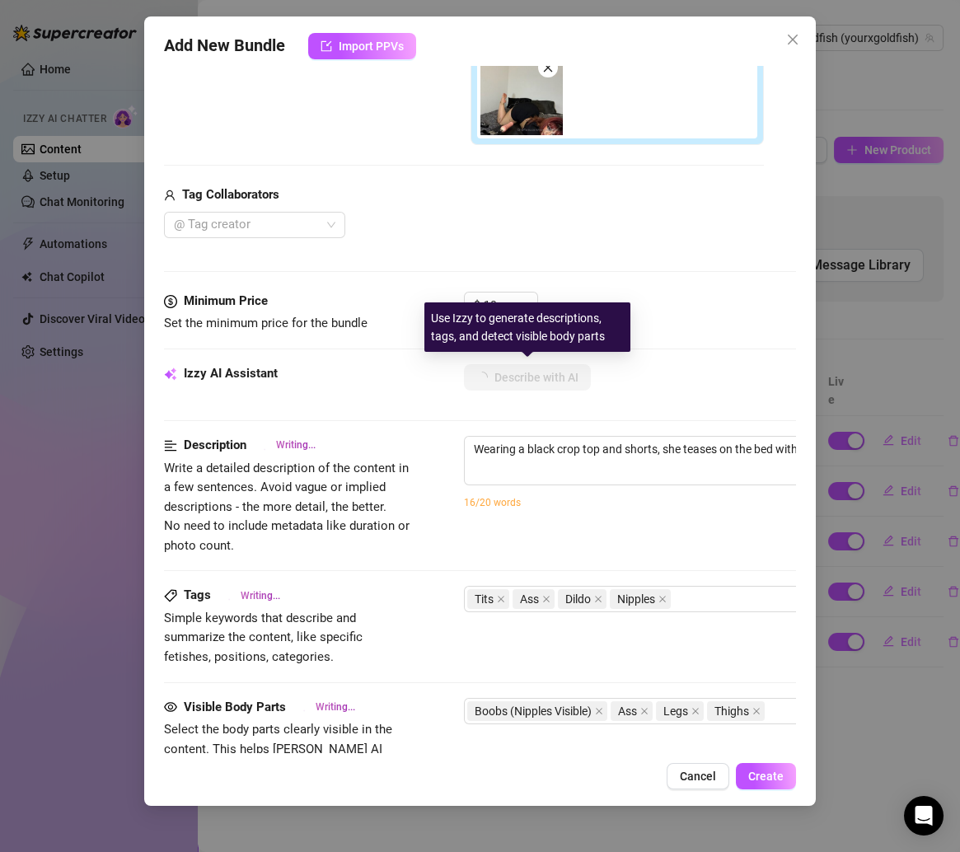
type textarea "Wearing a black crop top and shorts, she teases on the bed with a pink dildo ma…"
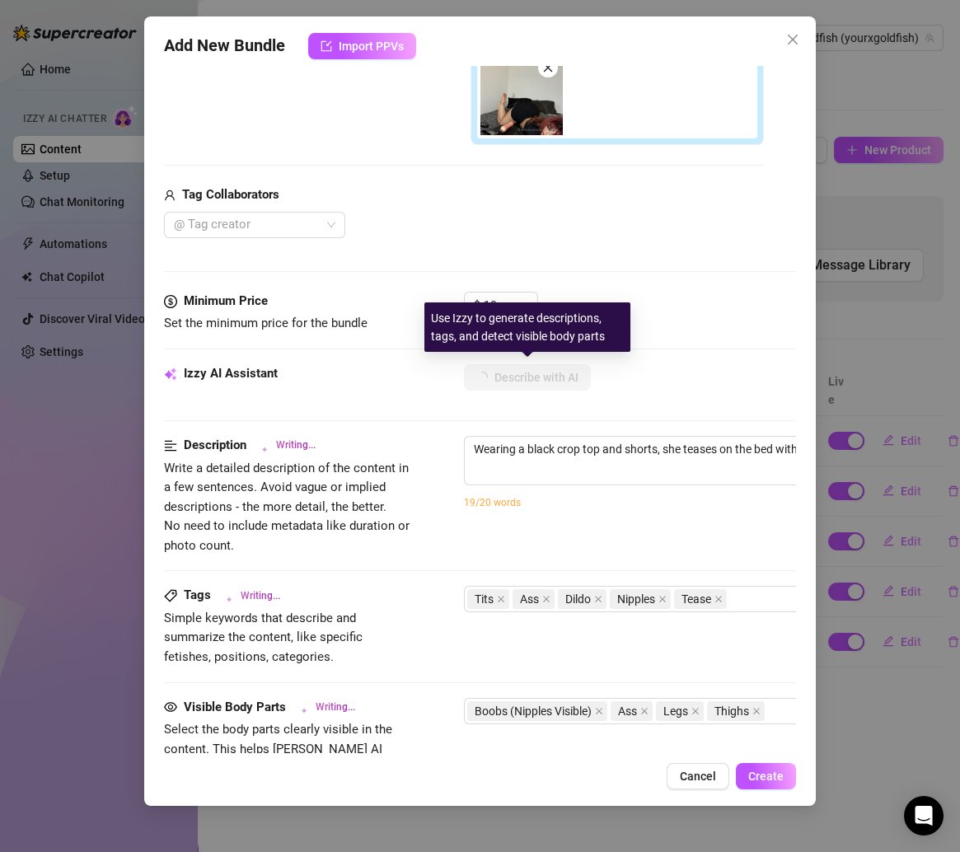
type textarea "Wearing a black crop top and shorts, she teases on the bed with a pink dildo ma…"
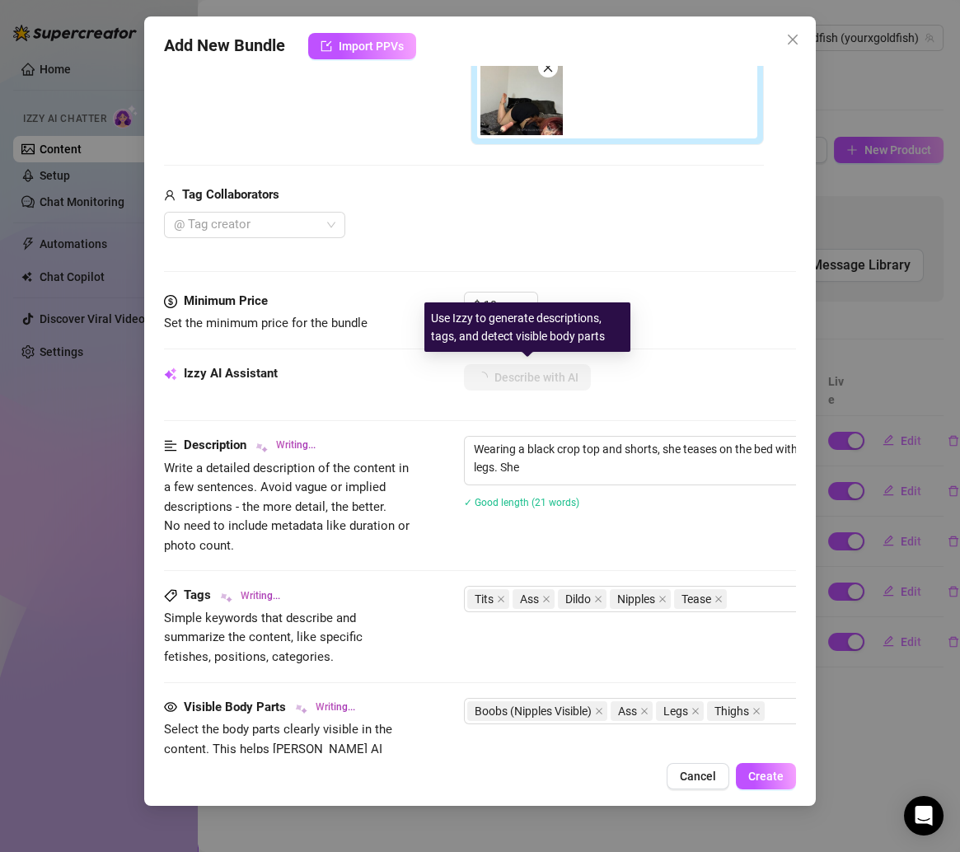
type textarea "Wearing a black crop top and shorts, she teases on the bed with a pink dildo ma…"
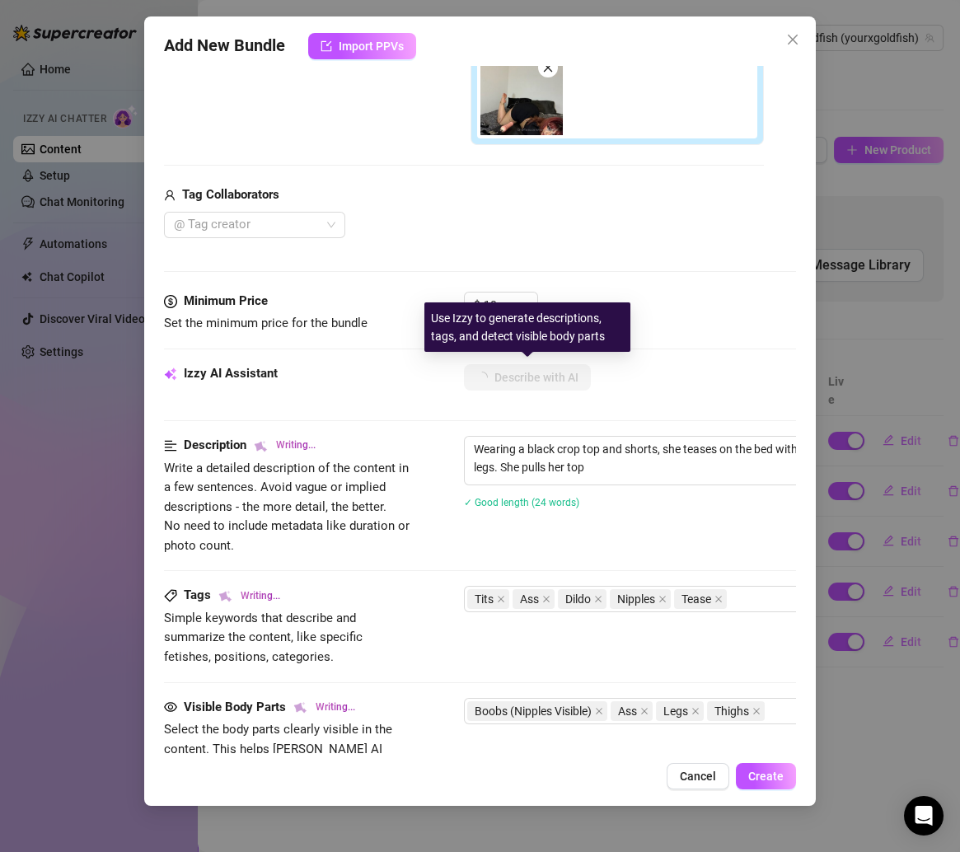
type textarea "Wearing a black crop top and shorts, she teases on the bed with a pink dildo ma…"
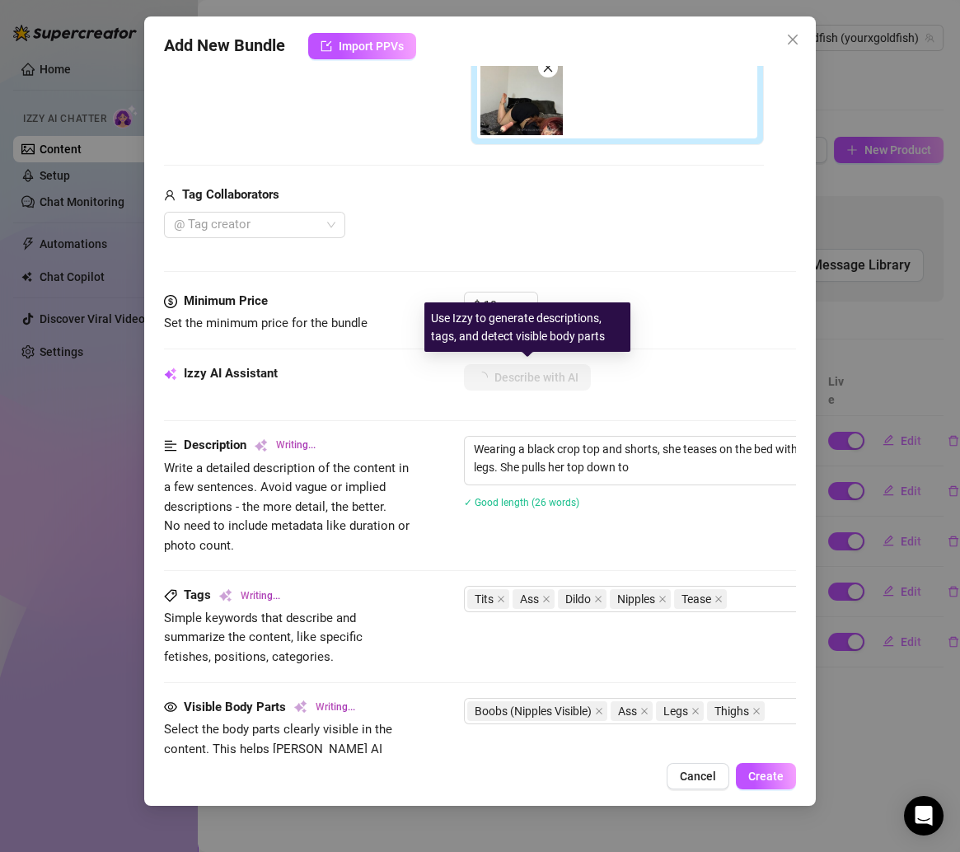
type textarea "Wearing a black crop top and shorts, she teases on the bed with a pink dildo ma…"
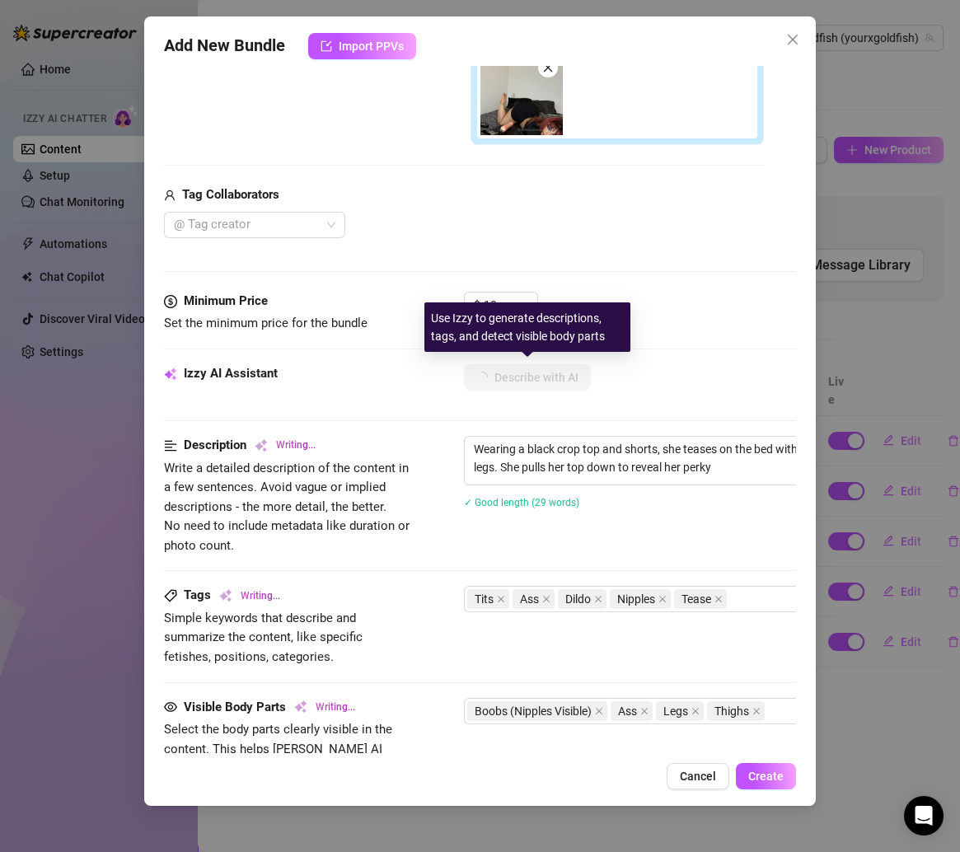
type textarea "Wearing a black crop top and shorts, she teases on the bed with a pink dildo ma…"
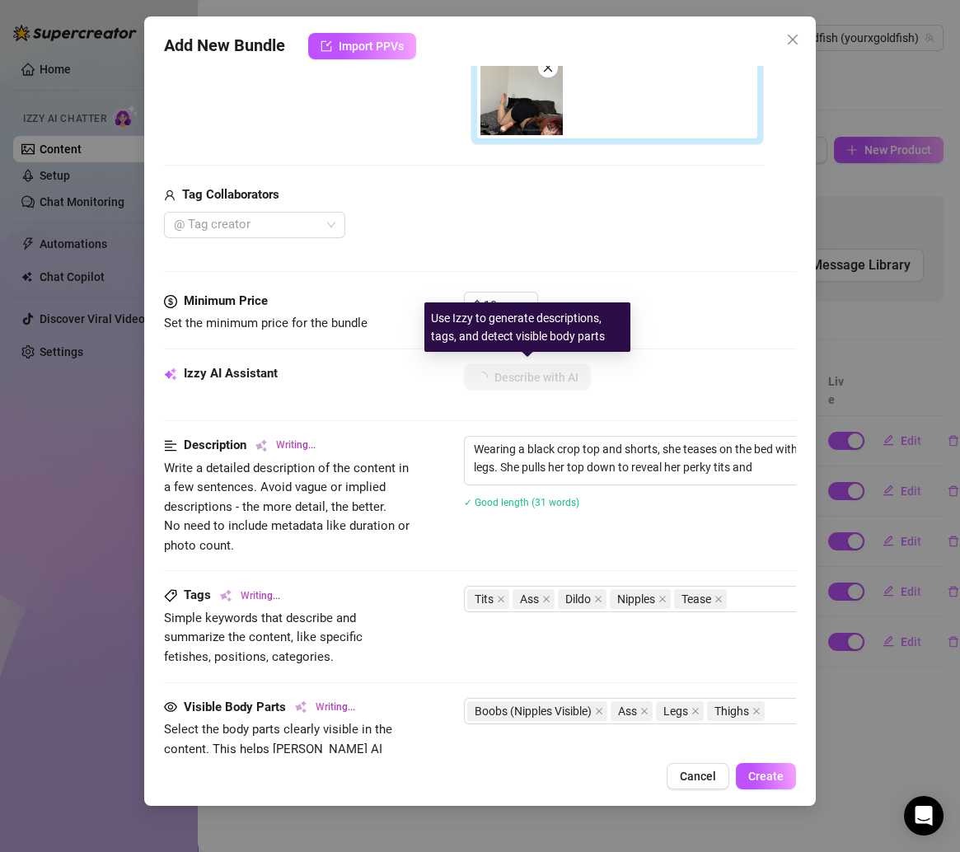
type textarea "Wearing a black crop top and shorts, she teases on the bed with a pink dildo ma…"
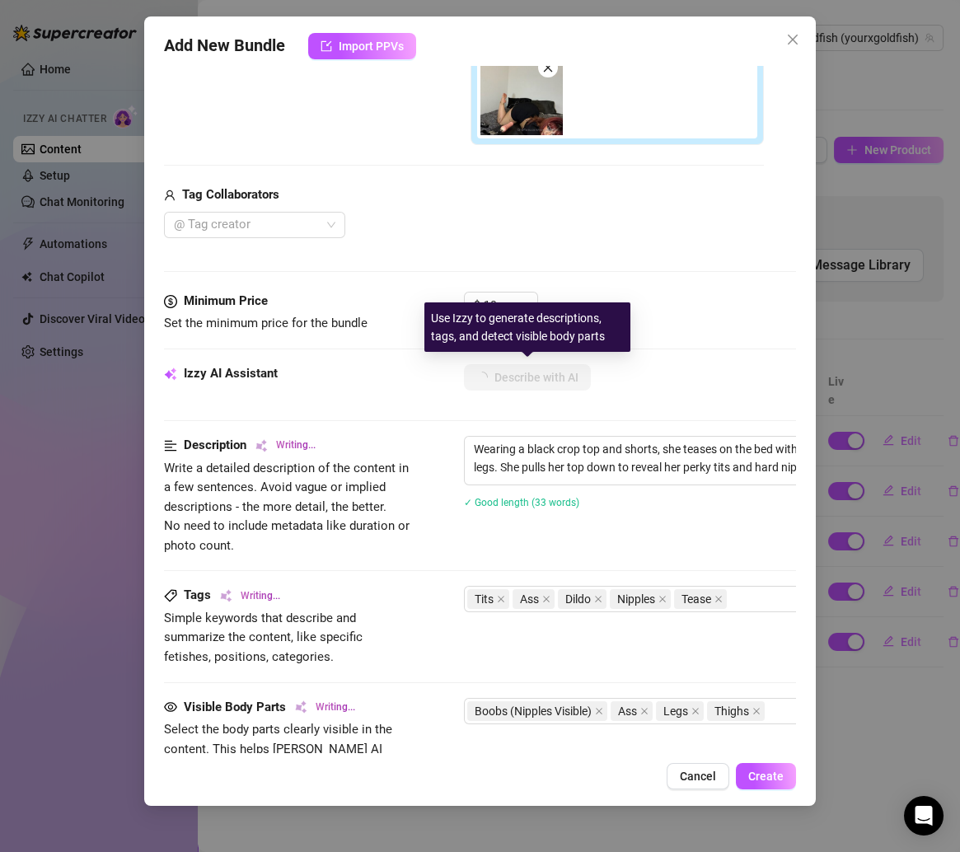
type textarea "Wearing a black crop top and shorts, she teases on the bed with a pink dildo ma…"
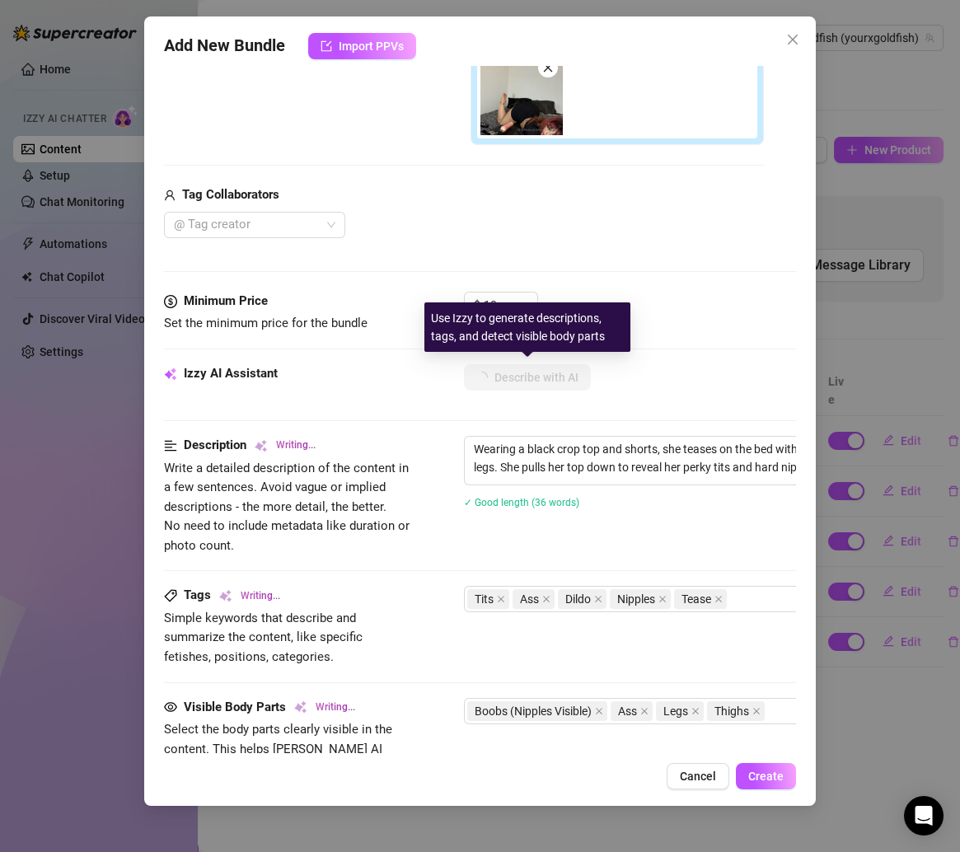
type textarea "Wearing a black crop top and shorts, she teases on the bed with a pink dildo ma…"
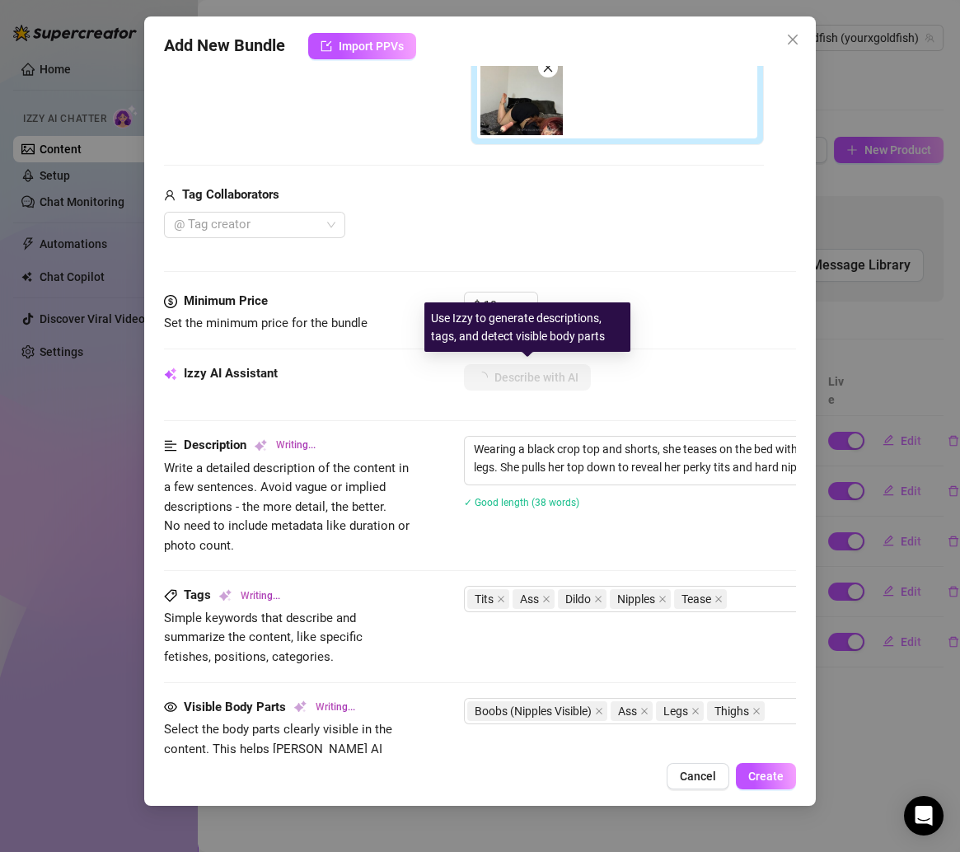
type textarea "Wearing a black crop top and shorts, she teases on the bed with a pink dildo ma…"
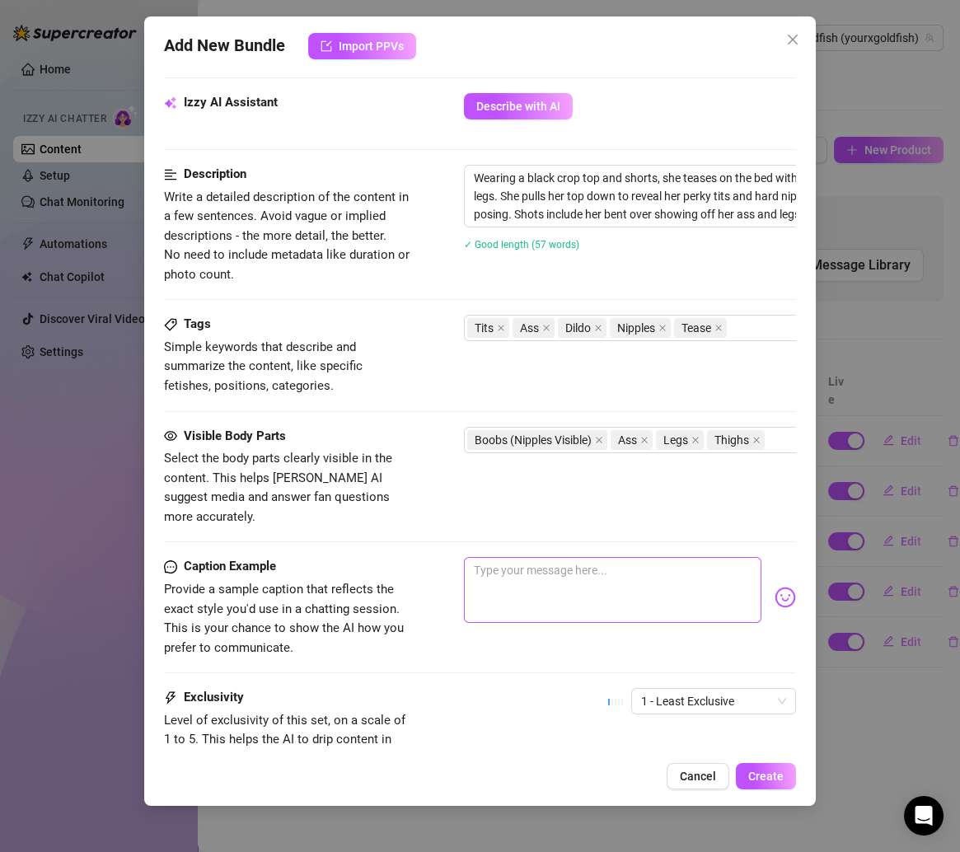
scroll to position [774, 0]
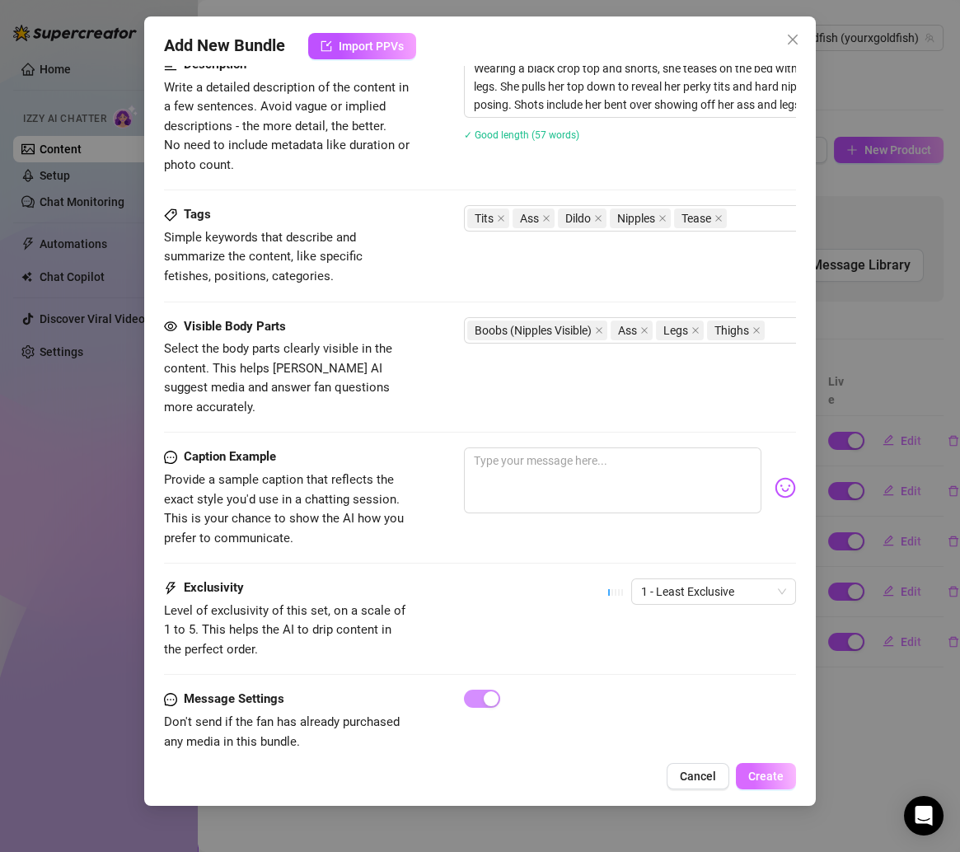
click at [744, 768] on button "Create" at bounding box center [766, 776] width 60 height 26
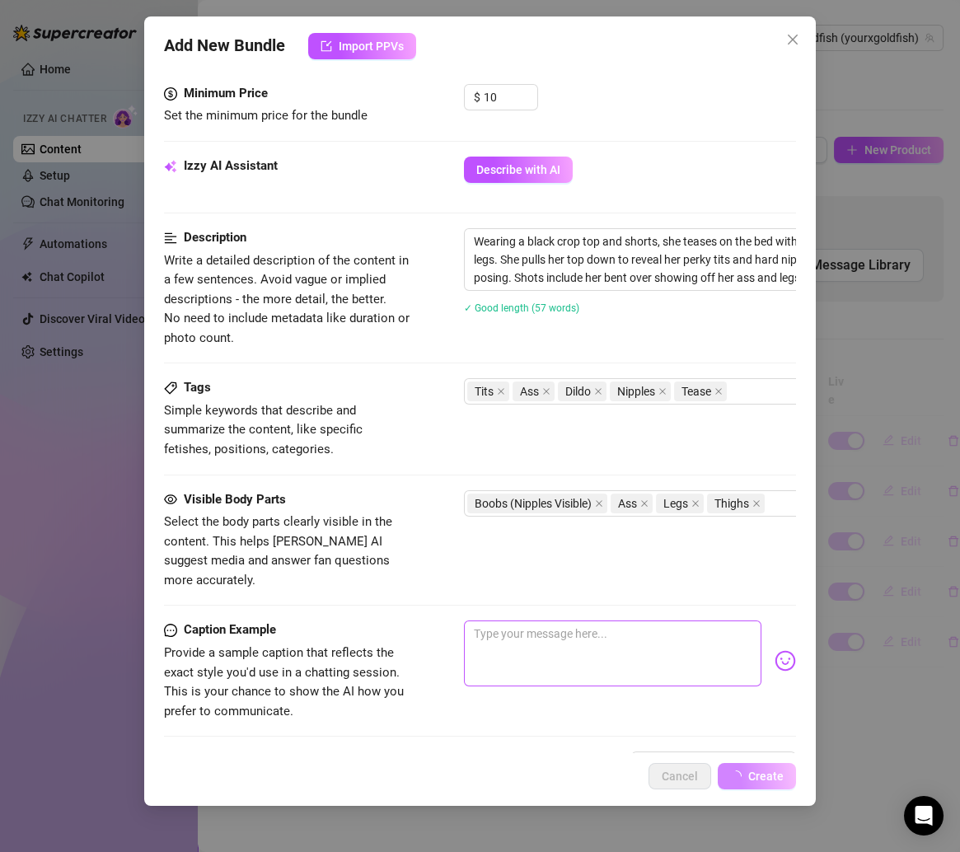
scroll to position [543, 0]
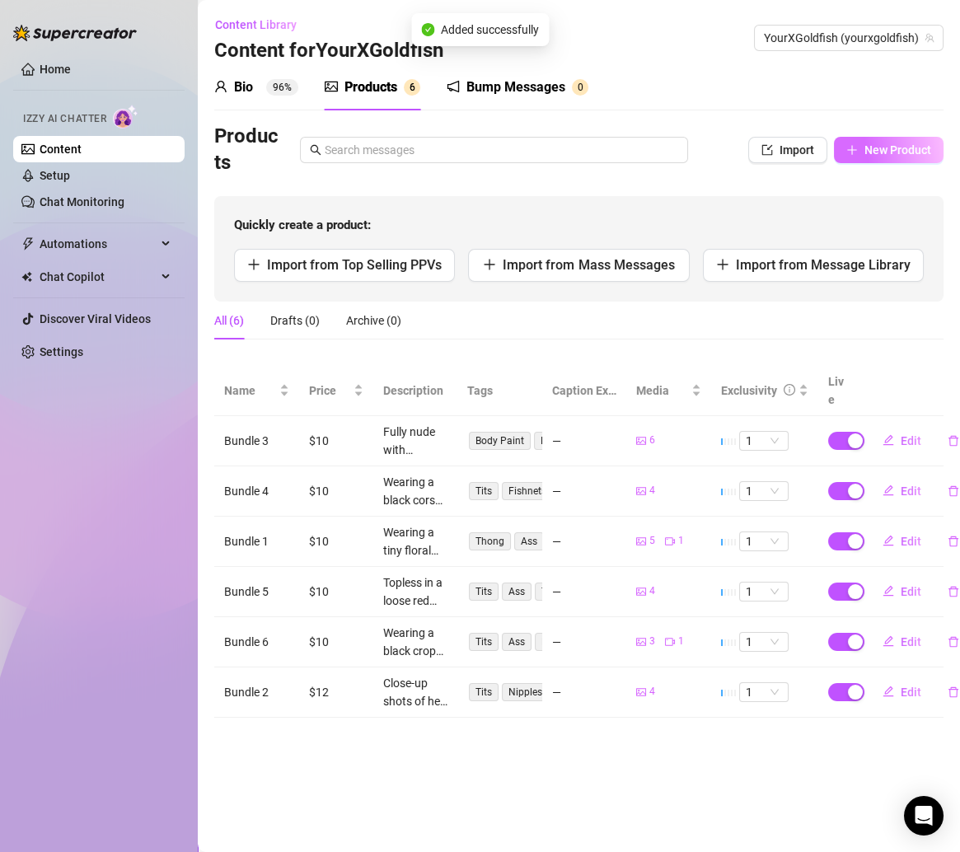
click at [878, 140] on button "New Product" at bounding box center [889, 150] width 110 height 26
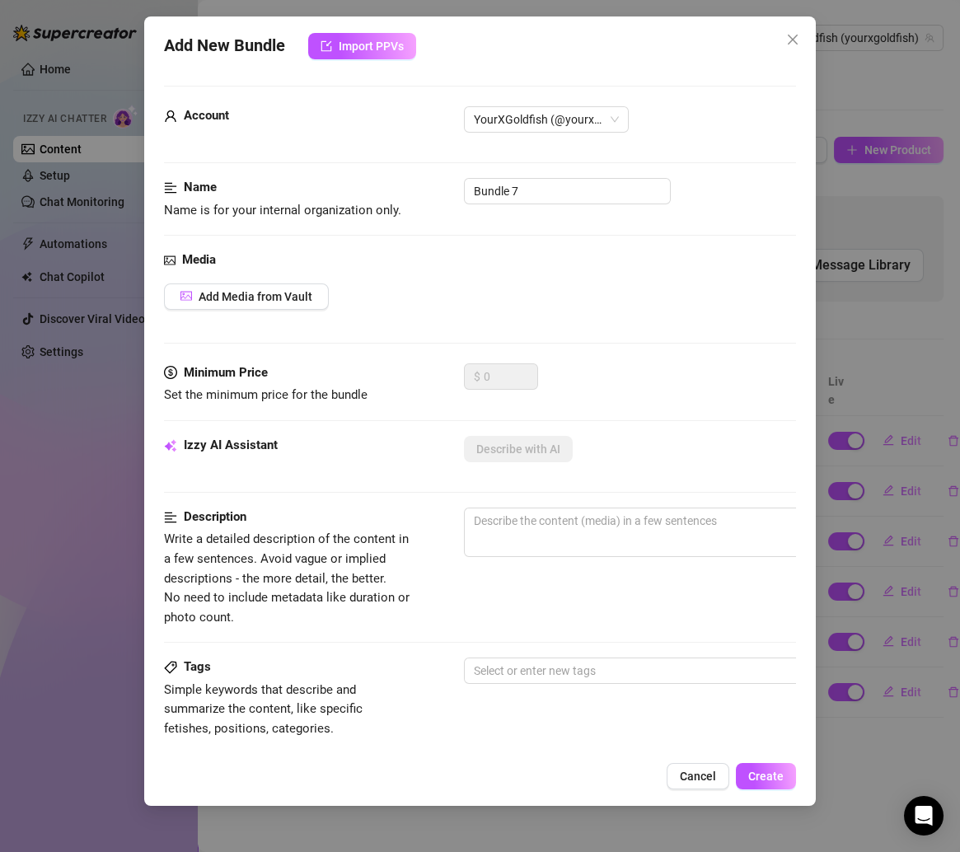
click at [283, 278] on div "Media Add Media from Vault" at bounding box center [480, 306] width 633 height 113
click at [283, 296] on span "Add Media from Vault" at bounding box center [256, 296] width 114 height 13
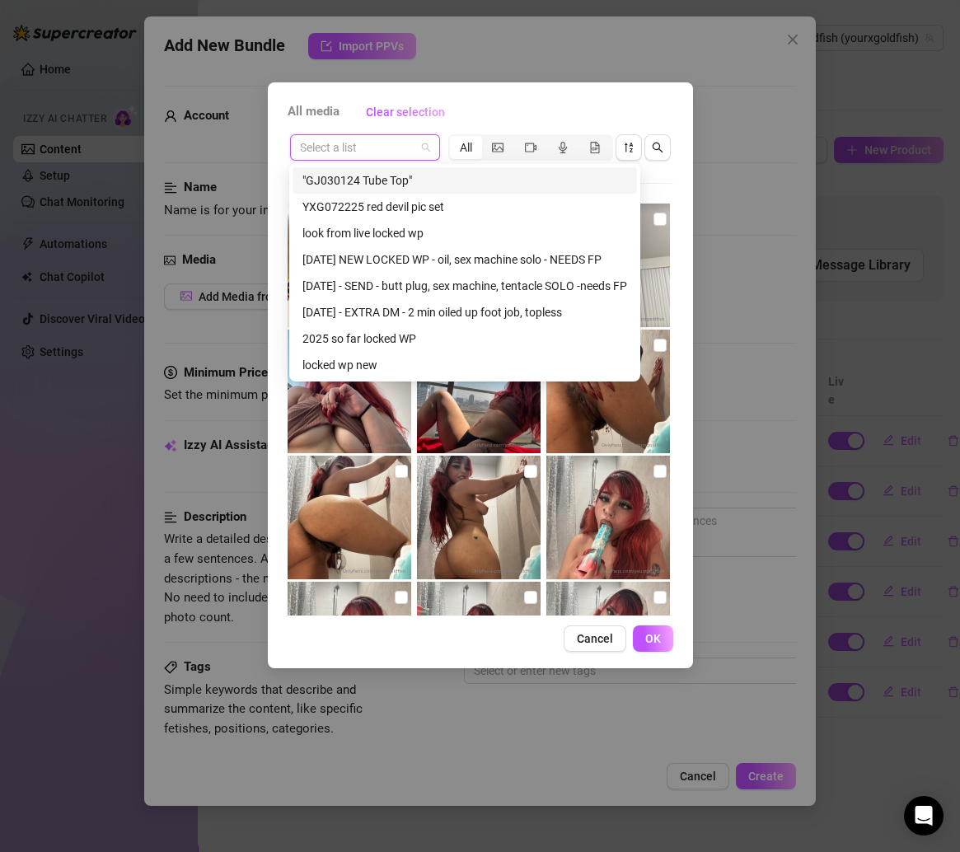
click at [383, 155] on input "search" at bounding box center [357, 147] width 115 height 25
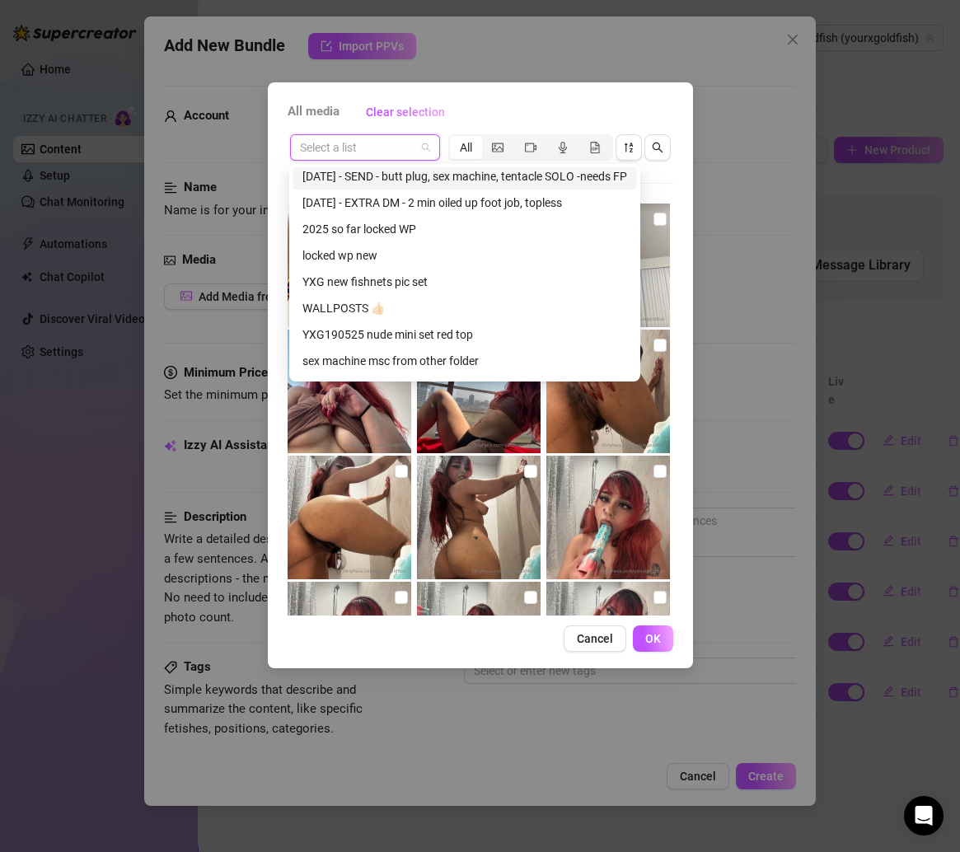
scroll to position [114, 0]
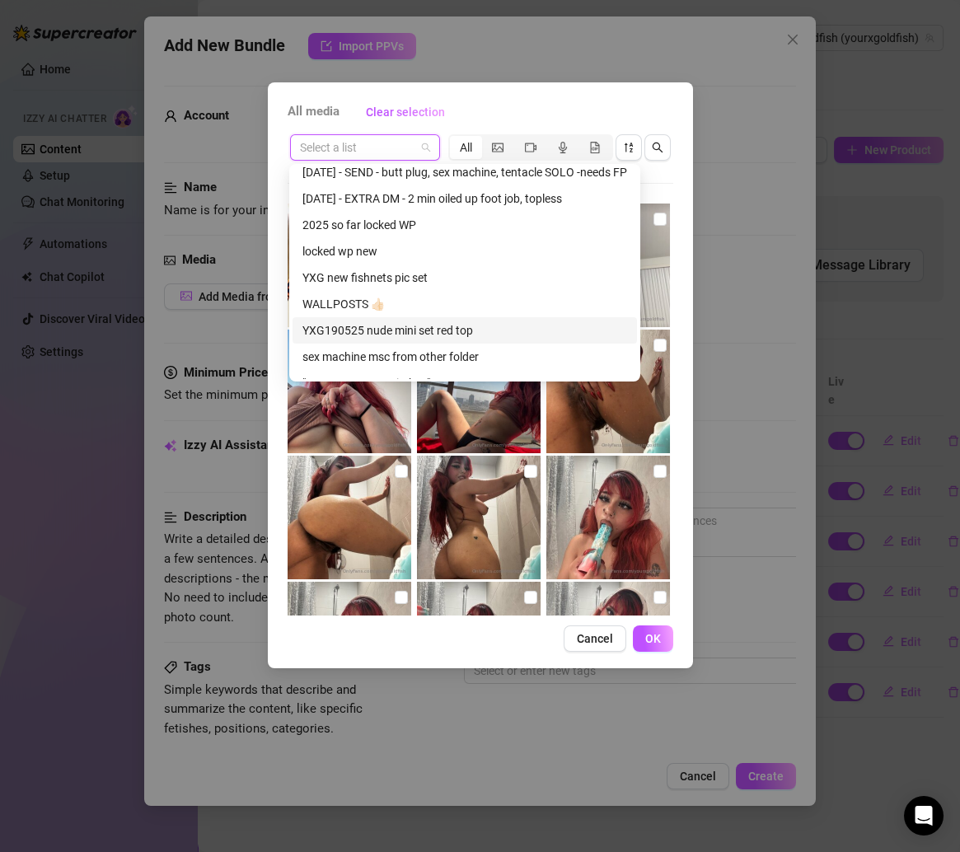
click at [418, 334] on div "YXG190525 nude mini set red top" at bounding box center [464, 330] width 325 height 18
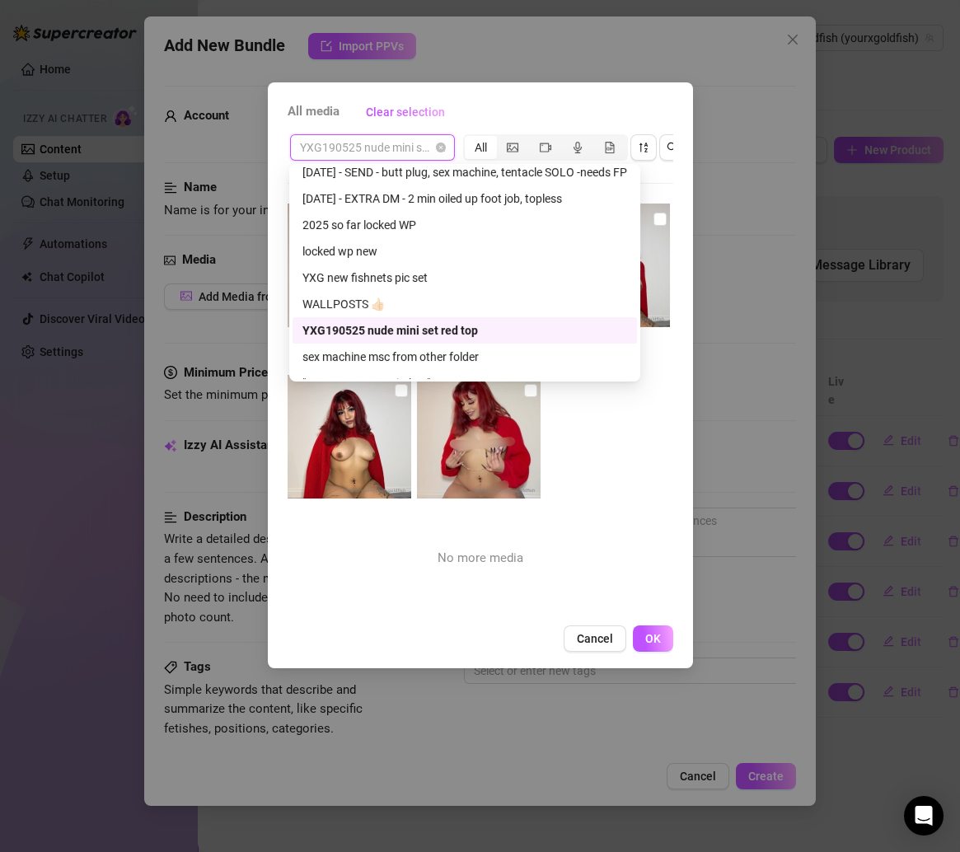
click at [409, 140] on span "YXG190525 nude mini set red top" at bounding box center [372, 147] width 145 height 25
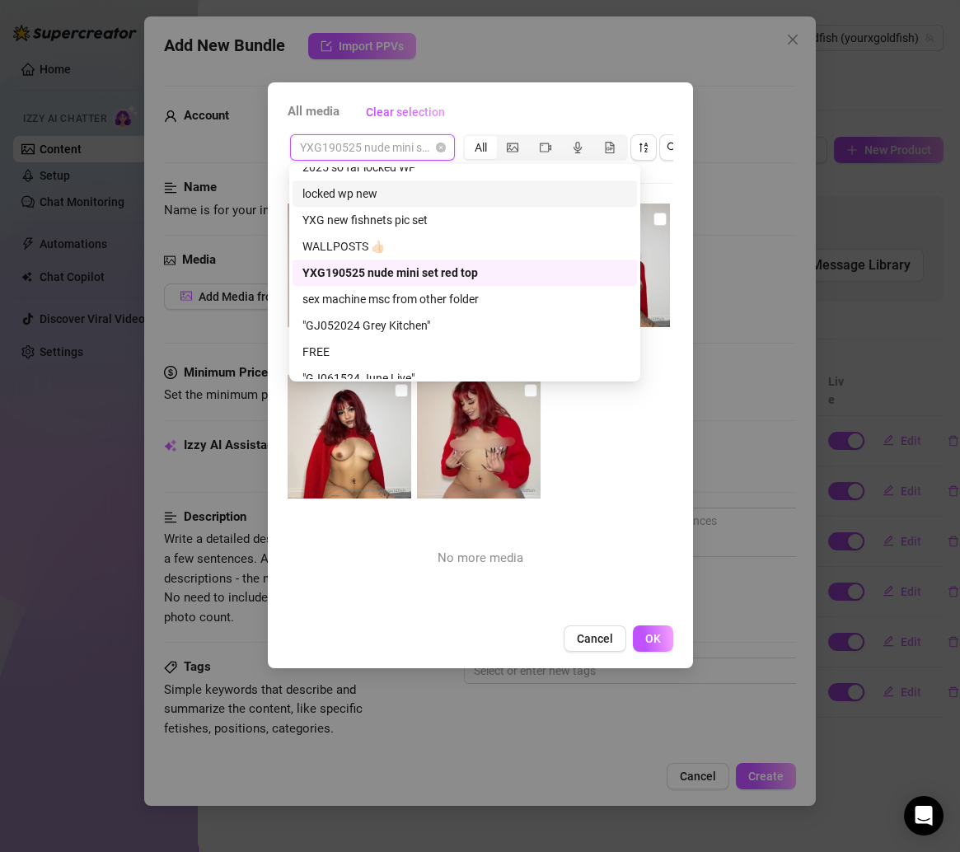
scroll to position [173, 0]
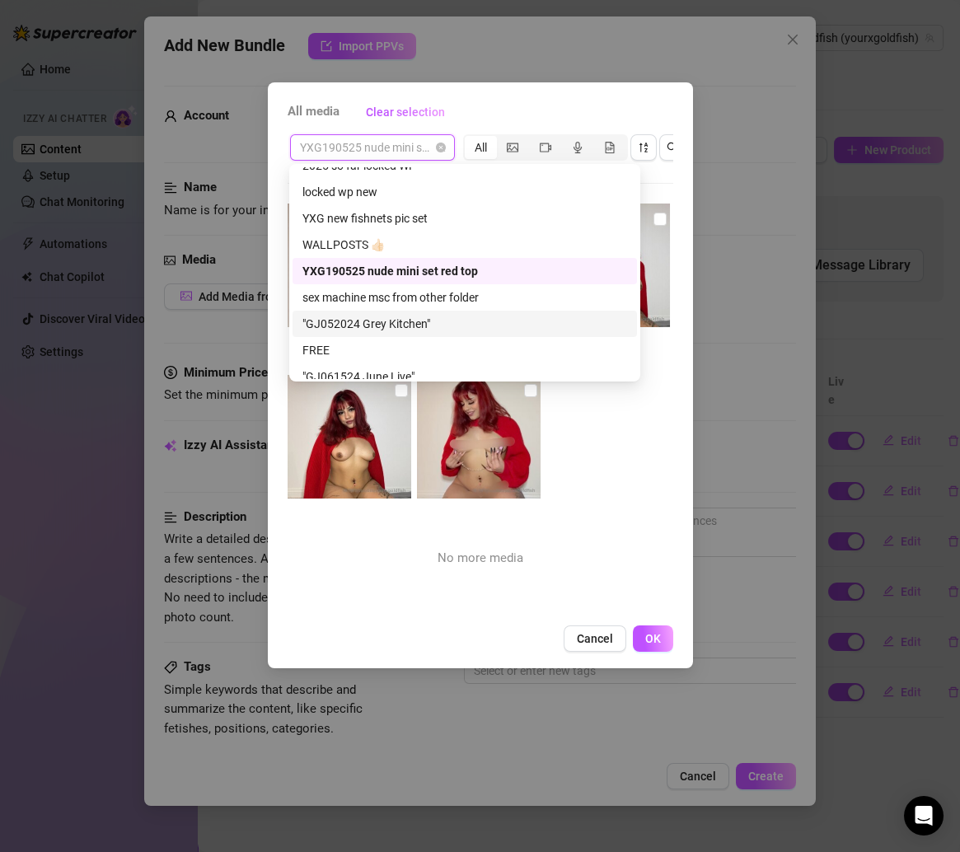
click at [395, 325] on div ""GJ052024 Grey Kitchen"" at bounding box center [464, 324] width 325 height 18
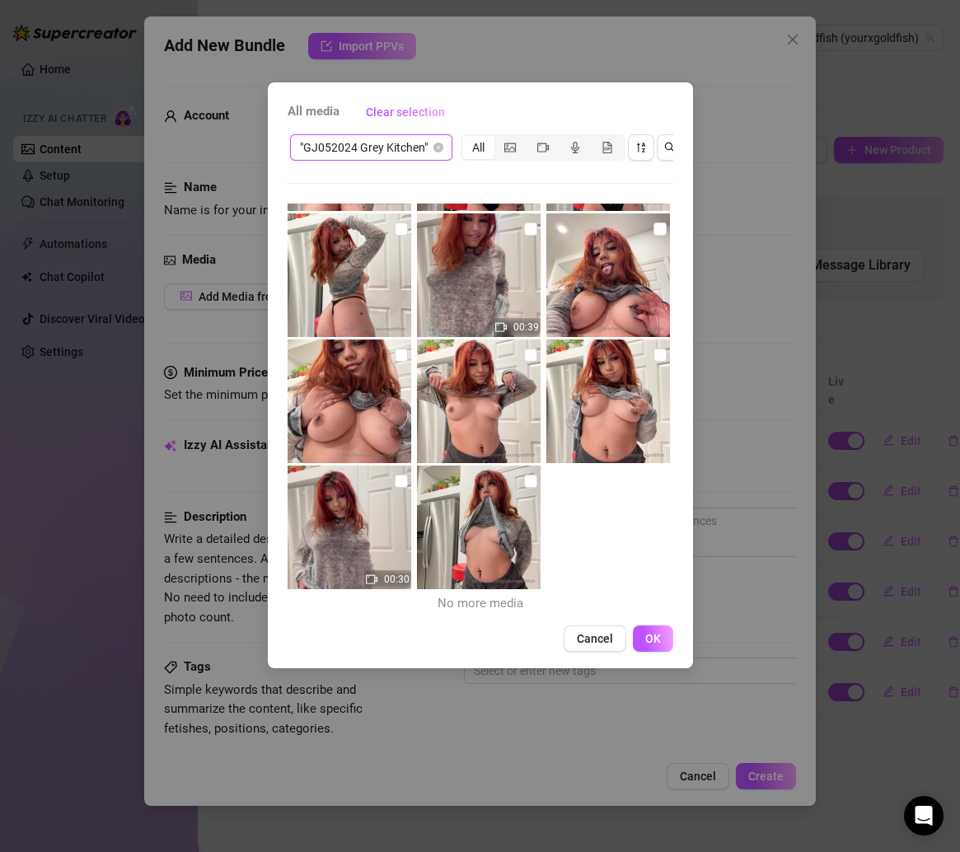
scroll to position [339, 0]
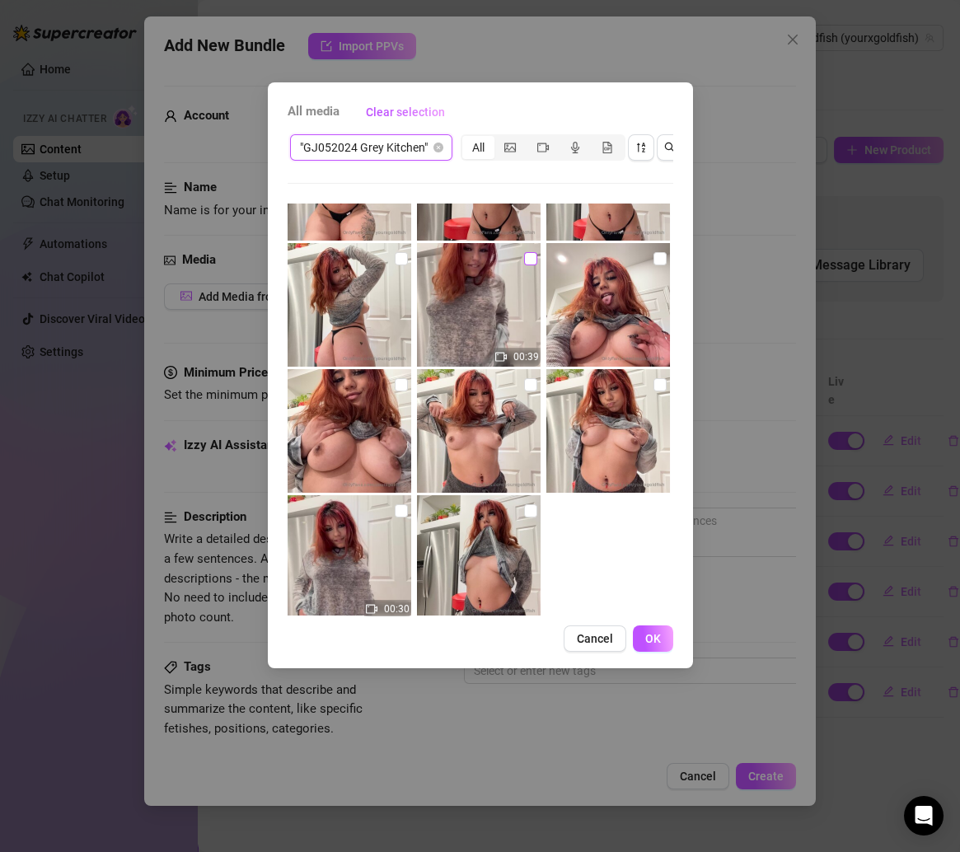
click at [525, 262] on input "checkbox" at bounding box center [530, 258] width 13 height 13
click at [400, 258] on input "checkbox" at bounding box center [401, 258] width 13 height 13
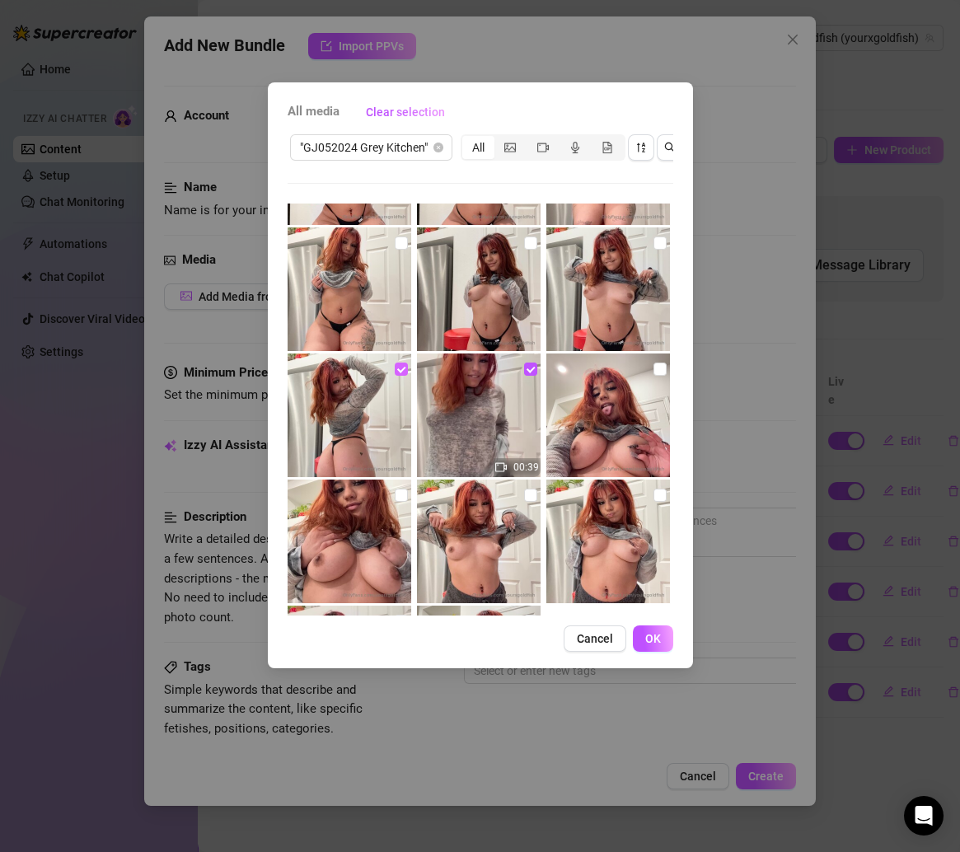
scroll to position [192, 0]
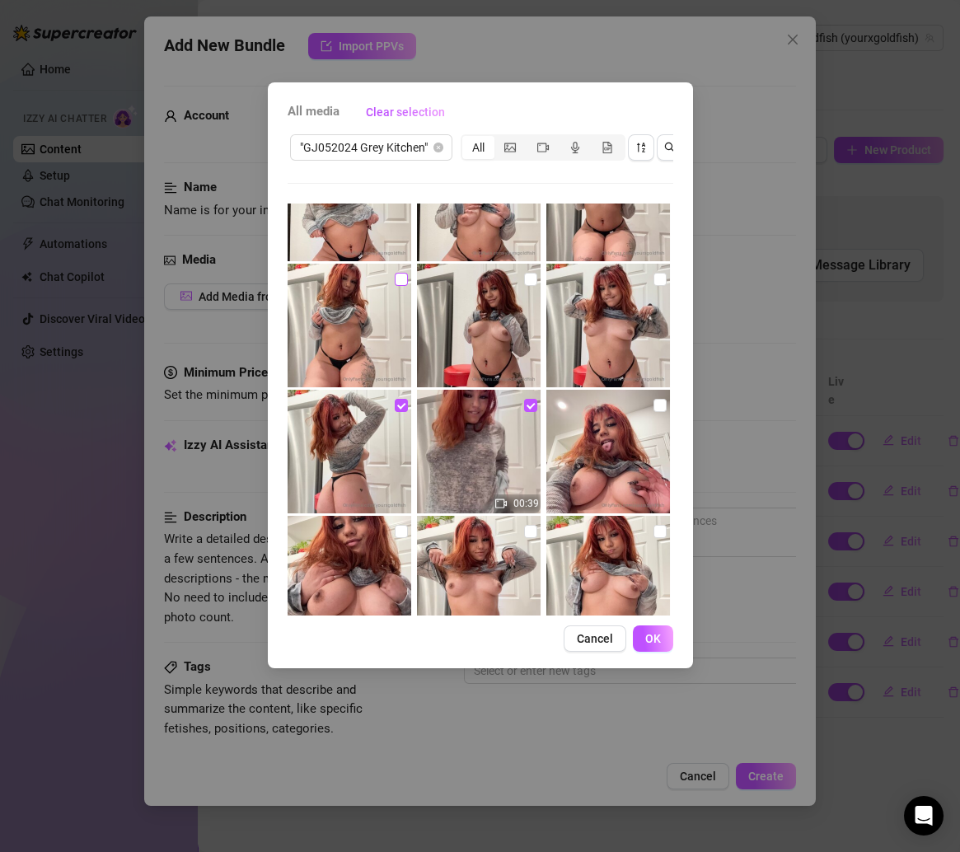
click at [403, 276] on input "checkbox" at bounding box center [401, 279] width 13 height 13
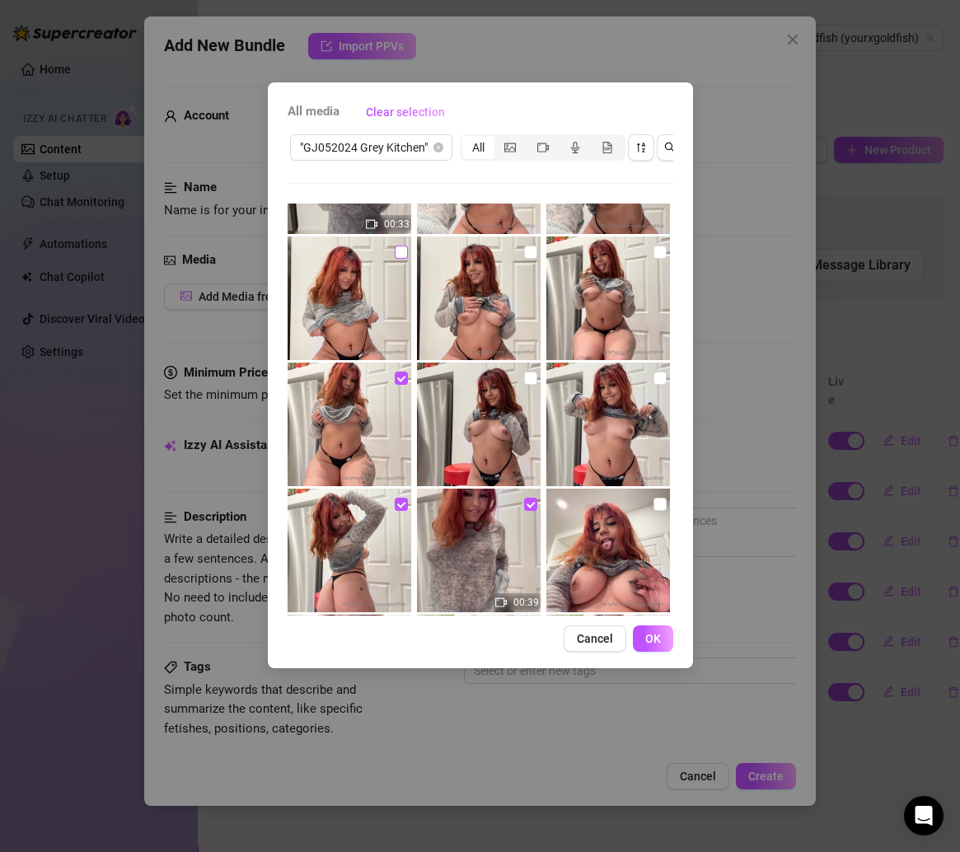
click at [399, 255] on input "checkbox" at bounding box center [401, 251] width 13 height 13
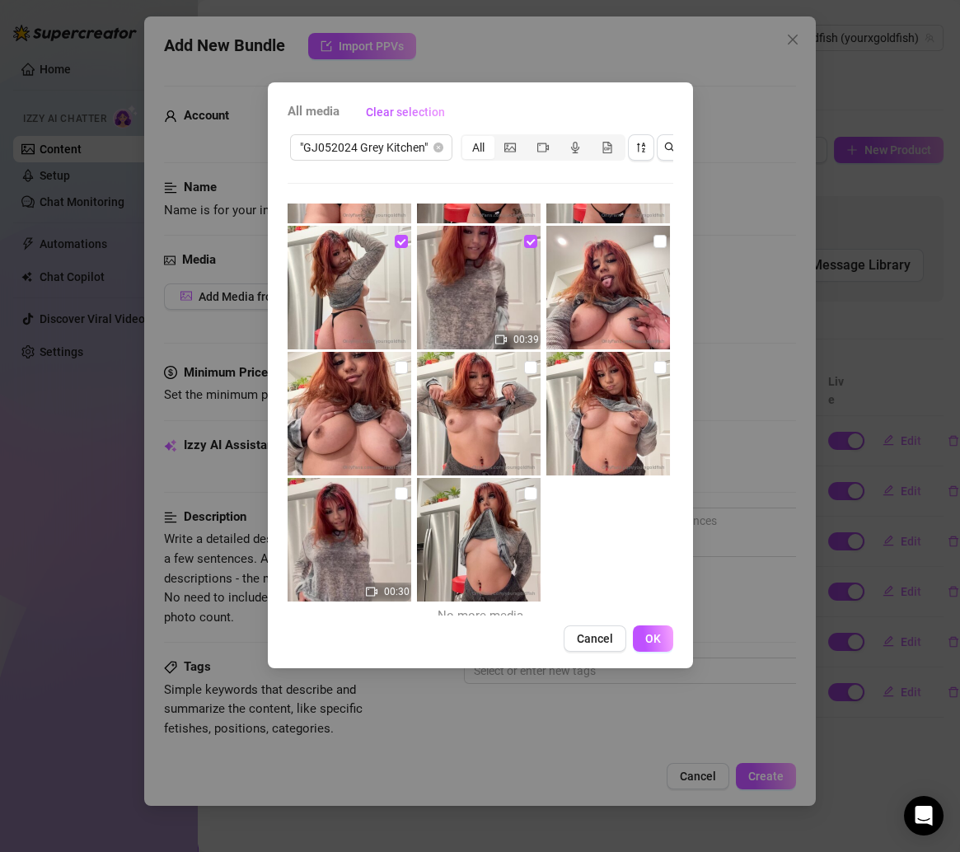
scroll to position [365, 0]
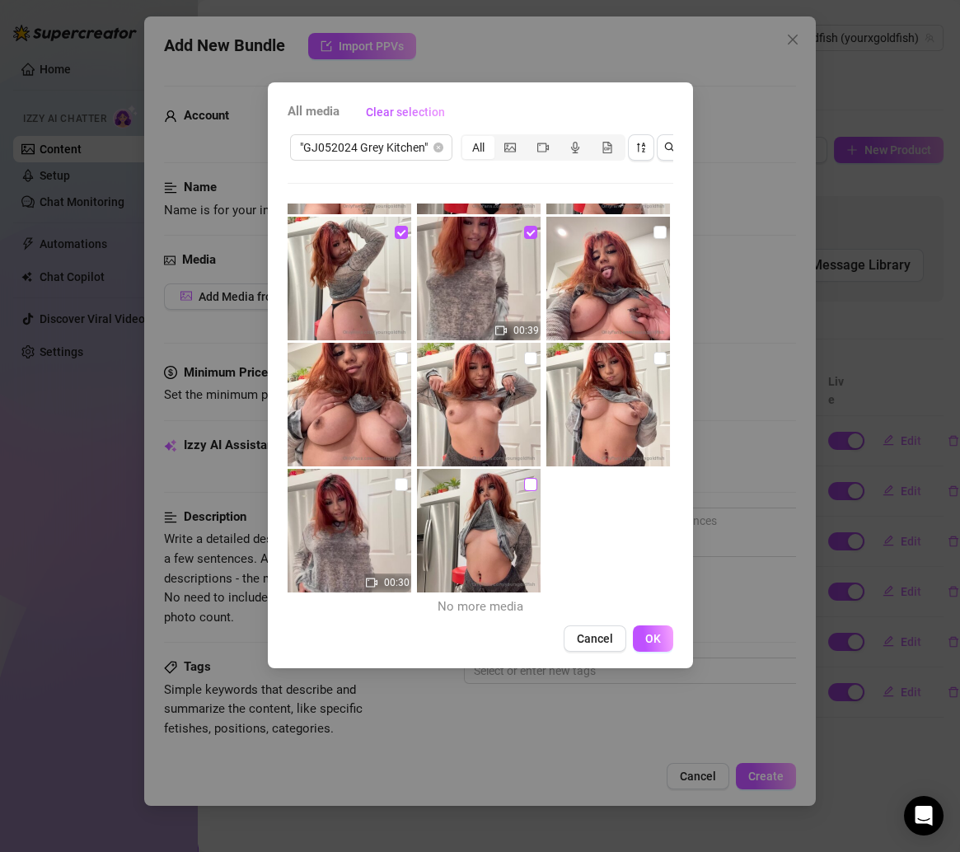
click at [524, 479] on input "checkbox" at bounding box center [530, 484] width 13 height 13
click at [650, 645] on span "OK" at bounding box center [653, 638] width 16 height 13
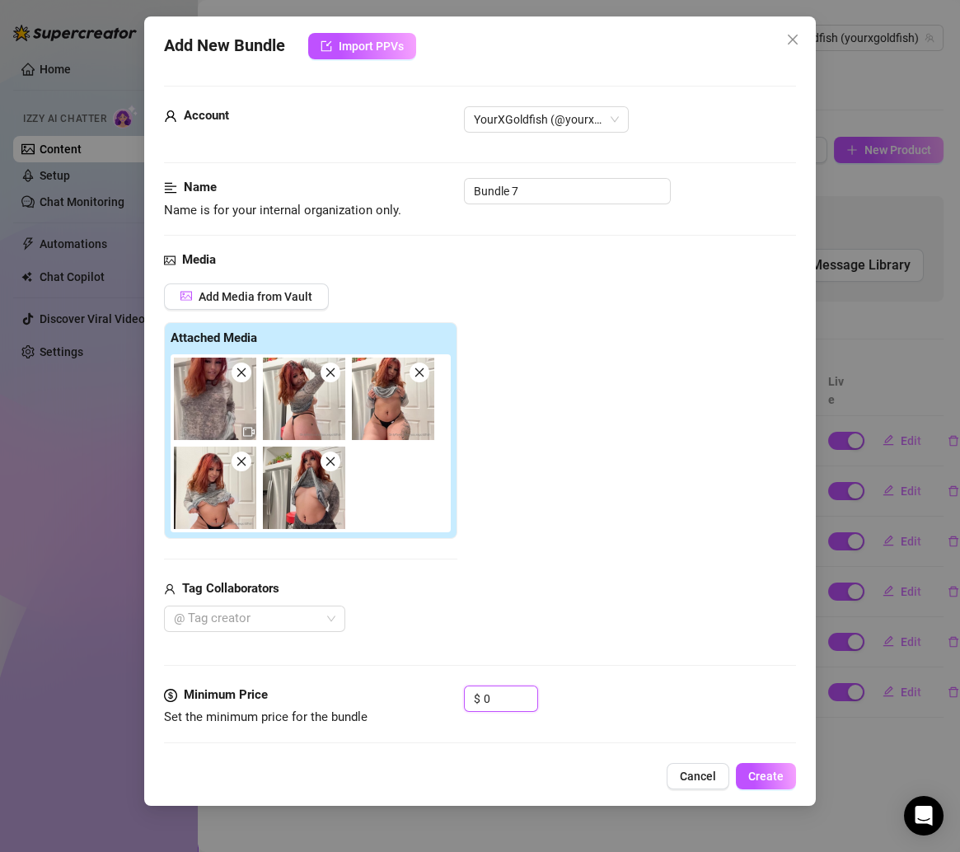
drag, startPoint x: 493, startPoint y: 689, endPoint x: 417, endPoint y: 689, distance: 76.6
click at [417, 689] on div "Minimum Price Set the minimum price for the bundle $ 0" at bounding box center [480, 706] width 633 height 42
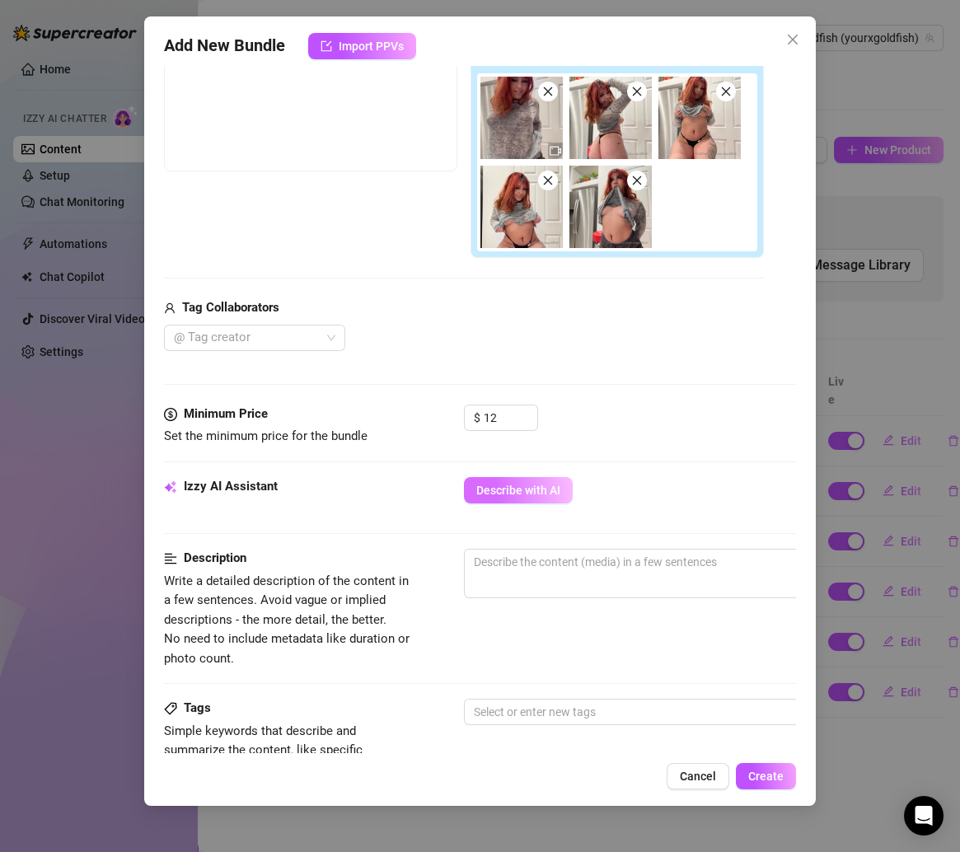
click at [540, 484] on span "Describe with AI" at bounding box center [518, 490] width 84 height 13
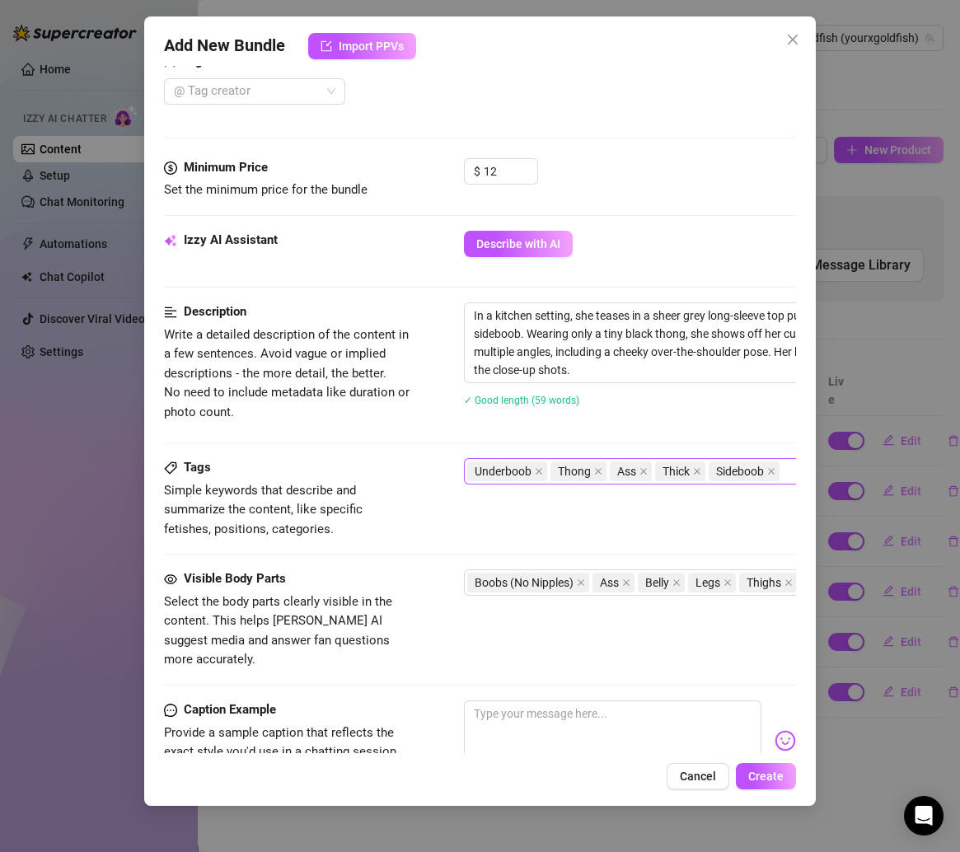
scroll to position [802, 0]
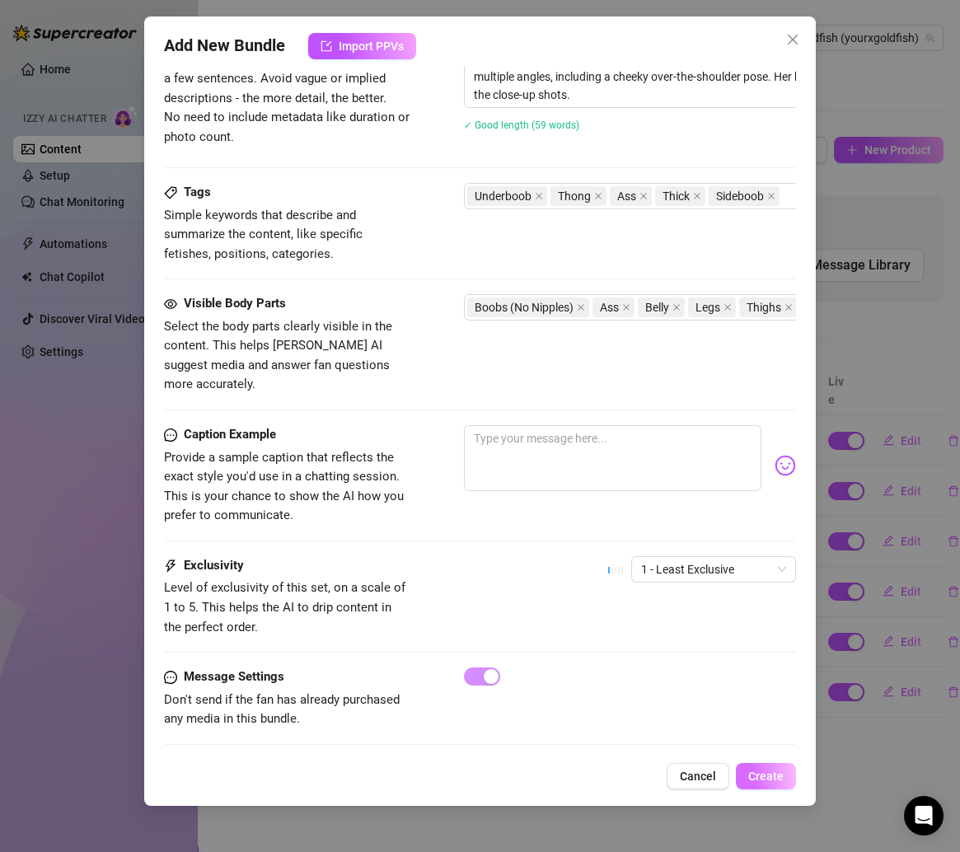
click at [774, 778] on span "Create" at bounding box center [765, 775] width 35 height 13
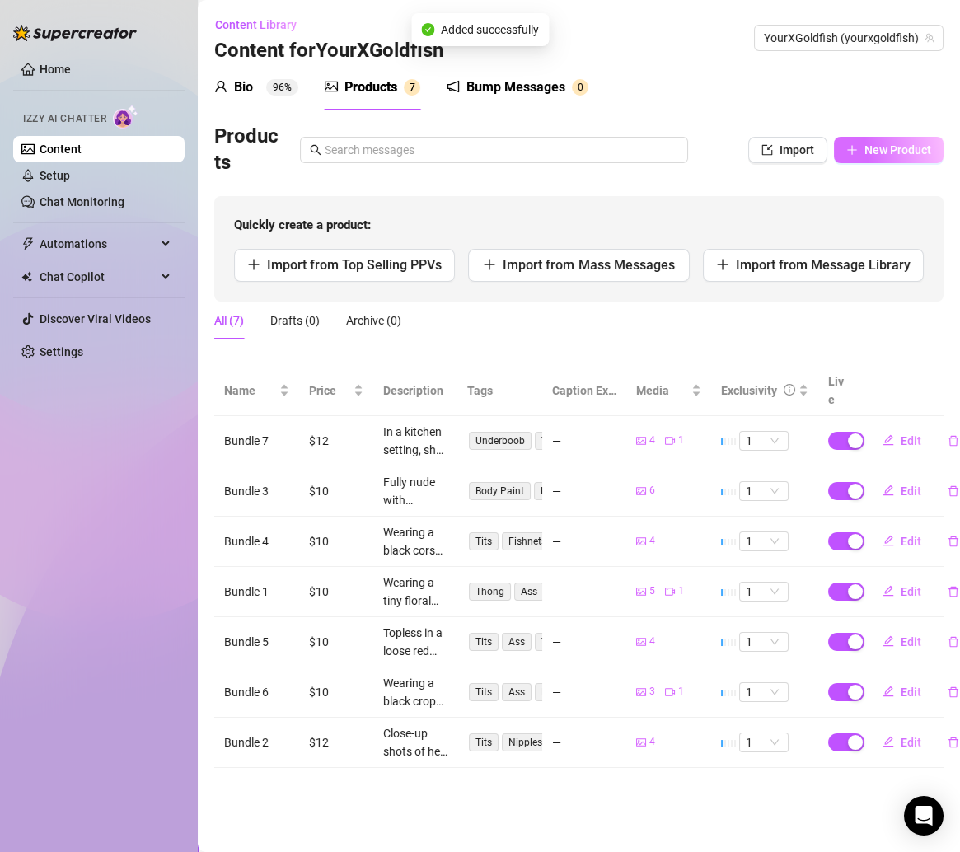
click at [852, 143] on span "button" at bounding box center [852, 149] width 12 height 13
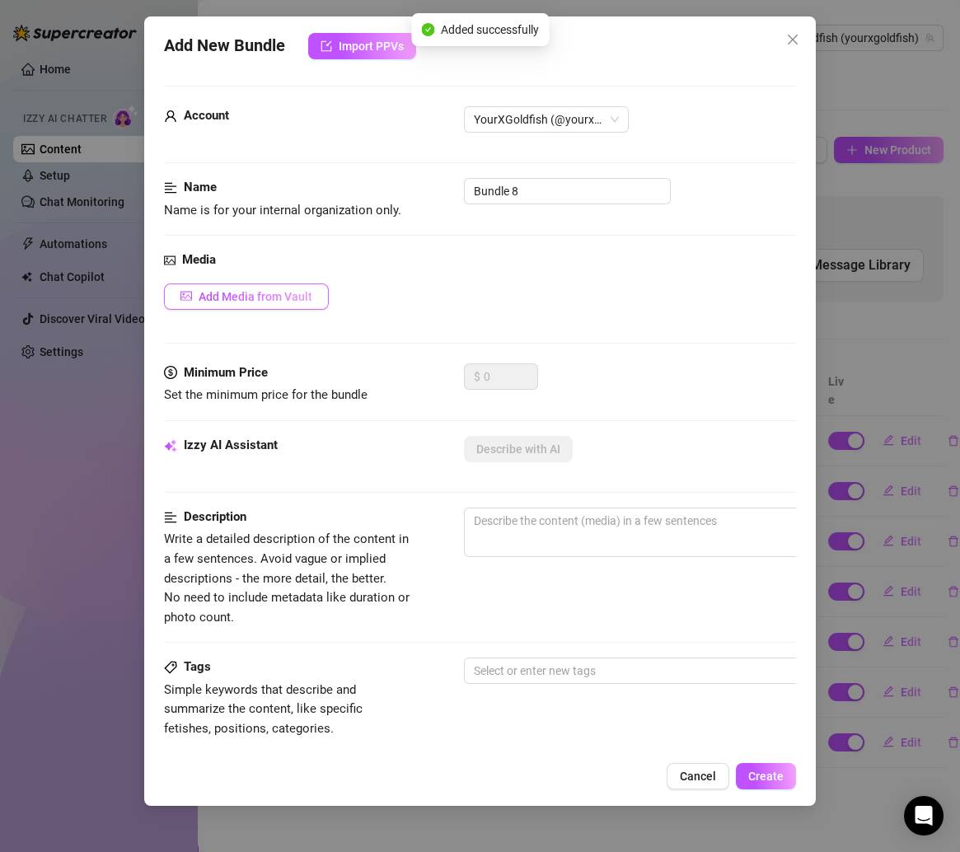
click at [278, 302] on span "Add Media from Vault" at bounding box center [256, 296] width 114 height 13
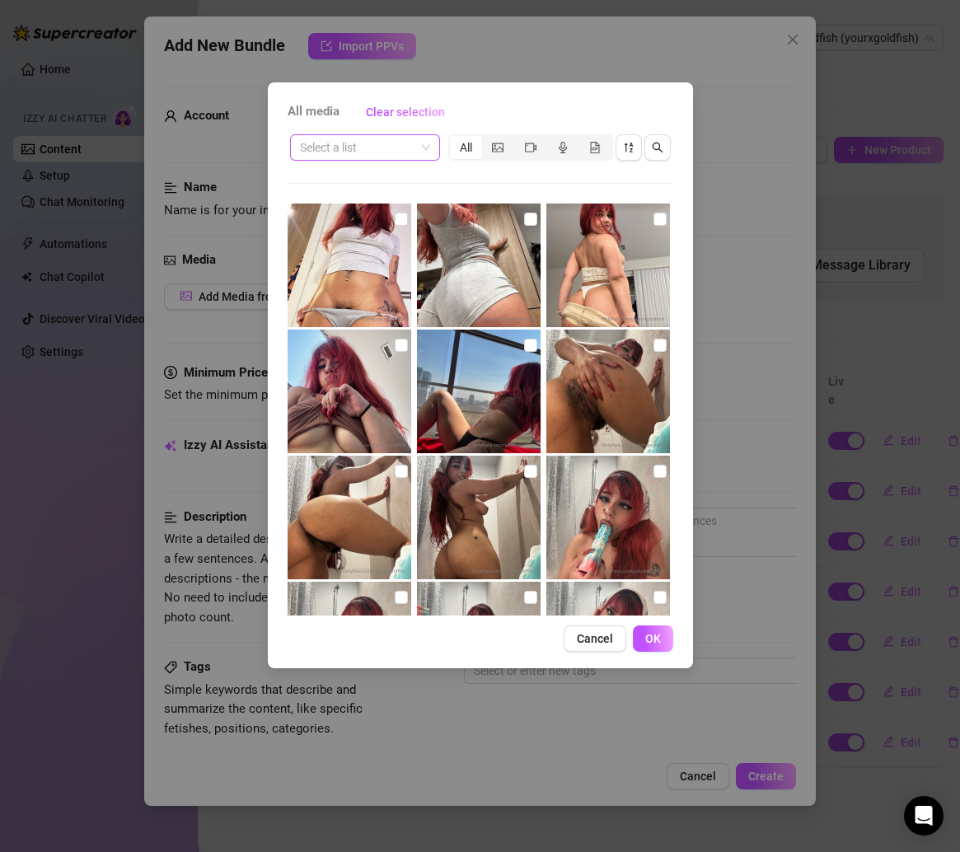
click at [375, 154] on input "search" at bounding box center [357, 147] width 115 height 25
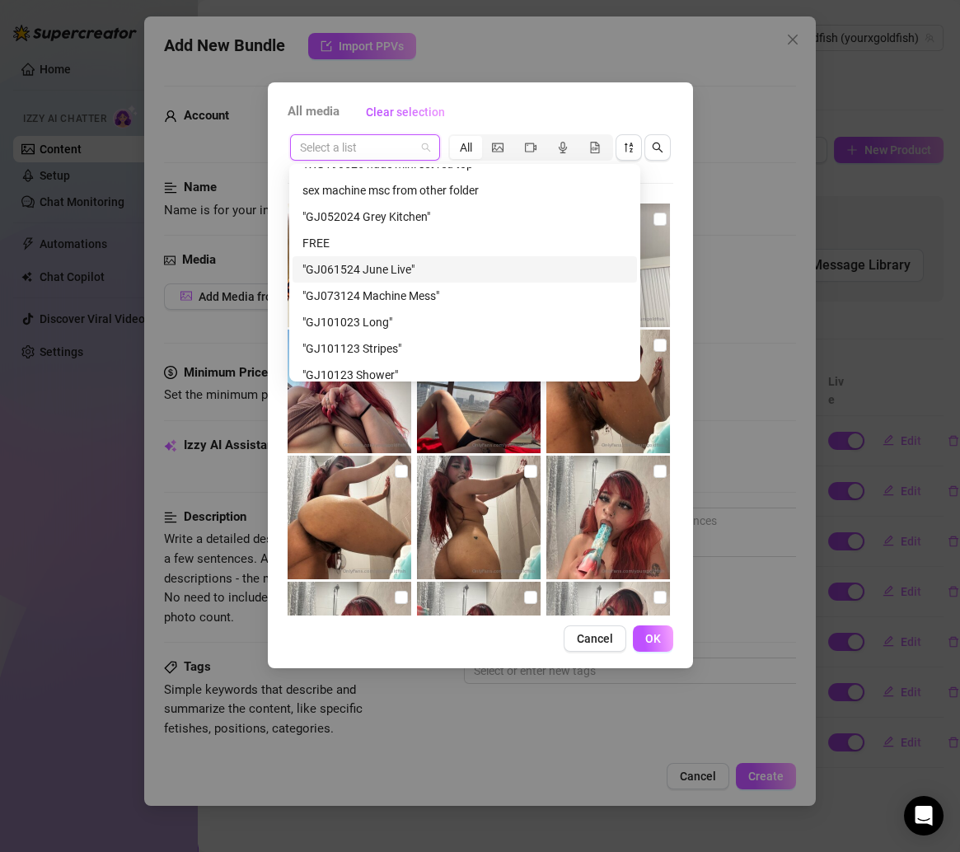
scroll to position [280, 0]
click at [400, 267] on div ""GJ061524 June Live"" at bounding box center [464, 269] width 325 height 18
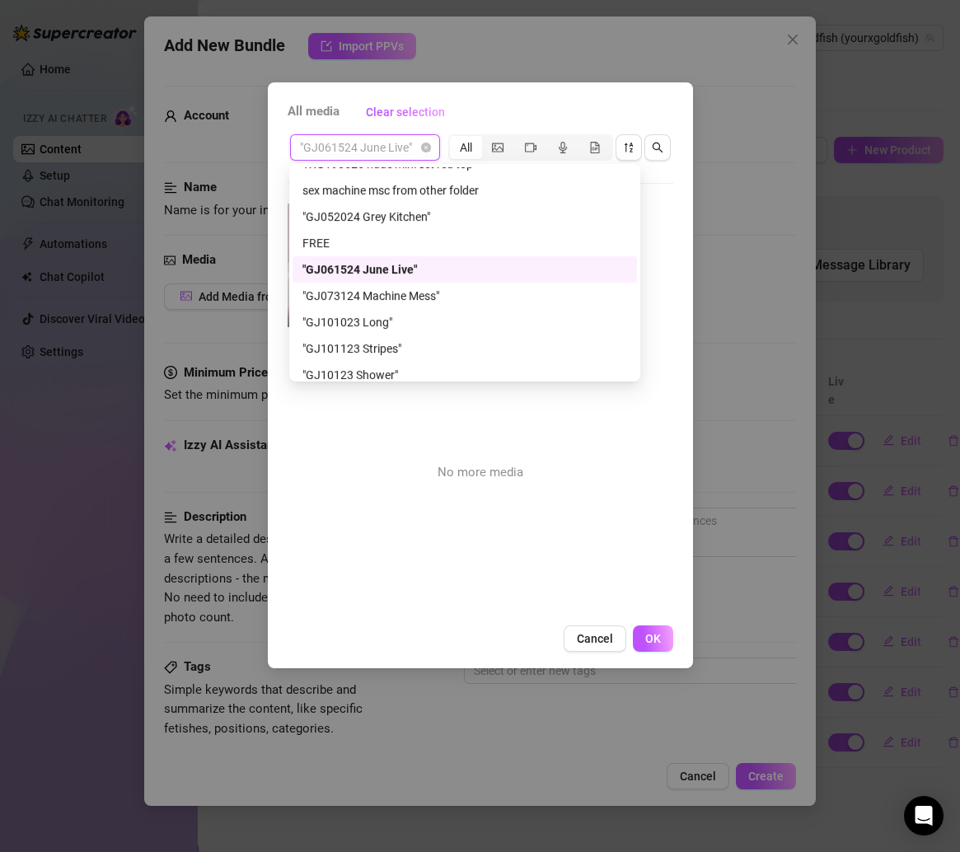
click at [413, 149] on span ""GJ061524 June Live"" at bounding box center [365, 147] width 130 height 25
click at [388, 297] on div ""GJ073124 Machine Mess"" at bounding box center [464, 296] width 325 height 18
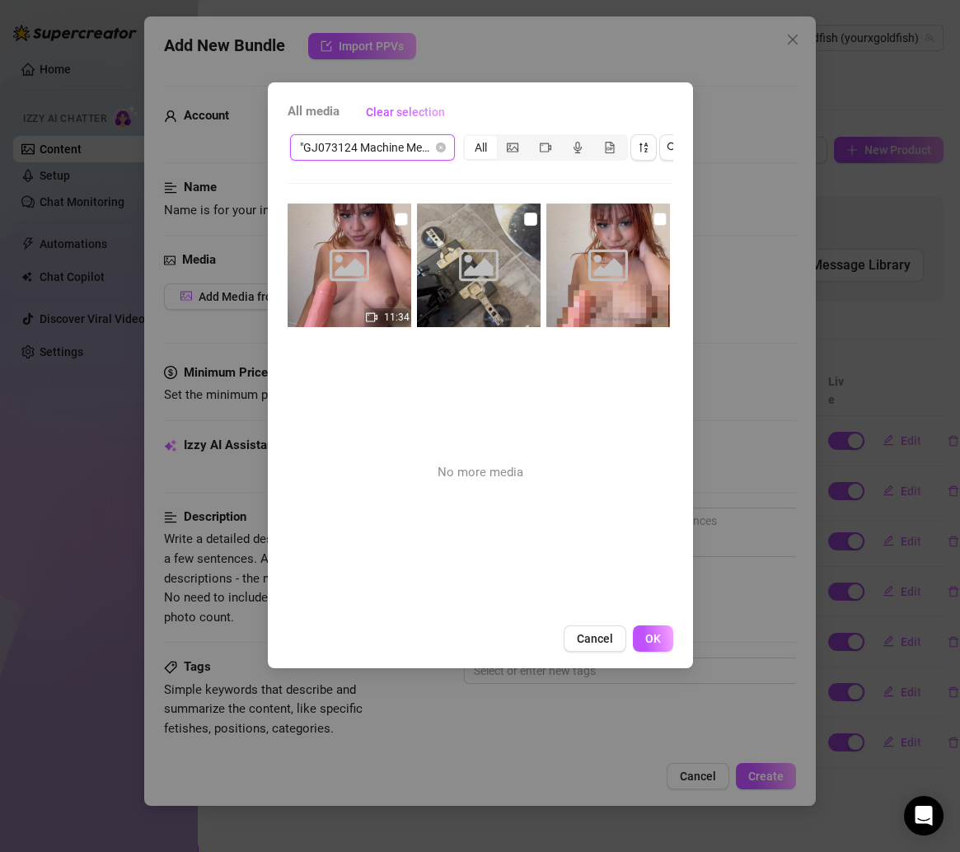
click at [402, 144] on span ""GJ073124 Machine Mess"" at bounding box center [372, 147] width 145 height 25
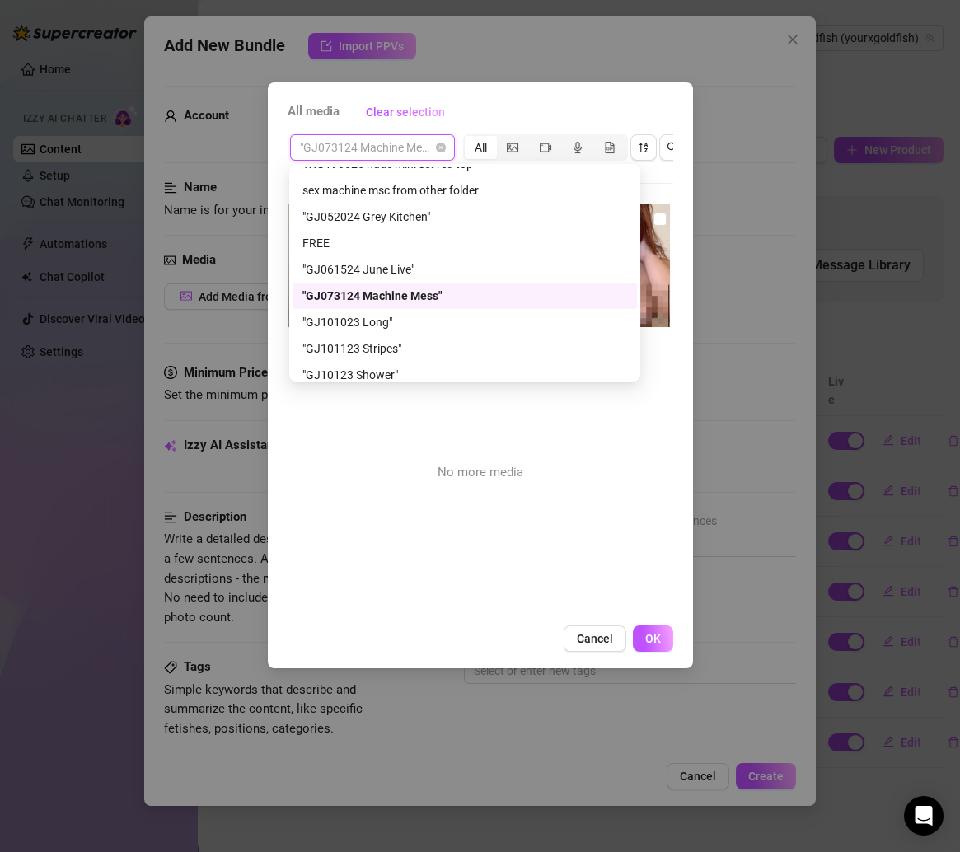
click at [386, 311] on div ""GJ101023 Long"" at bounding box center [464, 322] width 344 height 26
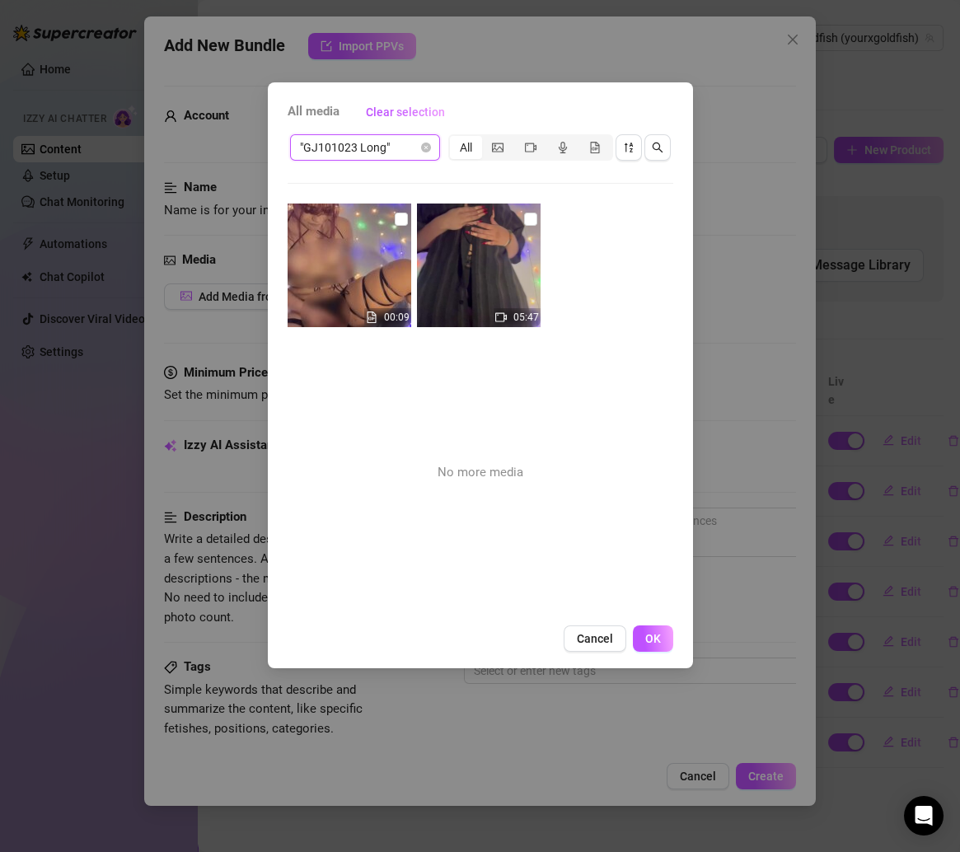
click at [398, 147] on span ""GJ101023 Long"" at bounding box center [365, 147] width 130 height 25
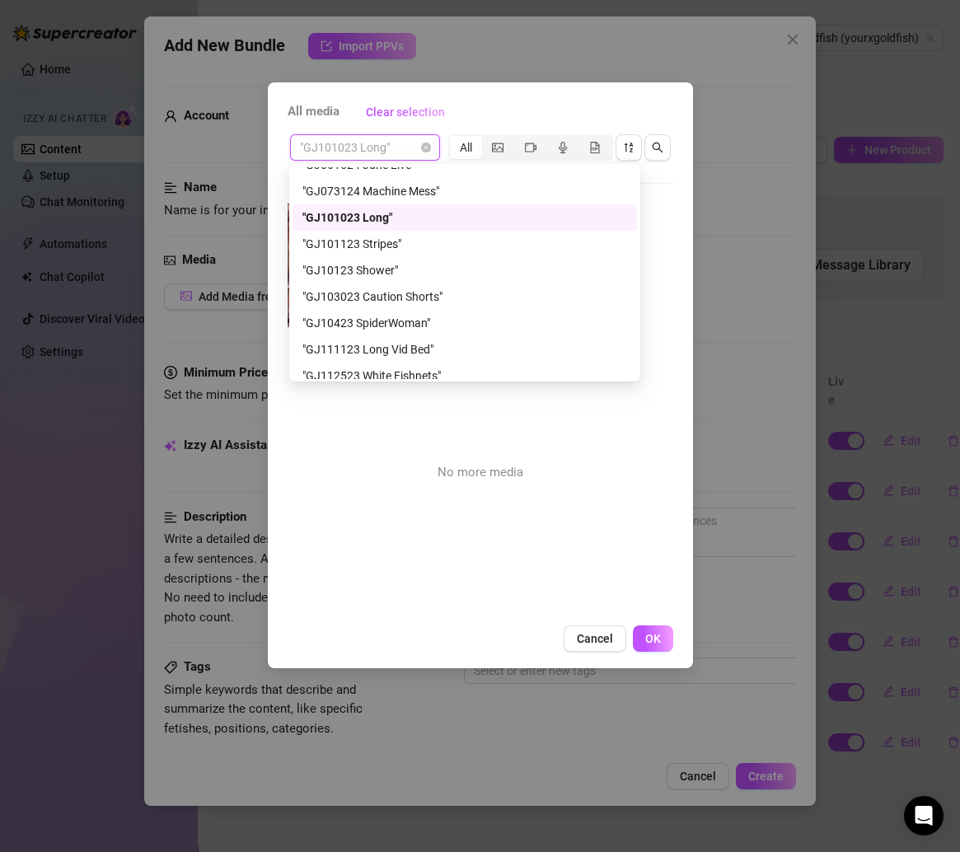
scroll to position [388, 0]
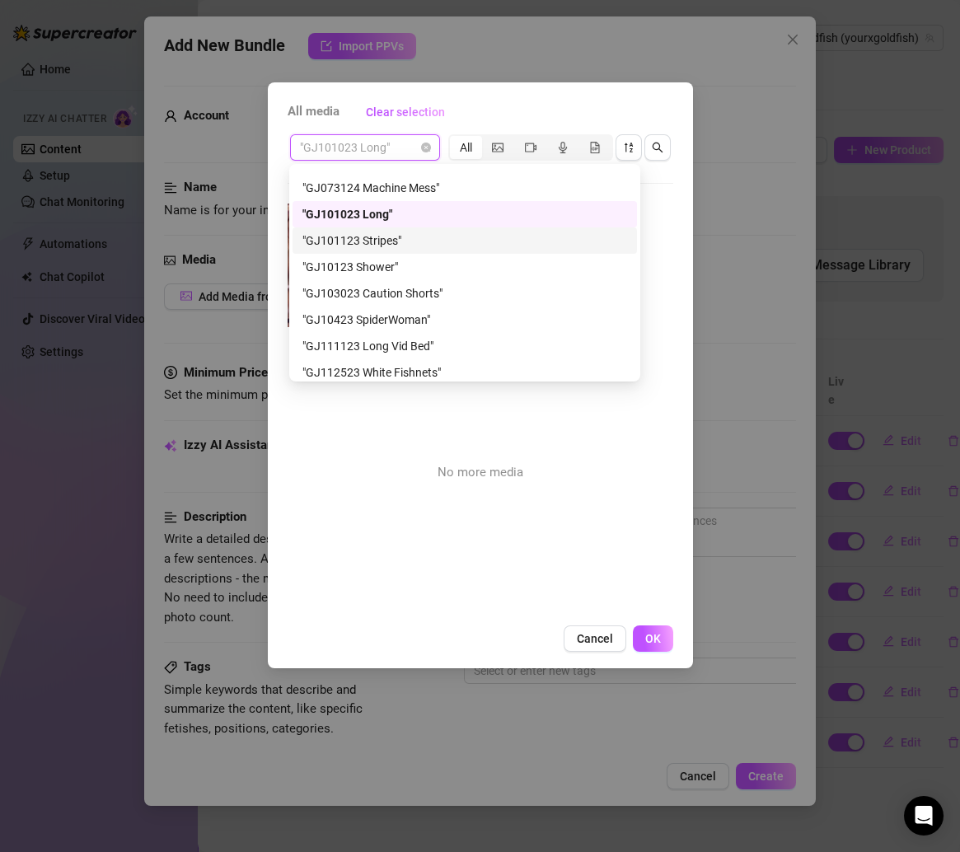
click at [379, 242] on div ""GJ101123 Stripes"" at bounding box center [464, 240] width 325 height 18
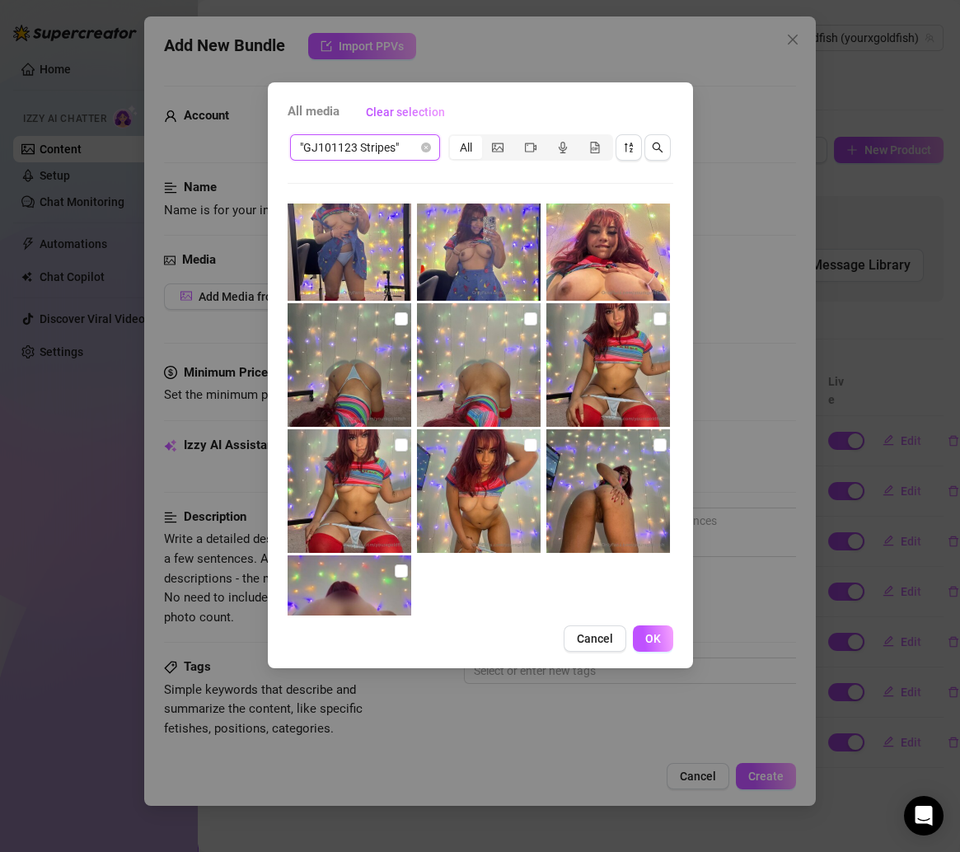
scroll to position [262, 0]
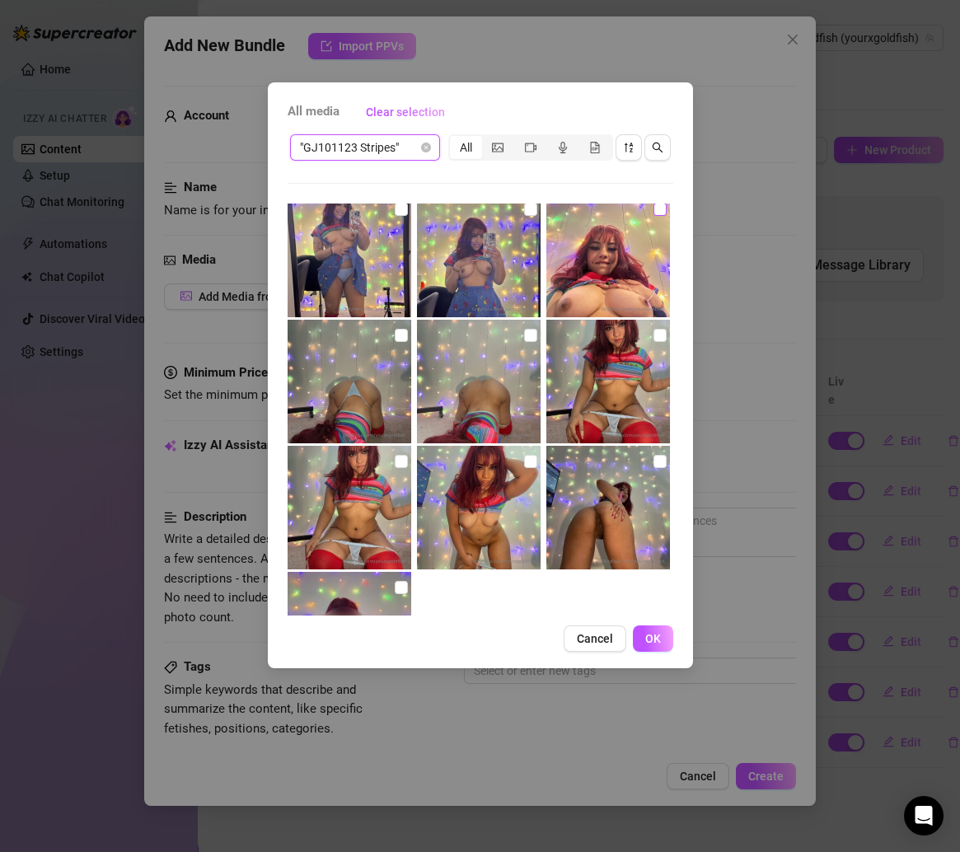
click at [653, 208] on input "checkbox" at bounding box center [659, 209] width 13 height 13
click at [399, 330] on input "checkbox" at bounding box center [401, 335] width 13 height 13
click at [524, 331] on input "checkbox" at bounding box center [530, 335] width 13 height 13
click at [642, 339] on img at bounding box center [608, 382] width 124 height 124
click at [653, 466] on input "checkbox" at bounding box center [659, 461] width 13 height 13
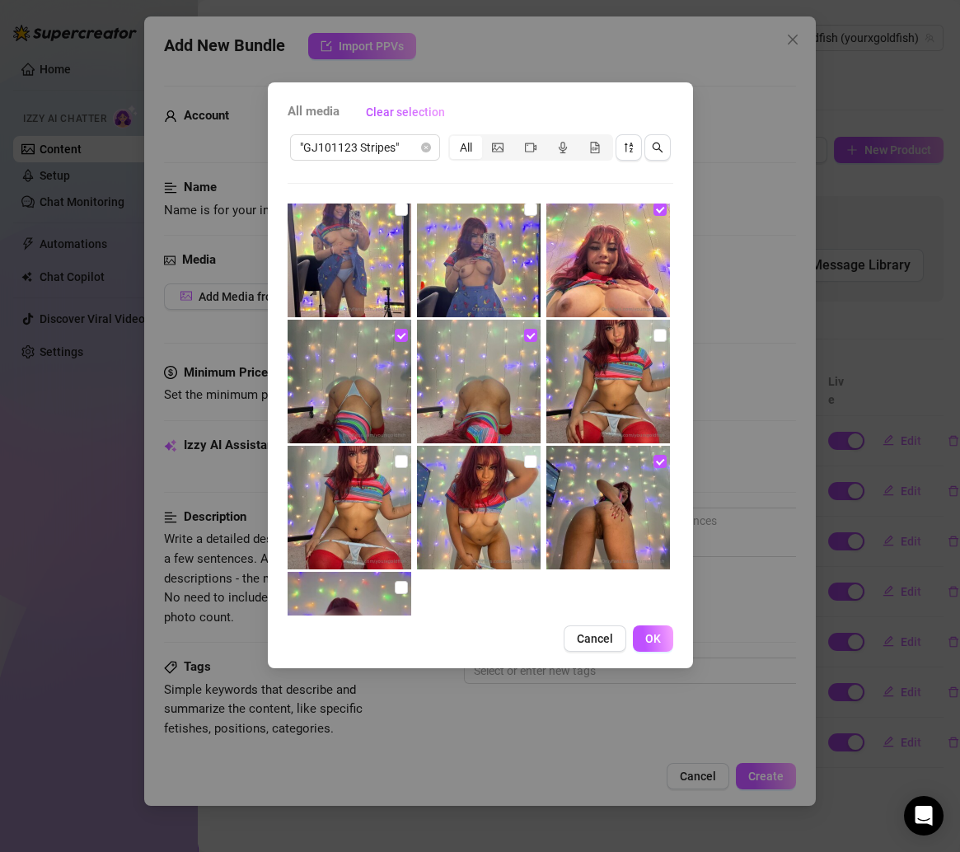
click at [516, 451] on img at bounding box center [479, 508] width 124 height 124
click at [400, 455] on input "checkbox" at bounding box center [401, 461] width 13 height 13
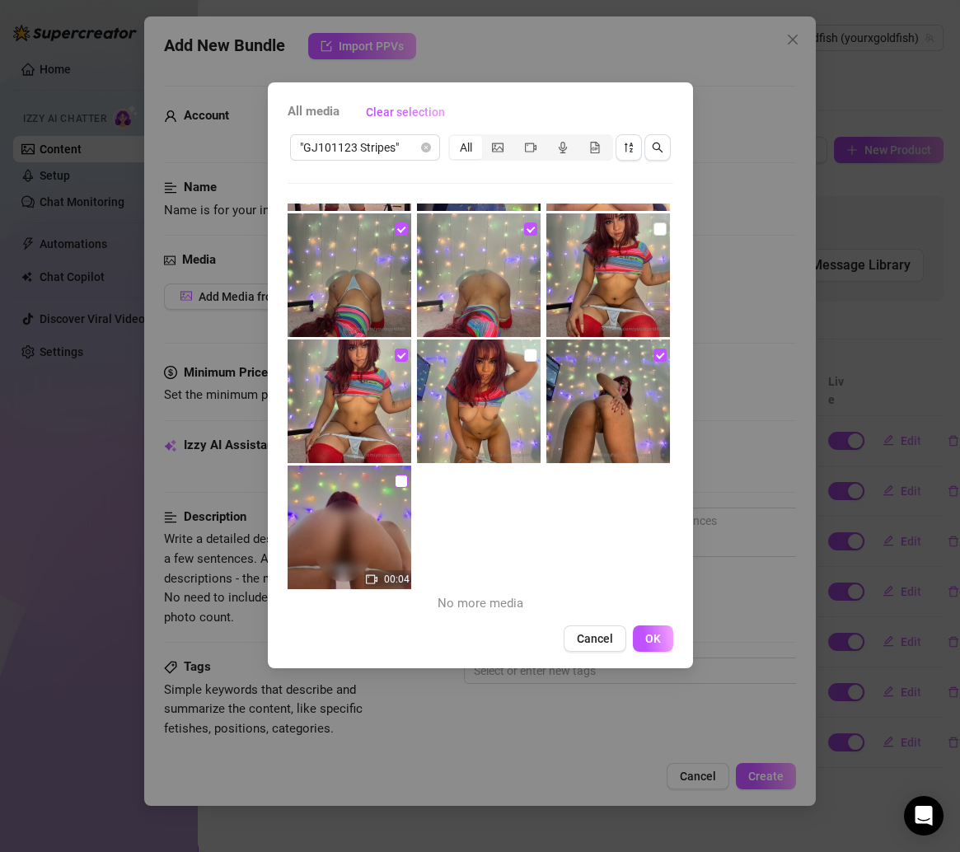
click at [395, 485] on input "checkbox" at bounding box center [401, 481] width 13 height 13
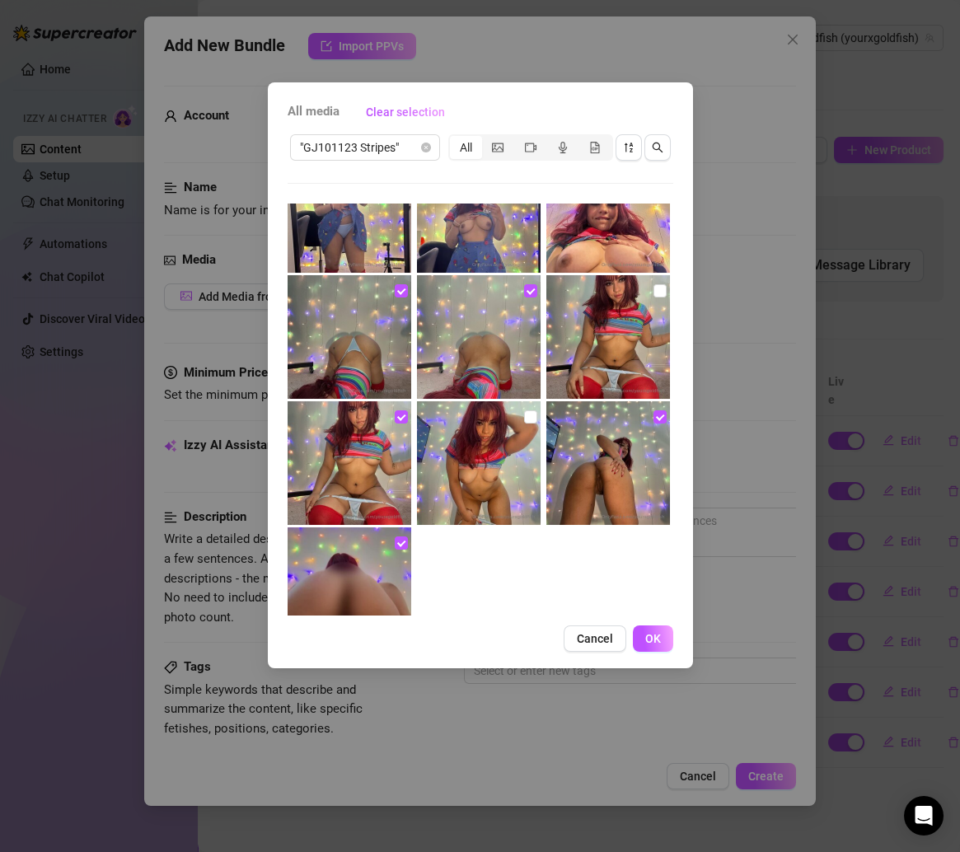
scroll to position [267, 0]
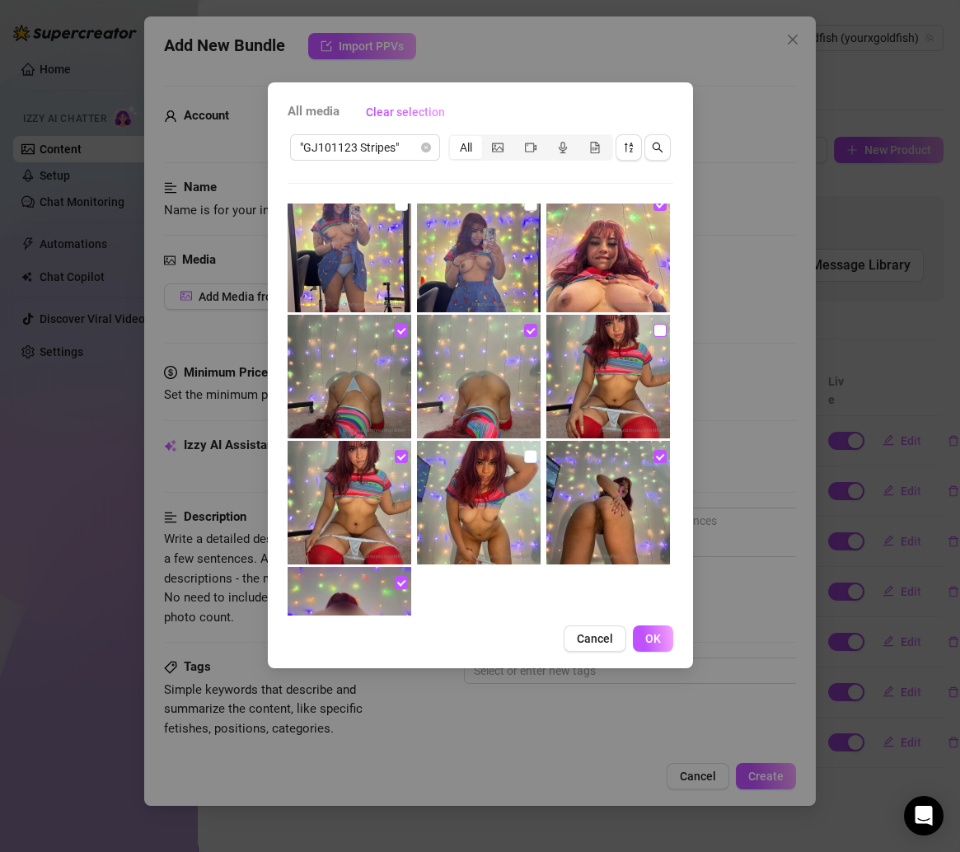
click at [653, 330] on input "checkbox" at bounding box center [659, 330] width 13 height 13
click at [530, 453] on img at bounding box center [479, 503] width 124 height 124
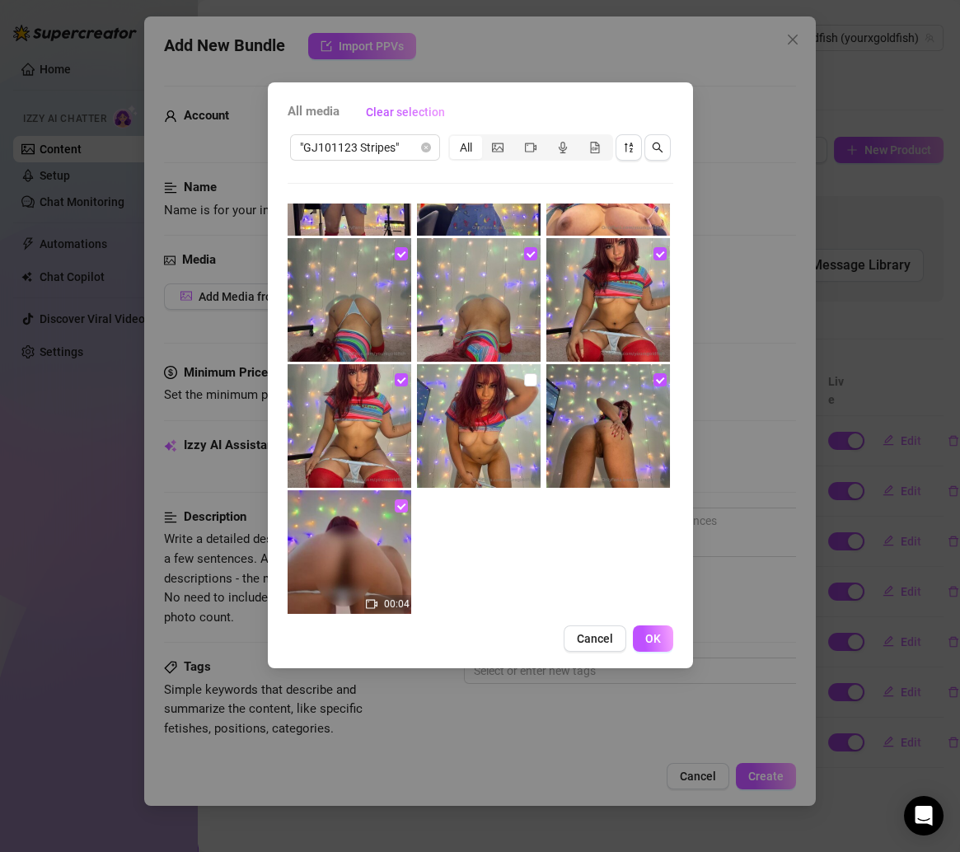
click at [400, 506] on input "checkbox" at bounding box center [401, 505] width 13 height 13
click at [525, 376] on input "checkbox" at bounding box center [530, 379] width 13 height 13
click at [524, 382] on input "checkbox" at bounding box center [530, 379] width 13 height 13
click at [650, 634] on span "OK" at bounding box center [653, 638] width 16 height 13
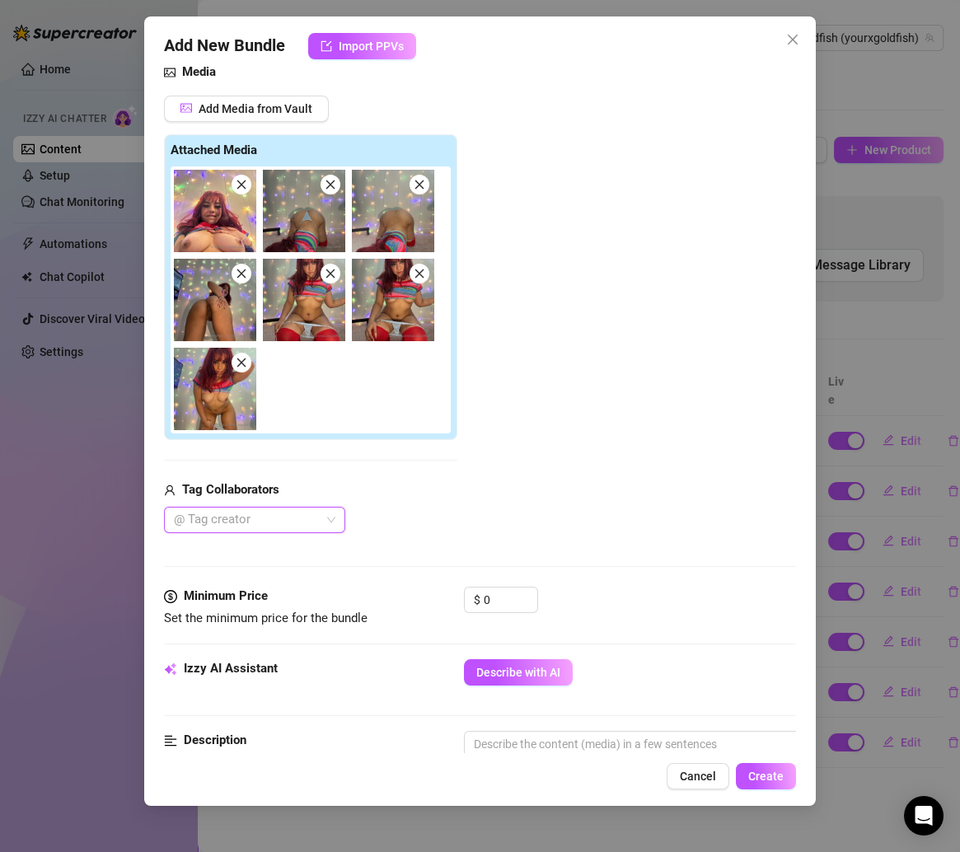
scroll to position [197, 0]
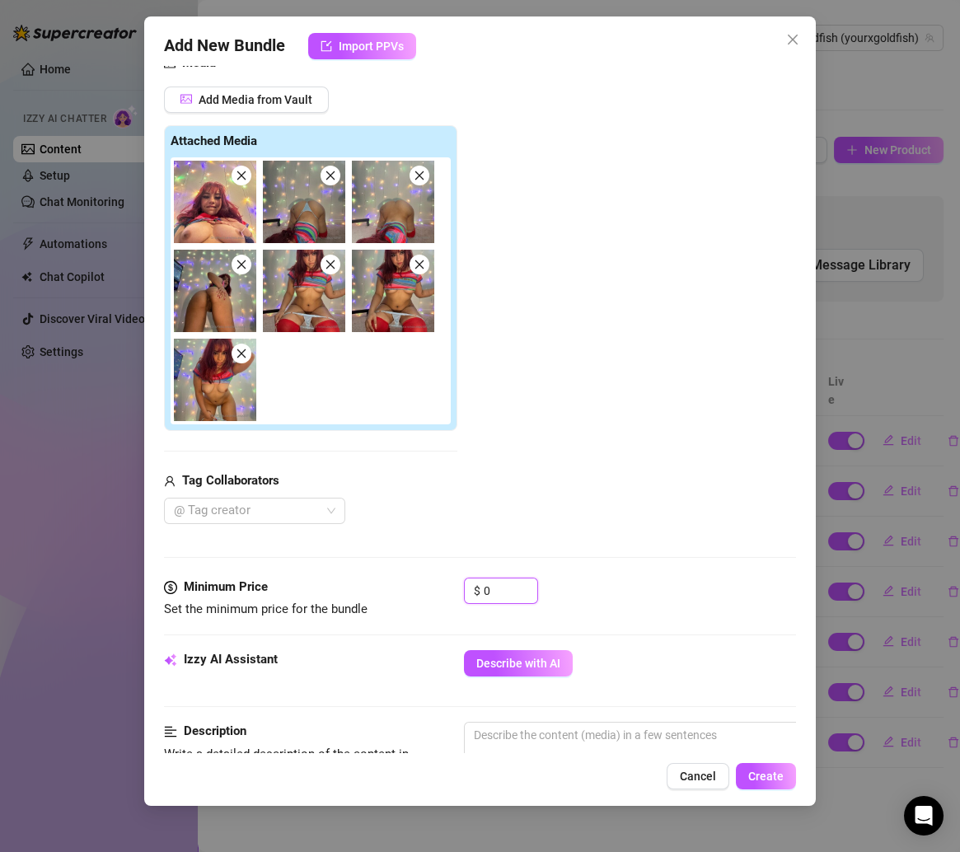
drag, startPoint x: 499, startPoint y: 582, endPoint x: 411, endPoint y: 582, distance: 88.1
click at [411, 582] on div "Minimum Price Set the minimum price for the bundle $ 0" at bounding box center [480, 598] width 633 height 42
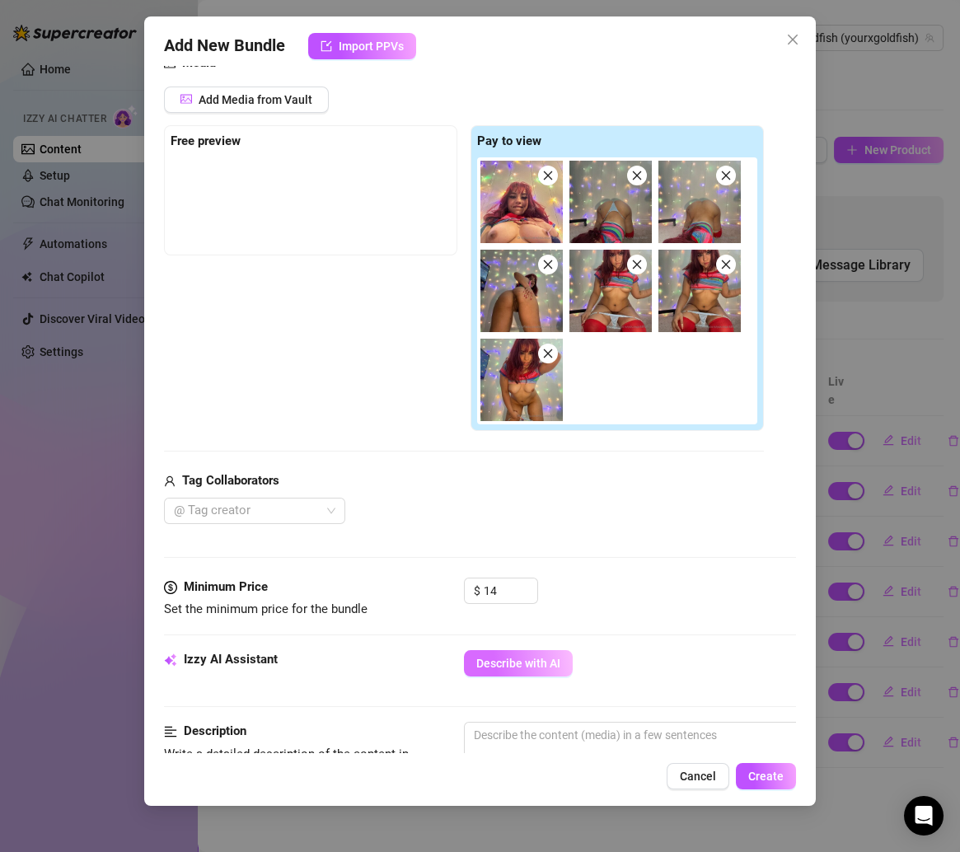
click at [542, 657] on span "Describe with AI" at bounding box center [518, 663] width 84 height 13
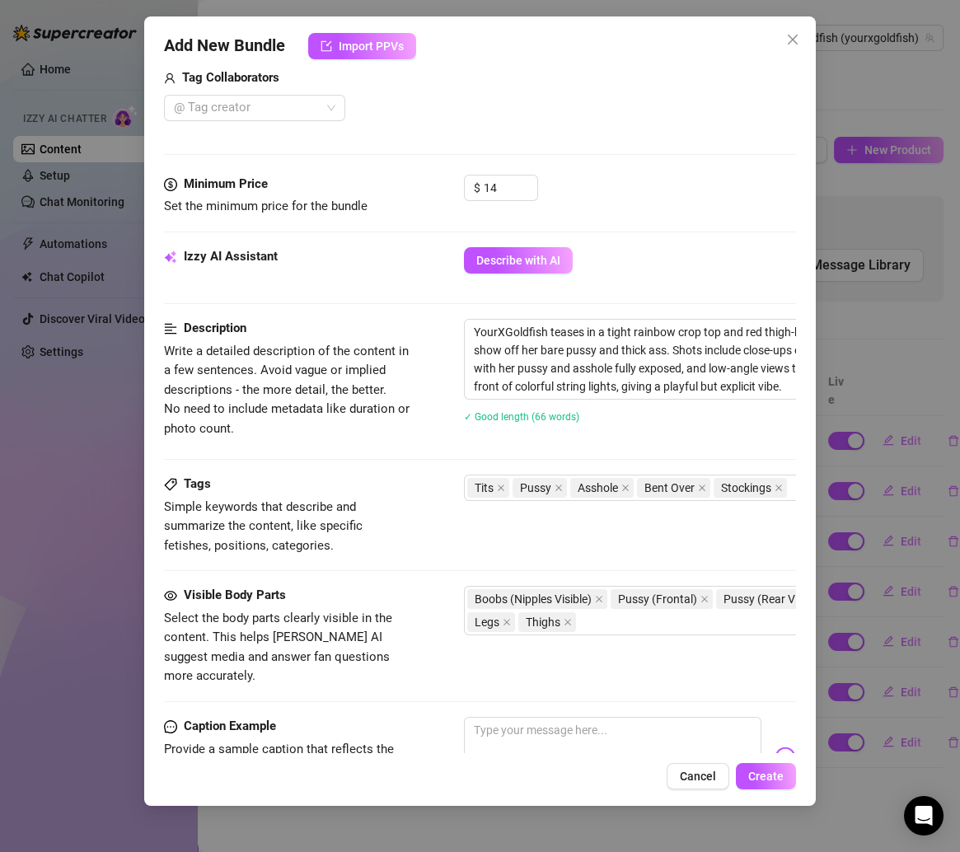
scroll to position [614, 0]
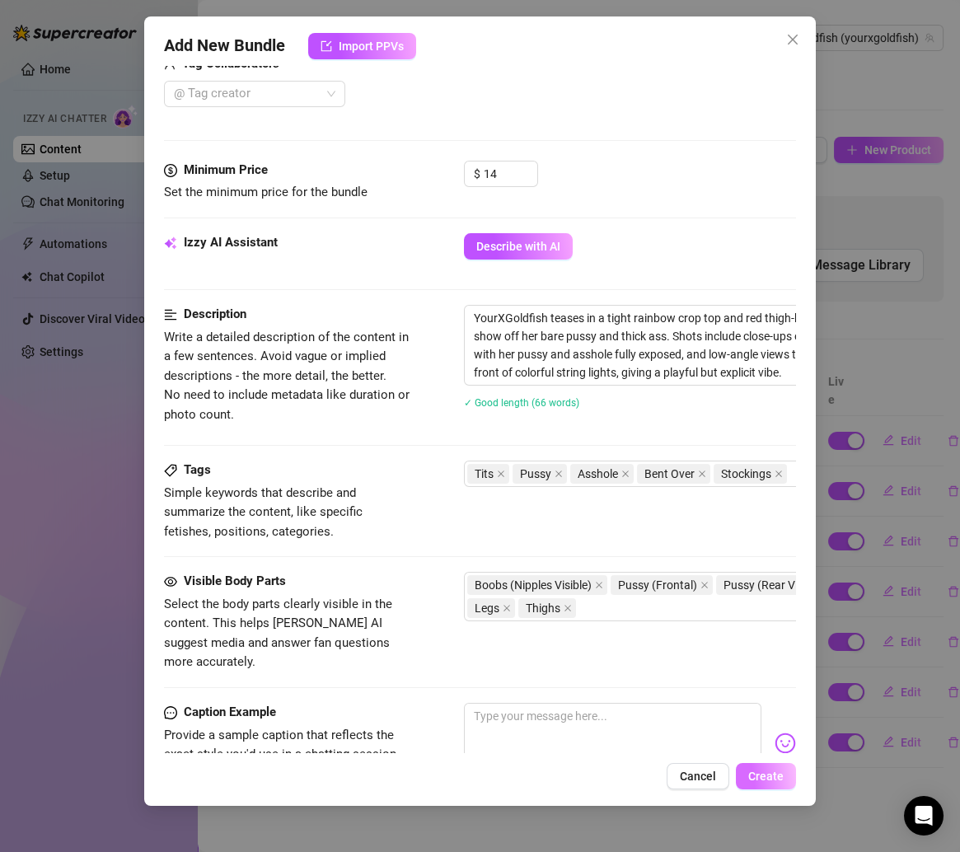
click at [779, 787] on button "Create" at bounding box center [766, 776] width 60 height 26
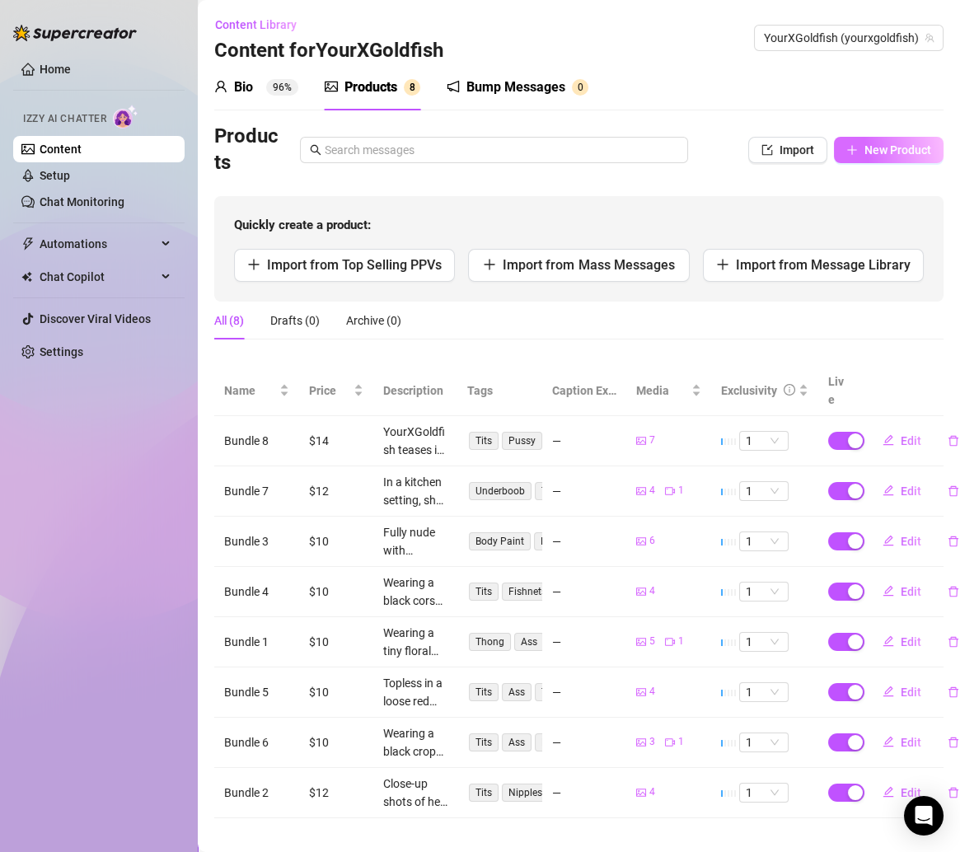
click at [864, 153] on span "New Product" at bounding box center [897, 149] width 67 height 13
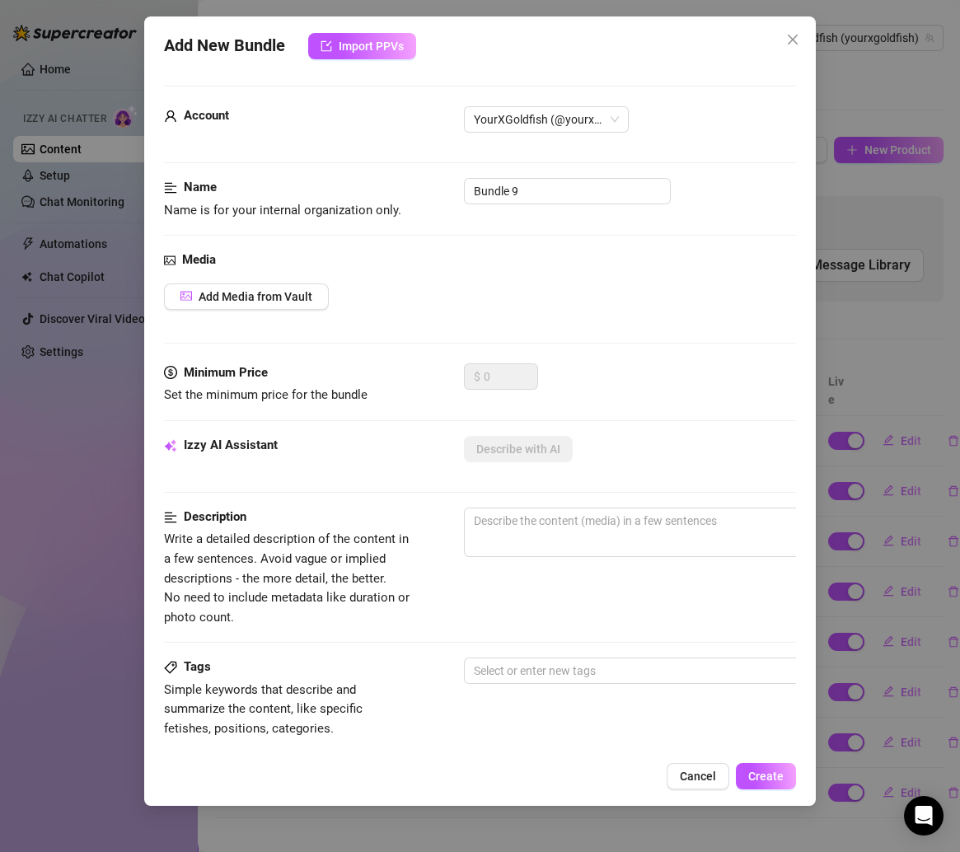
click at [283, 281] on div "Media Add Media from Vault" at bounding box center [480, 306] width 633 height 113
click at [284, 287] on button "Add Media from Vault" at bounding box center [246, 296] width 165 height 26
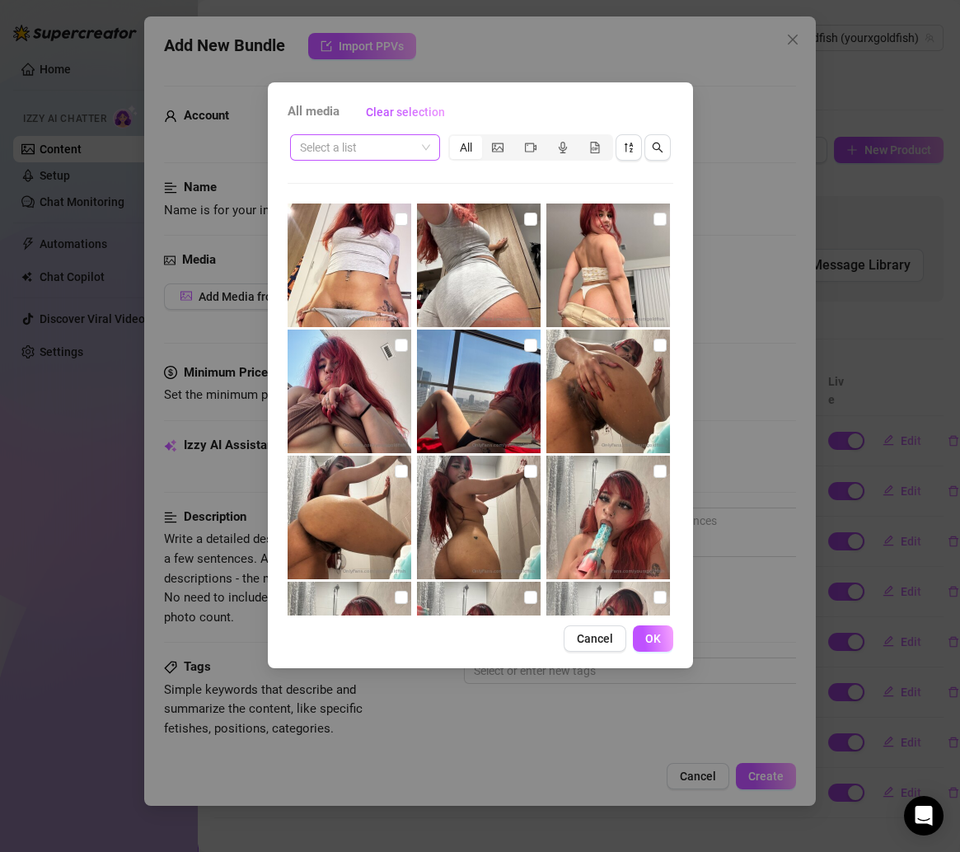
click at [413, 147] on input "search" at bounding box center [357, 147] width 115 height 25
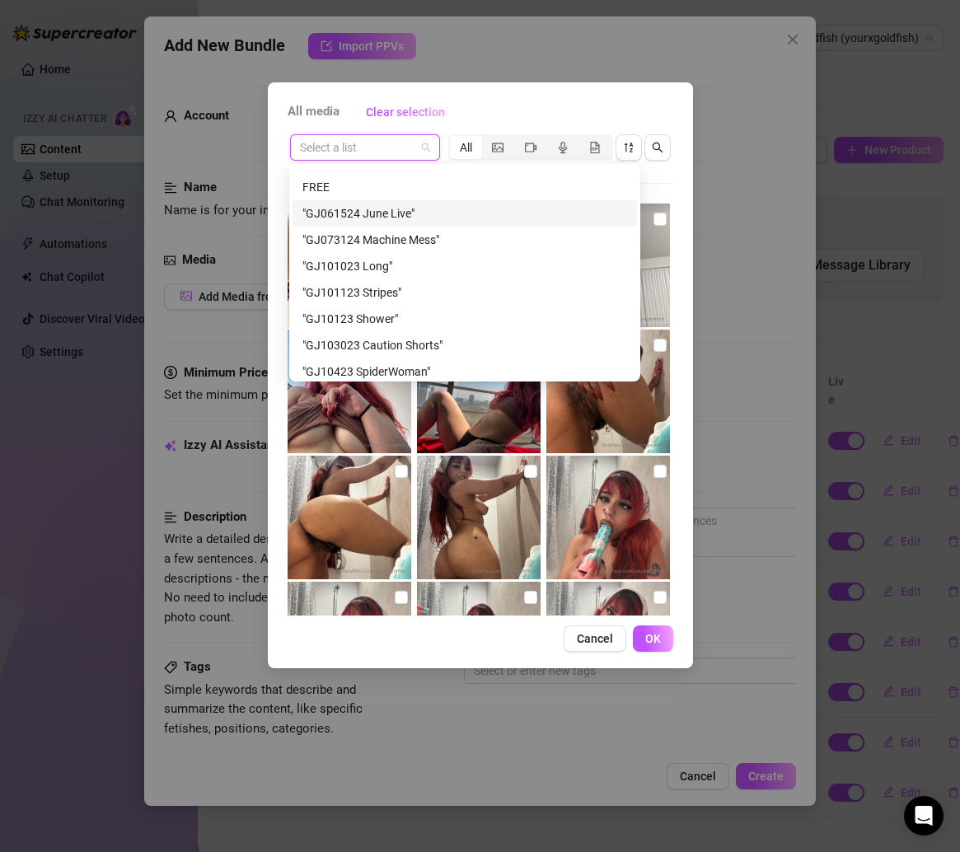
scroll to position [342, 0]
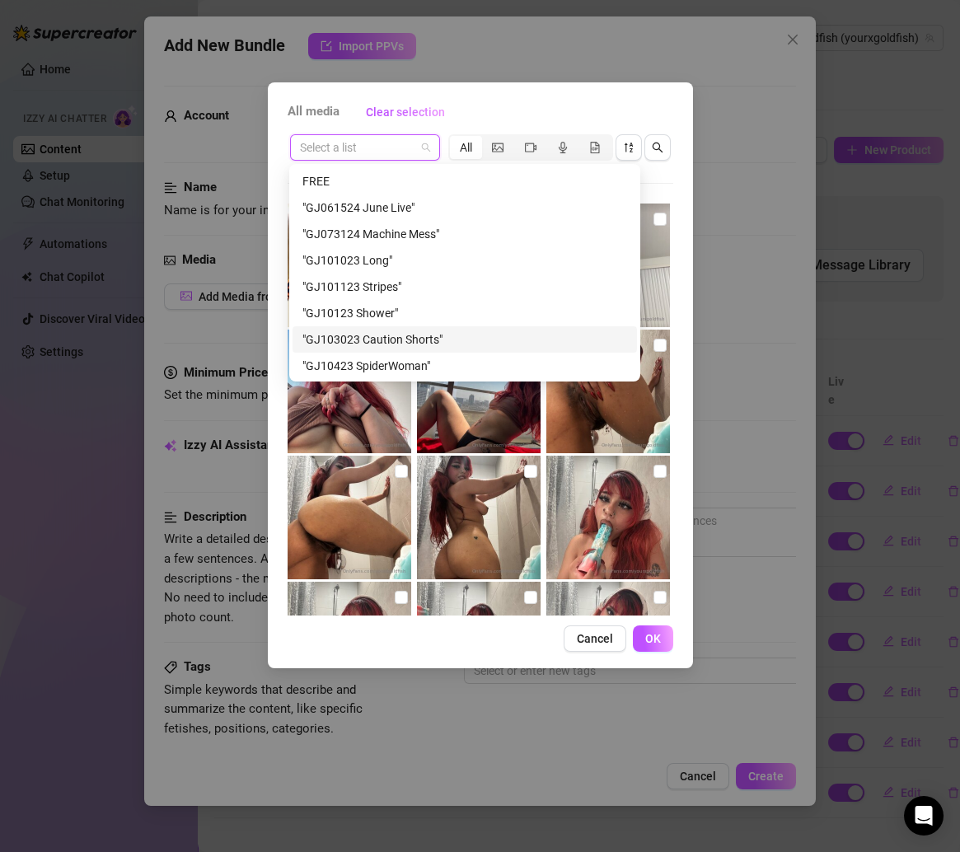
click at [387, 342] on div ""GJ103023 Caution Shorts"" at bounding box center [464, 339] width 325 height 18
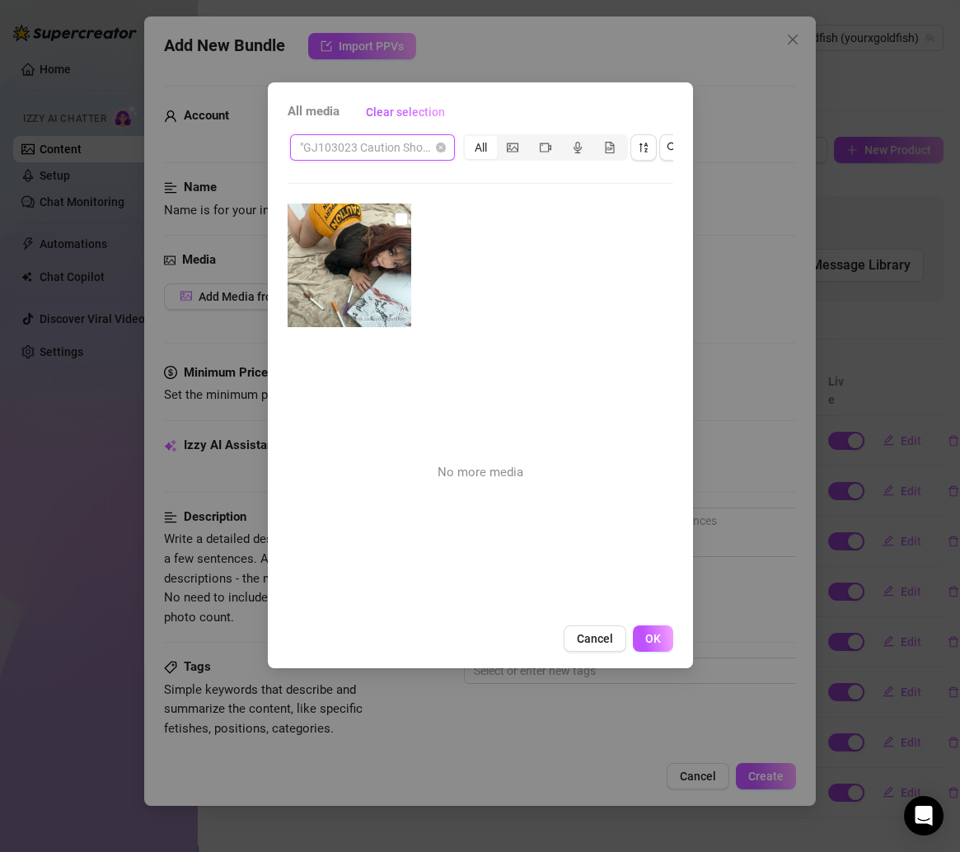
click at [433, 157] on span ""GJ103023 Caution Shorts"" at bounding box center [372, 147] width 145 height 25
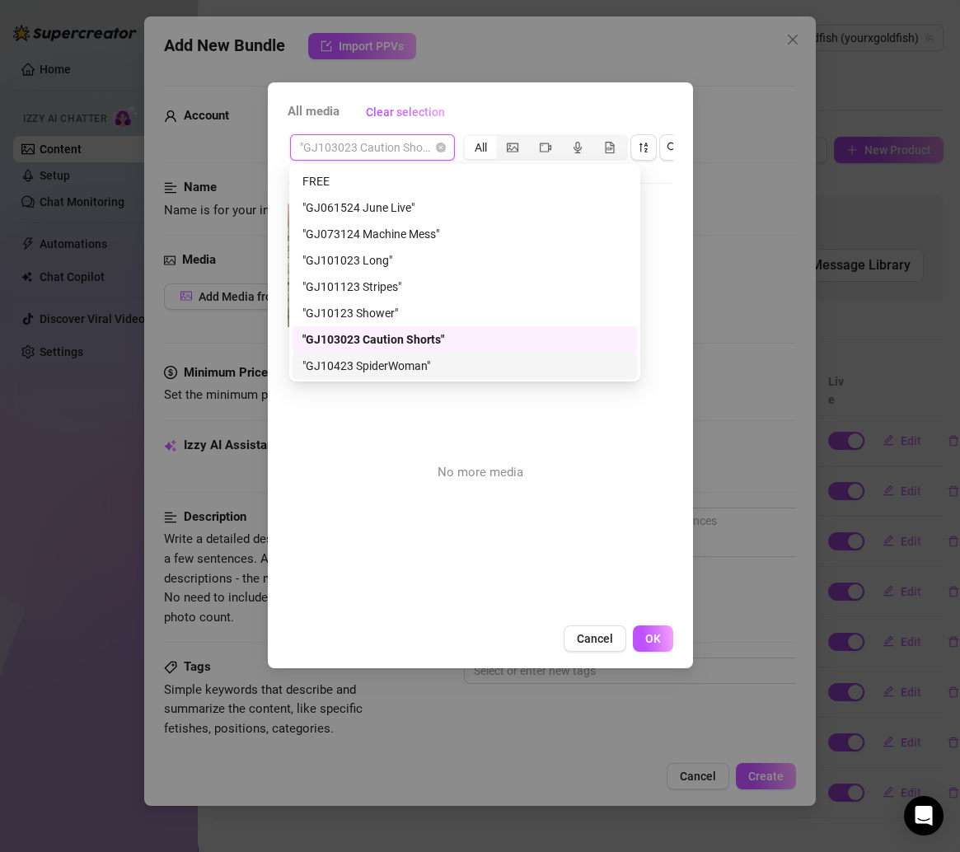
click at [416, 355] on div ""GJ10423 SpiderWoman"" at bounding box center [464, 366] width 344 height 26
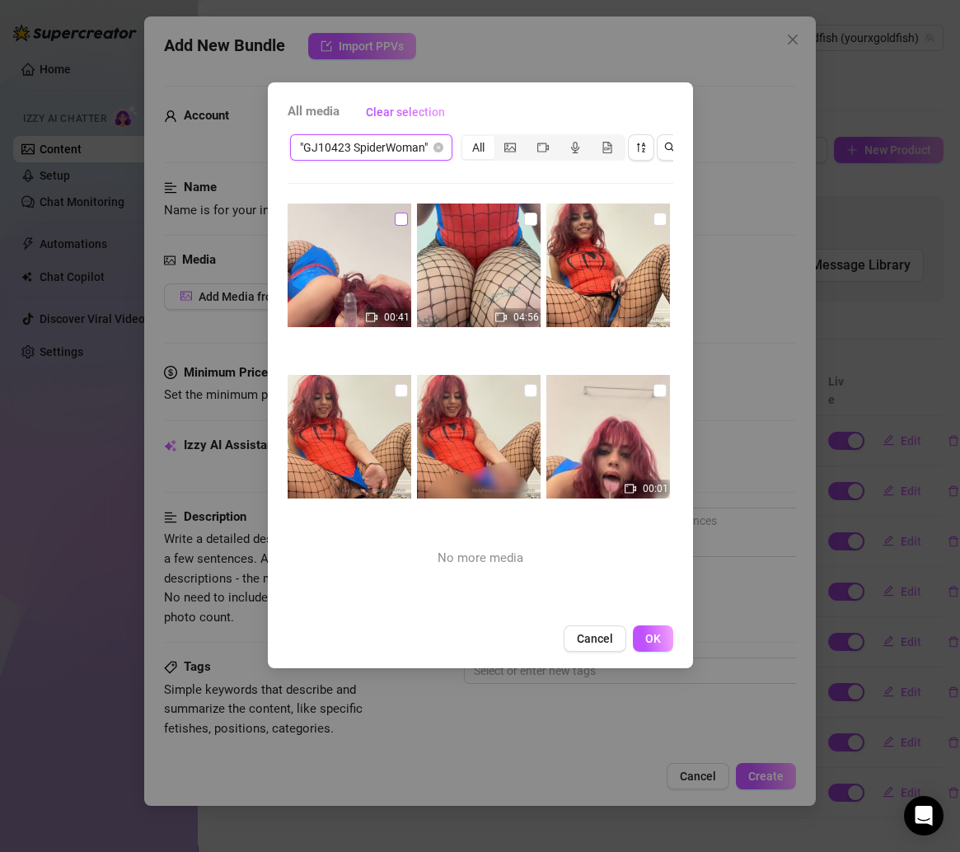
click at [395, 213] on input "checkbox" at bounding box center [401, 219] width 13 height 13
click at [647, 208] on img at bounding box center [608, 265] width 124 height 124
click at [399, 394] on input "checkbox" at bounding box center [401, 390] width 13 height 13
click at [525, 384] on input "checkbox" at bounding box center [530, 390] width 13 height 13
click at [524, 223] on input "checkbox" at bounding box center [530, 219] width 13 height 13
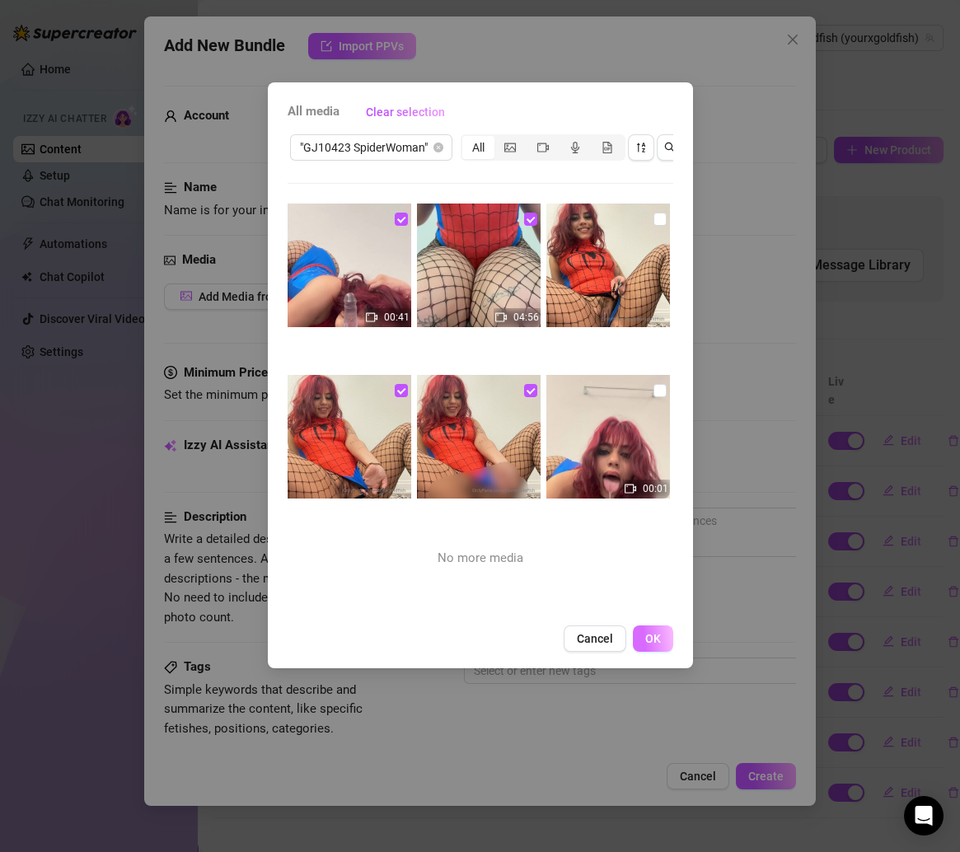
click at [658, 645] on span "OK" at bounding box center [653, 638] width 16 height 13
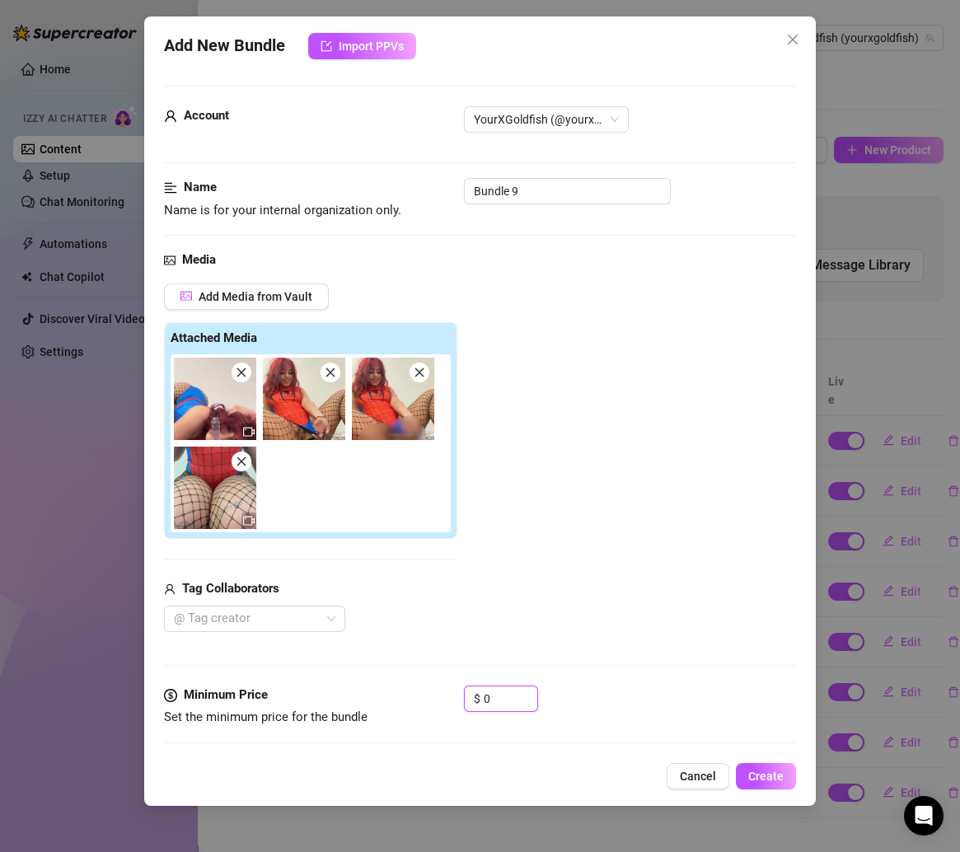
drag, startPoint x: 503, startPoint y: 704, endPoint x: 448, endPoint y: 703, distance: 55.2
click at [448, 703] on div "Minimum Price Set the minimum price for the bundle $ 0" at bounding box center [480, 706] width 633 height 42
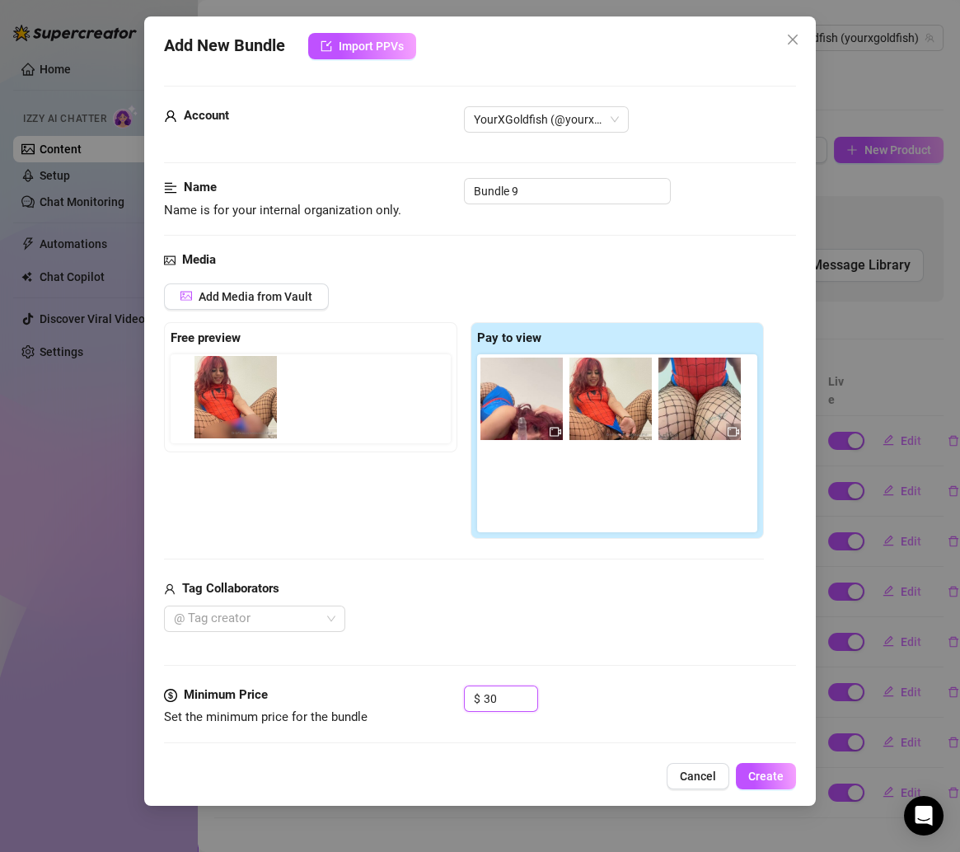
drag, startPoint x: 694, startPoint y: 420, endPoint x: 219, endPoint y: 419, distance: 475.3
click at [219, 419] on div "Free preview Pay to view" at bounding box center [464, 430] width 600 height 217
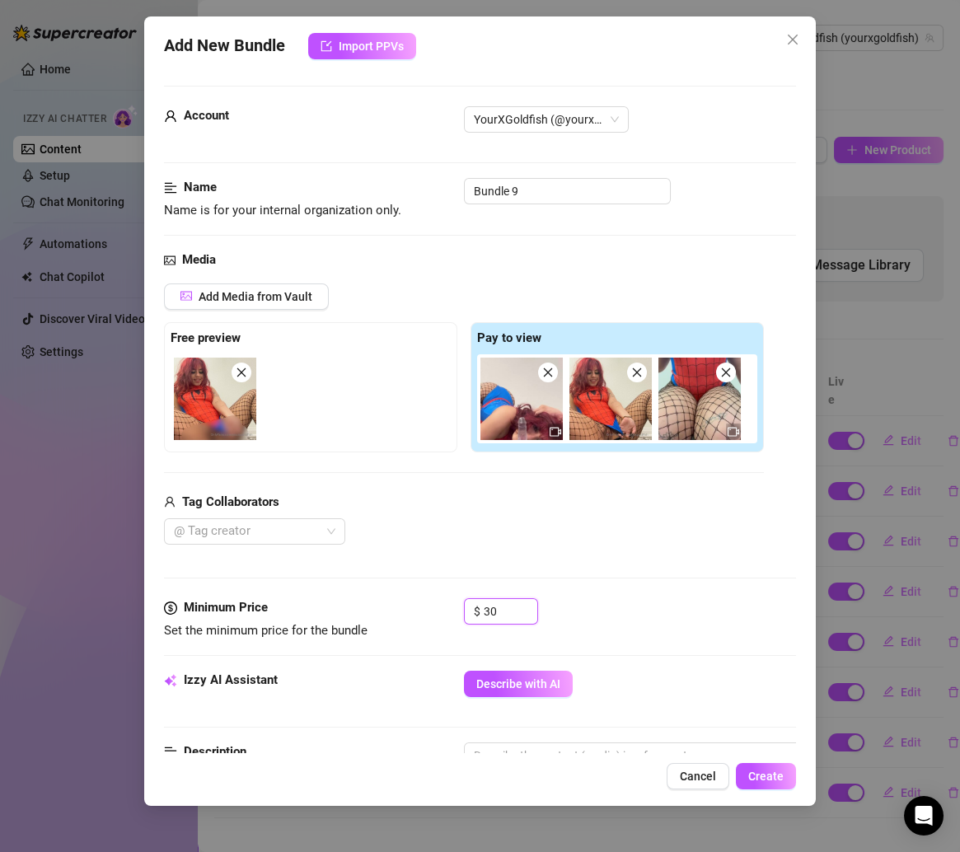
drag, startPoint x: 504, startPoint y: 610, endPoint x: 440, endPoint y: 607, distance: 64.3
click at [440, 607] on div "Minimum Price Set the minimum price for the bundle $ 30" at bounding box center [480, 619] width 633 height 42
click at [550, 685] on span "Describe with AI" at bounding box center [518, 683] width 84 height 13
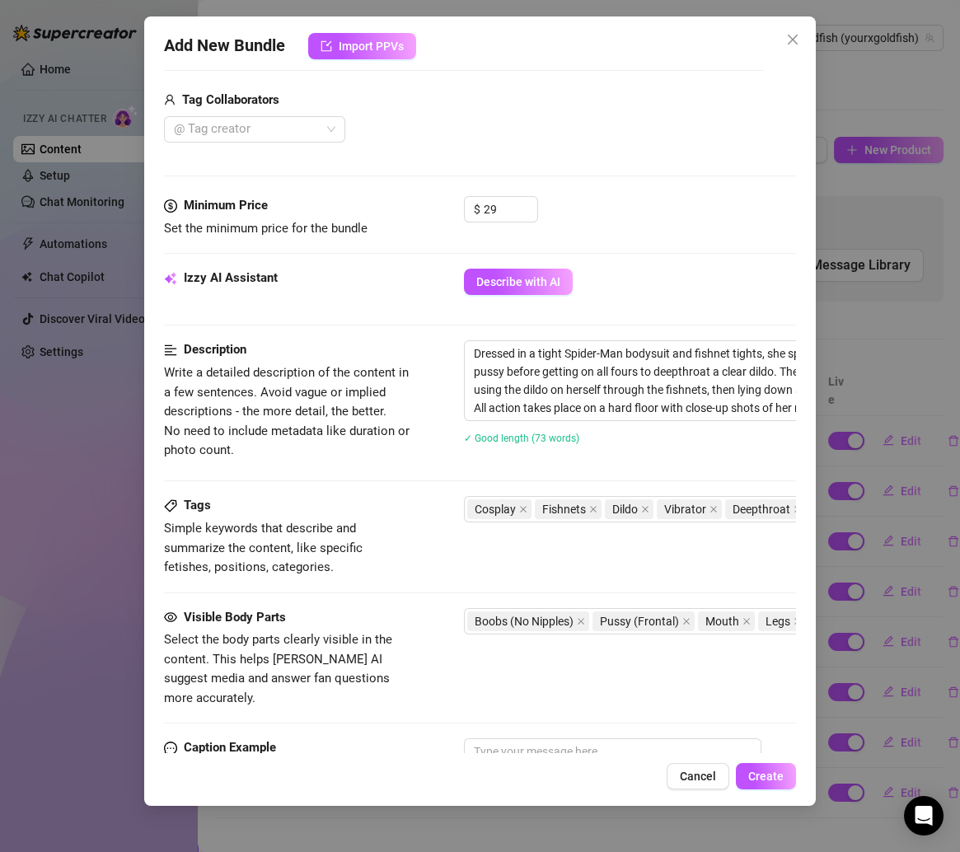
scroll to position [716, 0]
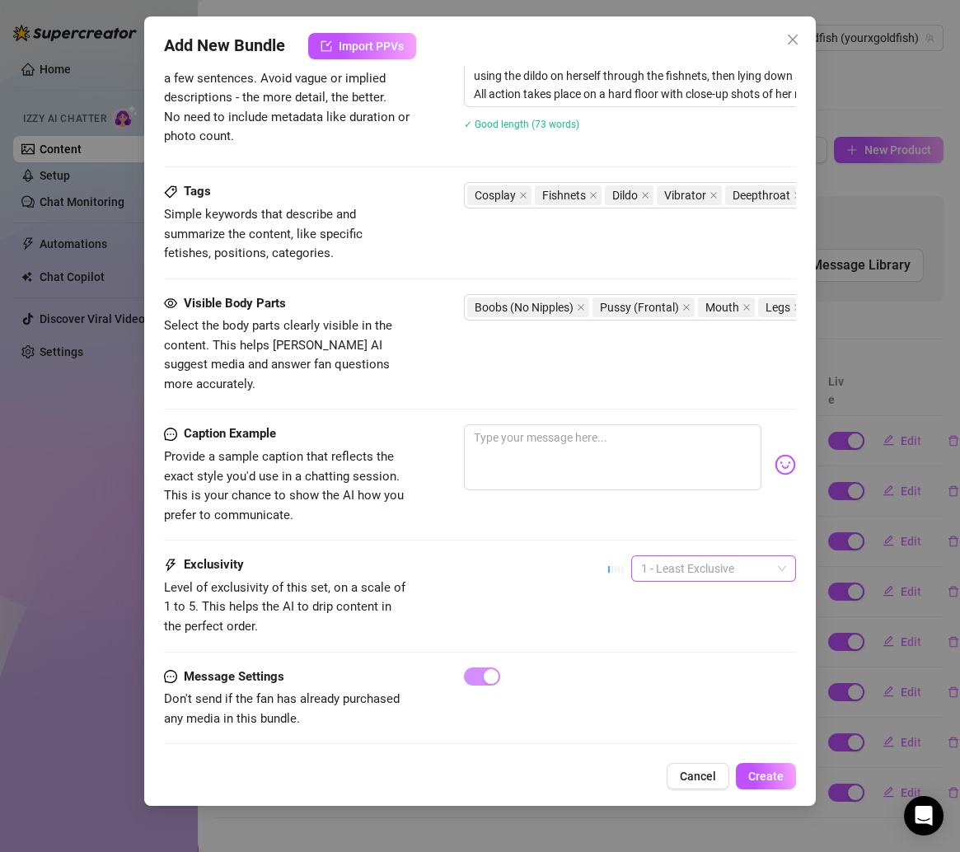
click at [694, 556] on span "1 - Least Exclusive" at bounding box center [713, 568] width 145 height 25
click at [649, 637] on div "3" at bounding box center [696, 630] width 138 height 18
click at [774, 768] on button "Create" at bounding box center [766, 776] width 60 height 26
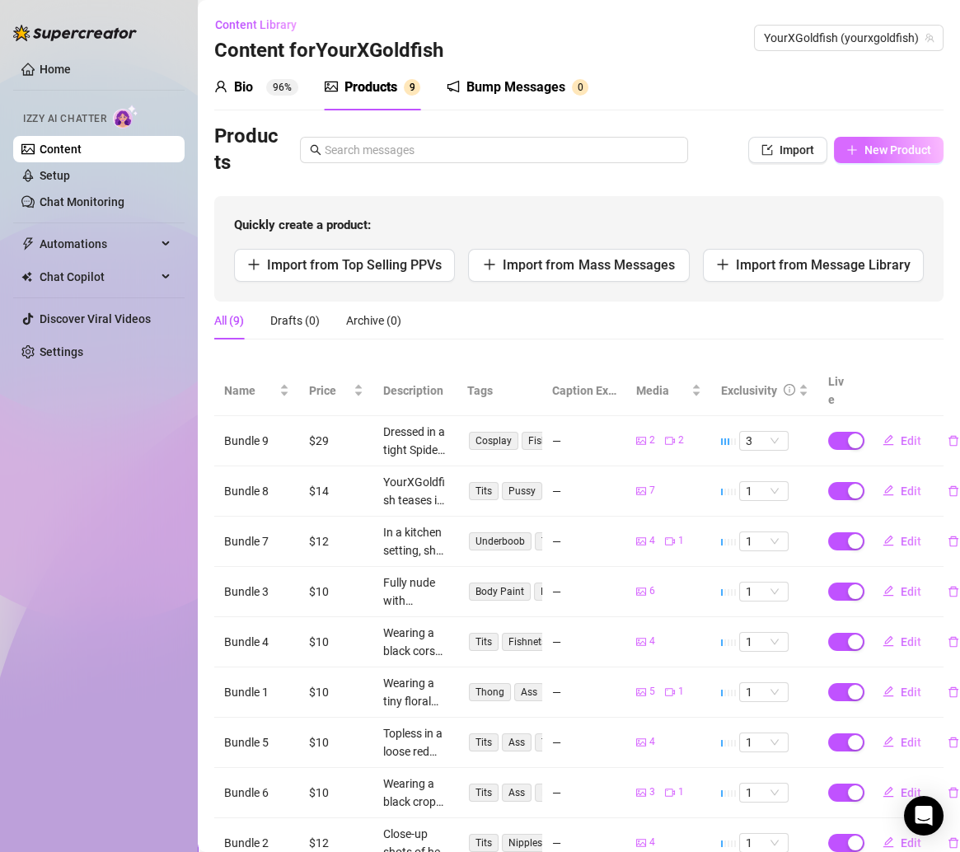
click at [864, 146] on span "New Product" at bounding box center [897, 149] width 67 height 13
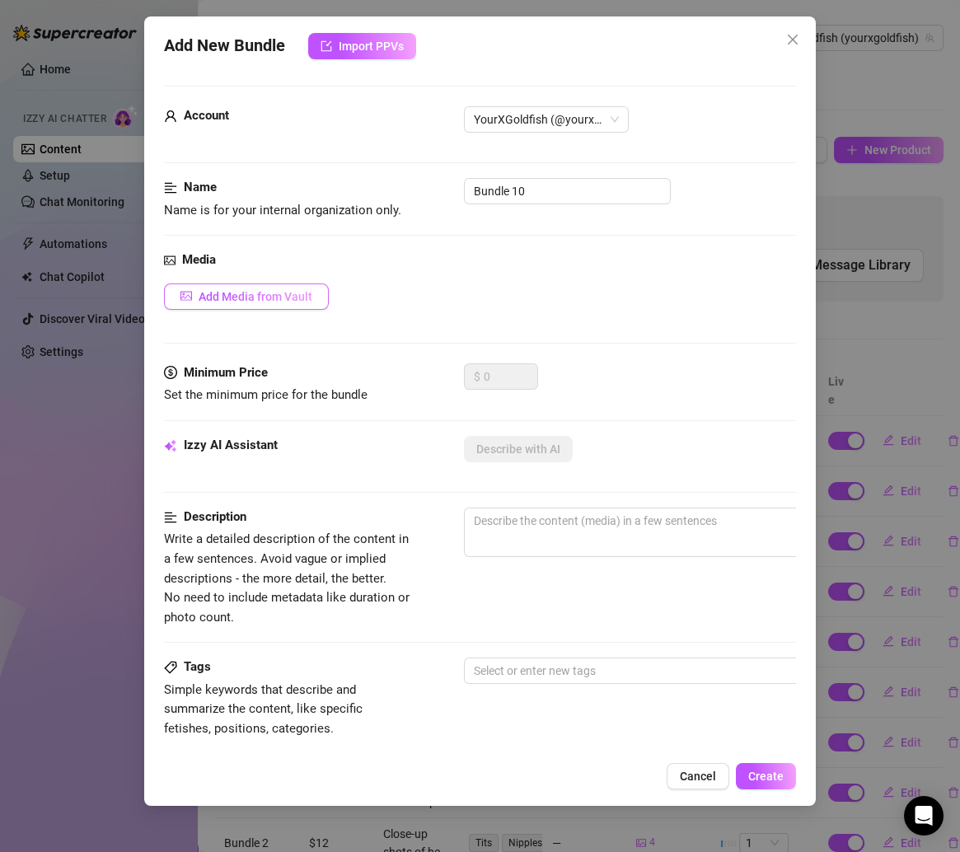
click at [268, 283] on button "Add Media from Vault" at bounding box center [246, 296] width 165 height 26
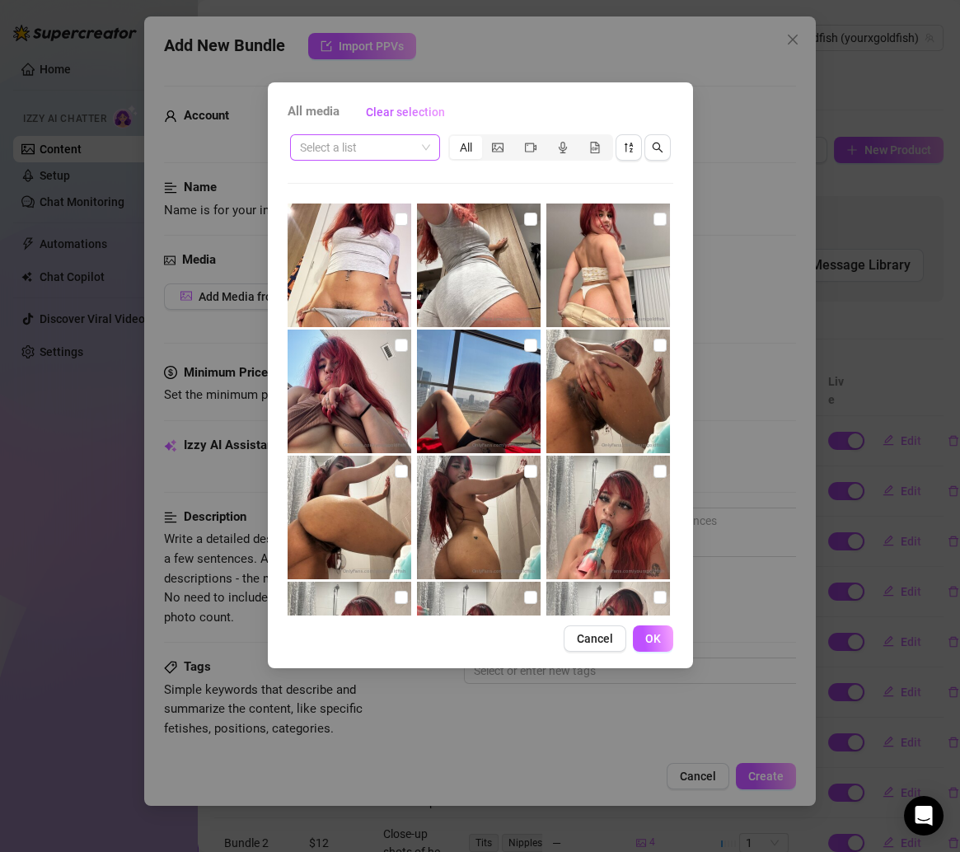
click at [387, 157] on input "search" at bounding box center [357, 147] width 115 height 25
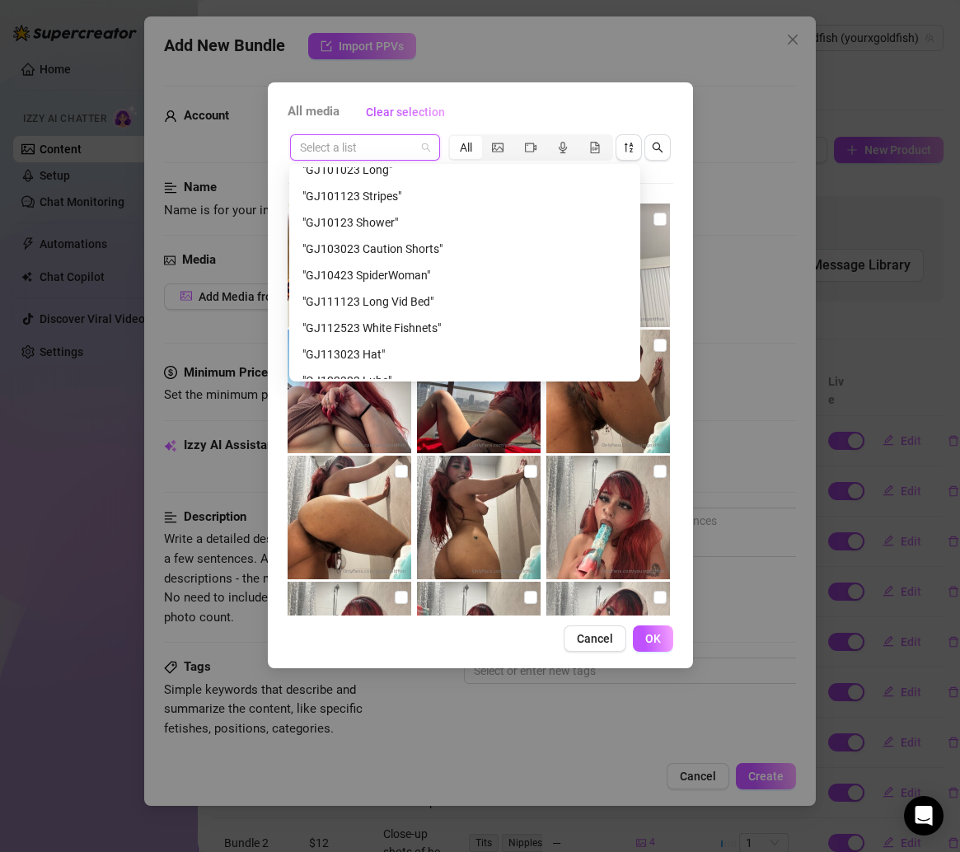
scroll to position [434, 0]
click at [404, 293] on div ""GJ111123 Long Vid Bed"" at bounding box center [464, 300] width 325 height 18
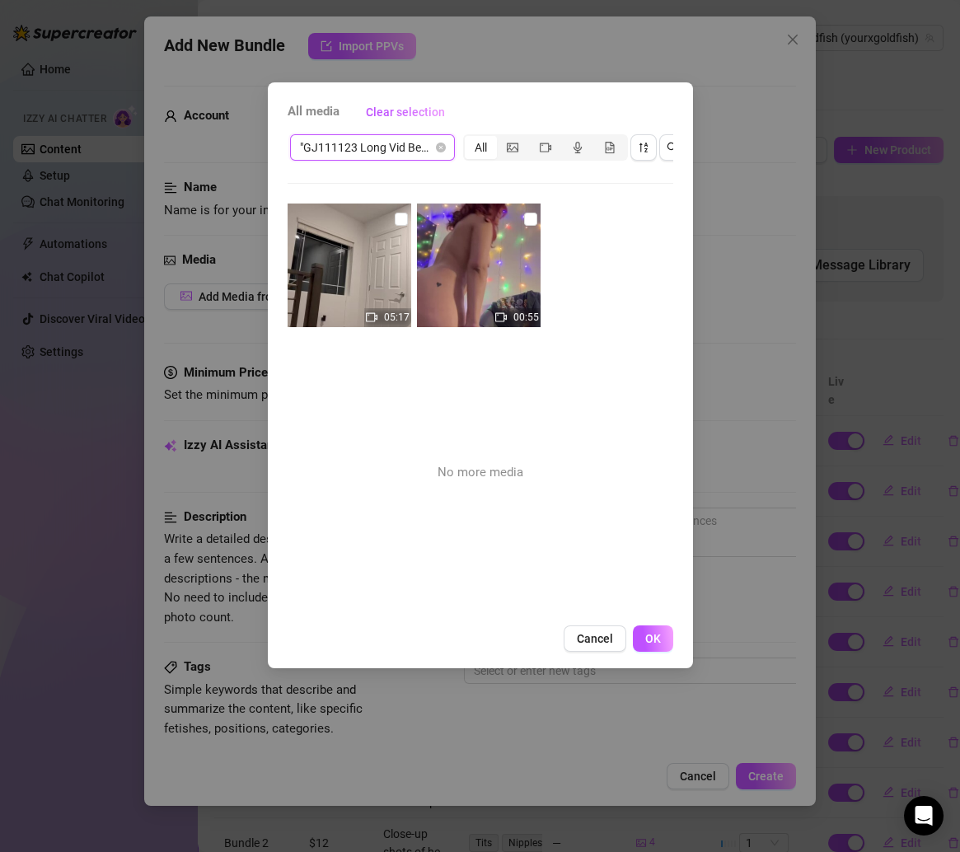
click at [423, 155] on span ""GJ111123 Long Vid Bed"" at bounding box center [372, 147] width 145 height 25
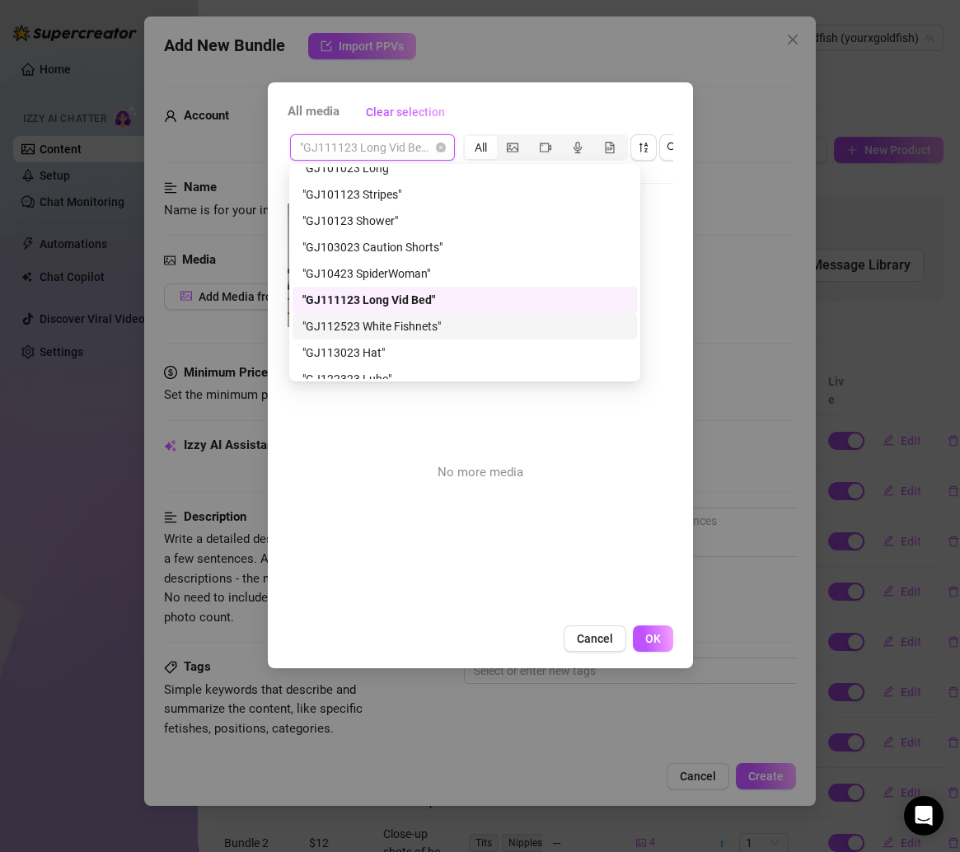
click at [419, 325] on div ""GJ112523 White Fishnets"" at bounding box center [464, 326] width 325 height 18
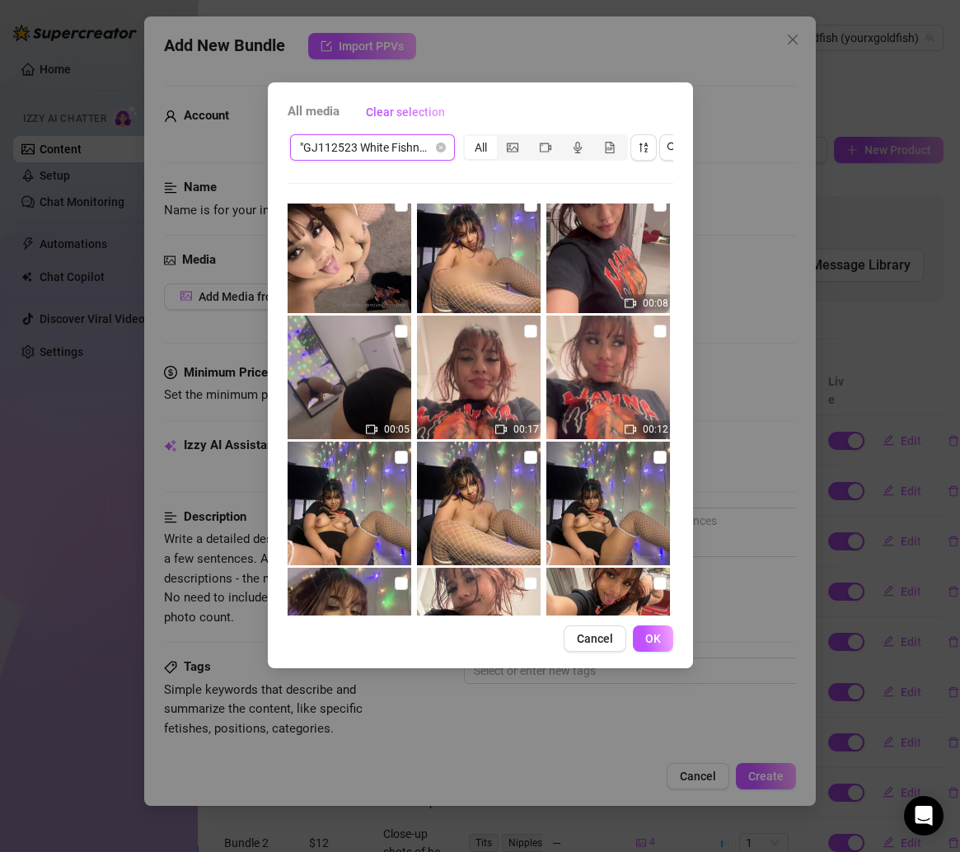
scroll to position [0, 0]
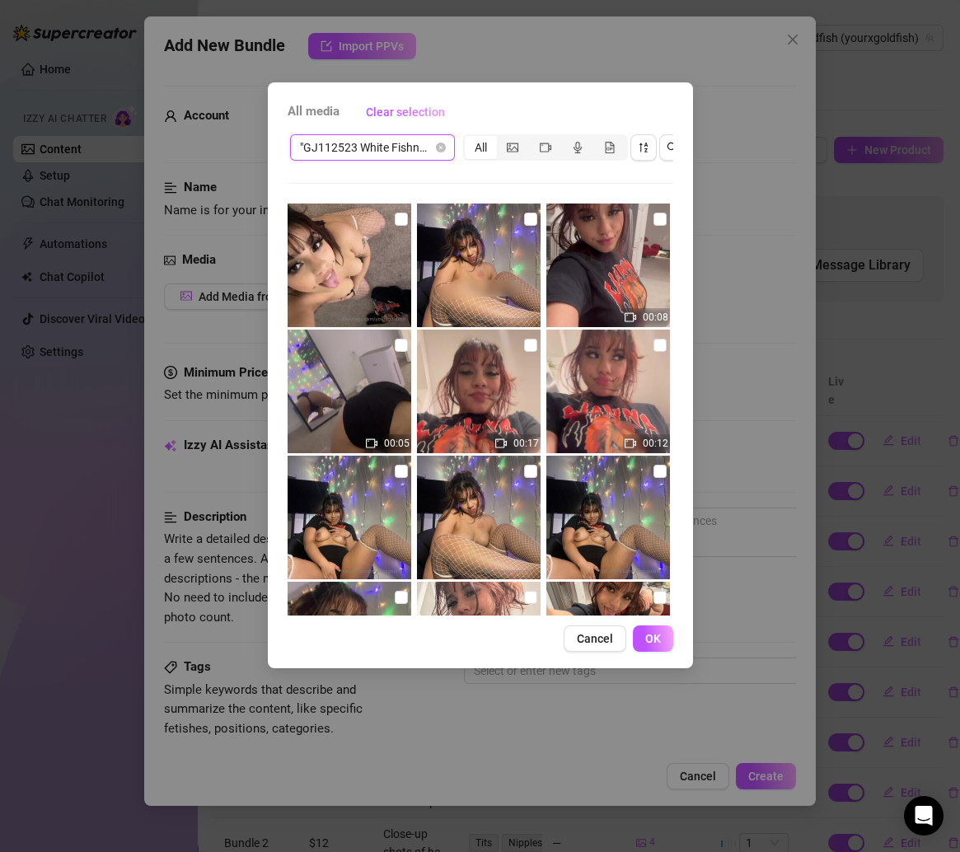
click at [404, 222] on img at bounding box center [350, 265] width 124 height 124
click at [653, 219] on input "checkbox" at bounding box center [659, 219] width 13 height 13
click at [400, 342] on input "checkbox" at bounding box center [401, 345] width 13 height 13
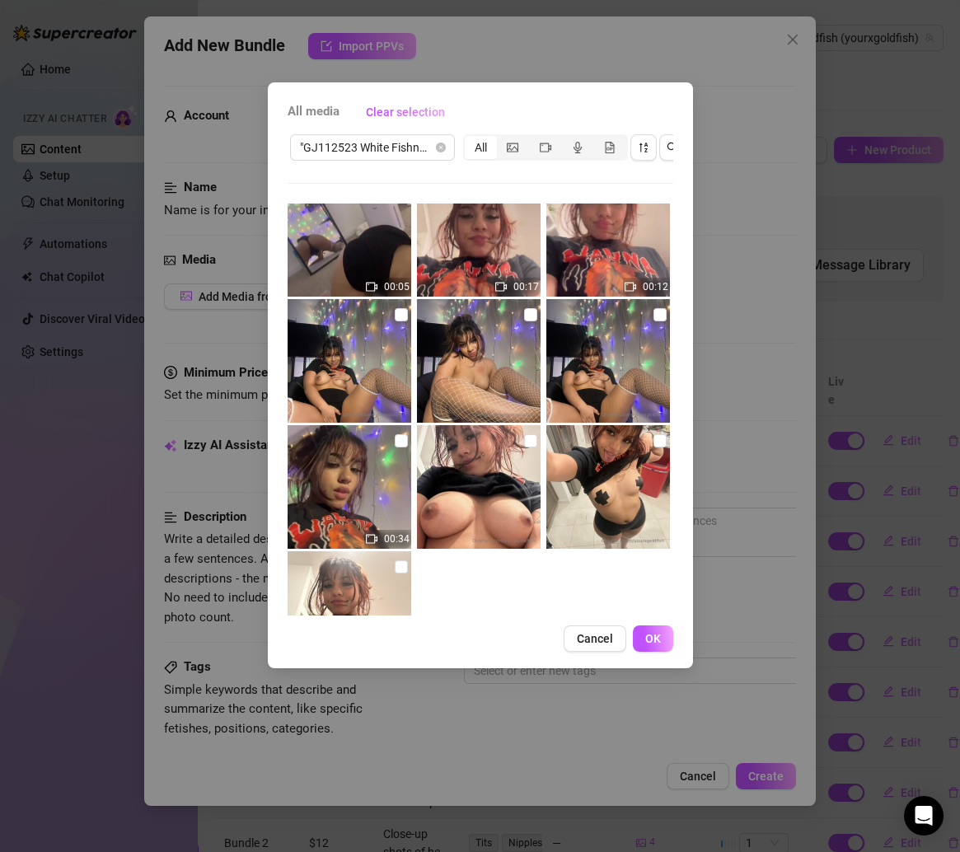
scroll to position [227, 0]
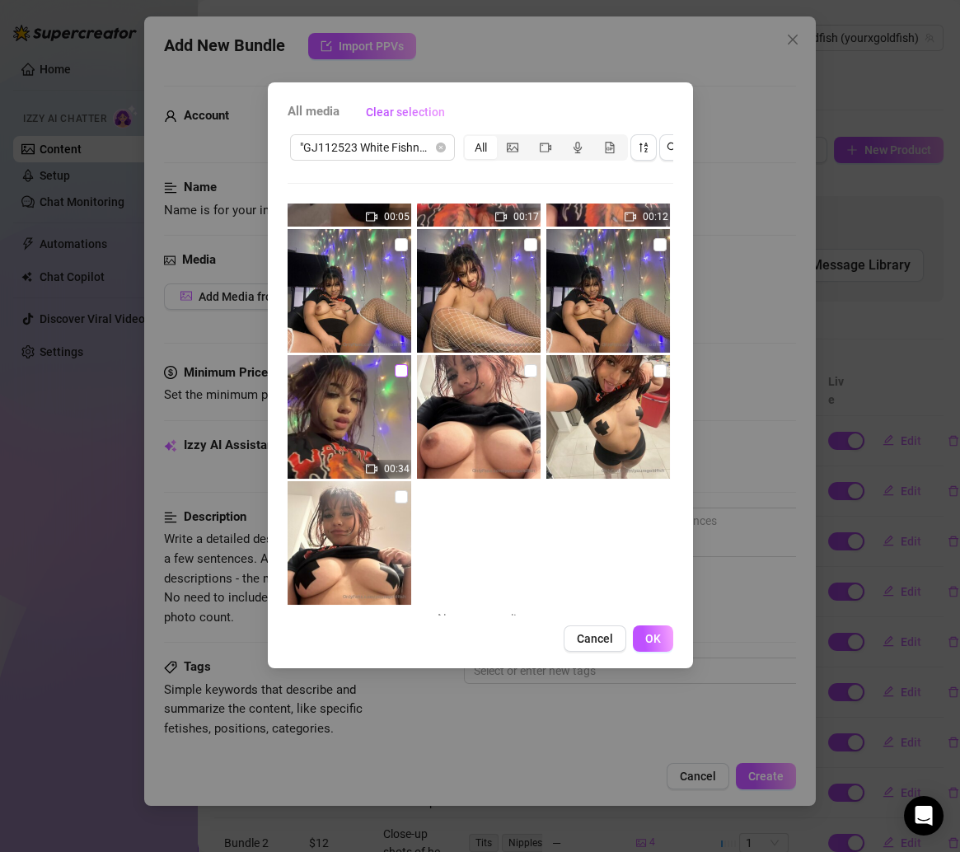
click at [398, 372] on input "checkbox" at bounding box center [401, 370] width 13 height 13
click at [524, 368] on input "checkbox" at bounding box center [530, 370] width 13 height 13
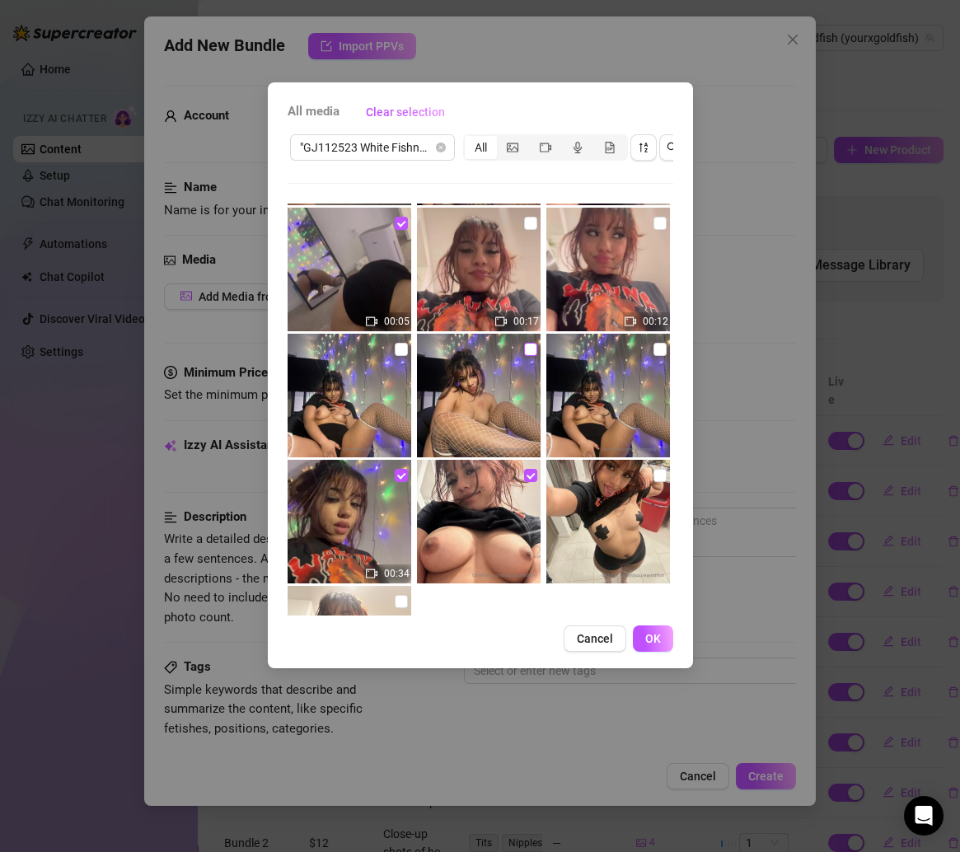
click at [524, 351] on input "checkbox" at bounding box center [530, 349] width 13 height 13
click at [396, 343] on input "checkbox" at bounding box center [401, 349] width 13 height 13
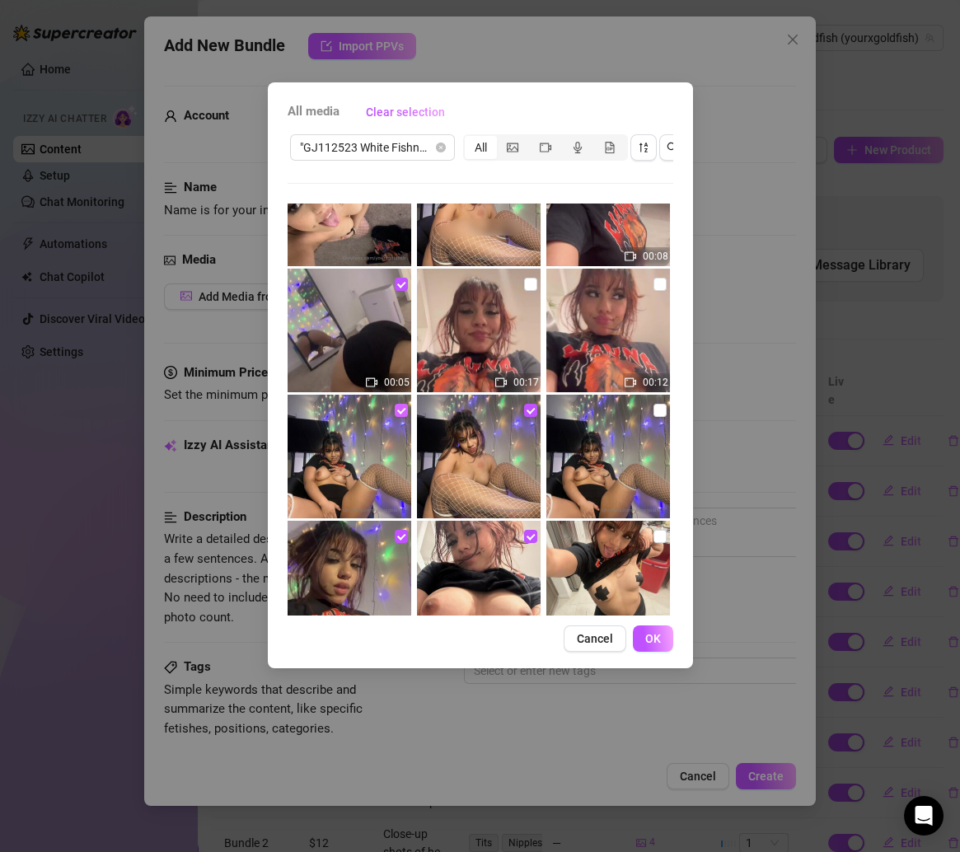
scroll to position [0, 0]
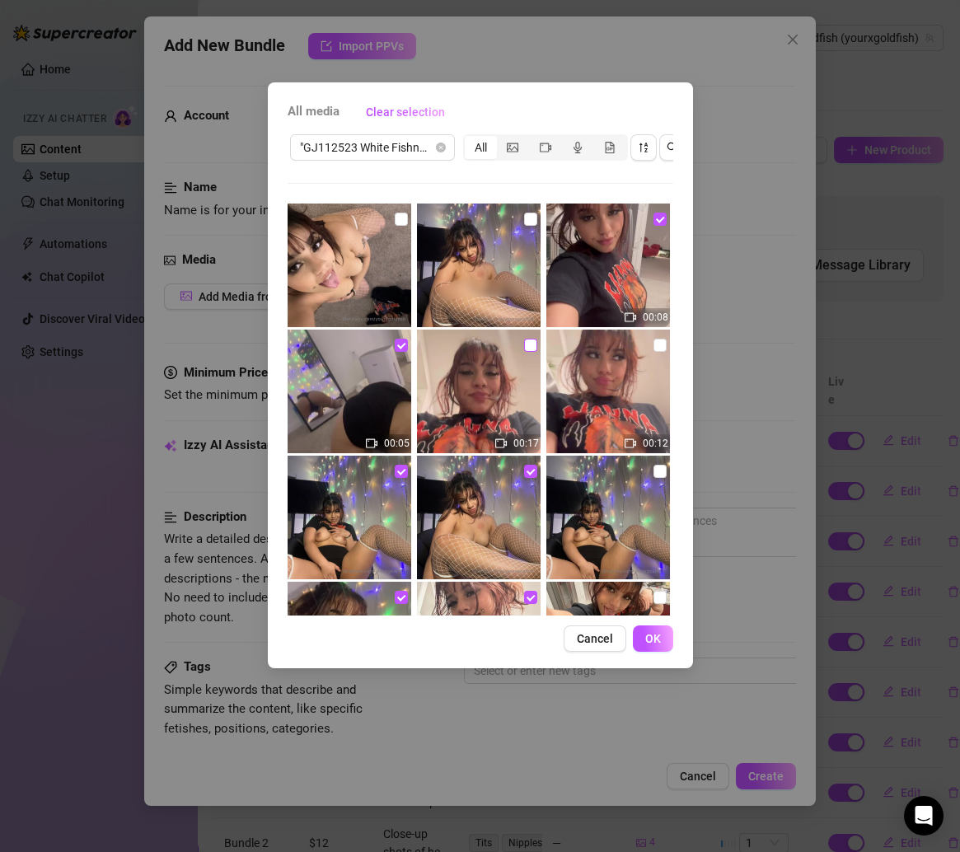
click at [529, 347] on input "checkbox" at bounding box center [530, 345] width 13 height 13
click at [653, 344] on input "checkbox" at bounding box center [659, 345] width 13 height 13
click at [400, 225] on label at bounding box center [401, 219] width 13 height 18
click at [400, 225] on input "checkbox" at bounding box center [401, 219] width 13 height 13
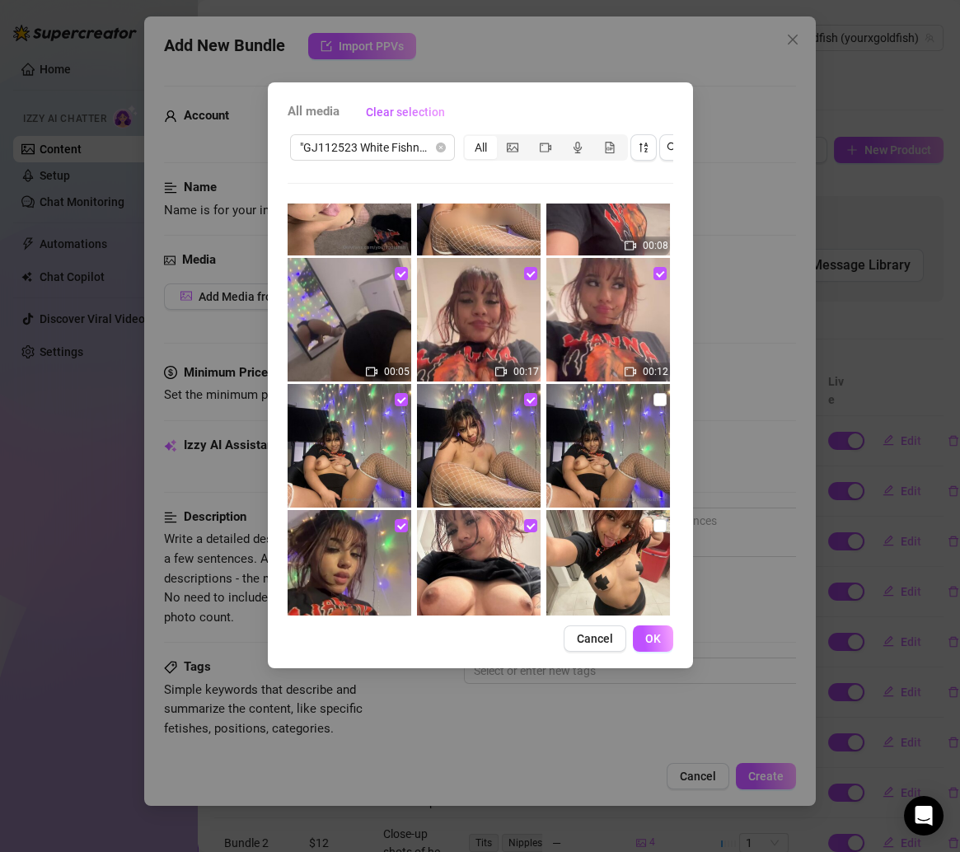
scroll to position [227, 0]
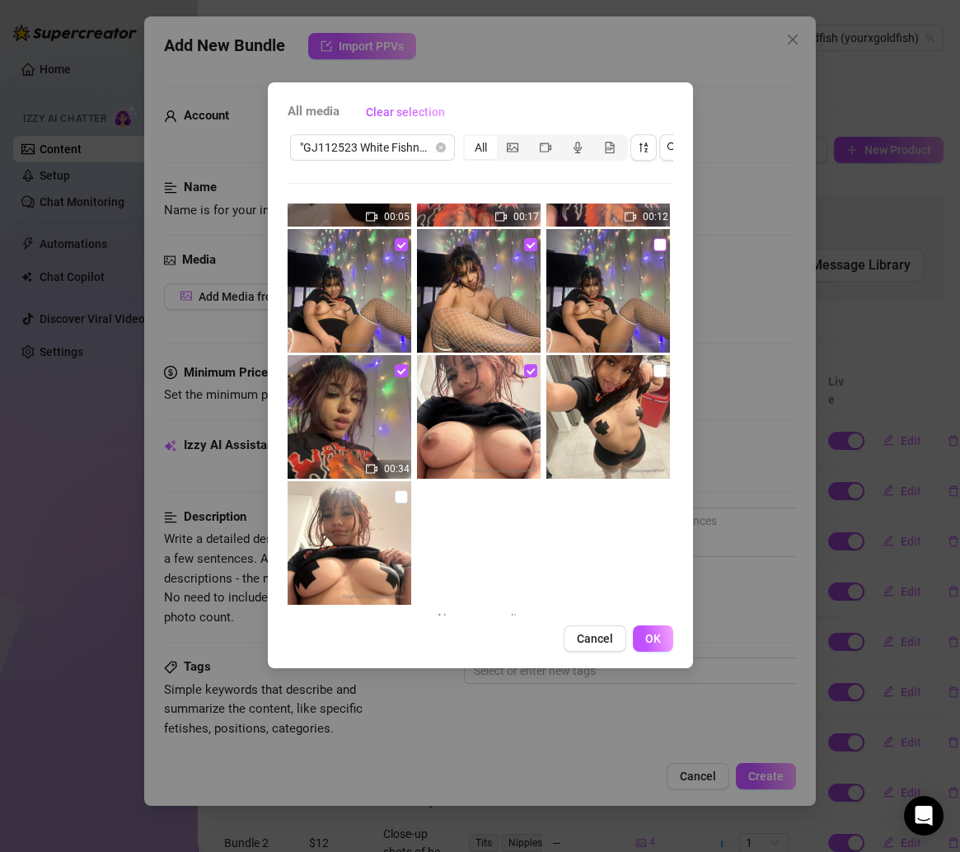
click at [653, 239] on input "checkbox" at bounding box center [659, 244] width 13 height 13
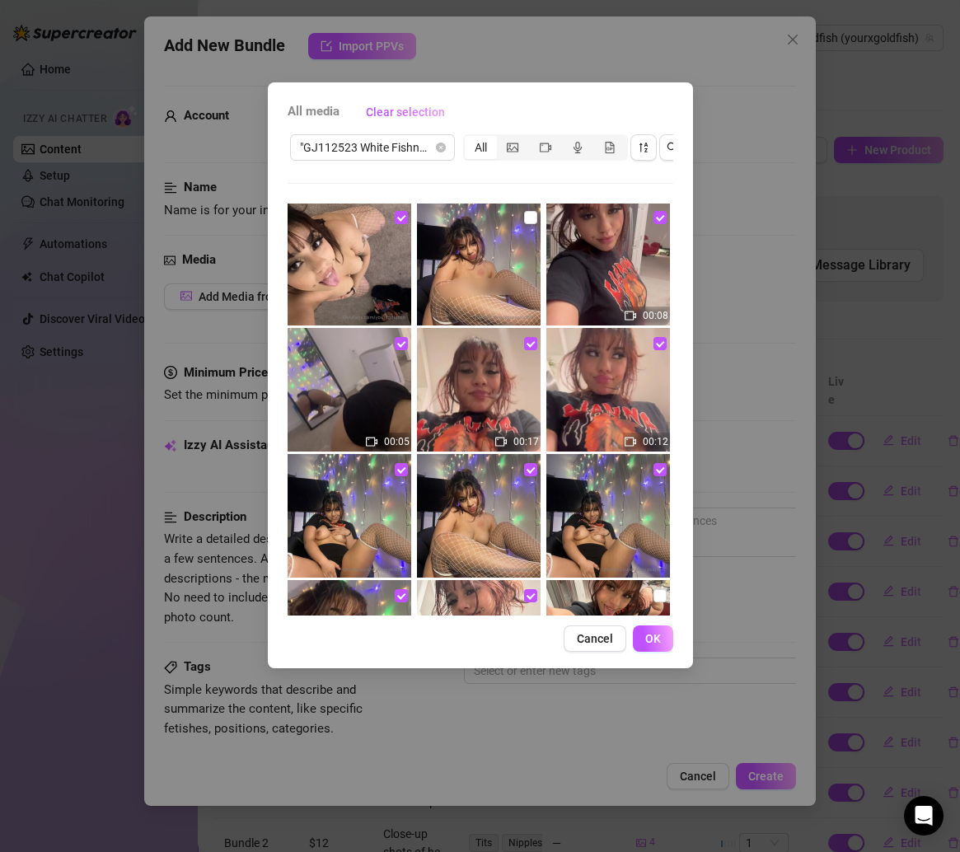
scroll to position [0, 0]
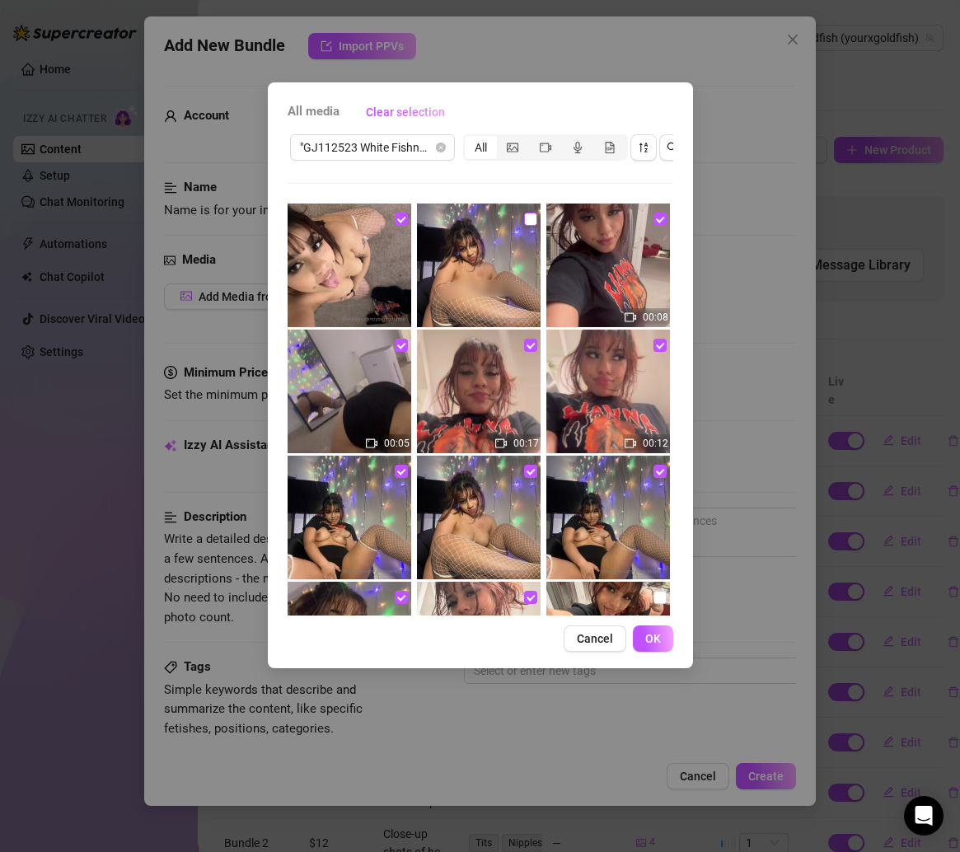
click at [524, 217] on input "checkbox" at bounding box center [530, 219] width 13 height 13
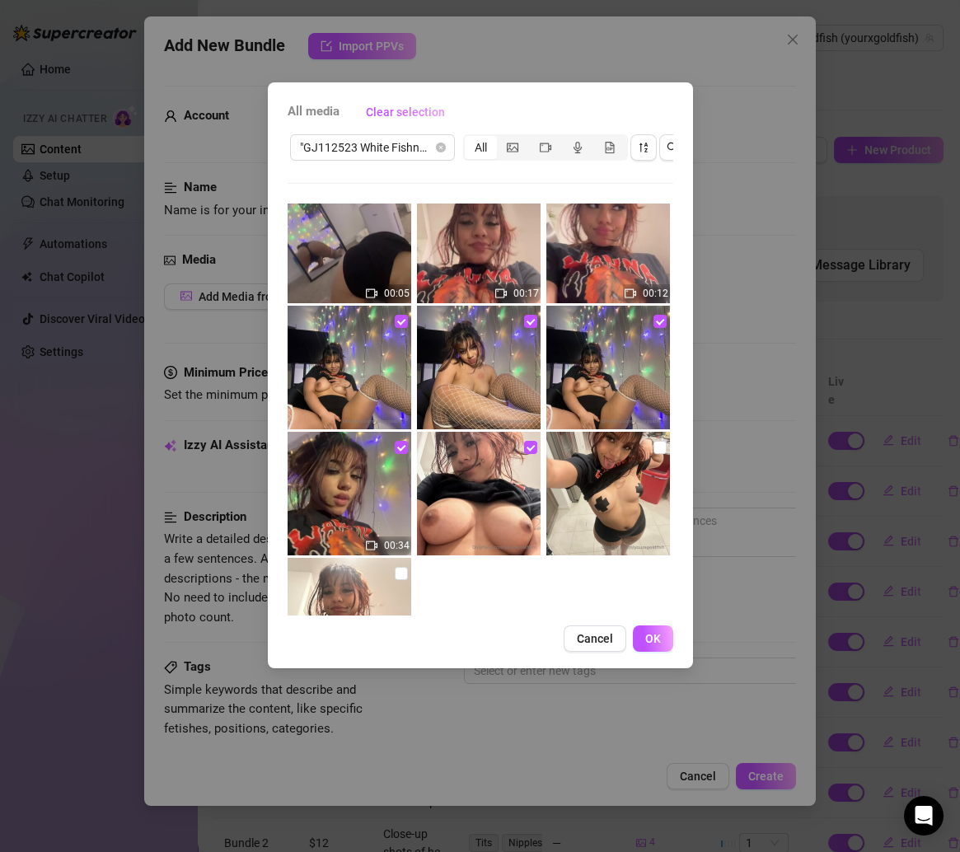
scroll to position [243, 0]
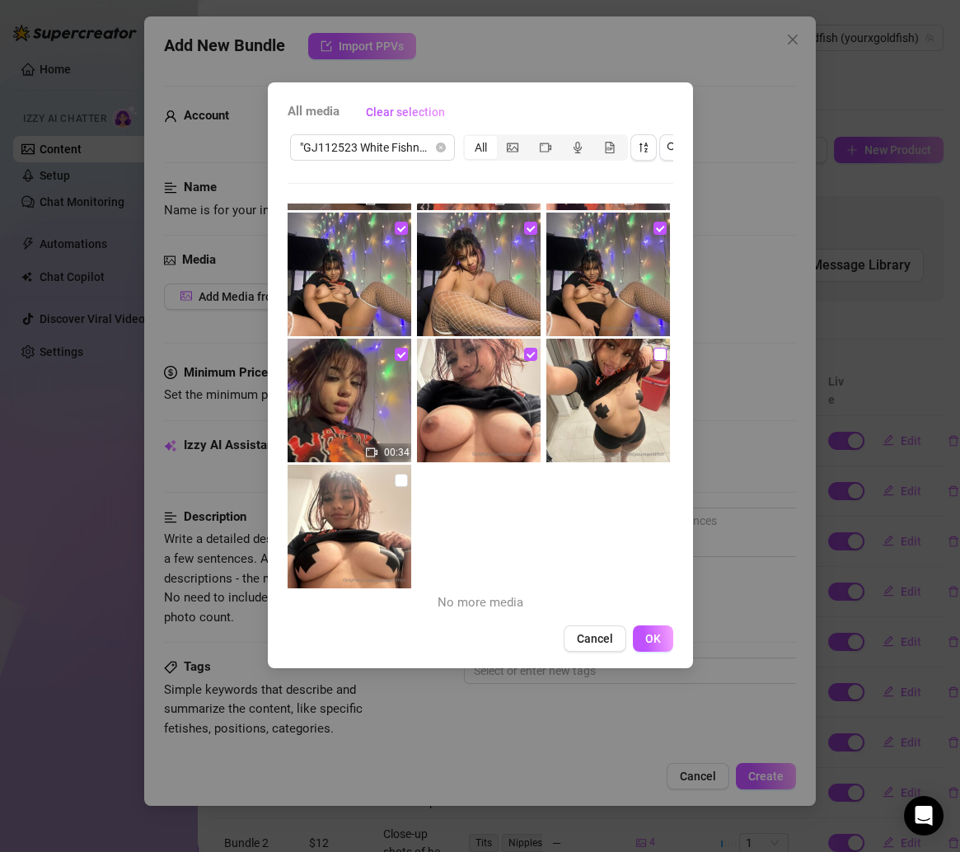
click at [653, 345] on label at bounding box center [659, 354] width 13 height 18
click at [653, 348] on input "checkbox" at bounding box center [659, 354] width 13 height 13
click at [402, 478] on input "checkbox" at bounding box center [401, 480] width 13 height 13
click at [656, 642] on button "OK" at bounding box center [653, 638] width 40 height 26
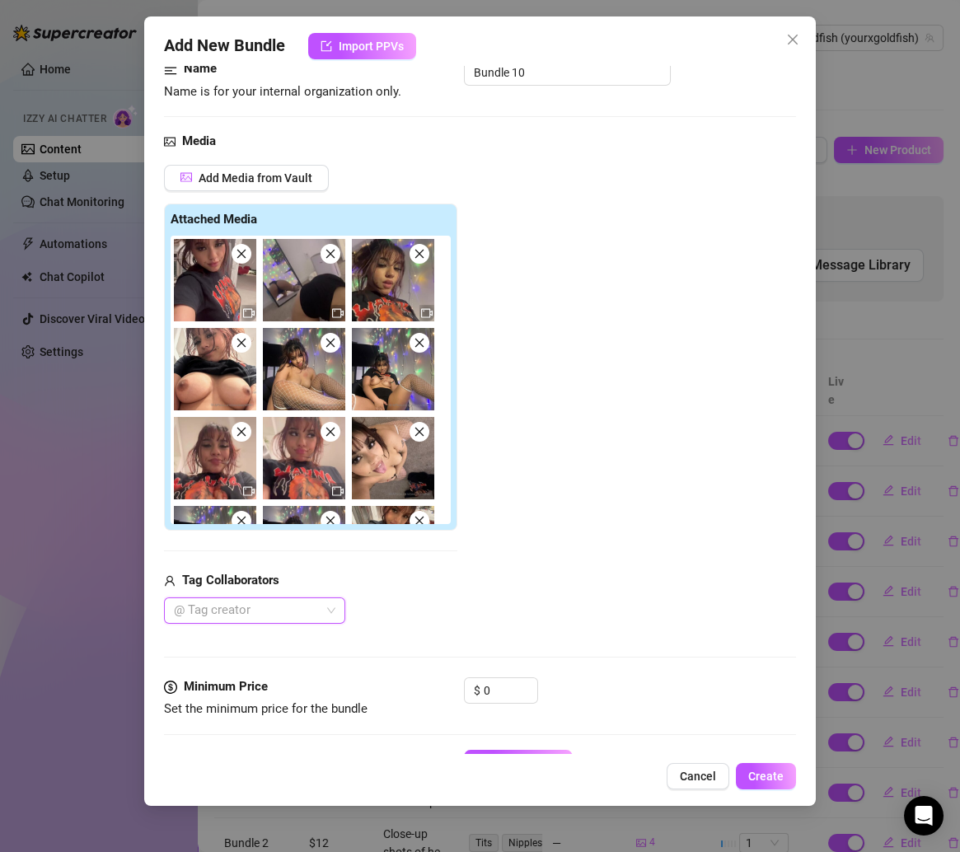
scroll to position [125, 0]
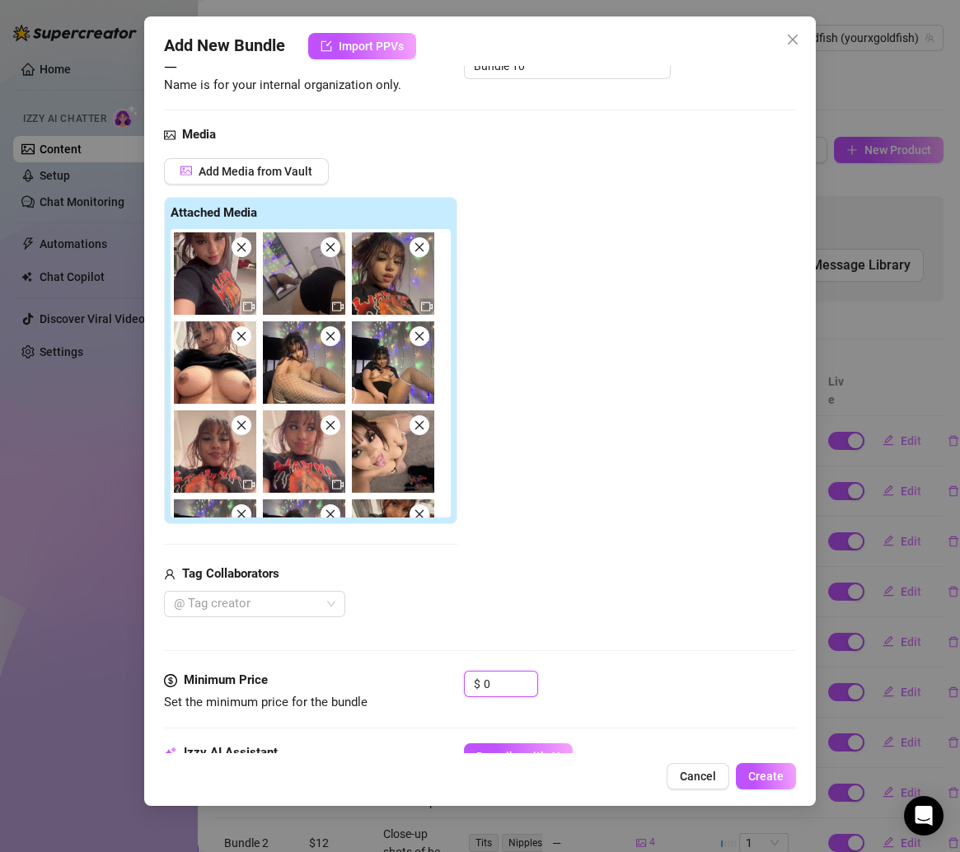
drag, startPoint x: 499, startPoint y: 684, endPoint x: 321, endPoint y: 663, distance: 179.1
click at [321, 663] on form "Account YourXGoldfish (@yourxgoldfish) Name Name is for your internal organizat…" at bounding box center [480, 750] width 633 height 1581
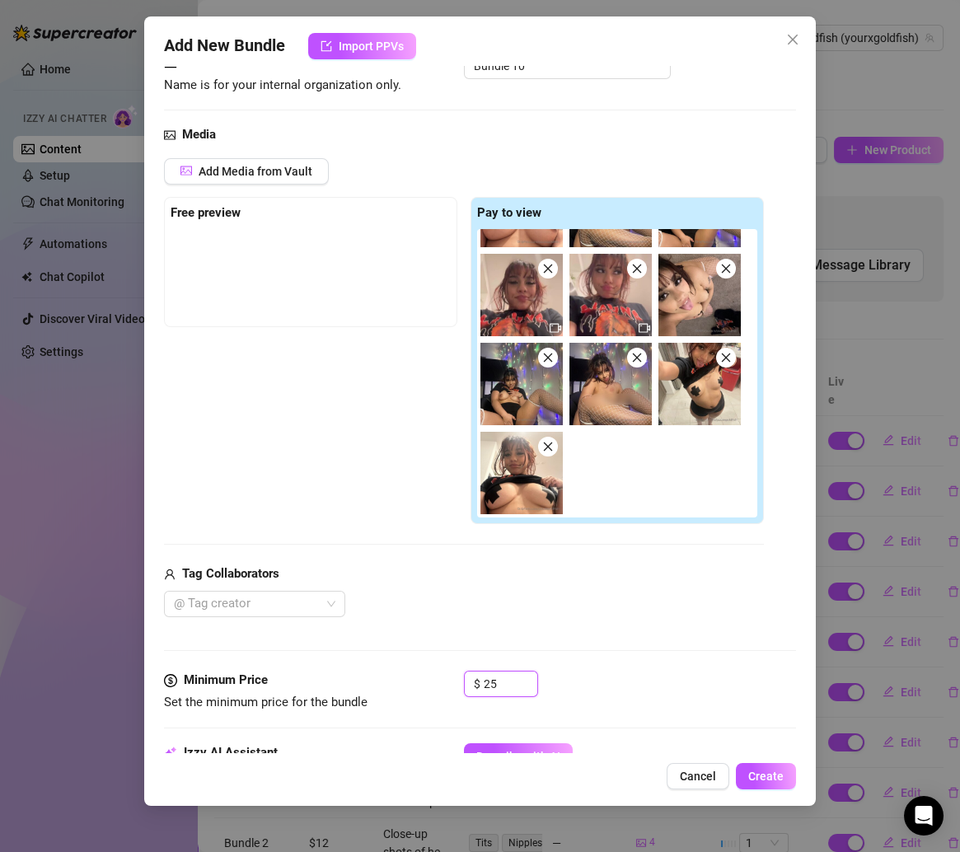
scroll to position [146, 0]
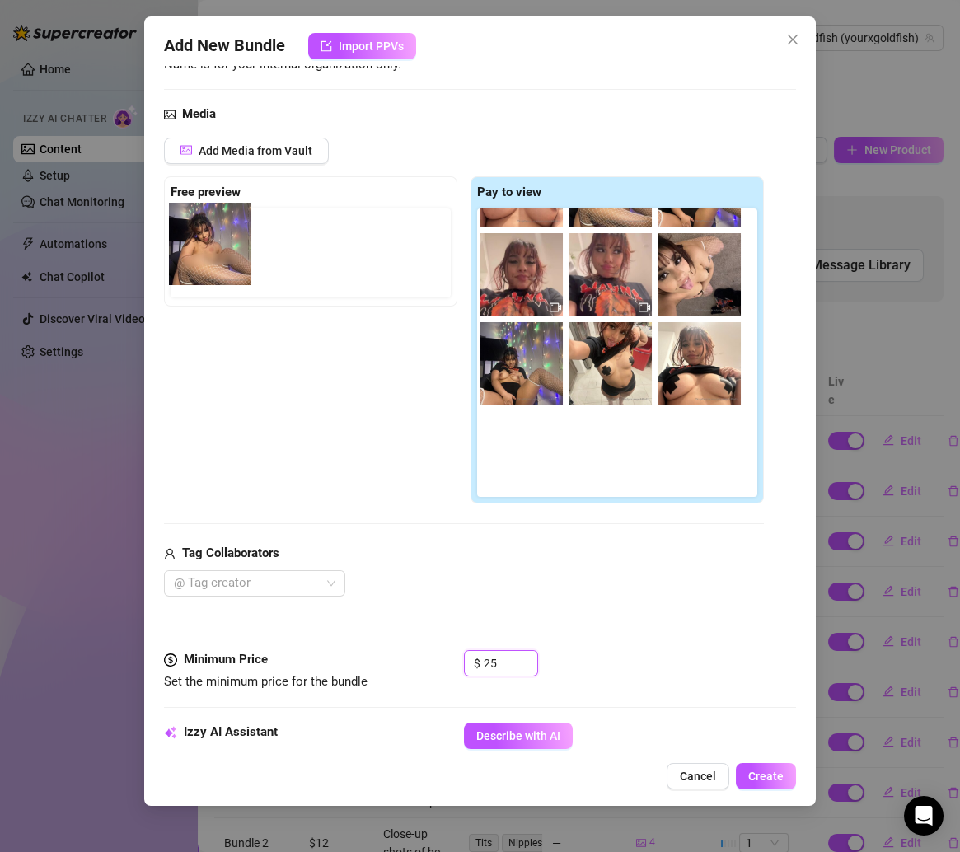
drag, startPoint x: 635, startPoint y: 392, endPoint x: 232, endPoint y: 274, distance: 419.7
click at [232, 274] on div "Free preview Pay to view" at bounding box center [464, 340] width 600 height 328
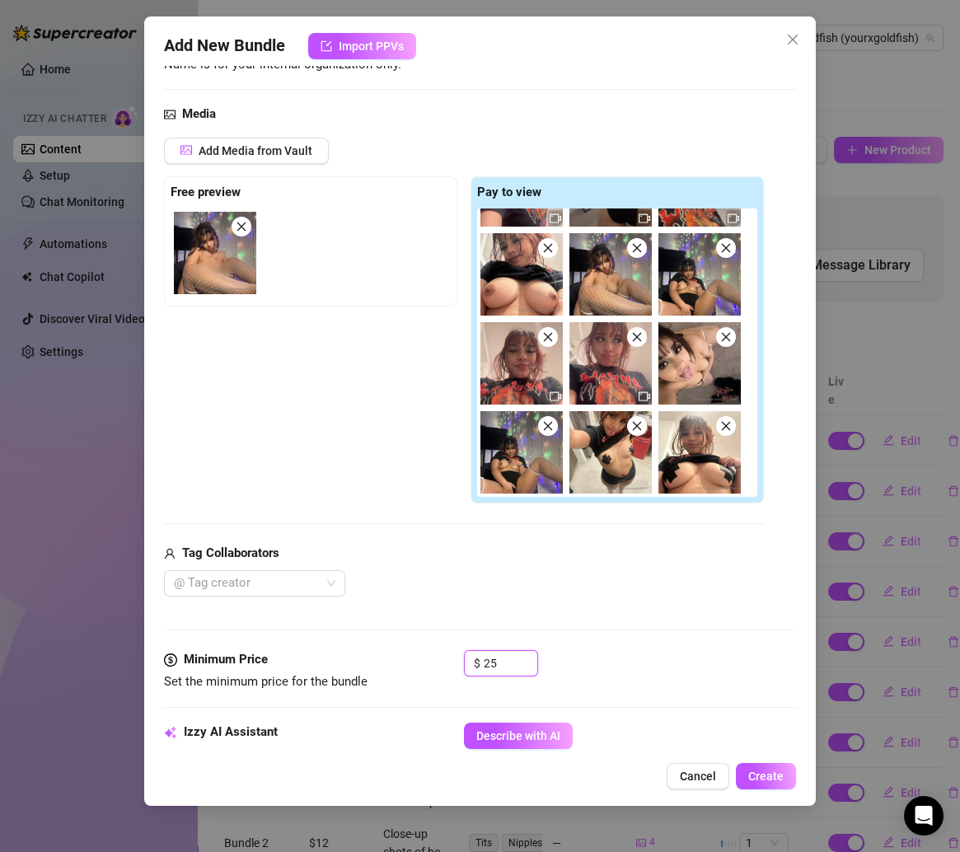
scroll to position [68, 0]
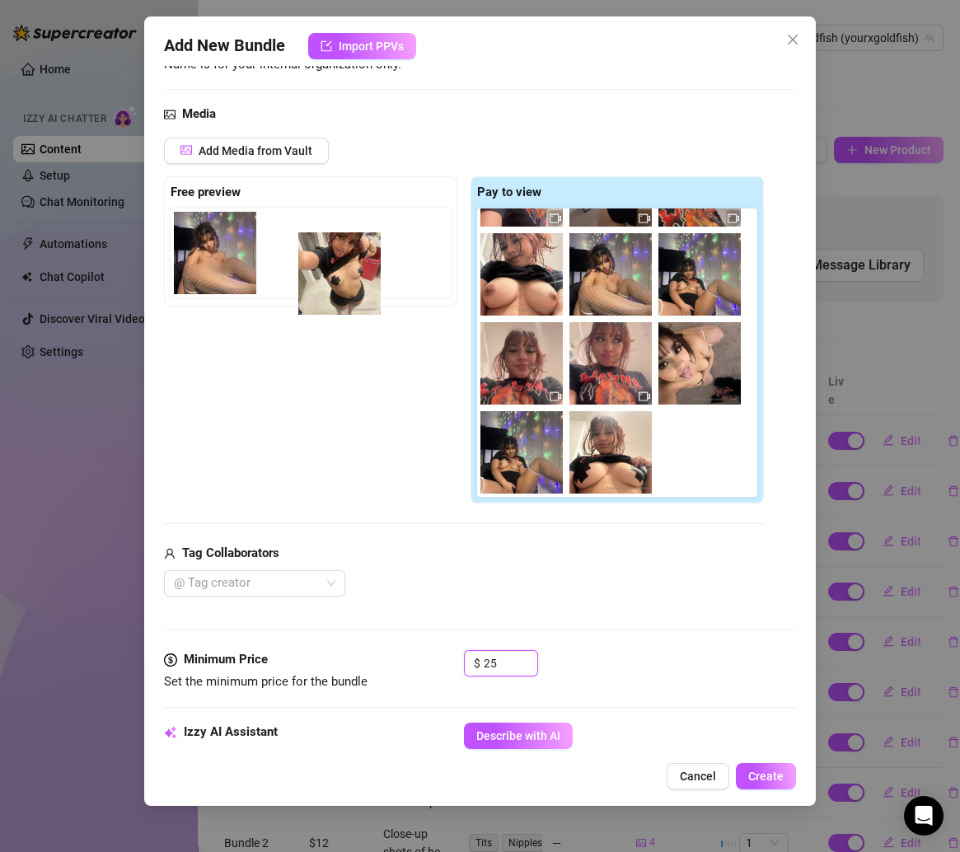
drag, startPoint x: 611, startPoint y: 448, endPoint x: 326, endPoint y: 263, distance: 340.0
click at [326, 263] on div "Free preview Pay to view" at bounding box center [464, 340] width 600 height 328
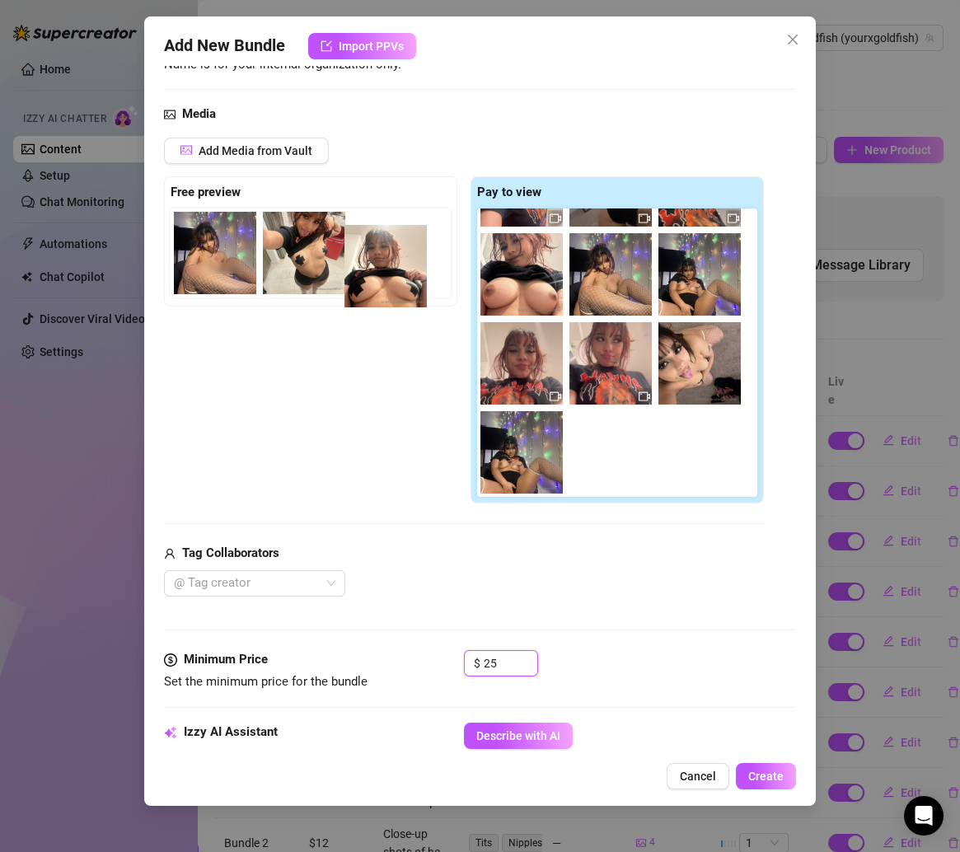
drag, startPoint x: 630, startPoint y: 469, endPoint x: 398, endPoint y: 277, distance: 301.4
click at [398, 277] on div "Free preview Pay to view" at bounding box center [464, 340] width 600 height 328
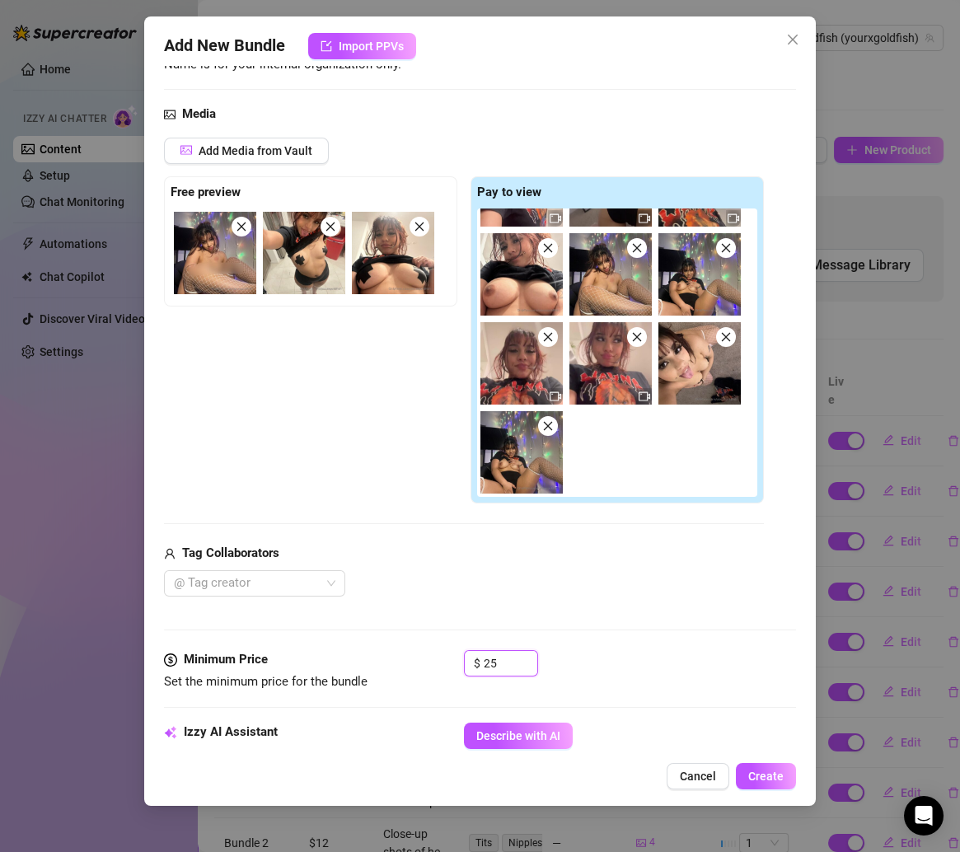
scroll to position [378, 0]
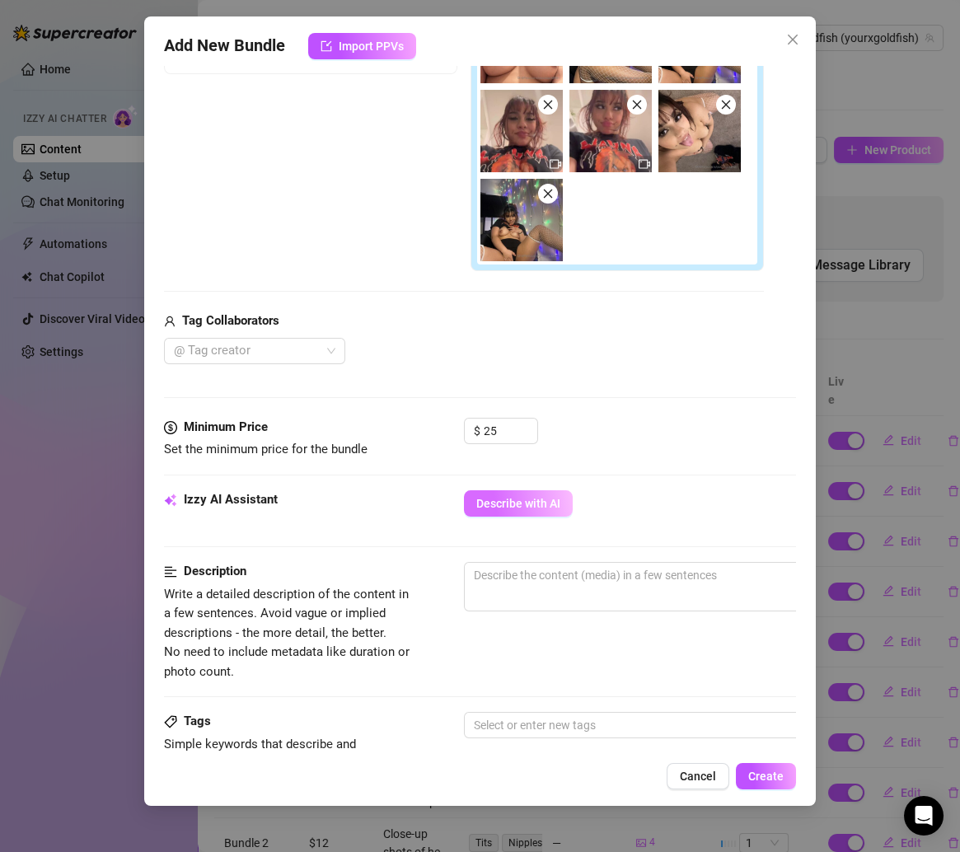
click at [548, 507] on button "Describe with AI" at bounding box center [518, 503] width 109 height 26
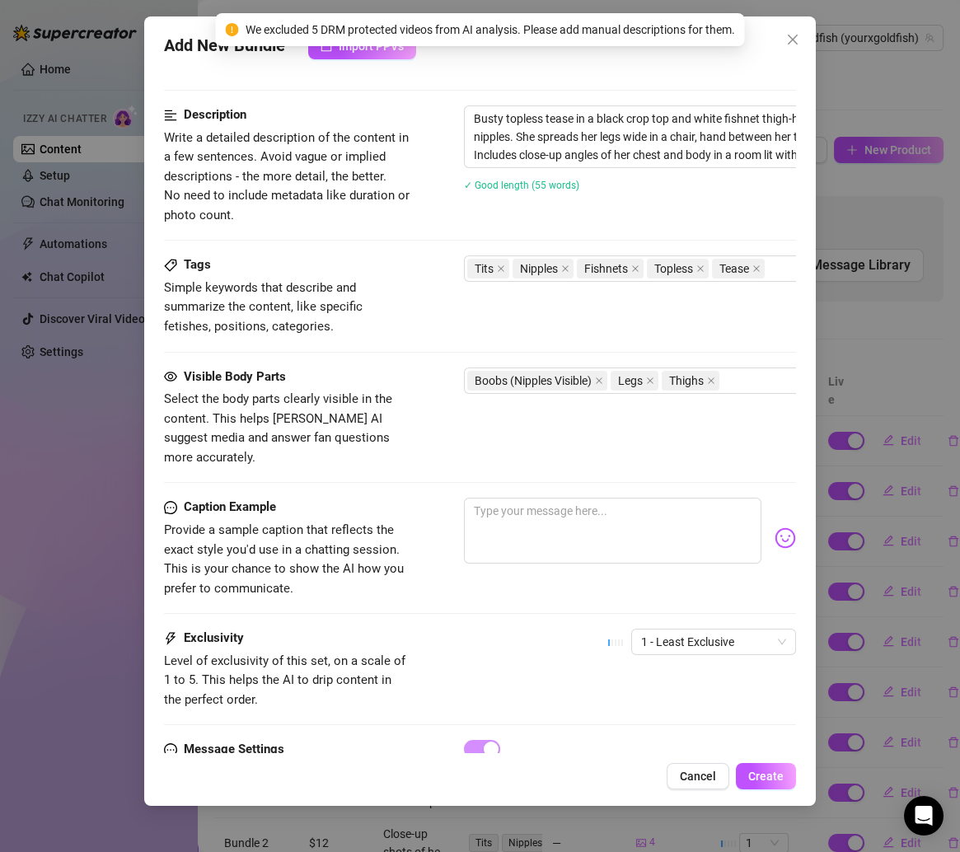
scroll to position [908, 0]
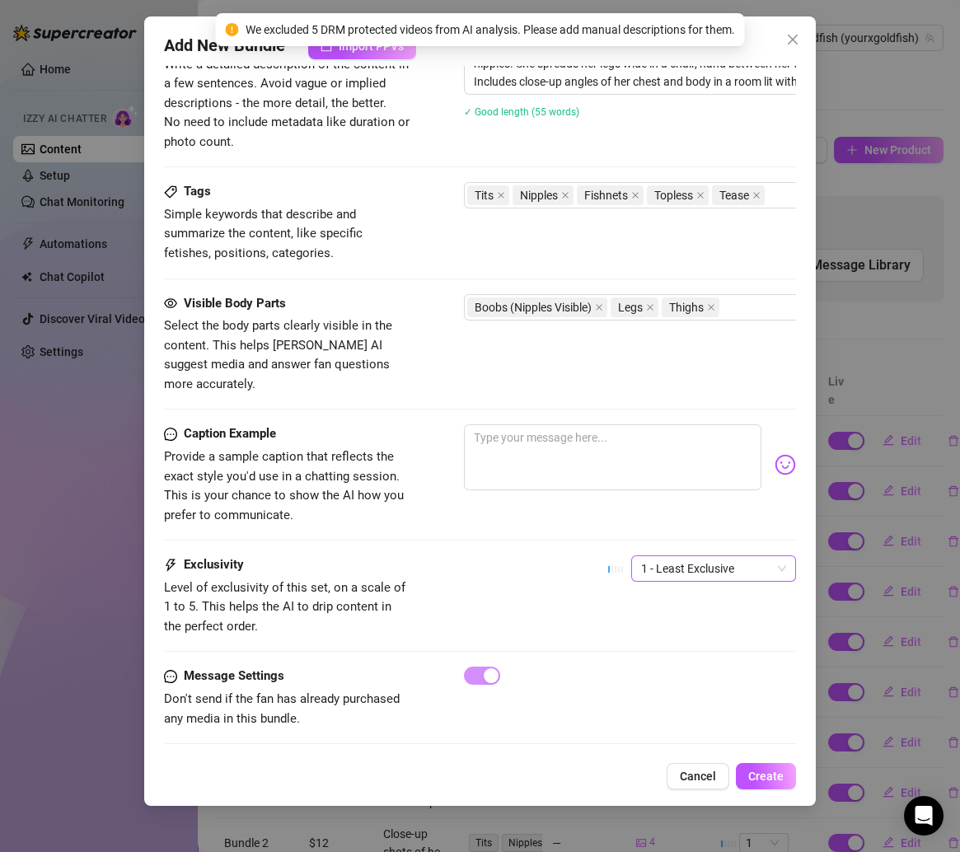
click at [680, 556] on span "1 - Least Exclusive" at bounding box center [713, 568] width 145 height 25
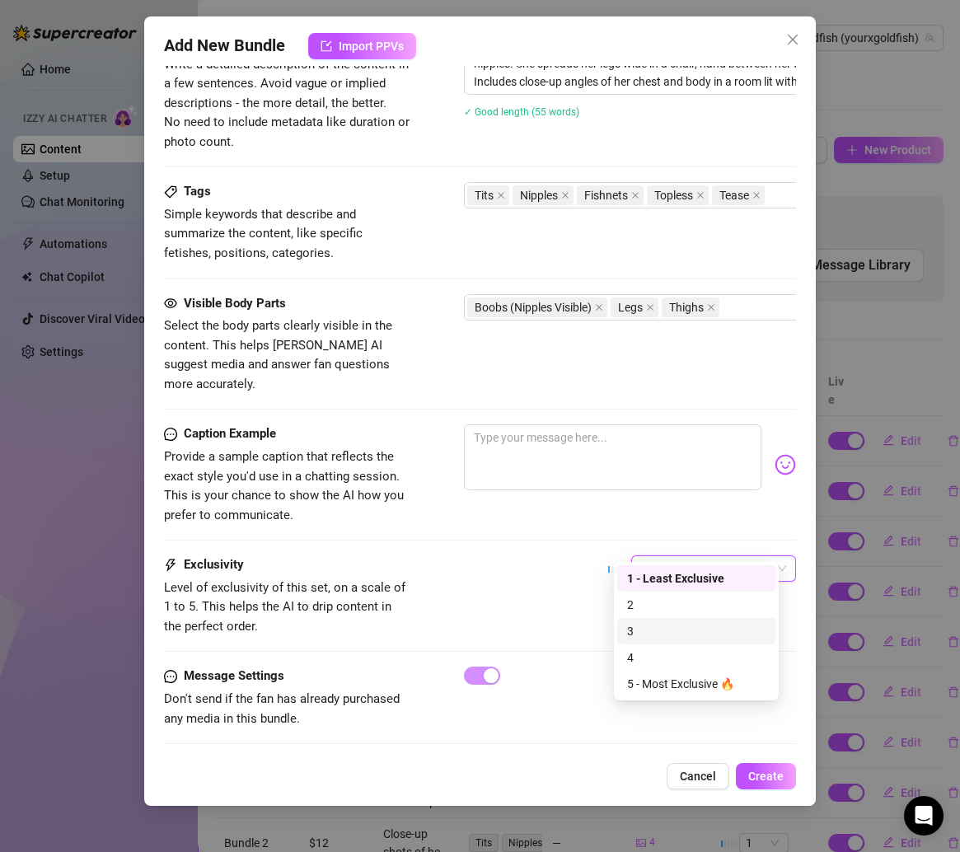
click at [650, 633] on div "3" at bounding box center [696, 631] width 138 height 18
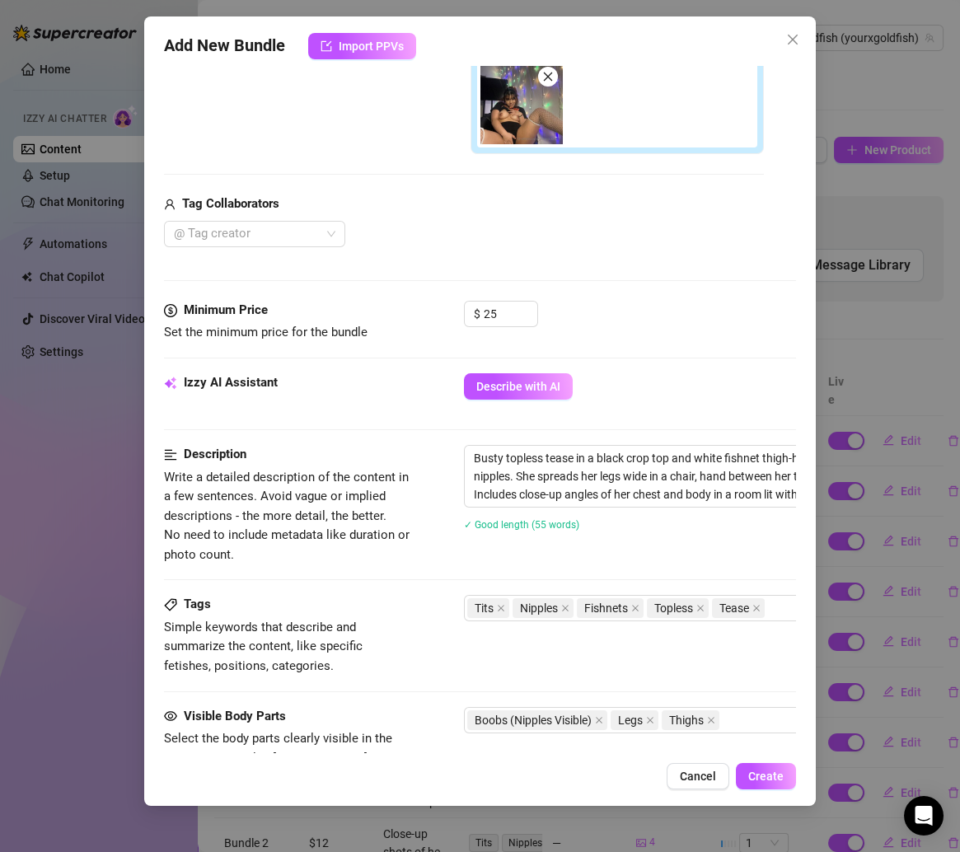
scroll to position [241, 0]
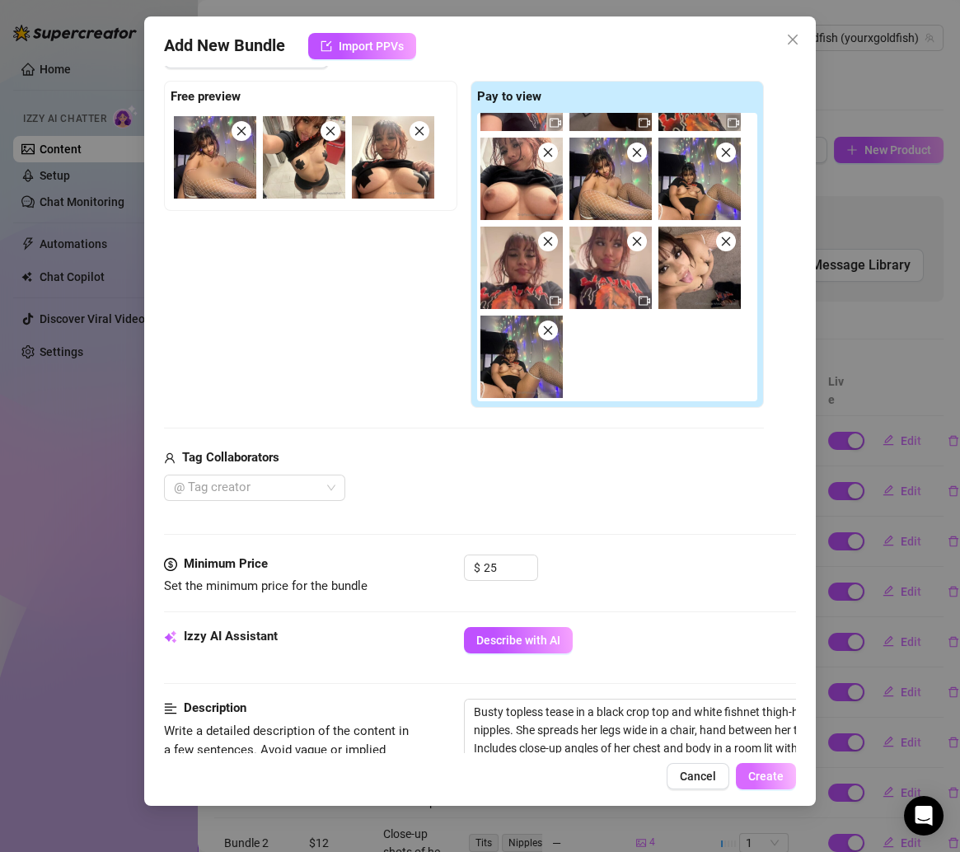
click at [769, 767] on button "Create" at bounding box center [766, 776] width 60 height 26
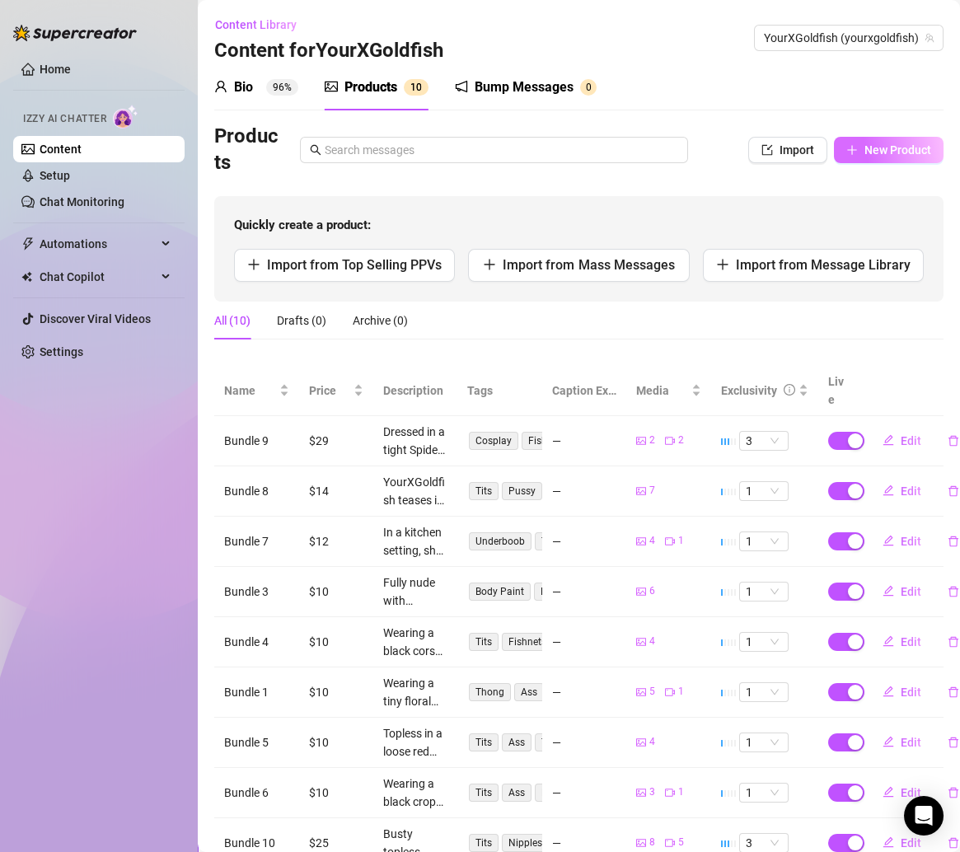
click at [839, 144] on button "New Product" at bounding box center [889, 150] width 110 height 26
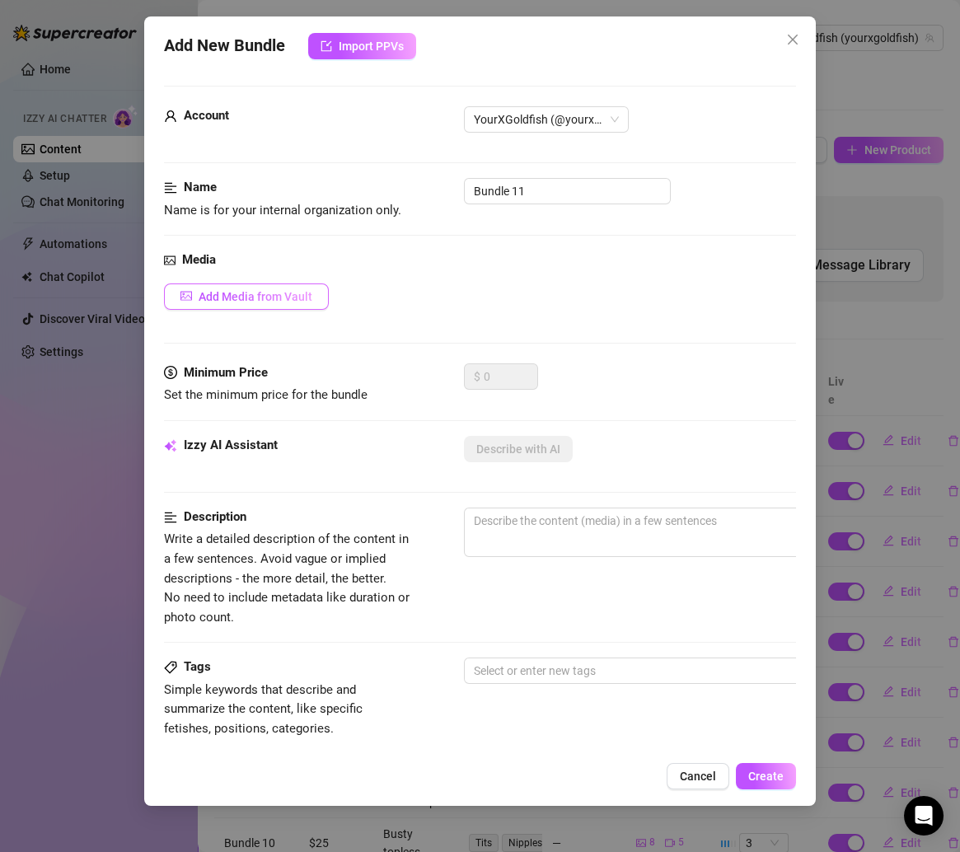
click at [281, 300] on span "Add Media from Vault" at bounding box center [256, 296] width 114 height 13
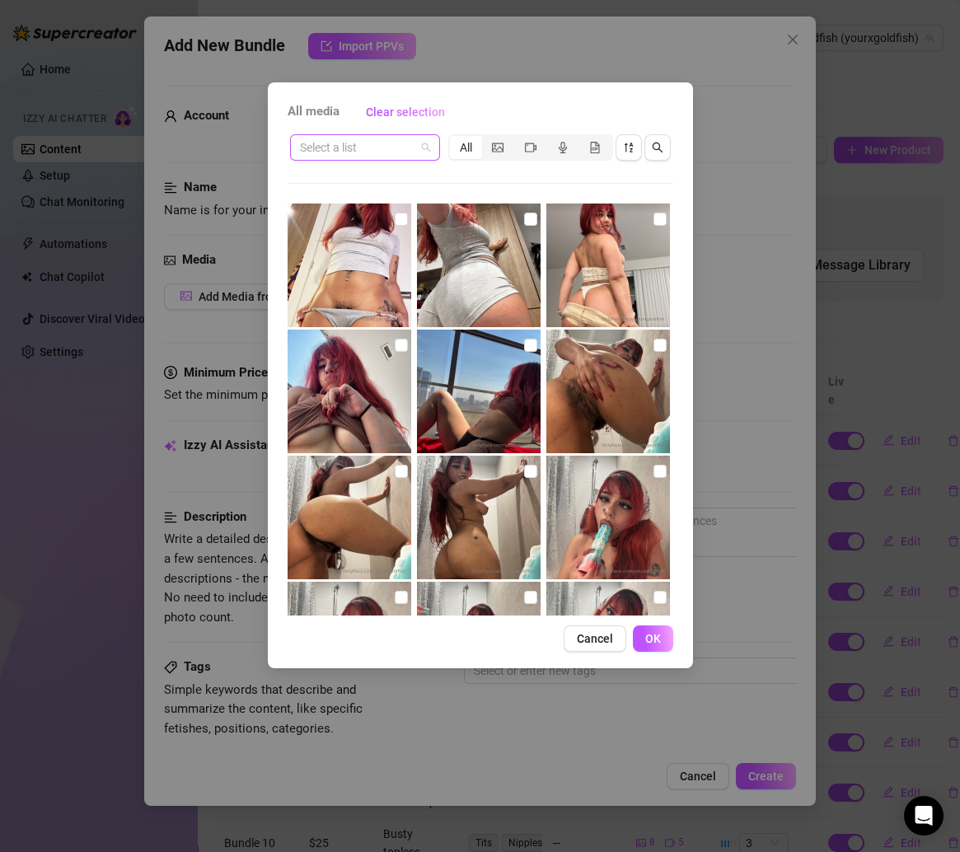
click at [411, 134] on div "Select a list" at bounding box center [365, 147] width 150 height 26
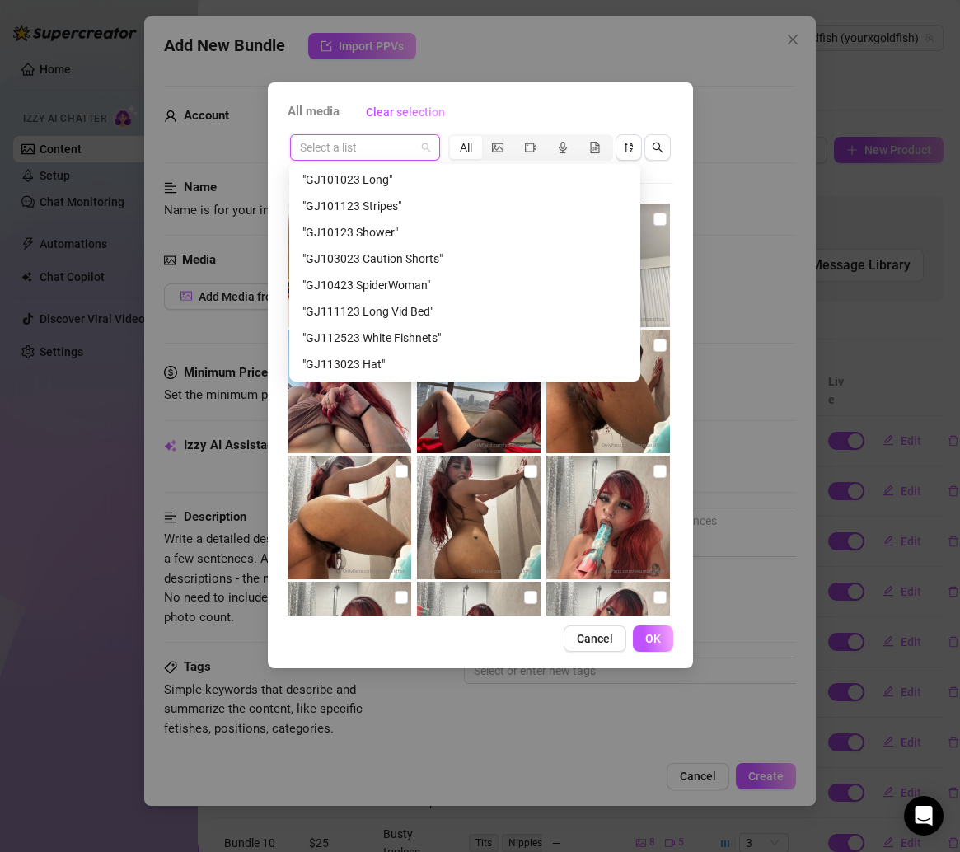
scroll to position [520, 0]
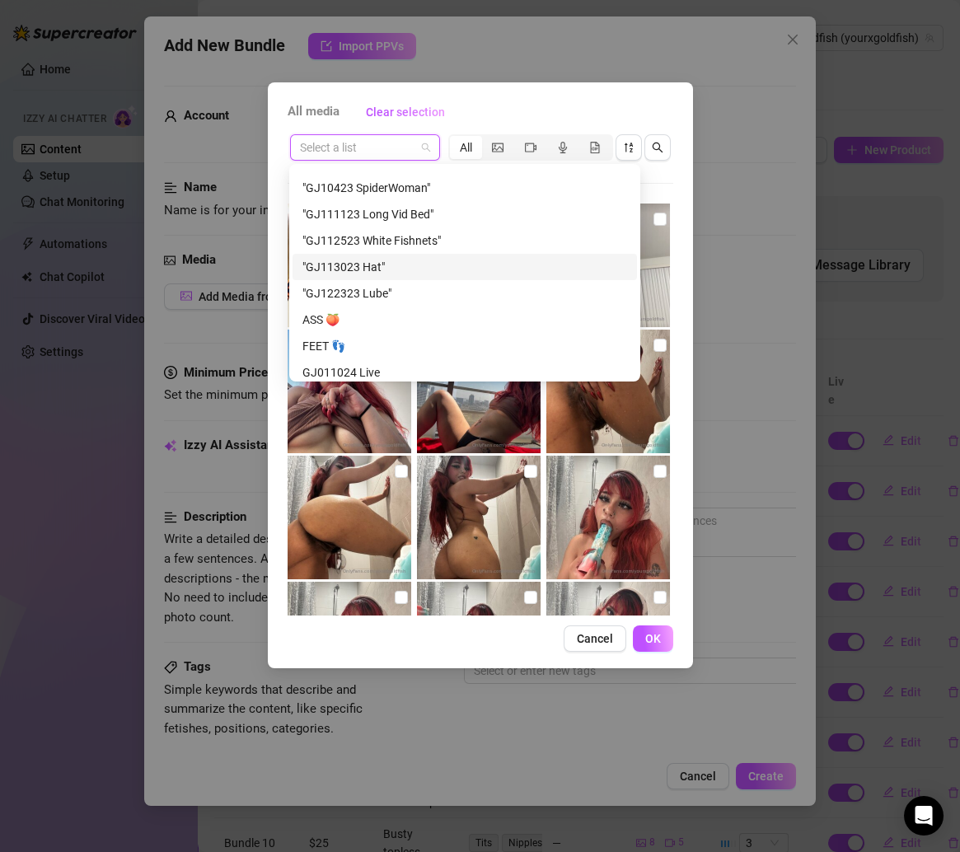
click at [378, 269] on div ""GJ113023 Hat"" at bounding box center [464, 267] width 325 height 18
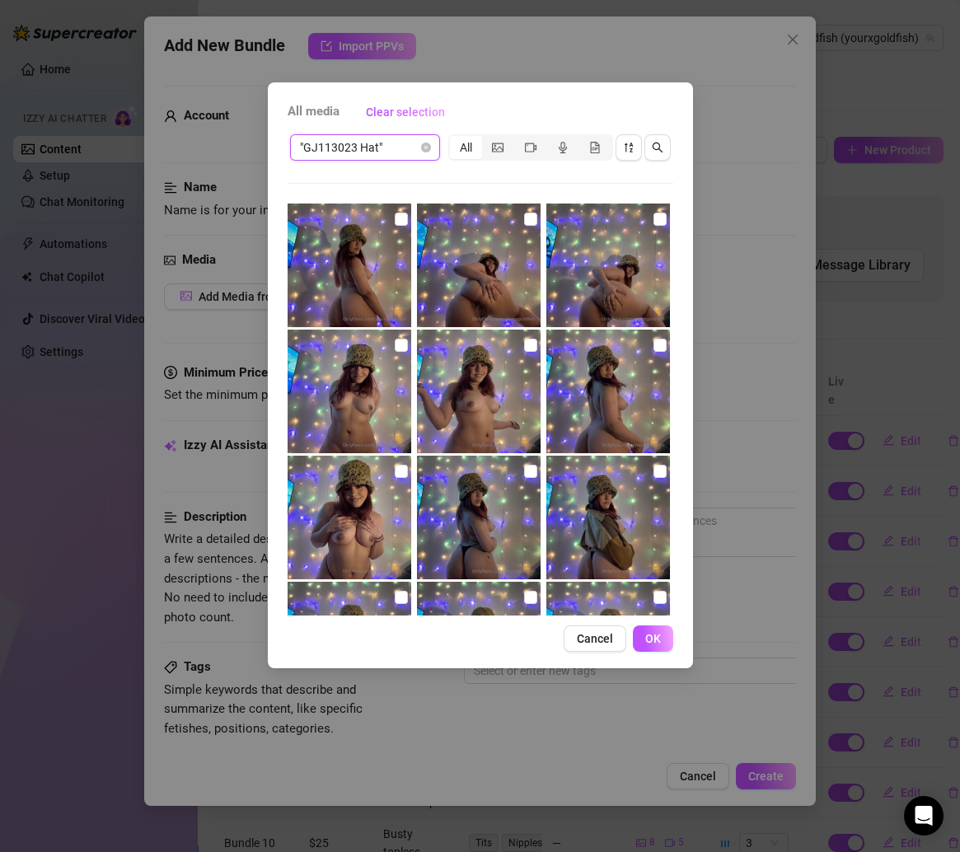
scroll to position [243, 0]
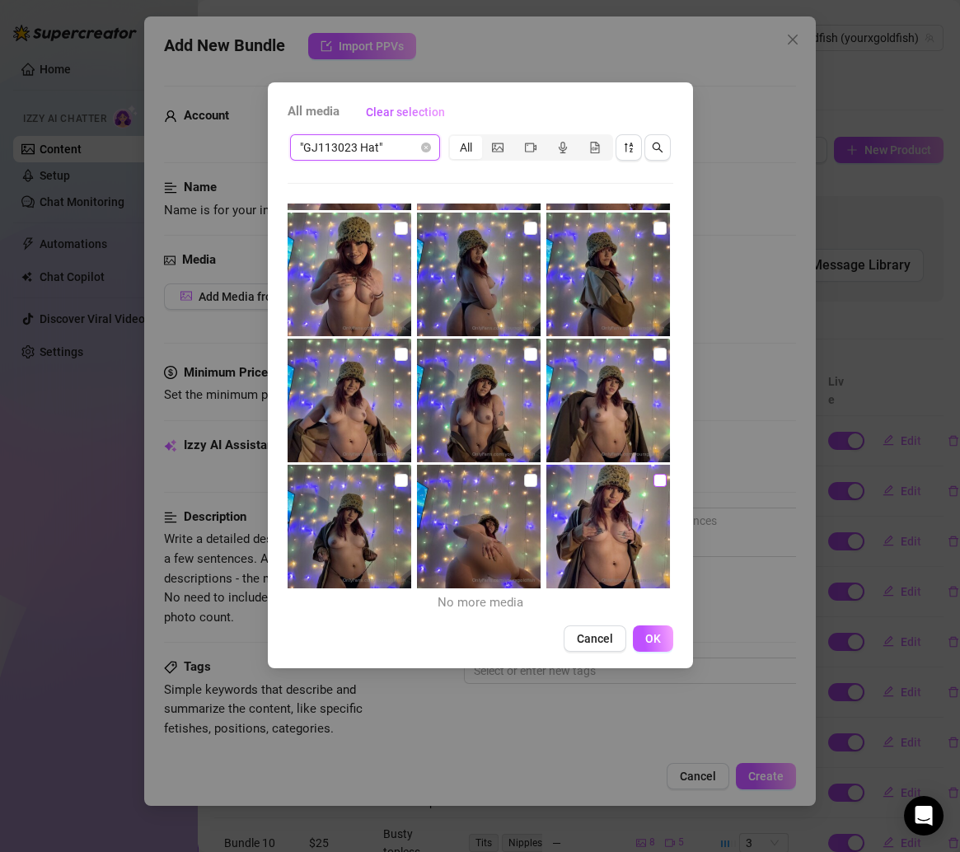
click at [653, 479] on input "checkbox" at bounding box center [659, 480] width 13 height 13
click at [402, 476] on input "checkbox" at bounding box center [401, 480] width 13 height 13
click at [653, 353] on input "checkbox" at bounding box center [659, 354] width 13 height 13
click at [524, 348] on input "checkbox" at bounding box center [530, 354] width 13 height 13
click at [395, 348] on input "checkbox" at bounding box center [401, 354] width 13 height 13
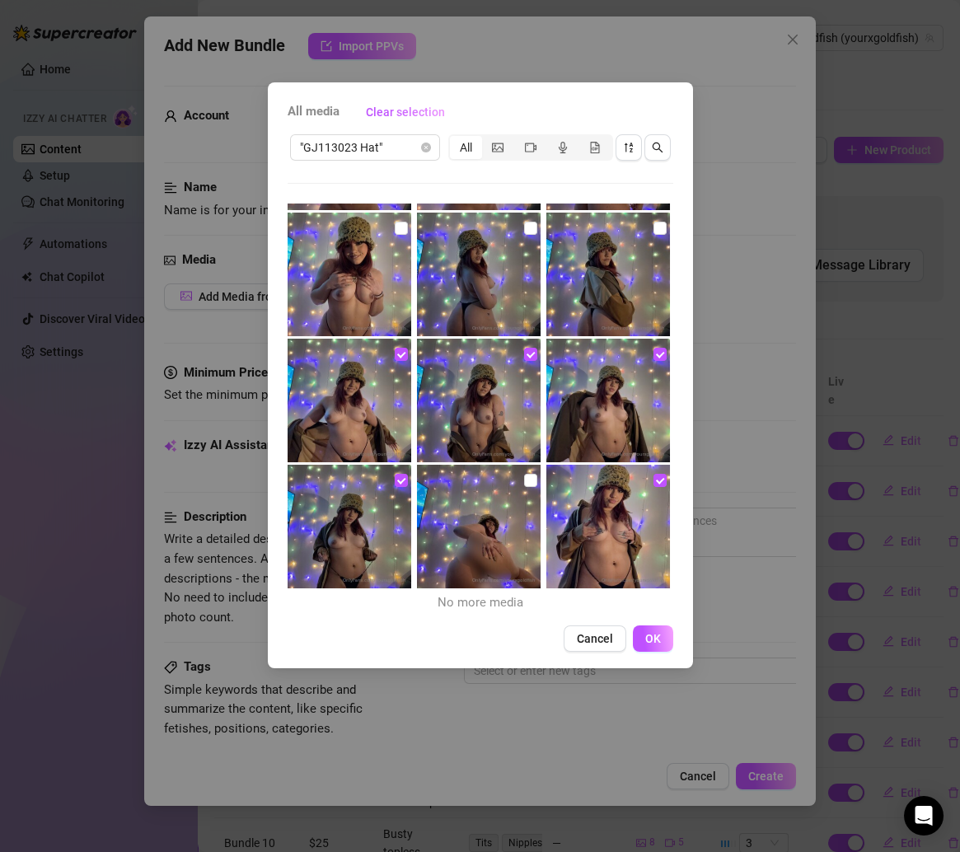
click at [400, 237] on img at bounding box center [350, 275] width 124 height 124
click at [526, 231] on input "checkbox" at bounding box center [530, 228] width 13 height 13
click at [653, 225] on input "checkbox" at bounding box center [659, 228] width 13 height 13
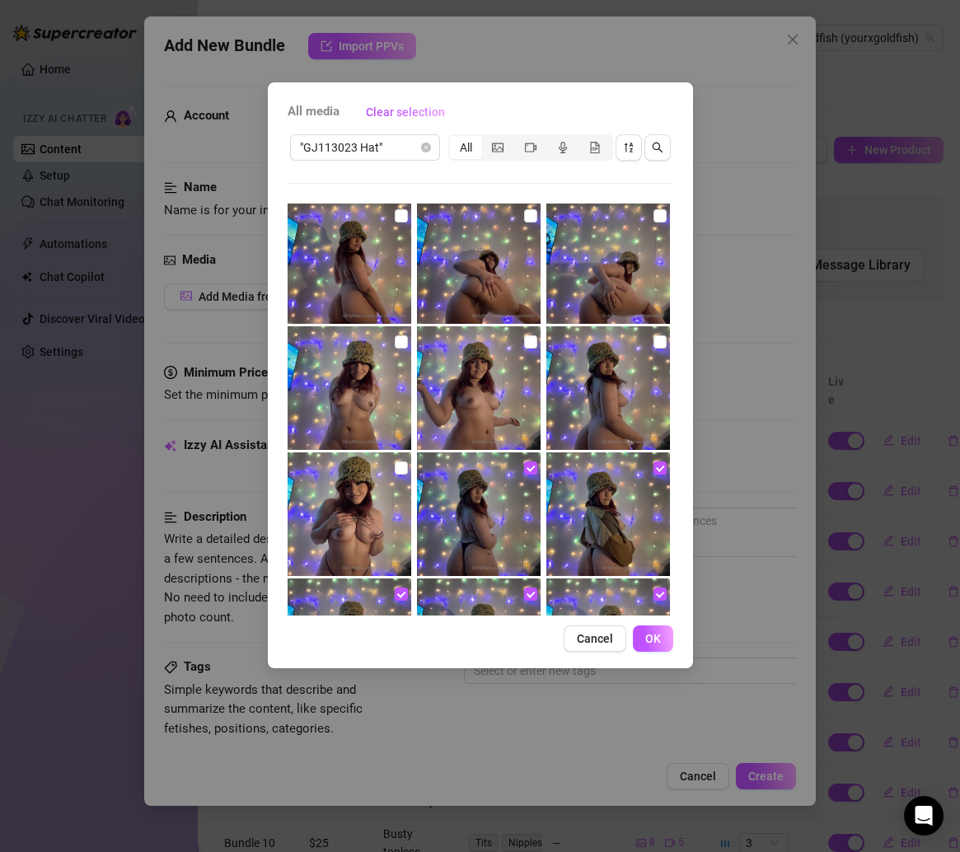
scroll to position [0, 0]
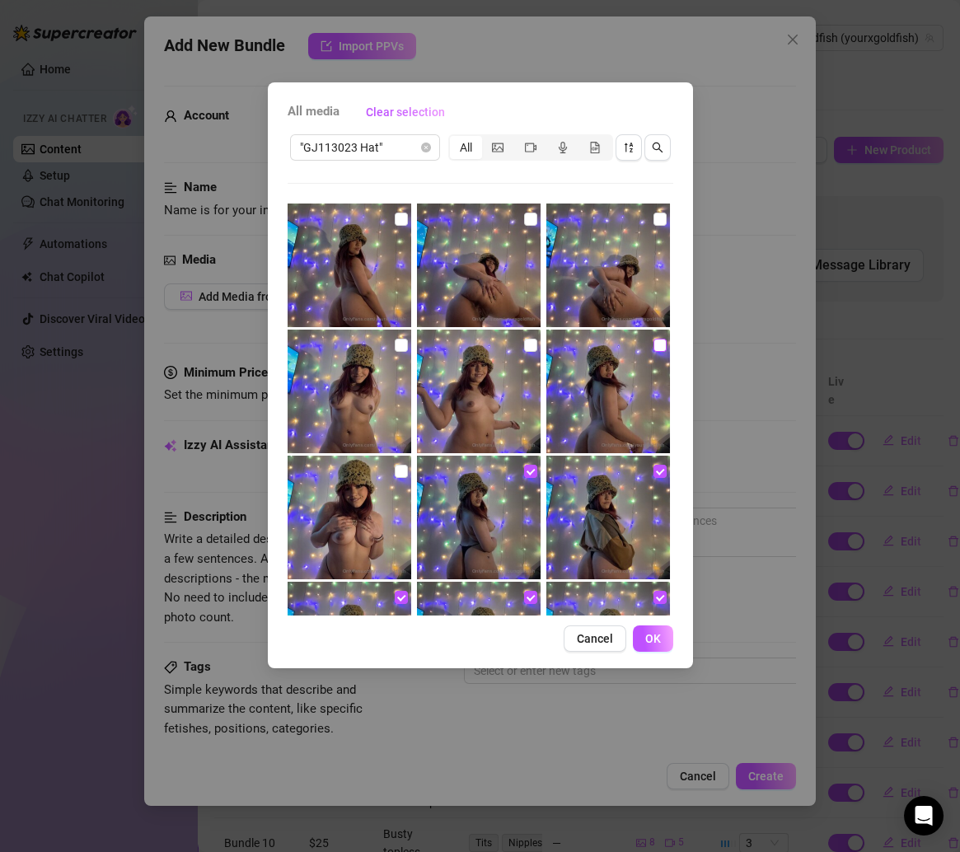
click at [653, 343] on input "checkbox" at bounding box center [659, 345] width 13 height 13
click at [525, 346] on input "checkbox" at bounding box center [530, 345] width 13 height 13
click at [395, 340] on input "checkbox" at bounding box center [401, 345] width 13 height 13
click at [397, 213] on input "checkbox" at bounding box center [401, 219] width 13 height 13
click at [524, 217] on input "checkbox" at bounding box center [530, 219] width 13 height 13
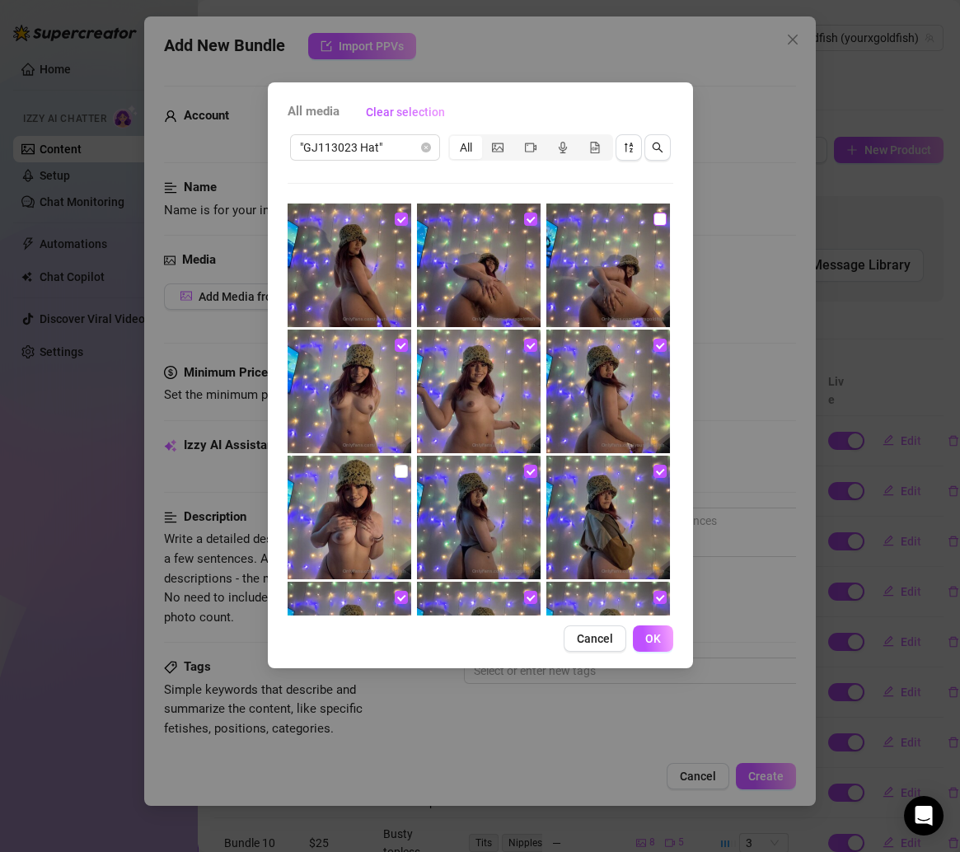
click at [653, 217] on input "checkbox" at bounding box center [659, 219] width 13 height 13
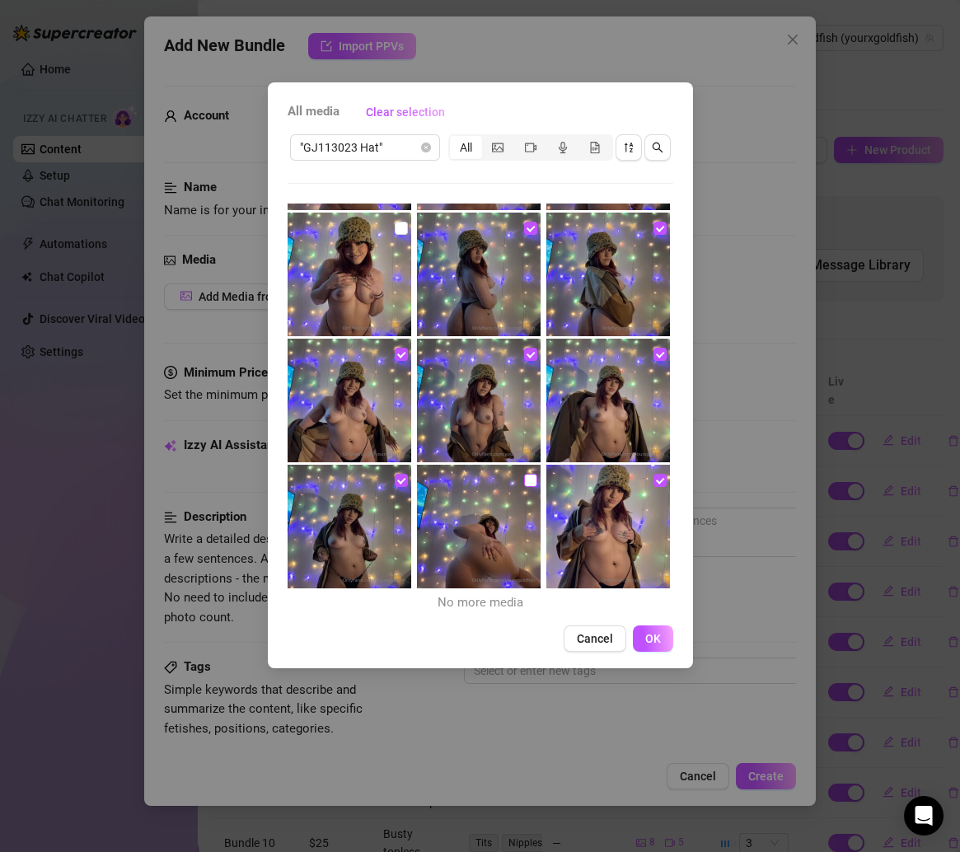
click at [524, 482] on input "checkbox" at bounding box center [530, 480] width 13 height 13
click at [651, 629] on button "OK" at bounding box center [653, 638] width 40 height 26
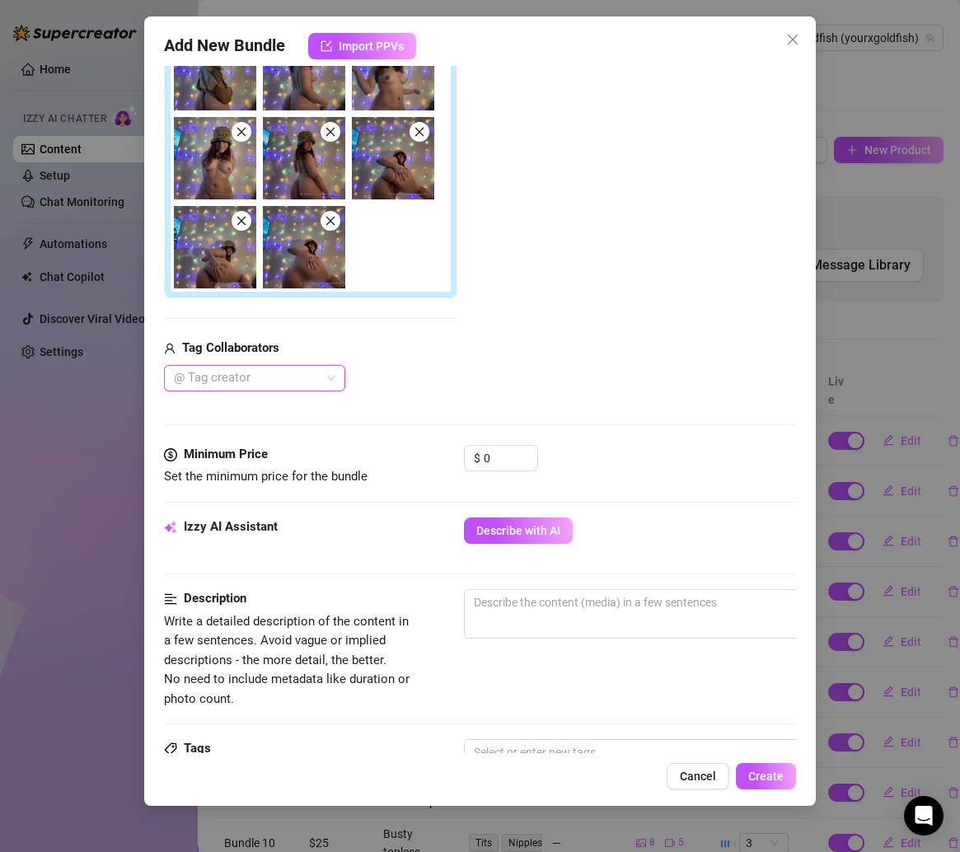
scroll to position [264, 0]
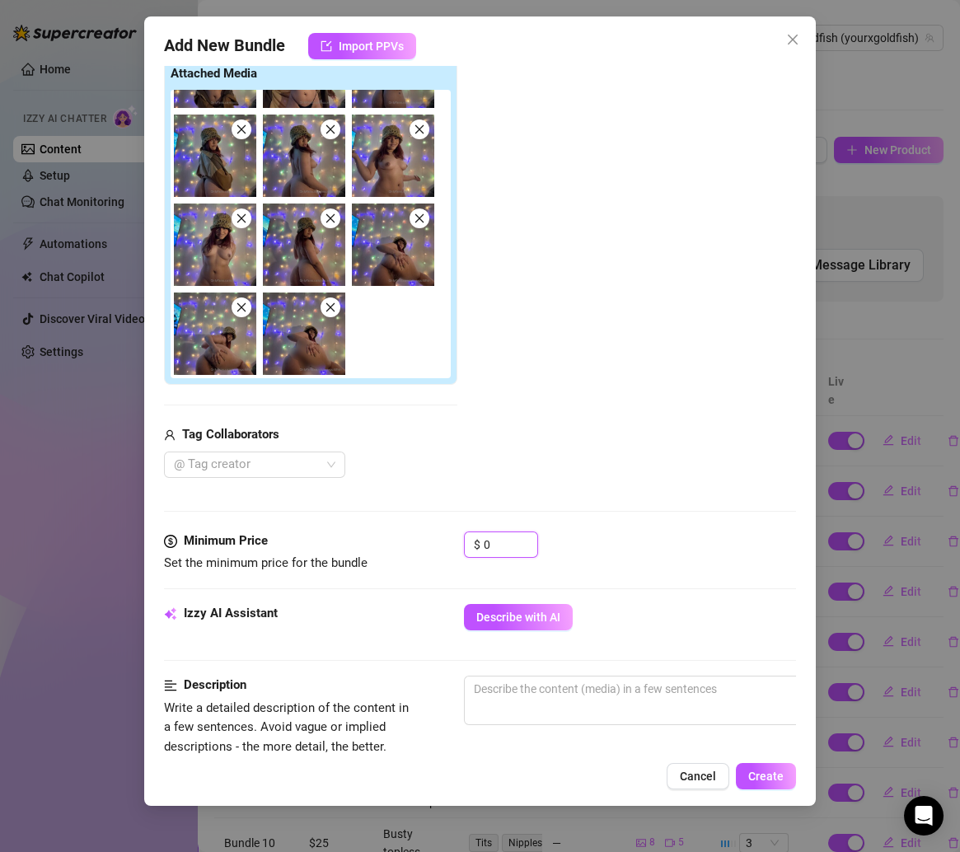
drag, startPoint x: 501, startPoint y: 549, endPoint x: 406, endPoint y: 549, distance: 94.7
click at [406, 549] on div "Minimum Price Set the minimum price for the bundle $ 0" at bounding box center [480, 552] width 633 height 42
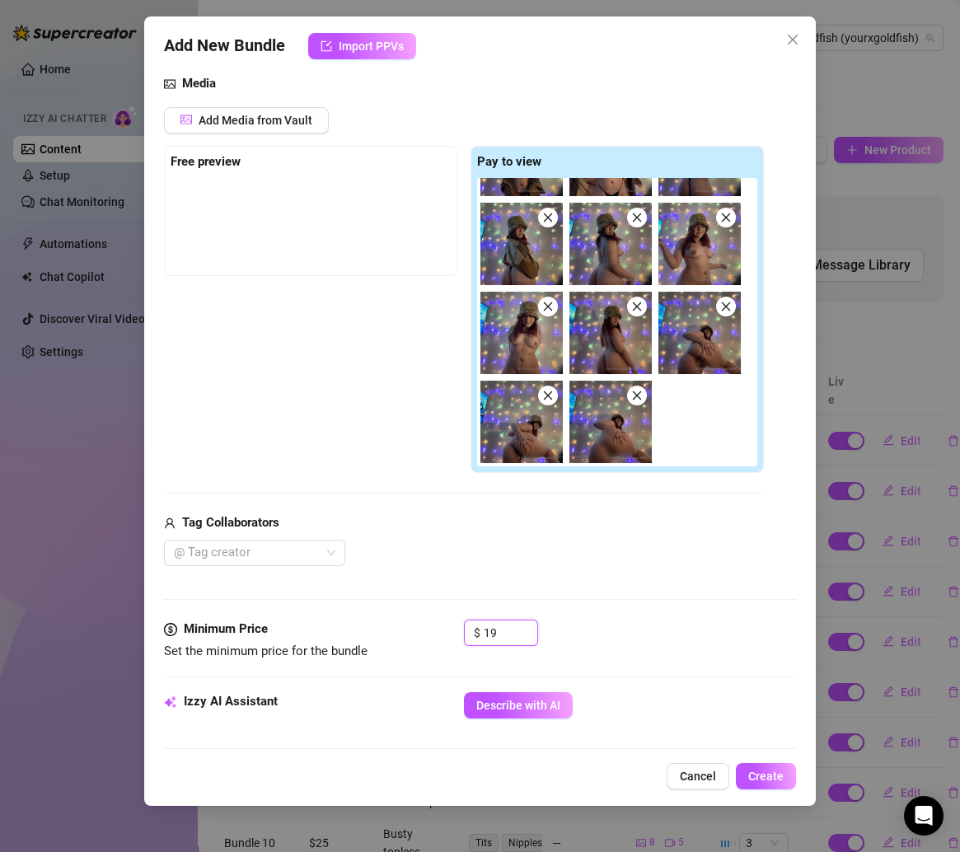
scroll to position [165, 0]
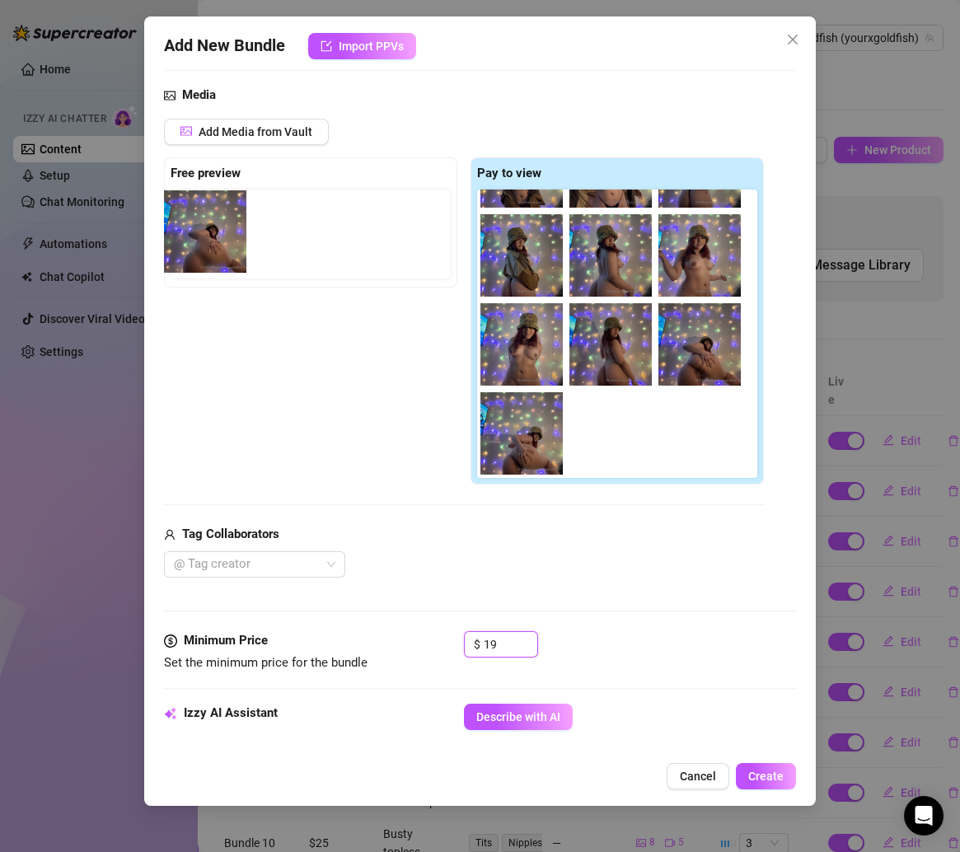
drag, startPoint x: 629, startPoint y: 456, endPoint x: 215, endPoint y: 257, distance: 459.8
click at [215, 257] on div "Free preview Pay to view" at bounding box center [464, 321] width 600 height 328
click at [328, 390] on div "Free preview Pay to view" at bounding box center [464, 321] width 600 height 328
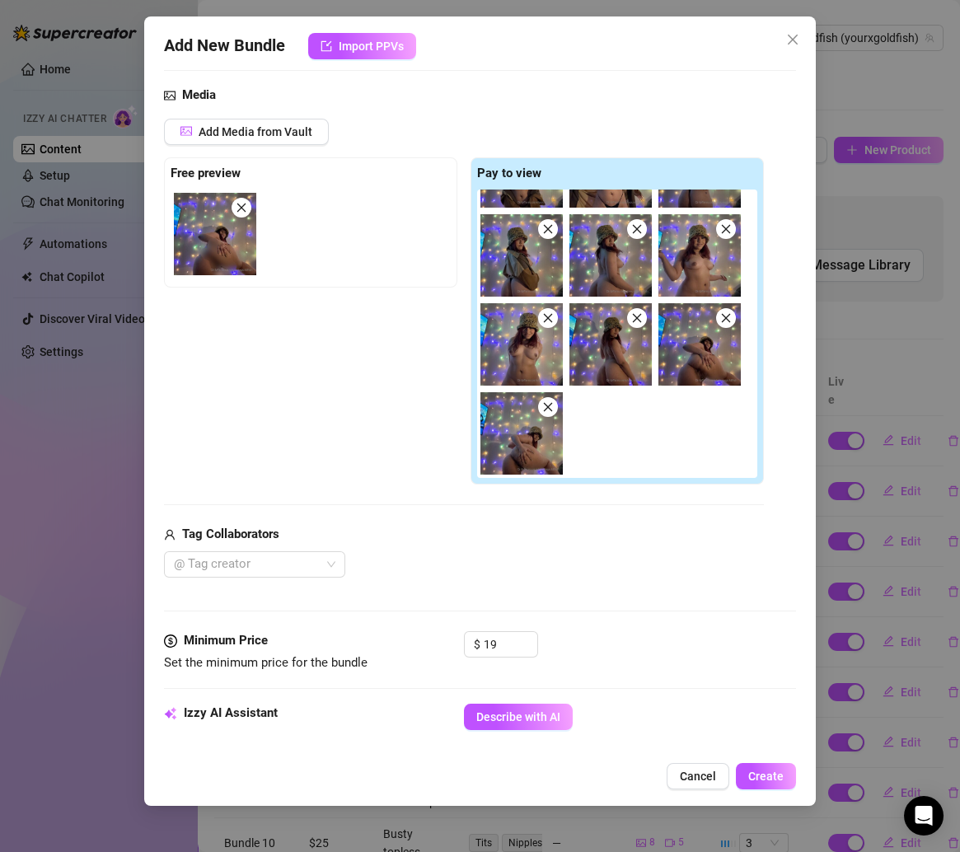
scroll to position [435, 0]
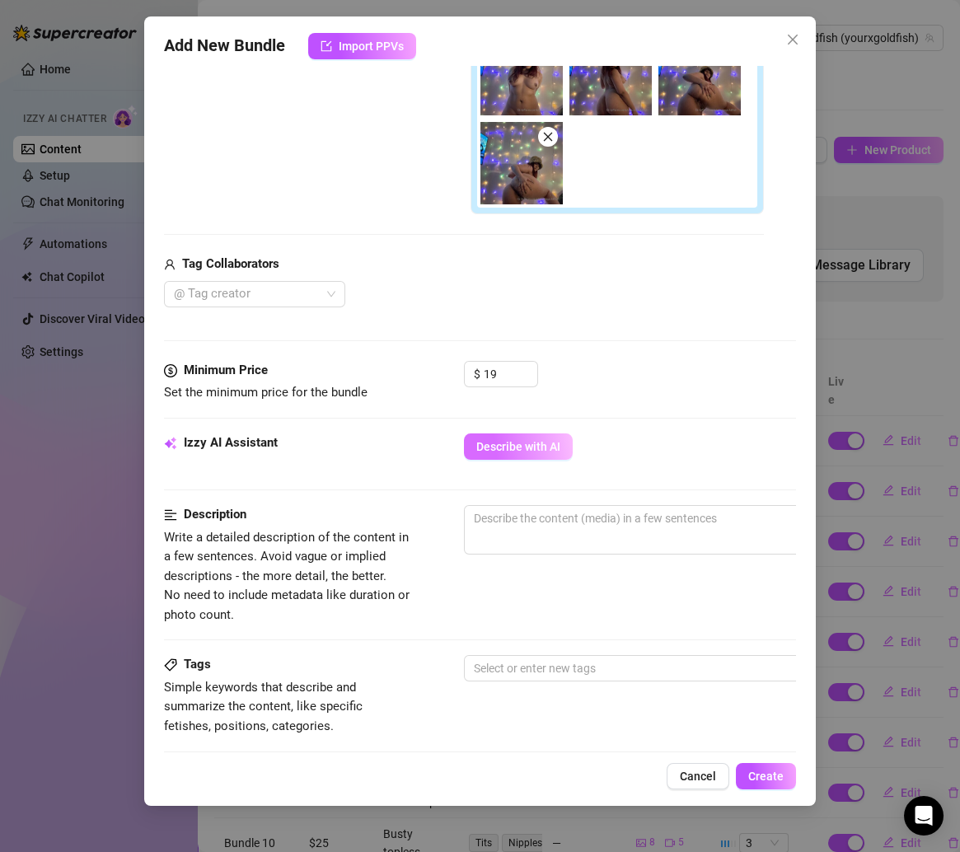
click at [502, 436] on button "Describe with AI" at bounding box center [518, 446] width 109 height 26
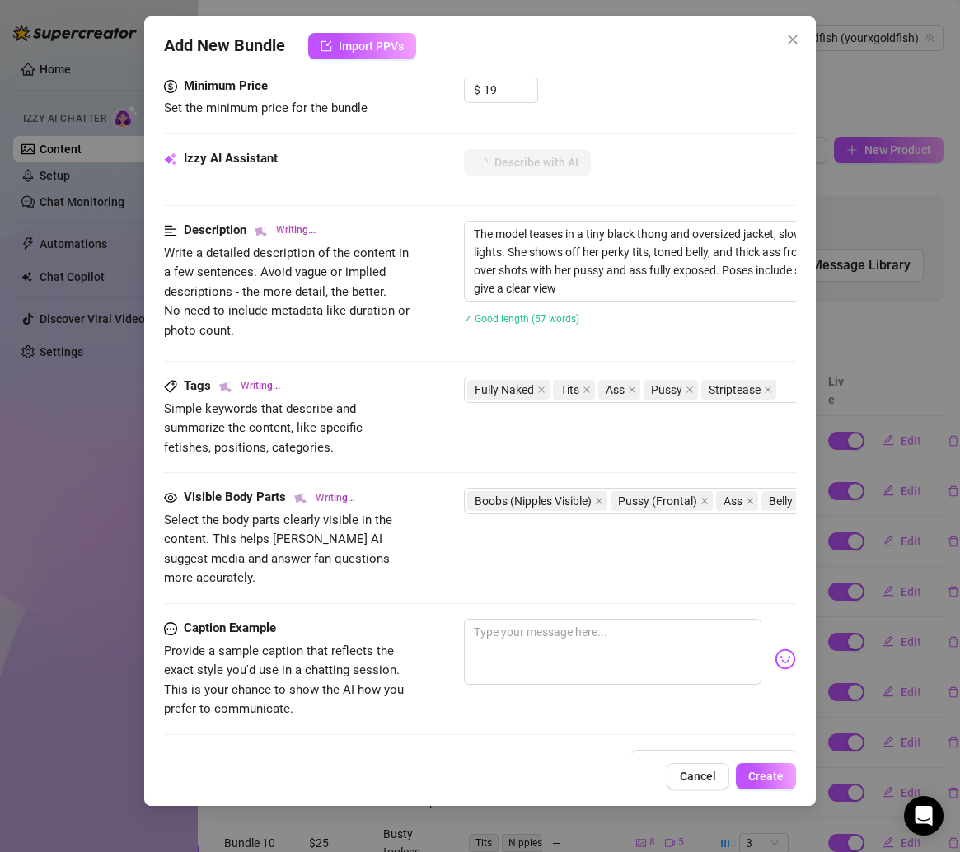
scroll to position [913, 0]
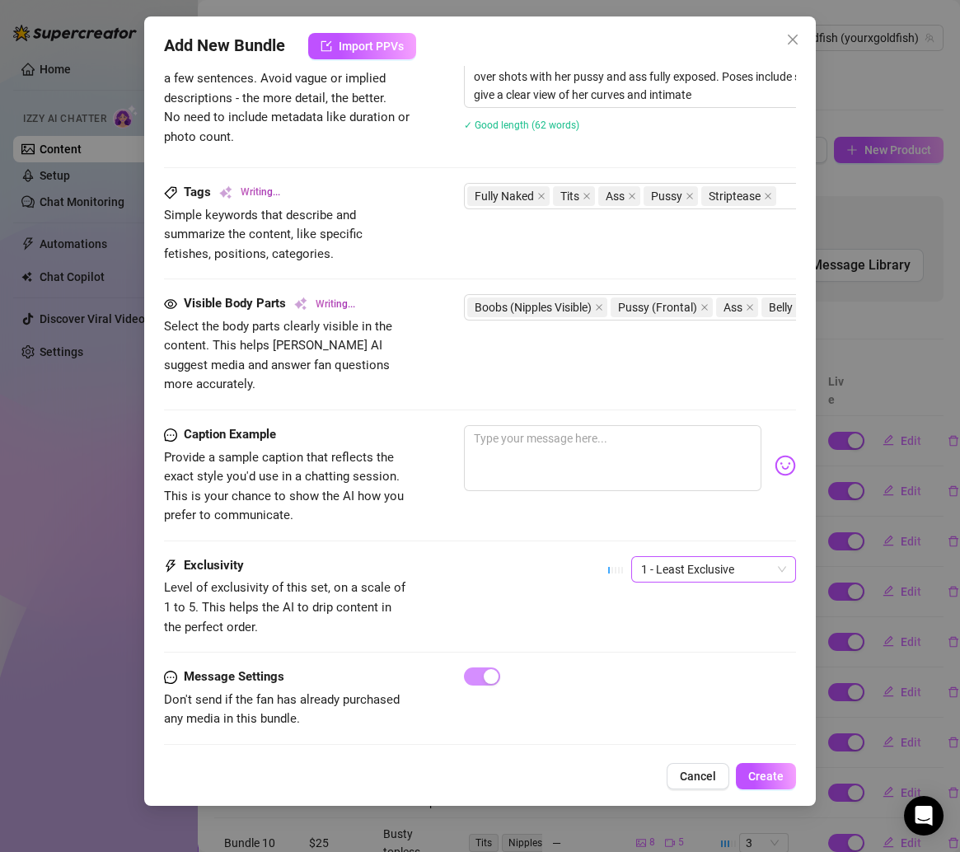
click at [685, 557] on span "1 - Least Exclusive" at bounding box center [713, 569] width 145 height 25
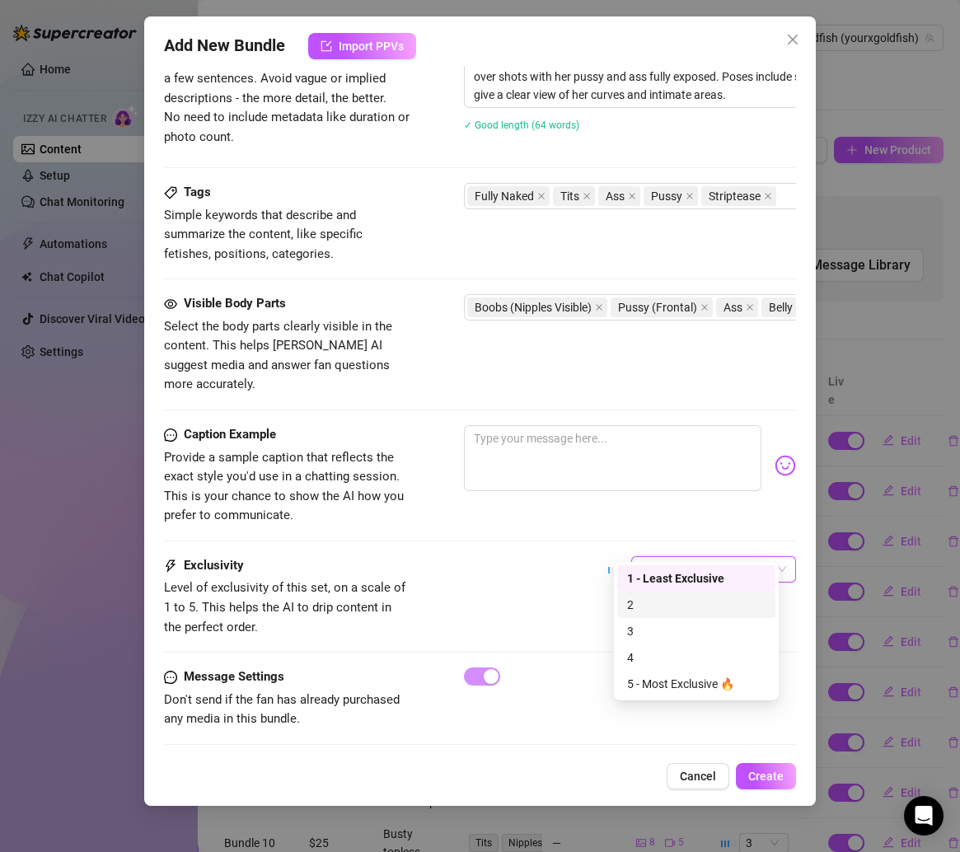
click at [640, 601] on div "2" at bounding box center [696, 605] width 138 height 18
click at [527, 509] on div "Caption Example Provide a sample caption that reflects the exact style you'd us…" at bounding box center [480, 490] width 633 height 131
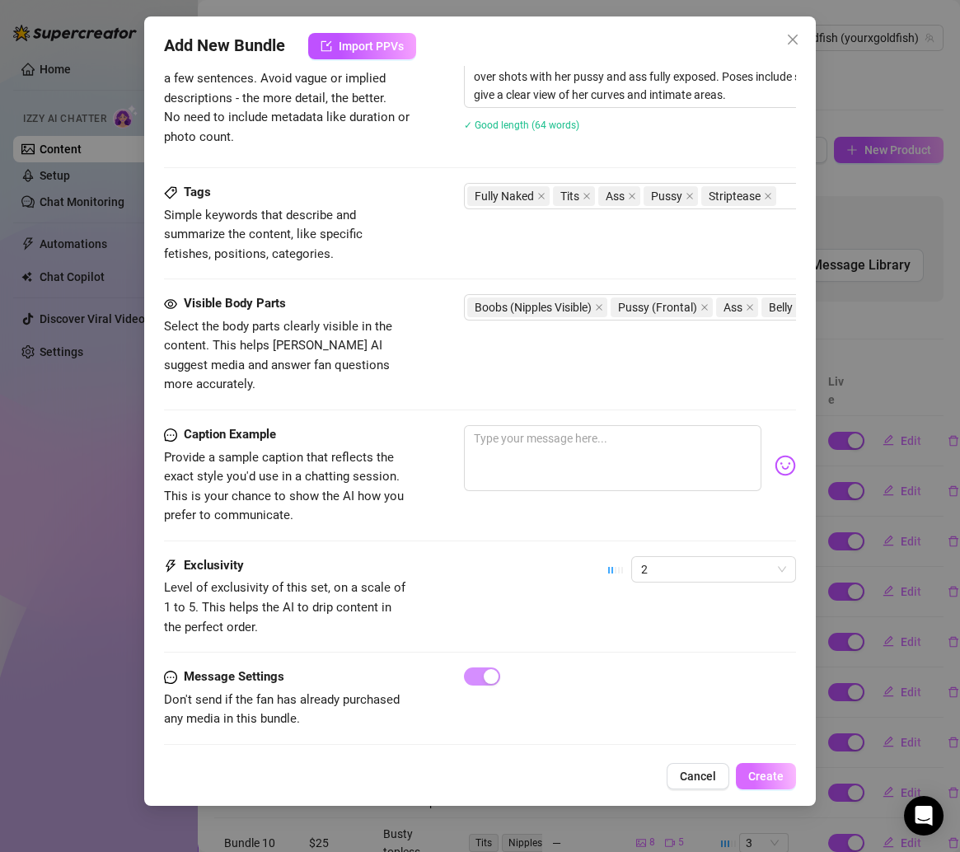
click at [761, 781] on span "Create" at bounding box center [765, 775] width 35 height 13
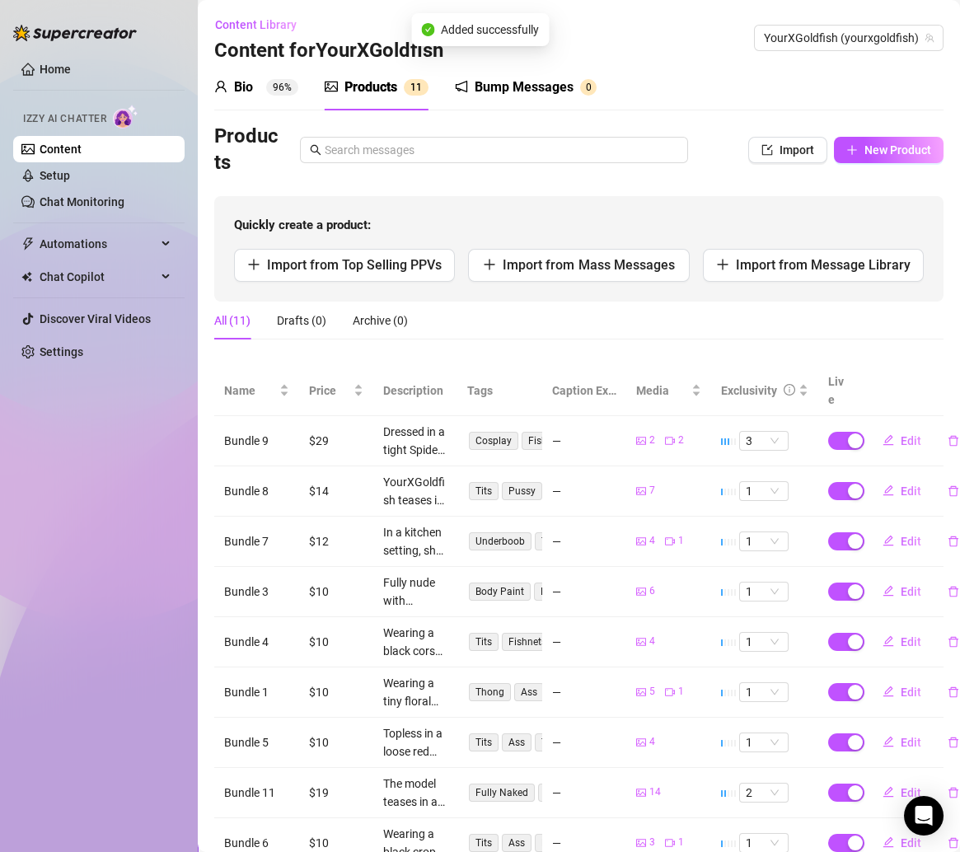
click at [874, 135] on div "Products Import New Product" at bounding box center [578, 150] width 729 height 53
click at [874, 144] on span "New Product" at bounding box center [897, 149] width 67 height 13
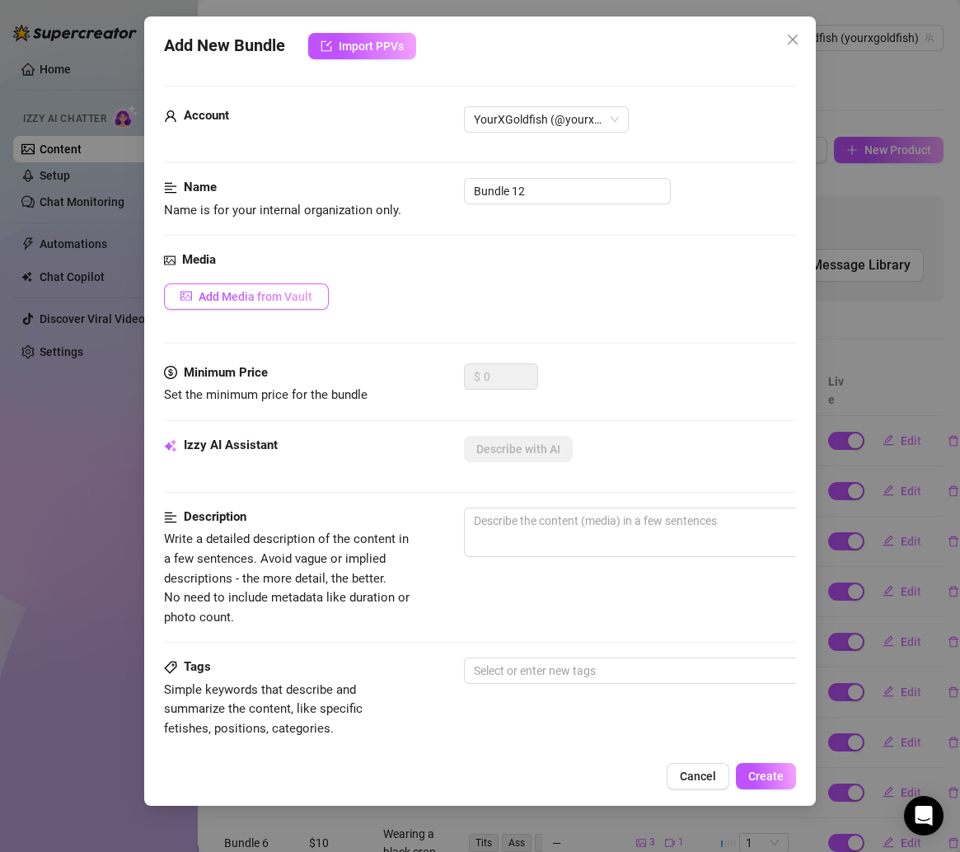
click at [251, 290] on span "Add Media from Vault" at bounding box center [256, 296] width 114 height 13
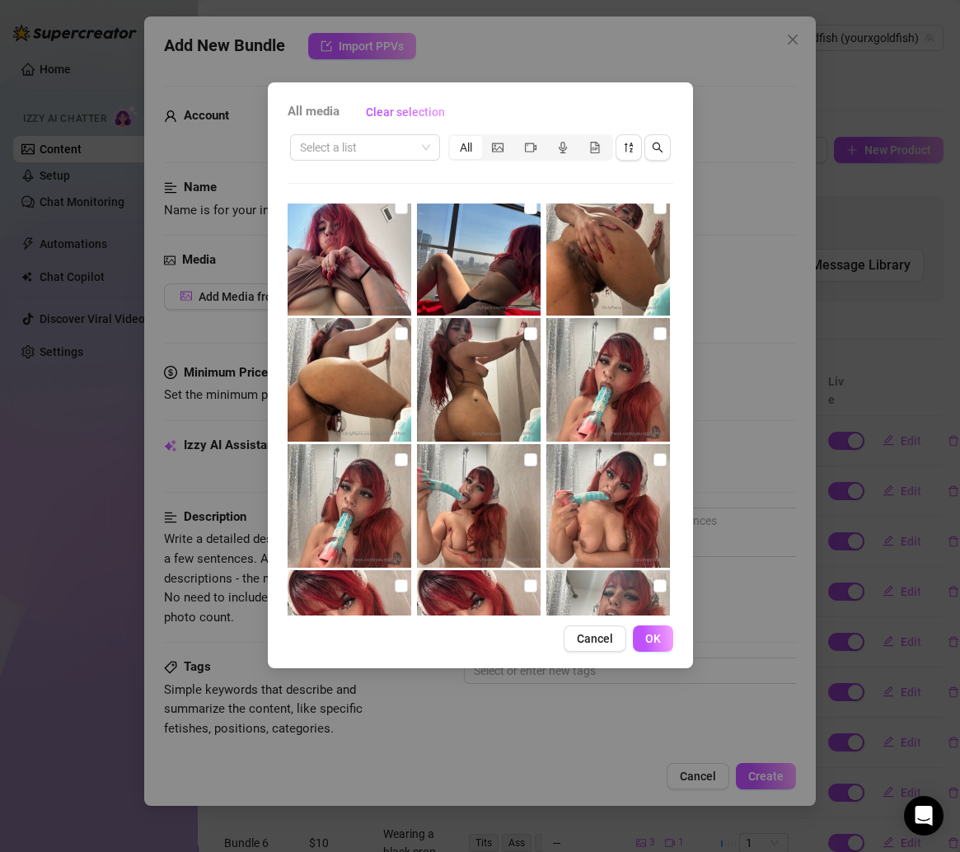
scroll to position [155, 0]
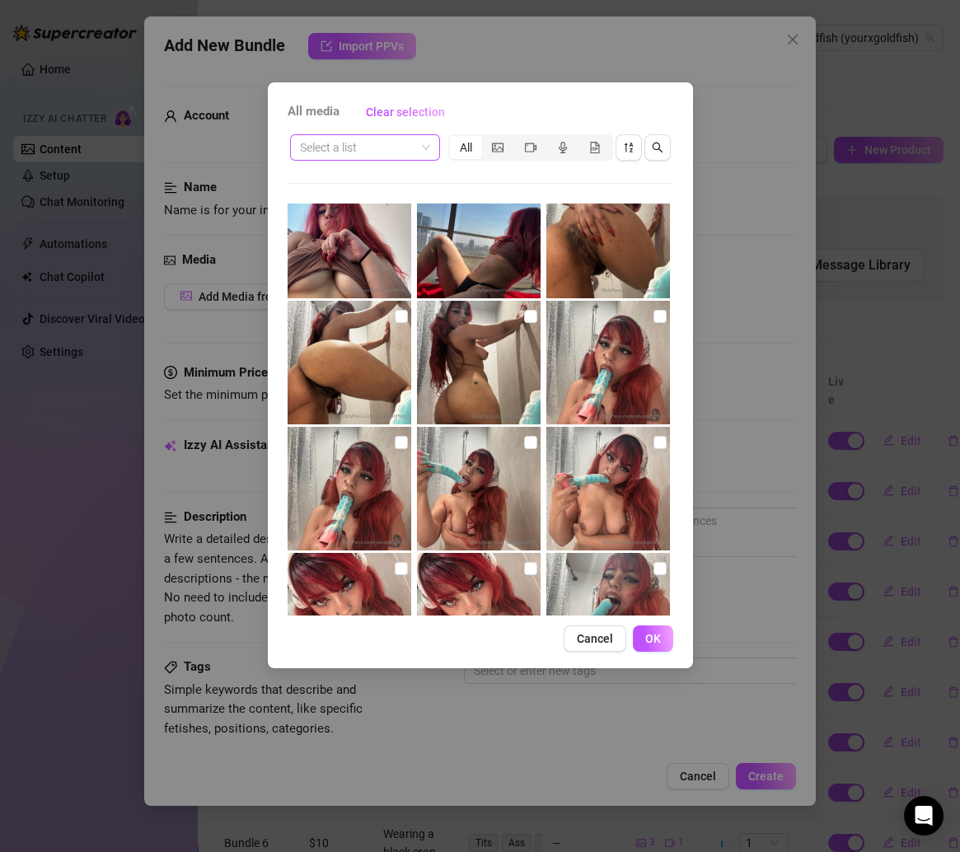
click at [430, 147] on div "Select a list" at bounding box center [365, 147] width 150 height 26
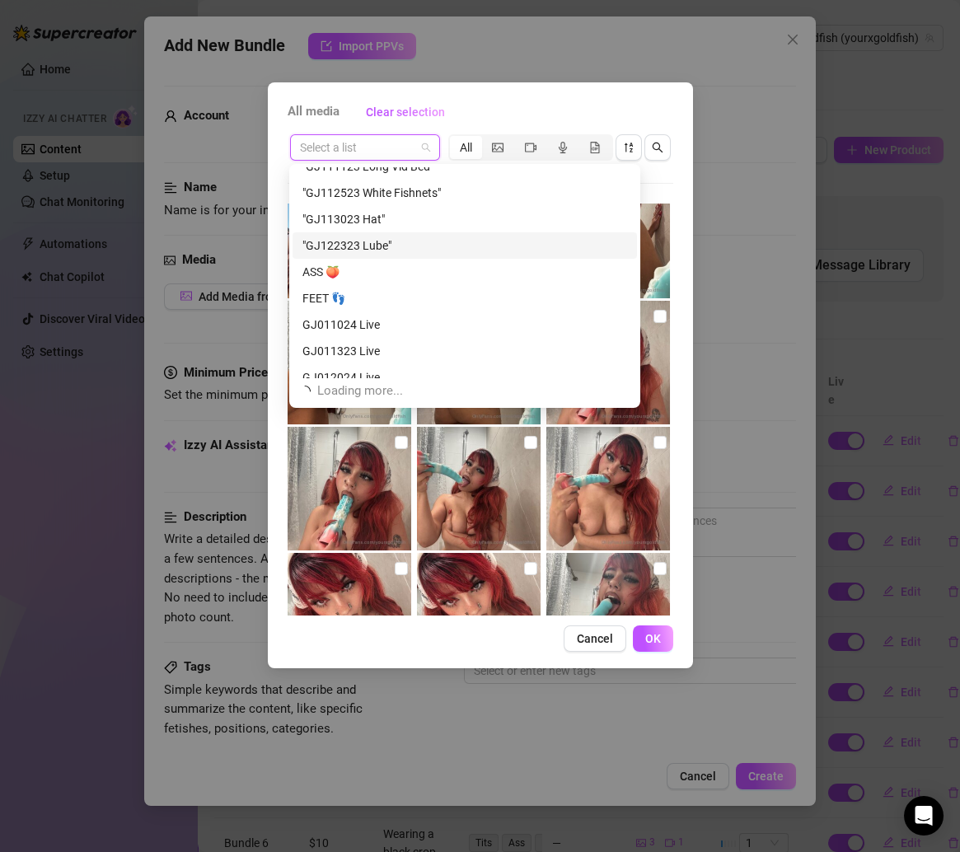
scroll to position [572, 0]
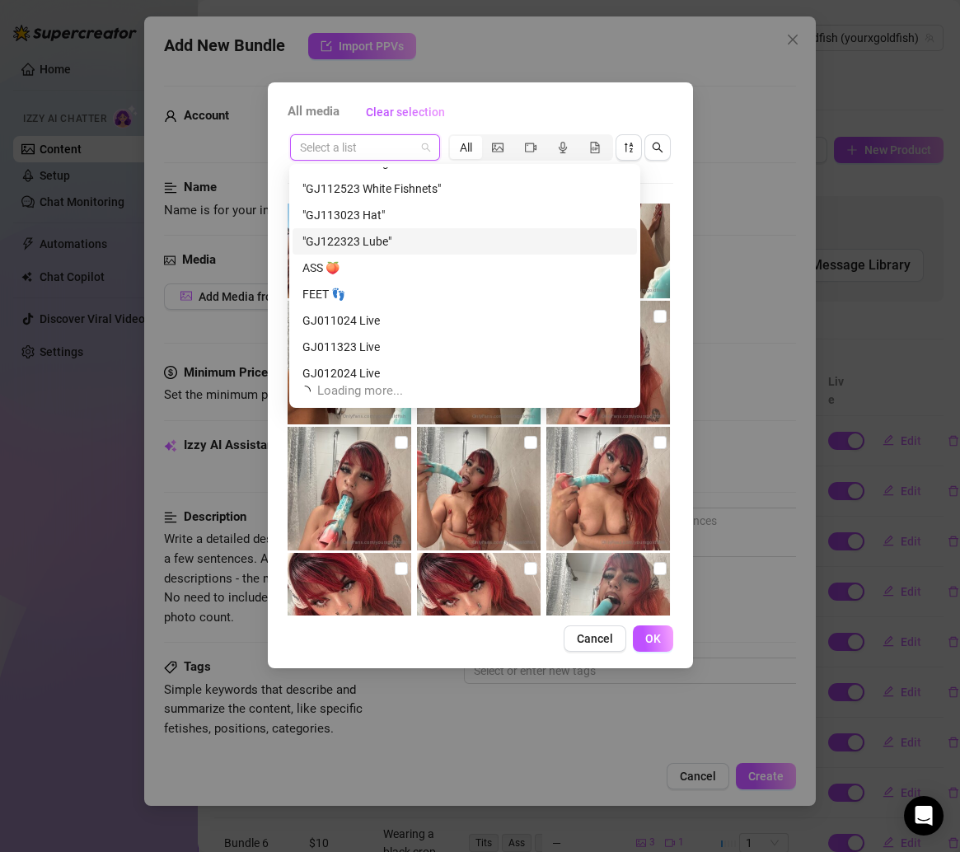
click at [386, 238] on div ""GJ122323 Lube"" at bounding box center [464, 241] width 325 height 18
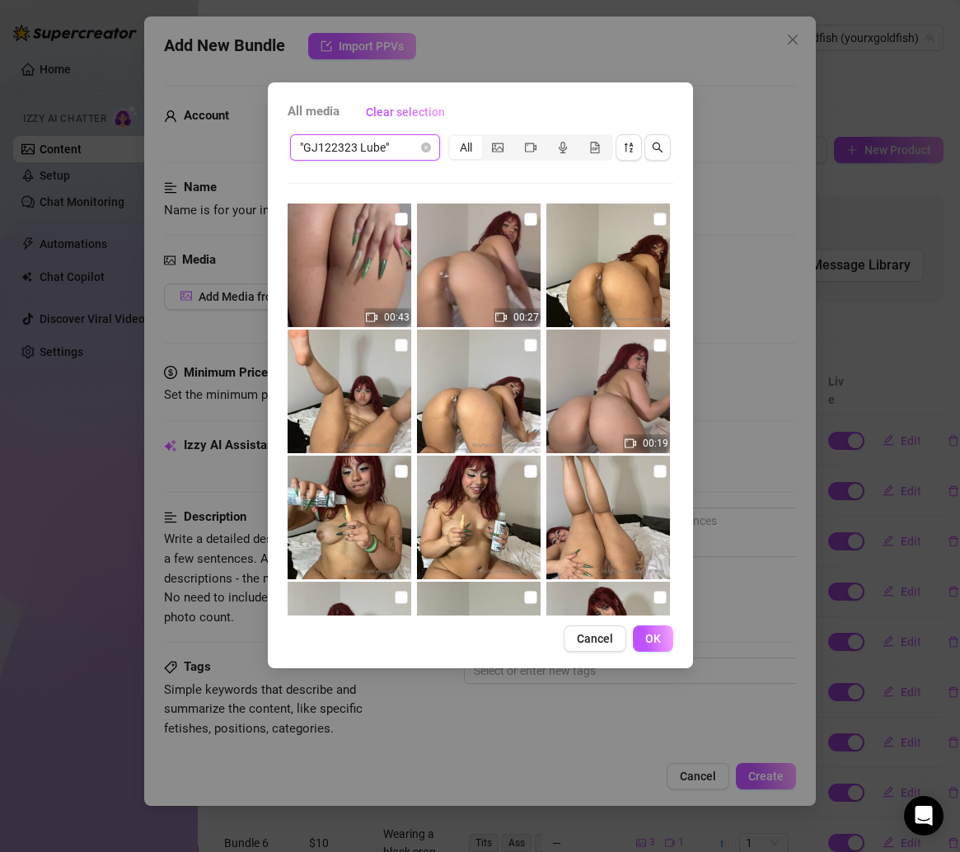
scroll to position [243, 0]
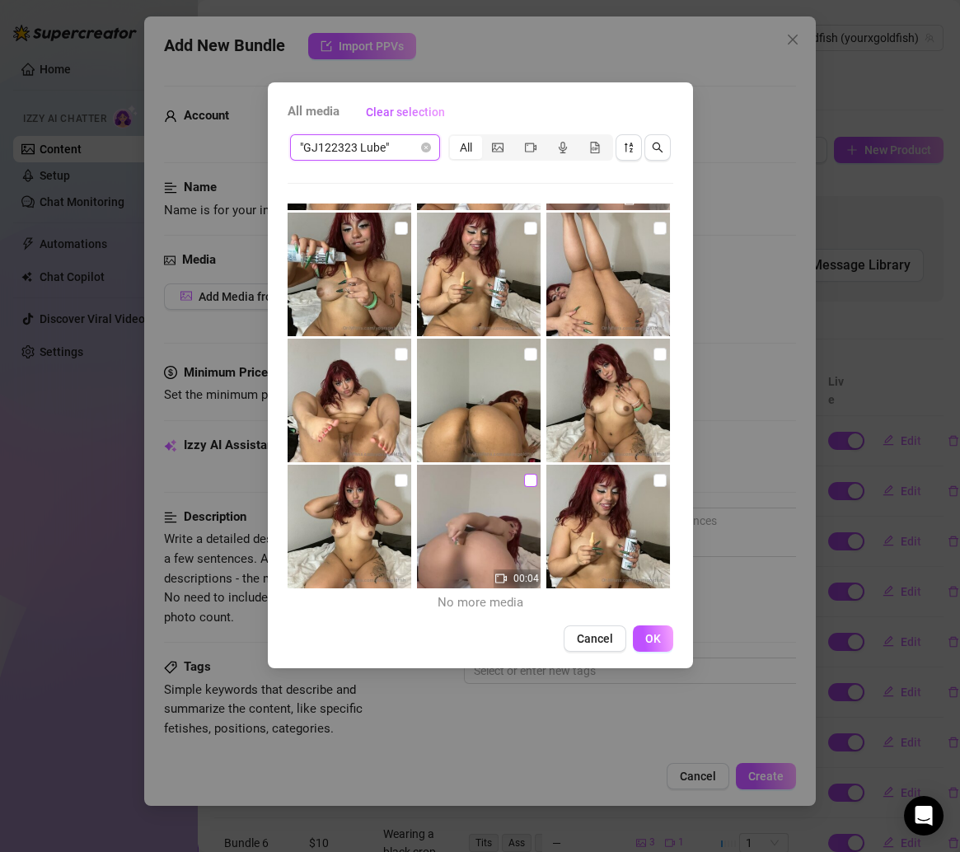
click at [529, 478] on input "checkbox" at bounding box center [530, 480] width 13 height 13
click at [653, 479] on input "checkbox" at bounding box center [659, 480] width 13 height 13
click at [653, 358] on input "checkbox" at bounding box center [659, 354] width 13 height 13
click at [395, 359] on input "checkbox" at bounding box center [401, 354] width 13 height 13
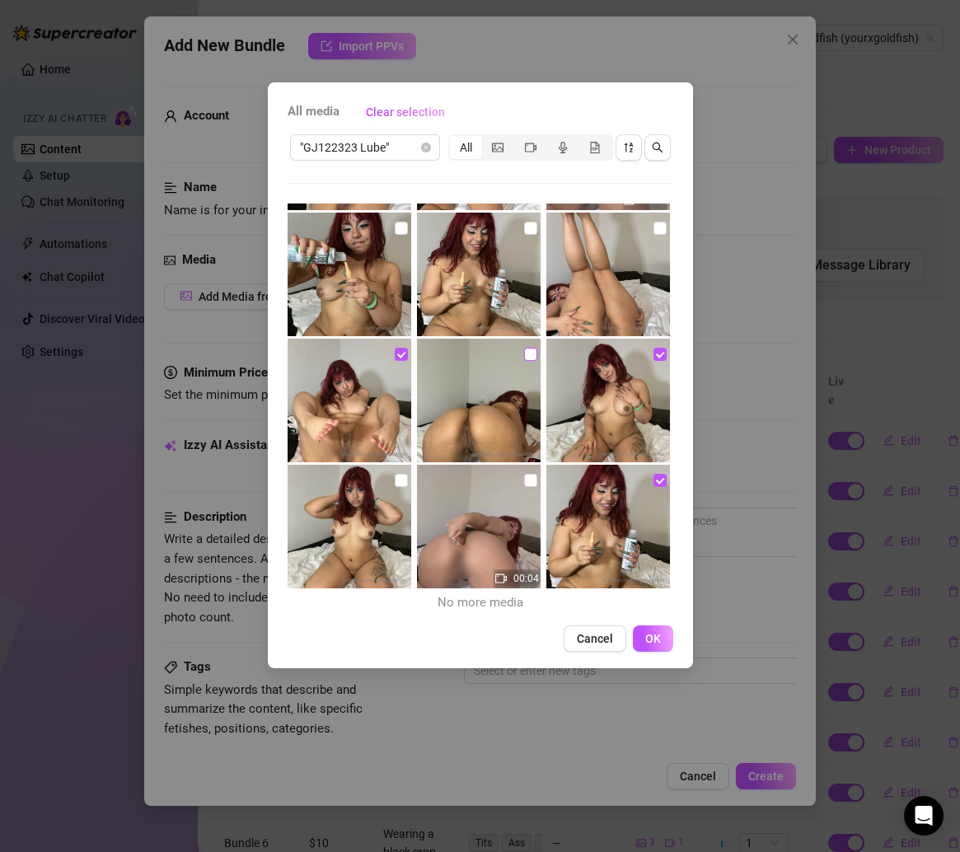
click at [524, 352] on input "checkbox" at bounding box center [530, 354] width 13 height 13
click at [395, 471] on label at bounding box center [401, 480] width 13 height 18
click at [395, 474] on input "checkbox" at bounding box center [401, 480] width 13 height 13
click at [657, 636] on span "OK" at bounding box center [653, 638] width 16 height 13
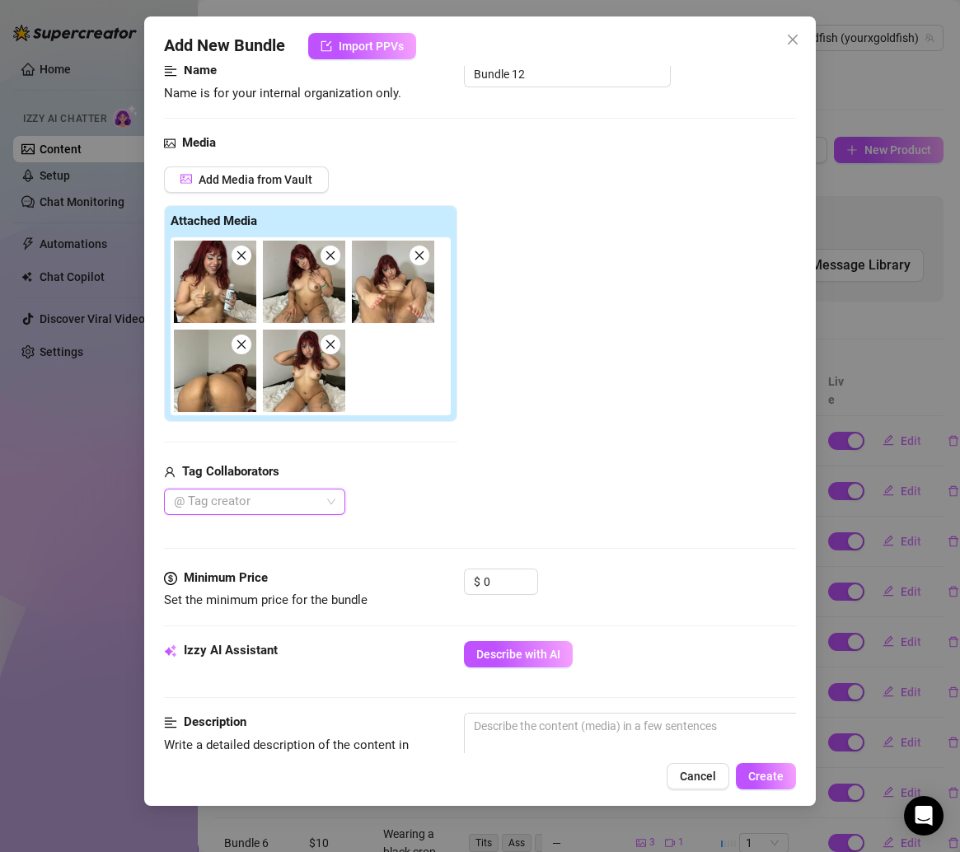
scroll to position [286, 0]
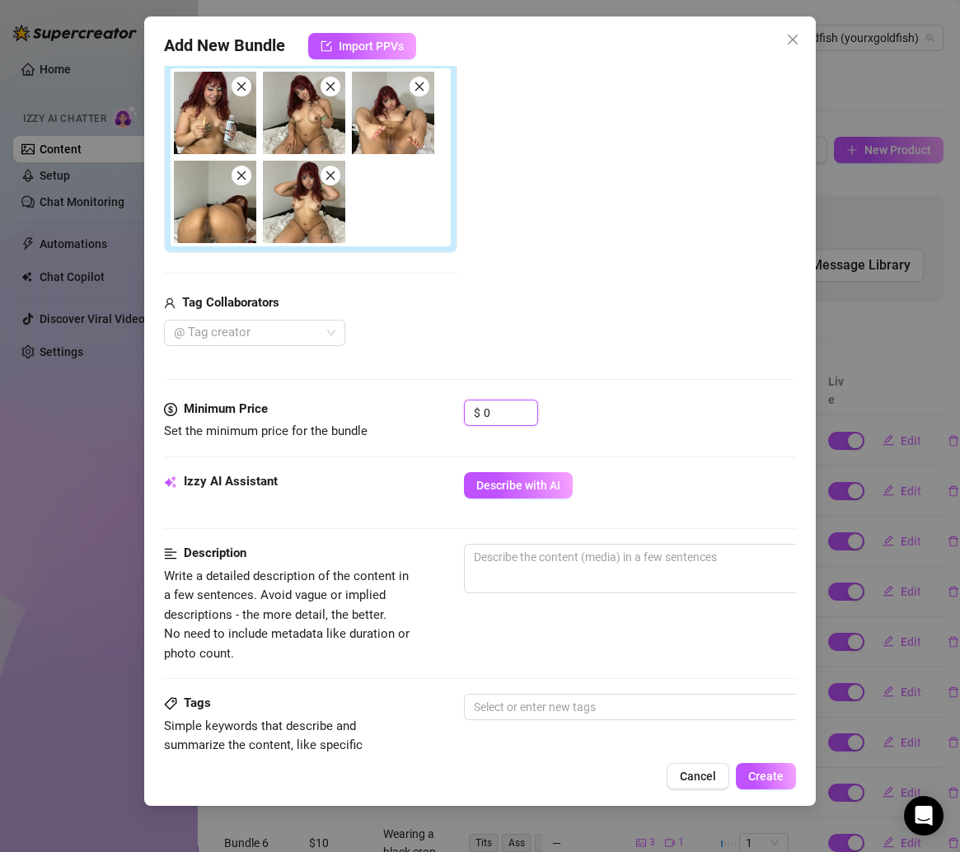
drag, startPoint x: 490, startPoint y: 415, endPoint x: 390, endPoint y: 415, distance: 99.7
click at [390, 415] on div "Minimum Price Set the minimum price for the bundle $ 0" at bounding box center [480, 421] width 633 height 42
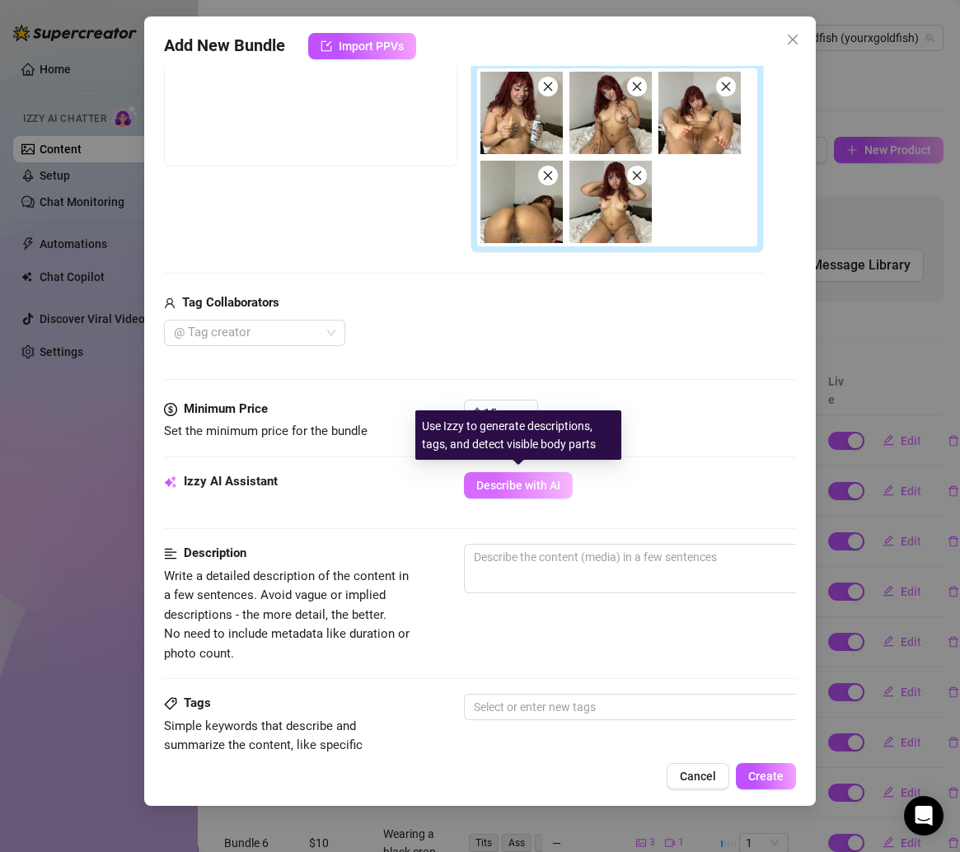
click at [506, 479] on span "Describe with AI" at bounding box center [518, 485] width 84 height 13
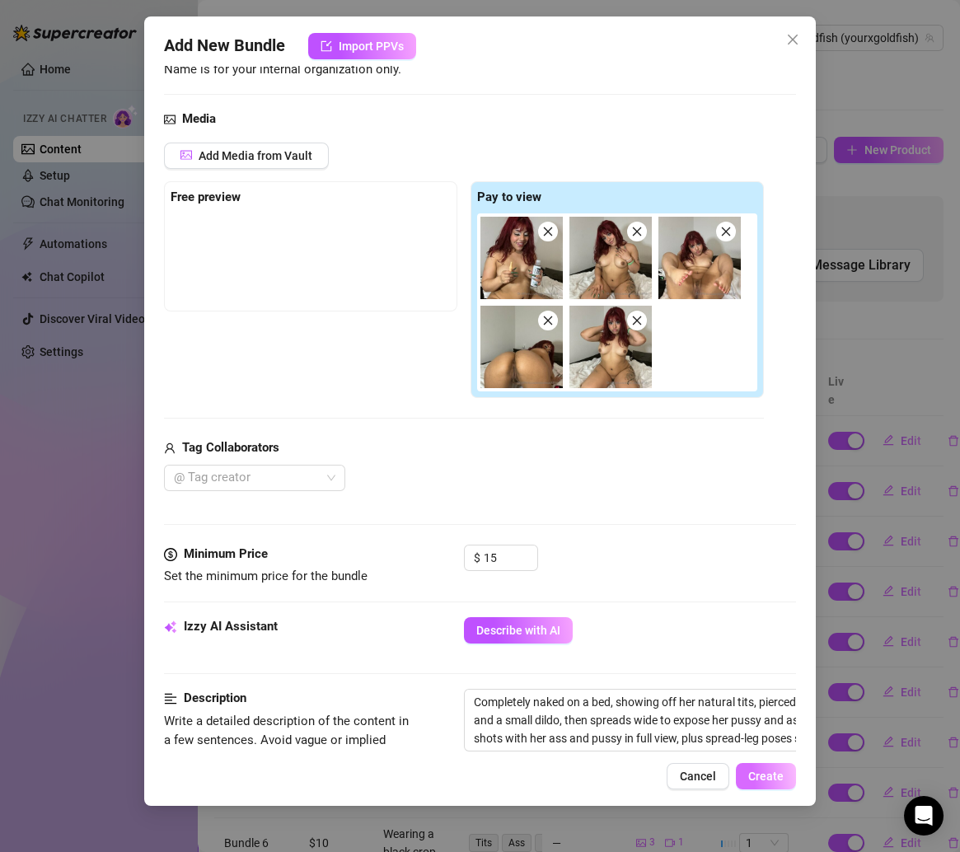
scroll to position [487, 0]
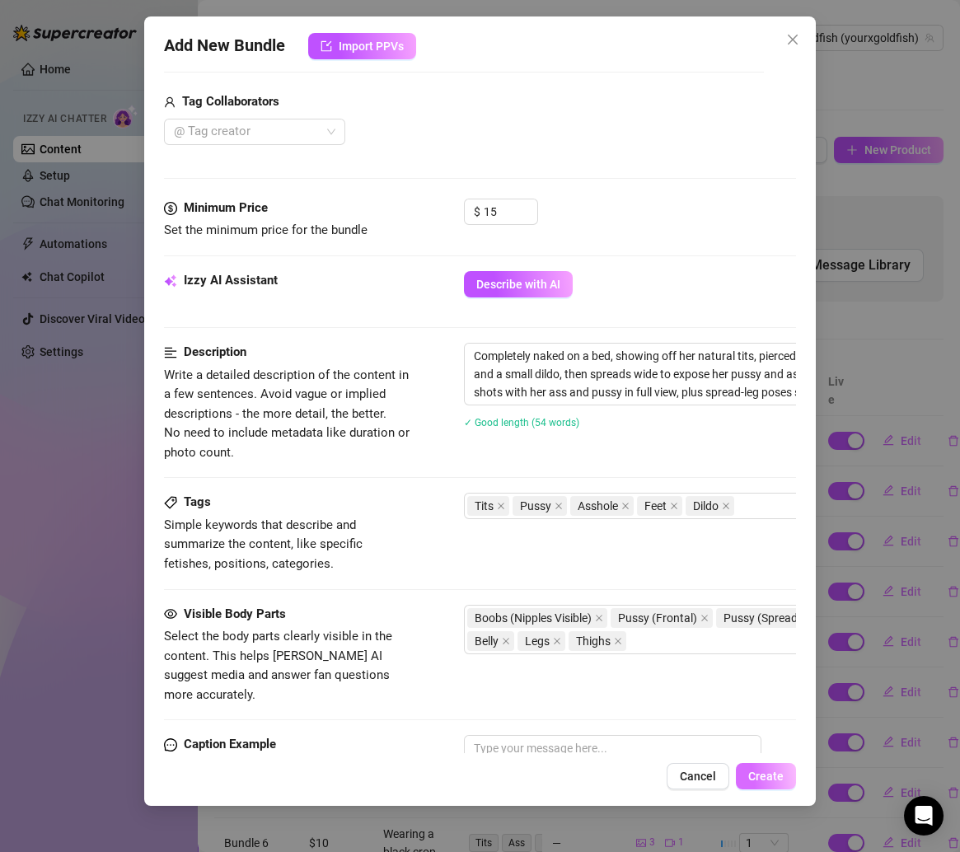
click at [771, 788] on button "Create" at bounding box center [766, 776] width 60 height 26
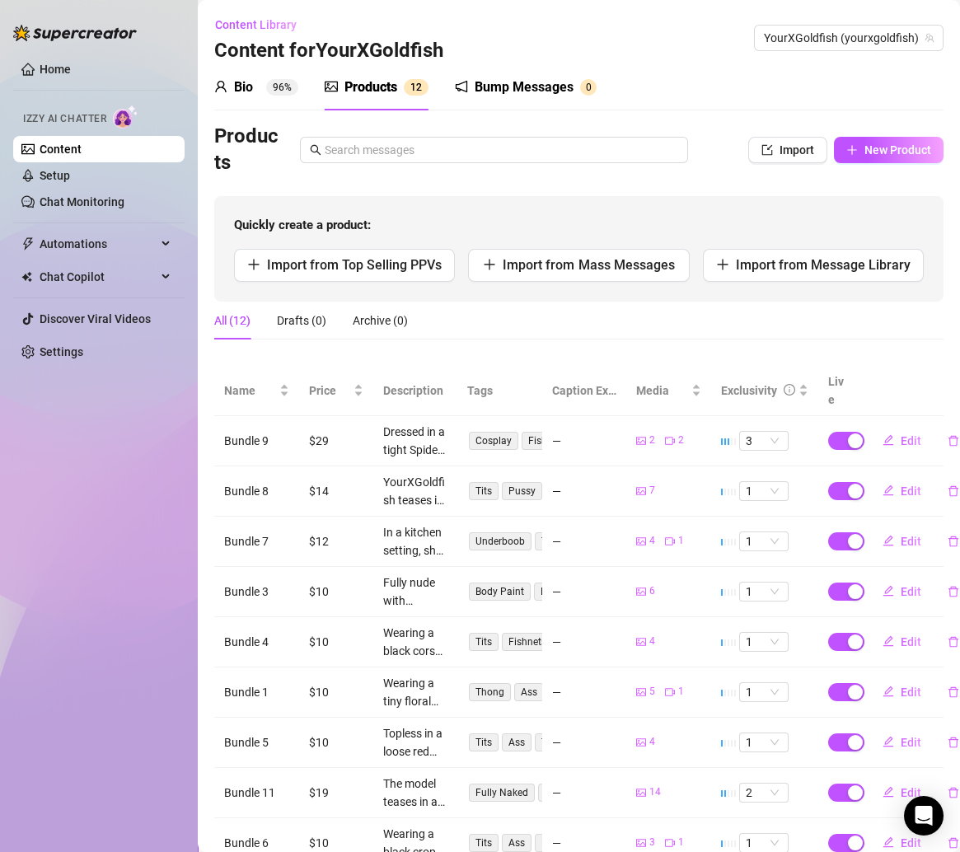
drag, startPoint x: 530, startPoint y: 91, endPoint x: 586, endPoint y: 116, distance: 61.6
click at [527, 91] on div "Bump Messages" at bounding box center [524, 87] width 99 height 20
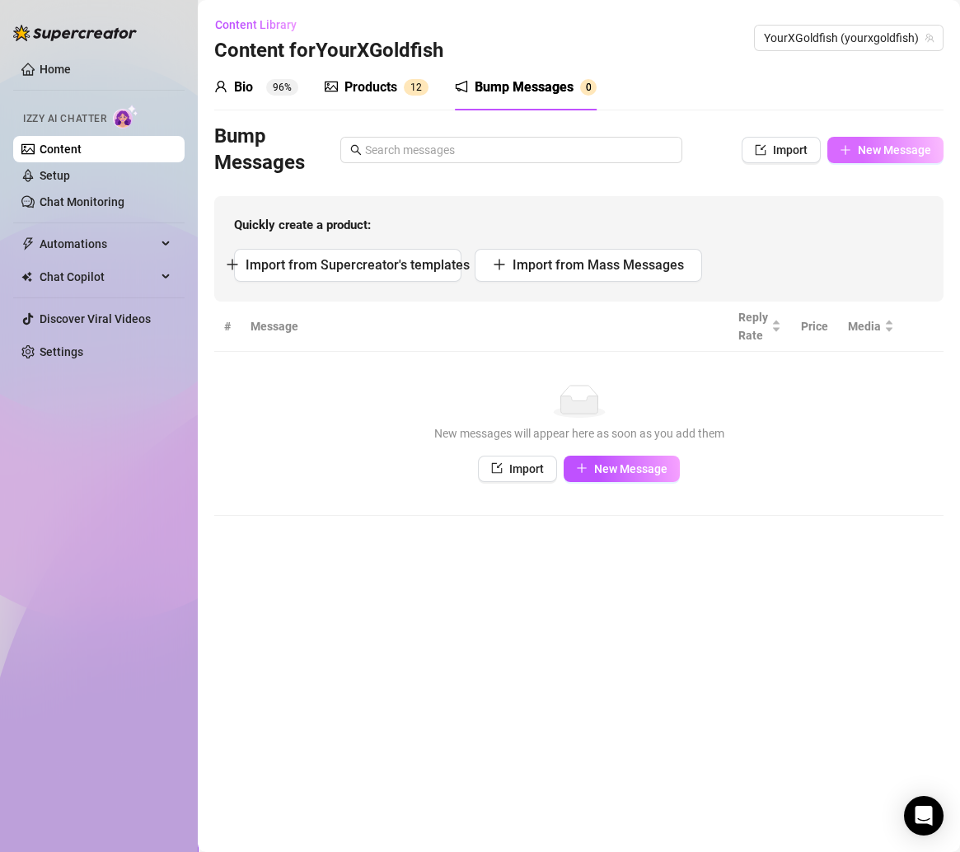
click at [870, 143] on span "New Message" at bounding box center [894, 149] width 73 height 13
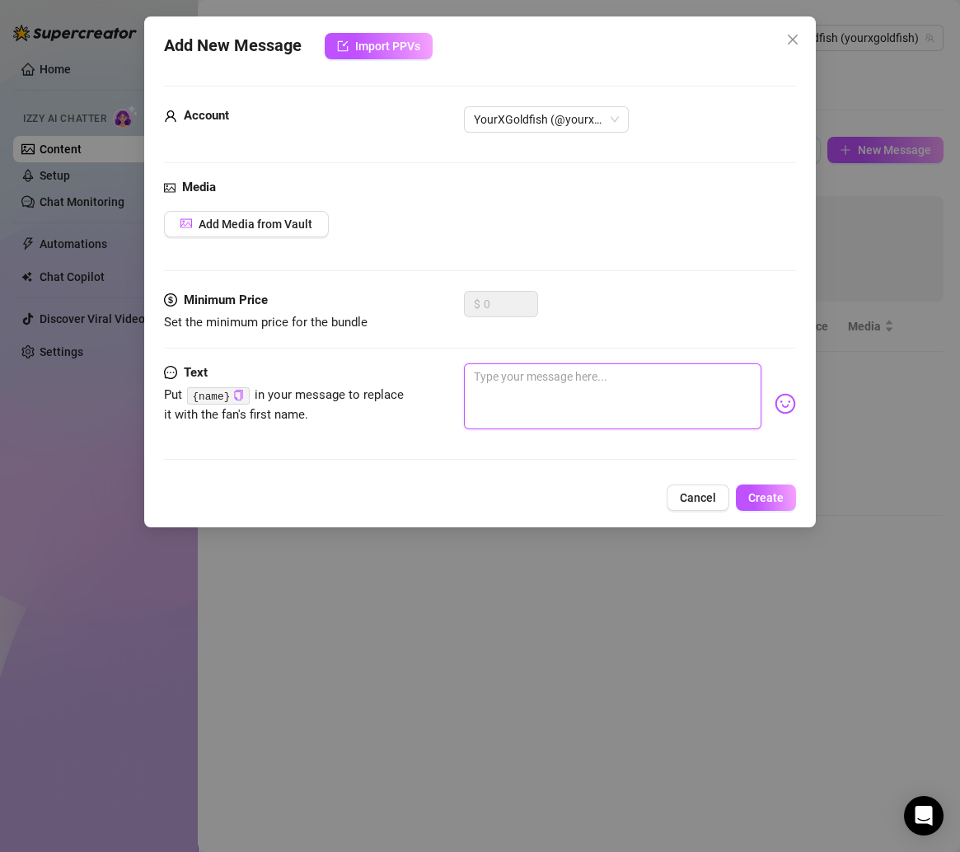
click at [512, 373] on textarea at bounding box center [613, 396] width 298 height 66
paste textarea "You’re lucky I’m a good girl… most of the time 😇 but I do love breaking my own …"
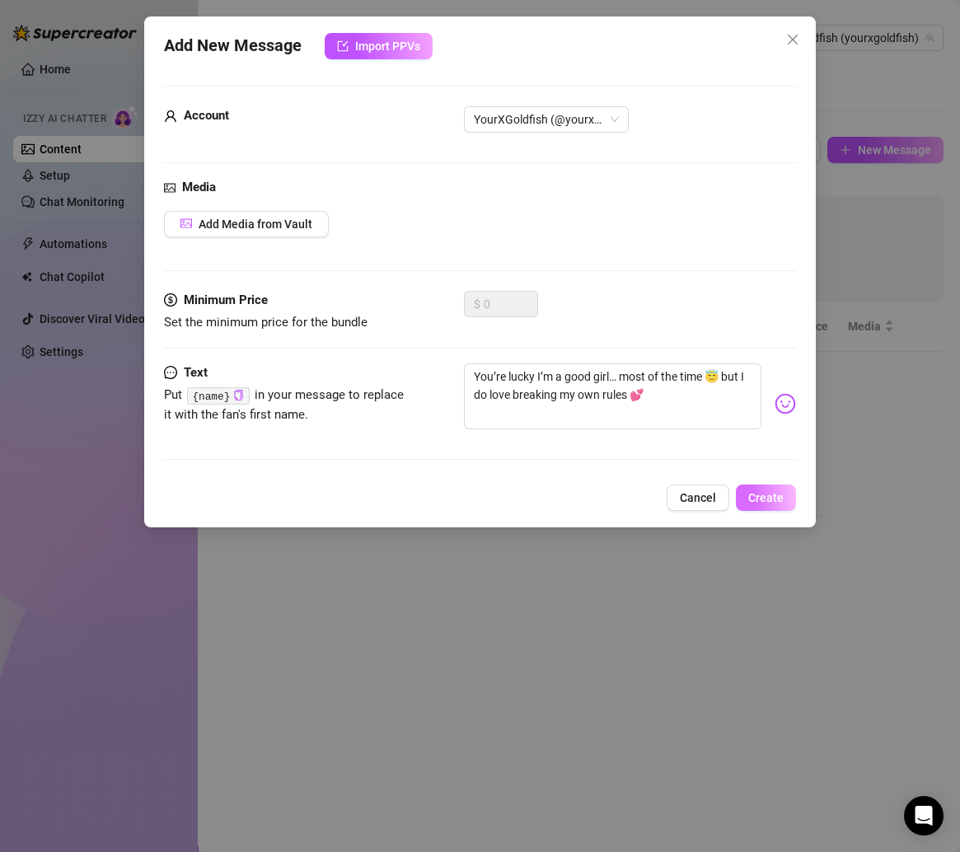
click at [769, 497] on span "Create" at bounding box center [765, 497] width 35 height 13
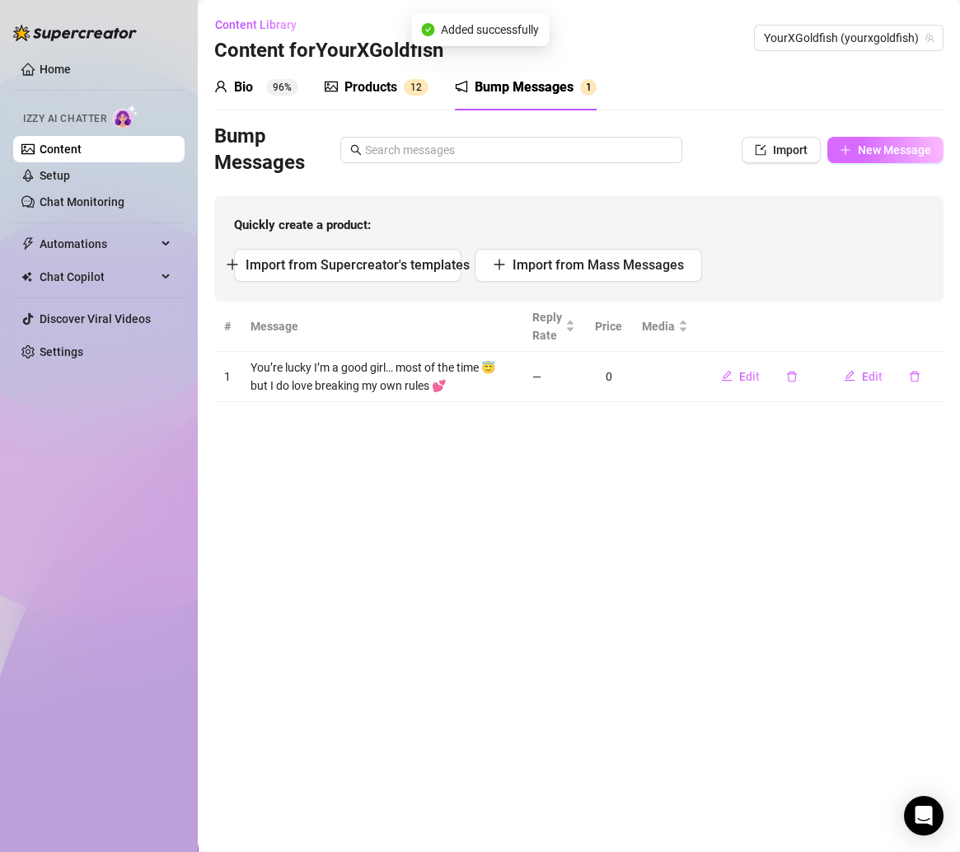
click at [865, 151] on span "New Message" at bounding box center [894, 149] width 73 height 13
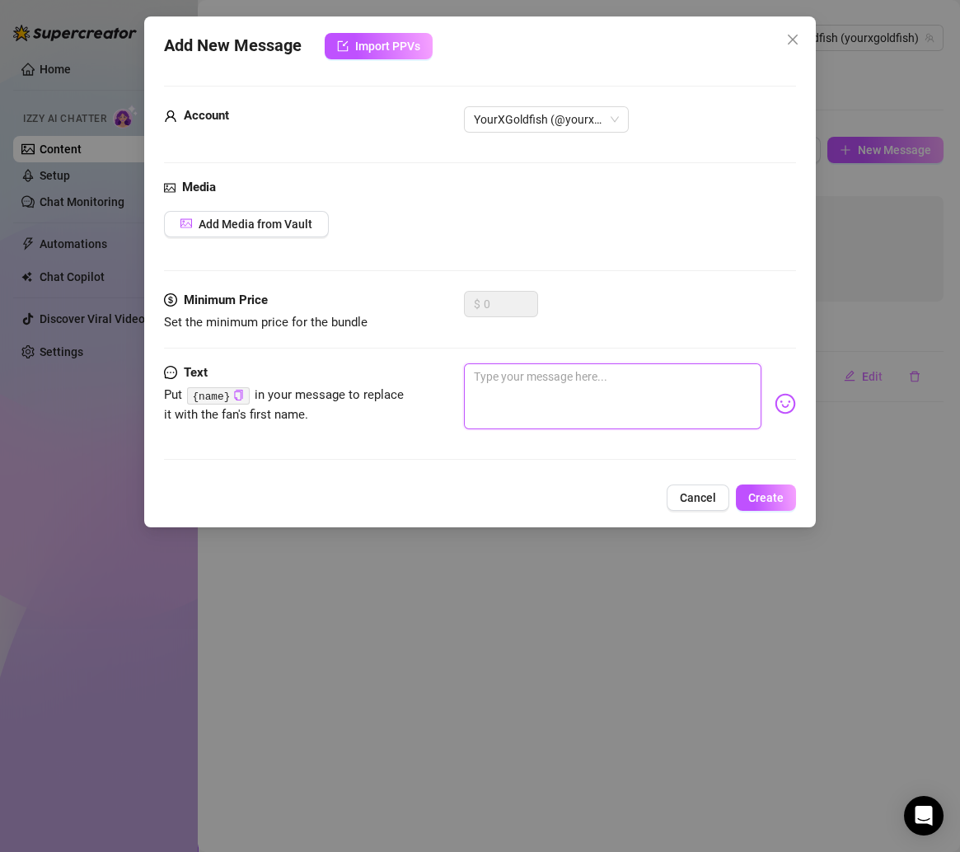
click at [603, 417] on textarea at bounding box center [613, 396] width 298 height 66
paste textarea "Do you like your girls sweet or the kind that surprise you when the lights go o…"
click at [622, 385] on textarea "Do you like your girls sweet or the kind that surprise you when the lights go o…" at bounding box center [613, 396] width 298 height 66
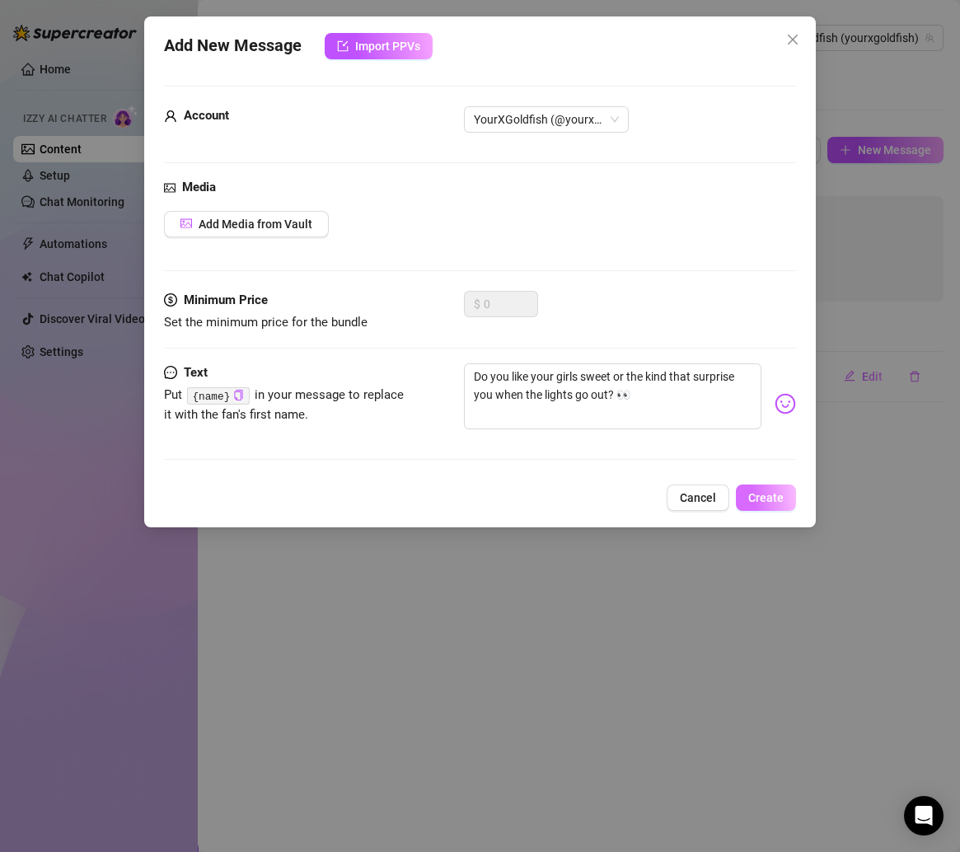
click at [767, 493] on span "Create" at bounding box center [765, 497] width 35 height 13
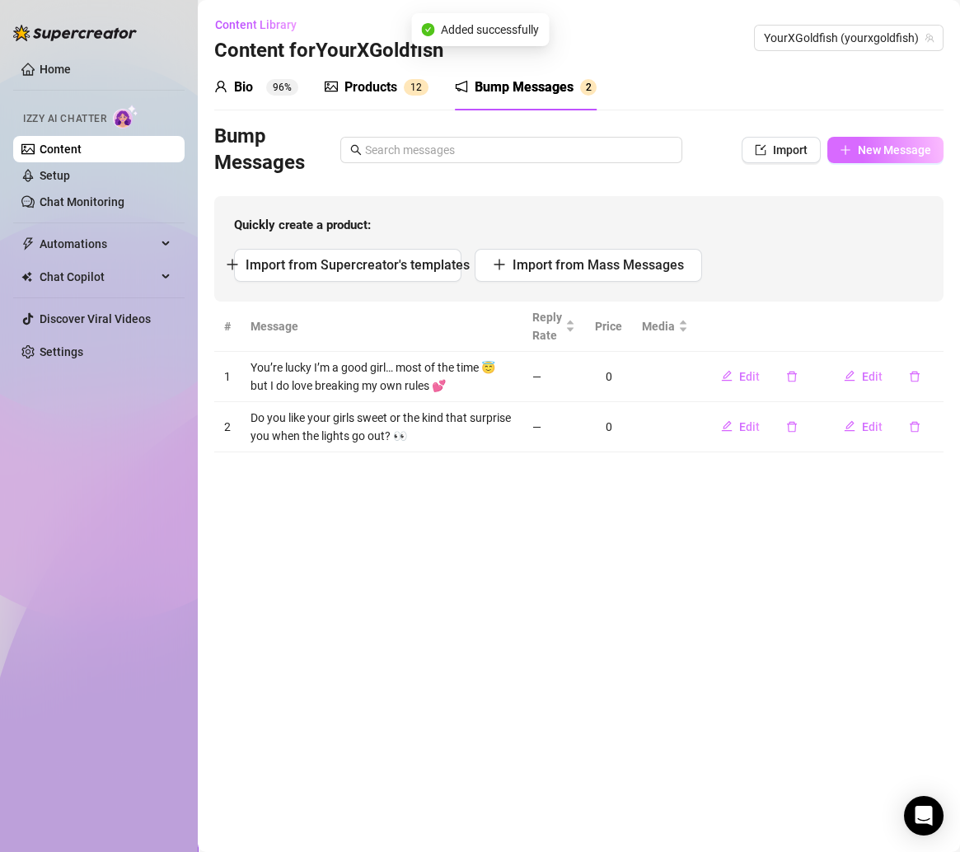
click at [863, 155] on span "New Message" at bounding box center [894, 149] width 73 height 13
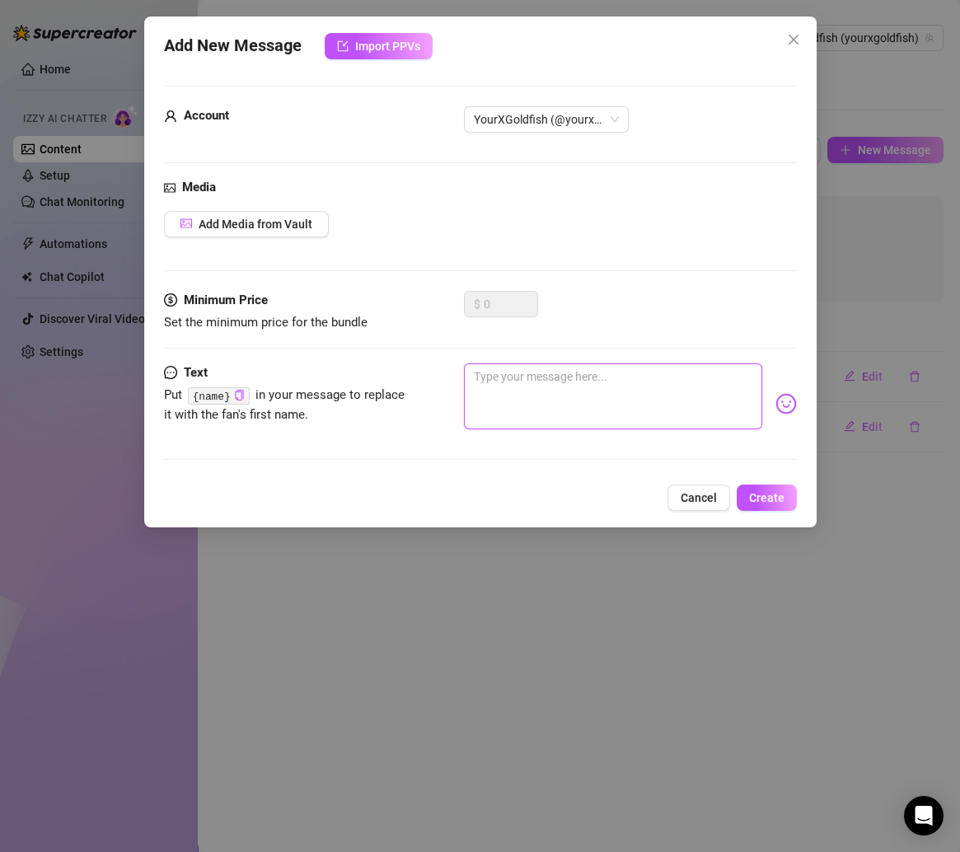
click at [592, 382] on textarea at bounding box center [613, 396] width 298 height 66
paste textarea "I may look innocent, but I promise I’m the type who’ll make you forget your own…"
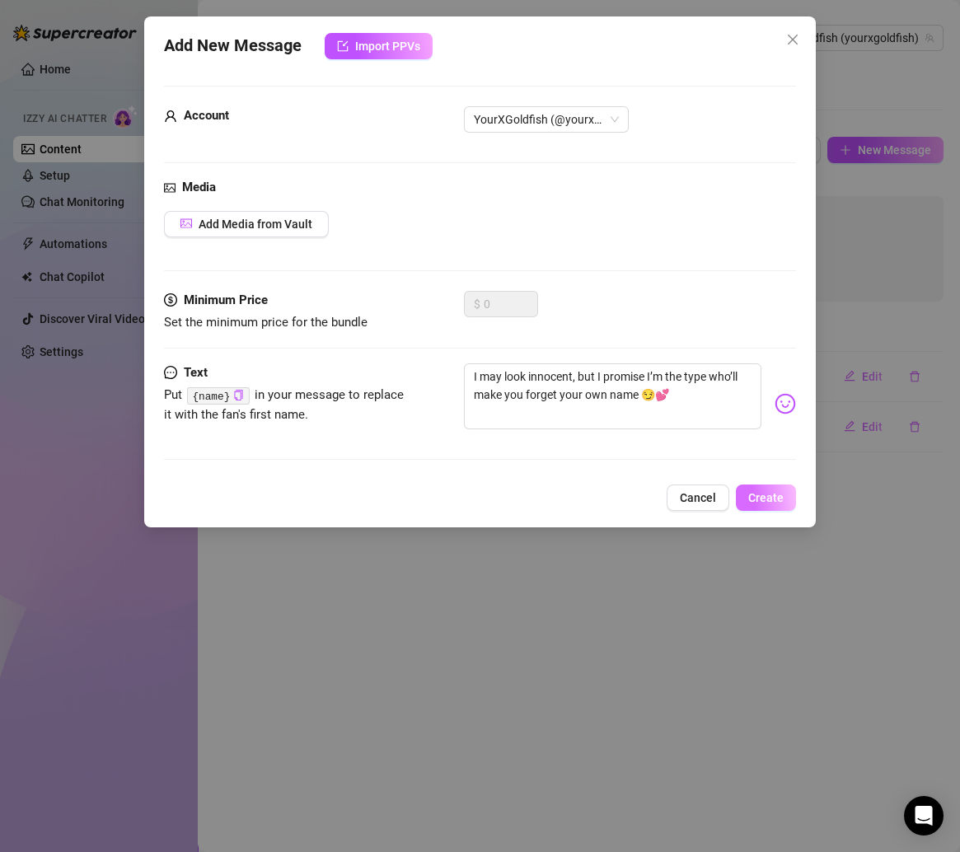
click at [767, 504] on button "Create" at bounding box center [766, 497] width 60 height 26
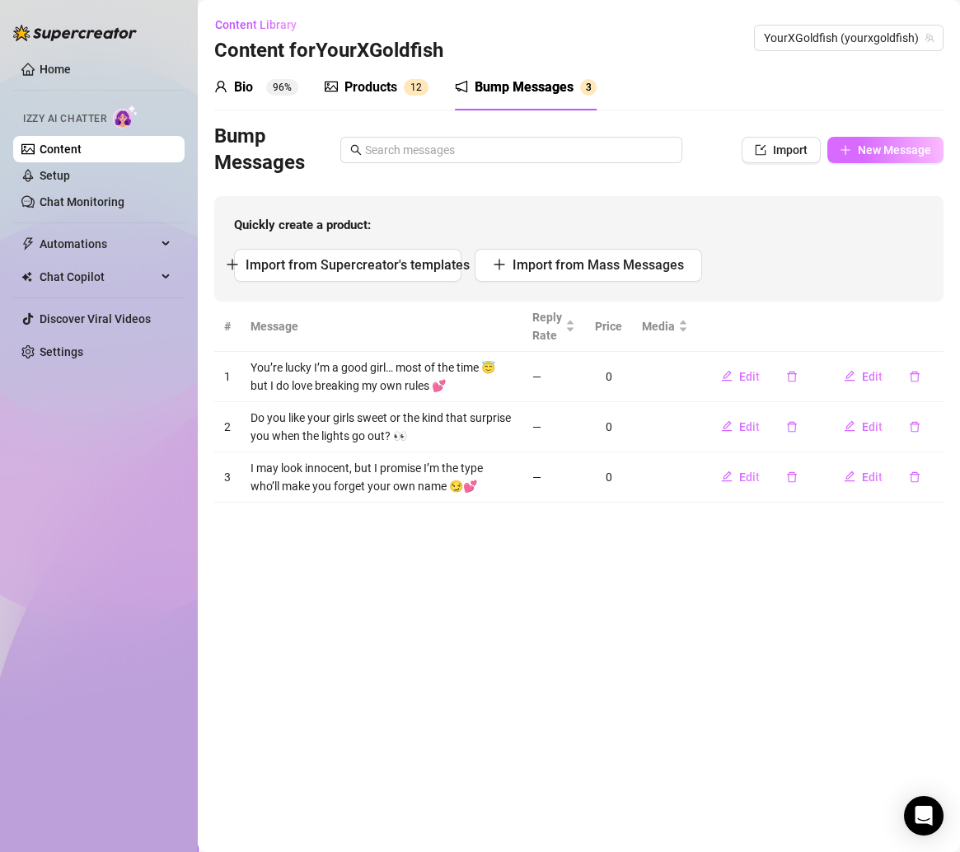
click at [868, 147] on span "New Message" at bounding box center [894, 149] width 73 height 13
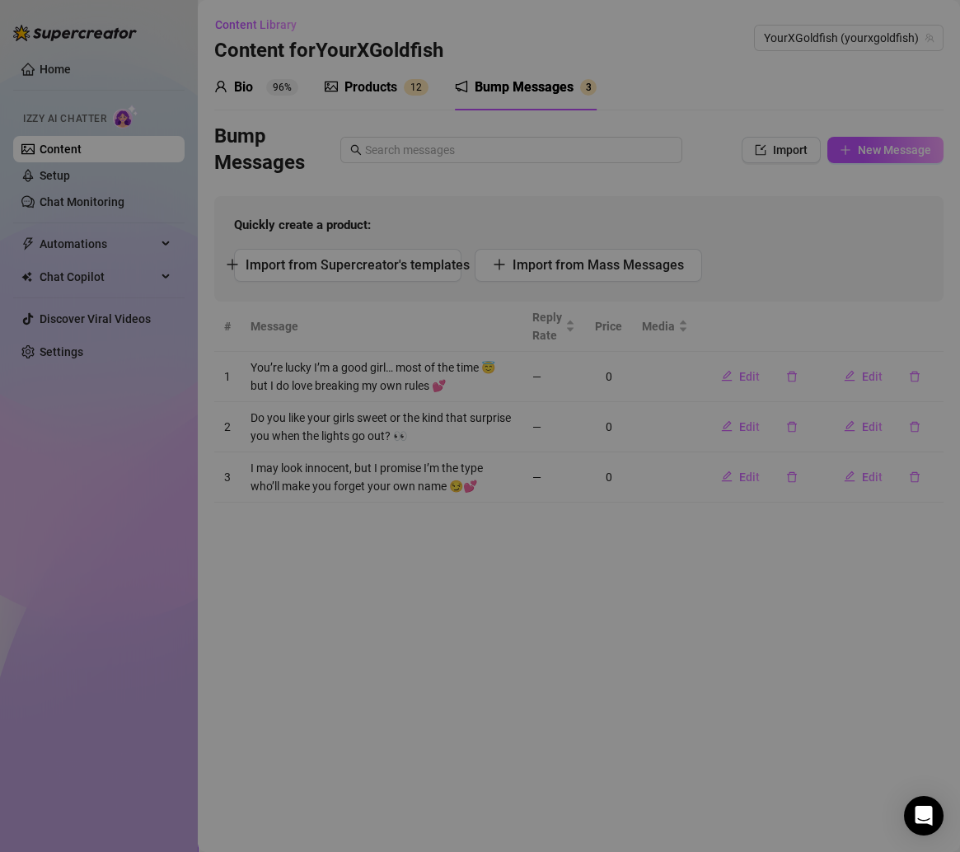
click at [594, 390] on textarea at bounding box center [613, 396] width 298 height 66
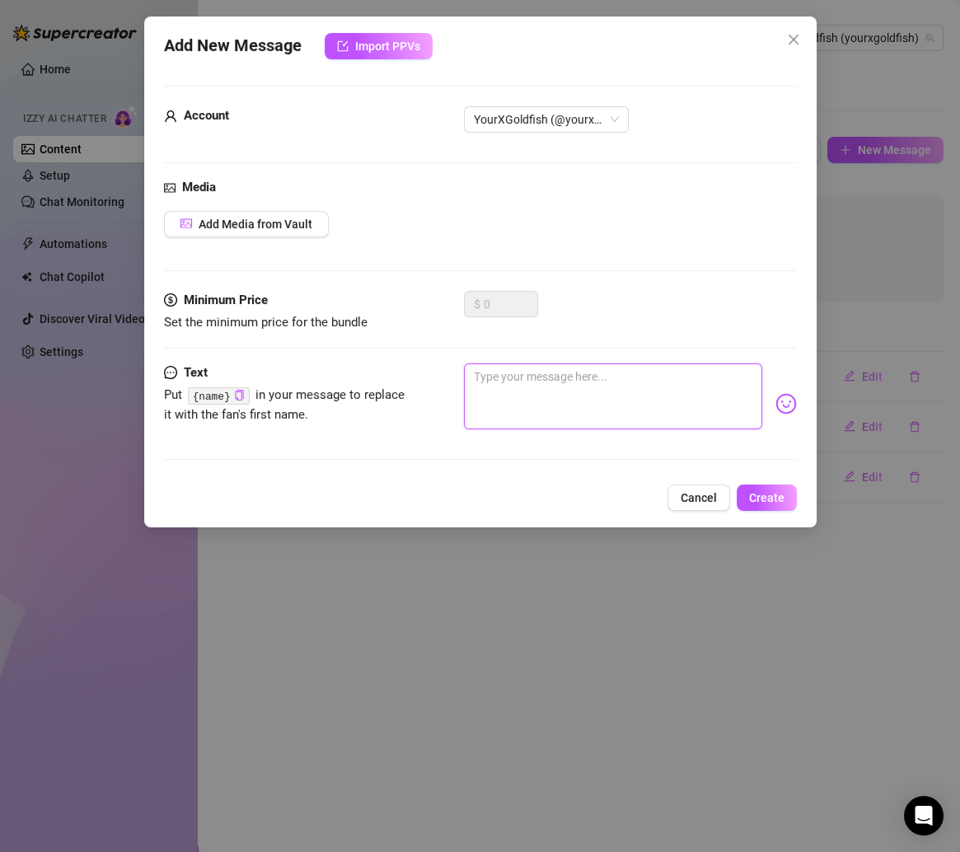
paste textarea "Wanna see how much trouble a good girl can get into when she’s bored? 🤭"
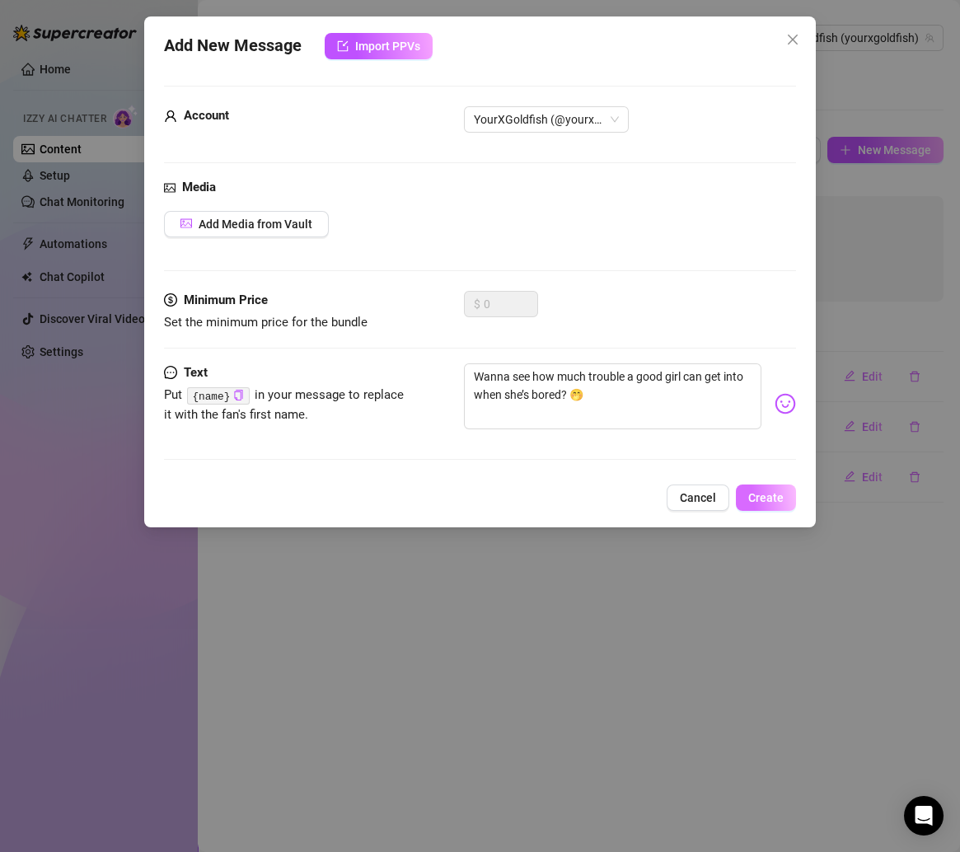
click at [758, 487] on button "Create" at bounding box center [766, 497] width 60 height 26
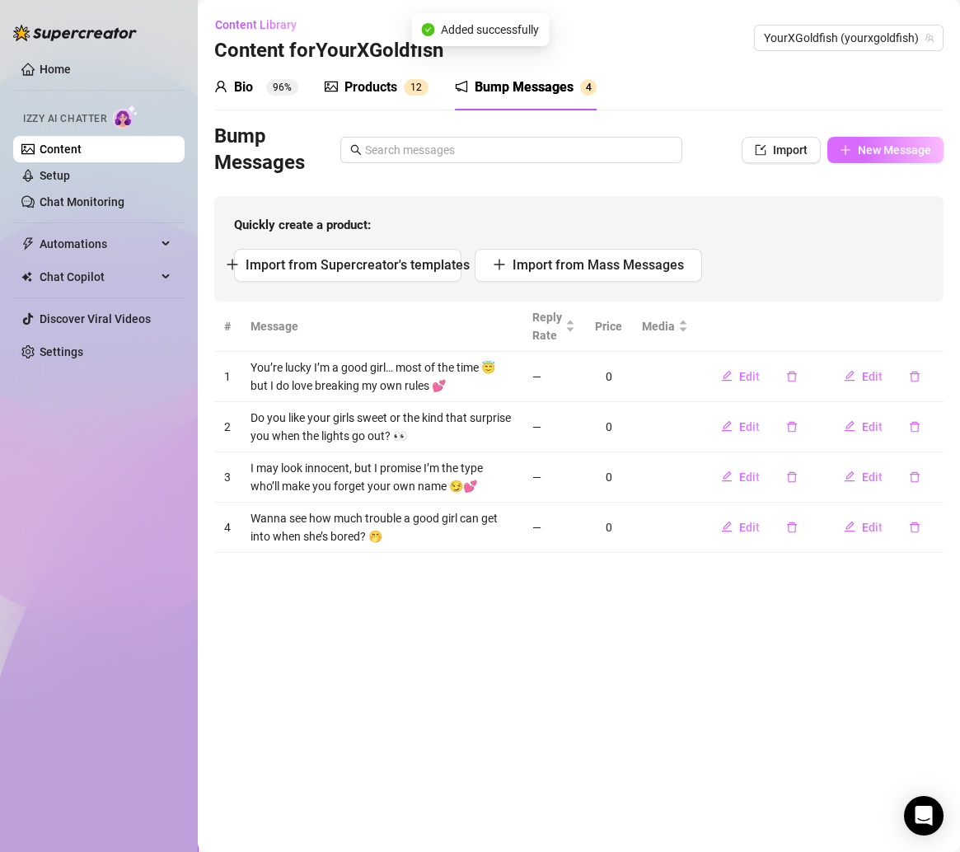
click at [858, 155] on span "New Message" at bounding box center [894, 149] width 73 height 13
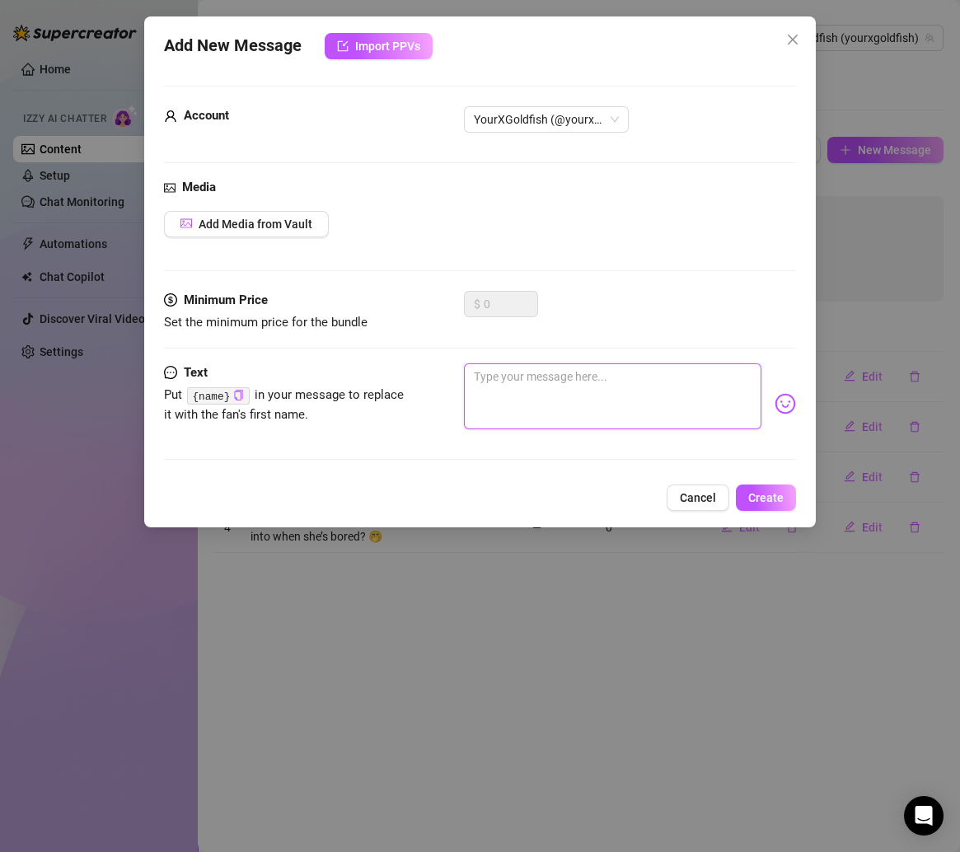
click at [634, 381] on textarea at bounding box center [613, 396] width 298 height 66
paste textarea "I’ve been told I’m addictive… wanna test that theory out? 😌💕"
click at [778, 495] on span "Create" at bounding box center [765, 497] width 35 height 13
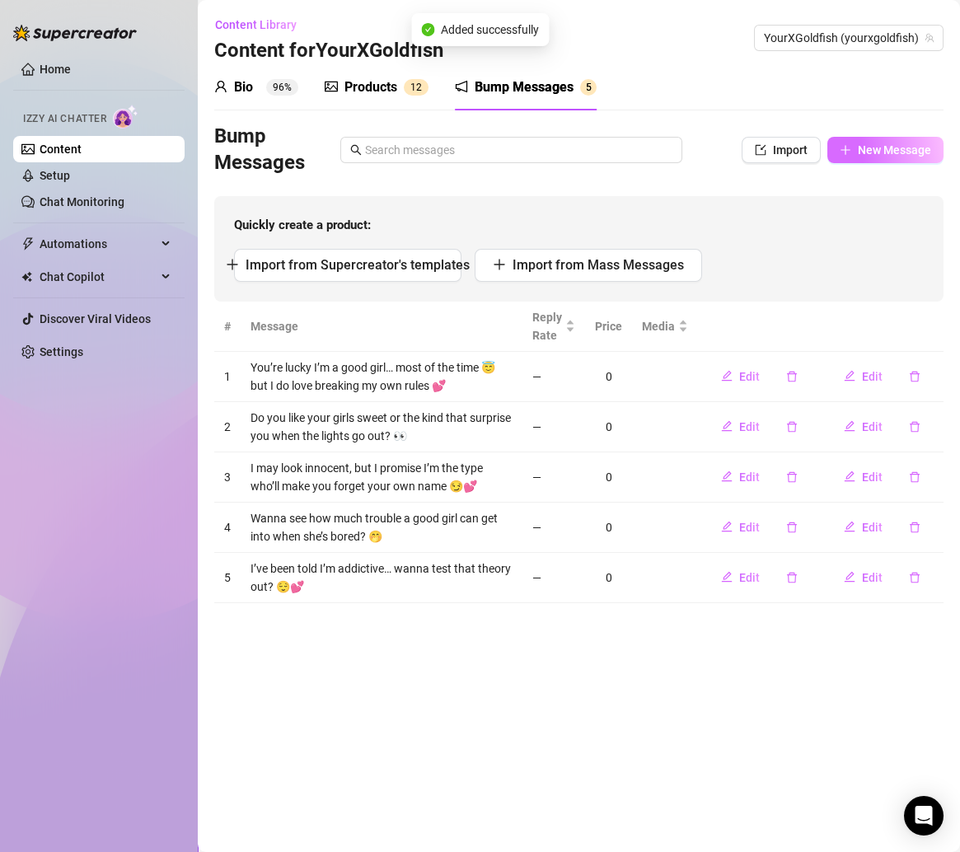
click at [874, 149] on span "New Message" at bounding box center [894, 149] width 73 height 13
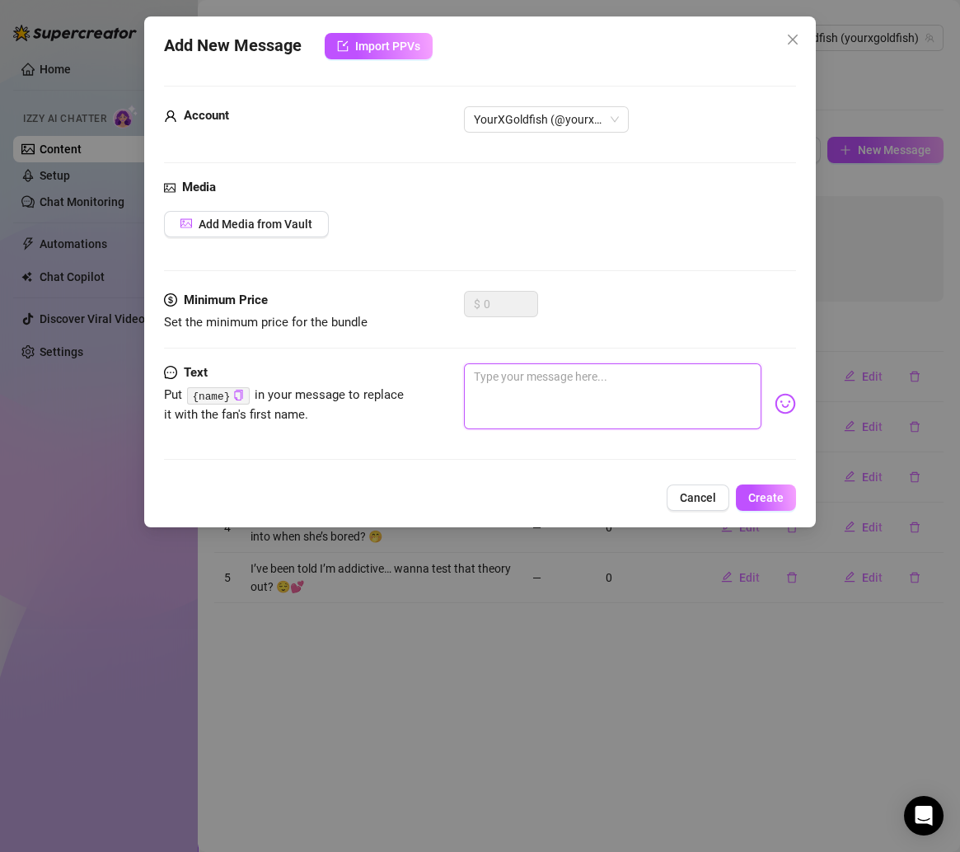
click at [630, 386] on textarea at bounding box center [613, 396] width 298 height 66
paste textarea "Should I be your little angel today… or your guilty pleasure? 😇😈"
click at [790, 505] on button "Create" at bounding box center [766, 497] width 60 height 26
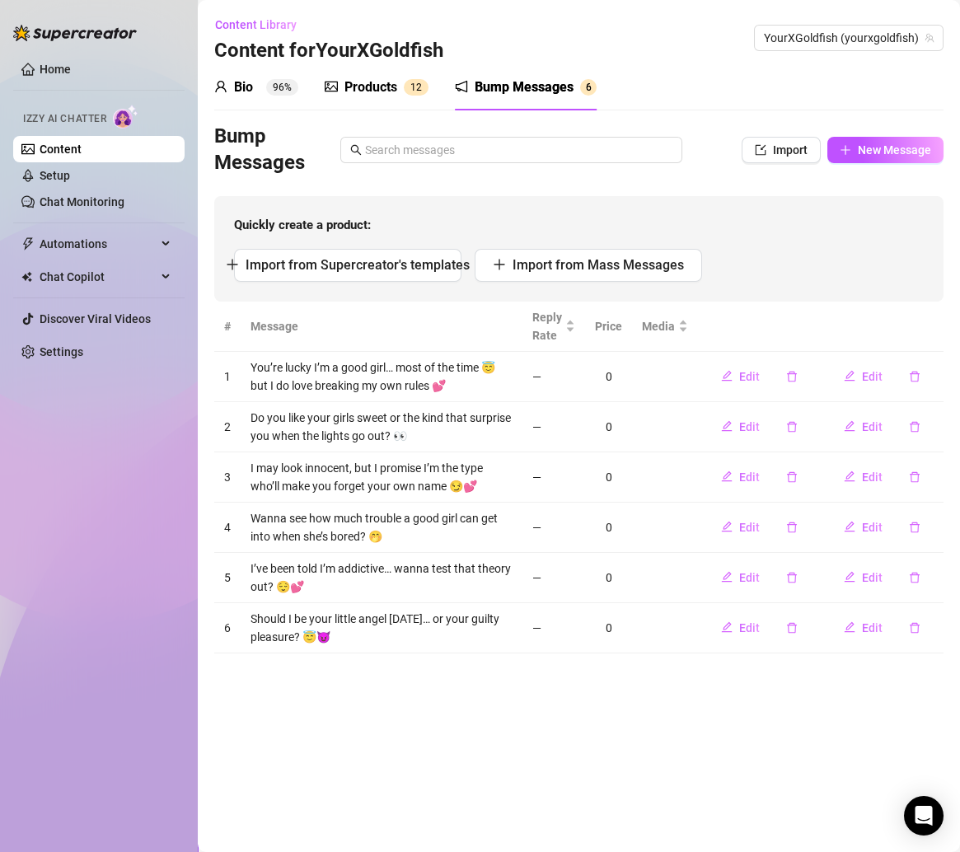
click at [850, 149] on icon "plus" at bounding box center [845, 150] width 12 height 12
click at [858, 152] on span "New Message" at bounding box center [894, 149] width 73 height 13
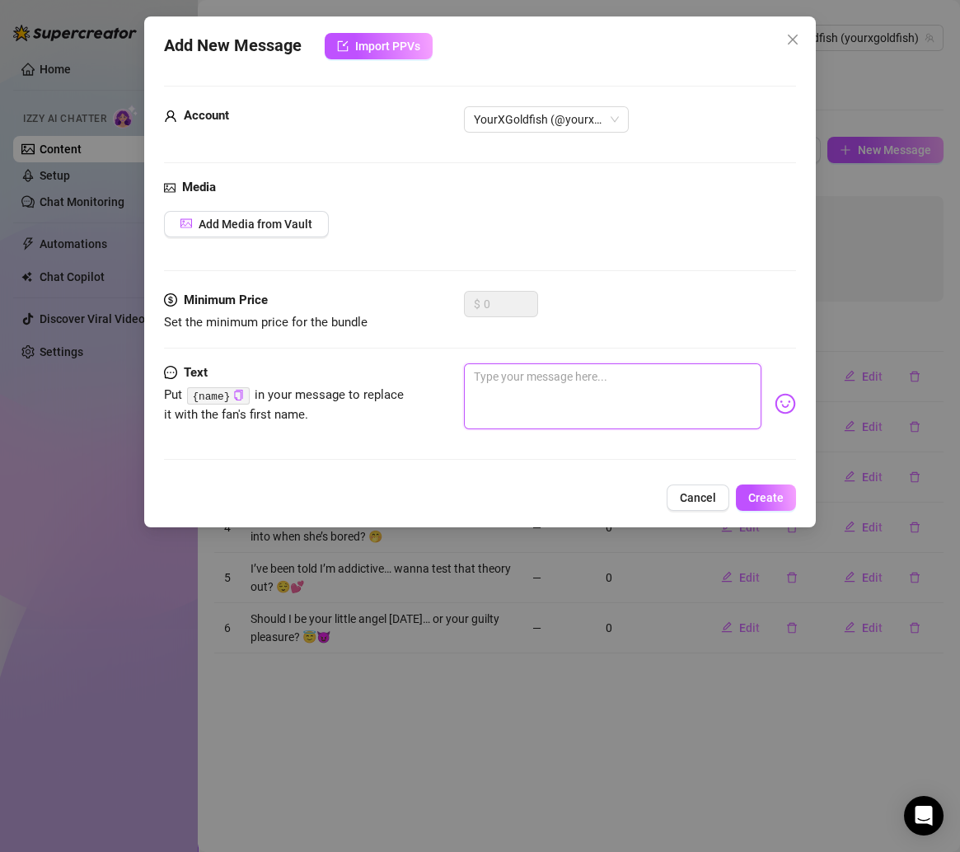
click at [615, 376] on textarea at bounding box center [613, 396] width 298 height 66
paste textarea "Careful baby, I flirt like a sweetheart but play like a savage 😏💖"
click at [782, 495] on span "Create" at bounding box center [765, 497] width 35 height 13
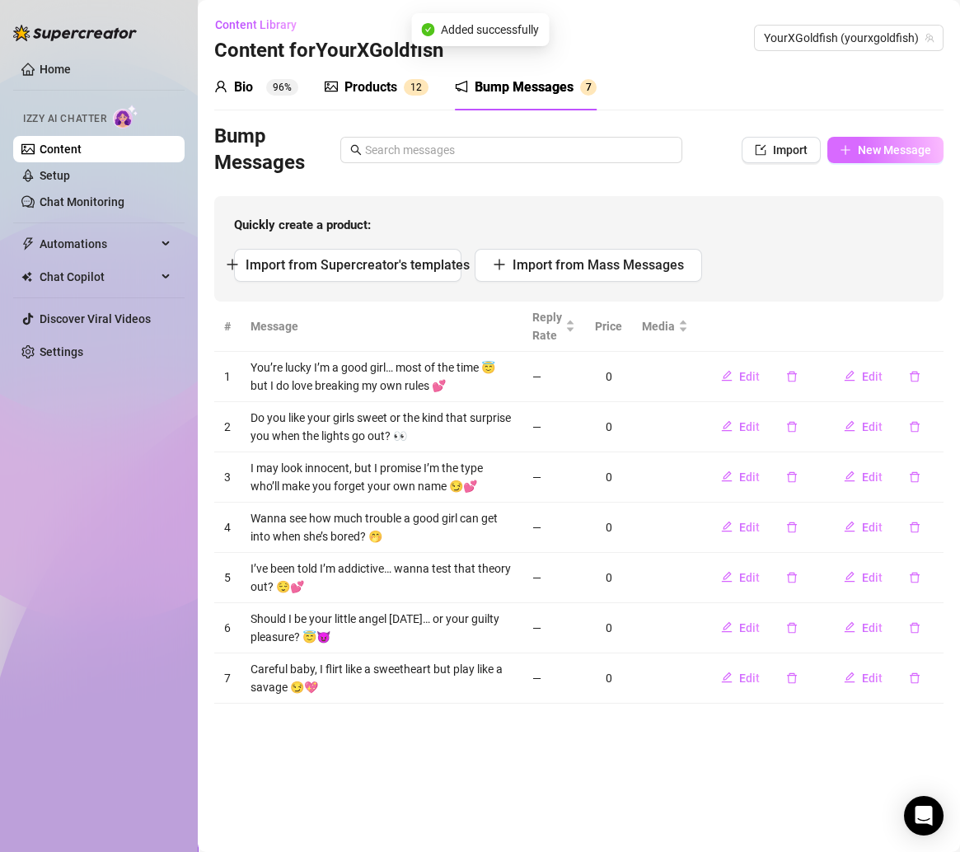
click at [844, 152] on icon "plus" at bounding box center [844, 149] width 1 height 9
click at [863, 157] on button "New Message" at bounding box center [885, 150] width 116 height 26
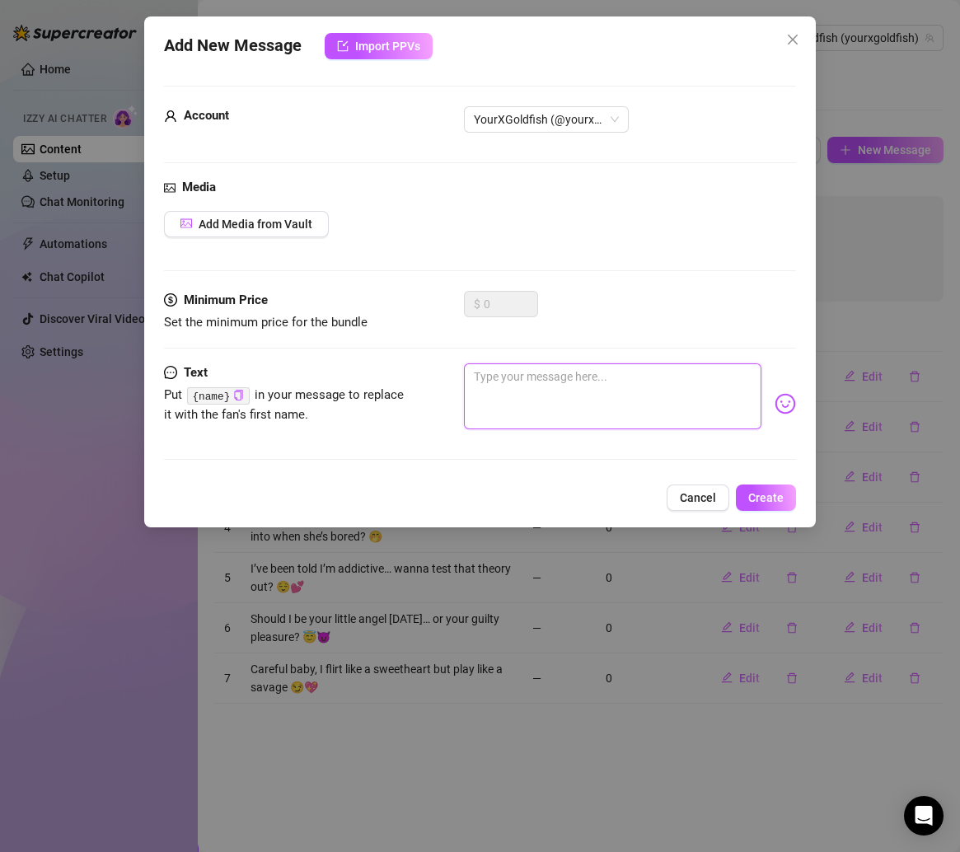
click at [617, 392] on textarea at bounding box center [613, 396] width 298 height 66
paste textarea "Bet you can’t handle me when I get both cute and naughty 😋💕"
click at [795, 503] on button "Create" at bounding box center [766, 497] width 60 height 26
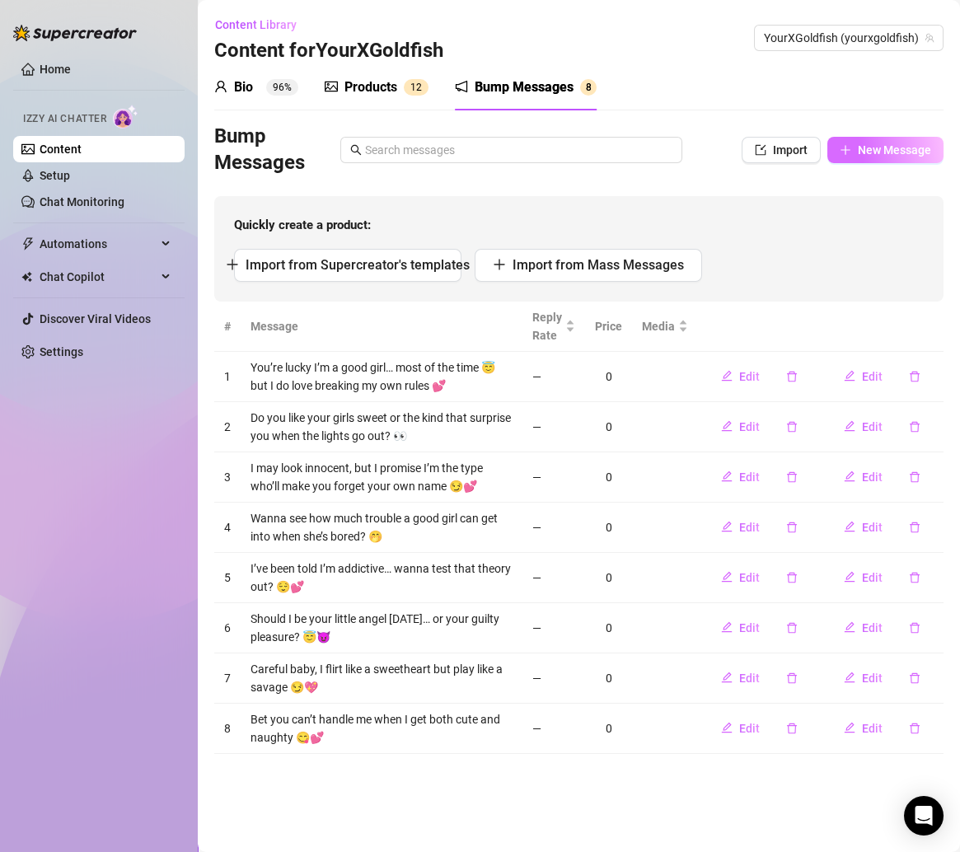
click at [858, 148] on span "New Message" at bounding box center [894, 149] width 73 height 13
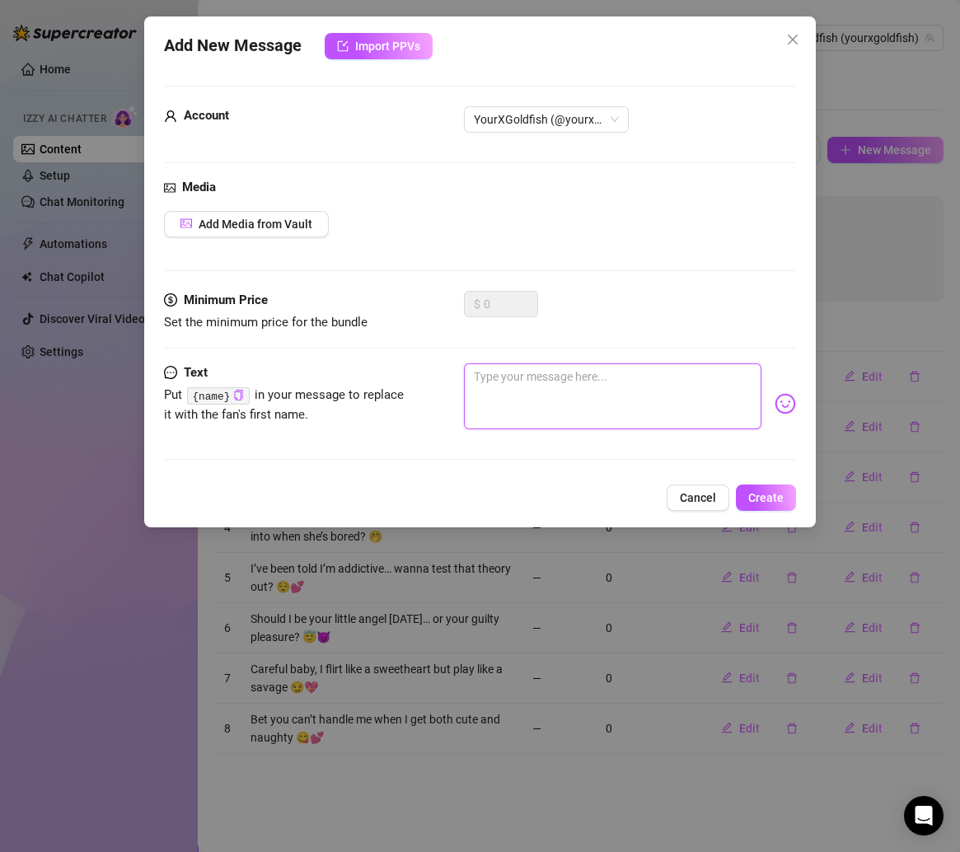
click at [613, 400] on textarea at bounding box center [613, 396] width 298 height 66
paste textarea "If you had me in front of you right now… would you make me behave, or beg? 🥺👉🏻👈🏻"
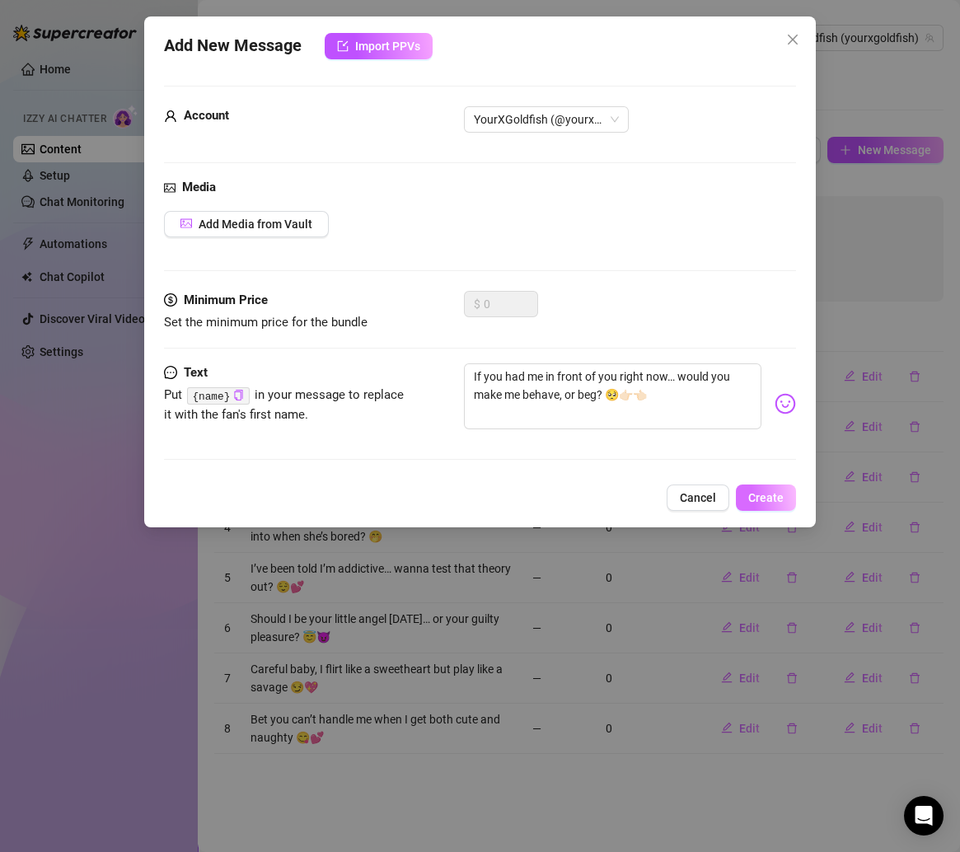
click at [779, 497] on span "Create" at bounding box center [765, 497] width 35 height 13
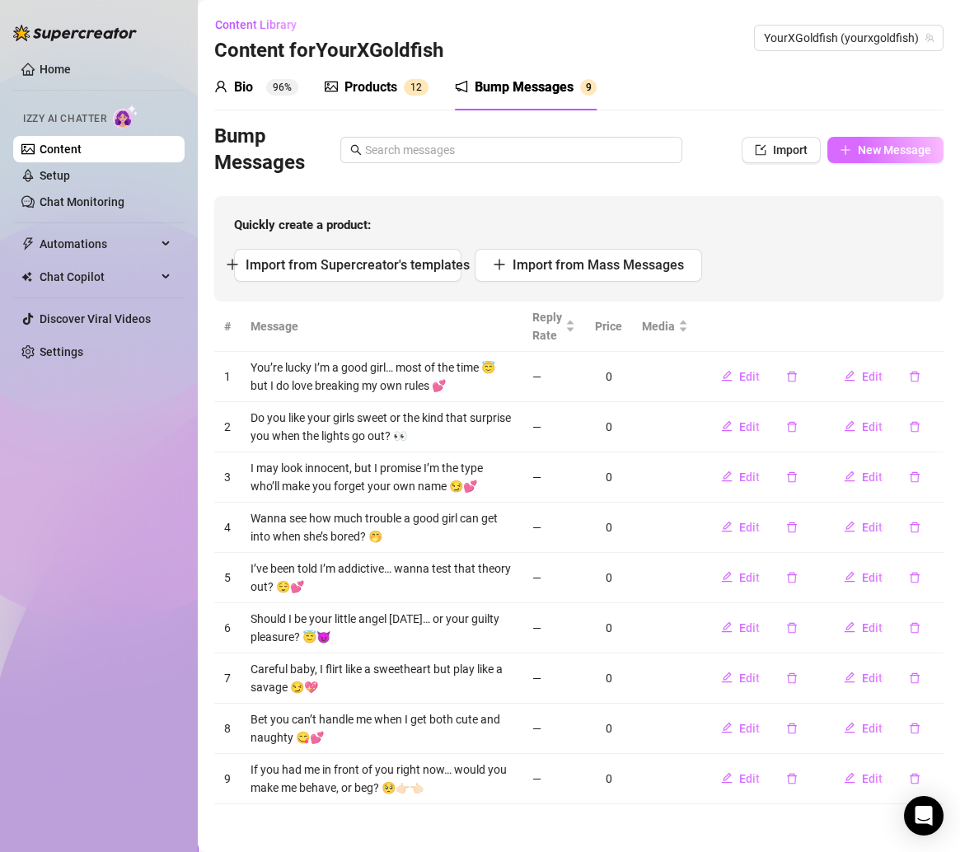
click at [898, 138] on button "New Message" at bounding box center [885, 150] width 116 height 26
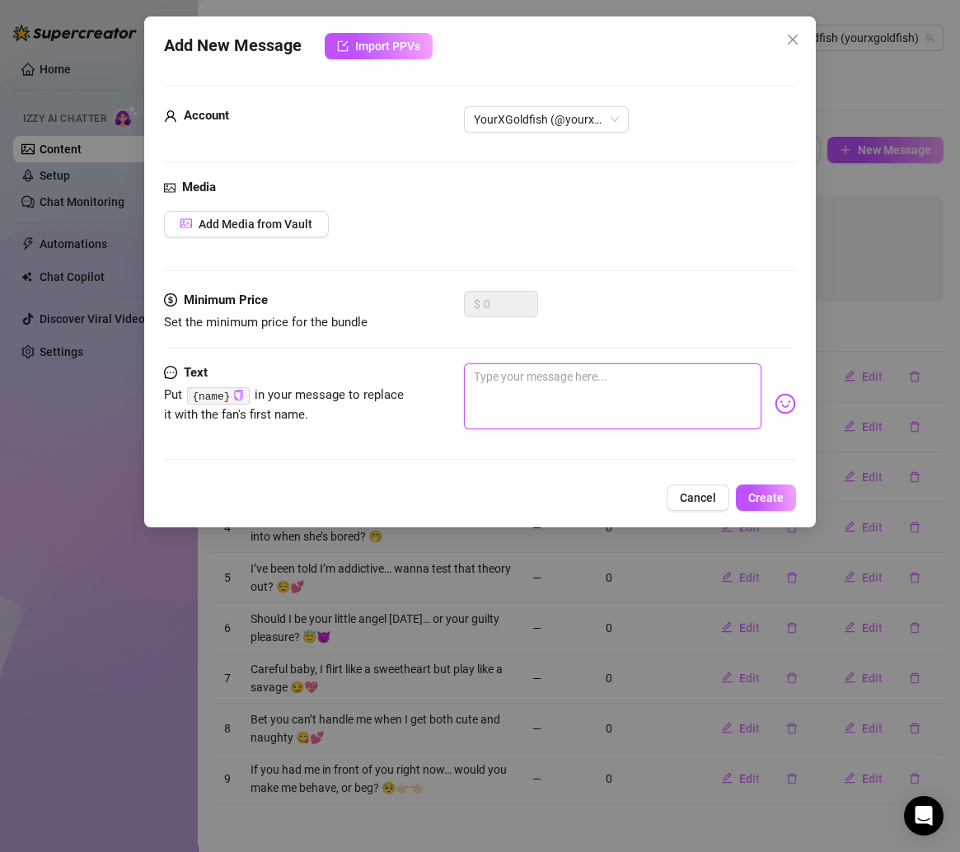
click at [573, 367] on textarea at bounding box center [613, 396] width 298 height 66
paste textarea "I could play nice… or I could play the way you’ll never forget 💕"
click at [779, 491] on span "Create" at bounding box center [765, 497] width 35 height 13
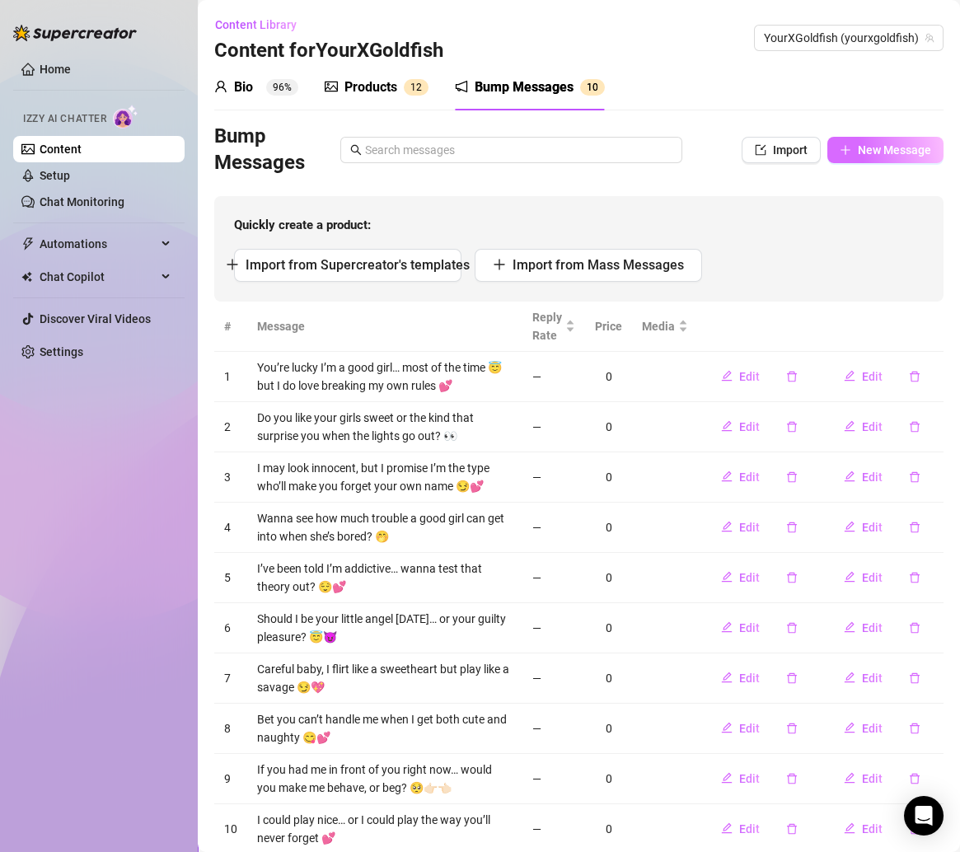
click at [858, 143] on span "New Message" at bounding box center [894, 149] width 73 height 13
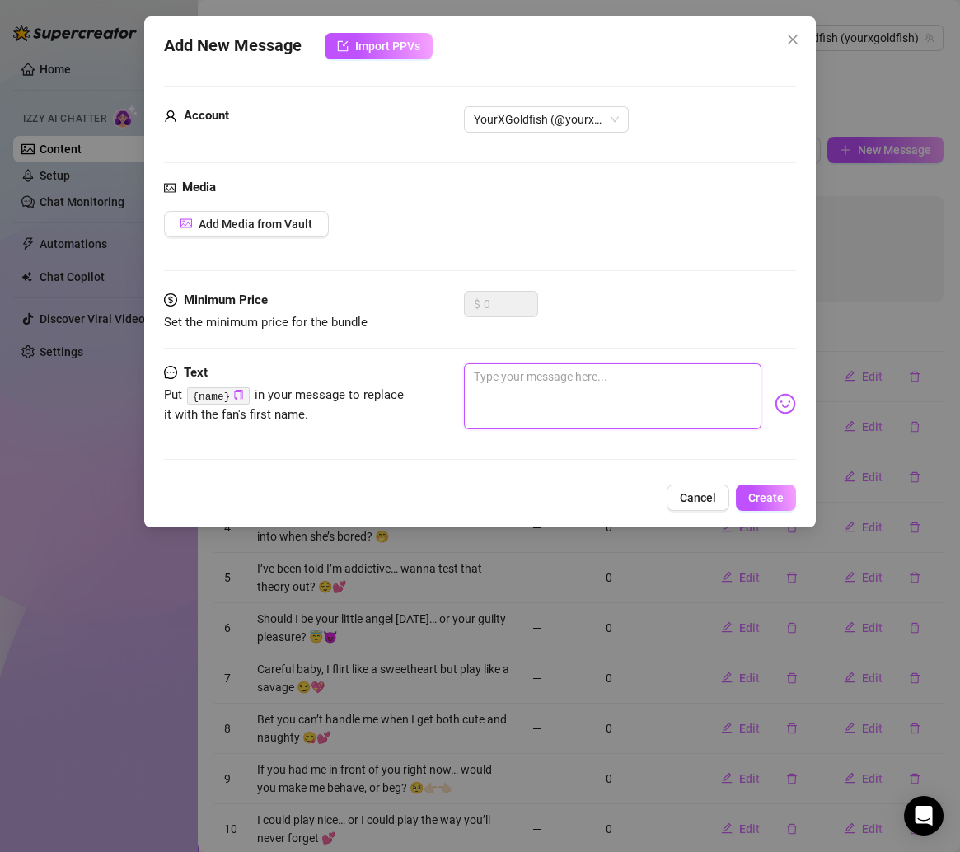
click at [587, 392] on textarea at bounding box center [613, 396] width 298 height 66
paste textarea "Don’t let the soft smile fool you, baby… I’ve got a wild side waiting for you 😏"
click at [767, 498] on span "Create" at bounding box center [765, 497] width 35 height 13
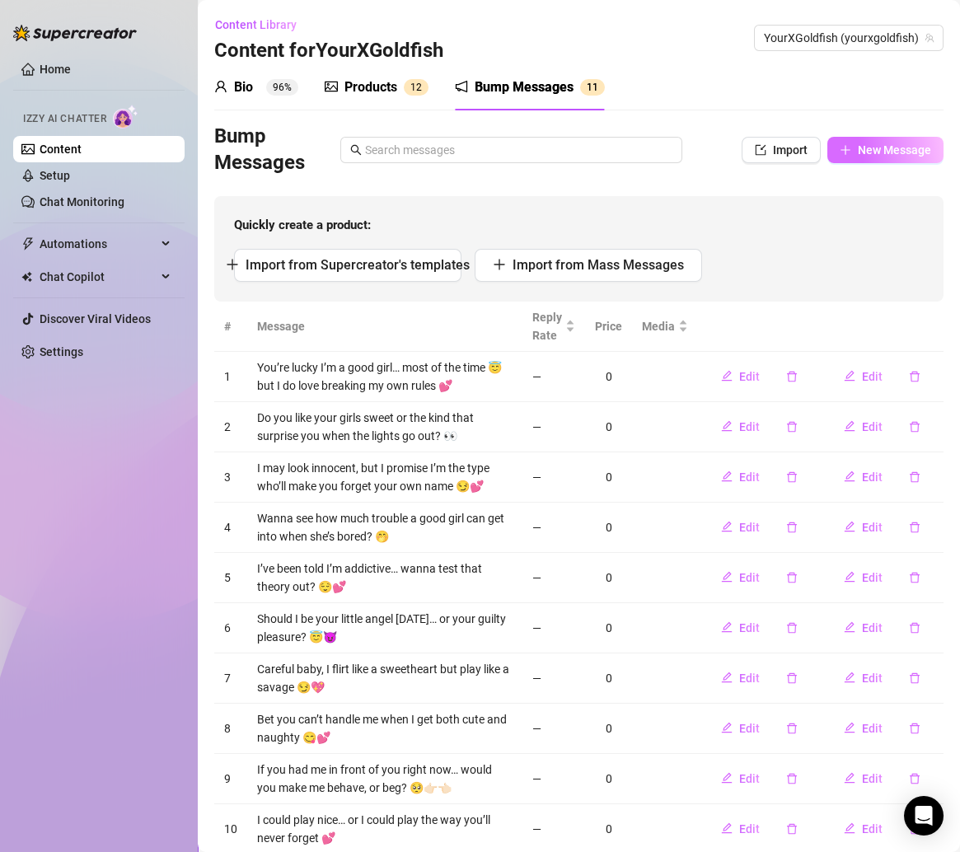
click at [836, 147] on button "New Message" at bounding box center [885, 150] width 116 height 26
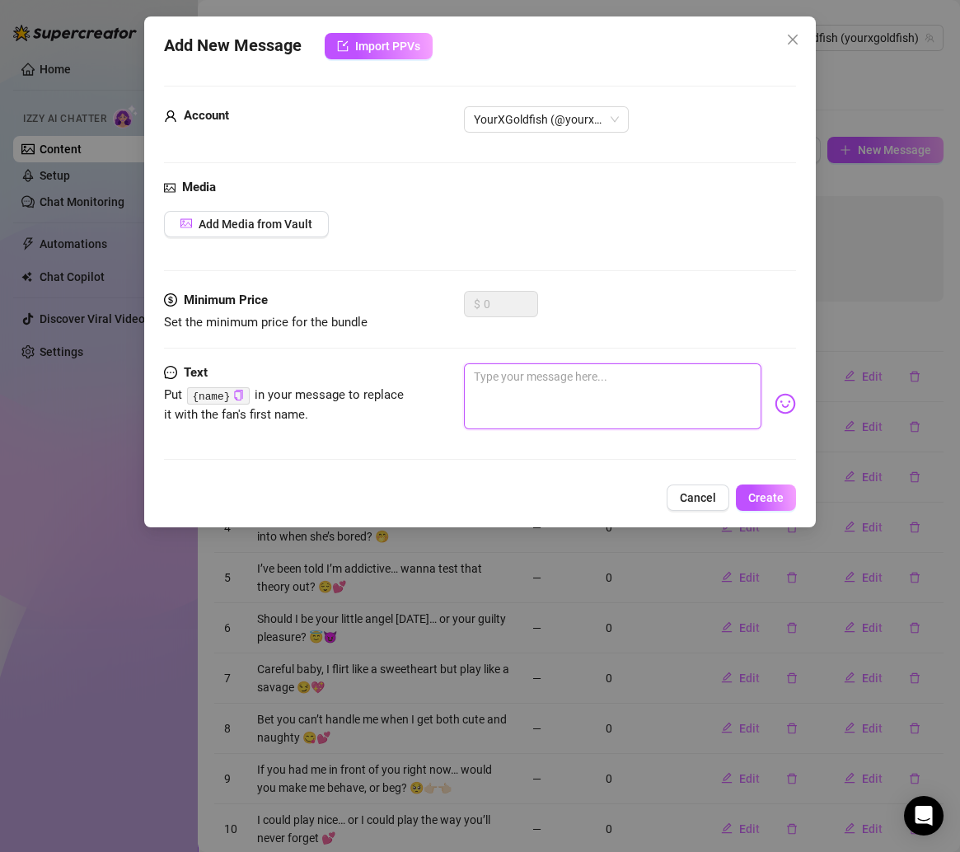
click at [620, 379] on textarea at bounding box center [613, 396] width 298 height 66
paste textarea "Wanna see how fast a “good girl” can turn into your favorite bad habit? 😌💕"
click at [778, 494] on span "Create" at bounding box center [765, 497] width 35 height 13
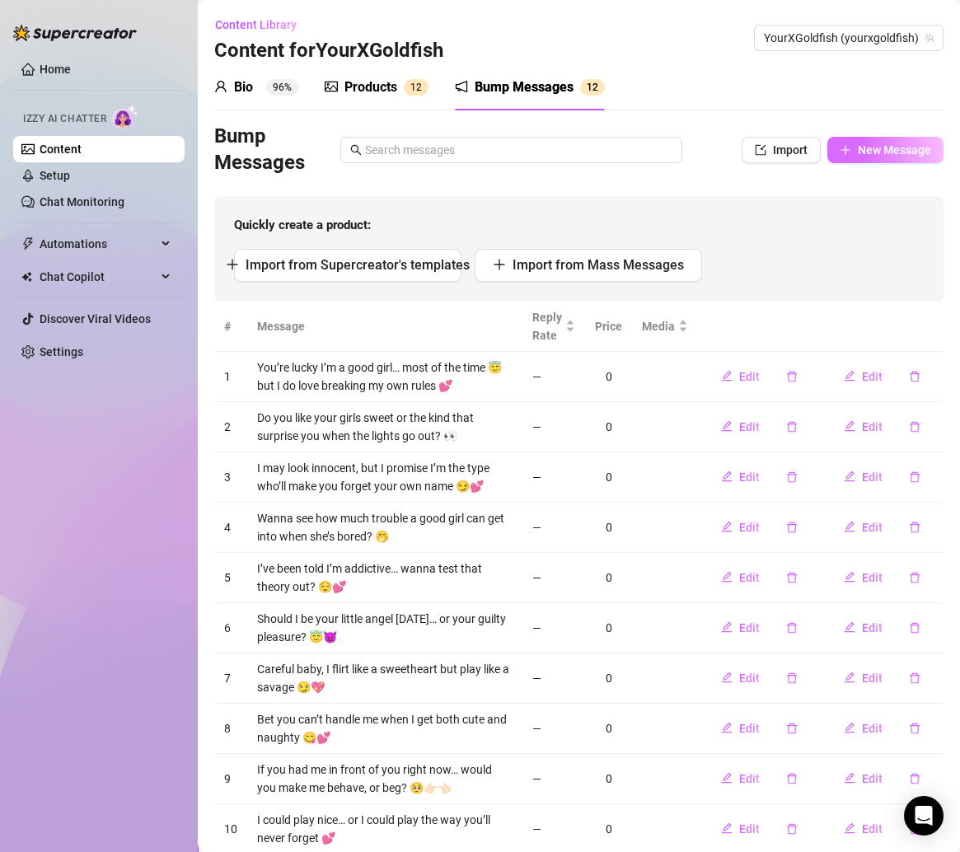
click at [837, 145] on button "New Message" at bounding box center [885, 150] width 116 height 26
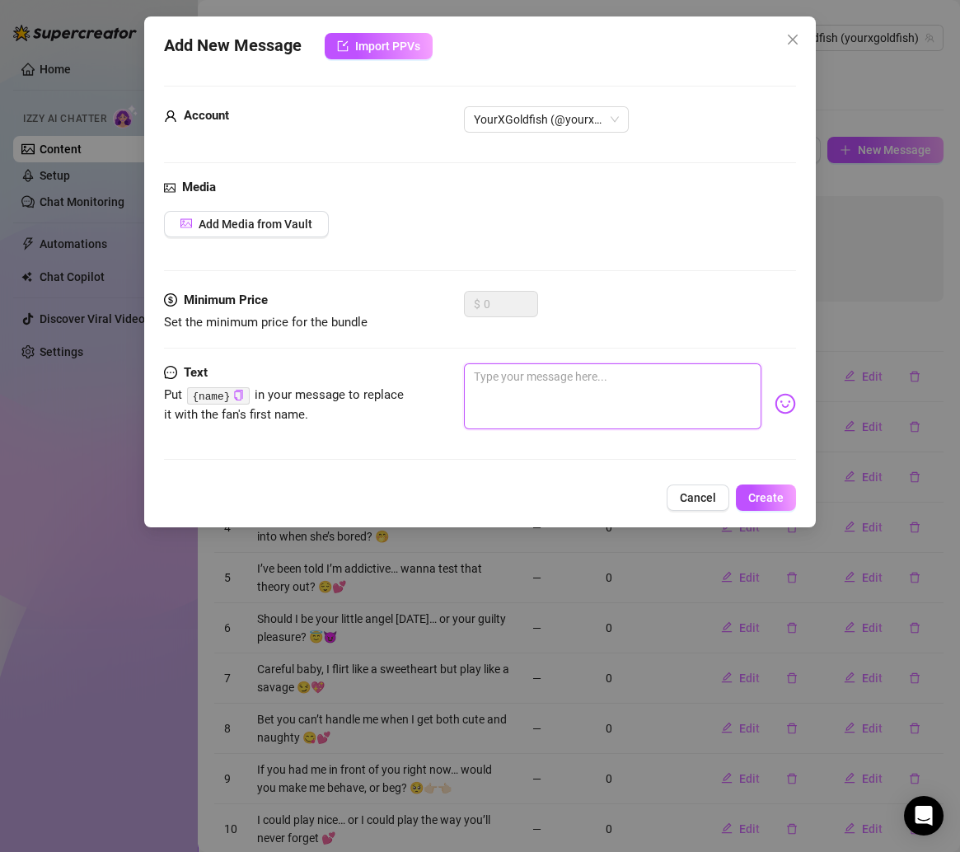
click at [579, 414] on textarea at bounding box center [613, 396] width 298 height 66
paste textarea "You think you’re in control? That’s cute… but I’m the one making you weak 😘"
click at [792, 491] on button "Create" at bounding box center [766, 497] width 60 height 26
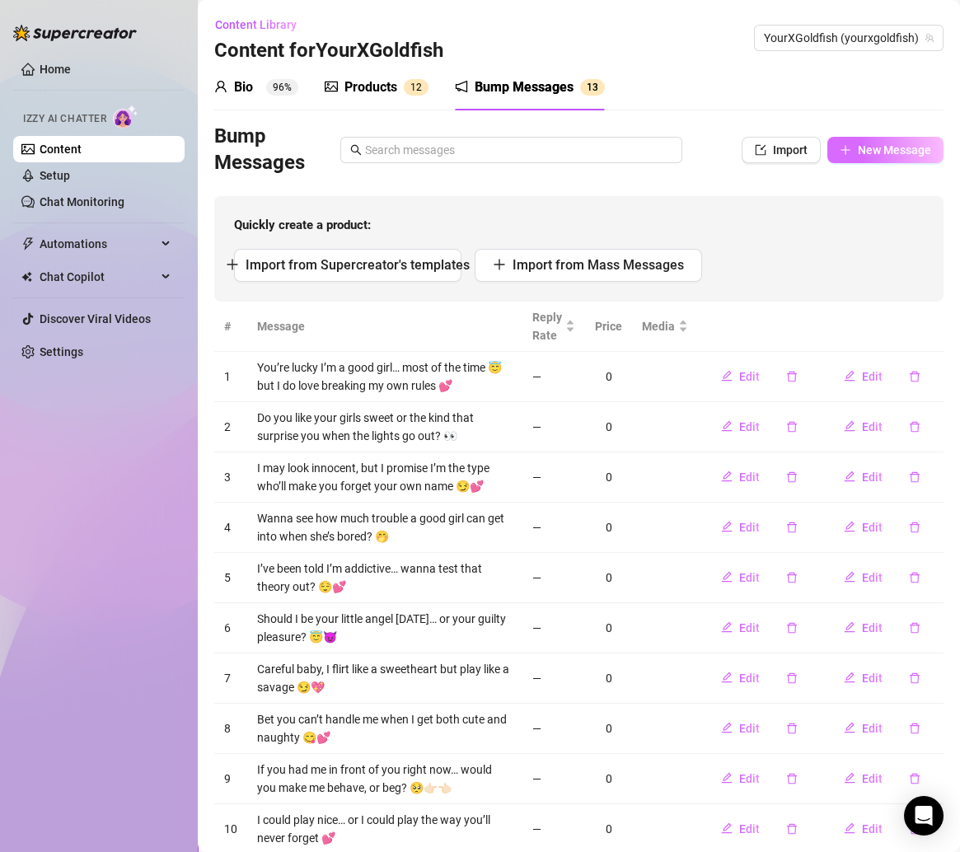
click at [858, 147] on span "New Message" at bounding box center [894, 149] width 73 height 13
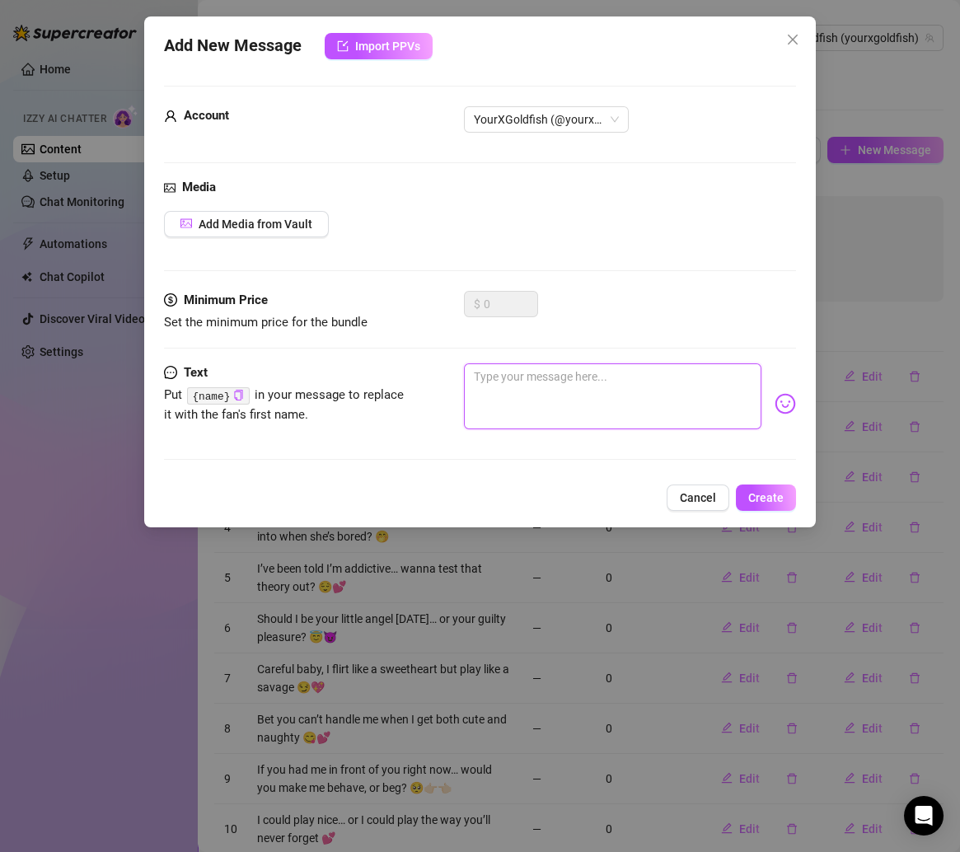
click at [512, 375] on textarea at bounding box center [613, 396] width 298 height 66
paste textarea "I look like I’d hold your hand… but secretly I’d rather ride your face 😏💕"
click at [765, 485] on button "Create" at bounding box center [766, 497] width 60 height 26
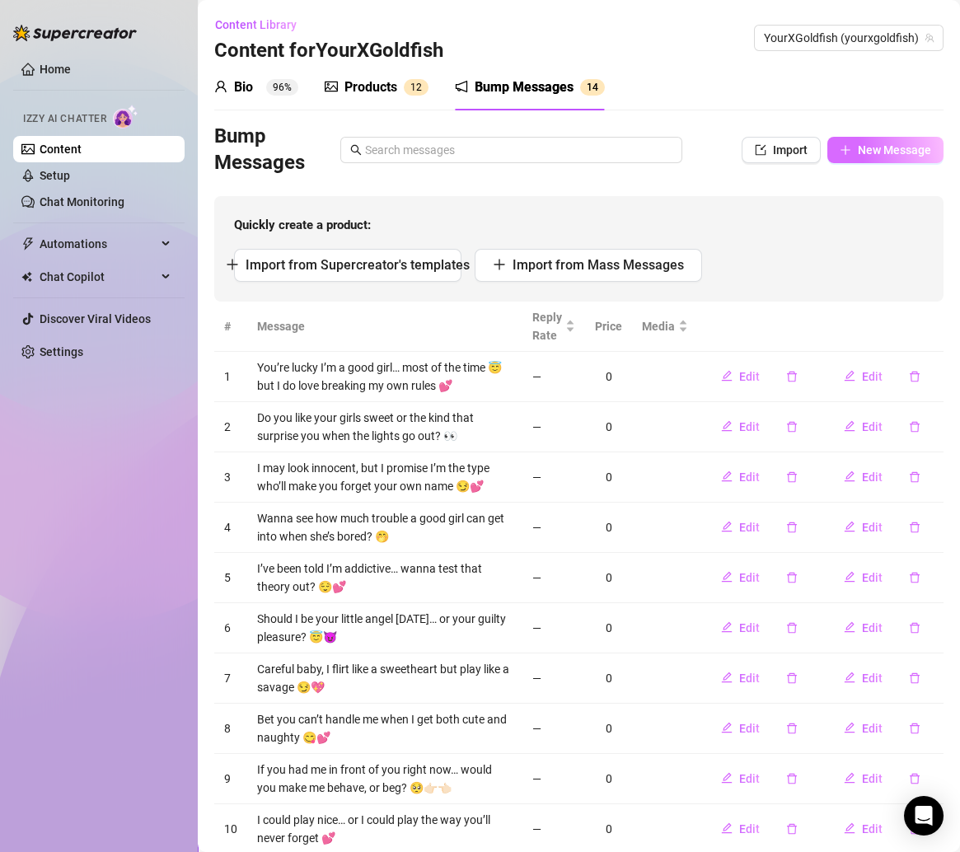
click at [858, 147] on span "New Message" at bounding box center [894, 149] width 73 height 13
click at [839, 141] on button "New Message" at bounding box center [885, 150] width 116 height 26
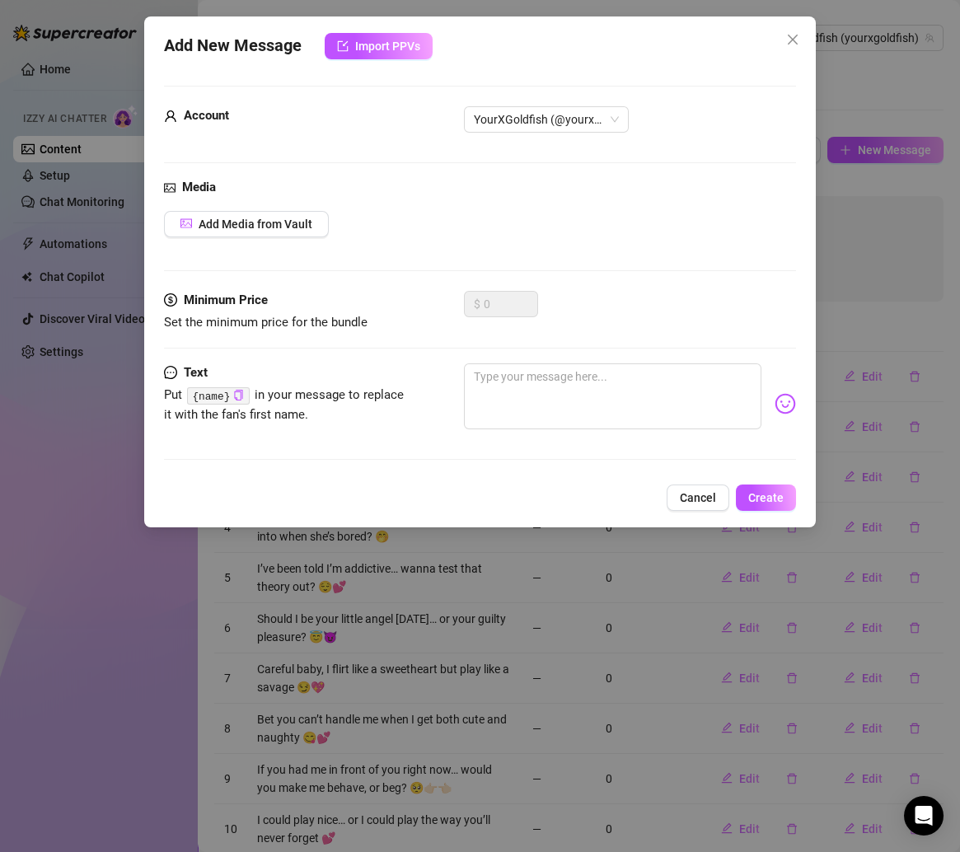
click at [622, 322] on div "$ 0" at bounding box center [630, 311] width 333 height 41
click at [604, 377] on textarea at bounding box center [613, 396] width 298 height 66
paste textarea "How long could you last if I decided to be a little extra naughty tonight? 👀"
click at [792, 519] on div "Add New Message Import PPVs Account YourXGoldfish (@yourxgoldfish) Media Add Me…" at bounding box center [480, 271] width 672 height 511
click at [777, 504] on button "Create" at bounding box center [766, 497] width 60 height 26
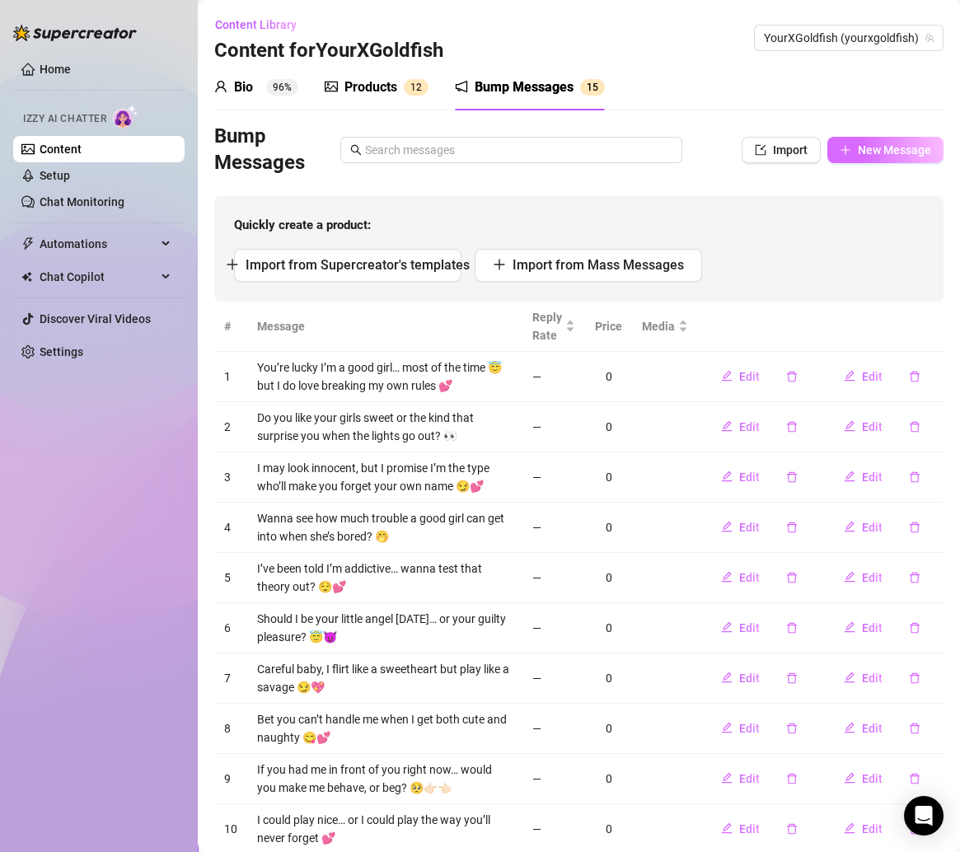
click at [858, 145] on span "New Message" at bounding box center [894, 149] width 73 height 13
click at [858, 147] on span "New Message" at bounding box center [894, 149] width 73 height 13
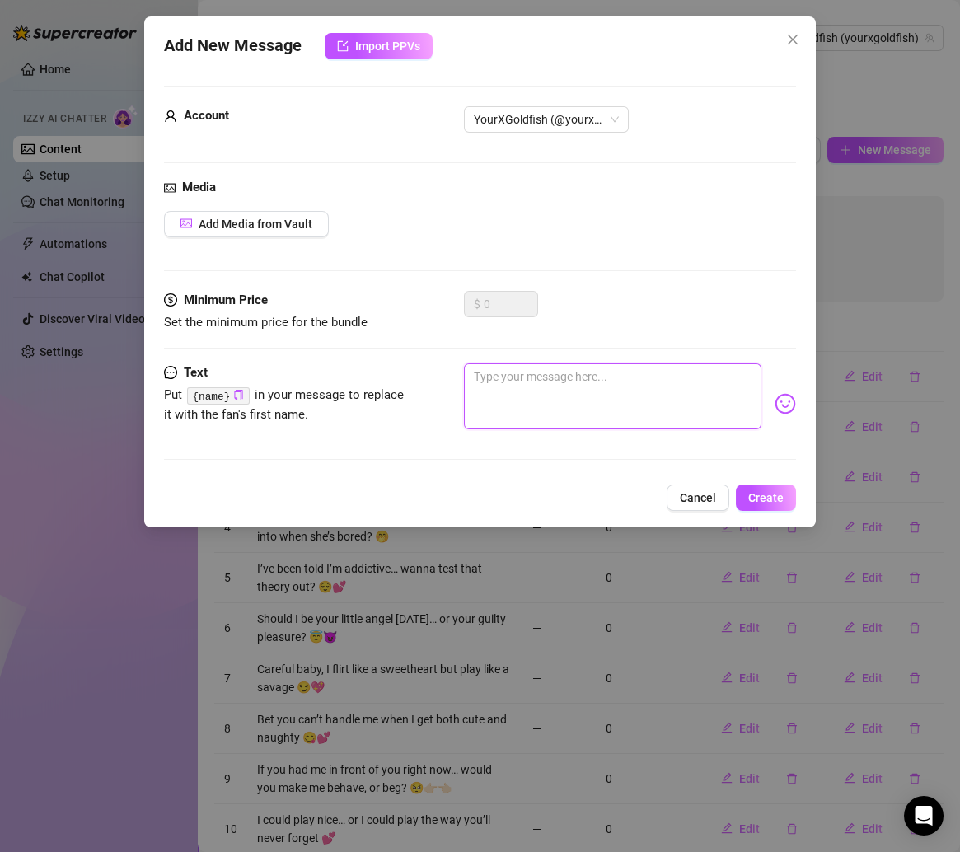
click at [625, 377] on textarea at bounding box center [613, 396] width 298 height 66
paste textarea "I’ll be good for you… until I decide you deserve to see my bad side 😌💕"
click at [757, 491] on span "Create" at bounding box center [765, 497] width 35 height 13
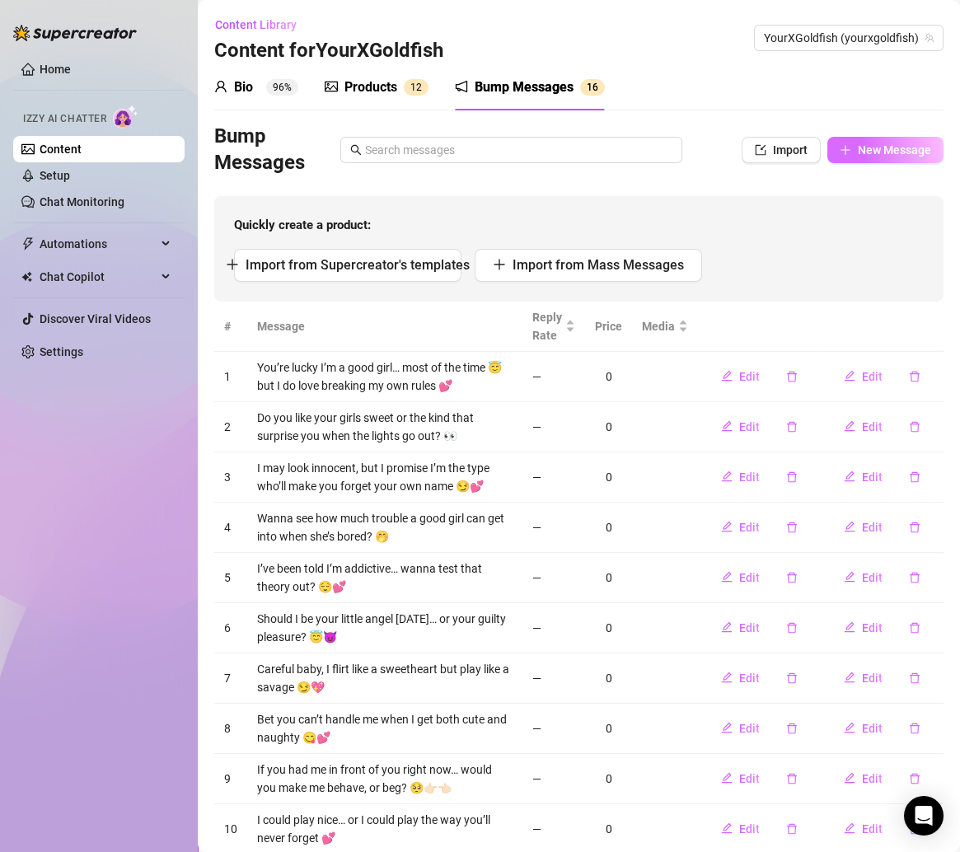
click at [837, 157] on button "New Message" at bounding box center [885, 150] width 116 height 26
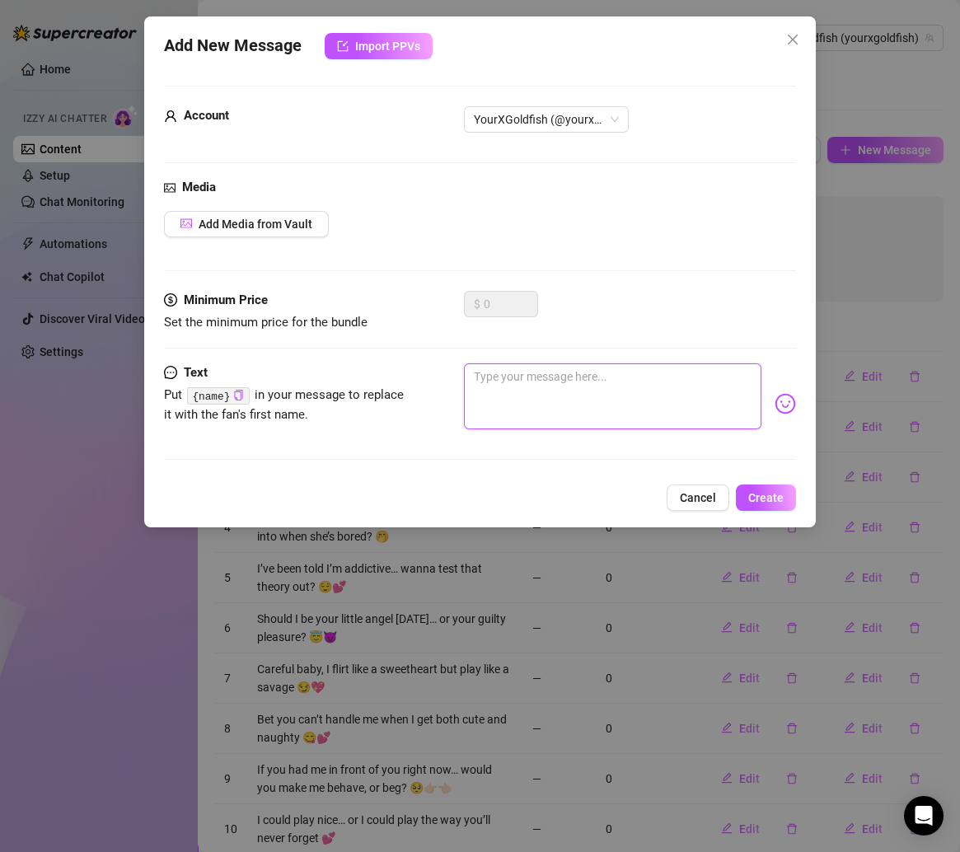
click at [624, 392] on textarea at bounding box center [613, 396] width 298 height 66
paste textarea "Bet I’d be your softest daydream and your dirtiest distraction at the same time…"
click at [776, 491] on span "Create" at bounding box center [765, 497] width 35 height 13
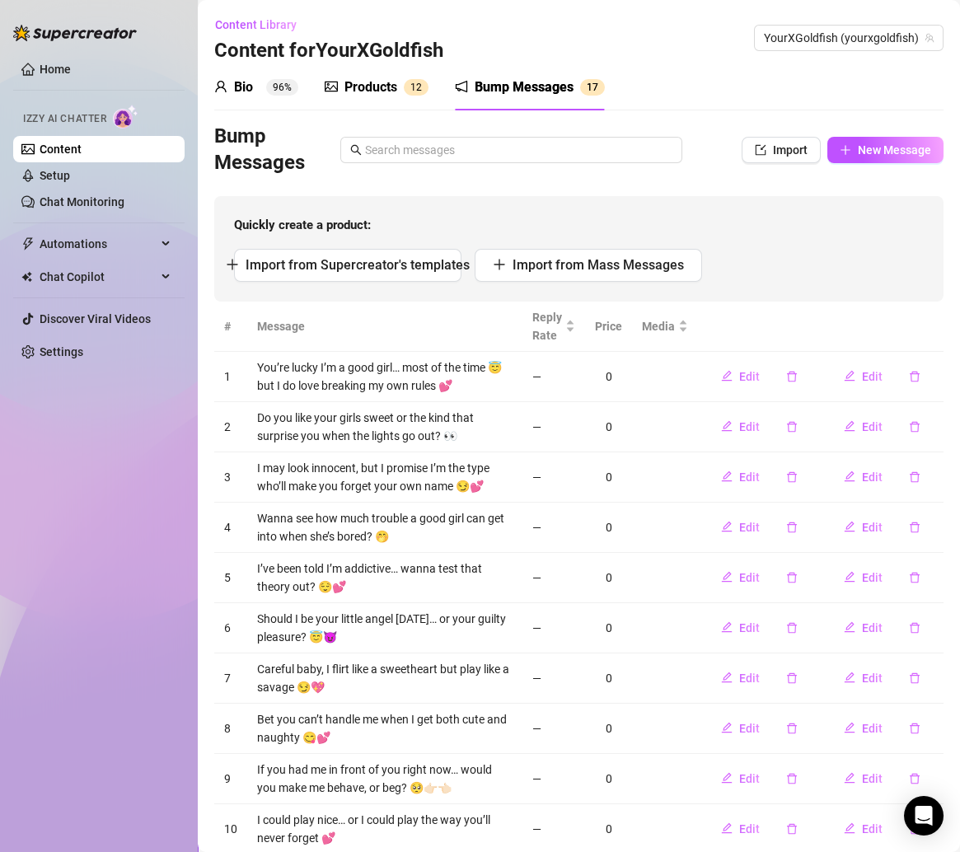
click at [848, 136] on div "Bump Messages Import New Message" at bounding box center [578, 150] width 729 height 53
click at [848, 140] on button "New Message" at bounding box center [885, 150] width 116 height 26
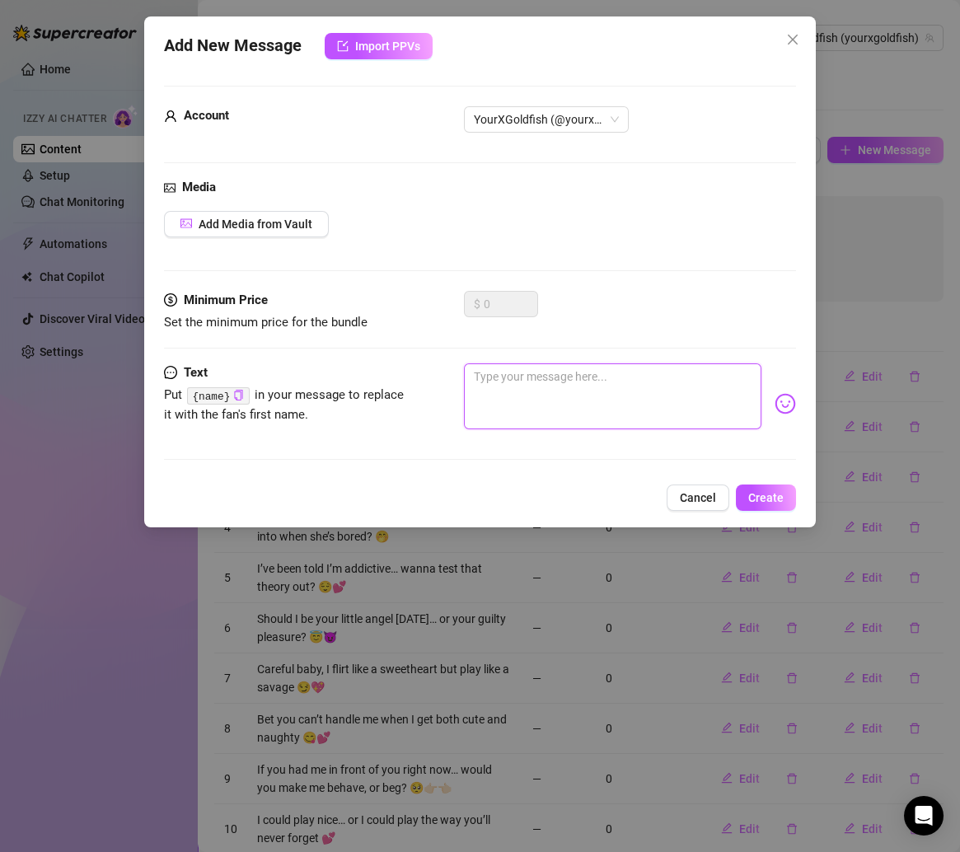
click at [554, 365] on textarea at bounding box center [613, 396] width 298 height 66
paste textarea "Do you like being teased? Or do you like being ruined by a good girl gone bad? …"
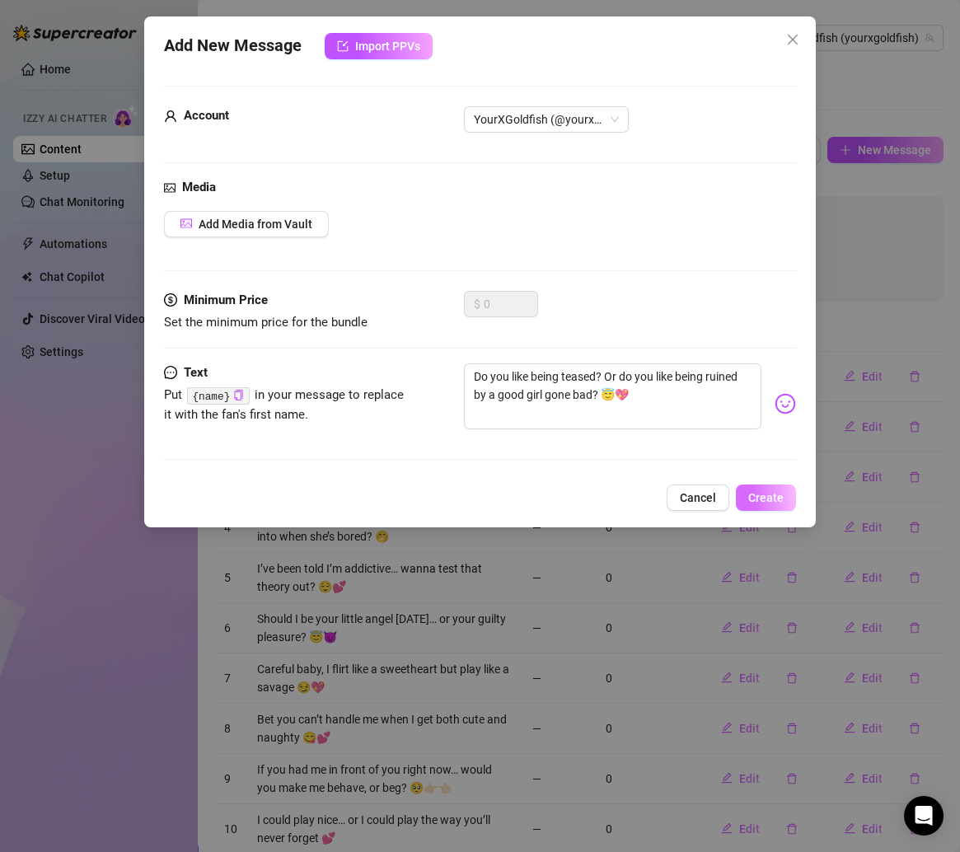
click at [768, 484] on button "Create" at bounding box center [766, 497] width 60 height 26
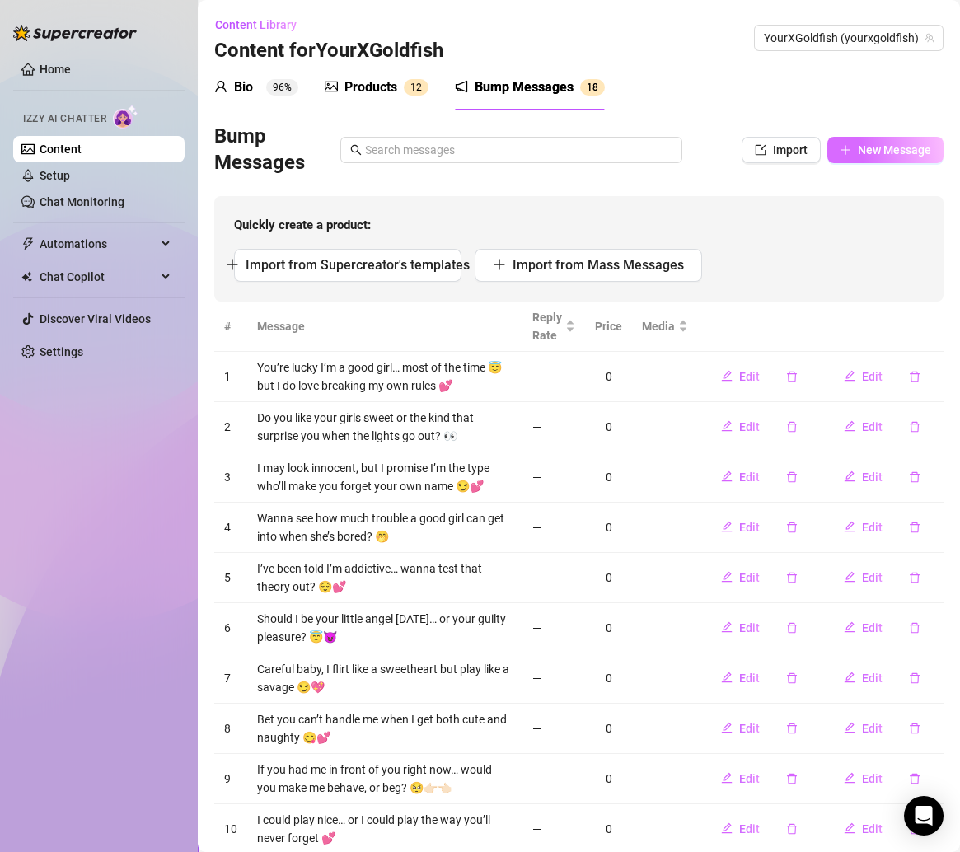
click at [858, 143] on span "New Message" at bounding box center [894, 149] width 73 height 13
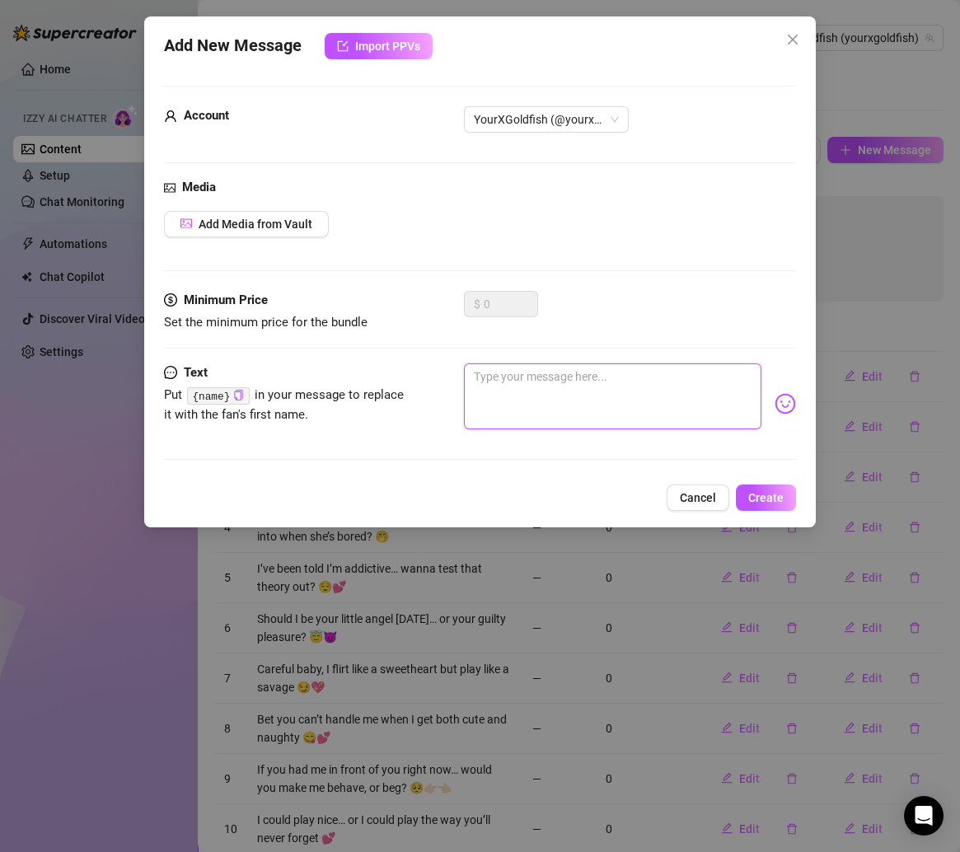
click at [645, 390] on textarea at bounding box center [613, 396] width 298 height 66
paste textarea "Something tells me you want me to play innocent… but secretly you’re praying I …"
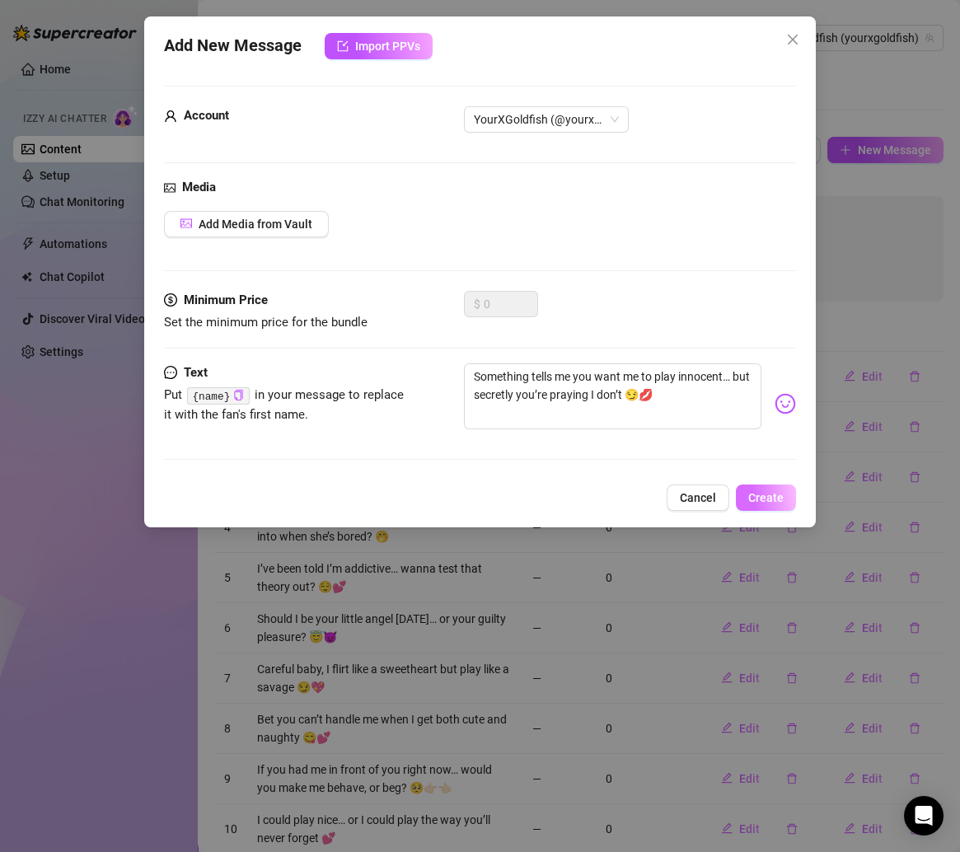
click at [774, 500] on span "Create" at bounding box center [765, 497] width 35 height 13
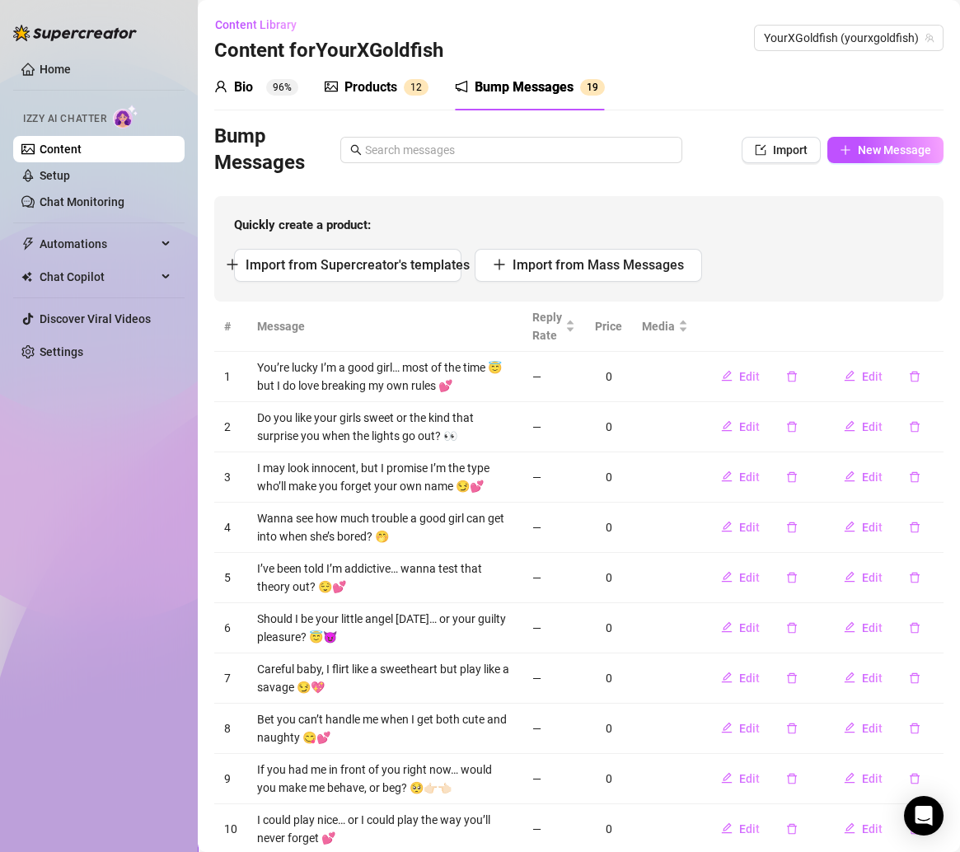
click at [803, 87] on div "Bio 96% Products 1 2 Bump Messages 1 9" at bounding box center [578, 87] width 729 height 46
click at [82, 149] on link "Content" at bounding box center [61, 149] width 42 height 13
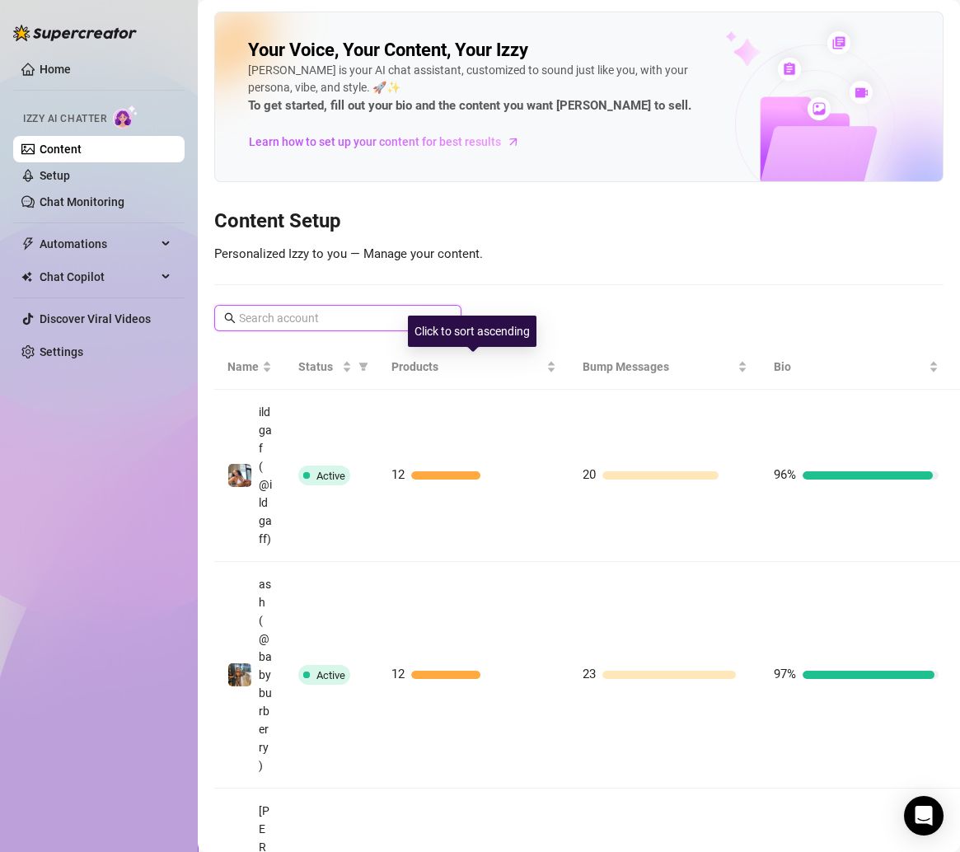
click at [375, 312] on input "text" at bounding box center [338, 318] width 199 height 18
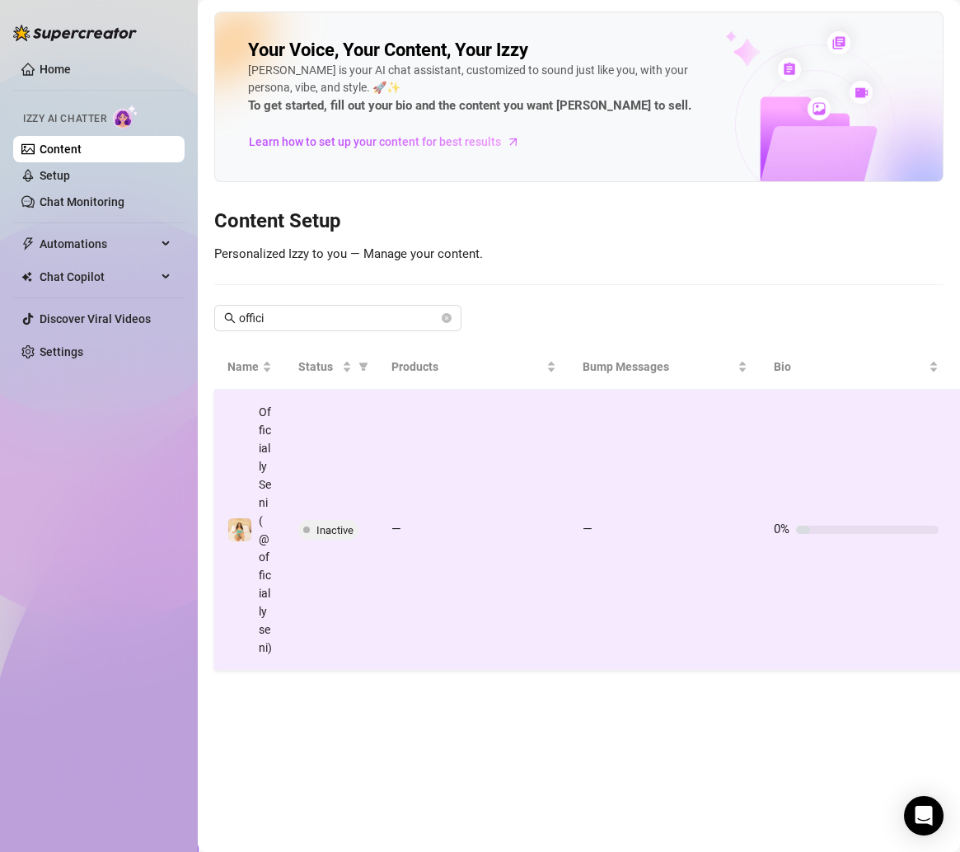
click at [405, 567] on td "—" at bounding box center [473, 530] width 191 height 281
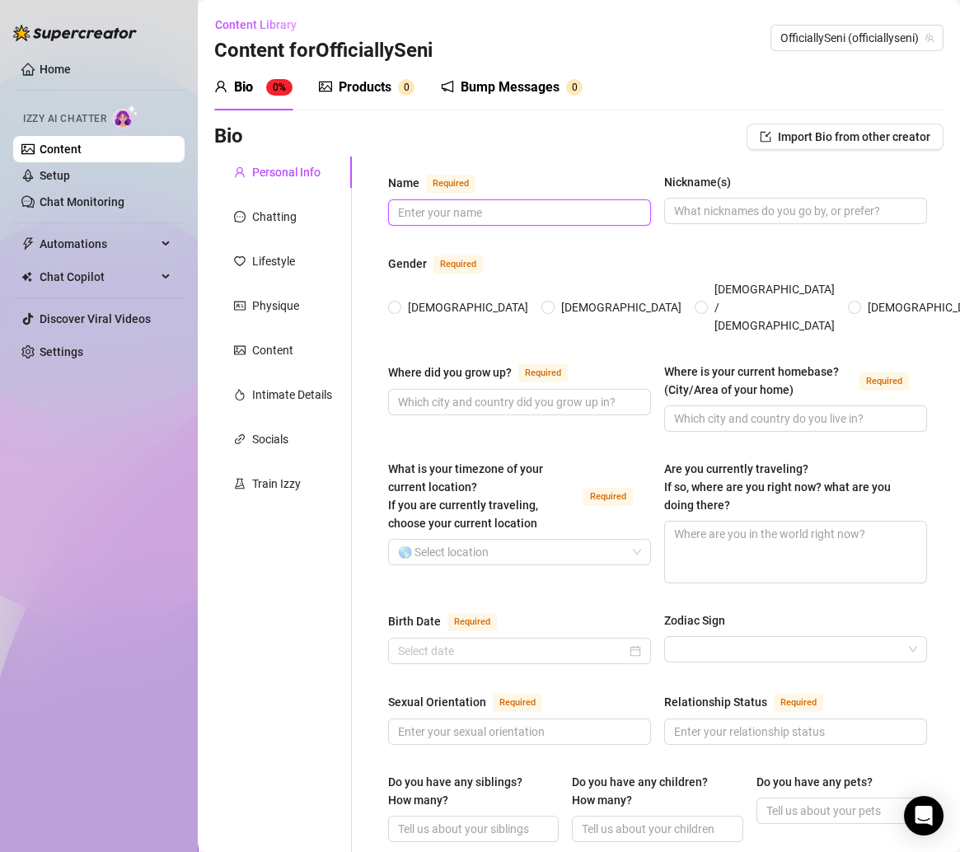
click at [485, 209] on input "Name Required" at bounding box center [518, 212] width 240 height 18
paste input "[PERSON_NAME] PRINCESS [PERSON_NAME]"
click at [748, 222] on span at bounding box center [795, 211] width 263 height 26
click at [733, 222] on span at bounding box center [795, 211] width 263 height 26
click at [720, 211] on input "Nickname(s)" at bounding box center [794, 211] width 240 height 18
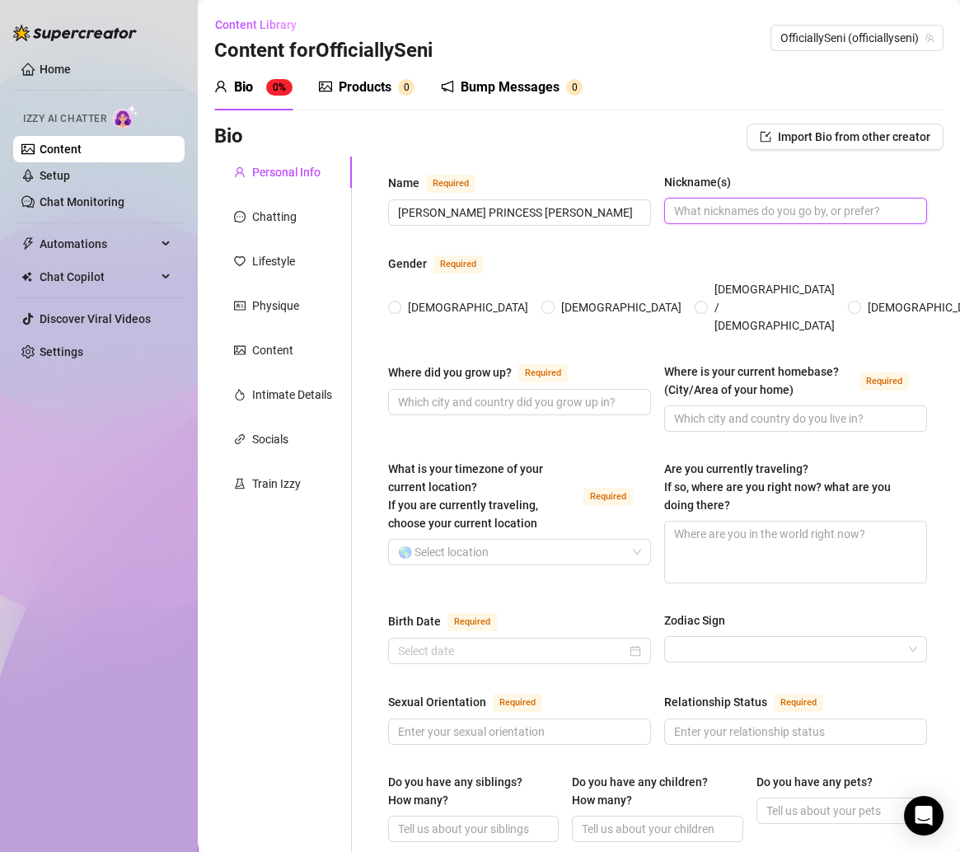
paste input "OfficiallySeni"
click at [401, 298] on span "[DEMOGRAPHIC_DATA]" at bounding box center [467, 307] width 133 height 18
click at [399, 303] on input "[DEMOGRAPHIC_DATA]" at bounding box center [395, 308] width 7 height 11
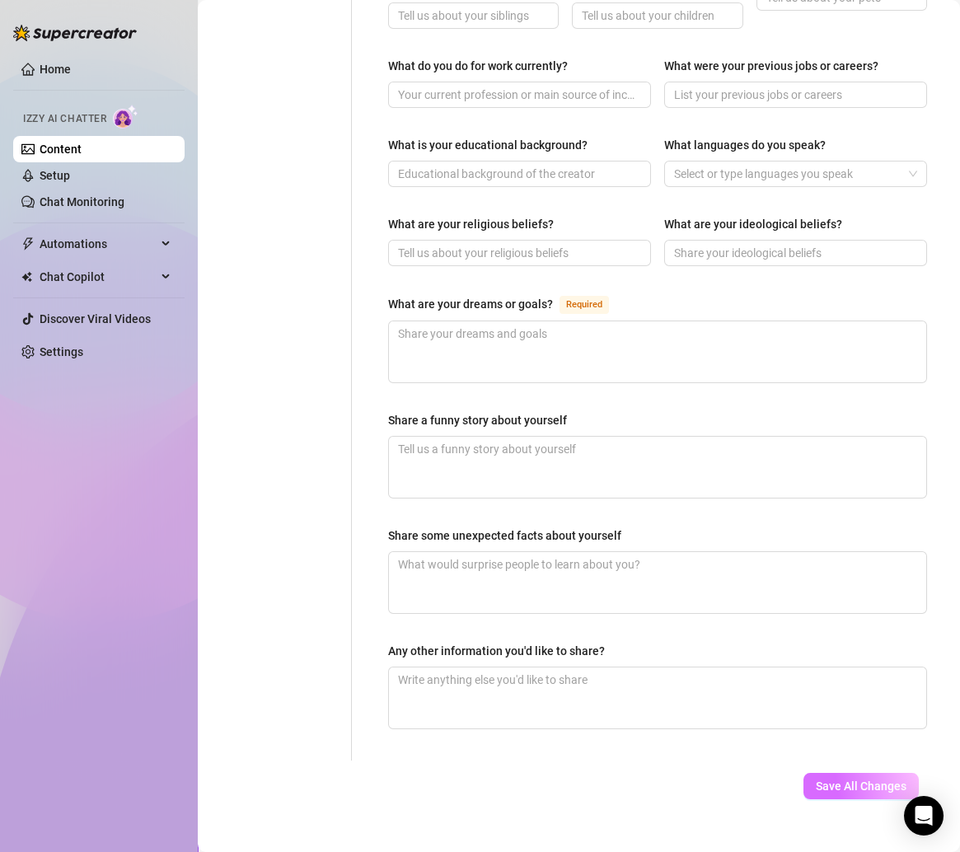
click at [852, 779] on span "Save All Changes" at bounding box center [861, 785] width 91 height 13
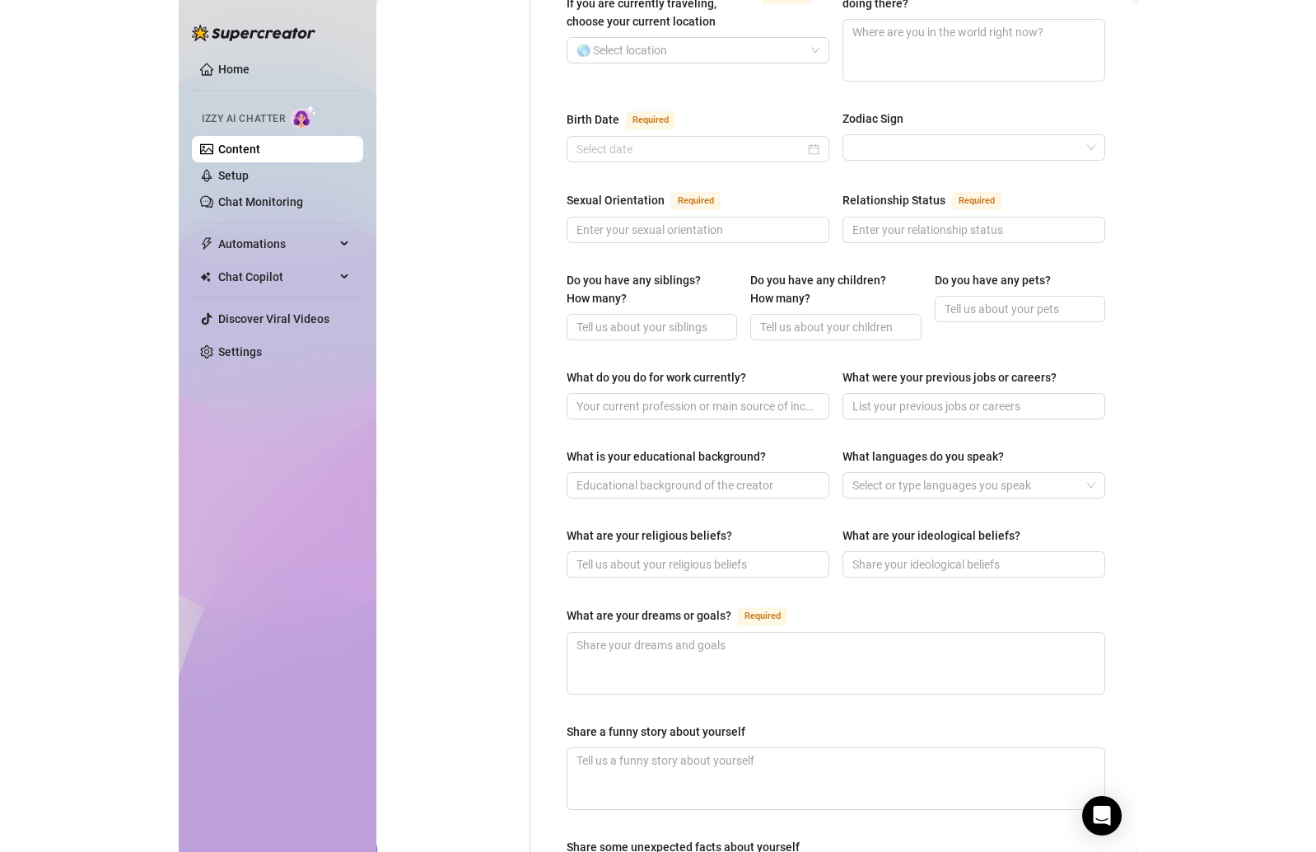
scroll to position [0, 0]
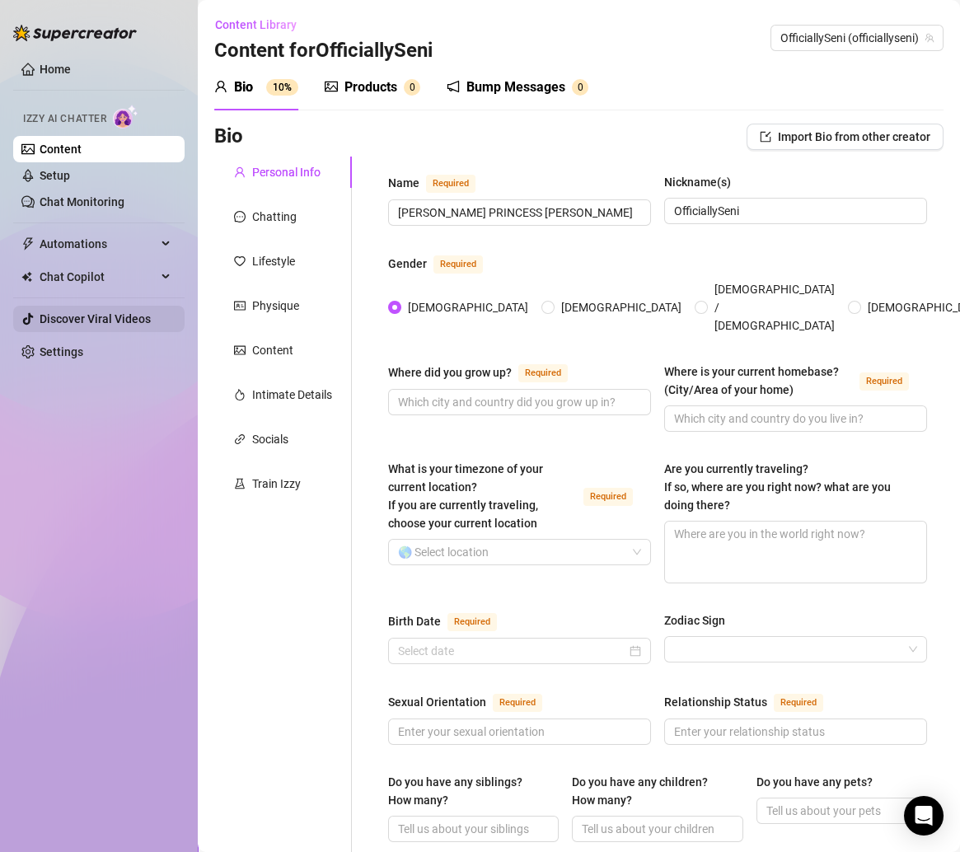
click at [151, 315] on link "Discover Viral Videos" at bounding box center [95, 318] width 111 height 13
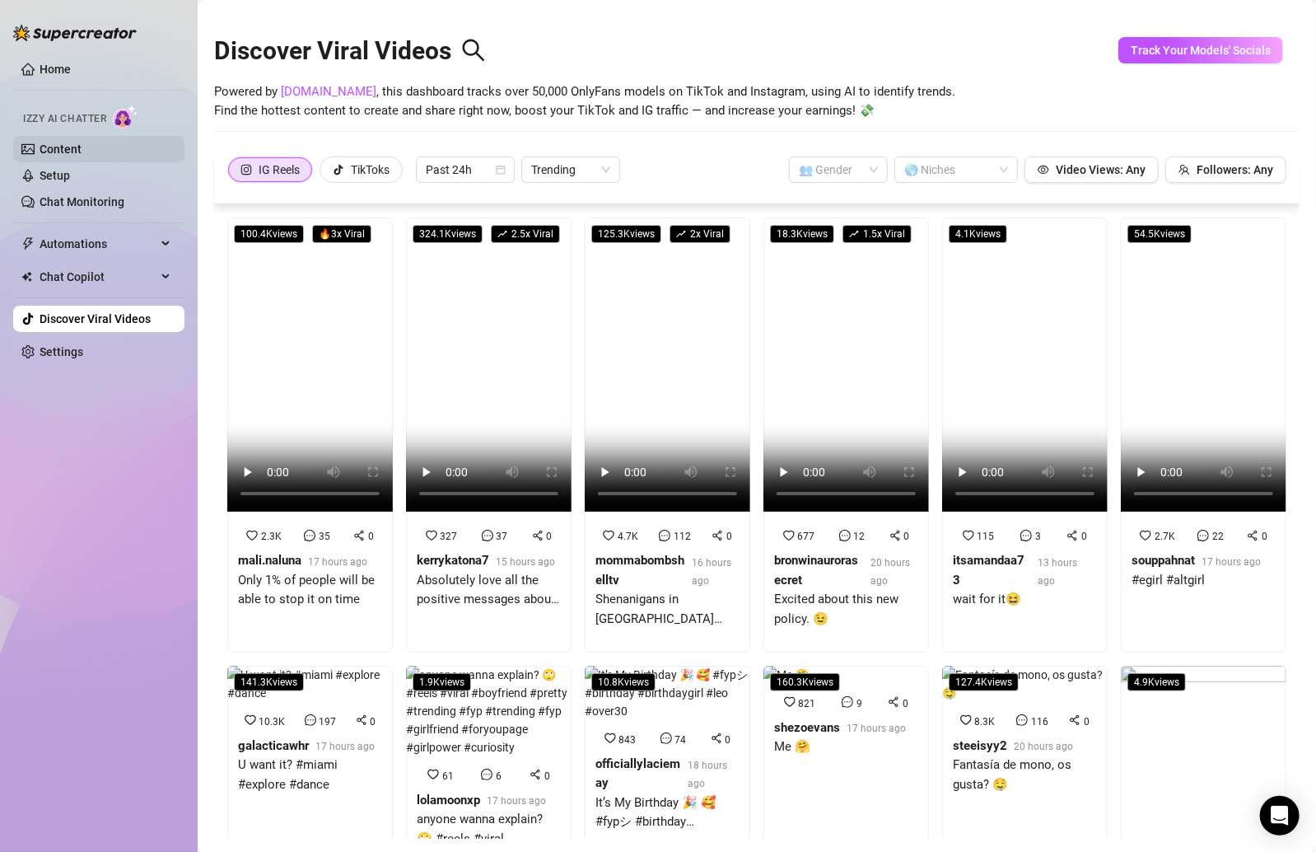
click at [81, 144] on link "Content" at bounding box center [61, 149] width 42 height 13
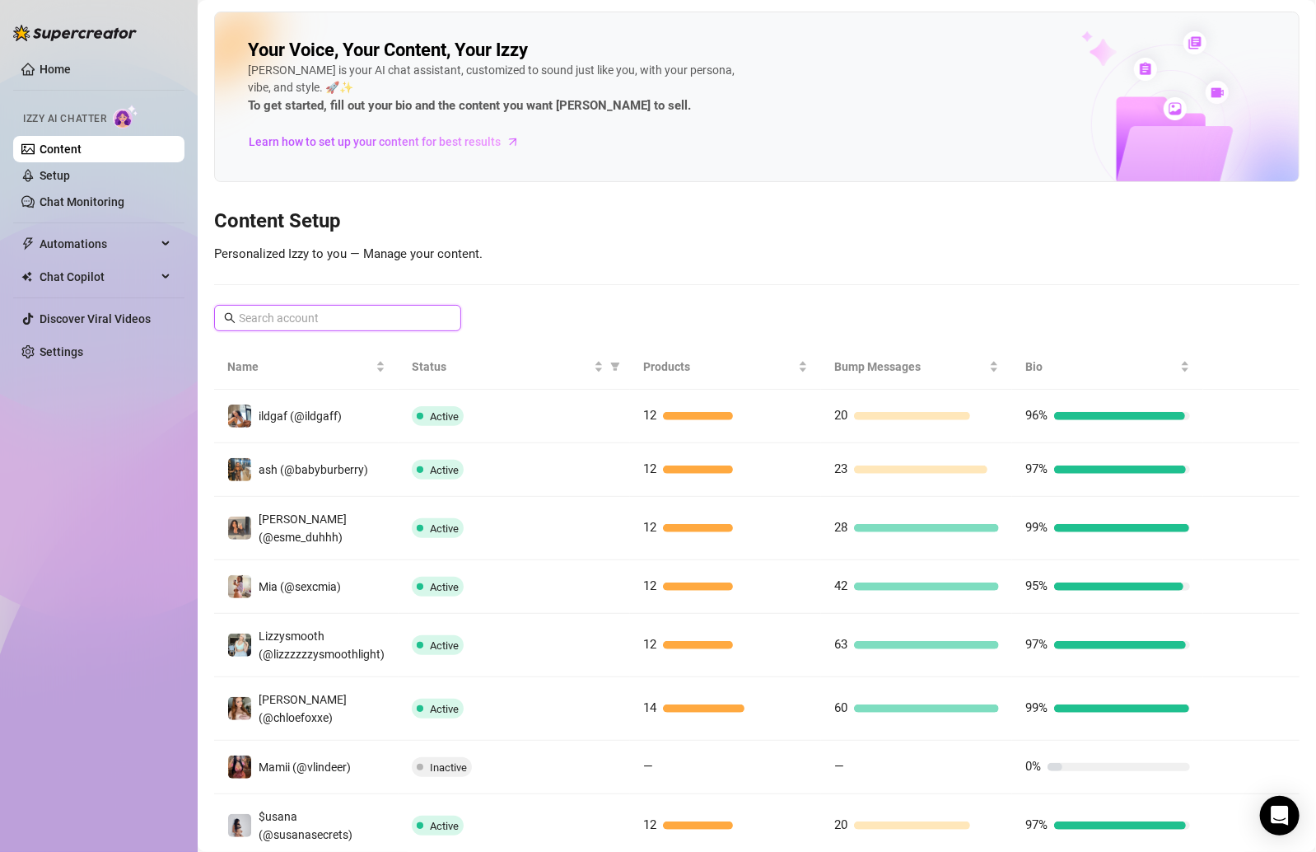
click at [338, 316] on input "text" at bounding box center [338, 318] width 199 height 18
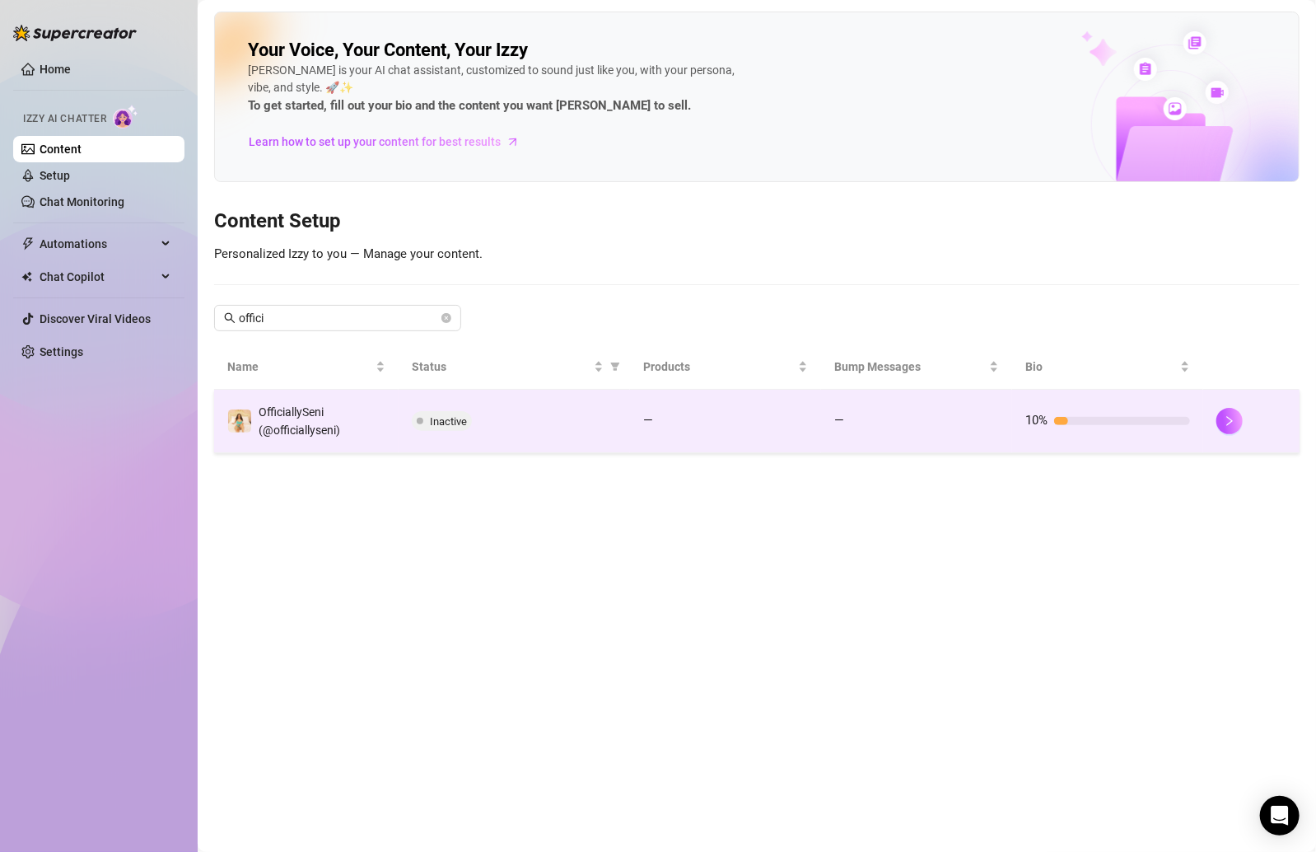
click at [588, 418] on div "Inactive" at bounding box center [514, 421] width 205 height 20
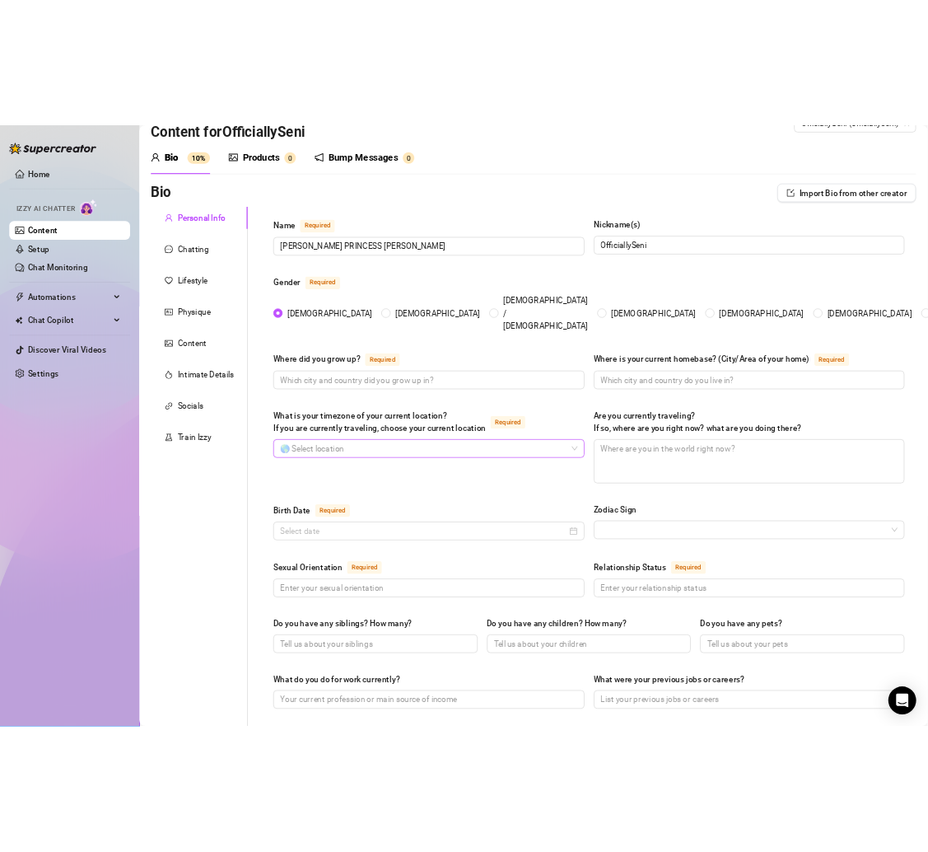
scroll to position [44, 0]
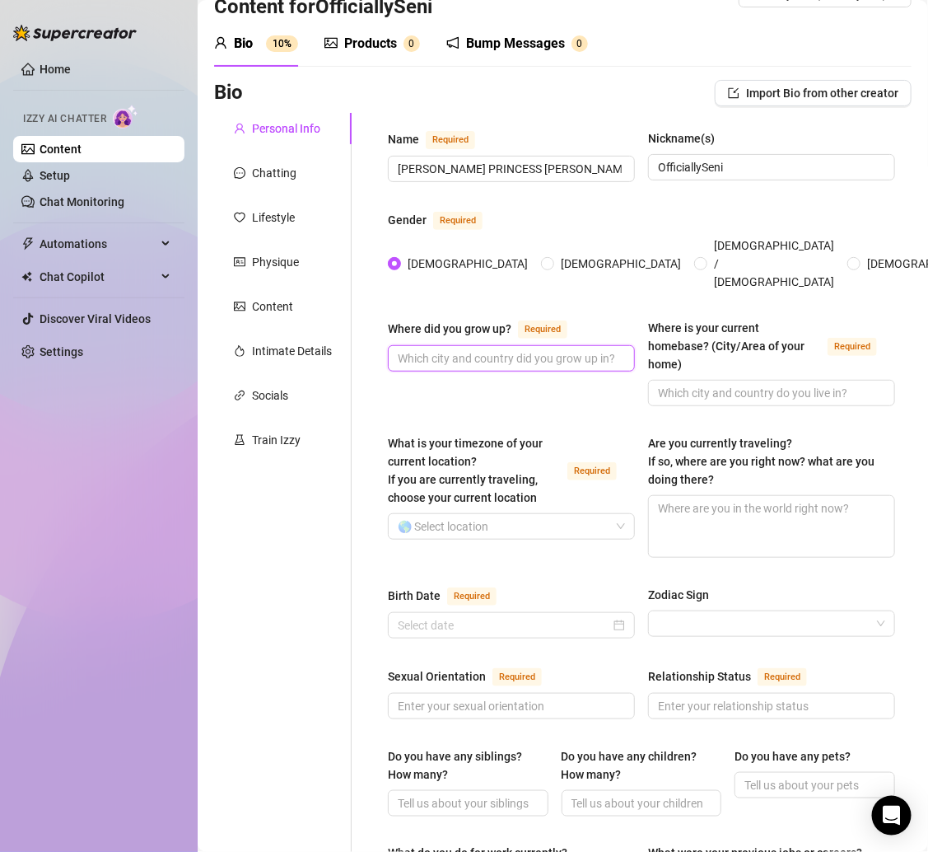
click at [484, 349] on input "Where did you grow up? Required" at bounding box center [510, 358] width 224 height 18
paste input "I was born in [GEOGRAPHIC_DATA] but raised in [GEOGRAPHIC_DATA], so I’ve got th…"
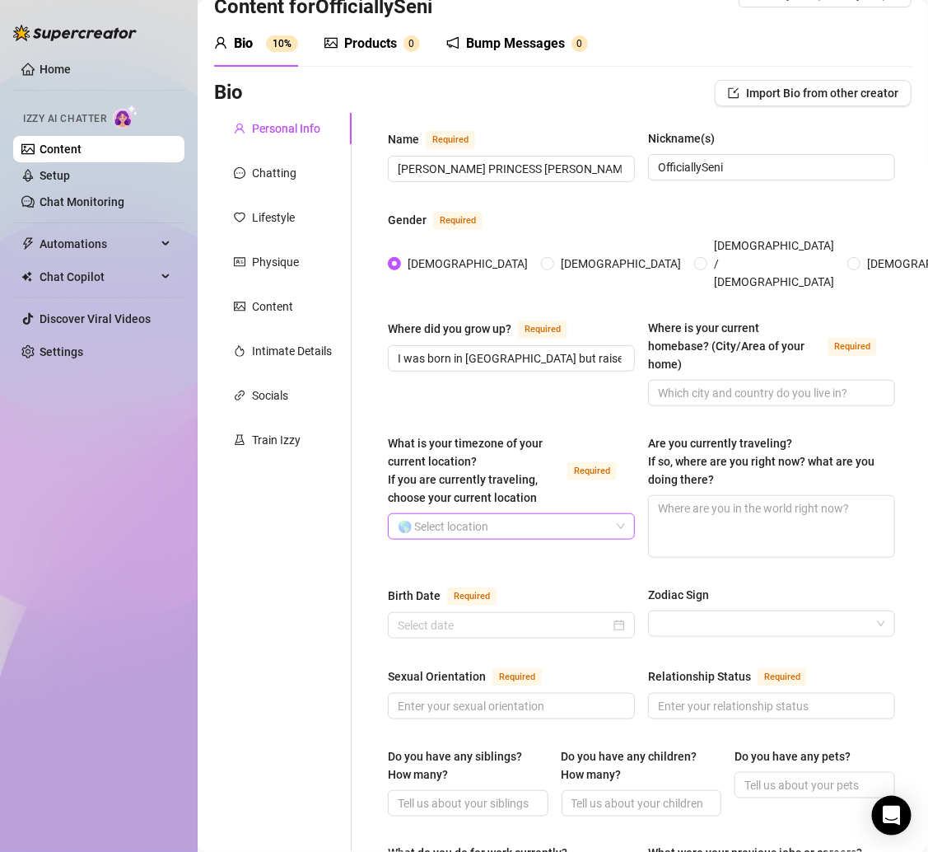
click at [504, 514] on input "What is your timezone of your current location? If you are currently traveling,…" at bounding box center [504, 526] width 213 height 25
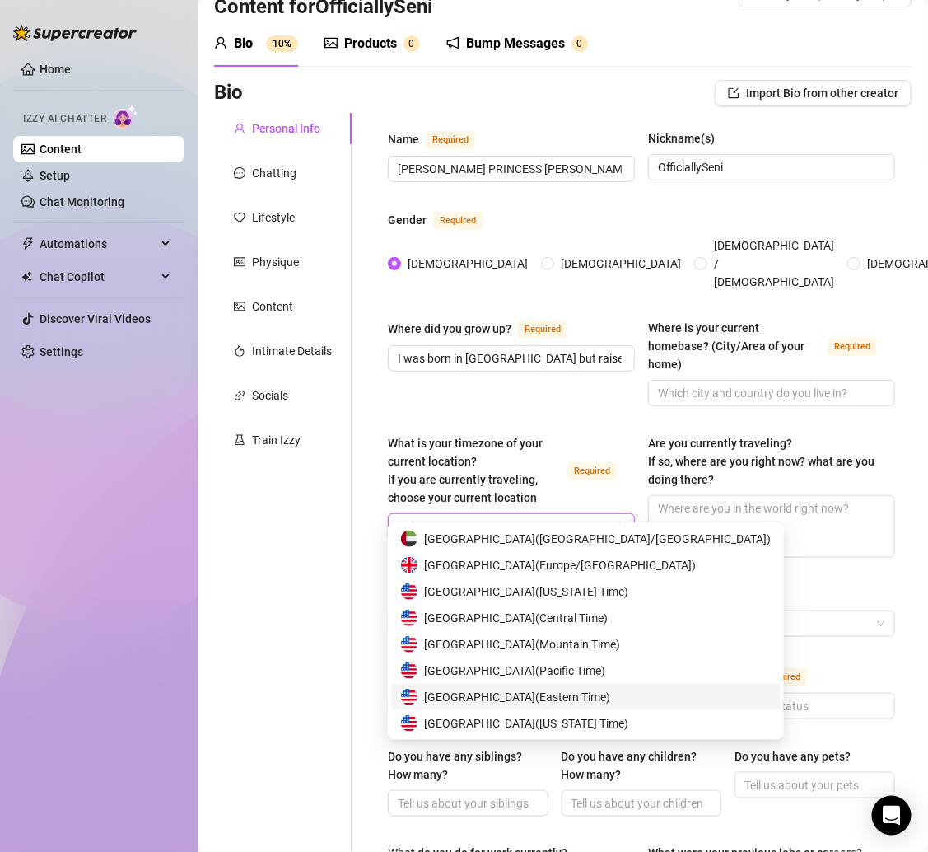
click at [594, 691] on span "United States of America ( Eastern Time )" at bounding box center [517, 697] width 186 height 18
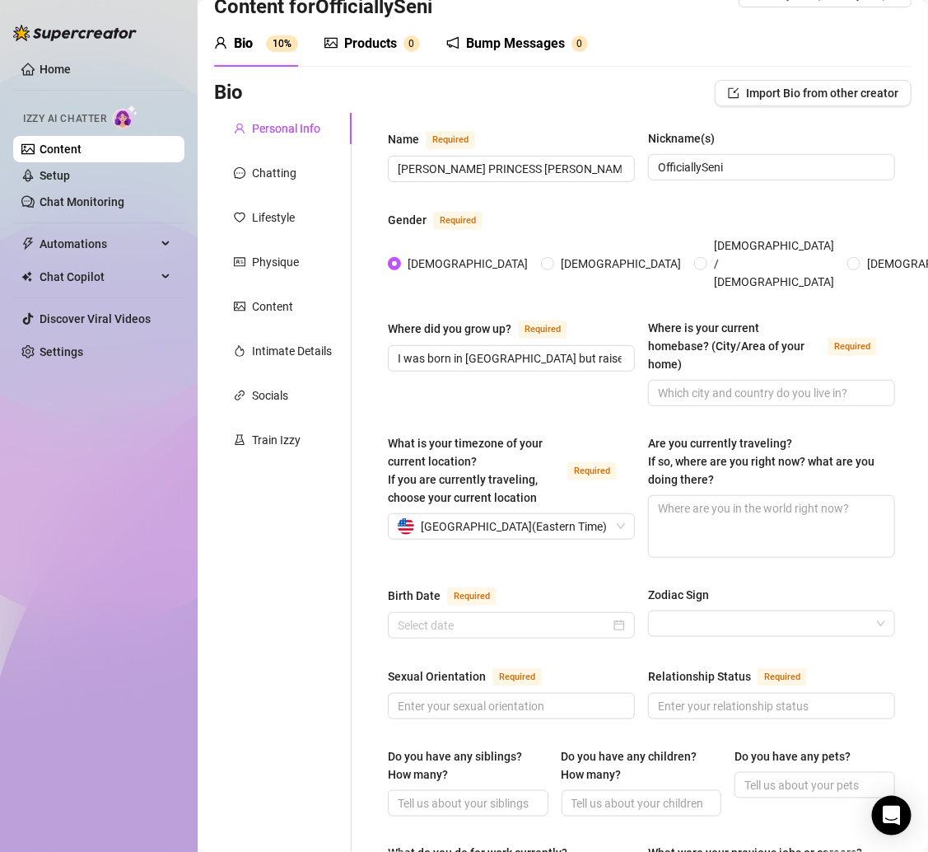
click at [563, 392] on div "Where did you grow up? Required I was born in Brooklyn but raised in Augusta, s…" at bounding box center [641, 370] width 507 height 102
click at [680, 384] on input "Where is your current homebase? (City/Area of your home) Required" at bounding box center [770, 393] width 224 height 18
paste input "I’m in [GEOGRAPHIC_DATA], [GEOGRAPHIC_DATA] right now."
click at [536, 396] on div "Where did you grow up? Required I was born in Brooklyn but raised in Augusta, s…" at bounding box center [641, 370] width 507 height 102
click at [752, 496] on textarea "Are you currently traveling? If so, where are you right now? what are you doing…" at bounding box center [771, 526] width 245 height 61
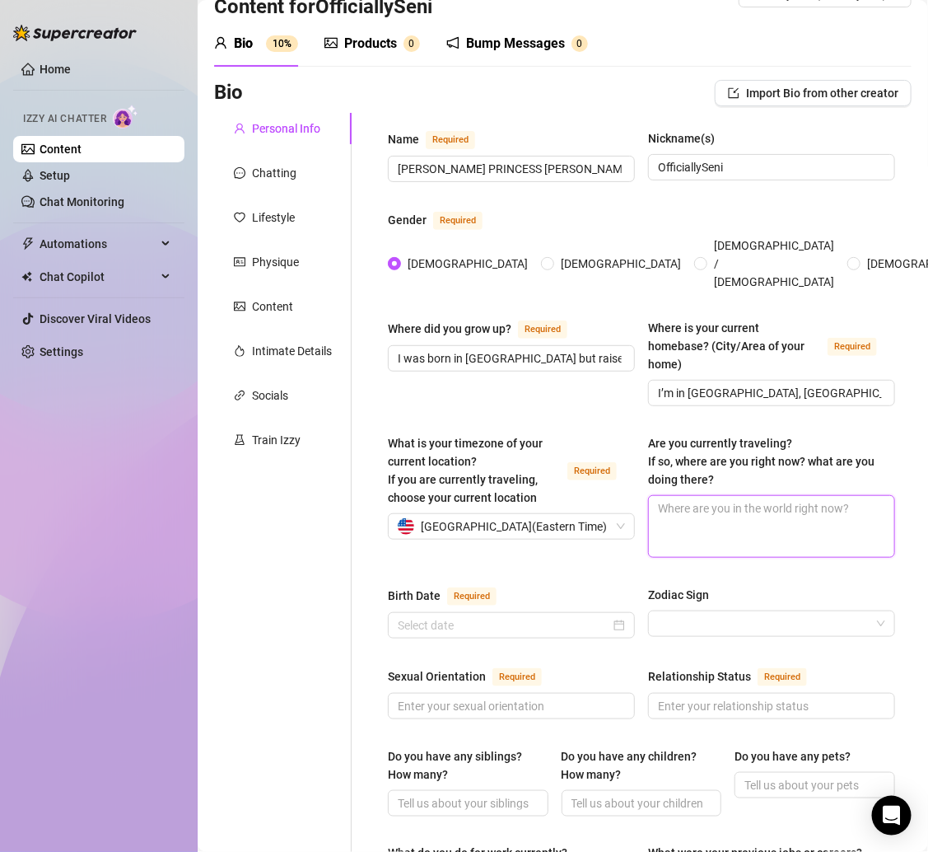
paste textarea "Not at the moment — I’m home in [GEOGRAPHIC_DATA] just chilling and working on …"
click at [579, 586] on div "Birth Date Required" at bounding box center [511, 599] width 247 height 26
click at [610, 616] on div at bounding box center [511, 625] width 227 height 18
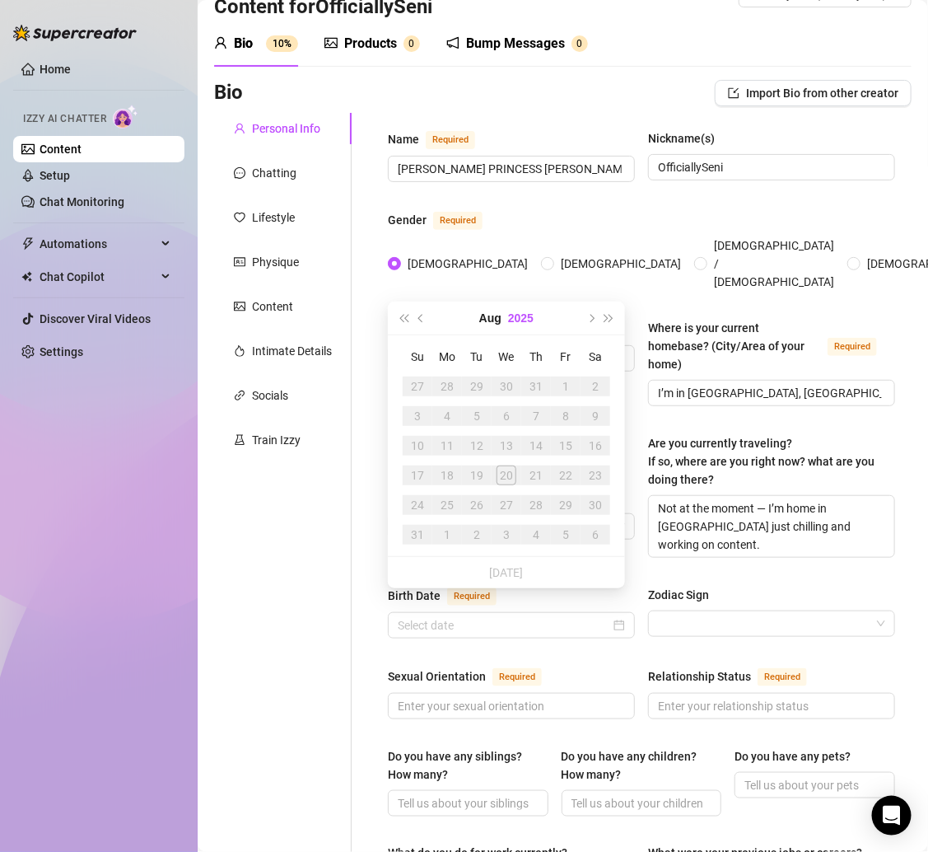
click at [509, 312] on button "2025" at bounding box center [521, 318] width 26 height 33
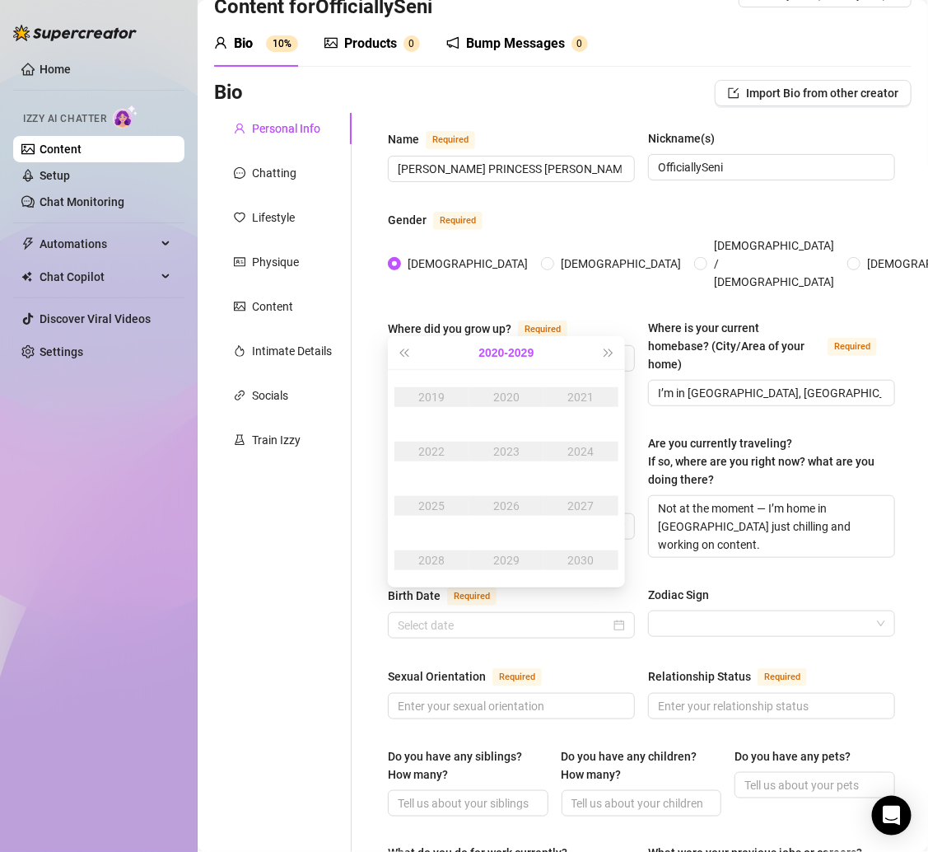
click at [496, 341] on button "2020 - 2029" at bounding box center [506, 352] width 55 height 33
click at [493, 391] on div "2000-2009" at bounding box center [506, 397] width 77 height 20
click at [434, 451] on div "2002" at bounding box center [431, 452] width 49 height 20
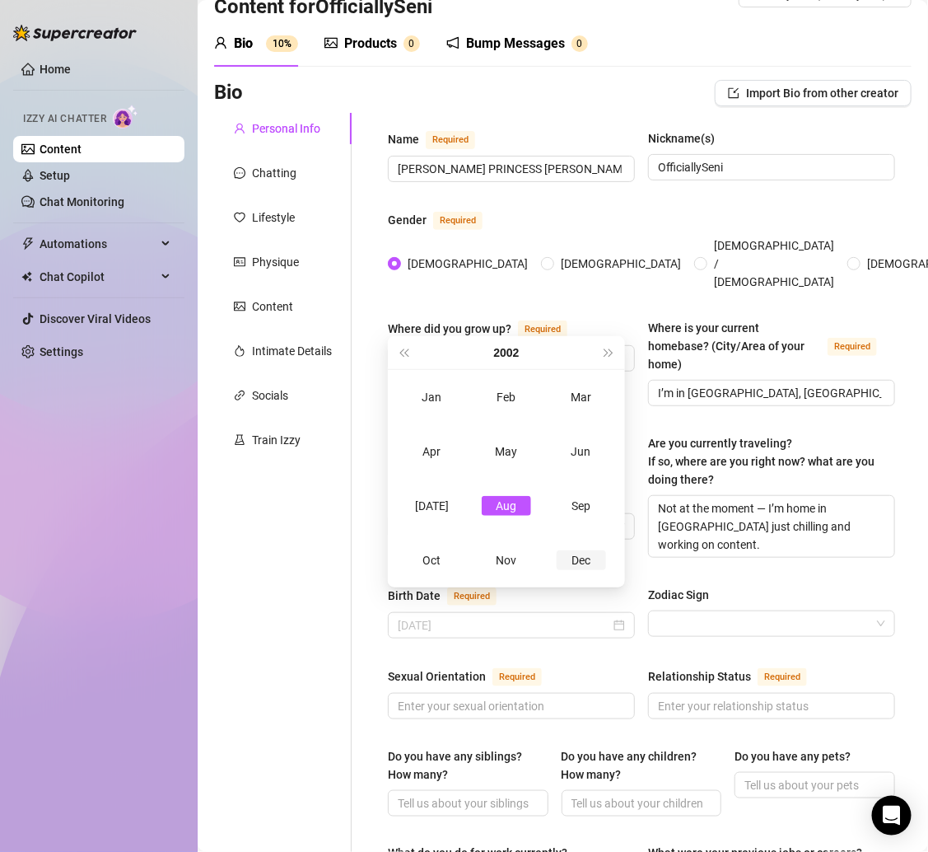
click at [587, 553] on div "Dec" at bounding box center [581, 560] width 49 height 20
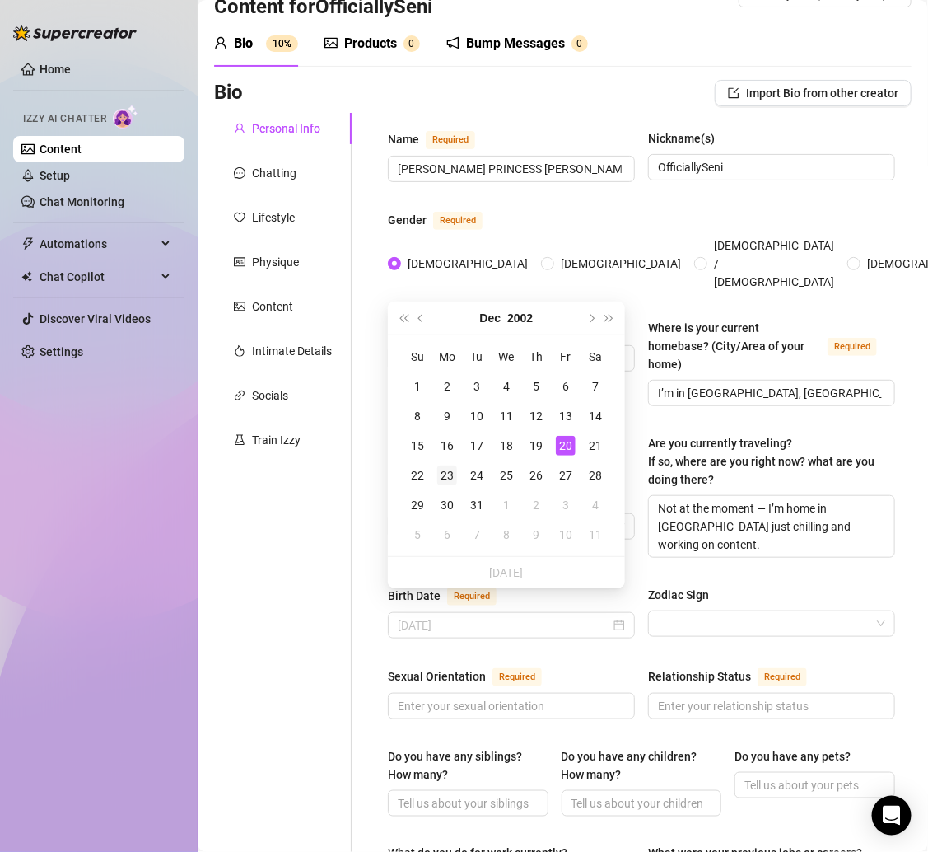
click at [451, 473] on div "23" at bounding box center [447, 475] width 20 height 20
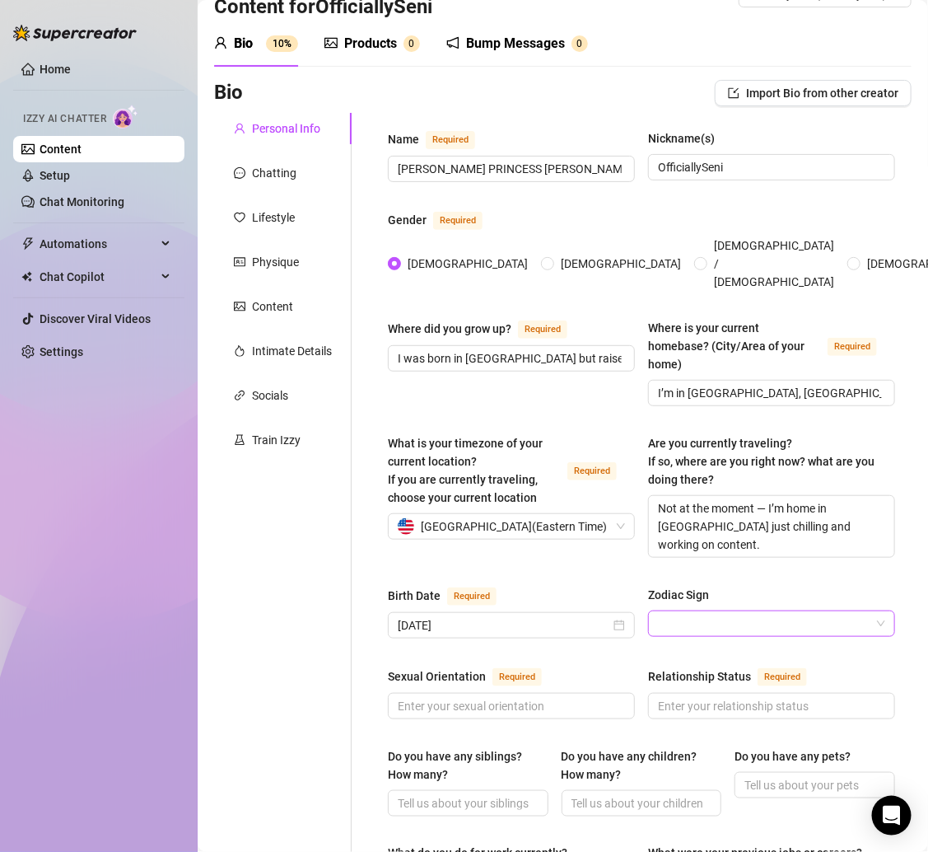
click at [718, 611] on input "Zodiac Sign" at bounding box center [764, 623] width 213 height 25
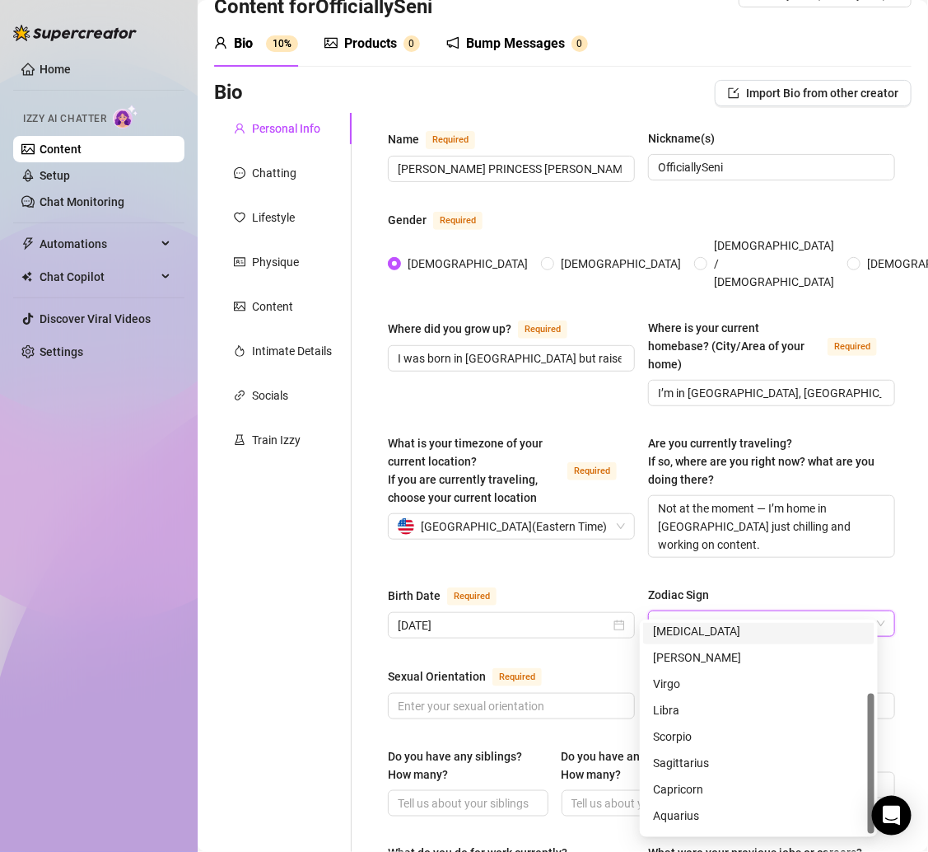
scroll to position [105, 0]
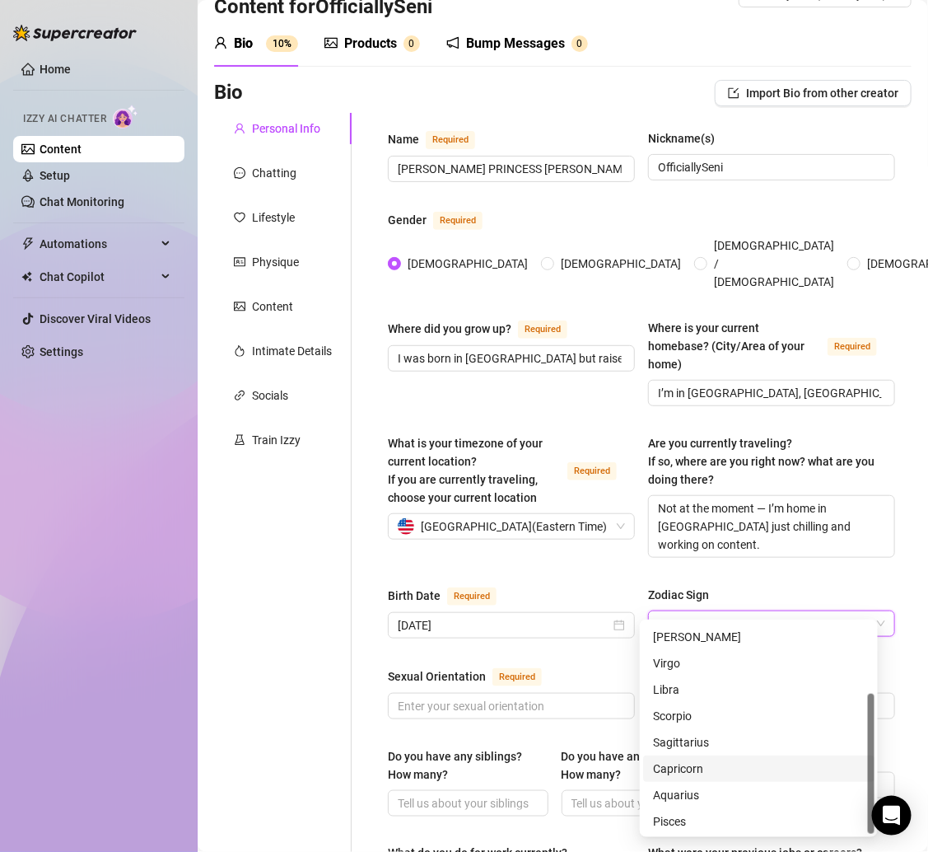
click at [710, 761] on div "Capricorn" at bounding box center [759, 769] width 212 height 18
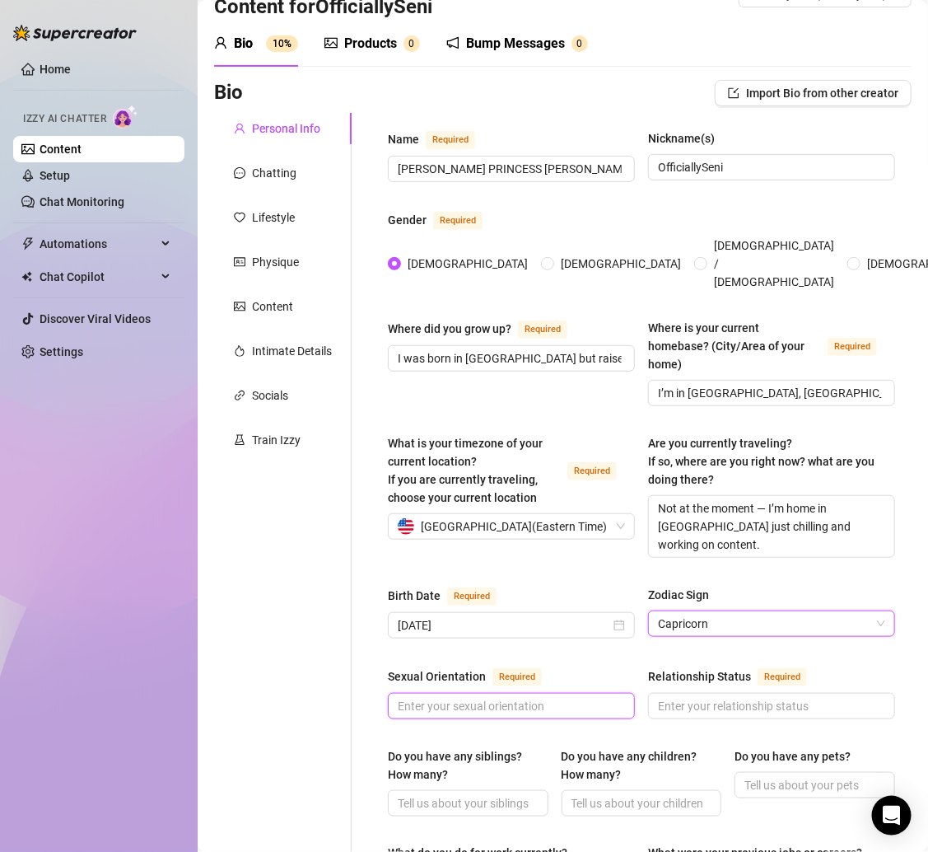
click at [543, 697] on input "Sexual Orientation Required" at bounding box center [510, 706] width 224 height 18
click at [434, 697] on input "Sexual Orientation Required" at bounding box center [510, 706] width 224 height 18
paste input "Straight, she/her."
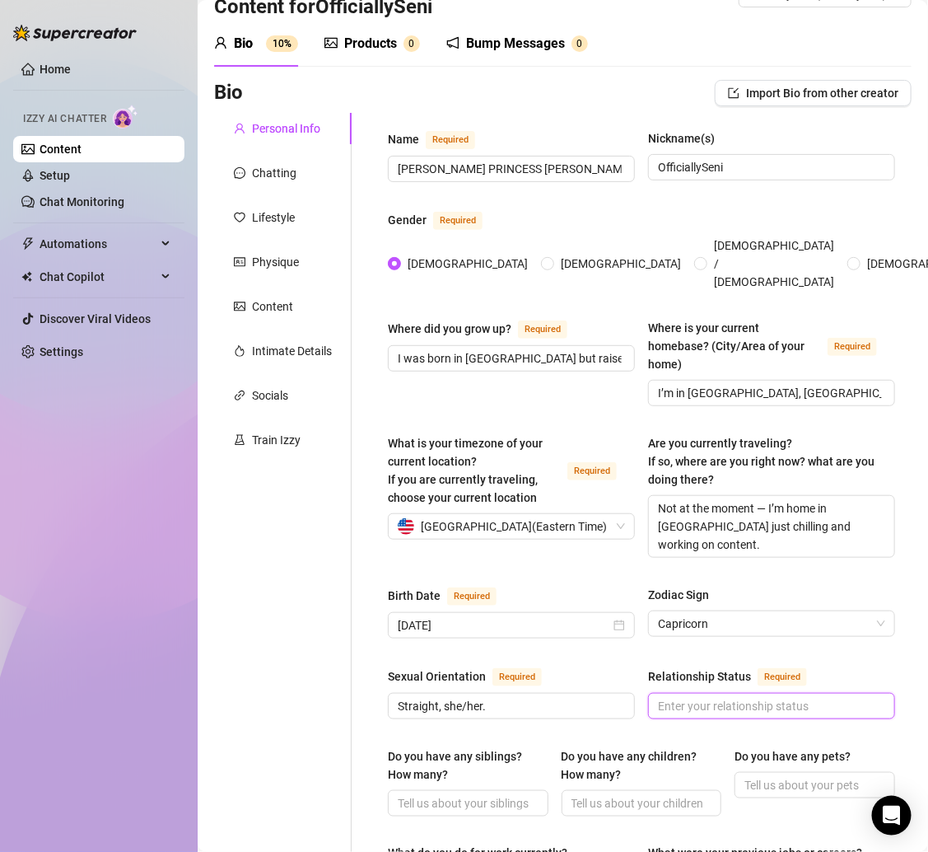
click at [713, 697] on input "Relationship Status Required" at bounding box center [770, 706] width 224 height 18
paste input "Taken, but my man lets me have fun on here 😏."
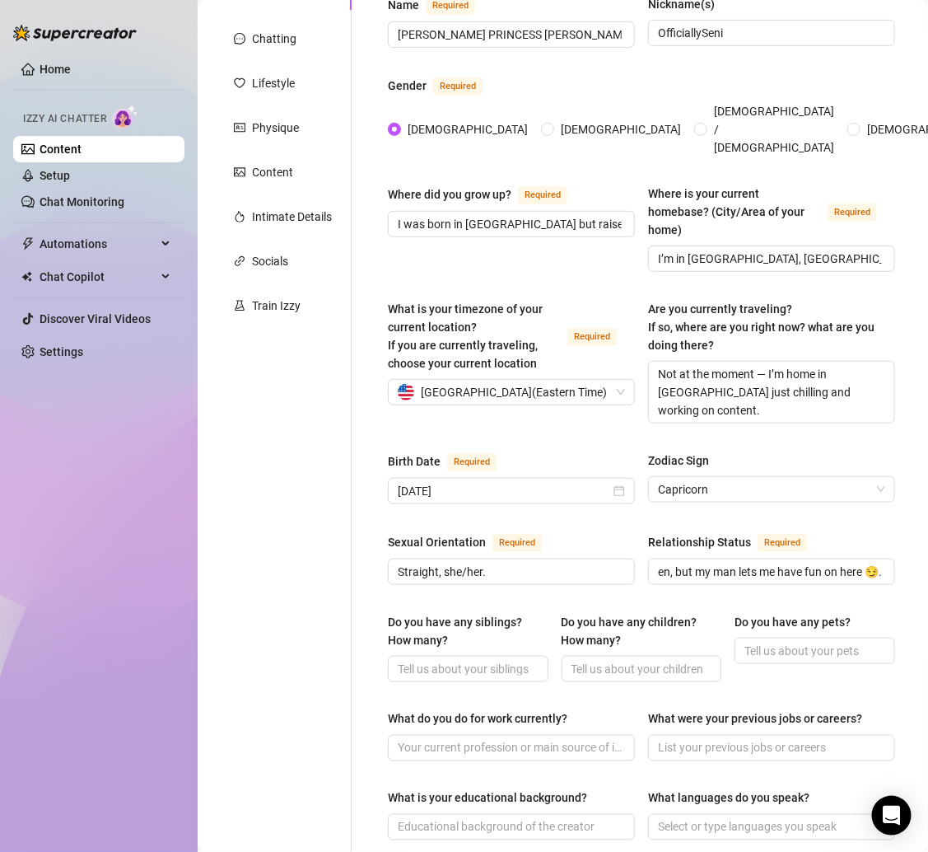
scroll to position [0, 0]
click at [448, 660] on input "Do you have any siblings? How many?" at bounding box center [467, 669] width 138 height 18
paste input "Yes, 2 brothers and 1 sister 💕."
click at [643, 660] on input "Do you have any children? How many?" at bounding box center [641, 669] width 138 height 18
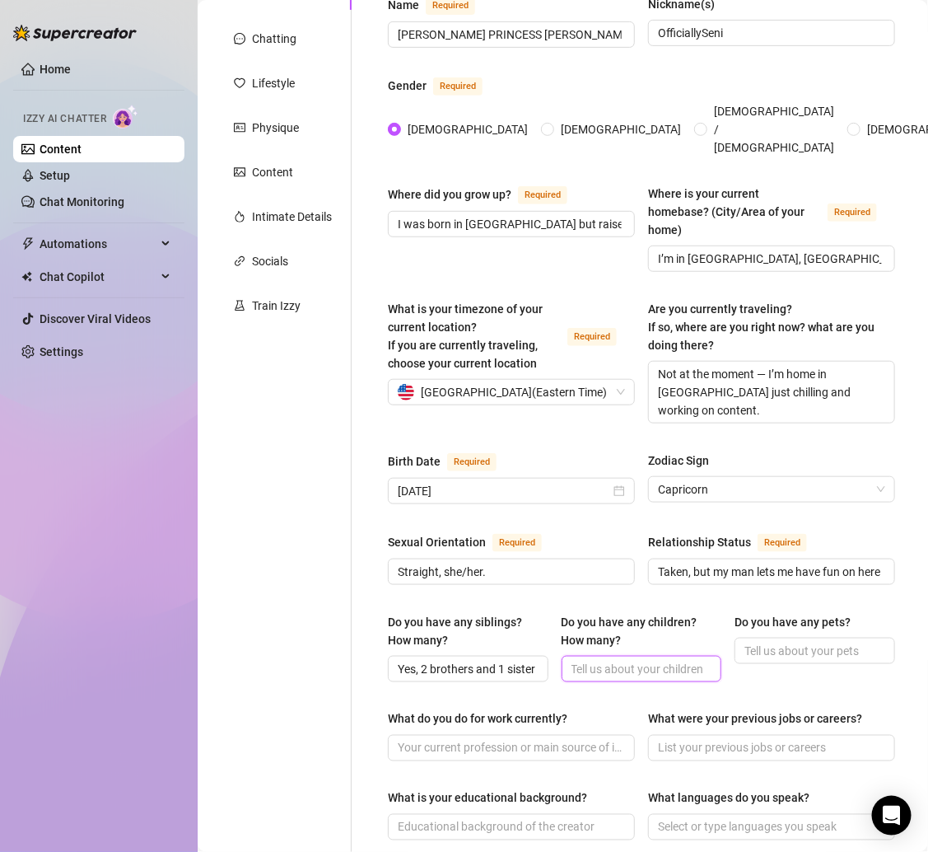
click at [643, 660] on input "Do you have any children? How many?" at bounding box center [641, 669] width 138 height 18
paste input "Nope, no kids."
click at [524, 613] on div "Do you have any siblings? How many?" at bounding box center [462, 631] width 149 height 36
click at [524, 660] on input "Yes, 2 brothers and 1 sister 💕." at bounding box center [467, 669] width 138 height 18
click at [760, 638] on span at bounding box center [815, 651] width 161 height 26
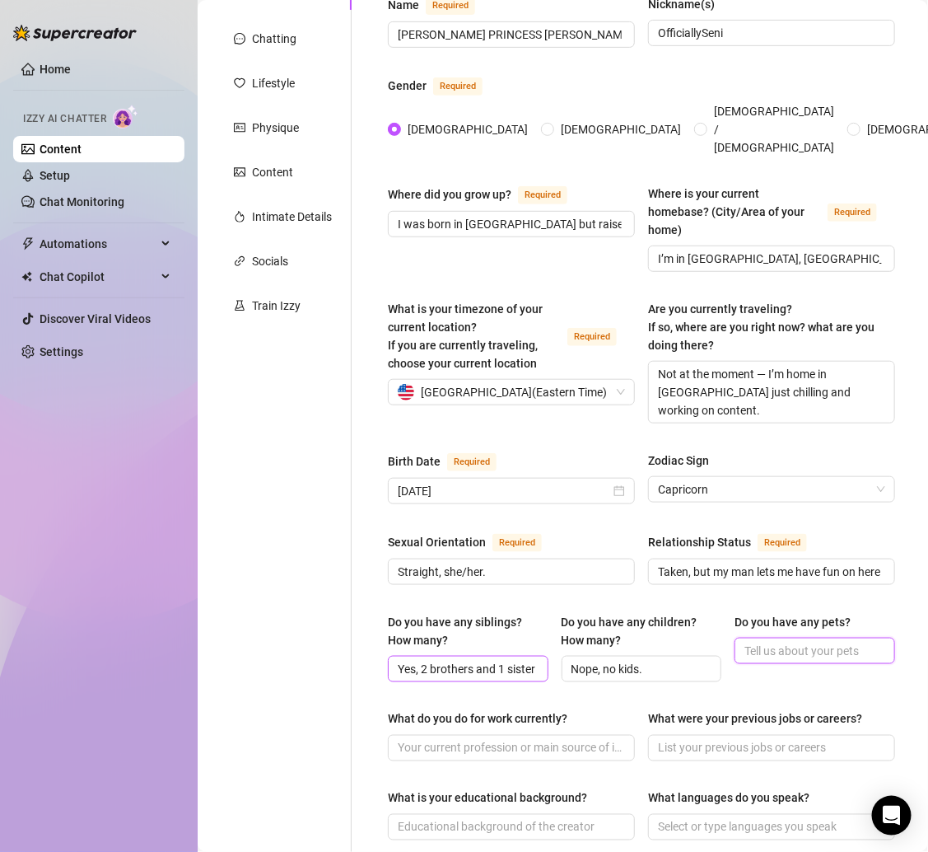
paste input "Yes 🐱 my two spoiled cats, Princess and Majesty."
click at [348, 608] on div "Personal Info Chatting Lifestyle Physique Content Intimate Details Socials Trai…" at bounding box center [283, 696] width 138 height 1435
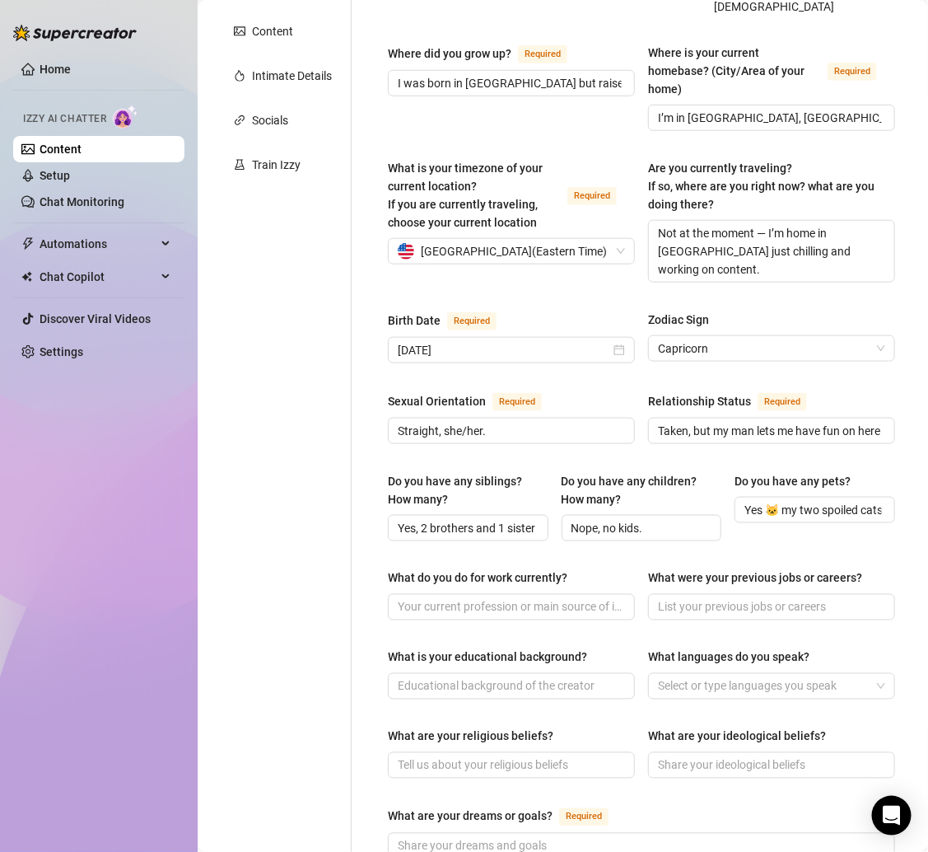
scroll to position [322, 0]
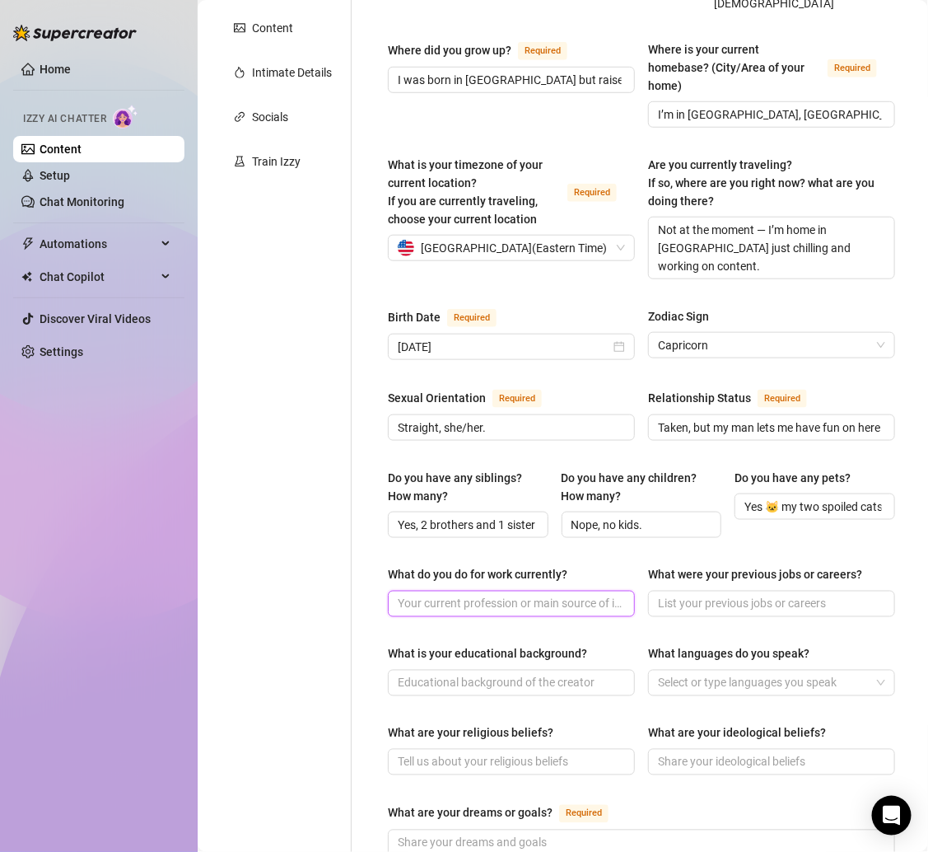
click at [463, 591] on span at bounding box center [511, 604] width 247 height 26
click at [455, 595] on input "What do you do for work currently?" at bounding box center [510, 604] width 224 height 18
paste input "Content creator + musician."
click at [694, 595] on input "What were your previous jobs or careers?" at bounding box center [770, 604] width 224 height 18
paste input "Before all this, I was focused on school and my music."
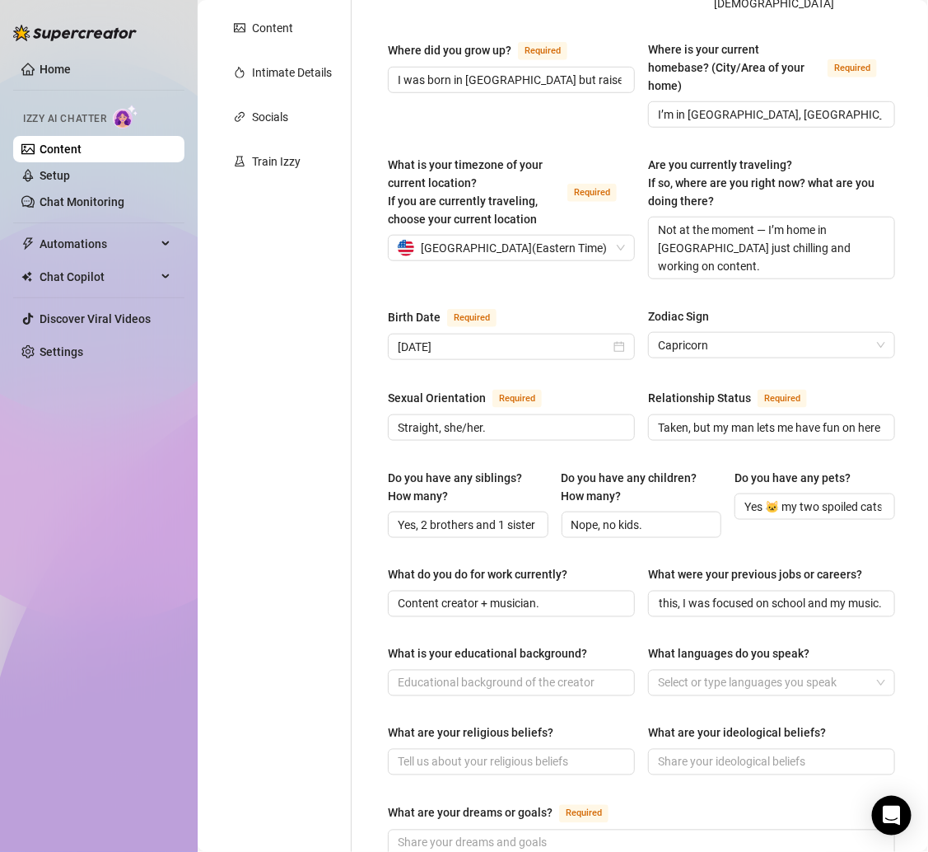
scroll to position [0, 0]
click at [515, 674] on input "What is your educational background?" at bounding box center [510, 683] width 224 height 18
paste input "Graduated high school, then jumped straight into chasing my passions."
click at [743, 671] on div at bounding box center [763, 682] width 223 height 23
paste input "English, and a little bit of Caribbean slang mixed in thanks to my fam."
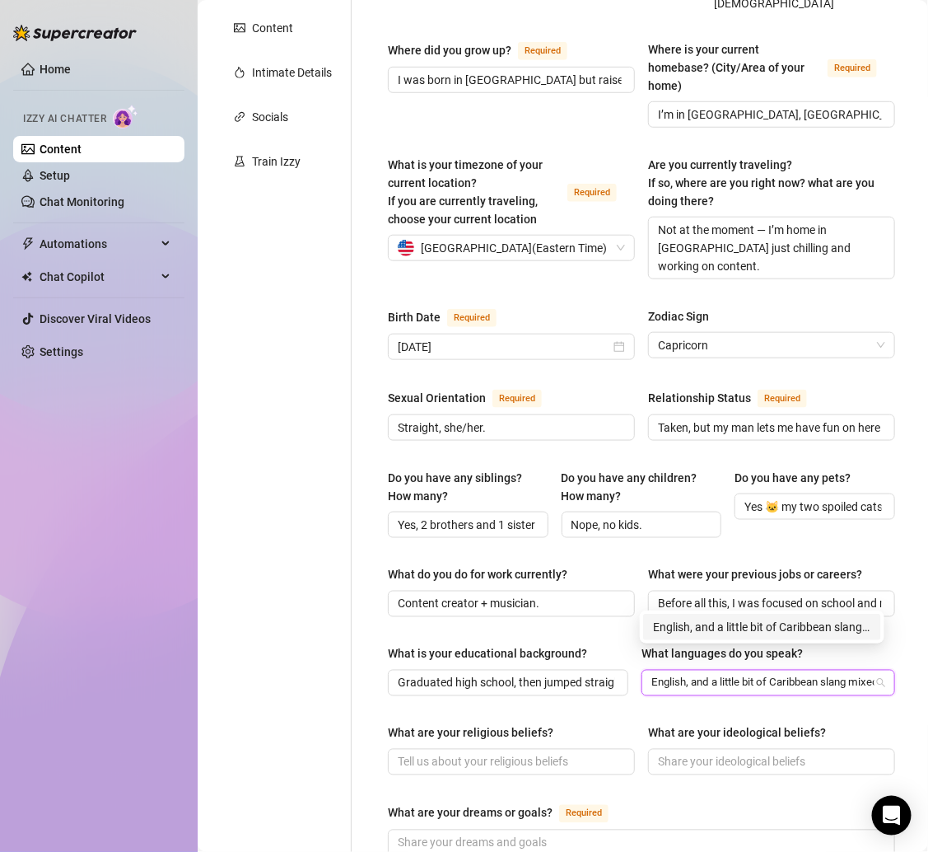
scroll to position [0, 119]
click at [625, 695] on div "Name Required JESSENIA CHAAN PRINCESS HULL Nickname(s) OfficiallySeni Gender Re…" at bounding box center [641, 552] width 507 height 1402
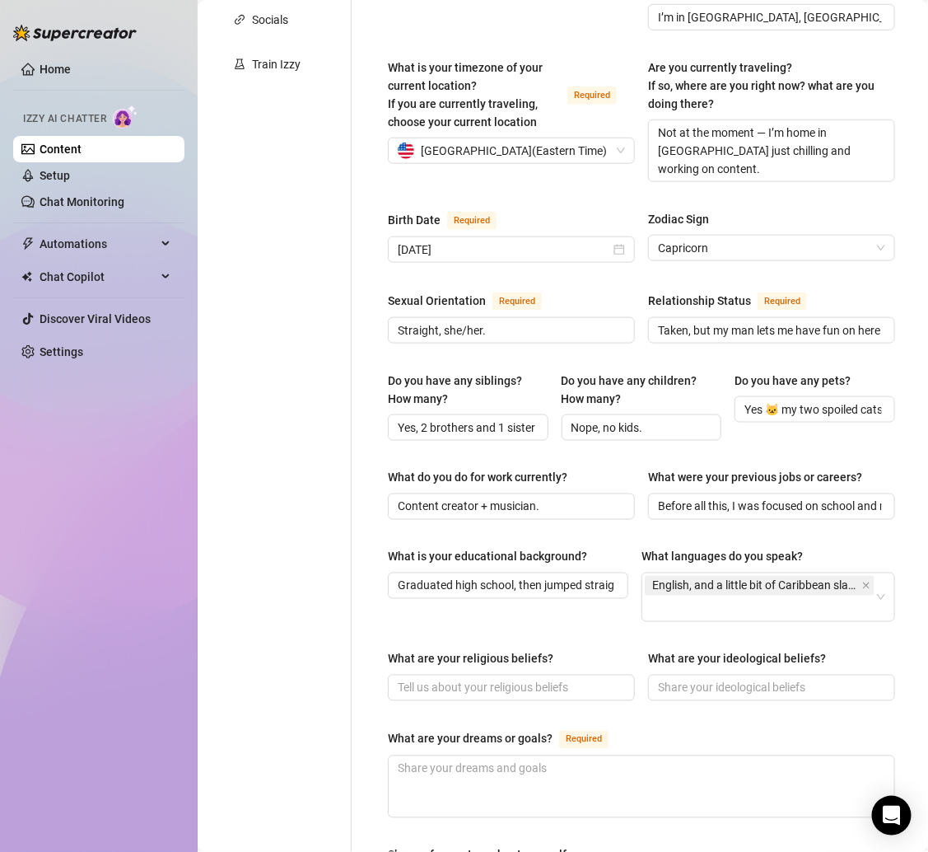
scroll to position [422, 0]
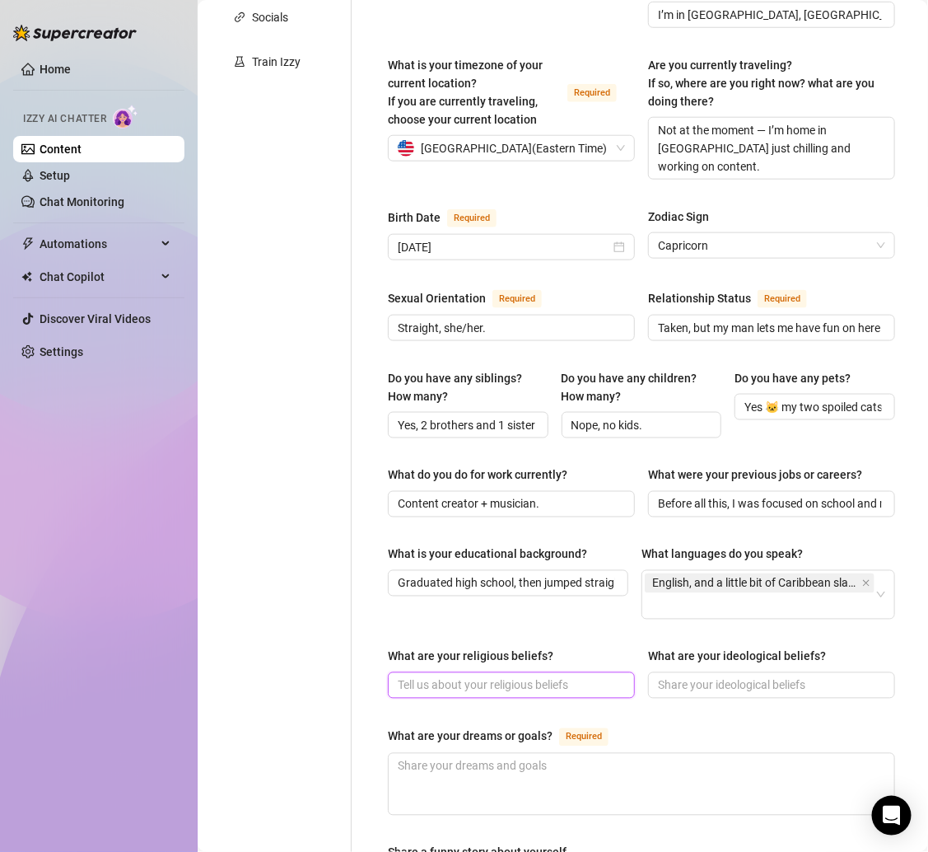
click at [495, 676] on input "What are your religious beliefs?" at bounding box center [510, 685] width 224 height 18
paste input "Spiritual — I believe in good vibes, energy, and blessings."
click at [659, 676] on input "What are your ideological beliefs?" at bounding box center [770, 685] width 224 height 18
paste input "I’m all about self-expression, chasing your dreams, and staying real."
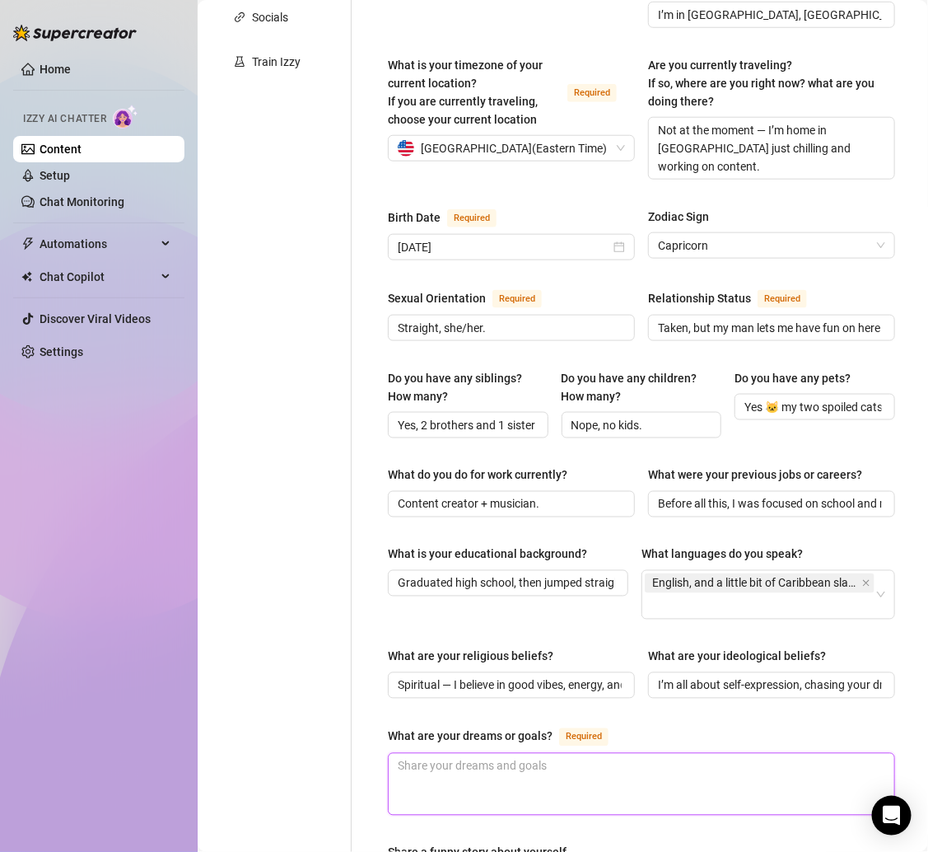
click at [565, 756] on textarea "What are your dreams or goals? Required" at bounding box center [642, 784] width 506 height 61
click at [564, 756] on textarea "What are your dreams or goals? Required" at bounding box center [642, 784] width 506 height 61
paste textarea "I wanna take my music further, travel the world, and grow this platform into so…"
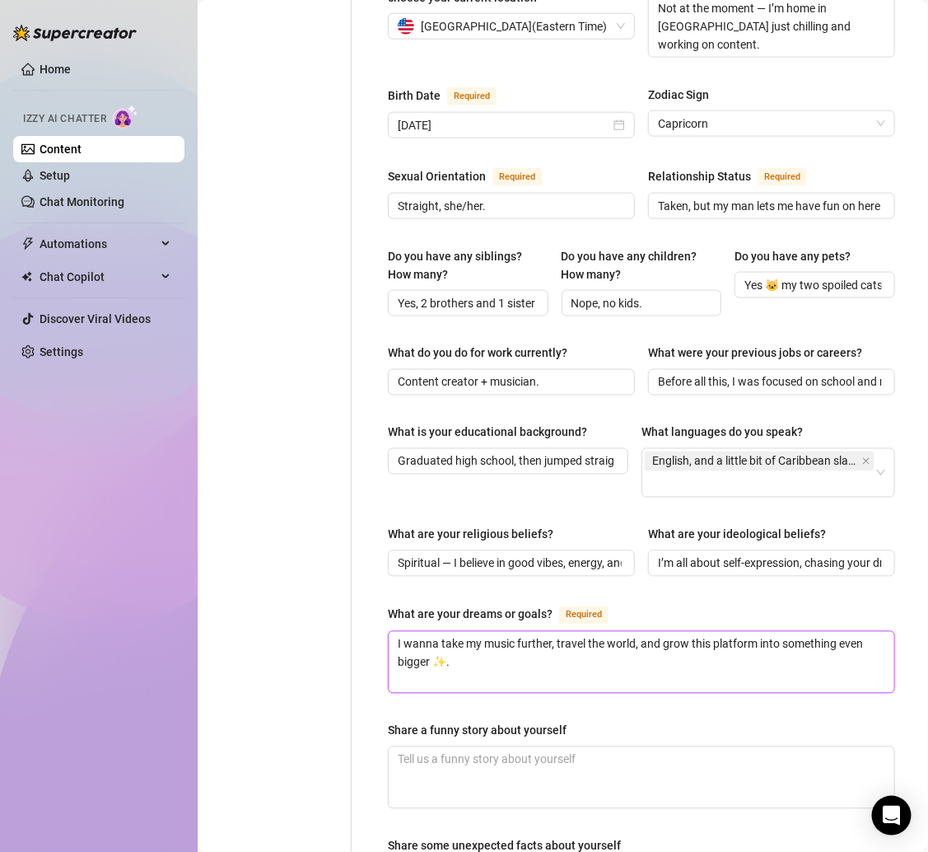
scroll to position [588, 0]
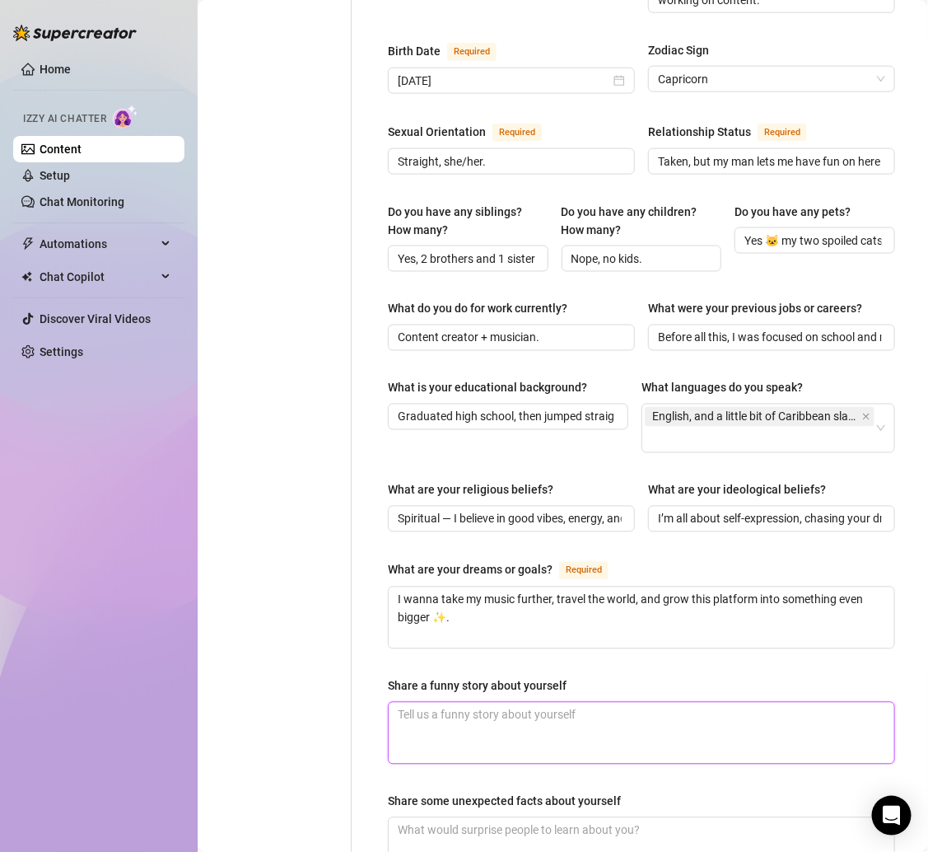
click at [471, 703] on textarea "Share a funny story about yourself" at bounding box center [642, 733] width 506 height 61
paste textarea "One time I tried cooking jerk chicken for the first time and set off the fire a…"
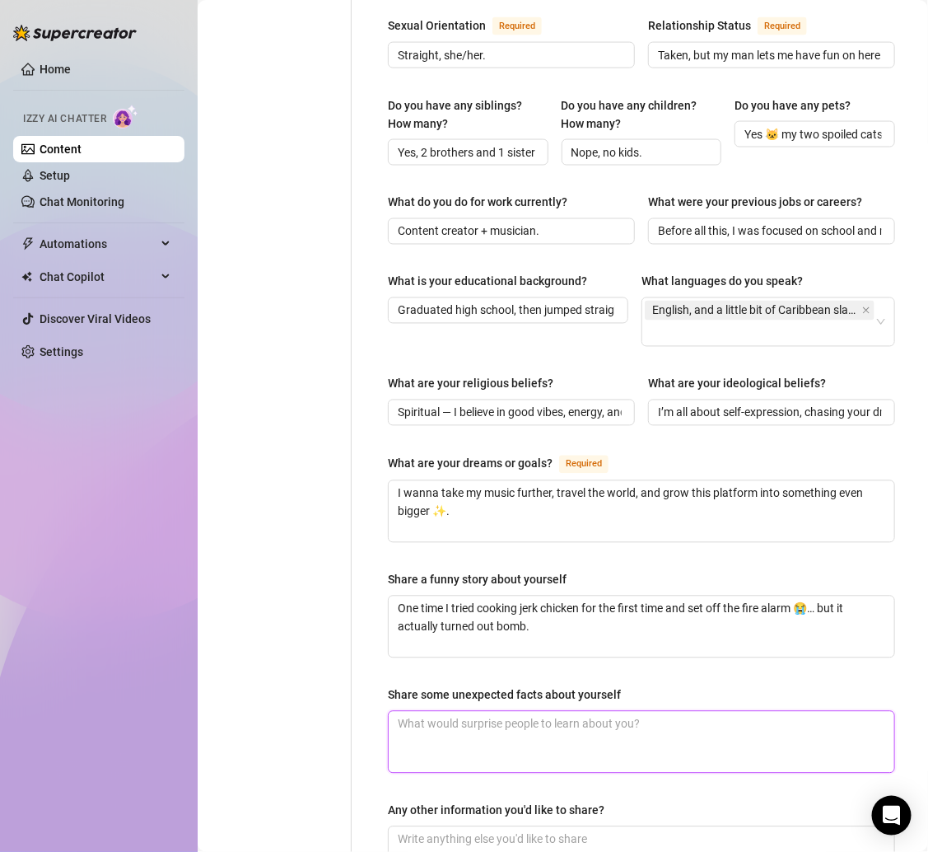
click at [511, 712] on textarea "Share some unexpected facts about yourself" at bounding box center [642, 742] width 506 height 61
paste textarea "I can rap (got 3 songs out already 🎶), I’m lowkey nice at Fortnite, and I’ve go…"
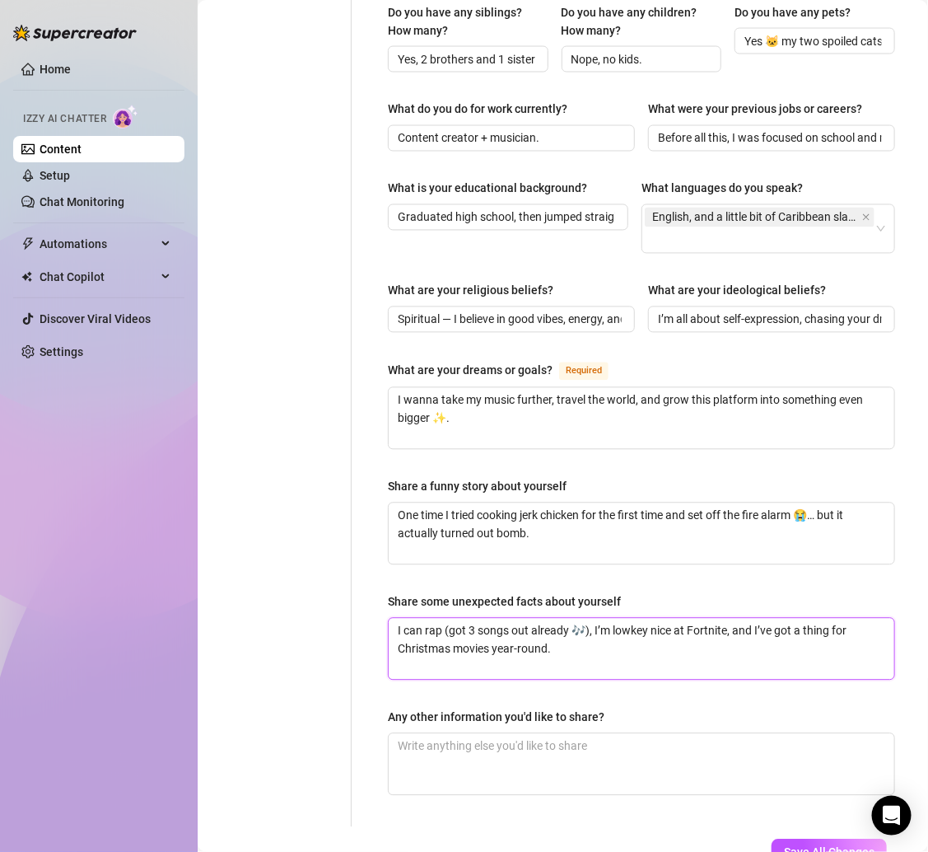
scroll to position [794, 0]
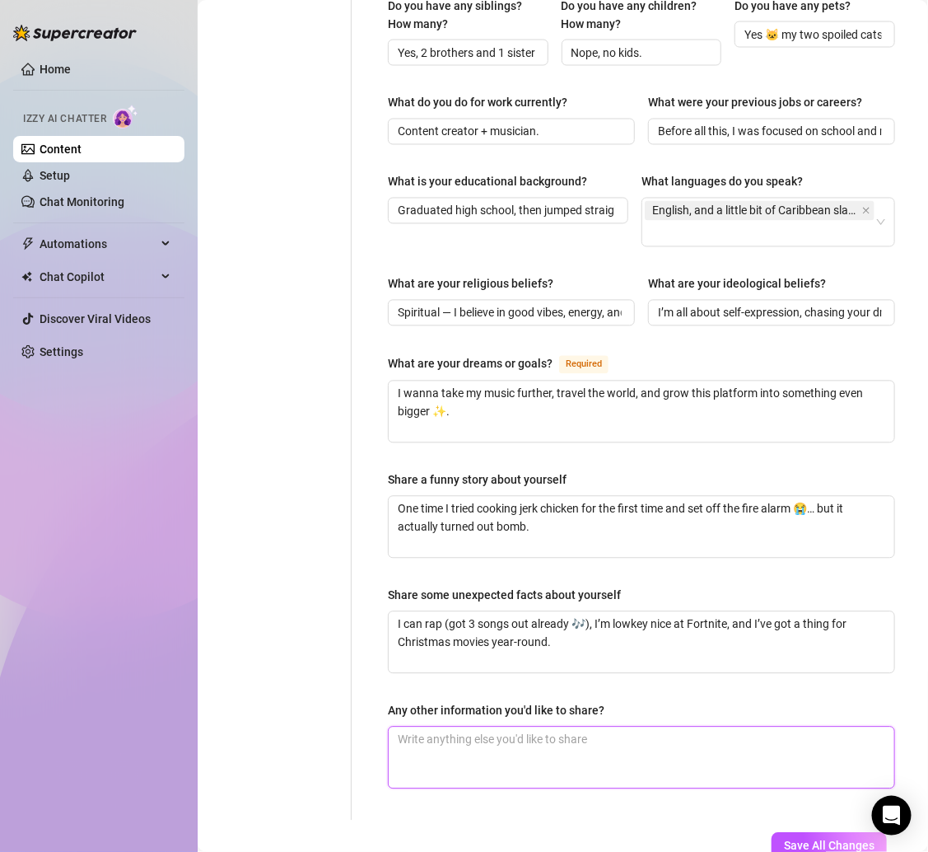
click at [578, 727] on textarea "Any other information you'd like to share?" at bounding box center [642, 757] width 506 height 61
paste textarea "I’m tall (5’8), tatted, and I’m definitely a vibes person — I like keeping thin…"
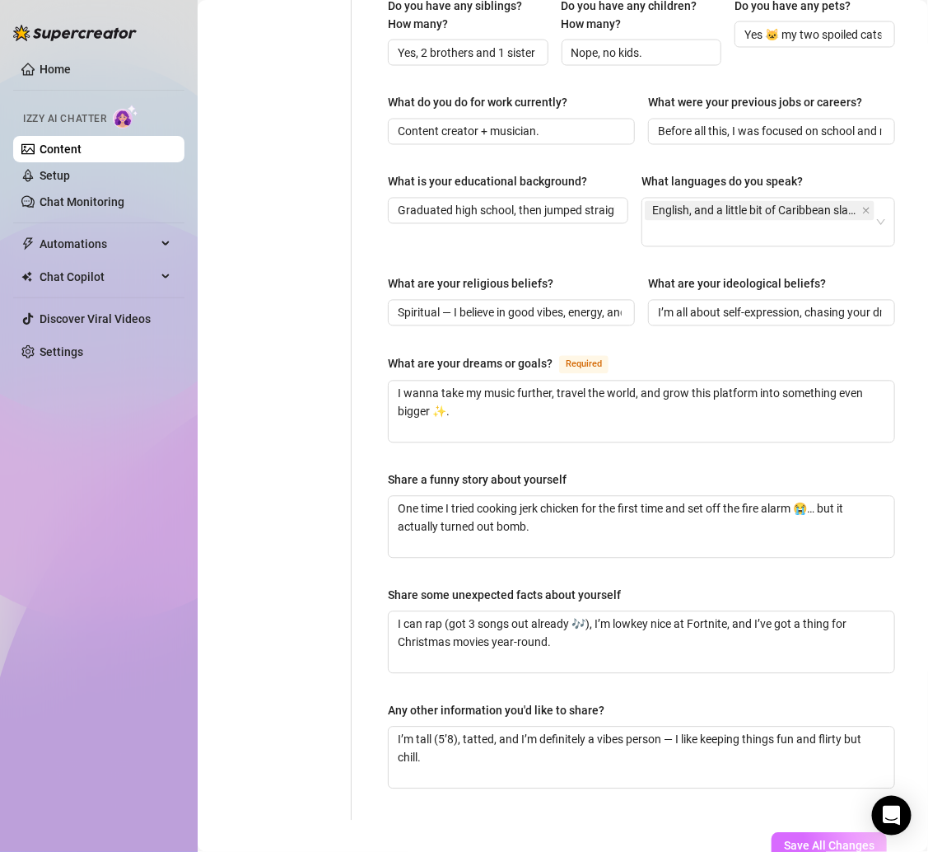
click at [826, 839] on span "Save All Changes" at bounding box center [829, 845] width 91 height 13
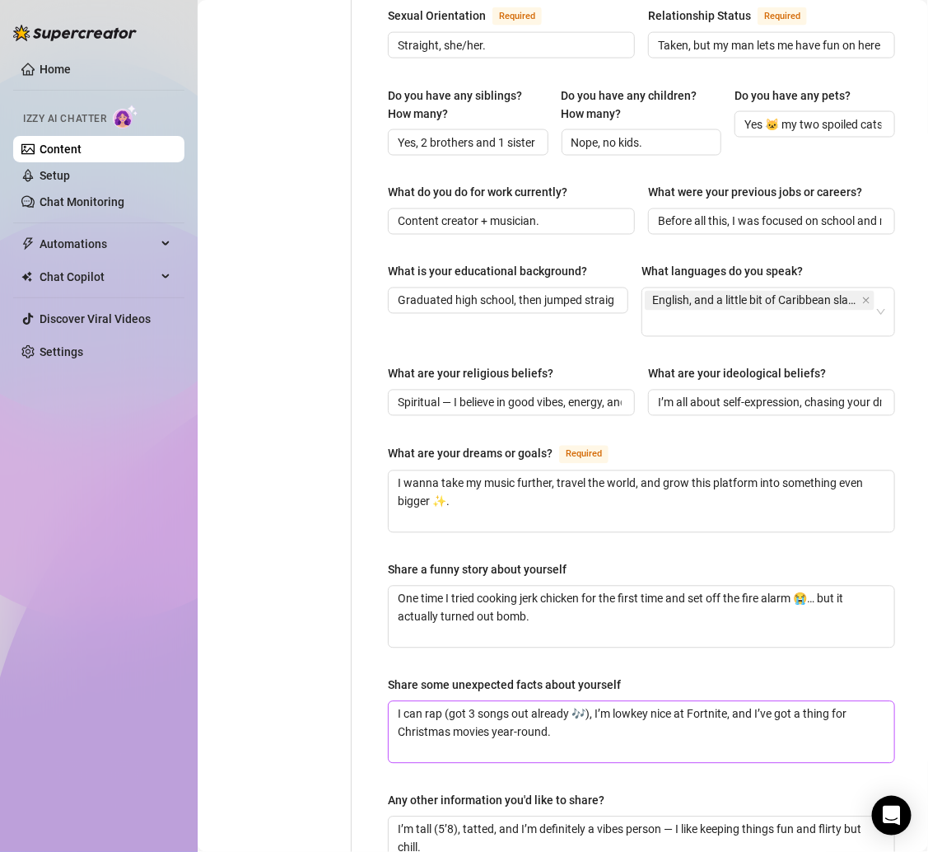
scroll to position [881, 0]
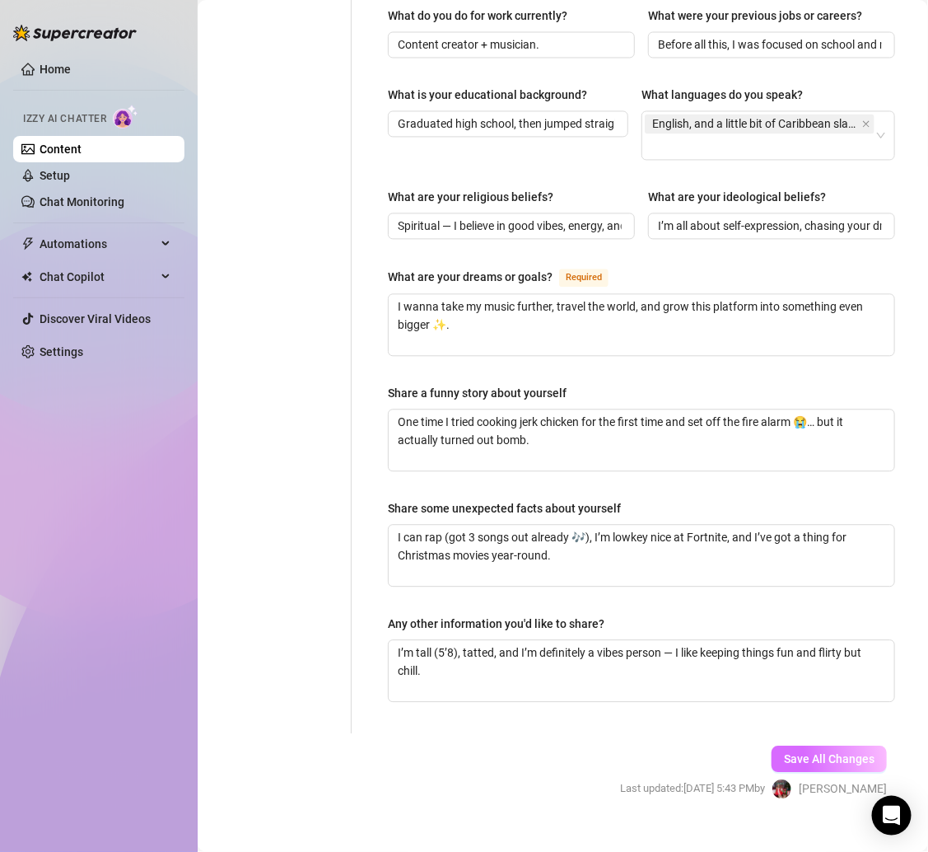
click at [802, 746] on button "Save All Changes" at bounding box center [829, 759] width 115 height 26
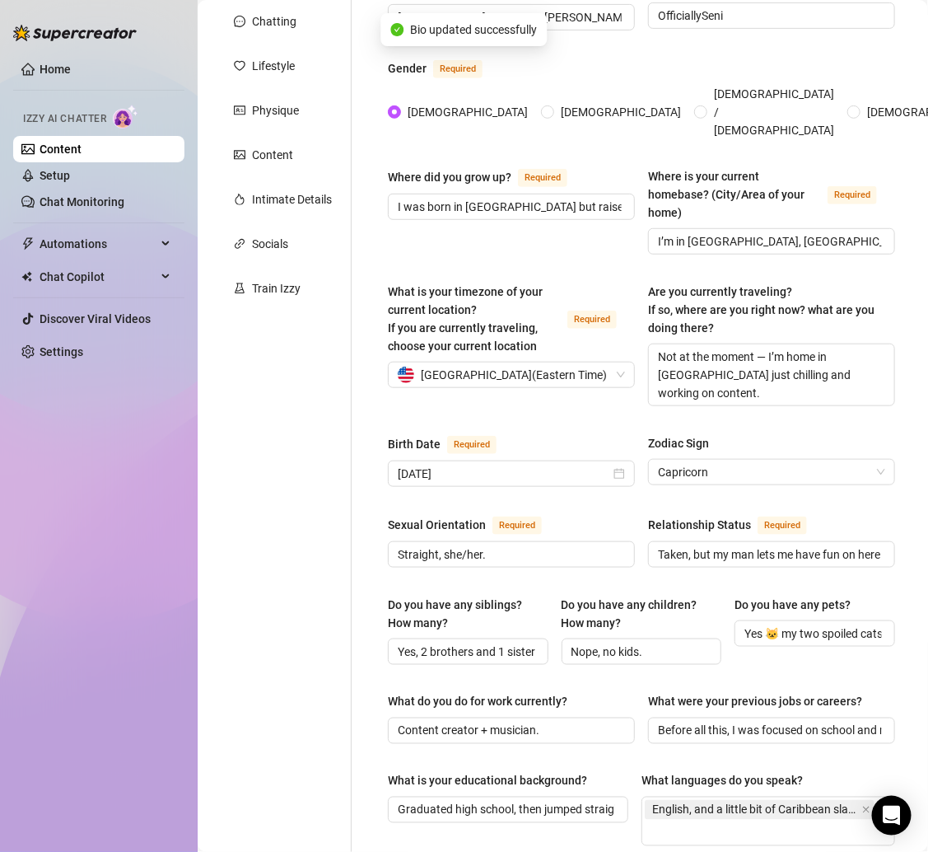
scroll to position [0, 0]
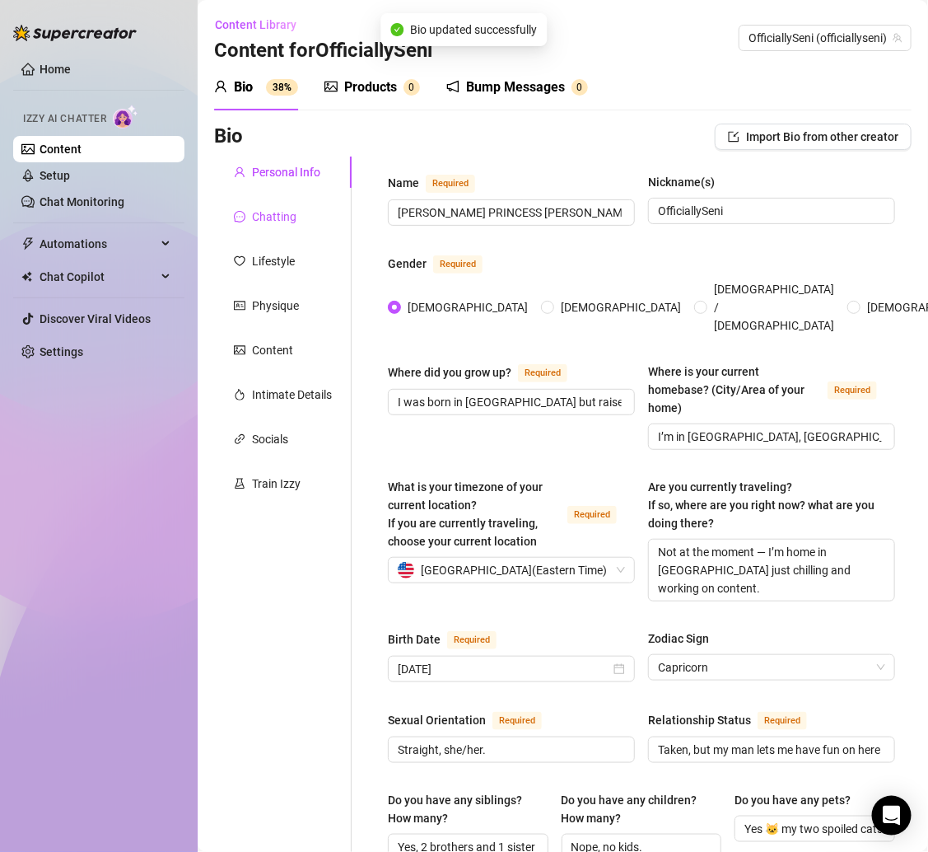
click at [287, 214] on div "Chatting" at bounding box center [274, 217] width 44 height 18
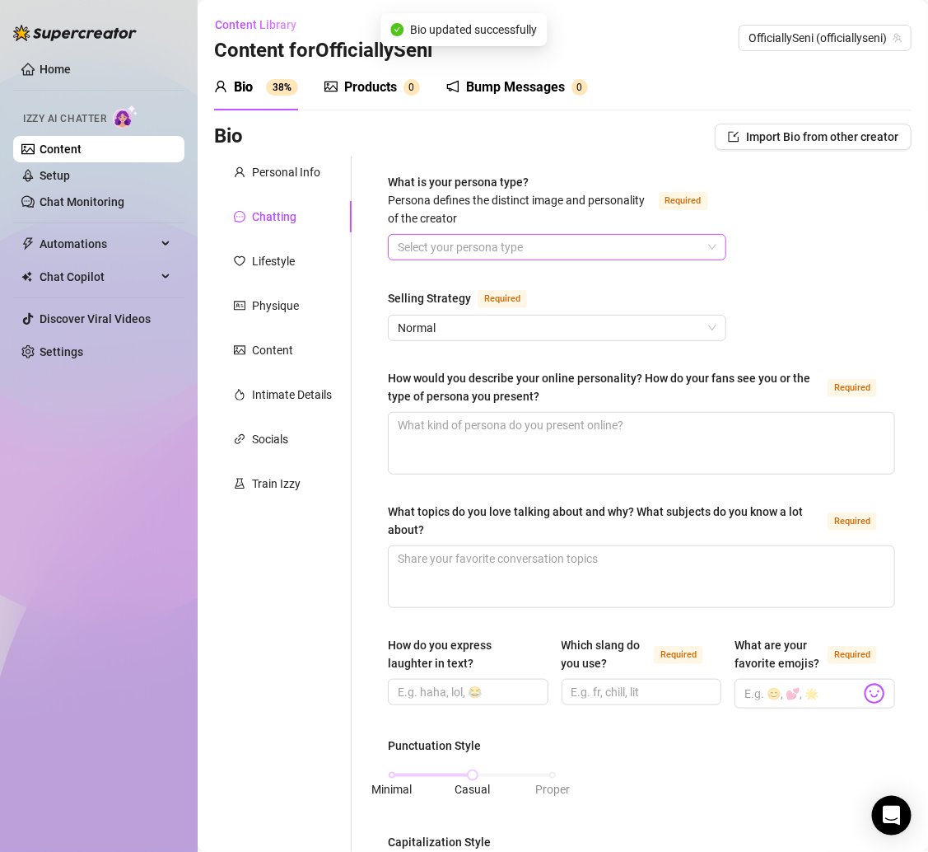
click at [526, 241] on input "What is your persona type? Persona defines the distinct image and personality o…" at bounding box center [550, 247] width 304 height 25
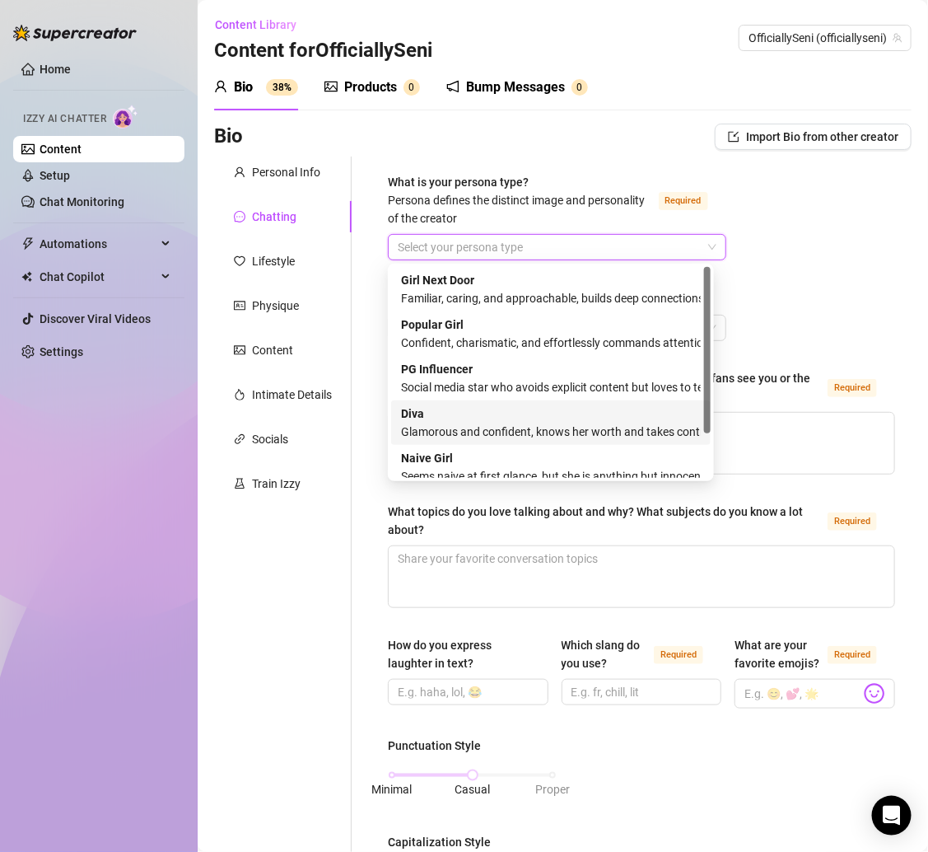
click at [492, 415] on div "Diva Glamorous and confident, knows her worth and takes control" at bounding box center [551, 422] width 300 height 36
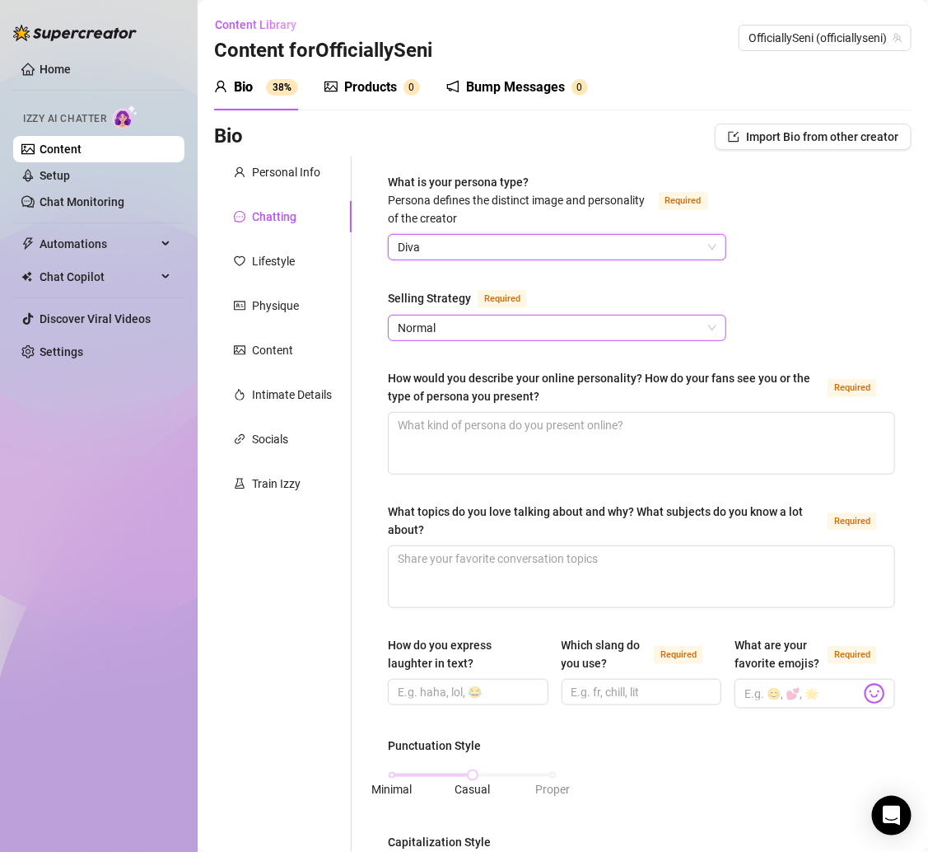
click at [518, 330] on span "Normal" at bounding box center [557, 328] width 319 height 25
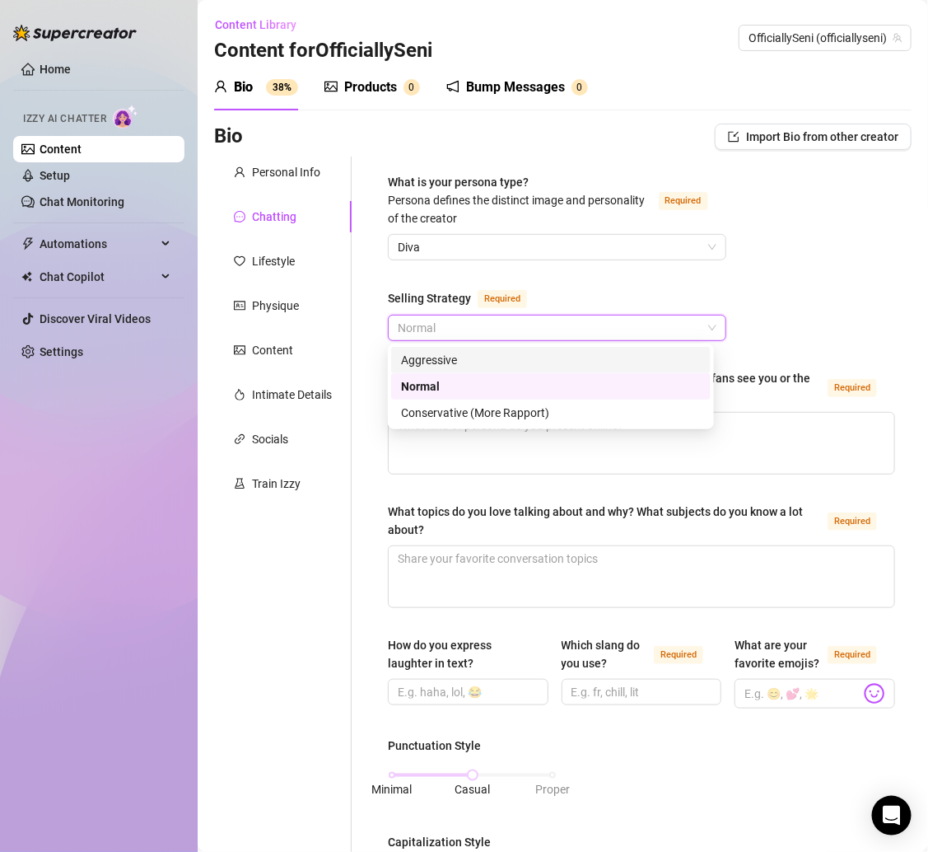
click at [482, 362] on div "Aggressive" at bounding box center [551, 360] width 300 height 18
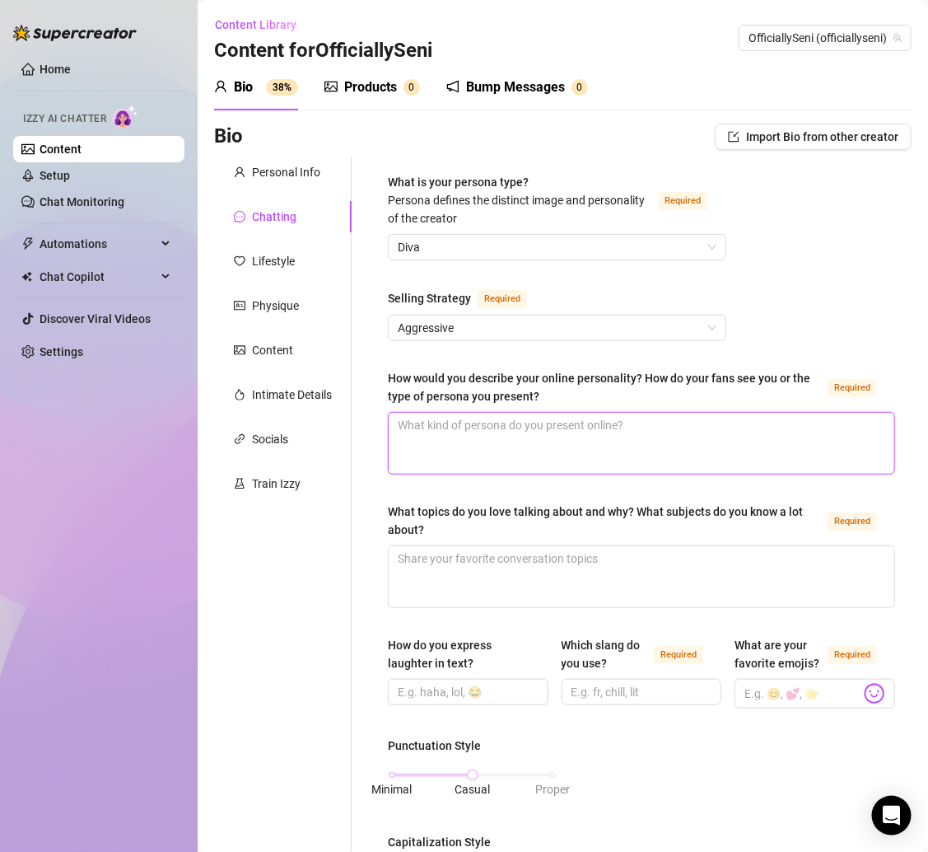
click at [475, 435] on textarea "How would you describe your online personality? How do your fans see you or the…" at bounding box center [642, 443] width 506 height 61
paste textarea "I’m playful, flirty, and [PERSON_NAME] with a sweetheart side. My fans see me a…"
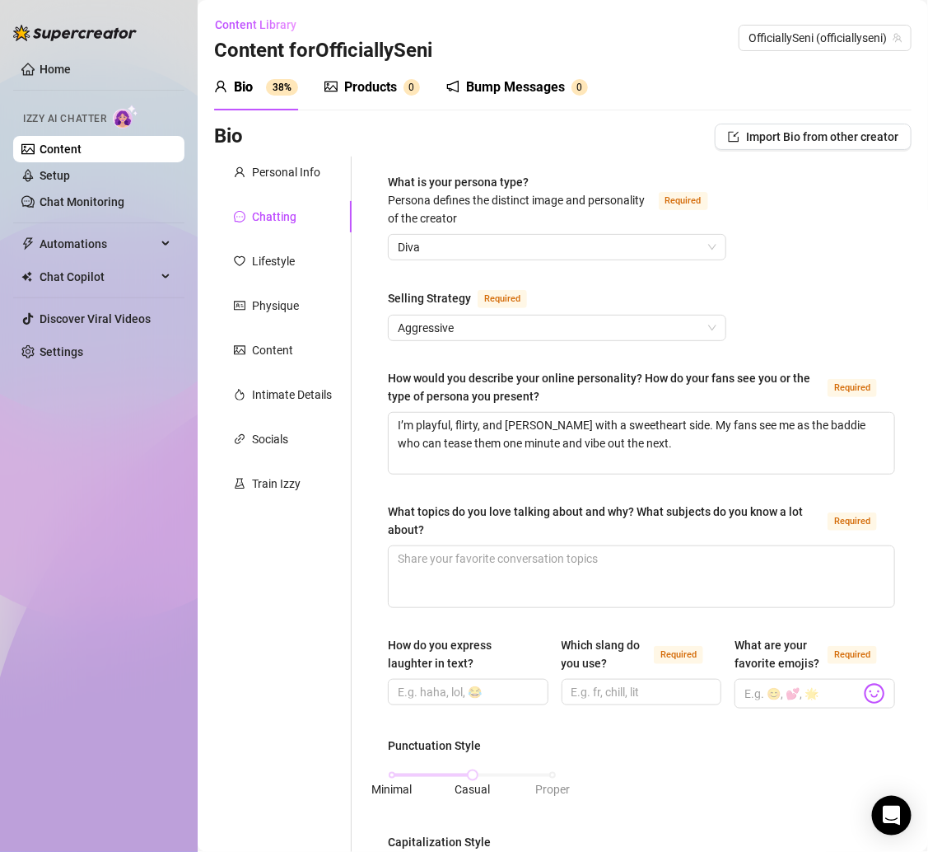
click at [386, 456] on div "What is your persona type? Persona defines the distinct image and personality o…" at bounding box center [642, 833] width 540 height 1352
click at [461, 559] on textarea "What topics do you love talking about and why? What subjects do you know a lot …" at bounding box center [642, 576] width 506 height 61
paste textarea "Music, food, and travel ✨ because that’s my world — cooking, vibing, and explor…"
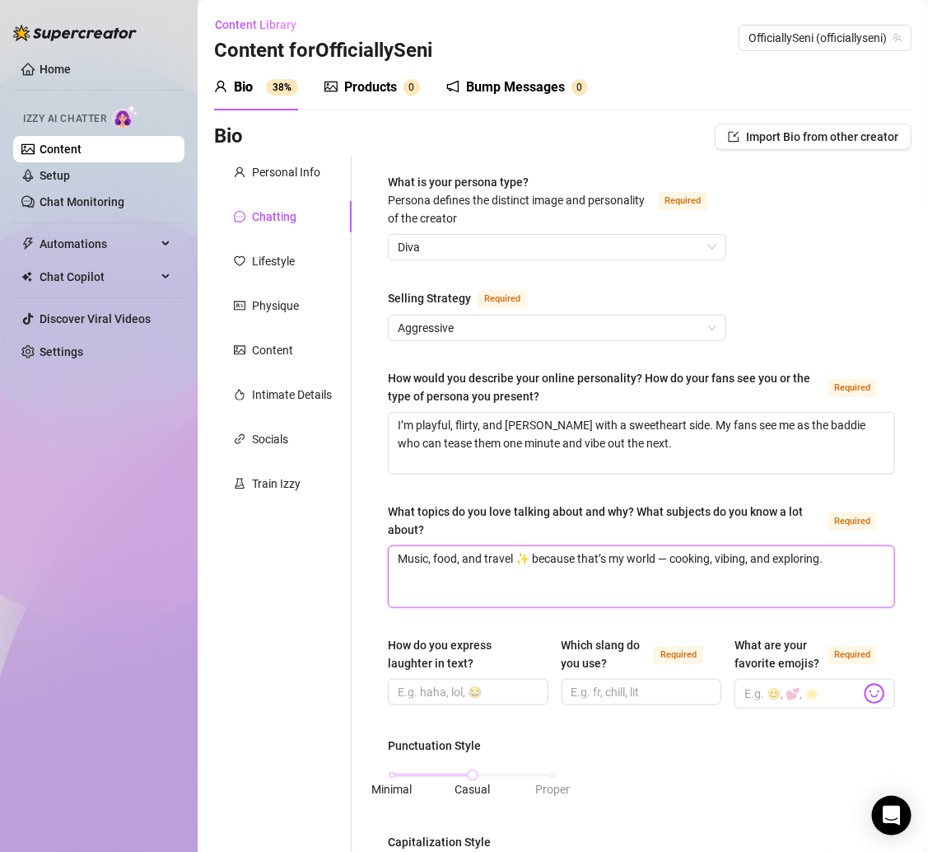
scroll to position [816, 0]
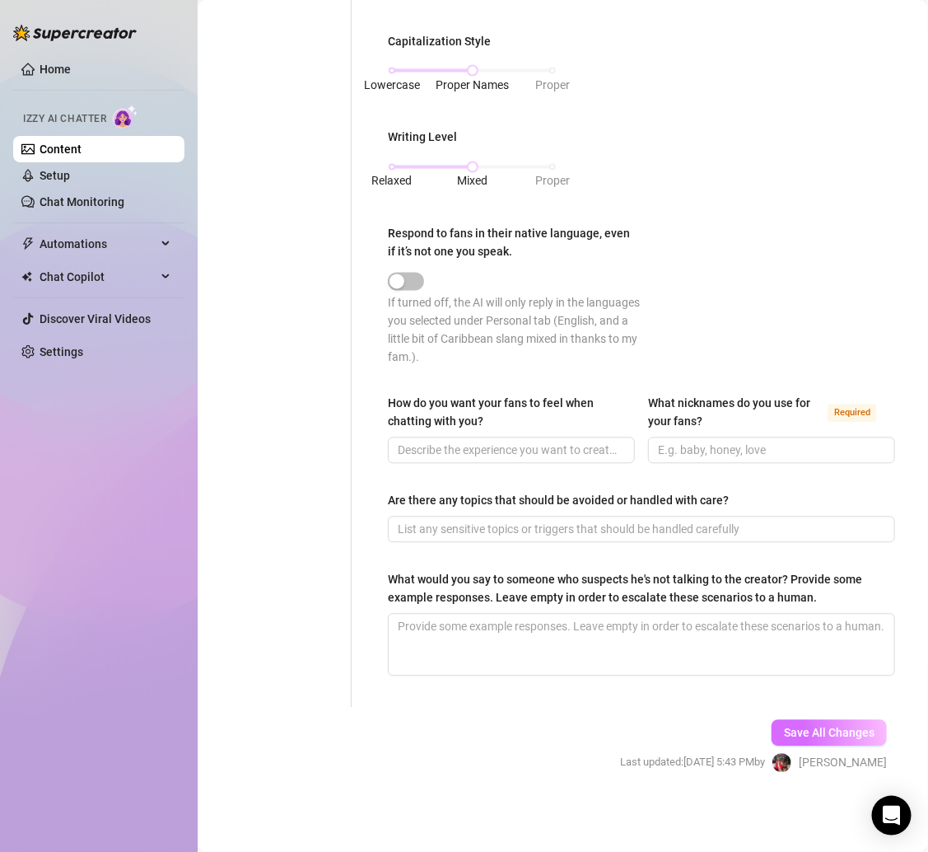
click at [793, 723] on button "Save All Changes" at bounding box center [829, 733] width 115 height 26
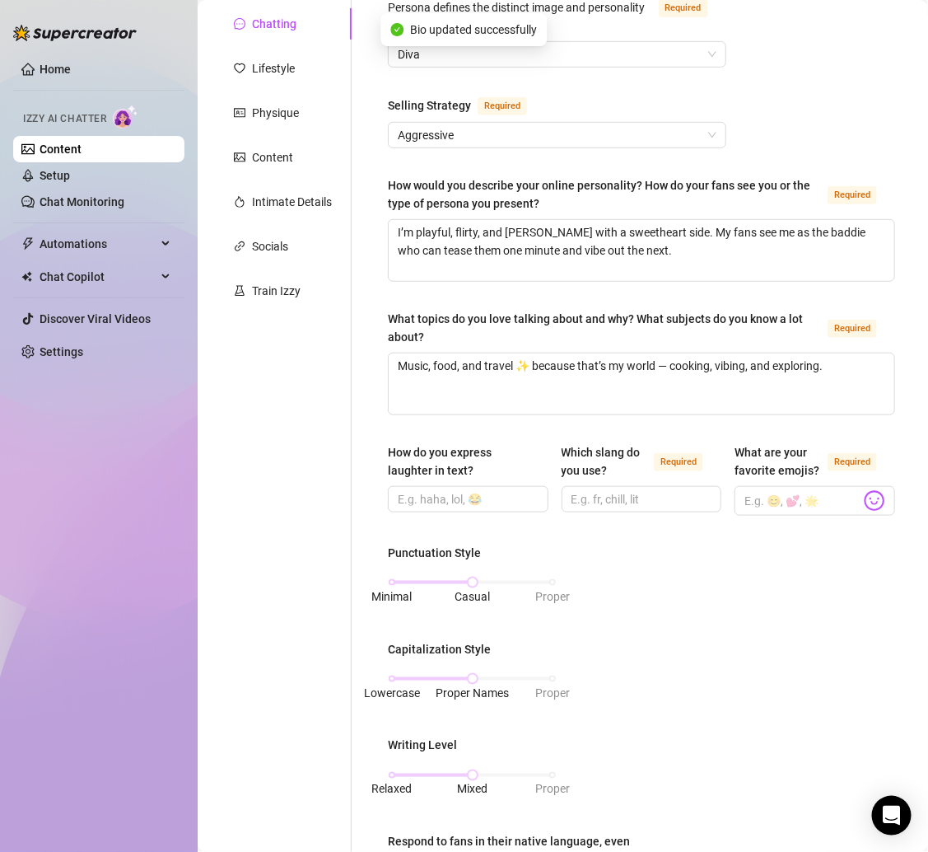
scroll to position [346, 0]
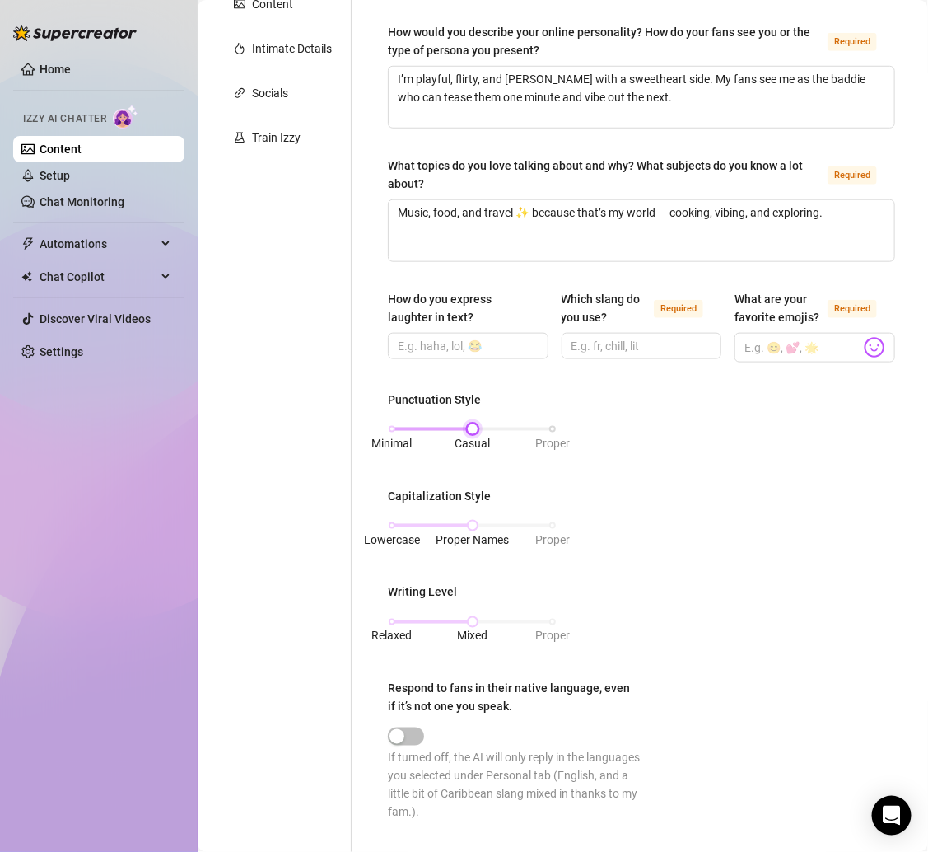
click at [393, 434] on div "Minimal Casual Proper" at bounding box center [472, 429] width 161 height 10
click at [395, 545] on span "Lowercase" at bounding box center [392, 540] width 56 height 18
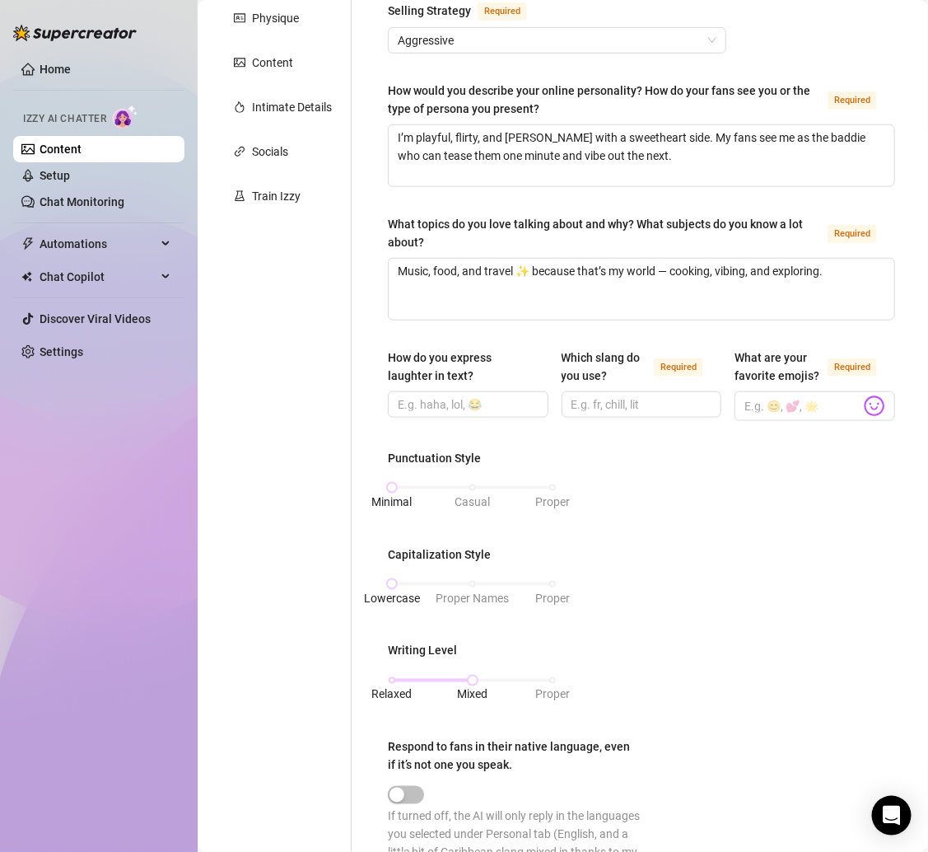
scroll to position [225, 0]
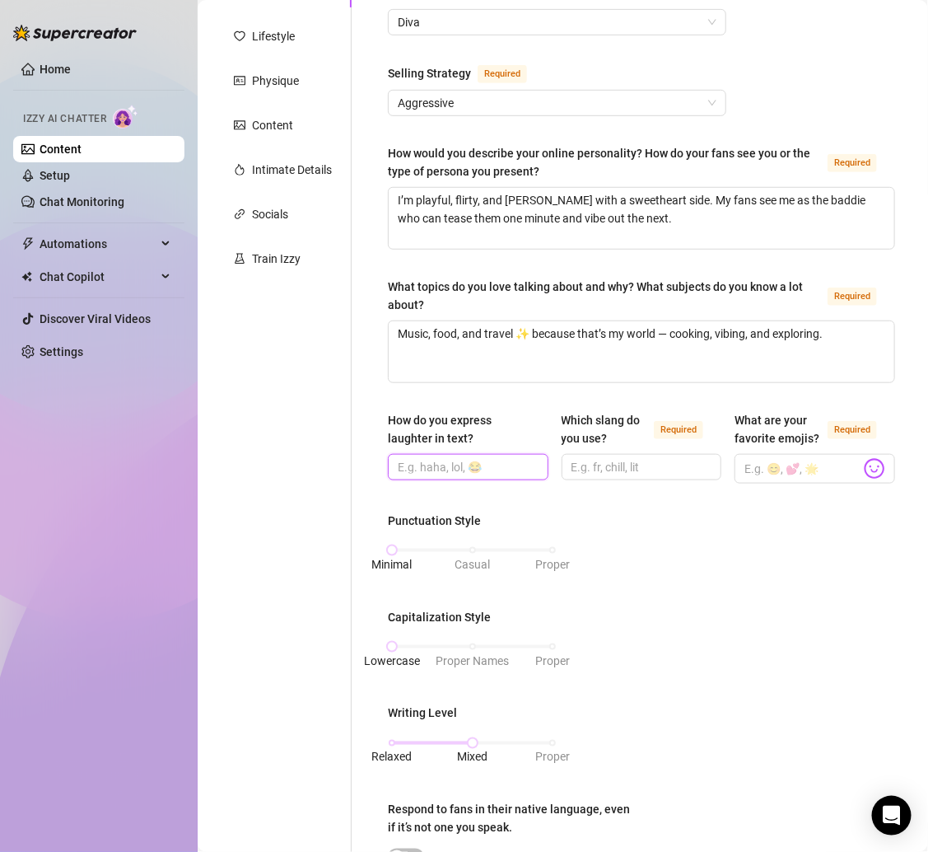
click at [433, 461] on input "How do you express laughter in text?" at bounding box center [467, 467] width 138 height 18
click at [623, 467] on input "Which slang do you use? Required" at bounding box center [641, 467] width 138 height 18
click at [868, 480] on span at bounding box center [815, 469] width 161 height 30
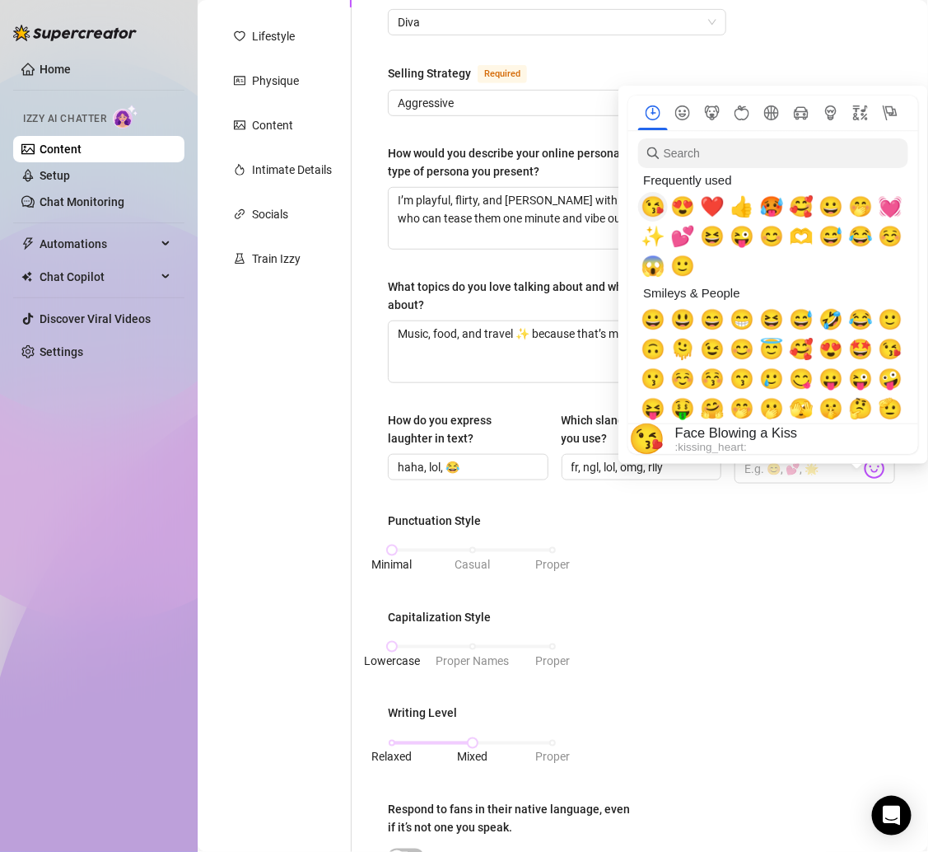
click at [655, 212] on span "😘" at bounding box center [653, 206] width 25 height 23
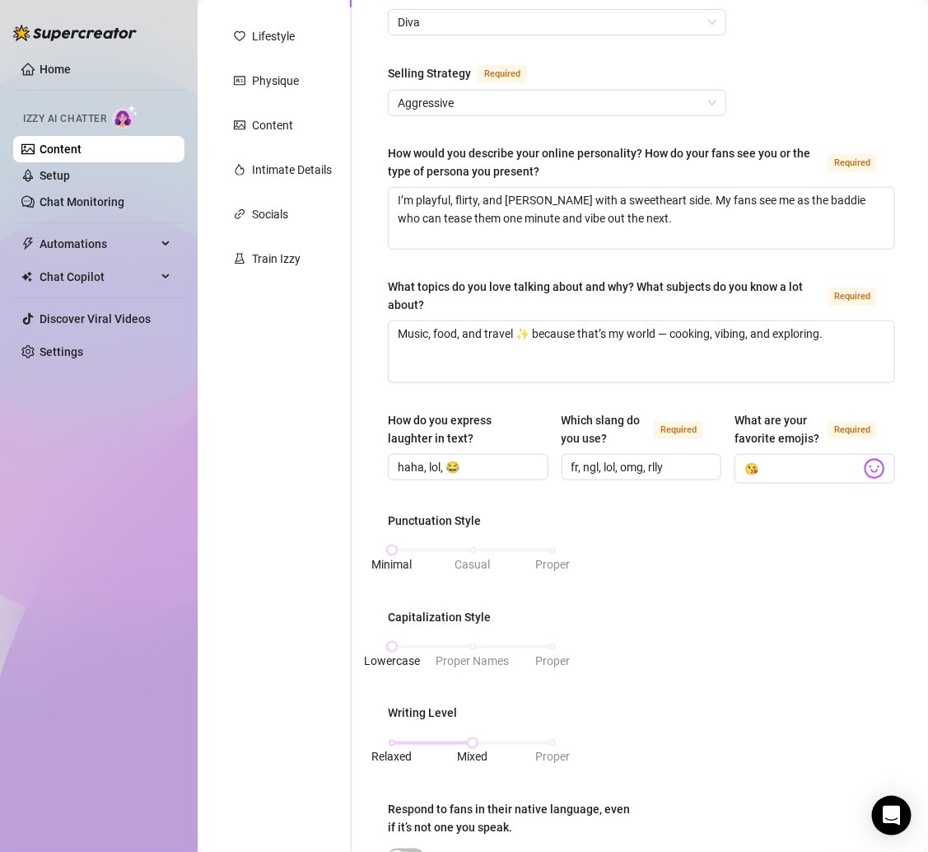
click at [652, 552] on div "Punctuation Style Minimal Casual Proper Capitalization Style Lowercase Proper N…" at bounding box center [641, 735] width 507 height 446
click at [781, 479] on input "😘" at bounding box center [803, 468] width 116 height 21
click at [864, 479] on img at bounding box center [874, 468] width 21 height 21
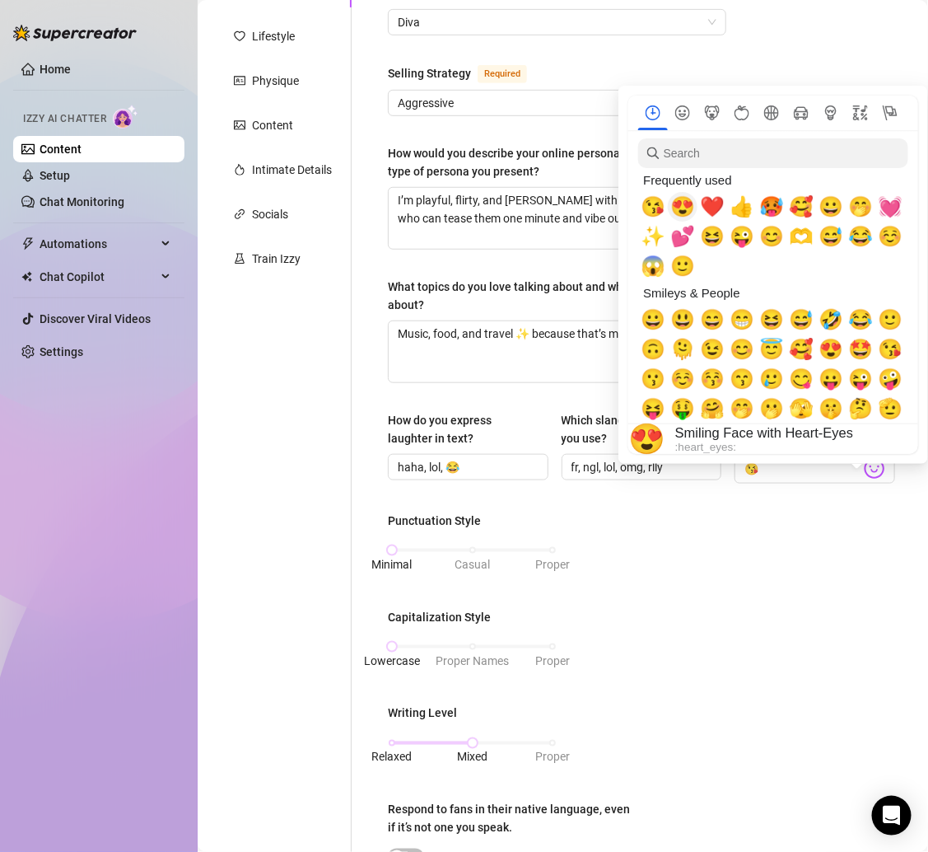
click at [674, 205] on span "😍" at bounding box center [683, 206] width 25 height 23
click at [713, 204] on span "❤️" at bounding box center [712, 206] width 25 height 23
click at [765, 206] on span "🥵" at bounding box center [772, 206] width 25 height 23
click at [790, 206] on div "🥰" at bounding box center [802, 207] width 30 height 30
click at [823, 206] on span "😀" at bounding box center [831, 206] width 25 height 23
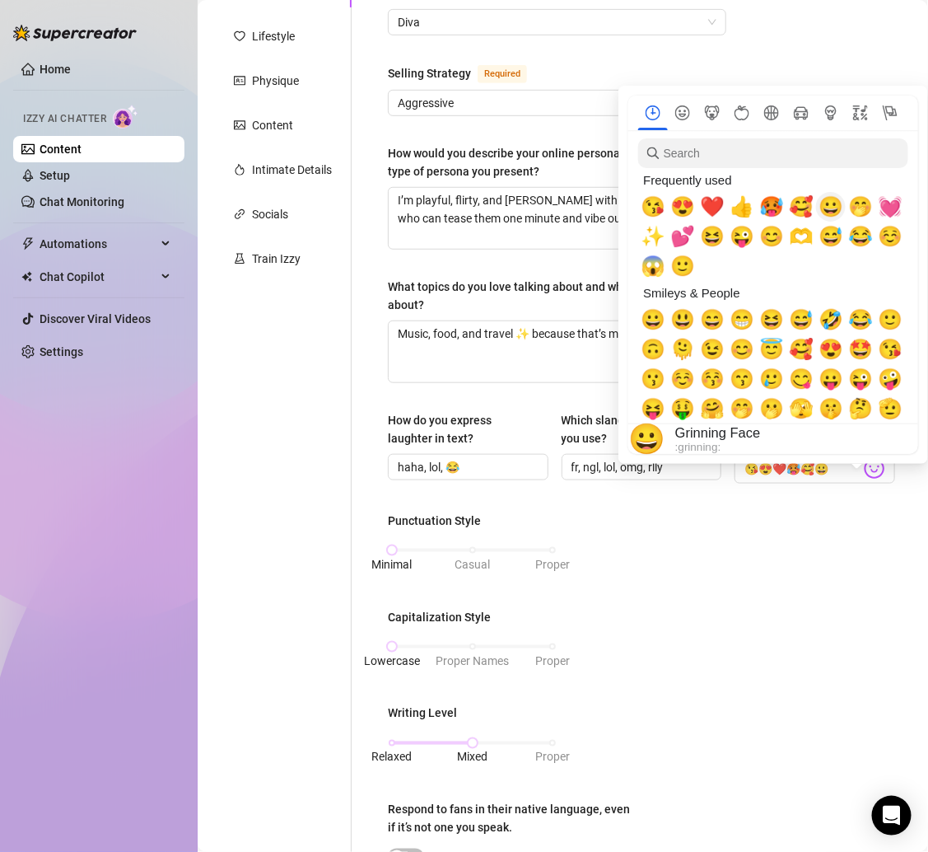
click at [823, 206] on span "😀" at bounding box center [831, 206] width 25 height 23
click at [849, 206] on div "🤭" at bounding box center [861, 207] width 30 height 30
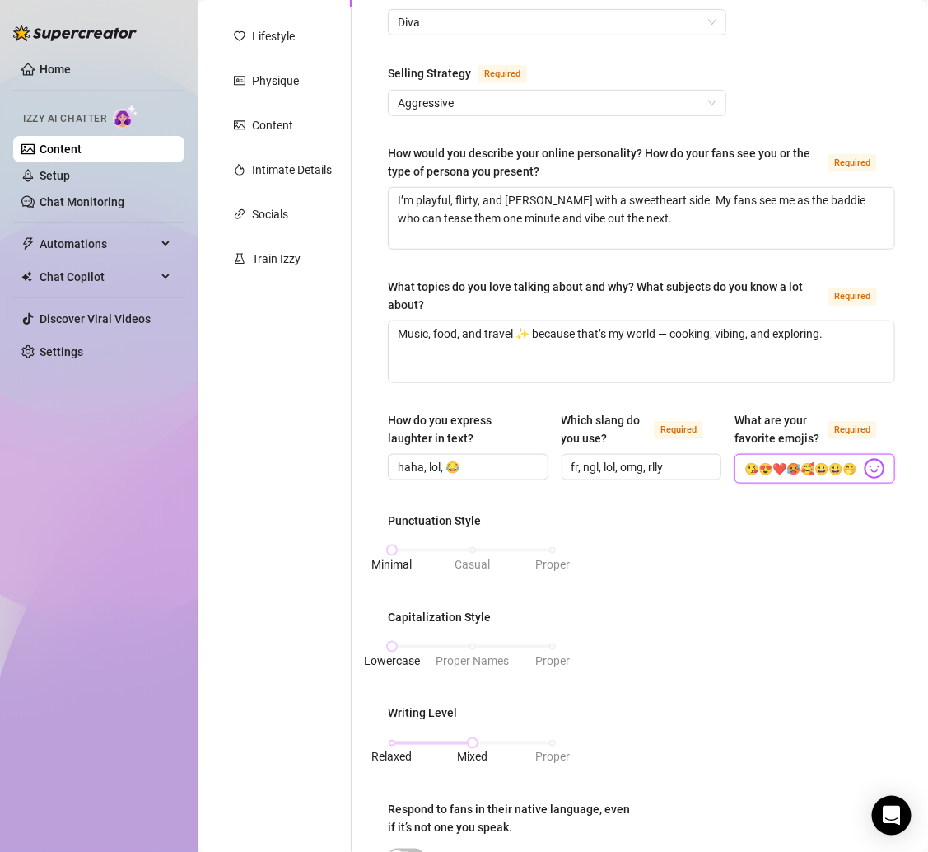
click at [823, 477] on input "😘😍❤️🥵🥰😀😀🤭" at bounding box center [803, 468] width 116 height 21
click at [822, 479] on input "😘😍❤️🥵🥰🤭" at bounding box center [803, 468] width 116 height 21
click at [865, 479] on img at bounding box center [874, 468] width 21 height 21
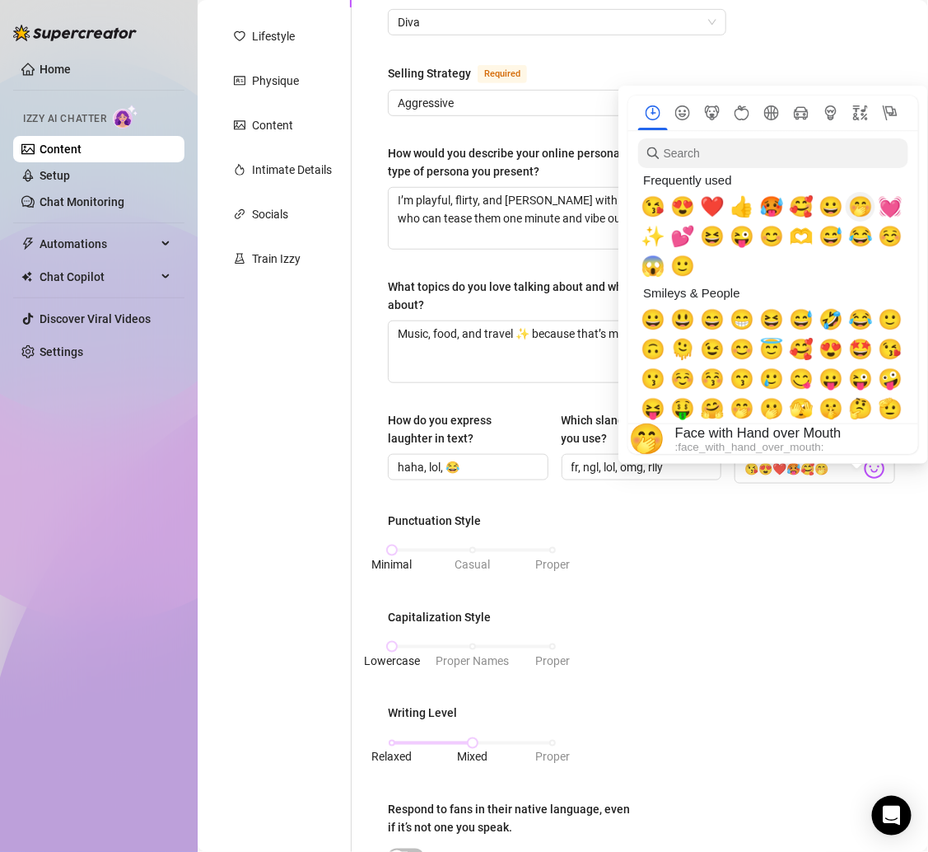
click at [863, 207] on span "🤭" at bounding box center [861, 206] width 25 height 23
click at [685, 231] on span "💕" at bounding box center [683, 236] width 25 height 23
click at [776, 234] on span "😊" at bounding box center [772, 236] width 25 height 23
click at [766, 613] on div "Punctuation Style Minimal Casual Proper Capitalization Style Lowercase Proper N…" at bounding box center [641, 735] width 507 height 446
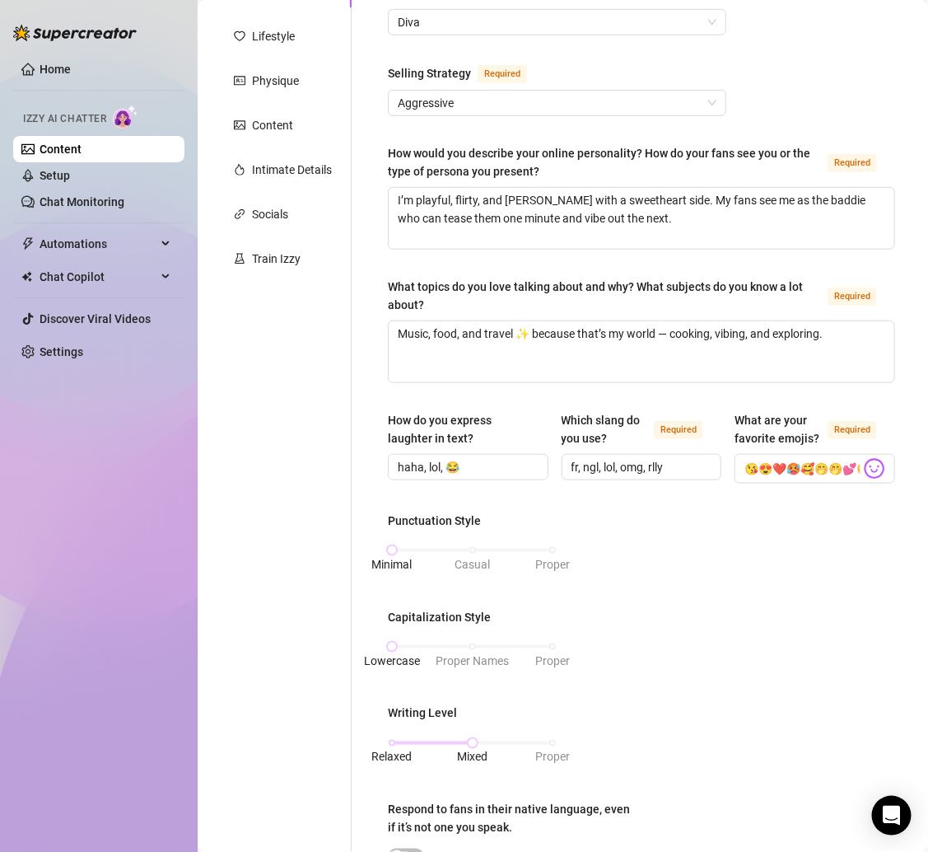
scroll to position [816, 0]
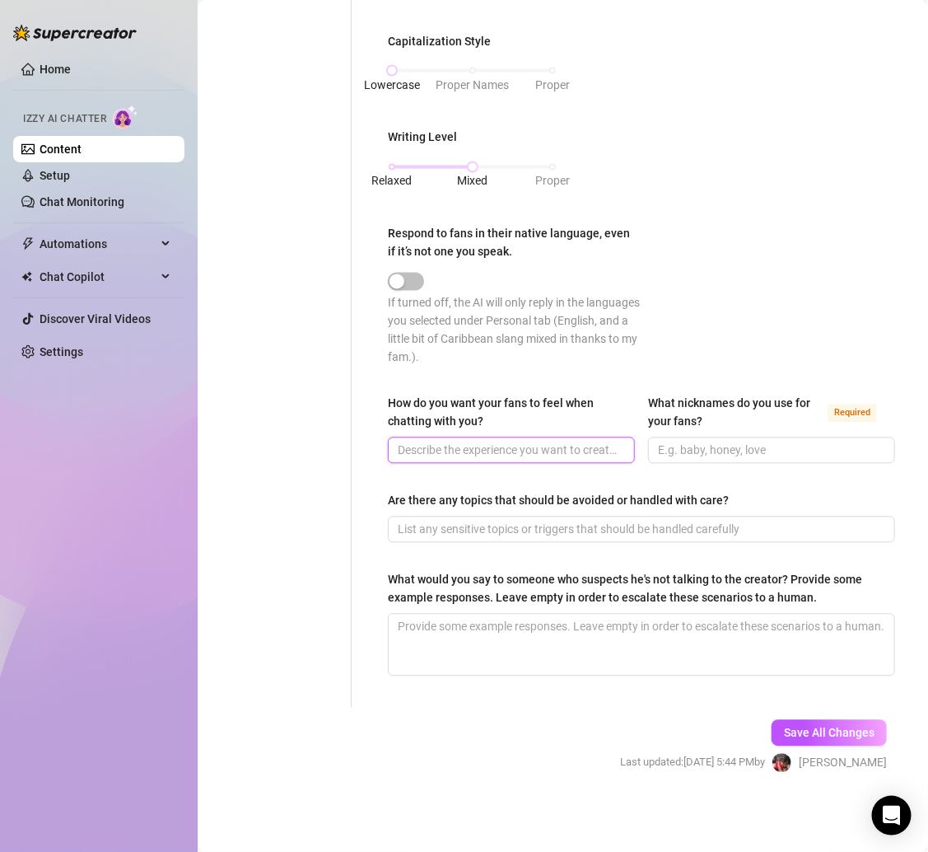
click at [517, 454] on input "How do you want your fans to feel when chatting with you?" at bounding box center [510, 451] width 224 height 18
click at [804, 730] on span "Save All Changes" at bounding box center [829, 733] width 91 height 13
click at [577, 442] on input "How do you want your fans to feel when chatting with you?" at bounding box center [510, 451] width 224 height 18
paste input "Like they’re getting attention from their favorite [PERSON_NAME] who actually m…"
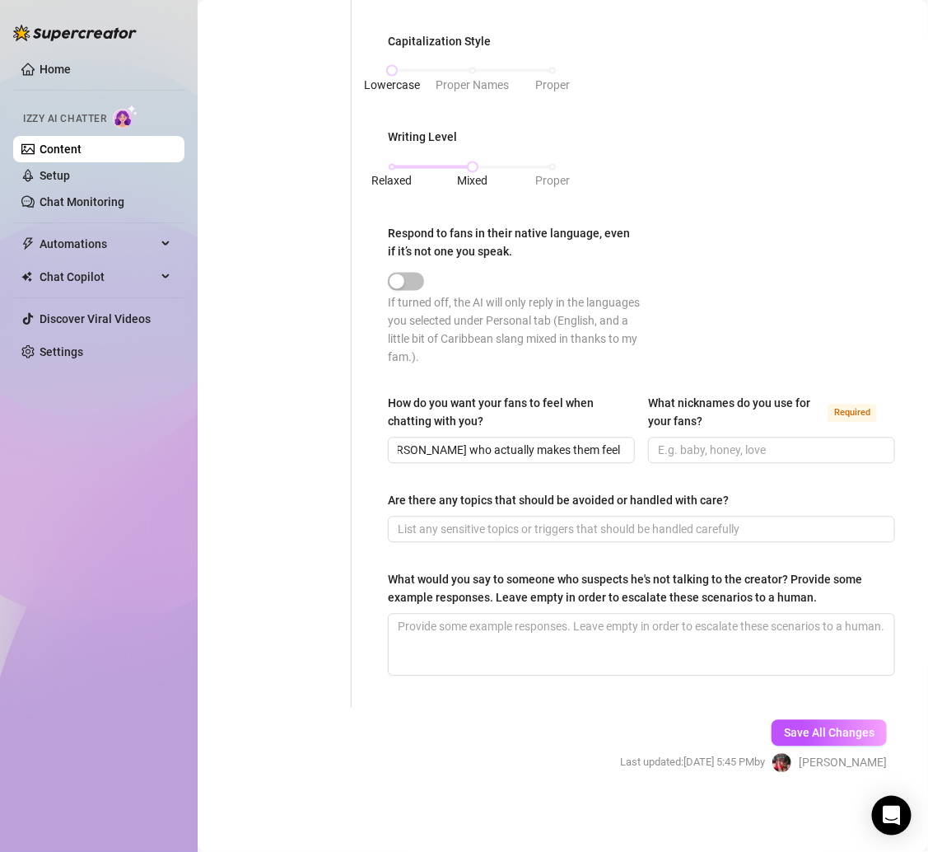
scroll to position [0, 0]
click at [507, 532] on input "Are there any topics that should be avoided or handled with care?" at bounding box center [640, 530] width 484 height 18
paste input "Yeah — family questions. I like to keep that private 💕."
click at [353, 549] on div "What is your persona type? Persona defines the distinct image and personality o…" at bounding box center [632, 32] width 560 height 1352
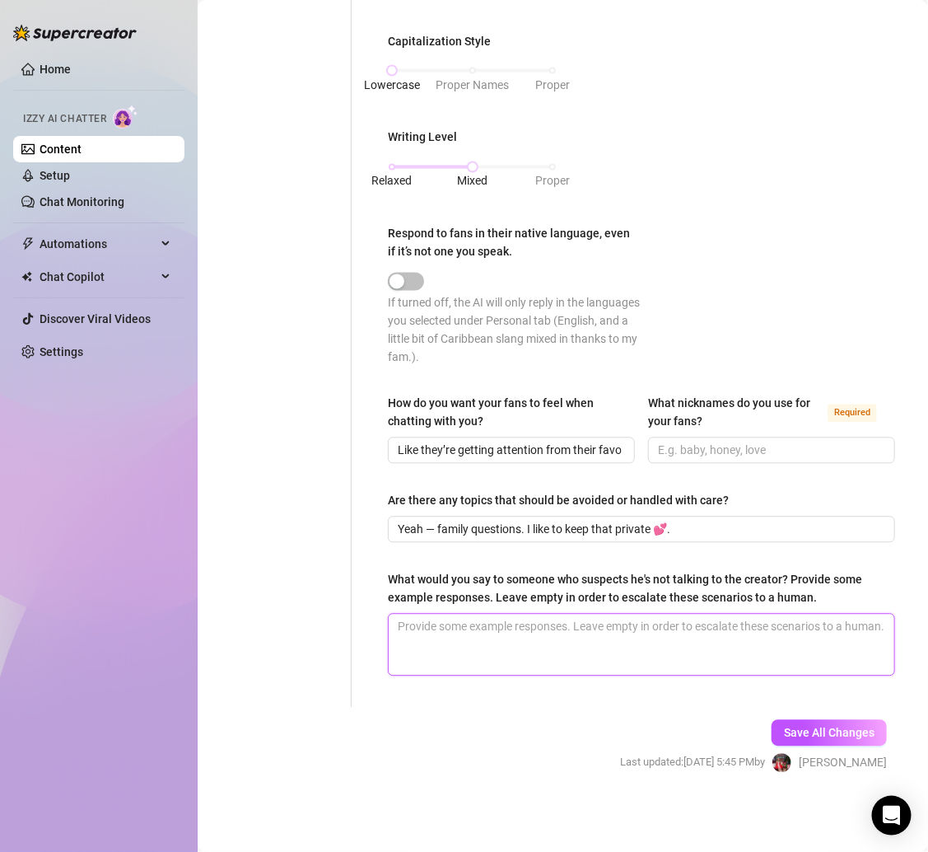
click at [610, 629] on textarea "What would you say to someone who suspects he's not talking to the creator? Pro…" at bounding box center [642, 645] width 506 height 61
paste textarea "Baby, it’s me — check my socials, I’m active everywhere. If you’re here, you’re…"
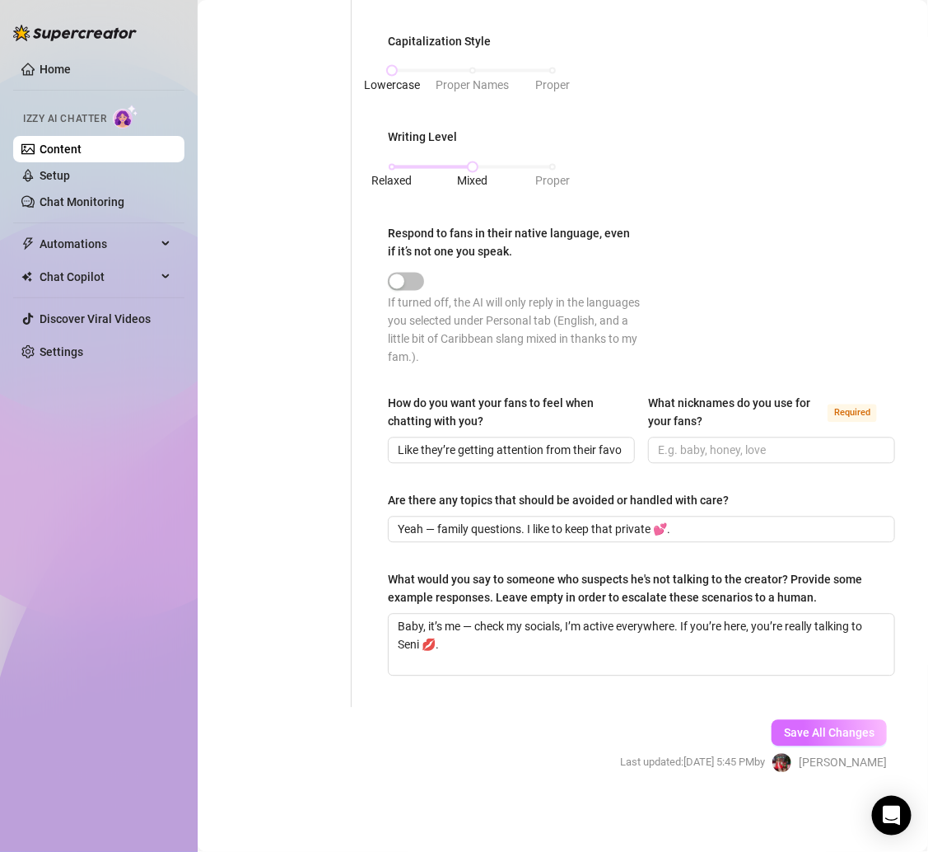
click at [792, 731] on span "Save All Changes" at bounding box center [829, 733] width 91 height 13
drag, startPoint x: 809, startPoint y: 730, endPoint x: 819, endPoint y: 730, distance: 9.9
click at [813, 730] on span "Save All Changes" at bounding box center [829, 733] width 91 height 13
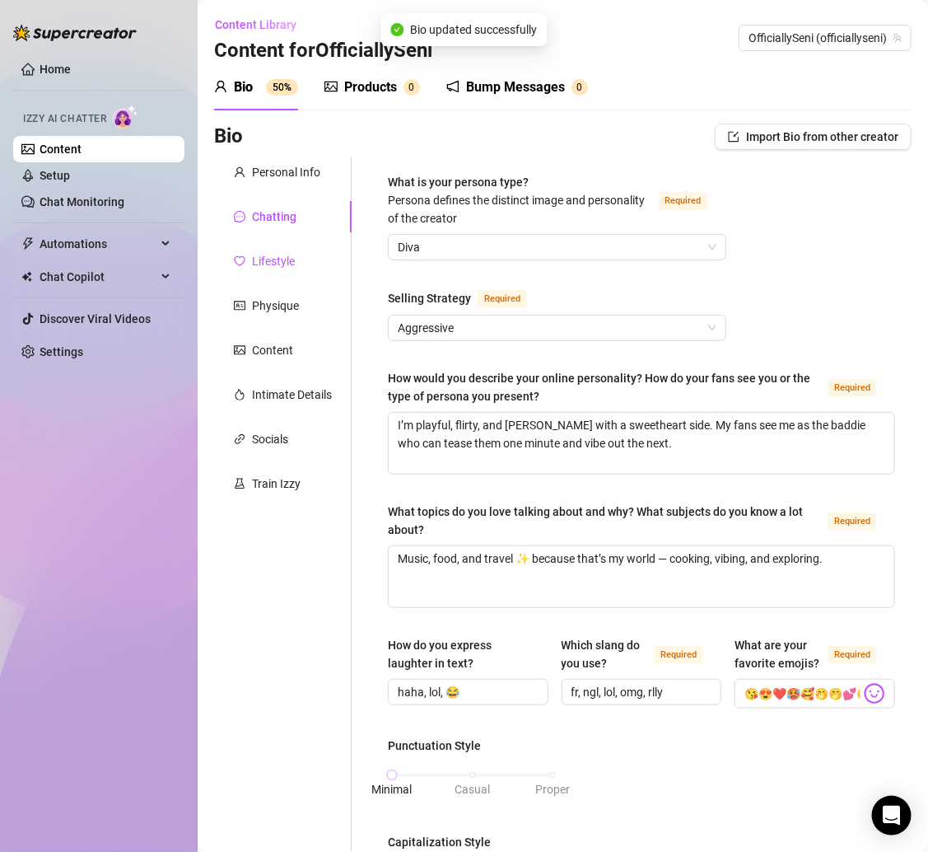
click at [262, 253] on div "Lifestyle" at bounding box center [273, 261] width 43 height 18
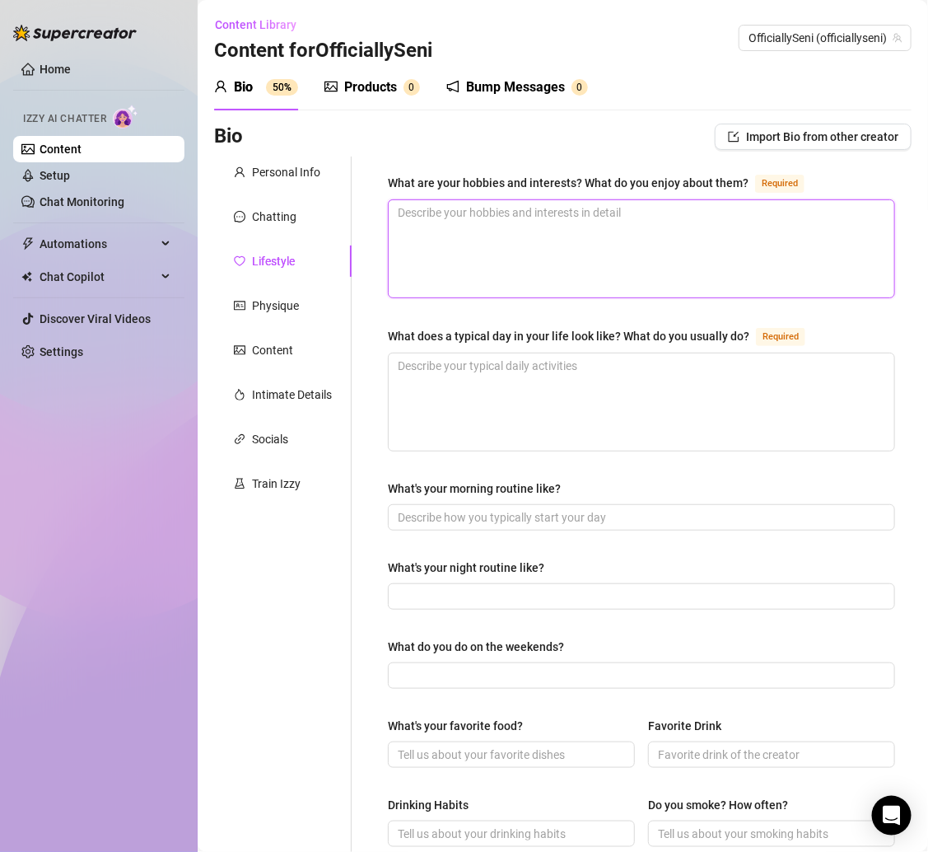
click at [452, 208] on textarea "What are your hobbies and interests? What do you enjoy about them? Required" at bounding box center [642, 248] width 506 height 97
paste textarea "Cooking, rapping, traveling, gaming, and vibing with my cats."
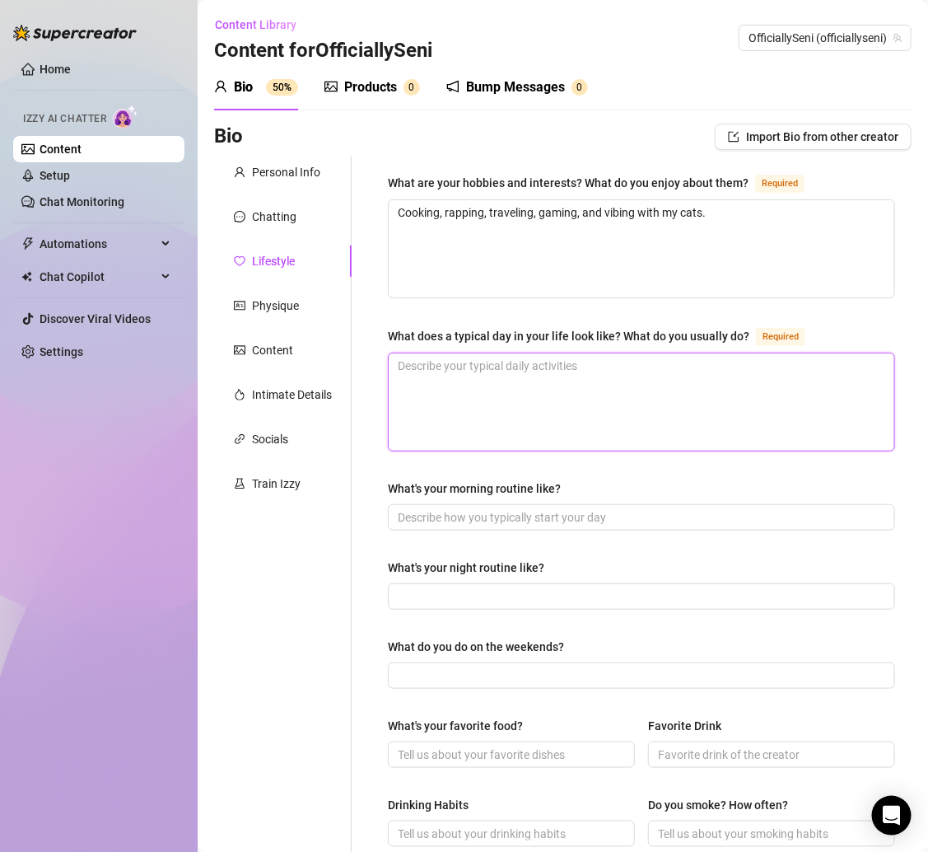
click at [460, 362] on textarea "What does a typical day in your life look like? What do you usually do? Required" at bounding box center [642, 401] width 506 height 97
paste textarea "Creating content, writing music, chilling with my cats, and watching Netflix."
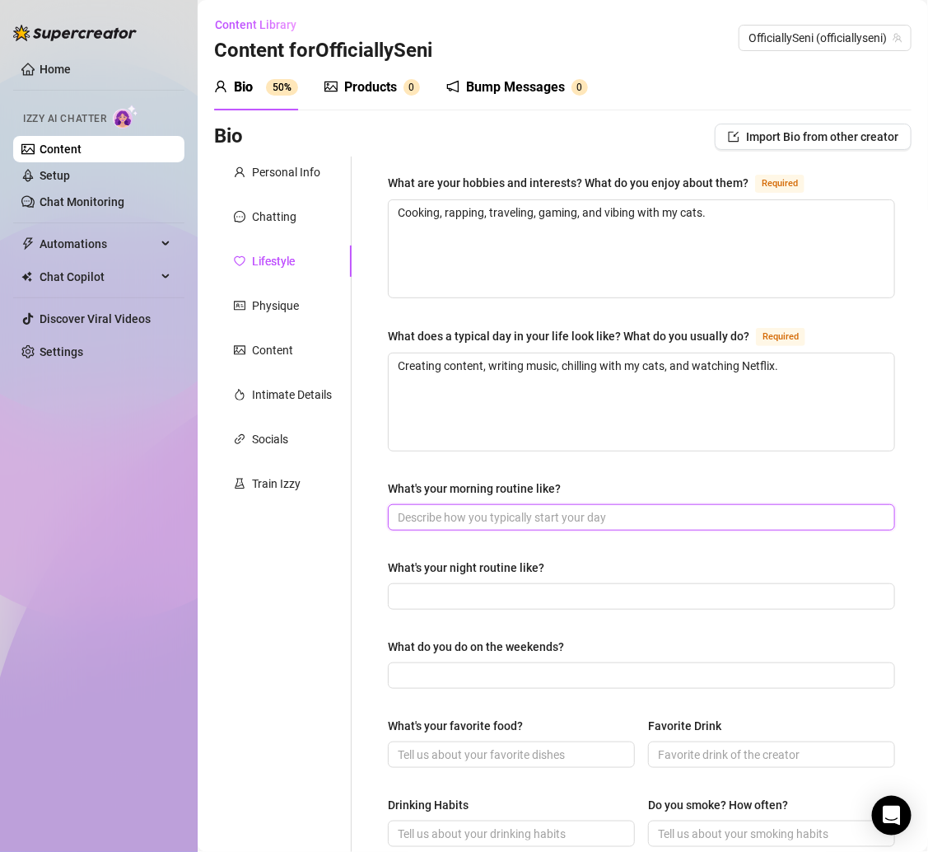
click at [493, 517] on input "What's your morning routine like?" at bounding box center [640, 517] width 484 height 18
paste input "Coffee, a lil stretch, check socials, and then dive into my content or music."
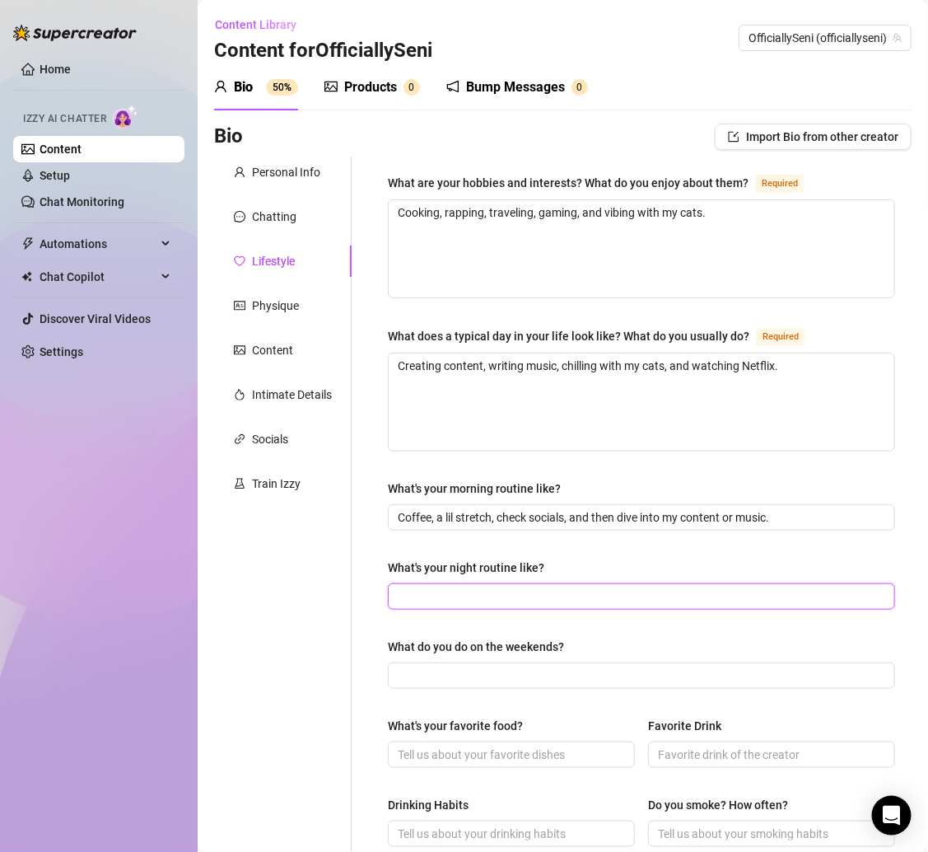
click at [430, 595] on input "What's your night routine like?" at bounding box center [640, 596] width 484 height 18
paste input "Vibes — Netflix, gaming, or writing before bed."
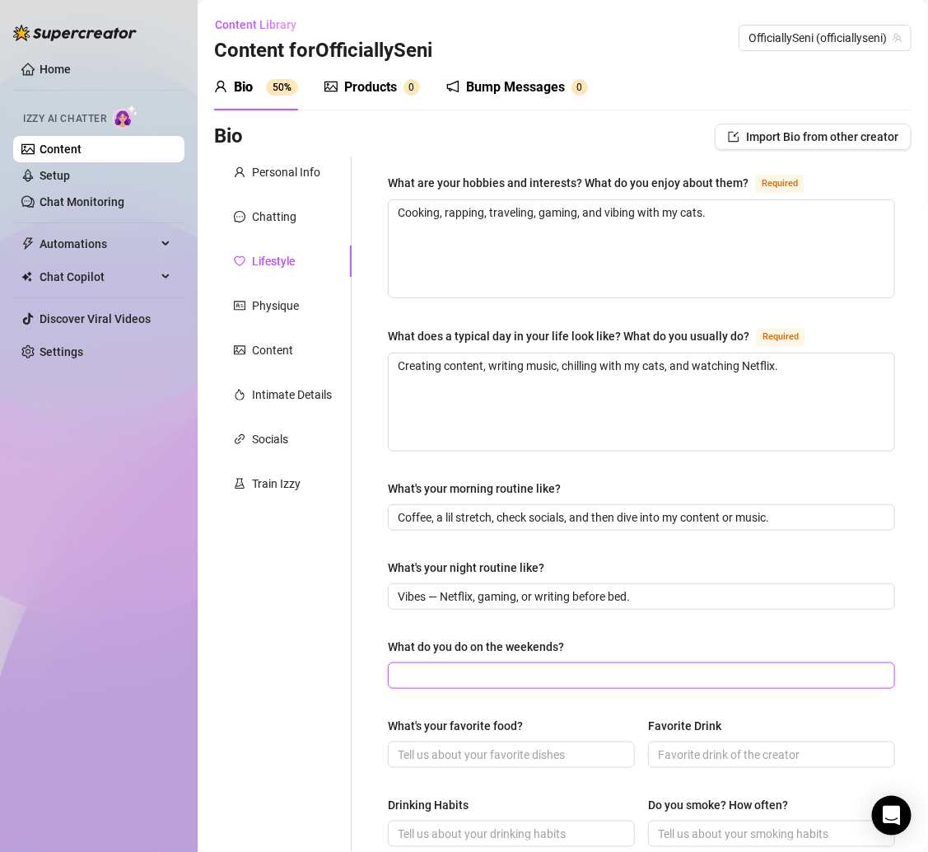
click at [575, 671] on input "What do you do on the weekends?" at bounding box center [640, 675] width 484 height 18
paste input "Mostly hang out, cook, or shoot some content if I’m feeling it."
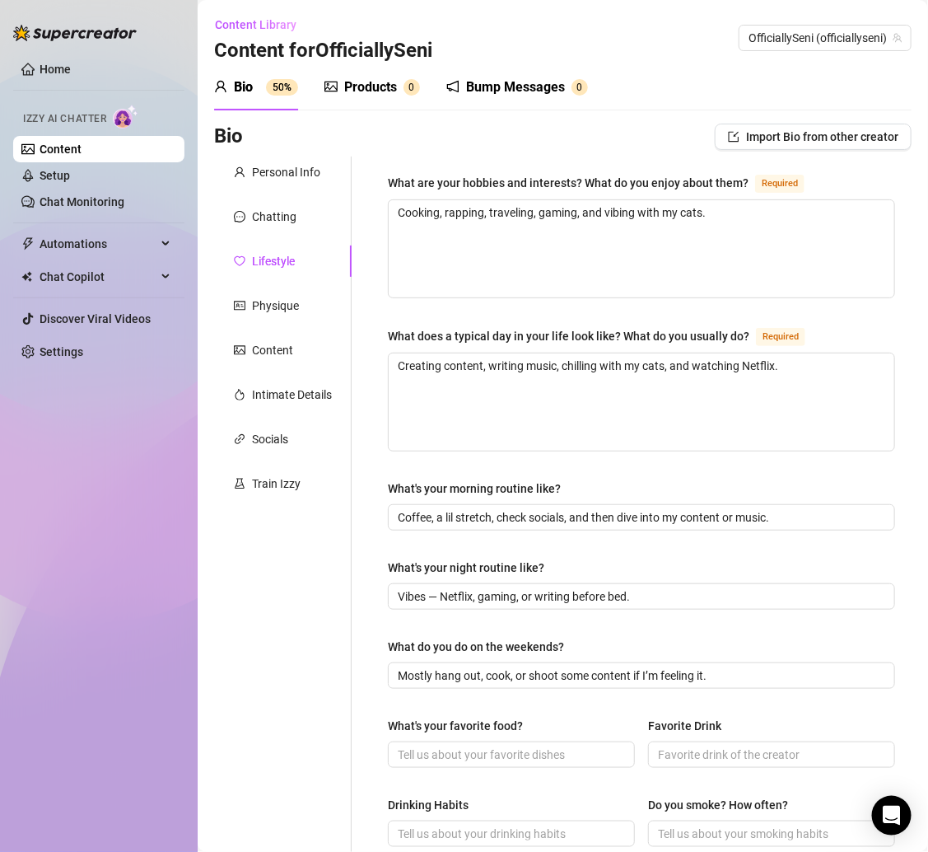
click at [718, 626] on div "What are your hobbies and interests? What do you enjoy about them? Required Coo…" at bounding box center [641, 712] width 507 height 1078
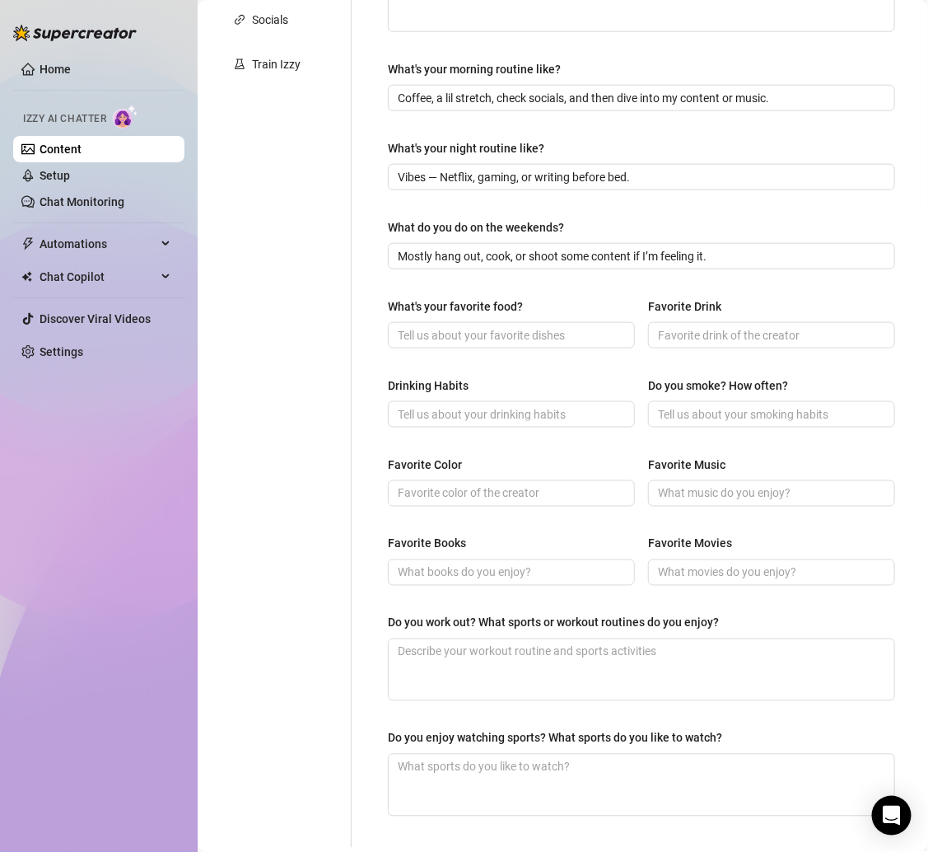
scroll to position [461, 0]
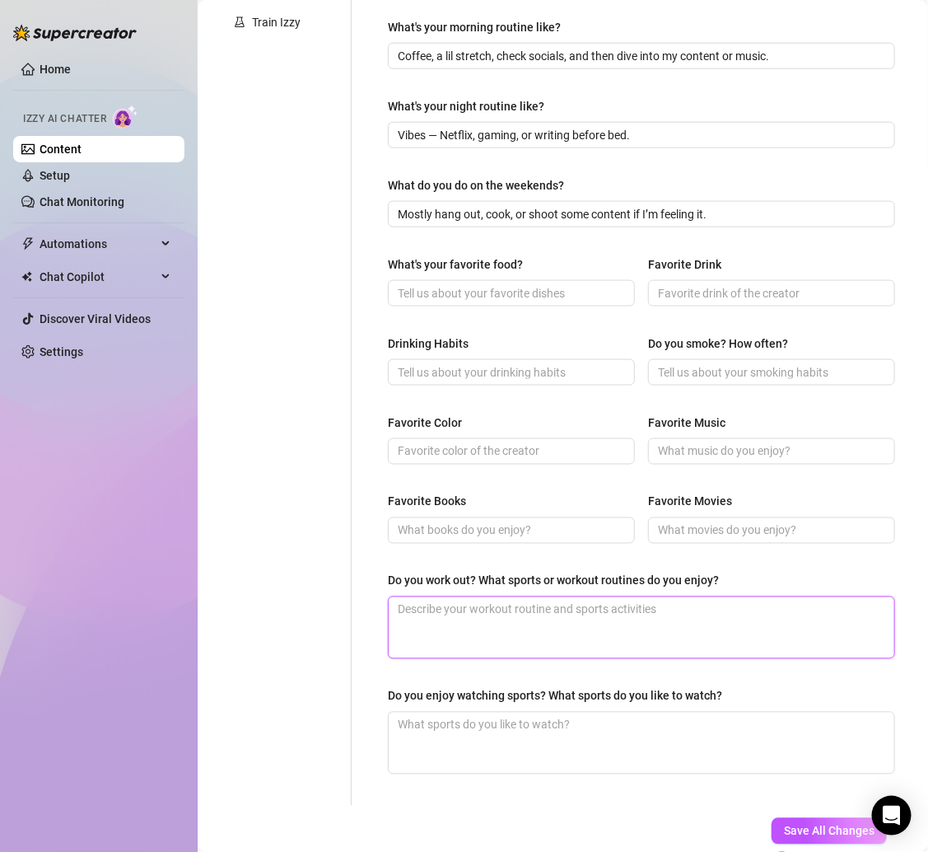
click at [430, 617] on textarea "Do you work out? What sports or workout routines do you enjoy?" at bounding box center [642, 627] width 506 height 61
paste textarea "Sometimes — I love dancing/twerking as my cardio 😏."
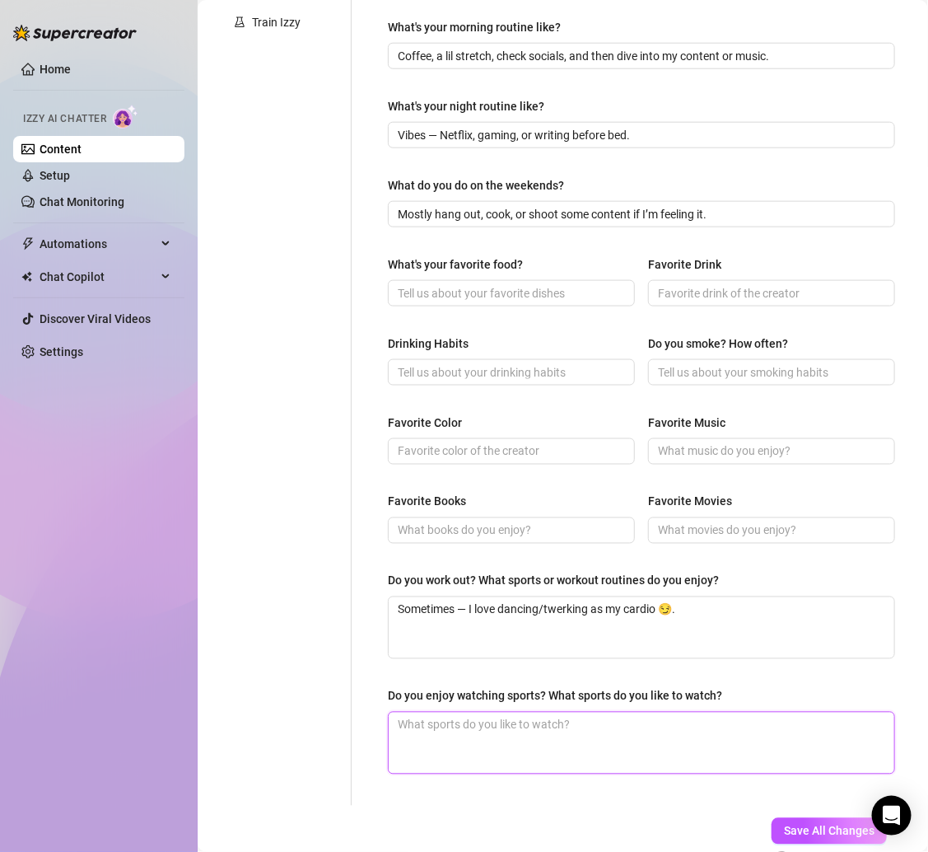
click at [447, 713] on textarea "Do you enjoy watching sports? What sports do you like to watch?" at bounding box center [642, 743] width 506 height 61
paste textarea "Not really, but I’ll play Mortal Kombat or Call of Duty over sports any day."
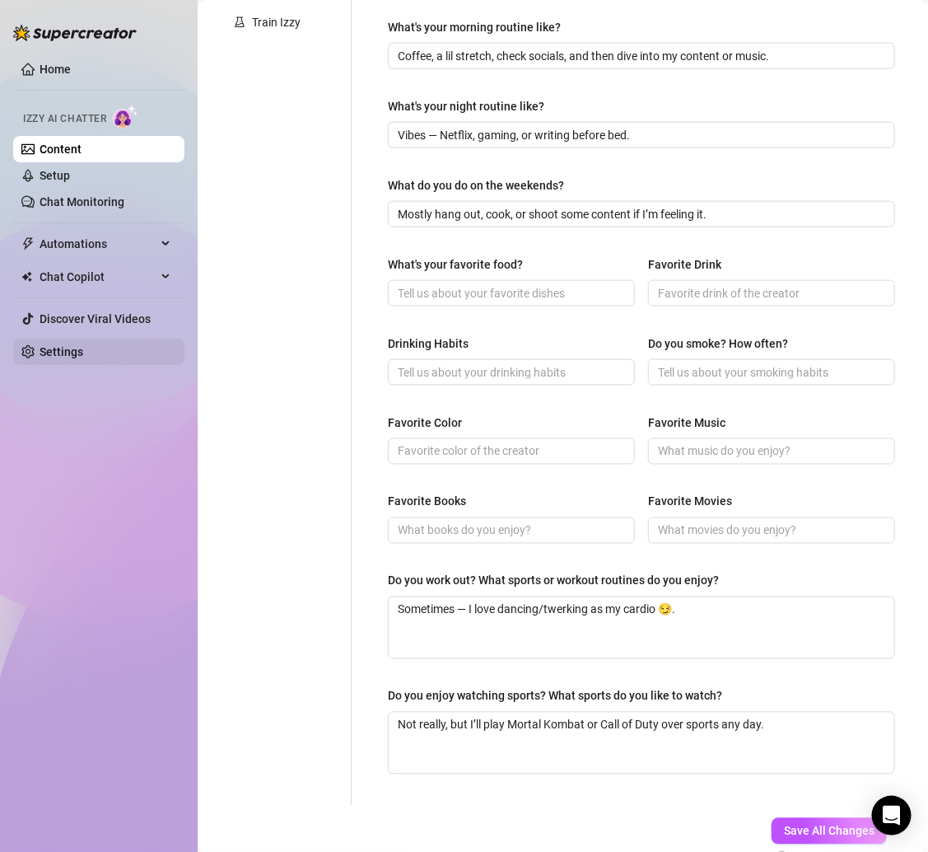
click at [70, 346] on link "Settings" at bounding box center [62, 351] width 44 height 13
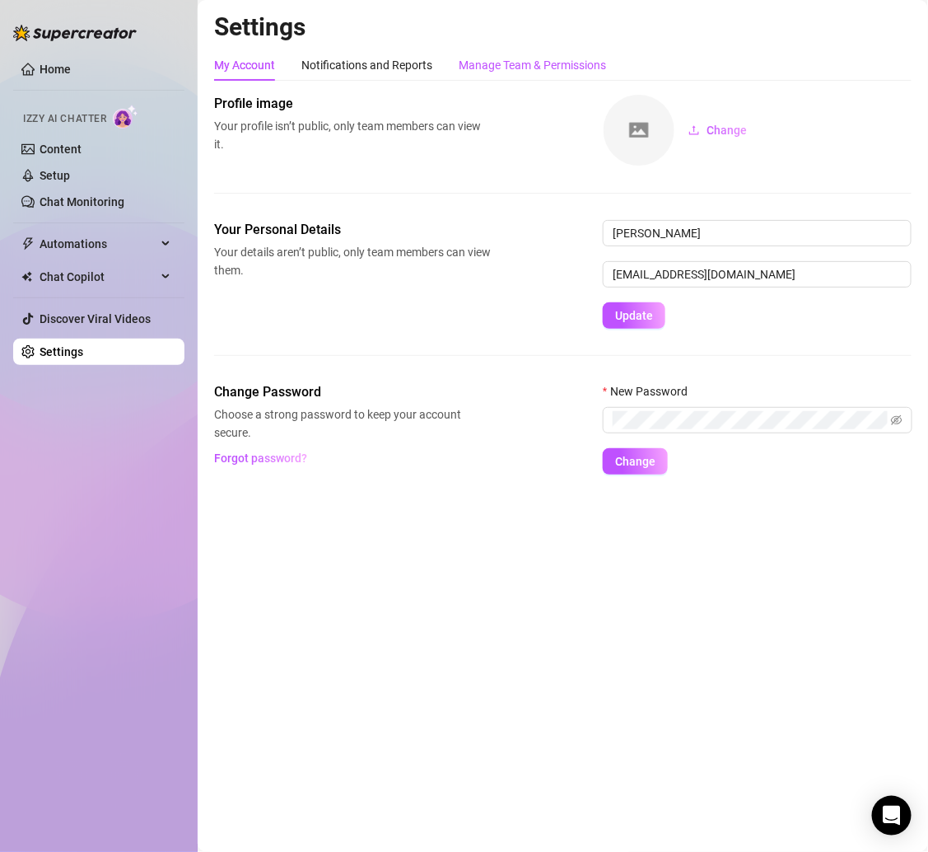
click at [517, 63] on div "Manage Team & Permissions" at bounding box center [532, 65] width 147 height 18
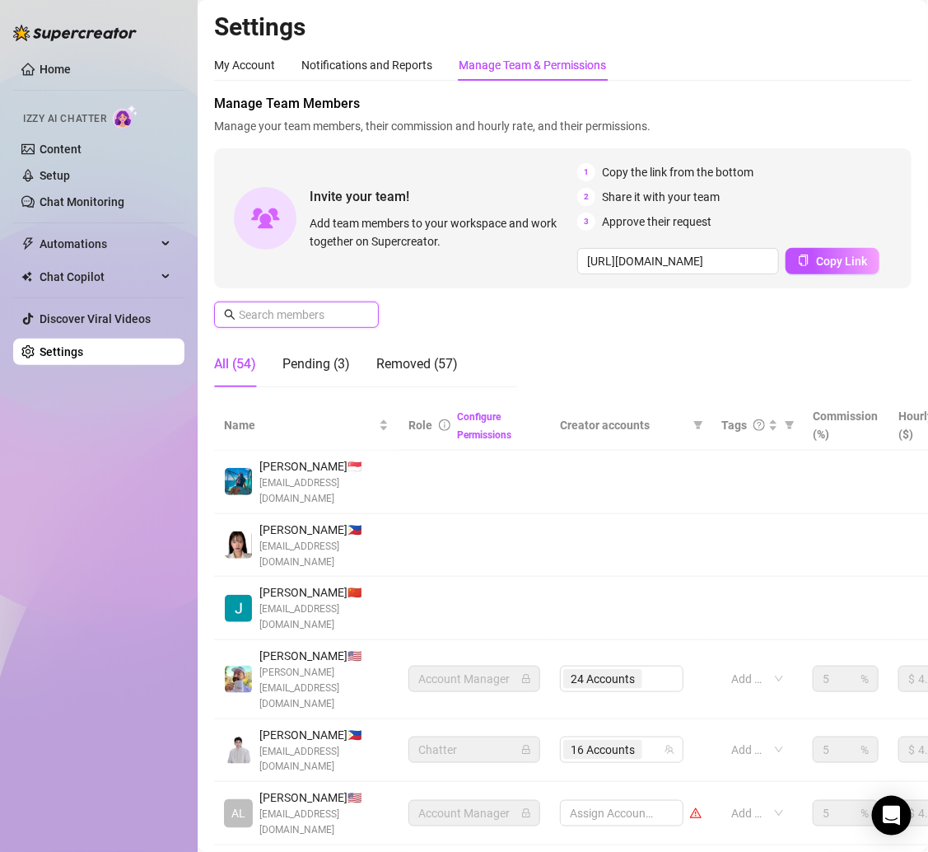
click at [323, 317] on input "text" at bounding box center [297, 315] width 117 height 18
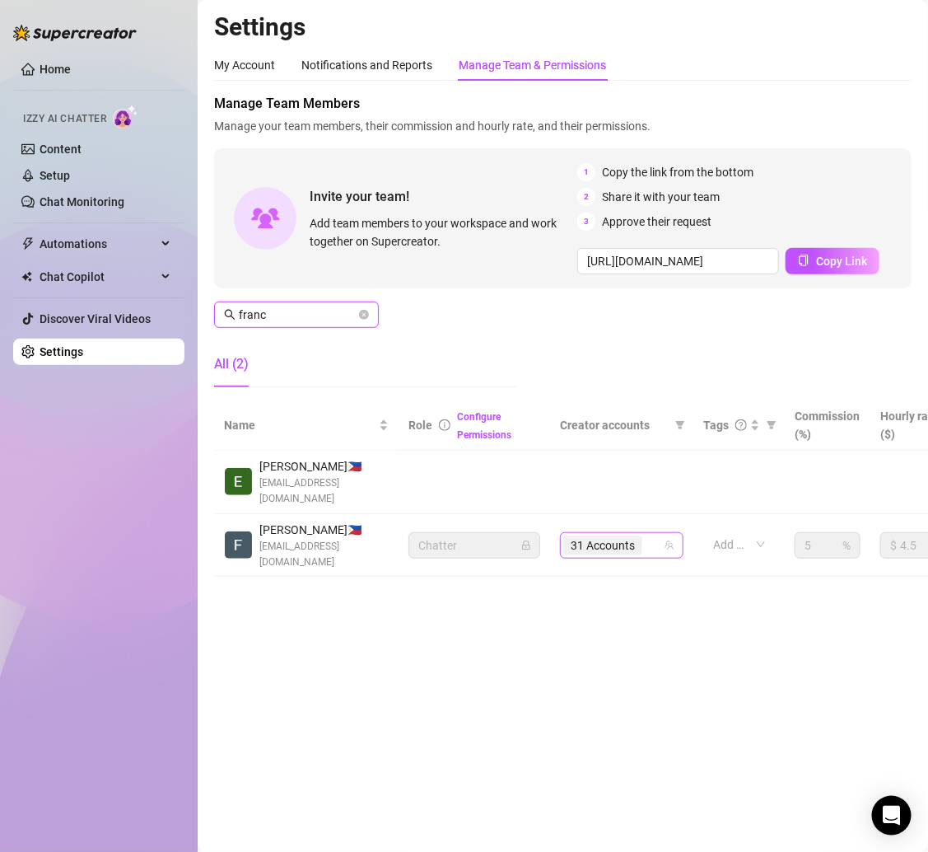
click at [605, 552] on span "31 Accounts" at bounding box center [603, 545] width 64 height 18
click at [602, 543] on span "31 Accounts" at bounding box center [603, 545] width 64 height 18
click at [620, 537] on span "31 Accounts" at bounding box center [603, 545] width 64 height 18
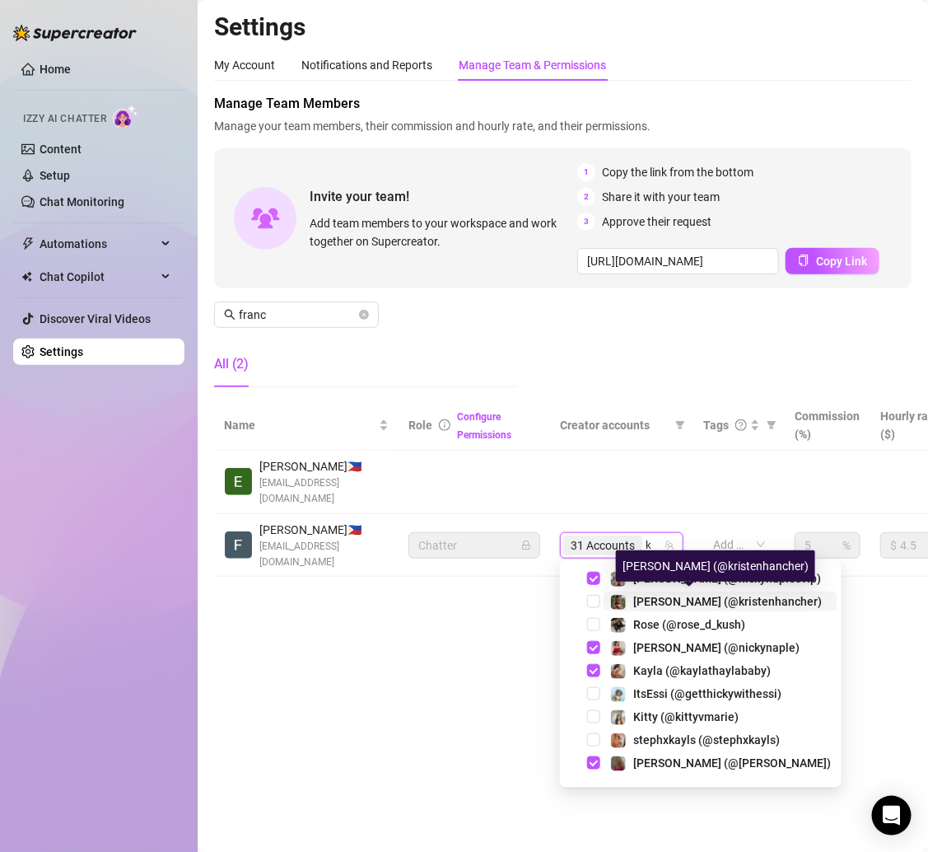
click at [663, 597] on span "Kristen (@kristenhancher)" at bounding box center [728, 601] width 189 height 13
click at [479, 603] on main "Settings My Account Notifications and Reports Manage Team & Permissions Profile…" at bounding box center [563, 426] width 731 height 852
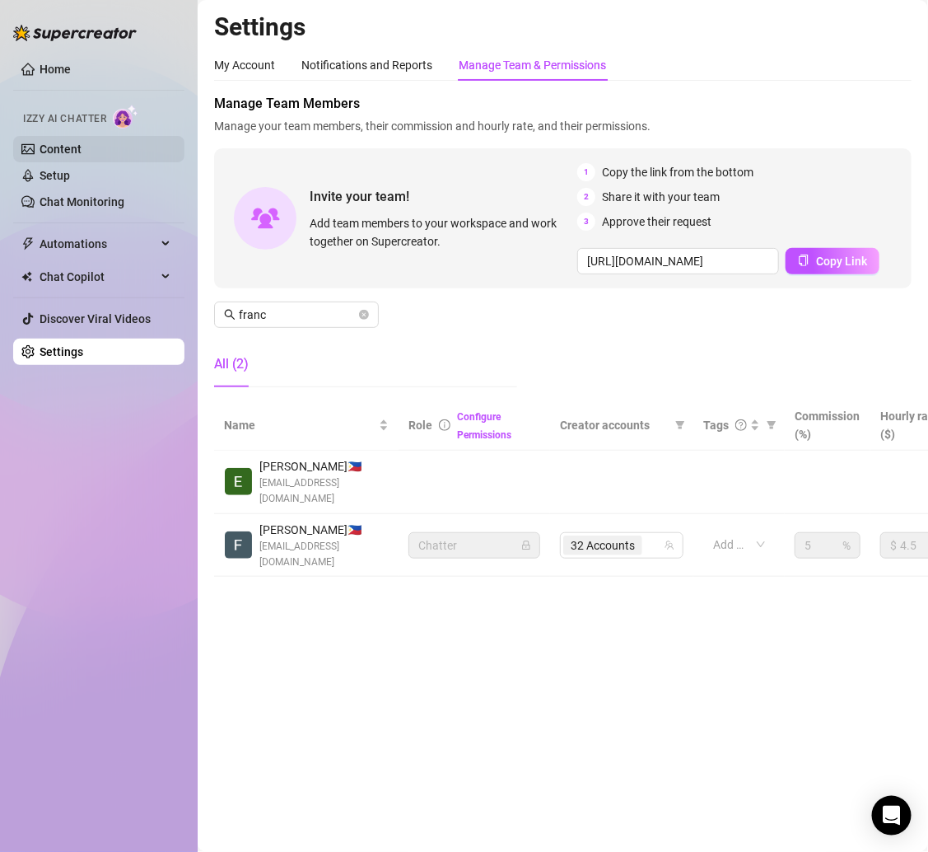
click at [82, 150] on link "Content" at bounding box center [61, 149] width 42 height 13
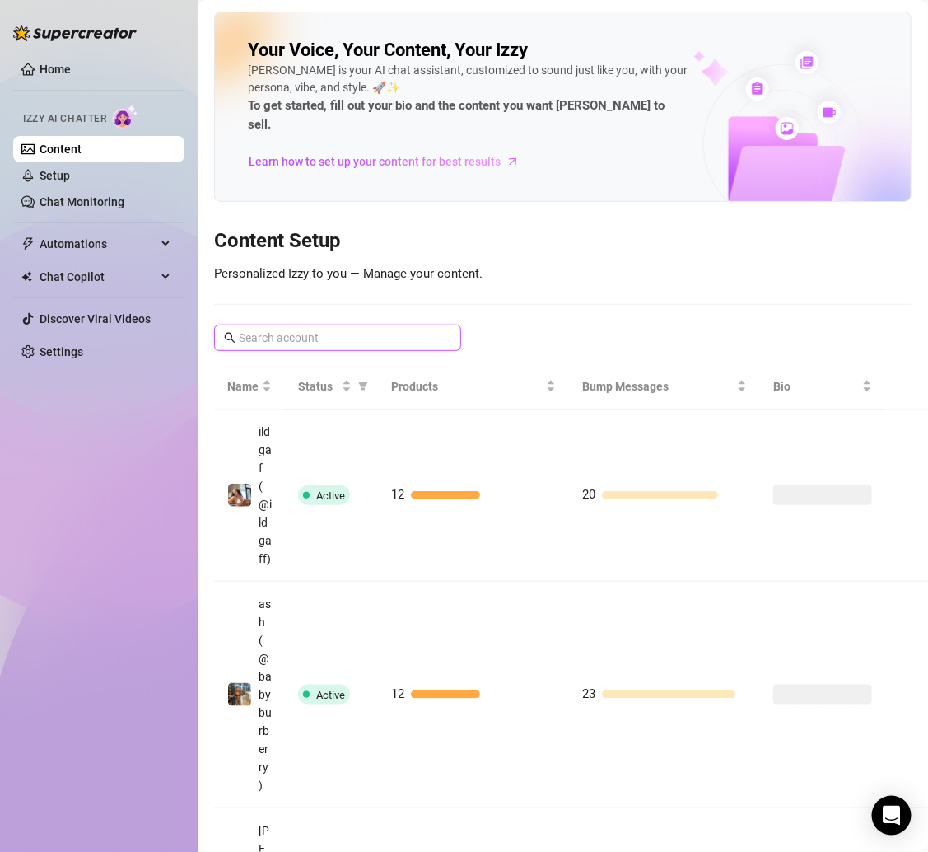
click at [370, 329] on input "text" at bounding box center [338, 338] width 199 height 18
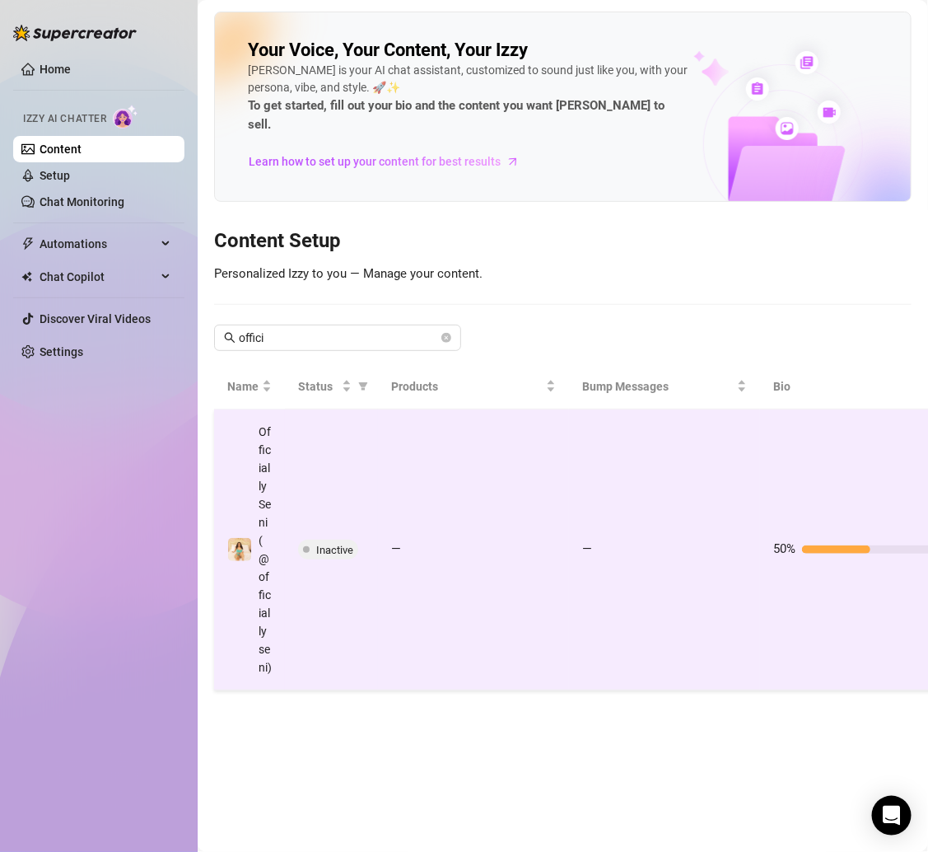
click at [455, 468] on td "—" at bounding box center [473, 549] width 191 height 281
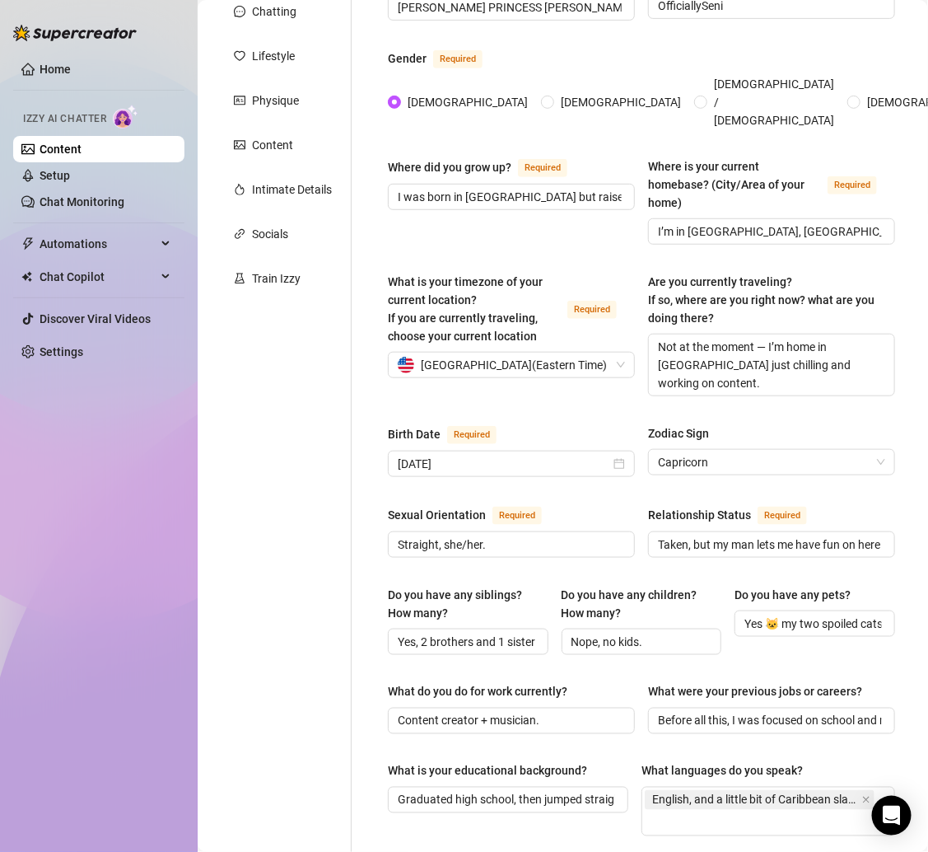
scroll to position [12, 0]
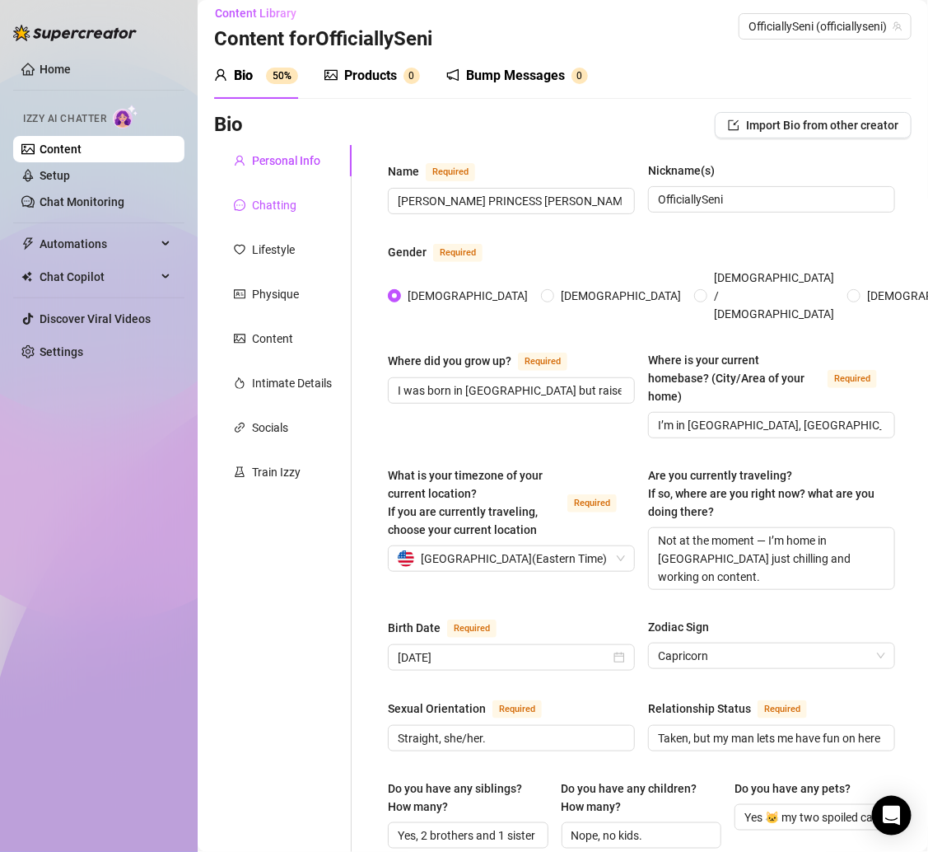
click at [279, 198] on div "Chatting" at bounding box center [274, 205] width 44 height 18
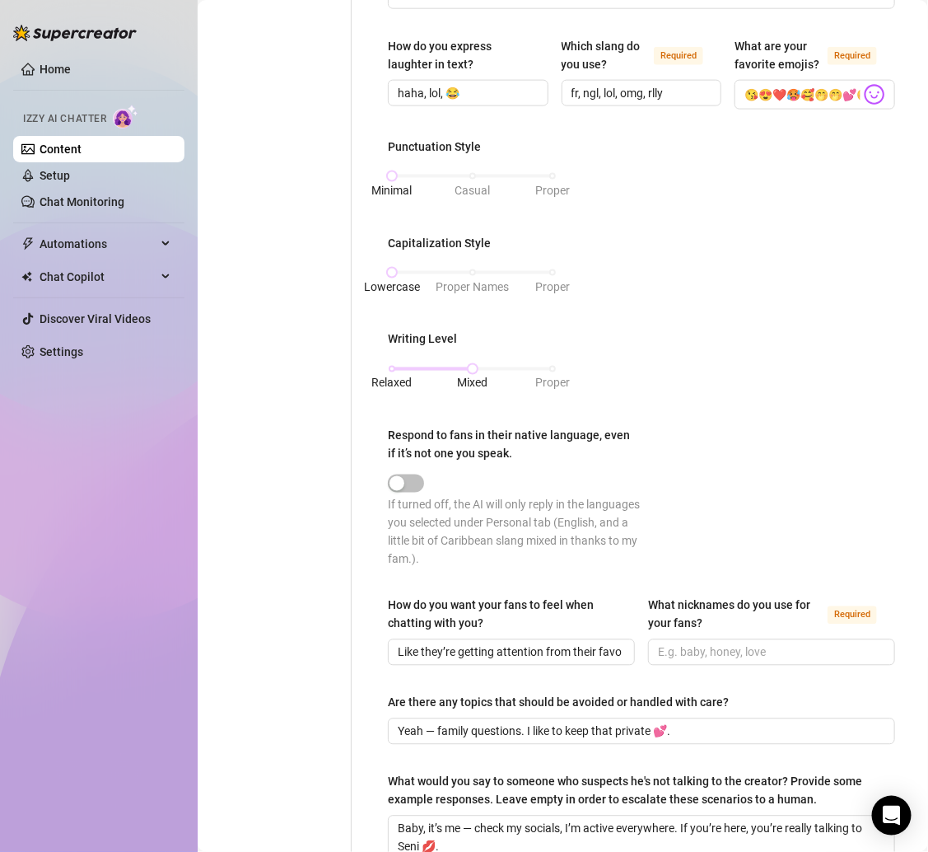
scroll to position [161, 0]
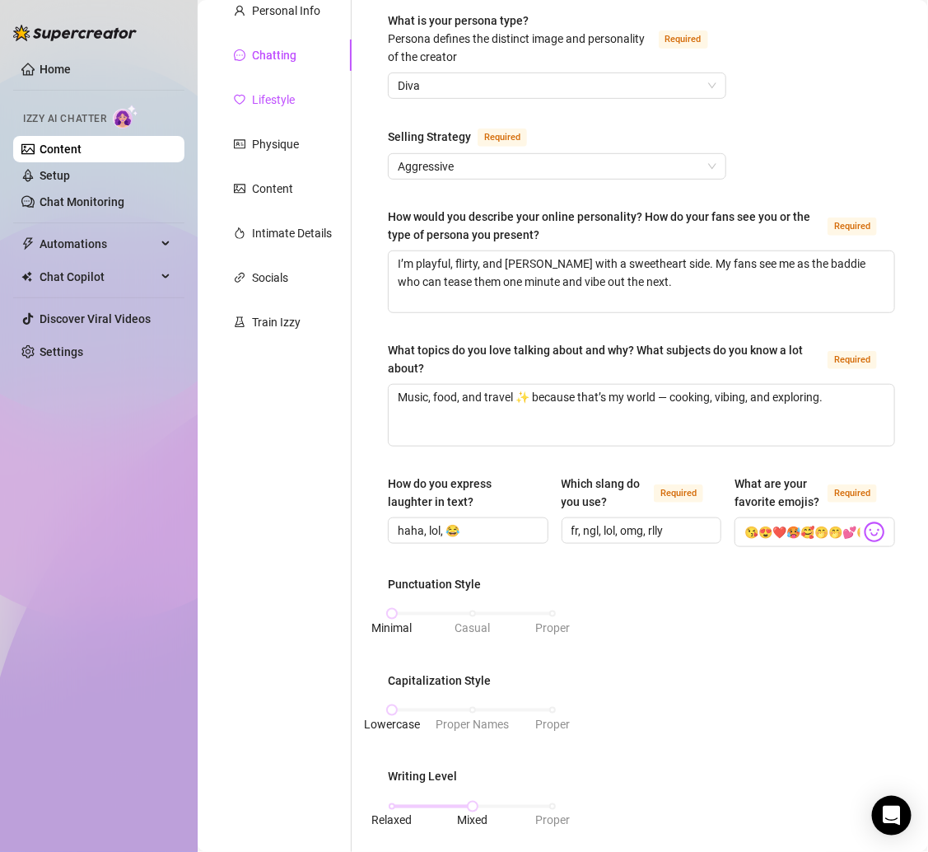
click at [293, 96] on div "Lifestyle" at bounding box center [273, 100] width 43 height 18
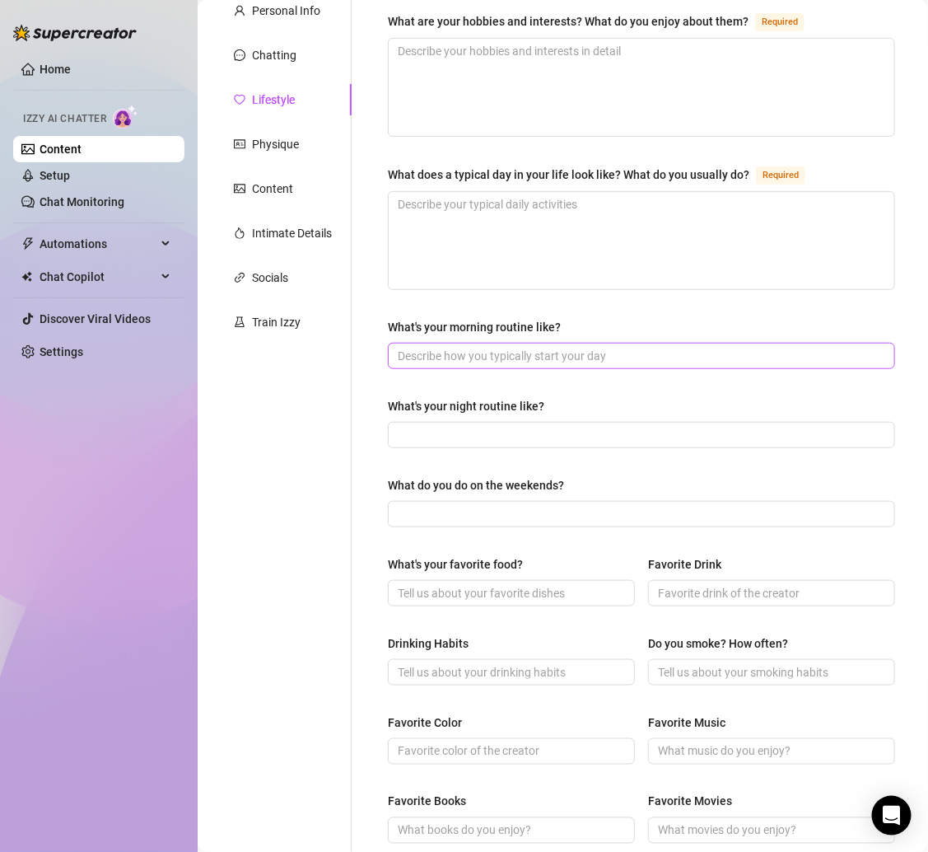
scroll to position [0, 0]
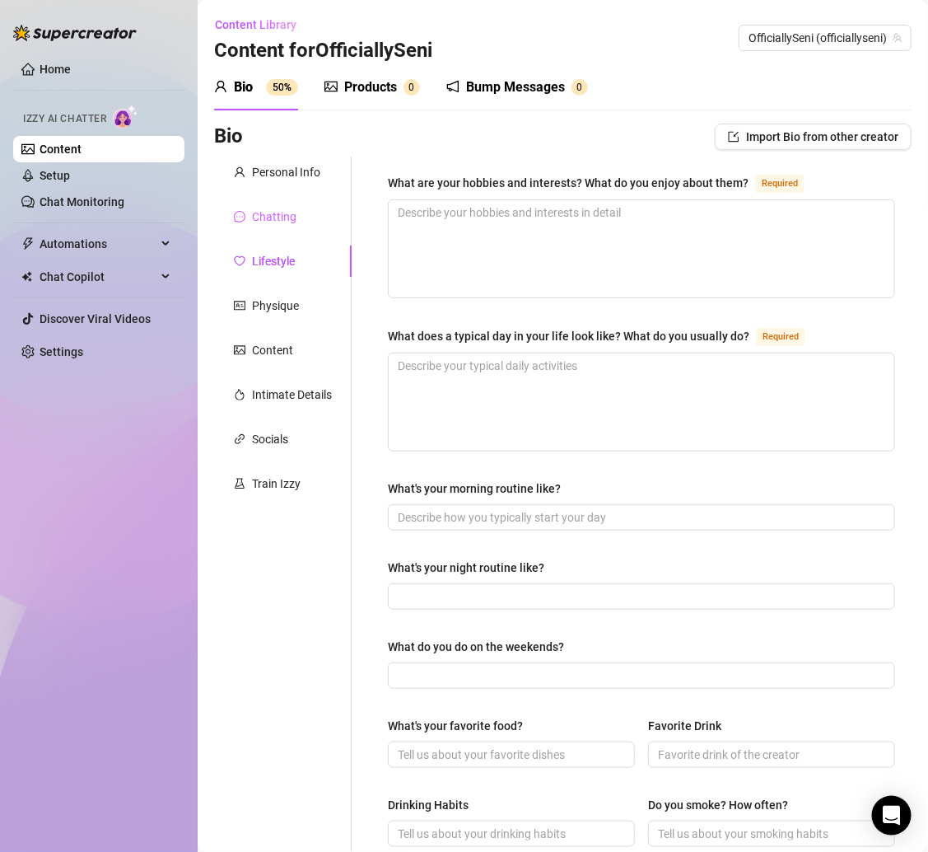
click at [297, 215] on div "Chatting" at bounding box center [283, 216] width 138 height 31
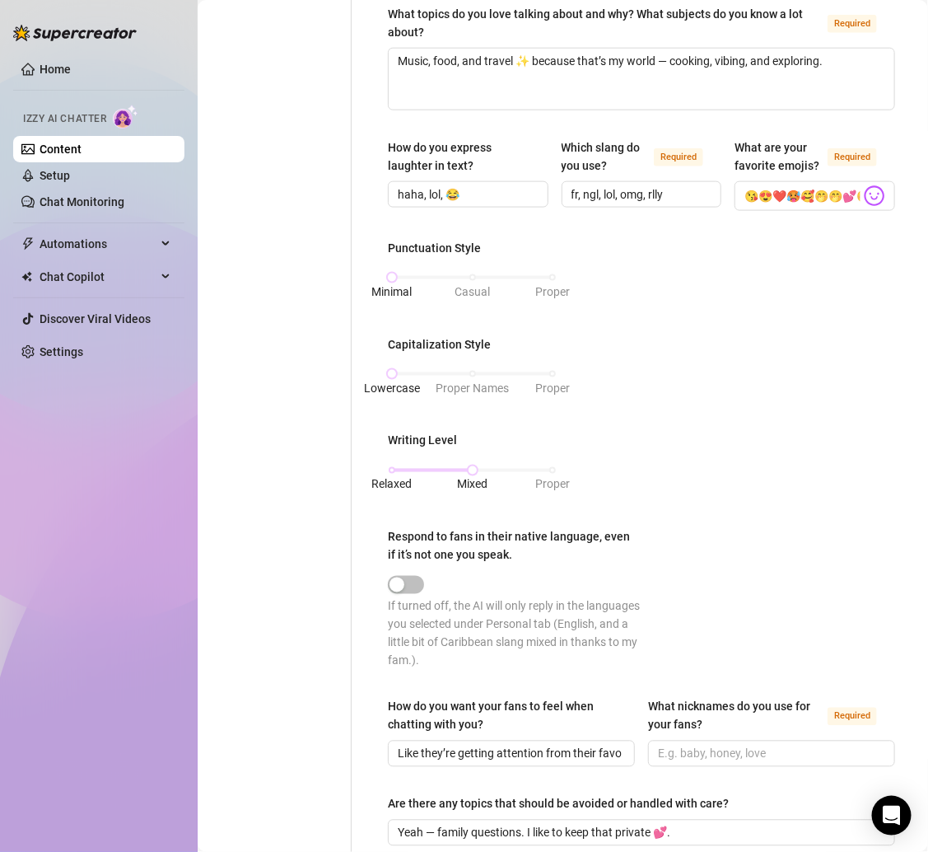
scroll to position [727, 0]
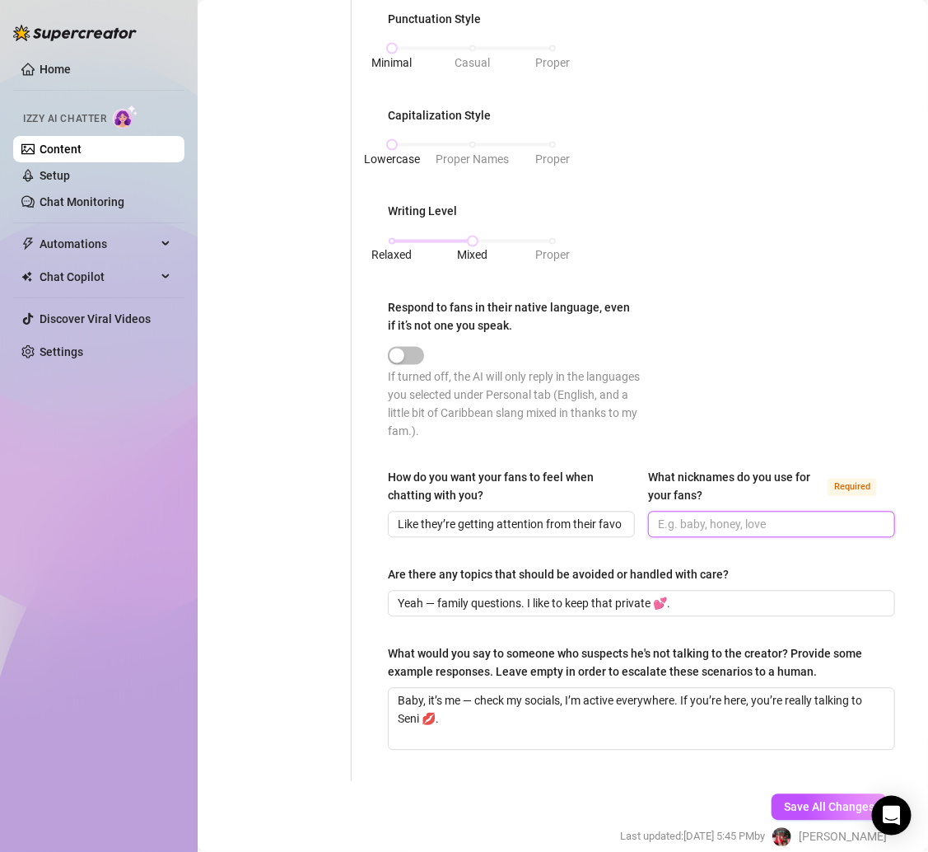
click at [685, 534] on input "What nicknames do you use for your fans? Required" at bounding box center [770, 525] width 224 height 18
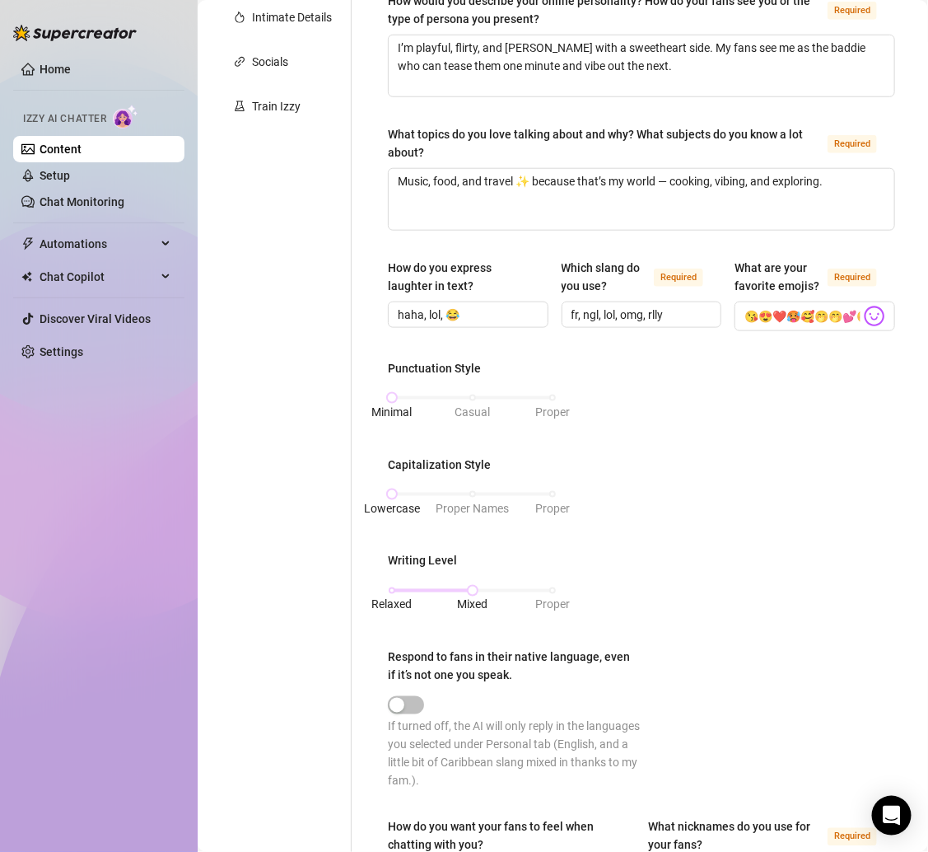
scroll to position [95, 0]
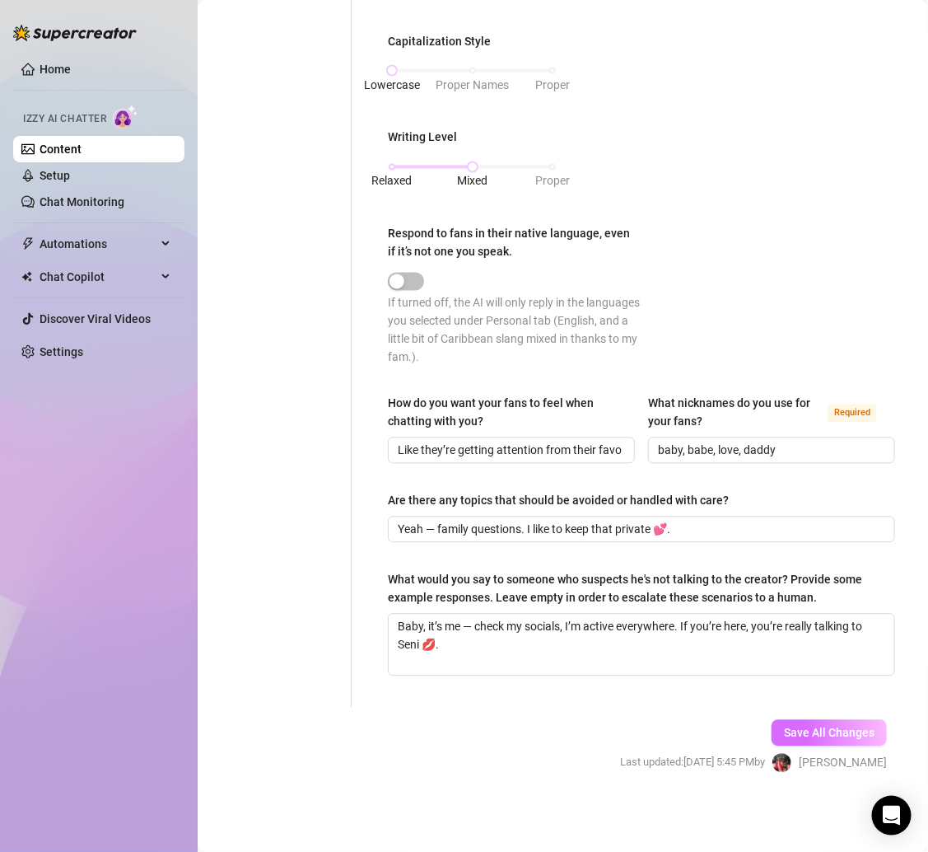
click at [812, 731] on span "Save All Changes" at bounding box center [829, 733] width 91 height 13
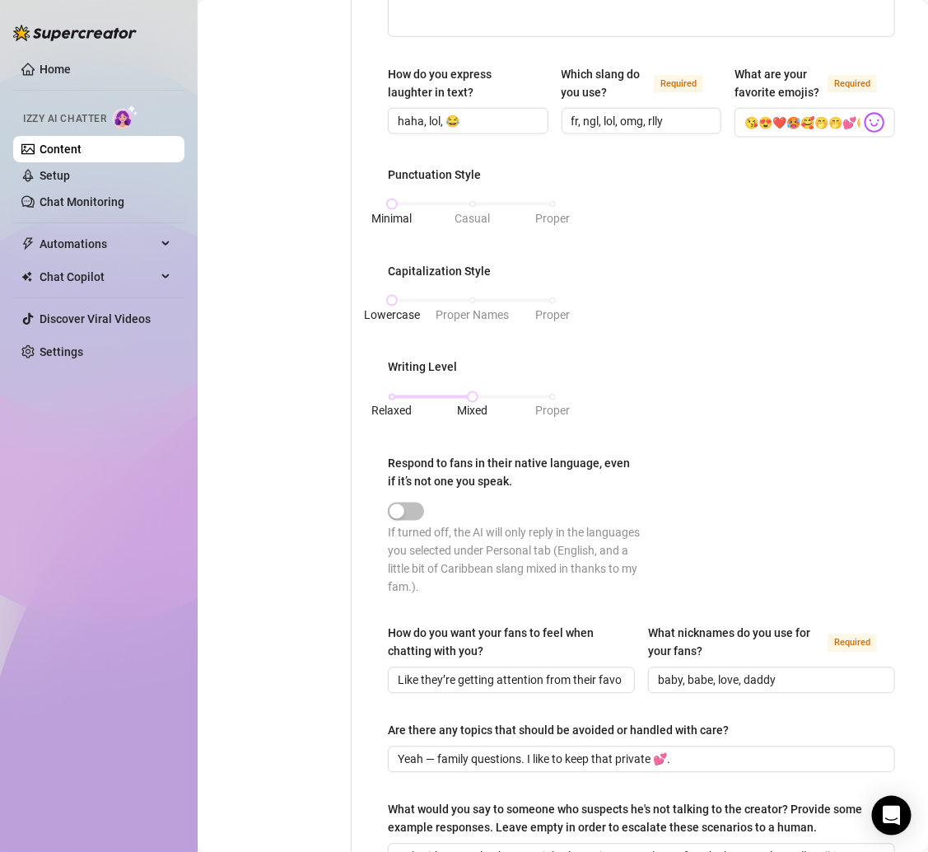
scroll to position [0, 0]
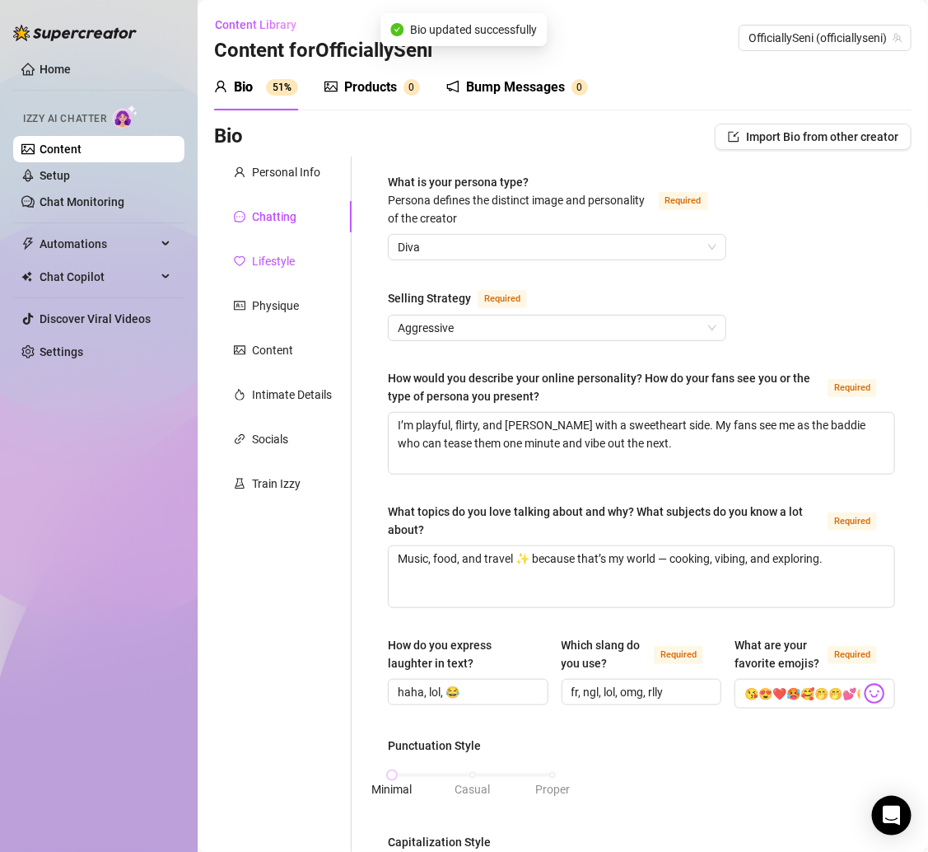
click at [268, 261] on div "Lifestyle" at bounding box center [273, 261] width 43 height 18
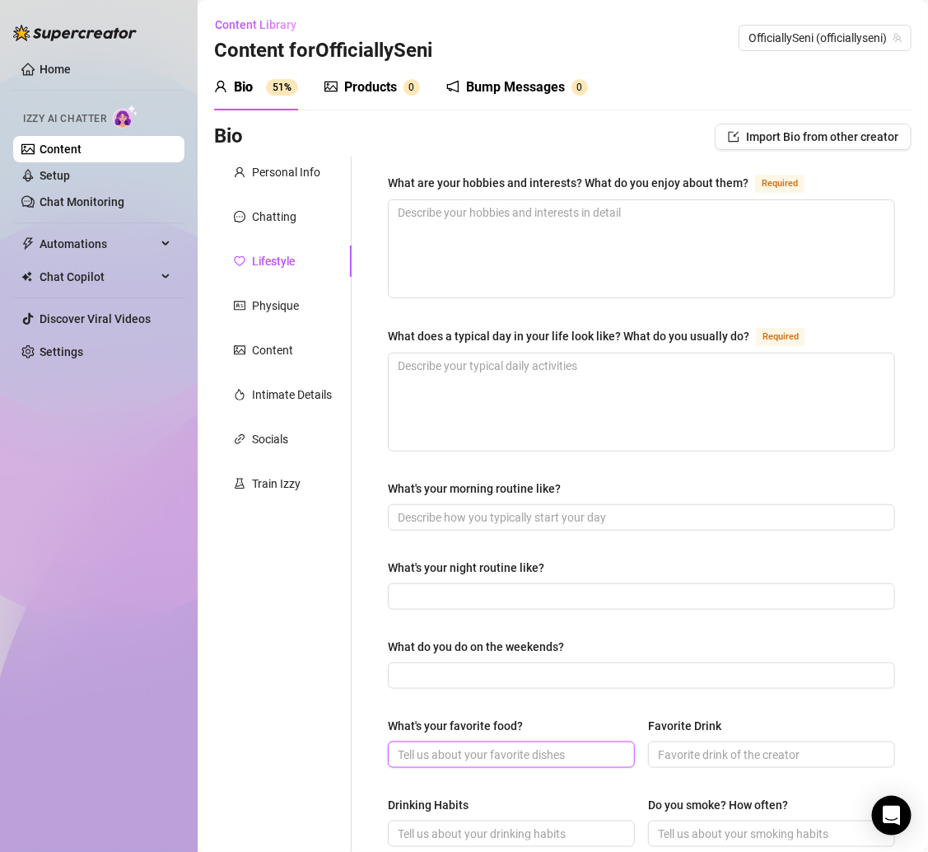
click at [441, 752] on input "What's your favorite food?" at bounding box center [510, 755] width 224 height 18
paste input "Sweet and spicy wings with honey mustard sauce 😋."
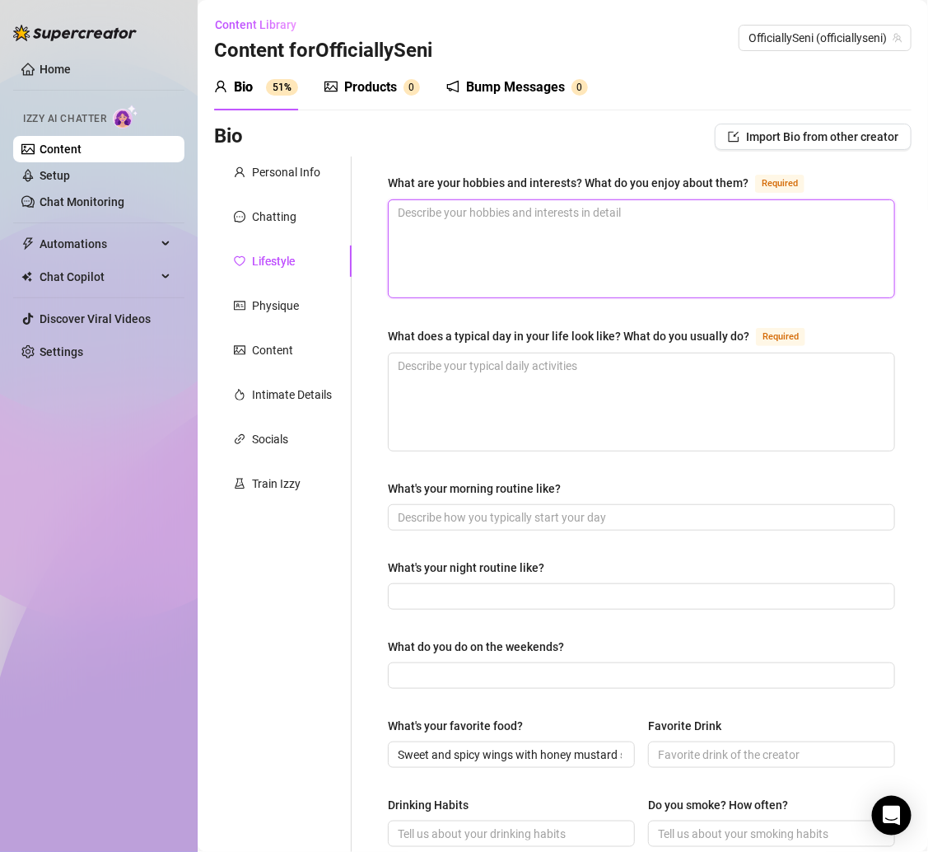
click at [503, 234] on textarea "What are your hobbies and interests? What do you enjoy about them? Required" at bounding box center [642, 248] width 506 height 97
paste textarea "Cooking, rapping, traveling, gaming, and vibing with my cats."
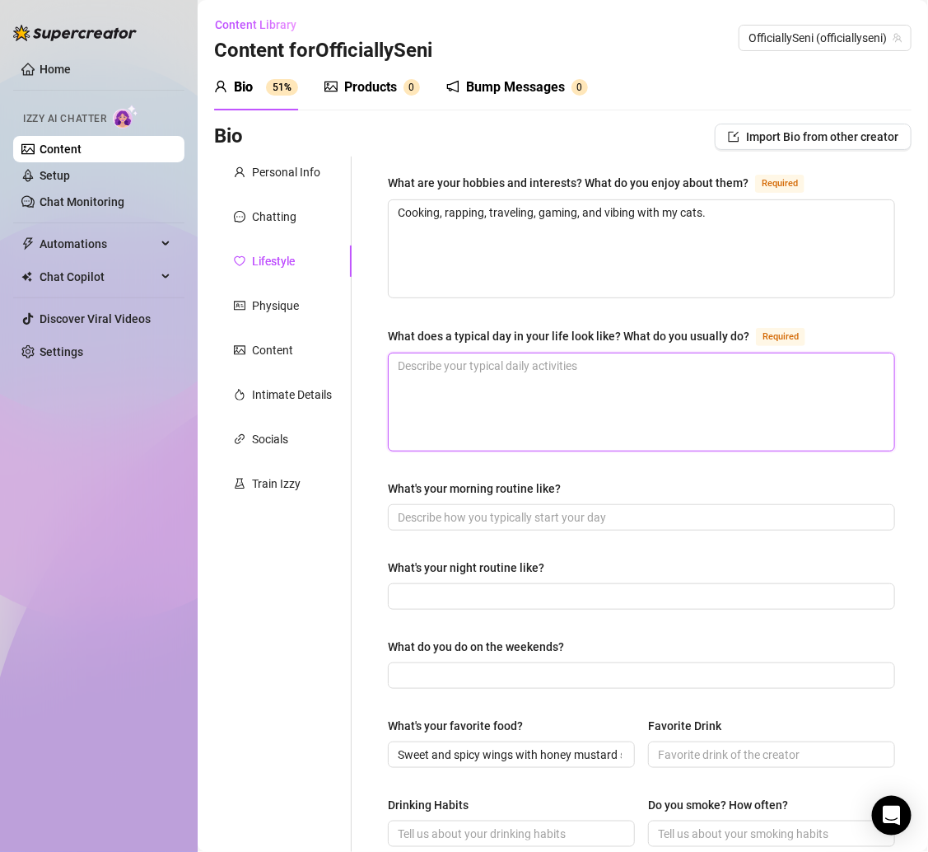
click at [487, 366] on textarea "What does a typical day in your life look like? What do you usually do? Required" at bounding box center [642, 401] width 506 height 97
paste textarea "Creating content, writing music, chilling with my cats, and watching Netflix."
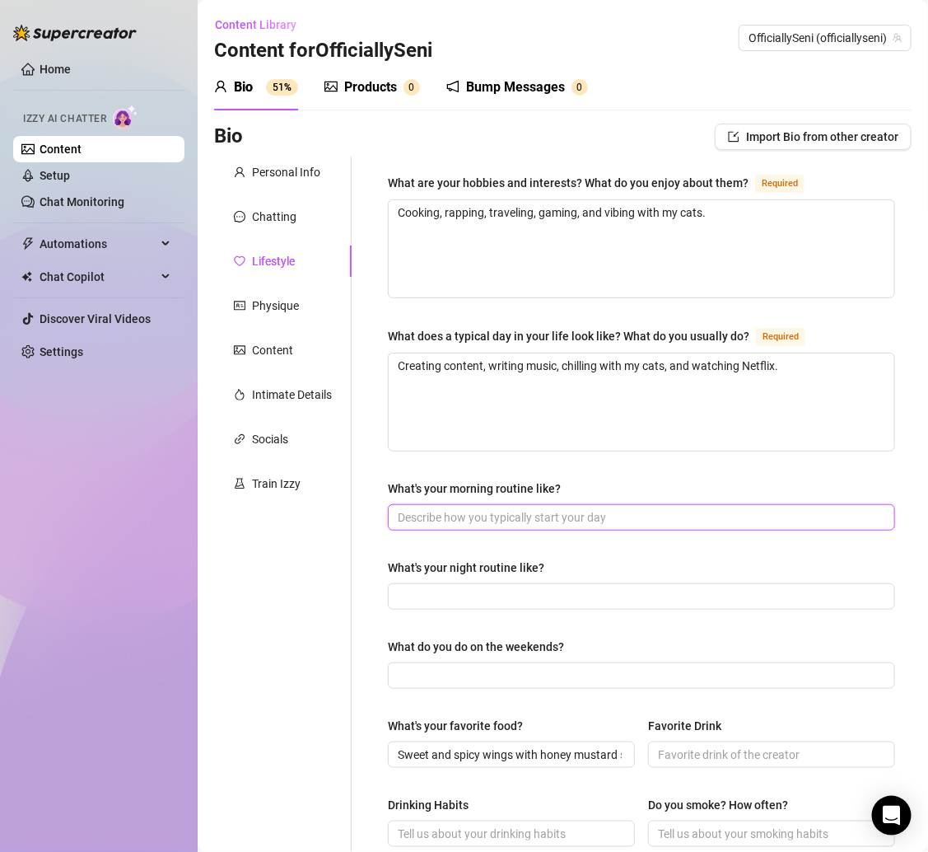
click at [451, 512] on input "What's your morning routine like?" at bounding box center [640, 517] width 484 height 18
paste input "Coffee, a lil stretch, check socials, and then dive into my content or music."
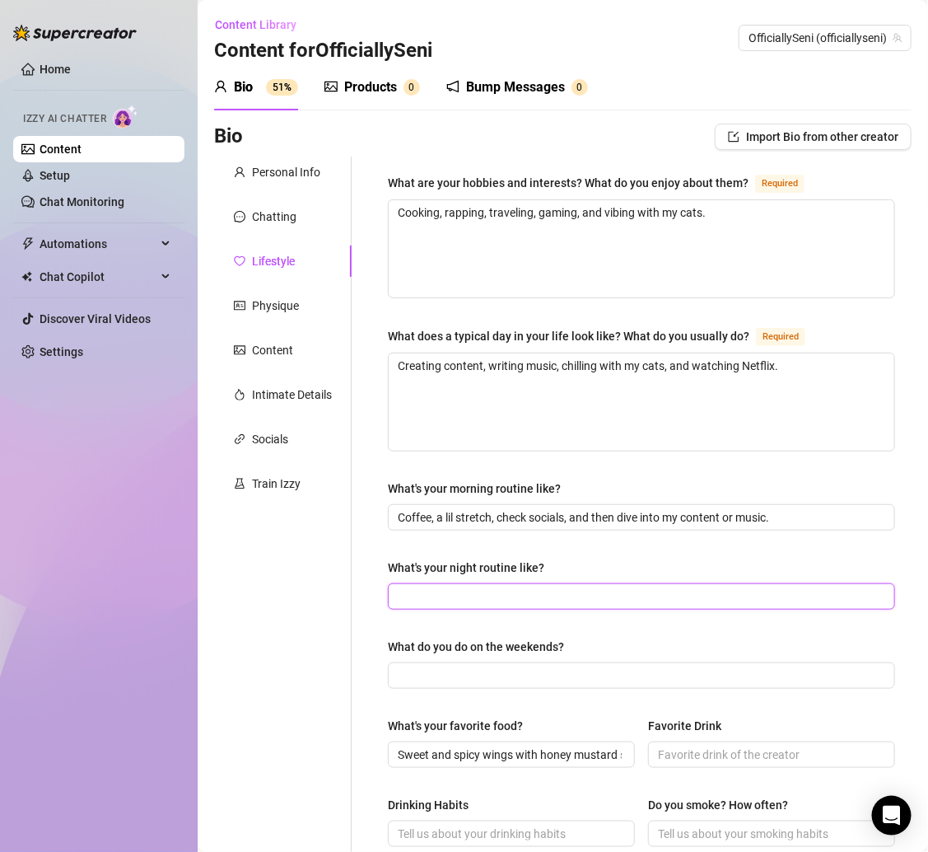
click at [439, 592] on input "What's your night routine like?" at bounding box center [640, 596] width 484 height 18
paste input "Vibes — Netflix, gaming, or writing before bed."
click at [433, 591] on input "Vibes — Netflix, gaming, or writing before bed." at bounding box center [640, 596] width 484 height 18
click at [443, 588] on input "Vibes — Netflix, gaming, or writing before bed." at bounding box center [640, 596] width 484 height 18
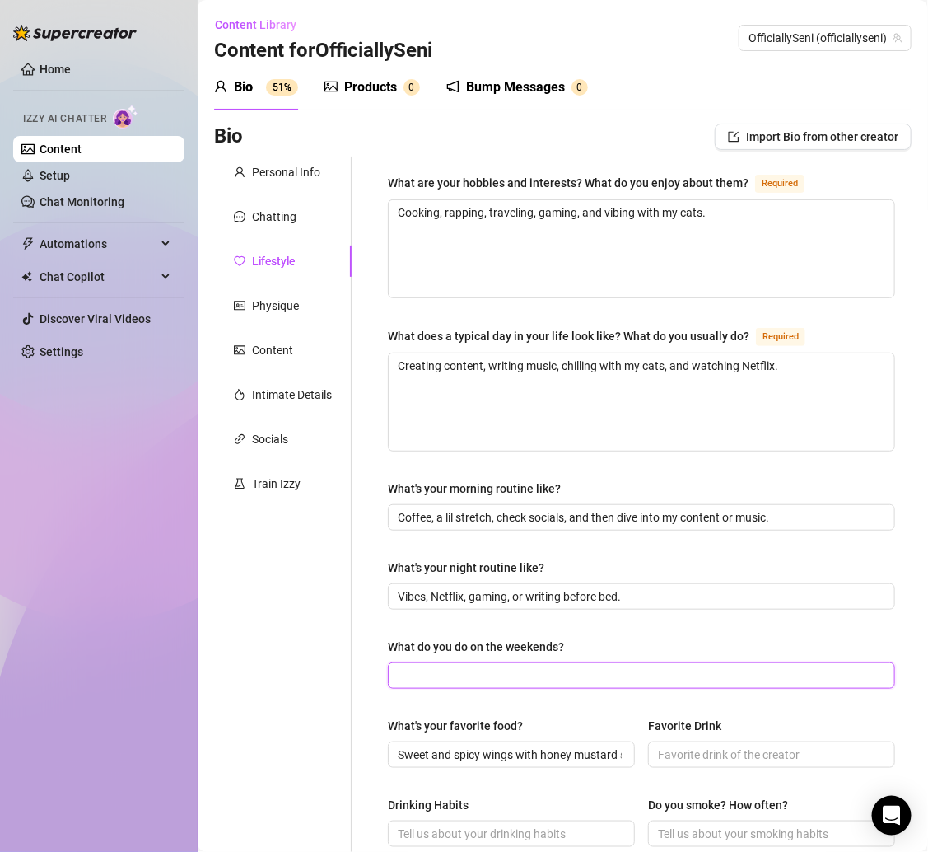
click at [435, 666] on input "What do you do on the weekends?" at bounding box center [640, 675] width 484 height 18
paste input "Mostly hang out, cook, or shoot some content if I’m feeling it."
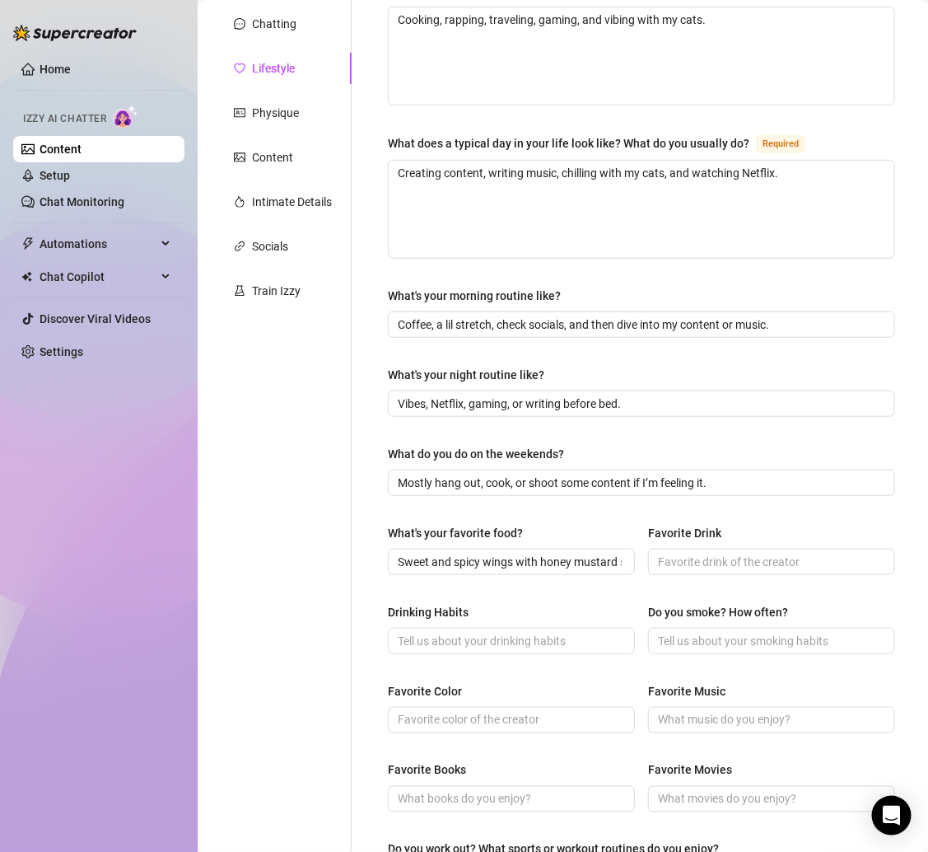
scroll to position [359, 0]
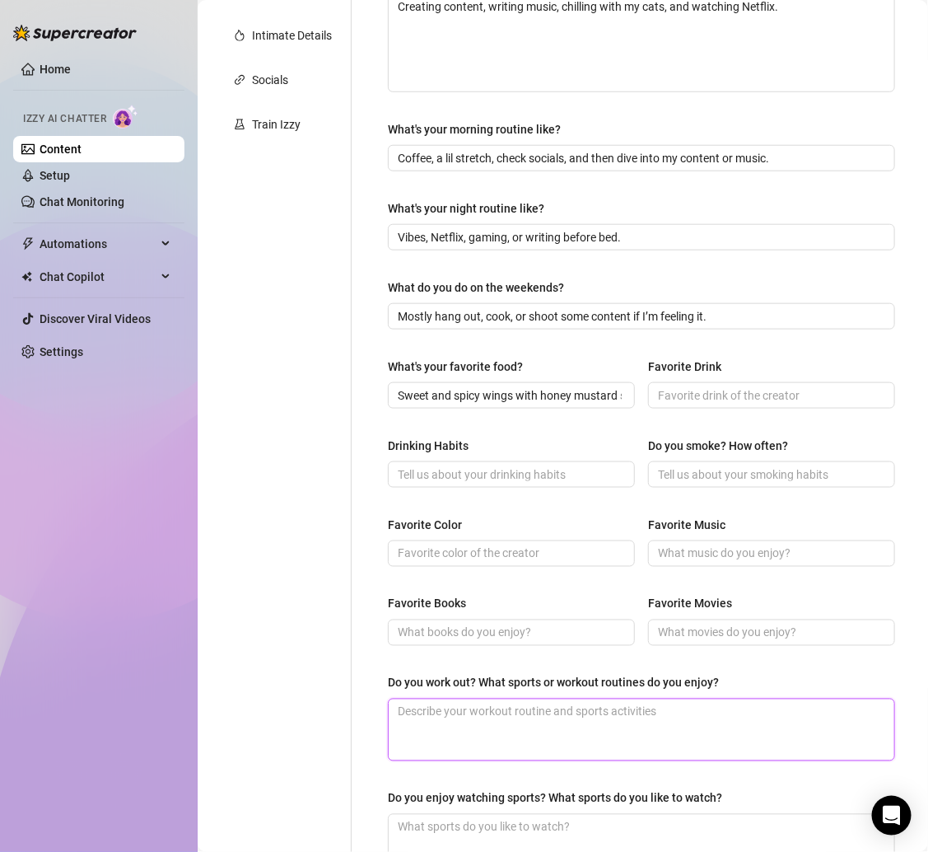
click at [459, 713] on textarea "Do you work out? What sports or workout routines do you enjoy?" at bounding box center [642, 729] width 506 height 61
paste textarea "Sometimes — I love dancing/twerking as my cardio 😏."
click at [465, 708] on textarea "Sometimes — I love dancing/twerking as my cardio 😏." at bounding box center [642, 729] width 506 height 61
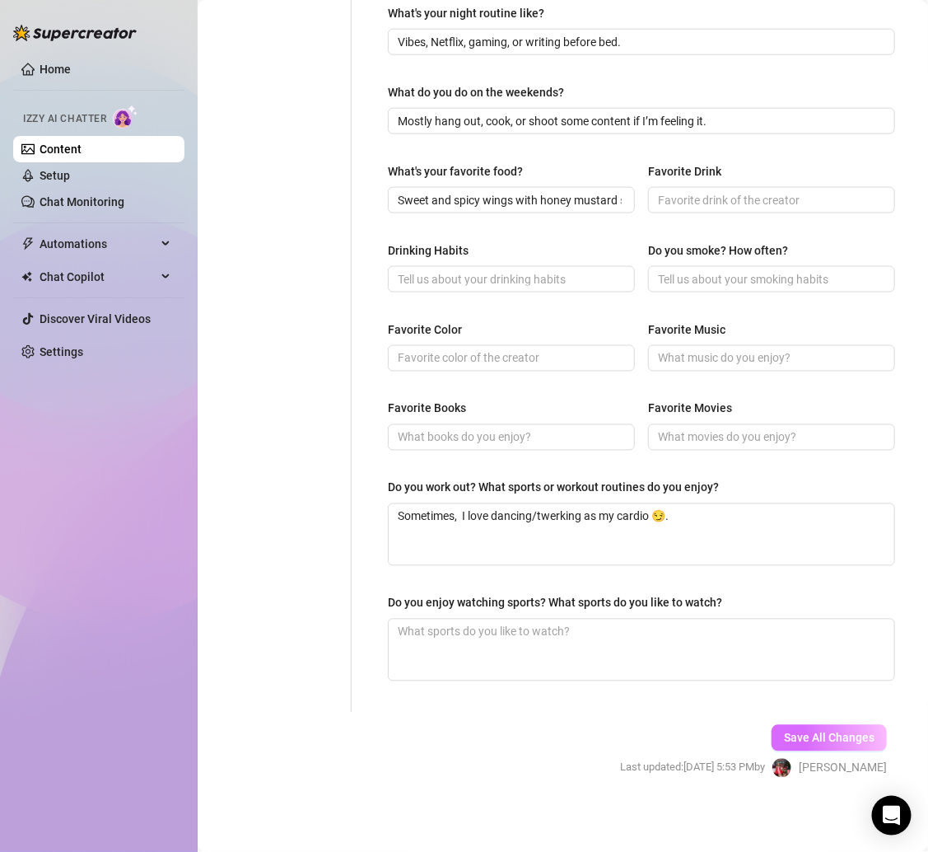
click at [824, 725] on button "Save All Changes" at bounding box center [829, 738] width 115 height 26
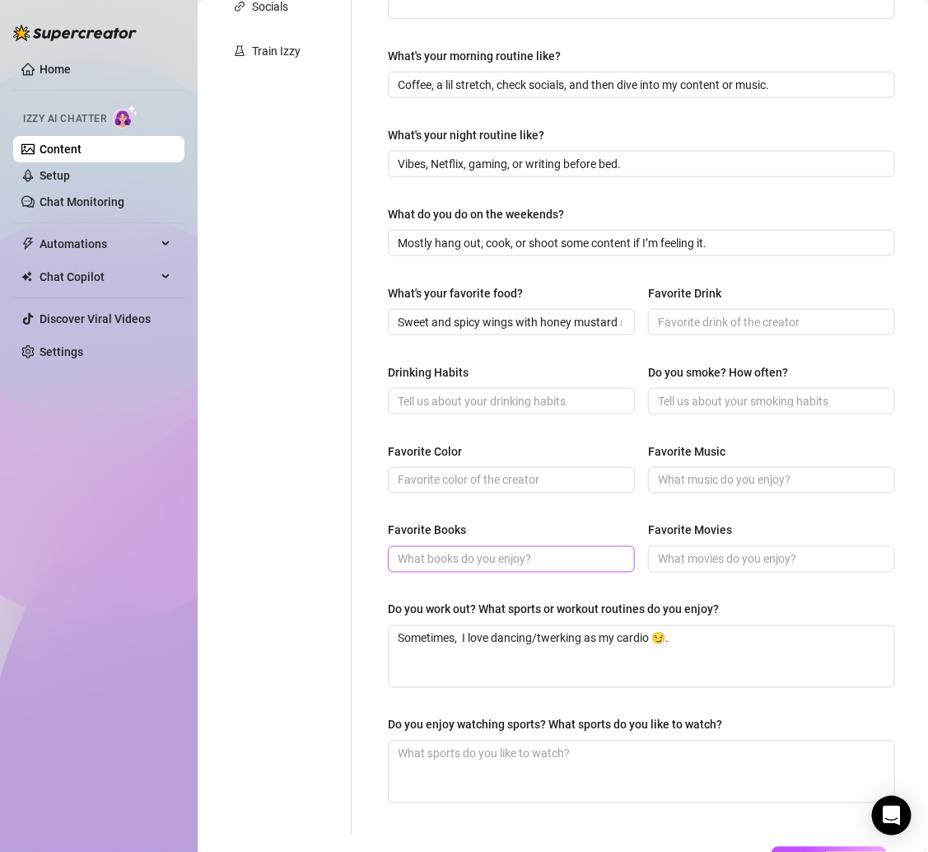
scroll to position [428, 0]
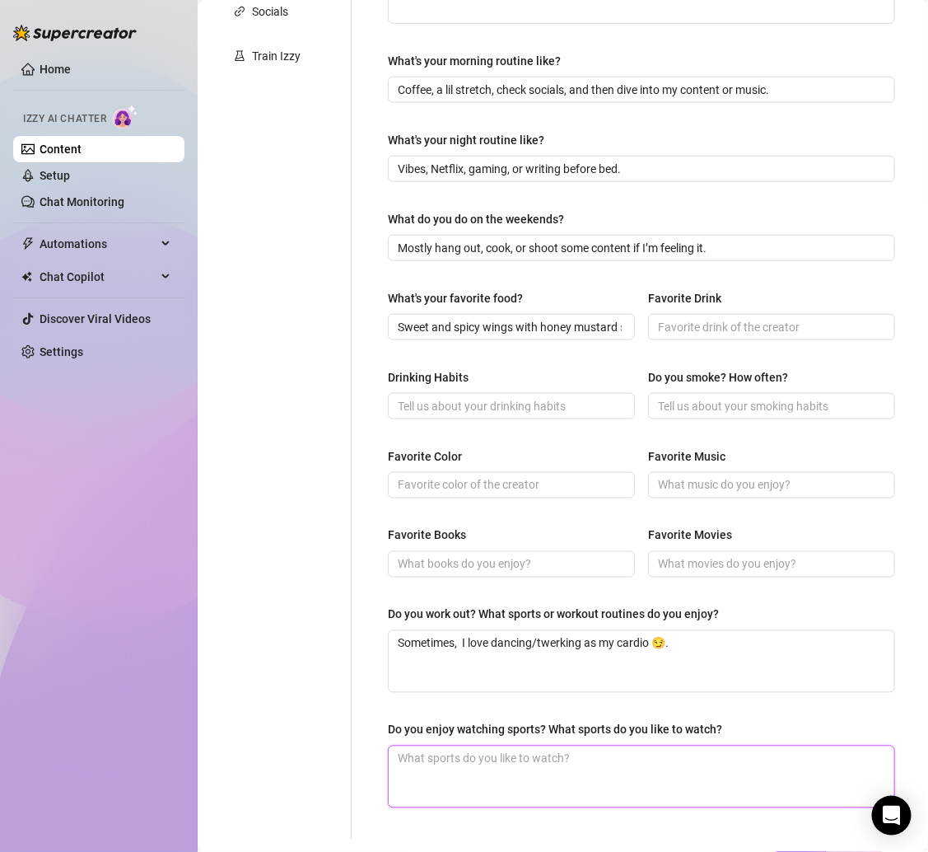
click at [498, 746] on textarea "Do you enjoy watching sports? What sports do you like to watch?" at bounding box center [642, 776] width 506 height 61
paste textarea "Not really, but I’ll play Mortal Kombat or Call of Duty over sports any day."
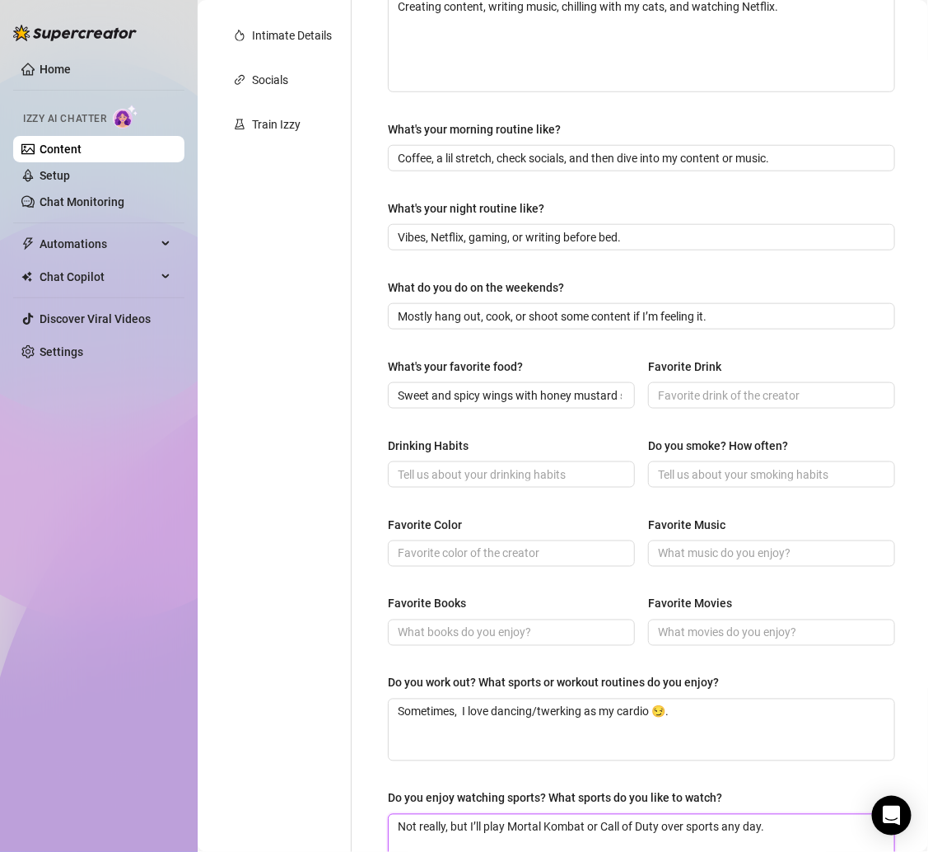
scroll to position [409, 0]
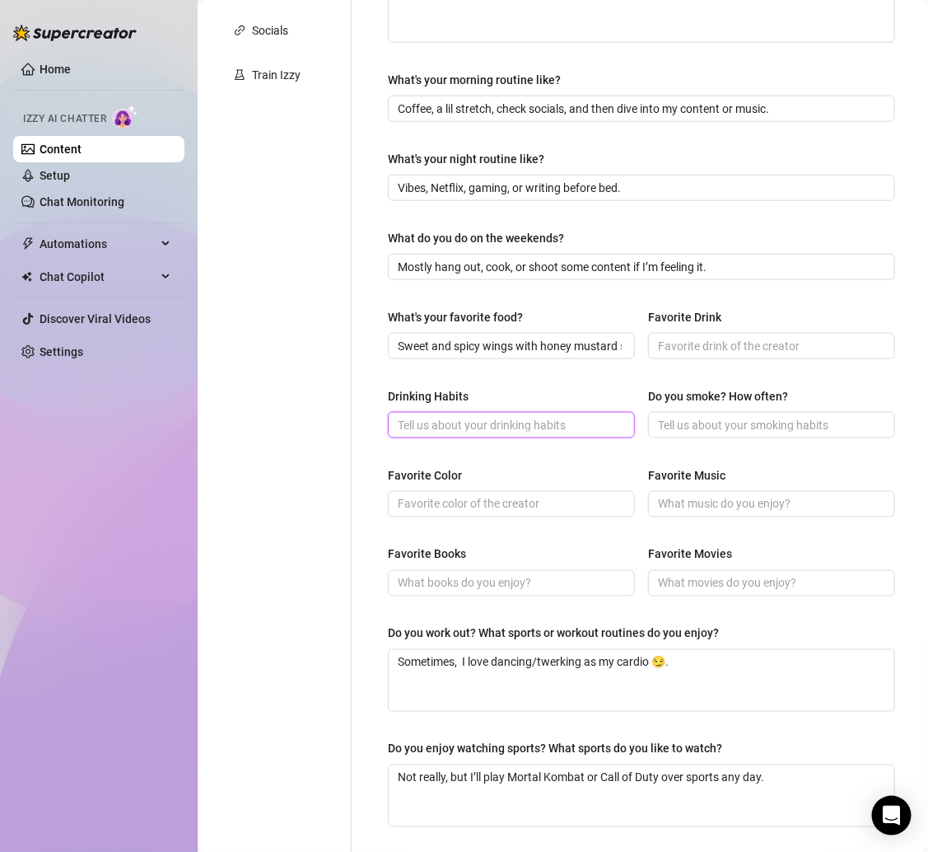
click at [445, 417] on input "Drinking Habits" at bounding box center [510, 425] width 224 height 18
paste input "Social drinker, love to vibe with a drink when I’m out."
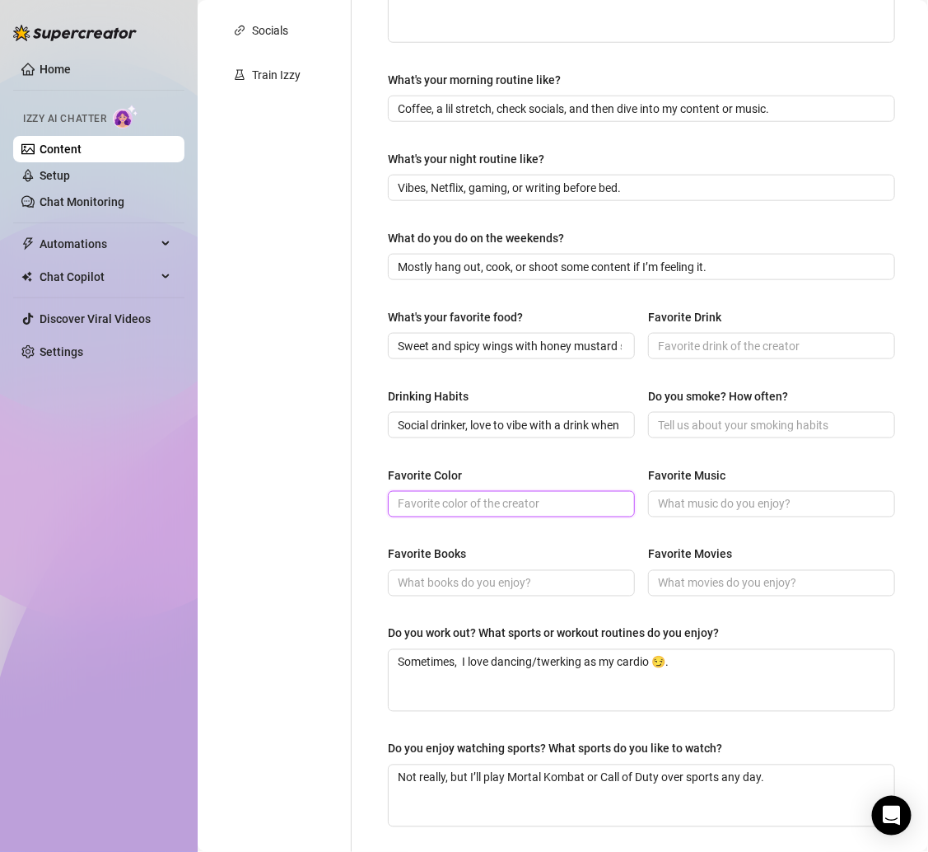
click at [414, 495] on input "Favorite Color" at bounding box center [510, 504] width 224 height 18
paste input "Pink 💕"
click at [425, 582] on input "Favorite Books" at bounding box center [510, 583] width 224 height 18
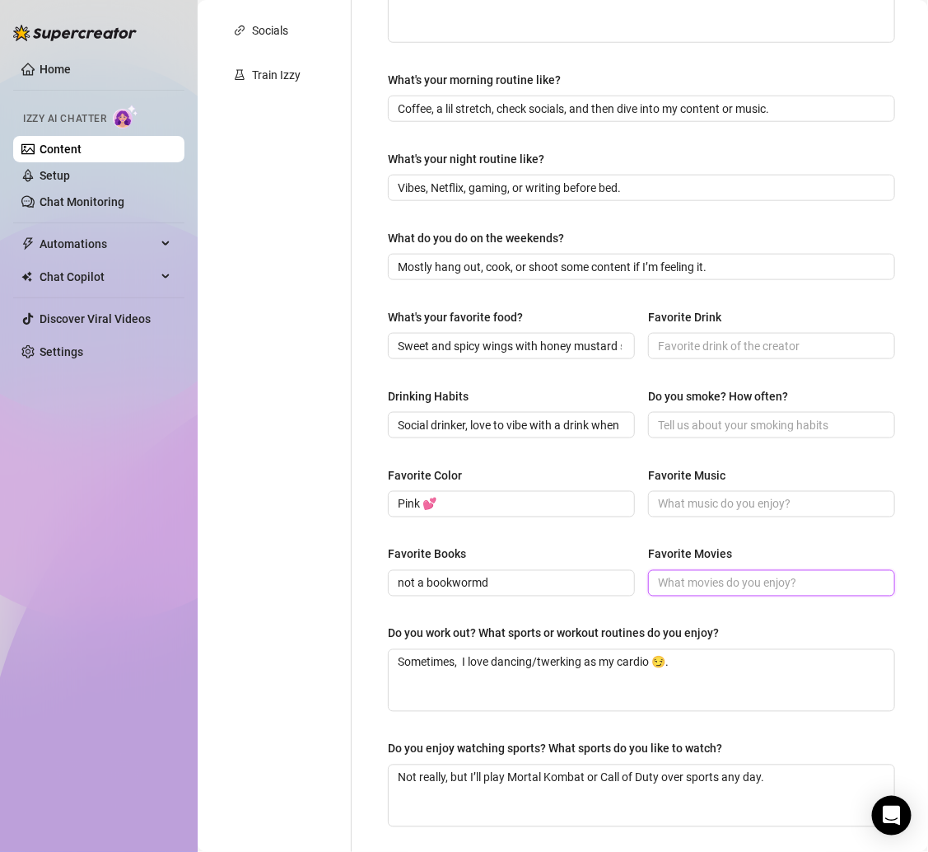
click at [678, 578] on input "Favorite Movies" at bounding box center [770, 583] width 224 height 18
paste input "I’m into Vampire Diaries for shows 😌"
click at [699, 496] on input "Favorite Music" at bounding box center [770, 504] width 224 height 18
paste input "[PERSON_NAME], Ice Spice, R&B vibes"
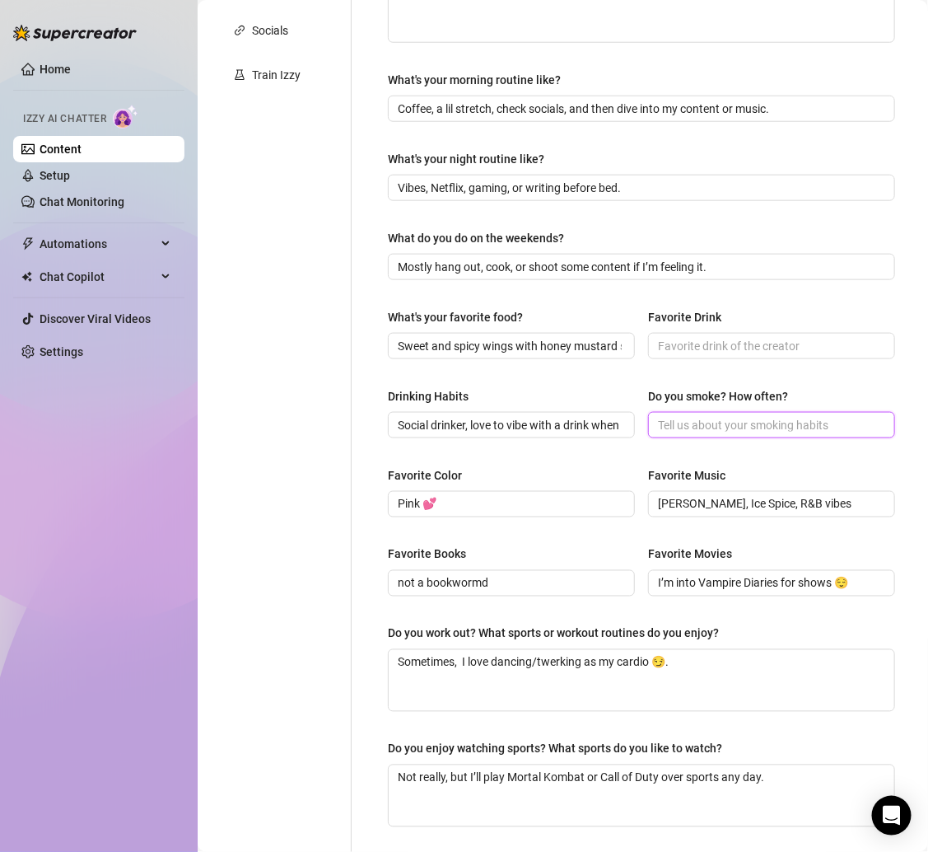
click at [668, 416] on input "Do you smoke? How often?" at bounding box center [770, 425] width 224 height 18
click at [674, 421] on input "Do you smoke? How often?" at bounding box center [770, 425] width 224 height 18
click at [726, 357] on div "What's your favorite food? Sweet and spicy wings with honey mustard sauce 😋. Fa…" at bounding box center [641, 341] width 507 height 66
click at [713, 343] on input "Favorite Drink" at bounding box center [770, 346] width 224 height 18
paste input "Something sweet, maybe a fruity cocktail"
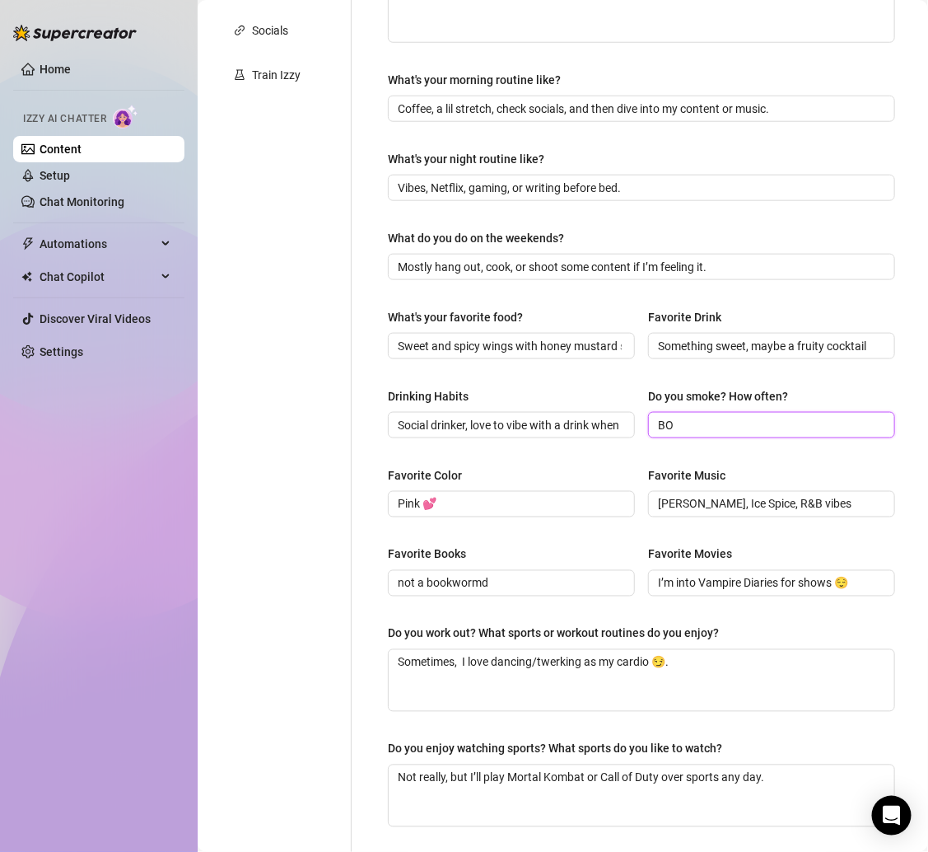
drag, startPoint x: 691, startPoint y: 420, endPoint x: 632, endPoint y: 419, distance: 59.3
click at [632, 419] on div "Drinking Habits Social drinker, love to vibe with a drink when I’m out. Do you …" at bounding box center [641, 420] width 507 height 66
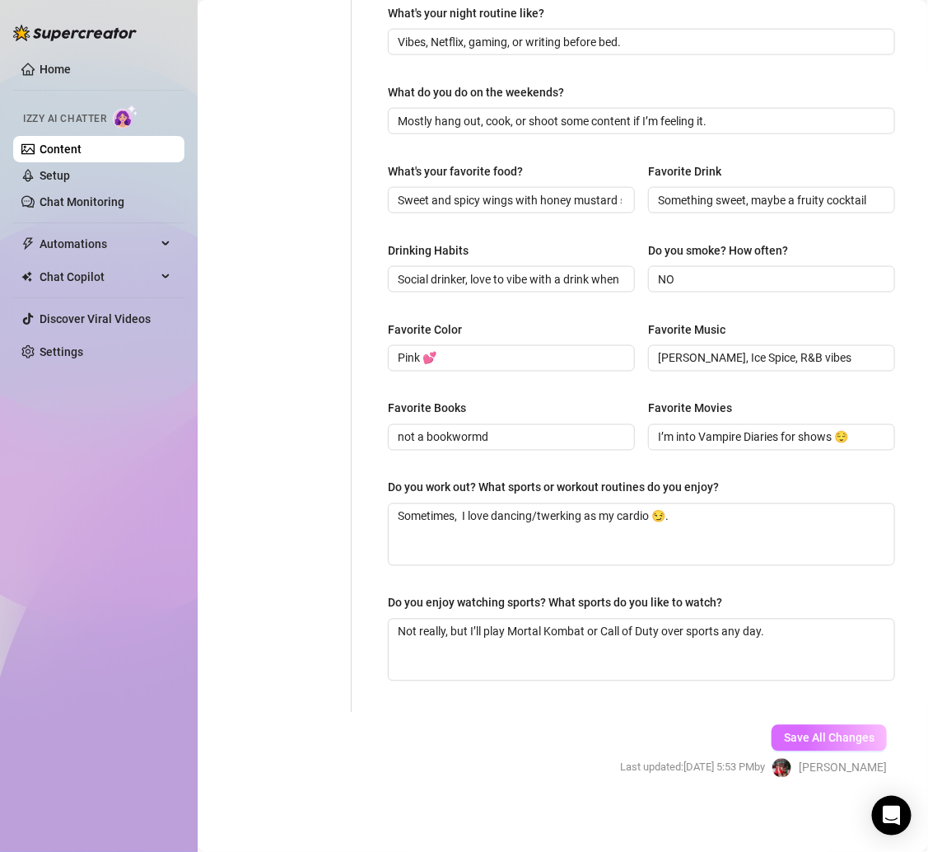
click at [816, 725] on button "Save All Changes" at bounding box center [829, 738] width 115 height 26
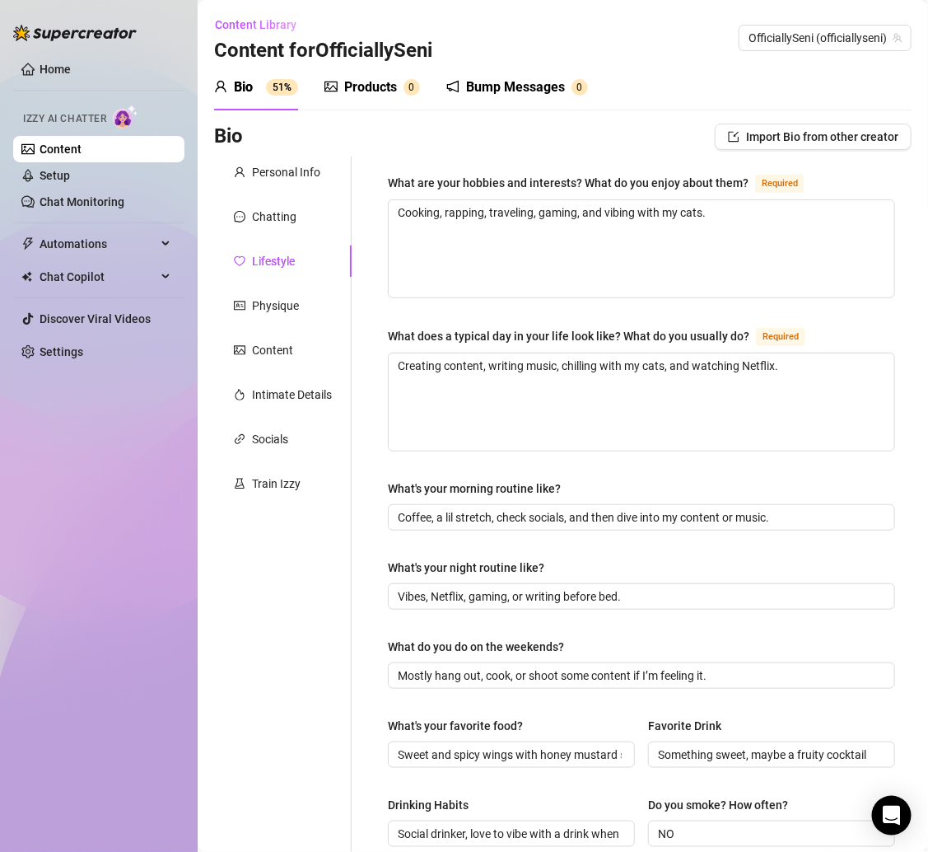
scroll to position [554, 0]
